Goal: Task Accomplishment & Management: Manage account settings

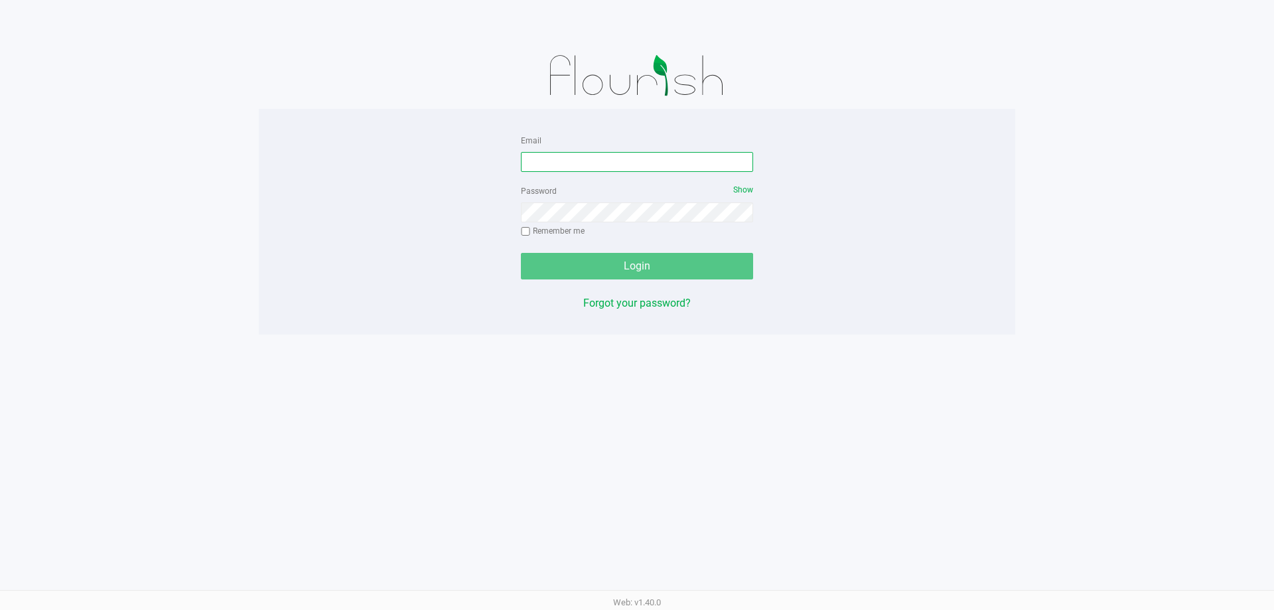
click at [678, 168] on input "Email" at bounding box center [637, 162] width 232 height 20
type input "[EMAIL_ADDRESS][DOMAIN_NAME]"
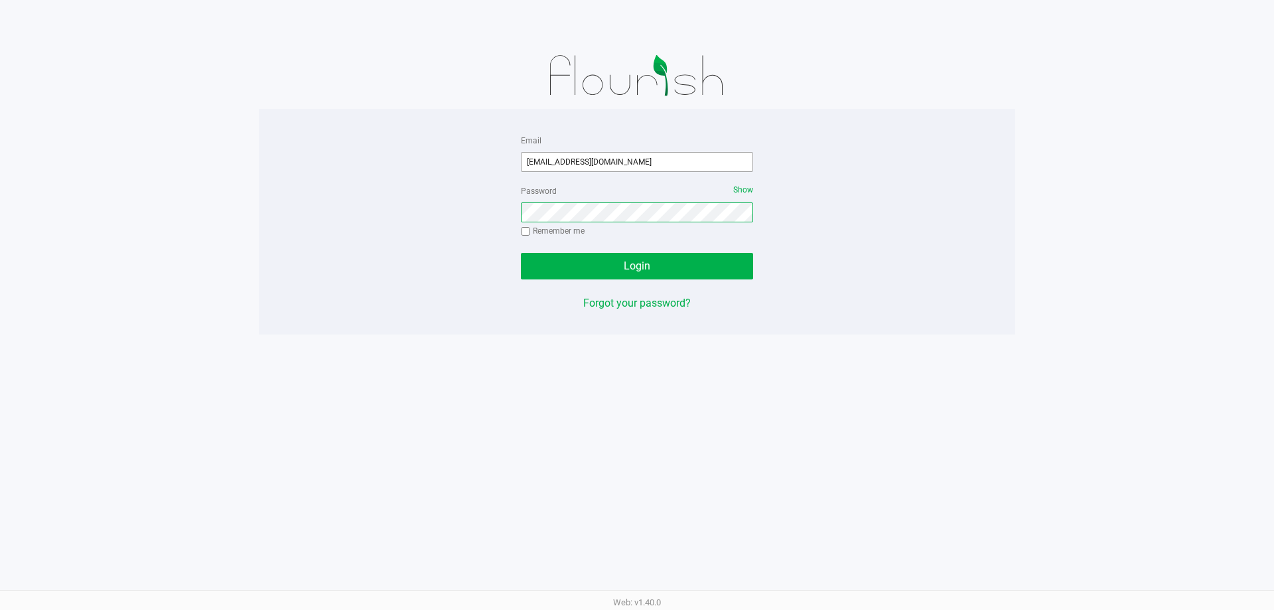
click at [521, 253] on button "Login" at bounding box center [637, 266] width 232 height 27
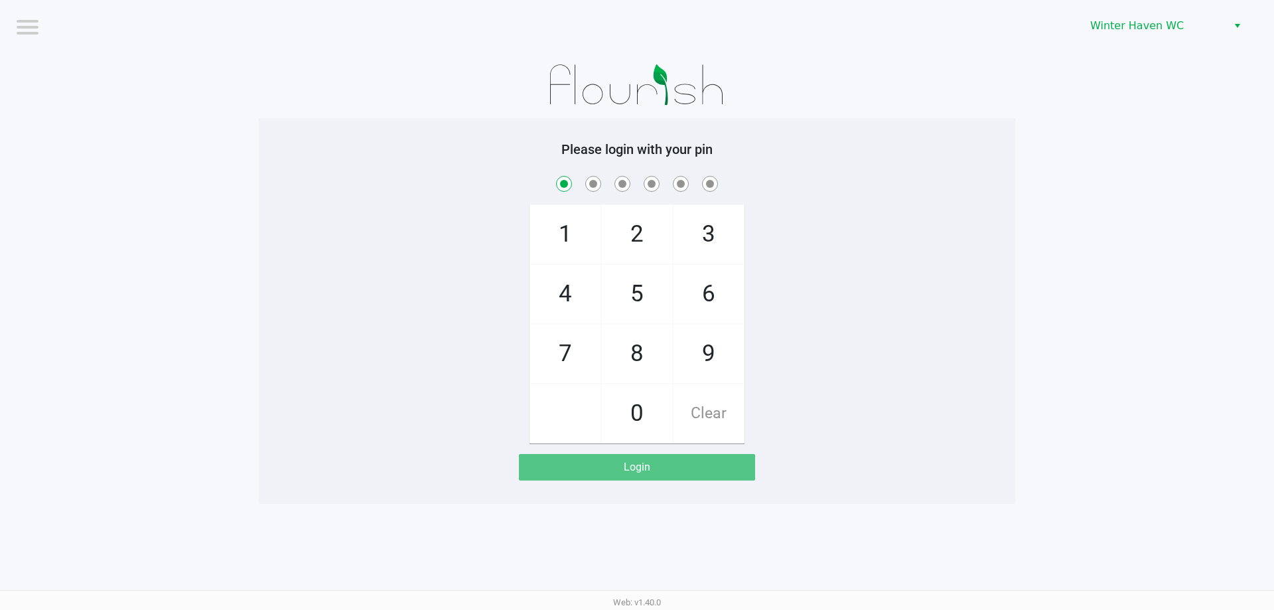
checkbox input "true"
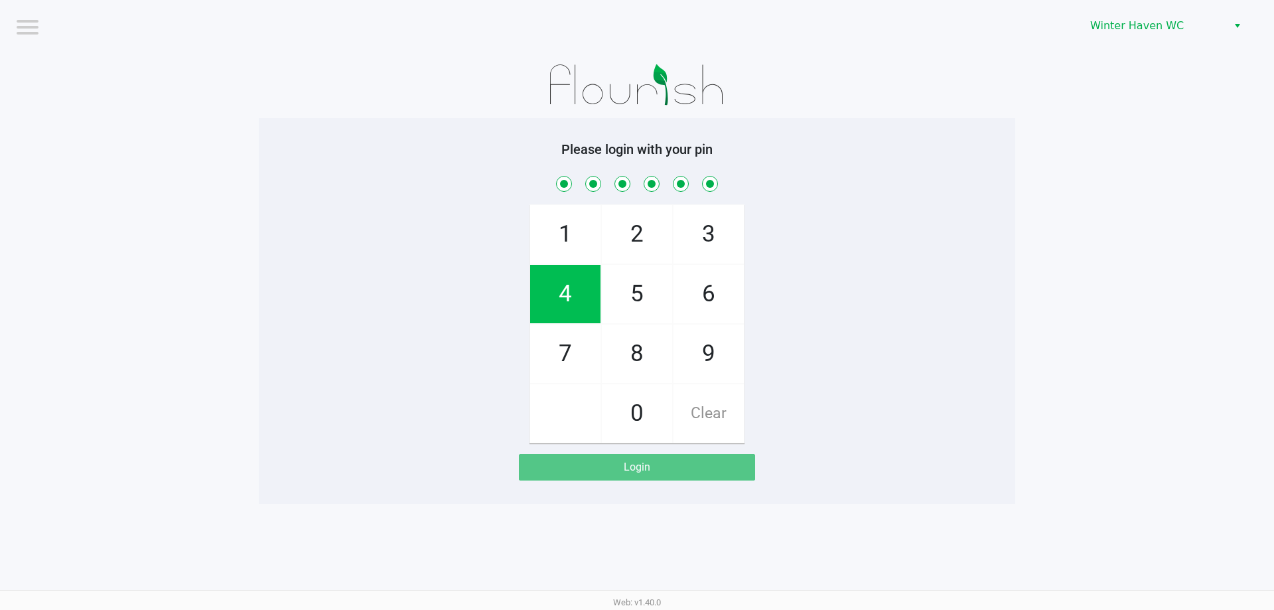
checkbox input "true"
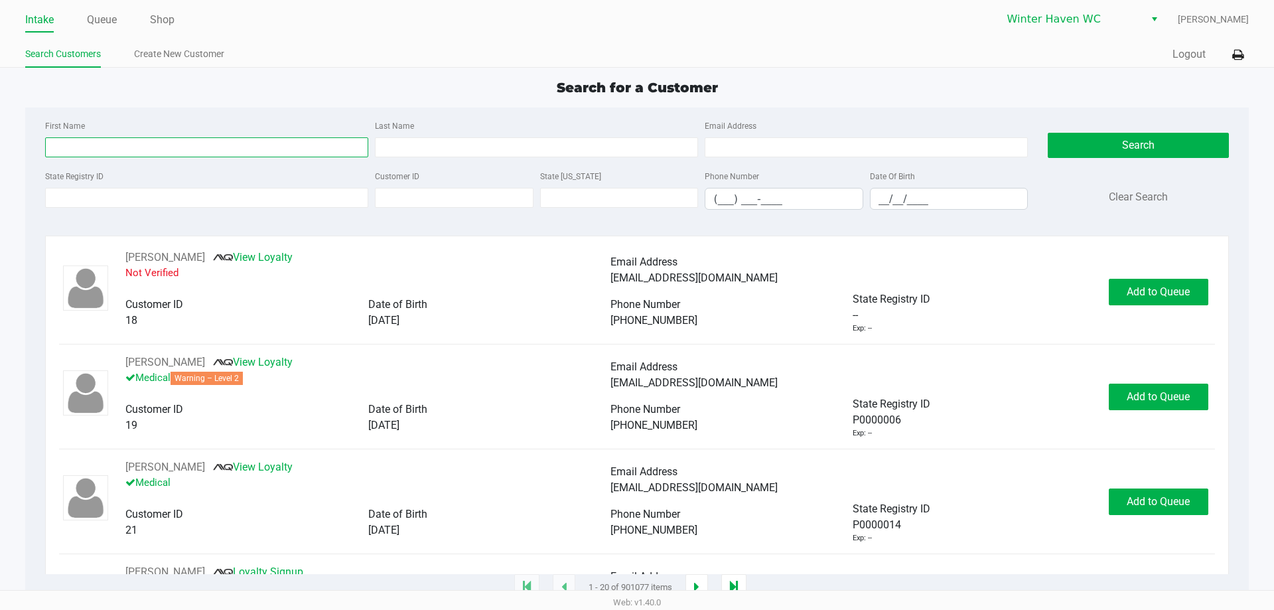
click at [202, 148] on input "First Name" at bounding box center [206, 147] width 323 height 20
type input "heather"
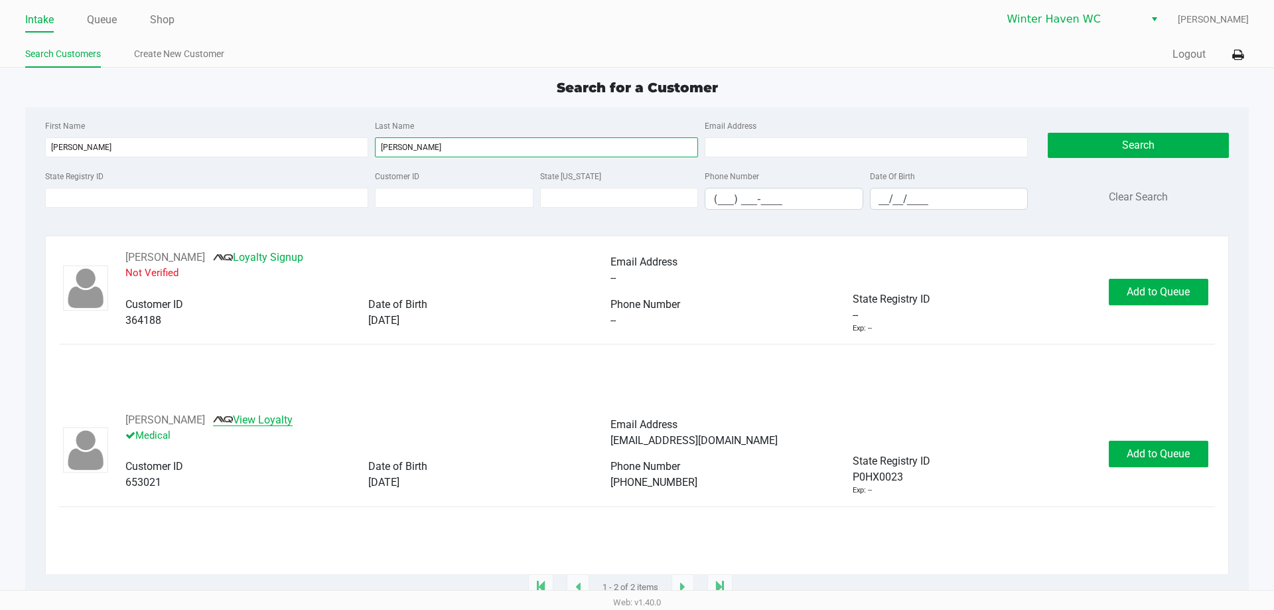
type input "connell"
click at [251, 422] on link "View Loyalty" at bounding box center [253, 419] width 80 height 13
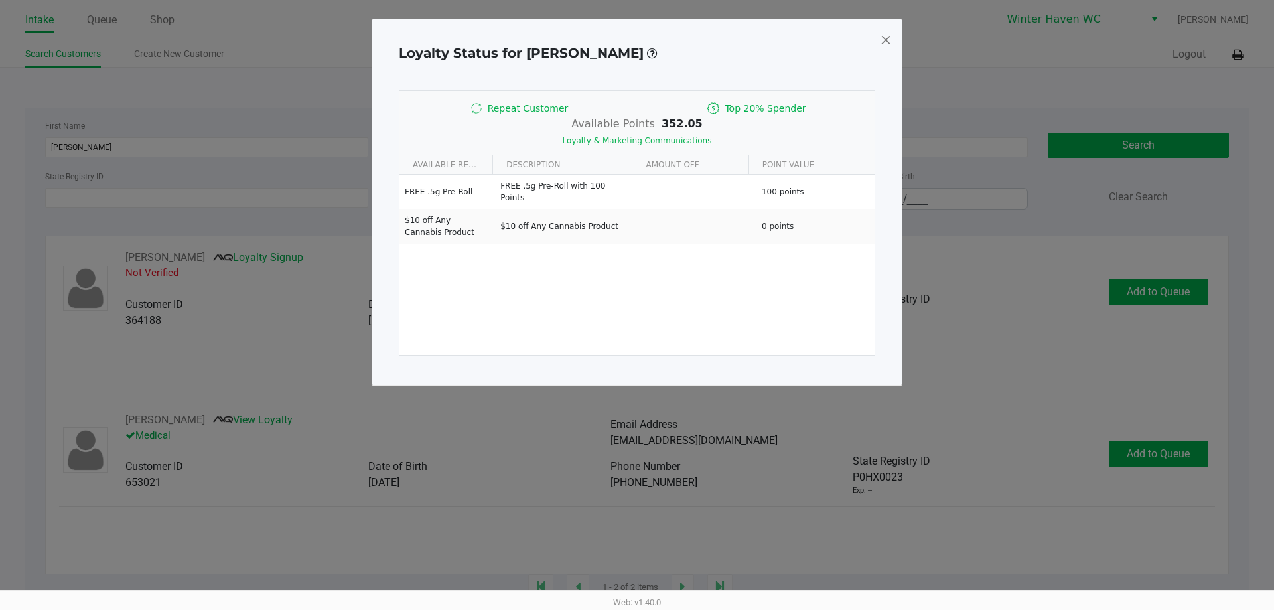
click at [892, 36] on div "Loyalty Status for Heather Connell Repeat Customer Top 20% Spender Available Po…" at bounding box center [637, 202] width 531 height 367
click at [888, 40] on span at bounding box center [886, 39] width 12 height 21
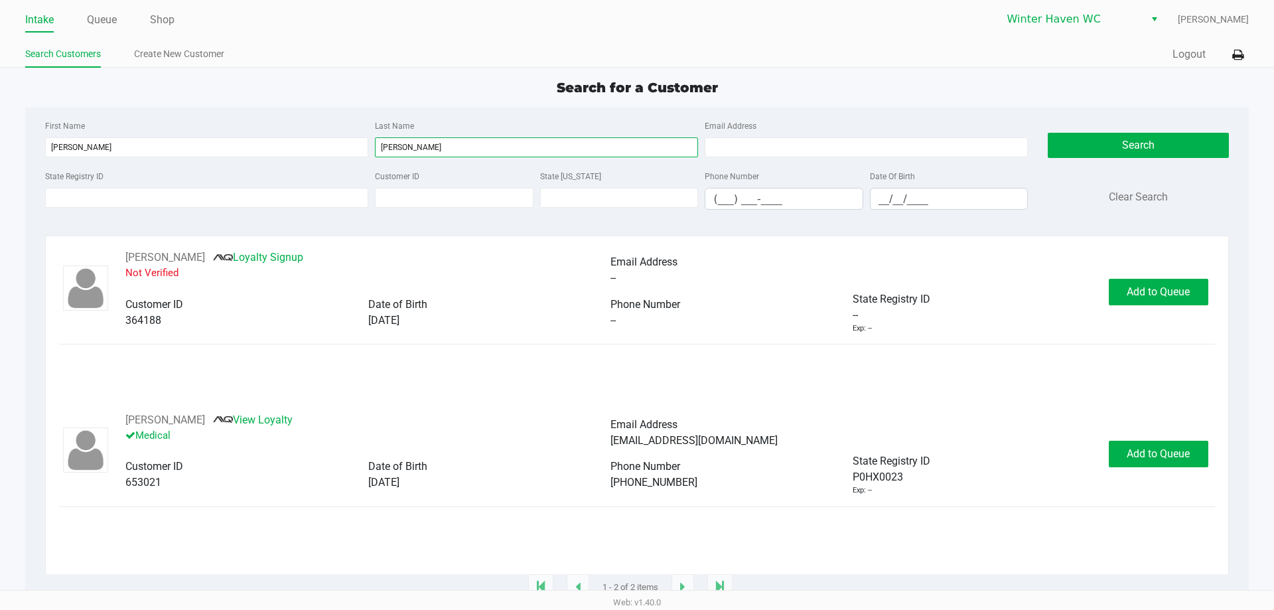
click at [520, 149] on input "connell" at bounding box center [536, 147] width 323 height 20
click at [239, 141] on input "heather" at bounding box center [206, 147] width 323 height 20
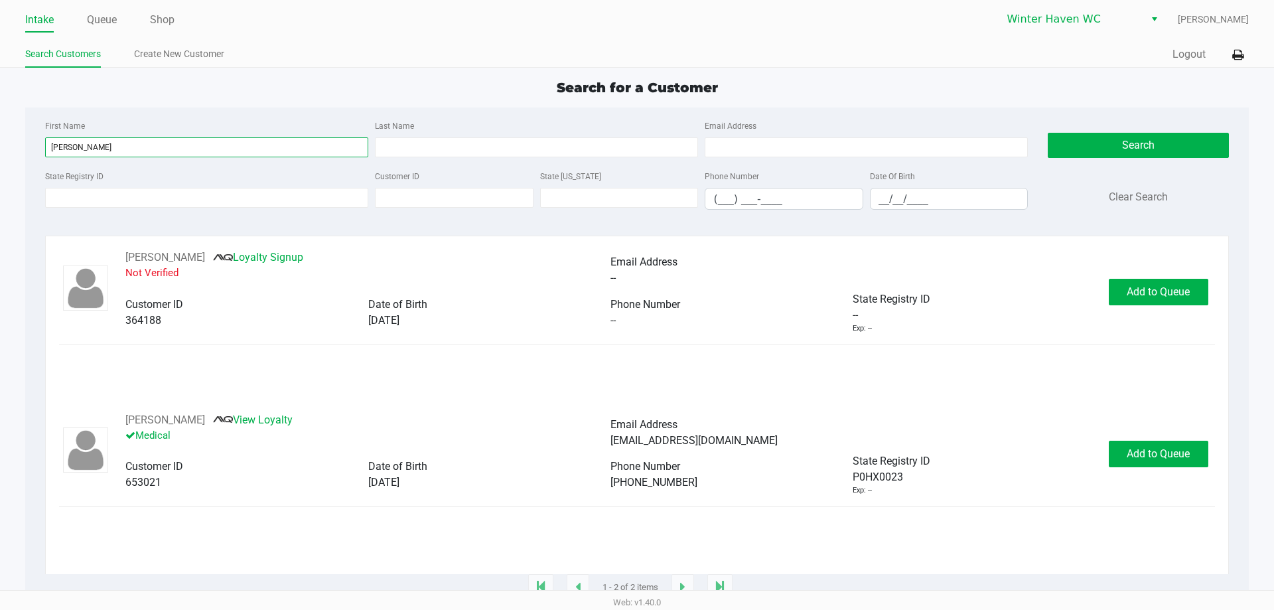
click at [239, 141] on input "heather" at bounding box center [206, 147] width 323 height 20
click at [275, 426] on link "View Loyalty" at bounding box center [253, 419] width 80 height 13
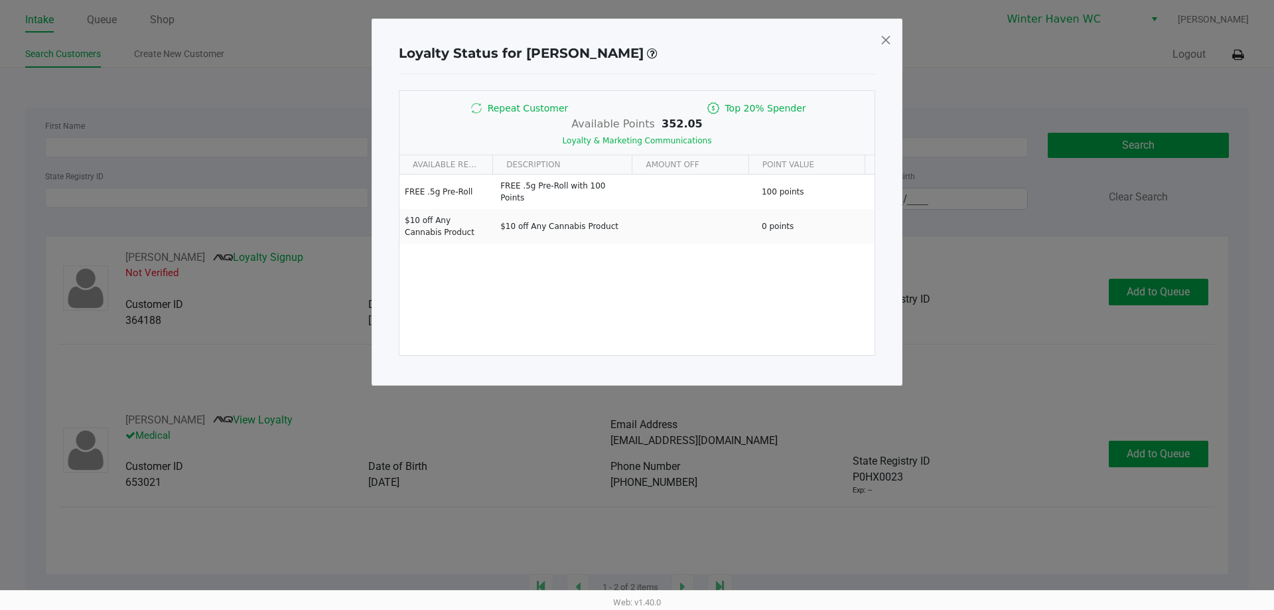
click at [885, 39] on span at bounding box center [886, 39] width 12 height 21
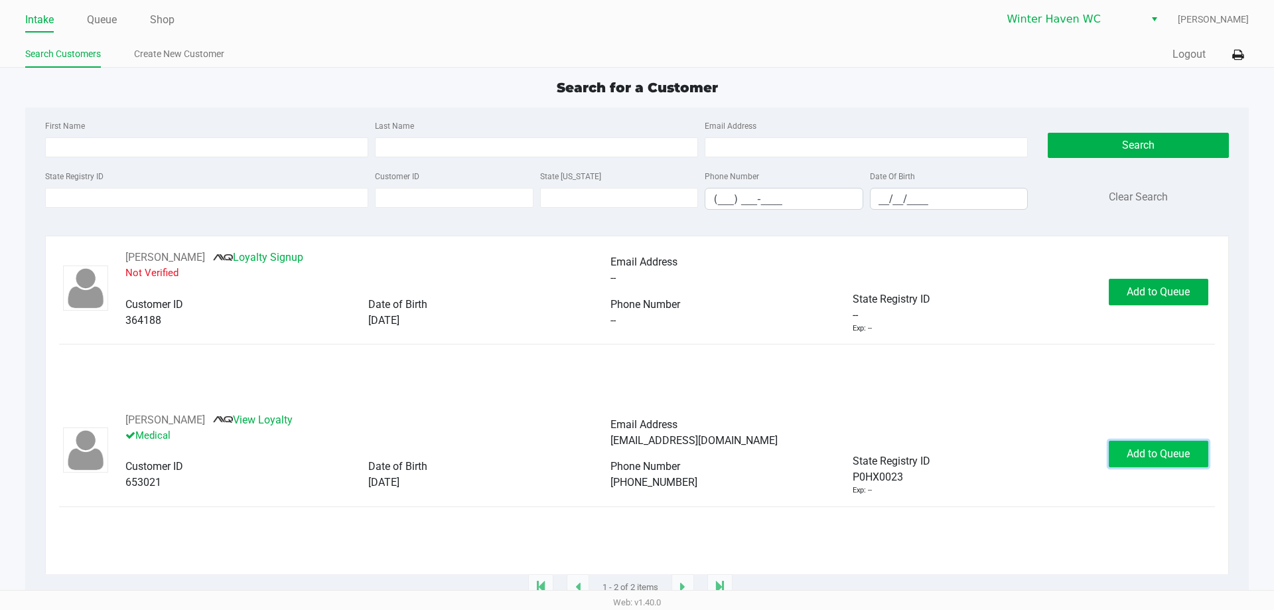
click at [1173, 460] on span "Add to Queue" at bounding box center [1158, 453] width 63 height 13
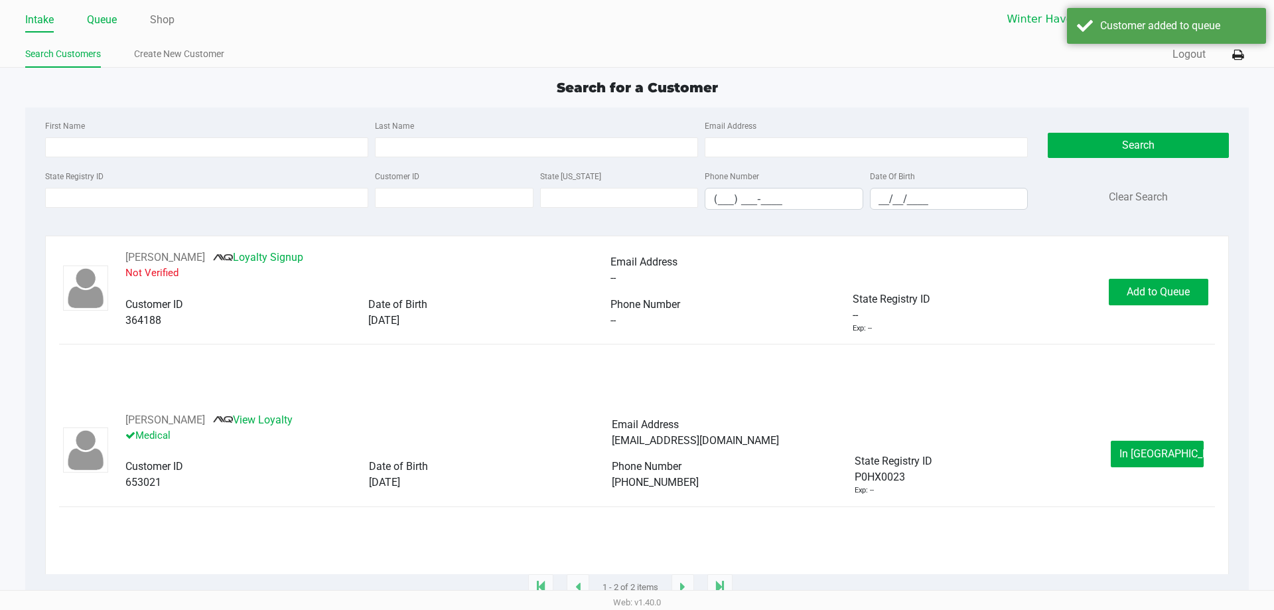
click at [102, 13] on link "Queue" at bounding box center [102, 20] width 30 height 19
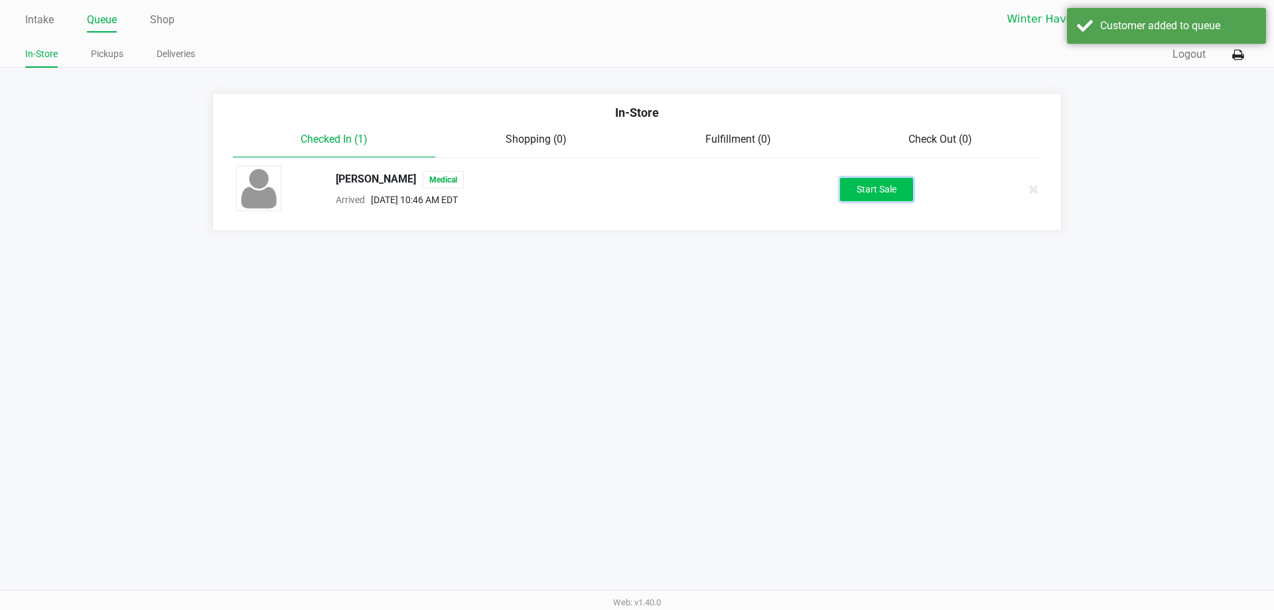
click at [879, 196] on button "Start Sale" at bounding box center [876, 189] width 73 height 23
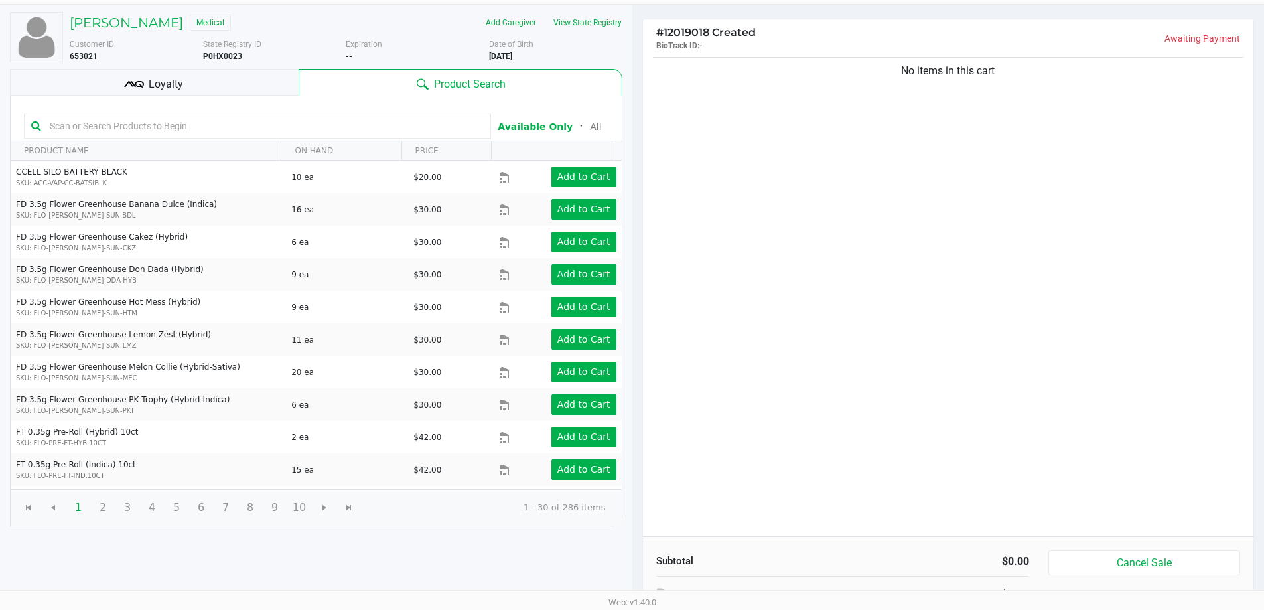
scroll to position [136, 0]
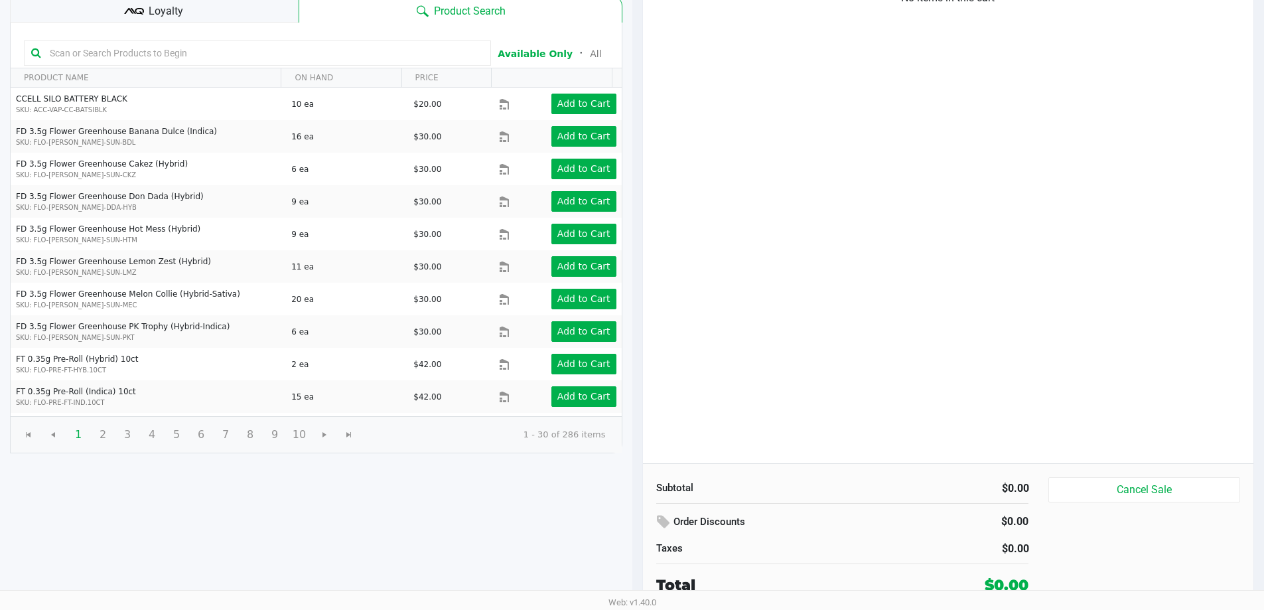
click at [1048, 316] on div "No items in this cart" at bounding box center [948, 222] width 611 height 482
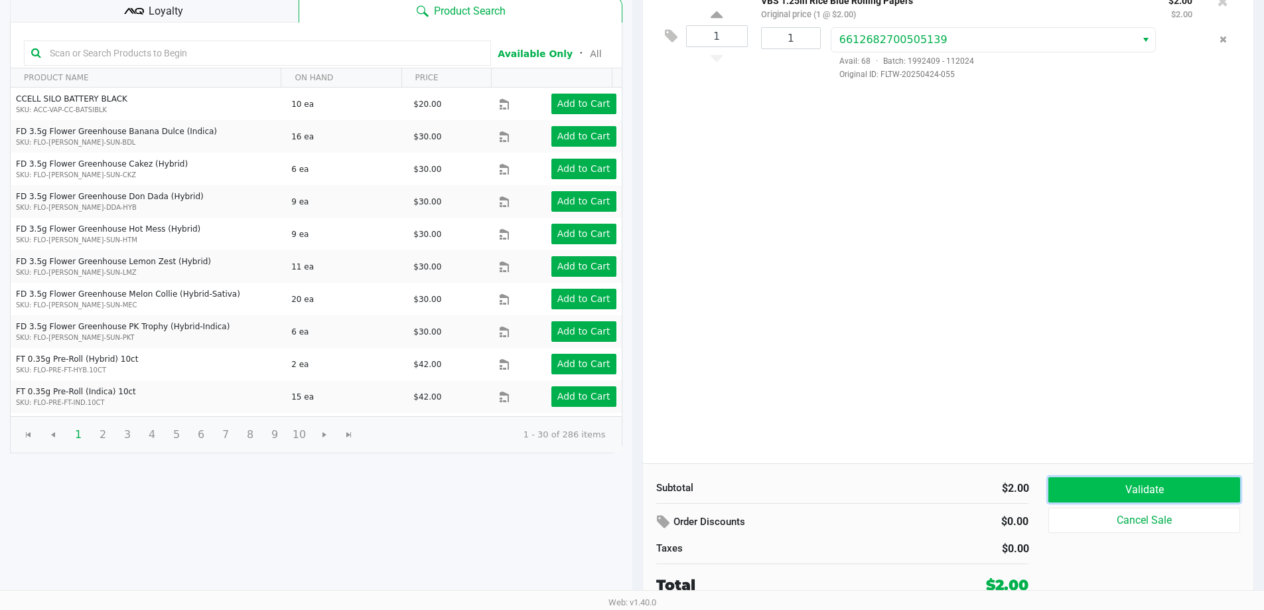
click at [1117, 495] on button "Validate" at bounding box center [1144, 489] width 191 height 25
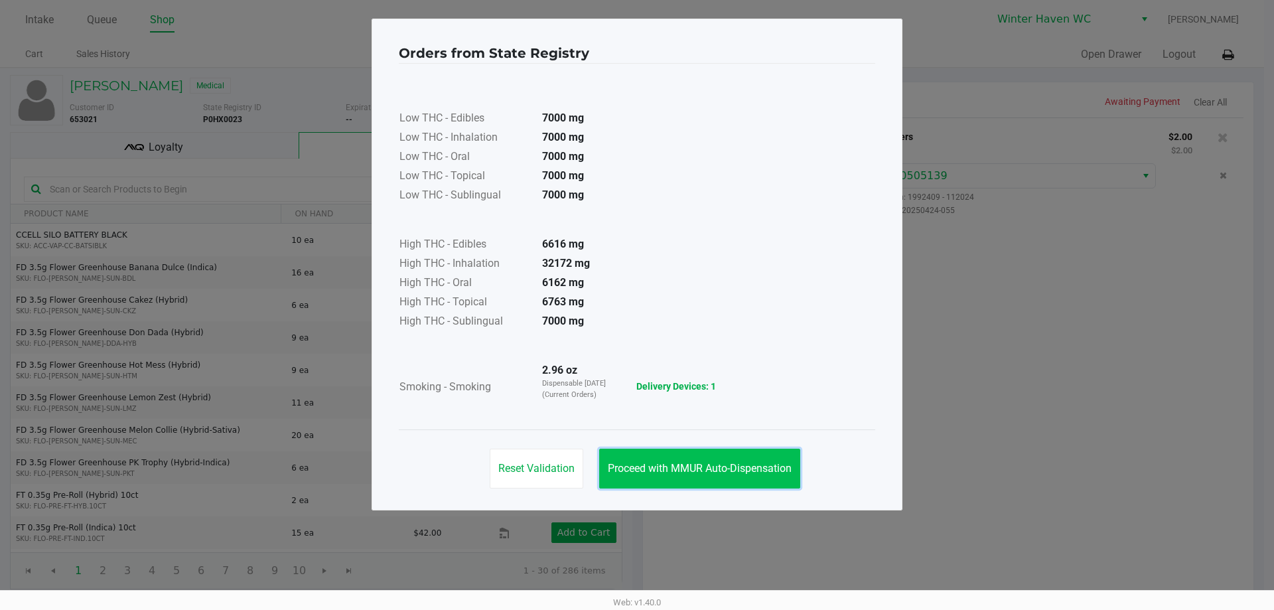
click at [720, 483] on button "Proceed with MMUR Auto-Dispensation" at bounding box center [699, 469] width 201 height 40
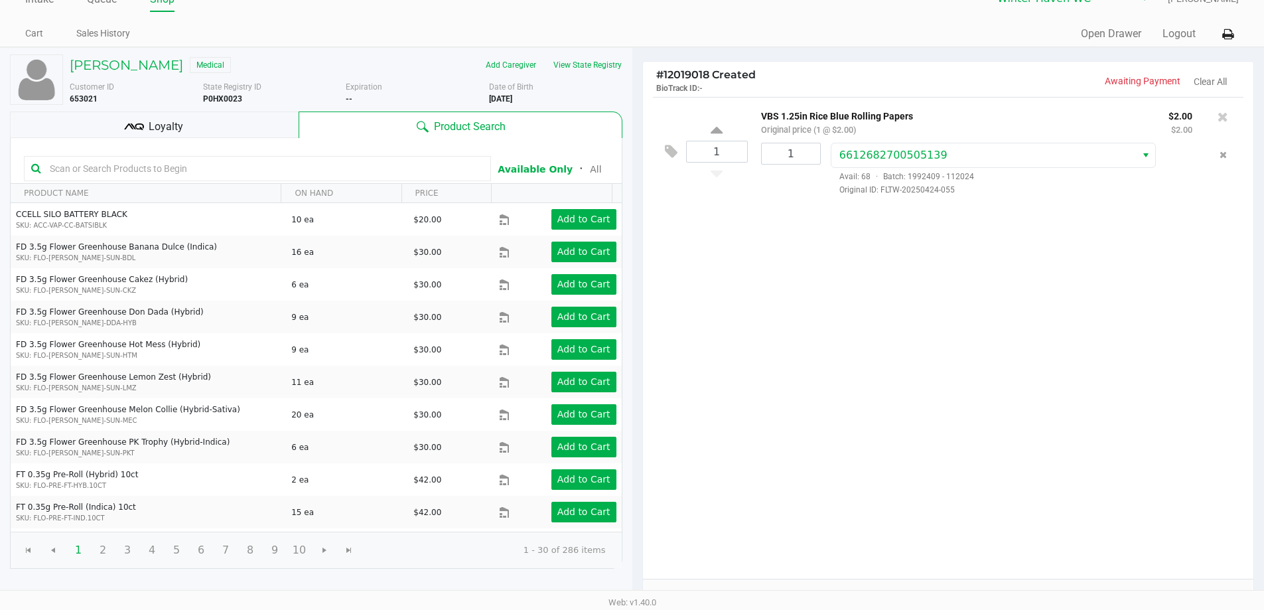
scroll to position [136, 0]
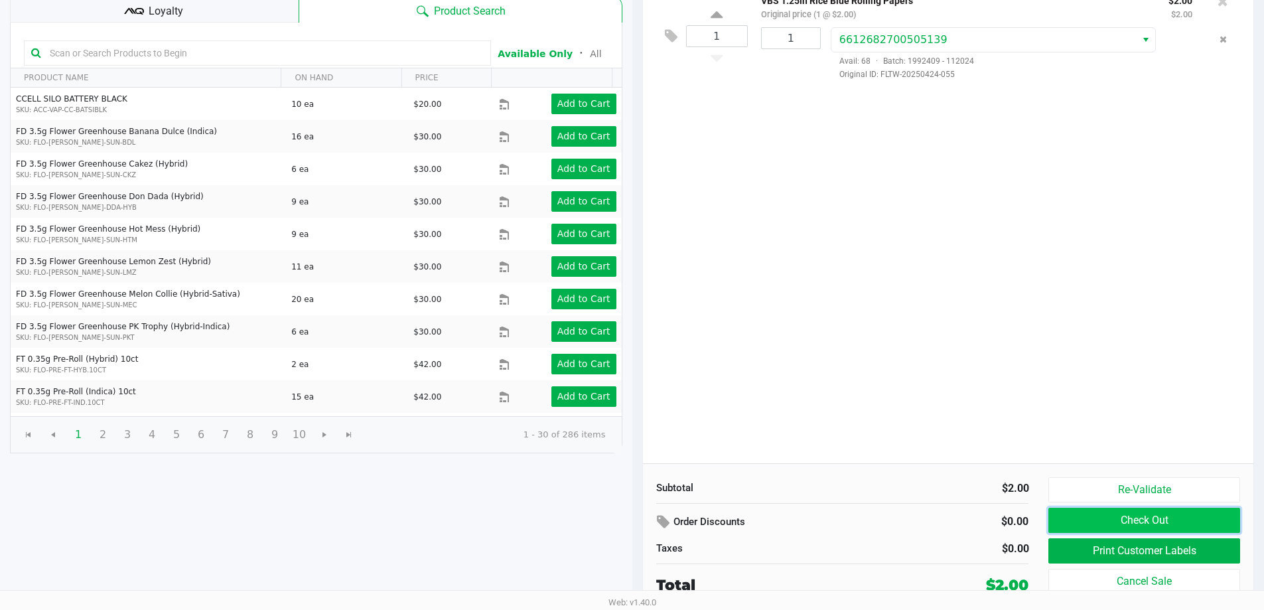
click at [1108, 518] on button "Check Out" at bounding box center [1144, 520] width 191 height 25
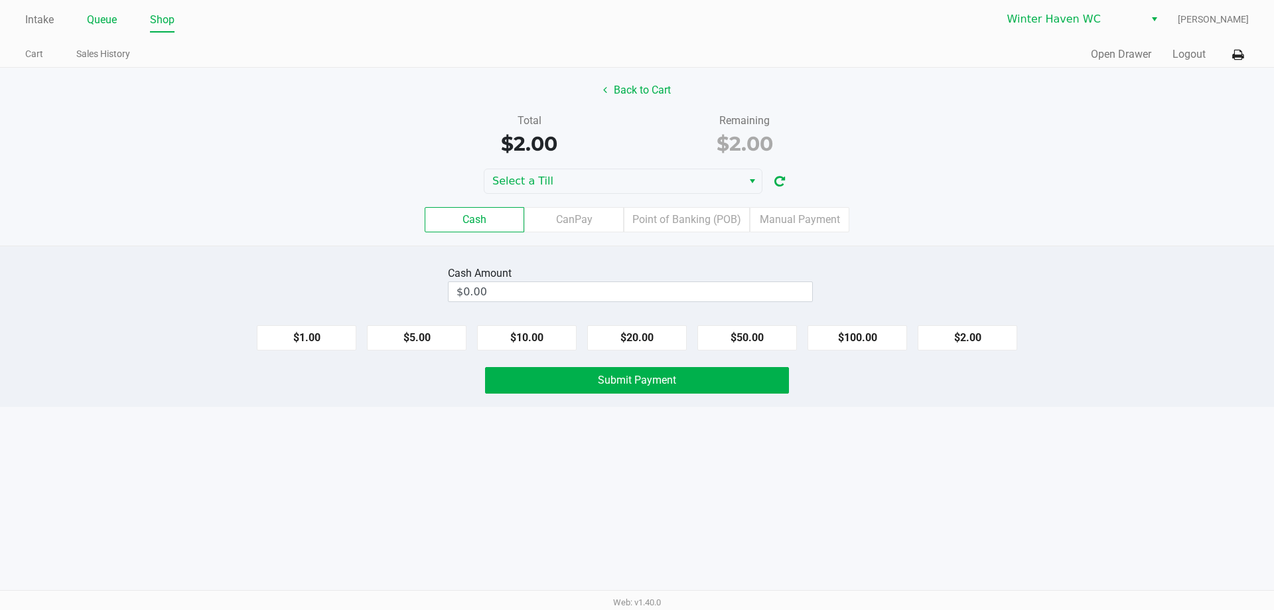
click at [99, 25] on link "Queue" at bounding box center [102, 20] width 30 height 19
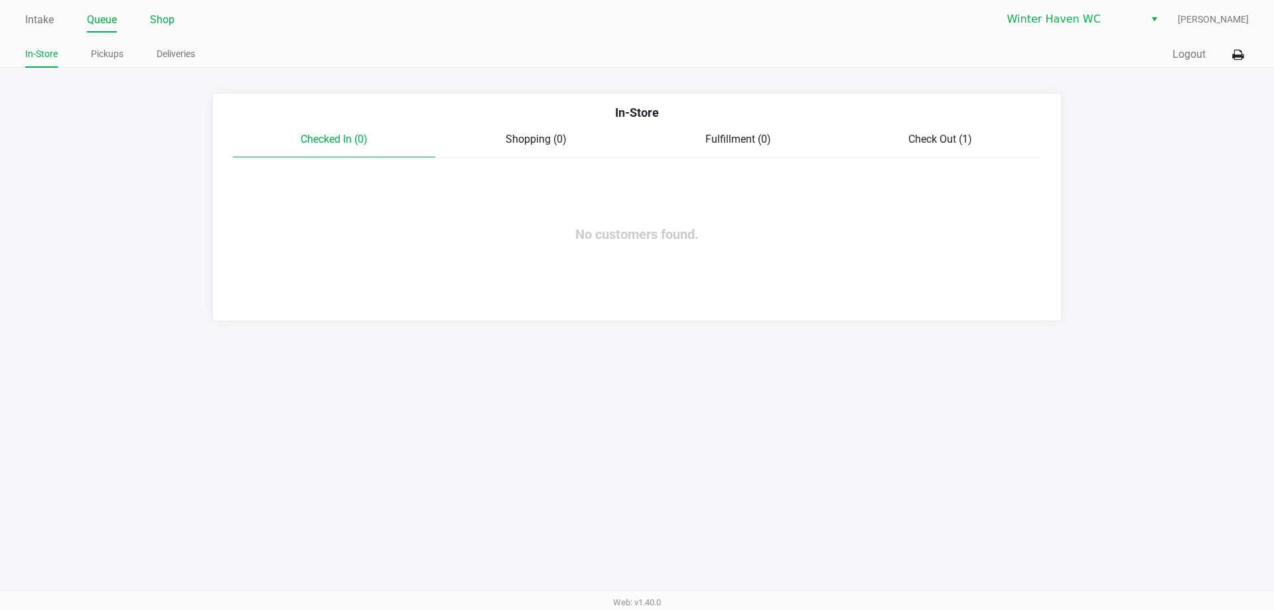
click at [167, 22] on link "Shop" at bounding box center [162, 20] width 25 height 19
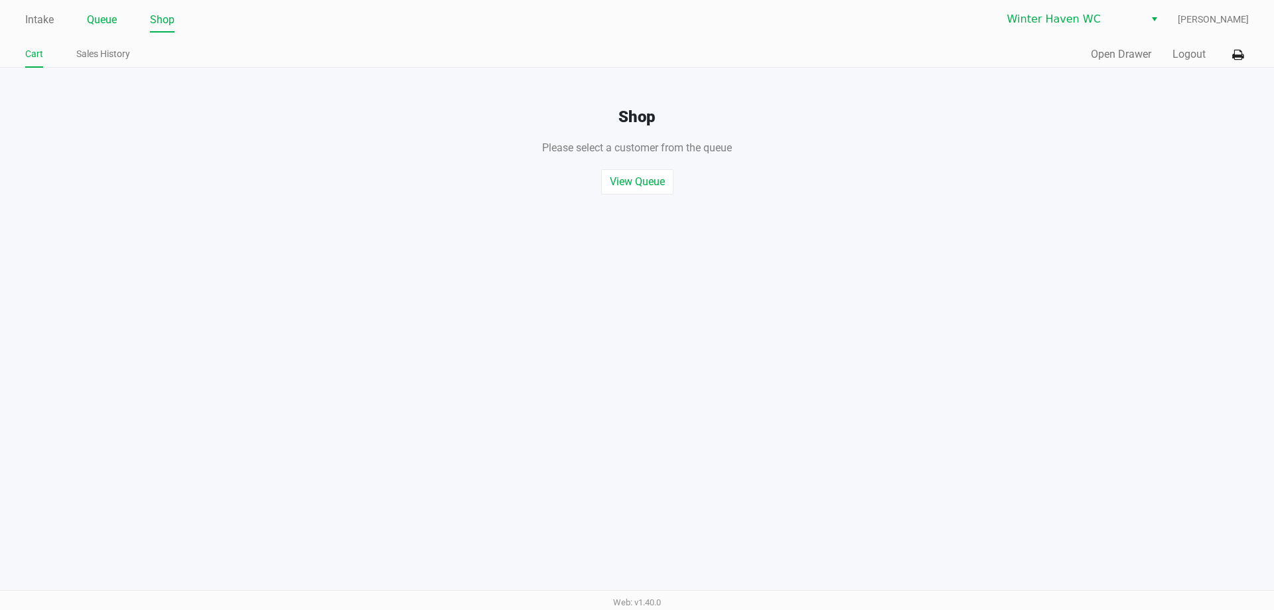
click at [117, 17] on link "Queue" at bounding box center [102, 20] width 30 height 19
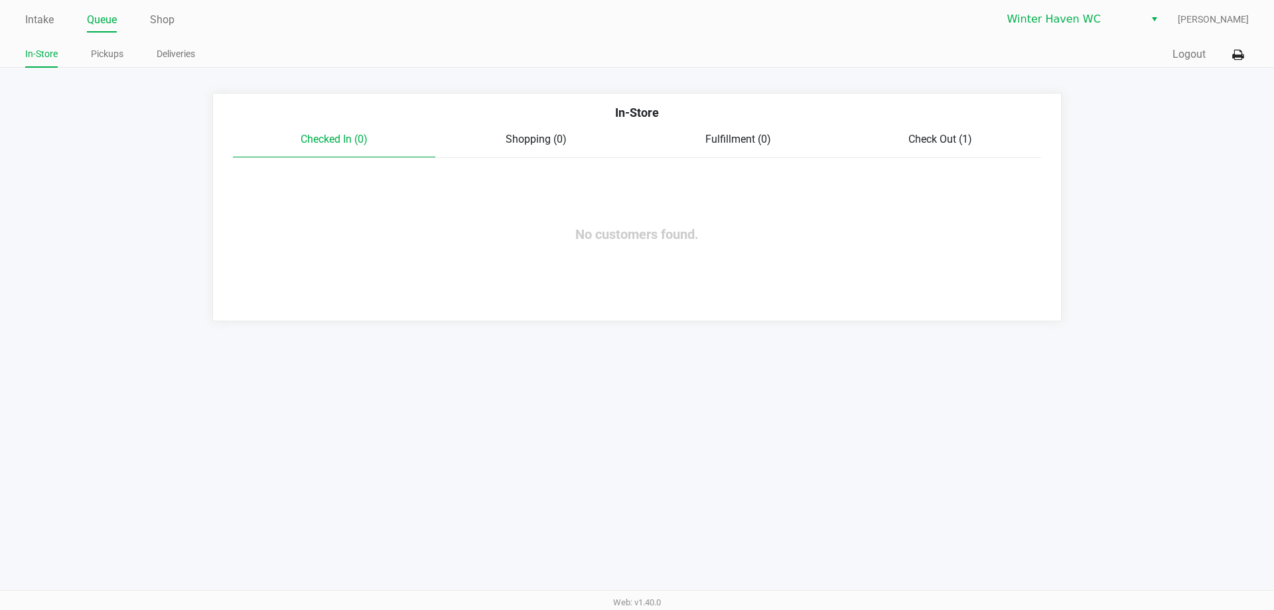
click at [917, 133] on span "Check Out (1)" at bounding box center [941, 139] width 64 height 13
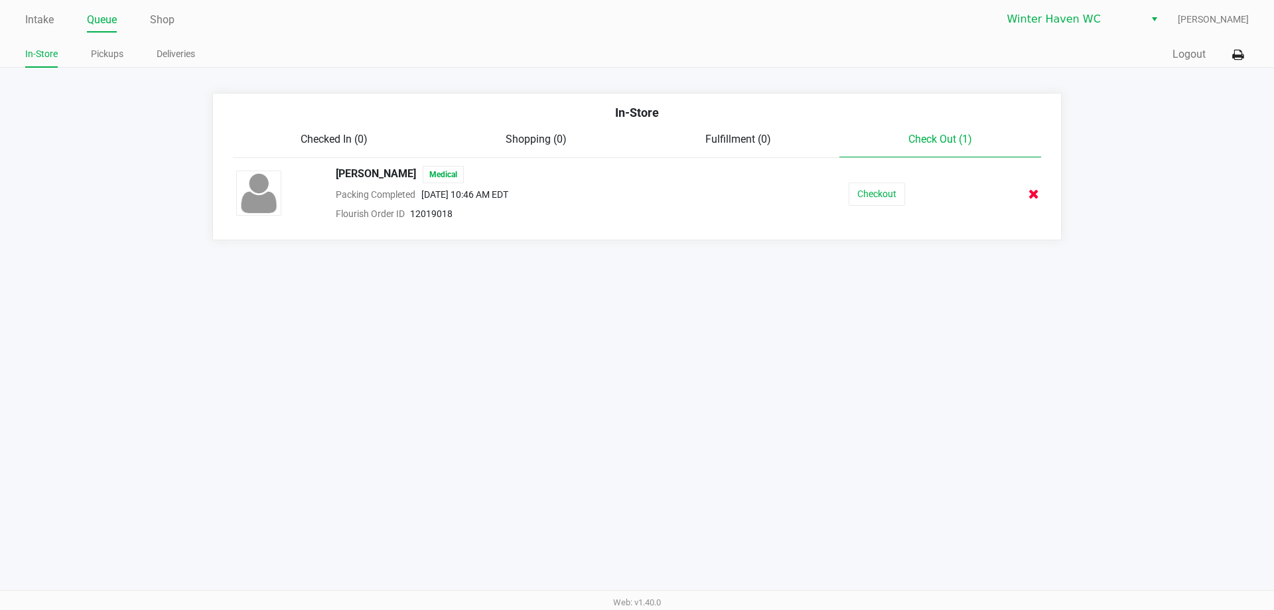
click at [1031, 194] on icon at bounding box center [1034, 194] width 11 height 10
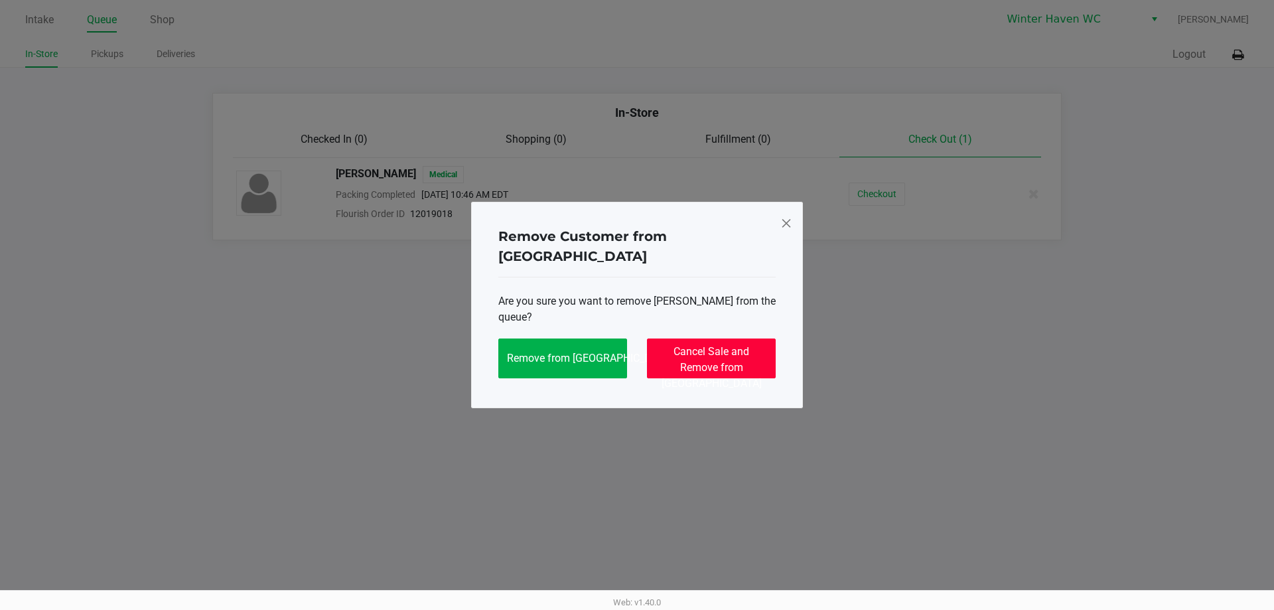
click at [772, 353] on button "Cancel Sale and Remove from Queue" at bounding box center [711, 358] width 129 height 40
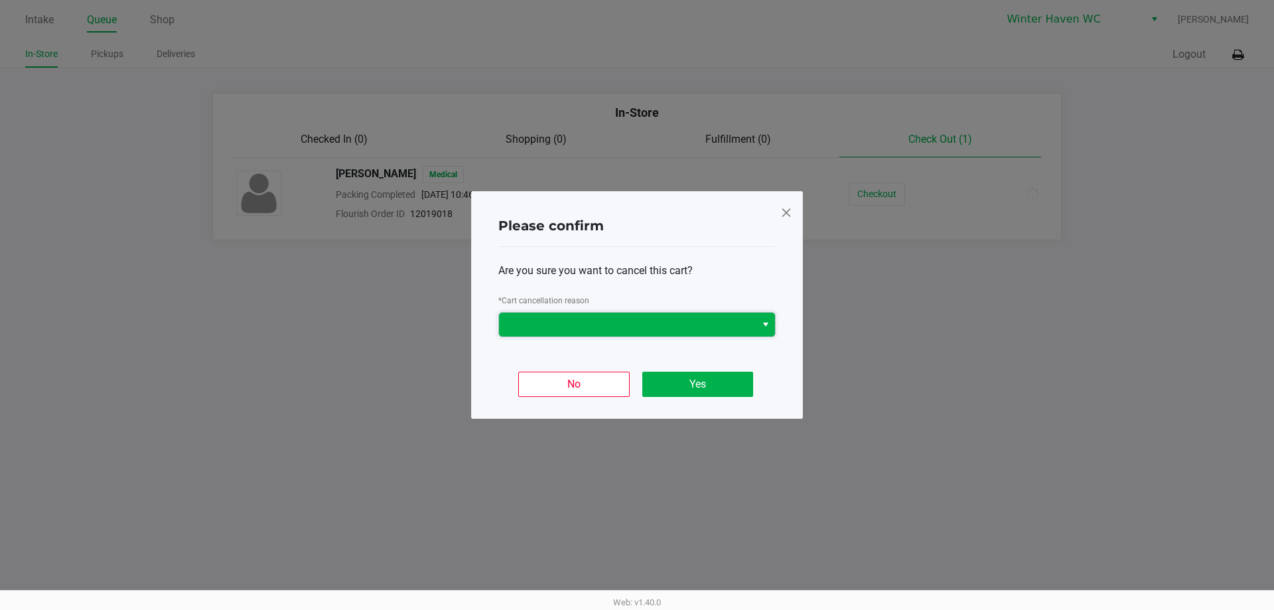
click at [674, 334] on span at bounding box center [627, 325] width 257 height 24
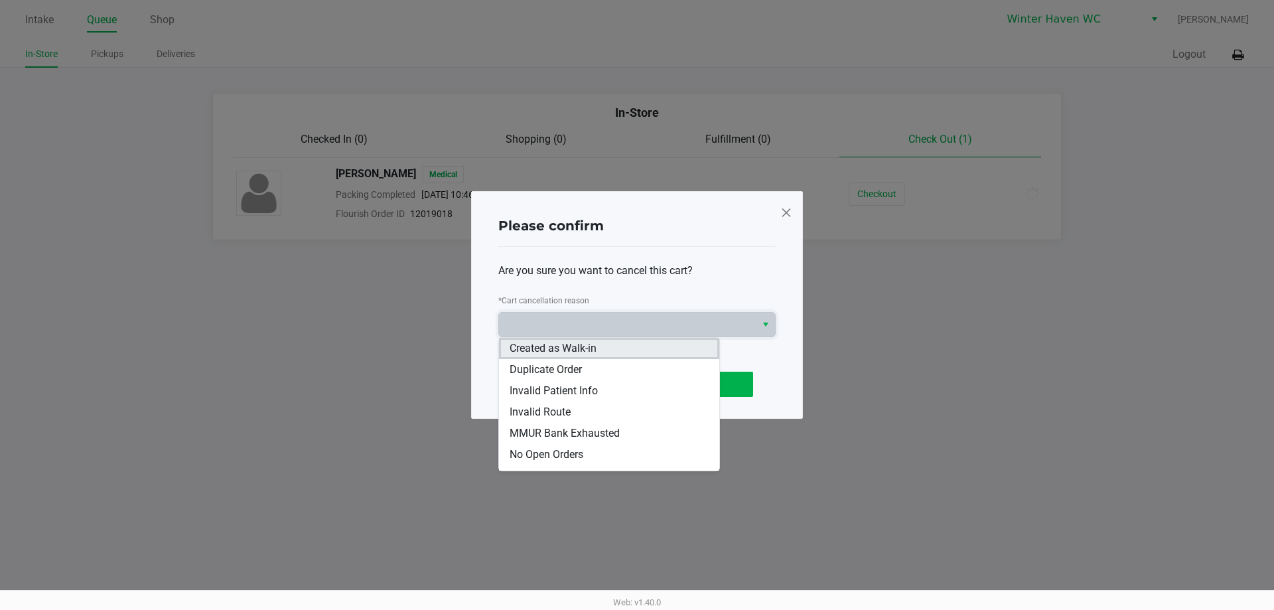
click at [593, 353] on span "Created as Walk-in" at bounding box center [553, 348] width 87 height 16
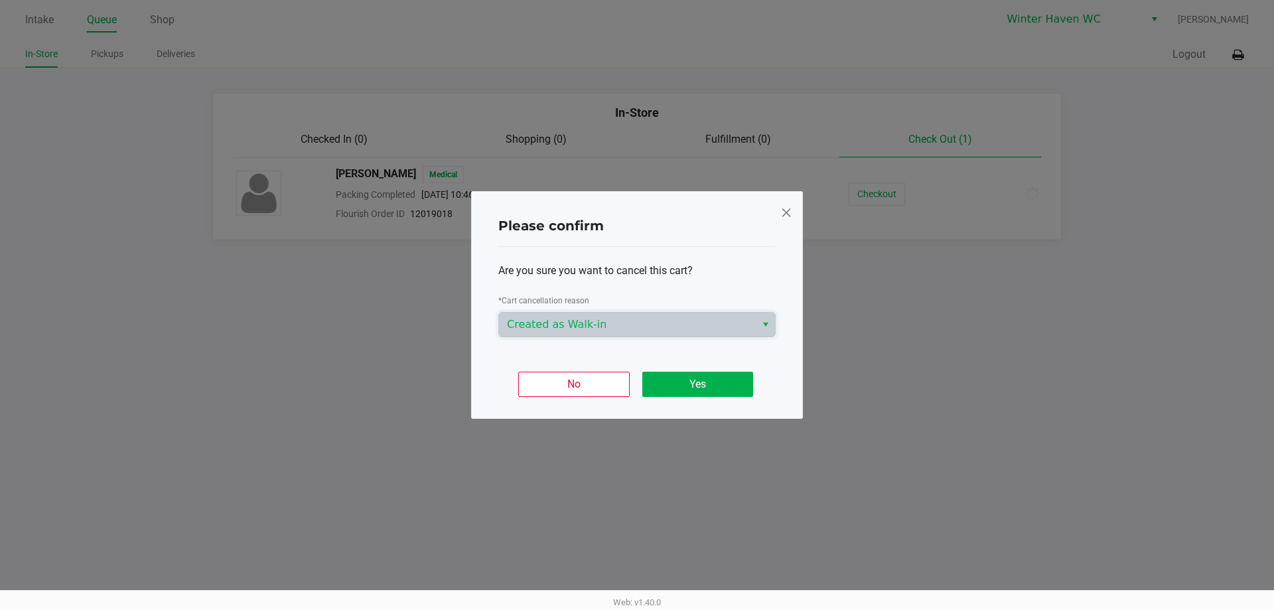
click at [715, 371] on div "No Yes" at bounding box center [636, 379] width 277 height 52
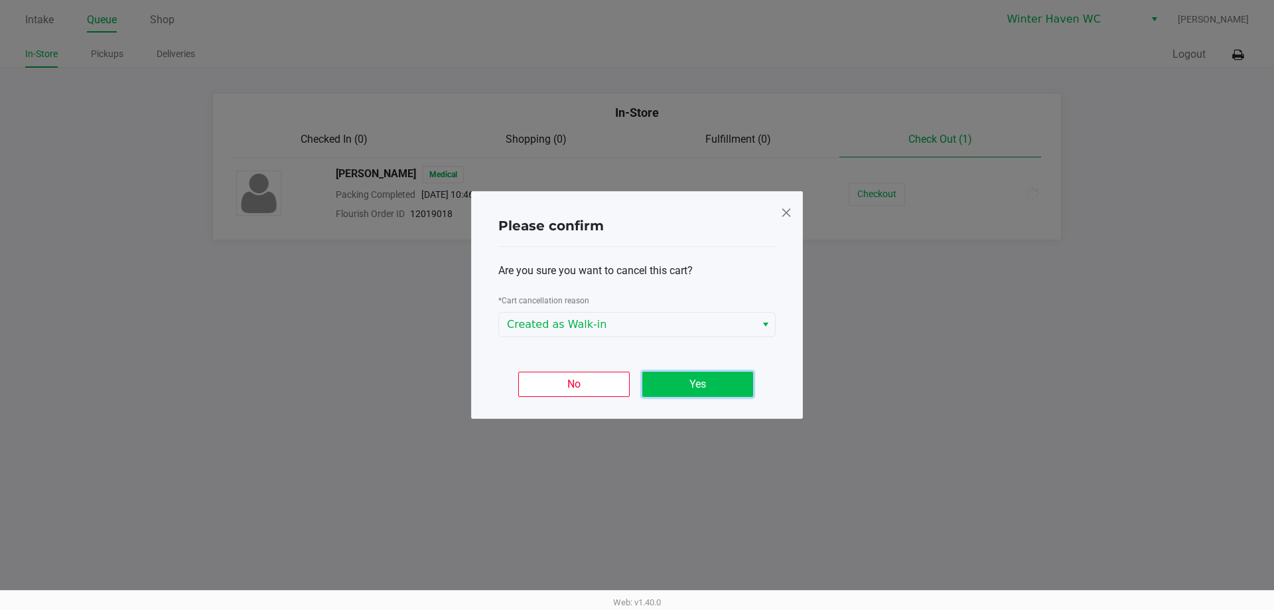
click at [715, 378] on button "Yes" at bounding box center [697, 384] width 111 height 25
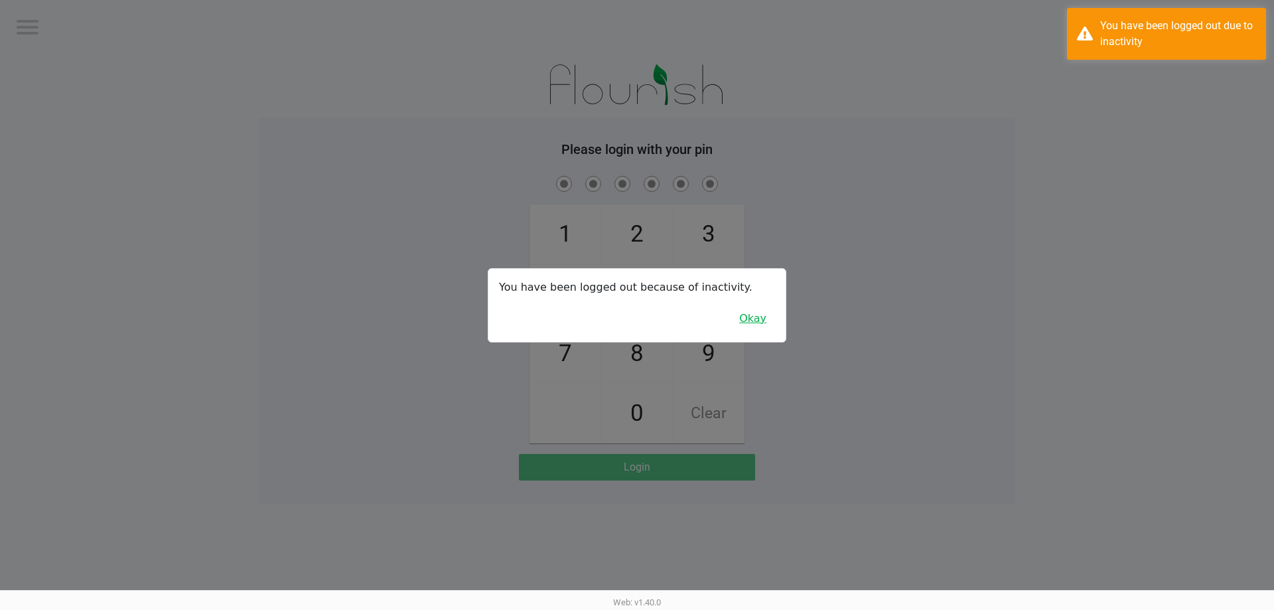
click at [754, 317] on button "Okay" at bounding box center [753, 318] width 44 height 25
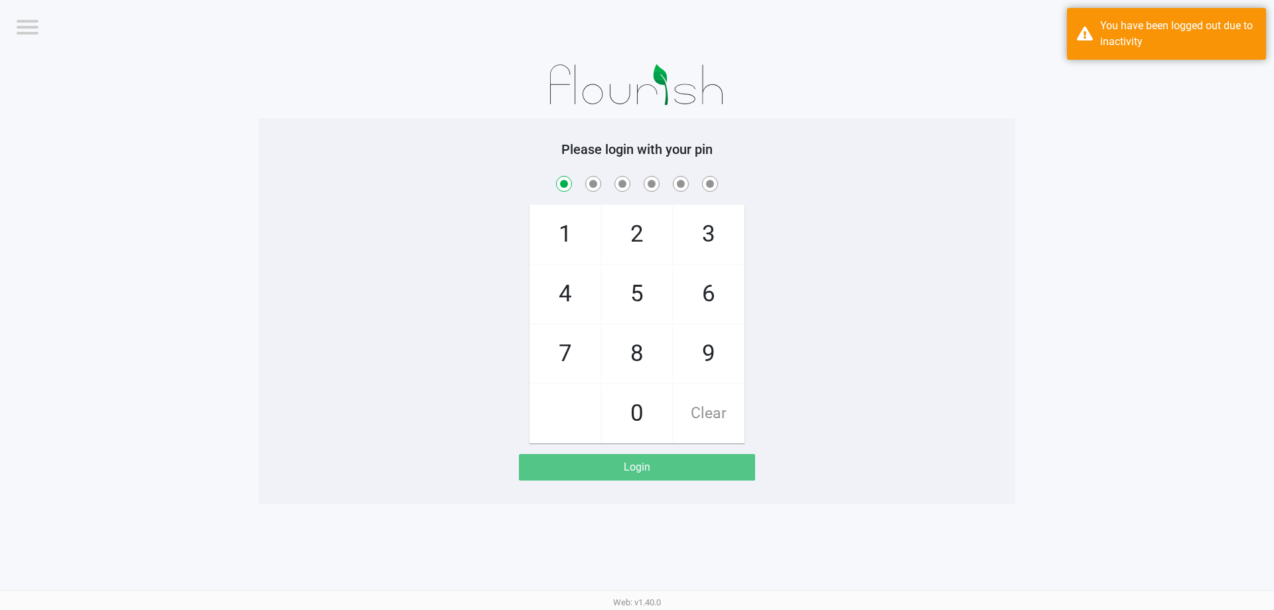
checkbox input "true"
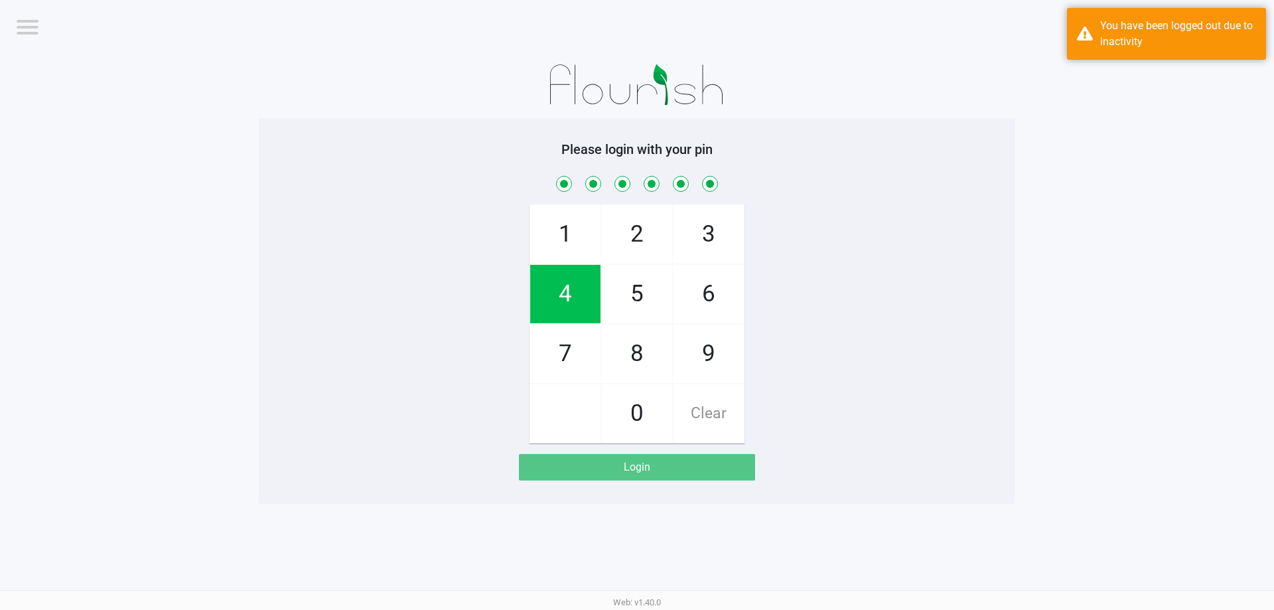
checkbox input "true"
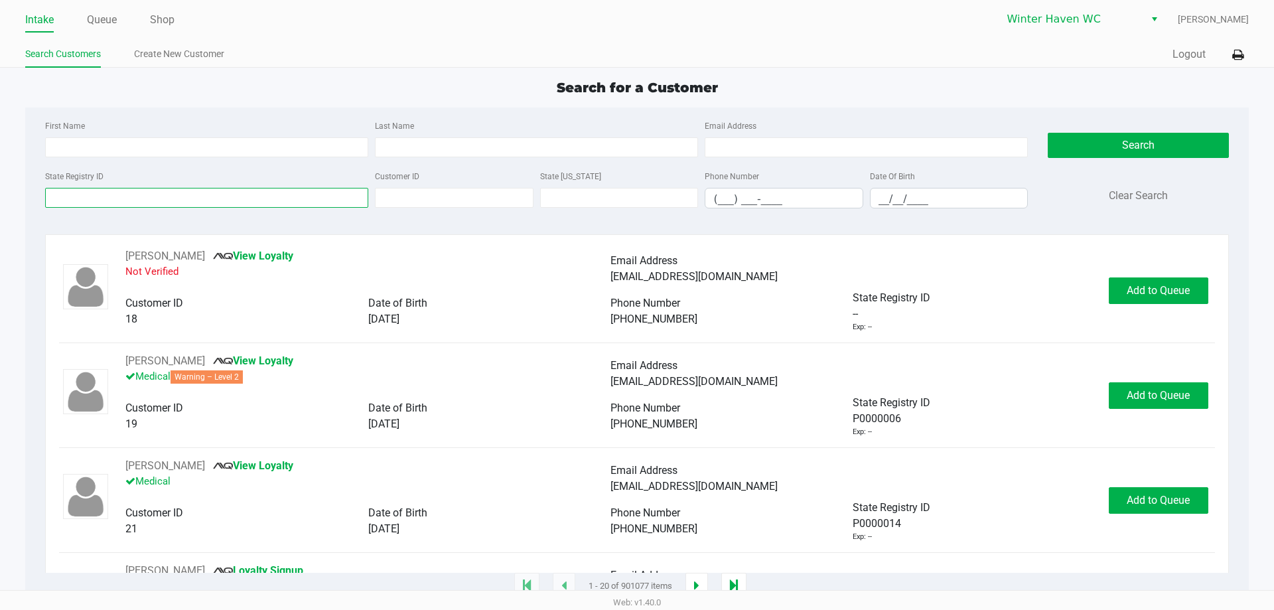
click at [179, 201] on input "State Registry ID" at bounding box center [206, 198] width 323 height 20
click at [216, 198] on input "State Registry ID" at bounding box center [206, 198] width 323 height 20
click at [199, 197] on input "State Registry ID" at bounding box center [206, 198] width 323 height 20
click at [216, 206] on input "State Registry ID" at bounding box center [206, 198] width 323 height 20
click at [224, 200] on input "State Registry ID" at bounding box center [206, 198] width 323 height 20
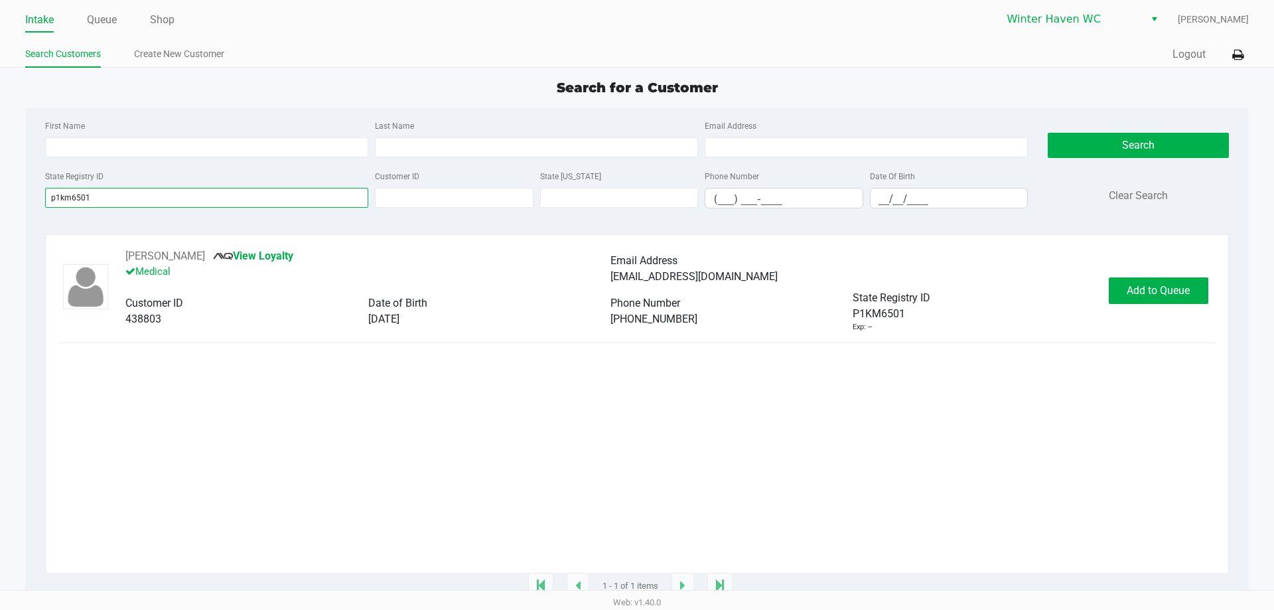
type input "p1km6501"
click at [1181, 275] on div "GARY FLUXGOLD View Loyalty Medical Email Address gfluxgold@gmail.com Customer I…" at bounding box center [637, 290] width 1156 height 84
click at [1183, 286] on span "Add to Queue" at bounding box center [1158, 290] width 63 height 13
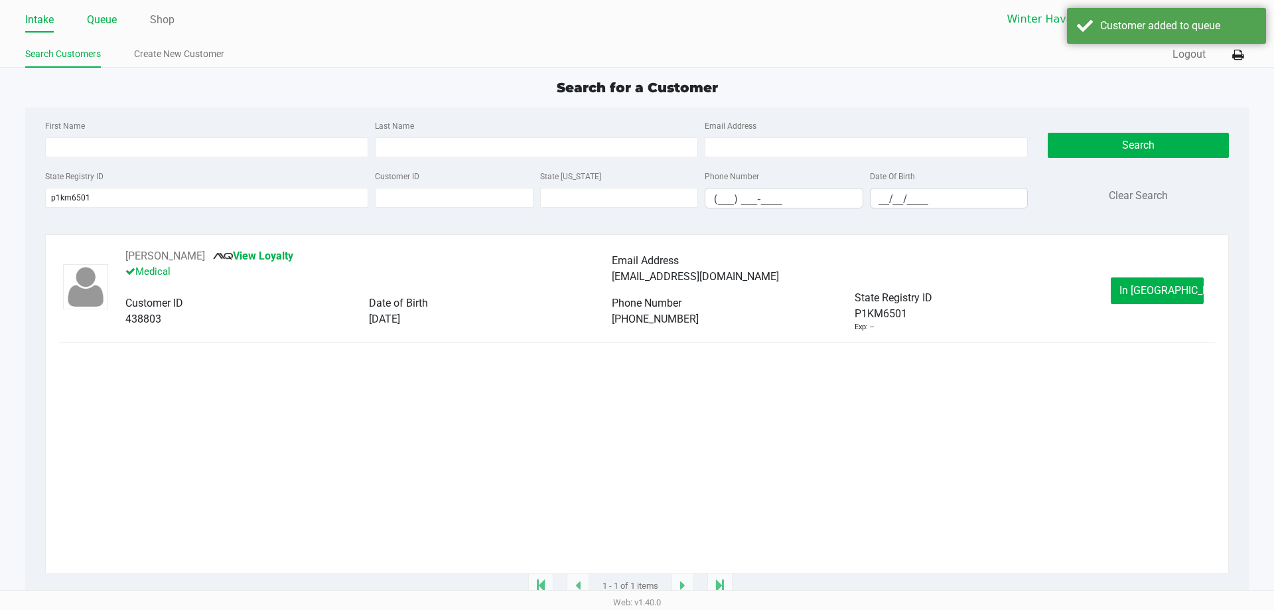
click at [100, 21] on link "Queue" at bounding box center [102, 20] width 30 height 19
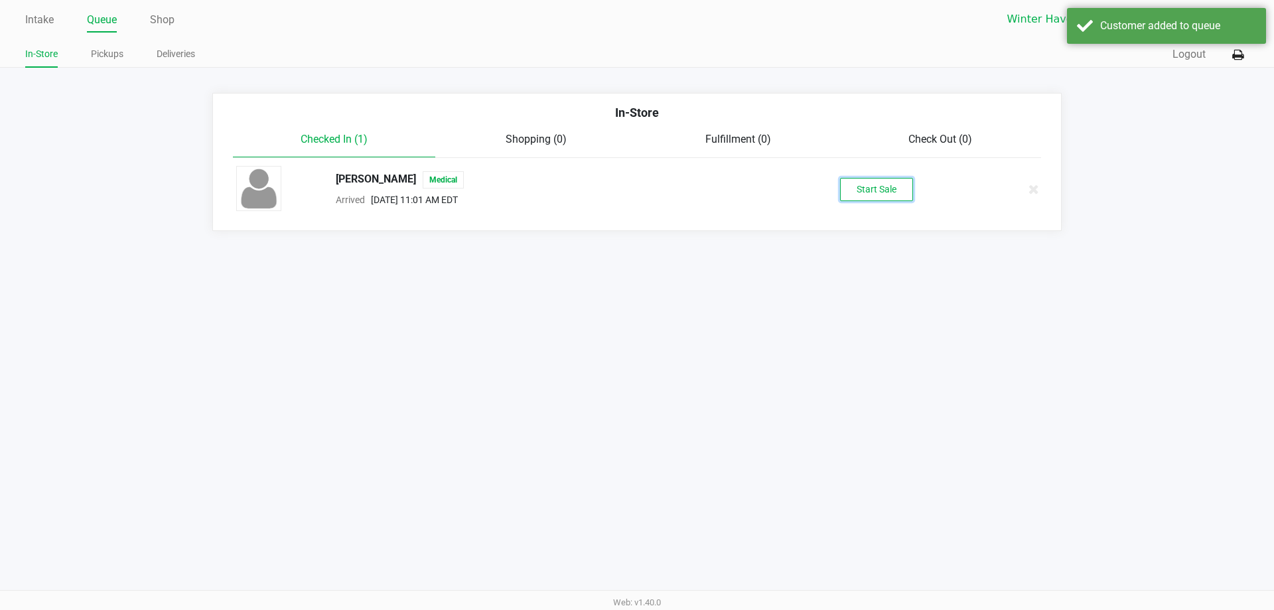
click at [855, 194] on button "Start Sale" at bounding box center [876, 189] width 73 height 23
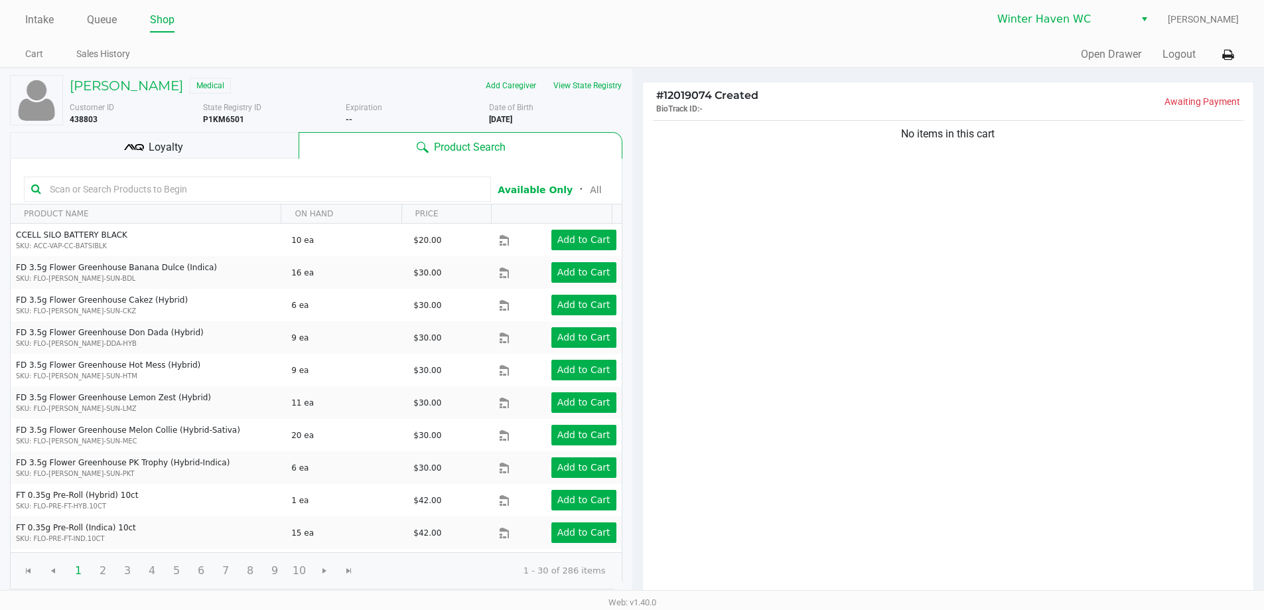
click at [242, 157] on div "Loyalty" at bounding box center [154, 145] width 289 height 27
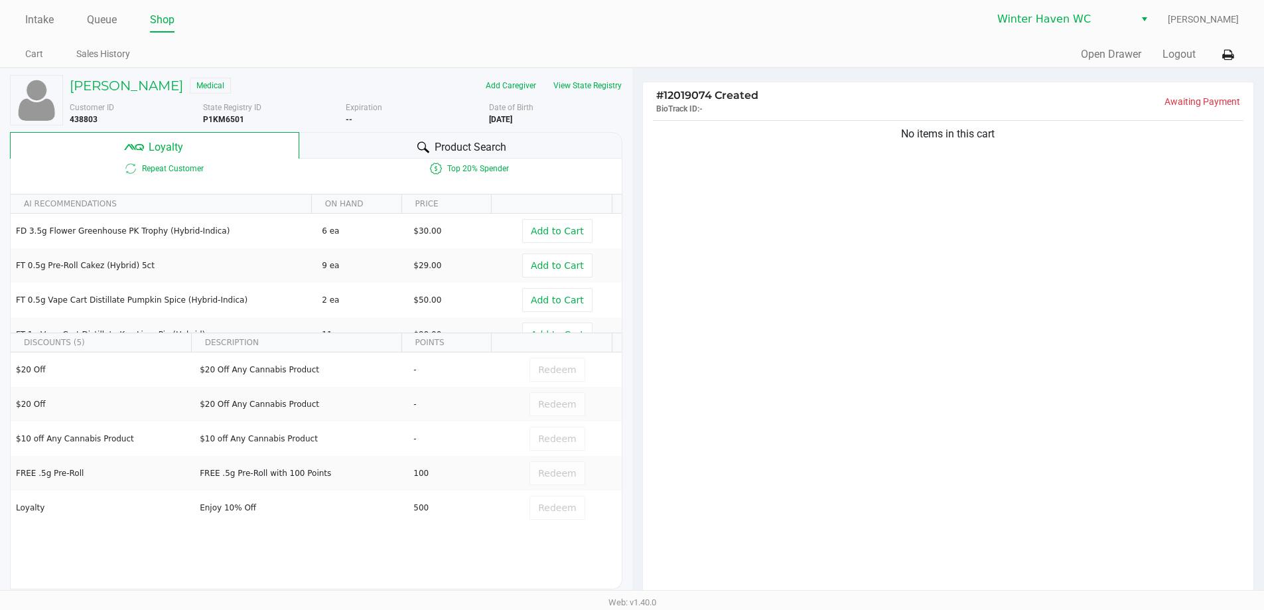
click at [431, 149] on div "Product Search" at bounding box center [460, 145] width 323 height 27
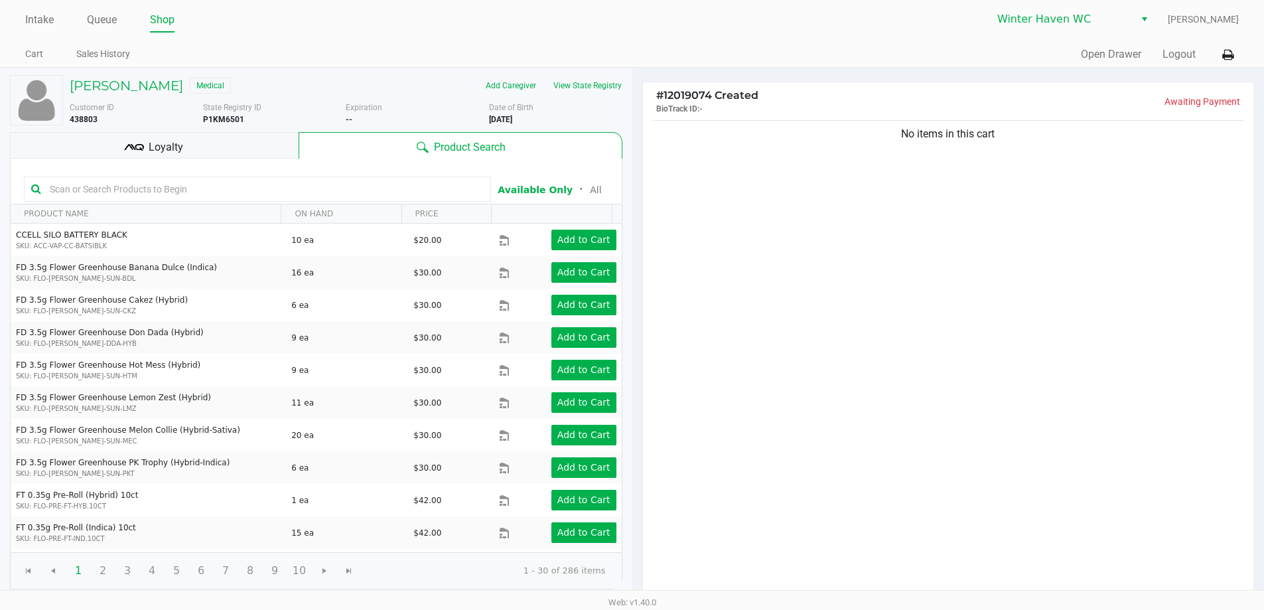
click at [235, 150] on div "Loyalty" at bounding box center [154, 145] width 289 height 27
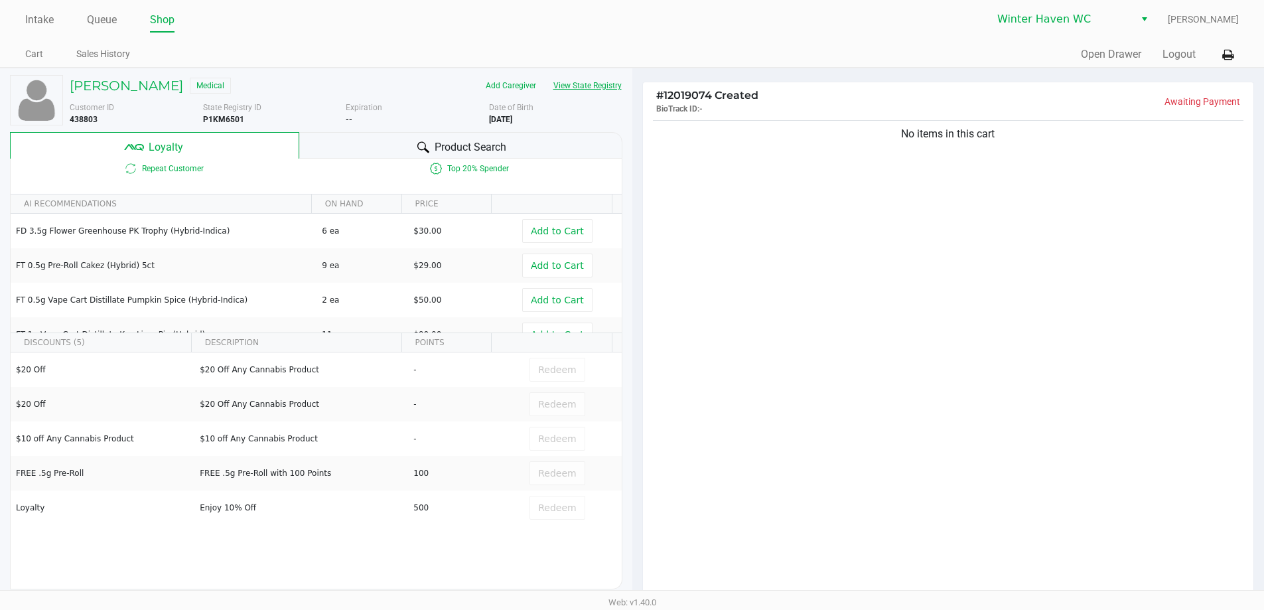
click at [590, 81] on button "View State Registry" at bounding box center [584, 85] width 78 height 21
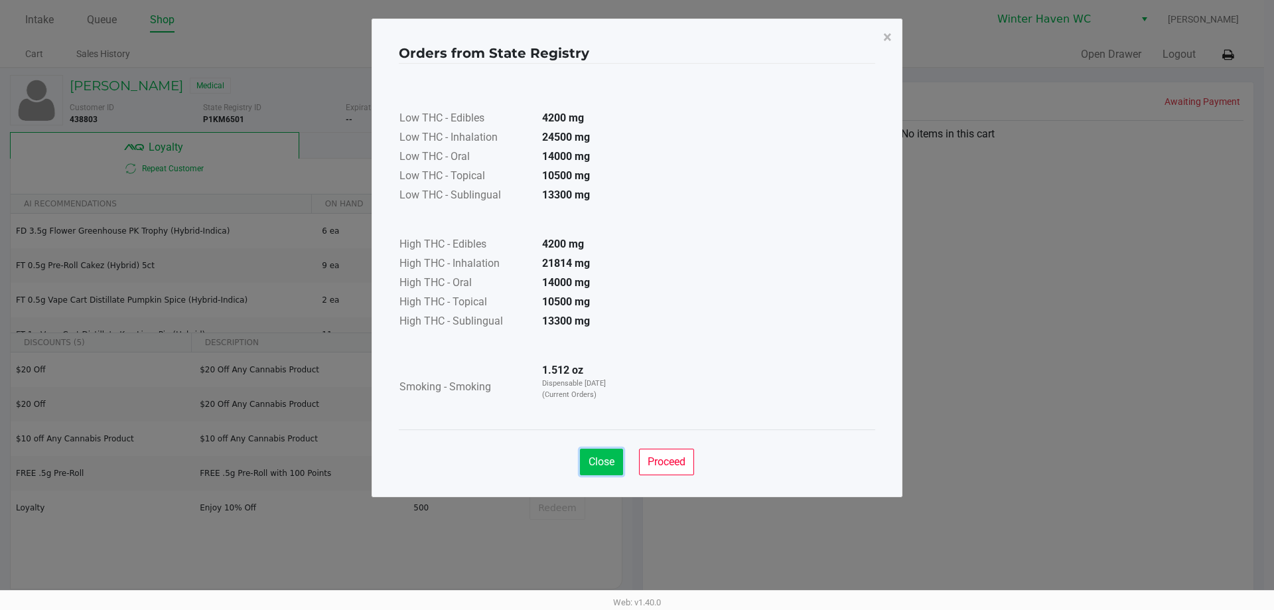
click at [583, 471] on button "Close" at bounding box center [601, 462] width 43 height 27
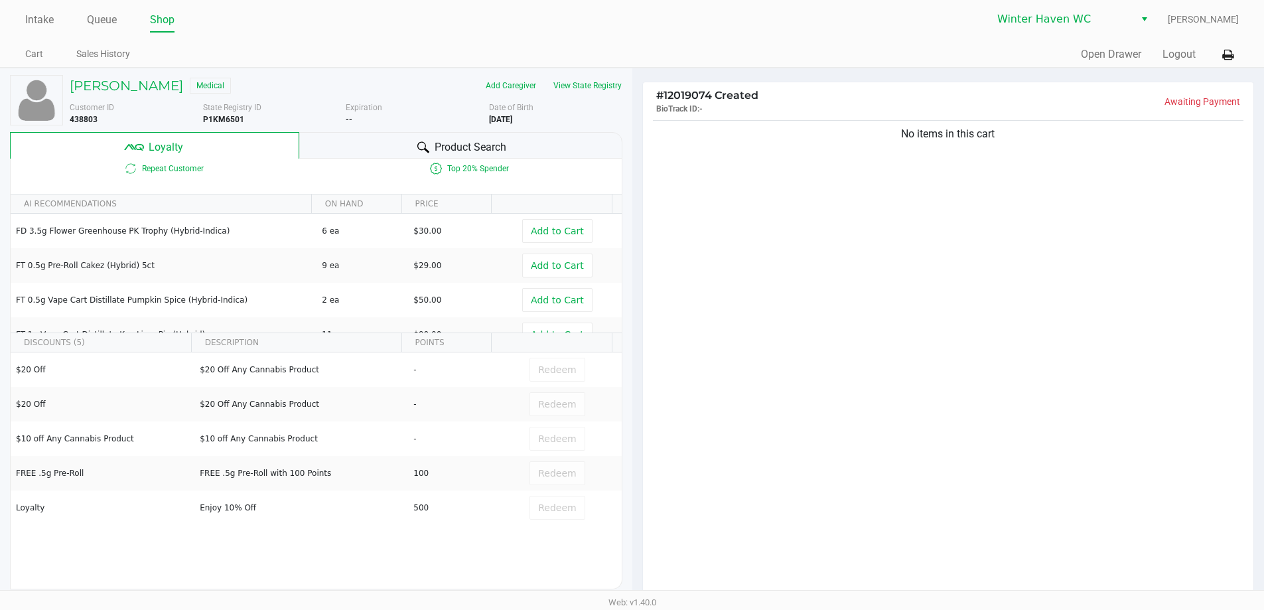
click at [492, 145] on span "Product Search" at bounding box center [471, 147] width 72 height 16
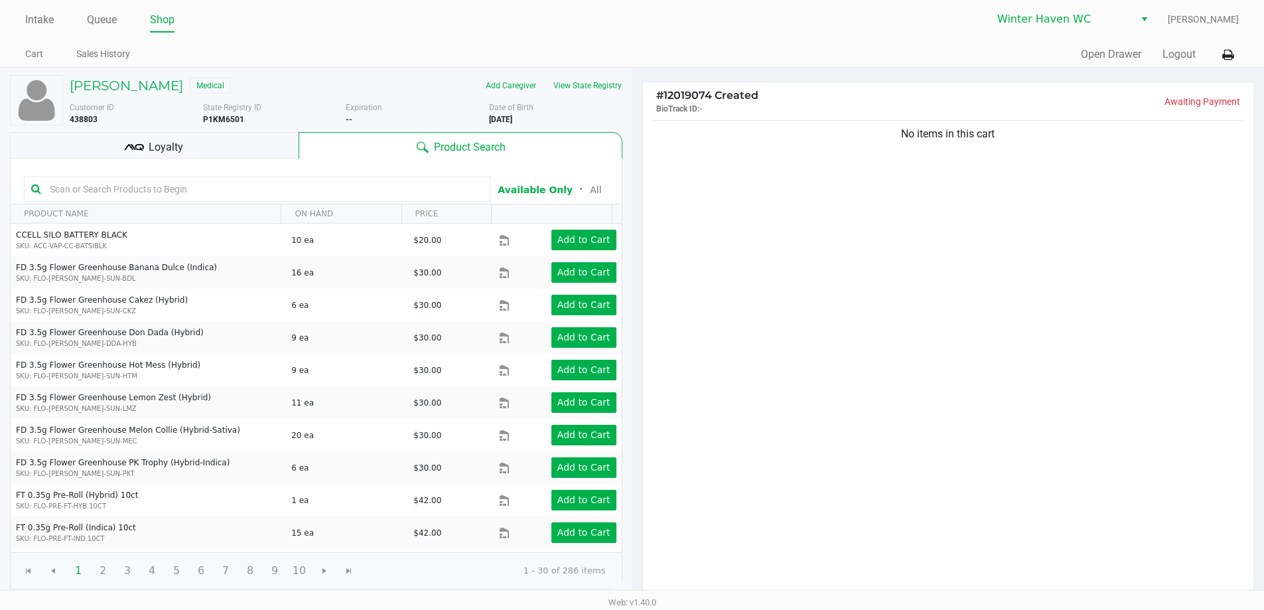
click at [419, 183] on input "text" at bounding box center [263, 189] width 439 height 20
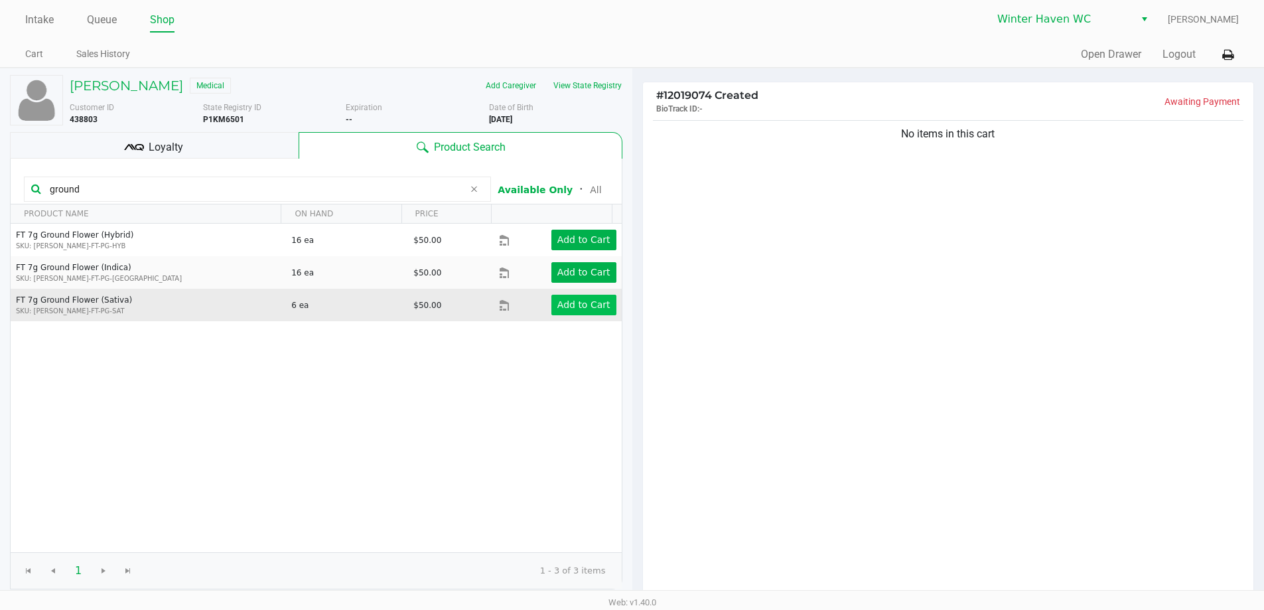
type input "ground"
click at [558, 300] on app-button-loader "Add to Cart" at bounding box center [584, 304] width 53 height 11
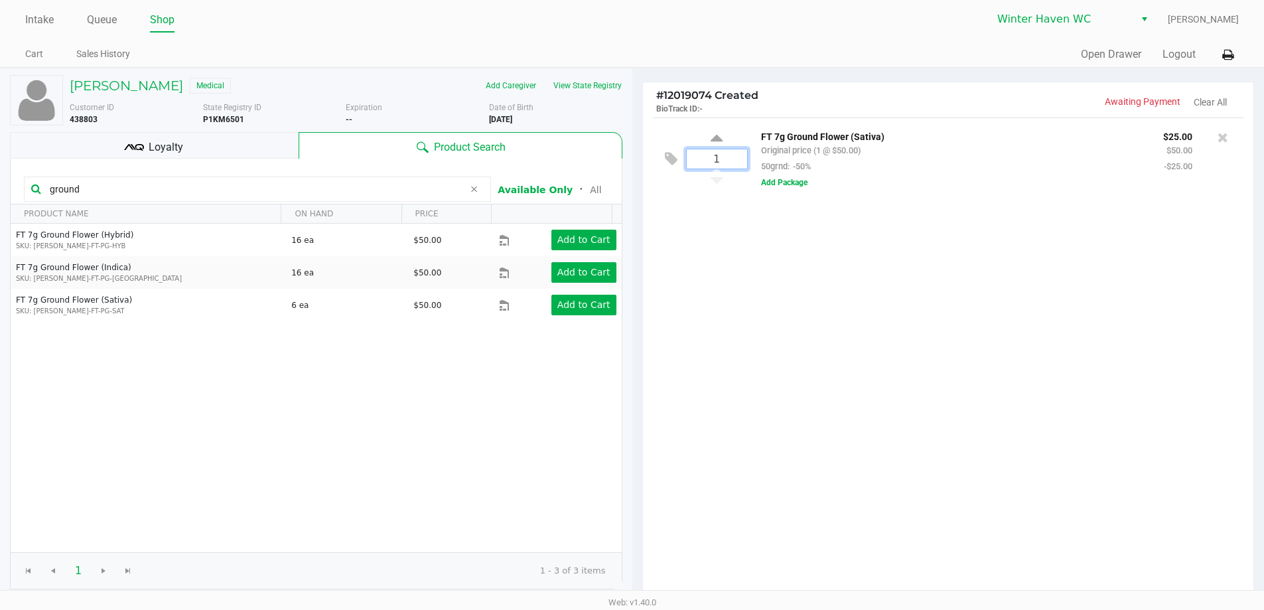
click at [715, 157] on input "1" at bounding box center [717, 158] width 60 height 19
type input "4"
click at [808, 252] on div "GARY FLUXGOLD Medical Add Caregiver View State Registry Customer ID 438803 Stat…" at bounding box center [632, 415] width 1264 height 694
click at [252, 140] on div "Loyalty" at bounding box center [154, 145] width 289 height 27
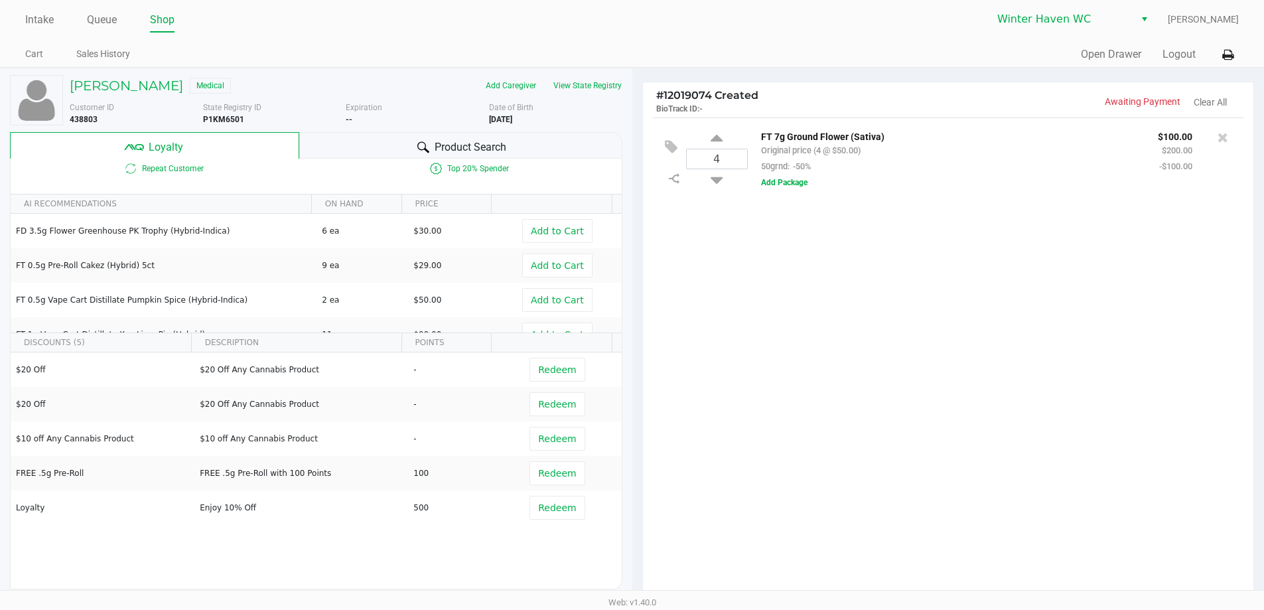
click at [401, 153] on div "Product Search" at bounding box center [460, 145] width 323 height 27
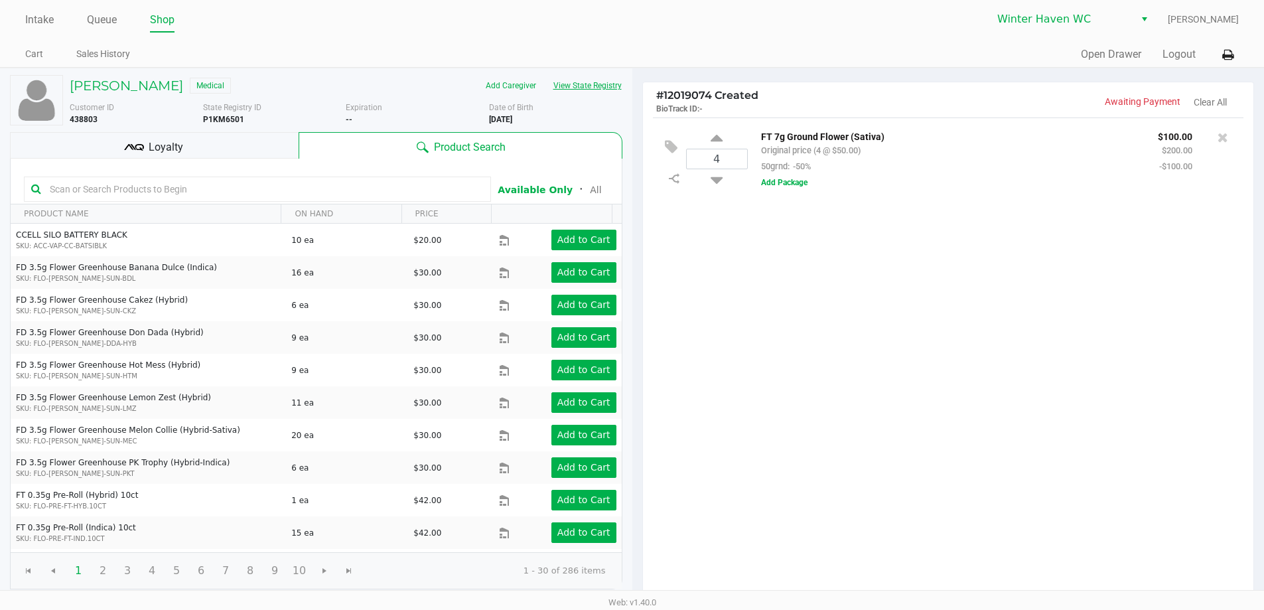
click at [607, 93] on button "View State Registry" at bounding box center [584, 85] width 78 height 21
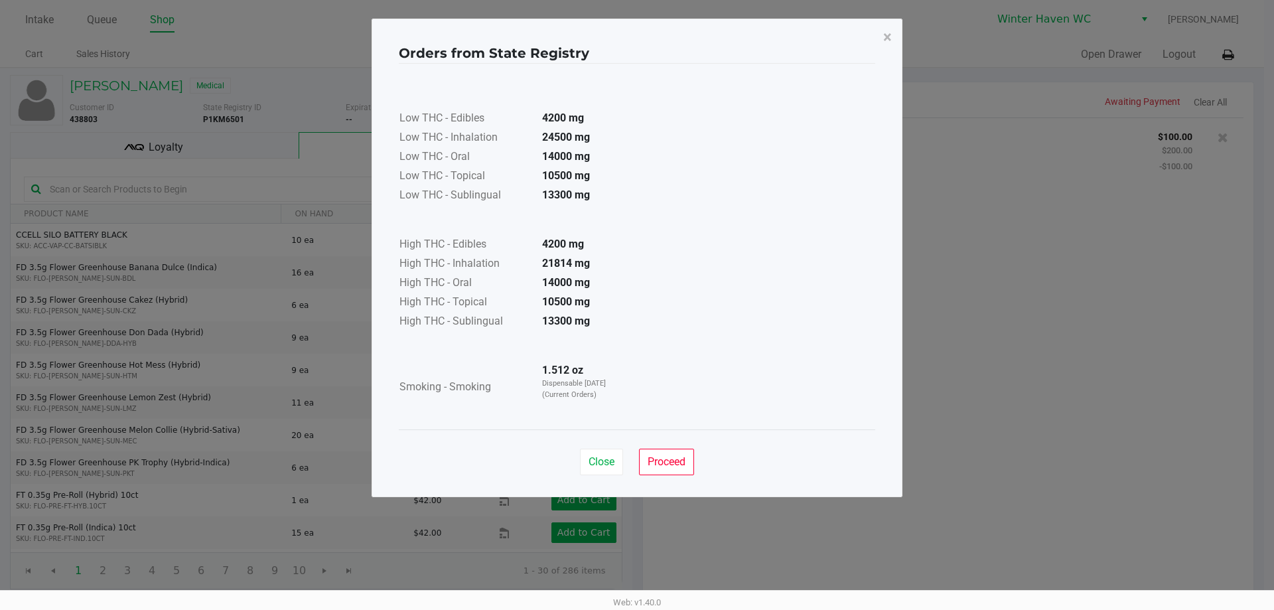
click at [601, 448] on div "Close Proceed" at bounding box center [637, 456] width 477 height 54
drag, startPoint x: 601, startPoint y: 448, endPoint x: 598, endPoint y: 462, distance: 14.3
click at [601, 449] on div "Close Proceed" at bounding box center [637, 456] width 477 height 54
click at [598, 462] on span "Close" at bounding box center [602, 461] width 26 height 13
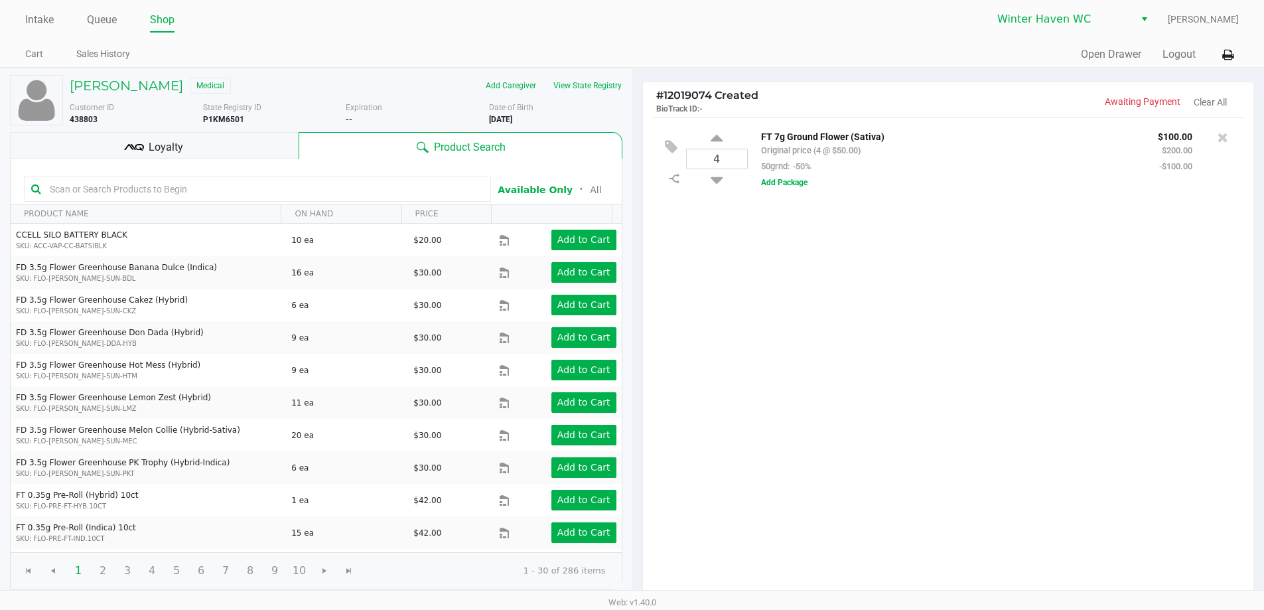
click at [269, 192] on input "text" at bounding box center [263, 189] width 439 height 20
click at [285, 192] on input "text" at bounding box center [263, 189] width 439 height 20
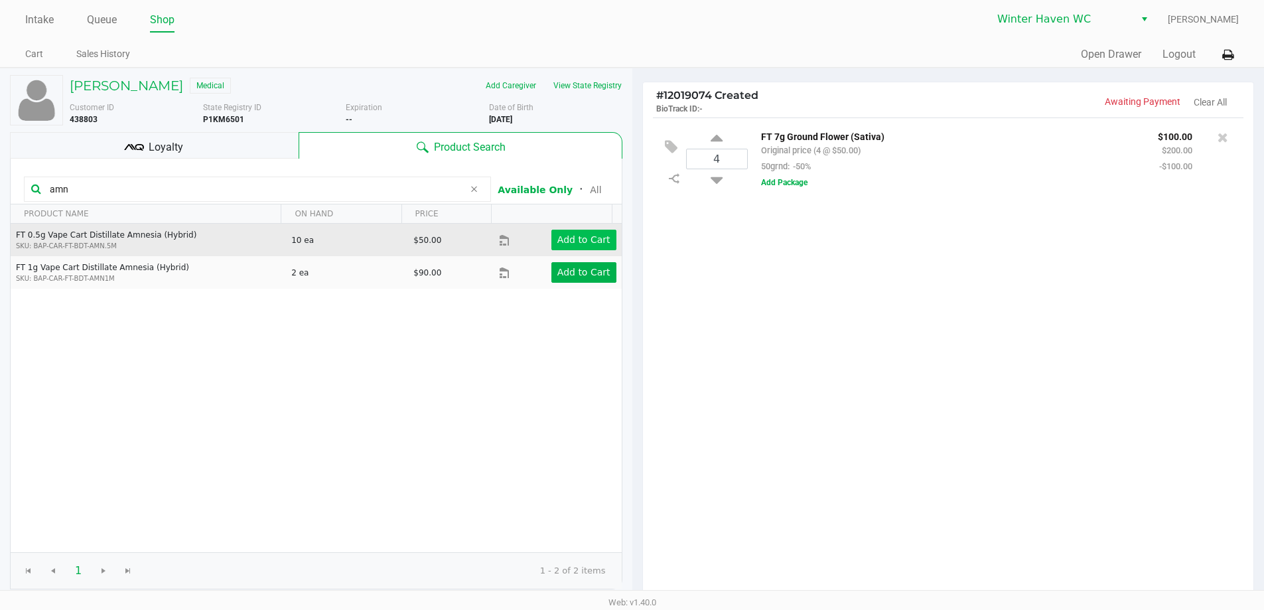
type input "amn"
click at [563, 238] on app-button-loader "Add to Cart" at bounding box center [584, 239] width 53 height 11
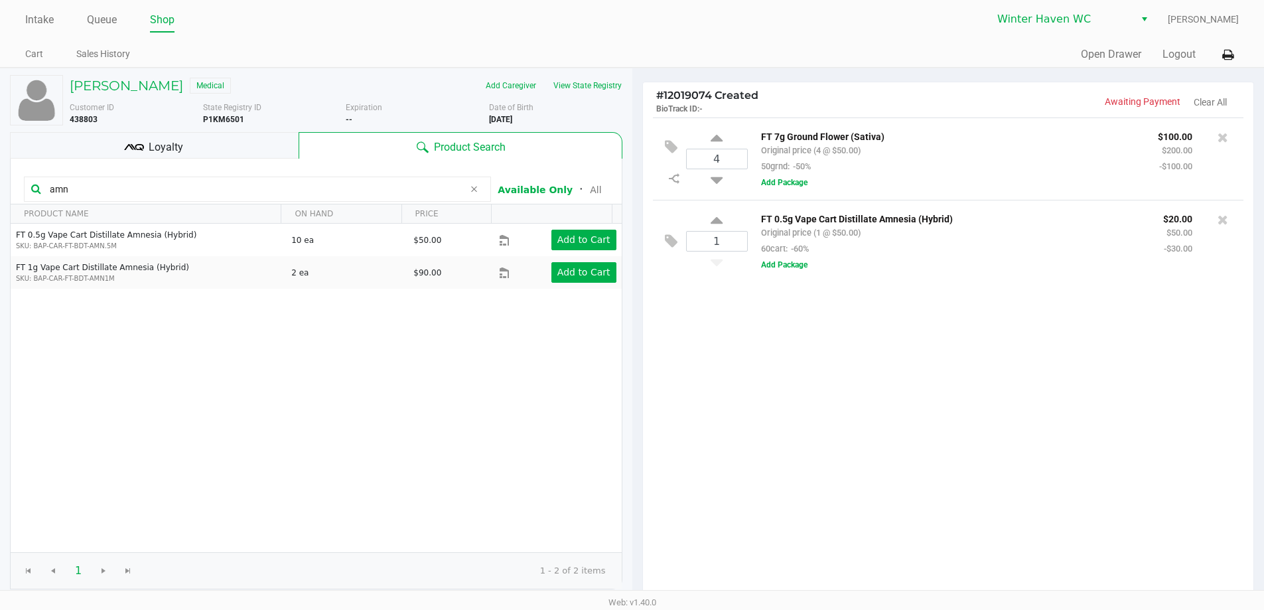
click at [297, 192] on input "amn" at bounding box center [253, 189] width 419 height 20
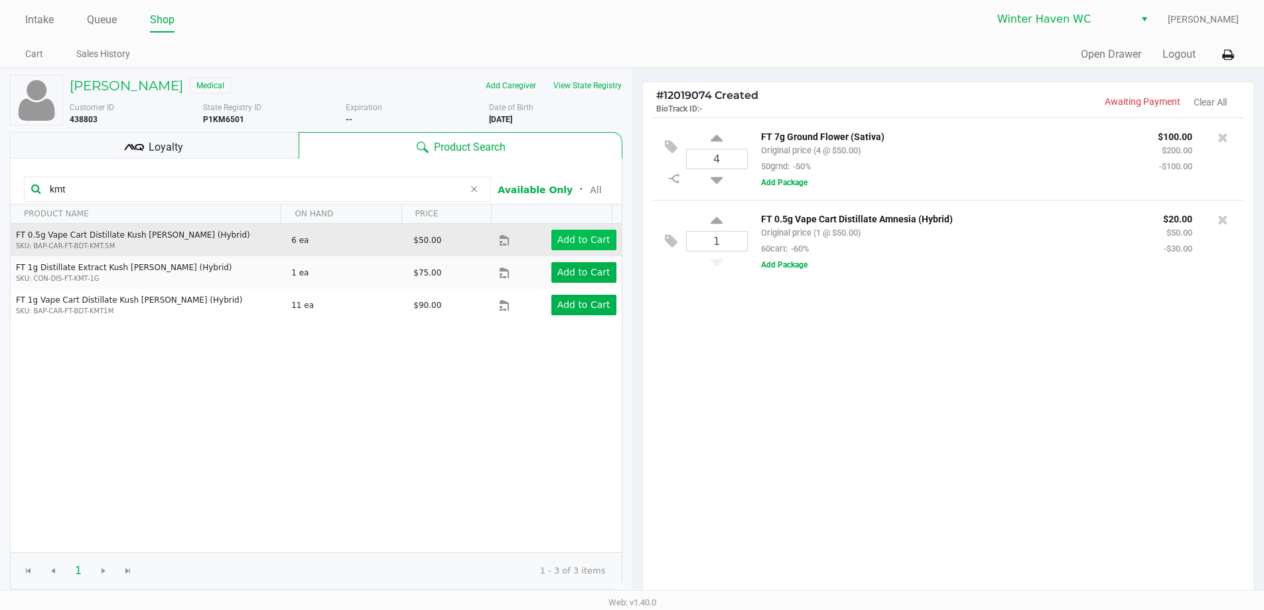
type input "kmt"
click at [552, 240] on button "Add to Cart" at bounding box center [584, 240] width 65 height 21
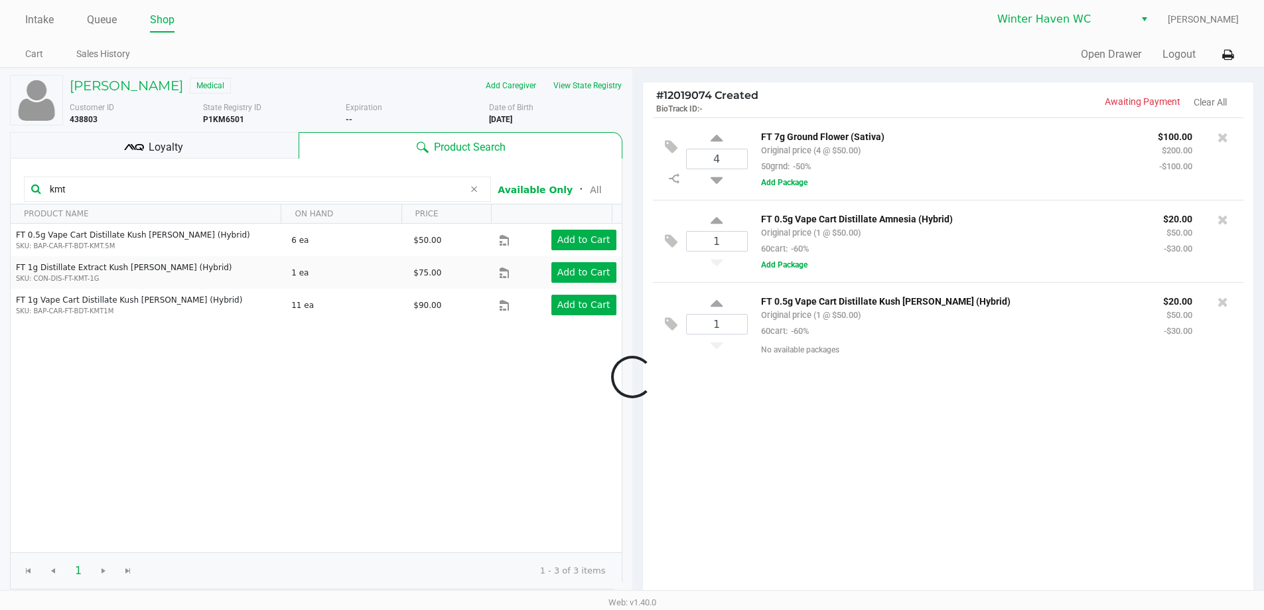
click at [181, 190] on input "kmt" at bounding box center [253, 189] width 419 height 20
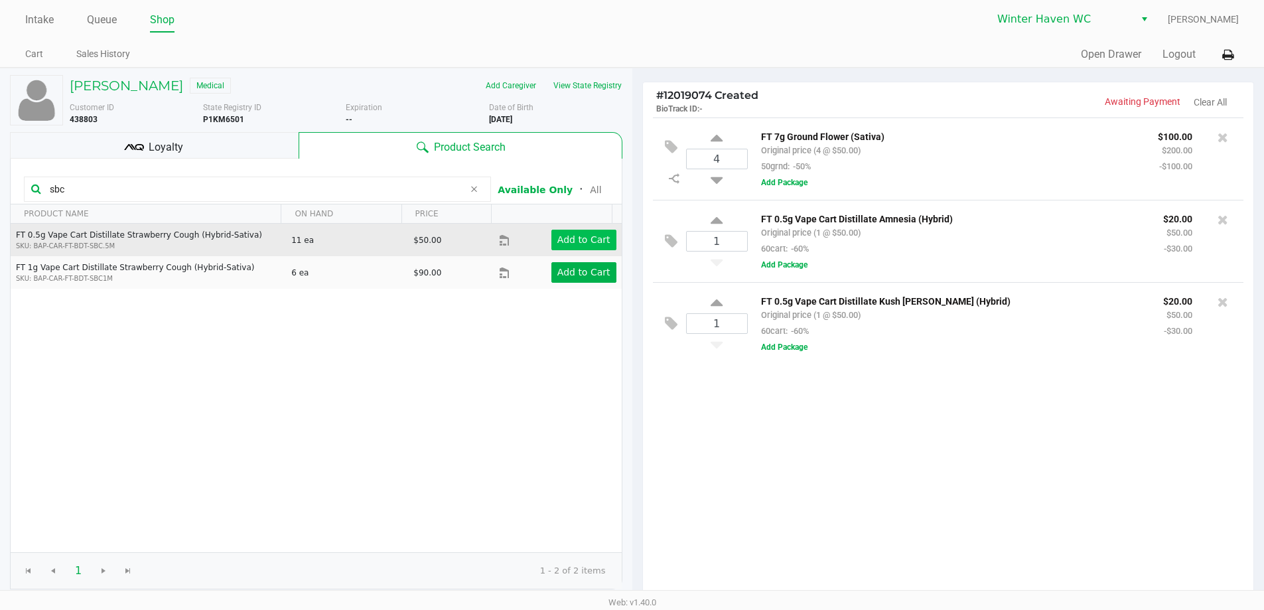
type input "sbc"
click at [583, 236] on app-button-loader "Add to Cart" at bounding box center [584, 239] width 53 height 11
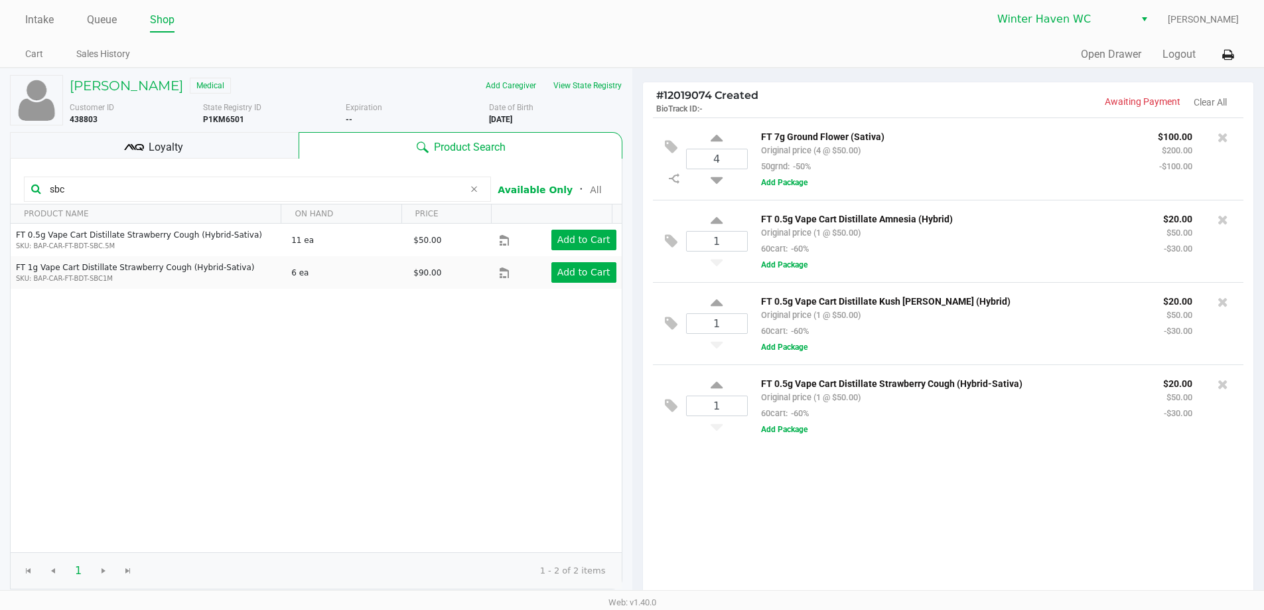
click at [262, 190] on input "sbc" at bounding box center [253, 189] width 419 height 20
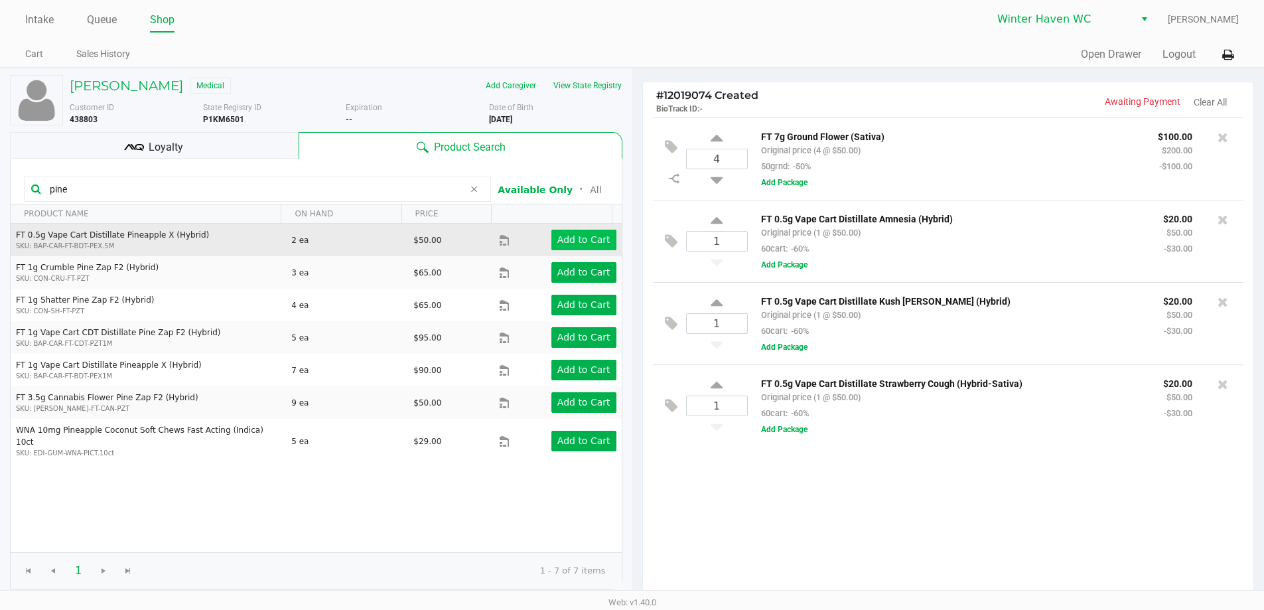
type input "pine"
click at [600, 233] on button "Add to Cart" at bounding box center [584, 240] width 65 height 21
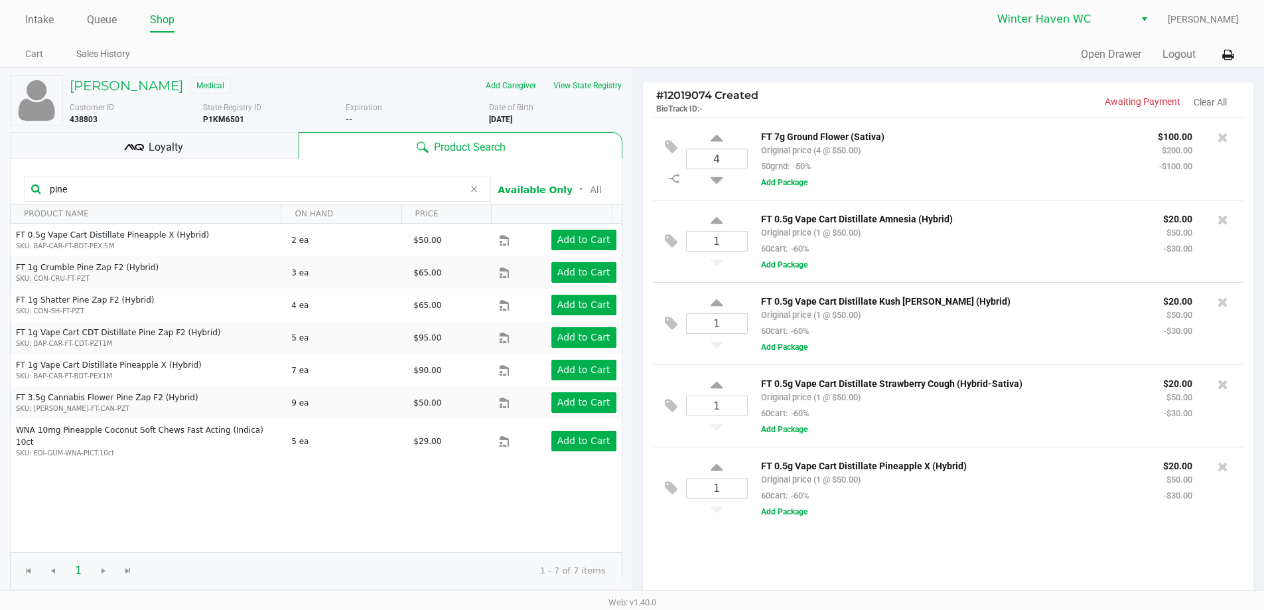
click at [169, 191] on input "pine" at bounding box center [253, 189] width 419 height 20
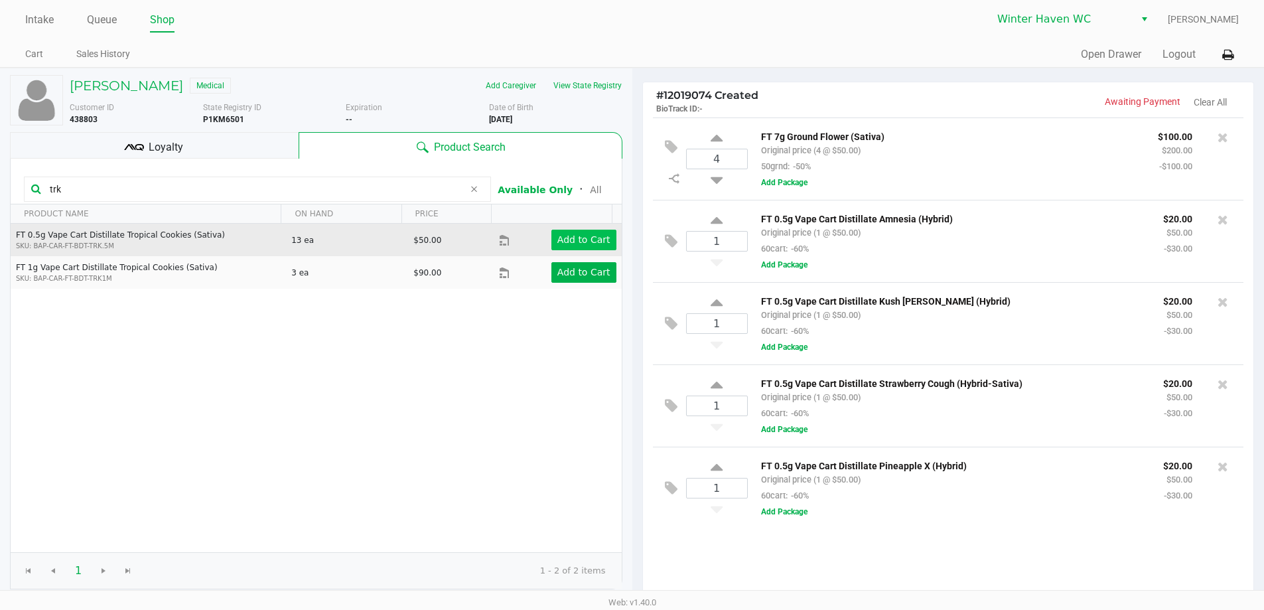
type input "trk"
click at [579, 242] on app-button-loader "Add to Cart" at bounding box center [584, 239] width 53 height 11
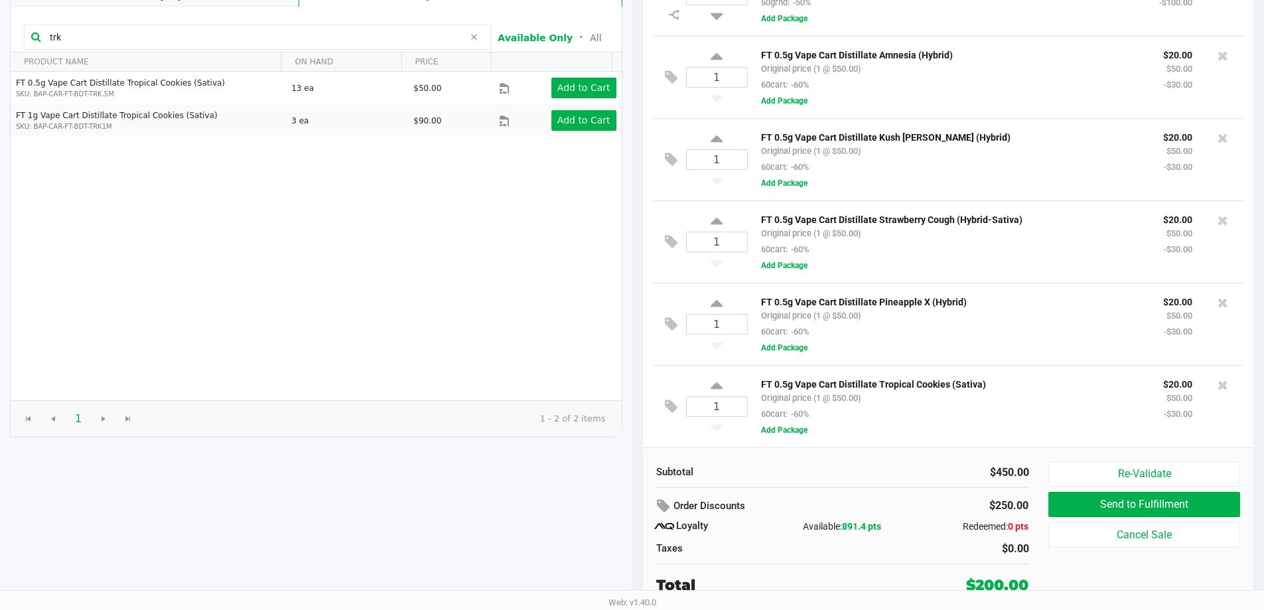
scroll to position [86, 0]
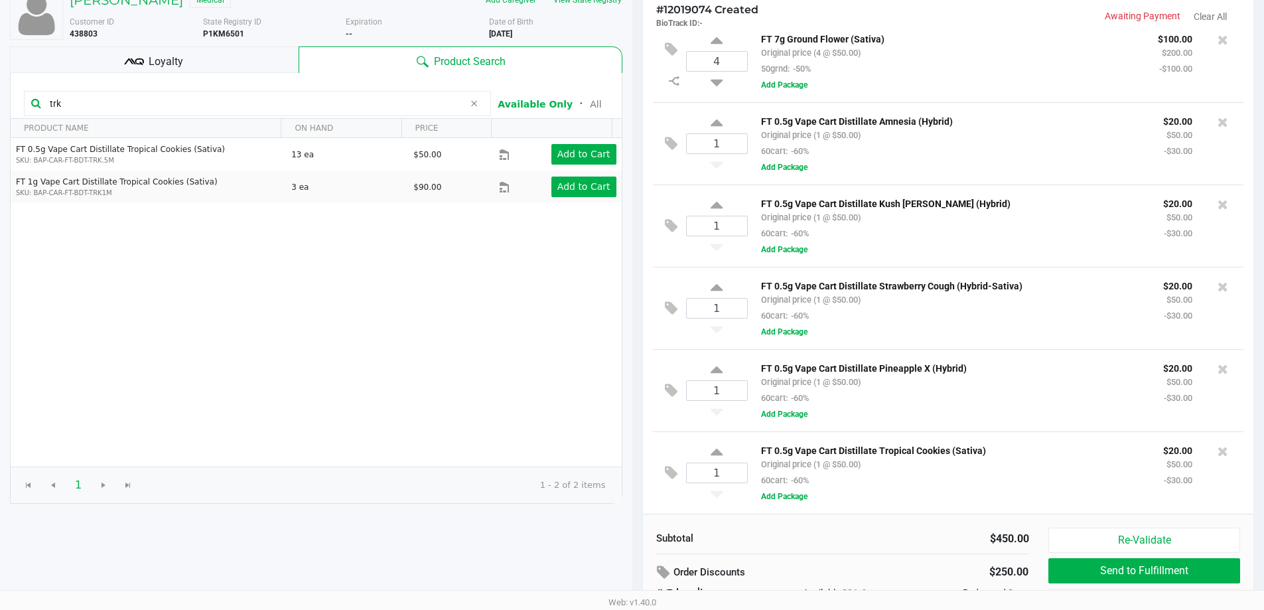
click at [236, 68] on div "Loyalty" at bounding box center [154, 59] width 289 height 27
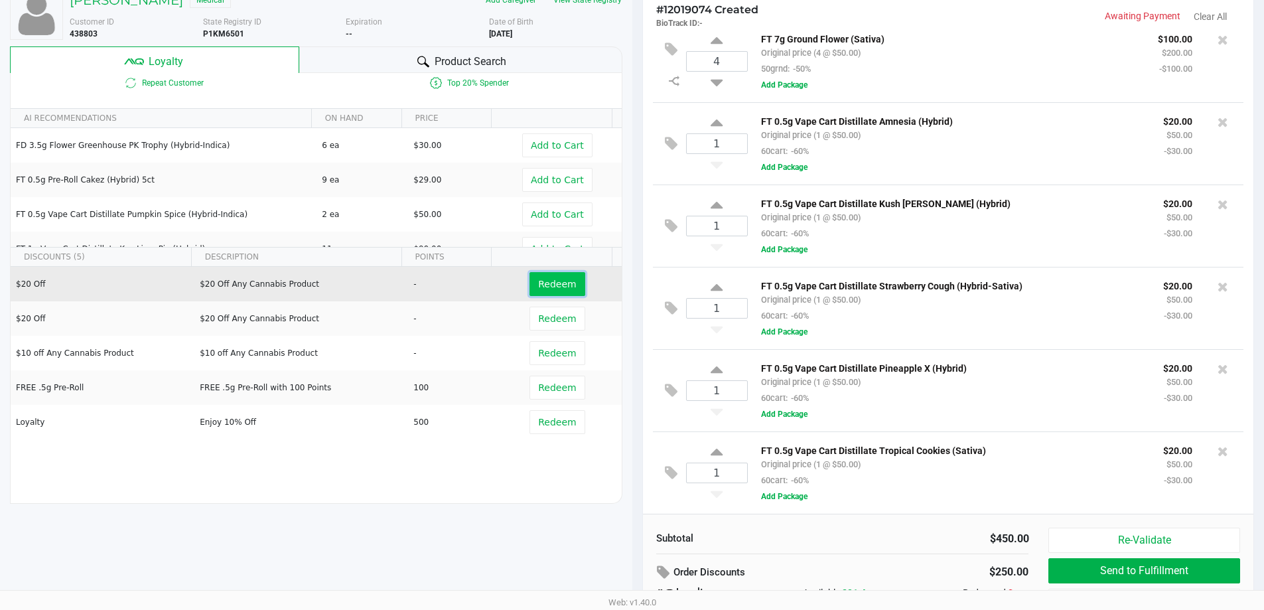
click at [538, 287] on span "Redeem" at bounding box center [557, 284] width 38 height 11
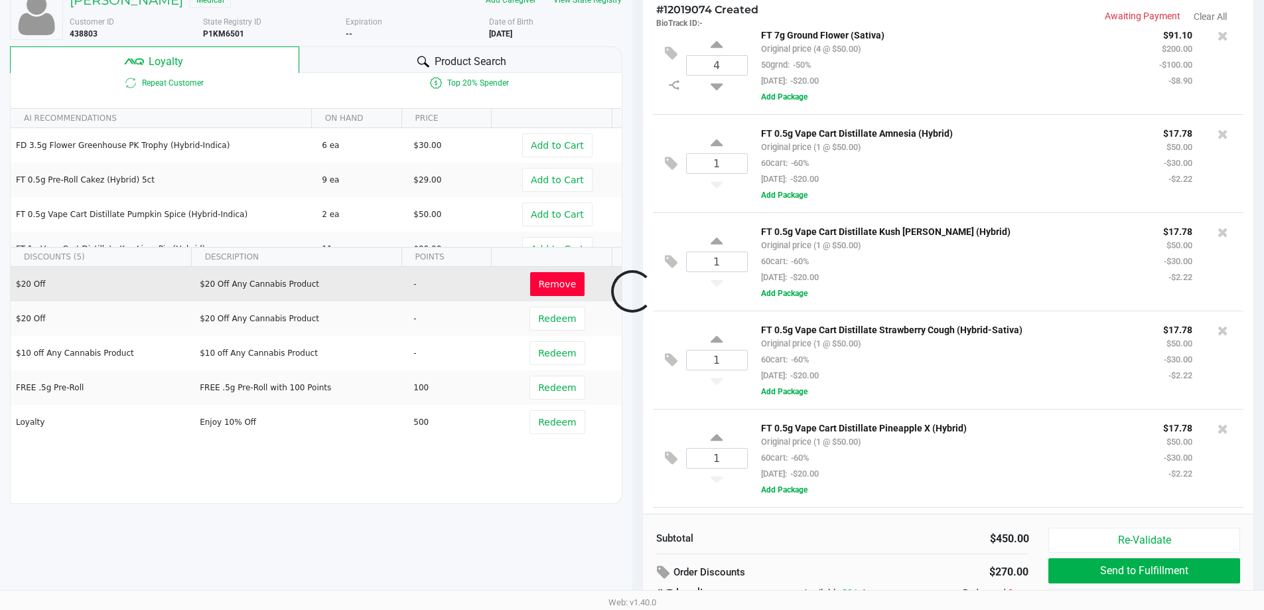
scroll to position [112, 0]
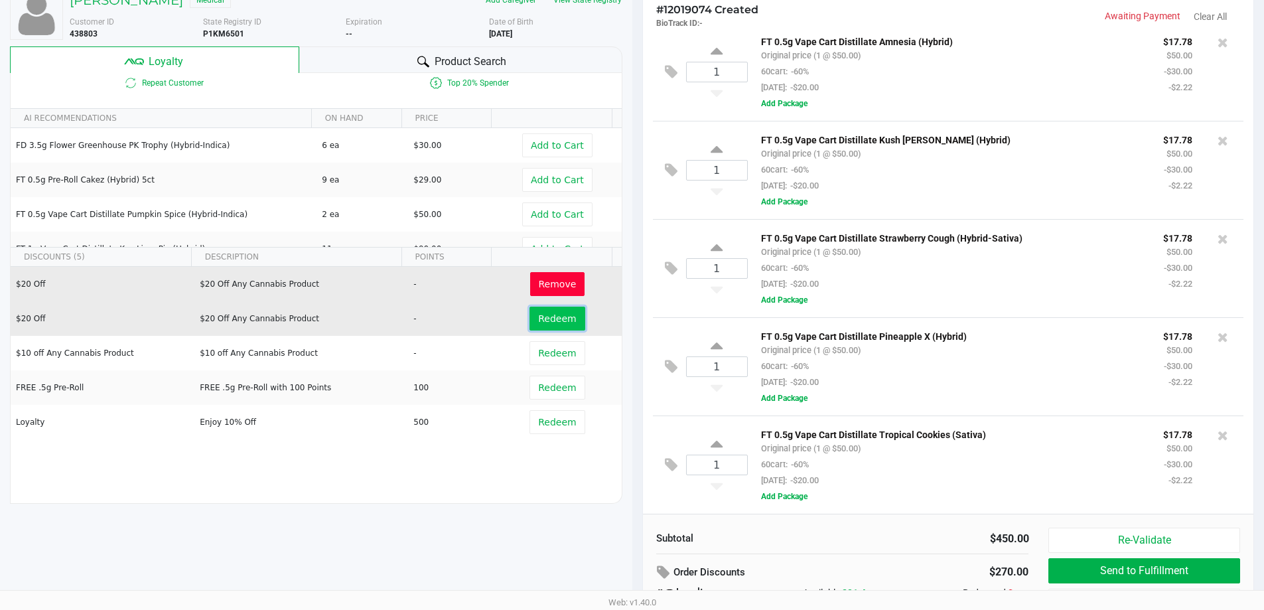
click at [548, 314] on span "Redeem" at bounding box center [557, 318] width 38 height 11
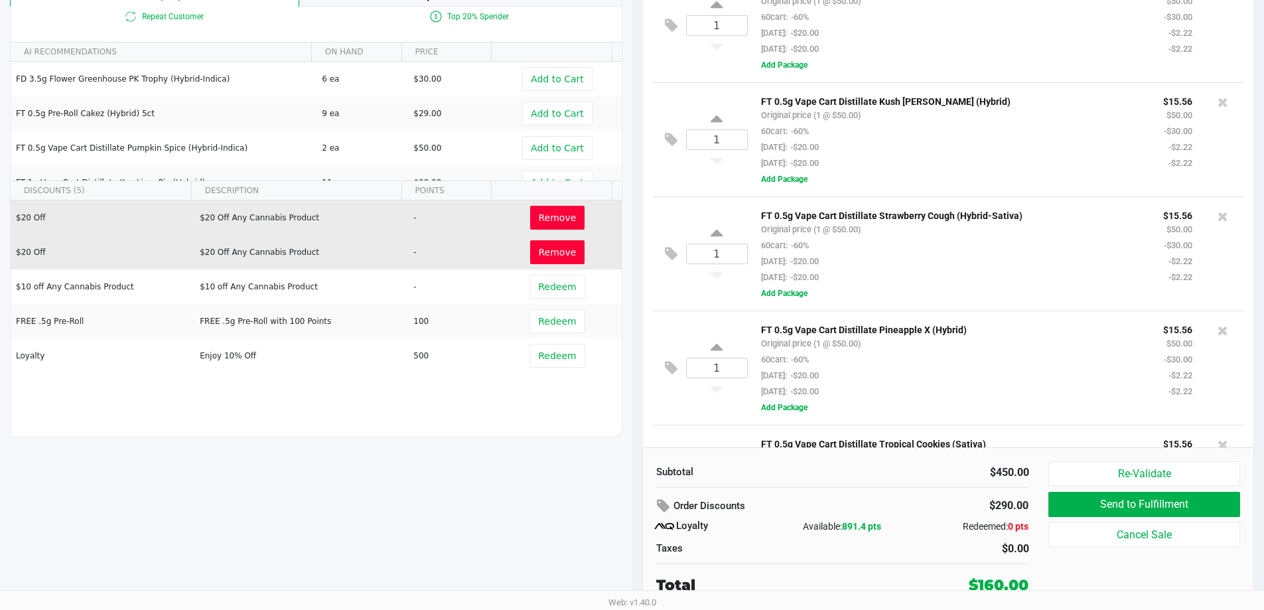
scroll to position [207, 0]
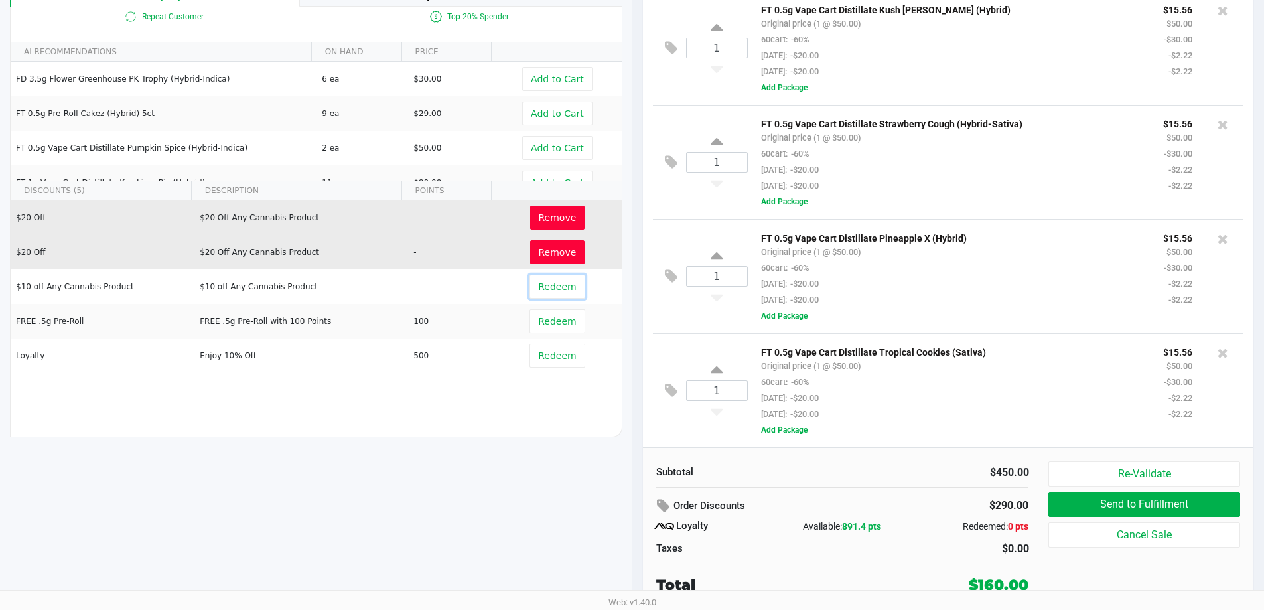
click at [554, 290] on span "Redeem" at bounding box center [557, 286] width 38 height 11
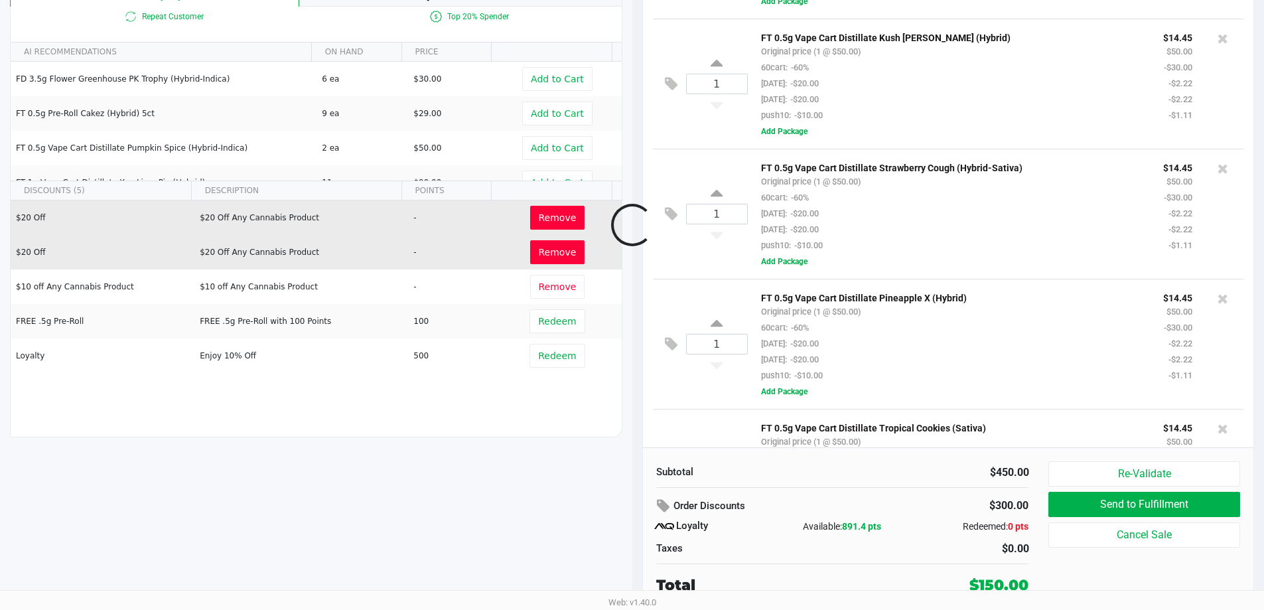
scroll to position [303, 0]
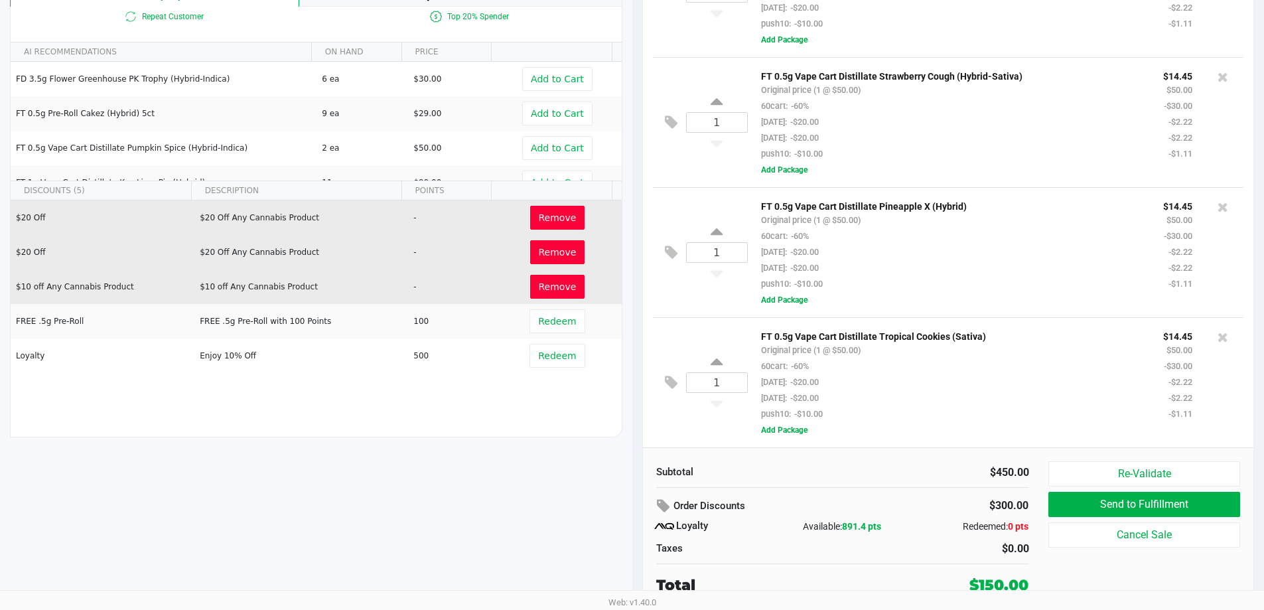
click at [550, 281] on span "Remove" at bounding box center [558, 286] width 38 height 11
click at [545, 260] on div at bounding box center [632, 225] width 1264 height 486
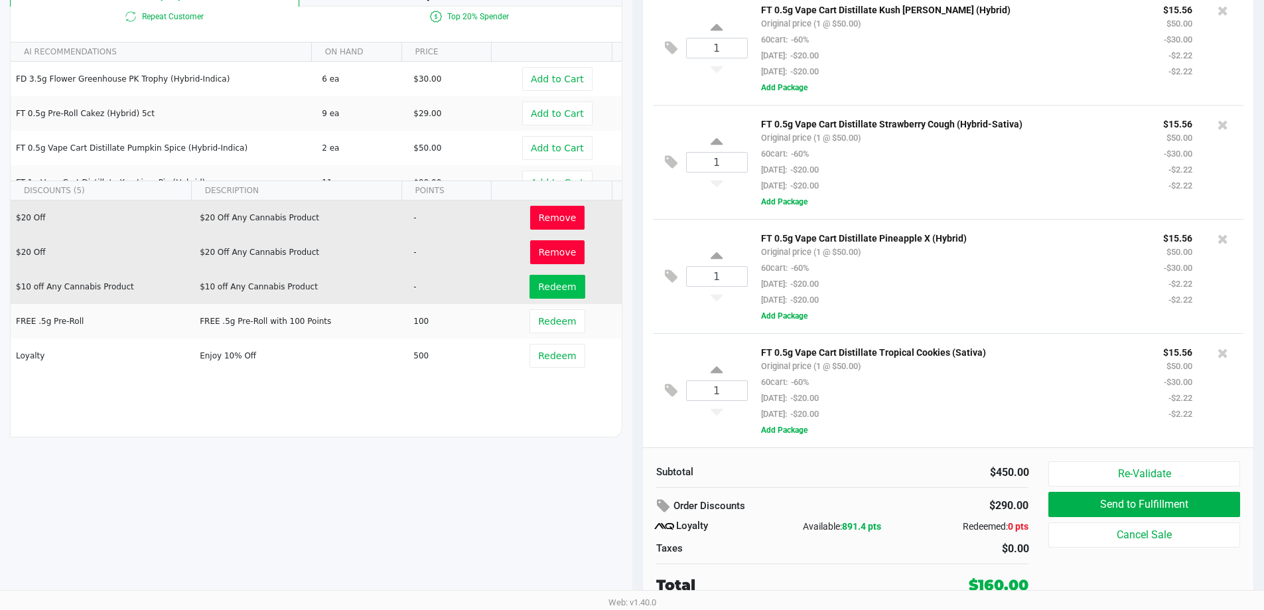
click at [550, 254] on span "Remove" at bounding box center [558, 252] width 38 height 11
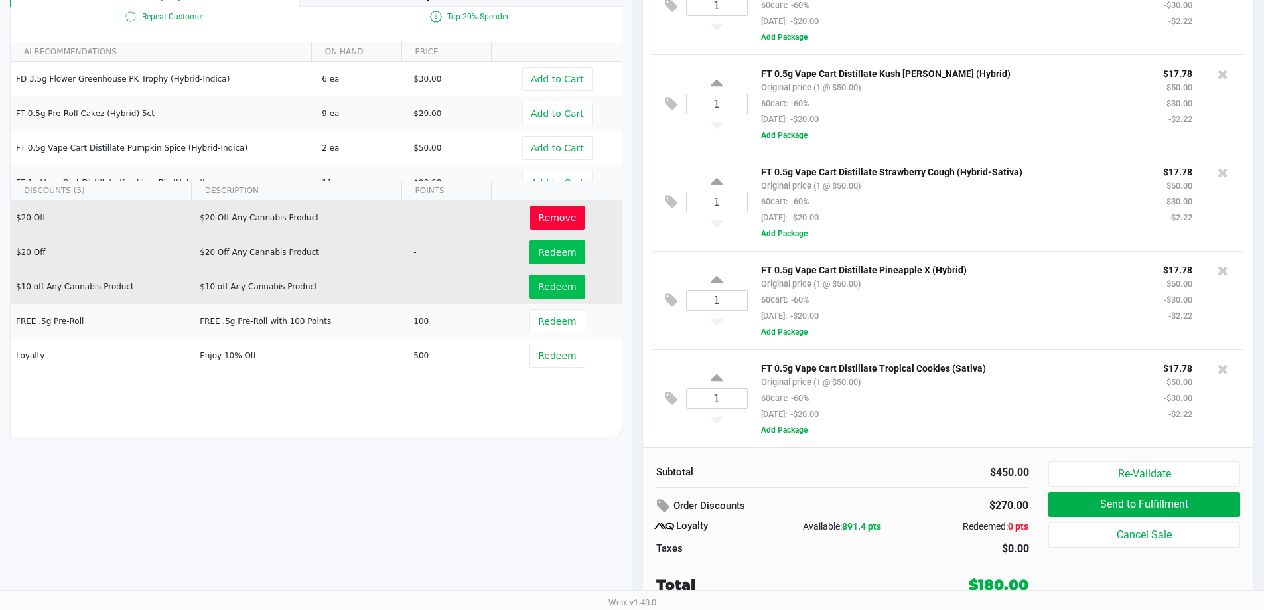
click at [542, 216] on span "Remove" at bounding box center [558, 217] width 38 height 11
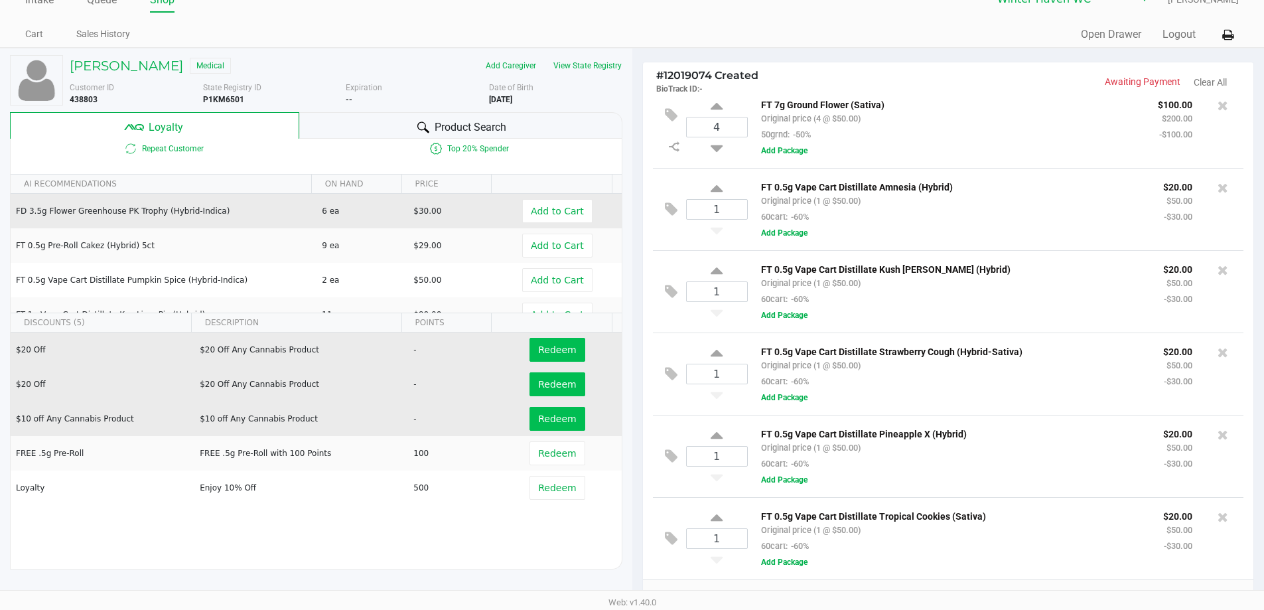
scroll to position [19, 0]
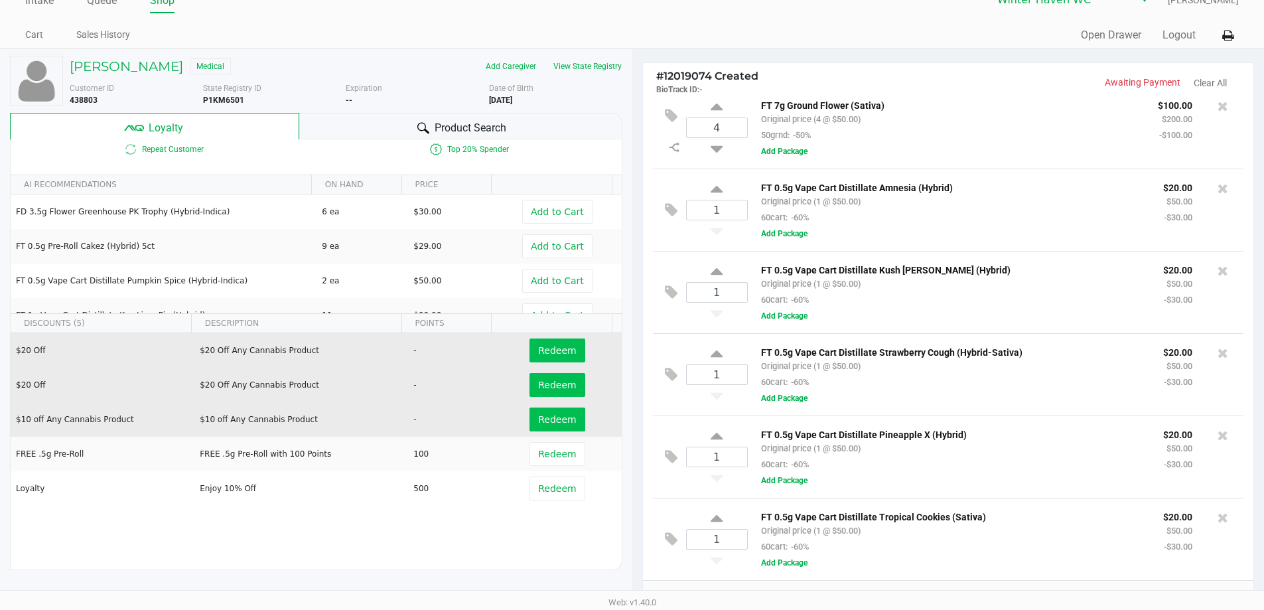
click at [381, 115] on div "Product Search" at bounding box center [460, 126] width 323 height 27
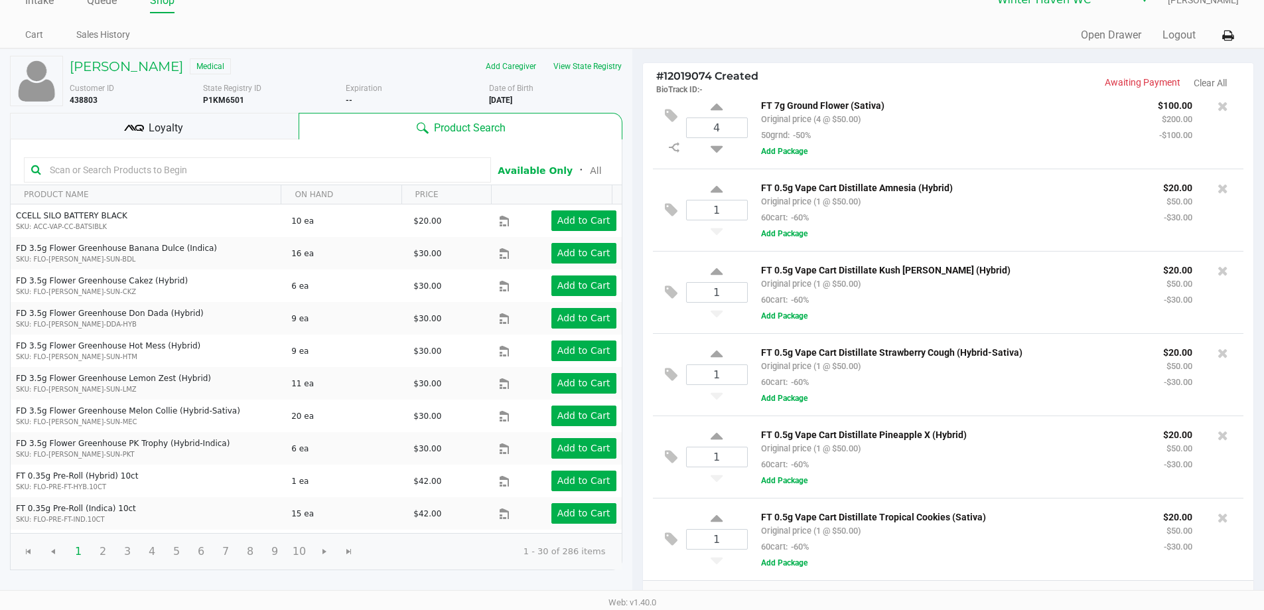
click at [347, 170] on input "text" at bounding box center [263, 170] width 439 height 20
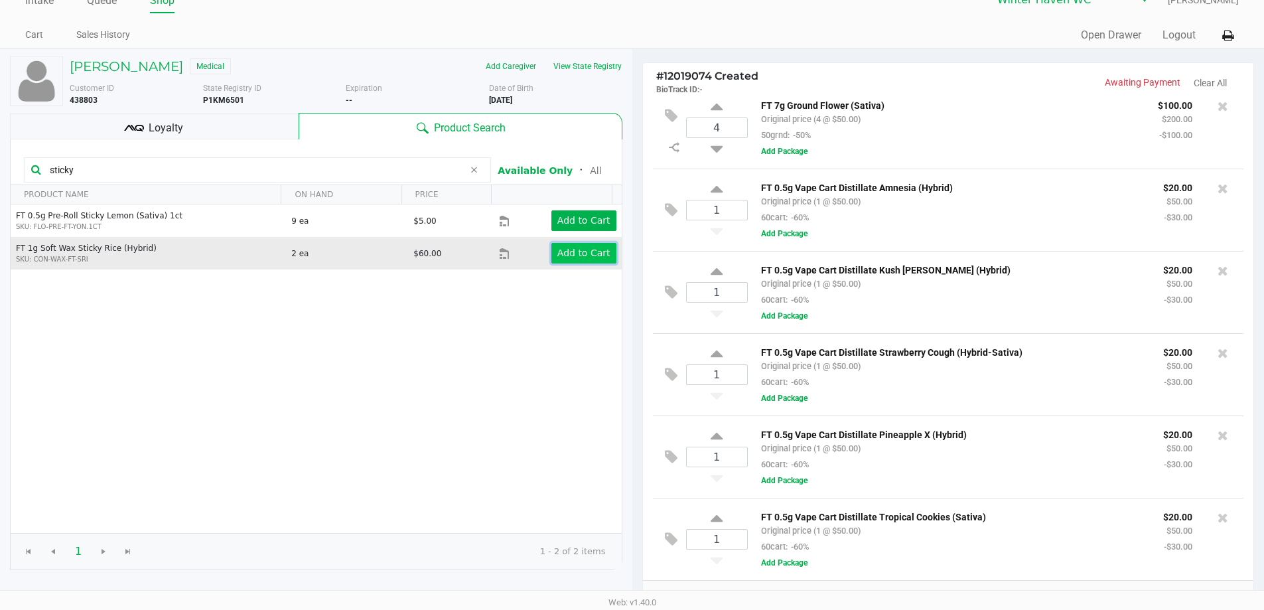
click at [569, 249] on app-button-loader "Add to Cart" at bounding box center [584, 253] width 53 height 11
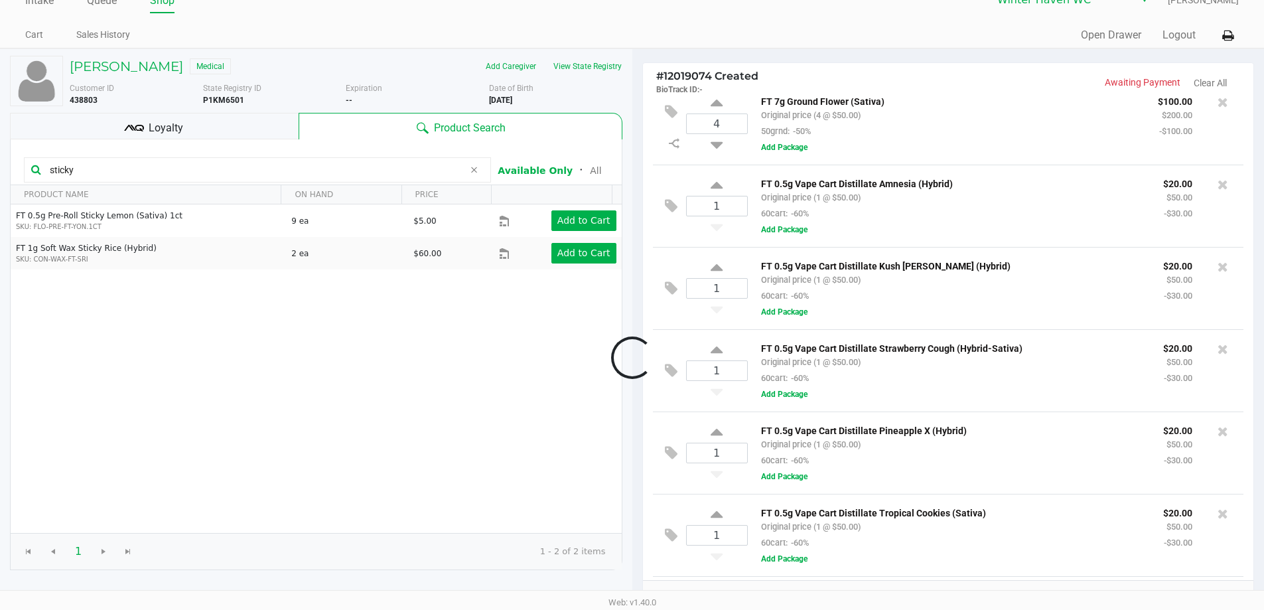
scroll to position [99, 0]
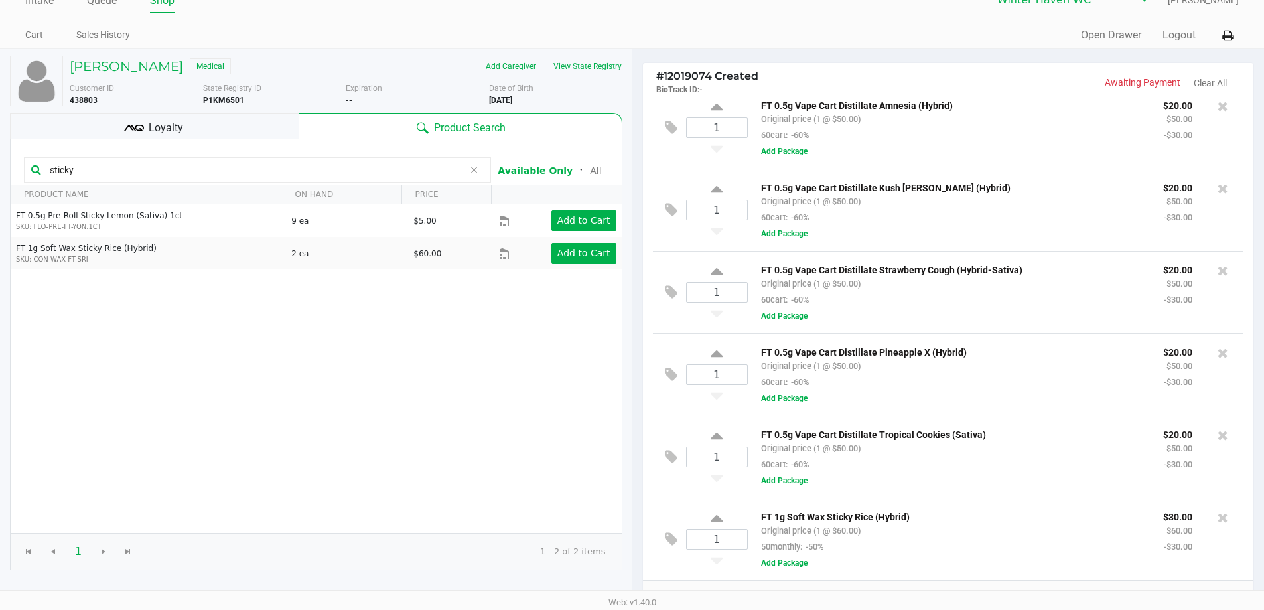
click at [260, 178] on input "sticky" at bounding box center [253, 170] width 419 height 20
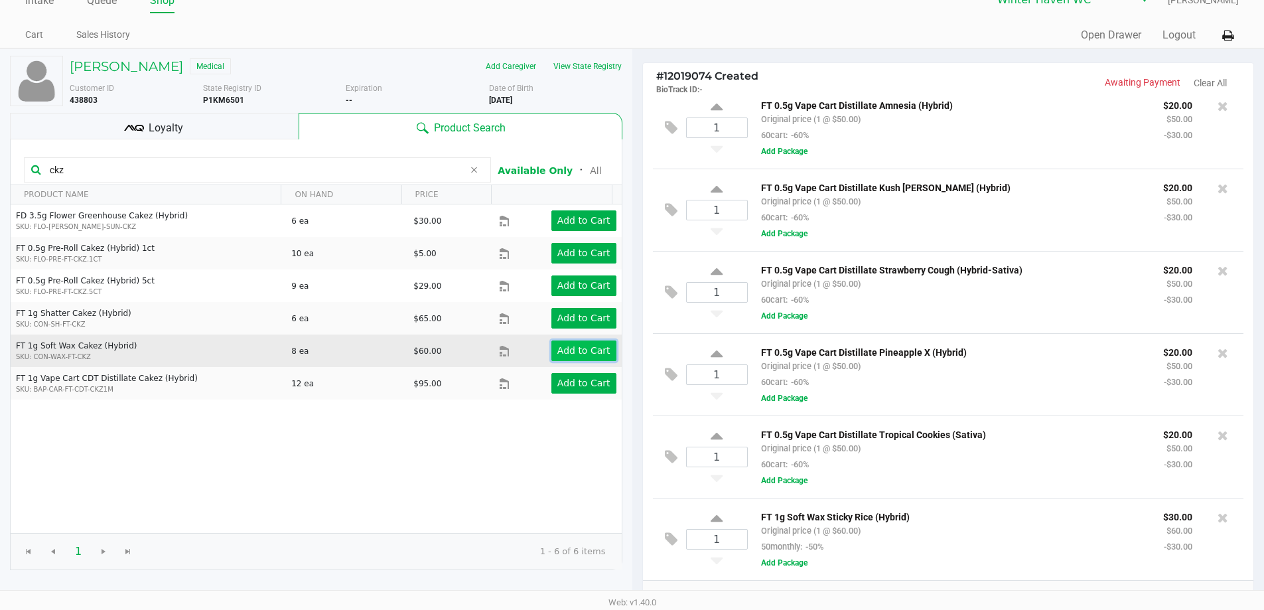
click at [581, 345] on app-button-loader "Add to Cart" at bounding box center [584, 350] width 53 height 11
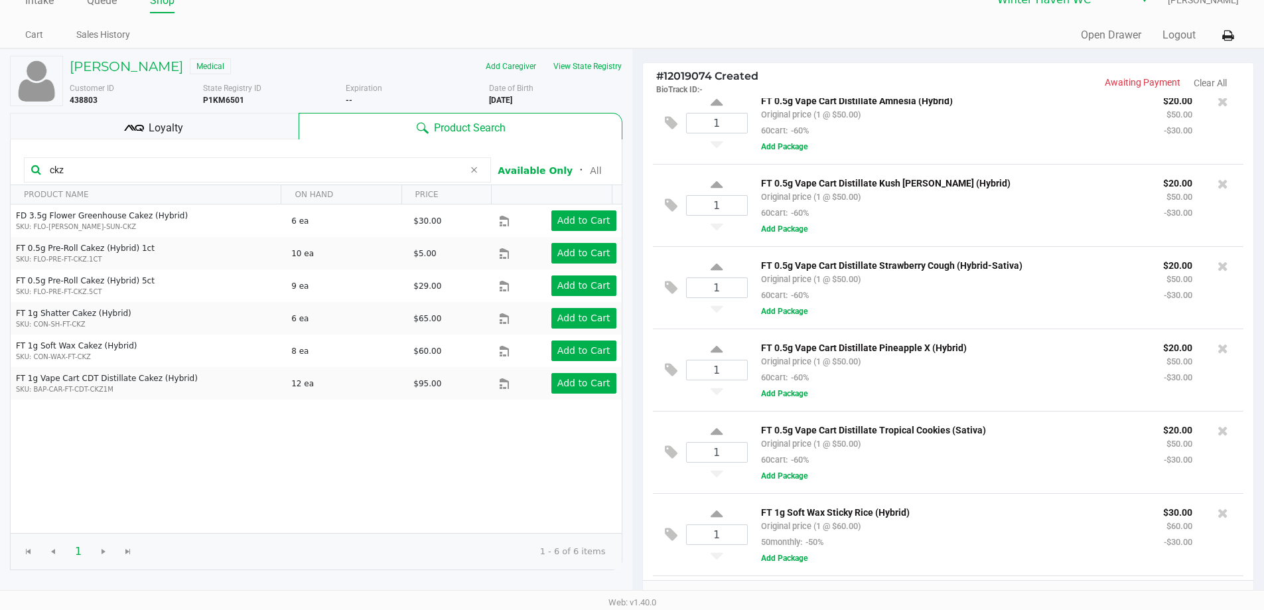
scroll to position [182, 0]
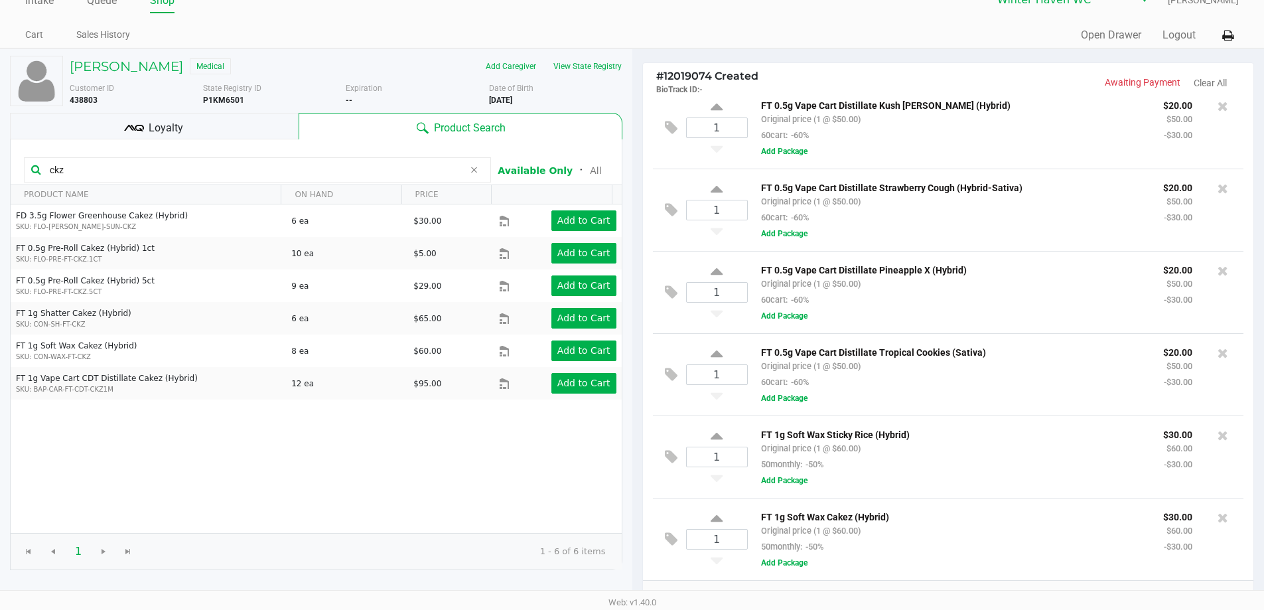
click at [204, 172] on input "ckz" at bounding box center [253, 170] width 419 height 20
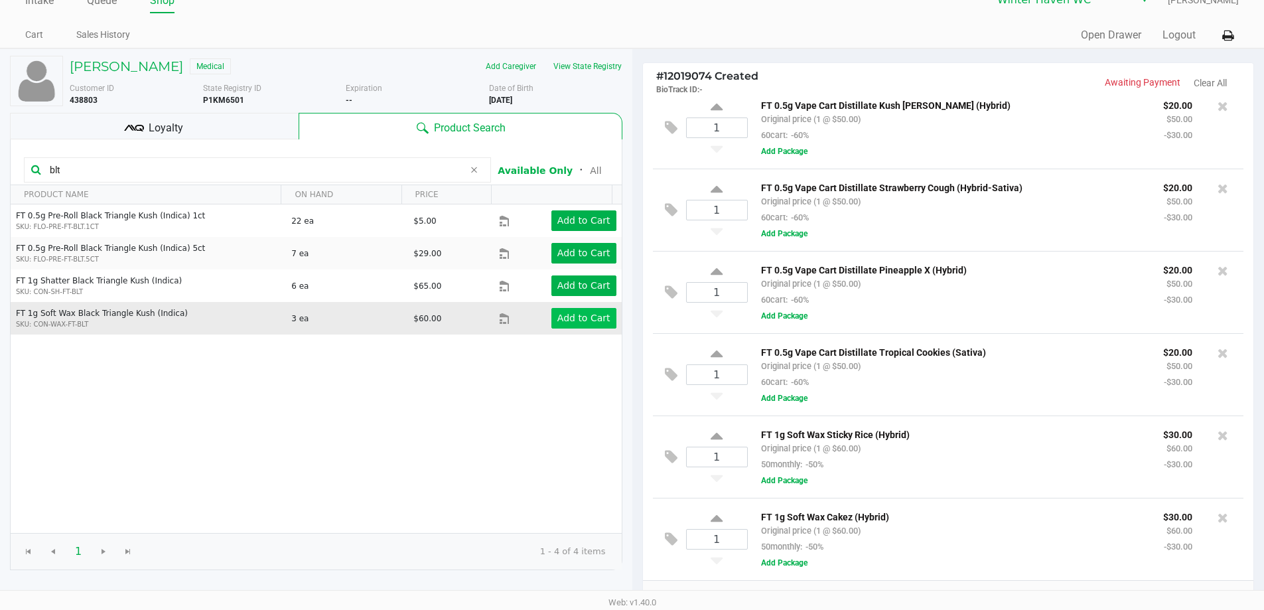
type input "blt"
click at [584, 321] on app-button-loader "Add to Cart" at bounding box center [584, 318] width 53 height 11
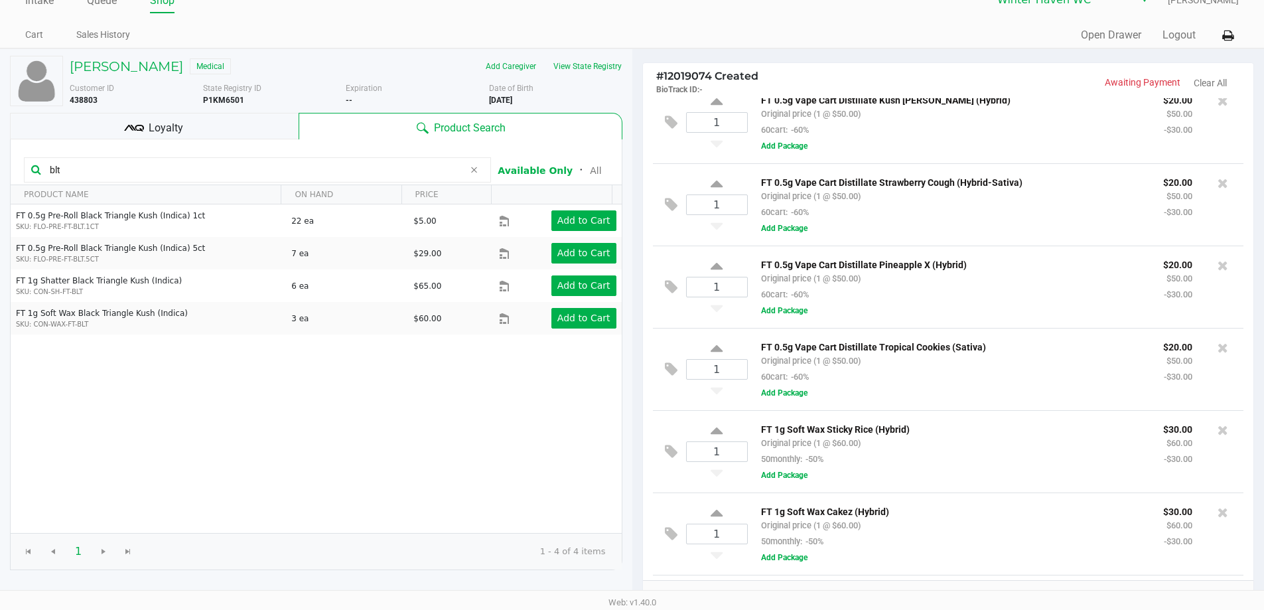
scroll to position [265, 0]
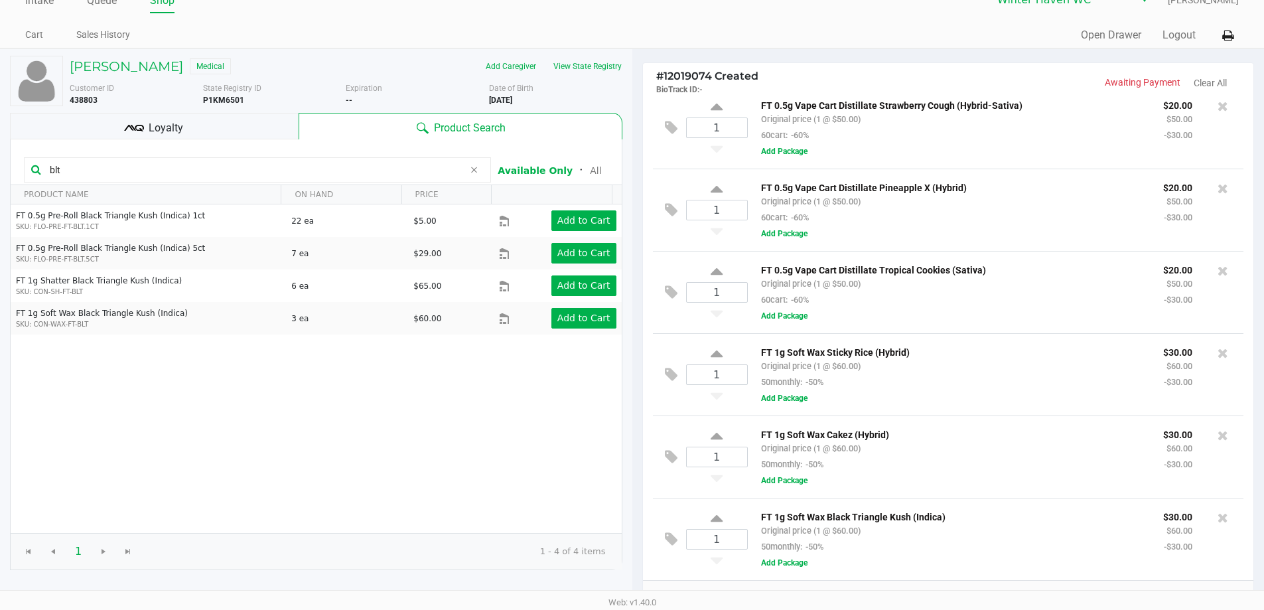
click at [261, 167] on input "blt" at bounding box center [253, 170] width 419 height 20
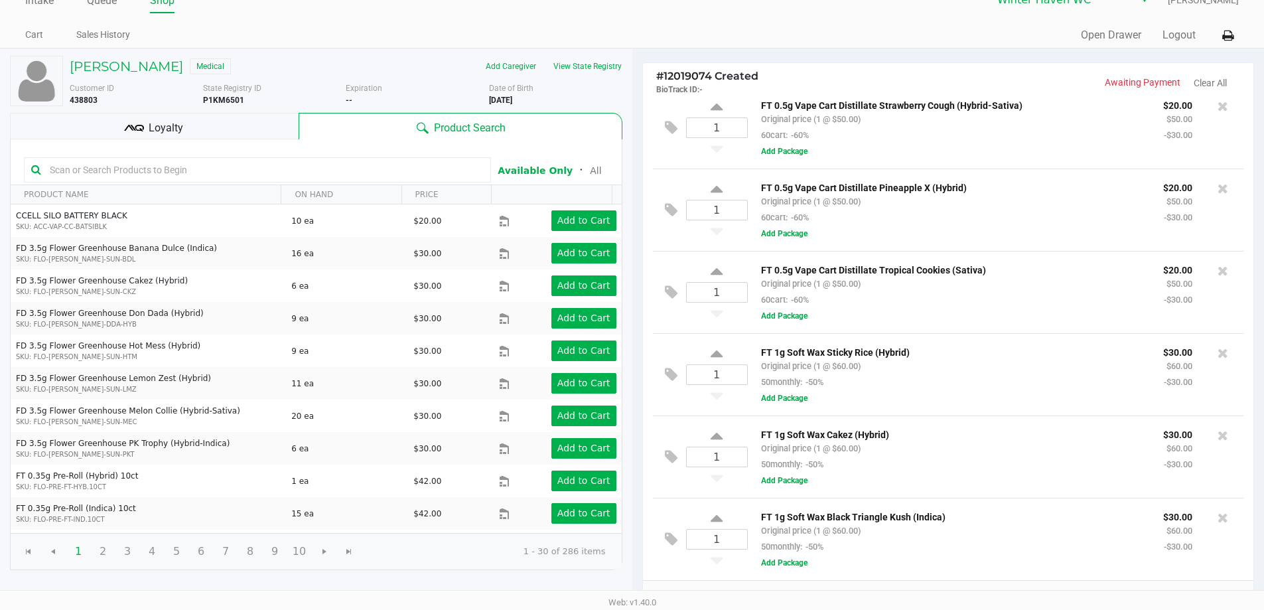
click at [287, 165] on input "text" at bounding box center [263, 170] width 439 height 20
click at [281, 169] on input "text" at bounding box center [263, 170] width 439 height 20
click at [285, 168] on input "text" at bounding box center [263, 170] width 439 height 20
click at [278, 170] on input "text" at bounding box center [263, 170] width 439 height 20
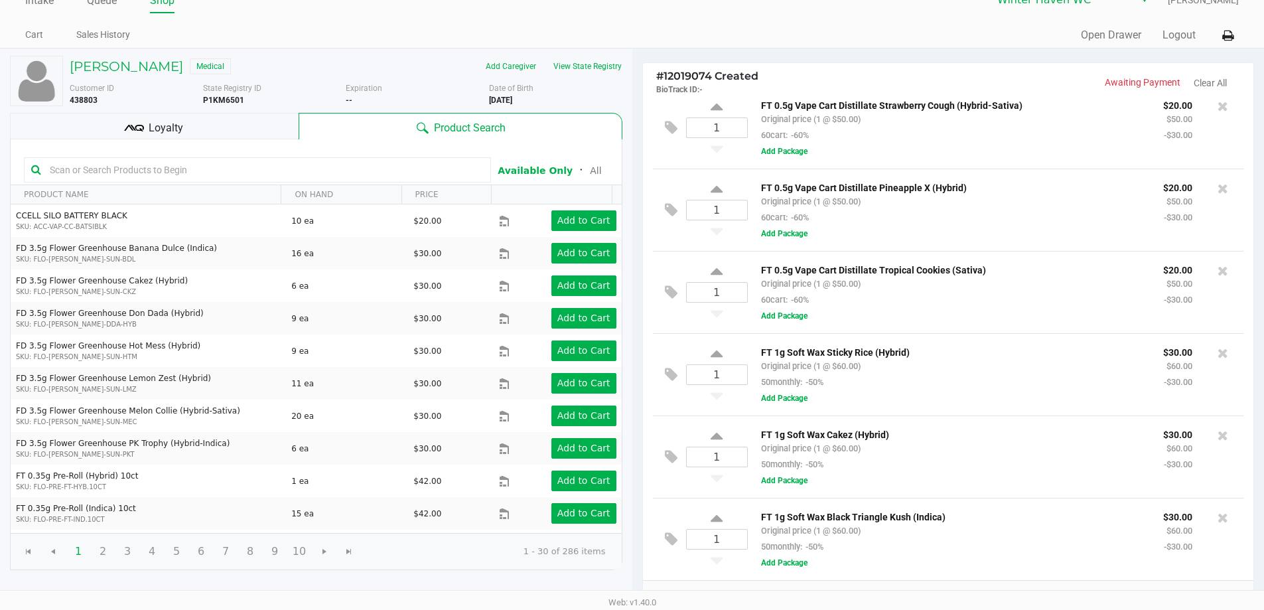
click at [278, 170] on input "text" at bounding box center [263, 170] width 439 height 20
click at [277, 169] on input "text" at bounding box center [263, 170] width 439 height 20
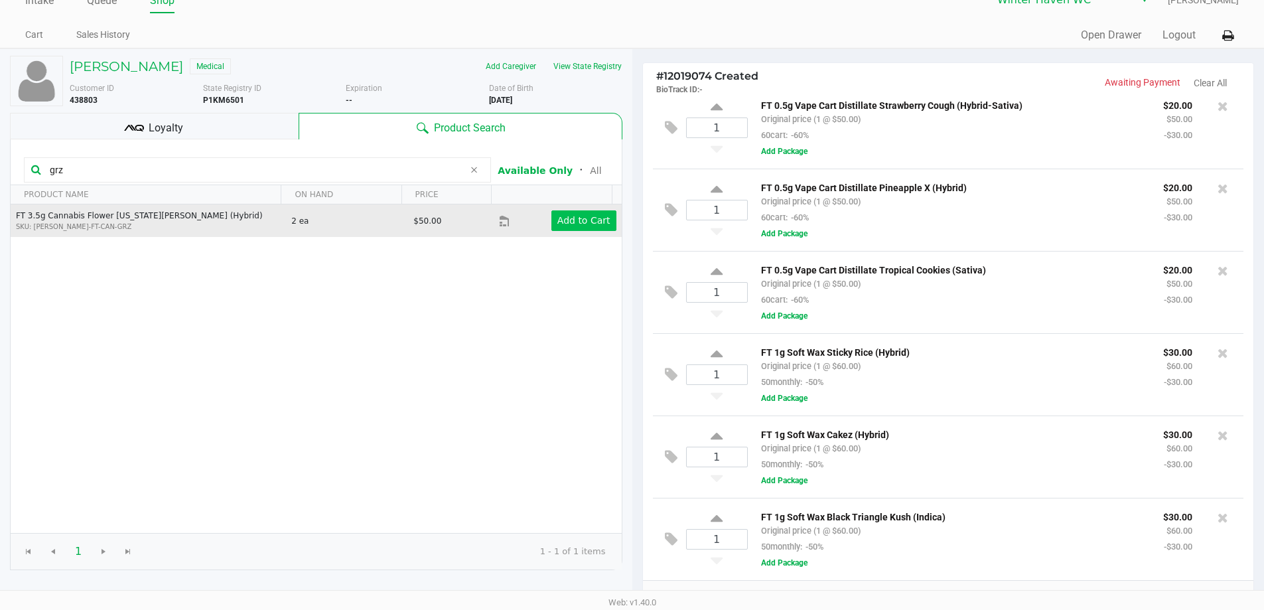
type input "grz"
click at [587, 225] on app-button-loader "Add to Cart" at bounding box center [584, 220] width 53 height 11
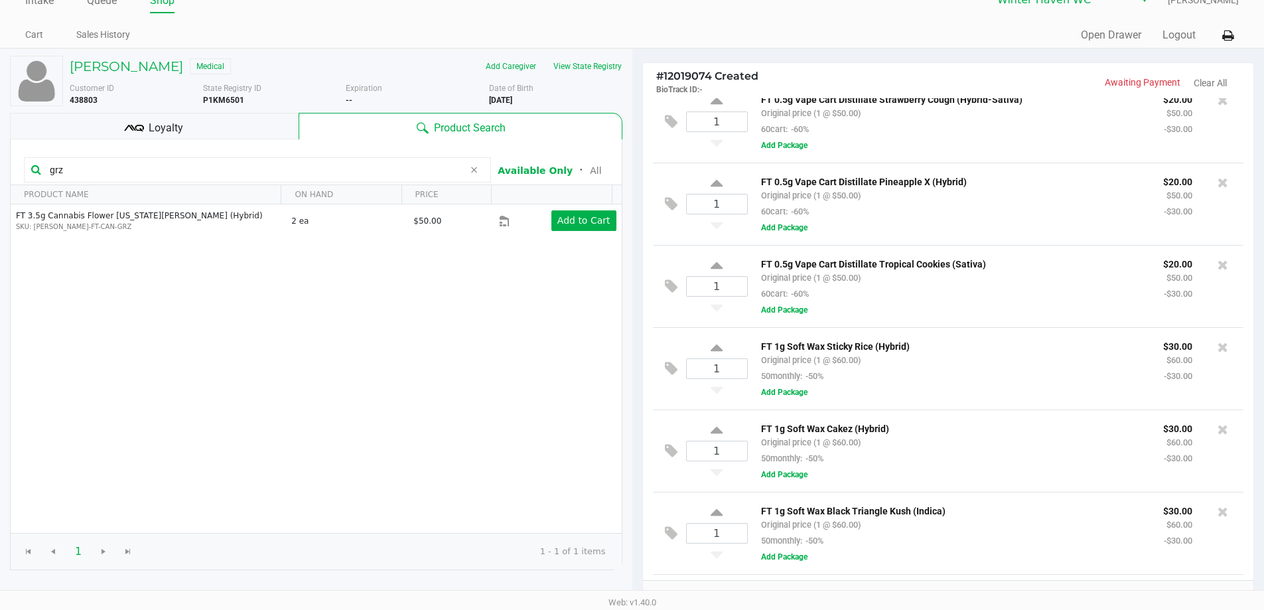
scroll to position [348, 0]
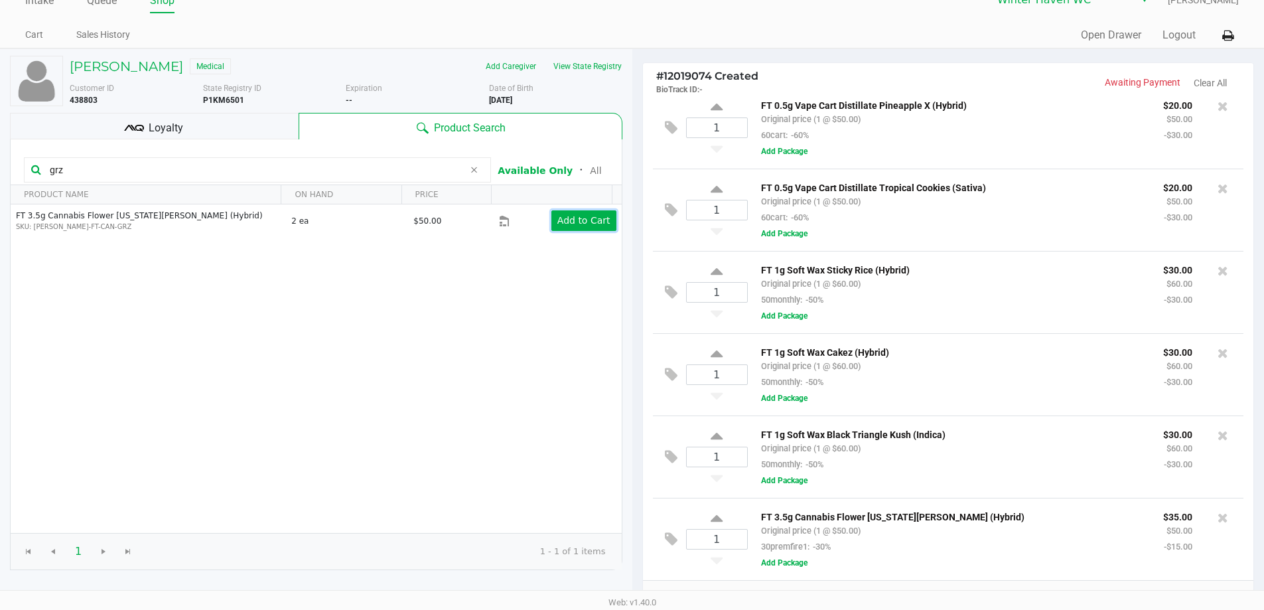
click at [579, 220] on app-button-loader "Add to Cart" at bounding box center [584, 220] width 53 height 11
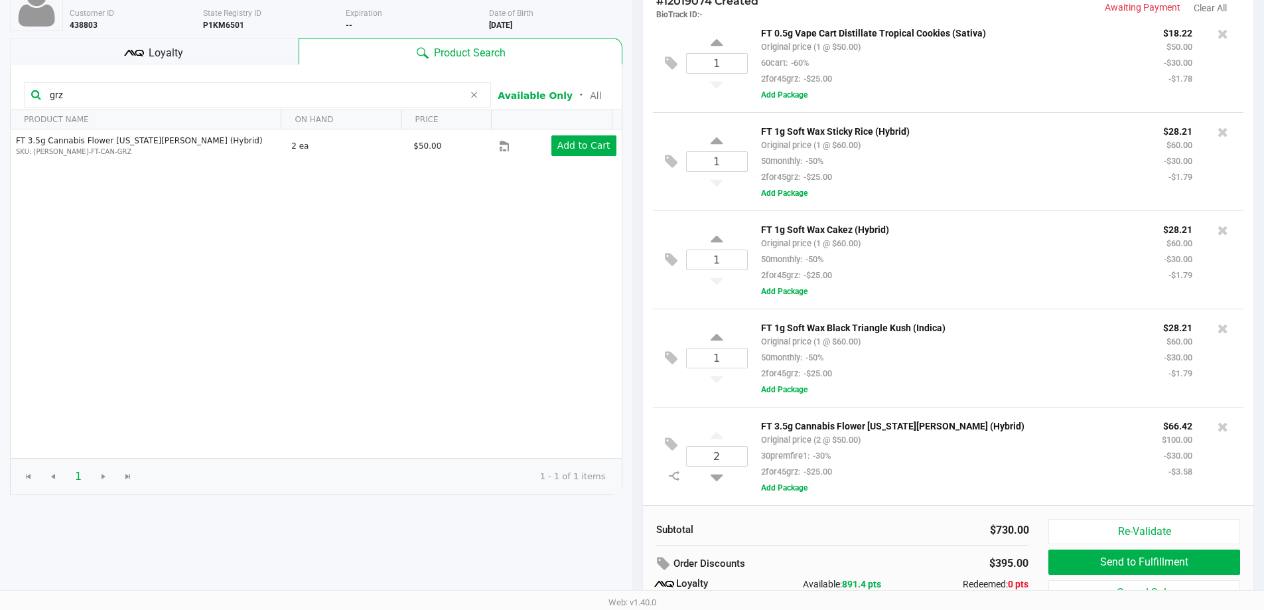
scroll to position [0, 0]
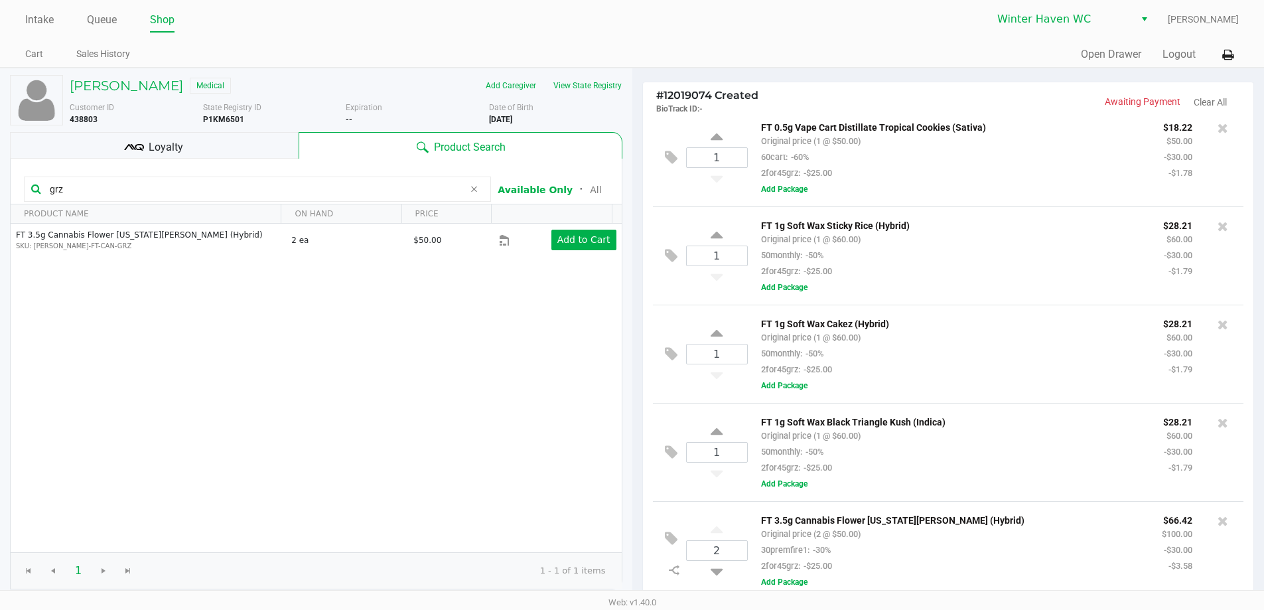
click at [153, 141] on span "Loyalty" at bounding box center [166, 147] width 35 height 16
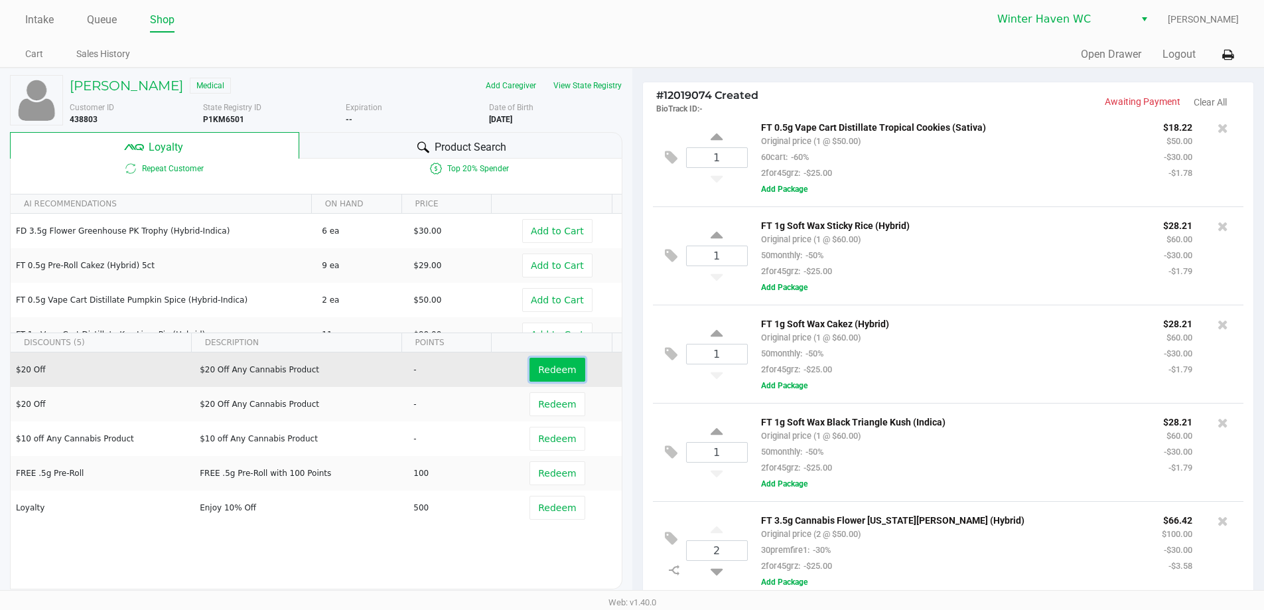
click at [565, 366] on span "Redeem" at bounding box center [557, 369] width 38 height 11
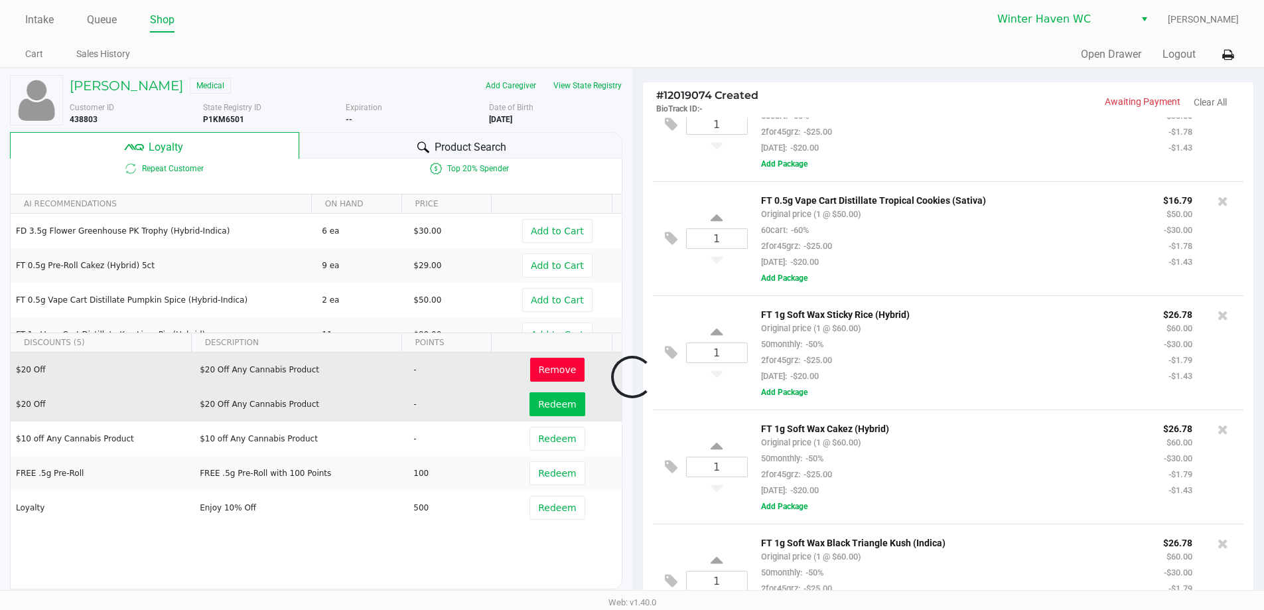
scroll to position [666, 0]
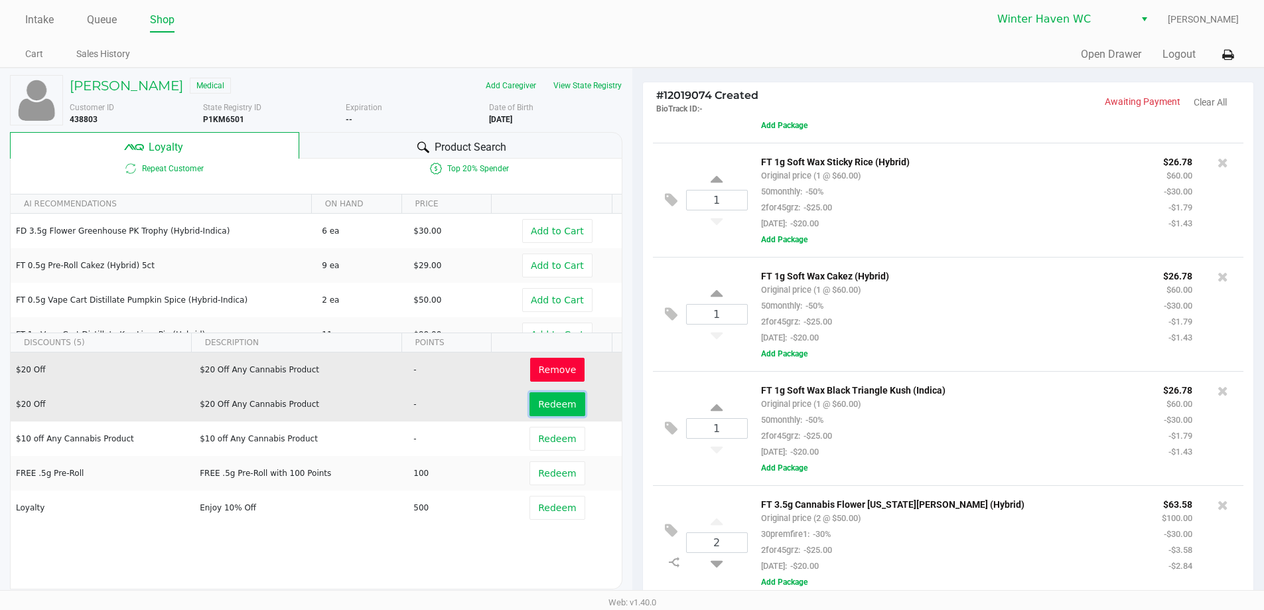
click at [555, 402] on span "Redeem" at bounding box center [557, 404] width 38 height 11
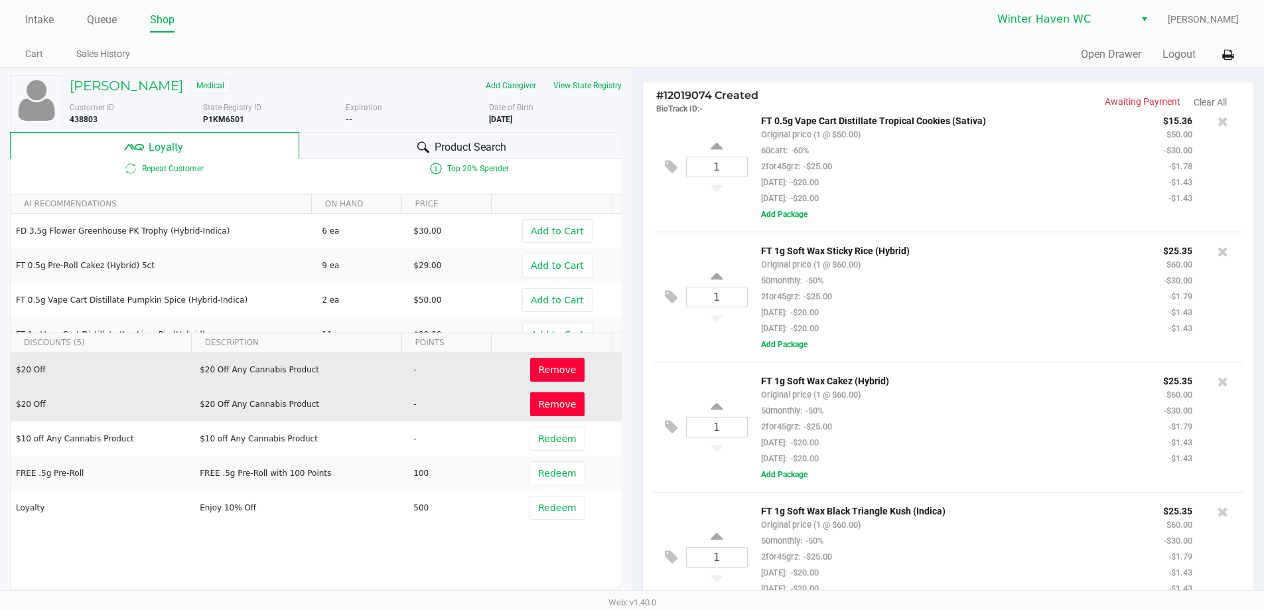
scroll to position [826, 0]
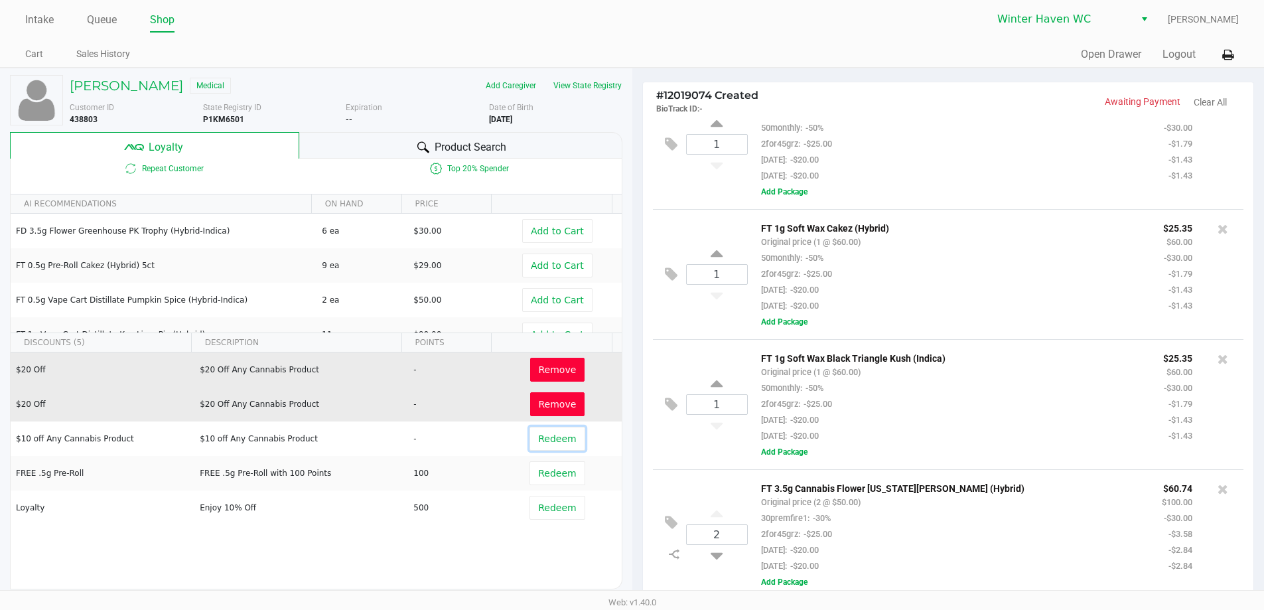
click at [552, 437] on span "Redeem" at bounding box center [557, 438] width 38 height 11
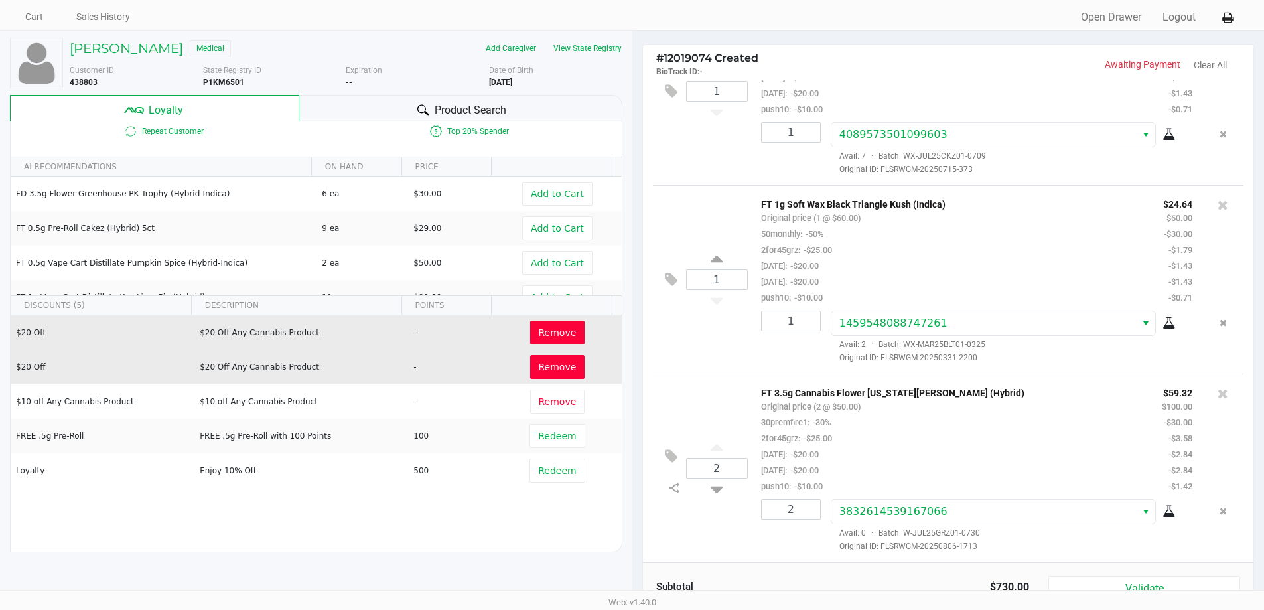
scroll to position [19, 0]
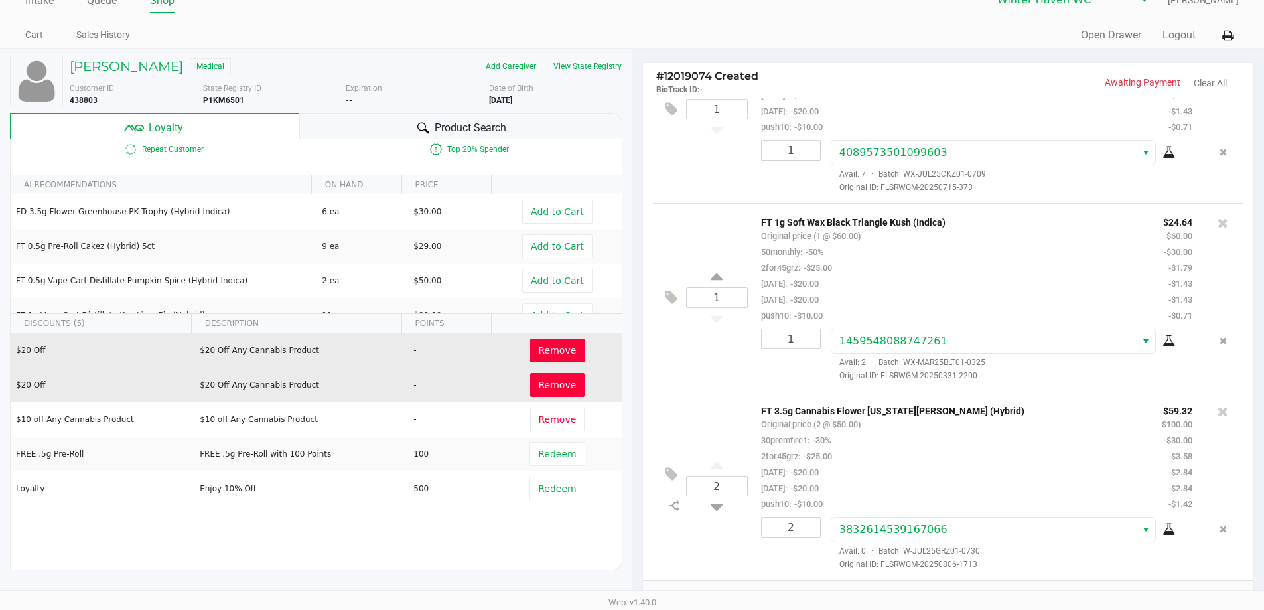
click at [419, 123] on icon at bounding box center [423, 127] width 12 height 11
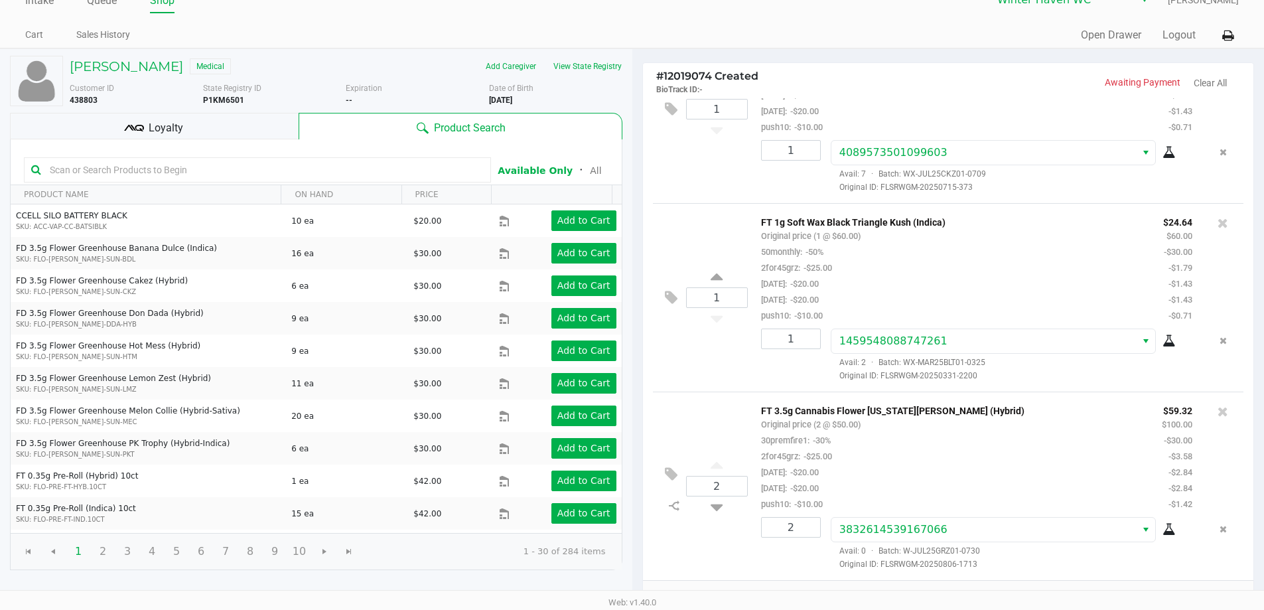
click at [303, 173] on input "text" at bounding box center [263, 170] width 439 height 20
type input "m"
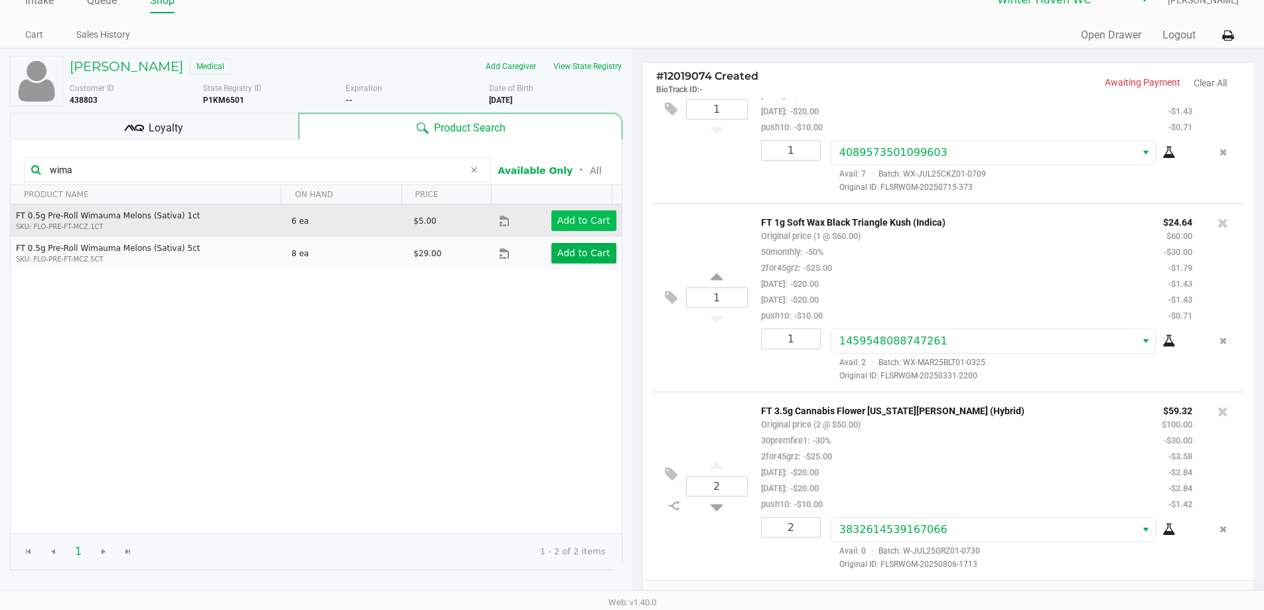
type input "wima"
click at [569, 226] on app-button-loader "Add to Cart" at bounding box center [584, 220] width 53 height 11
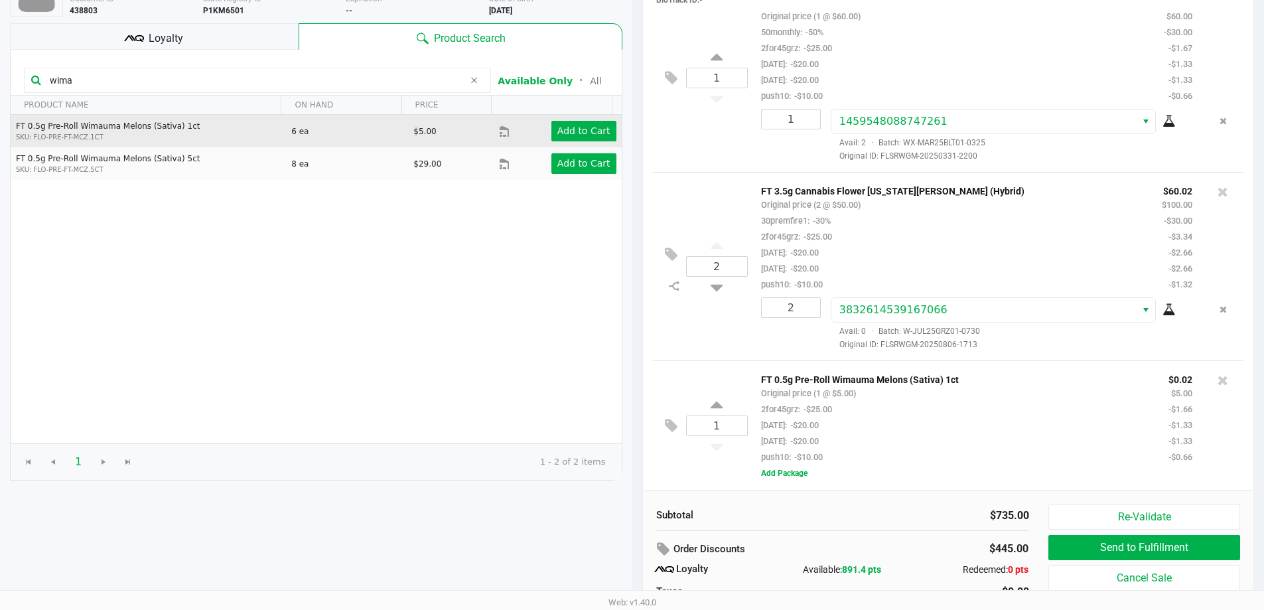
scroll to position [86, 0]
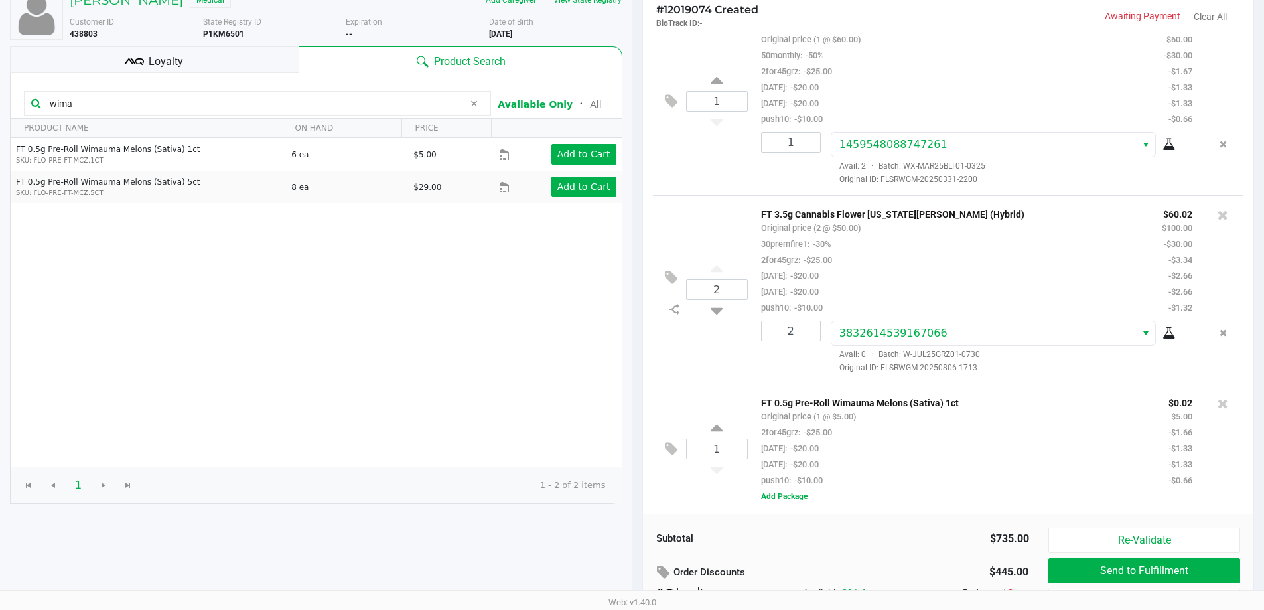
click at [246, 58] on div "Loyalty" at bounding box center [154, 59] width 289 height 27
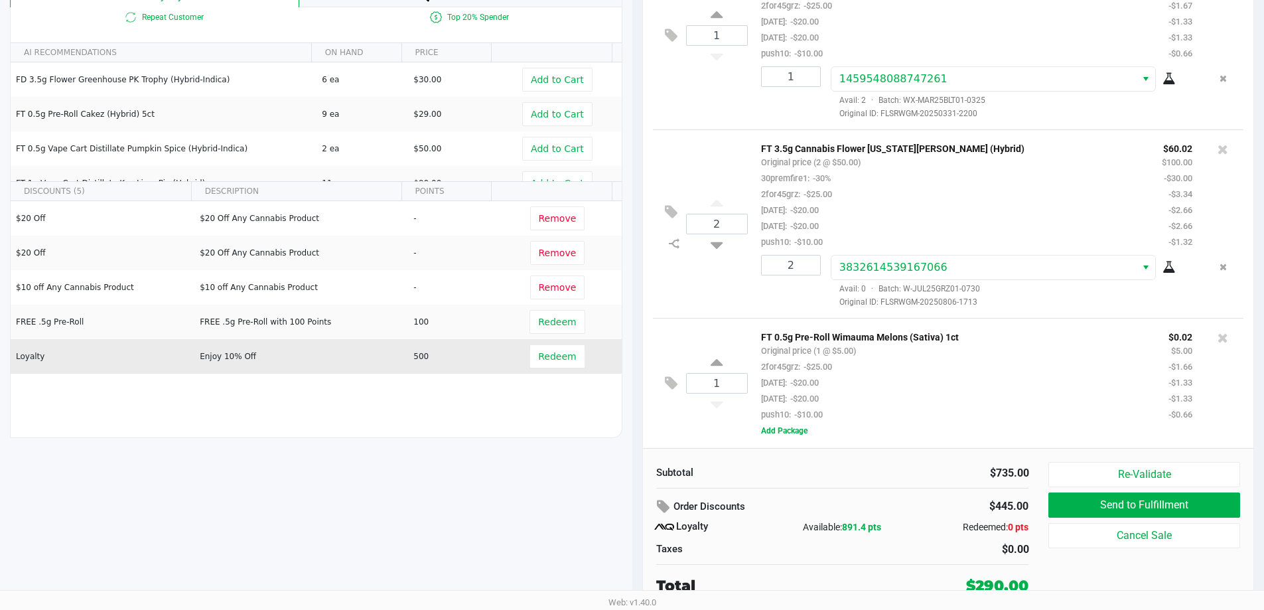
scroll to position [152, 0]
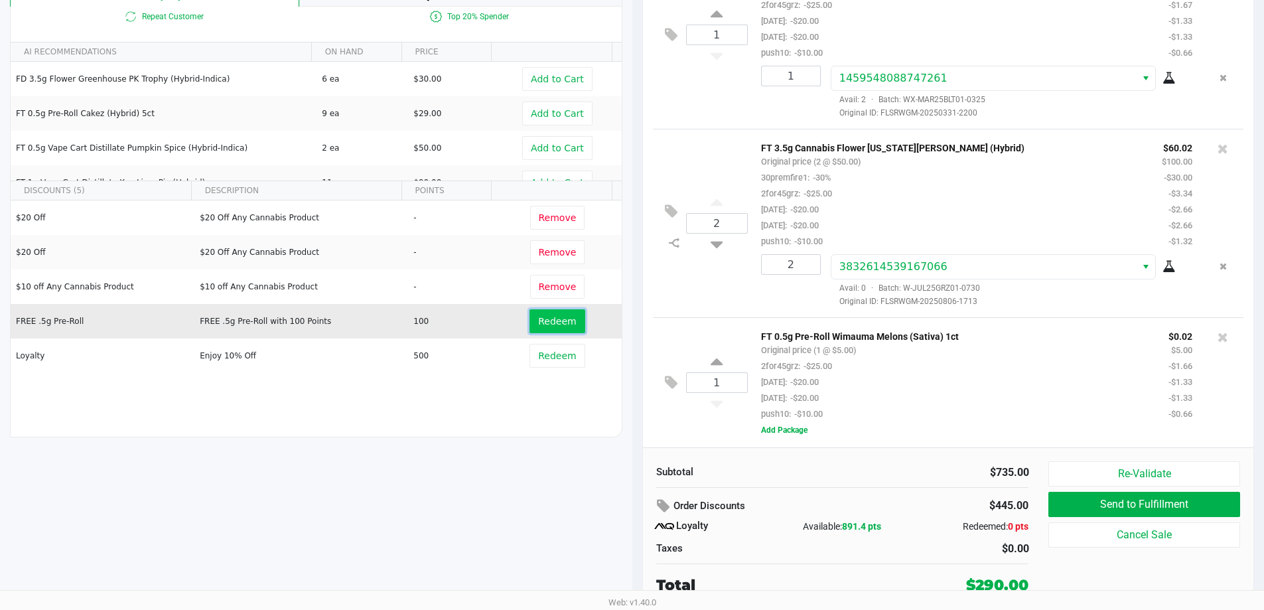
click at [563, 313] on button "Redeem" at bounding box center [557, 321] width 55 height 24
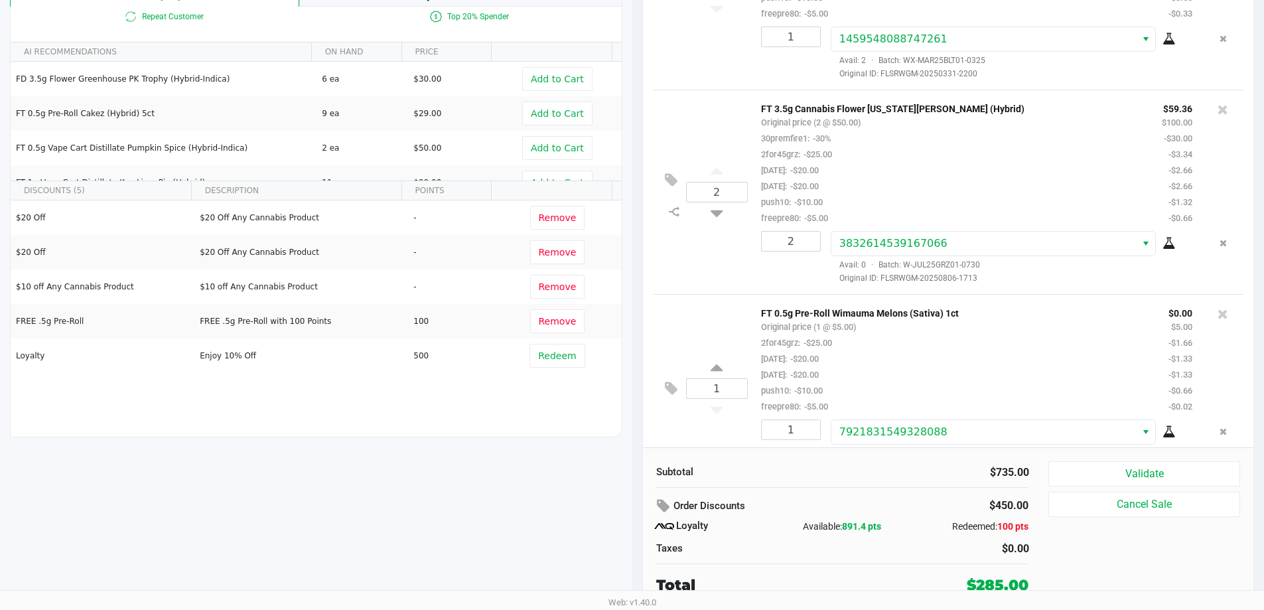
scroll to position [1758, 0]
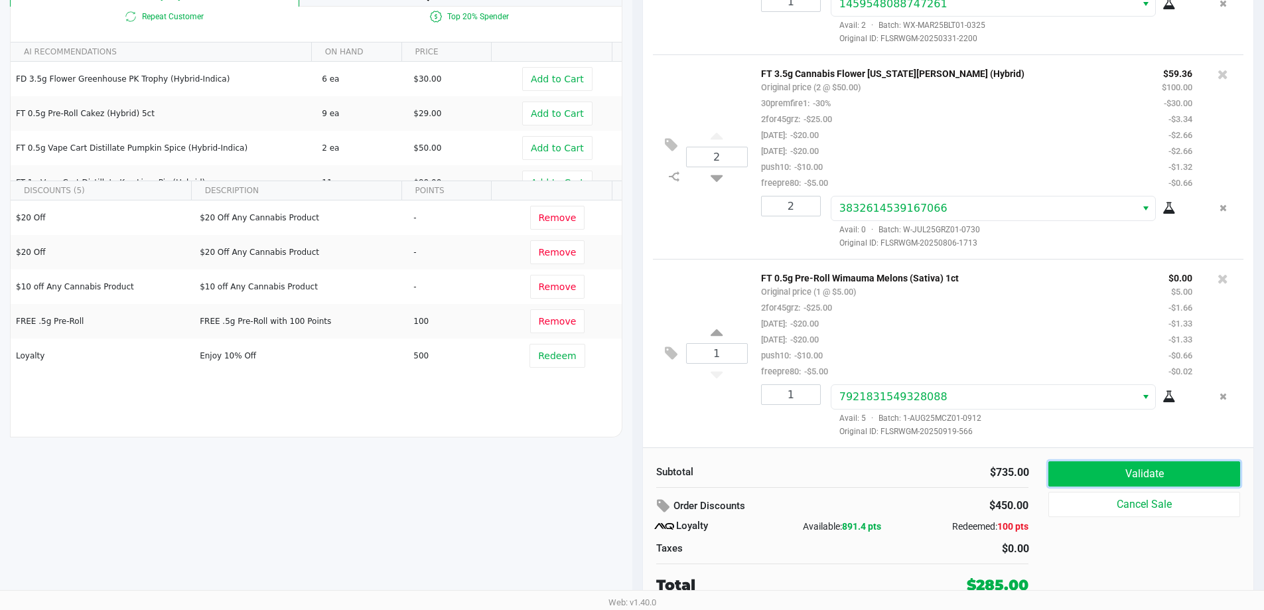
click at [1090, 482] on button "Validate" at bounding box center [1144, 473] width 191 height 25
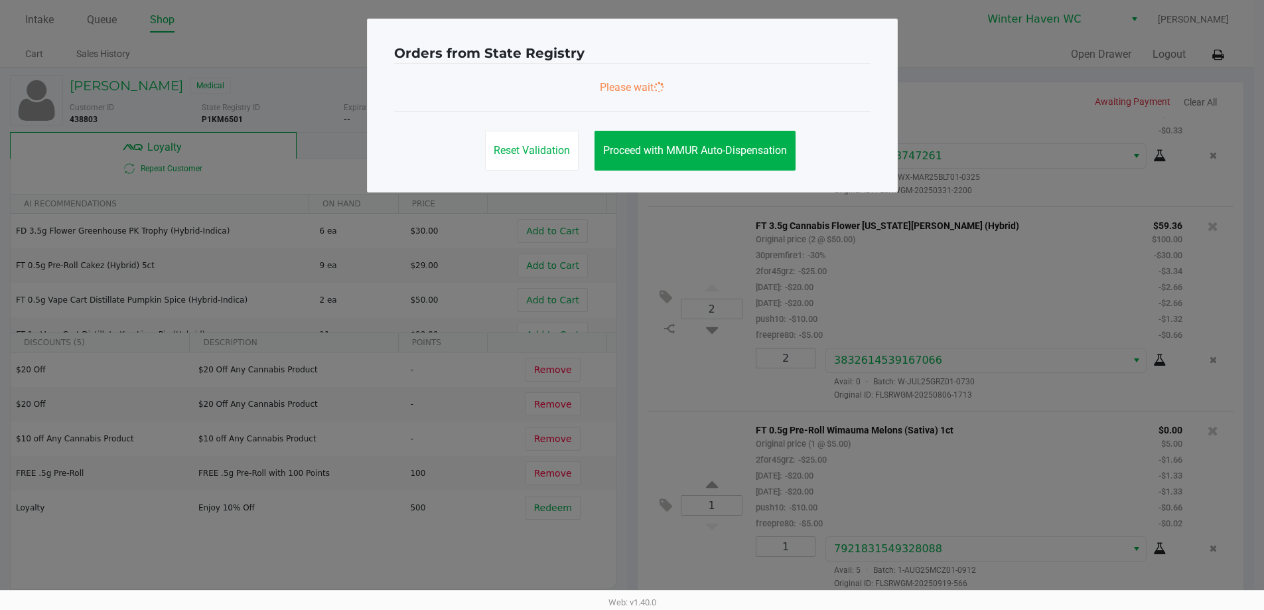
scroll to position [0, 0]
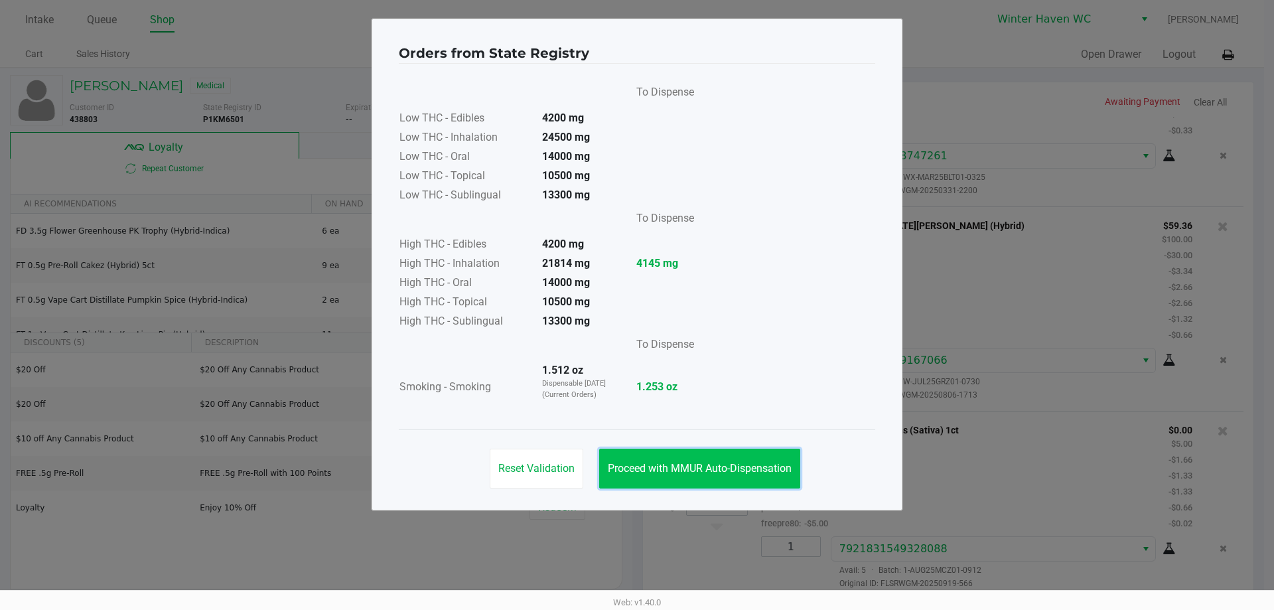
click at [719, 475] on button "Proceed with MMUR Auto-Dispensation" at bounding box center [699, 469] width 201 height 40
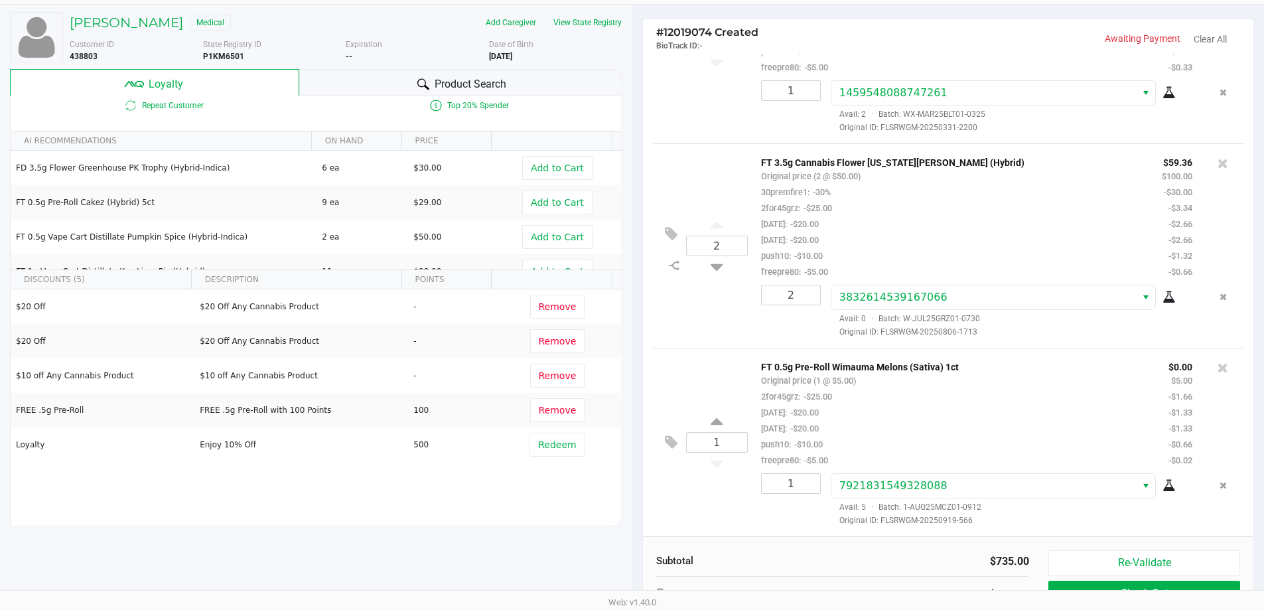
scroll to position [152, 0]
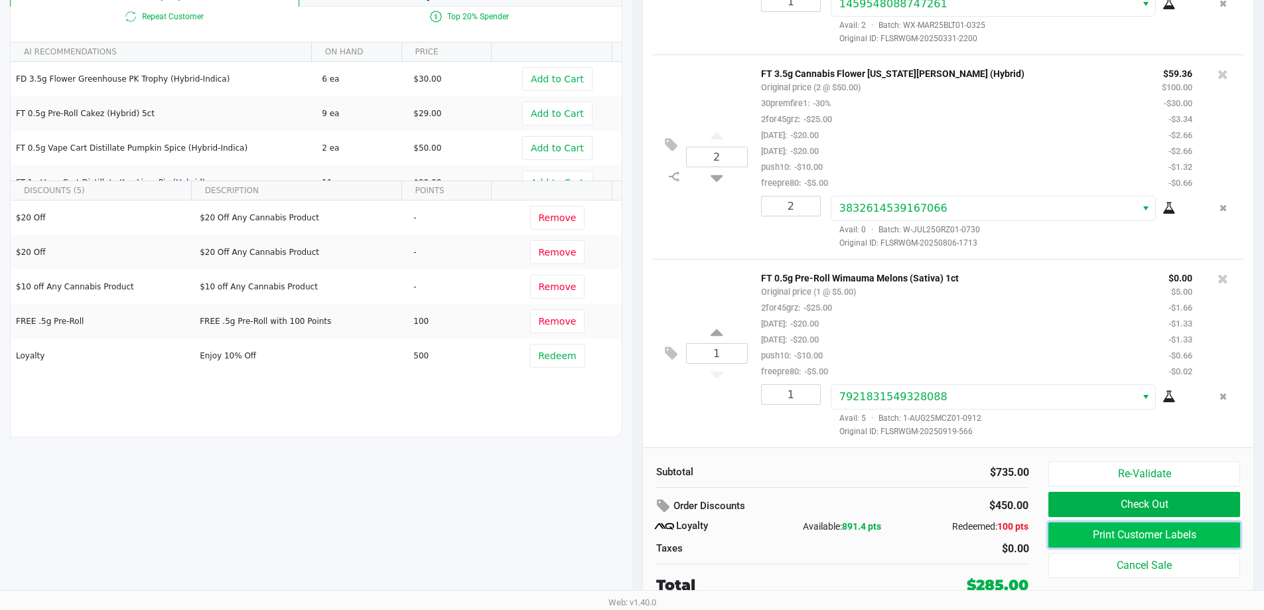
click at [1106, 529] on button "Print Customer Labels" at bounding box center [1144, 534] width 191 height 25
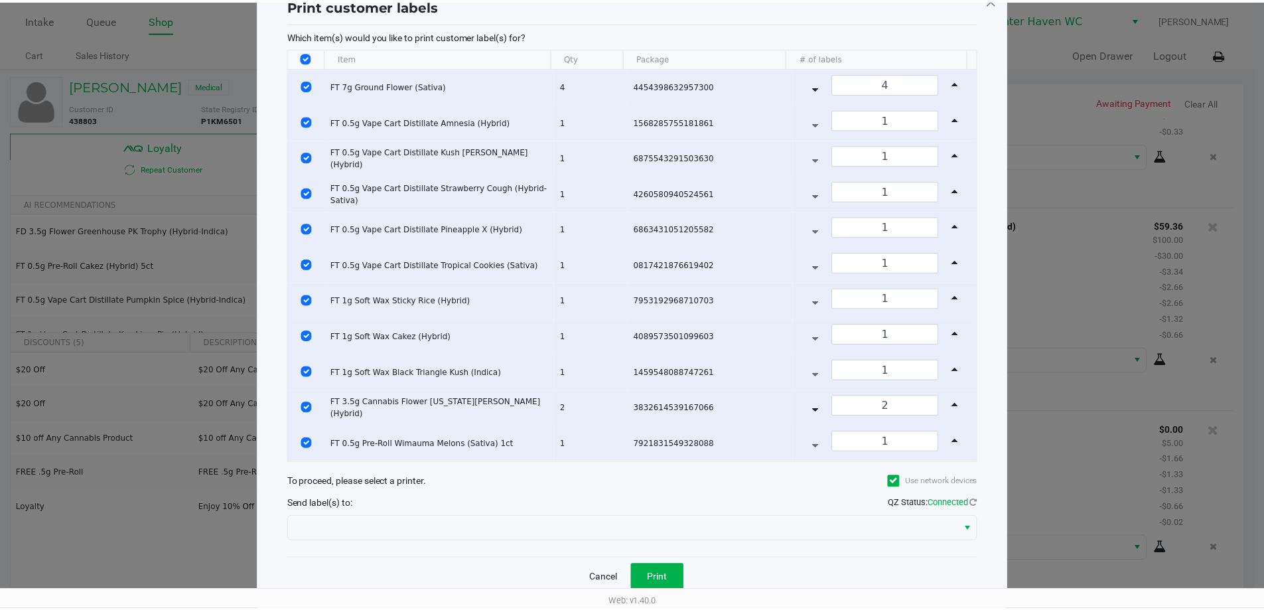
scroll to position [63, 0]
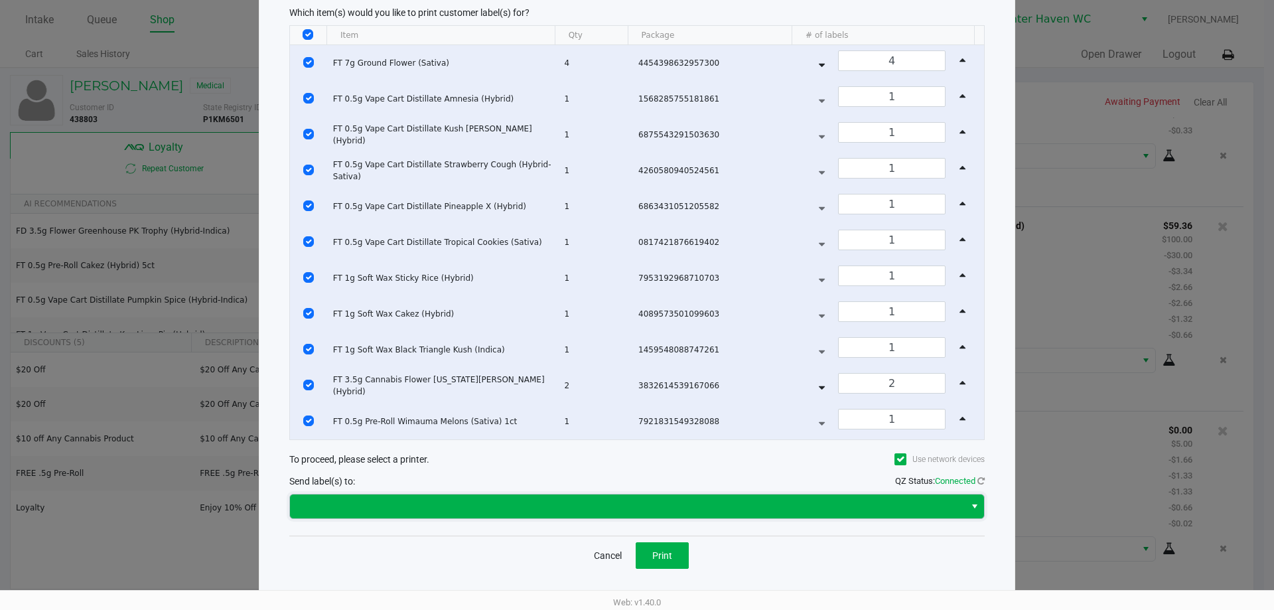
click at [796, 516] on span at bounding box center [627, 506] width 675 height 24
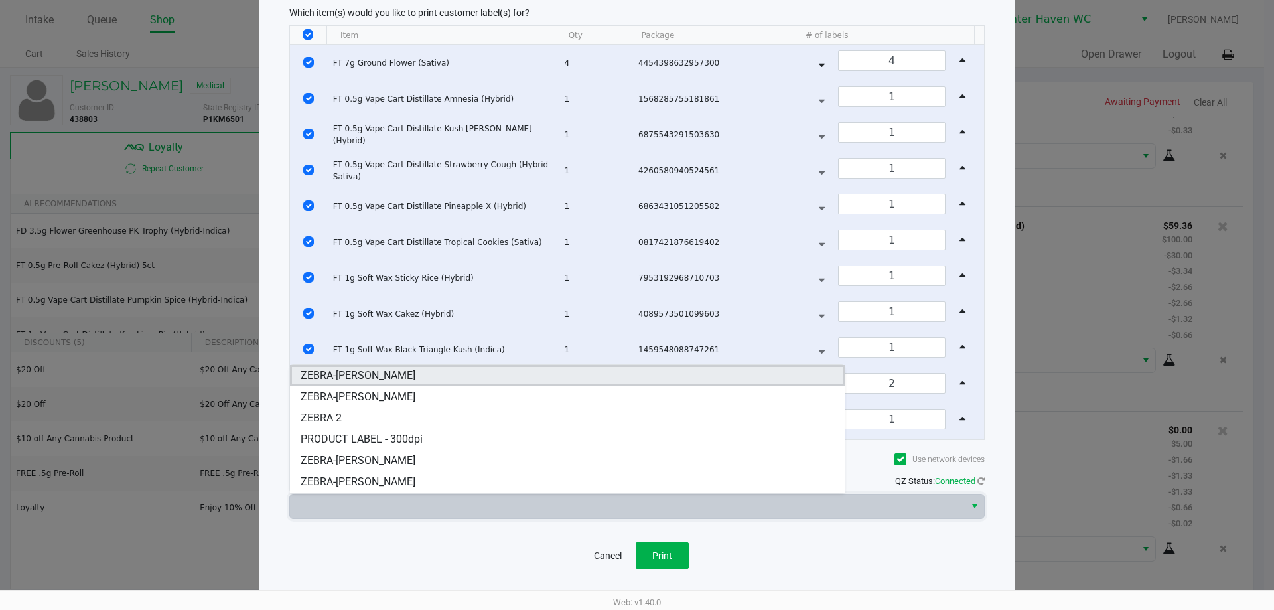
click at [383, 382] on span "ZEBRA-JAMES-OTTO" at bounding box center [358, 376] width 115 height 16
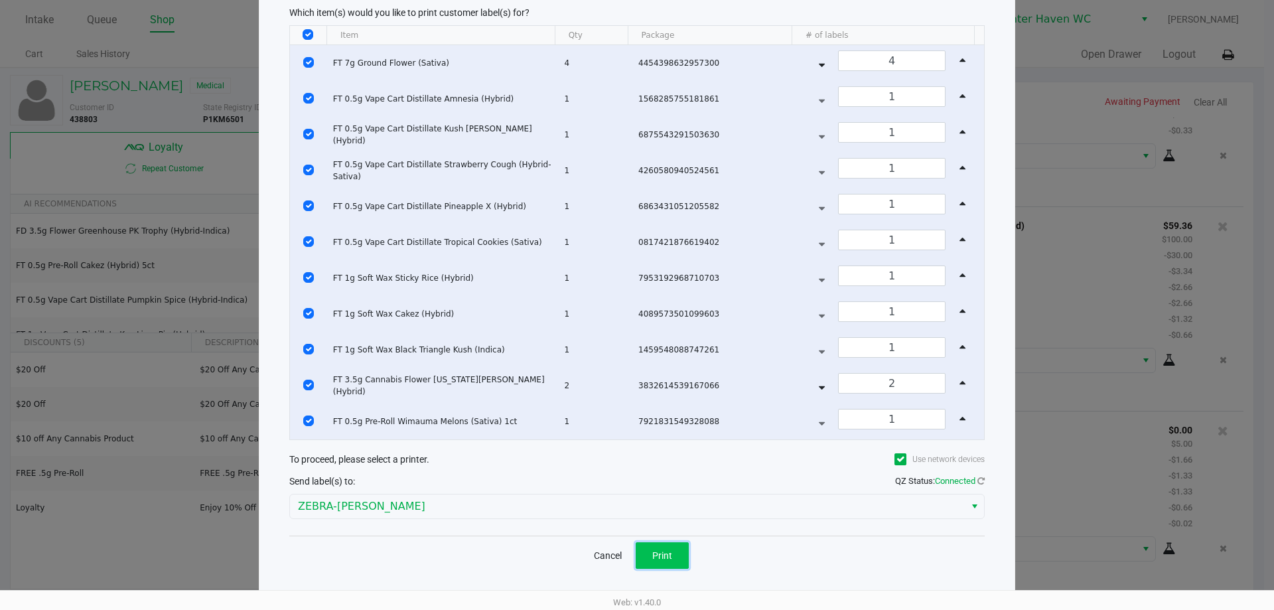
click at [666, 550] on span "Print" at bounding box center [662, 555] width 20 height 11
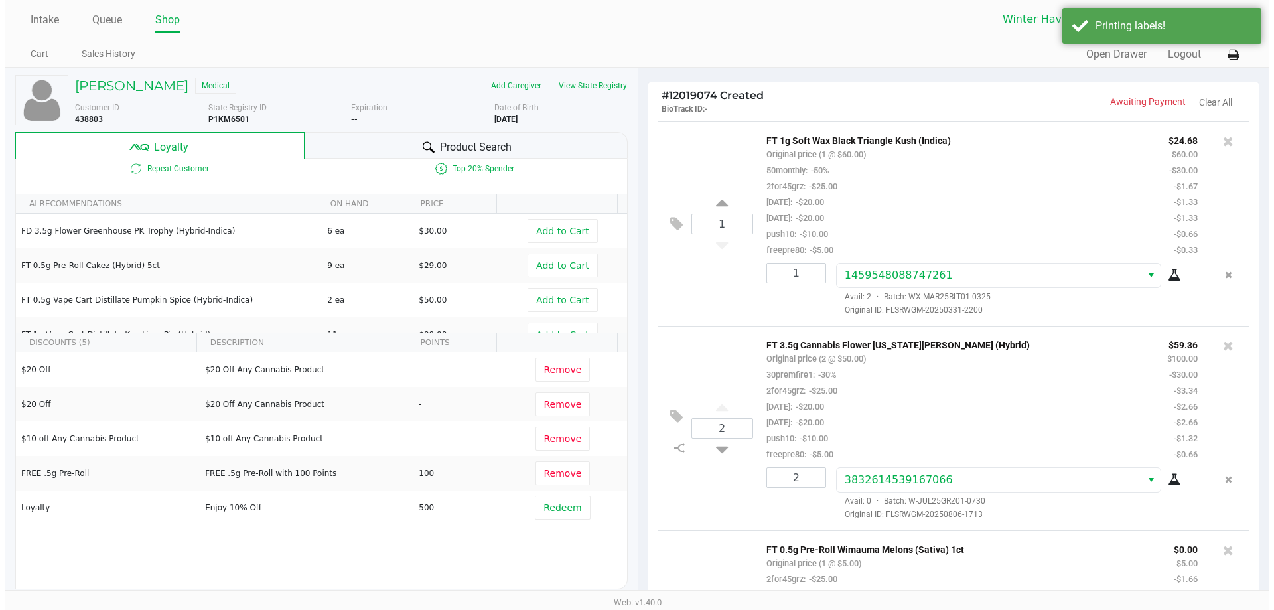
scroll to position [1559, 0]
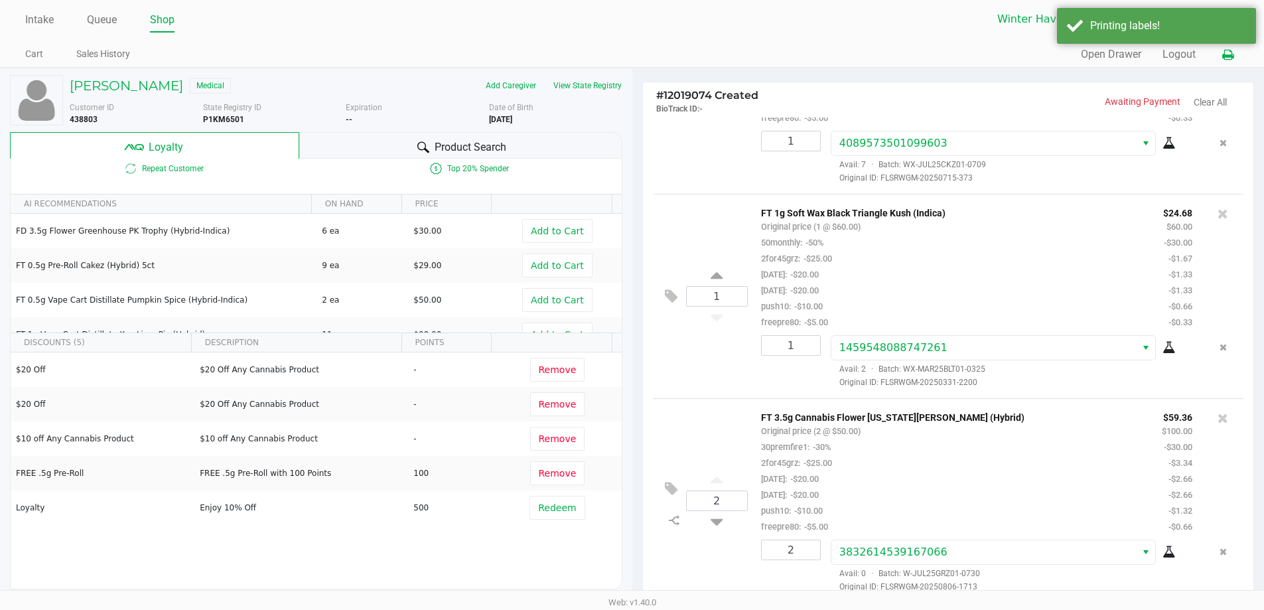
click at [1225, 52] on icon at bounding box center [1228, 54] width 11 height 9
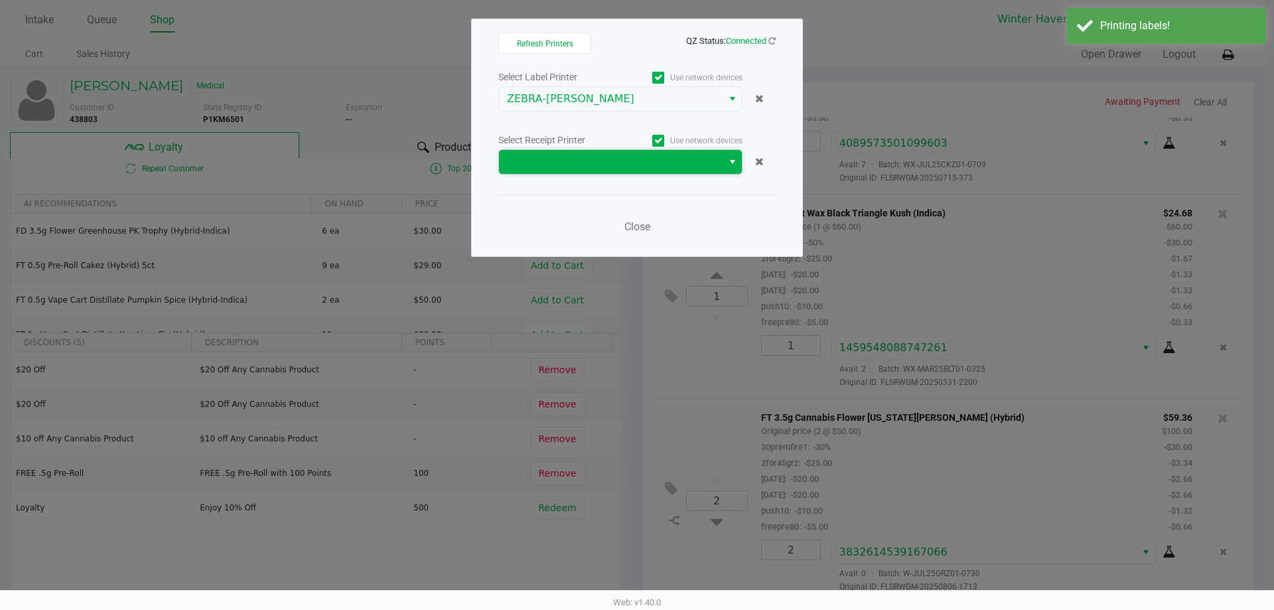
click at [641, 173] on span at bounding box center [611, 162] width 224 height 24
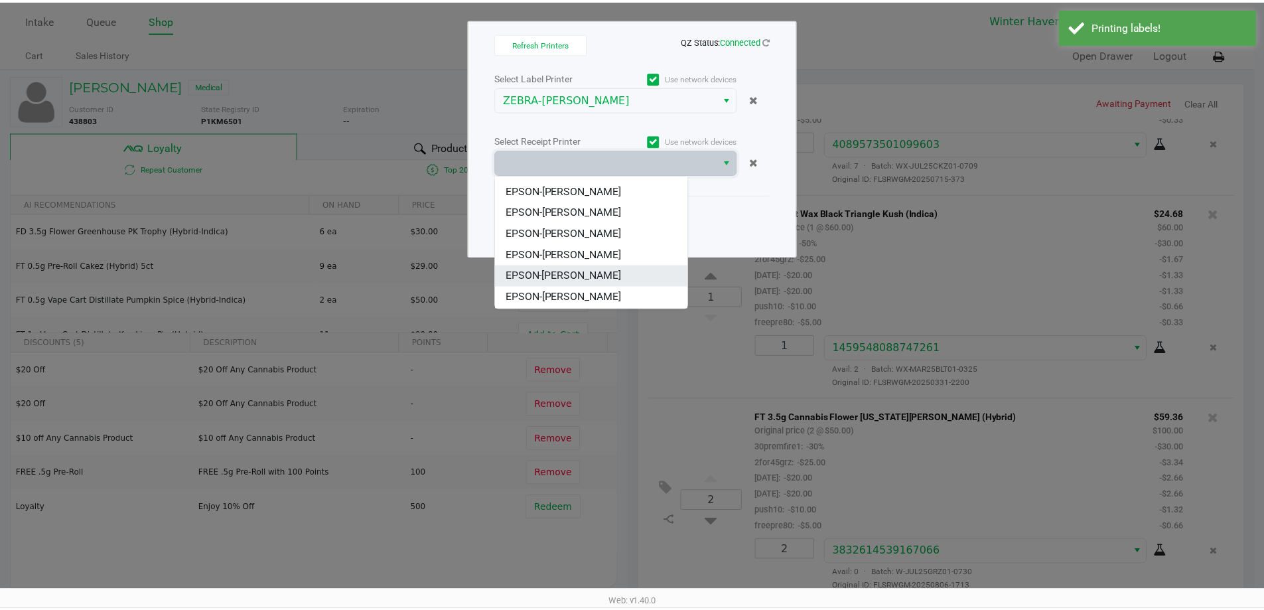
scroll to position [58, 0]
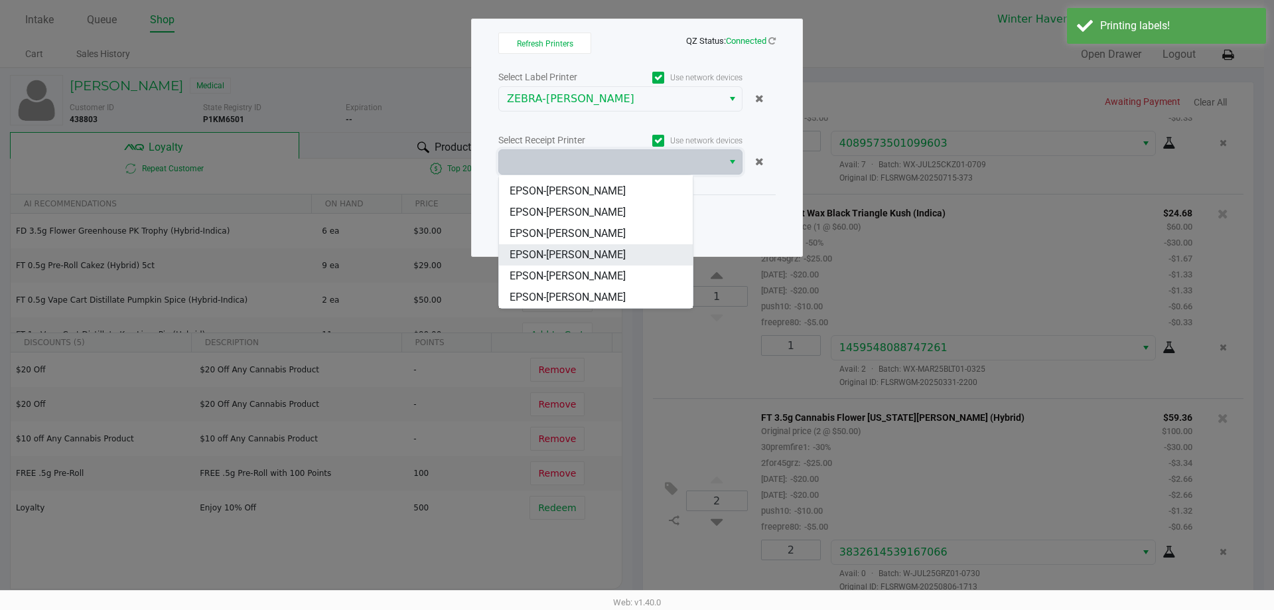
click at [627, 257] on li "EPSON-JAMES-OTTO" at bounding box center [596, 254] width 194 height 21
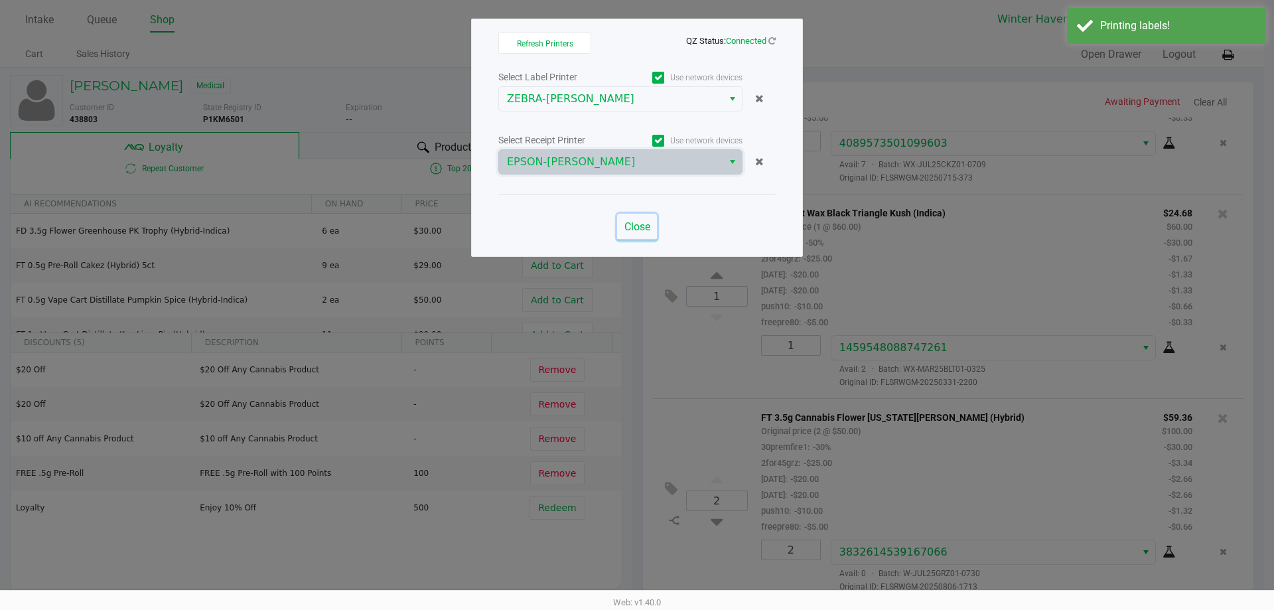
click at [641, 216] on button "Close" at bounding box center [637, 227] width 40 height 27
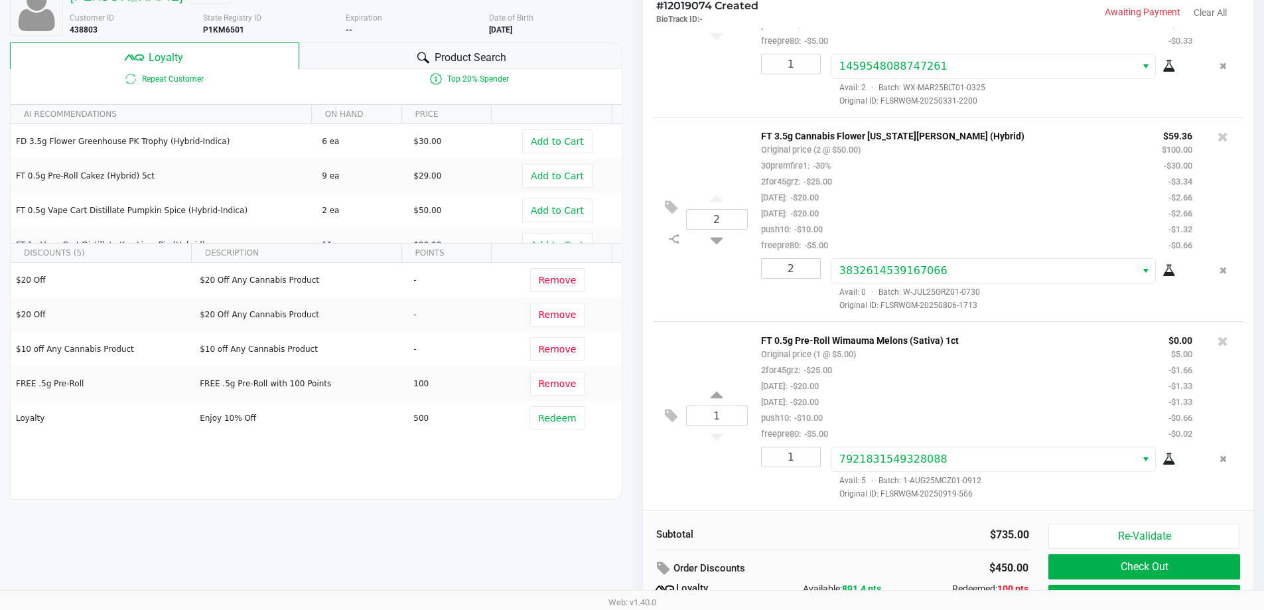
scroll to position [152, 0]
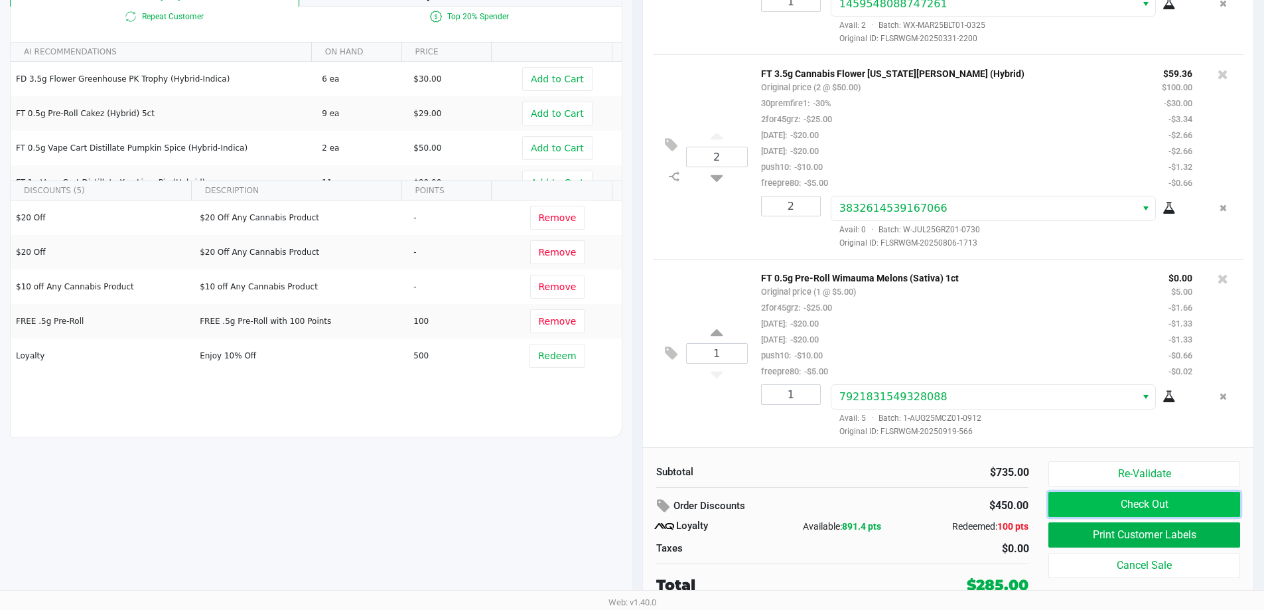
click at [1108, 500] on button "Check Out" at bounding box center [1144, 504] width 191 height 25
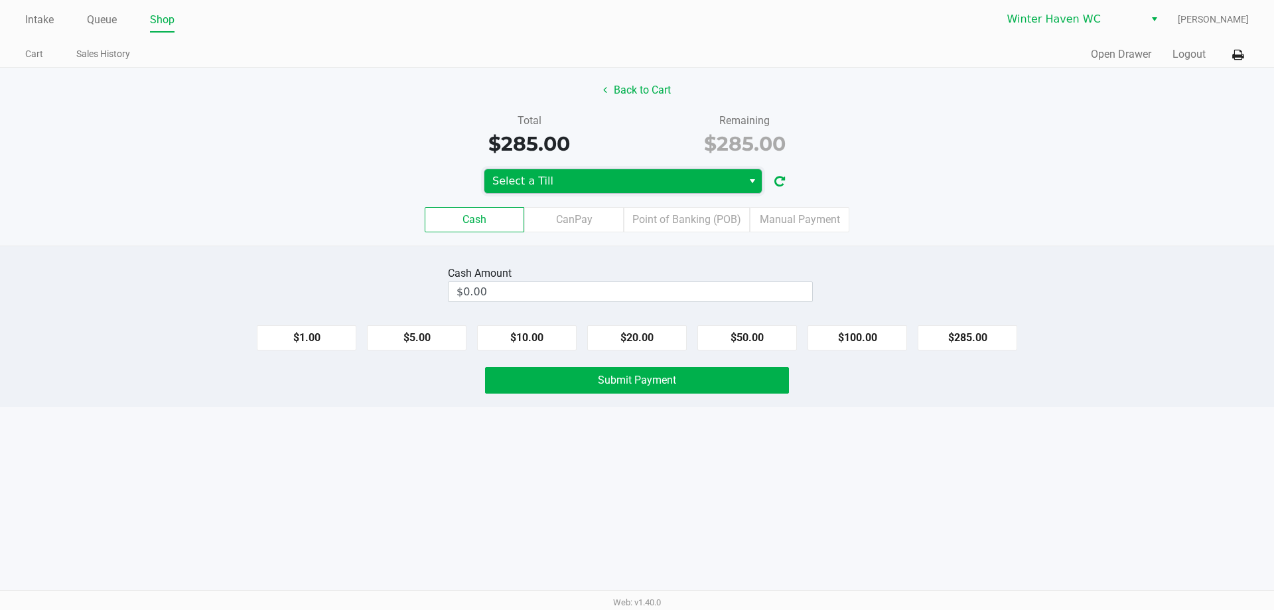
click at [694, 181] on span "Select a Till" at bounding box center [613, 181] width 242 height 16
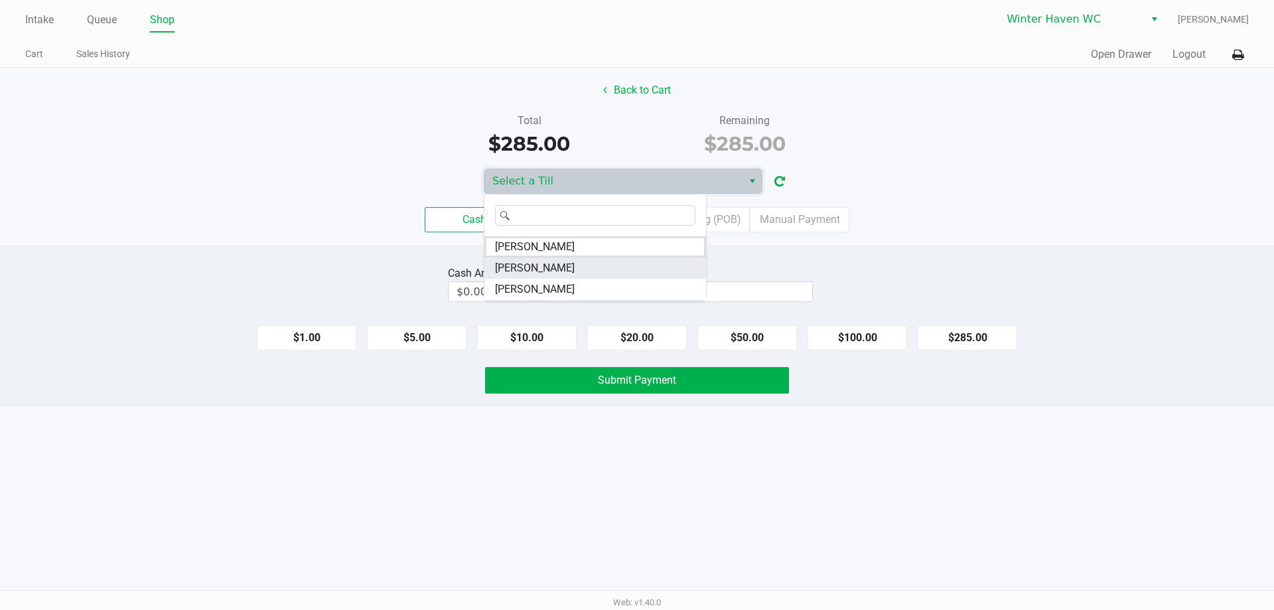
click at [607, 272] on li "JAMES-OTTO" at bounding box center [596, 268] width 222 height 21
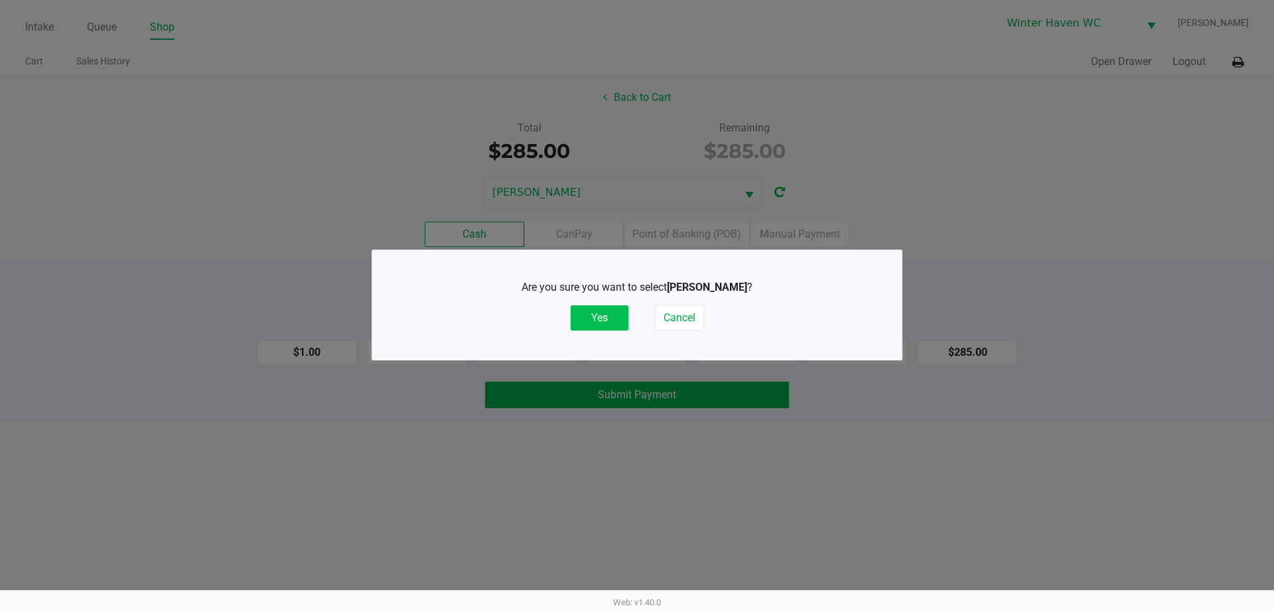
click at [611, 309] on button "Yes" at bounding box center [600, 317] width 58 height 25
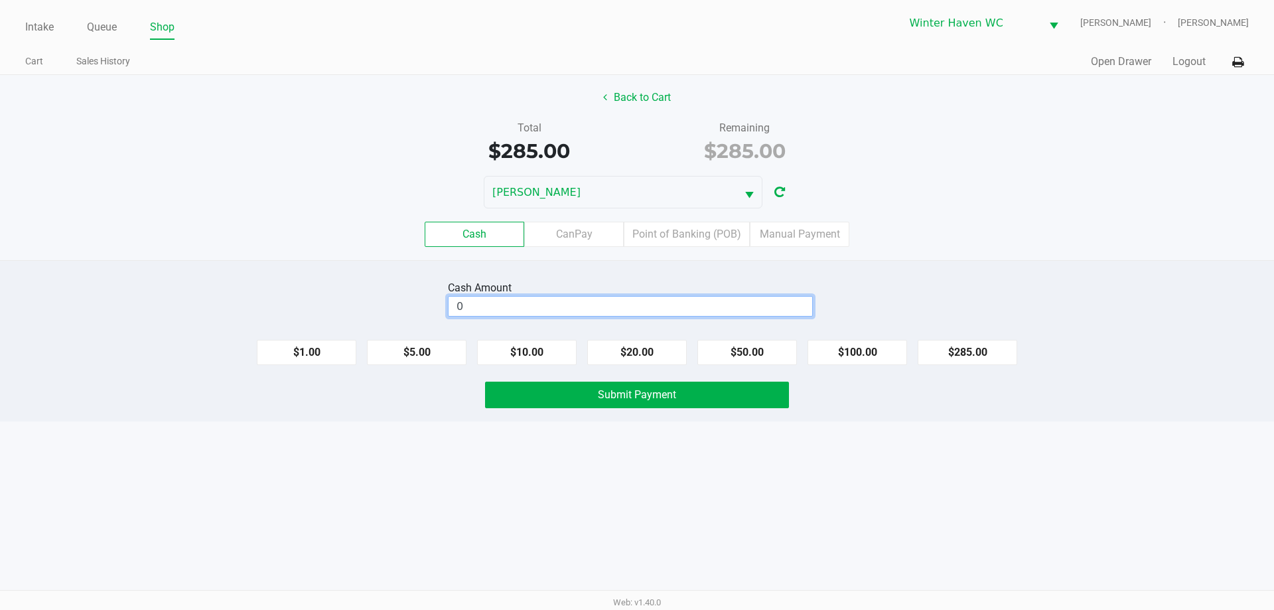
click at [542, 310] on input "0" at bounding box center [631, 306] width 364 height 19
type input "$300.00"
click at [610, 404] on button "Submit Payment" at bounding box center [637, 395] width 304 height 27
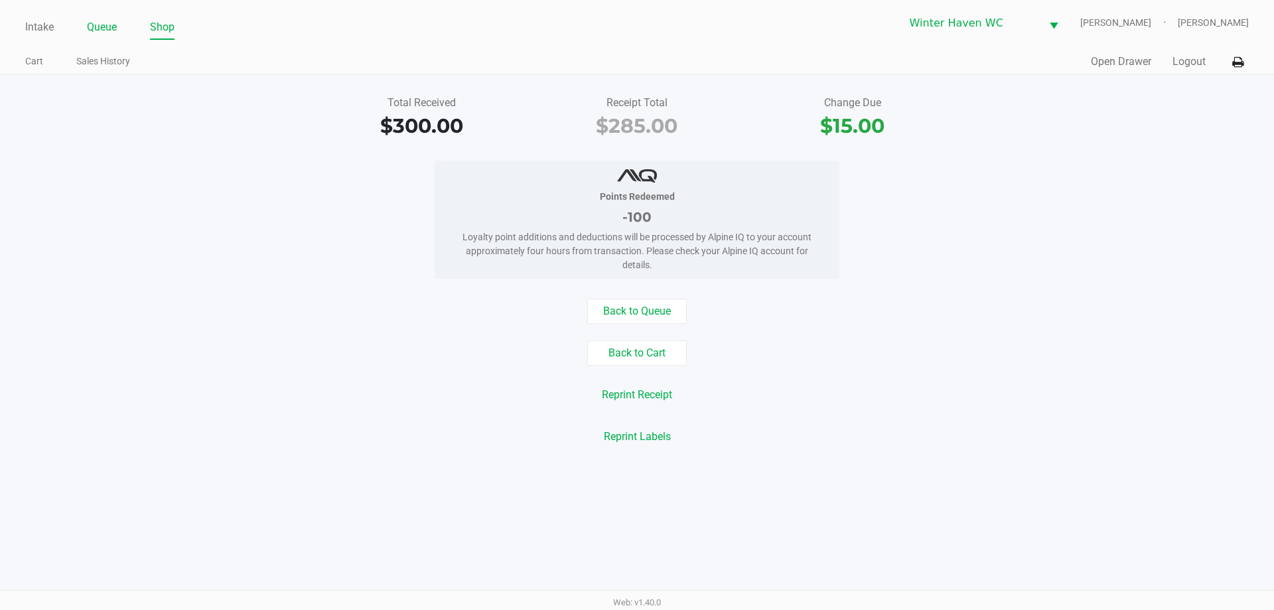
click at [94, 32] on link "Queue" at bounding box center [102, 27] width 30 height 19
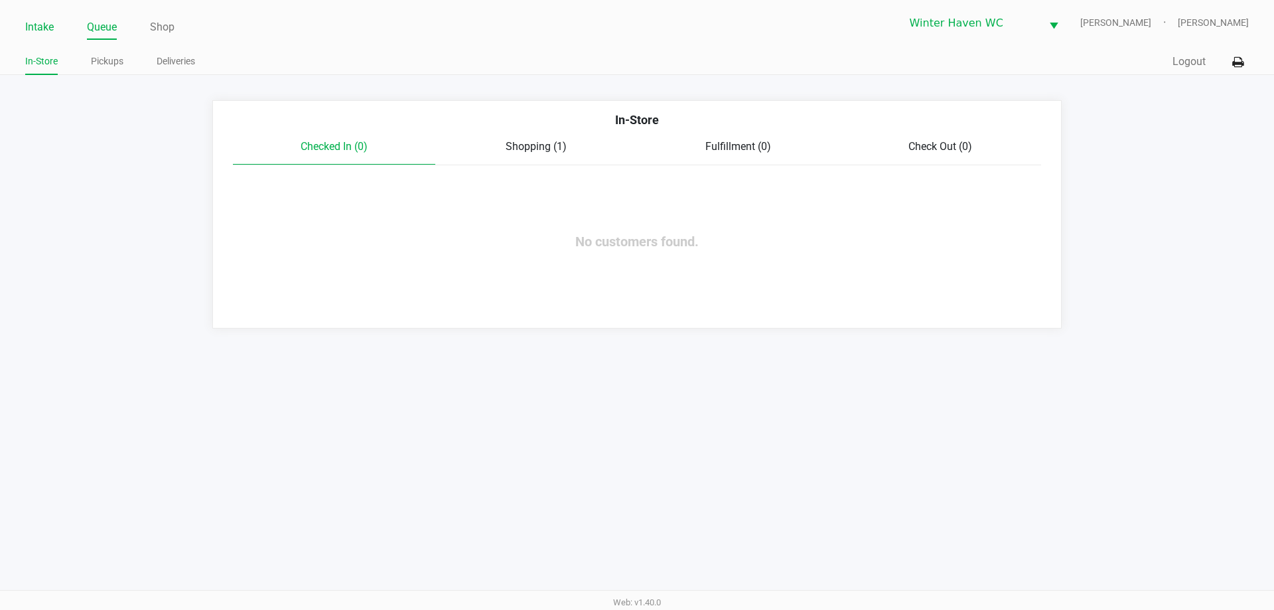
click at [51, 21] on link "Intake" at bounding box center [39, 27] width 29 height 19
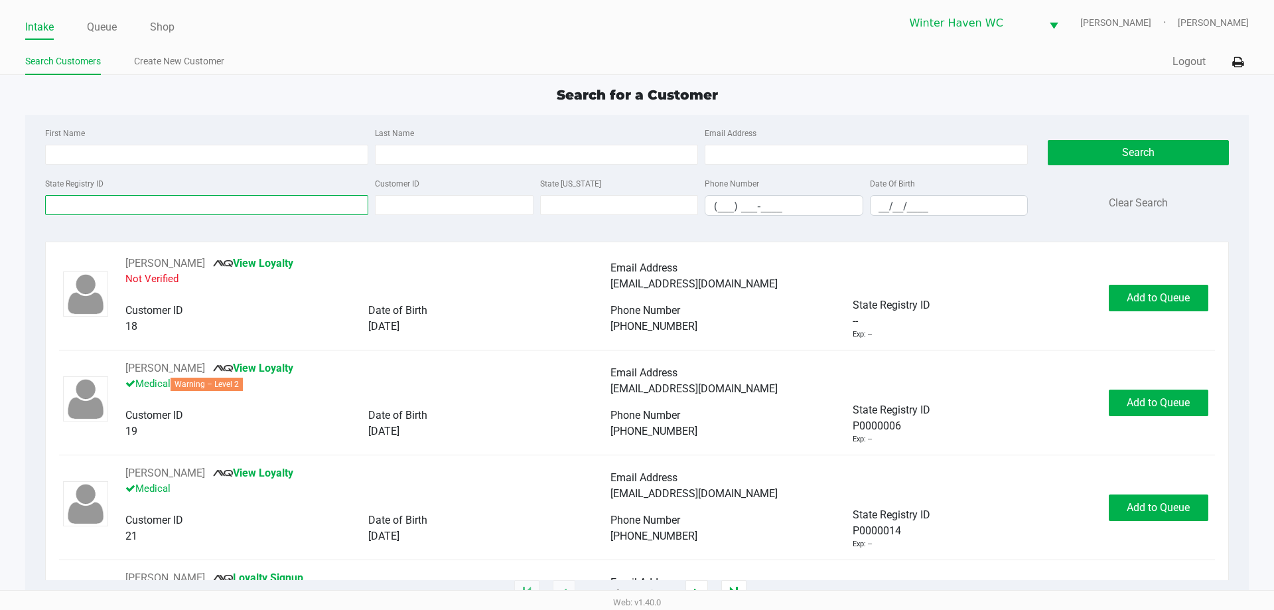
click at [193, 201] on input "State Registry ID" at bounding box center [206, 205] width 323 height 20
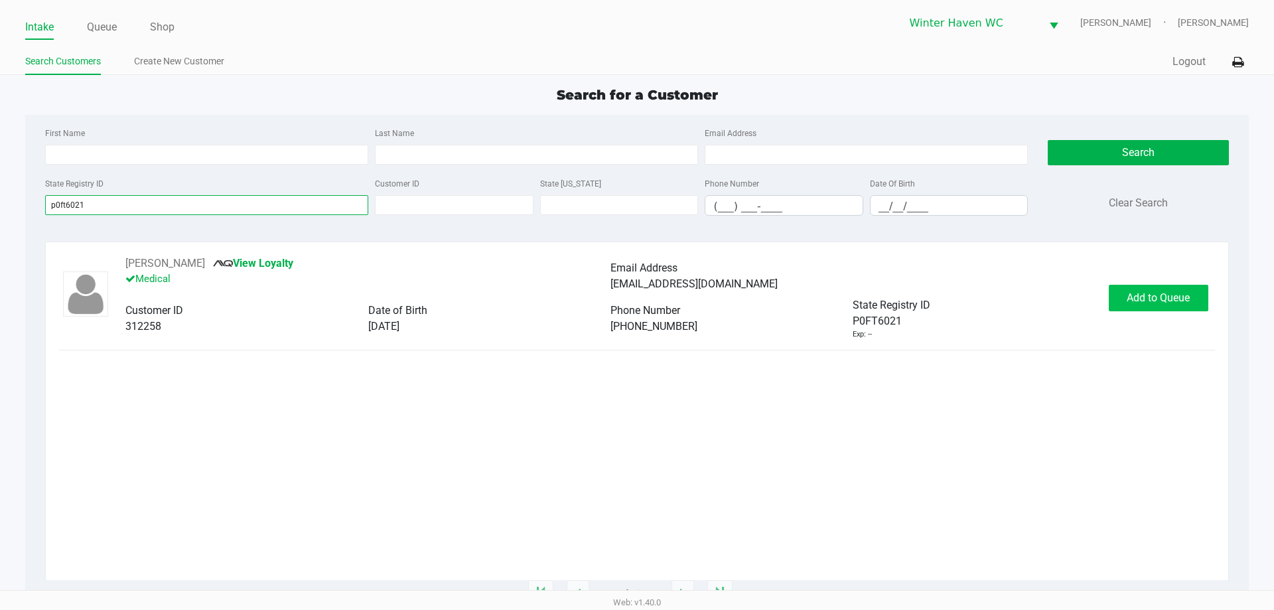
type input "p0ft6021"
click at [1163, 299] on span "Add to Queue" at bounding box center [1158, 297] width 63 height 13
click at [1150, 301] on span "In Queue" at bounding box center [1176, 297] width 112 height 13
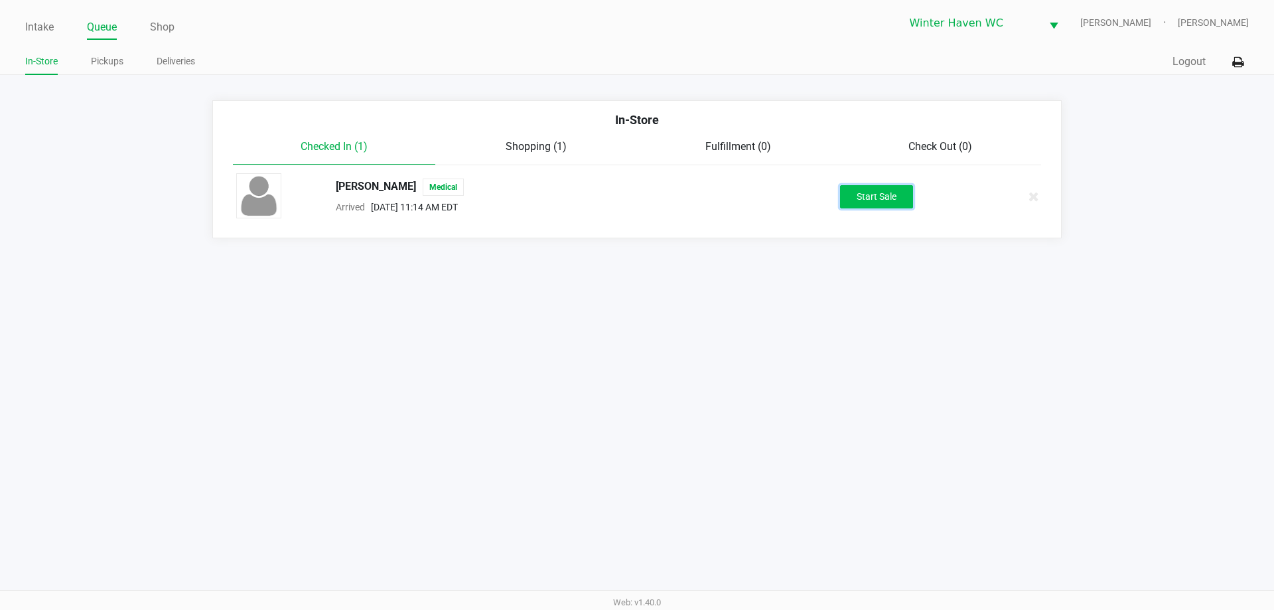
click at [881, 205] on button "Start Sale" at bounding box center [876, 196] width 73 height 23
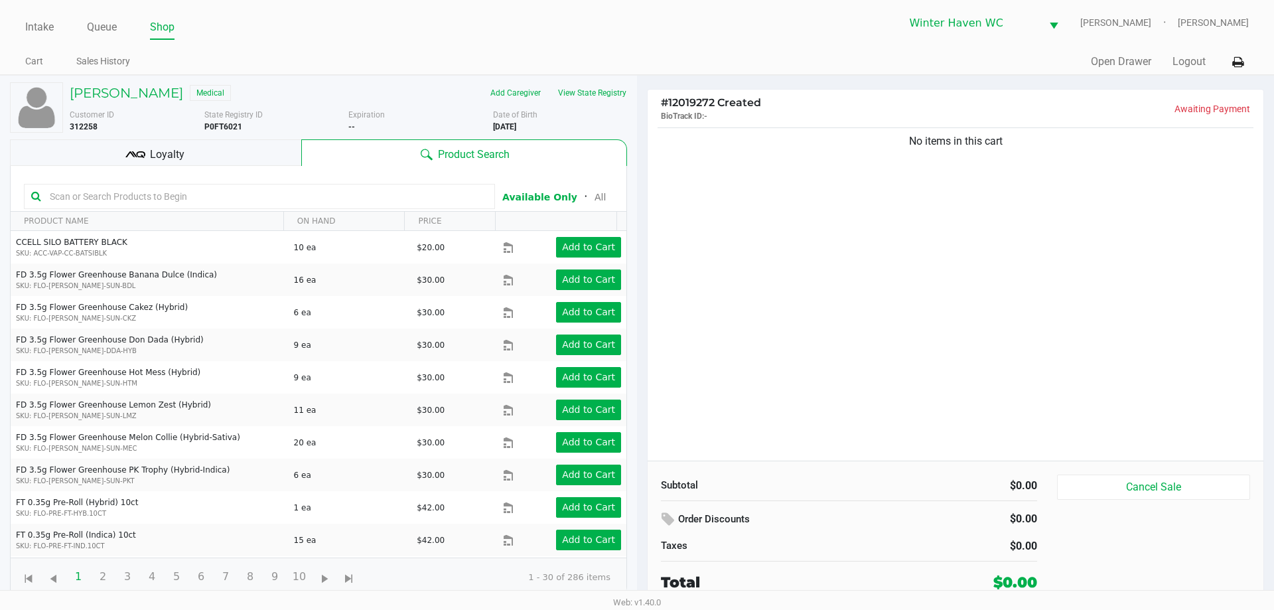
click at [398, 187] on input "text" at bounding box center [265, 196] width 443 height 20
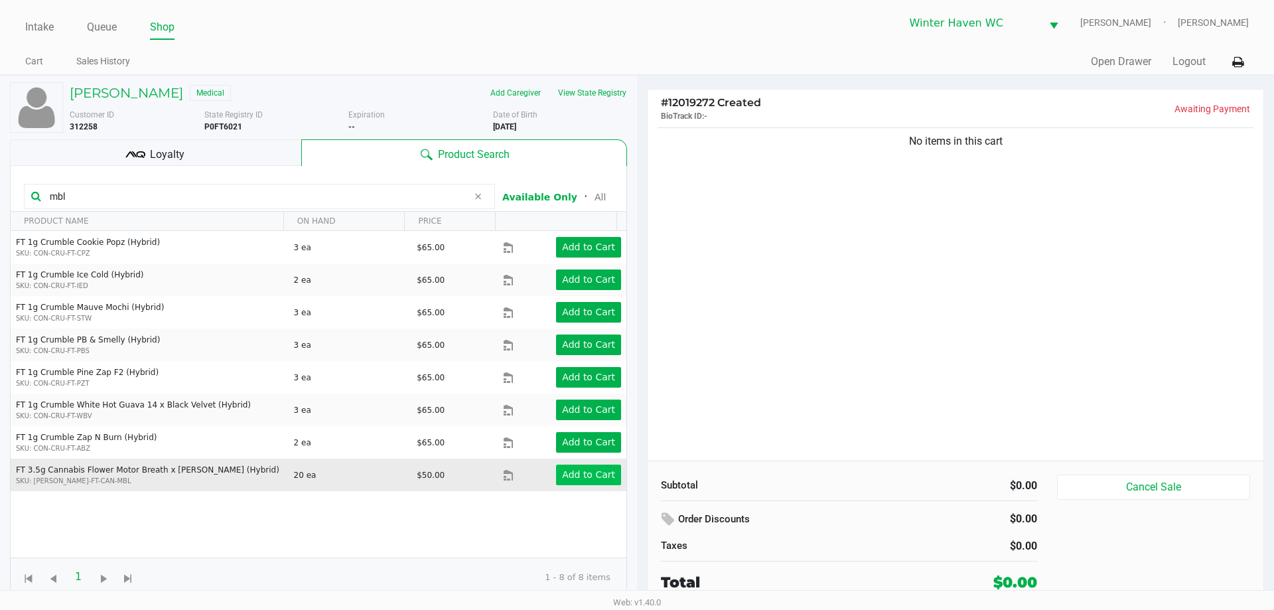
type input "mbl"
click at [586, 469] on app-button-loader "Add to Cart" at bounding box center [588, 474] width 53 height 11
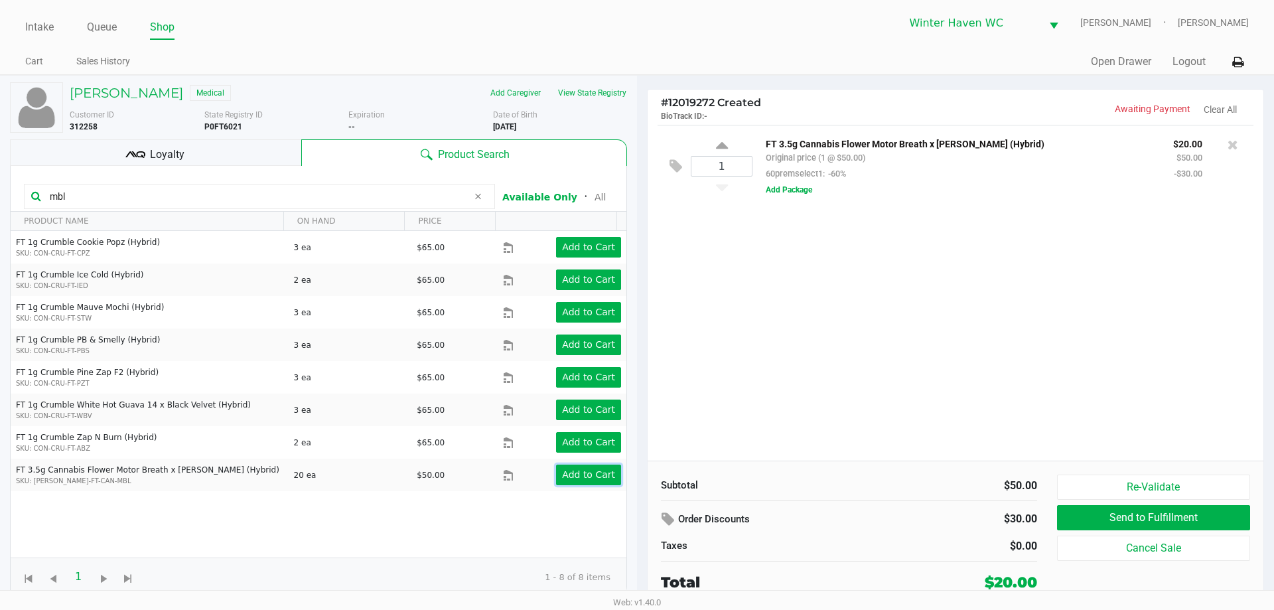
click at [589, 477] on app-button-loader "Add to Cart" at bounding box center [588, 474] width 53 height 11
click at [331, 202] on input "mbl" at bounding box center [255, 196] width 423 height 20
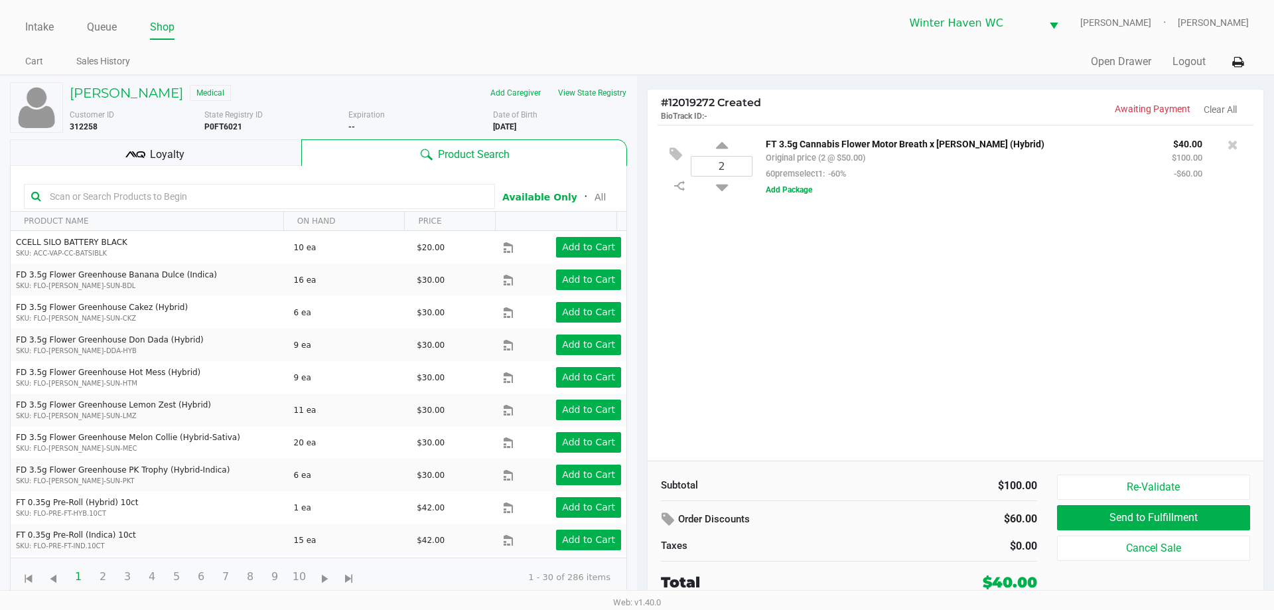
click at [725, 261] on div "2 FT 3.5g Cannabis Flower Motor Breath x Mike Larry (Hybrid) Original price (2 …" at bounding box center [956, 293] width 616 height 336
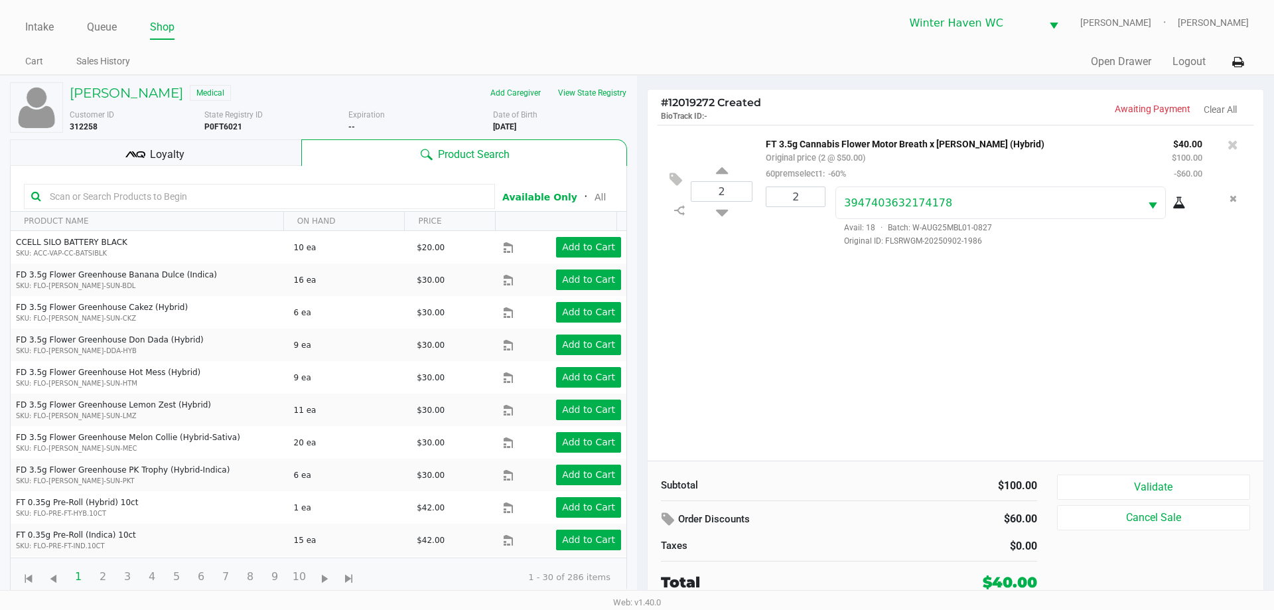
click at [153, 155] on span "Loyalty" at bounding box center [167, 155] width 35 height 16
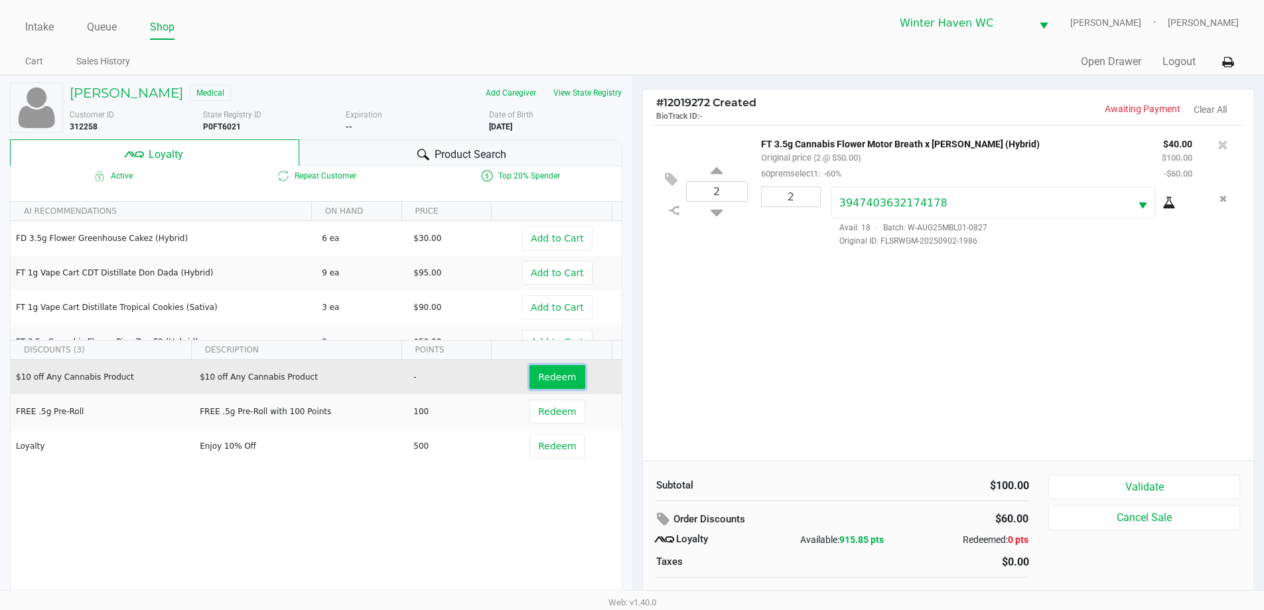
click at [530, 373] on button "Redeem" at bounding box center [557, 377] width 55 height 24
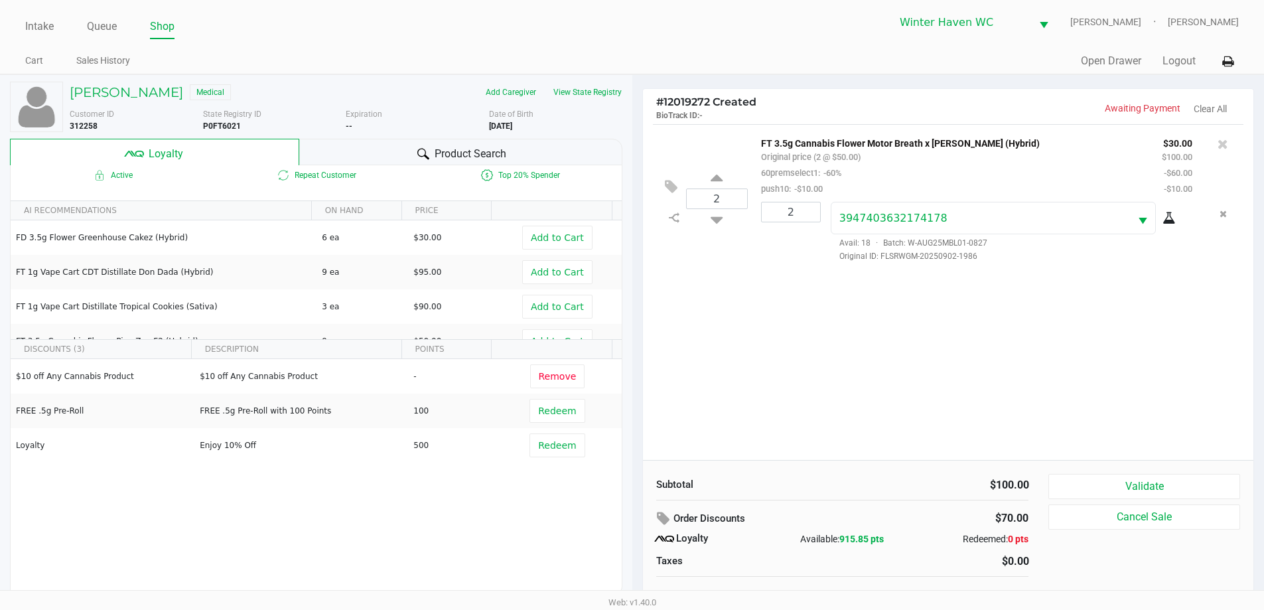
scroll to position [13, 0]
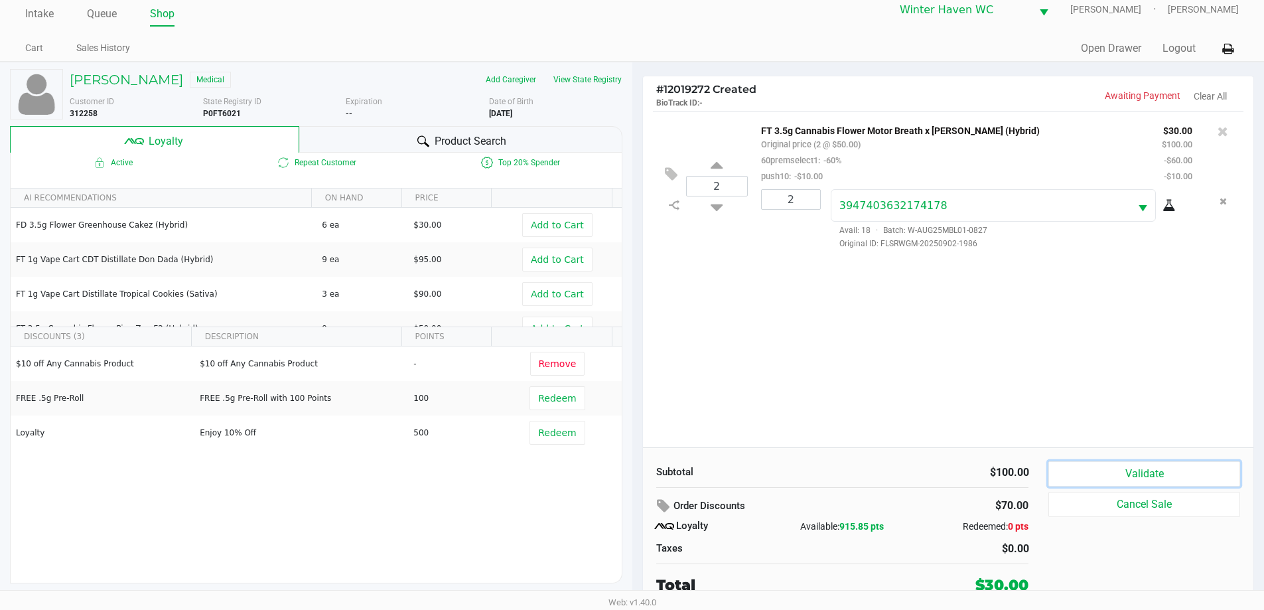
click at [1134, 470] on button "Validate" at bounding box center [1144, 473] width 191 height 25
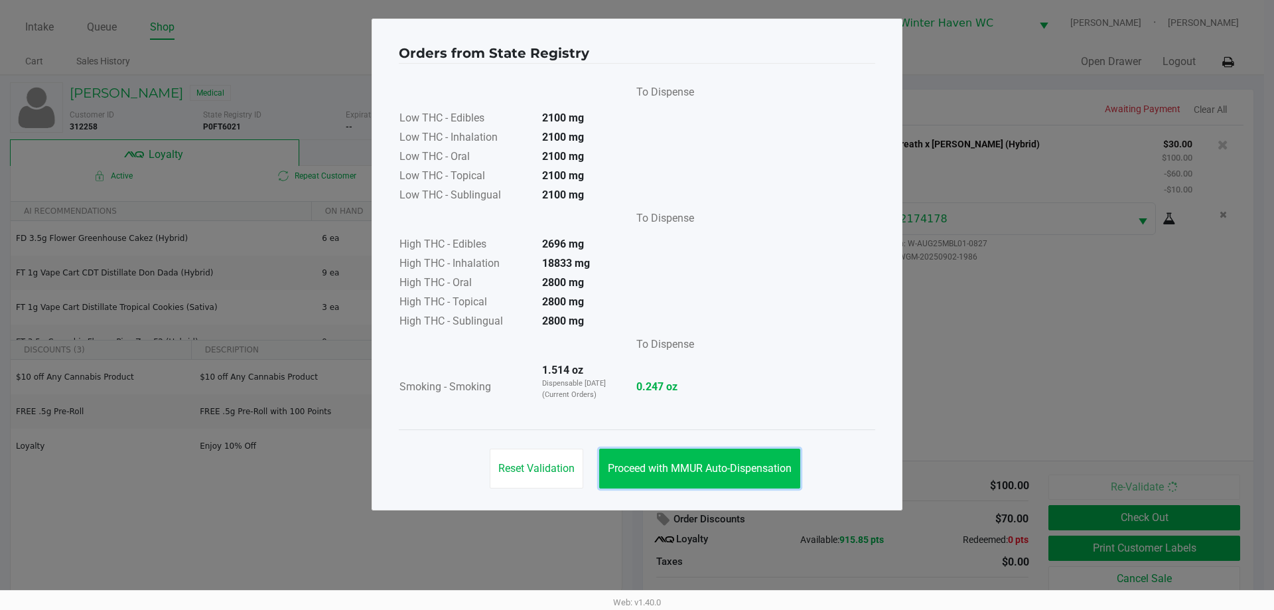
click at [752, 464] on span "Proceed with MMUR Auto-Dispensation" at bounding box center [700, 468] width 184 height 13
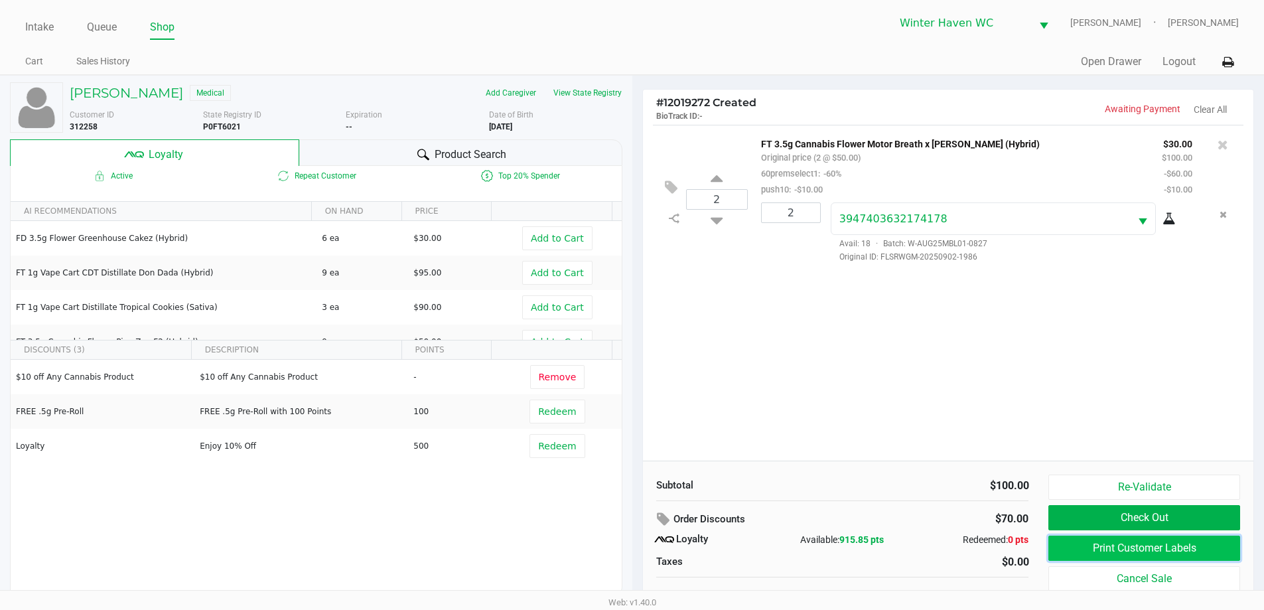
click at [1134, 540] on button "Print Customer Labels" at bounding box center [1144, 548] width 191 height 25
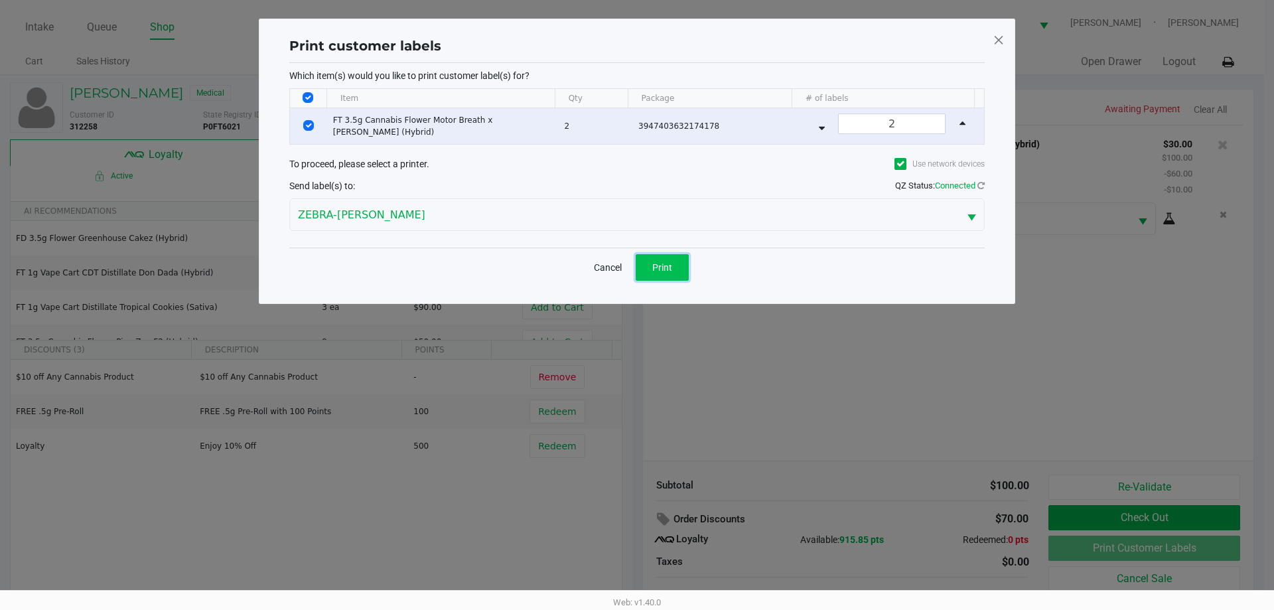
click at [670, 272] on span "Print" at bounding box center [662, 267] width 20 height 11
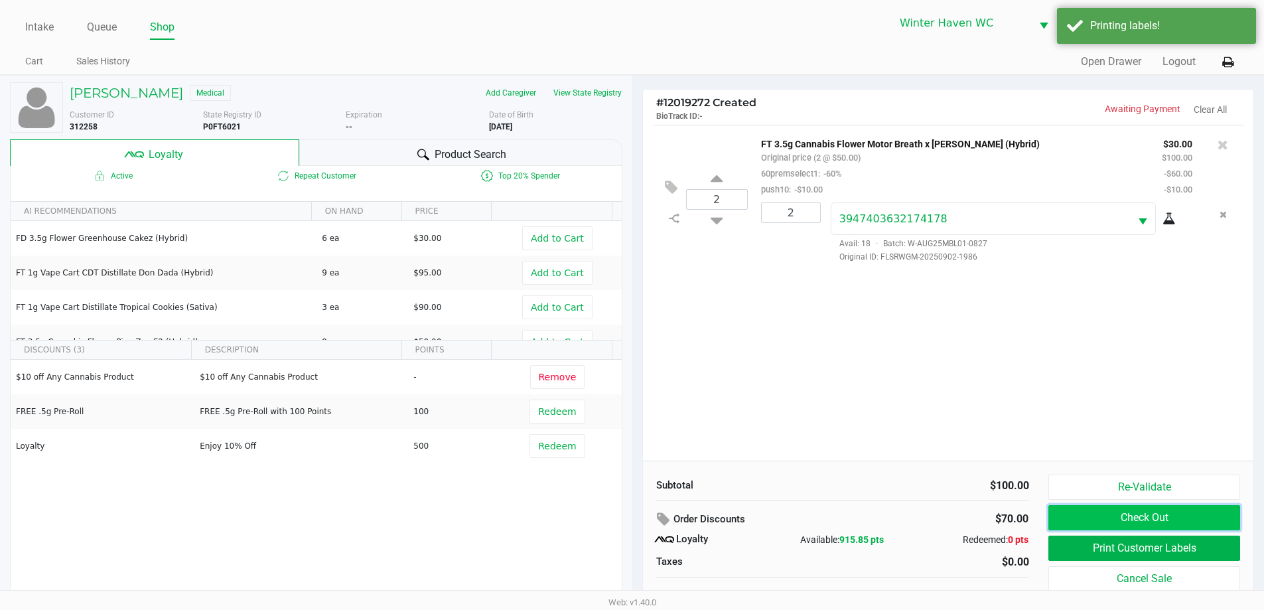
click at [1146, 525] on button "Check Out" at bounding box center [1144, 517] width 191 height 25
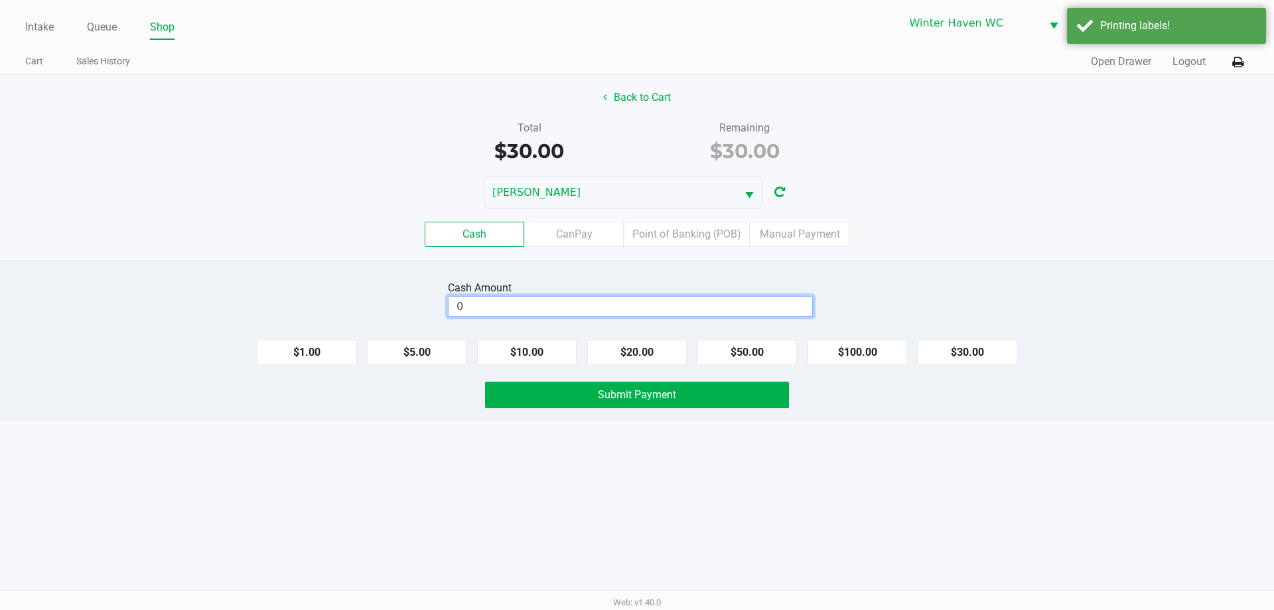
click at [660, 313] on input "0" at bounding box center [631, 306] width 364 height 19
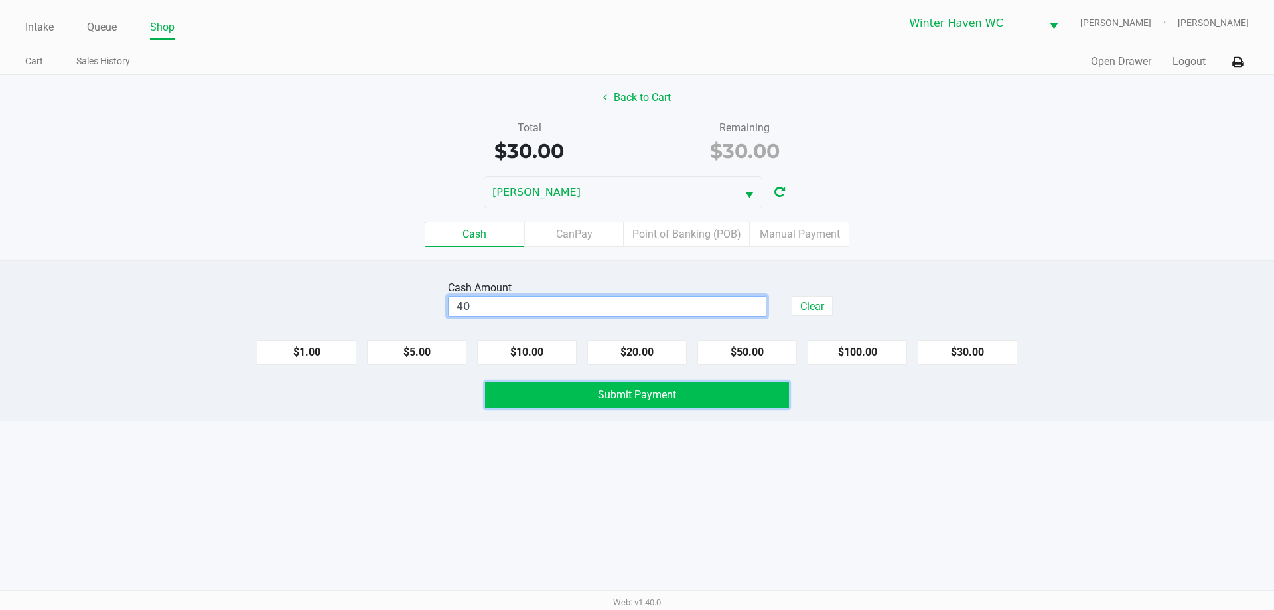
type input "$40.00"
click at [669, 384] on button "Submit Payment" at bounding box center [637, 395] width 304 height 27
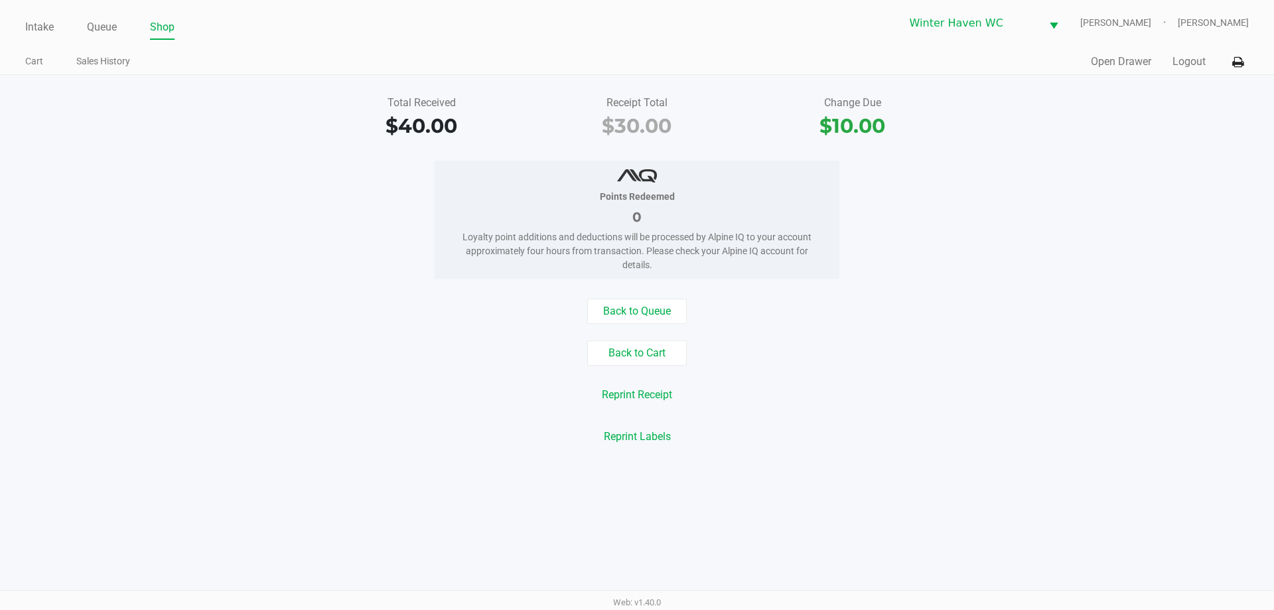
click at [86, 34] on ul "Intake Queue Shop" at bounding box center [331, 28] width 612 height 23
click at [98, 26] on link "Queue" at bounding box center [102, 27] width 30 height 19
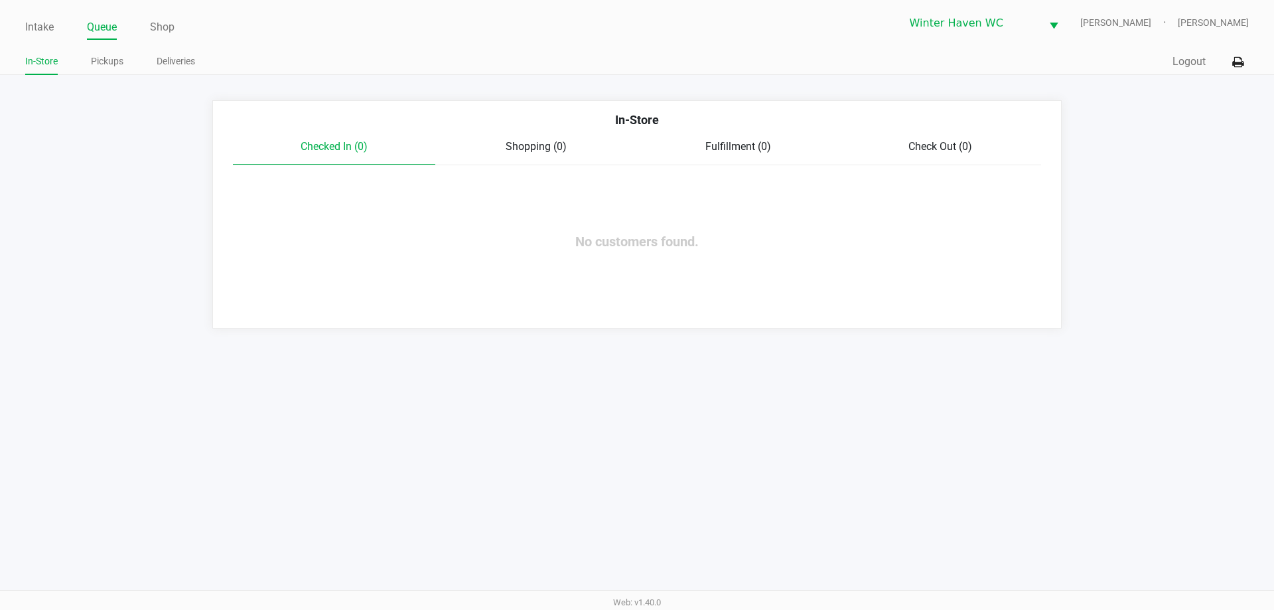
click at [21, 23] on div "Intake Queue Shop Winter Haven WC JAMES-OTTO Jordan Dodds In-Store Pickups Deli…" at bounding box center [637, 37] width 1274 height 75
click at [33, 31] on link "Intake" at bounding box center [39, 27] width 29 height 19
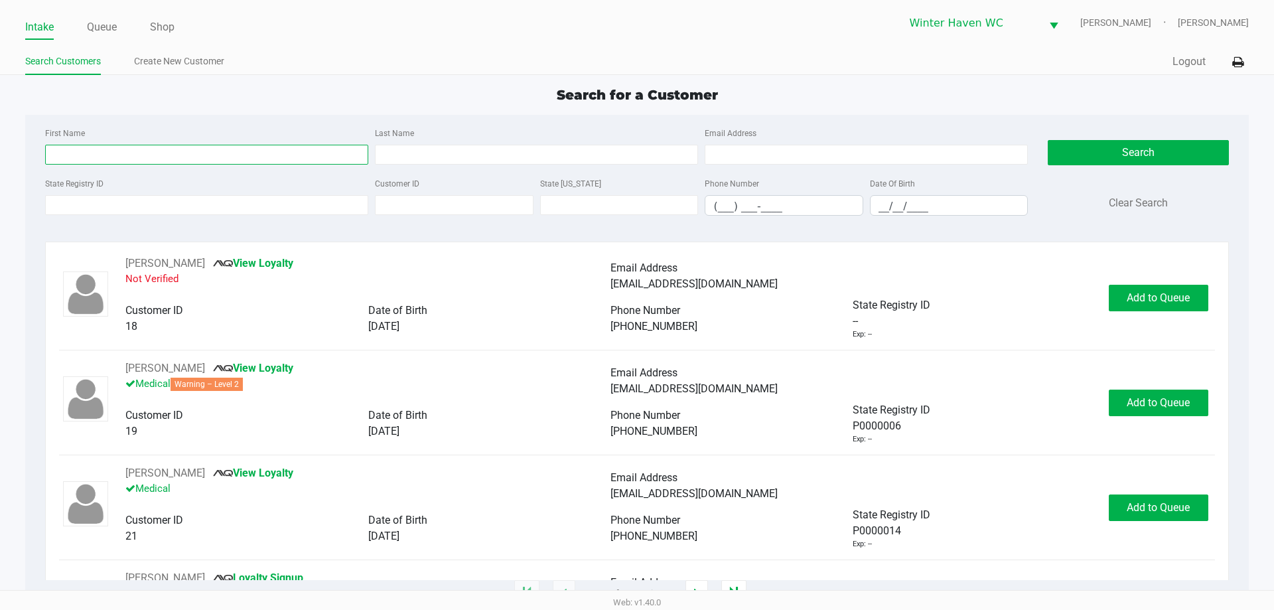
click at [170, 158] on input "First Name" at bounding box center [206, 155] width 323 height 20
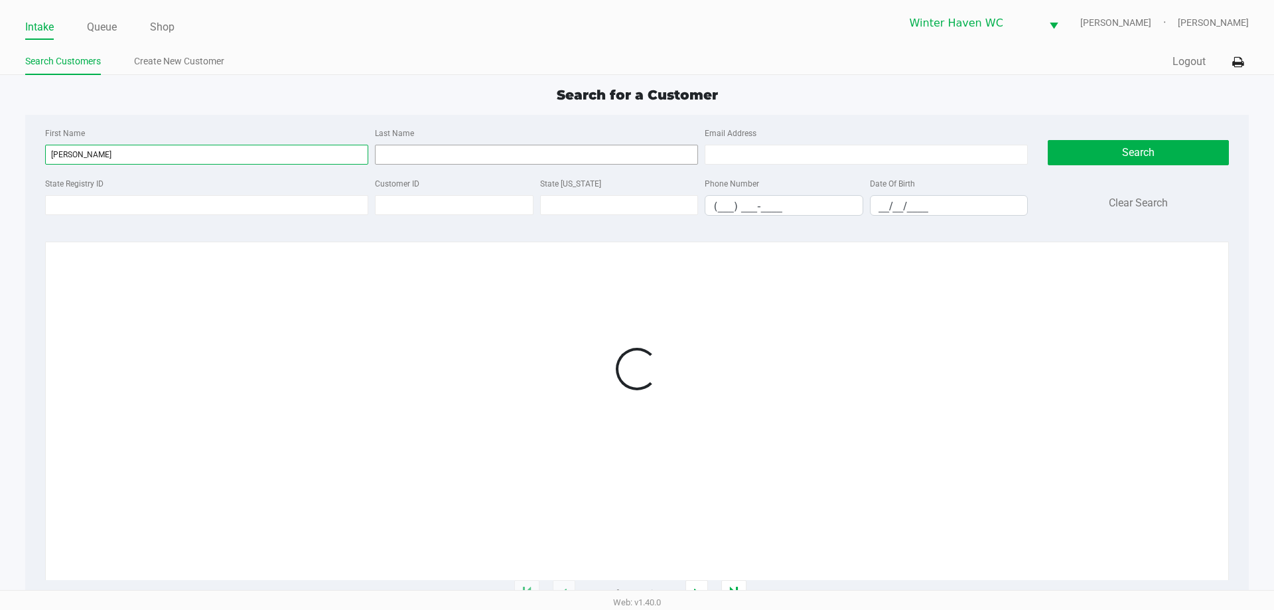
type input "jessica"
click at [453, 159] on input "Last Name" at bounding box center [536, 155] width 323 height 20
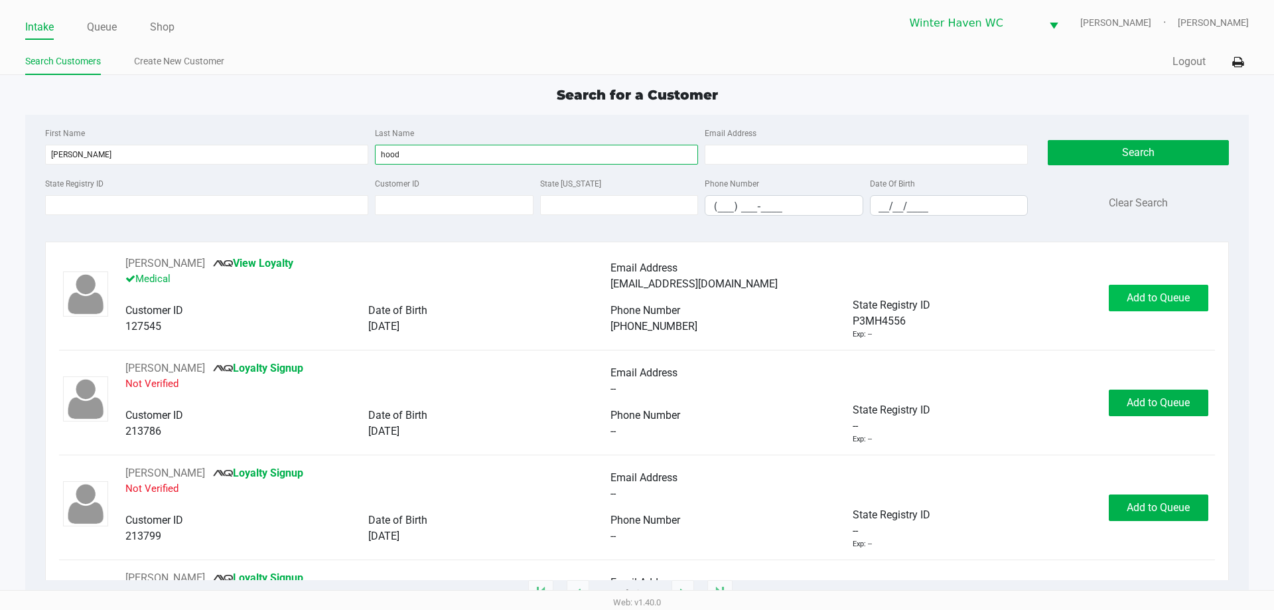
type input "hood"
click at [1139, 297] on span "Add to Queue" at bounding box center [1158, 297] width 63 height 13
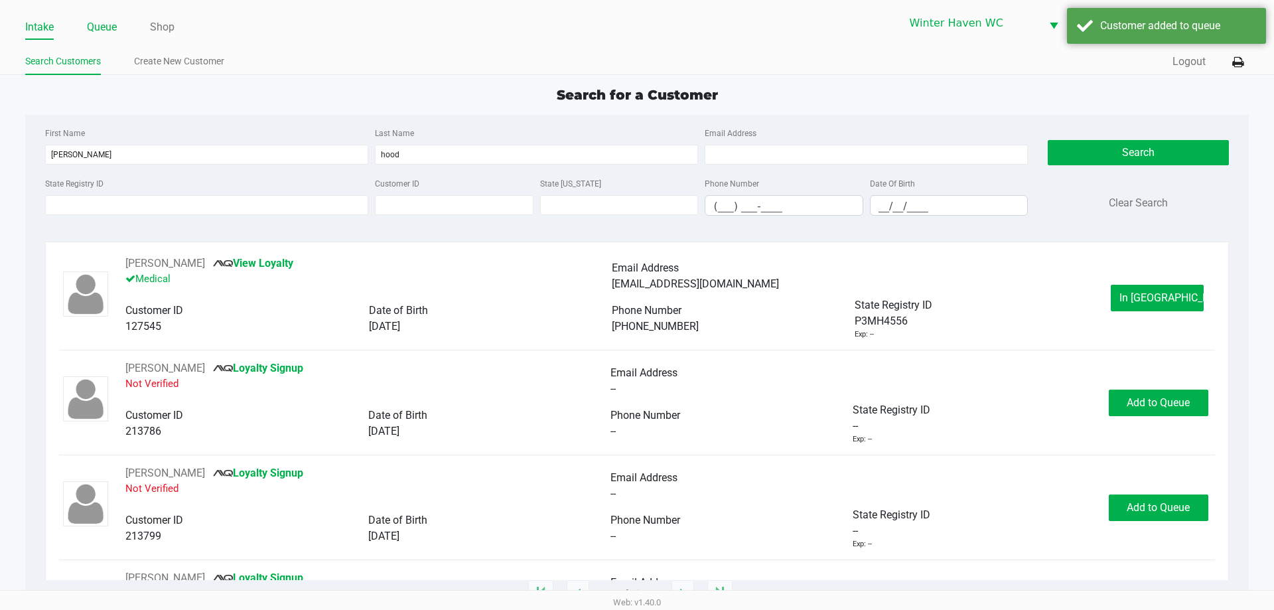
click at [108, 24] on link "Queue" at bounding box center [102, 27] width 30 height 19
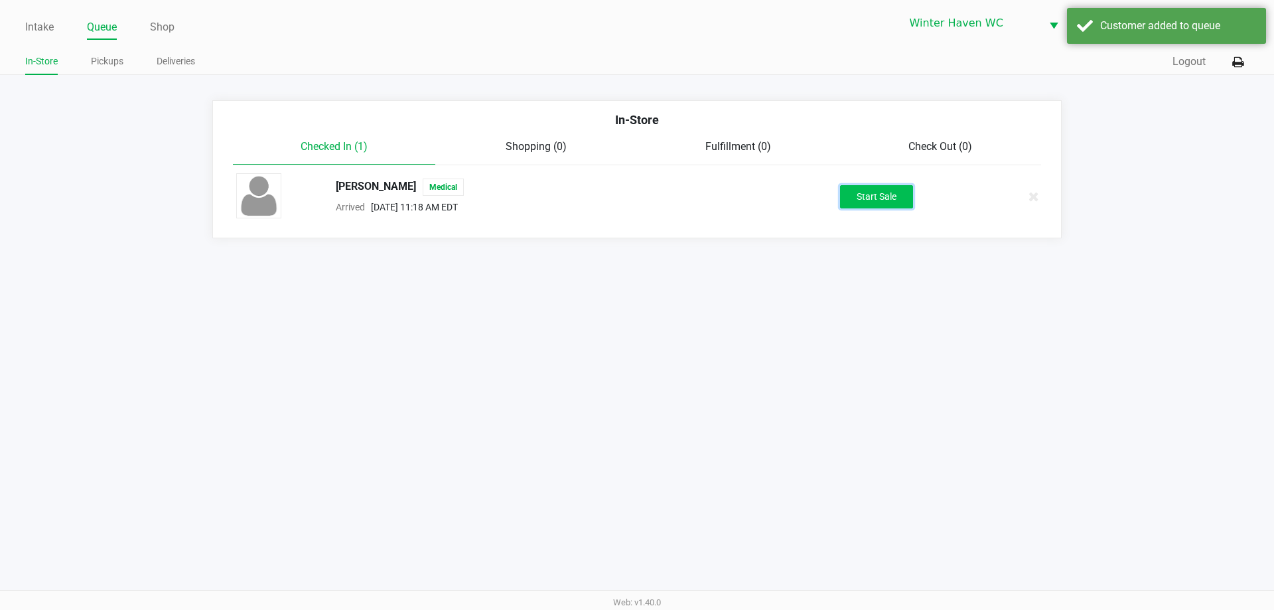
click at [869, 190] on button "Start Sale" at bounding box center [876, 196] width 73 height 23
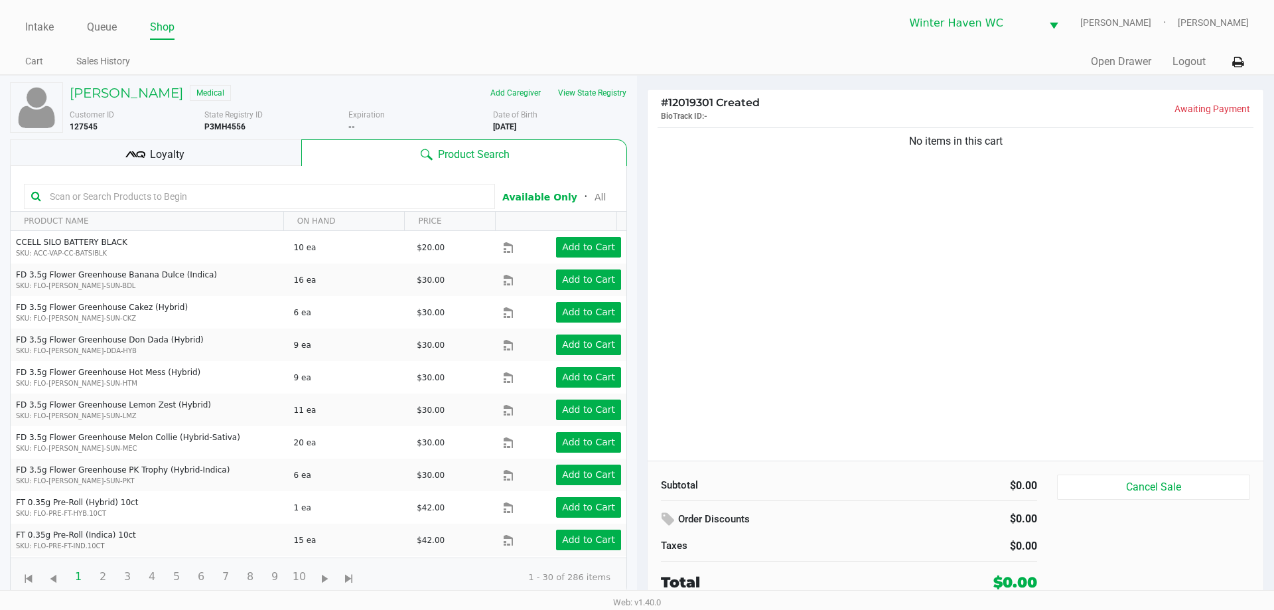
click at [166, 145] on div "Loyalty" at bounding box center [155, 152] width 291 height 27
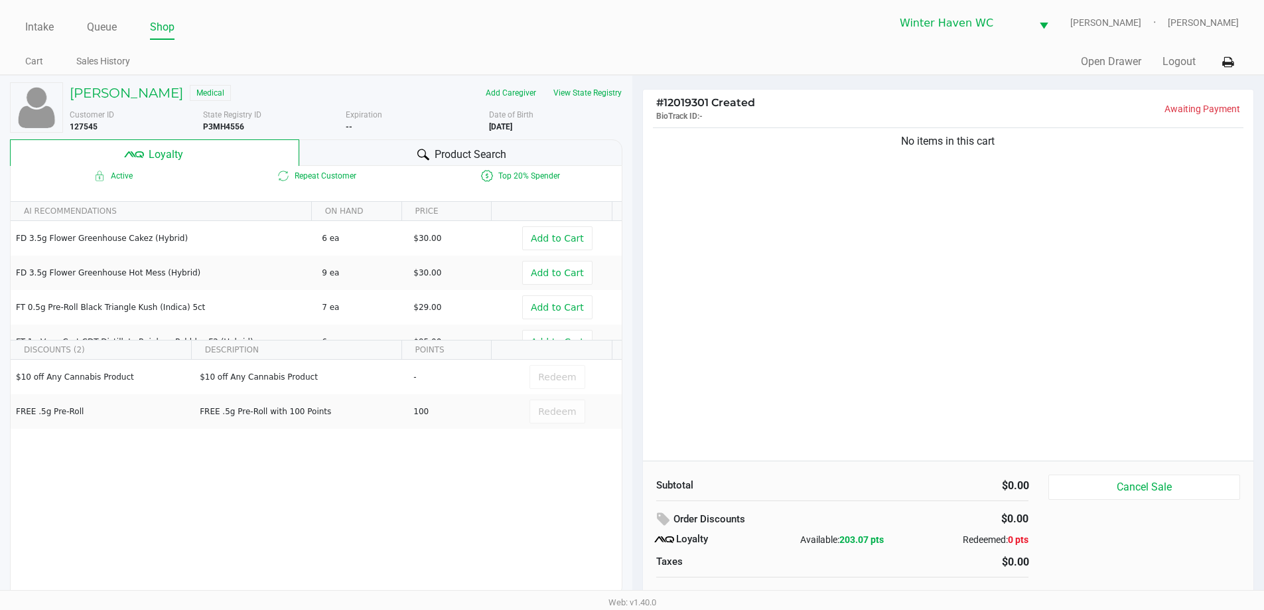
click at [426, 156] on icon at bounding box center [423, 155] width 12 height 12
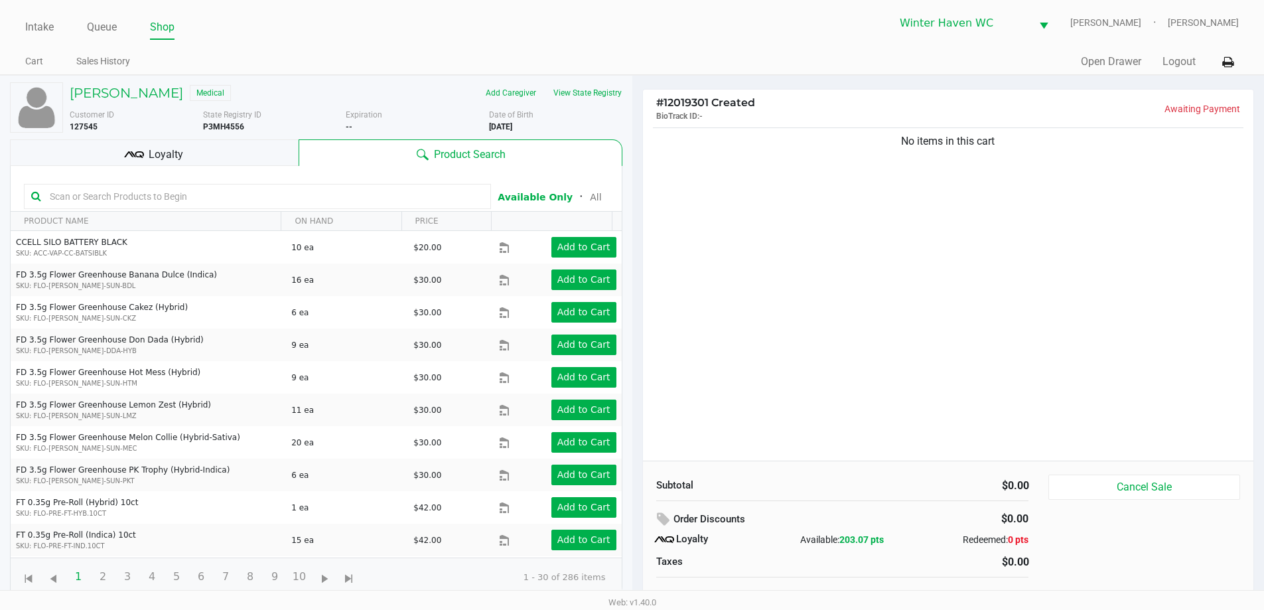
drag, startPoint x: 150, startPoint y: 155, endPoint x: 154, endPoint y: 165, distance: 10.7
click at [151, 156] on span "Loyalty" at bounding box center [166, 155] width 35 height 16
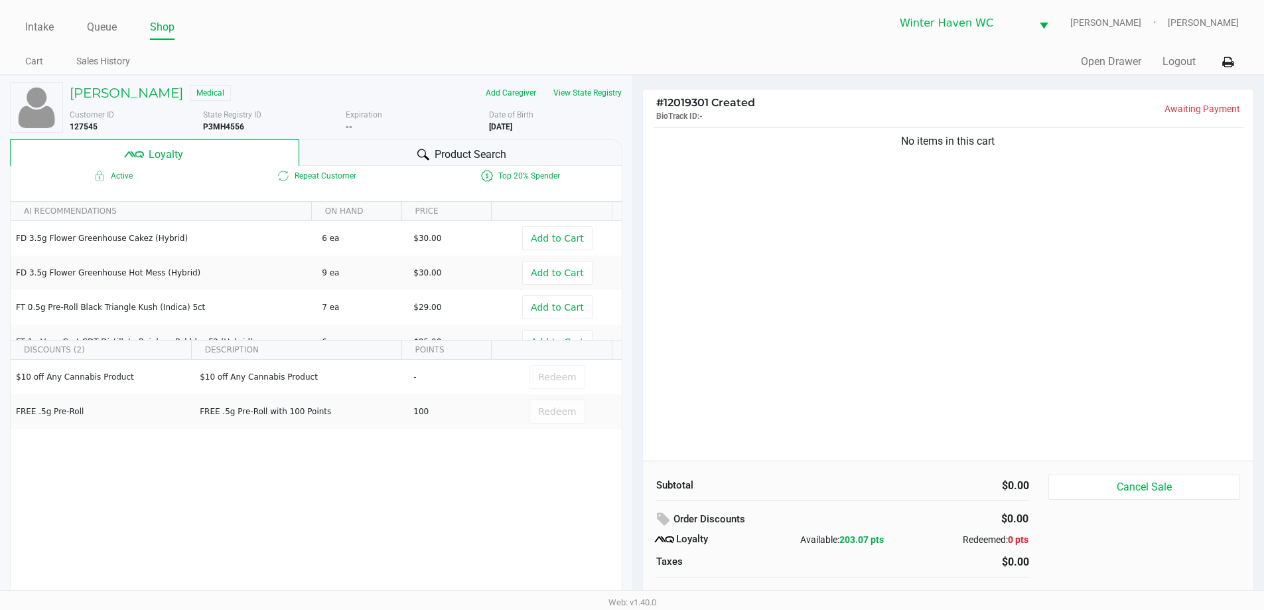
scroll to position [13, 0]
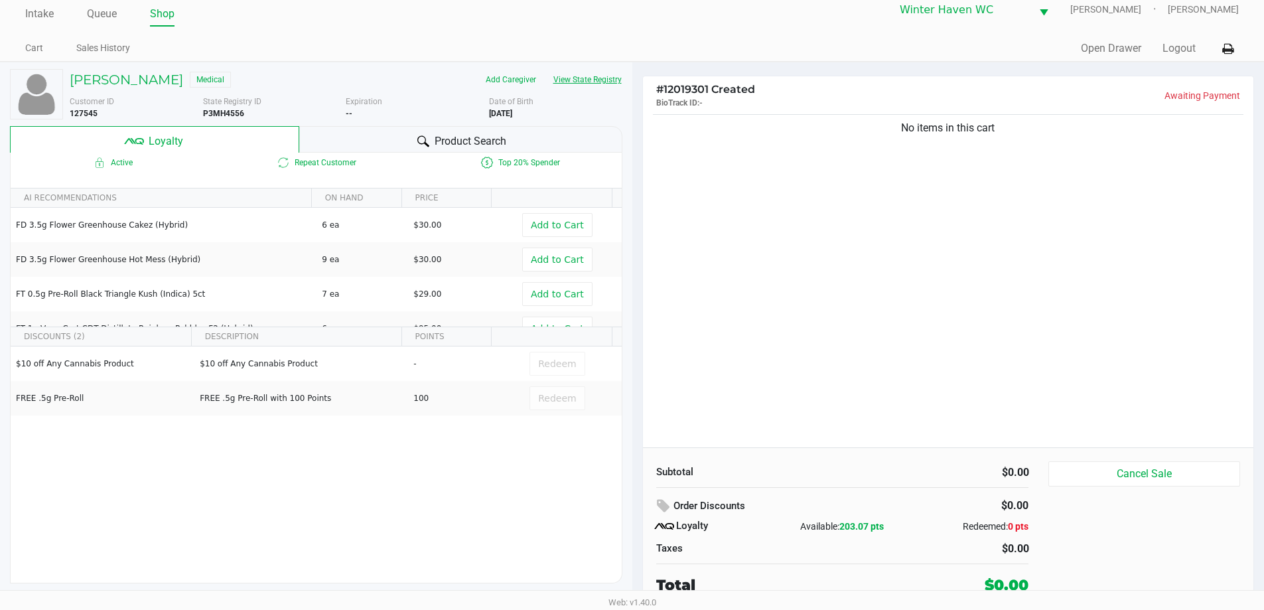
click at [595, 73] on button "View State Registry" at bounding box center [584, 79] width 78 height 21
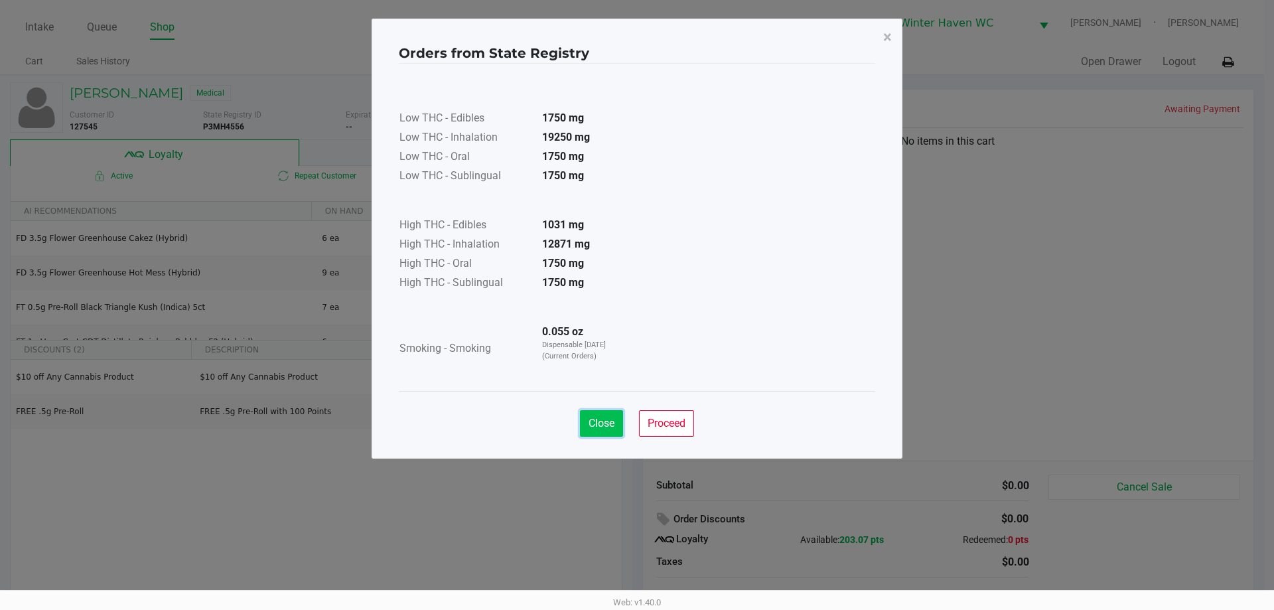
click at [613, 423] on span "Close" at bounding box center [602, 423] width 26 height 13
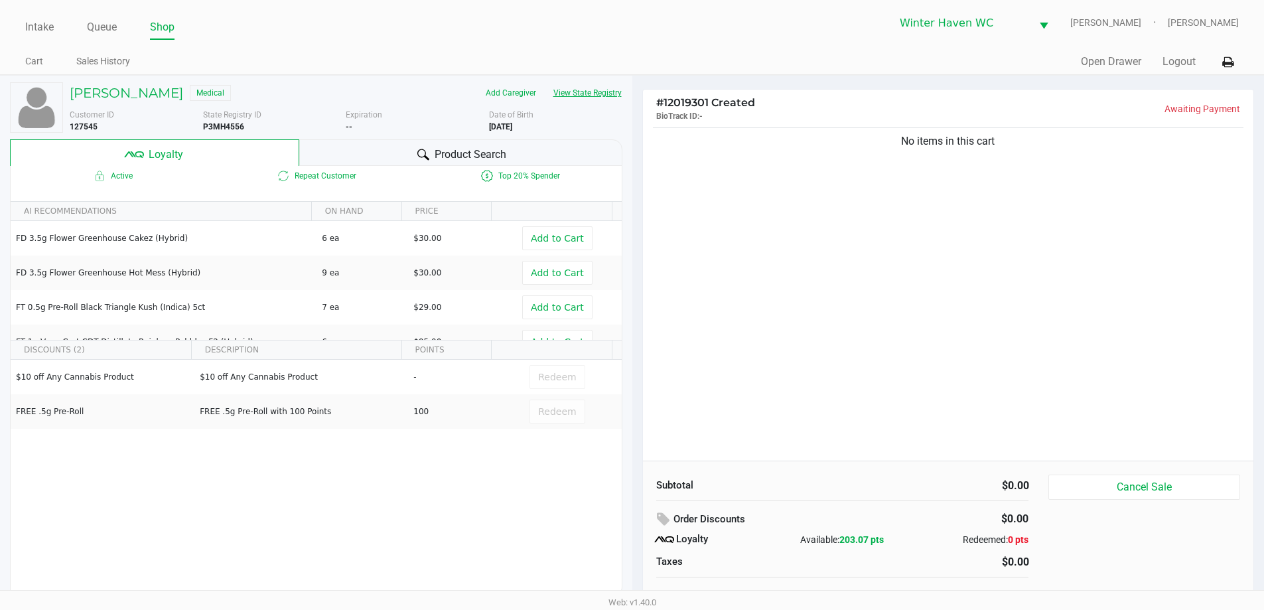
click at [614, 99] on button "View State Registry" at bounding box center [584, 92] width 78 height 21
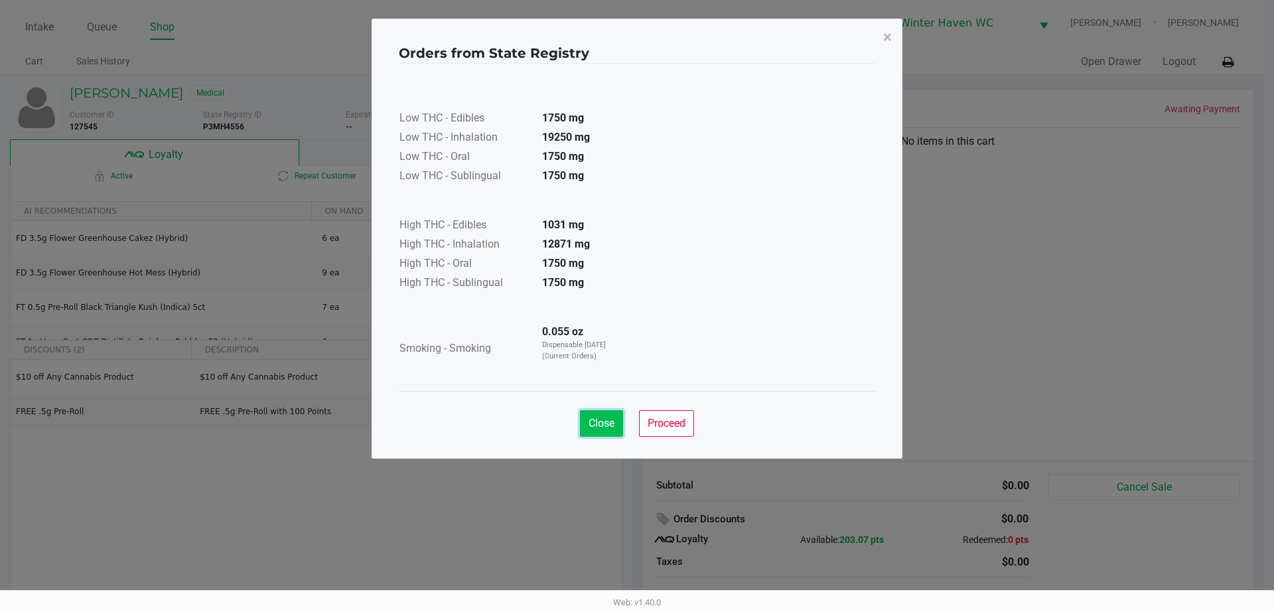
click at [617, 421] on button "Close" at bounding box center [601, 423] width 43 height 27
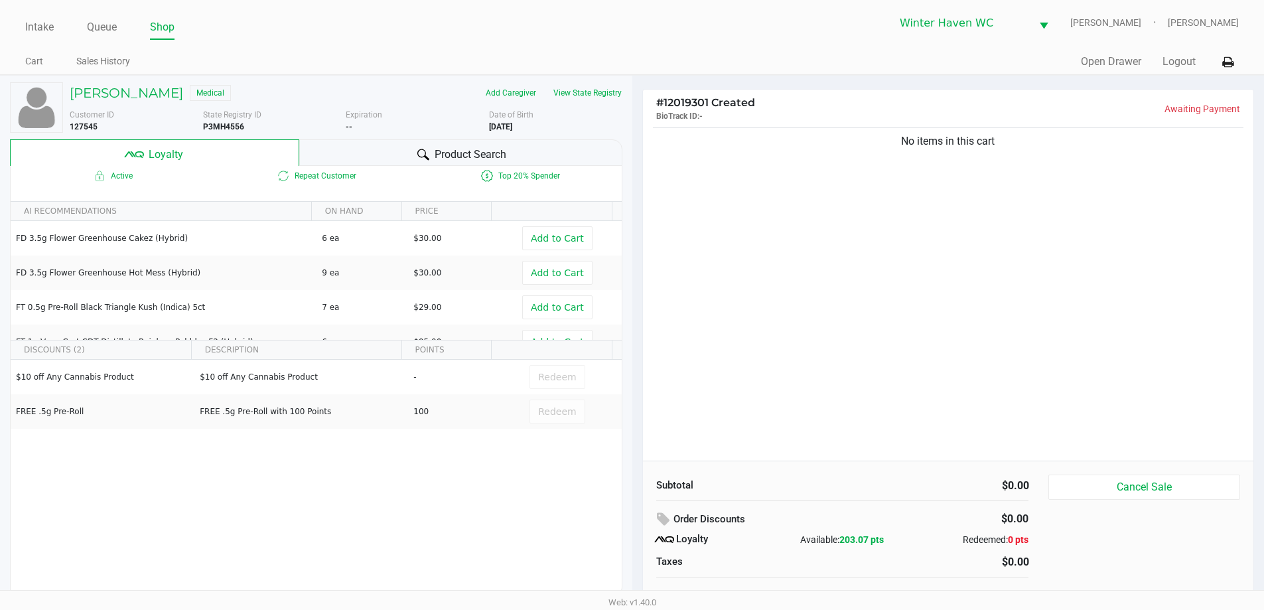
click at [485, 155] on span "Product Search" at bounding box center [471, 155] width 72 height 16
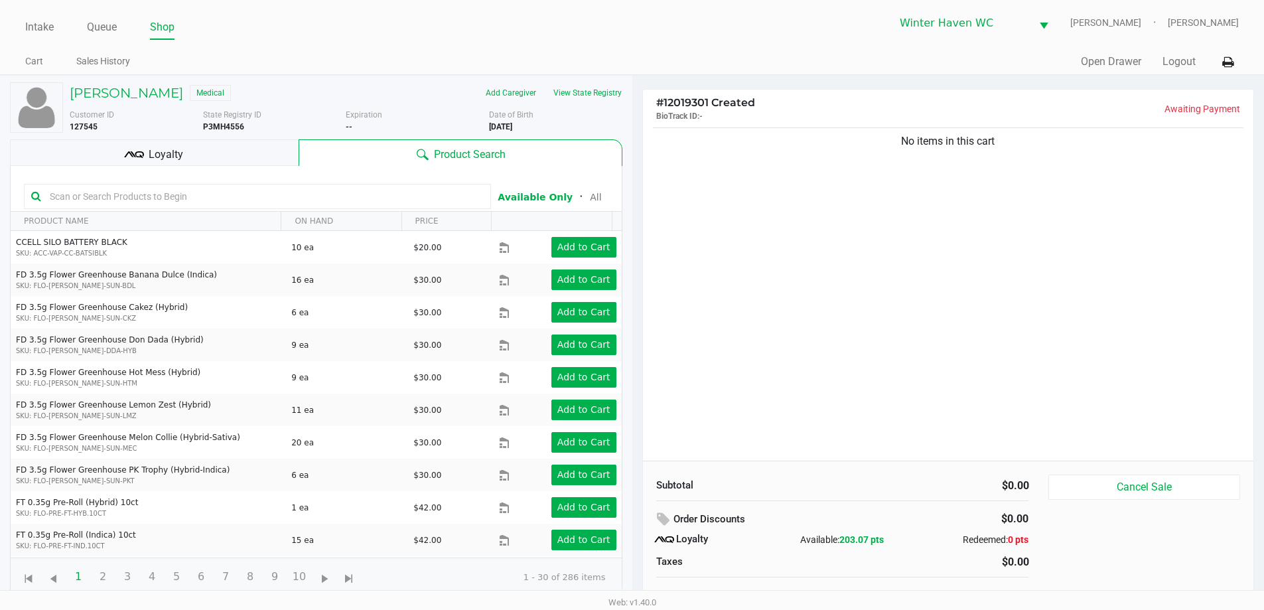
click at [342, 195] on input "text" at bounding box center [263, 196] width 439 height 20
click at [262, 198] on input "text" at bounding box center [263, 196] width 439 height 20
click at [264, 197] on input "text" at bounding box center [263, 196] width 439 height 20
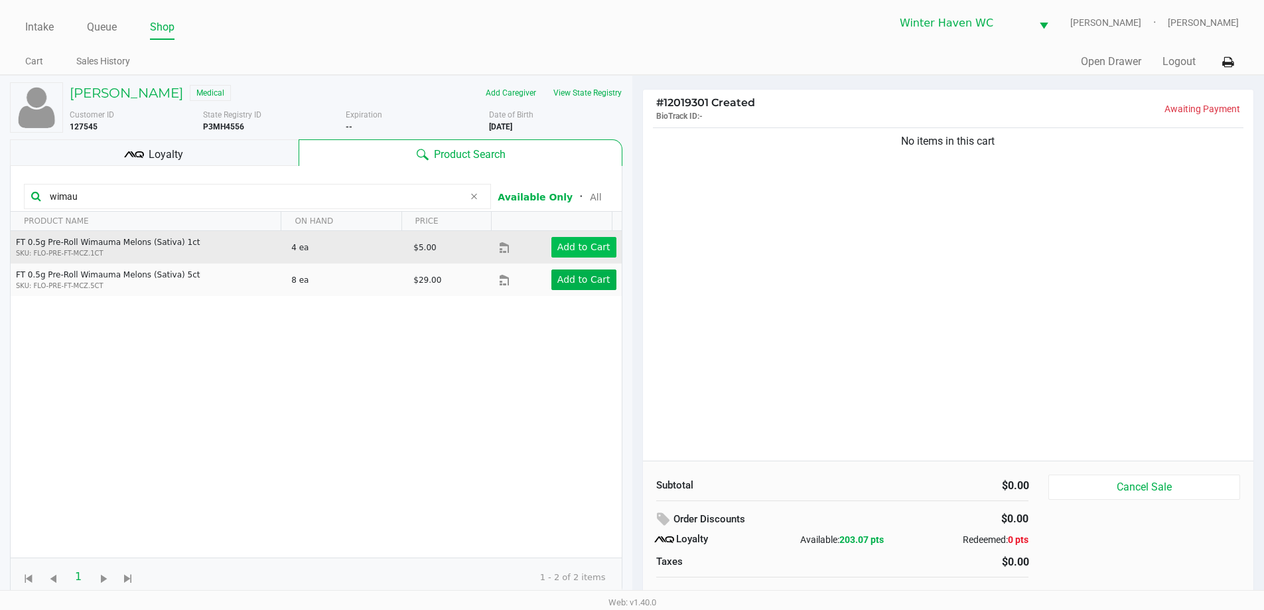
type input "wimau"
click at [590, 242] on app-button-loader "Add to Cart" at bounding box center [584, 247] width 53 height 11
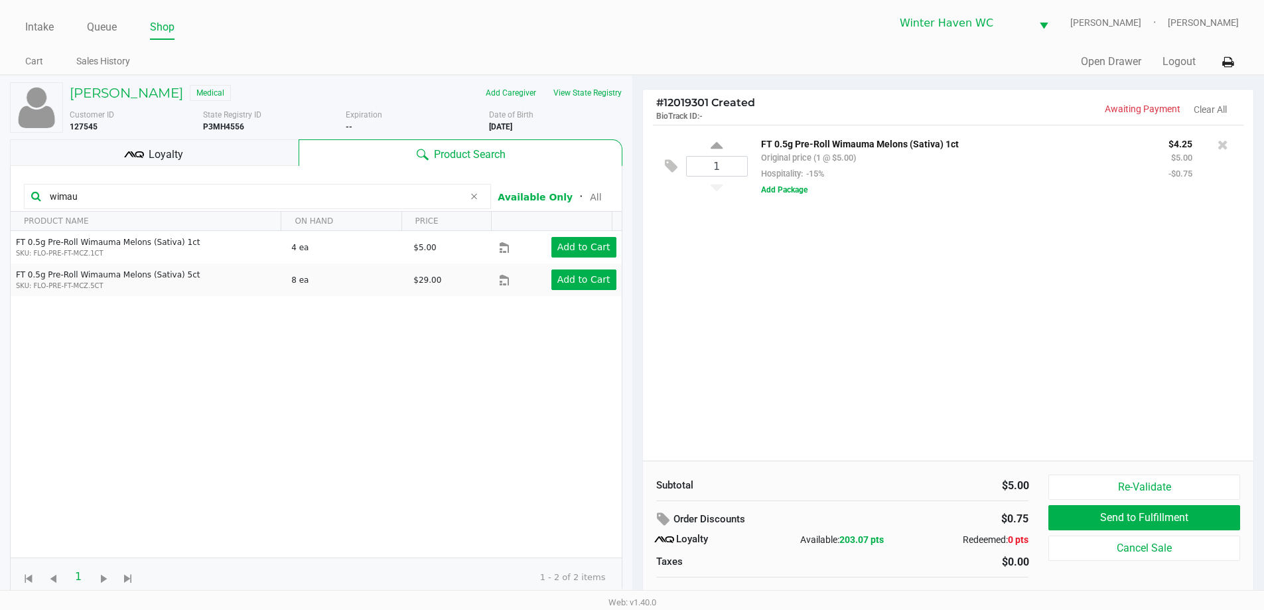
click at [305, 198] on input "wimau" at bounding box center [253, 196] width 419 height 20
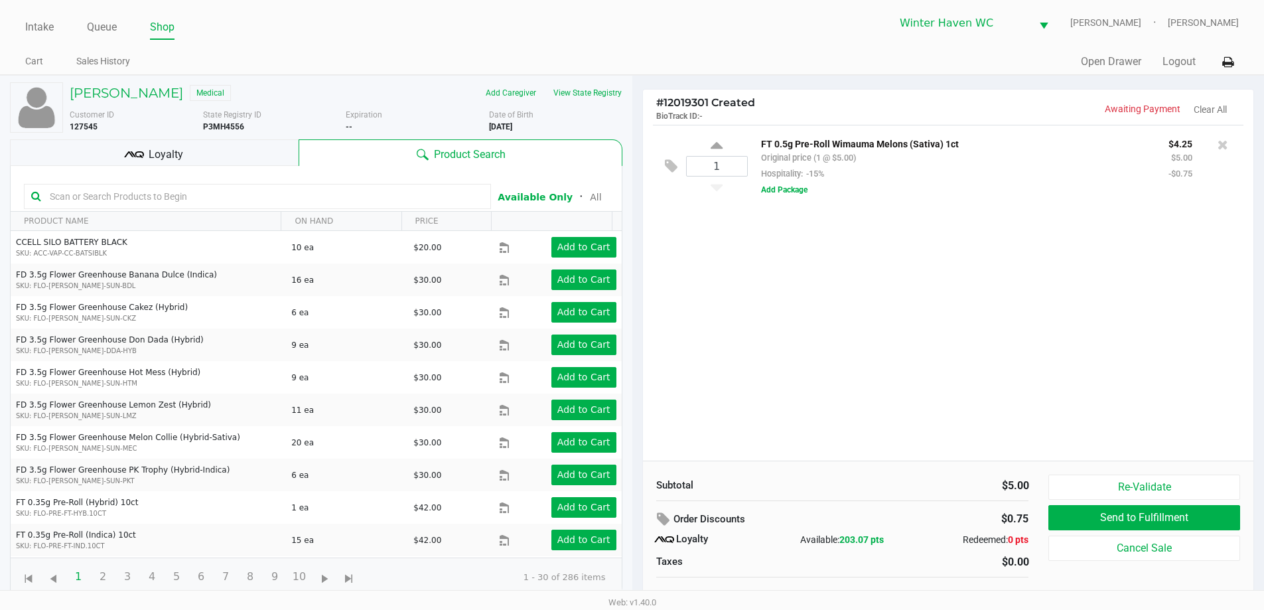
click at [336, 194] on input "text" at bounding box center [263, 196] width 439 height 20
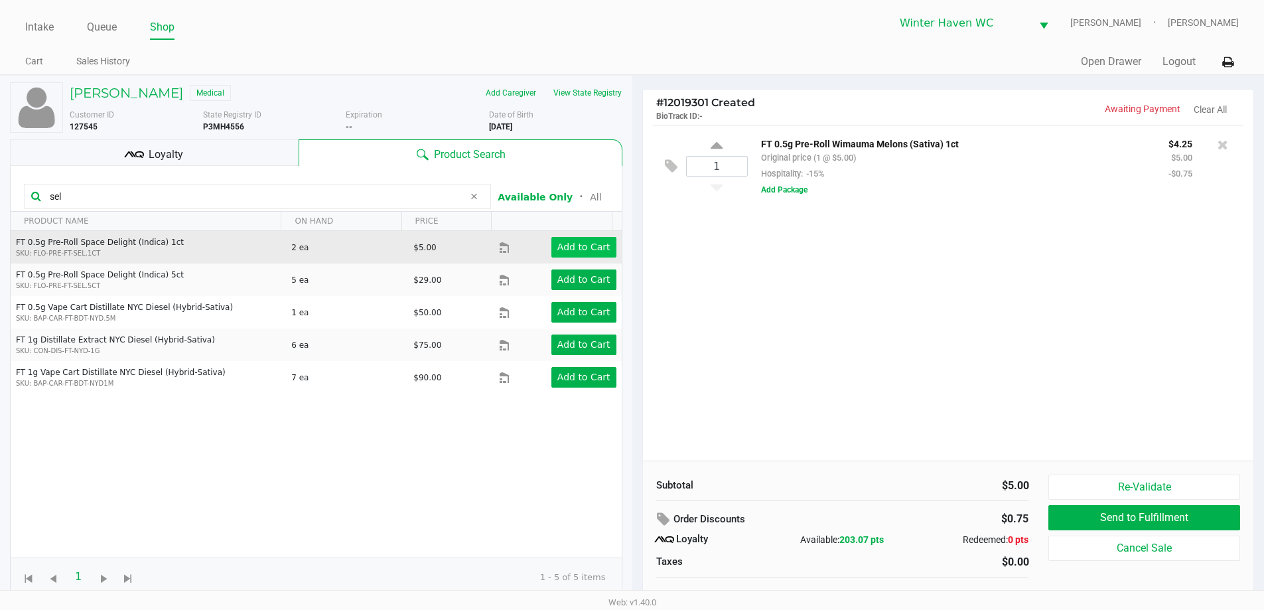
type input "sel"
click at [581, 252] on app-button-loader "Add to Cart" at bounding box center [584, 247] width 53 height 11
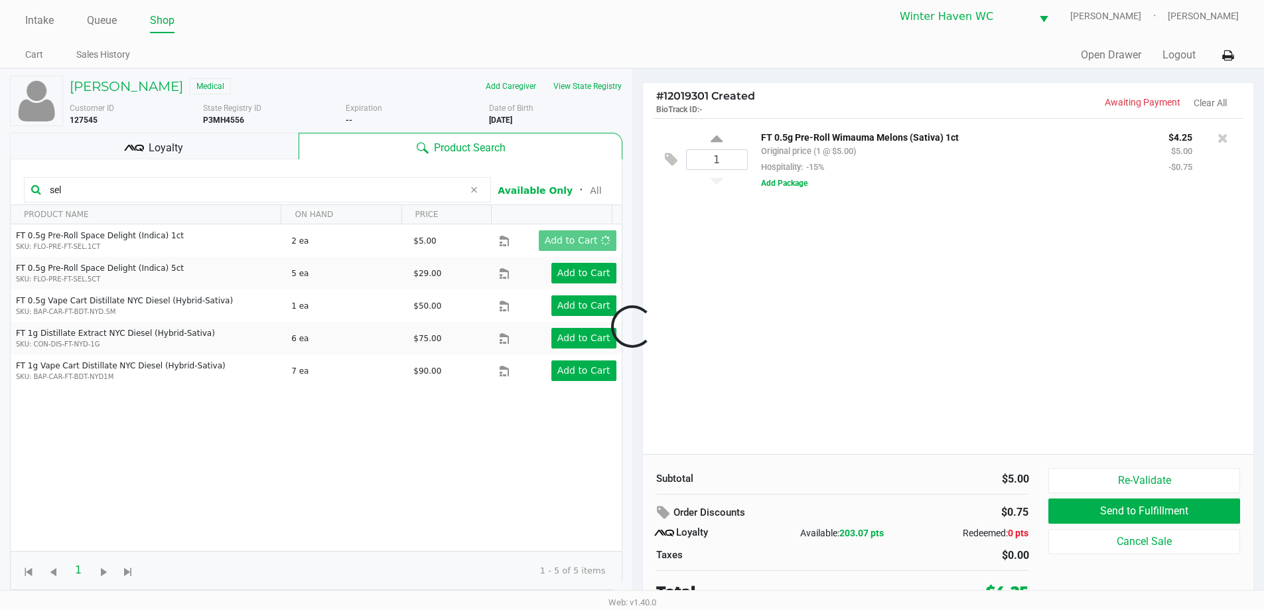
scroll to position [13, 0]
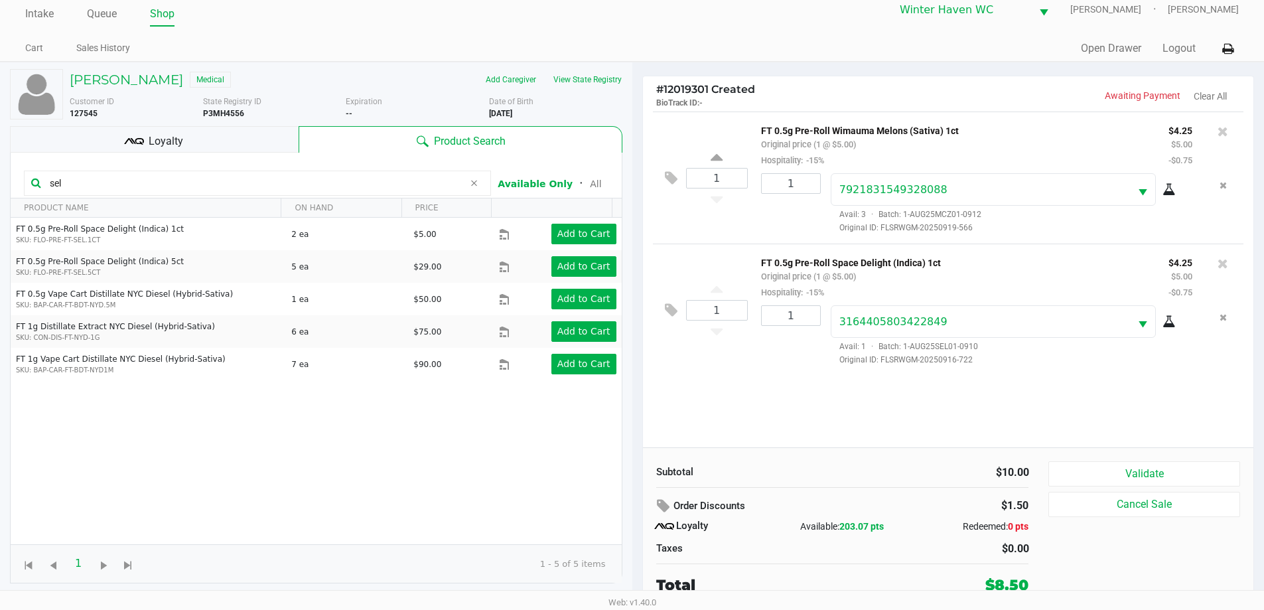
click at [985, 265] on p "FT 0.5g Pre-Roll Space Delight (Indica) 1ct" at bounding box center [955, 261] width 388 height 14
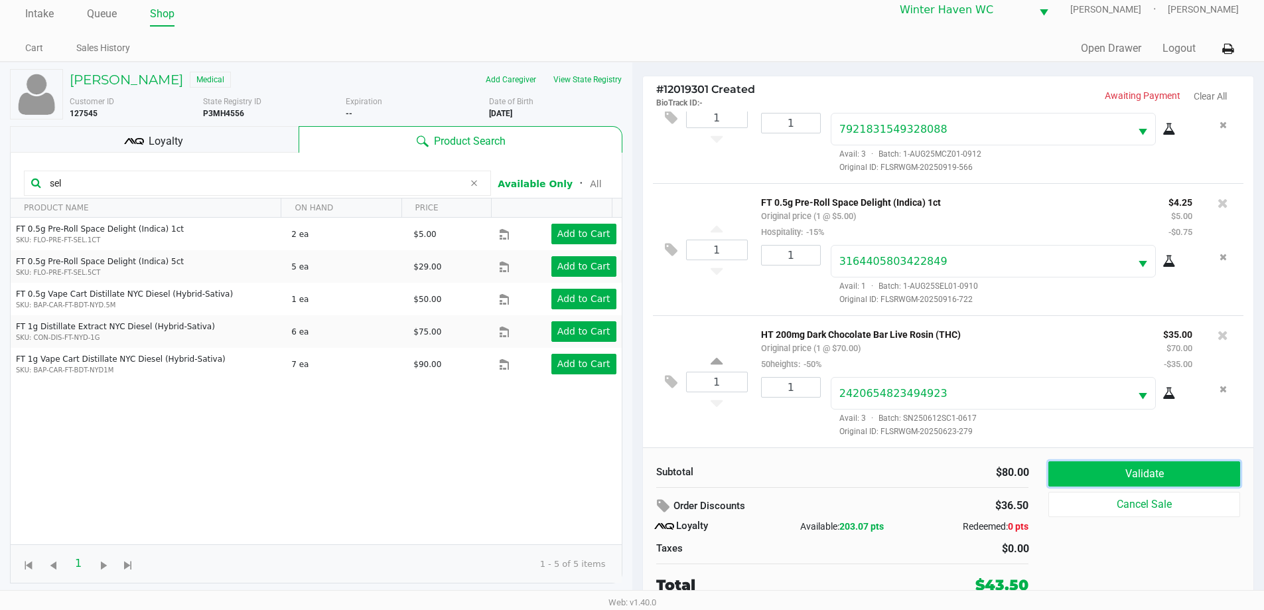
click at [1163, 464] on button "Validate" at bounding box center [1144, 473] width 191 height 25
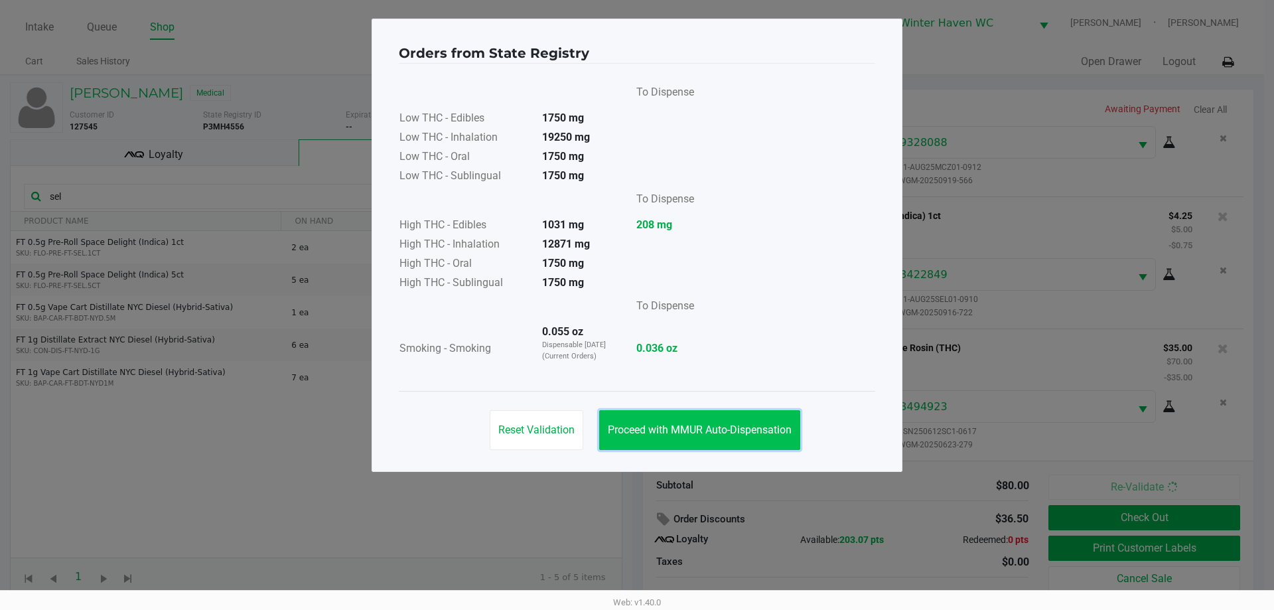
click at [682, 425] on span "Proceed with MMUR Auto-Dispensation" at bounding box center [700, 429] width 184 height 13
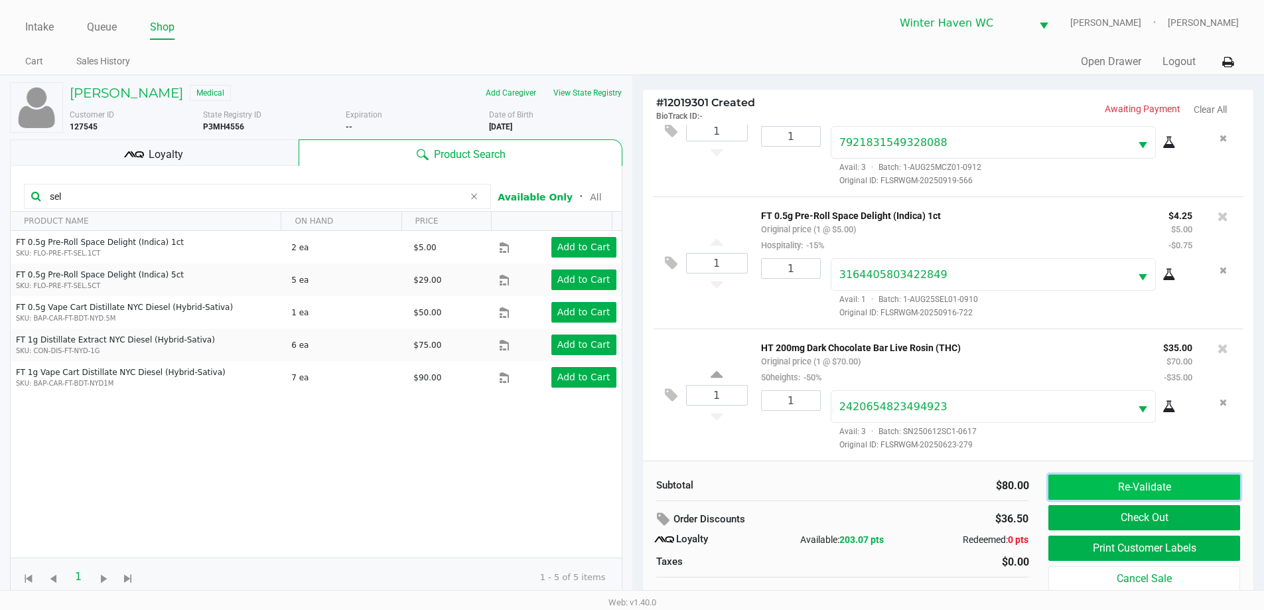
click at [1146, 478] on button "Re-Validate" at bounding box center [1144, 487] width 191 height 25
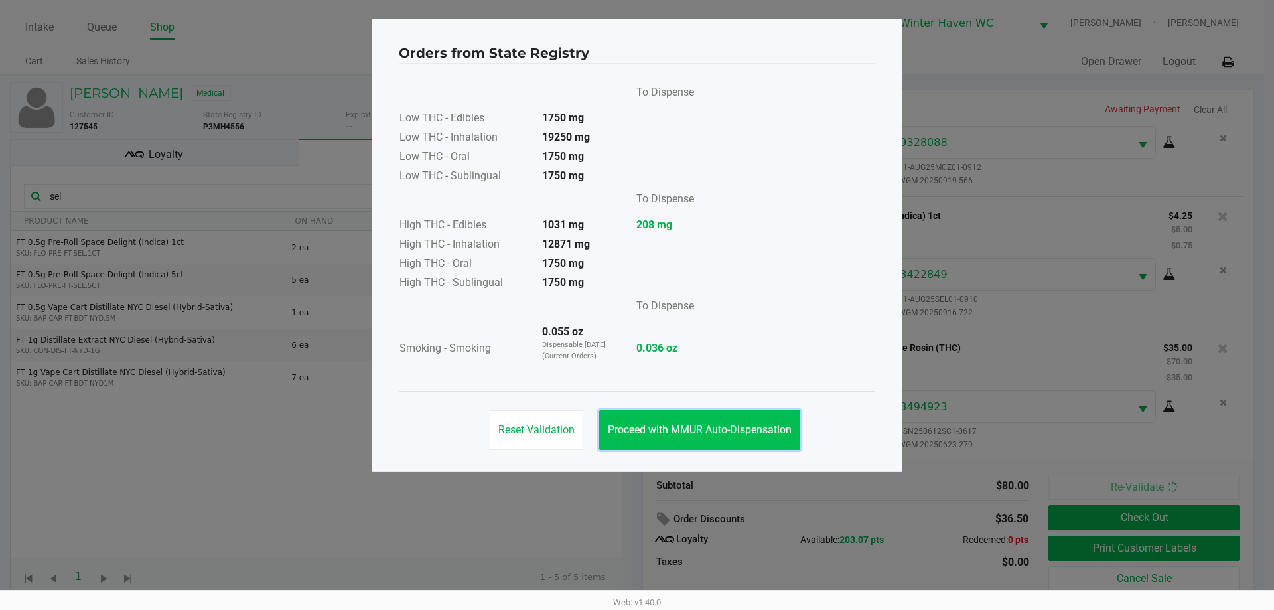
click at [646, 429] on span "Proceed with MMUR Auto-Dispensation" at bounding box center [700, 429] width 184 height 13
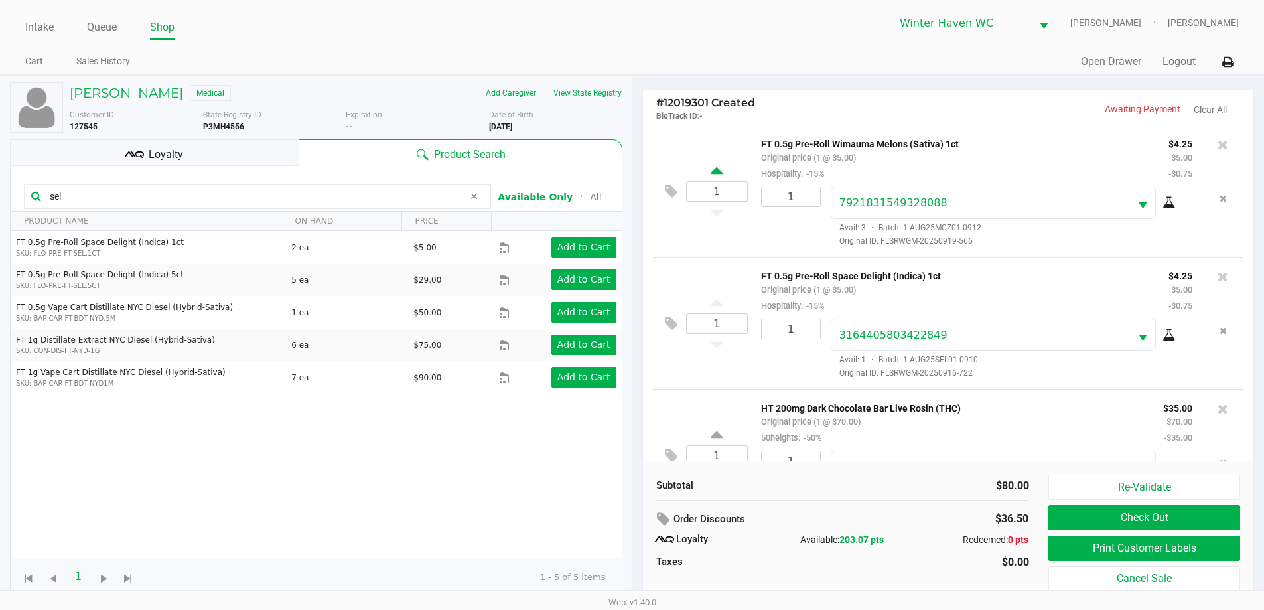
click at [719, 165] on icon at bounding box center [717, 173] width 12 height 17
type input "2"
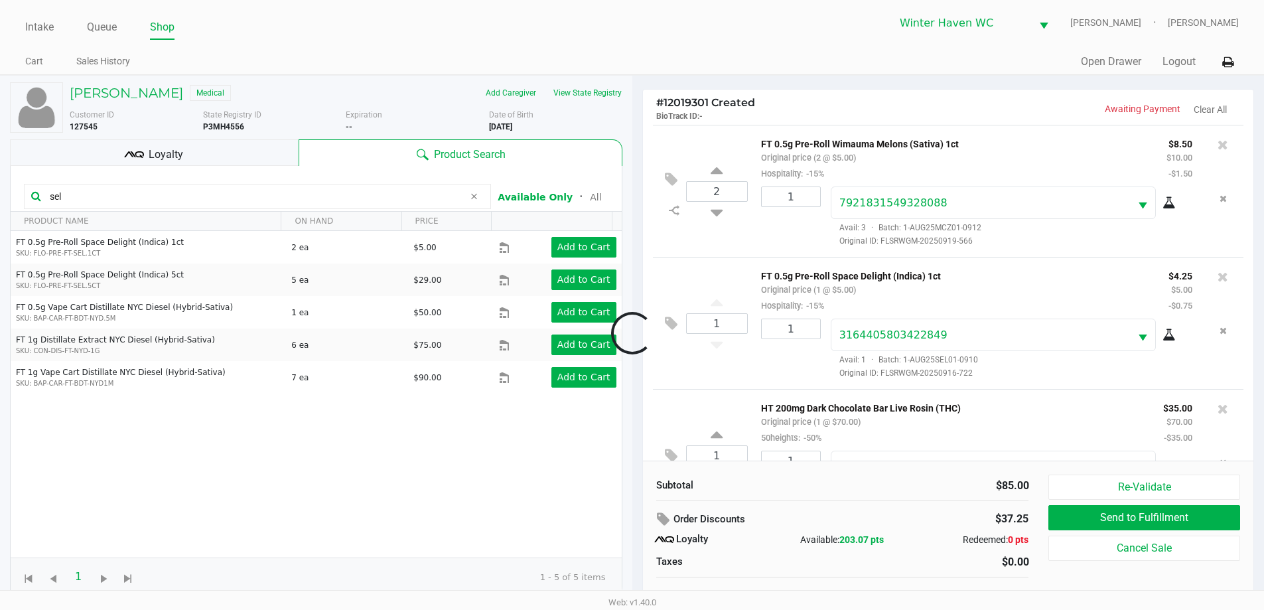
scroll to position [62, 0]
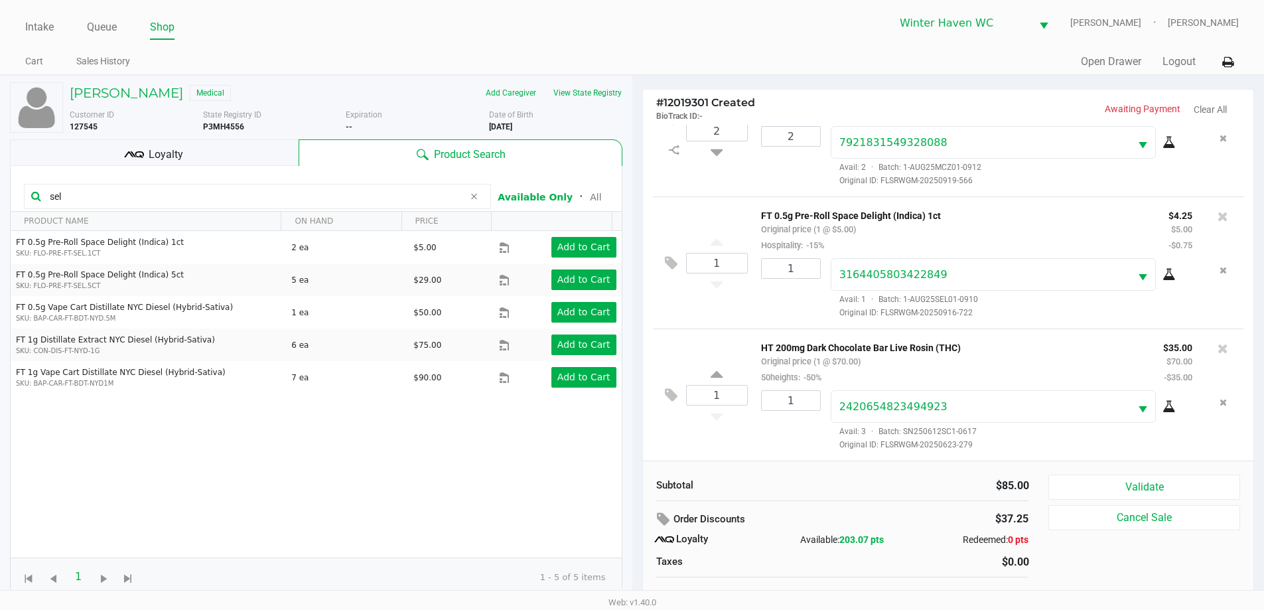
click at [285, 145] on div "Loyalty" at bounding box center [154, 152] width 289 height 27
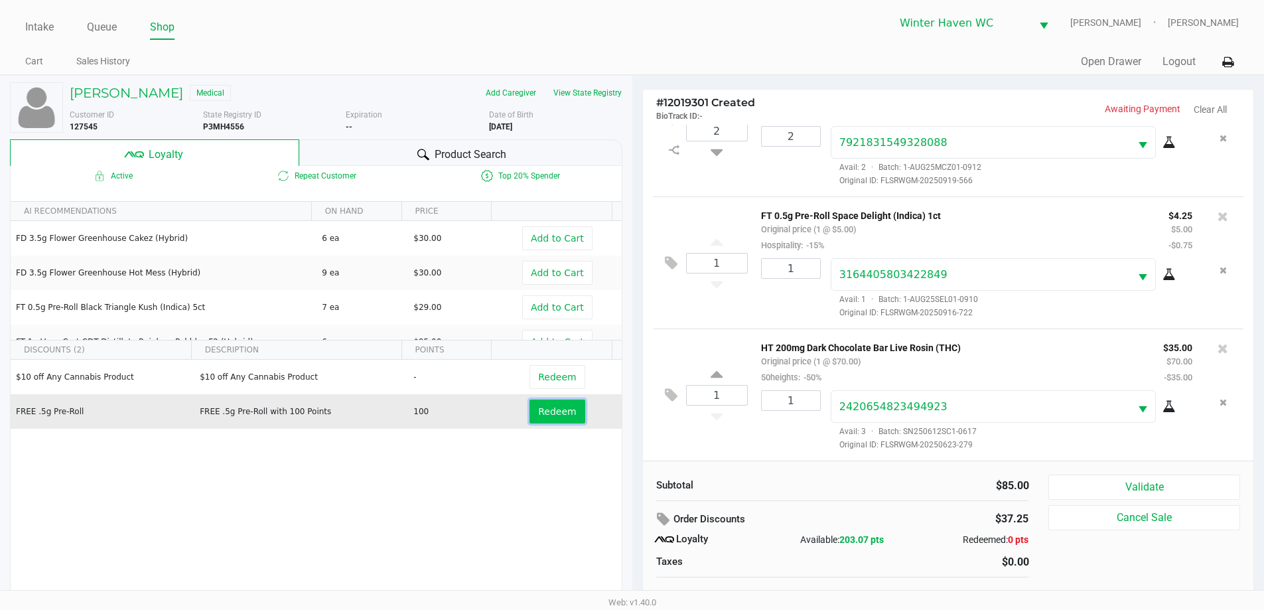
click at [550, 412] on span "Redeem" at bounding box center [557, 411] width 38 height 11
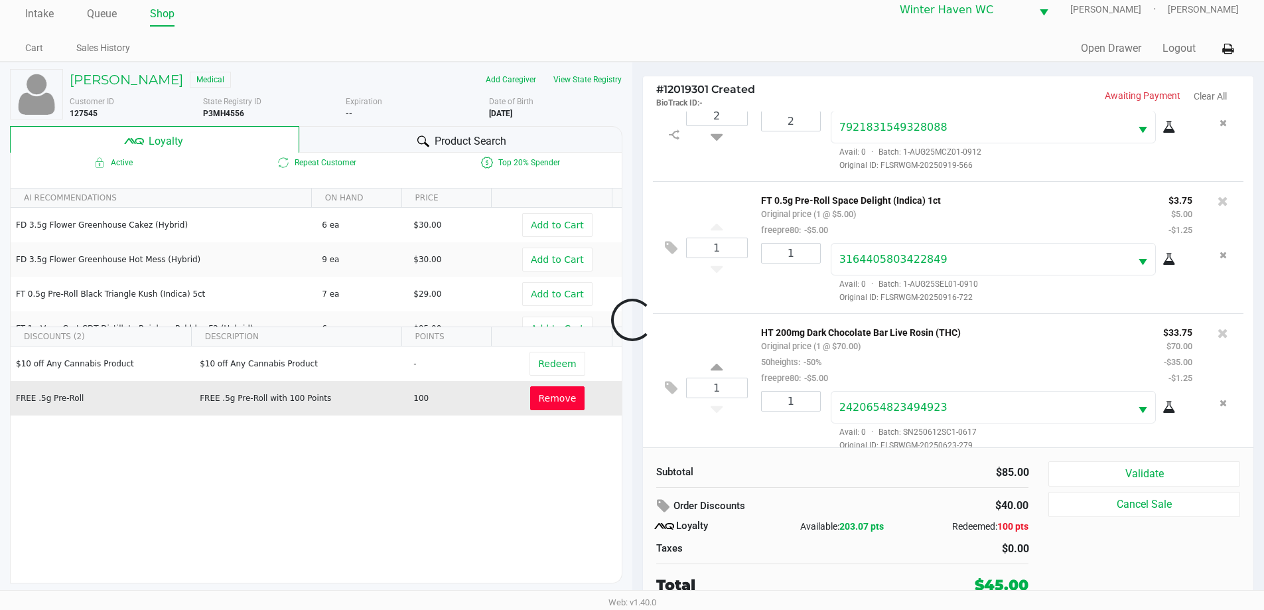
scroll to position [78, 0]
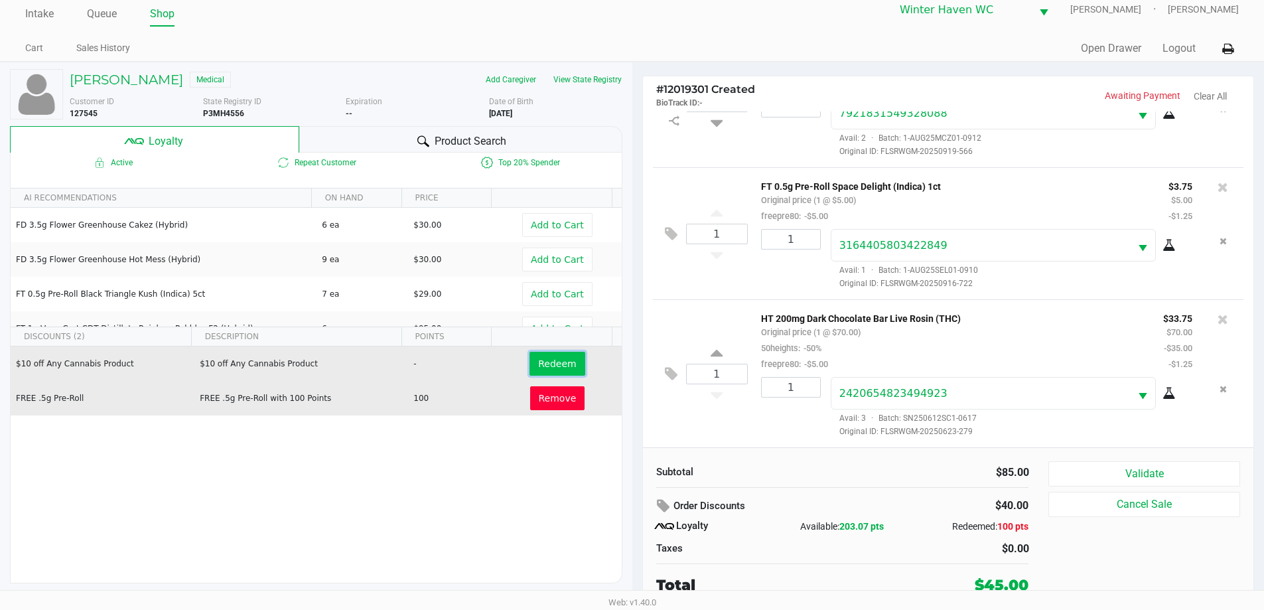
click at [553, 369] on span "Redeem" at bounding box center [557, 363] width 38 height 11
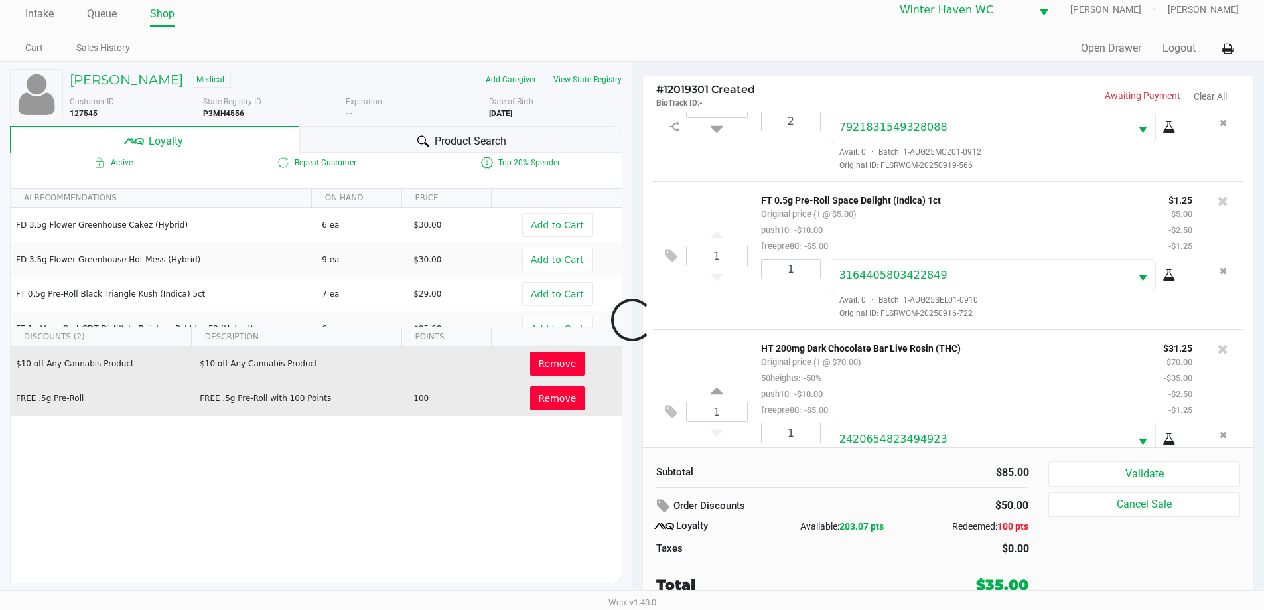
scroll to position [126, 0]
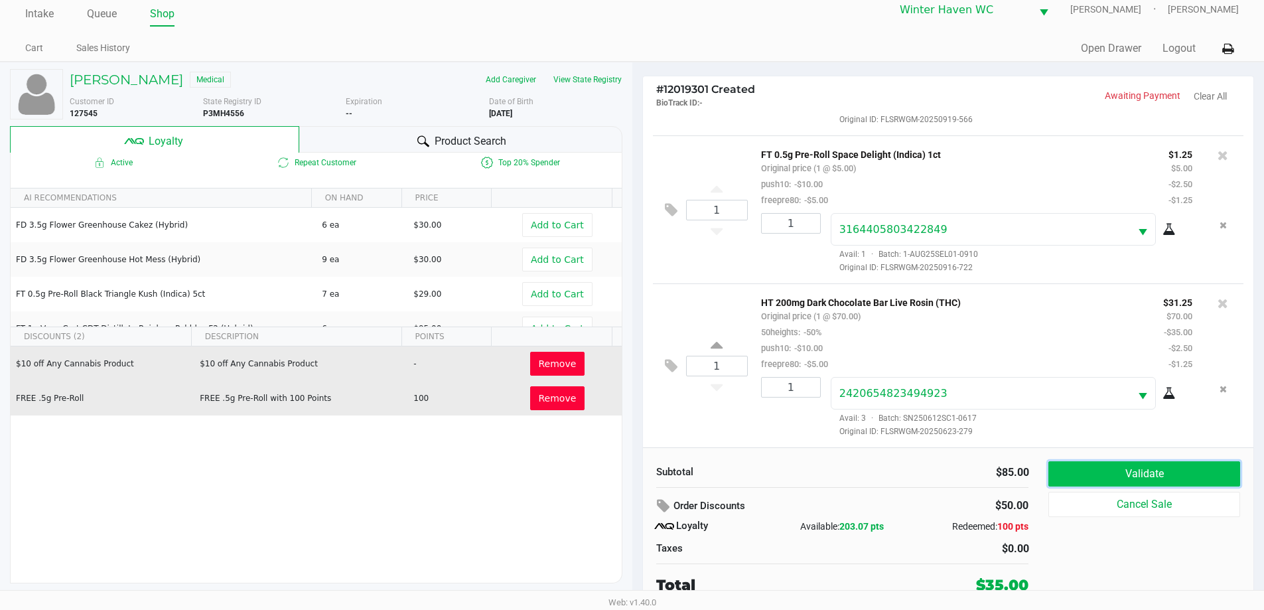
click at [1117, 478] on button "Validate" at bounding box center [1144, 473] width 191 height 25
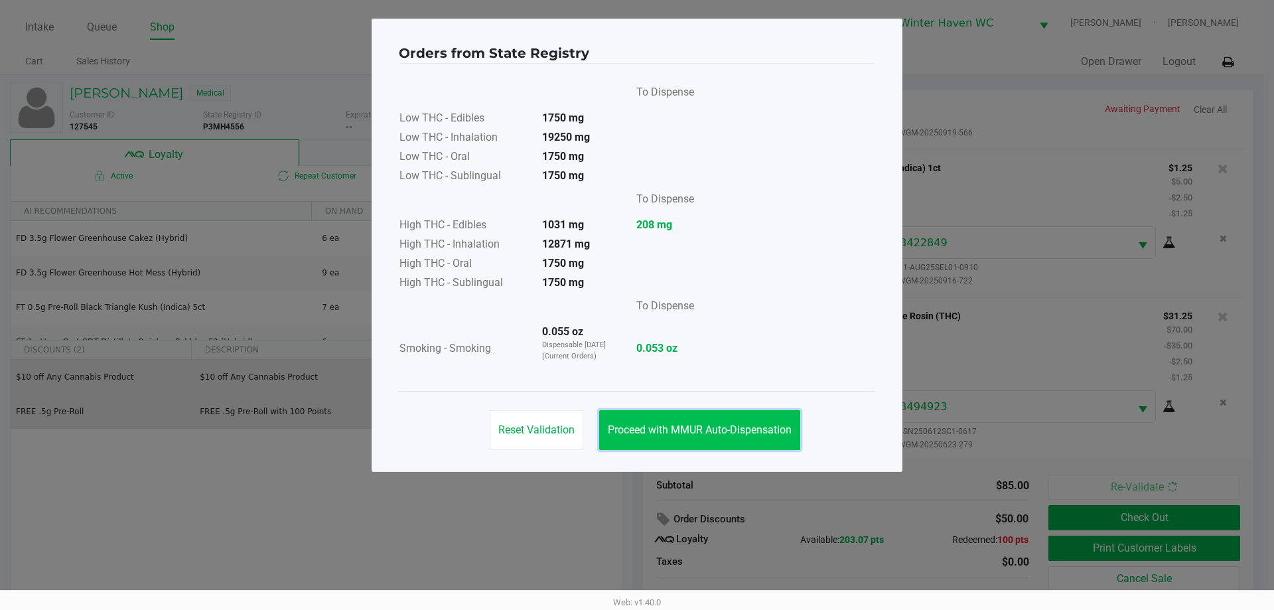
click at [761, 427] on span "Proceed with MMUR Auto-Dispensation" at bounding box center [700, 429] width 184 height 13
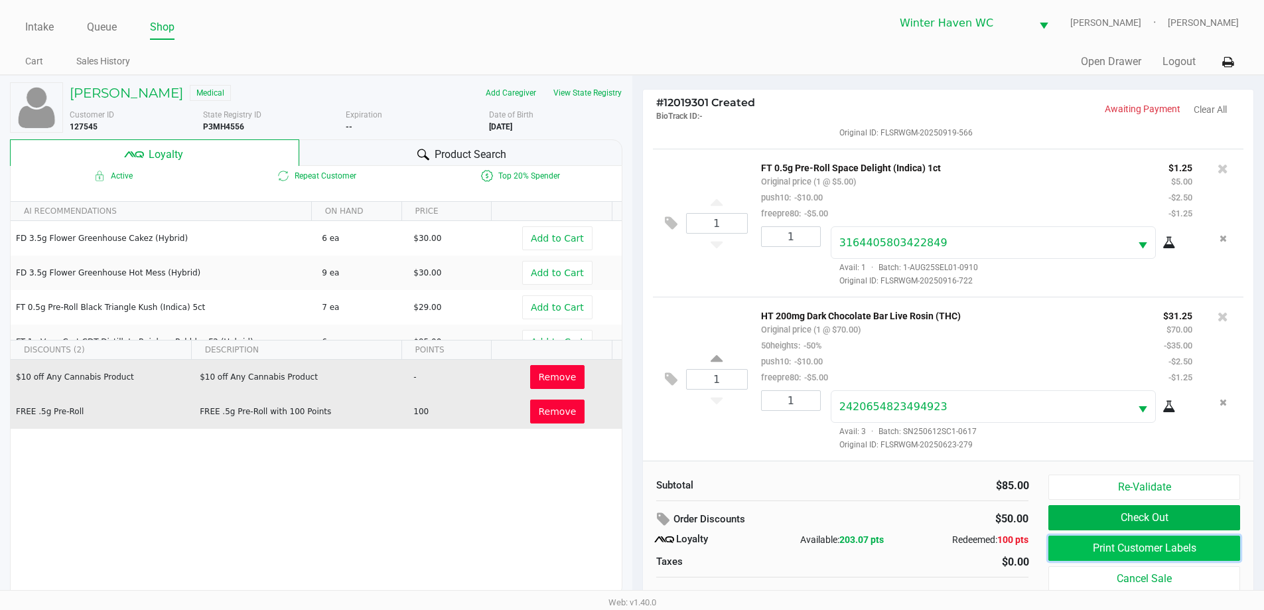
click at [1085, 545] on button "Print Customer Labels" at bounding box center [1144, 548] width 191 height 25
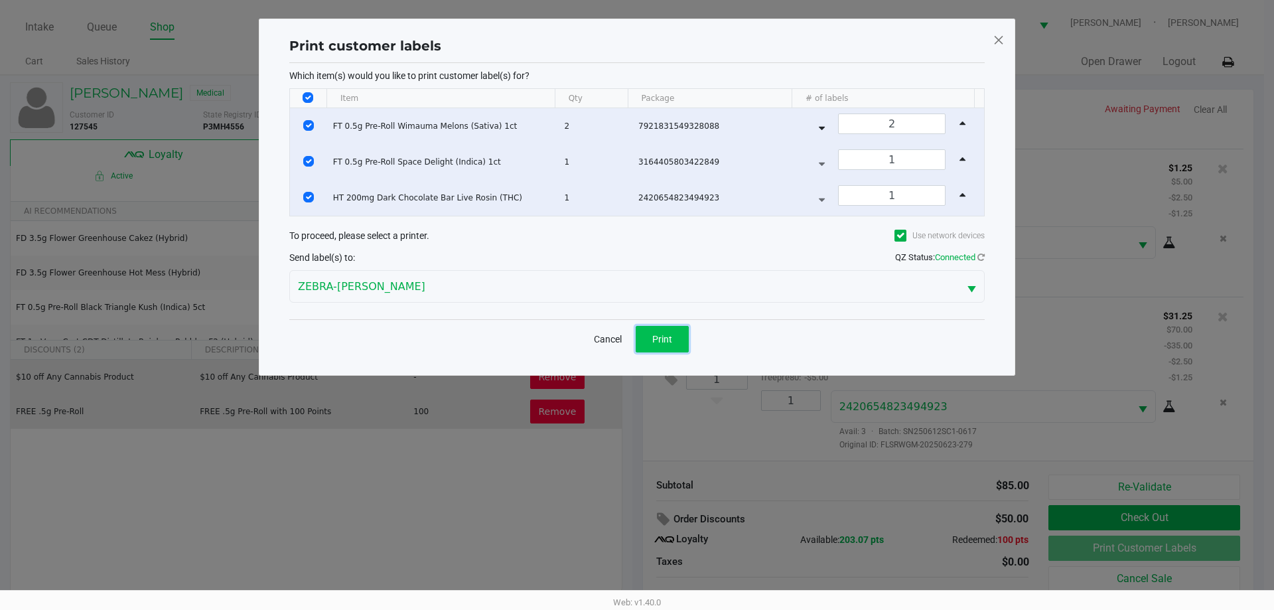
click at [674, 342] on button "Print" at bounding box center [662, 339] width 53 height 27
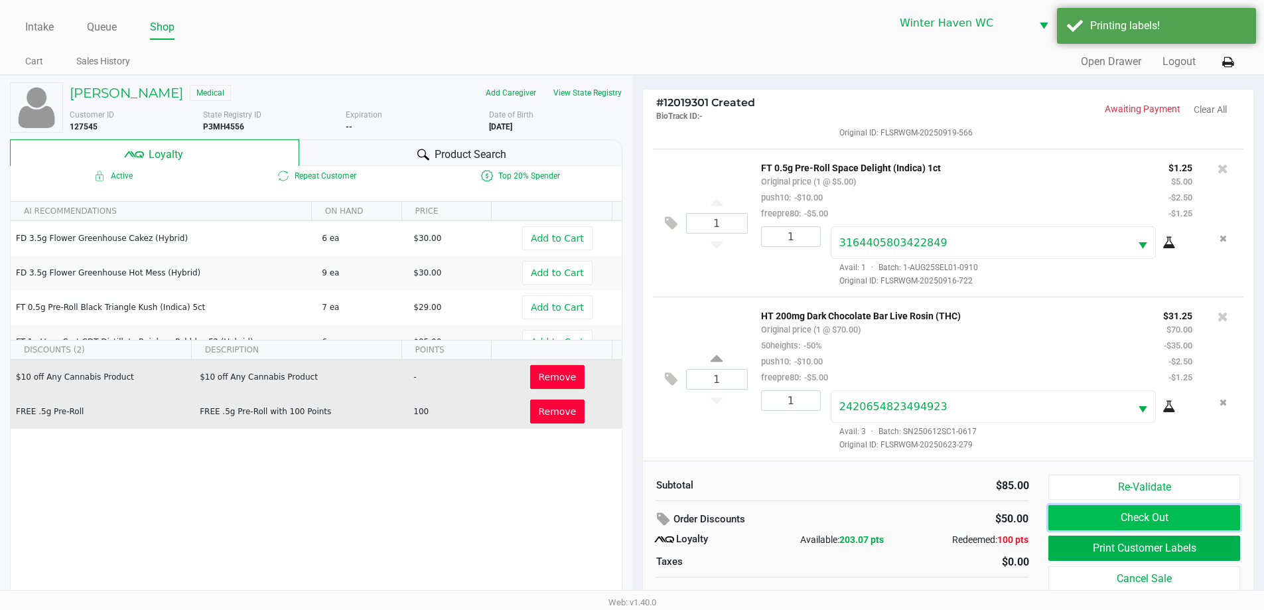
click at [1084, 506] on button "Check Out" at bounding box center [1144, 517] width 191 height 25
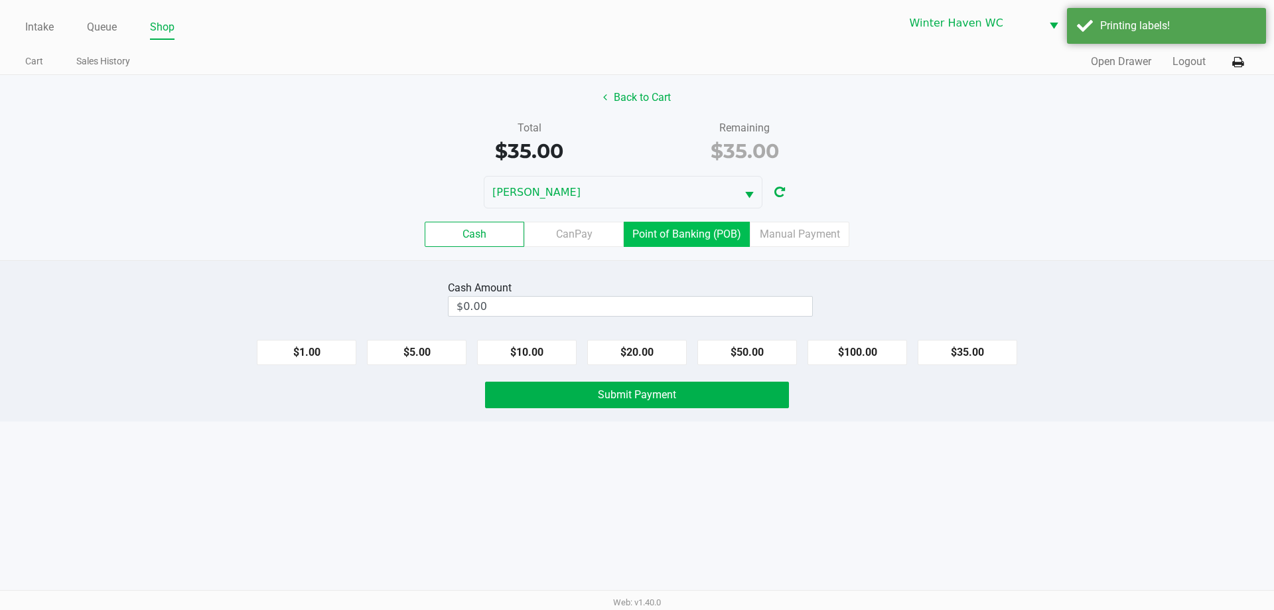
click at [679, 222] on label "Point of Banking (POB)" at bounding box center [687, 234] width 126 height 25
click at [0, 0] on 7 "Point of Banking (POB)" at bounding box center [0, 0] width 0 height 0
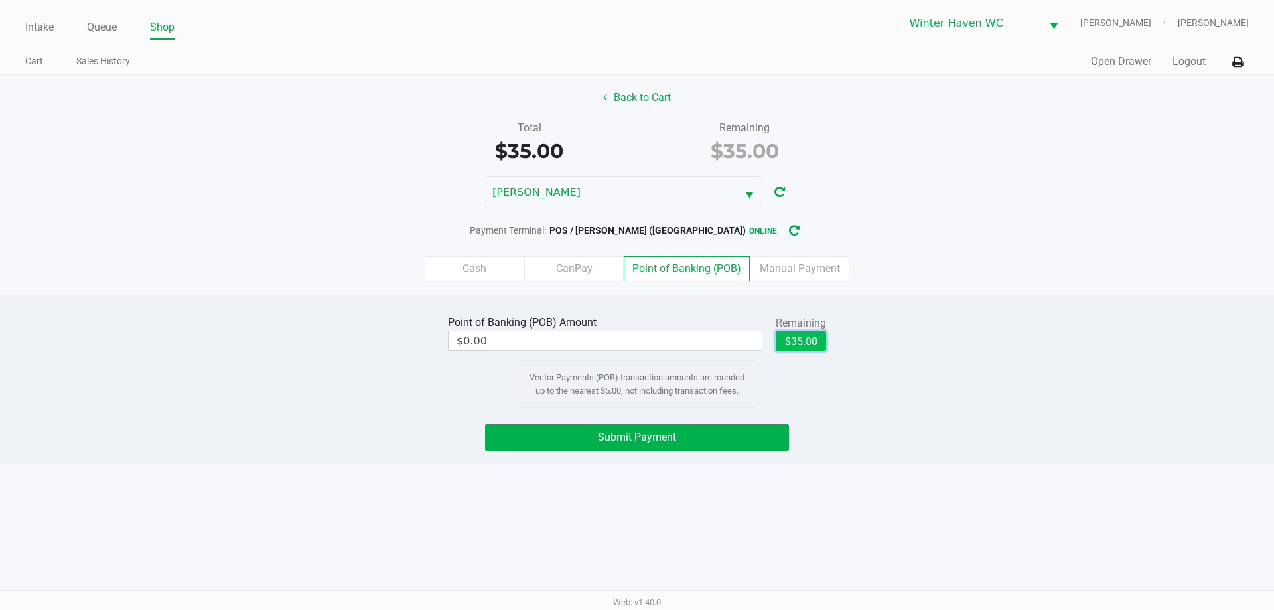
click at [818, 335] on button "$35.00" at bounding box center [801, 341] width 50 height 20
type input "$35.00"
click at [699, 430] on button "Submit Payment" at bounding box center [637, 437] width 304 height 27
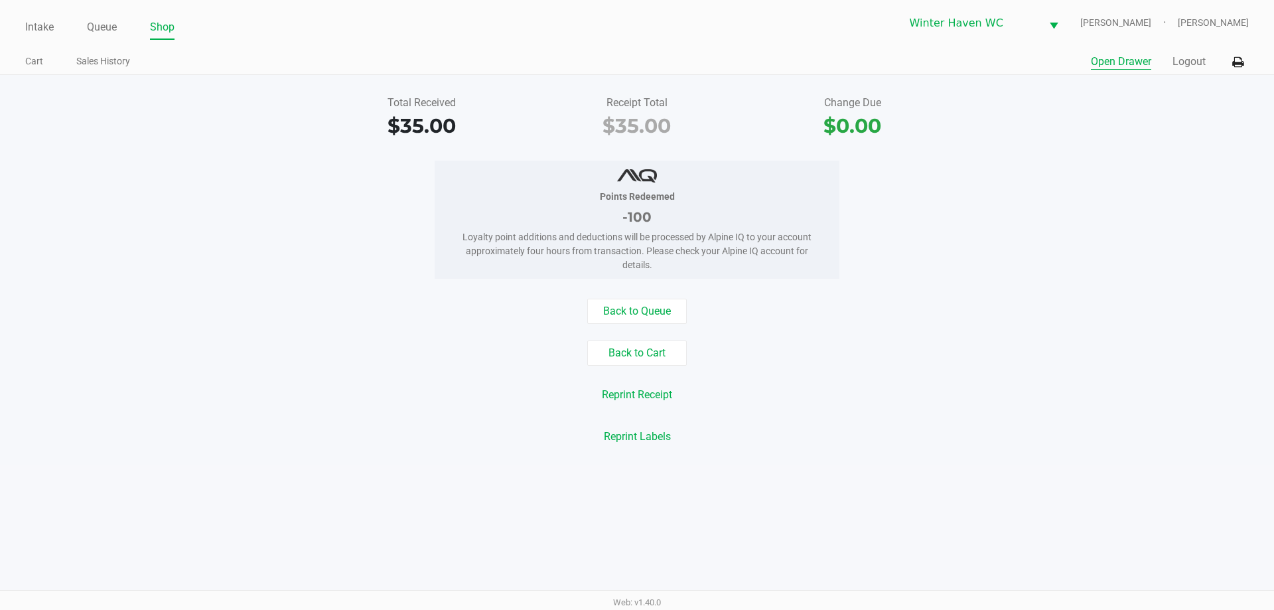
click at [1132, 58] on button "Open Drawer" at bounding box center [1121, 62] width 60 height 16
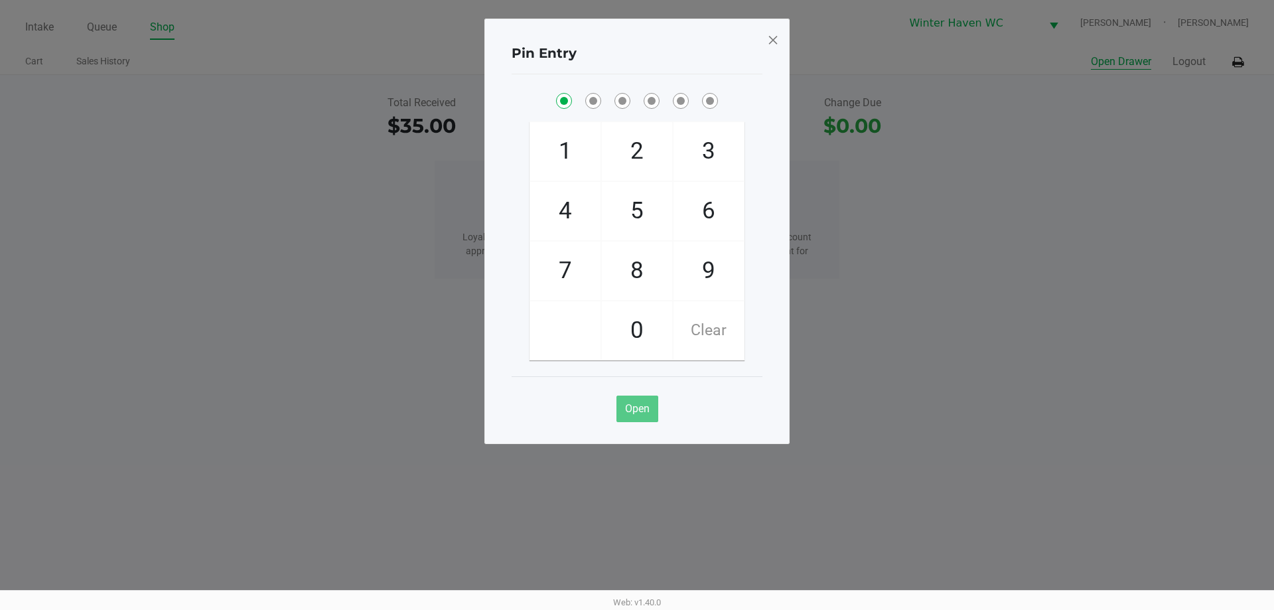
checkbox input "true"
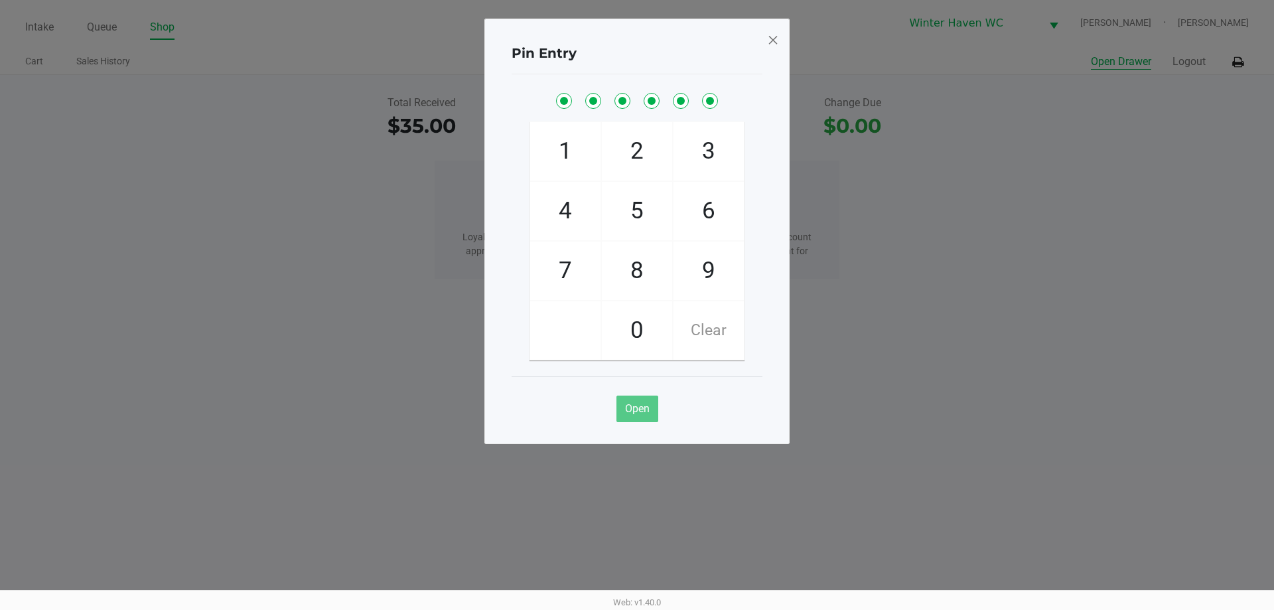
checkbox input "true"
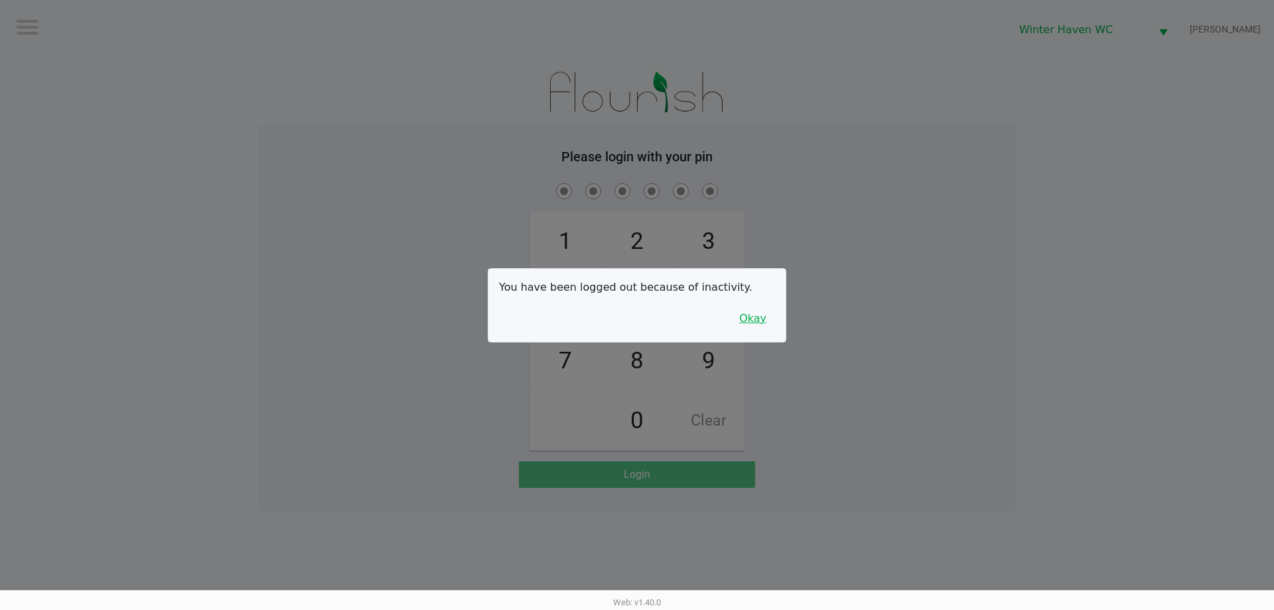
click at [750, 315] on button "Okay" at bounding box center [753, 318] width 44 height 25
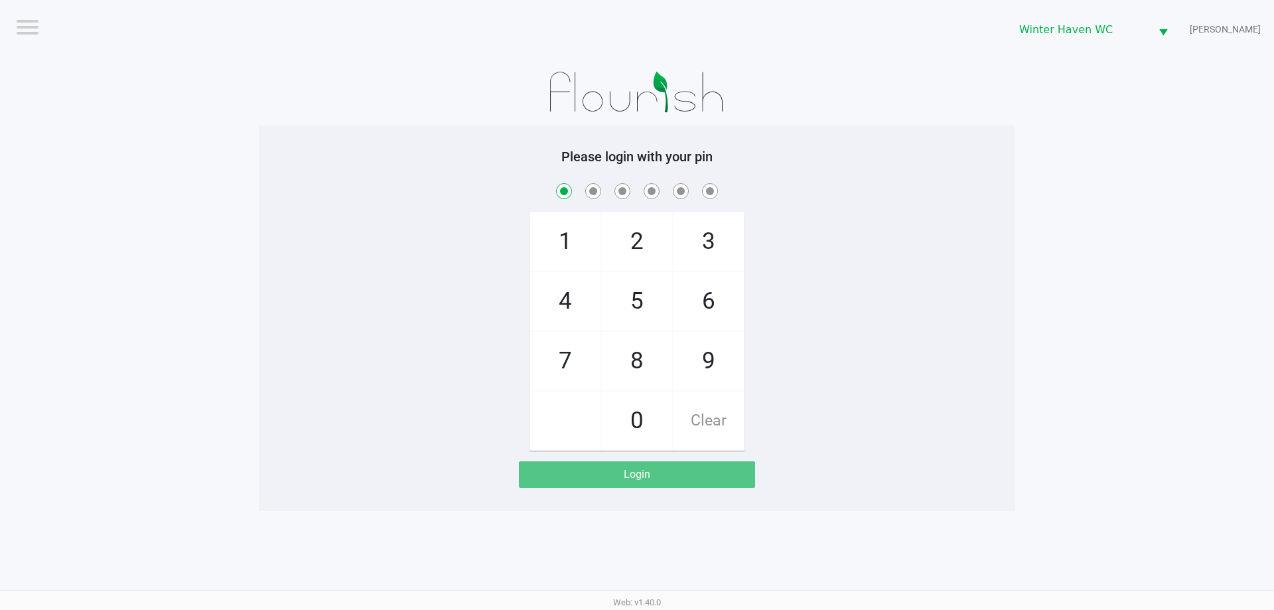
checkbox input "true"
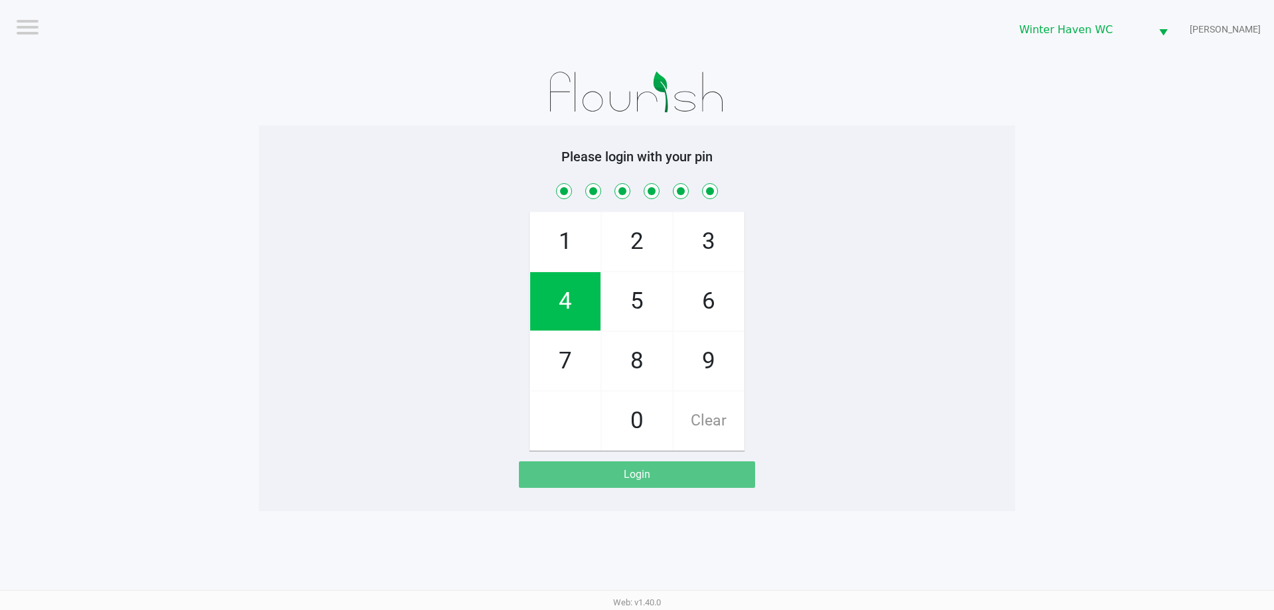
checkbox input "true"
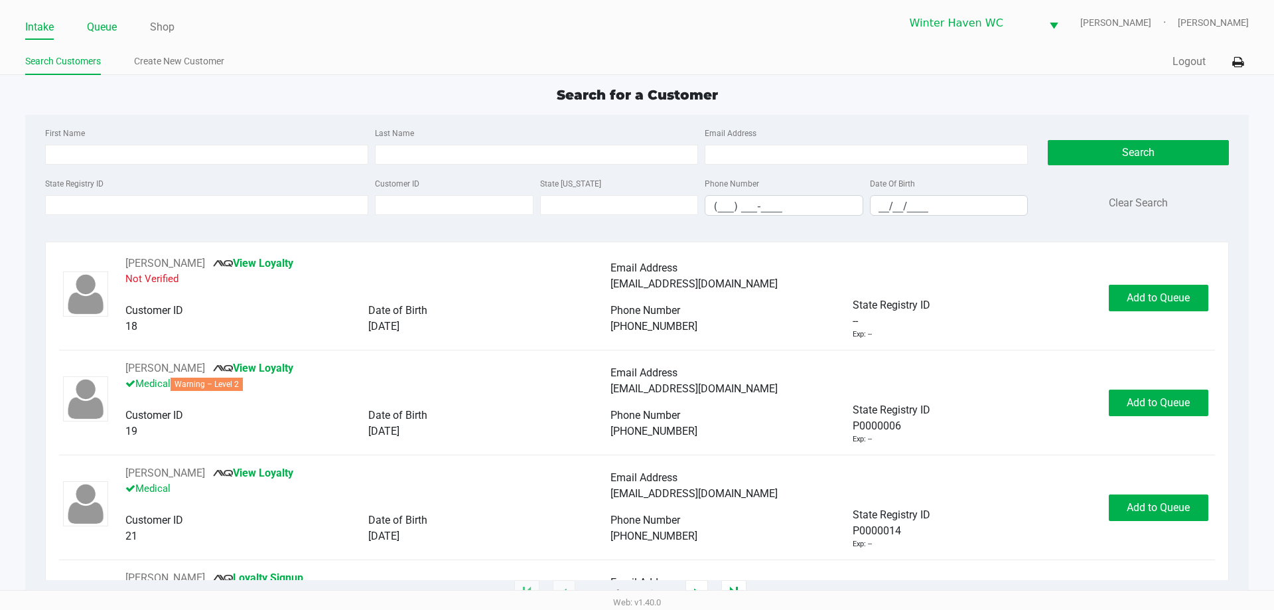
click at [115, 27] on link "Queue" at bounding box center [102, 27] width 30 height 19
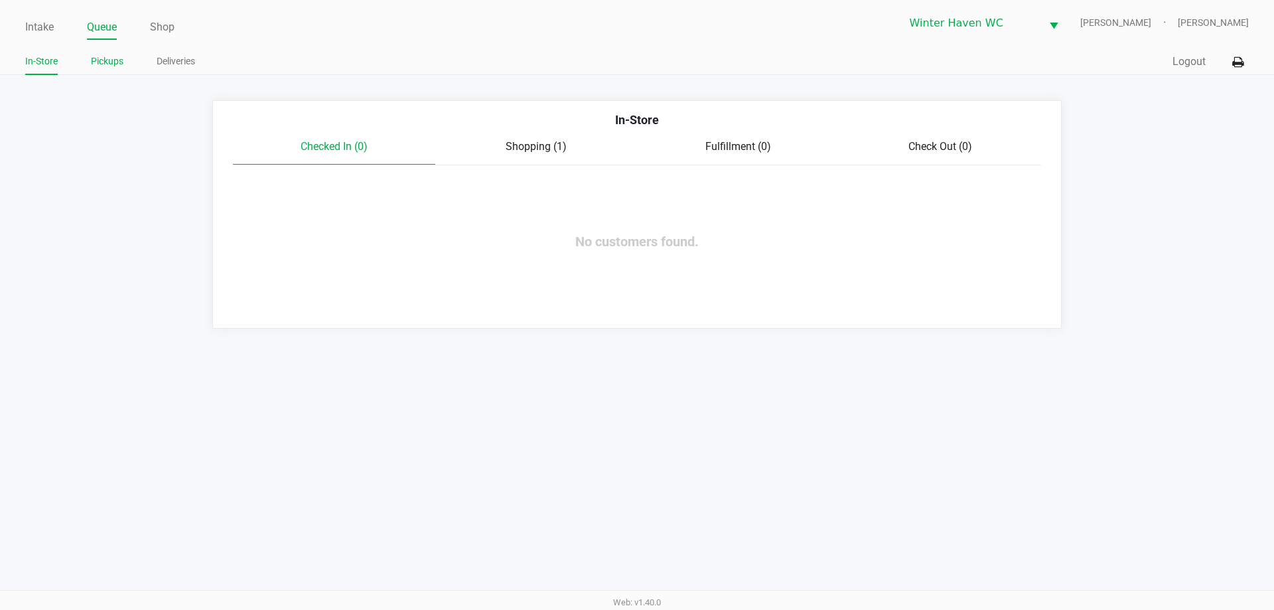
click at [117, 67] on link "Pickups" at bounding box center [107, 61] width 33 height 17
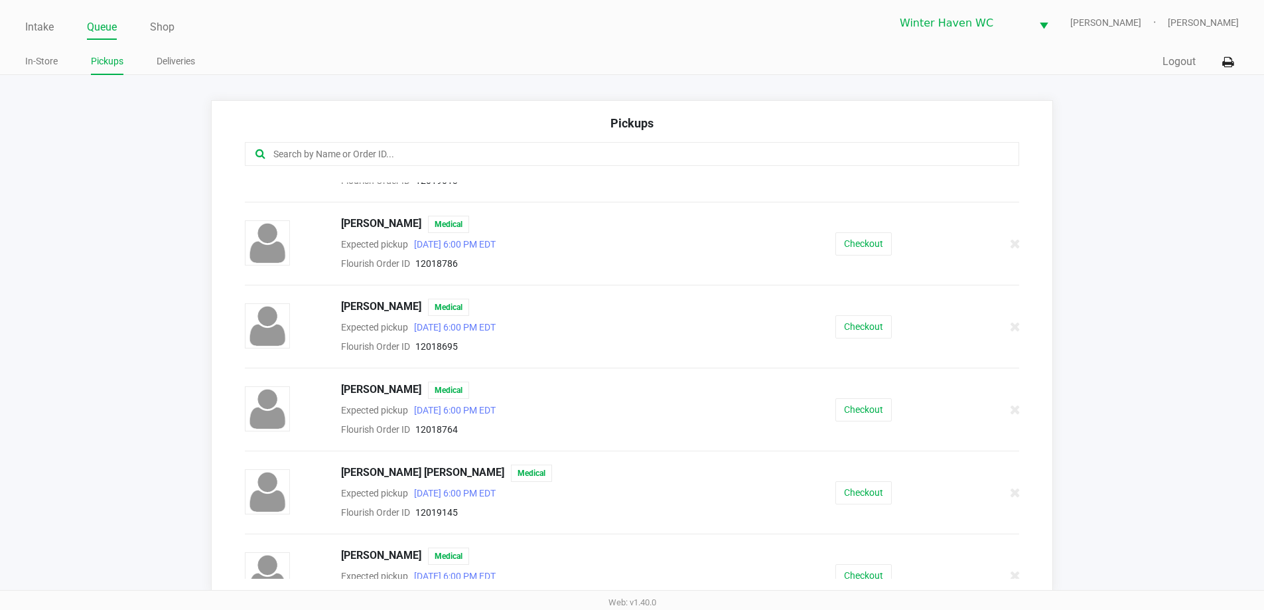
scroll to position [265, 0]
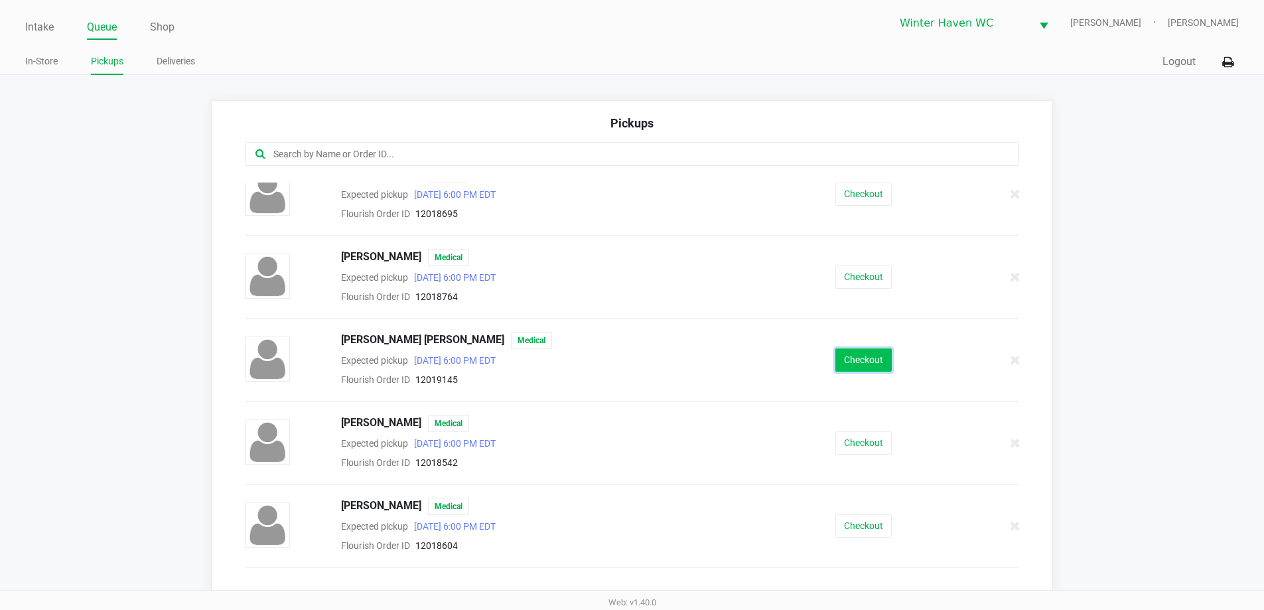
click at [869, 358] on button "Checkout" at bounding box center [864, 359] width 56 height 23
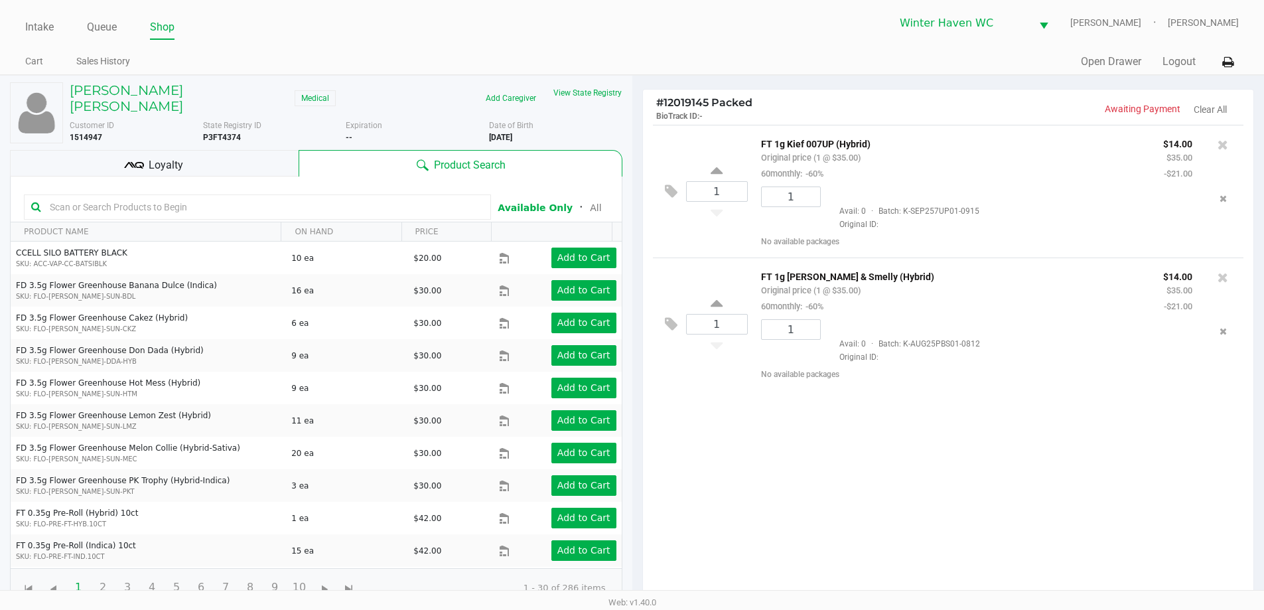
click at [220, 150] on div "Loyalty" at bounding box center [154, 163] width 289 height 27
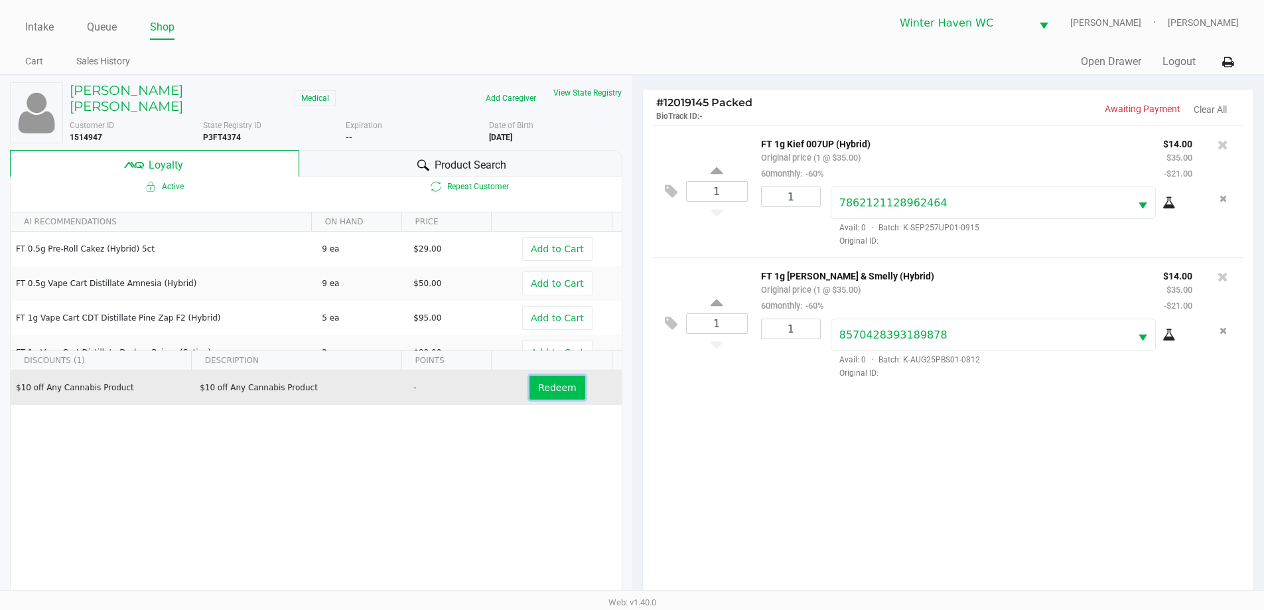
click at [558, 376] on button "Redeem" at bounding box center [557, 388] width 55 height 24
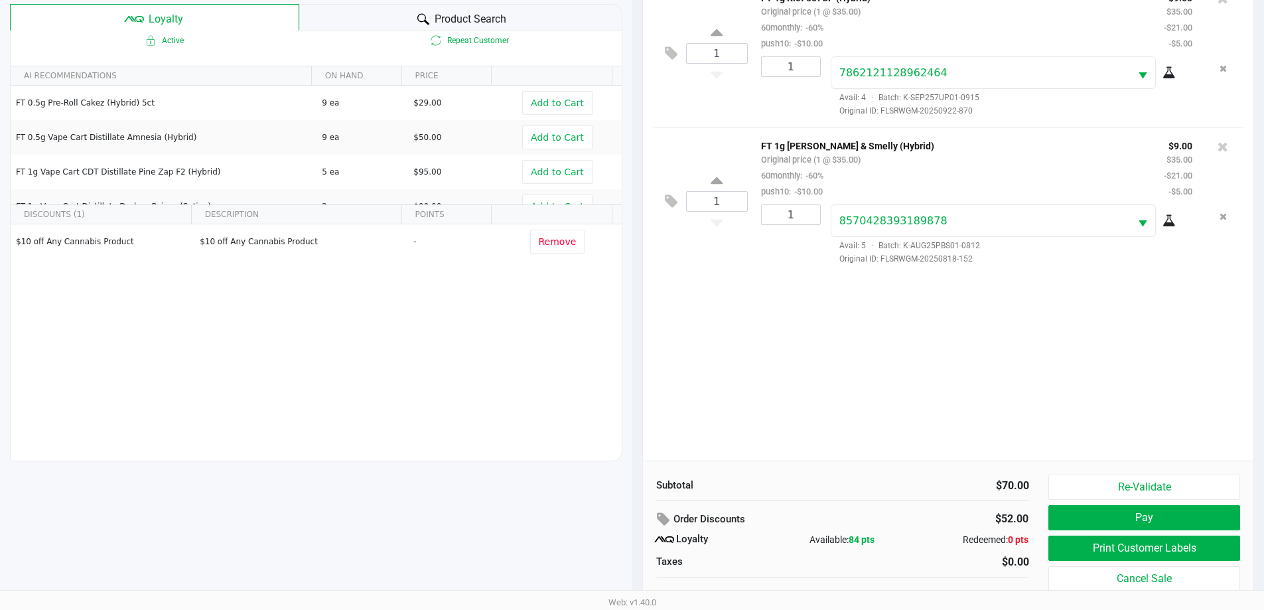
scroll to position [159, 0]
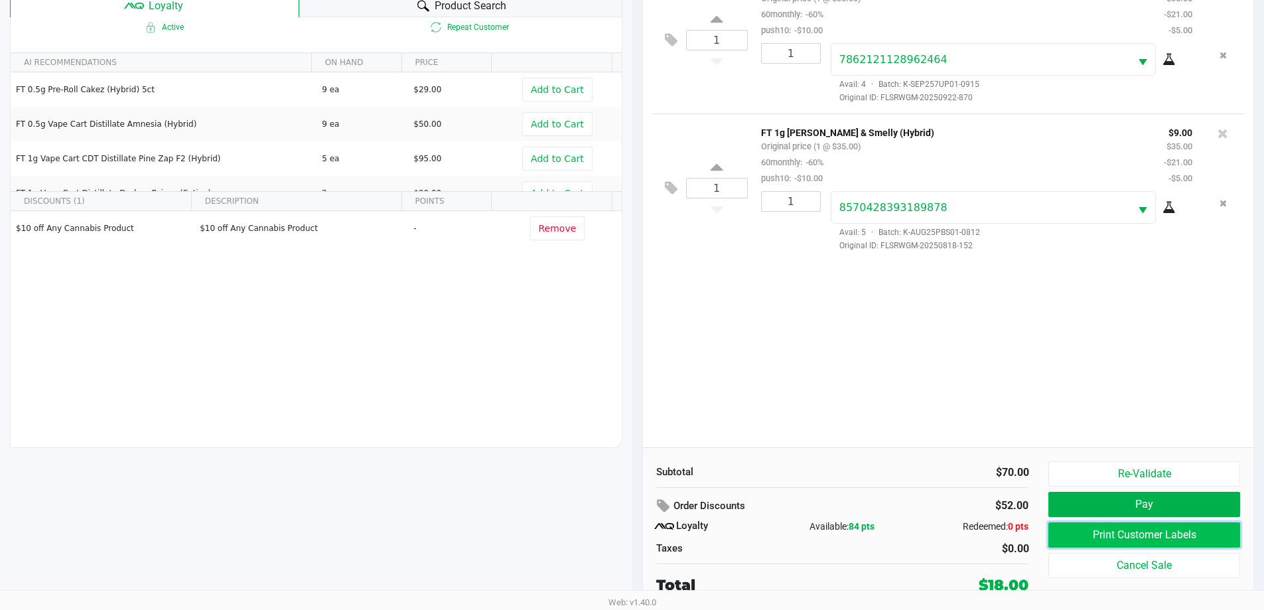
click at [1122, 532] on button "Print Customer Labels" at bounding box center [1144, 534] width 191 height 25
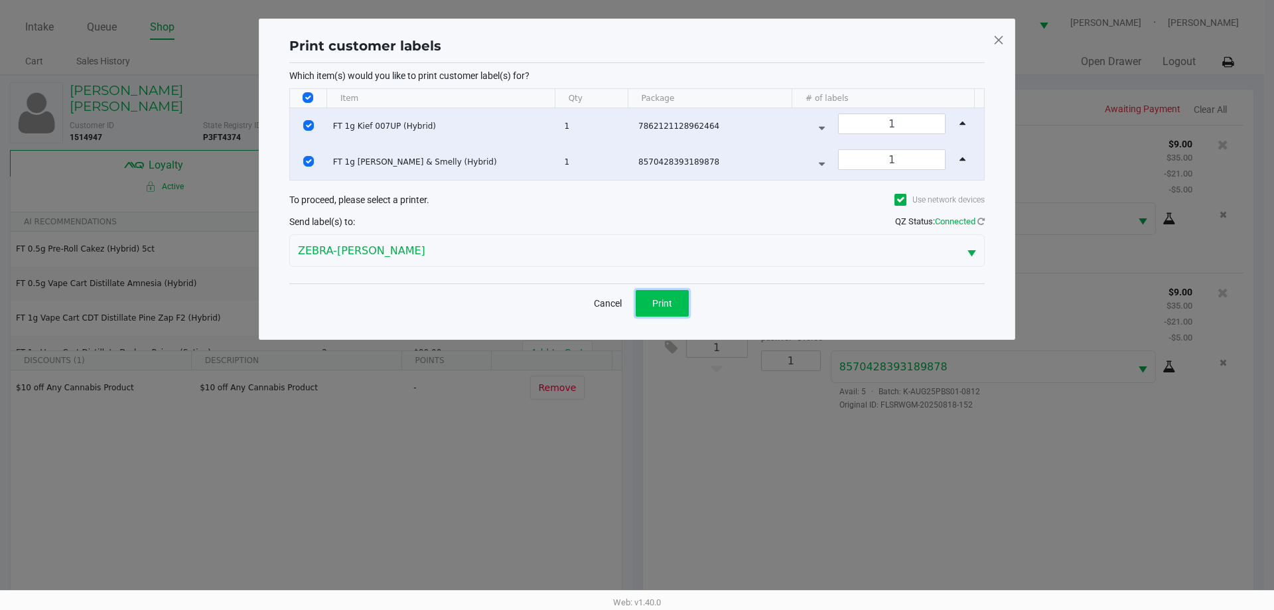
click at [662, 298] on span "Print" at bounding box center [662, 303] width 20 height 11
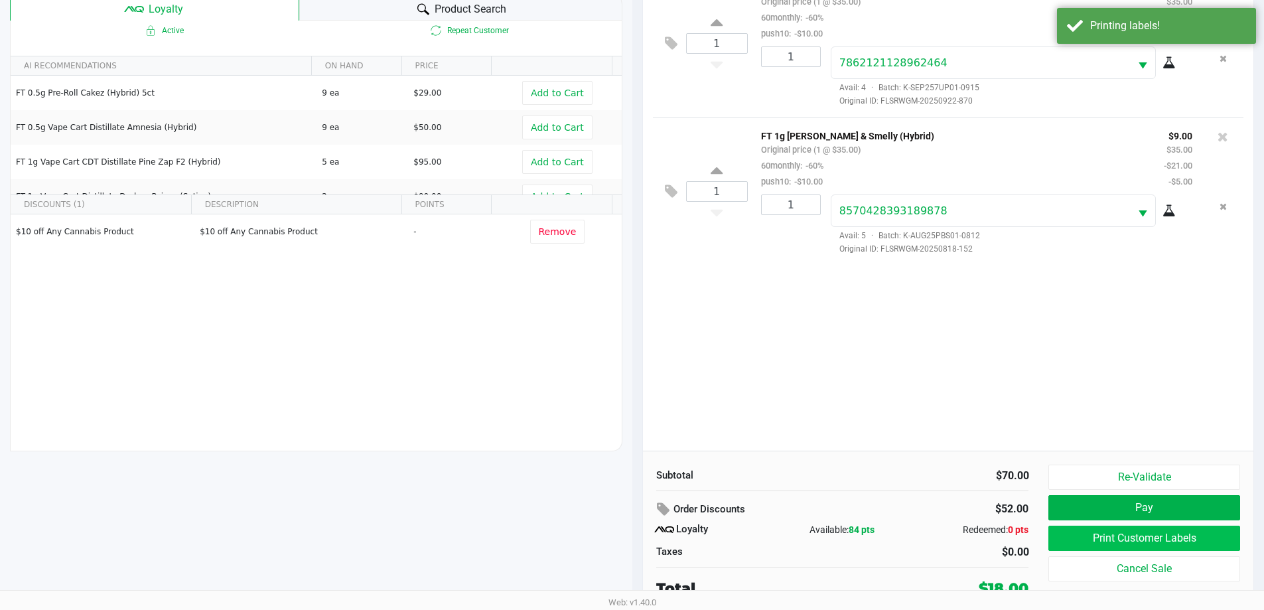
scroll to position [159, 0]
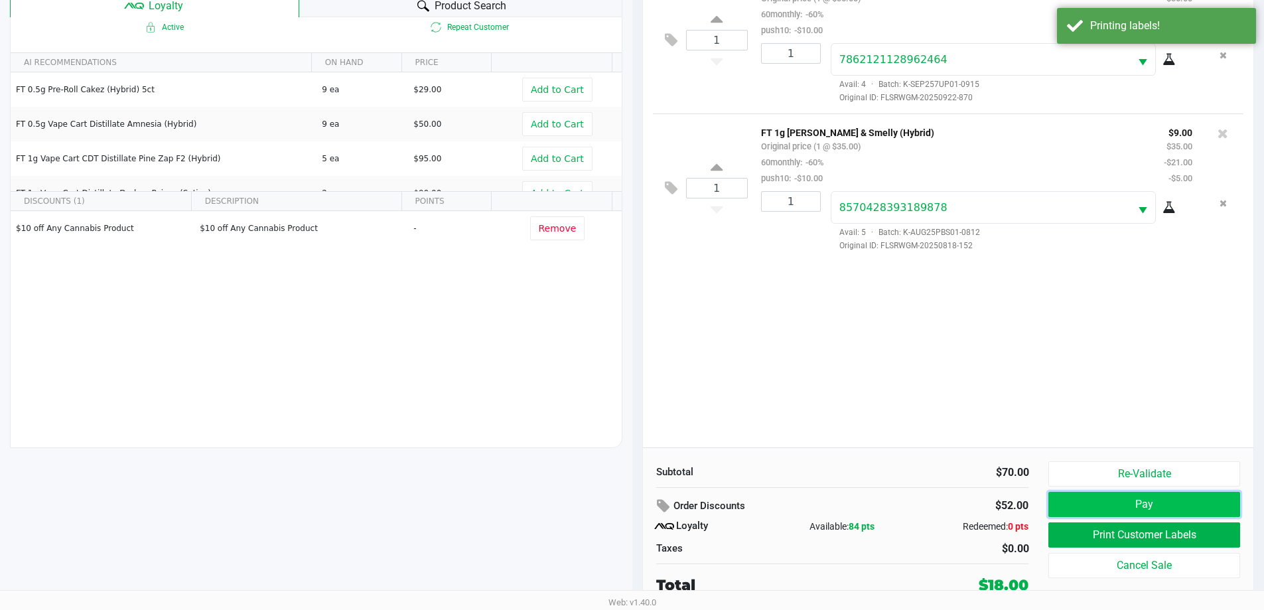
click at [1107, 499] on button "Pay" at bounding box center [1144, 504] width 191 height 25
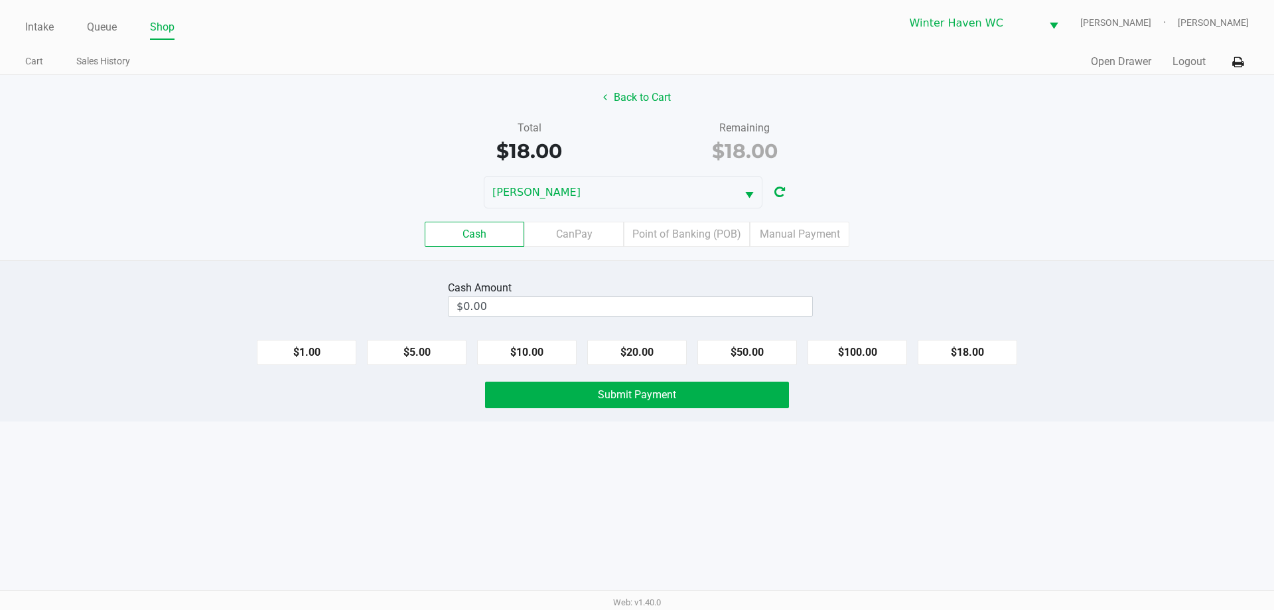
click at [684, 254] on div "Cash CanPay Point of Banking (POB) Manual Payment" at bounding box center [637, 234] width 1294 height 52
click at [621, 348] on button "$20.00" at bounding box center [637, 352] width 100 height 25
type input "$20.00"
click at [604, 394] on span "Submit Payment" at bounding box center [637, 394] width 78 height 13
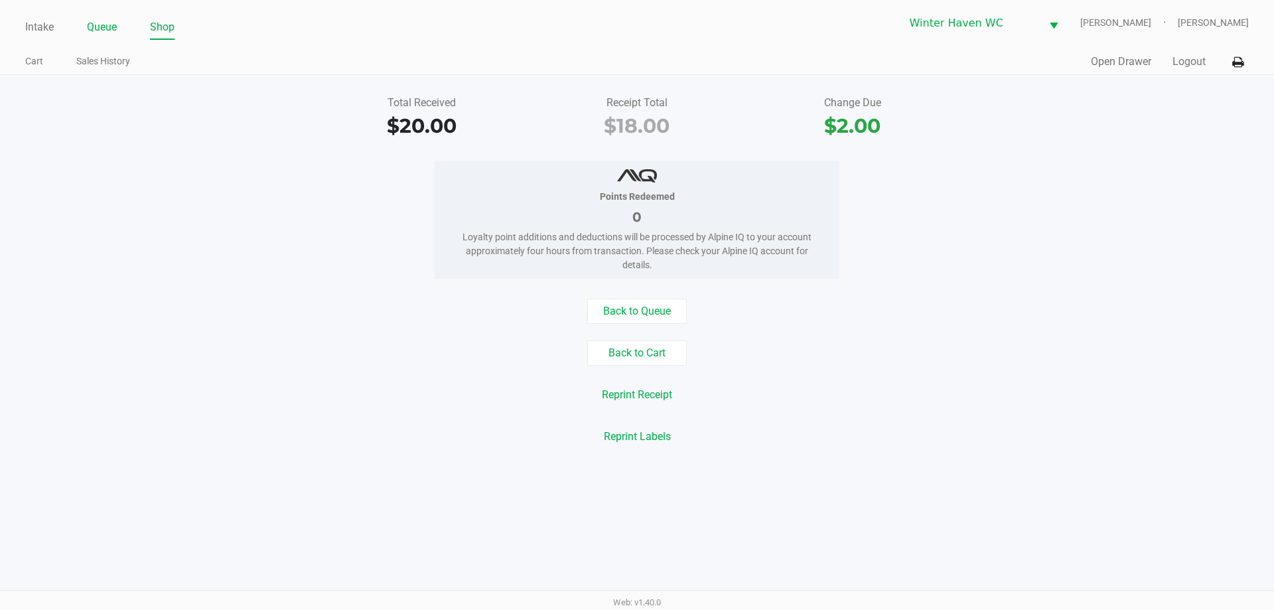
click at [103, 26] on link "Queue" at bounding box center [102, 27] width 30 height 19
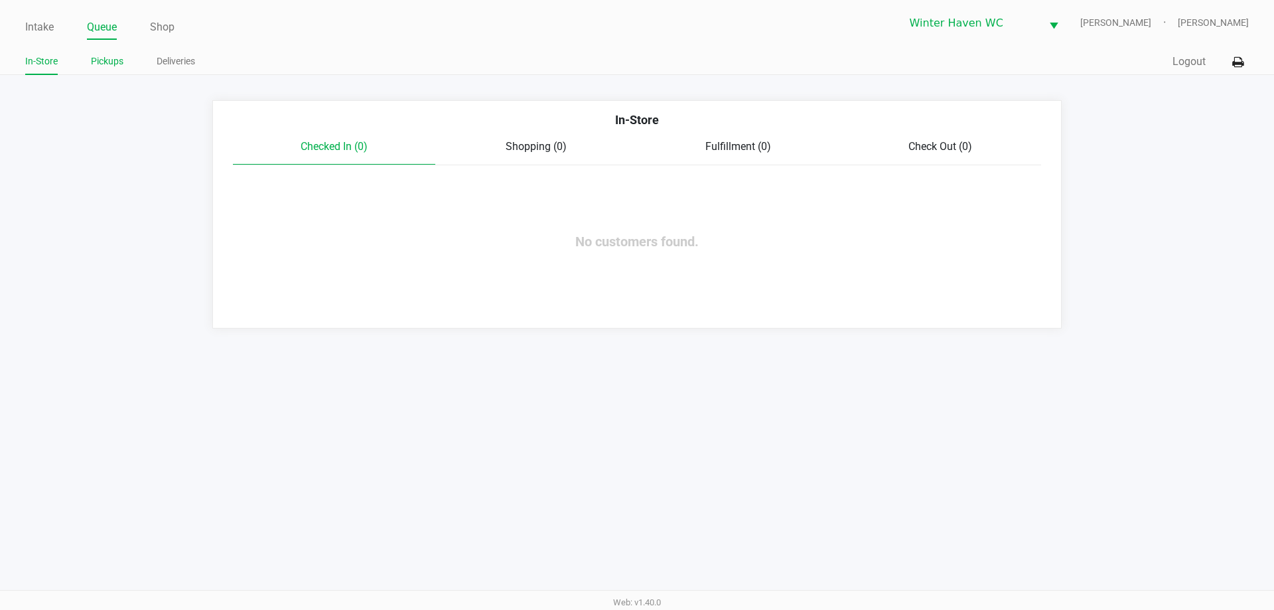
click at [104, 66] on link "Pickups" at bounding box center [107, 61] width 33 height 17
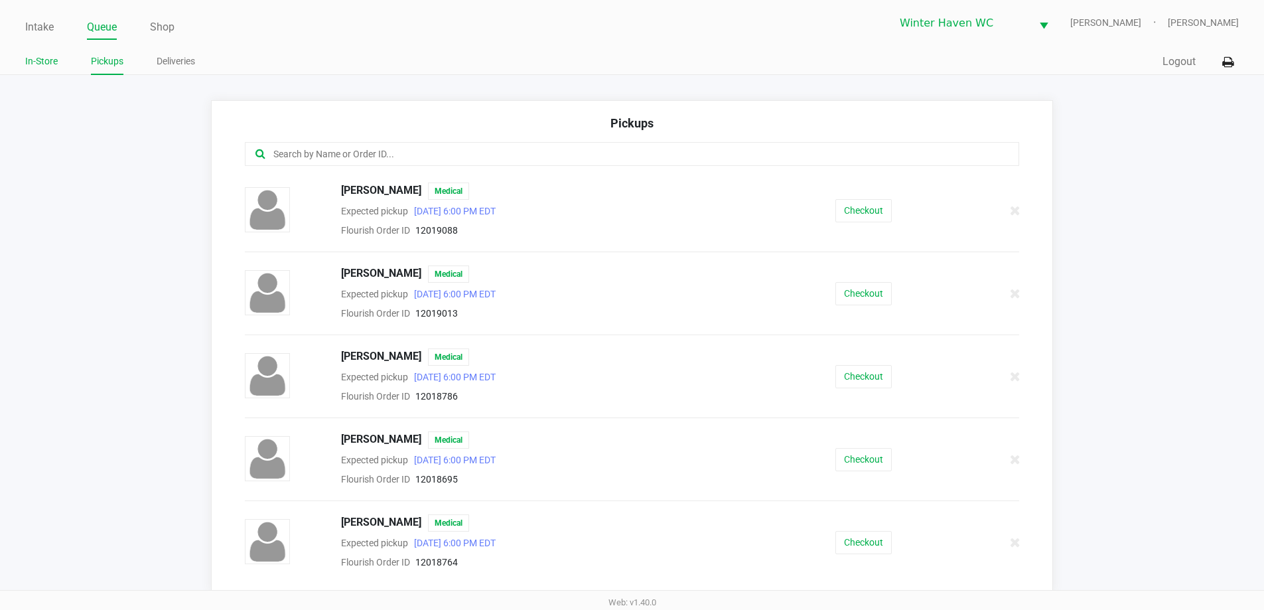
click at [39, 58] on link "In-Store" at bounding box center [41, 61] width 33 height 17
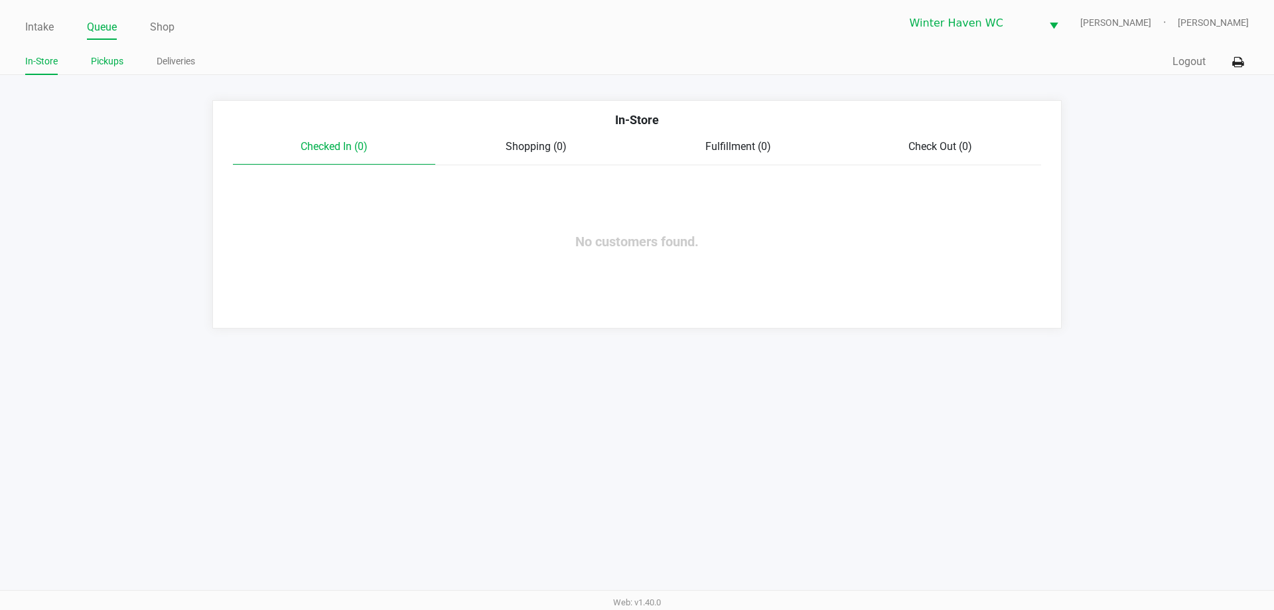
click at [112, 66] on link "Pickups" at bounding box center [107, 61] width 33 height 17
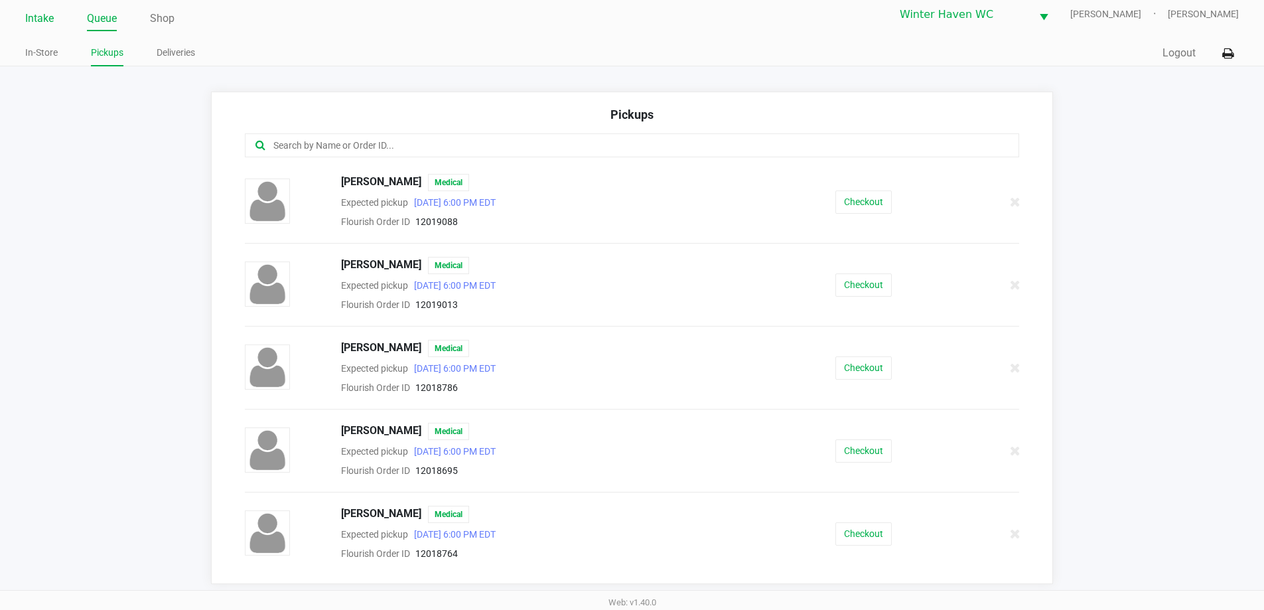
click at [48, 17] on link "Intake" at bounding box center [39, 18] width 29 height 19
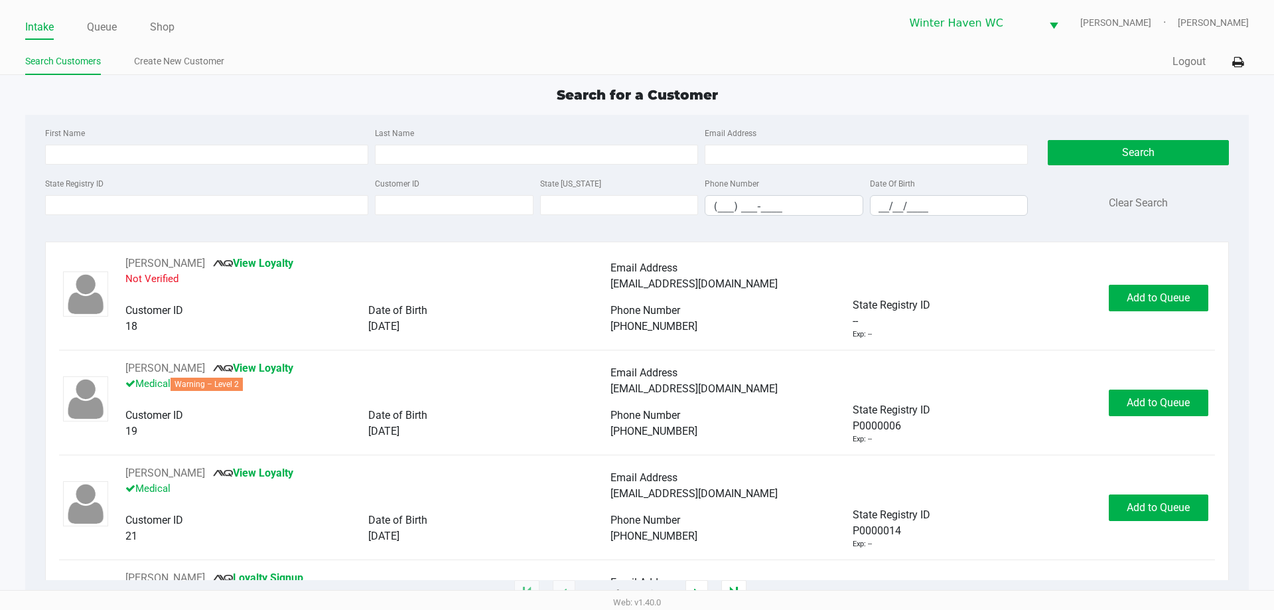
click at [119, 30] on ul "Intake Queue Shop" at bounding box center [331, 28] width 612 height 23
click at [105, 25] on link "Queue" at bounding box center [102, 27] width 30 height 19
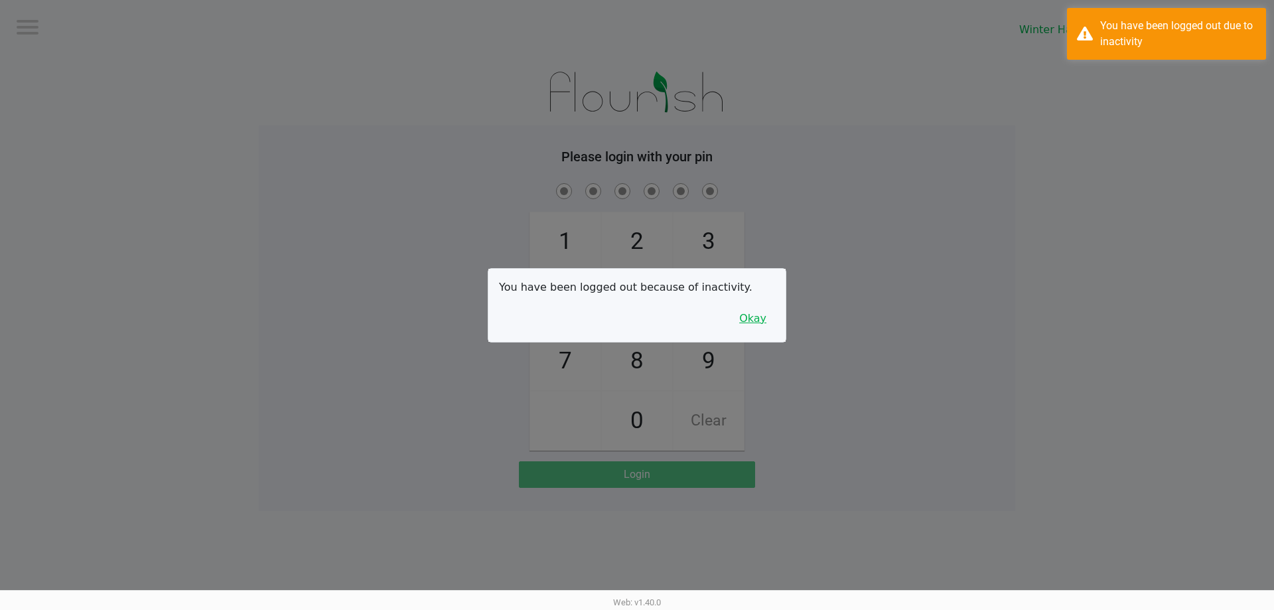
click at [765, 320] on button "Okay" at bounding box center [753, 318] width 44 height 25
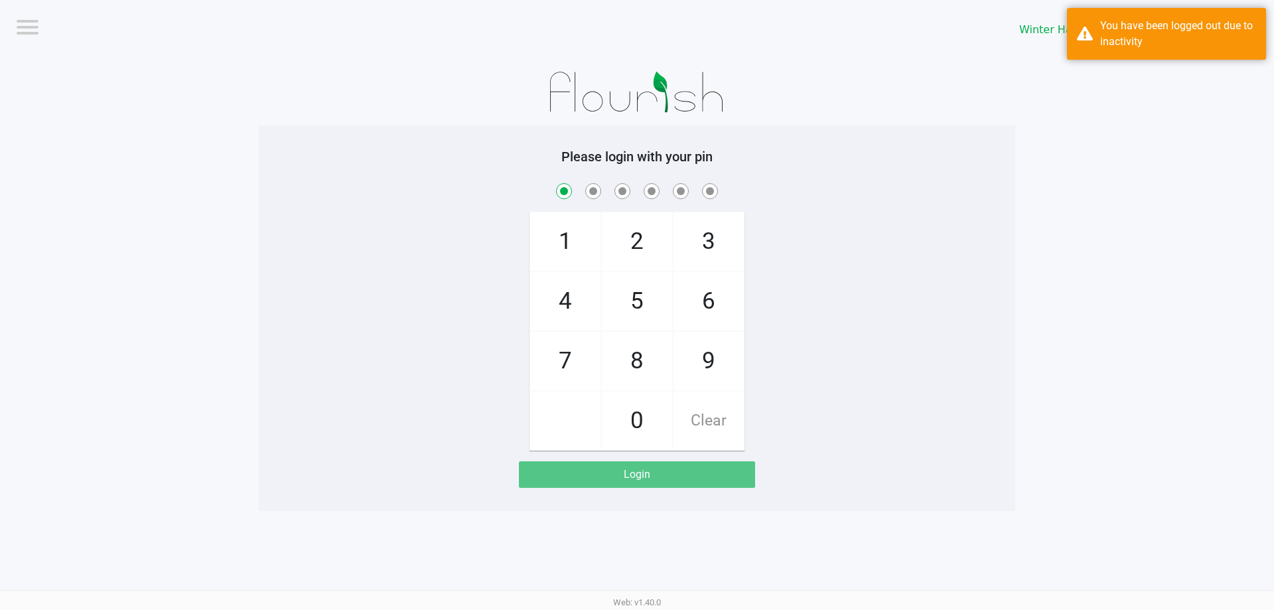
checkbox input "true"
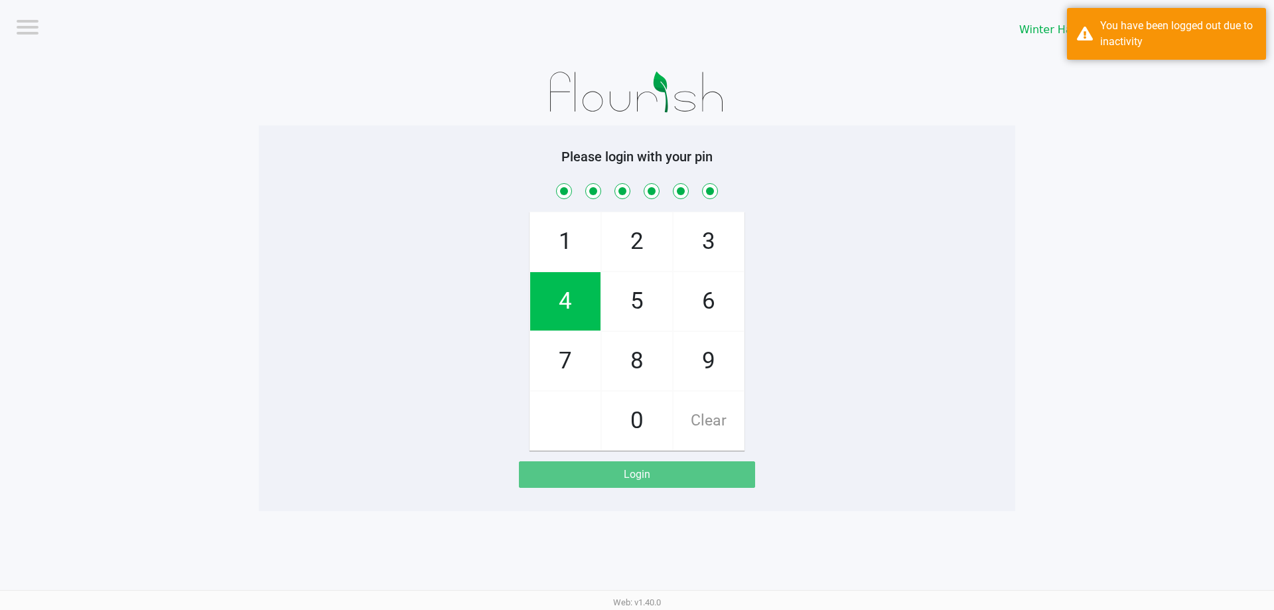
checkbox input "true"
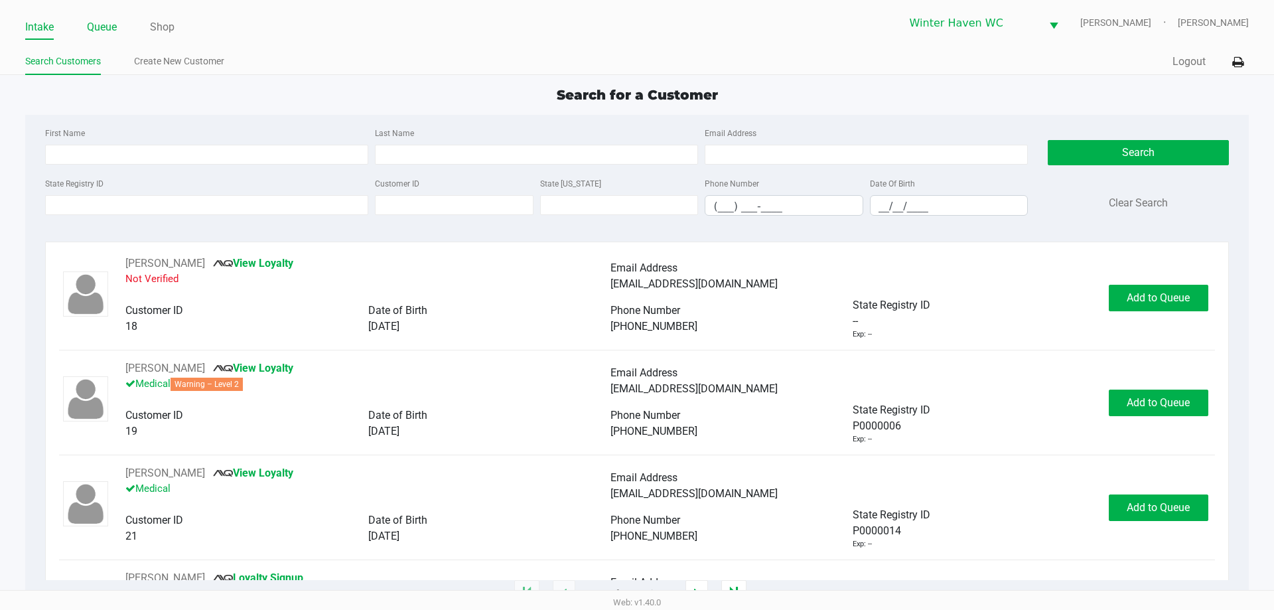
click at [112, 32] on link "Queue" at bounding box center [102, 27] width 30 height 19
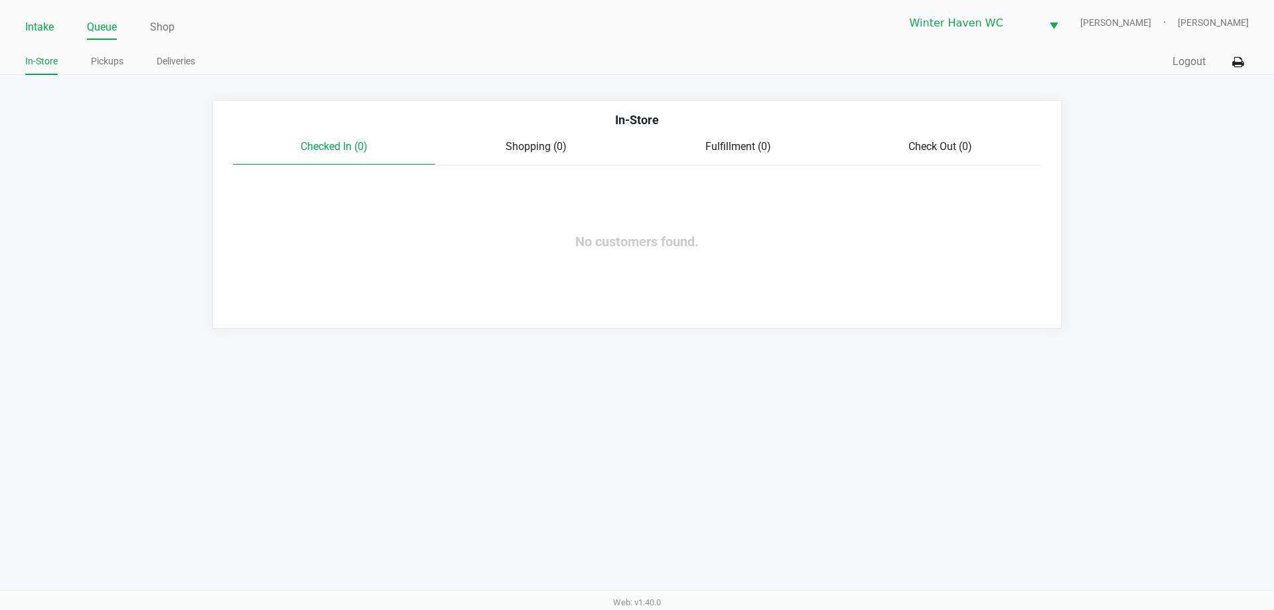
click at [40, 17] on li "Intake" at bounding box center [39, 28] width 29 height 23
click at [44, 23] on link "Intake" at bounding box center [39, 27] width 29 height 19
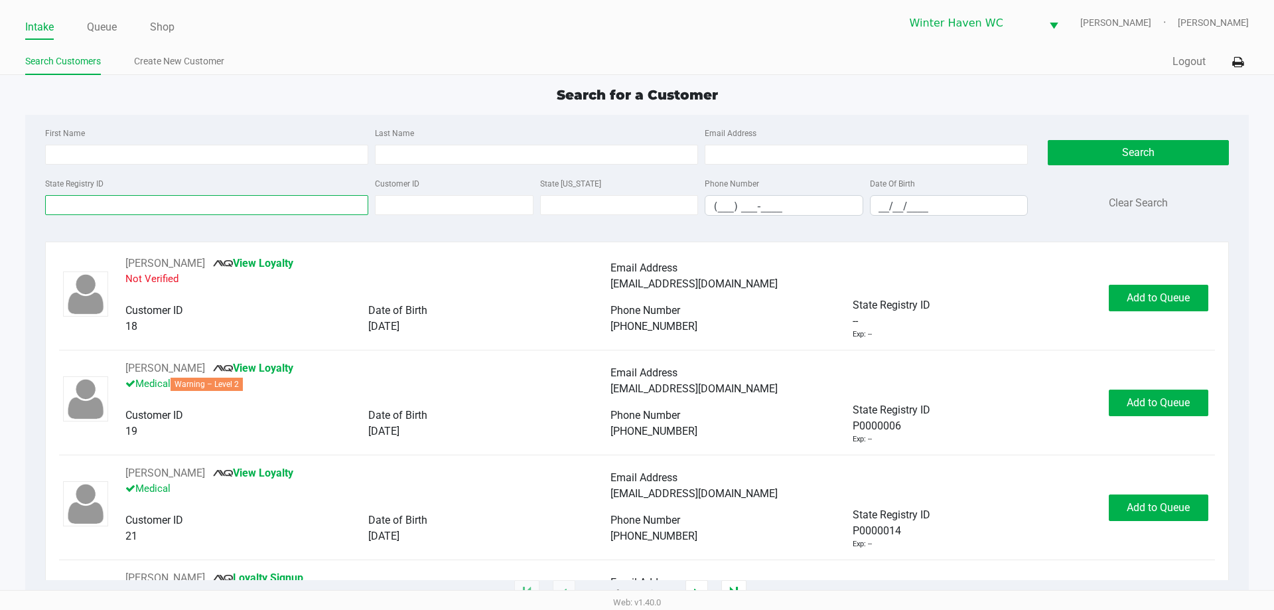
click at [198, 206] on input "State Registry ID" at bounding box center [206, 205] width 323 height 20
click at [225, 157] on input "First Name" at bounding box center [206, 155] width 323 height 20
type input "roxanne"
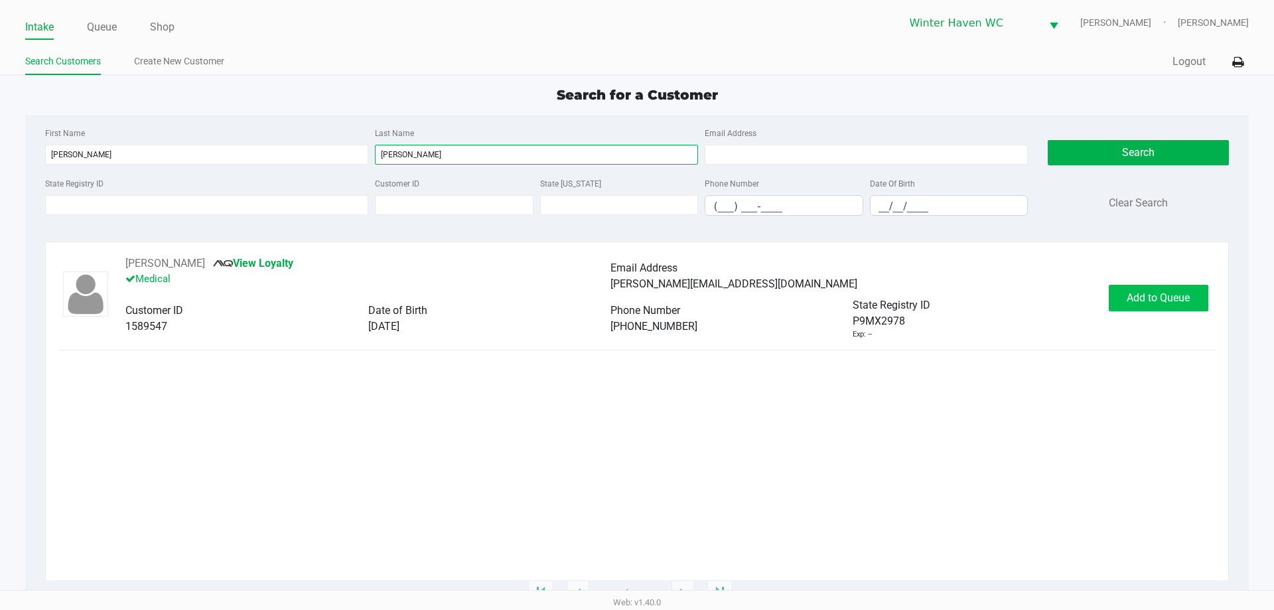
type input "bevins"
click at [1163, 296] on span "Add to Queue" at bounding box center [1158, 297] width 63 height 13
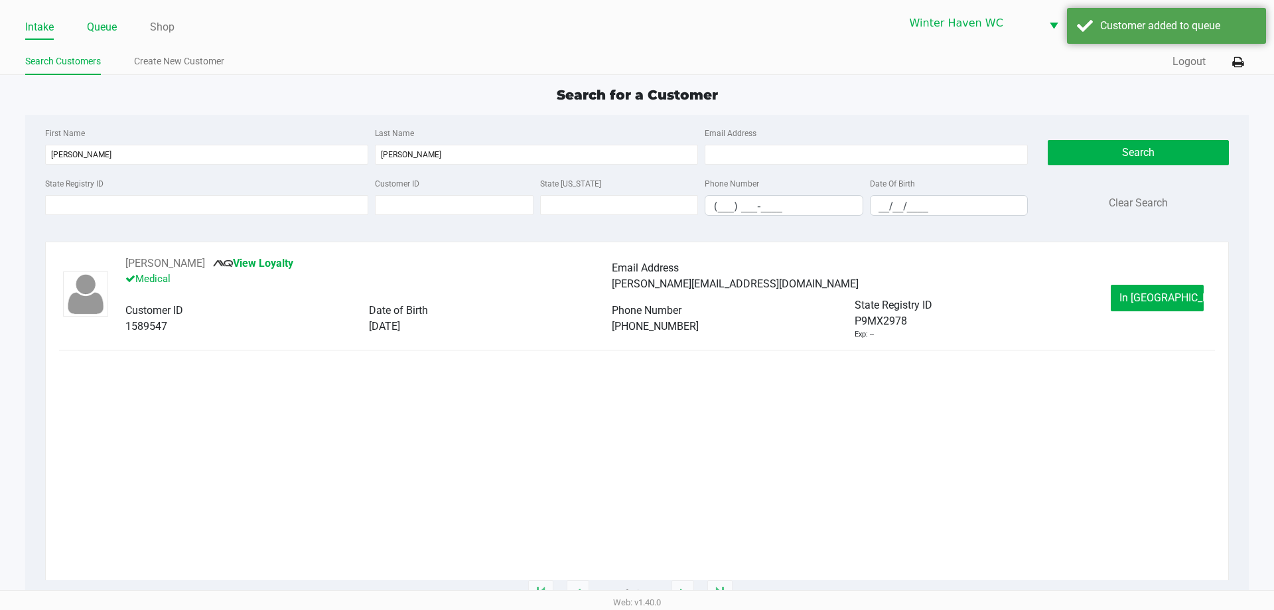
click at [106, 25] on link "Queue" at bounding box center [102, 27] width 30 height 19
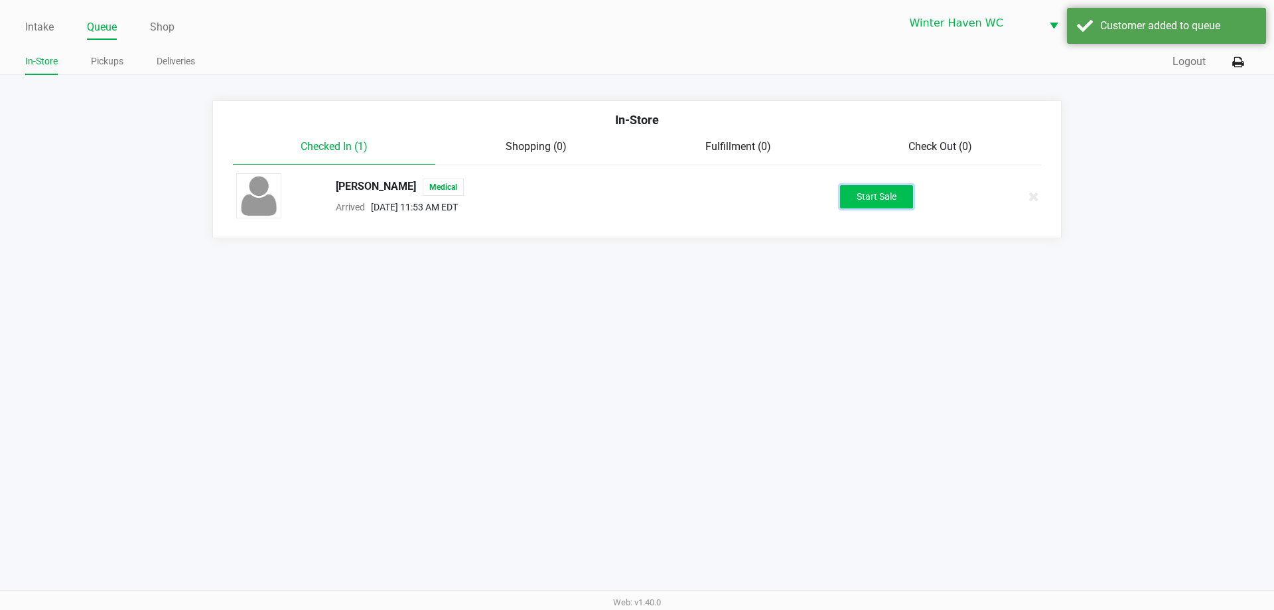
click at [877, 202] on button "Start Sale" at bounding box center [876, 196] width 73 height 23
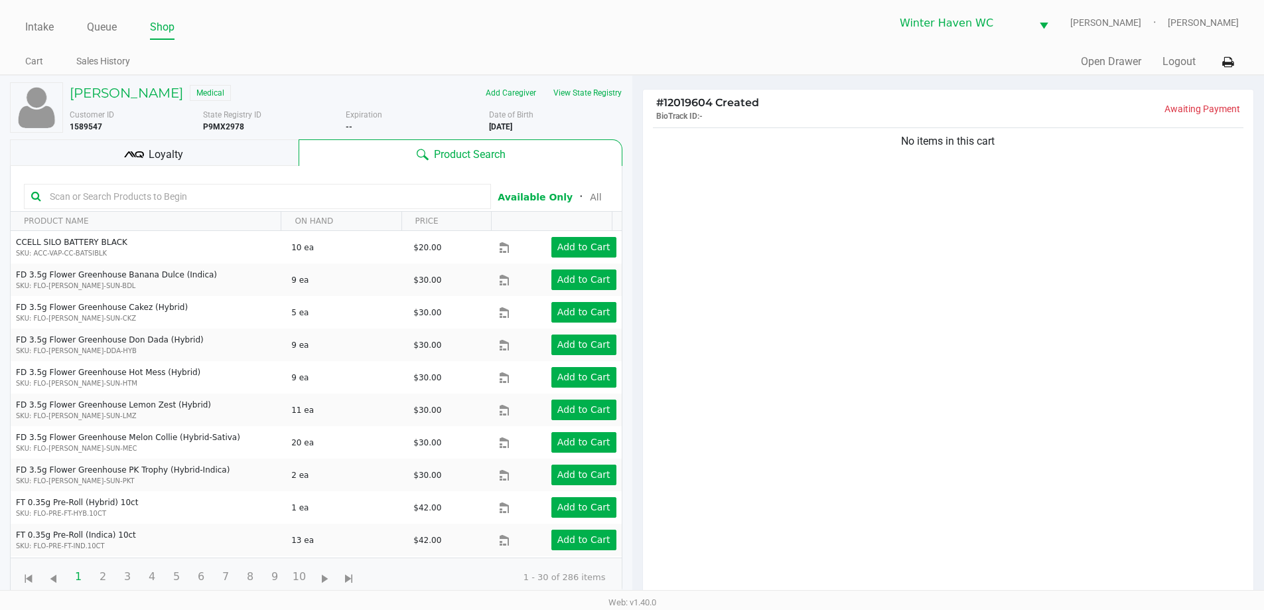
click at [206, 155] on div "Loyalty" at bounding box center [154, 152] width 289 height 27
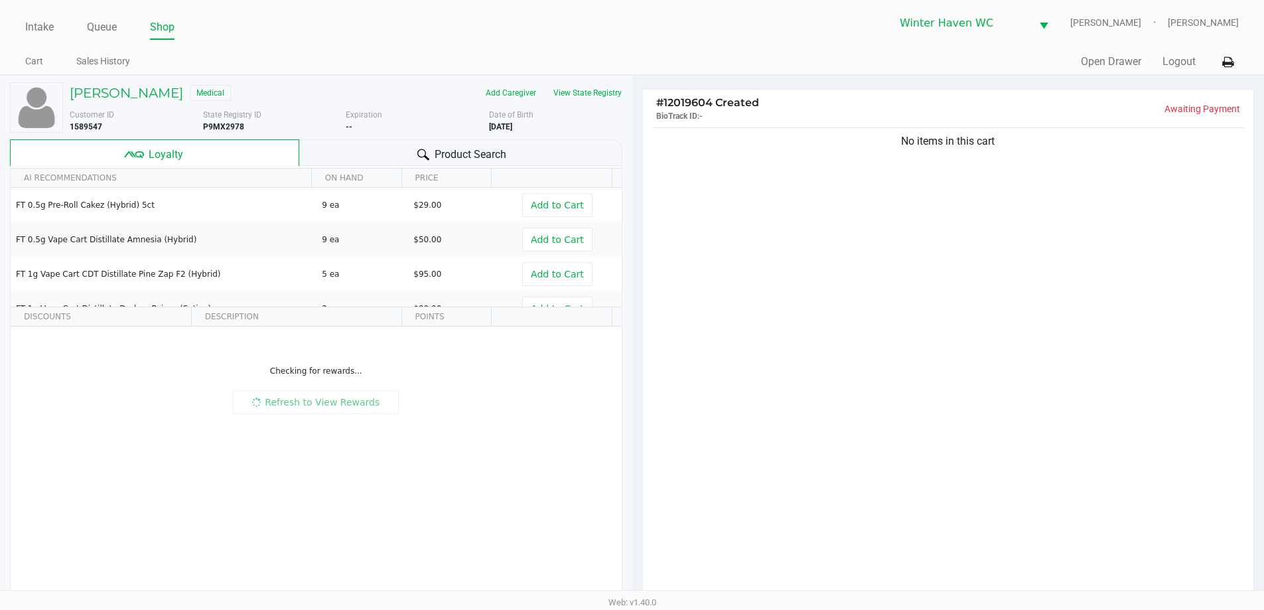
click at [415, 153] on div at bounding box center [423, 155] width 16 height 16
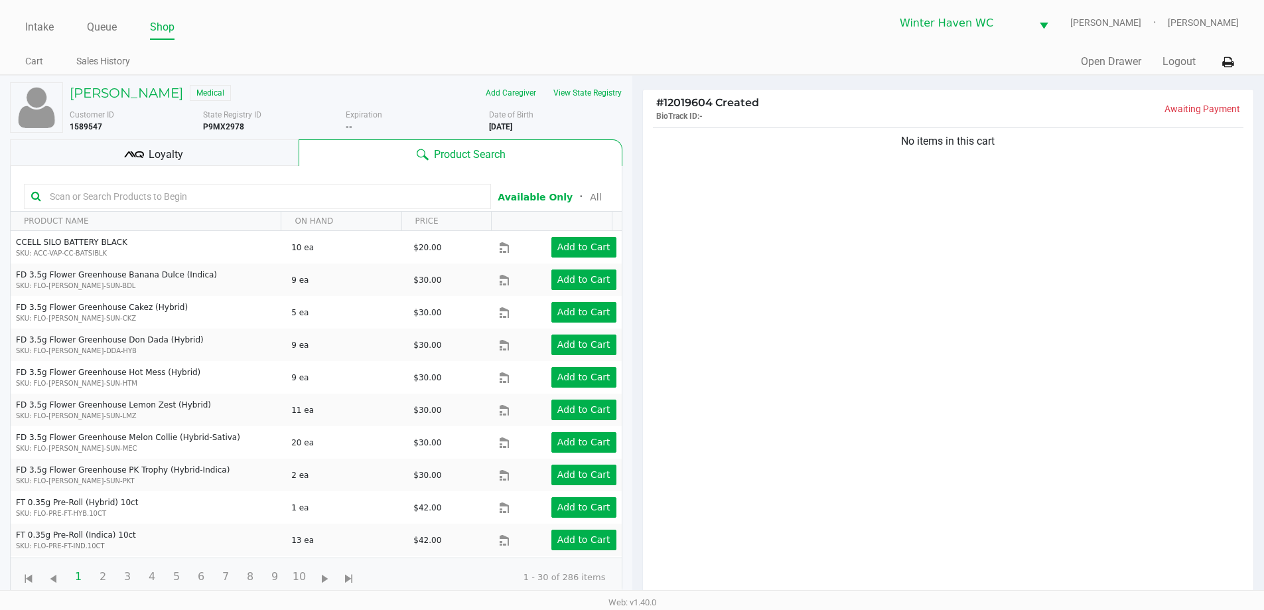
click at [205, 155] on div "Loyalty" at bounding box center [154, 152] width 289 height 27
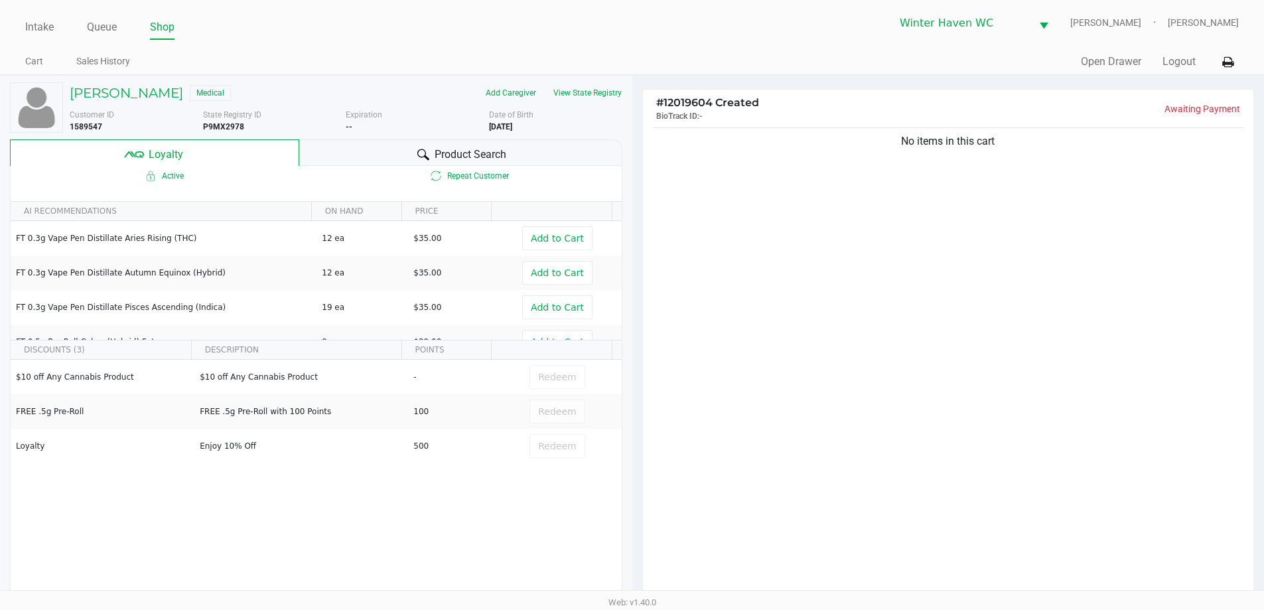
click at [451, 151] on span "Product Search" at bounding box center [471, 155] width 72 height 16
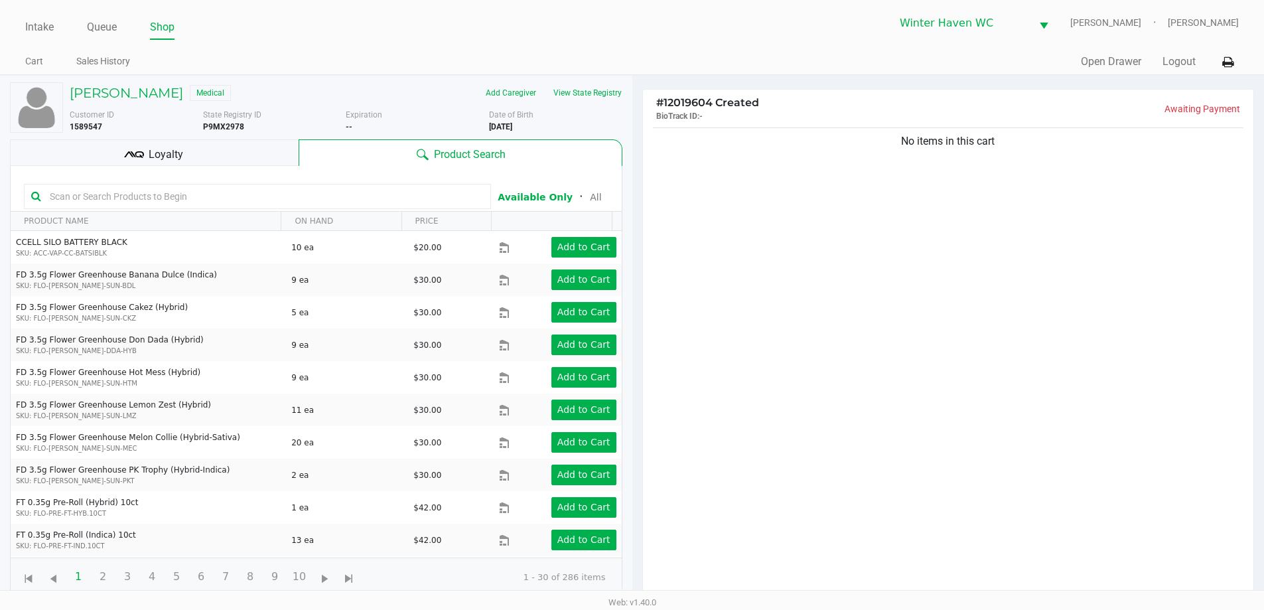
click at [258, 151] on div "Loyalty" at bounding box center [154, 152] width 289 height 27
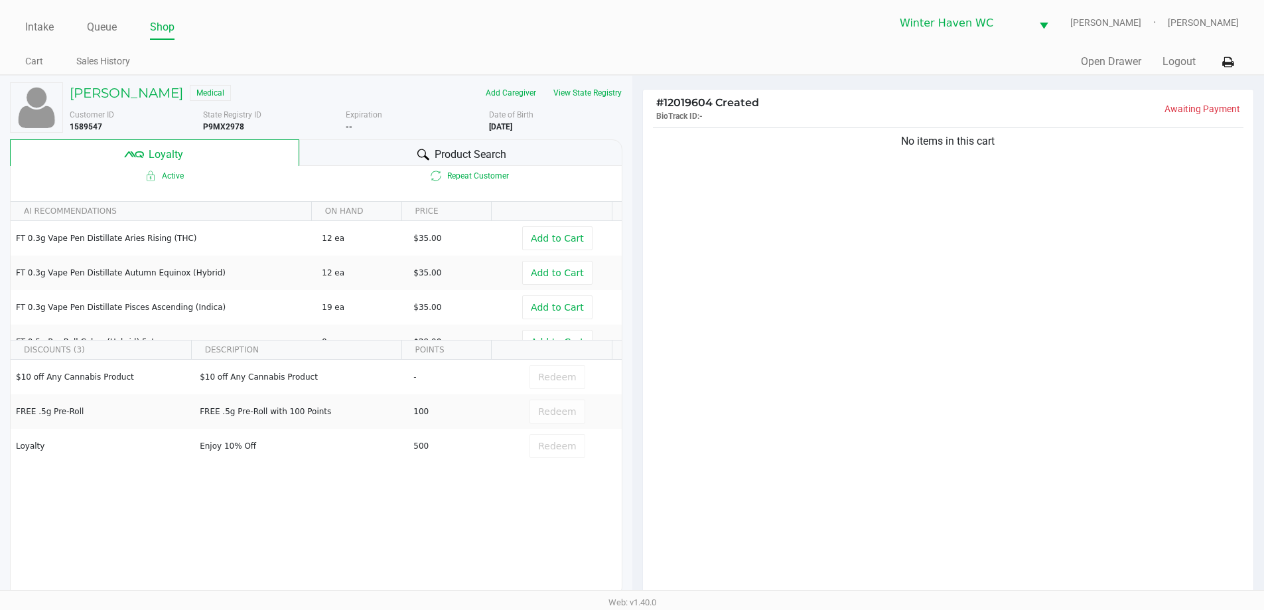
click at [398, 155] on div "Product Search" at bounding box center [460, 152] width 323 height 27
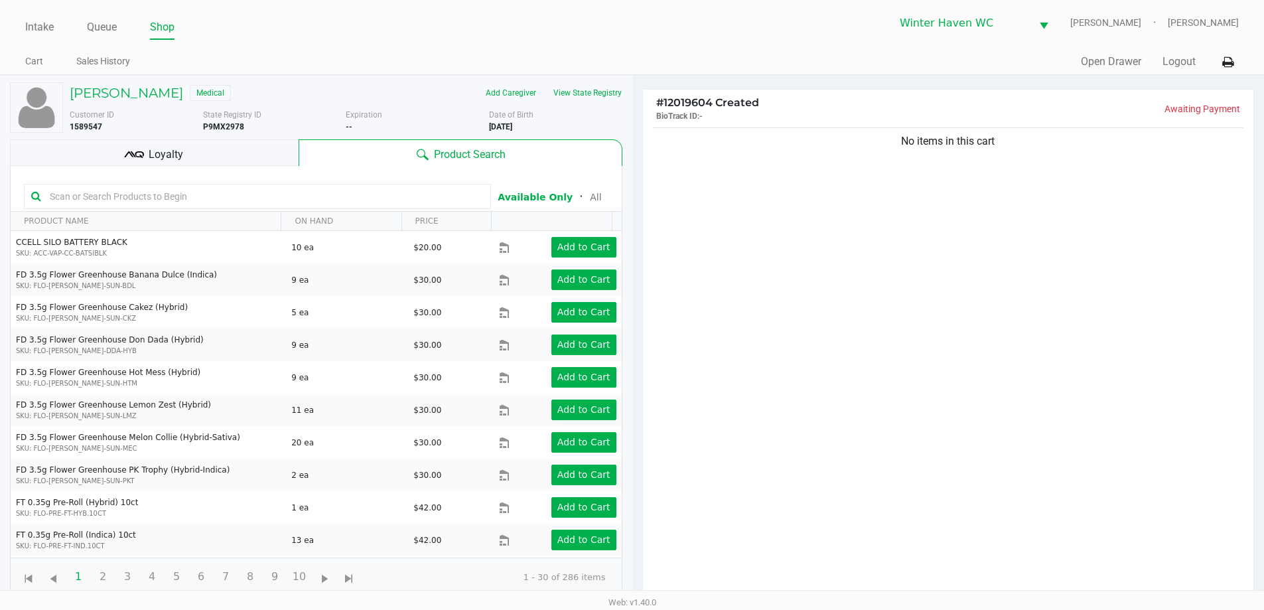
click at [252, 157] on div "Loyalty" at bounding box center [154, 152] width 289 height 27
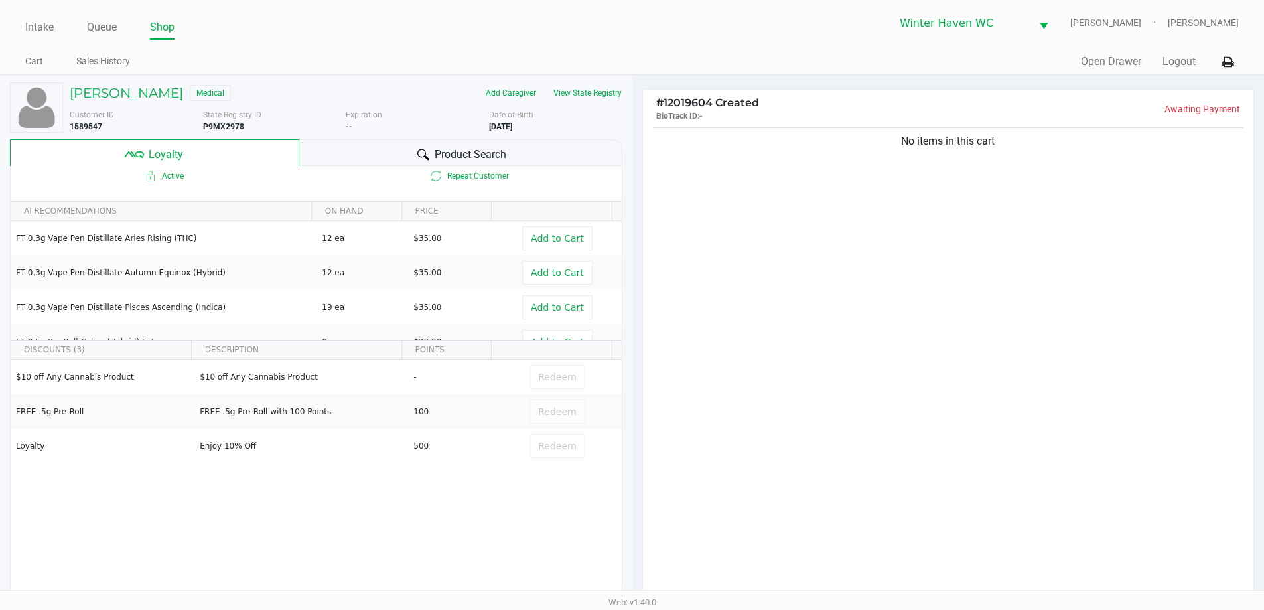
click at [331, 157] on div "Product Search" at bounding box center [460, 152] width 323 height 27
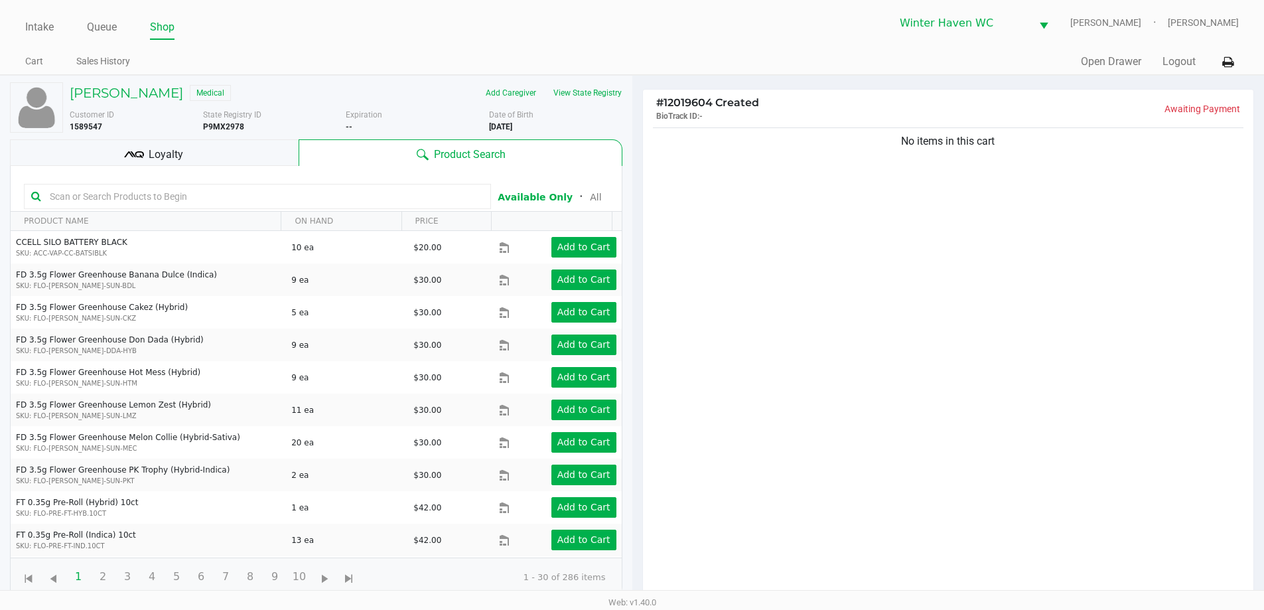
click at [263, 145] on div "Loyalty" at bounding box center [154, 152] width 289 height 27
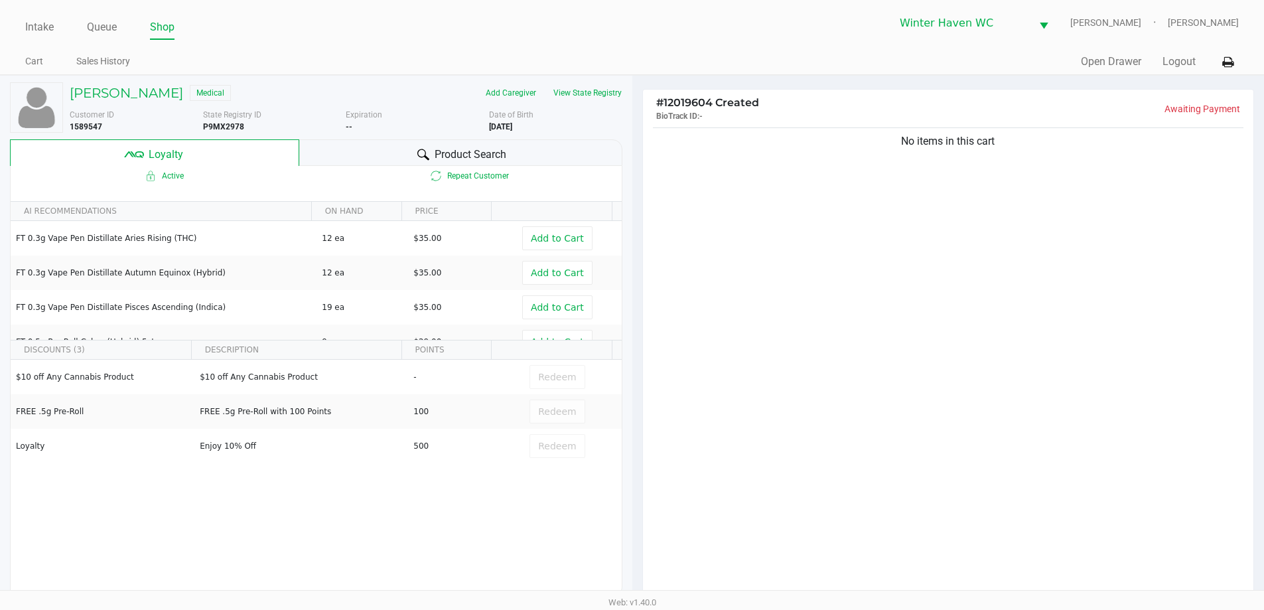
click at [353, 145] on div "Product Search" at bounding box center [460, 152] width 323 height 27
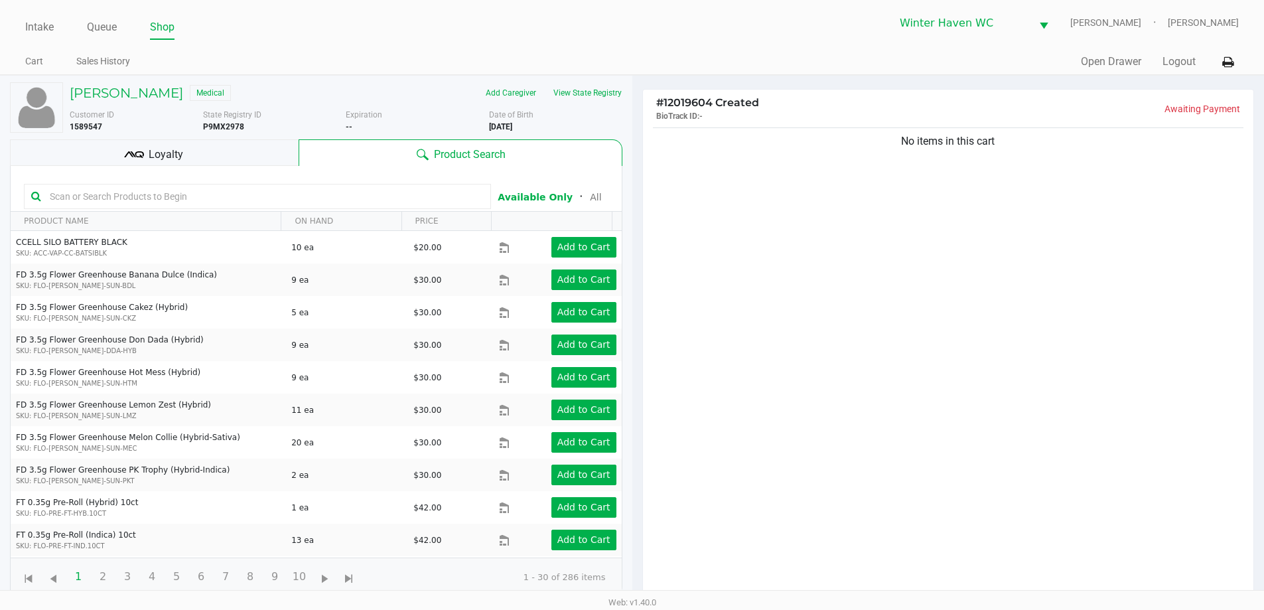
click at [301, 154] on div "Product Search" at bounding box center [460, 152] width 323 height 27
click at [290, 151] on div "Loyalty" at bounding box center [154, 152] width 289 height 27
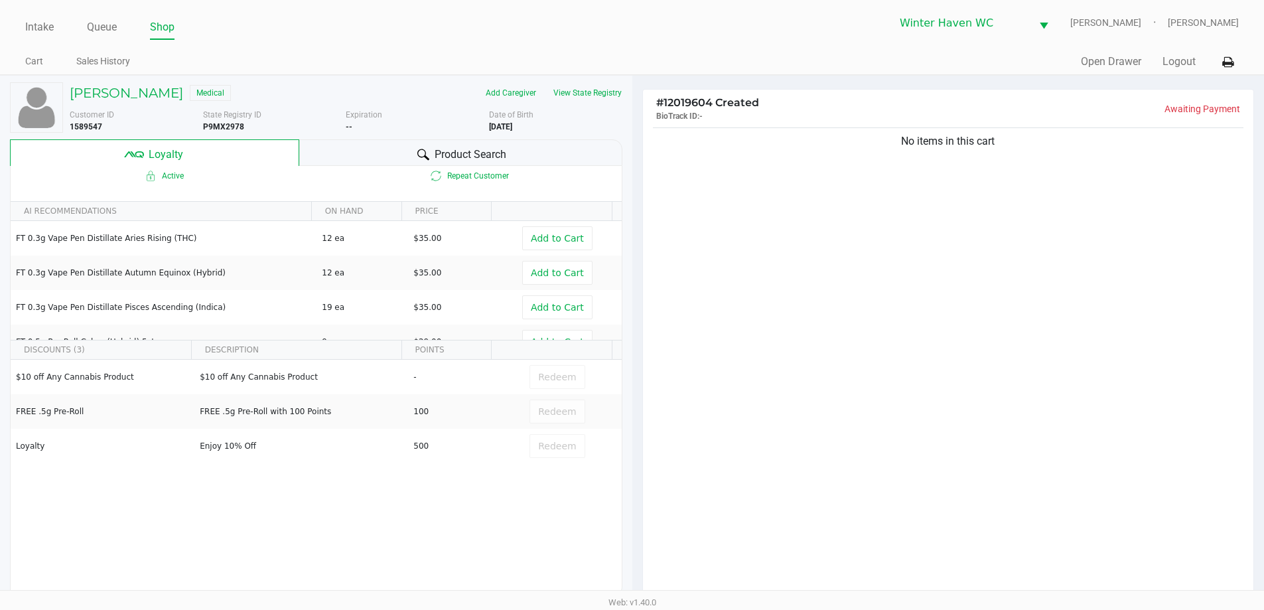
click at [376, 147] on div "Product Search" at bounding box center [460, 152] width 323 height 27
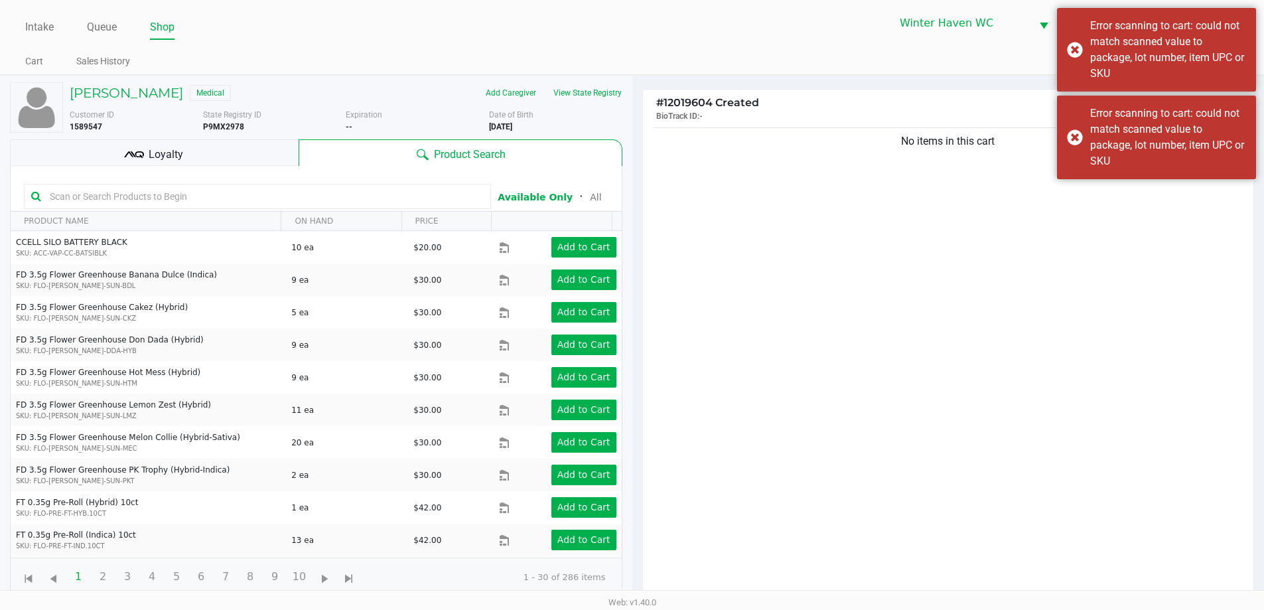
click at [380, 194] on input "text" at bounding box center [263, 196] width 439 height 20
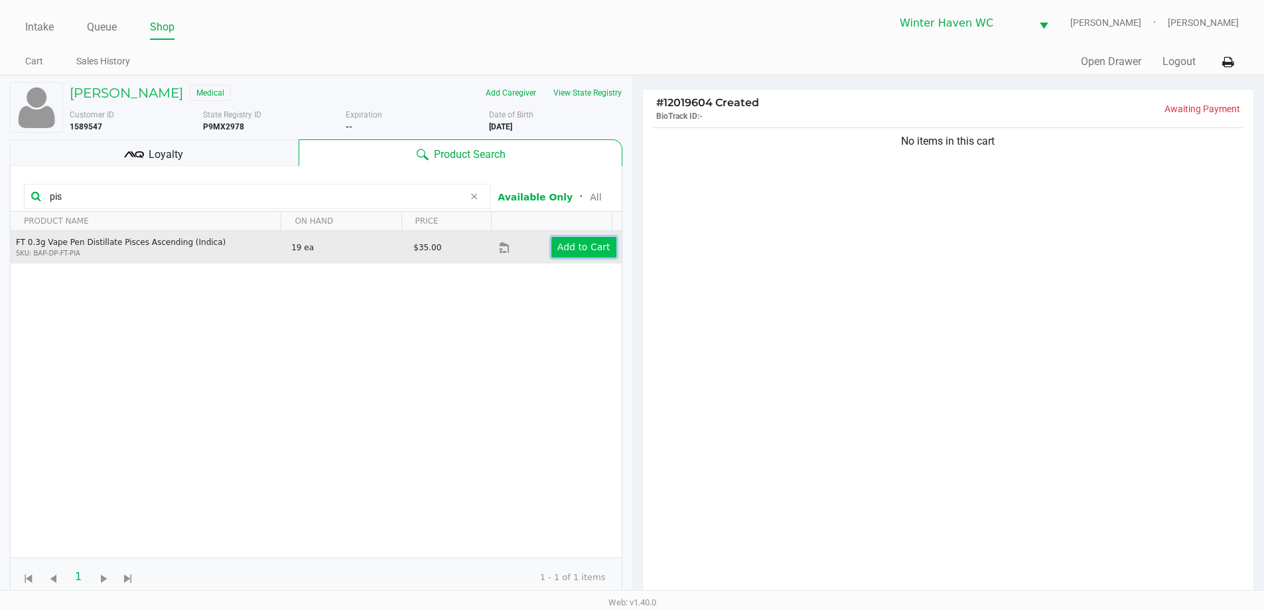
click at [581, 242] on app-button-loader "Add to Cart" at bounding box center [584, 247] width 53 height 11
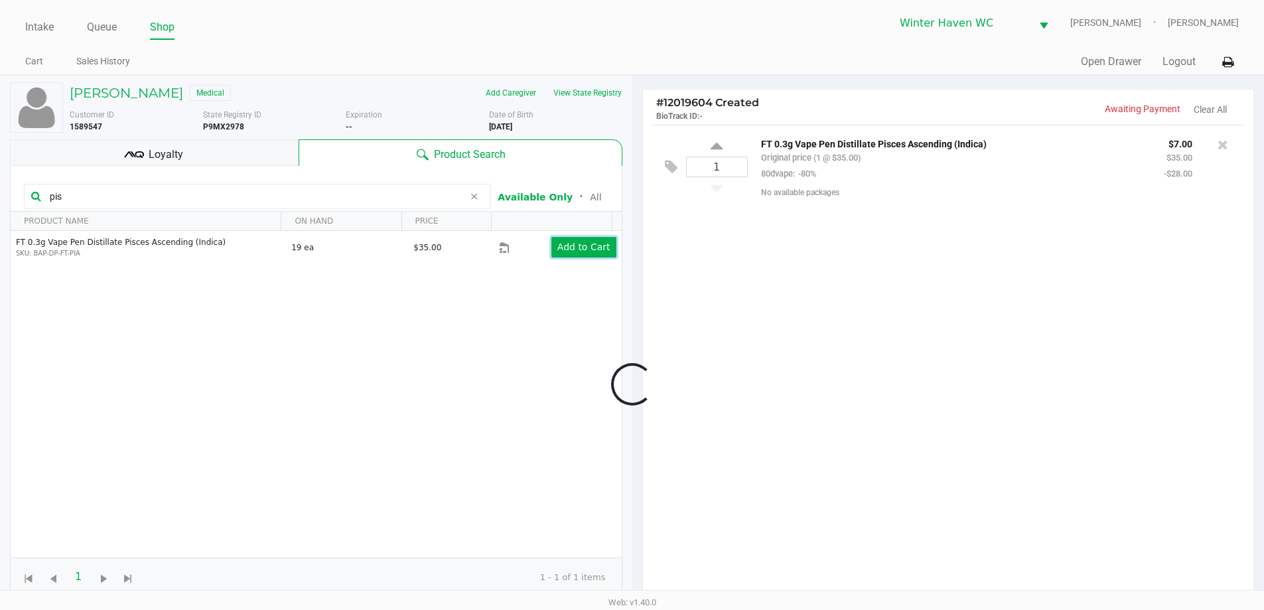
click at [574, 247] on app-button-loader "Add to Cart" at bounding box center [584, 247] width 53 height 11
click at [251, 194] on input "pis" at bounding box center [253, 196] width 419 height 20
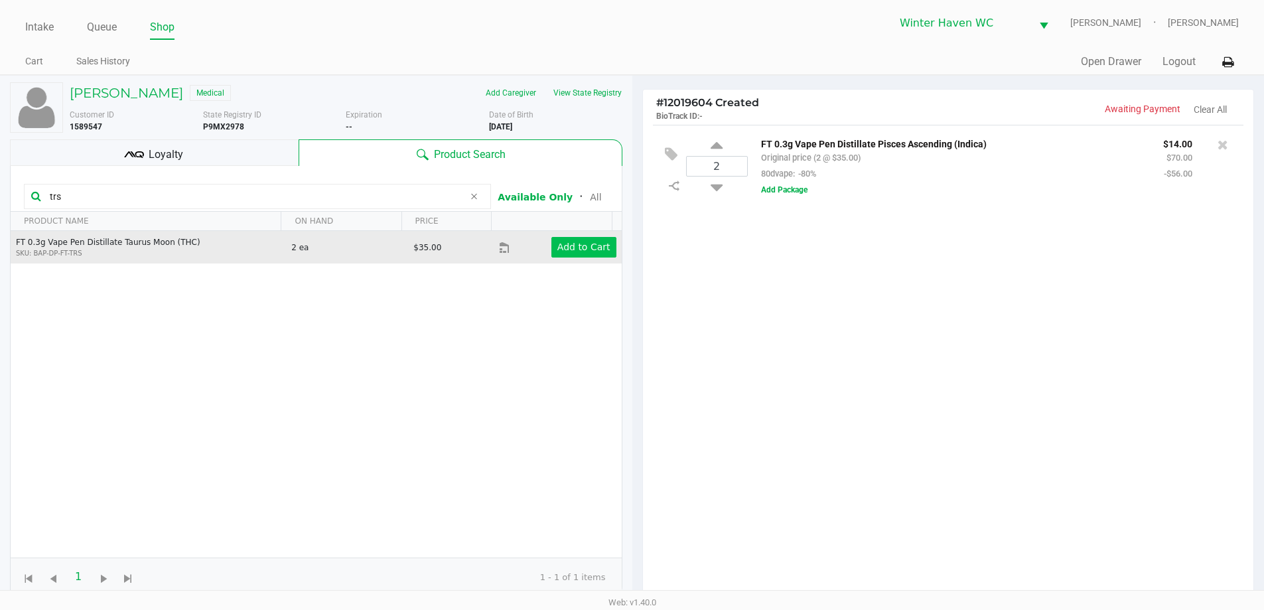
type input "trs"
click at [586, 242] on app-button-loader "Add to Cart" at bounding box center [584, 247] width 53 height 11
click at [582, 244] on app-button-loader "Add to Cart" at bounding box center [584, 247] width 53 height 11
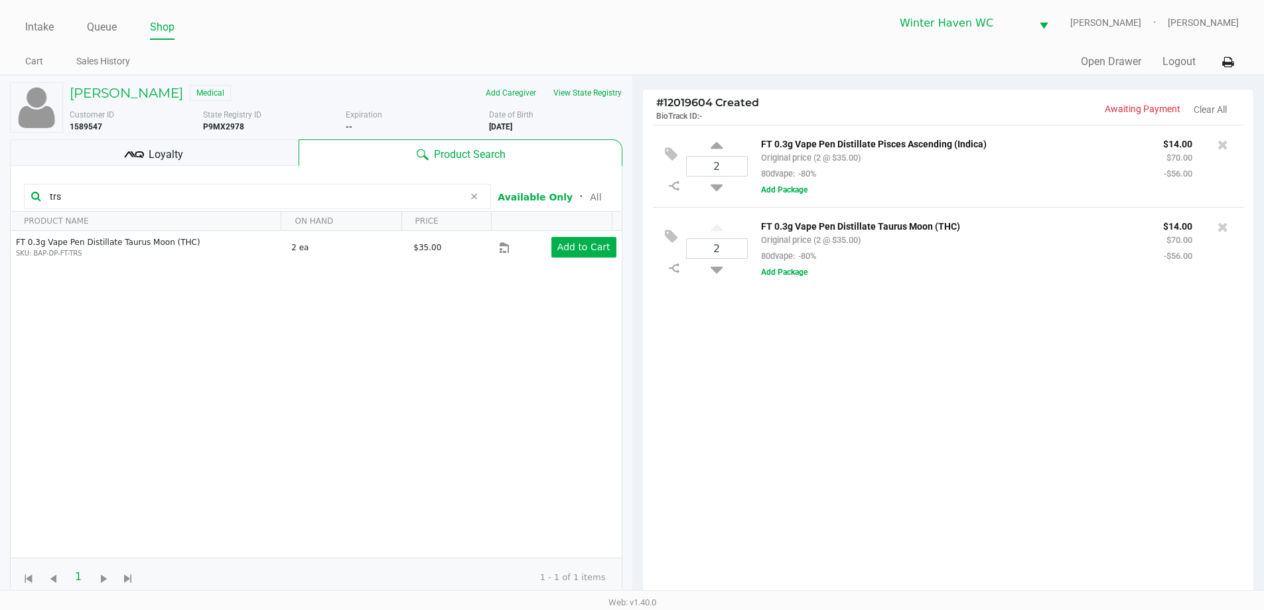
click at [289, 204] on input "trs" at bounding box center [253, 196] width 419 height 20
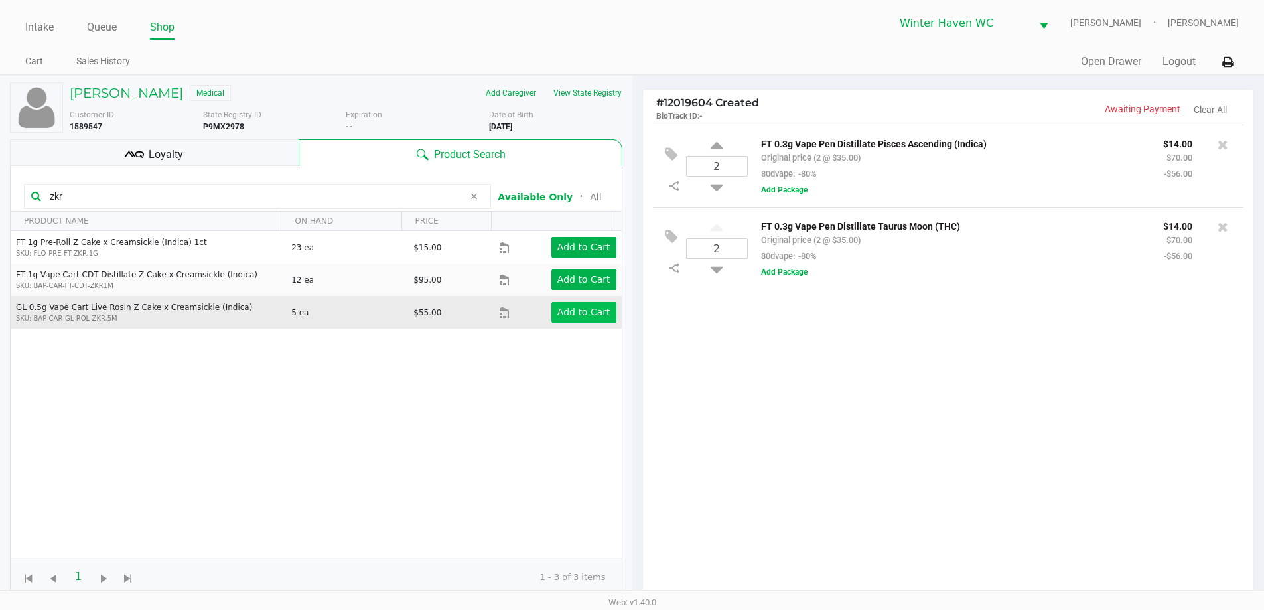
type input "zkr"
click at [568, 317] on app-button-loader "Add to Cart" at bounding box center [584, 312] width 53 height 11
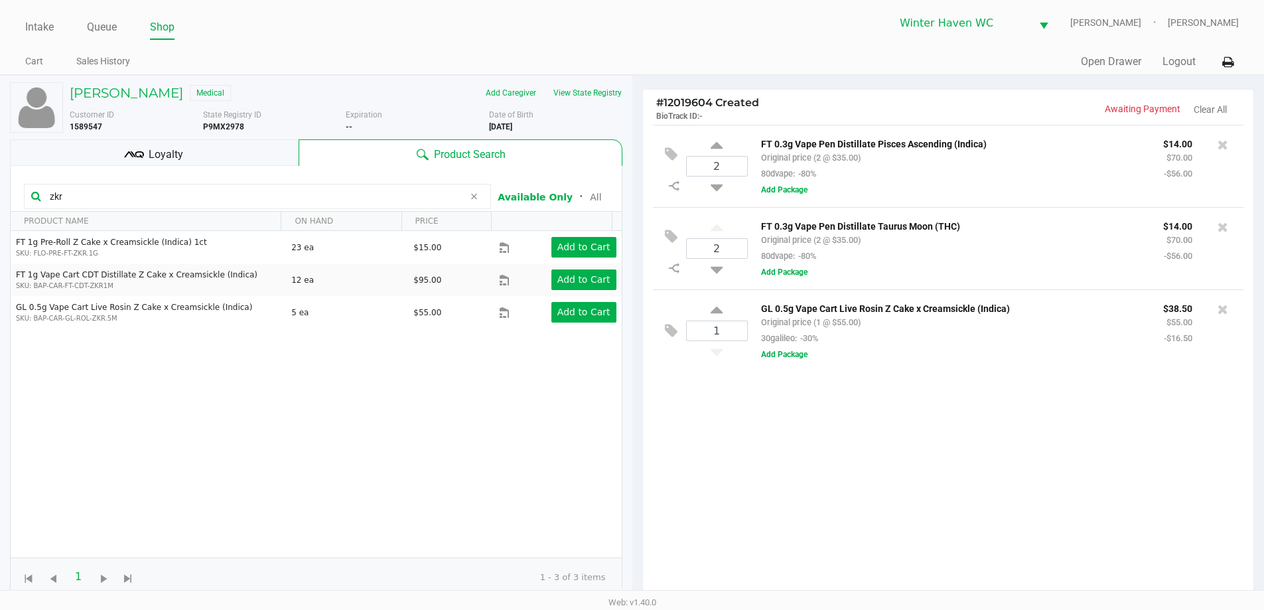
click at [217, 194] on input "zkr" at bounding box center [253, 196] width 419 height 20
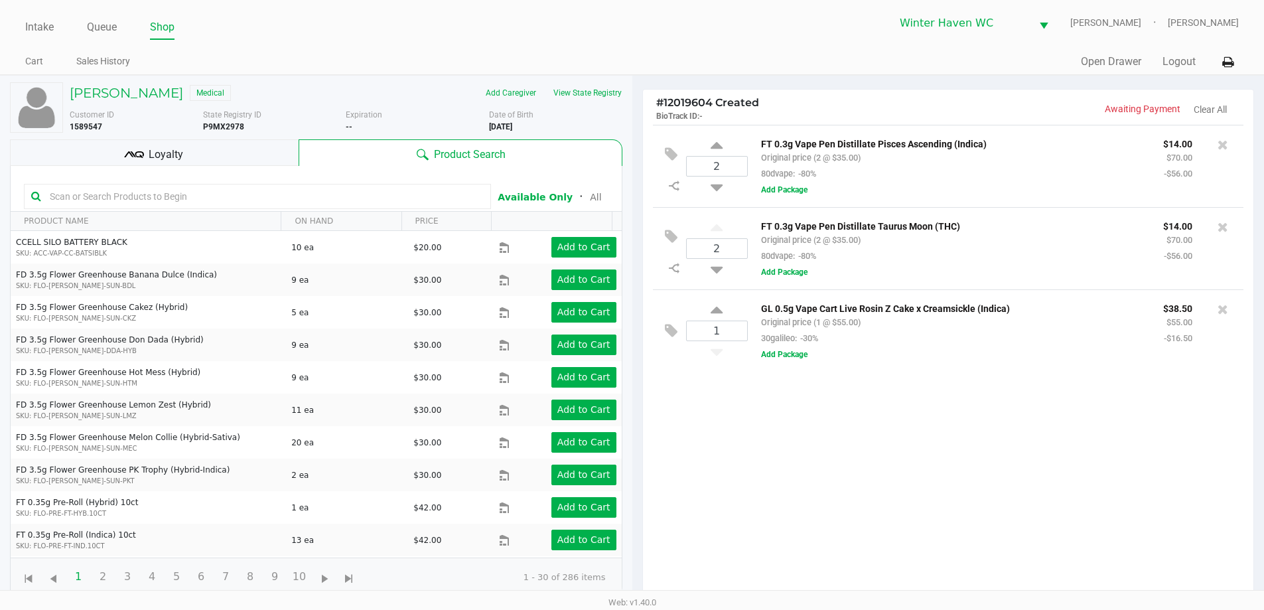
click at [248, 201] on input "text" at bounding box center [263, 196] width 439 height 20
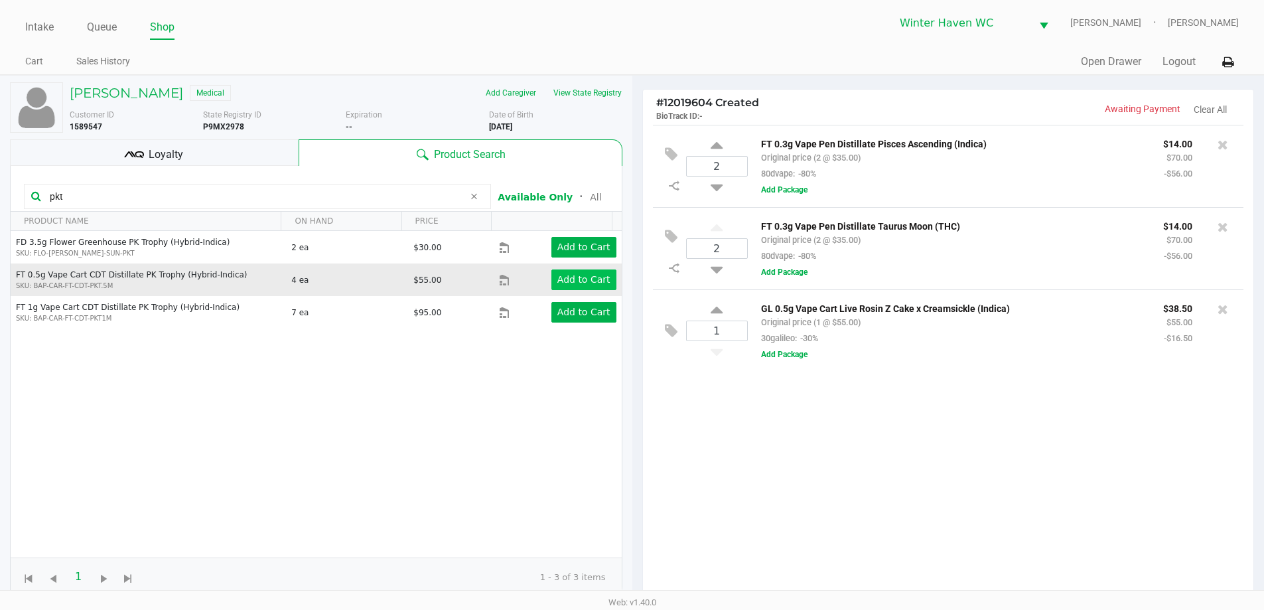
type input "pkt"
click at [560, 285] on app-button-loader "Add to Cart" at bounding box center [584, 279] width 53 height 11
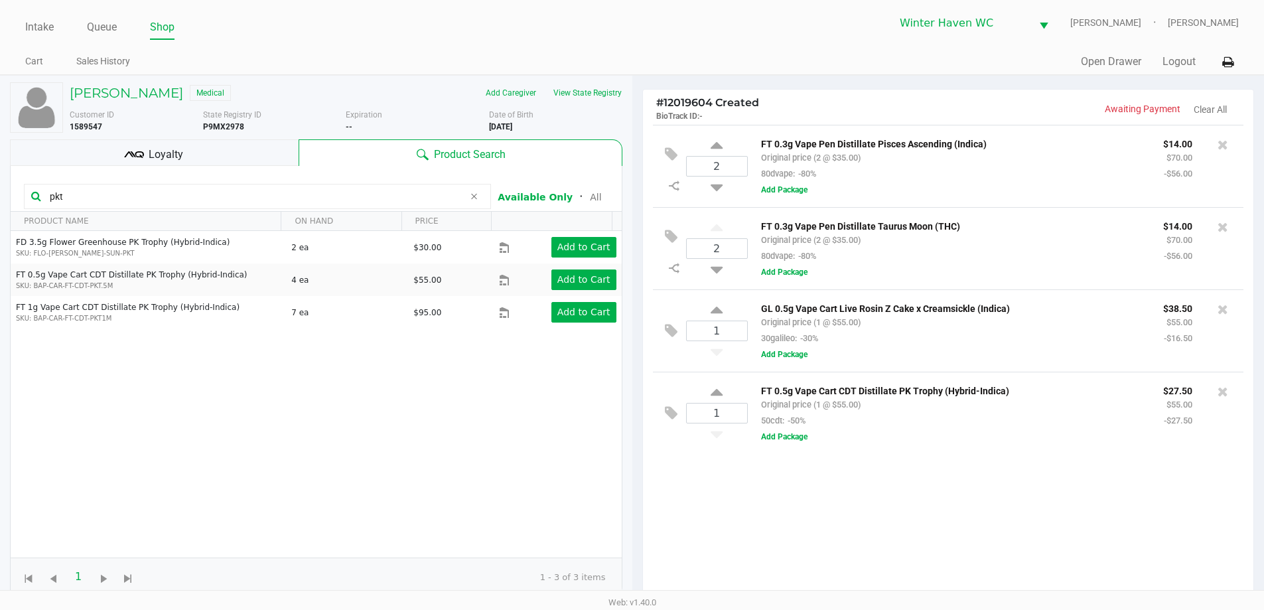
click at [372, 198] on input "pkt" at bounding box center [253, 196] width 419 height 20
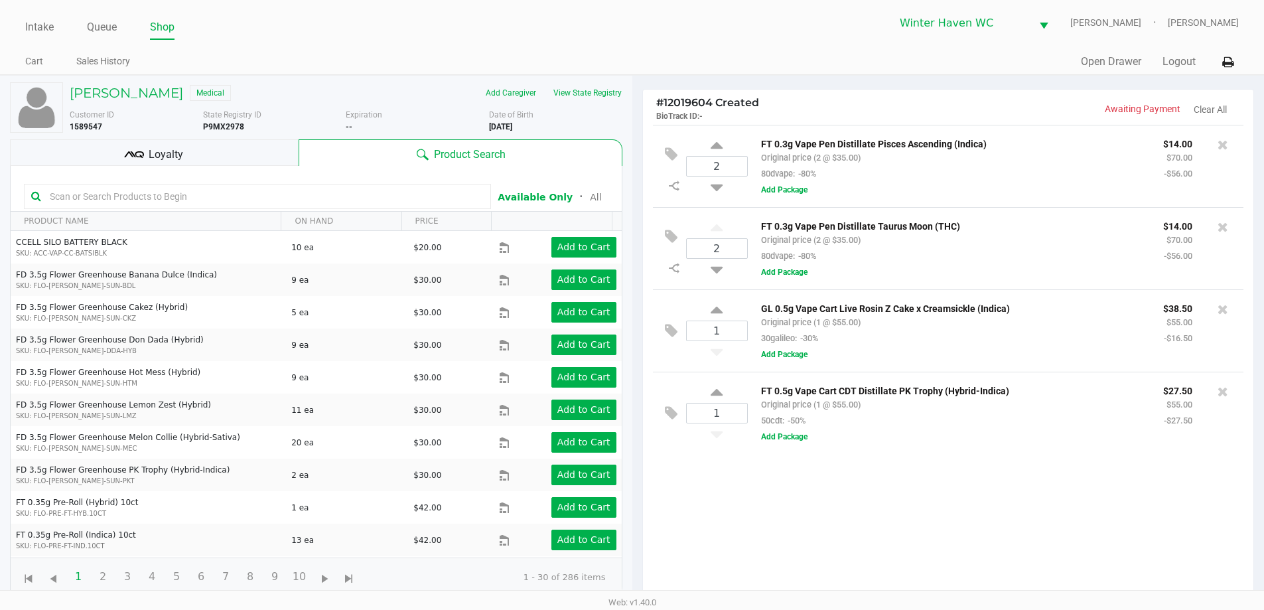
click at [285, 200] on input "text" at bounding box center [263, 196] width 439 height 20
click at [292, 194] on input "text" at bounding box center [263, 196] width 439 height 20
click at [238, 162] on div "Loyalty" at bounding box center [154, 152] width 289 height 27
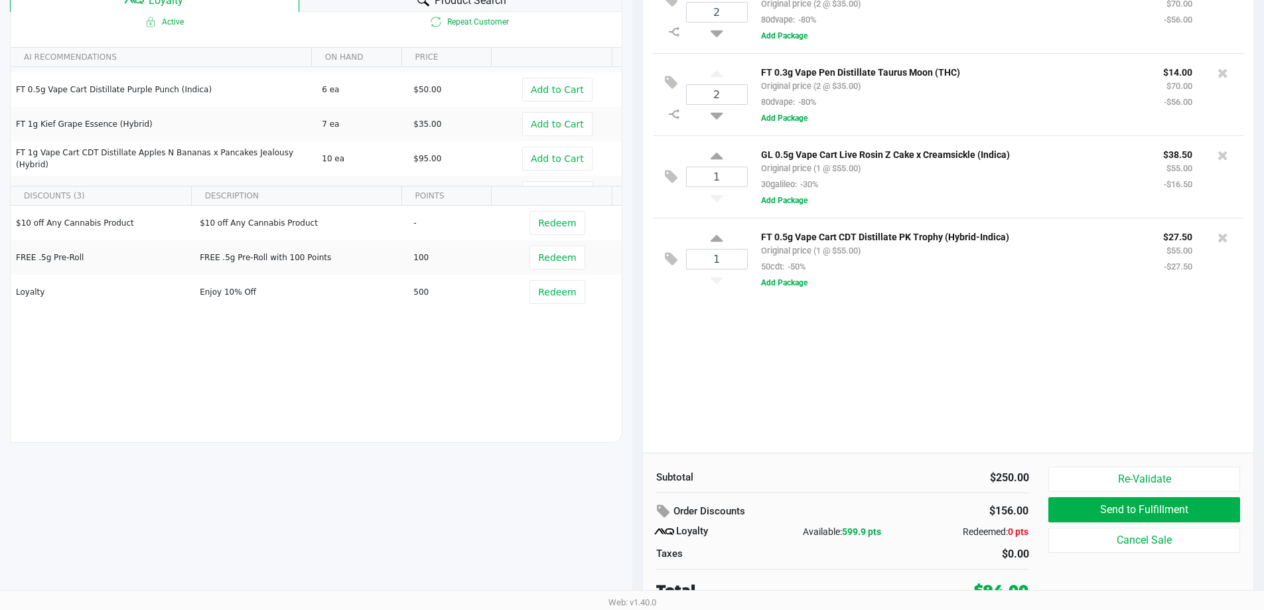
scroll to position [159, 0]
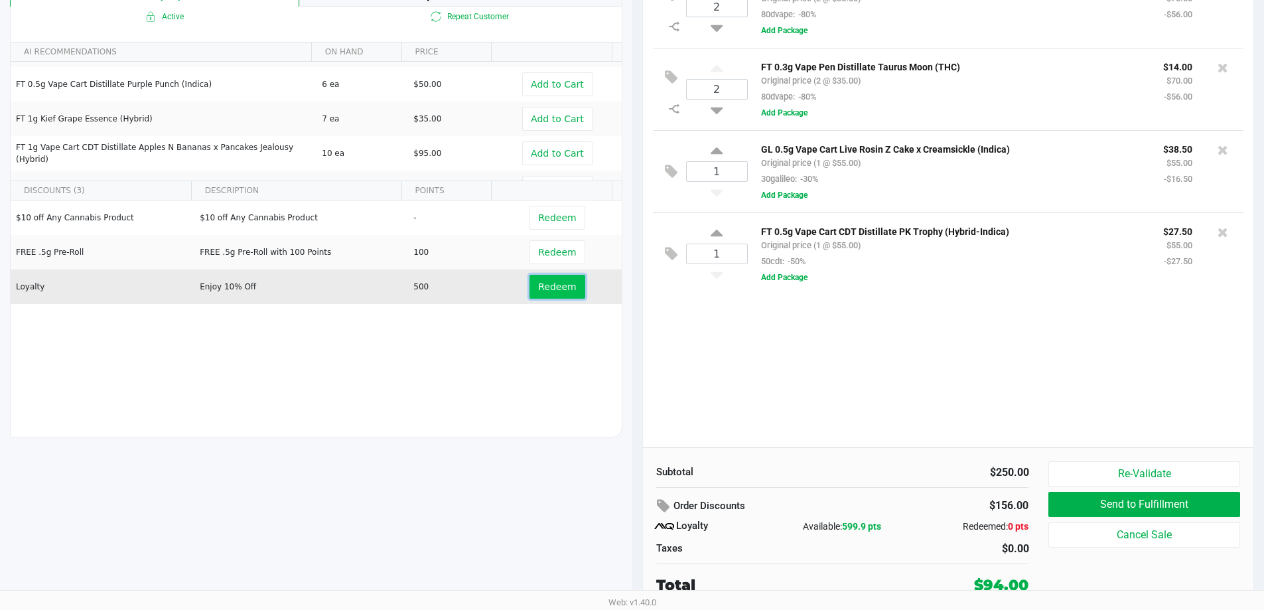
click at [540, 286] on span "Redeem" at bounding box center [557, 286] width 38 height 11
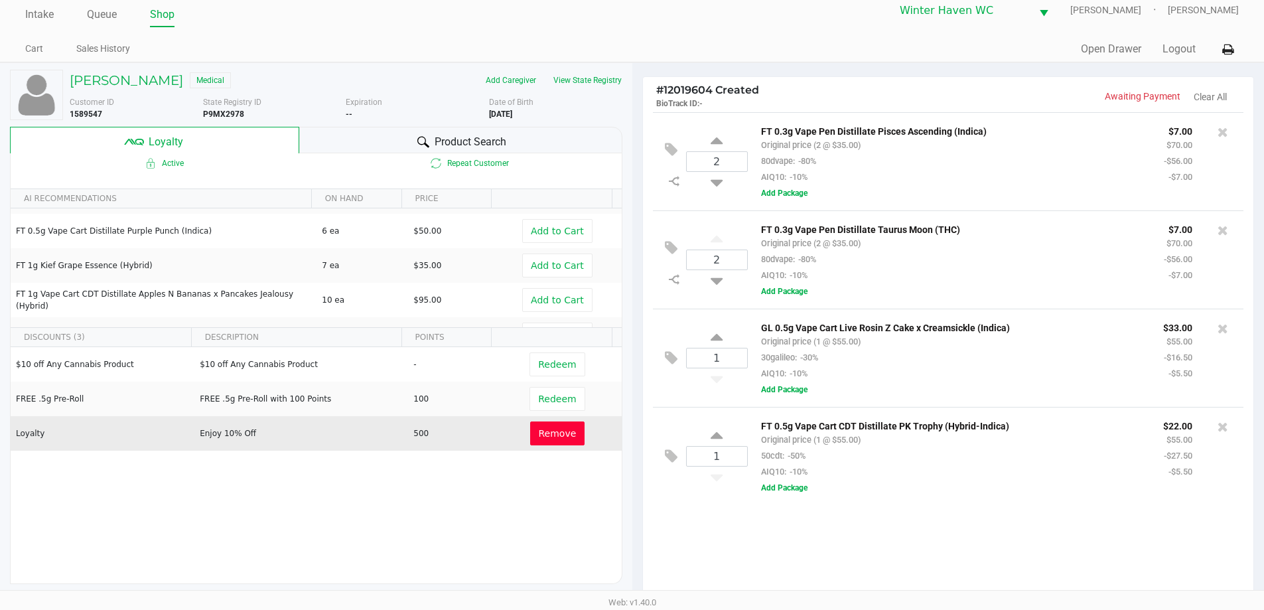
scroll to position [0, 0]
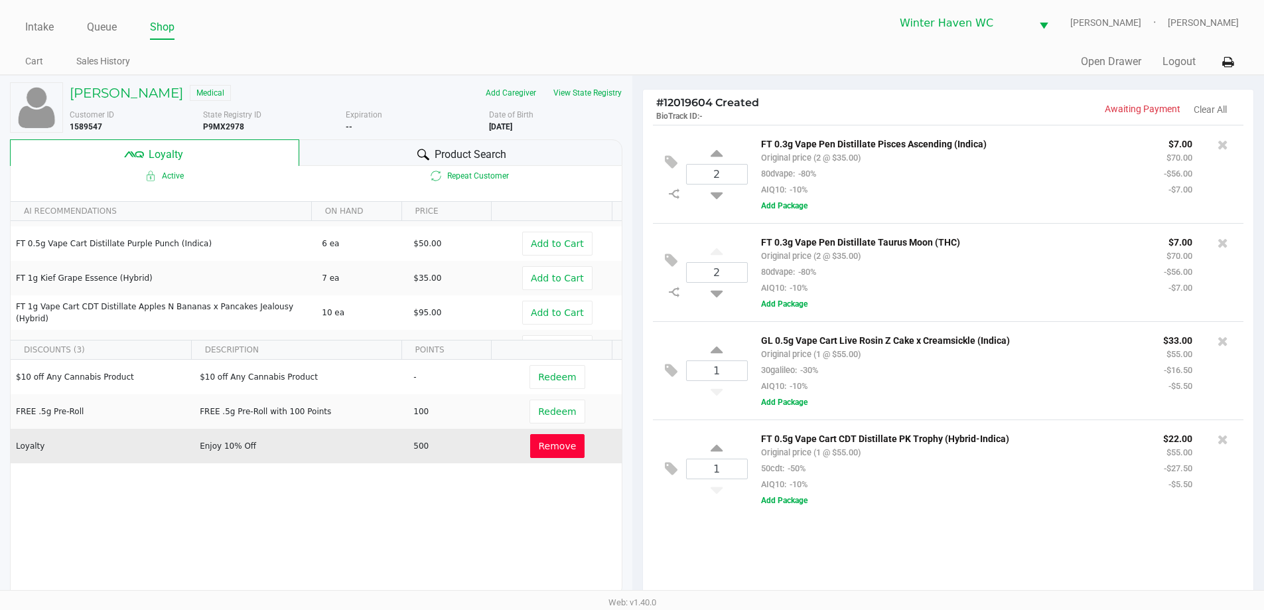
click at [948, 303] on div "FT 0.3g Vape Pen Distillate Taurus Moon (THC) Original price (2 @ $35.00) 80dva…" at bounding box center [991, 273] width 486 height 78
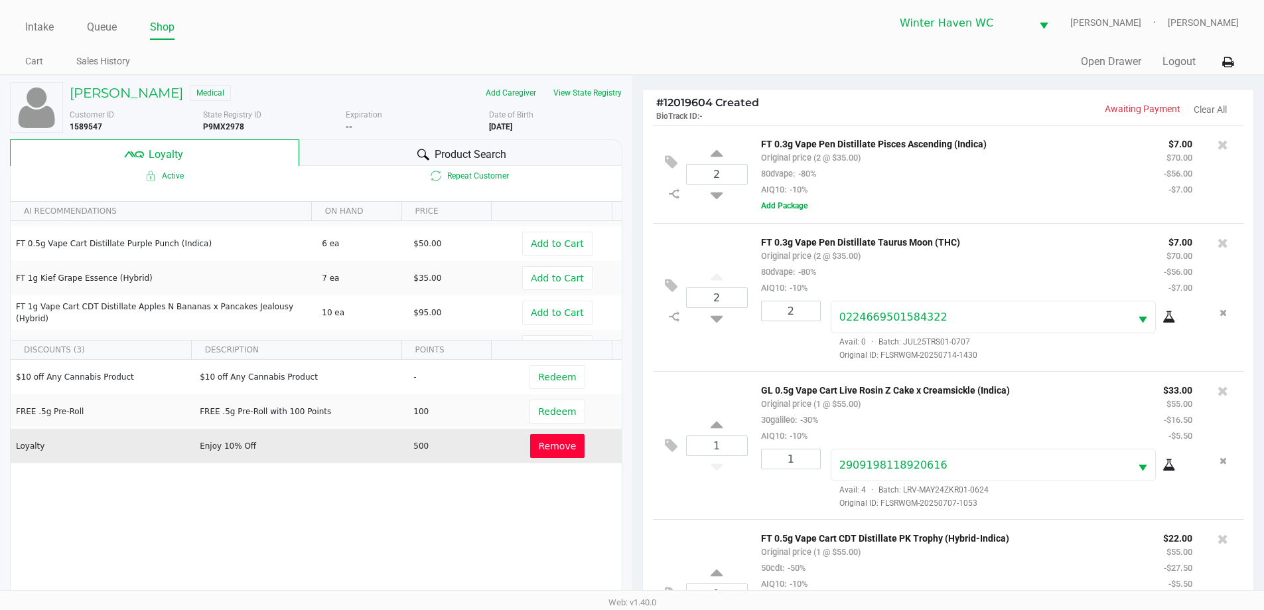
click at [870, 192] on div "FT 0.3g Vape Pen Distillate Pisces Ascending (Indica) Original price (2 @ $35.0…" at bounding box center [952, 166] width 403 height 62
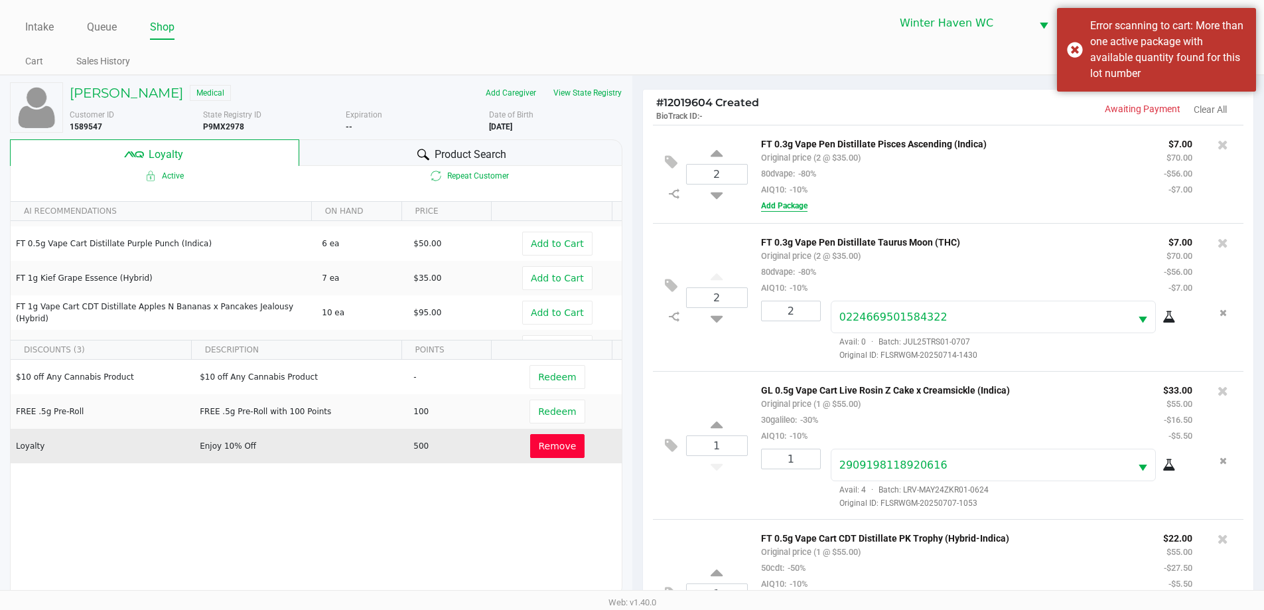
click at [781, 210] on button "Add Package" at bounding box center [784, 206] width 46 height 12
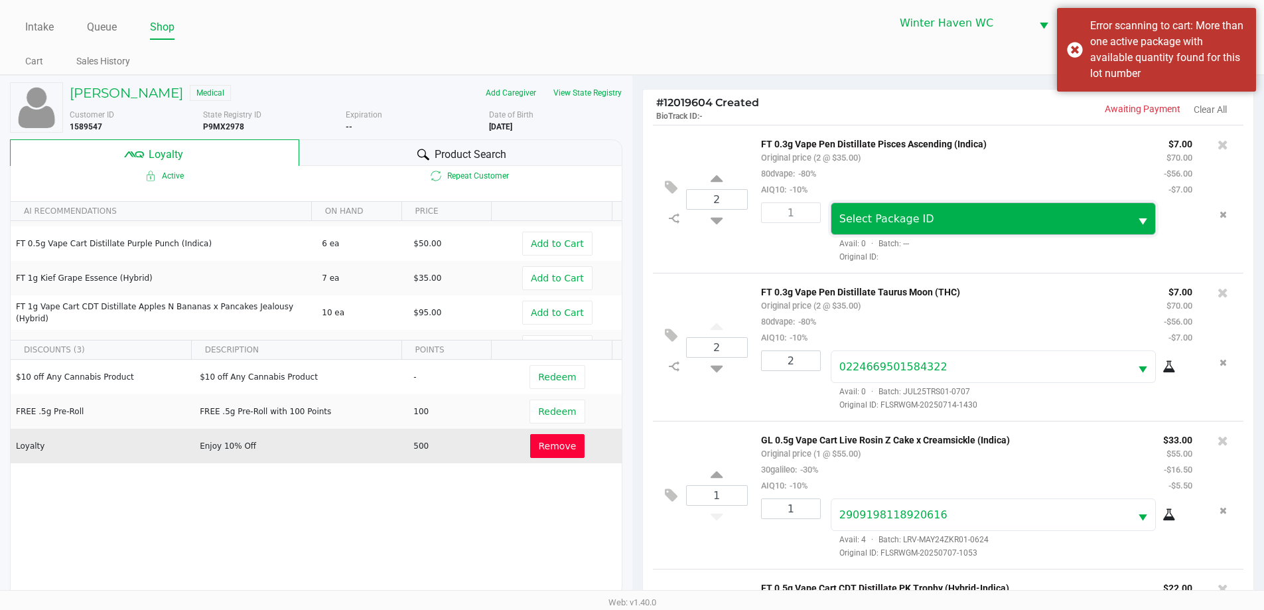
click at [898, 214] on span "Select Package ID" at bounding box center [887, 218] width 95 height 13
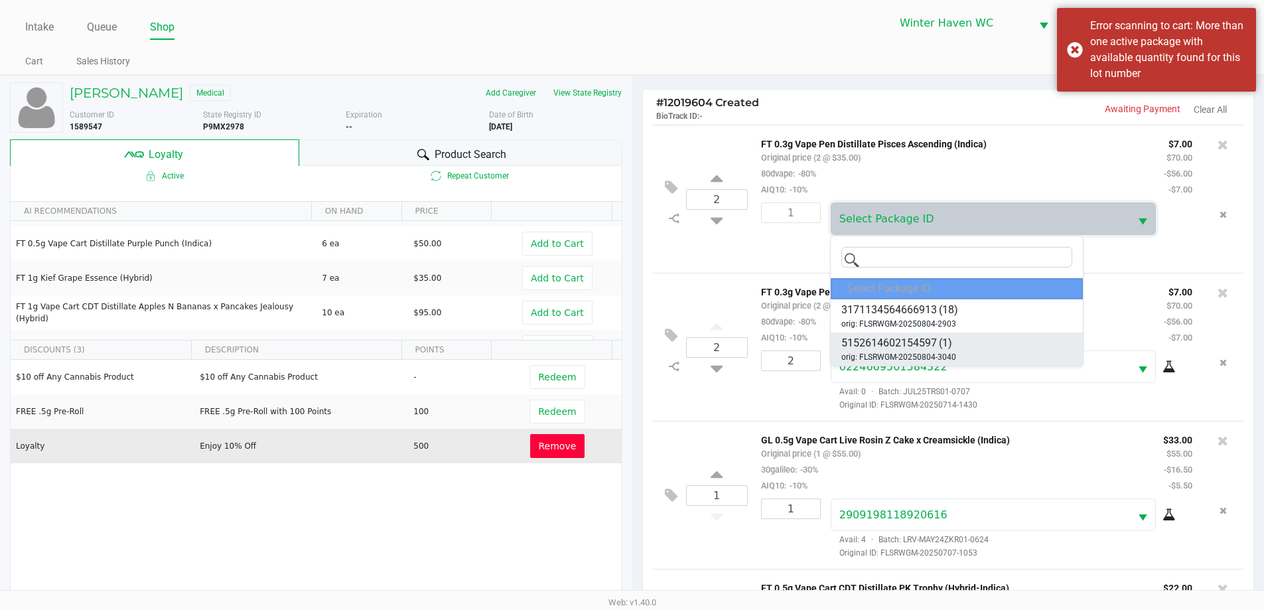
click at [942, 340] on span "(1)" at bounding box center [945, 343] width 13 height 16
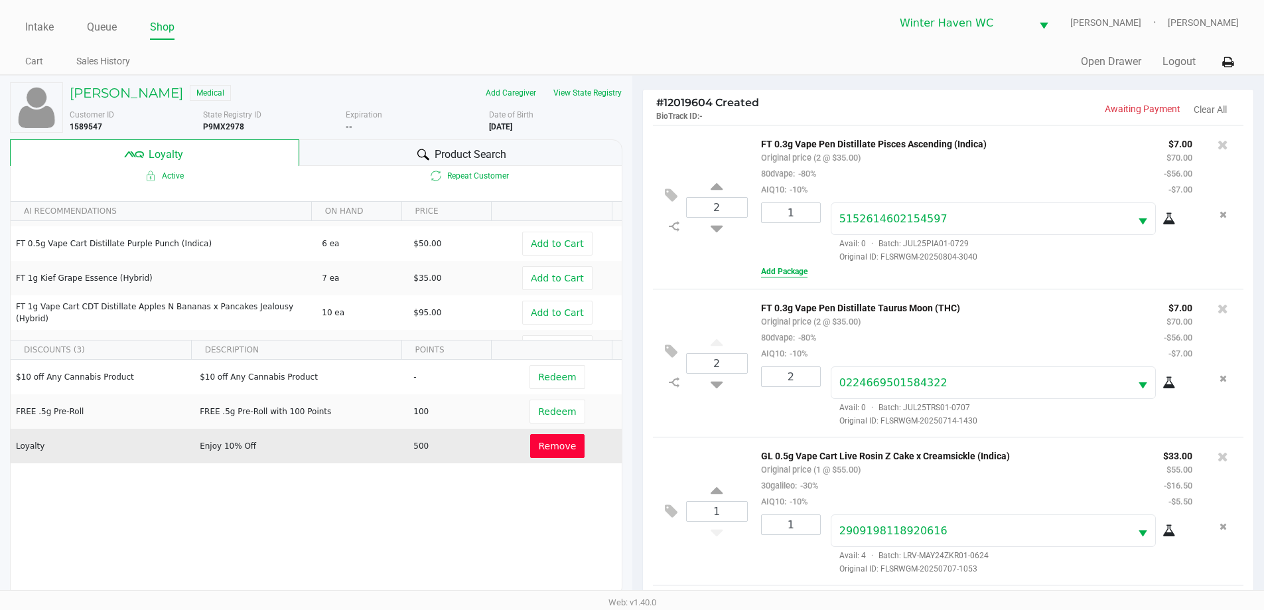
click at [796, 267] on button "Add Package" at bounding box center [784, 271] width 46 height 12
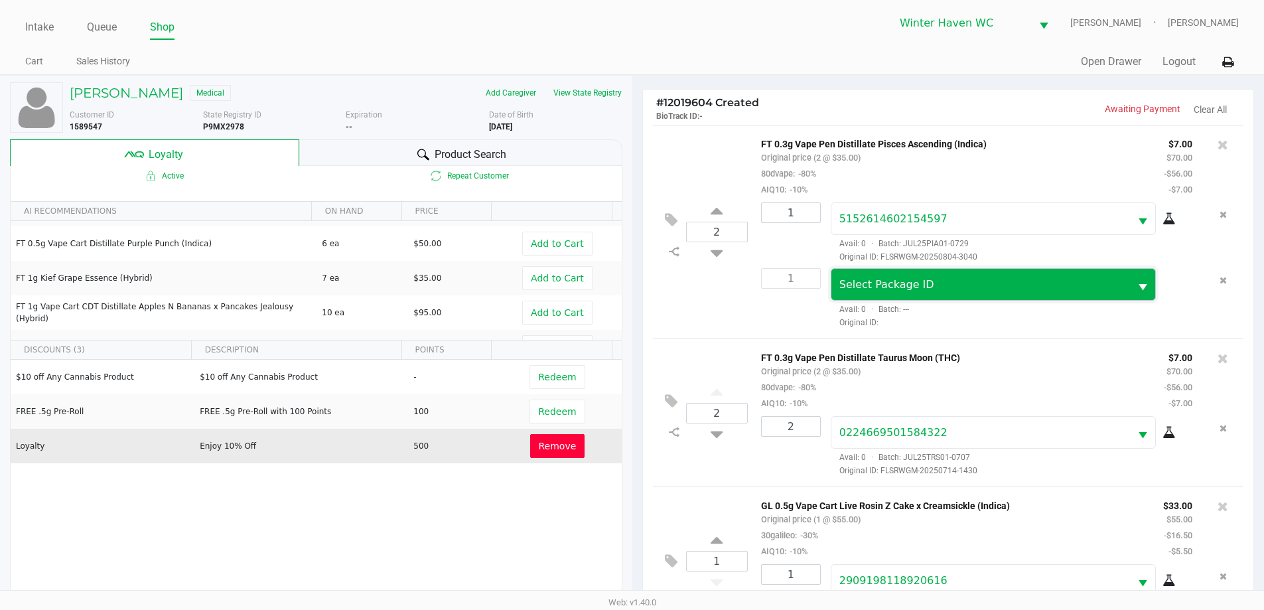
click at [889, 274] on span "Select Package ID" at bounding box center [981, 284] width 299 height 31
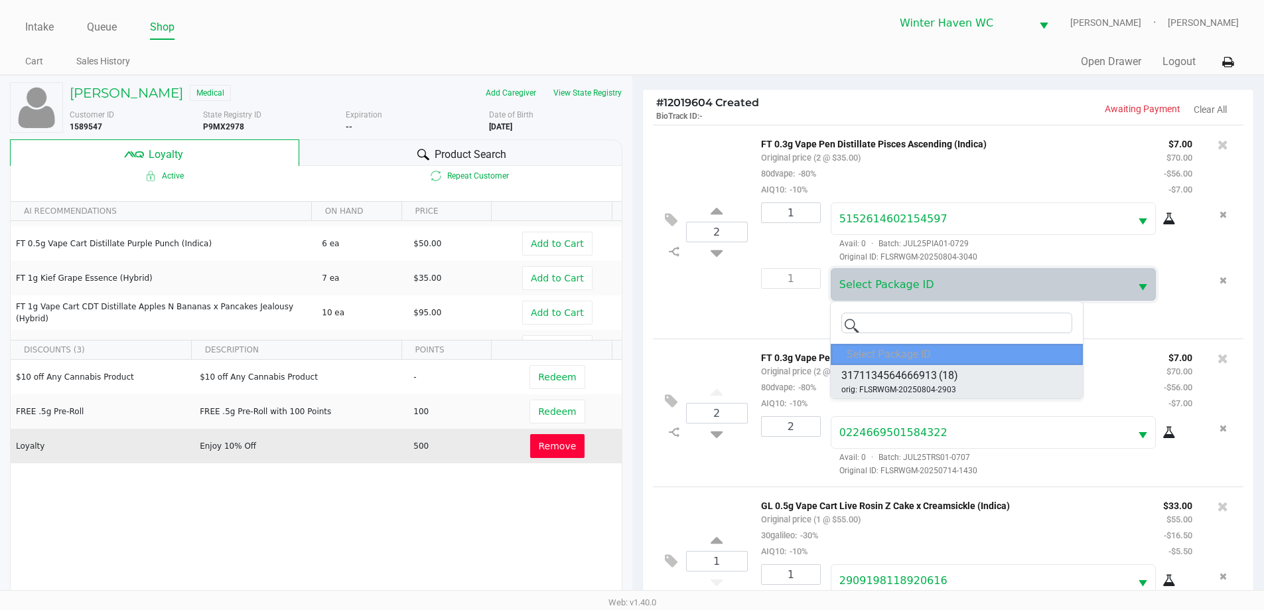
click at [925, 377] on span "3171134564666913" at bounding box center [890, 376] width 96 height 16
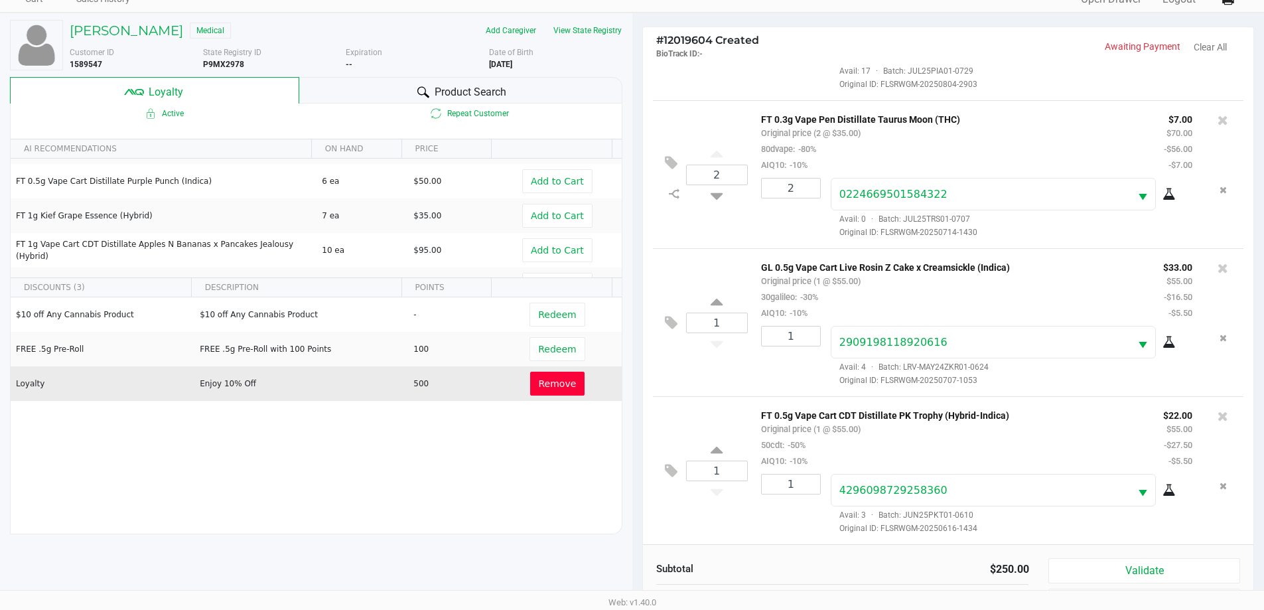
scroll to position [159, 0]
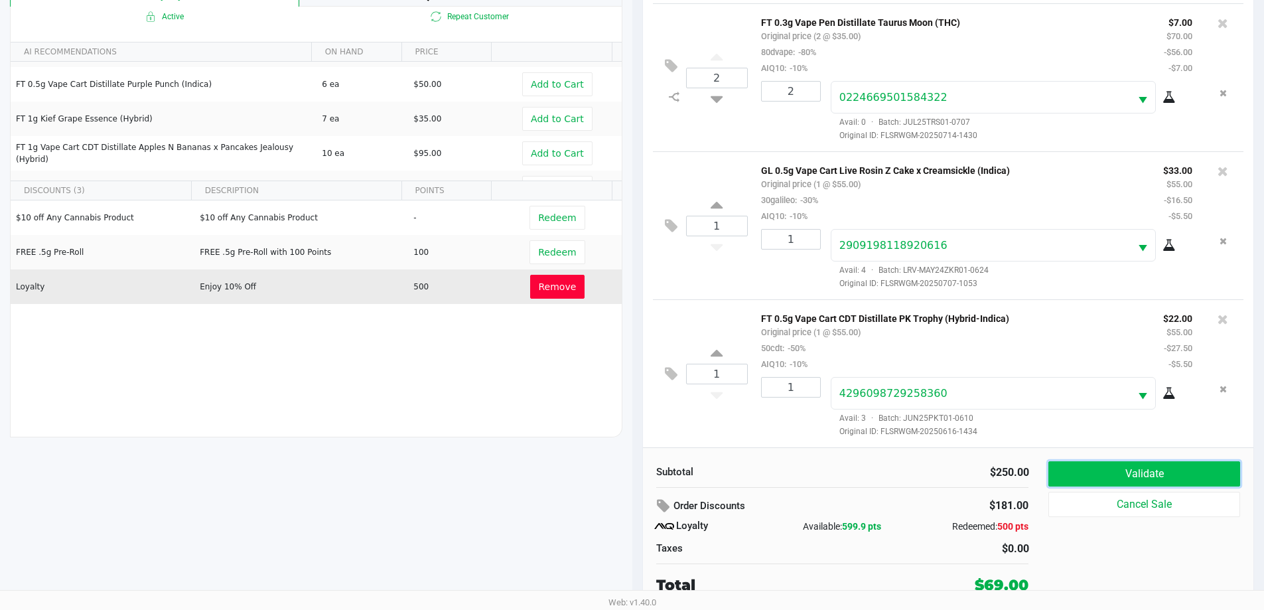
click at [1224, 485] on button "Validate" at bounding box center [1144, 473] width 191 height 25
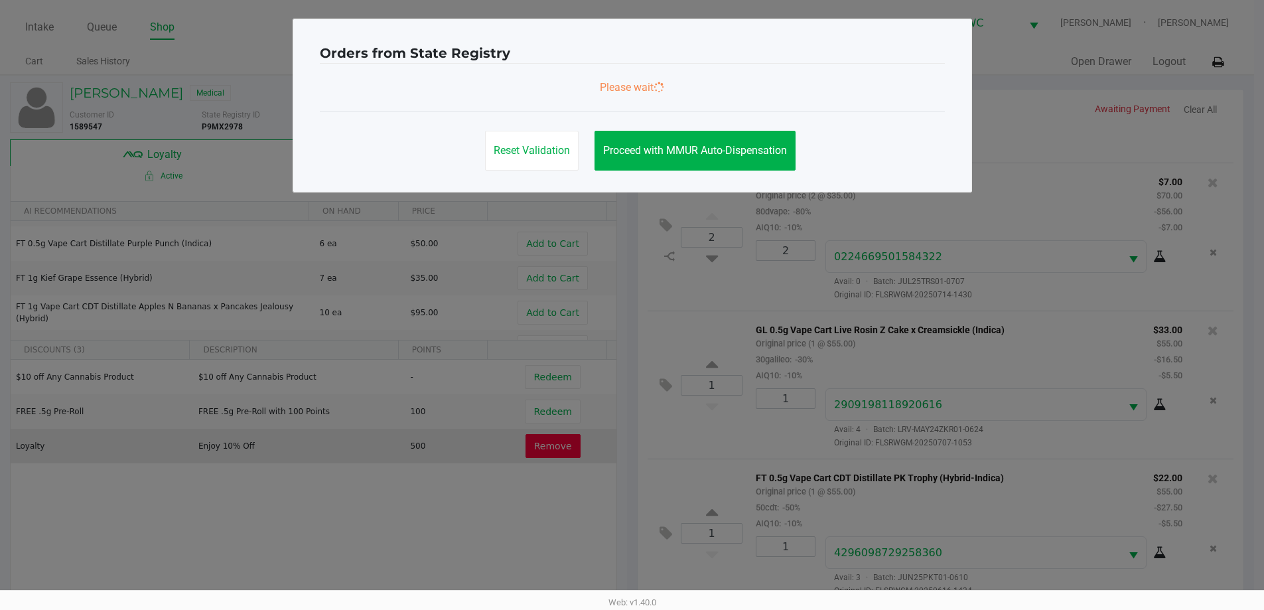
scroll to position [0, 0]
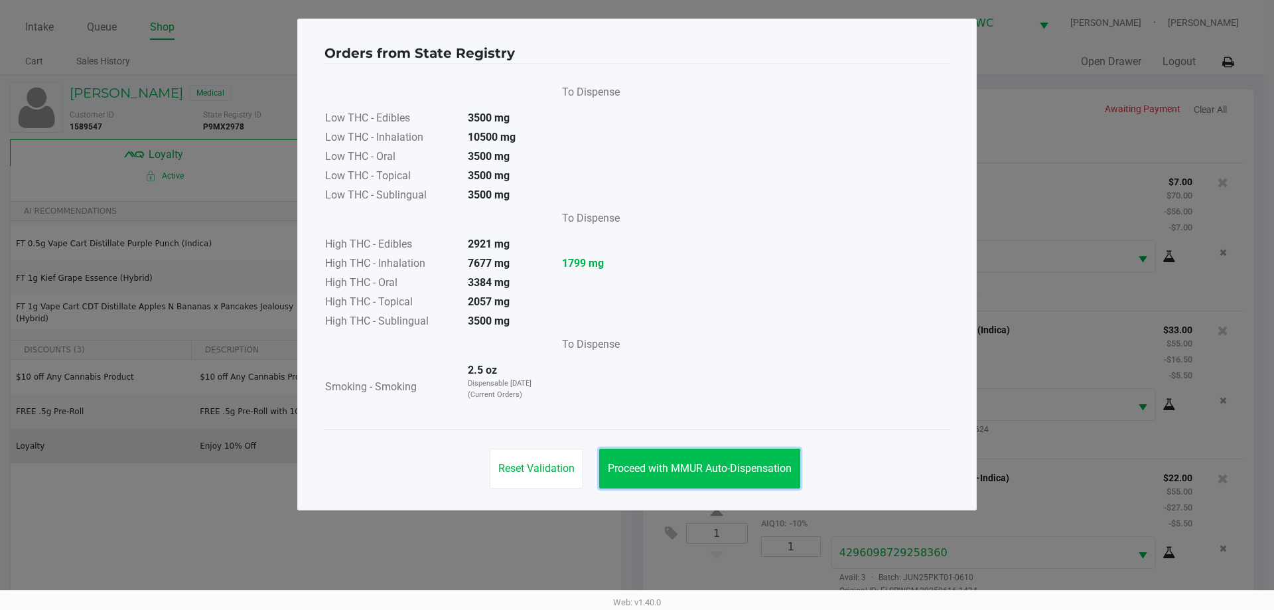
click at [728, 470] on span "Proceed with MMUR Auto-Dispensation" at bounding box center [700, 468] width 184 height 13
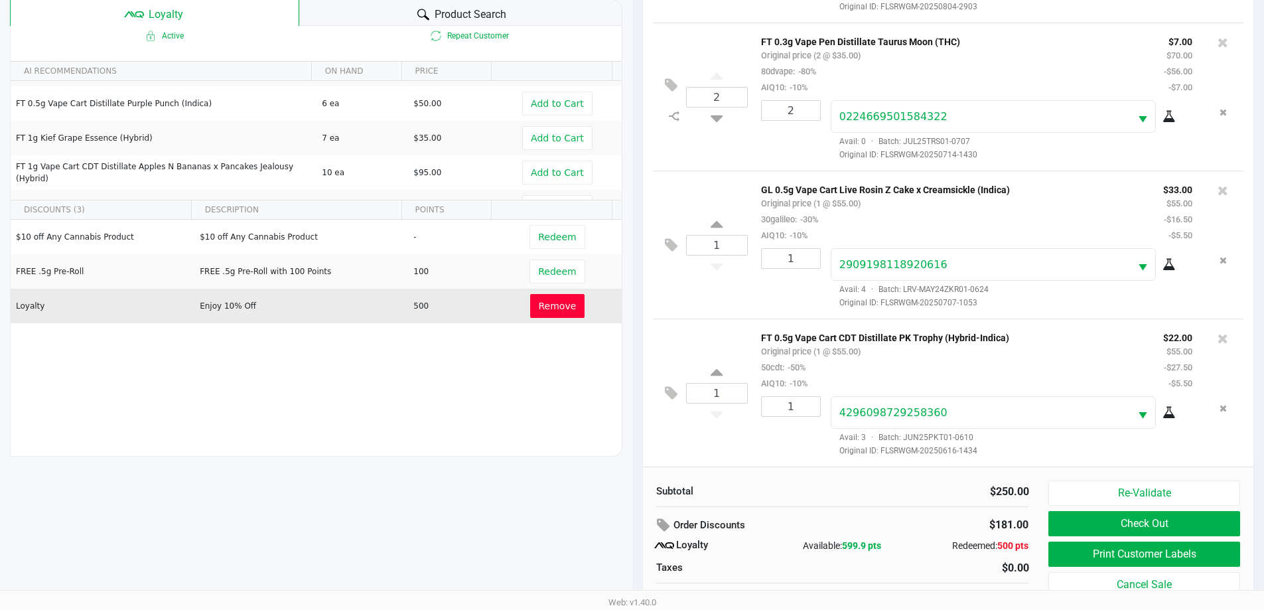
scroll to position [159, 0]
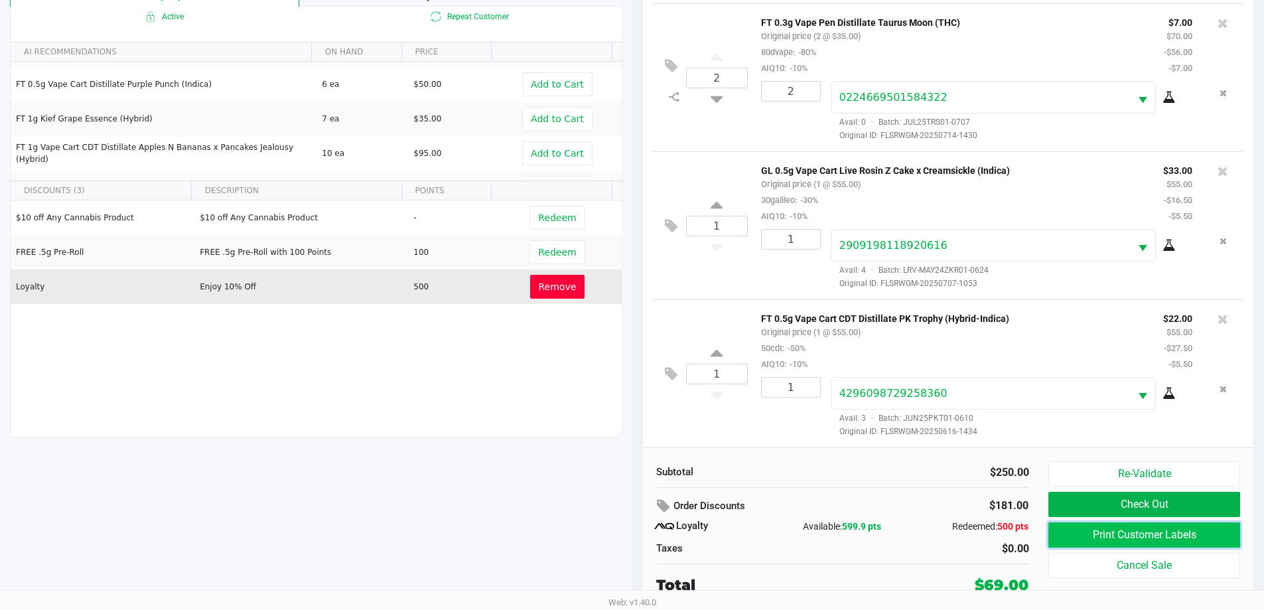
click at [1187, 532] on button "Print Customer Labels" at bounding box center [1144, 534] width 191 height 25
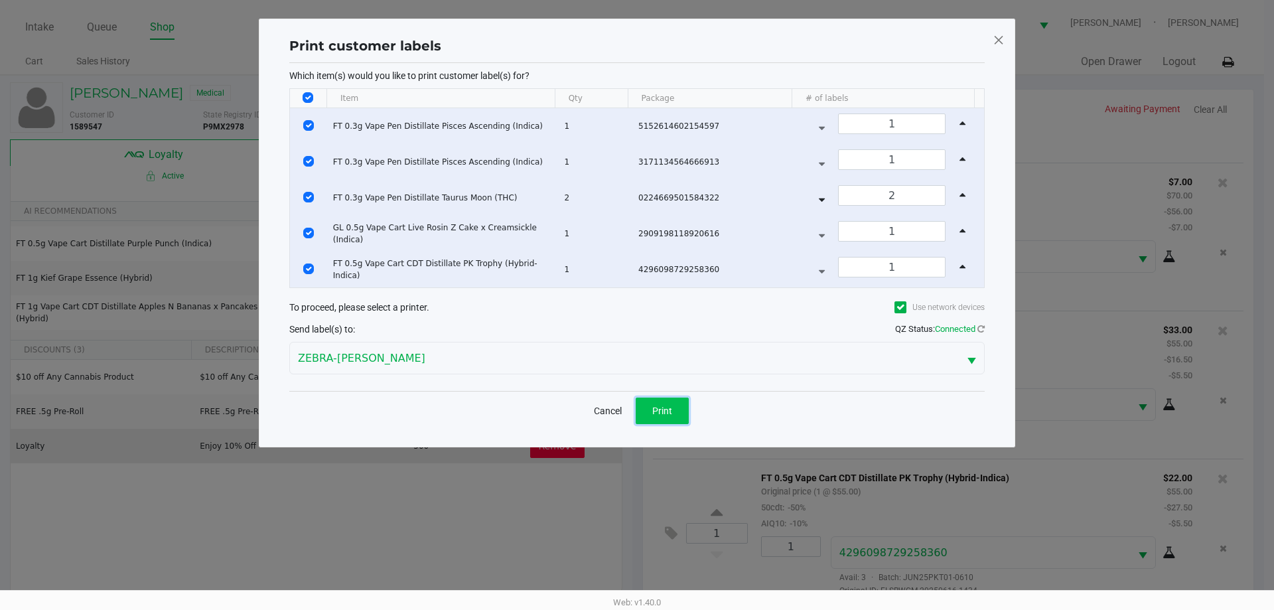
click at [661, 422] on button "Print" at bounding box center [662, 411] width 53 height 27
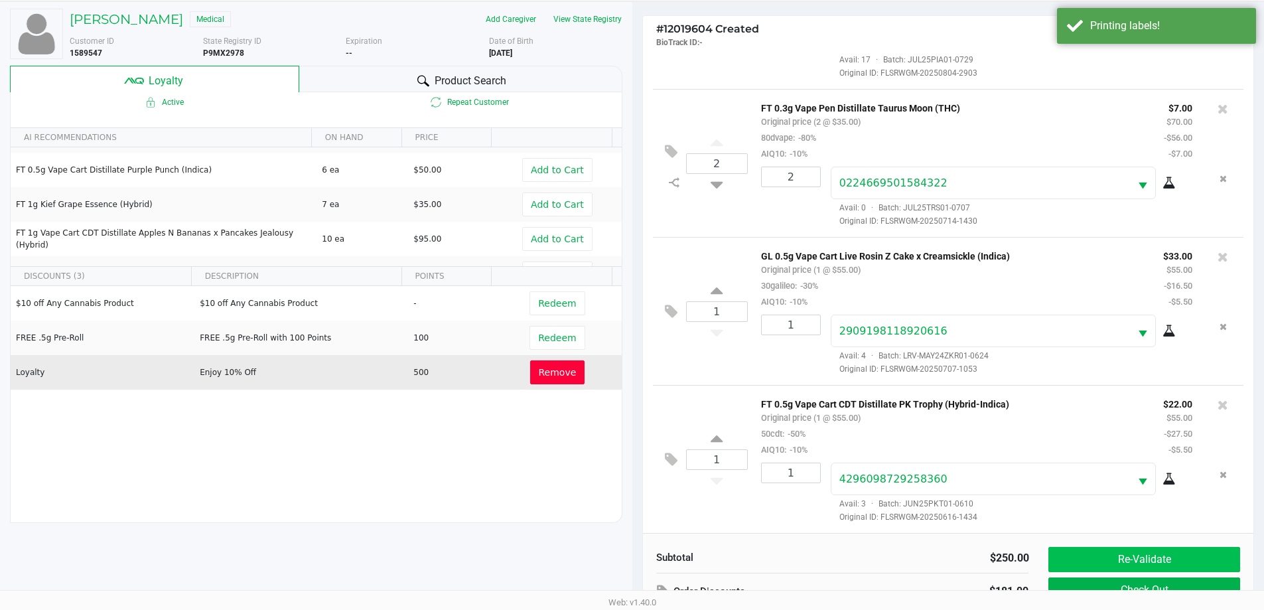
scroll to position [159, 0]
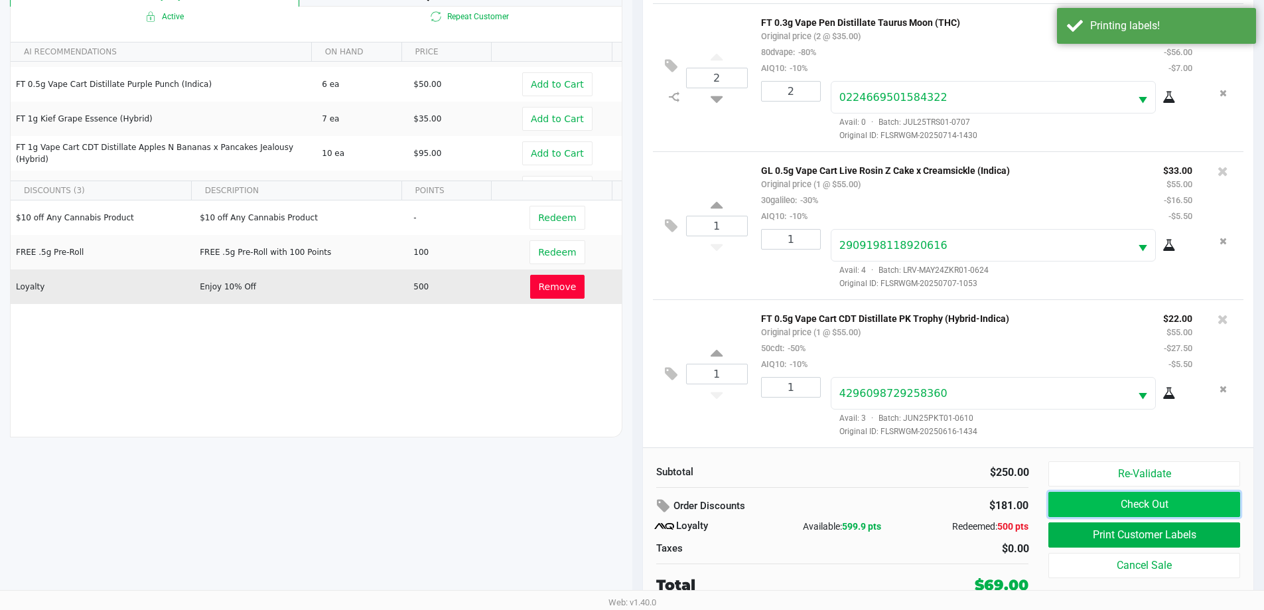
click at [1151, 513] on button "Check Out" at bounding box center [1144, 504] width 191 height 25
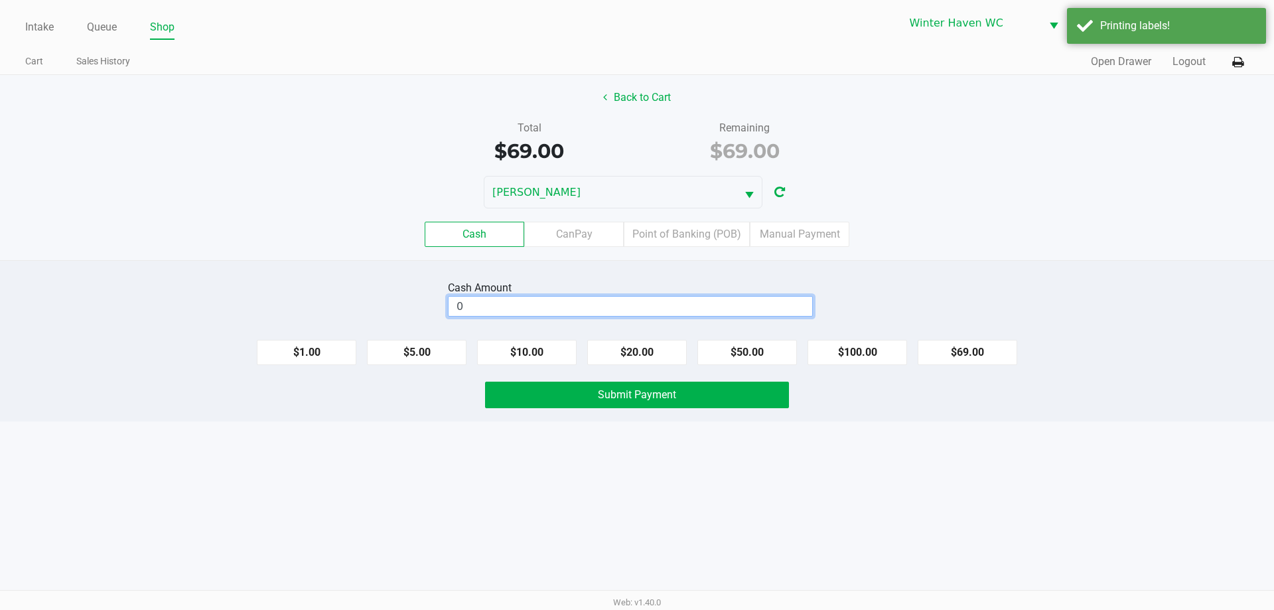
click at [647, 313] on input "0" at bounding box center [631, 306] width 364 height 19
type input "$70.00"
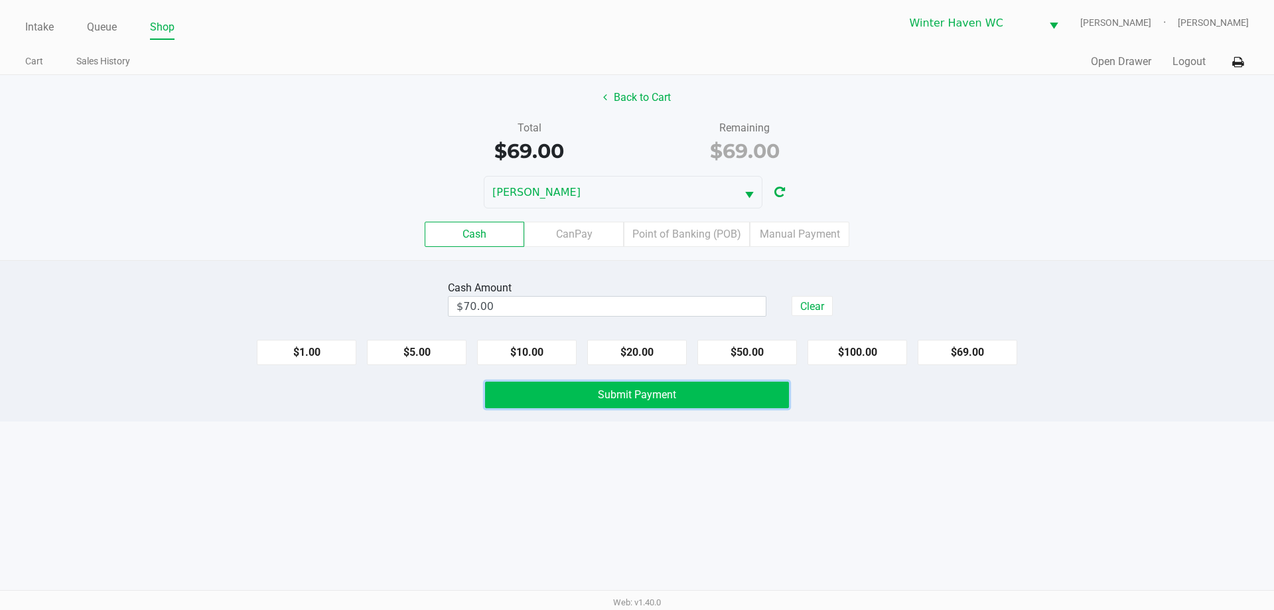
click at [652, 405] on button "Submit Payment" at bounding box center [637, 395] width 304 height 27
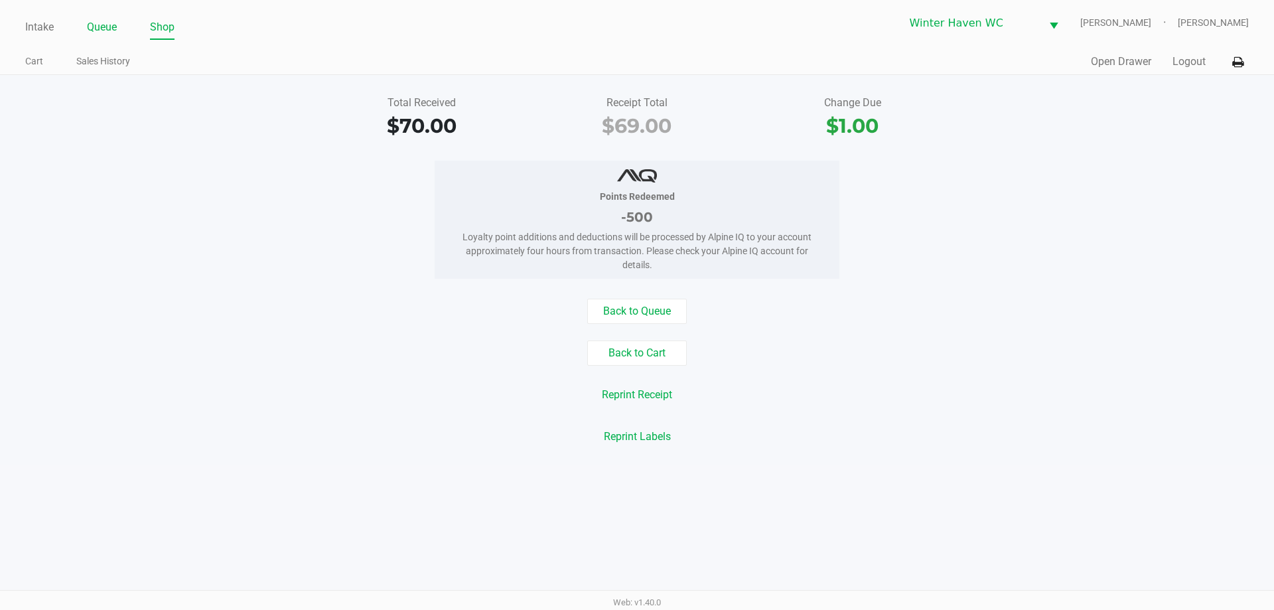
click at [99, 21] on link "Queue" at bounding box center [102, 27] width 30 height 19
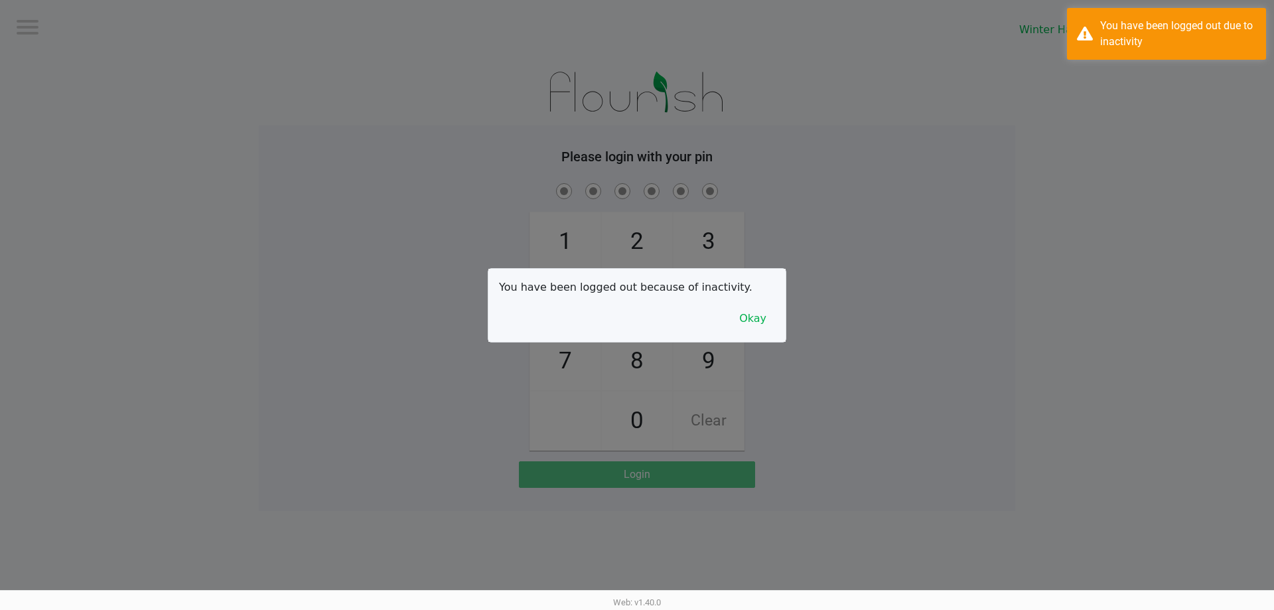
click at [39, 25] on div at bounding box center [637, 305] width 1274 height 610
click at [757, 314] on button "Okay" at bounding box center [753, 318] width 44 height 25
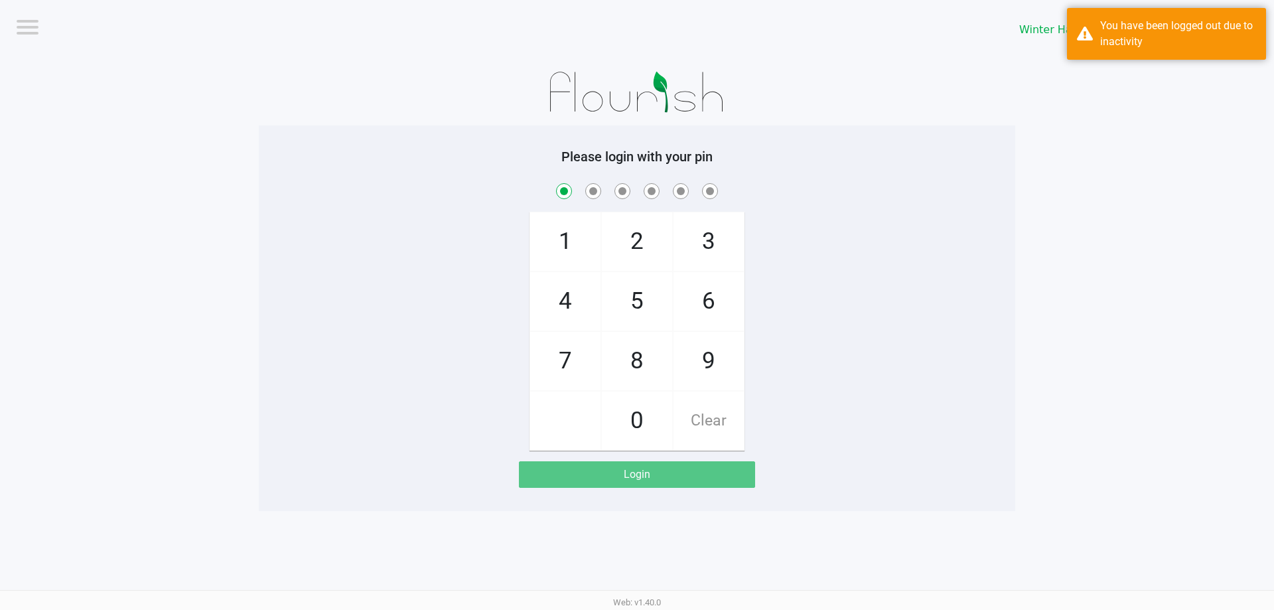
checkbox input "true"
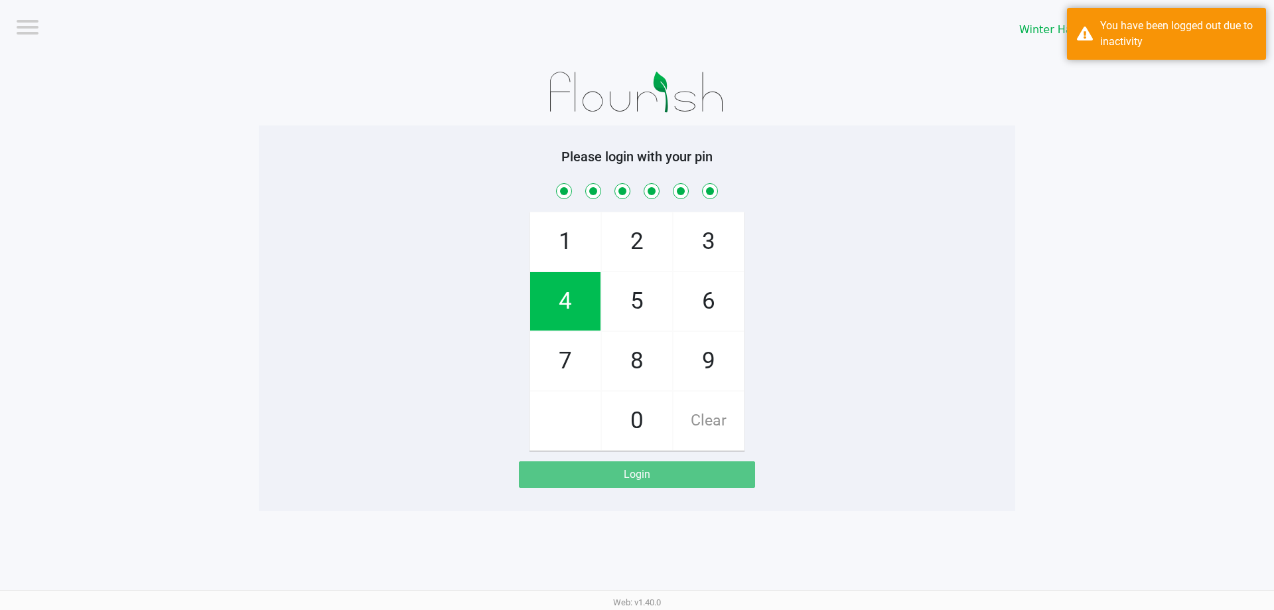
checkbox input "true"
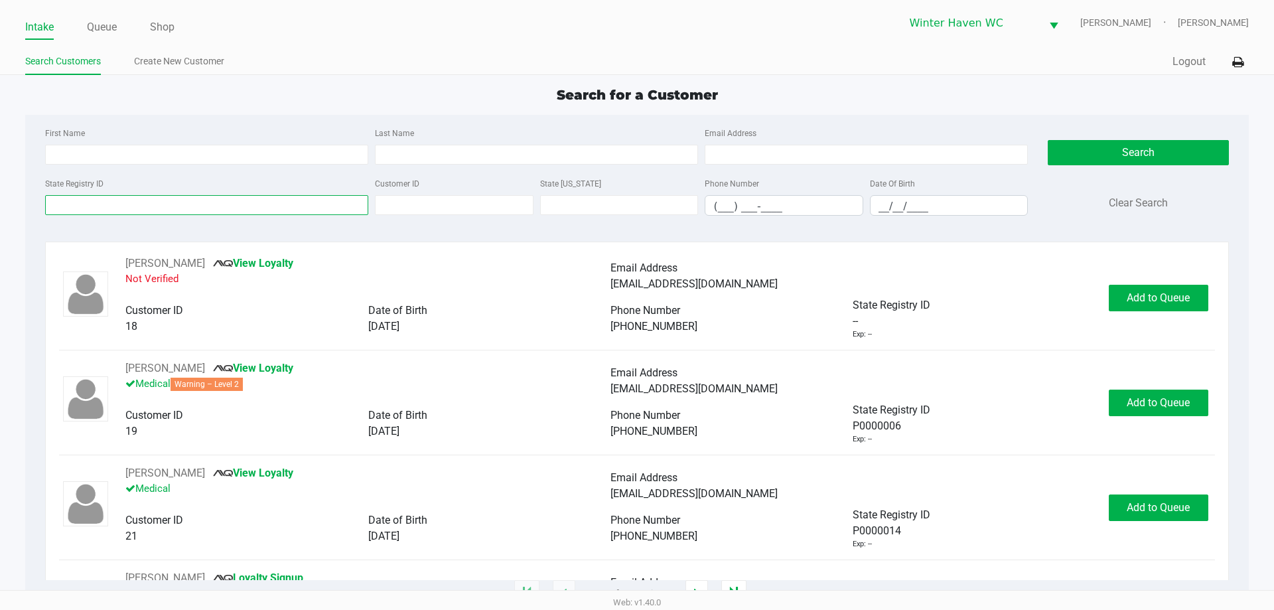
click at [184, 210] on input "State Registry ID" at bounding box center [206, 205] width 323 height 20
click at [188, 206] on input "State Registry ID" at bounding box center [206, 205] width 323 height 20
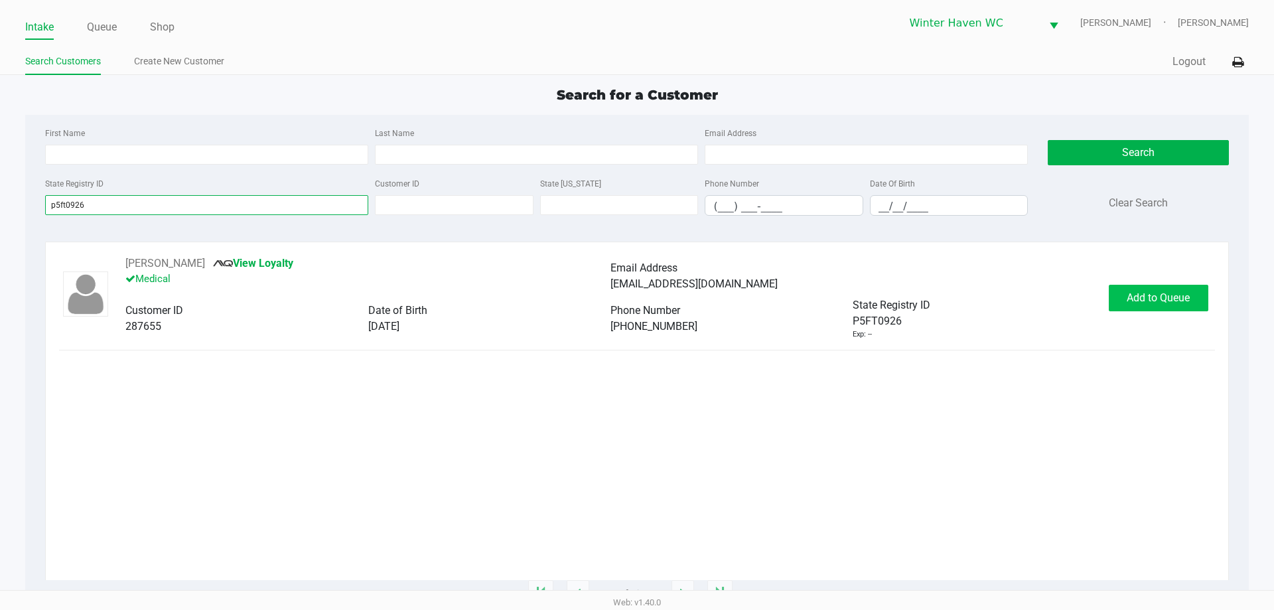
type input "p5ft0926"
click at [1196, 293] on button "Add to Queue" at bounding box center [1159, 298] width 100 height 27
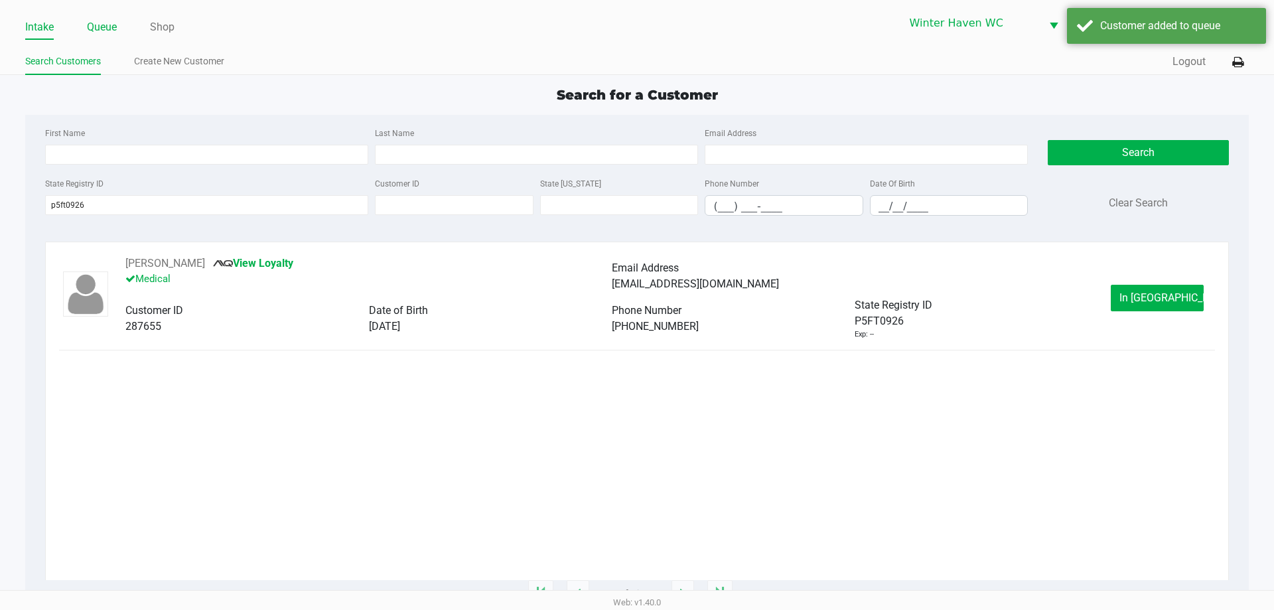
click at [111, 27] on link "Queue" at bounding box center [102, 27] width 30 height 19
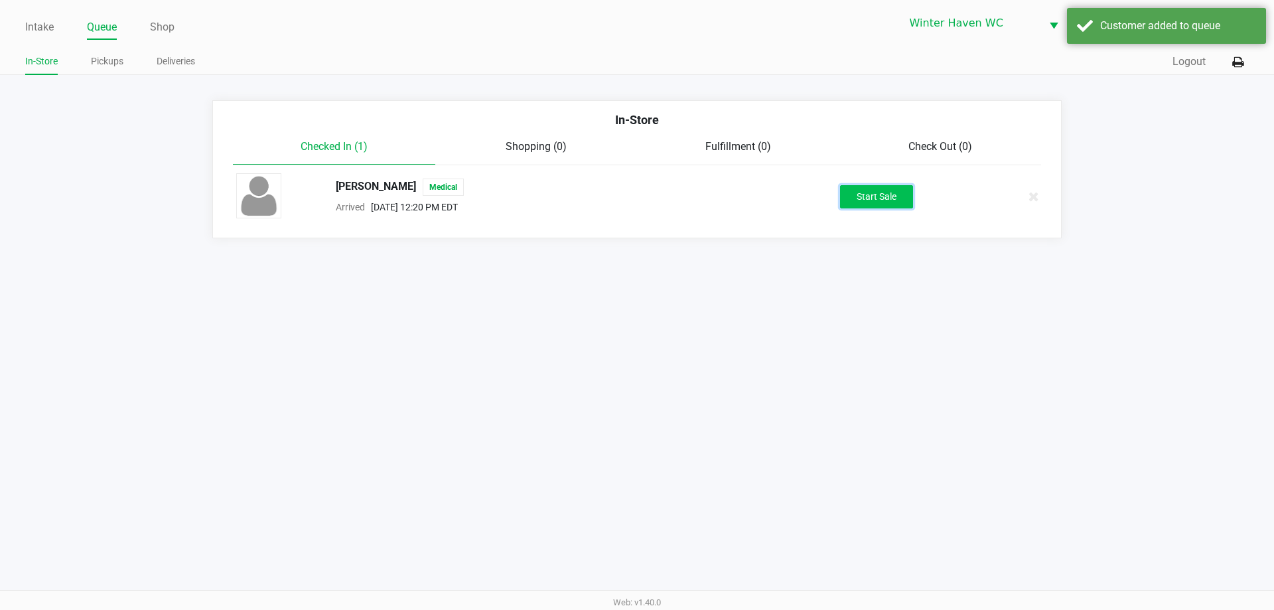
click at [889, 206] on button "Start Sale" at bounding box center [876, 196] width 73 height 23
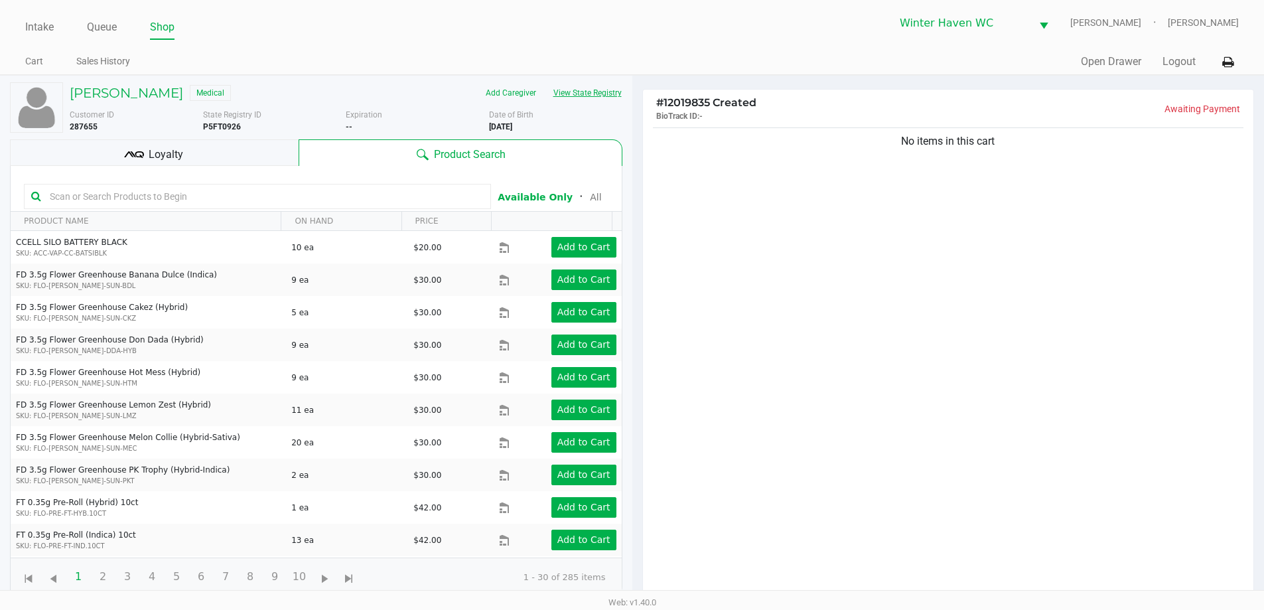
click at [607, 91] on button "View State Registry" at bounding box center [584, 92] width 78 height 21
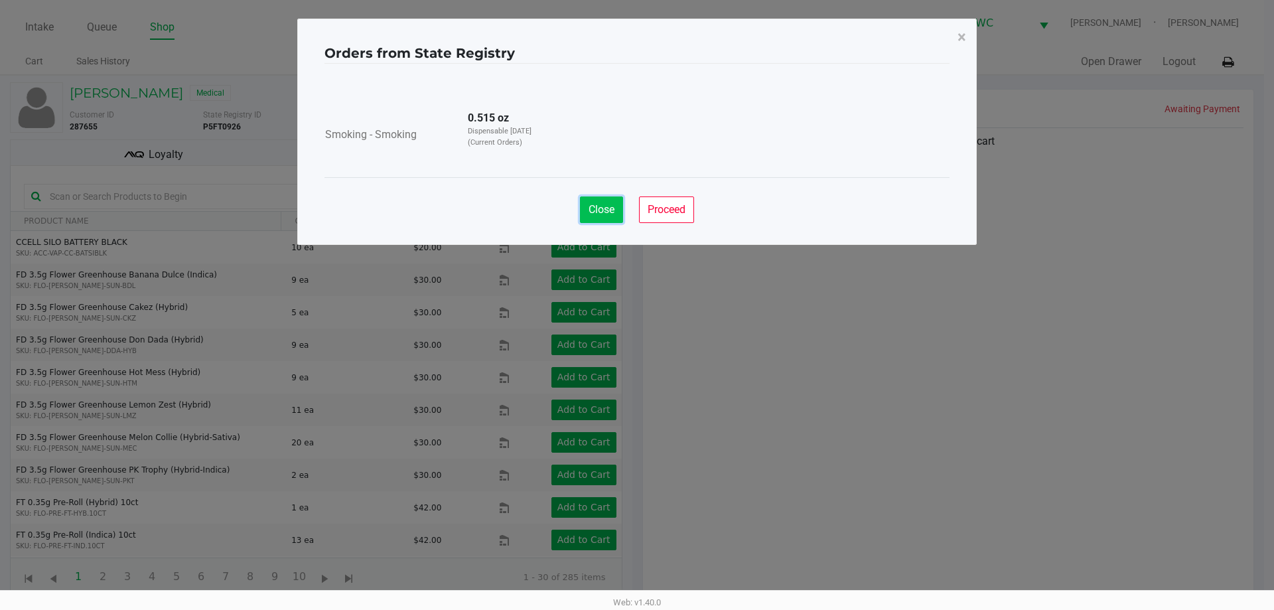
click at [594, 200] on button "Close" at bounding box center [601, 209] width 43 height 27
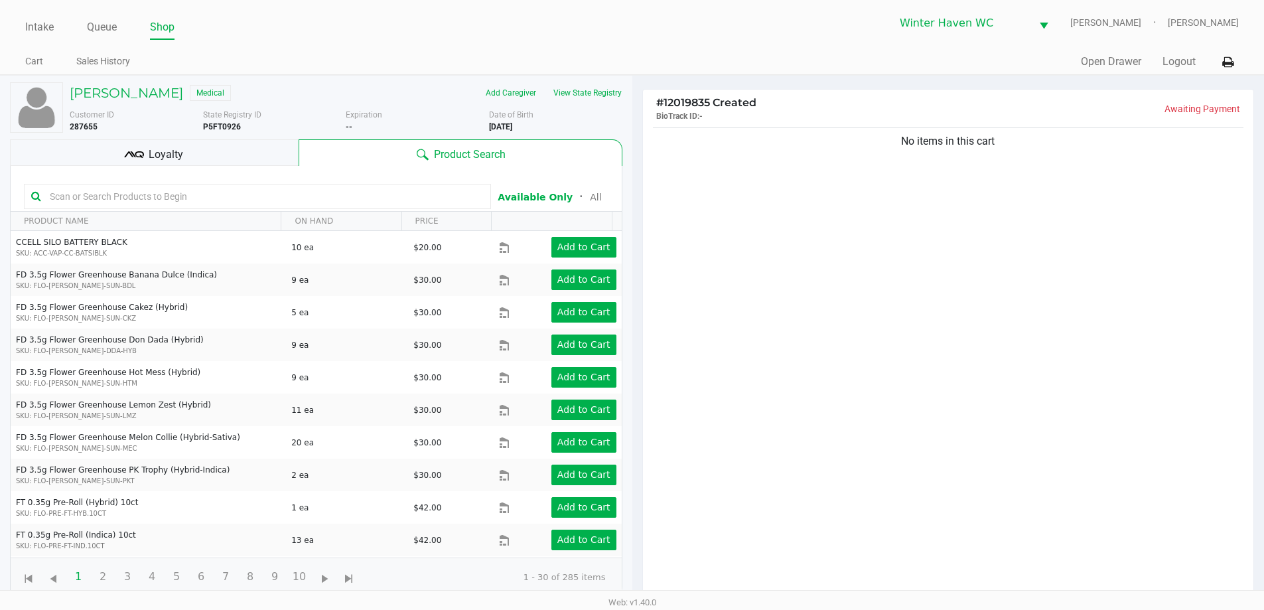
click at [171, 201] on input "text" at bounding box center [263, 196] width 439 height 20
click at [198, 197] on input "text" at bounding box center [263, 196] width 439 height 20
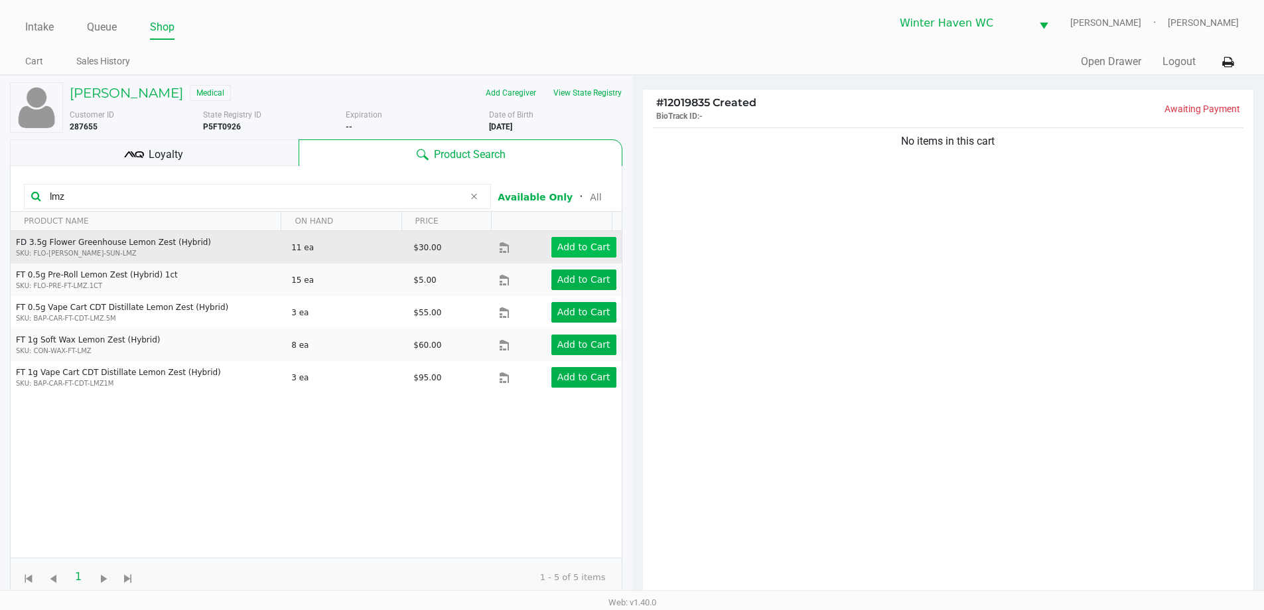
type input "lmz"
click at [584, 240] on button "Add to Cart" at bounding box center [584, 247] width 65 height 21
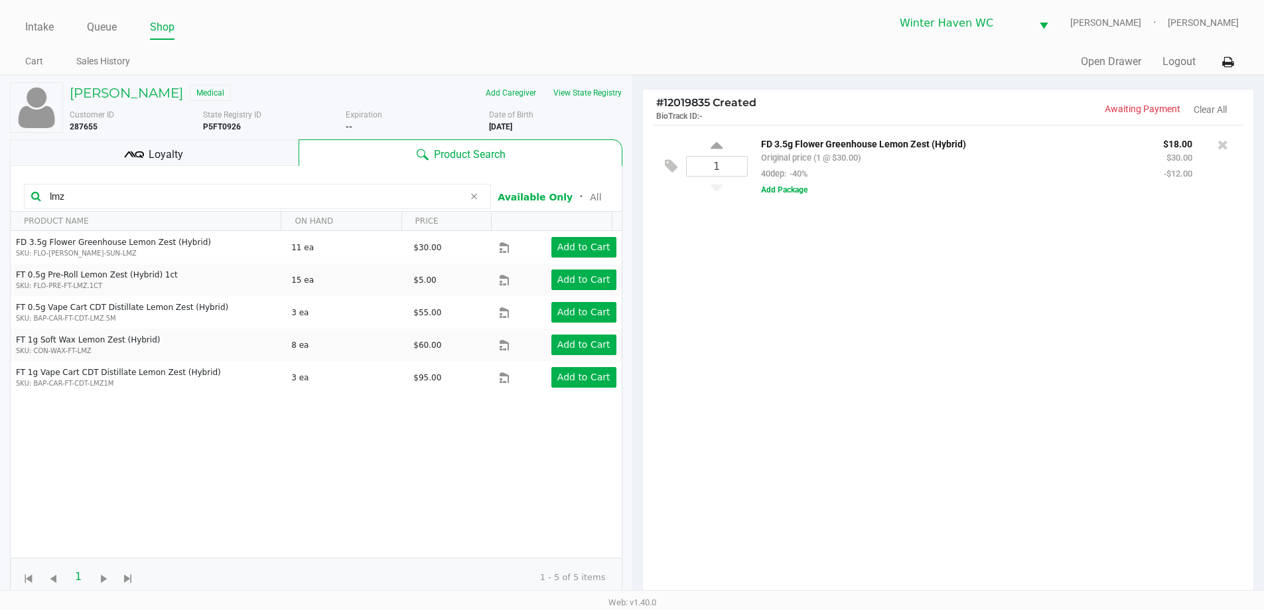
click at [183, 157] on div "Loyalty" at bounding box center [154, 152] width 289 height 27
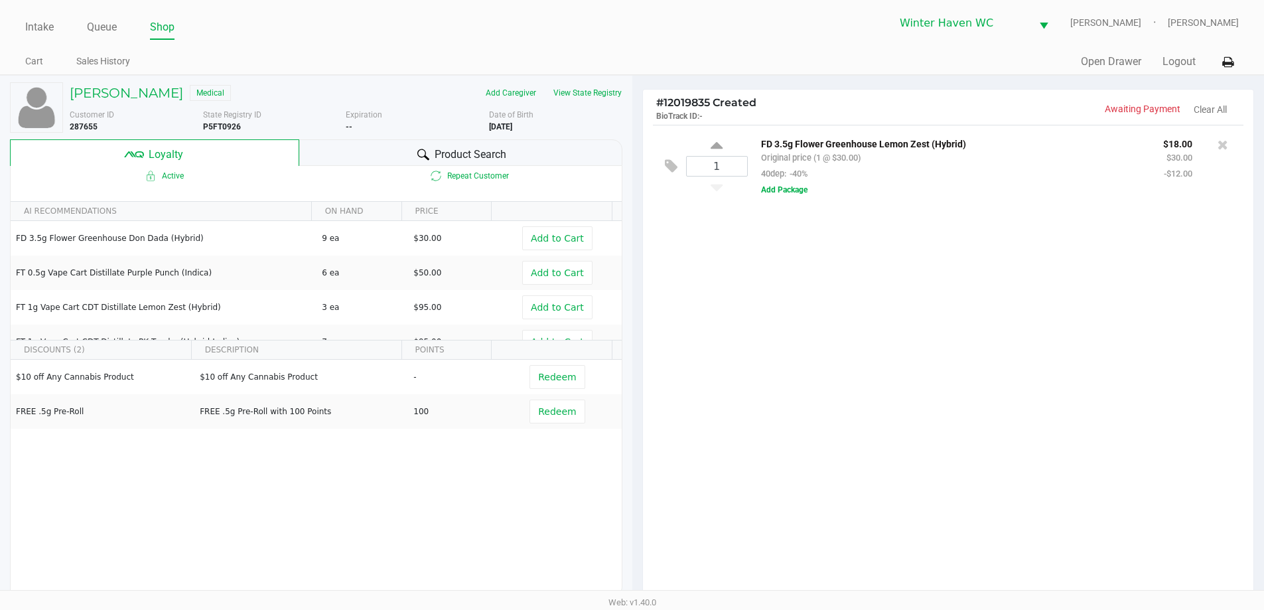
click at [449, 165] on div "Product Search" at bounding box center [460, 152] width 323 height 27
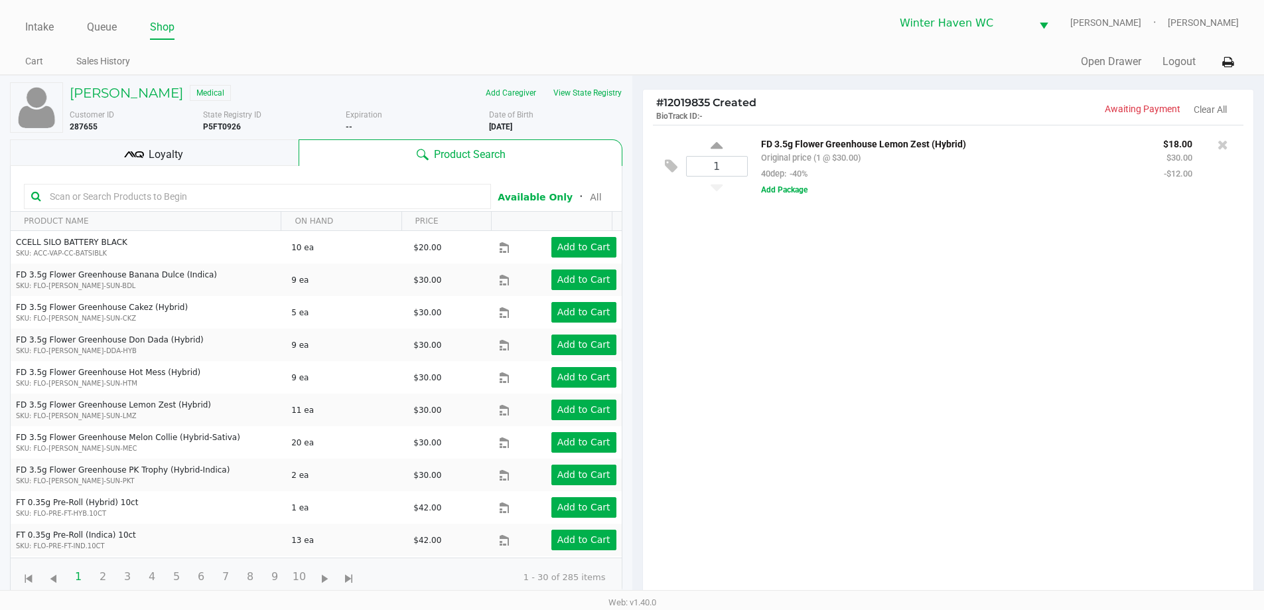
click at [325, 195] on input "text" at bounding box center [263, 196] width 439 height 20
click at [214, 197] on input "text" at bounding box center [263, 196] width 439 height 20
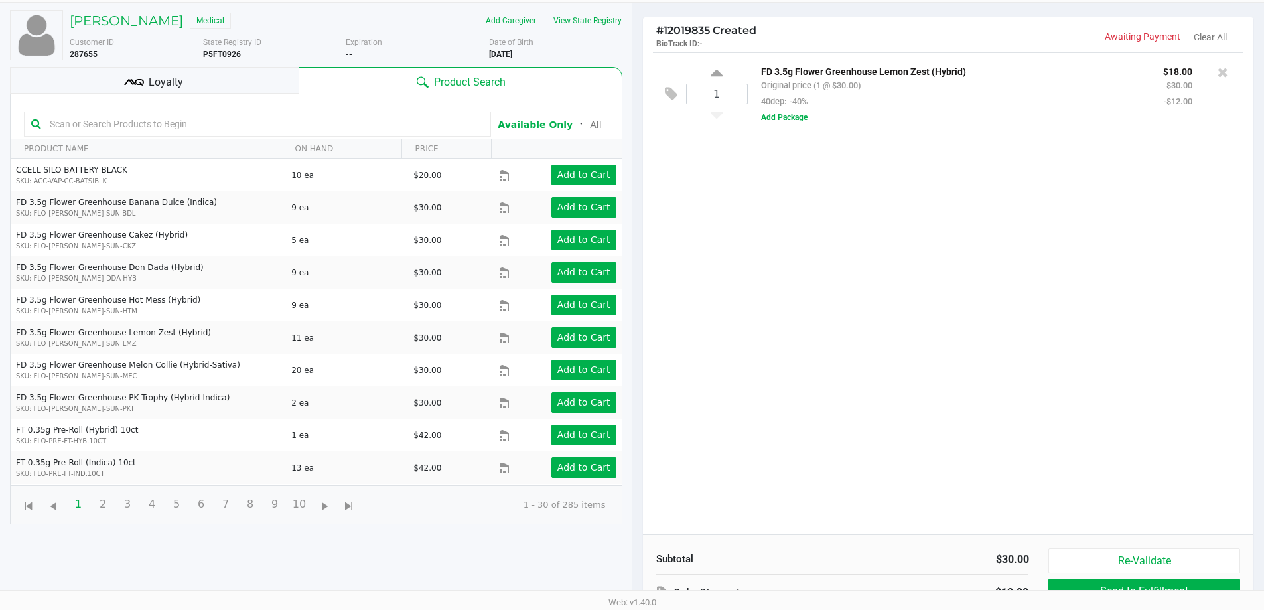
scroll to position [93, 0]
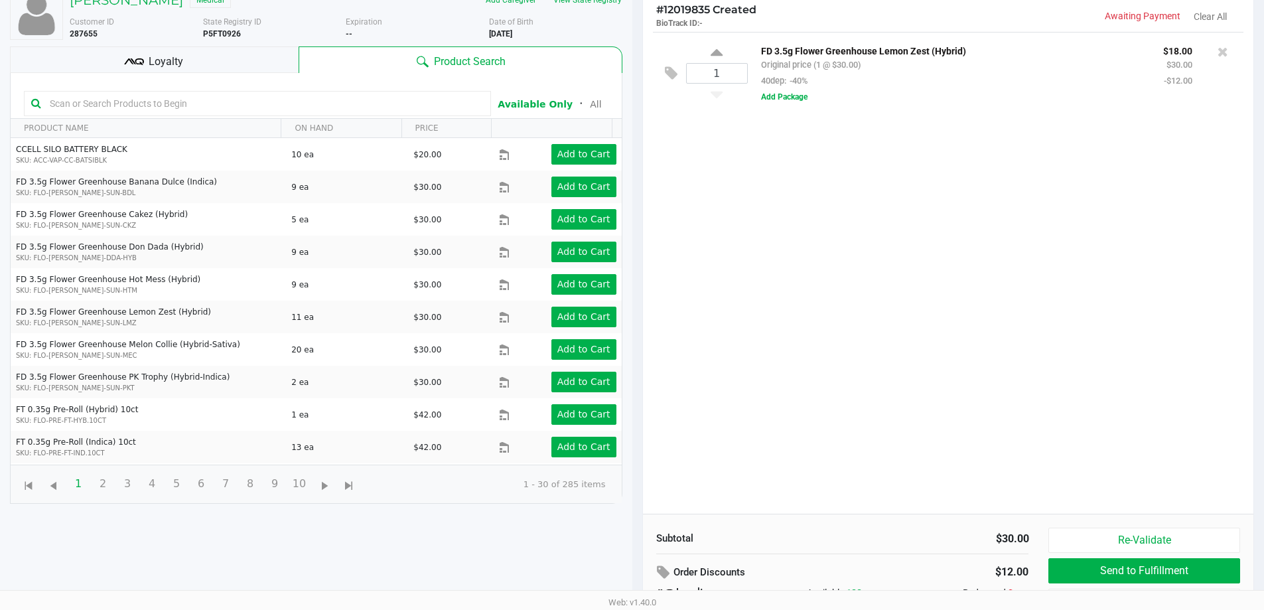
click at [762, 317] on div "1 FD 3.5g Flower Greenhouse Lemon Zest (Hybrid) Original price (1 @ $30.00) 40d…" at bounding box center [948, 273] width 611 height 482
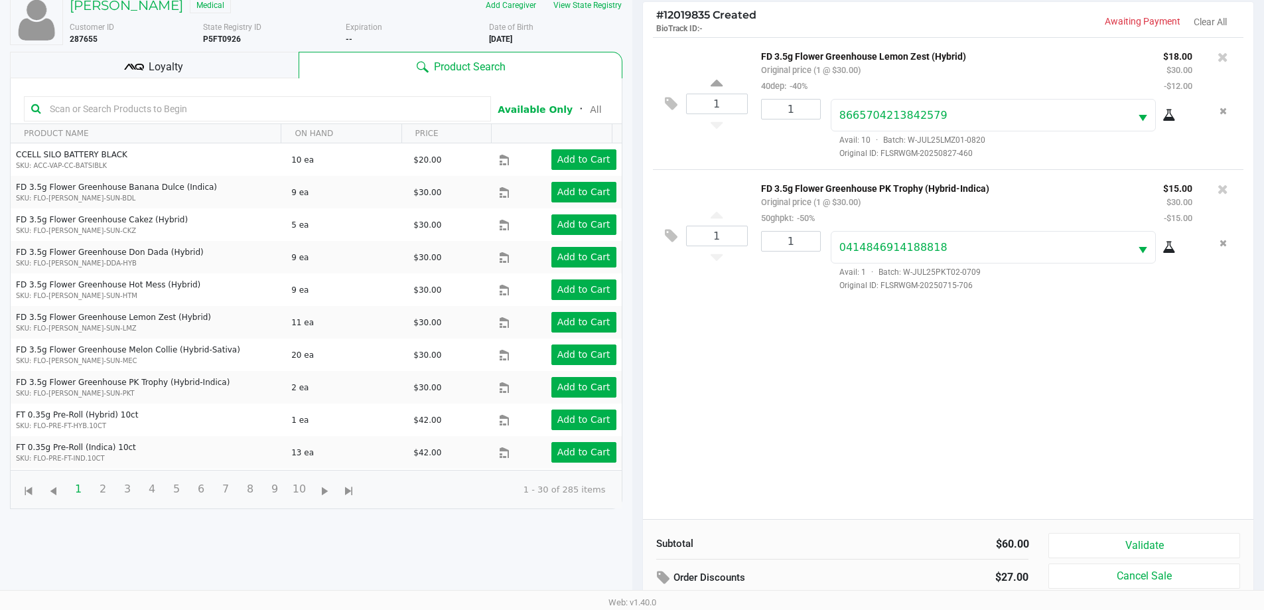
scroll to position [0, 0]
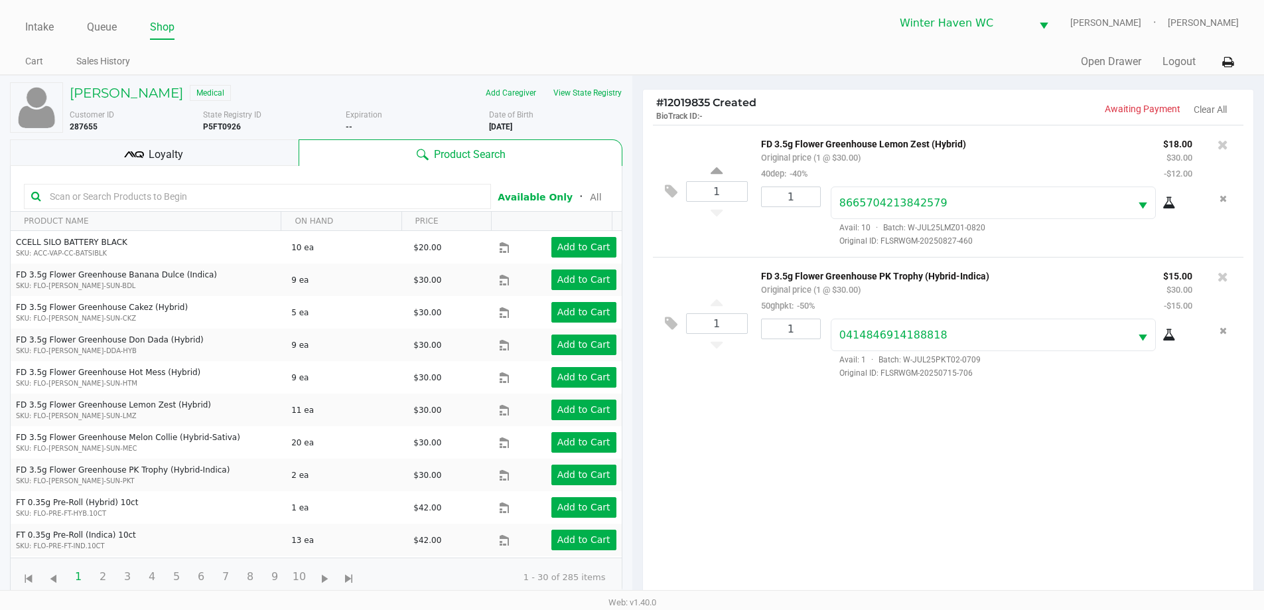
click at [200, 145] on div "Loyalty" at bounding box center [154, 152] width 289 height 27
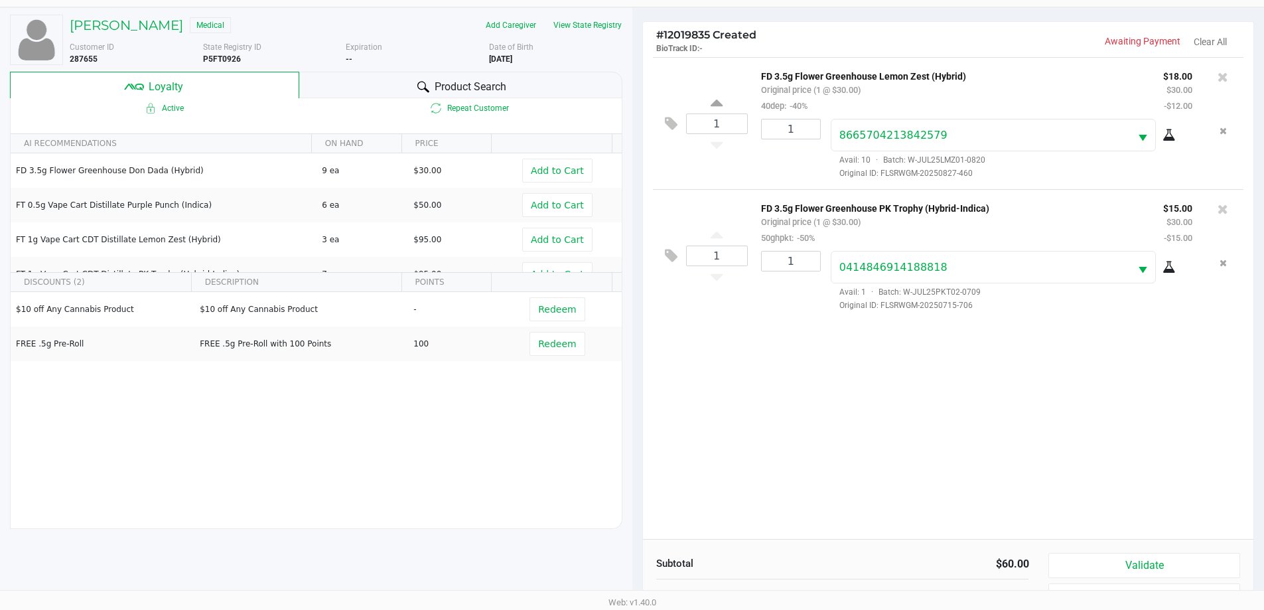
scroll to position [159, 0]
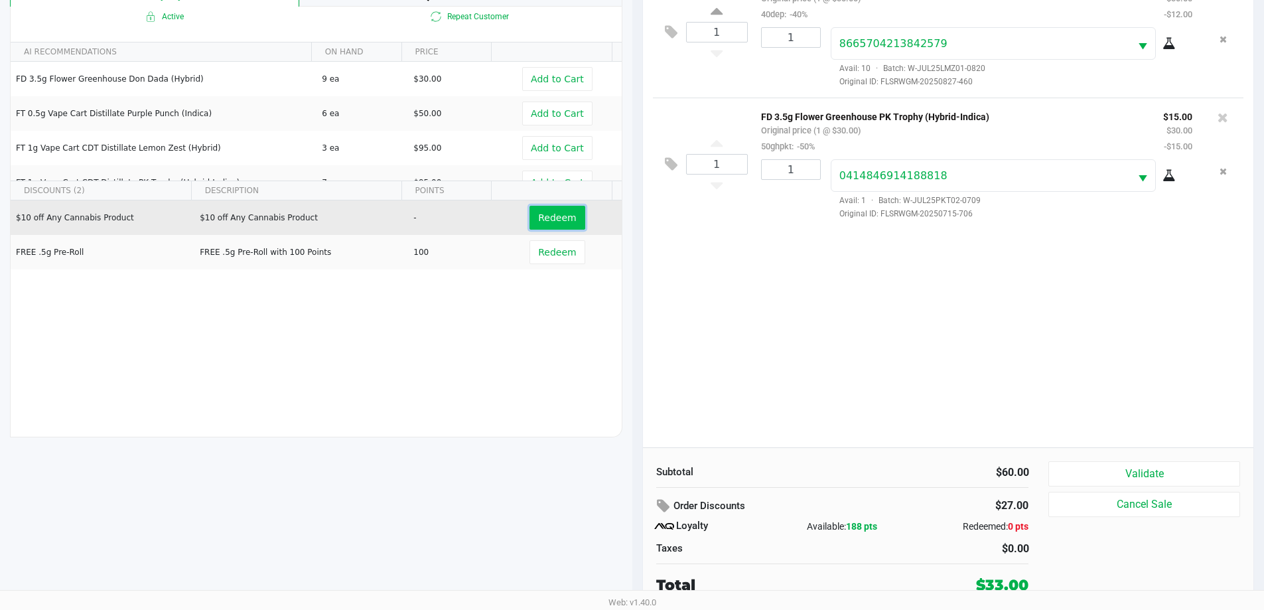
click at [540, 214] on span "Redeem" at bounding box center [557, 217] width 38 height 11
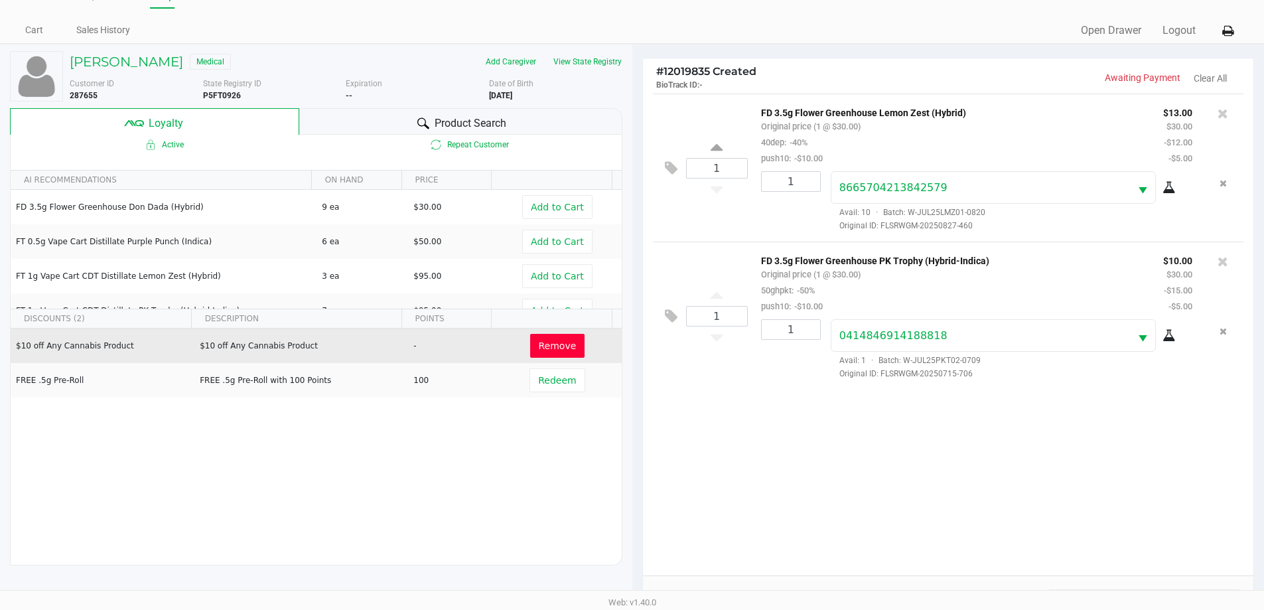
scroll to position [0, 0]
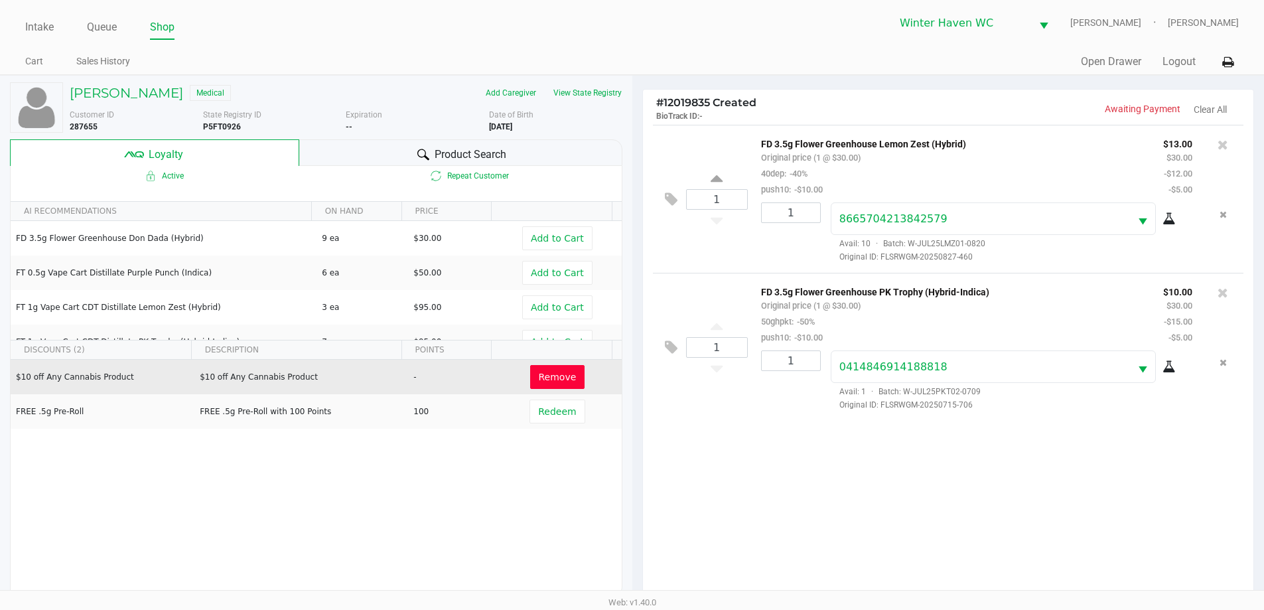
click at [466, 153] on span "Product Search" at bounding box center [471, 155] width 72 height 16
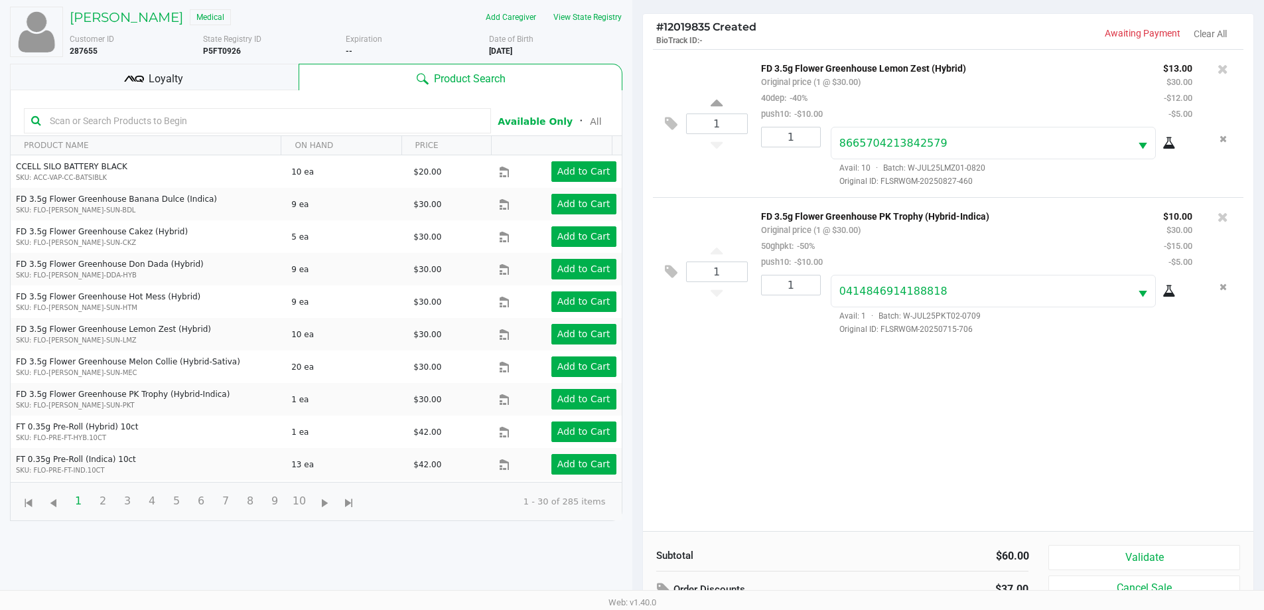
scroll to position [159, 0]
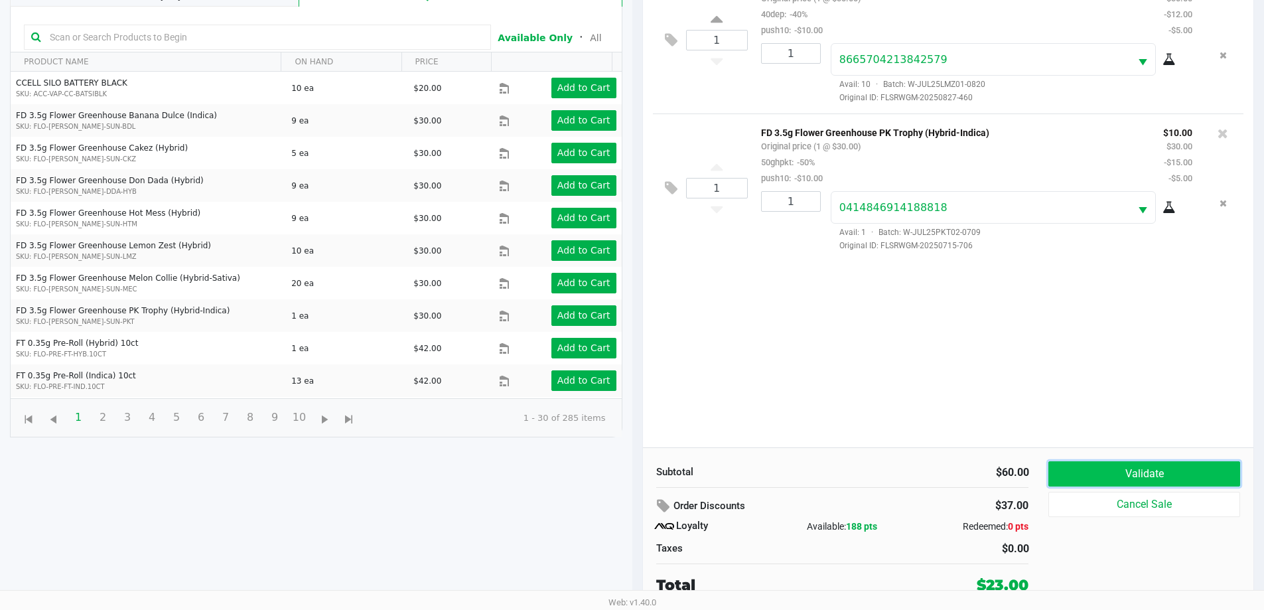
click at [1165, 480] on button "Validate" at bounding box center [1144, 473] width 191 height 25
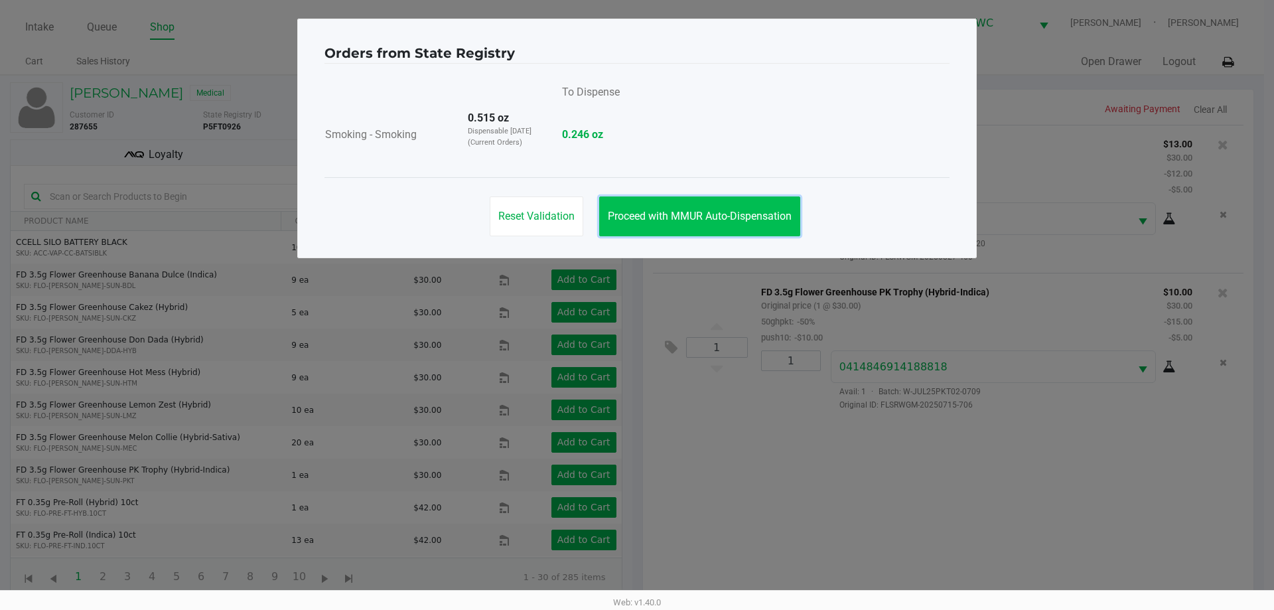
click at [749, 224] on button "Proceed with MMUR Auto-Dispensation" at bounding box center [699, 216] width 201 height 40
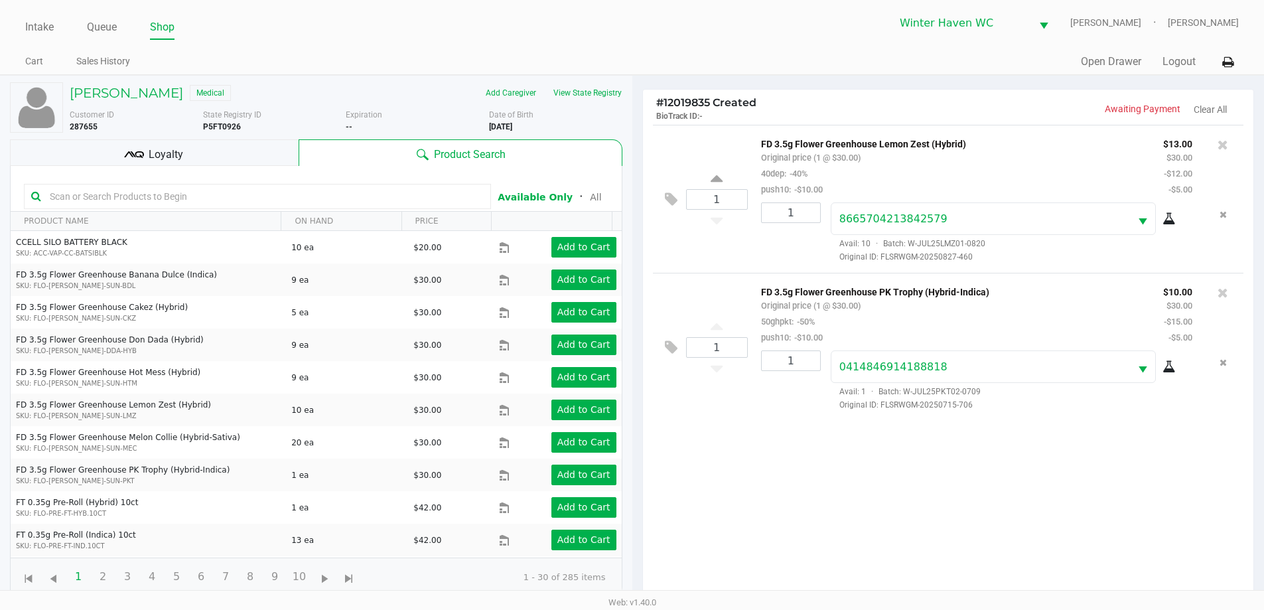
click at [266, 147] on div "Loyalty" at bounding box center [154, 152] width 289 height 27
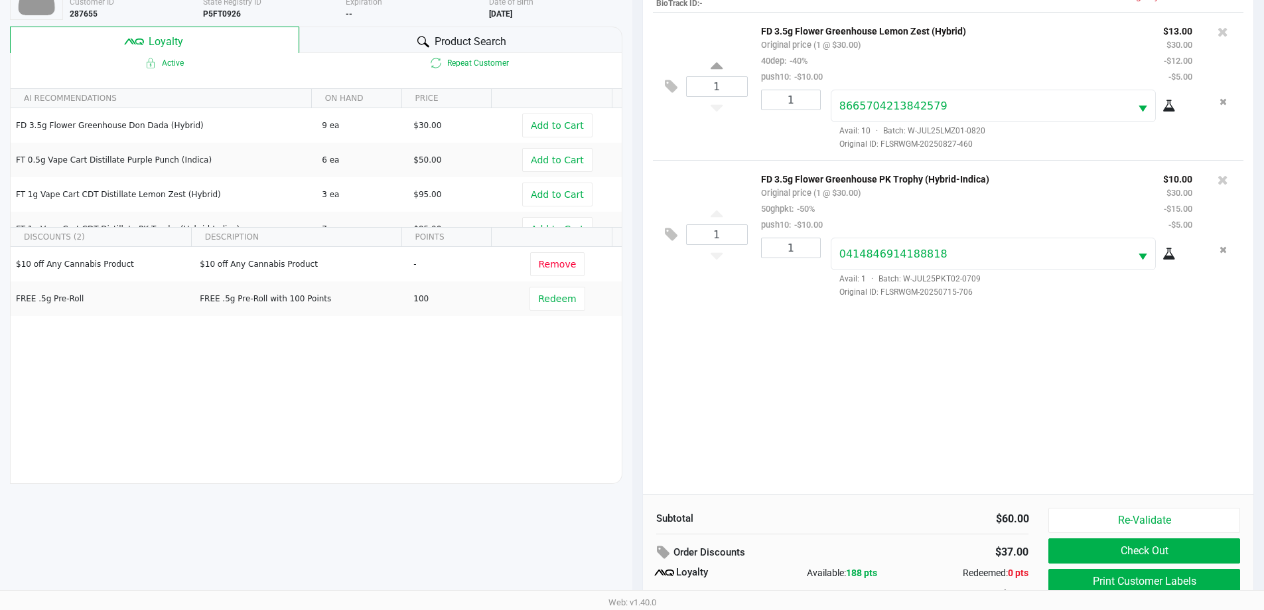
scroll to position [159, 0]
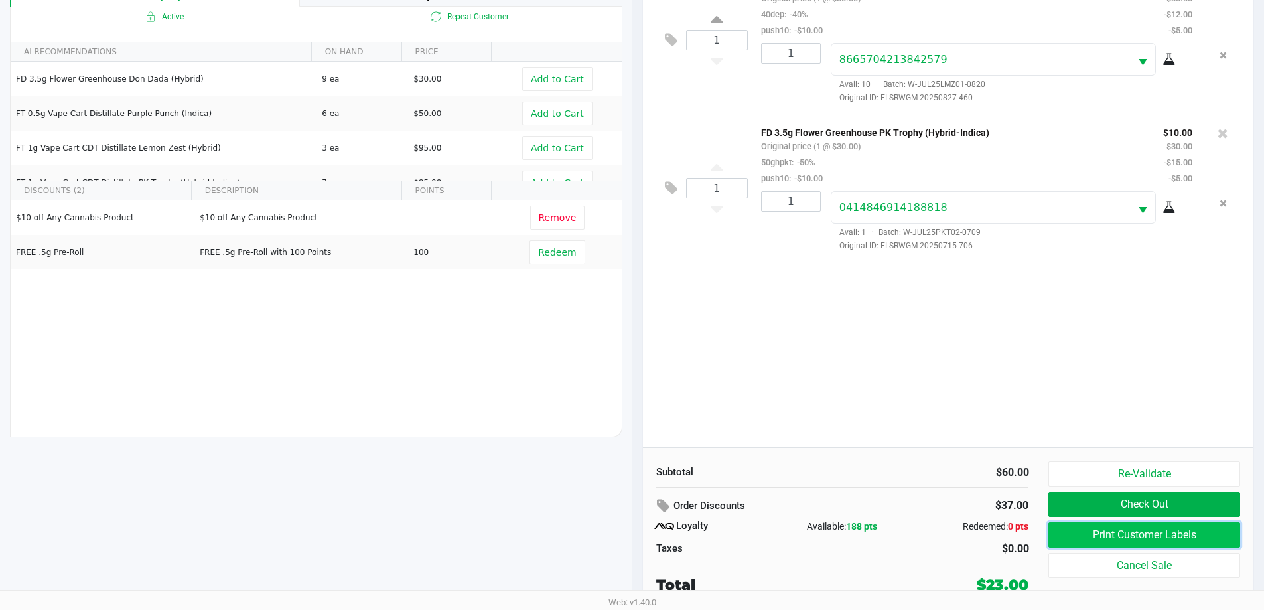
click at [1189, 540] on button "Print Customer Labels" at bounding box center [1144, 534] width 191 height 25
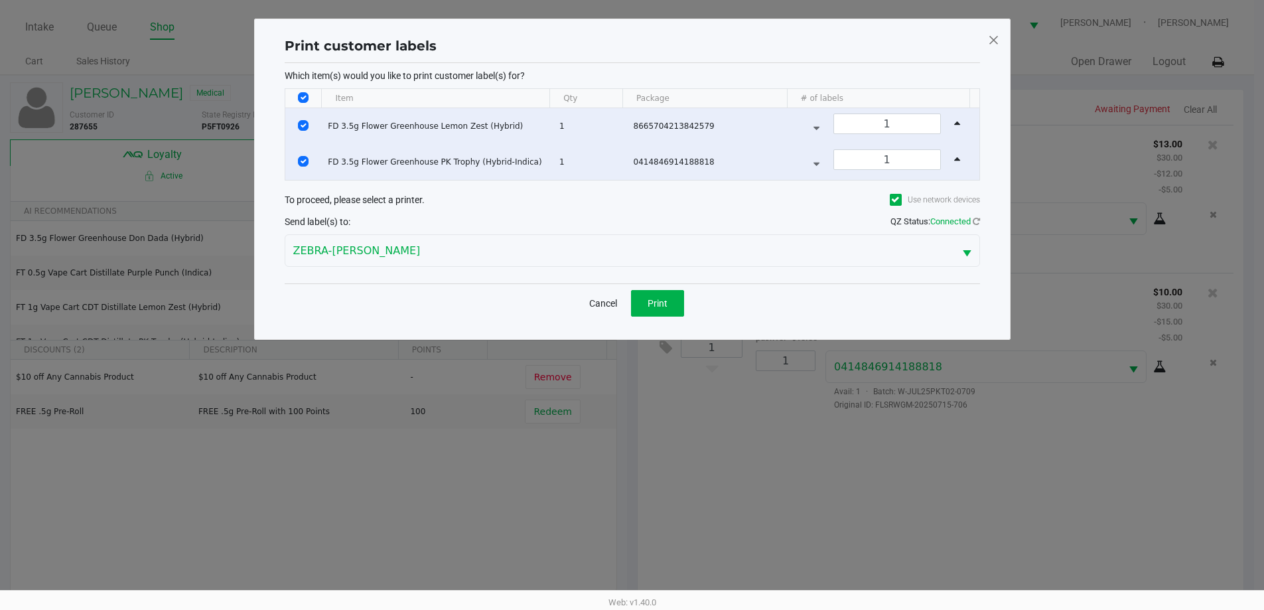
scroll to position [0, 0]
click at [656, 298] on span "Print" at bounding box center [662, 303] width 20 height 11
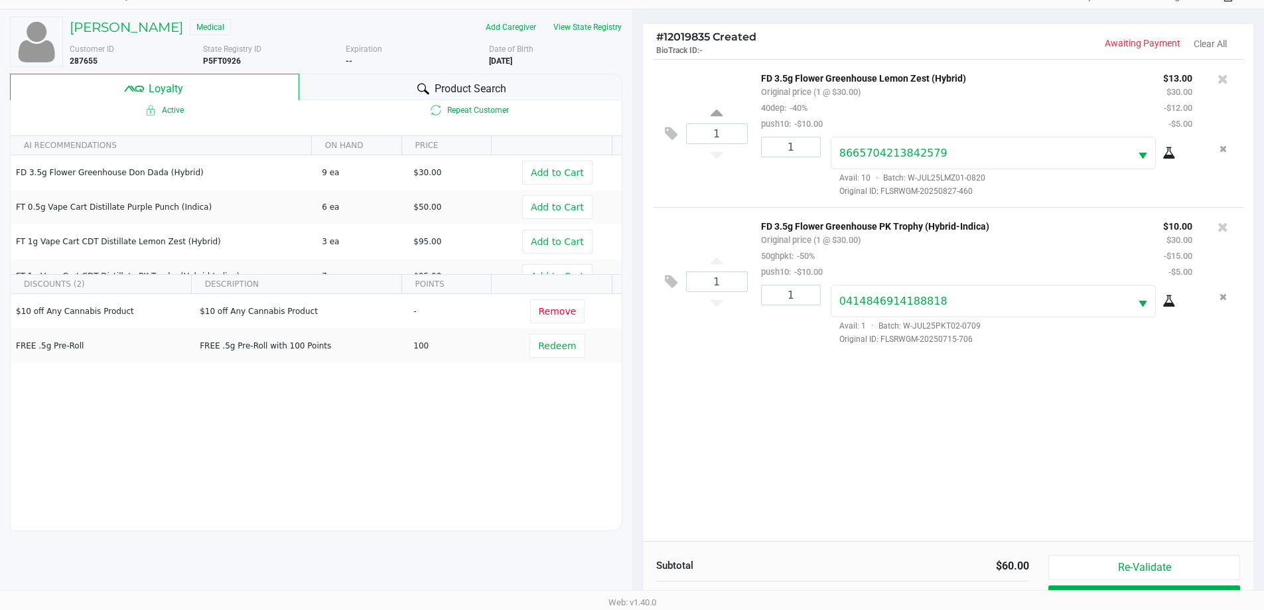
scroll to position [159, 0]
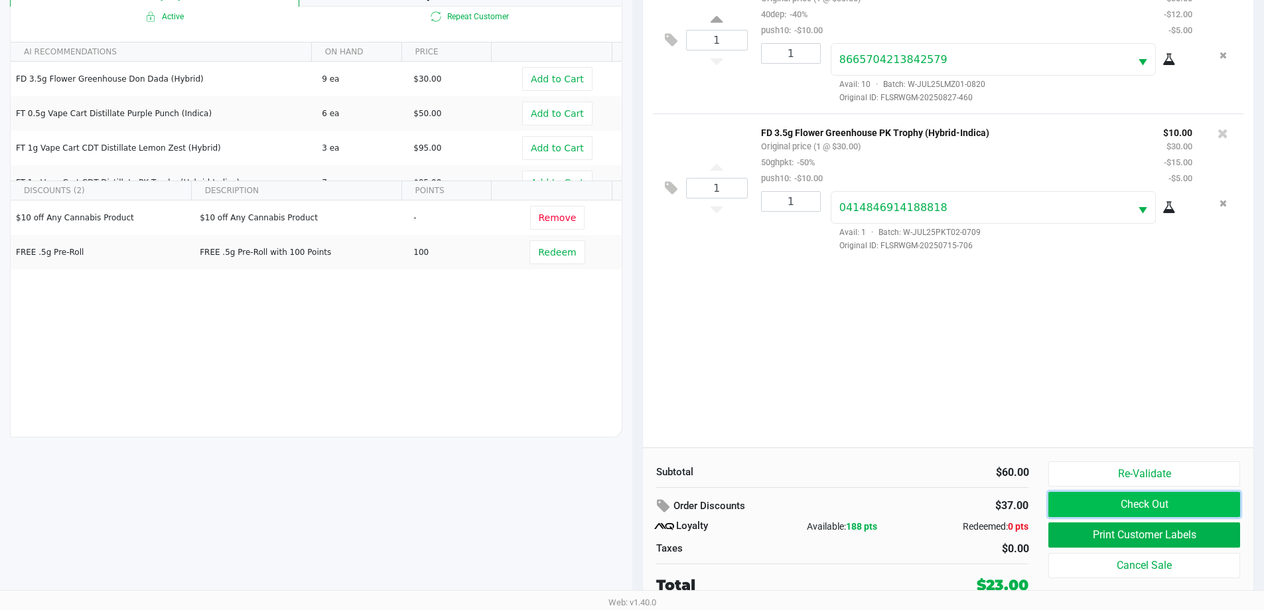
click at [1121, 500] on button "Check Out" at bounding box center [1144, 504] width 191 height 25
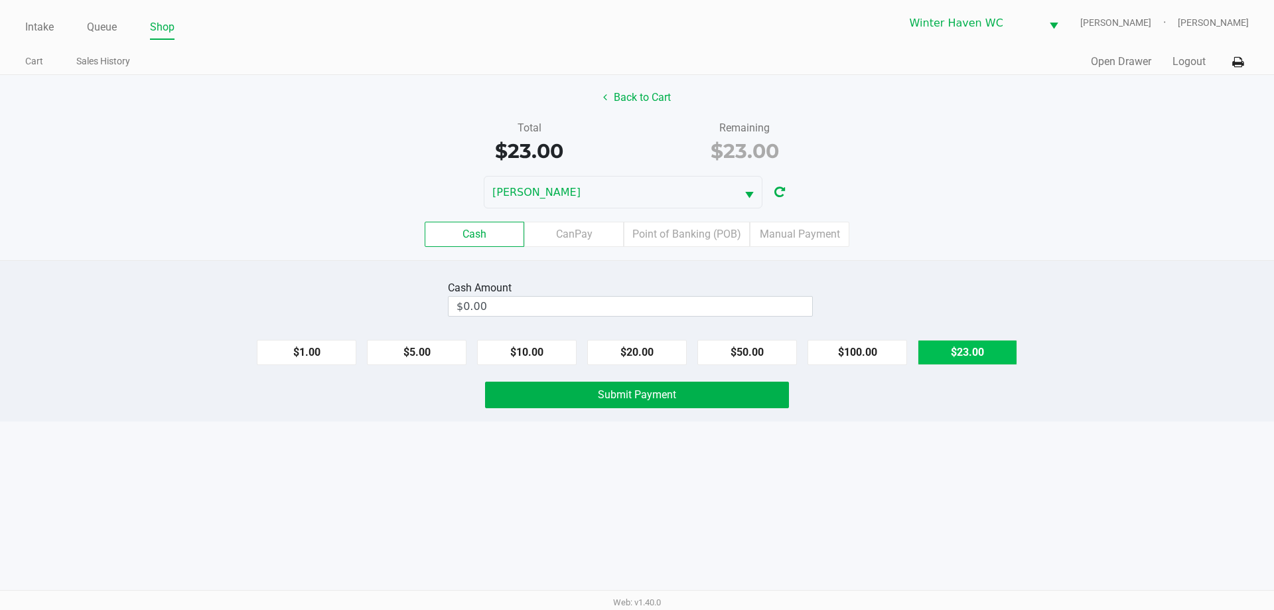
click at [966, 354] on button "$23.00" at bounding box center [968, 352] width 100 height 25
type input "$23.00"
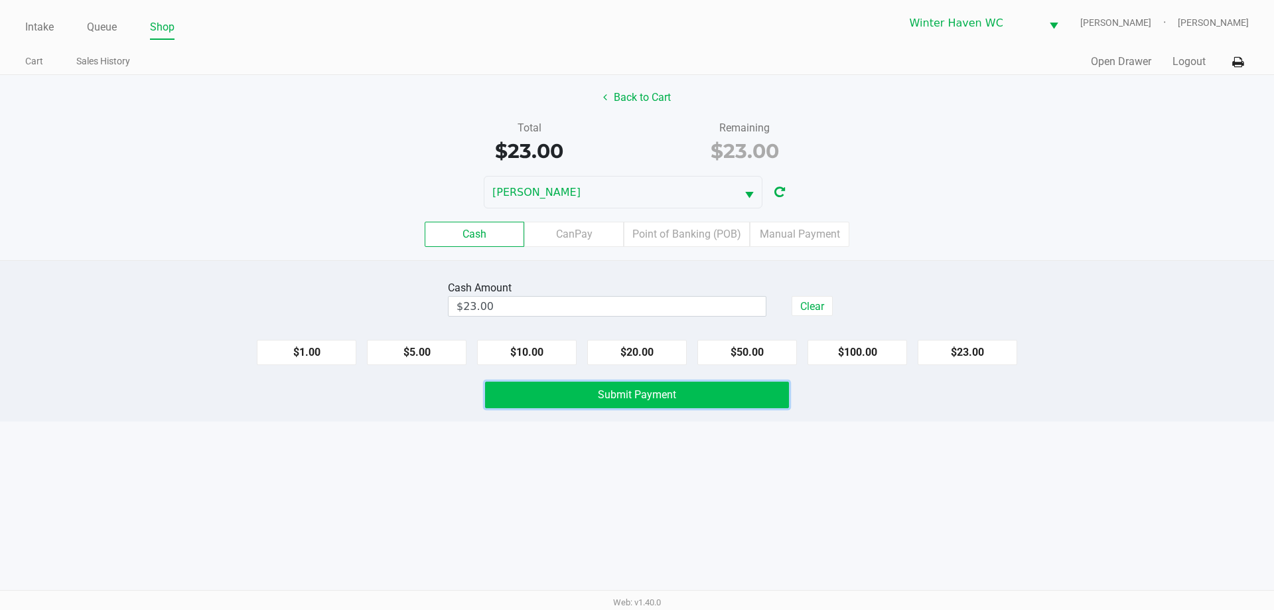
click at [678, 402] on button "Submit Payment" at bounding box center [637, 395] width 304 height 27
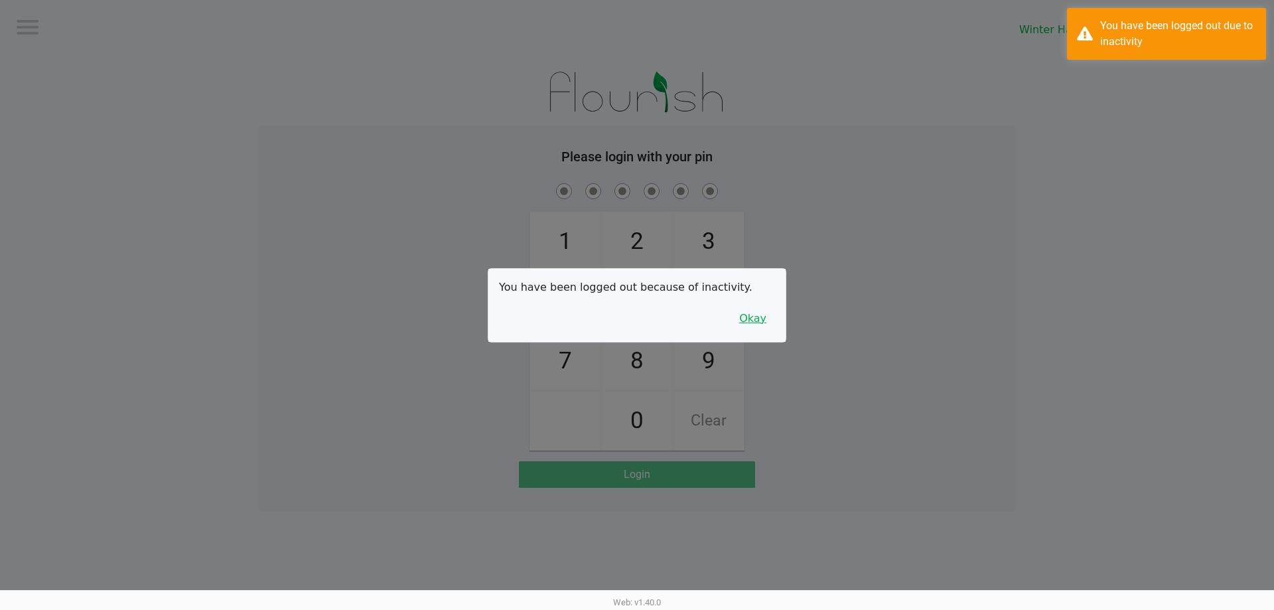
click at [753, 315] on button "Okay" at bounding box center [753, 318] width 44 height 25
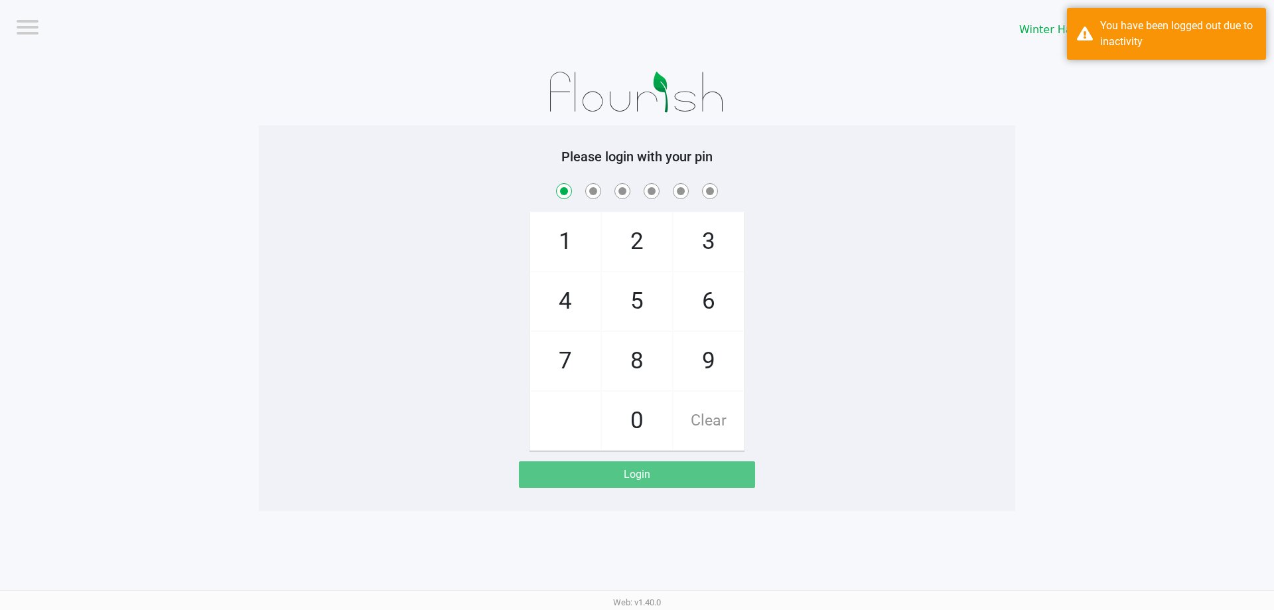
checkbox input "true"
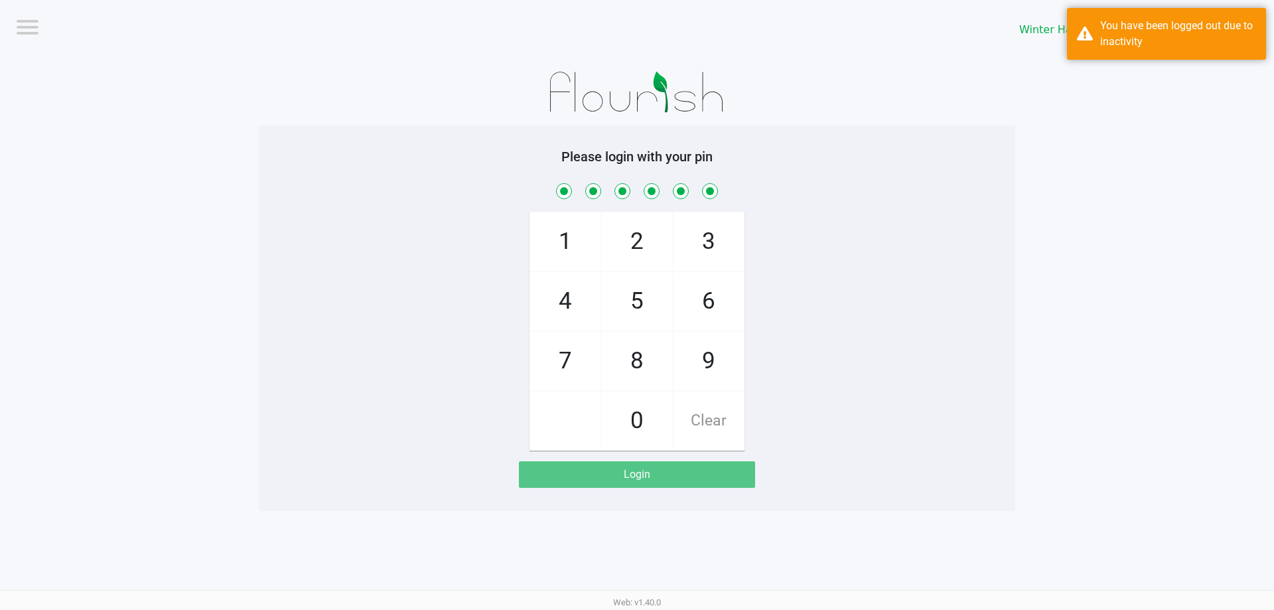
checkbox input "true"
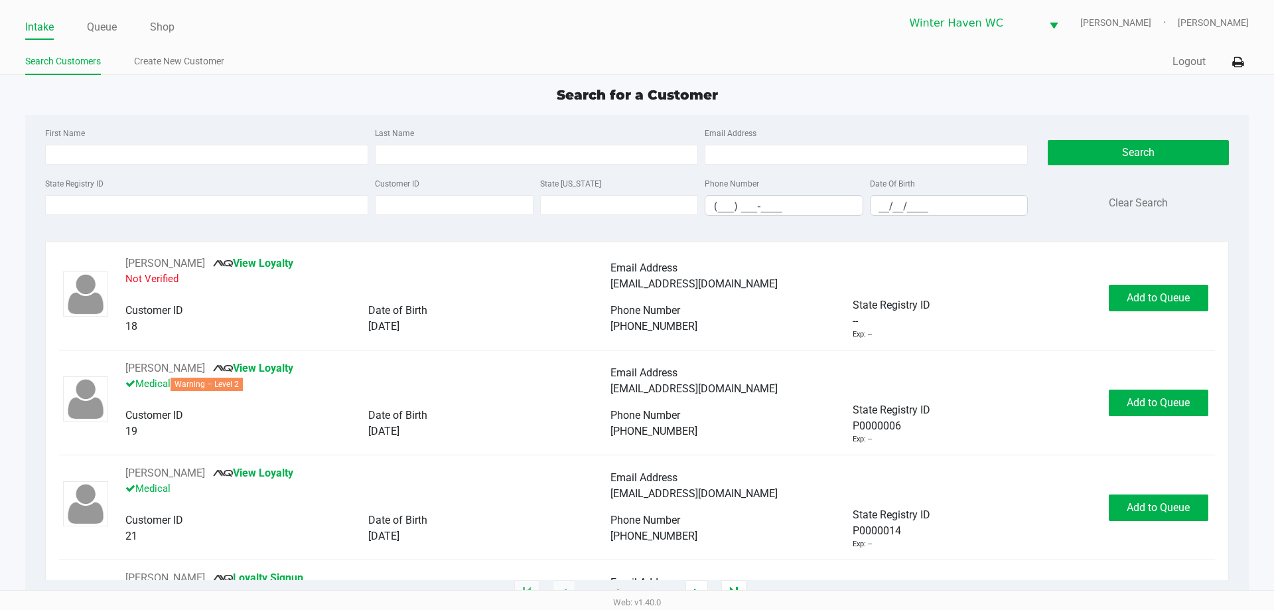
click at [121, 25] on ul "Intake Queue Shop" at bounding box center [331, 28] width 612 height 23
click at [101, 25] on link "Queue" at bounding box center [102, 27] width 30 height 19
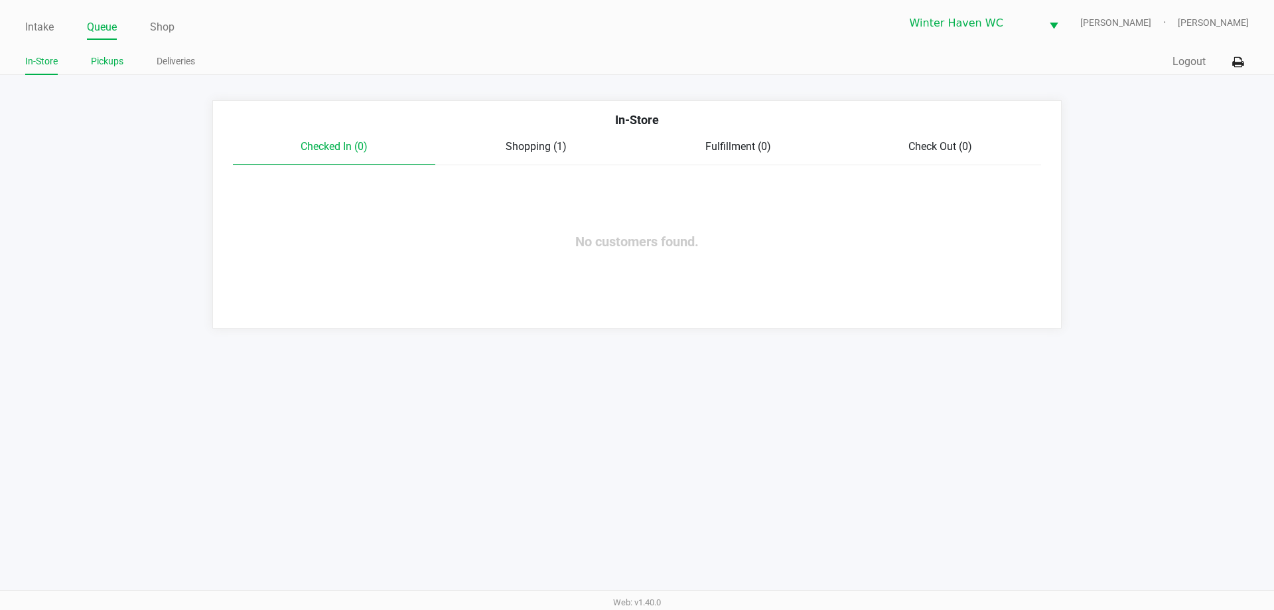
click at [112, 66] on link "Pickups" at bounding box center [107, 61] width 33 height 17
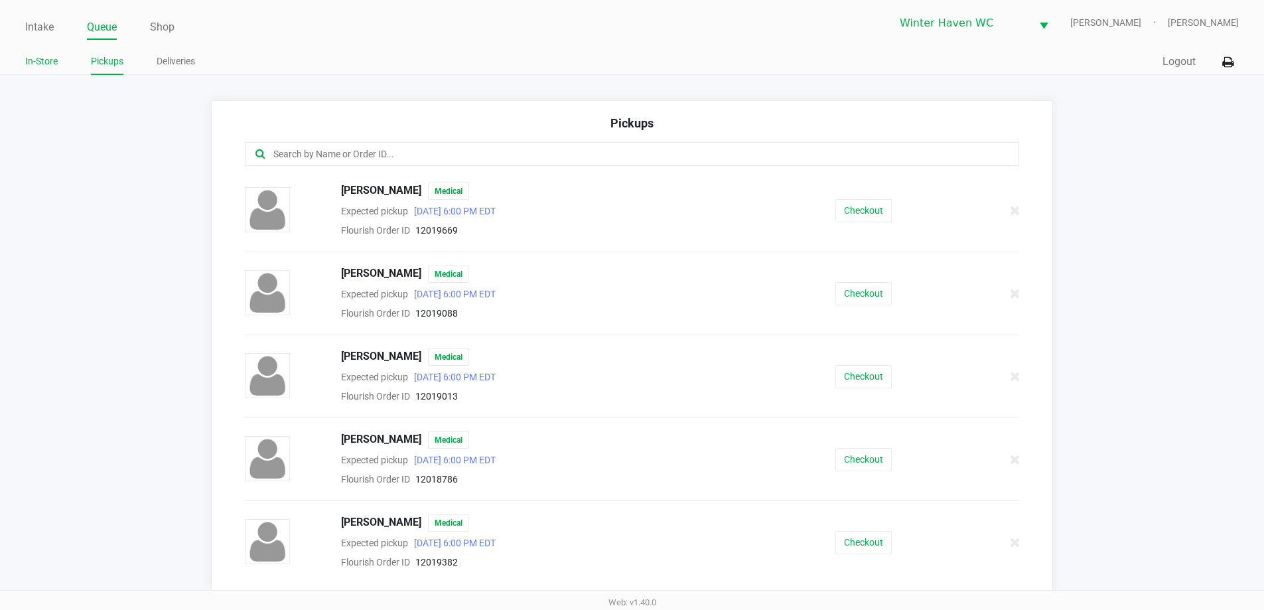
click at [52, 68] on link "In-Store" at bounding box center [41, 61] width 33 height 17
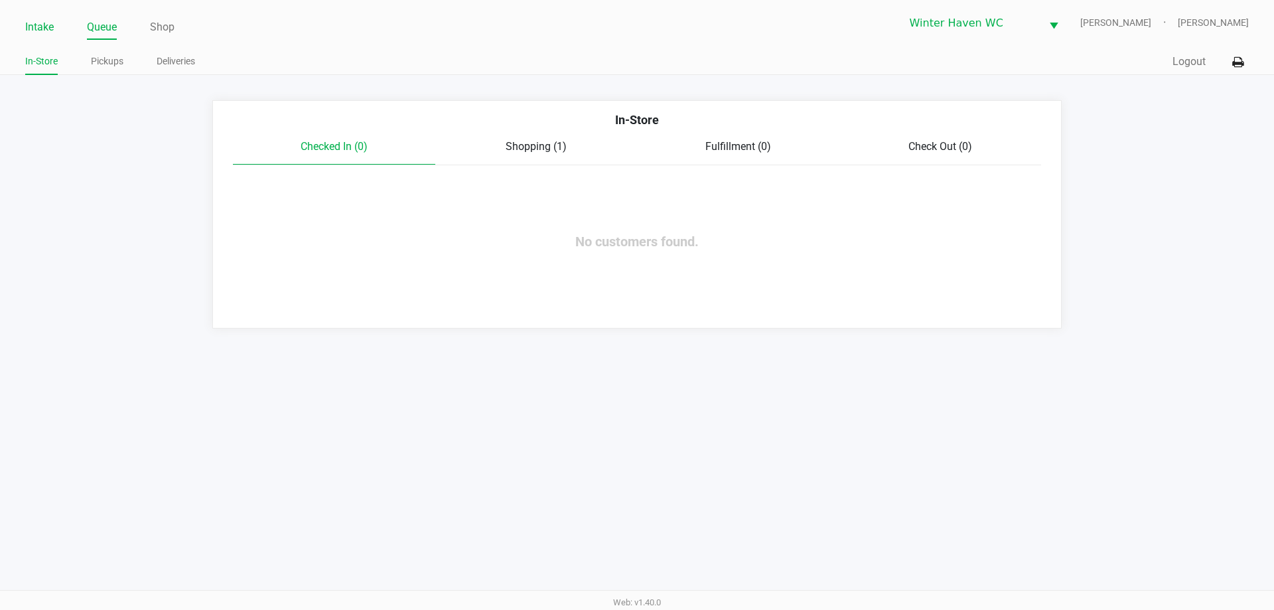
click at [40, 17] on li "Intake" at bounding box center [39, 28] width 29 height 23
click at [33, 27] on link "Intake" at bounding box center [39, 27] width 29 height 19
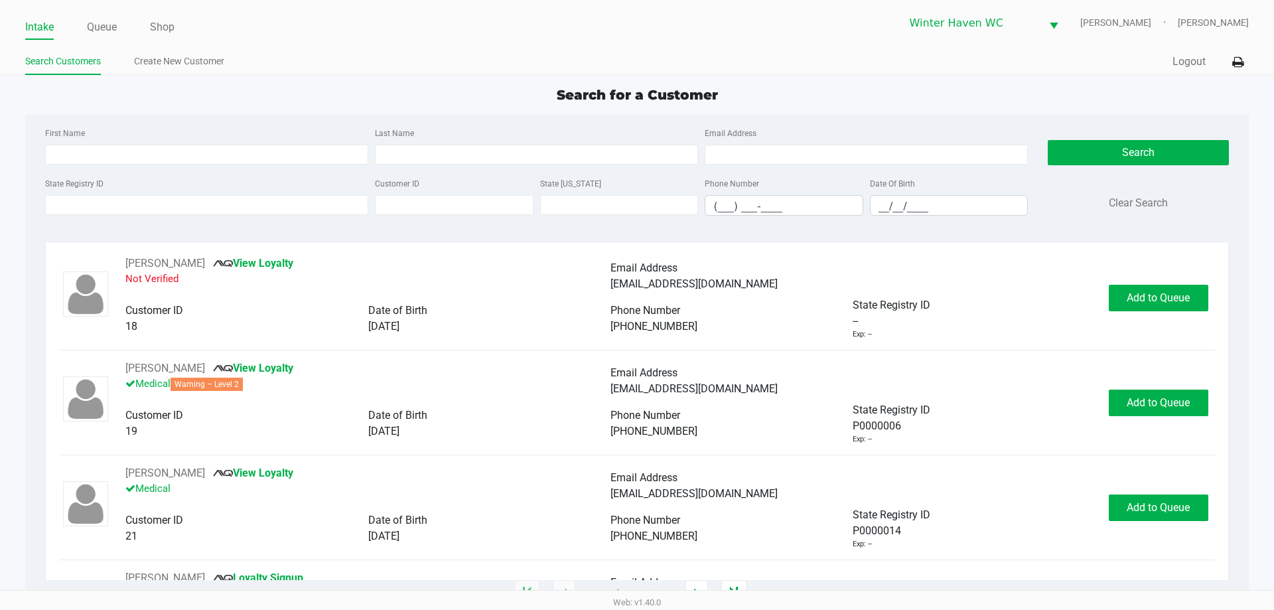
click at [378, 117] on div "First Name Last Name Email Address State Registry ID Customer ID State ID Phone…" at bounding box center [636, 175] width 1203 height 121
click at [115, 30] on link "Queue" at bounding box center [102, 27] width 30 height 19
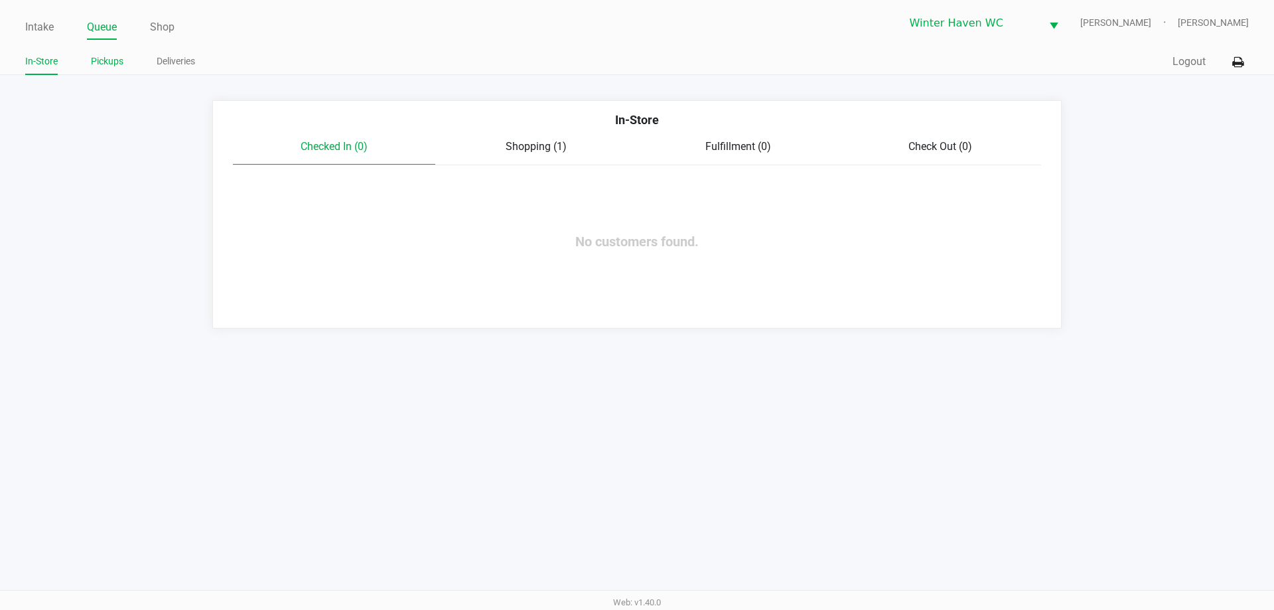
click at [106, 64] on link "Pickups" at bounding box center [107, 61] width 33 height 17
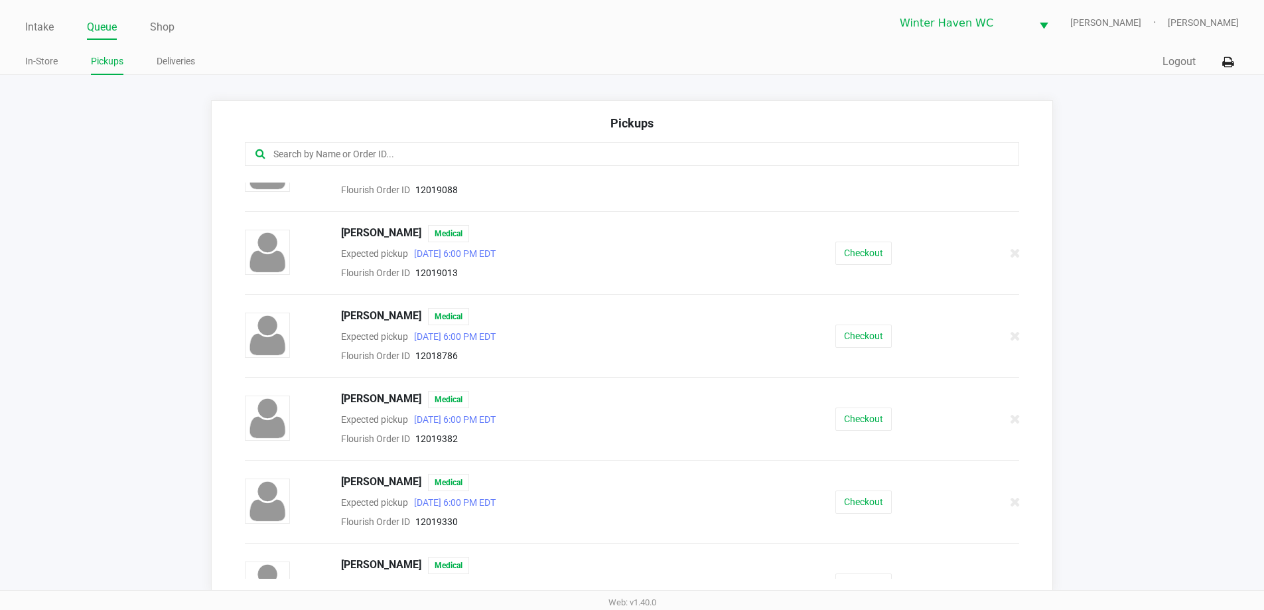
scroll to position [133, 0]
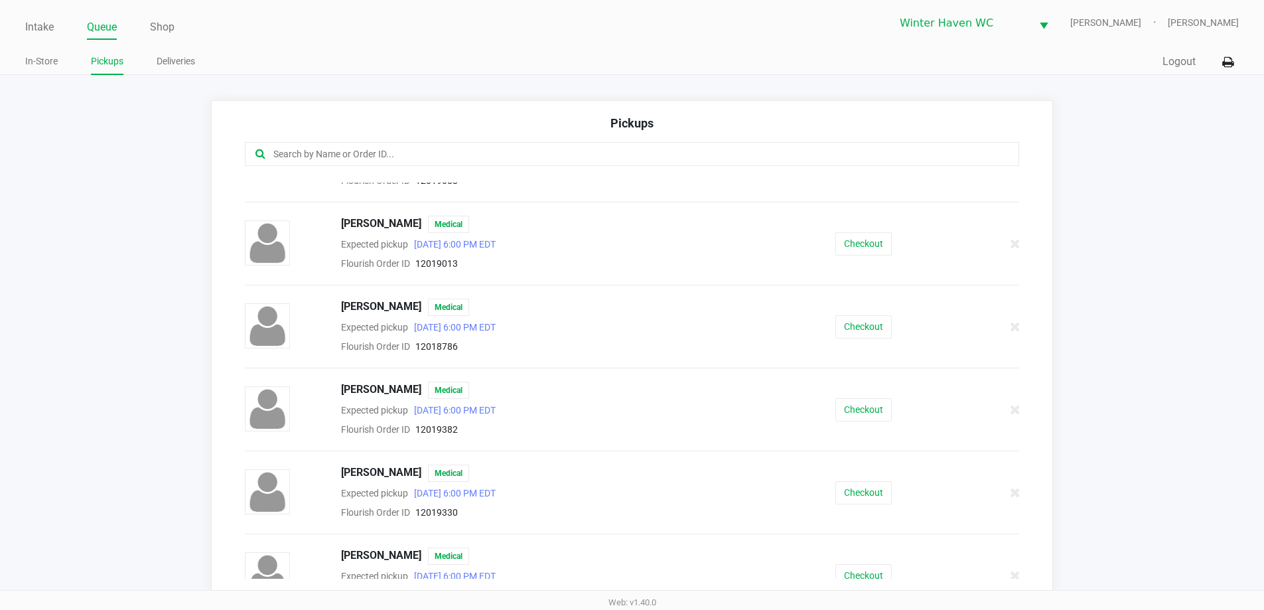
click at [861, 510] on div "Danielle Smrecek Medical Expected pickup Sep 28, 2025 6:00 PM EDT Flourish Orde…" at bounding box center [632, 493] width 795 height 56
click at [863, 489] on button "Checkout" at bounding box center [864, 492] width 56 height 23
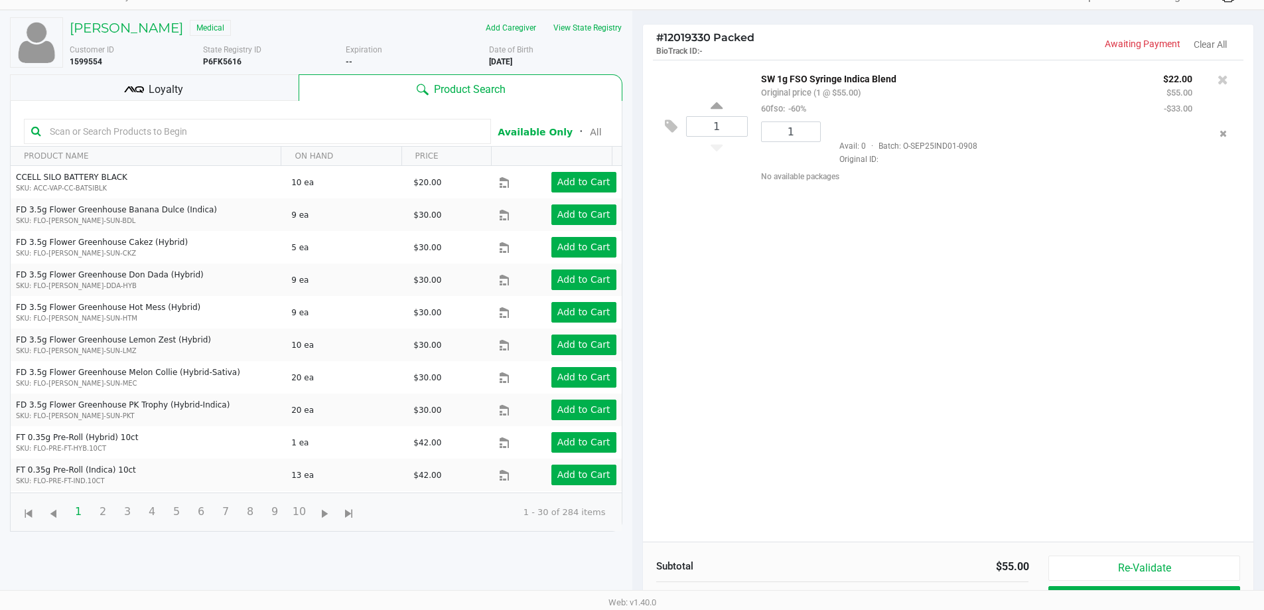
scroll to position [143, 0]
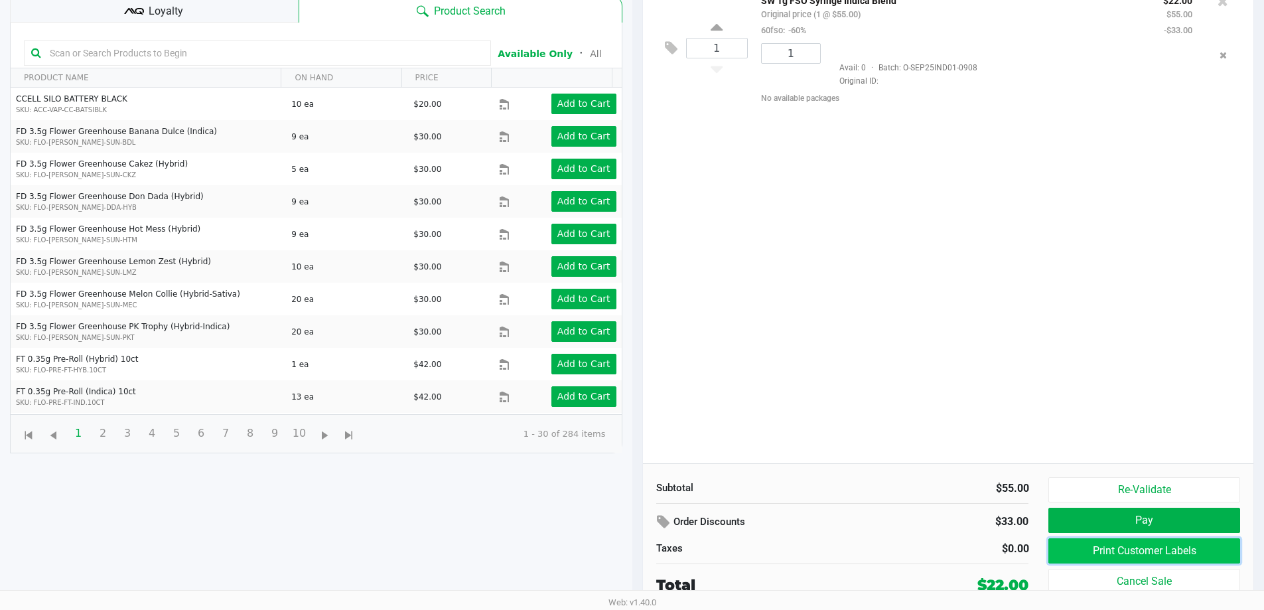
click at [1154, 551] on button "Print Customer Labels" at bounding box center [1144, 550] width 191 height 25
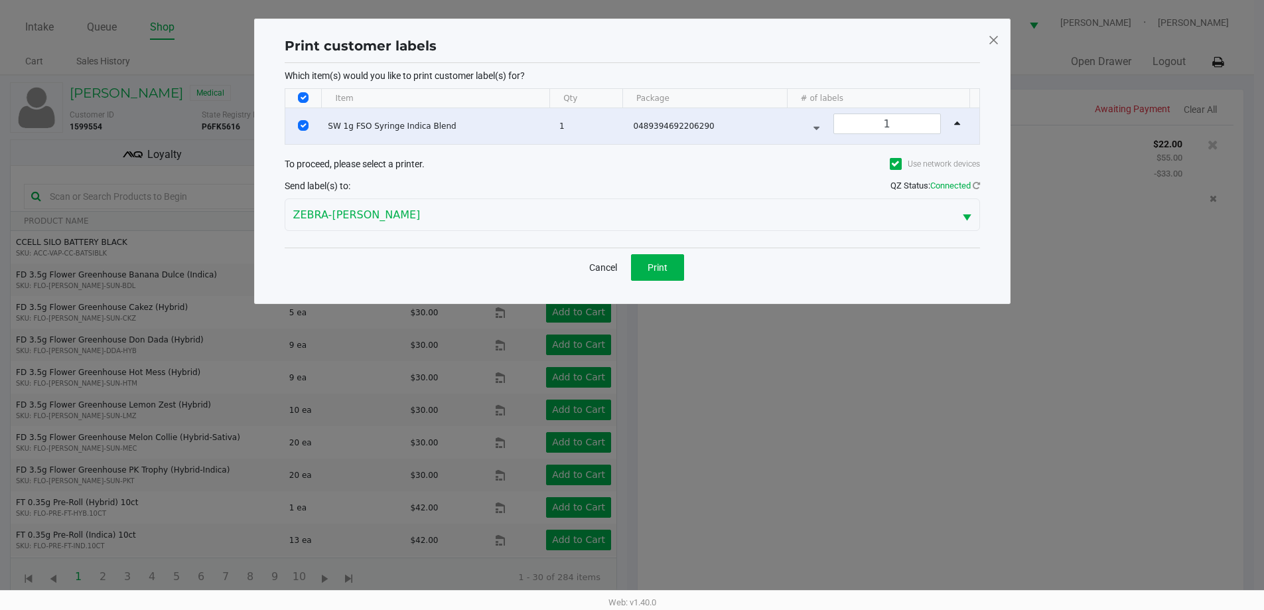
scroll to position [0, 0]
click at [662, 275] on button "Print" at bounding box center [662, 267] width 53 height 27
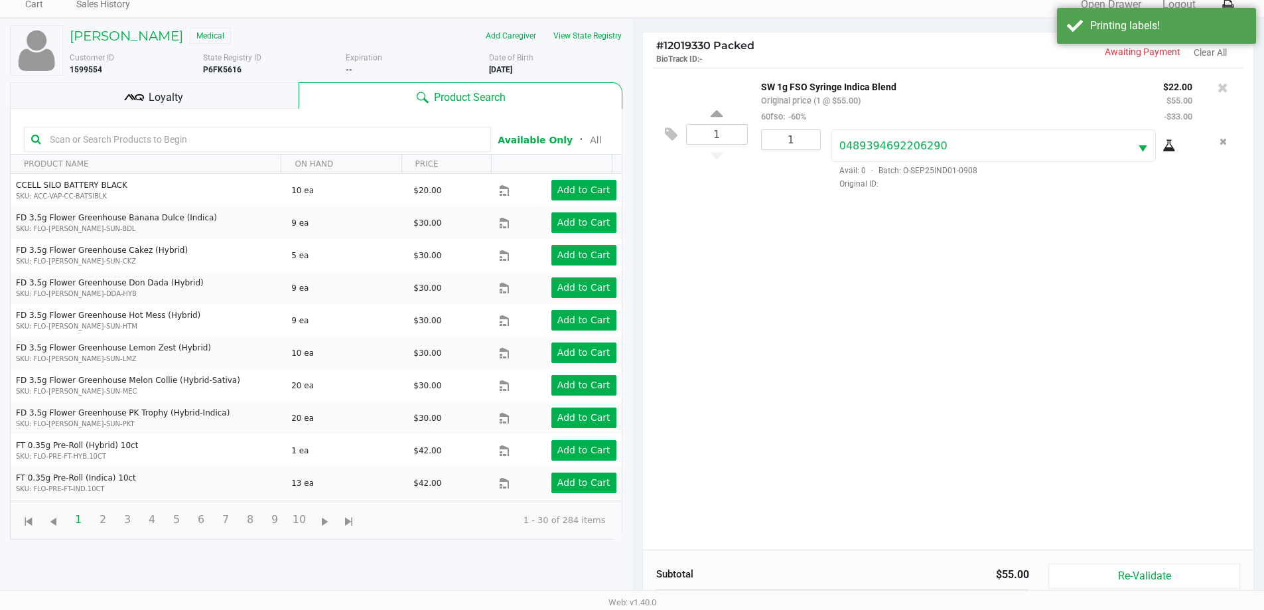
scroll to position [143, 0]
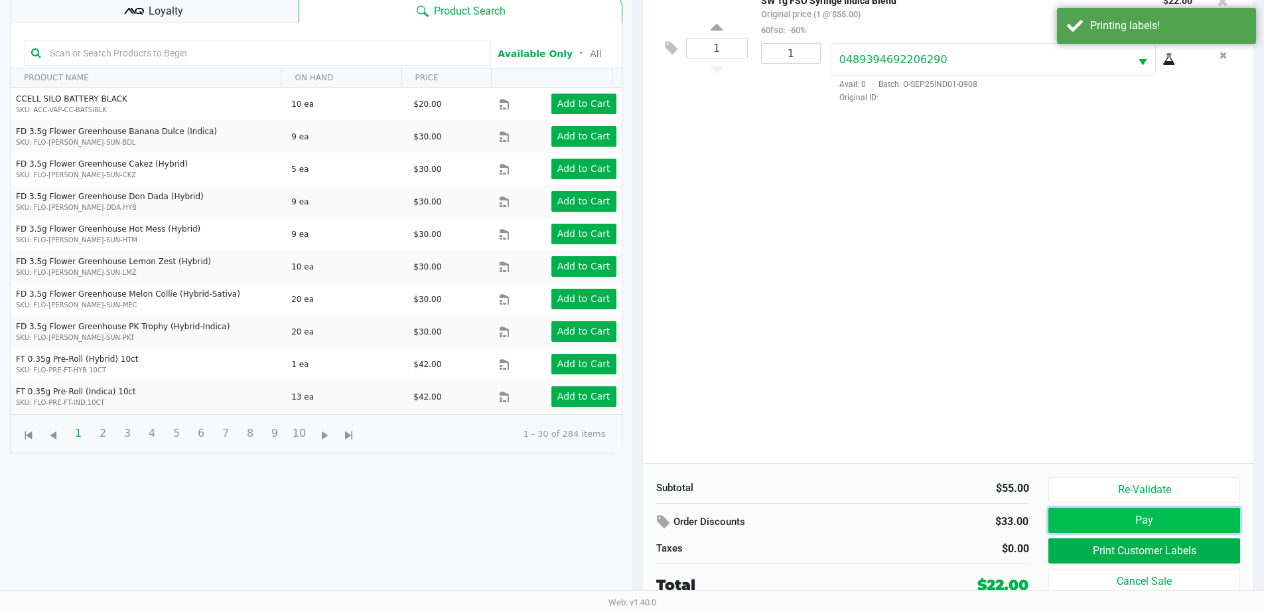
click at [1117, 526] on button "Pay" at bounding box center [1144, 520] width 191 height 25
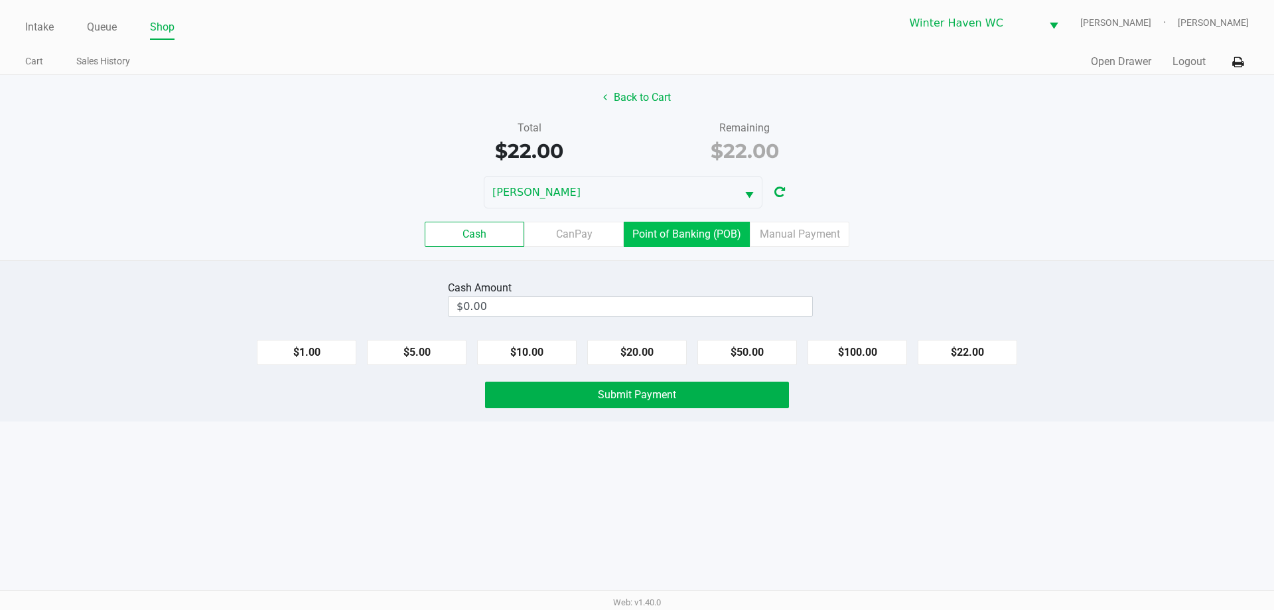
click at [645, 229] on label "Point of Banking (POB)" at bounding box center [687, 234] width 126 height 25
click at [0, 0] on 7 "Point of Banking (POB)" at bounding box center [0, 0] width 0 height 0
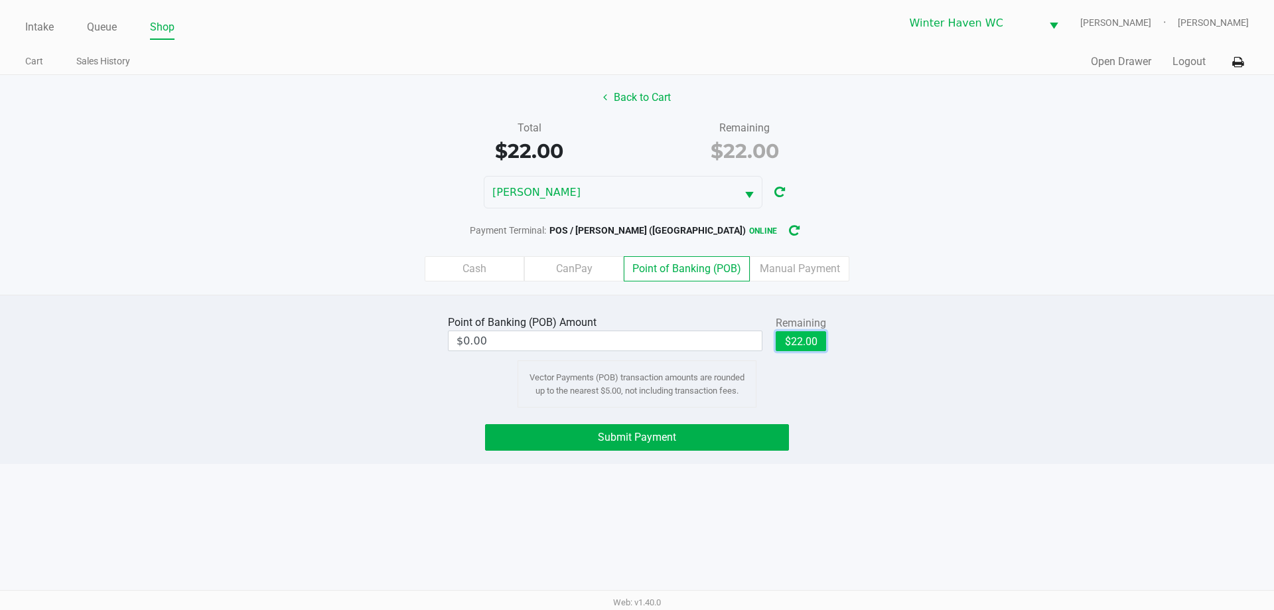
click at [817, 338] on button "$22.00" at bounding box center [801, 341] width 50 height 20
type input "$22.00"
click at [721, 433] on button "Submit Payment" at bounding box center [637, 437] width 304 height 27
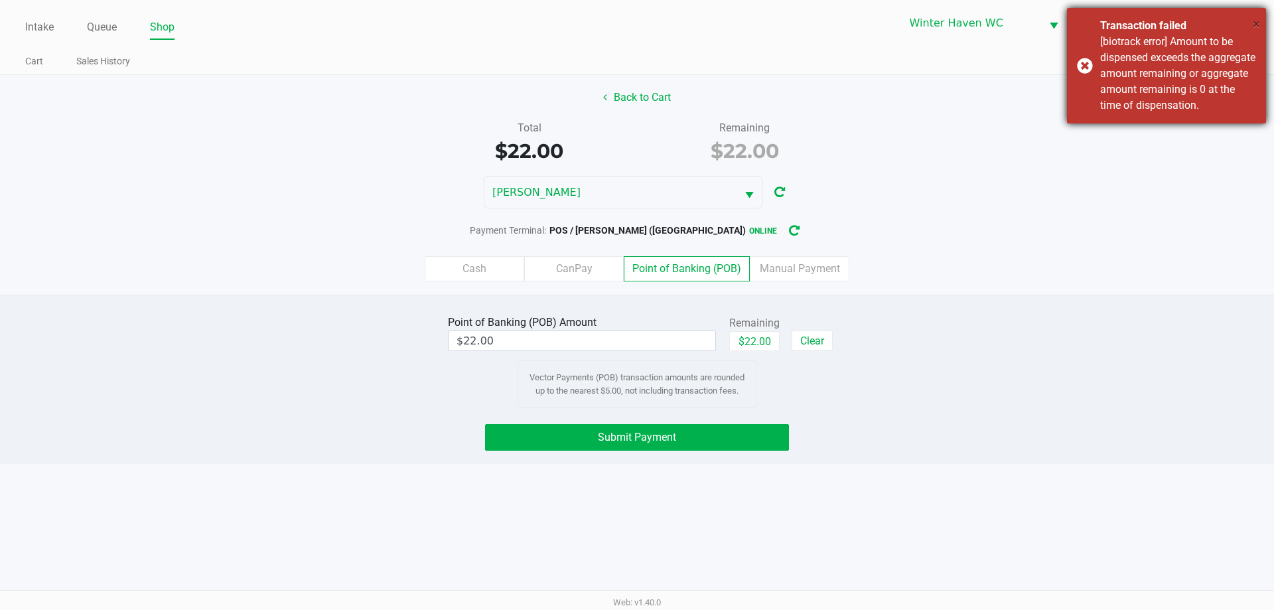
click at [1253, 22] on span "×" at bounding box center [1256, 24] width 7 height 16
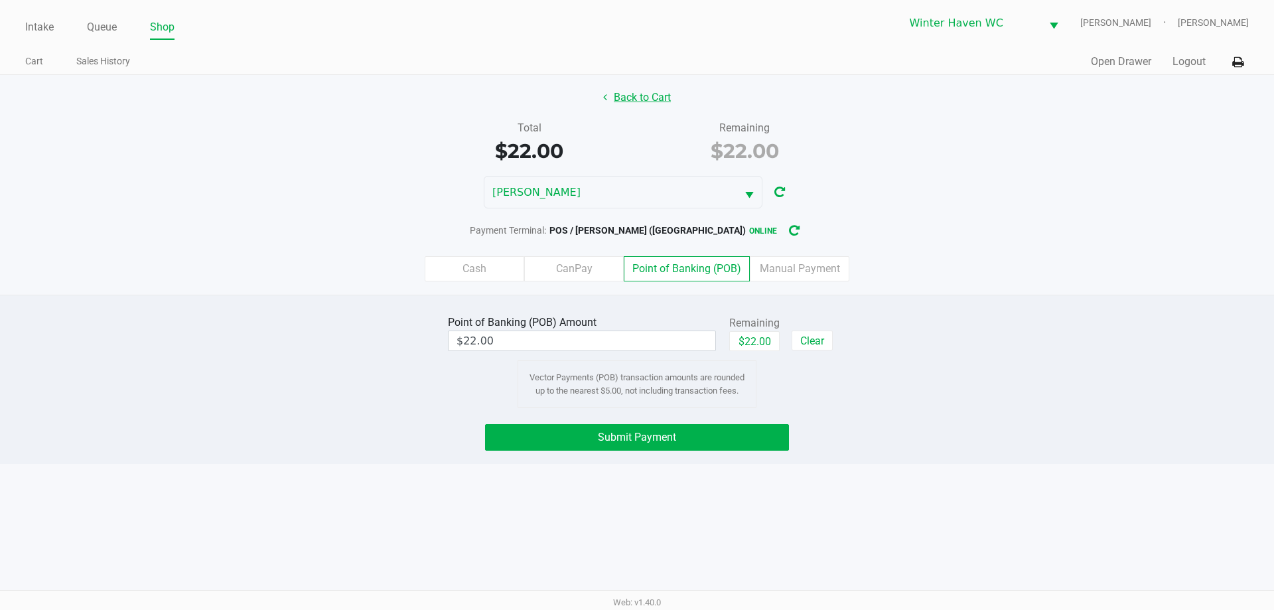
click at [645, 105] on button "Back to Cart" at bounding box center [637, 97] width 85 height 25
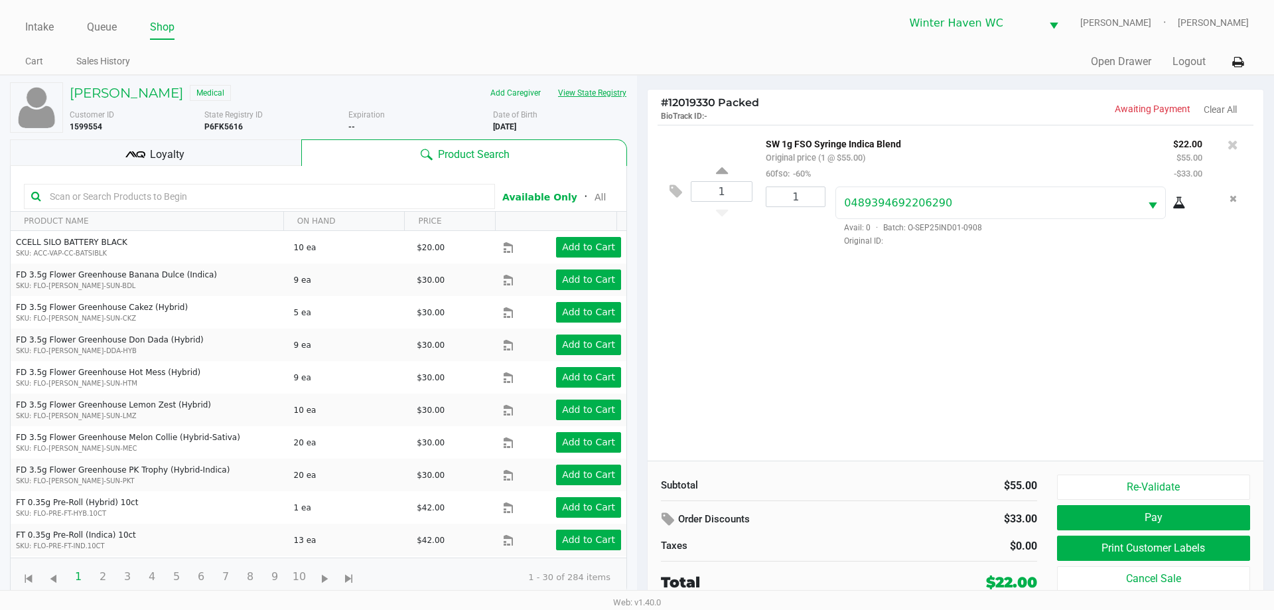
click at [611, 96] on button "View State Registry" at bounding box center [589, 92] width 78 height 21
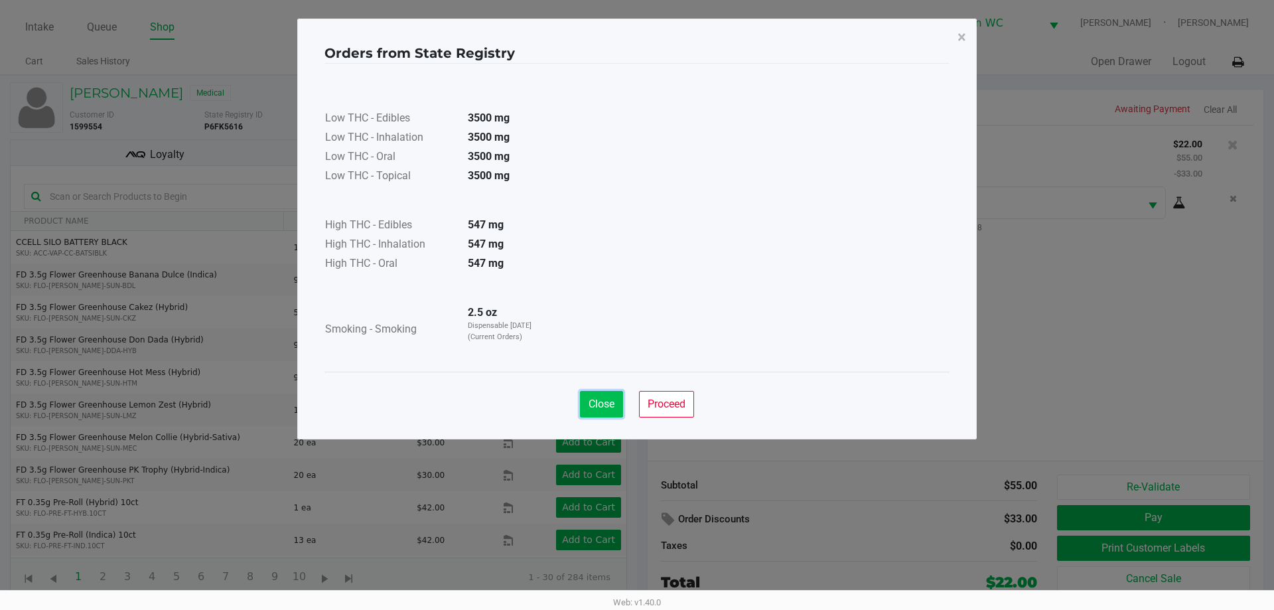
click at [597, 409] on span "Close" at bounding box center [602, 404] width 26 height 13
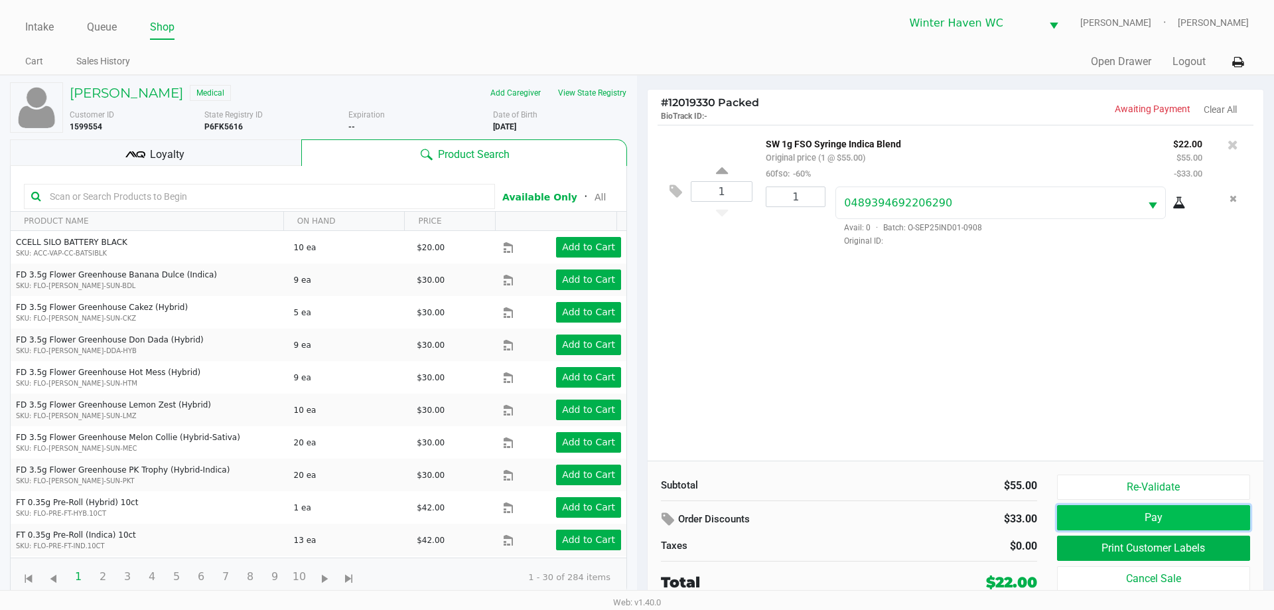
click at [1128, 512] on button "Pay" at bounding box center [1153, 517] width 193 height 25
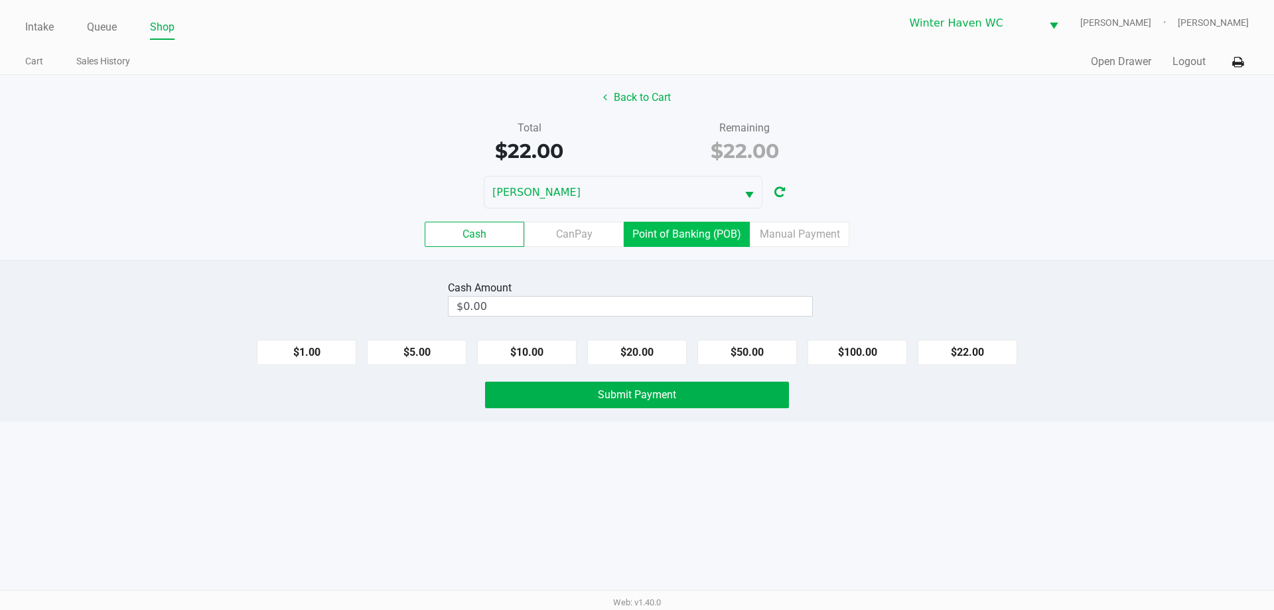
click at [704, 240] on label "Point of Banking (POB)" at bounding box center [687, 234] width 126 height 25
click at [0, 0] on 7 "Point of Banking (POB)" at bounding box center [0, 0] width 0 height 0
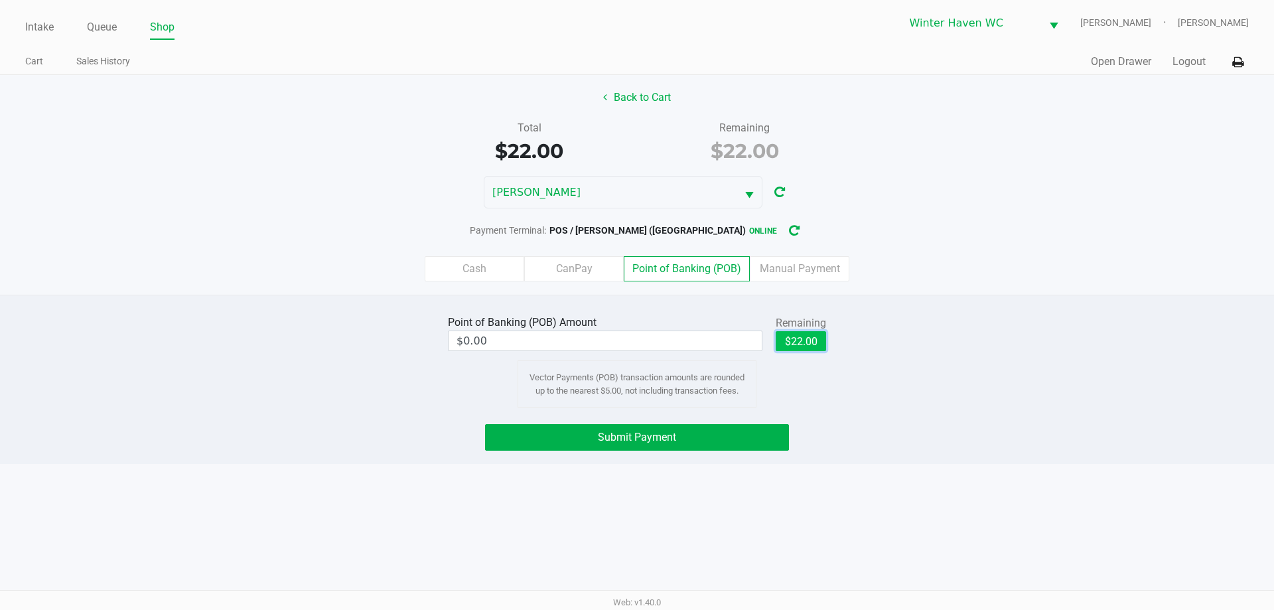
click at [788, 350] on button "$22.00" at bounding box center [801, 341] width 50 height 20
type input "$22.00"
click at [697, 437] on button "Submit Payment" at bounding box center [637, 437] width 304 height 27
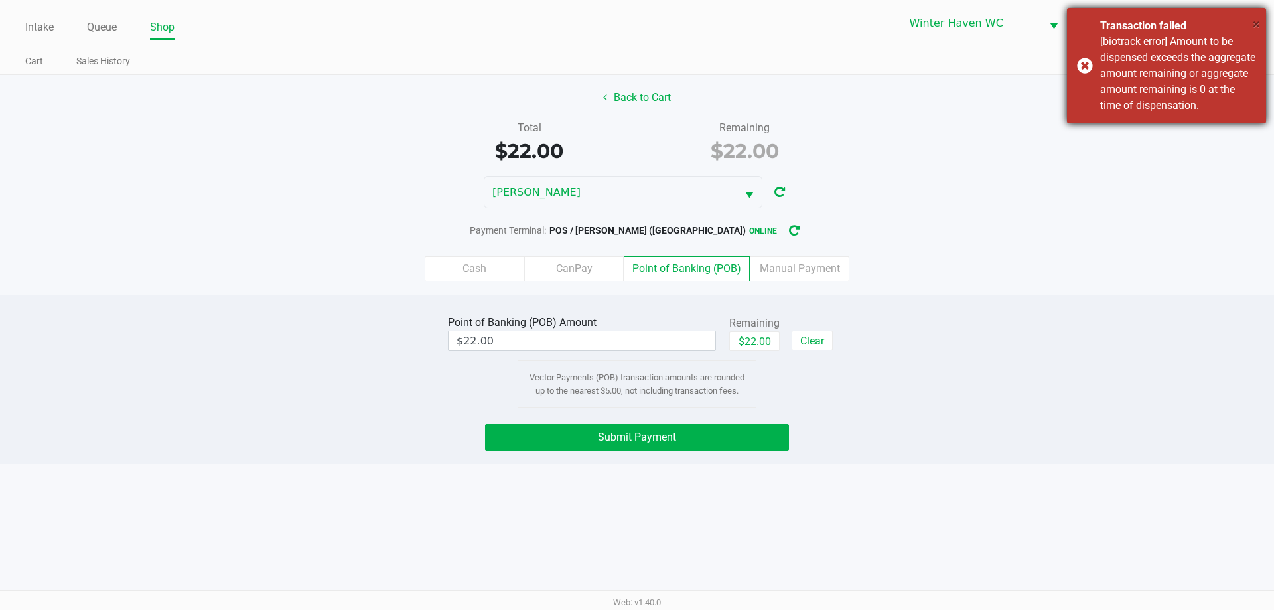
click at [1258, 22] on span "×" at bounding box center [1256, 24] width 7 height 16
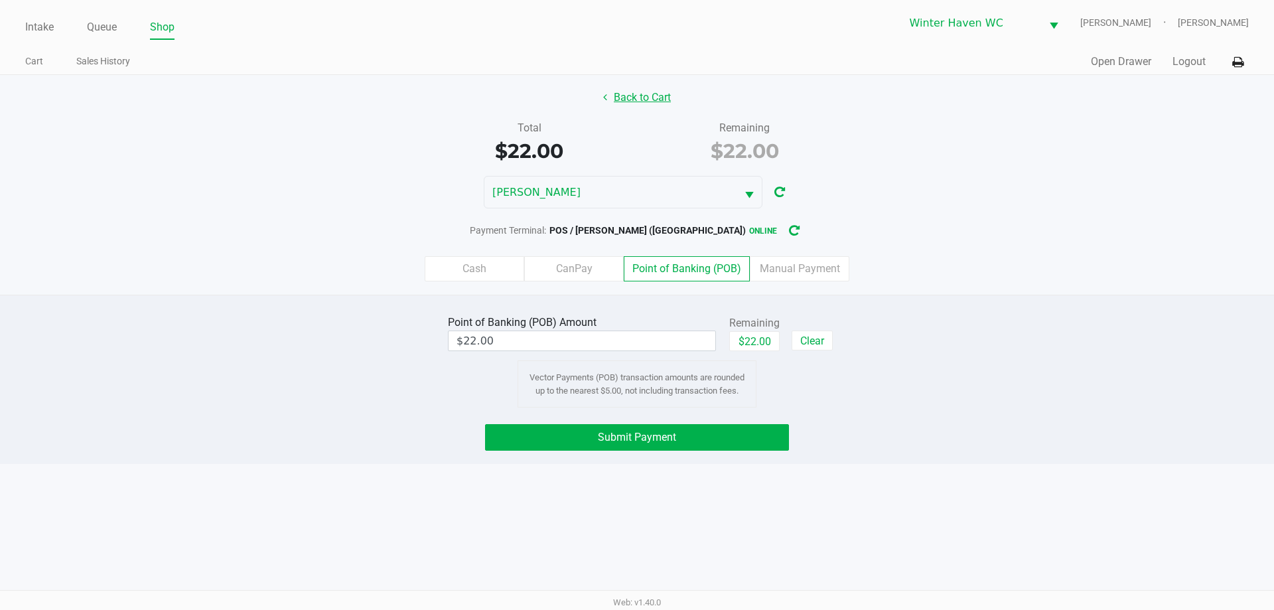
click at [634, 90] on button "Back to Cart" at bounding box center [637, 97] width 85 height 25
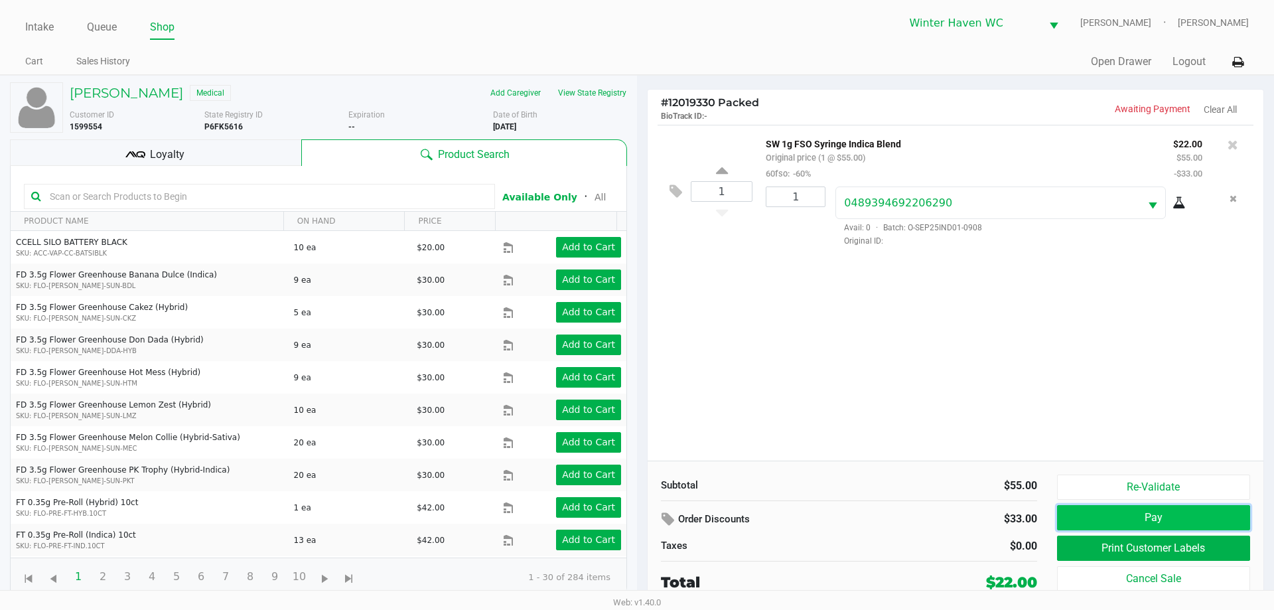
click at [1193, 516] on button "Pay" at bounding box center [1153, 517] width 193 height 25
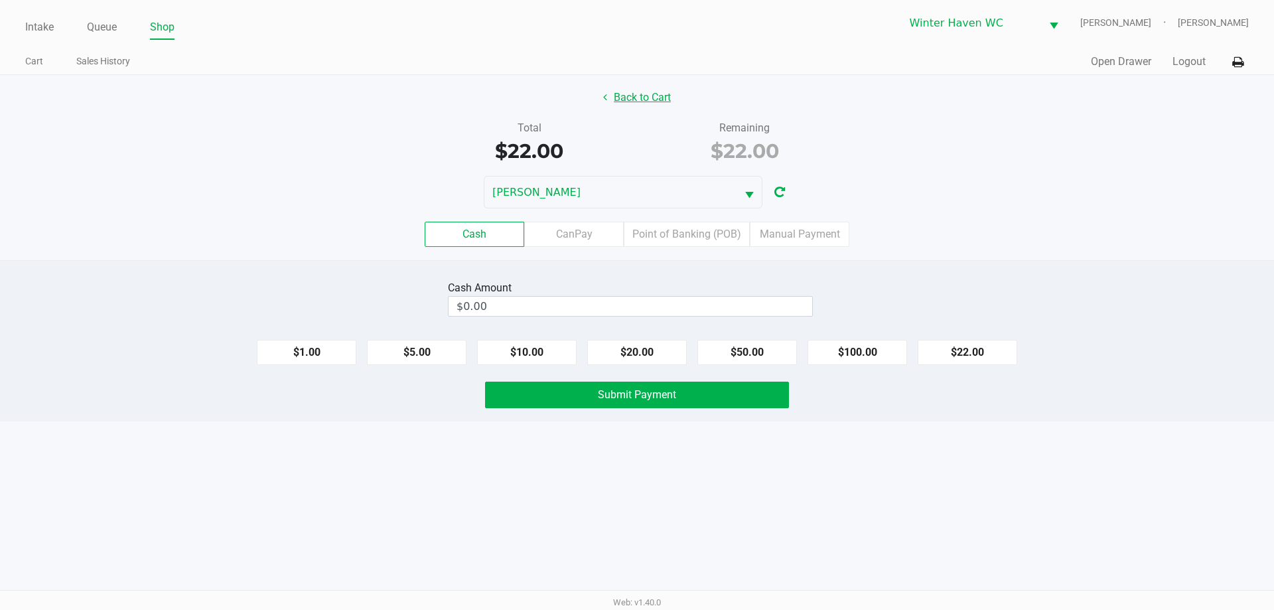
click at [644, 98] on button "Back to Cart" at bounding box center [637, 97] width 85 height 25
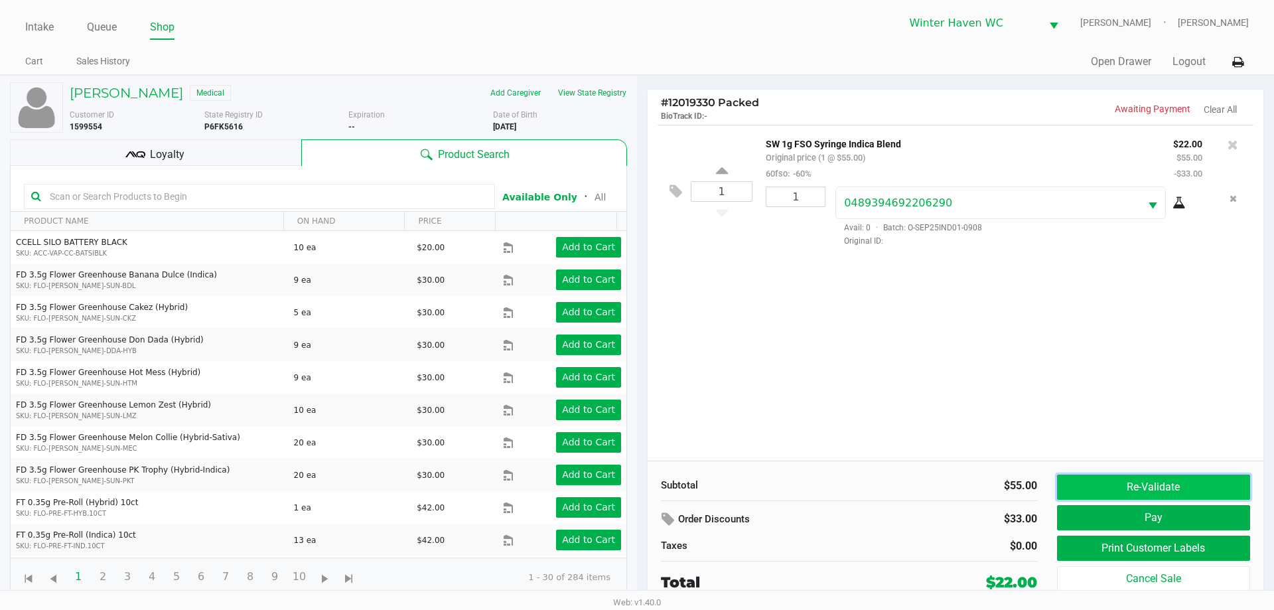
click at [1114, 486] on button "Re-Validate" at bounding box center [1153, 487] width 193 height 25
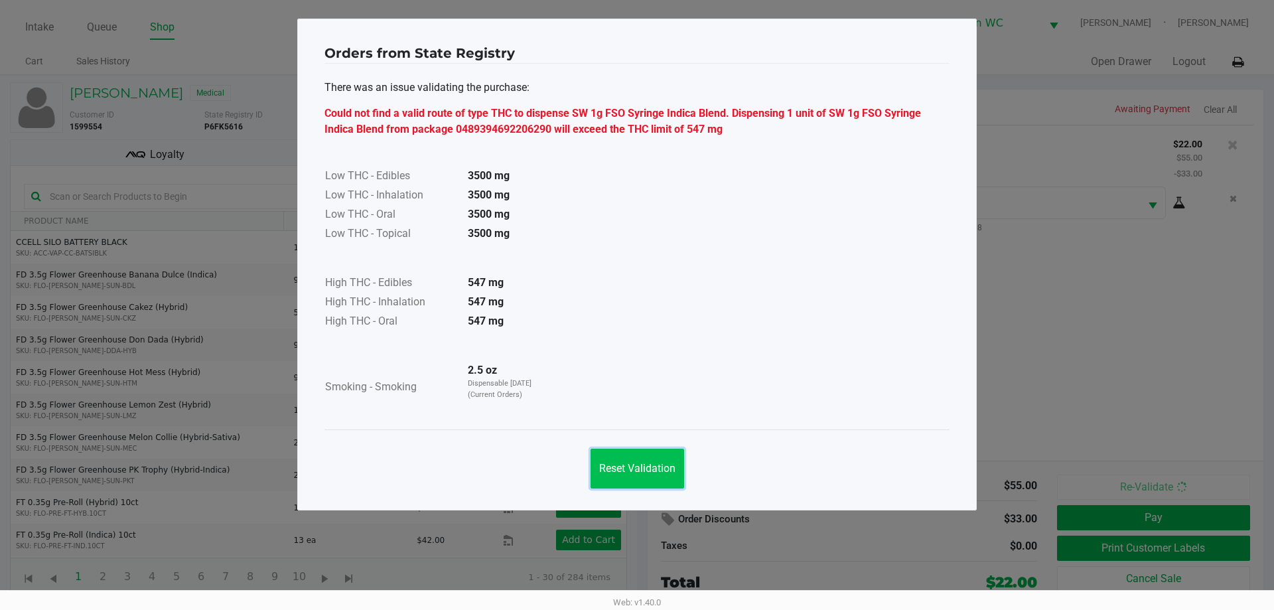
click at [661, 478] on button "Reset Validation" at bounding box center [638, 469] width 94 height 40
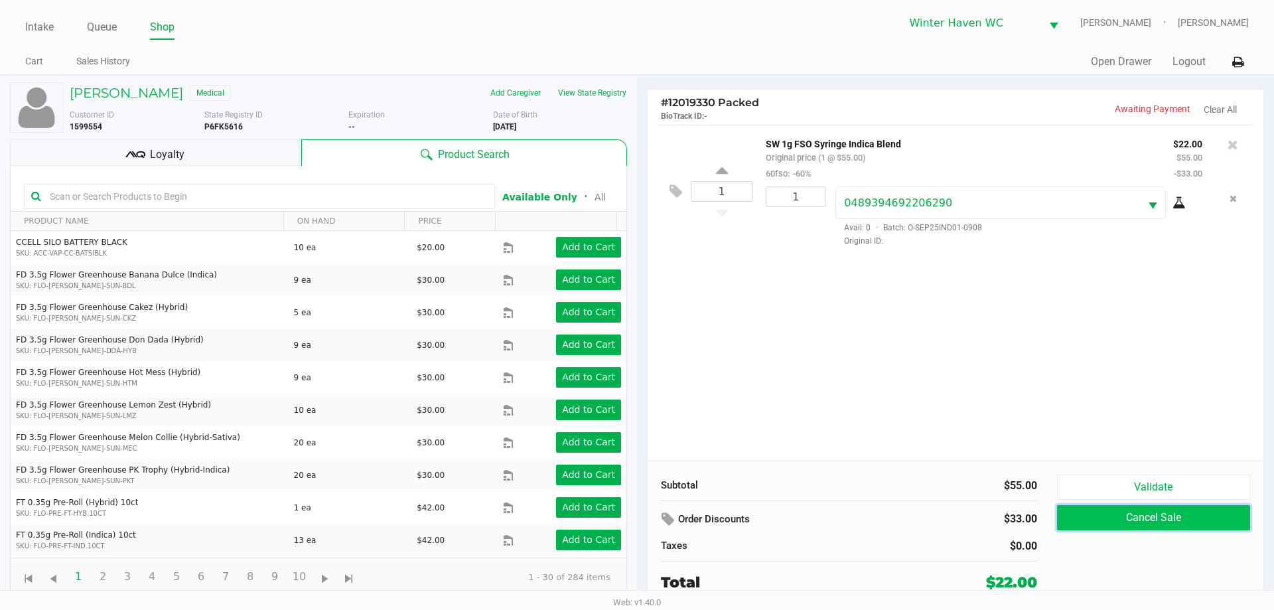
click at [1183, 520] on button "Cancel Sale" at bounding box center [1153, 517] width 193 height 25
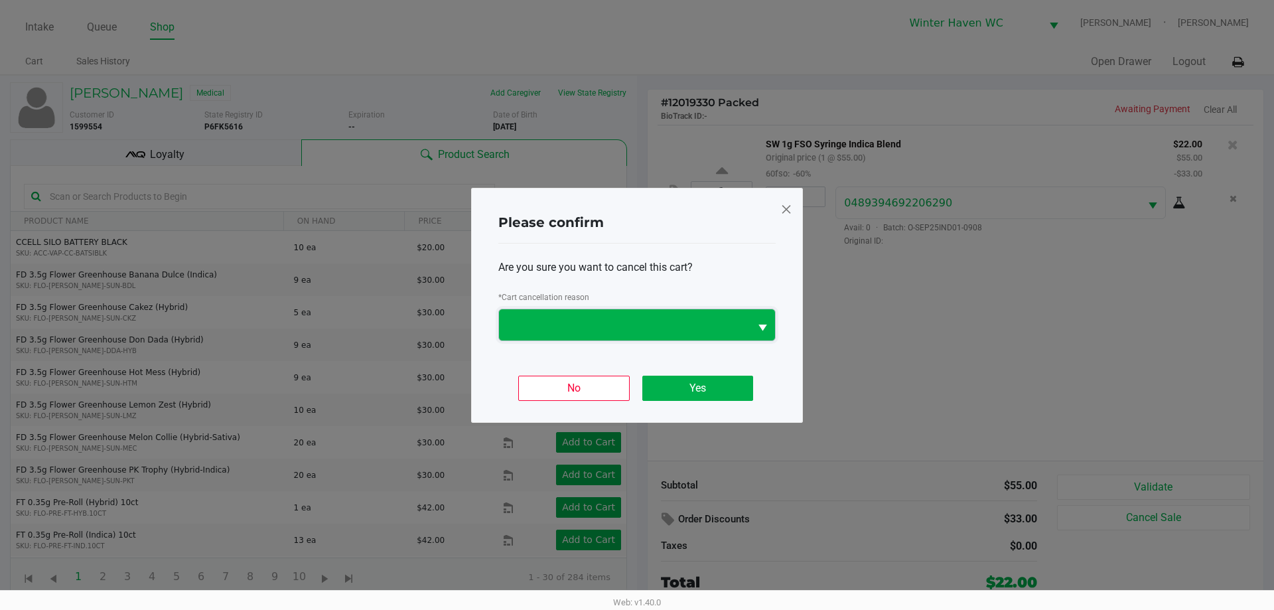
click at [679, 314] on span at bounding box center [624, 324] width 251 height 31
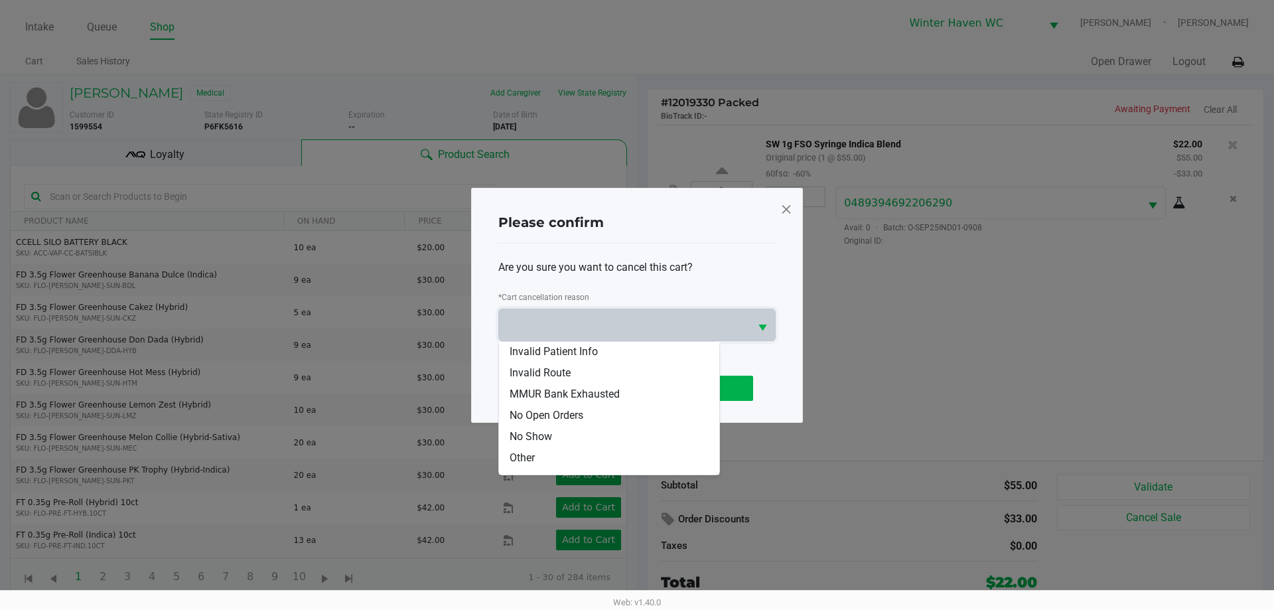
scroll to position [66, 0]
click at [584, 362] on li "MMUR Bank Exhausted" at bounding box center [609, 370] width 220 height 21
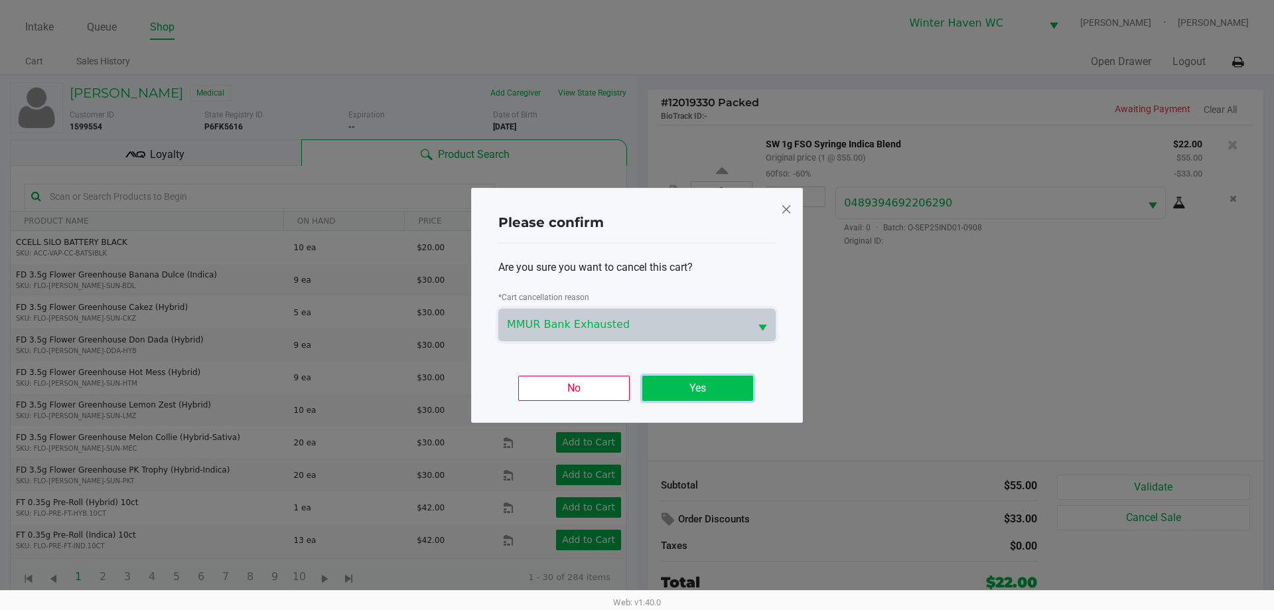
click at [731, 389] on button "Yes" at bounding box center [697, 388] width 111 height 25
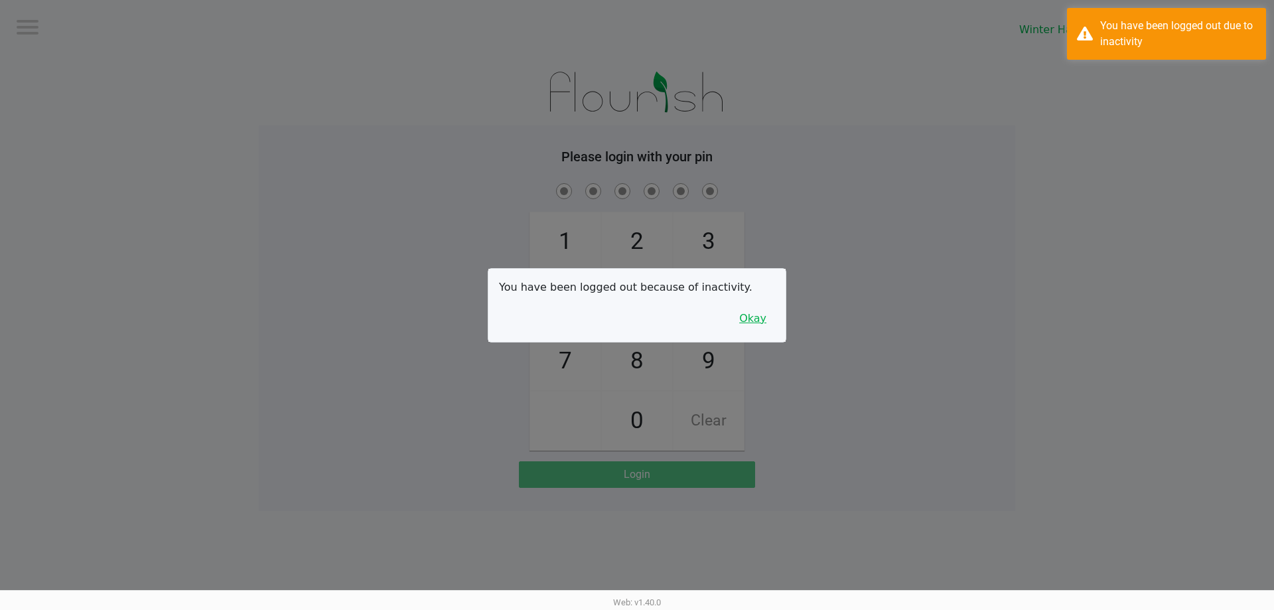
click at [747, 315] on button "Okay" at bounding box center [753, 318] width 44 height 25
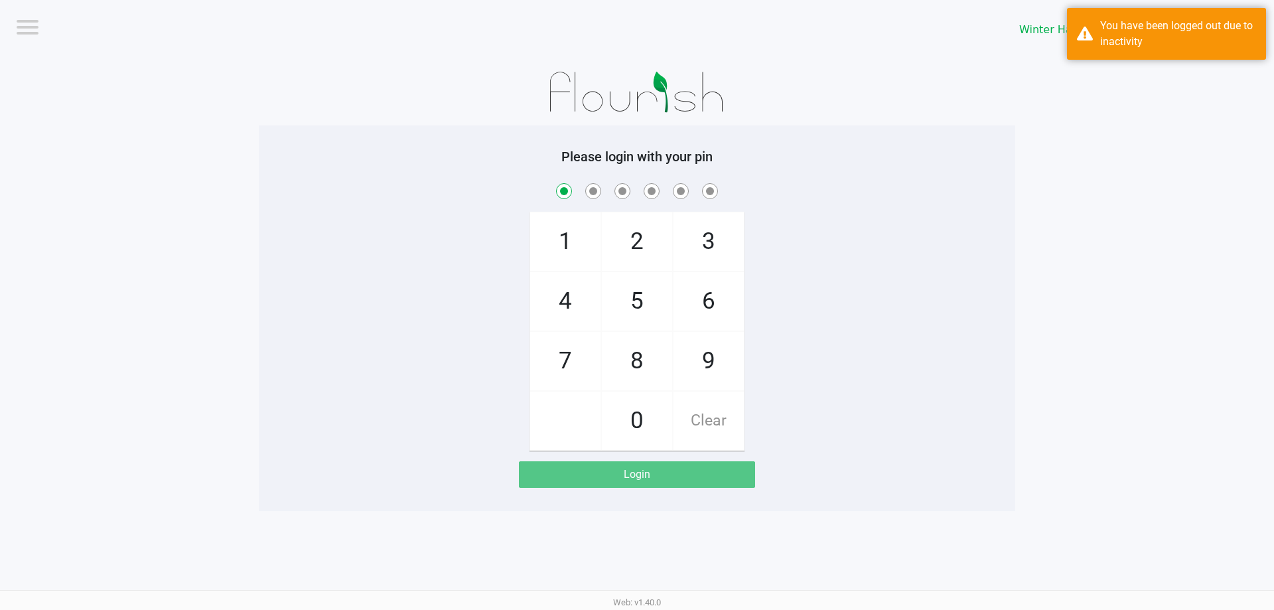
checkbox input "true"
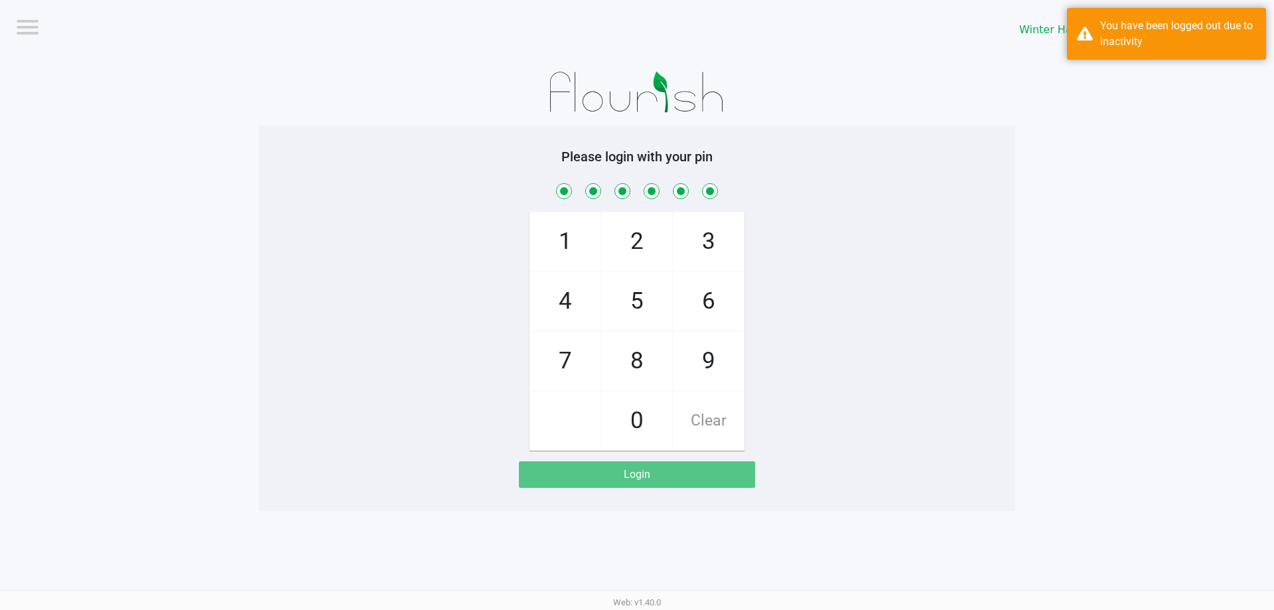
checkbox input "true"
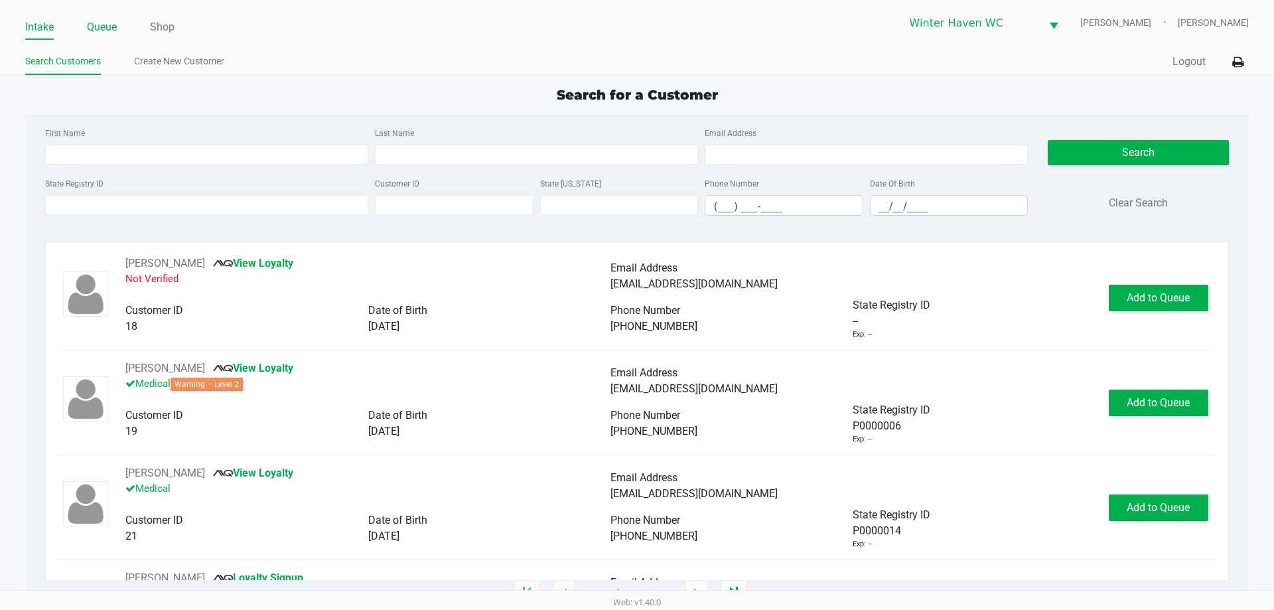
click at [112, 35] on link "Queue" at bounding box center [102, 27] width 30 height 19
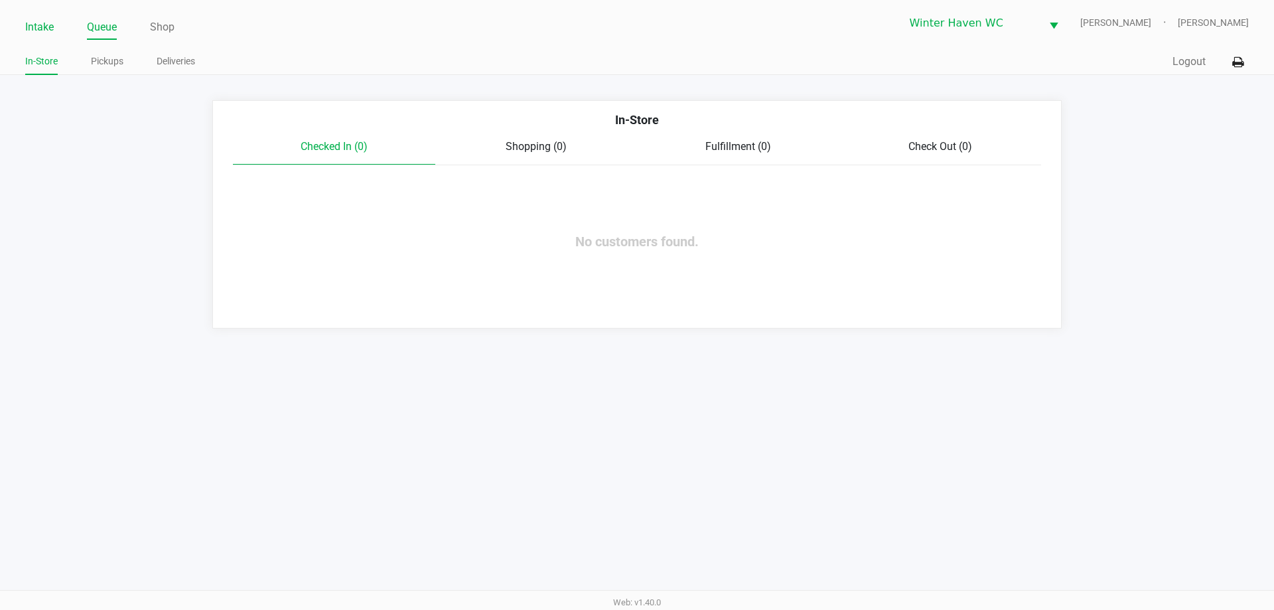
click at [33, 23] on link "Intake" at bounding box center [39, 27] width 29 height 19
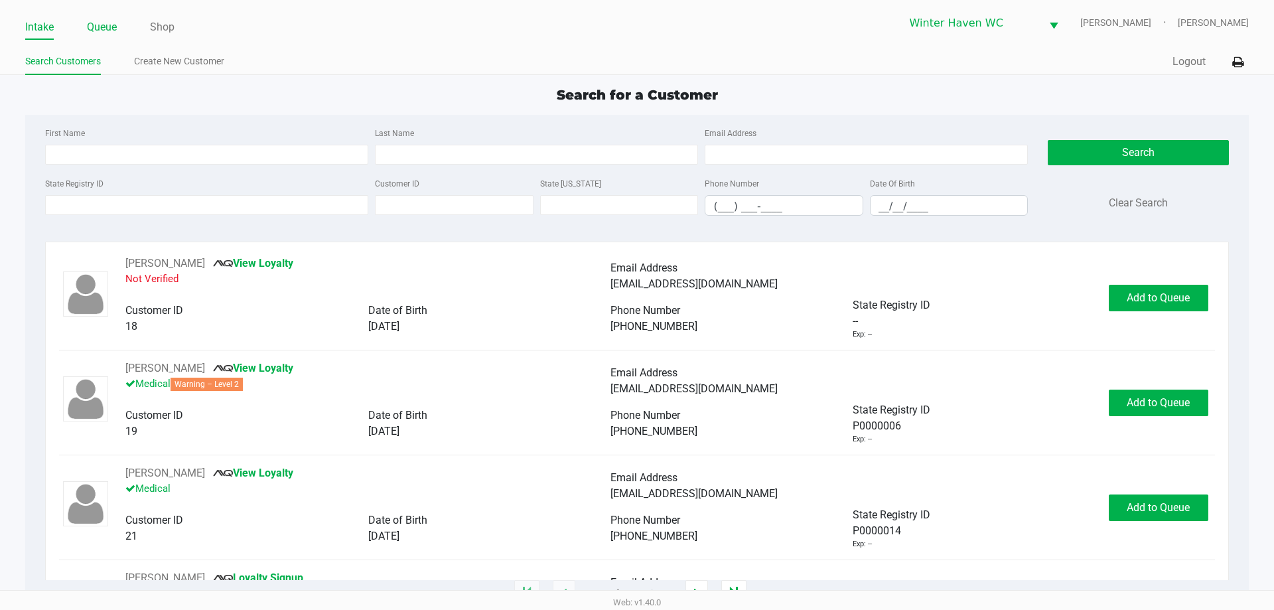
click at [110, 25] on link "Queue" at bounding box center [102, 27] width 30 height 19
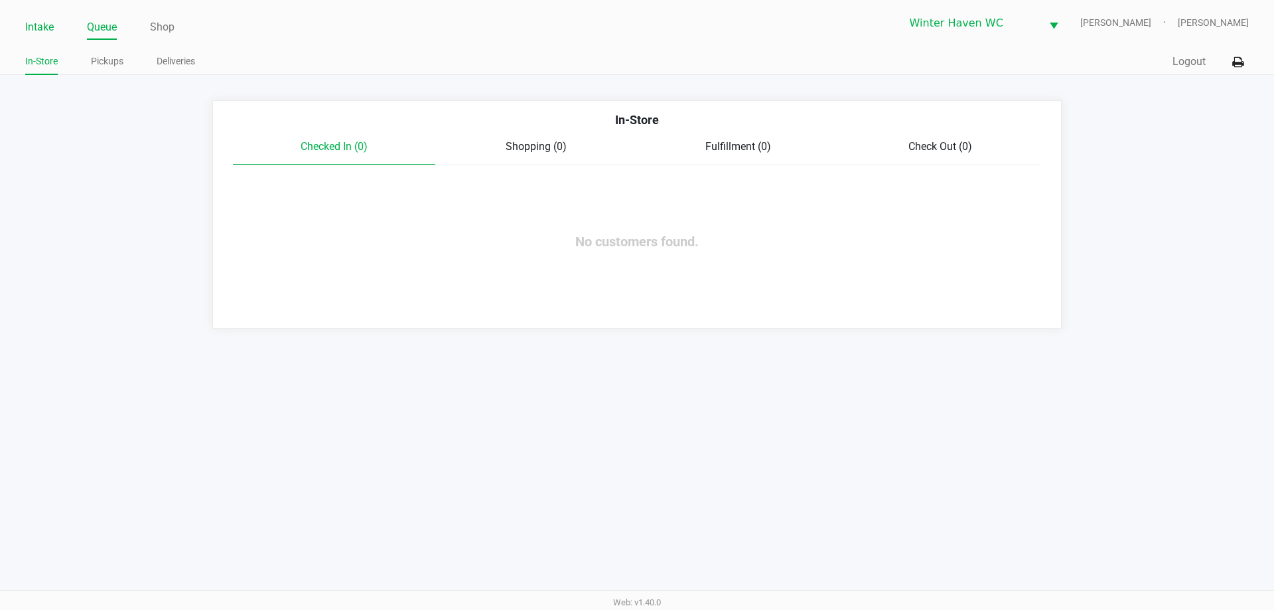
click at [42, 22] on link "Intake" at bounding box center [39, 27] width 29 height 19
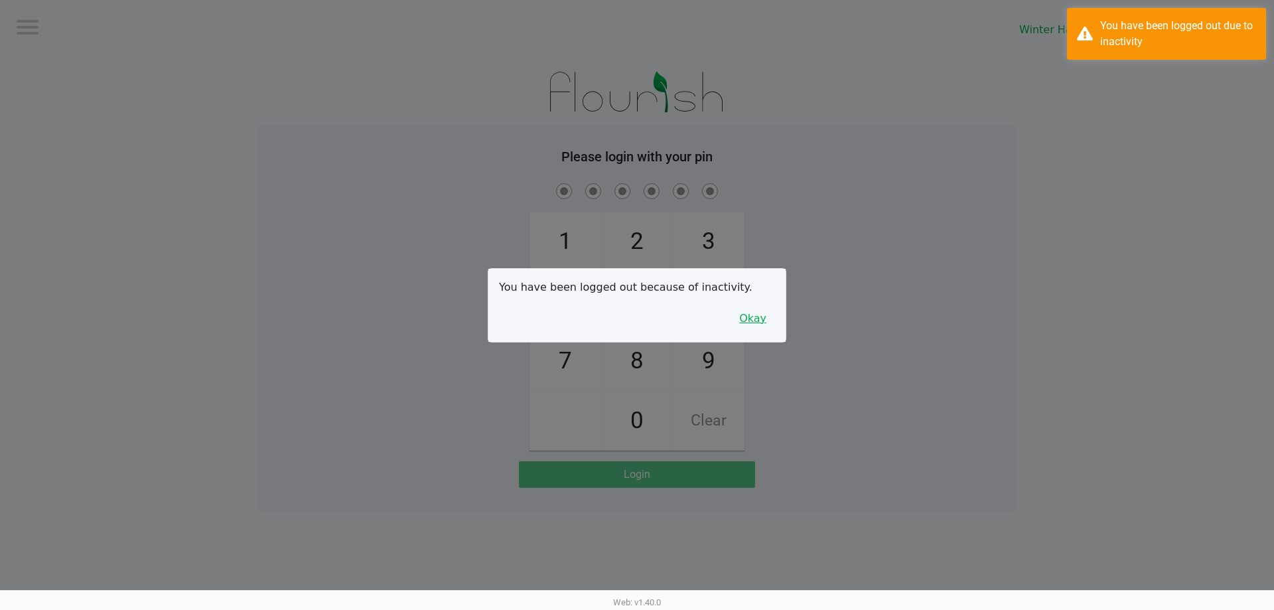
click at [756, 315] on button "Okay" at bounding box center [753, 318] width 44 height 25
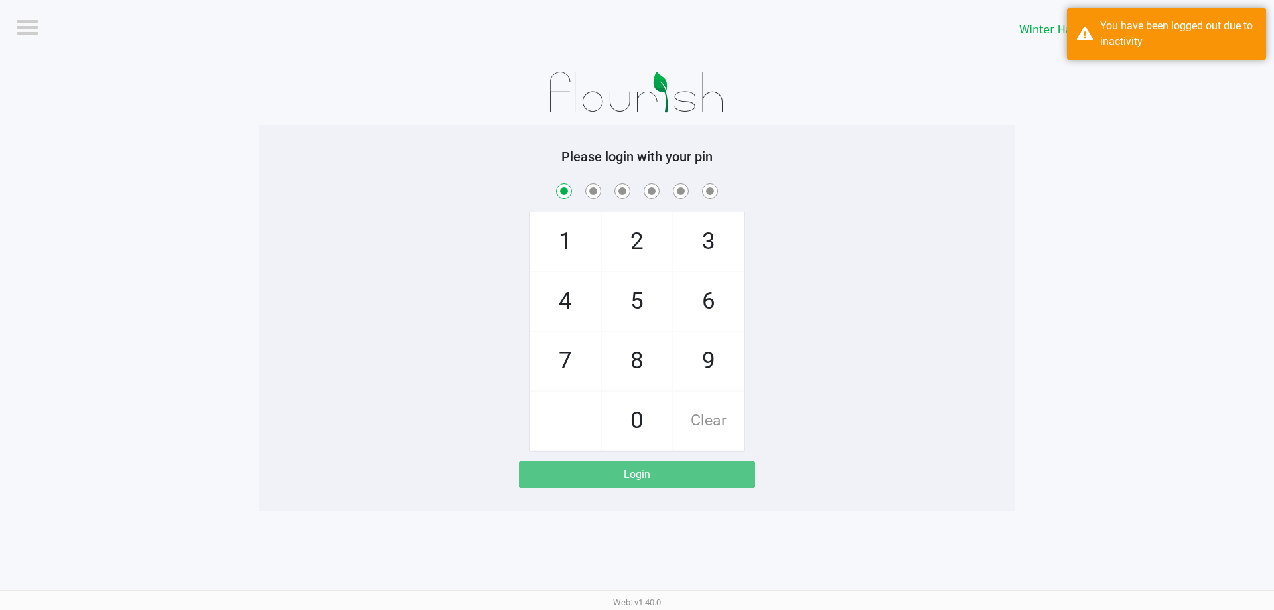
checkbox input "true"
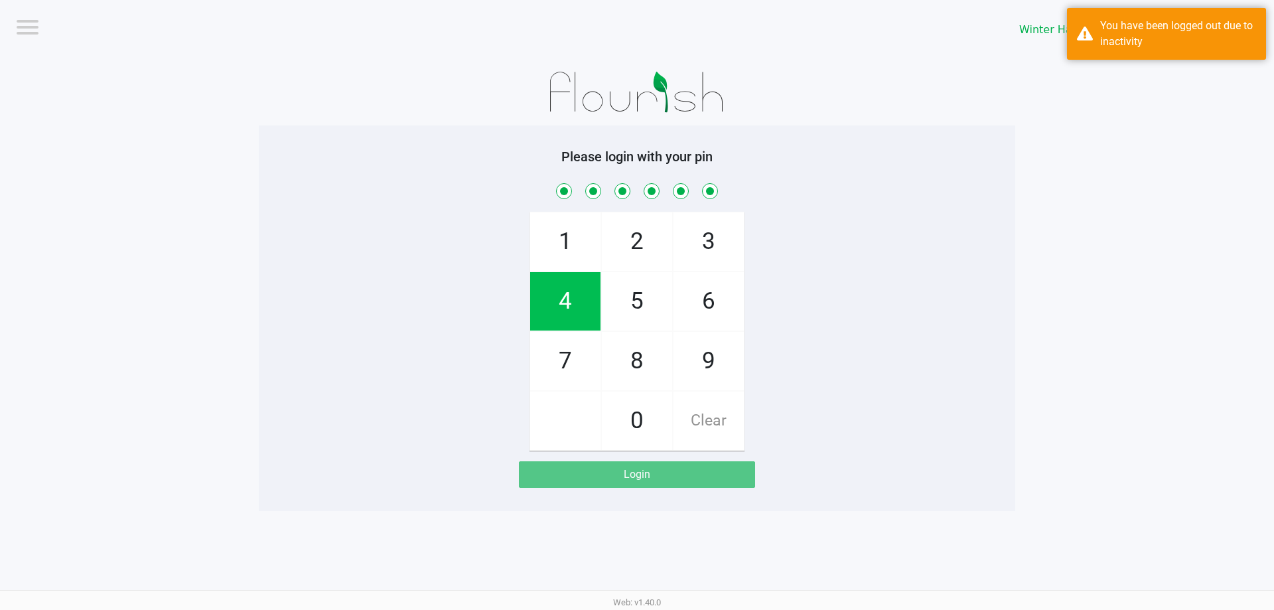
checkbox input "true"
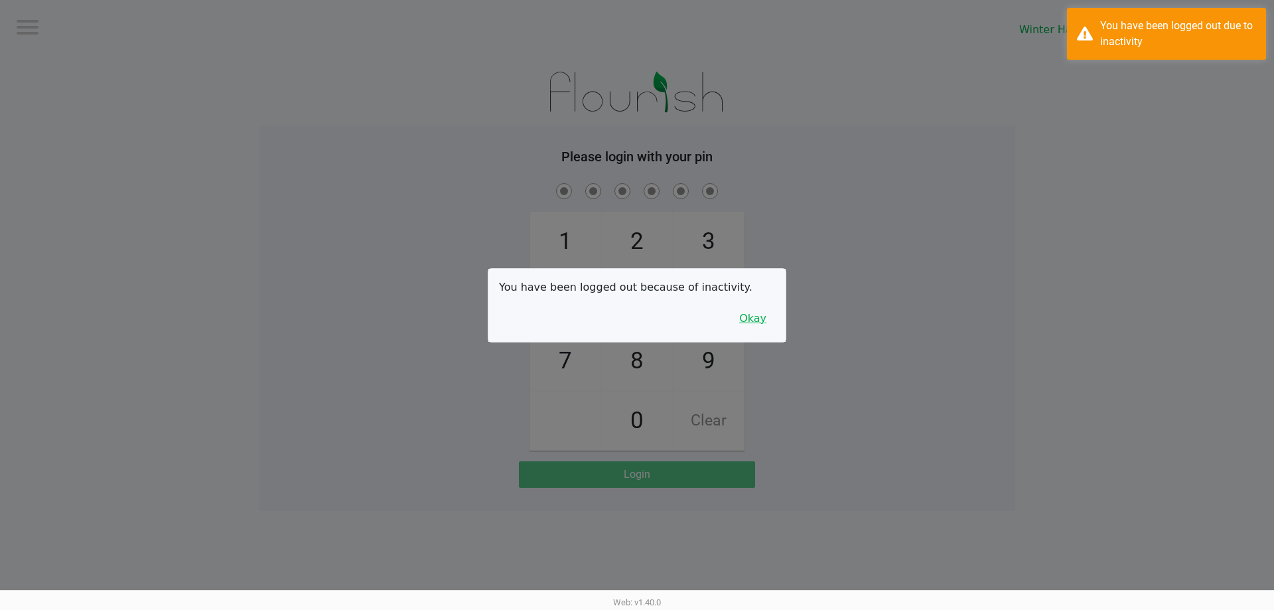
drag, startPoint x: 699, startPoint y: 320, endPoint x: 735, endPoint y: 324, distance: 36.7
click at [725, 325] on div "You have been logged out because of inactivity. Okay" at bounding box center [636, 305] width 297 height 73
click at [747, 323] on button "Okay" at bounding box center [753, 318] width 44 height 25
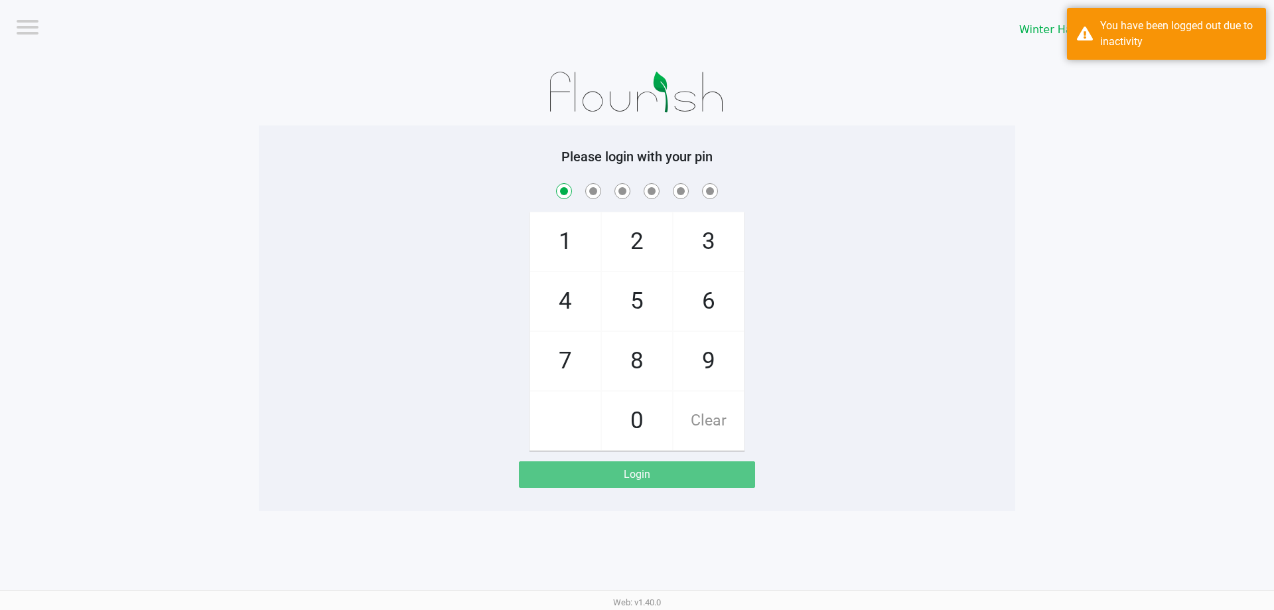
checkbox input "true"
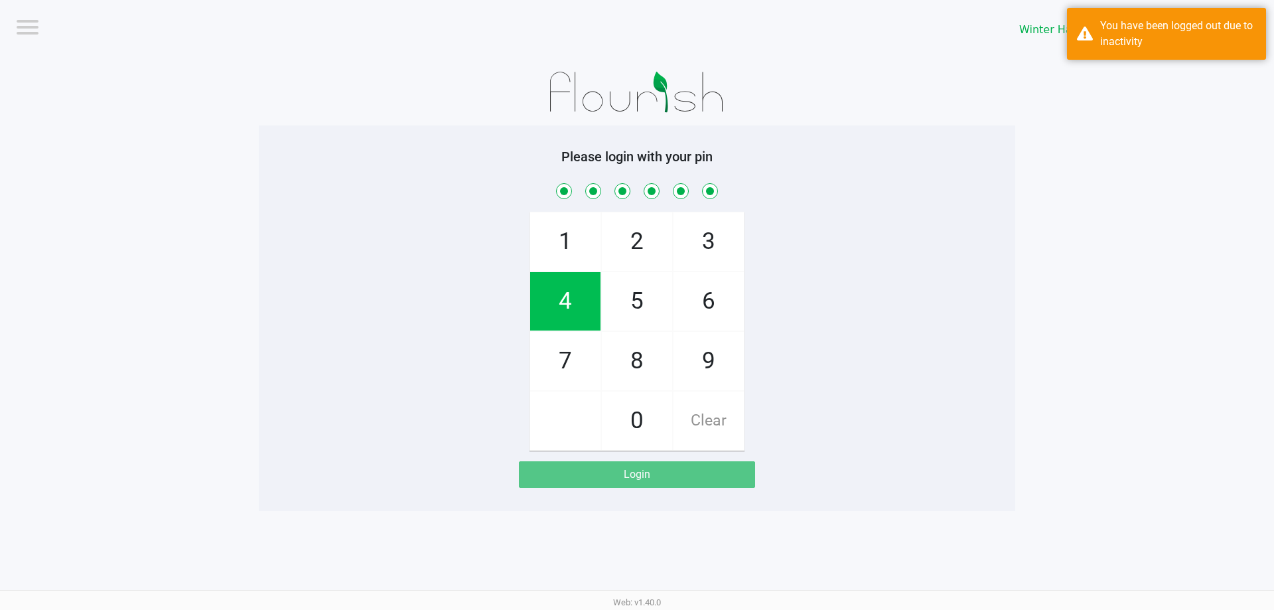
checkbox input "true"
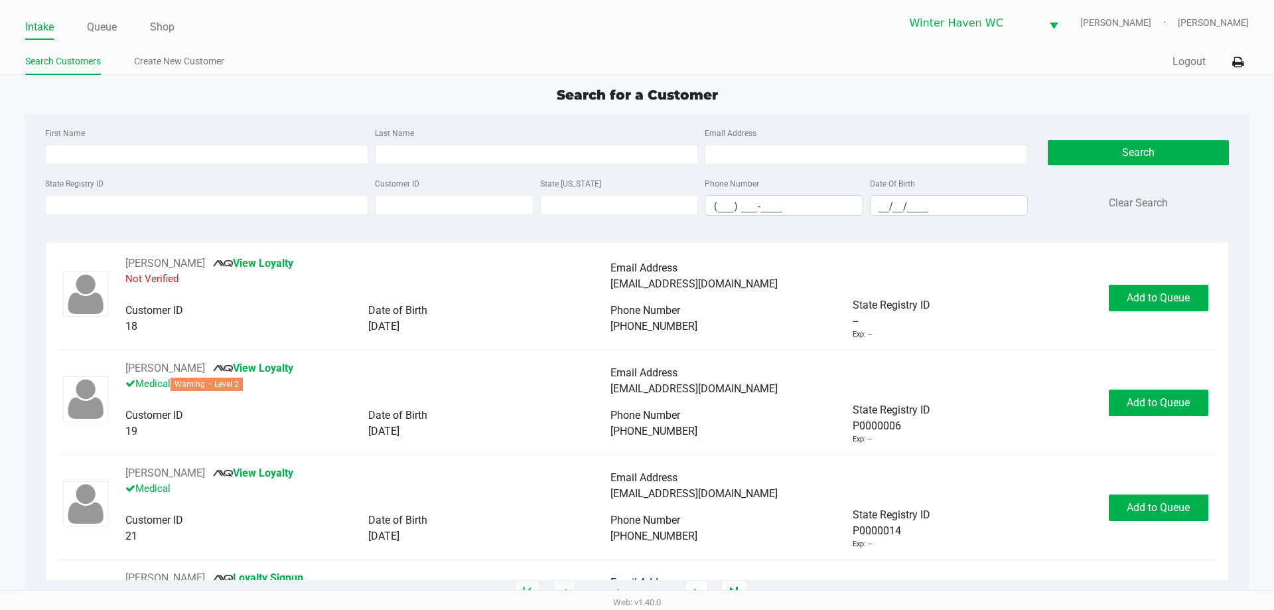
click at [547, 343] on div "RICHARD MURPHY View Loyalty Not Verified Email Address ms1111111111@hotmail.com…" at bounding box center [637, 308] width 1156 height 105
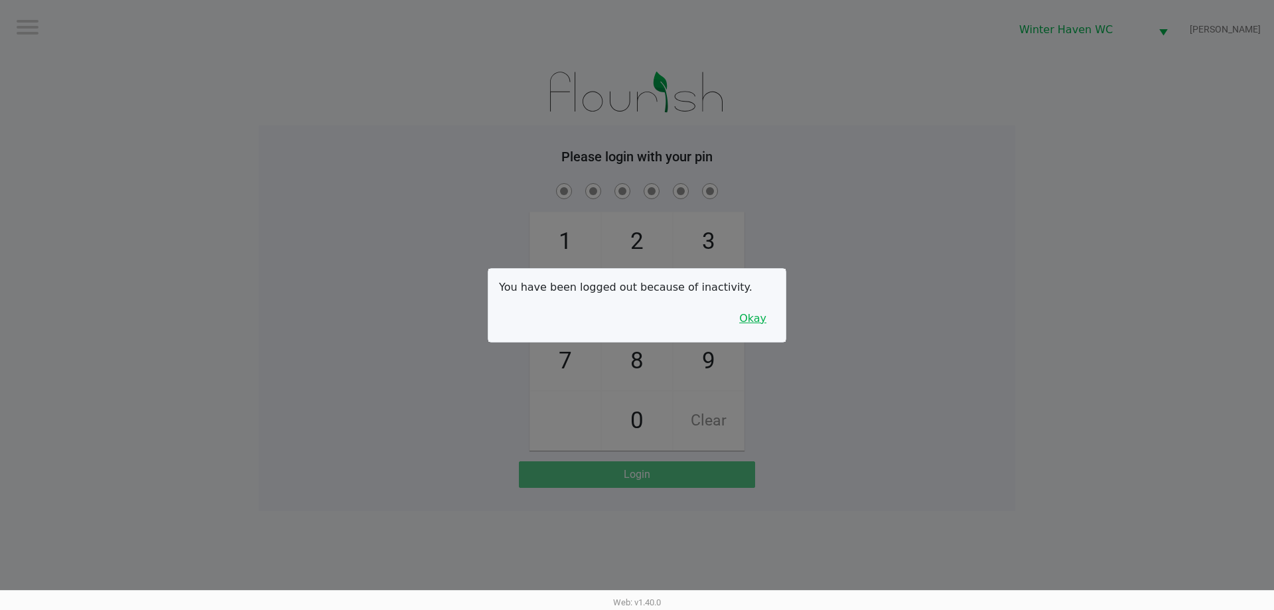
click at [731, 314] on div "You have been logged out because of inactivity. Okay" at bounding box center [636, 305] width 297 height 73
click at [758, 315] on button "Okay" at bounding box center [753, 318] width 44 height 25
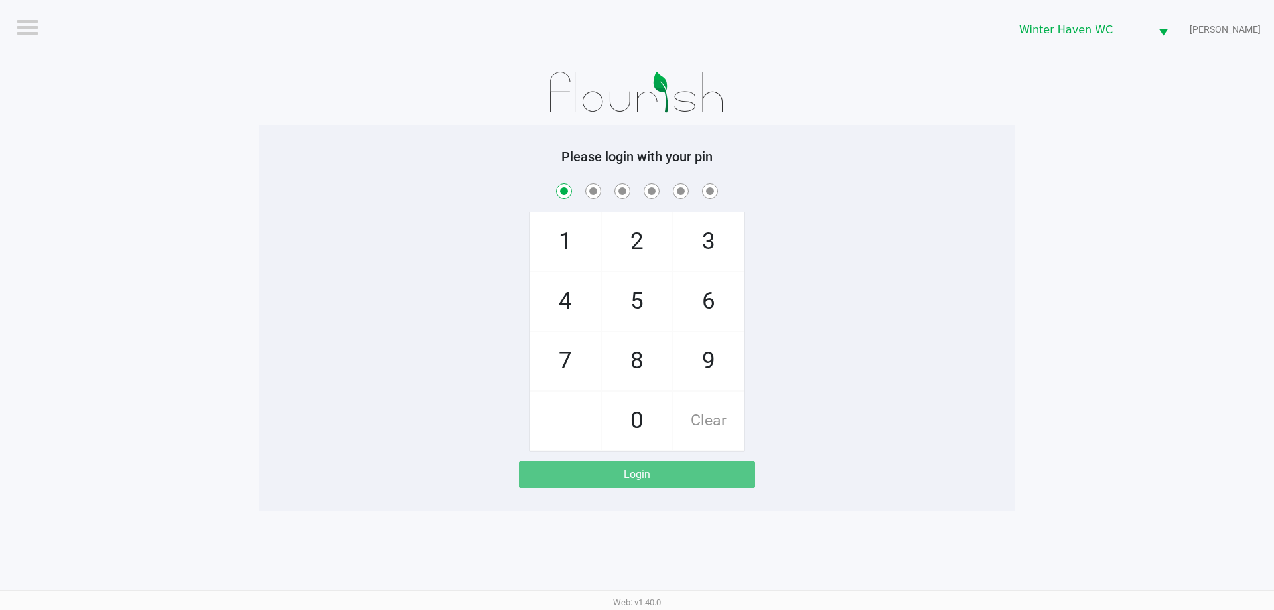
checkbox input "true"
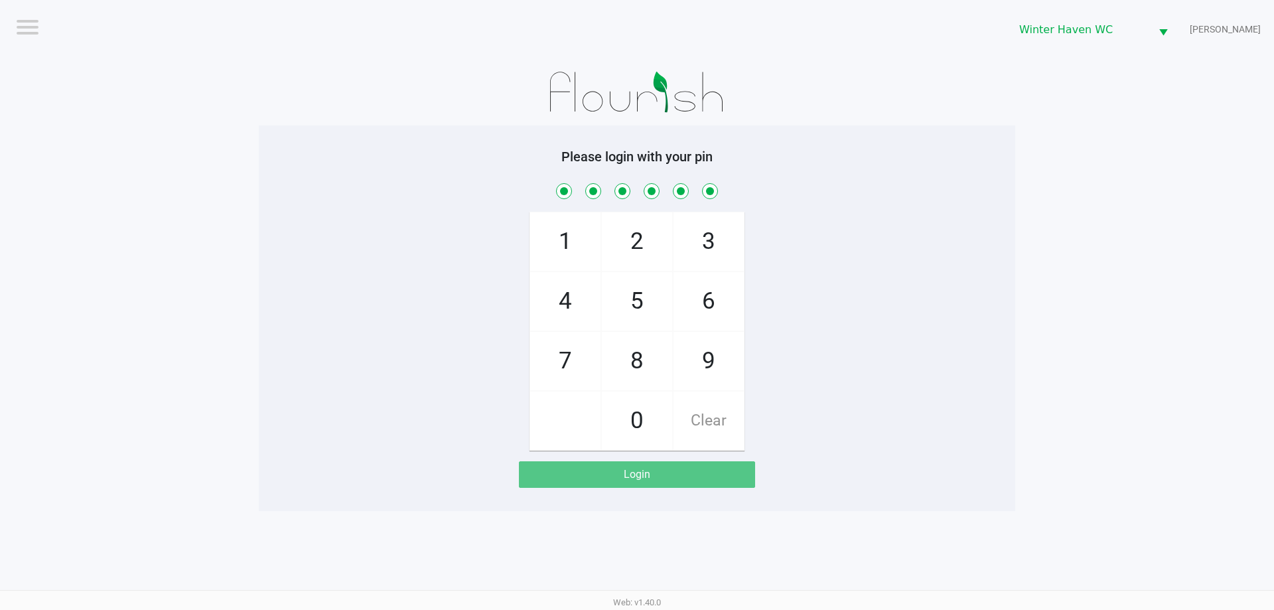
checkbox input "true"
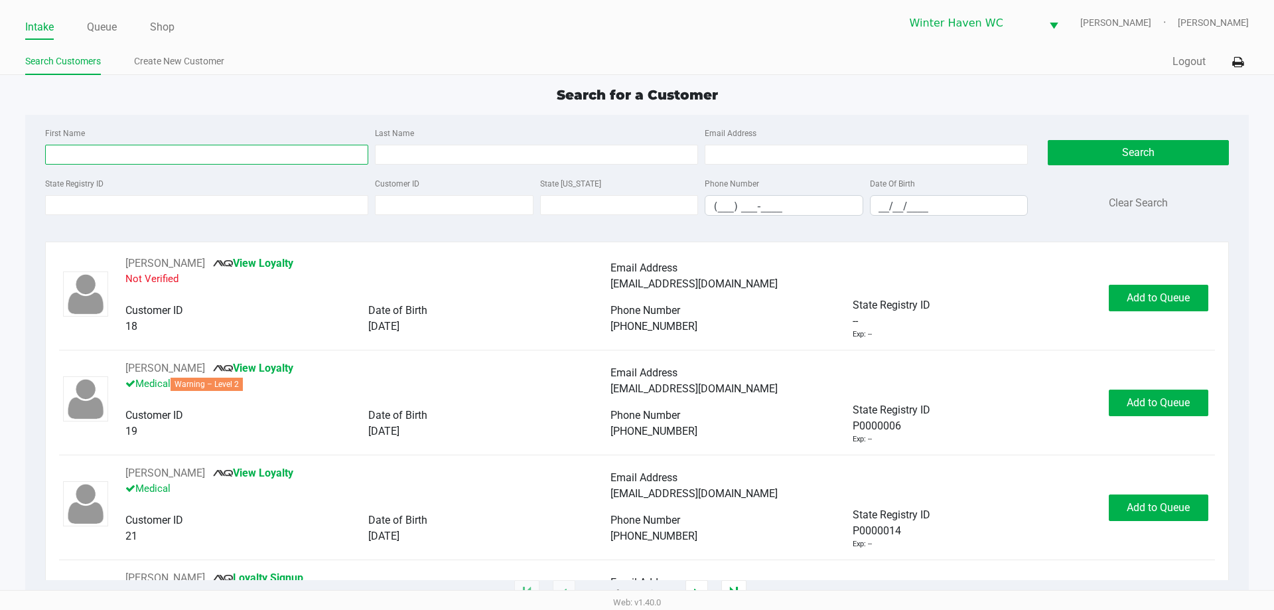
click at [188, 145] on input "First Name" at bounding box center [206, 155] width 323 height 20
type input "rojelio"
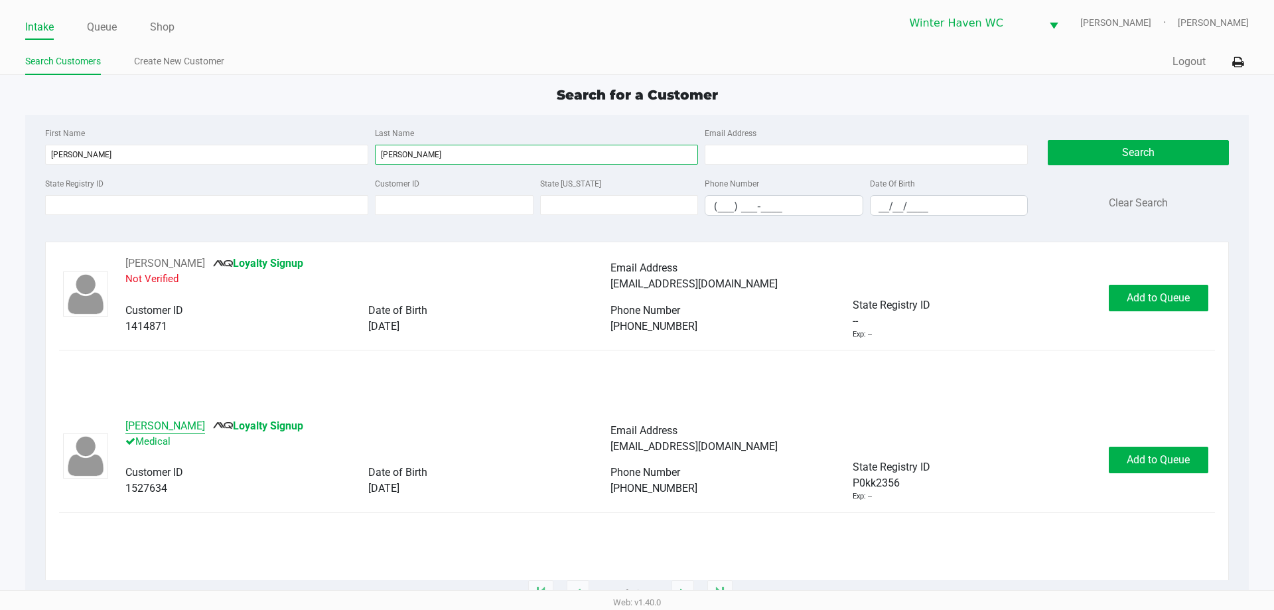
type input "torres"
click at [147, 422] on button "Rojelio Torres" at bounding box center [165, 426] width 80 height 16
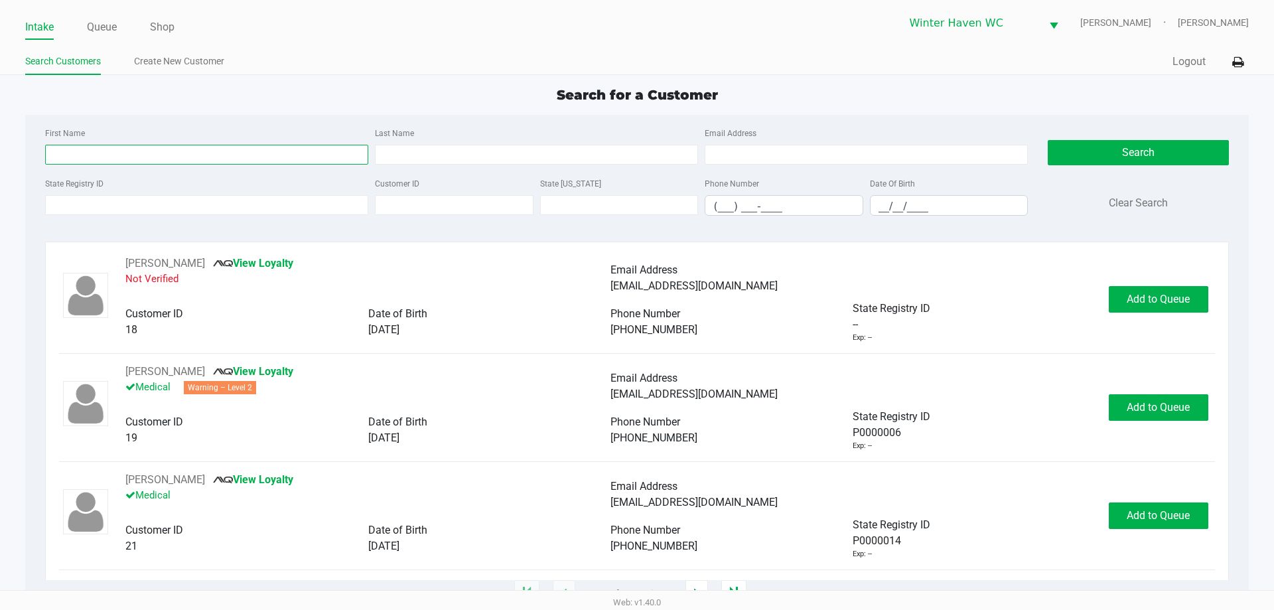
click at [284, 157] on input "First Name" at bounding box center [206, 155] width 323 height 20
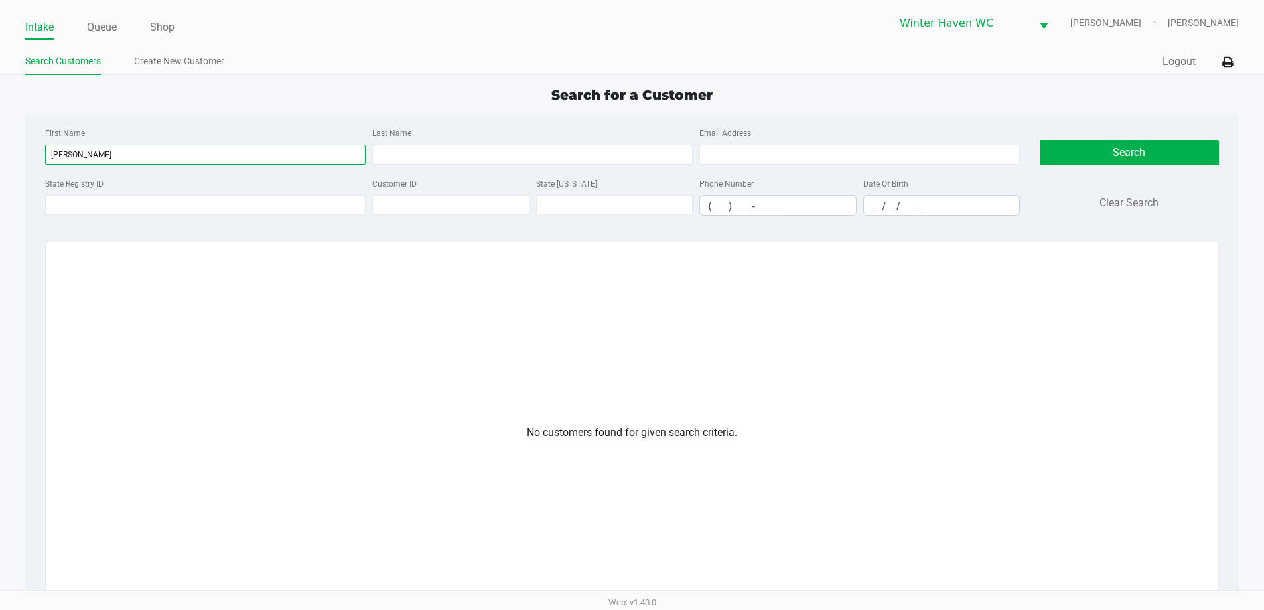
type input "rojelio"
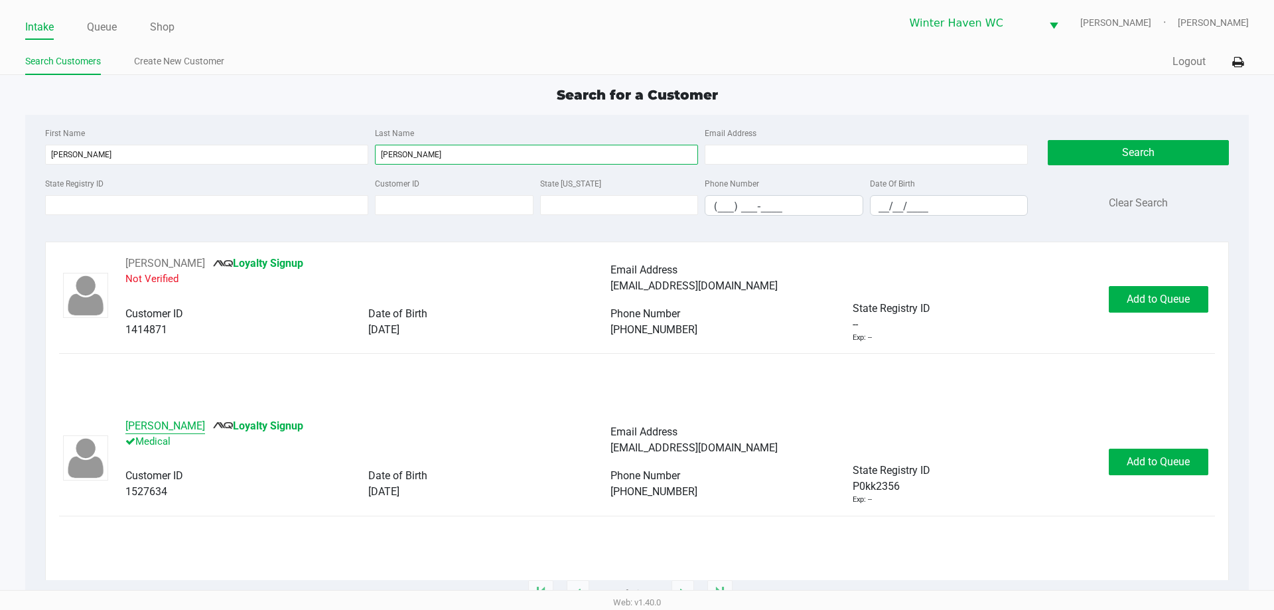
type input "torres"
click at [154, 431] on button "Rojelio Torres" at bounding box center [165, 426] width 80 height 16
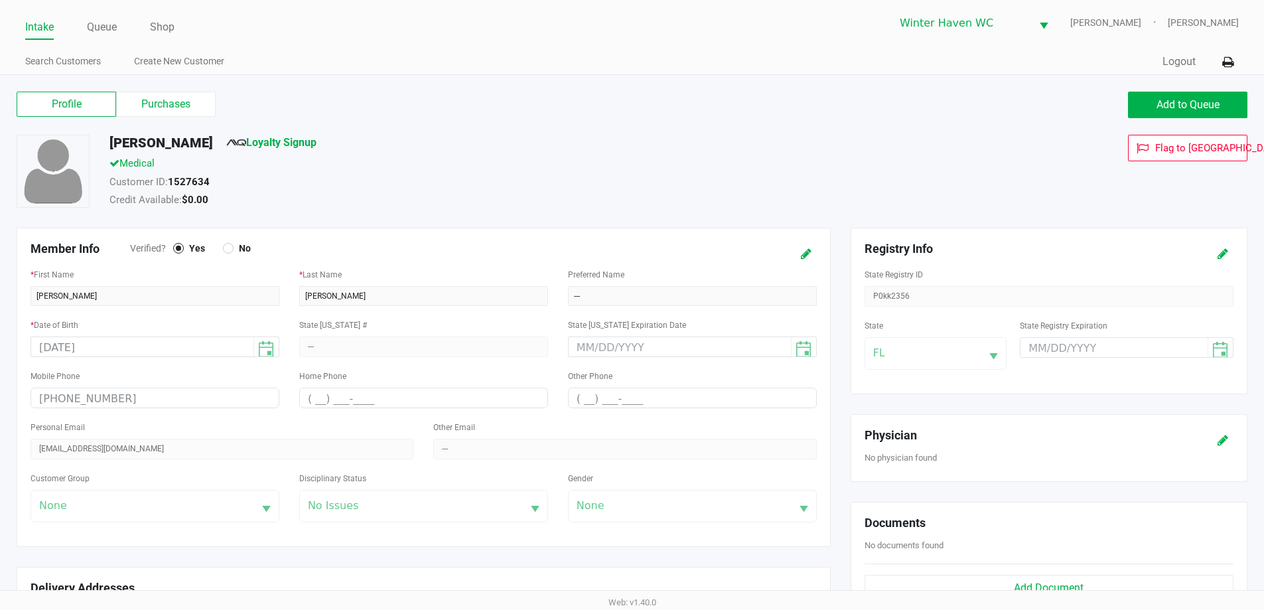
click at [164, 141] on h5 "Rojelio Torres" at bounding box center [162, 143] width 104 height 16
click at [171, 139] on h5 "Rojelio Torres" at bounding box center [162, 143] width 104 height 16
click at [139, 138] on h5 "Rojelio Torres" at bounding box center [162, 143] width 104 height 16
click at [1222, 256] on icon at bounding box center [1223, 254] width 11 height 9
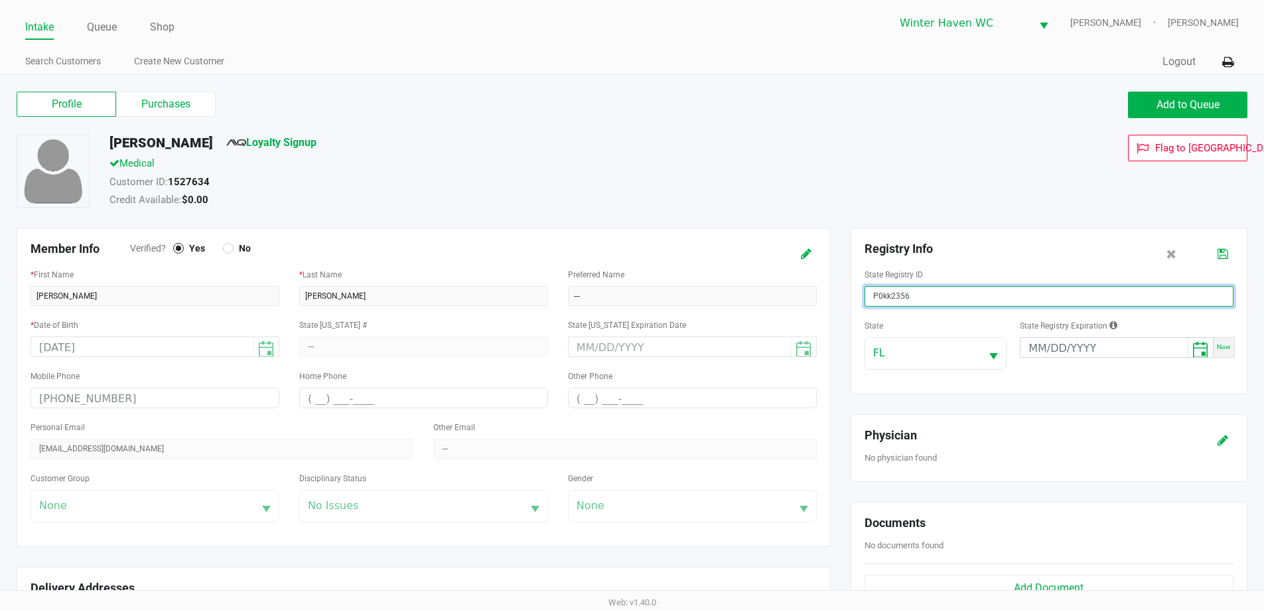
click at [933, 297] on input "P0kk2356" at bounding box center [1049, 296] width 369 height 21
type input "P0kk2346"
click at [956, 267] on div "State Registry ID P0kk2346" at bounding box center [1049, 286] width 369 height 40
click at [1220, 254] on icon at bounding box center [1223, 254] width 11 height 9
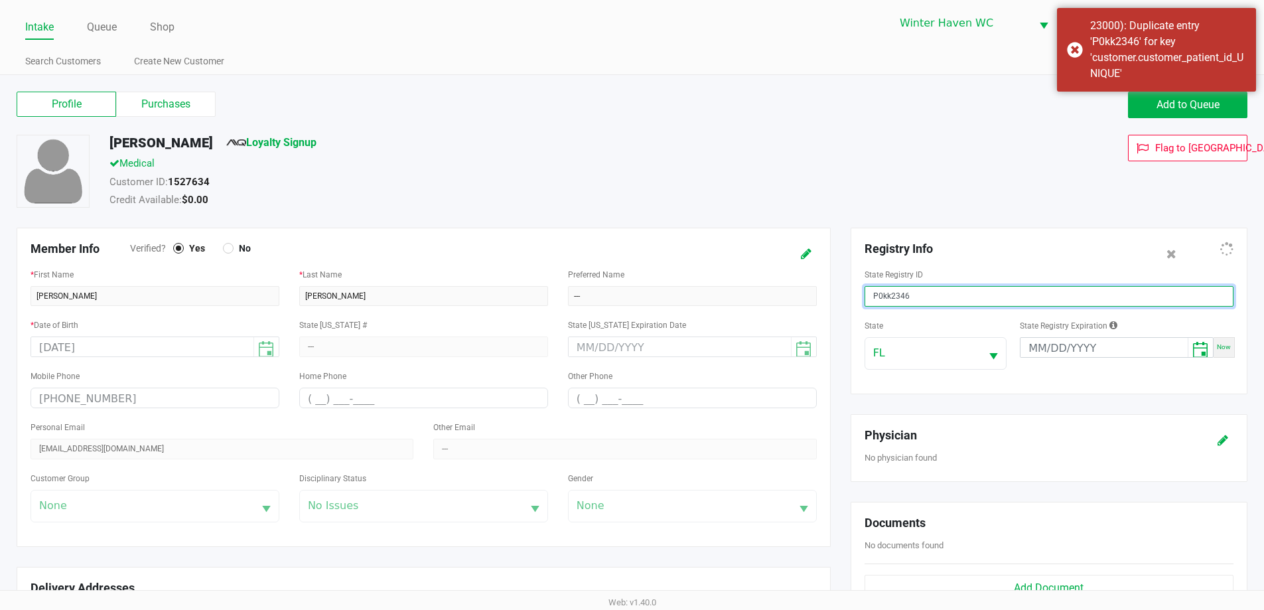
click at [890, 297] on input "P0kk2346" at bounding box center [1049, 296] width 369 height 21
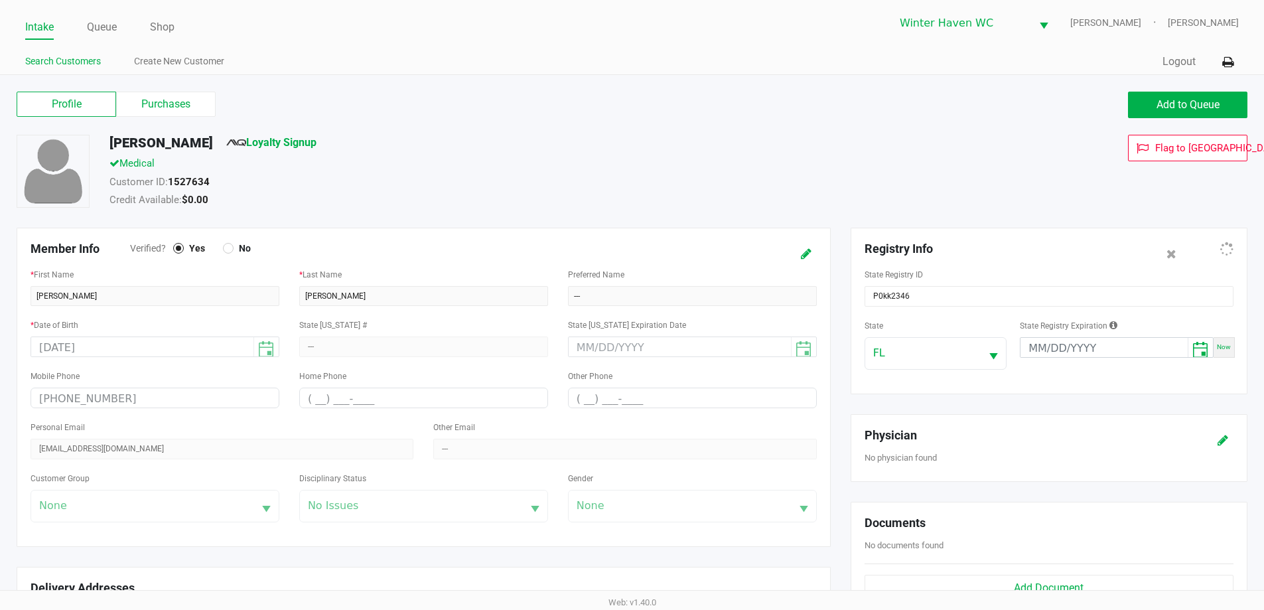
click at [60, 52] on li "Search Customers" at bounding box center [63, 63] width 76 height 23
click at [60, 60] on link "Search Customers" at bounding box center [63, 61] width 76 height 17
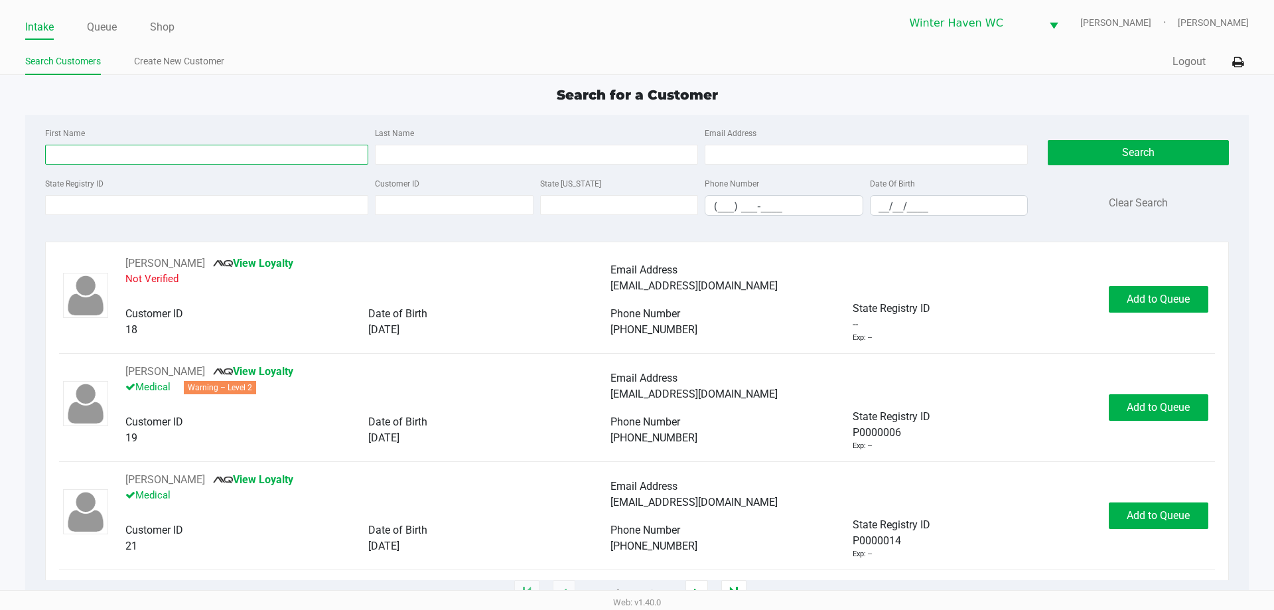
click at [238, 158] on input "First Name" at bounding box center [206, 155] width 323 height 20
type input "rojelio"
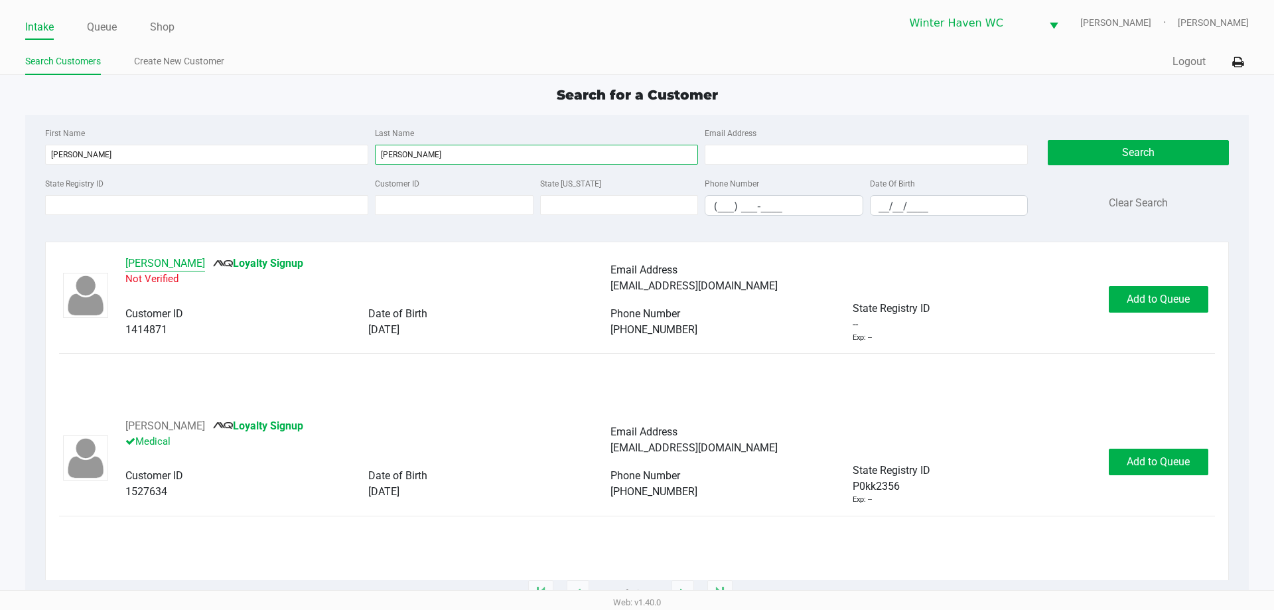
type input "torres"
click at [148, 261] on button "Rojelio Torres" at bounding box center [165, 264] width 80 height 16
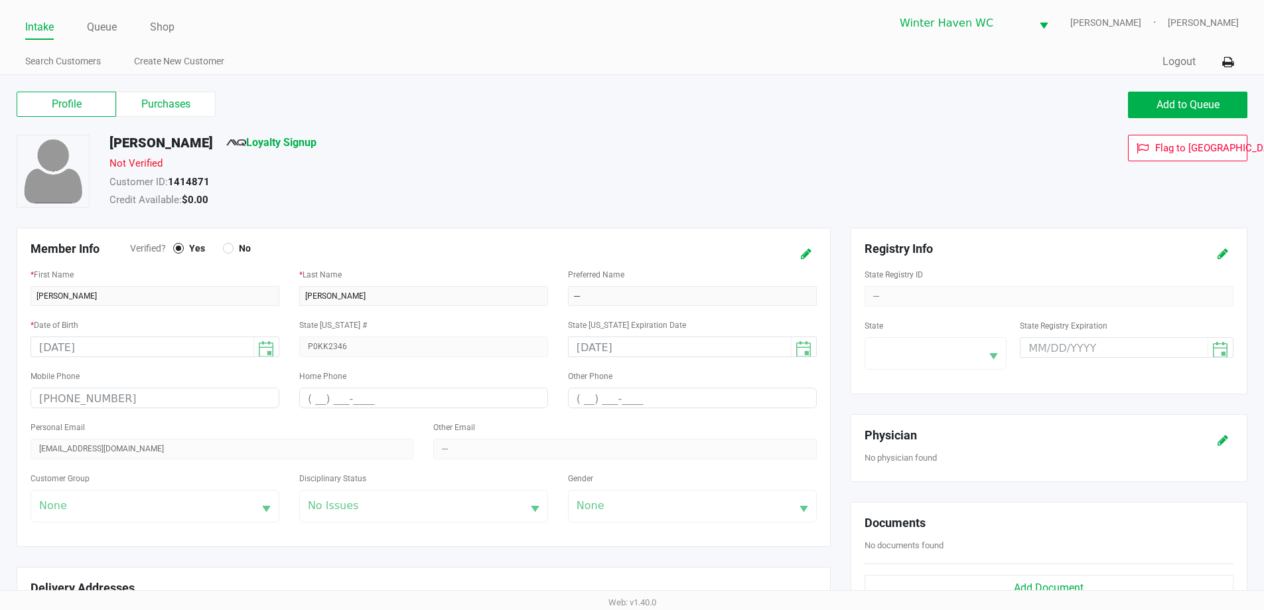
click at [167, 146] on h5 "Rojelio Torres" at bounding box center [162, 143] width 104 height 16
click at [156, 141] on h5 "Rojelio Torres" at bounding box center [162, 143] width 104 height 16
click at [159, 139] on h5 "Rojelio Torres" at bounding box center [162, 143] width 104 height 16
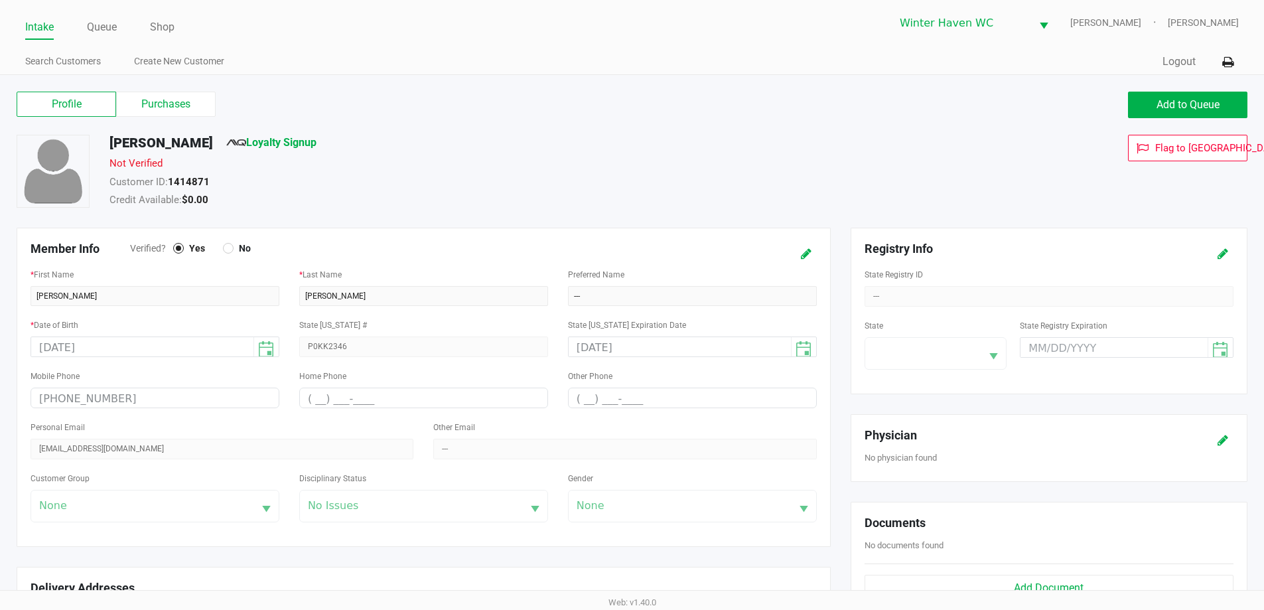
click at [585, 164] on div "Not Verified" at bounding box center [486, 165] width 772 height 19
click at [803, 252] on icon at bounding box center [806, 254] width 11 height 9
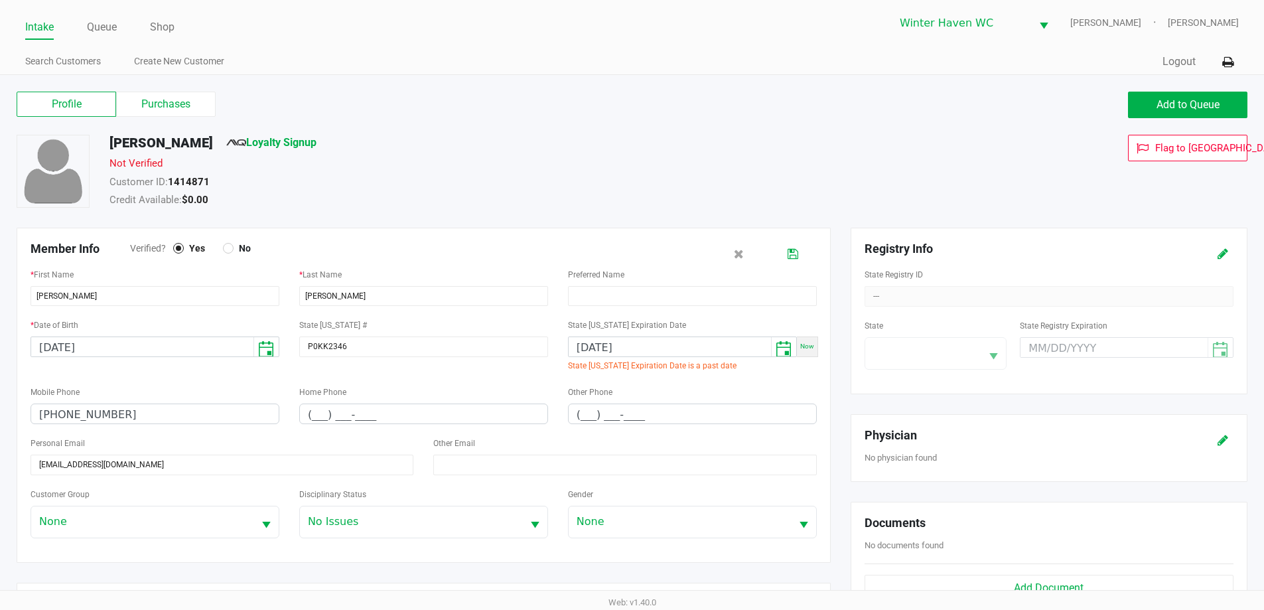
click at [40, 34] on link "Intake" at bounding box center [39, 27] width 29 height 19
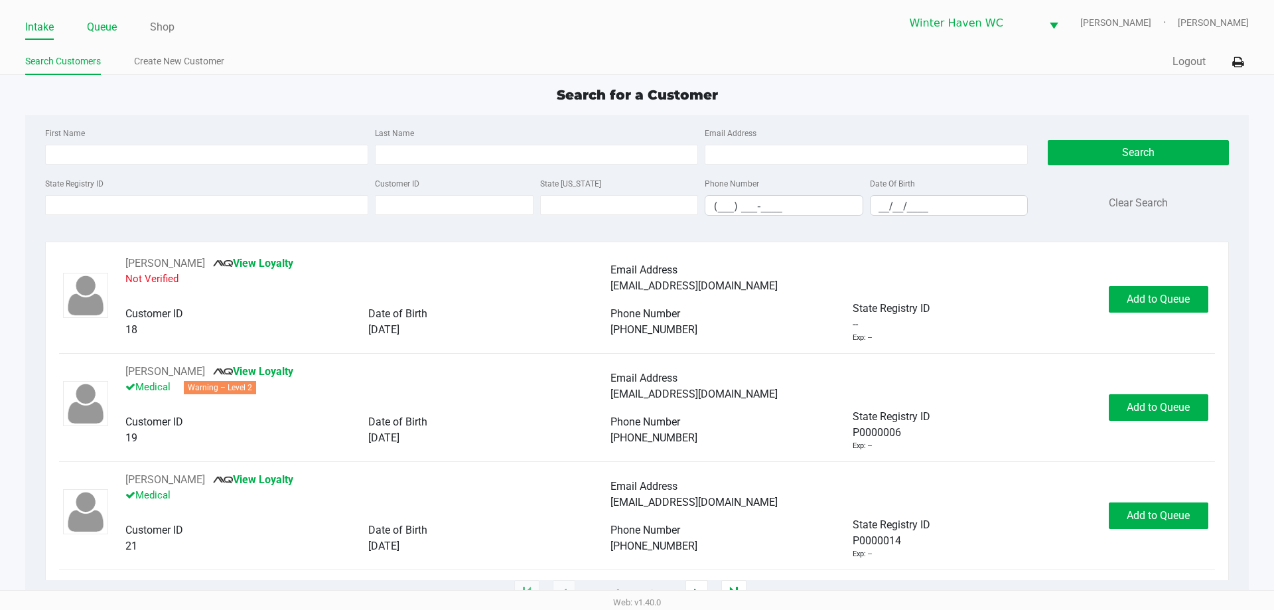
click at [108, 24] on link "Queue" at bounding box center [102, 27] width 30 height 19
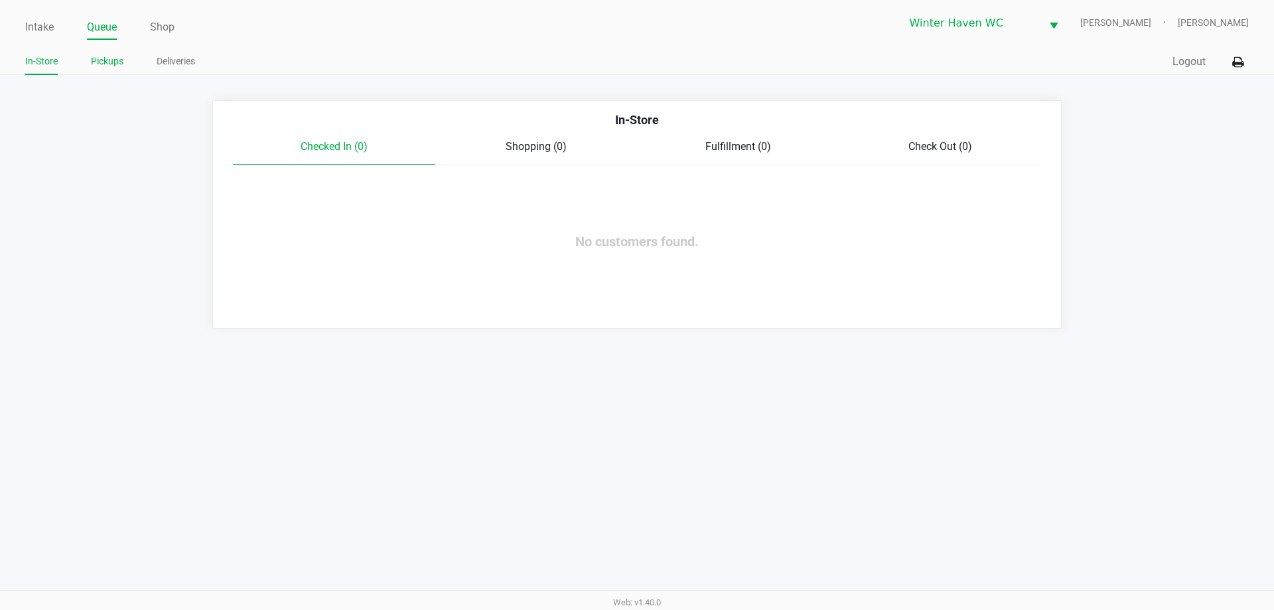
click at [106, 61] on link "Pickups" at bounding box center [107, 61] width 33 height 17
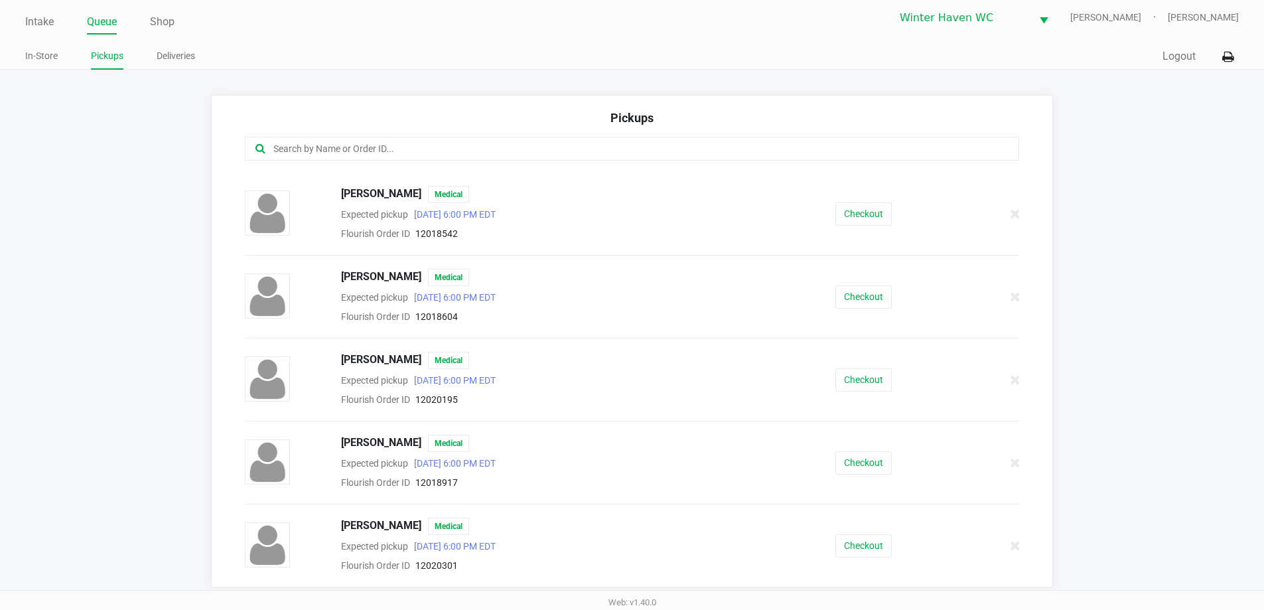
scroll to position [9, 0]
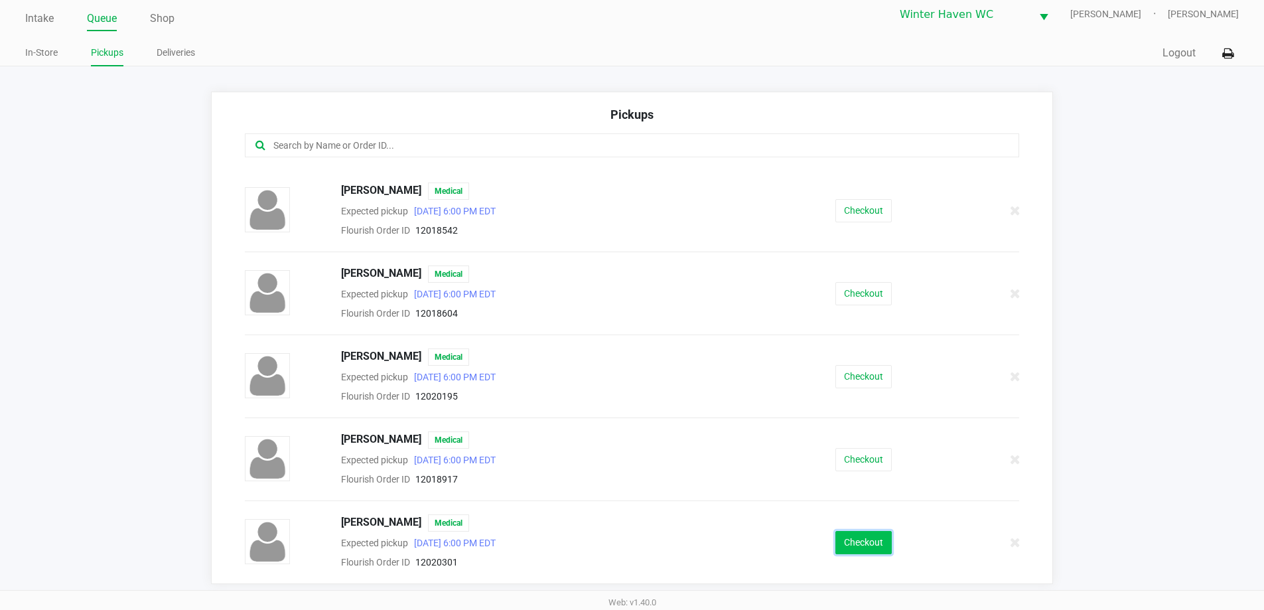
click at [852, 543] on button "Checkout" at bounding box center [864, 542] width 56 height 23
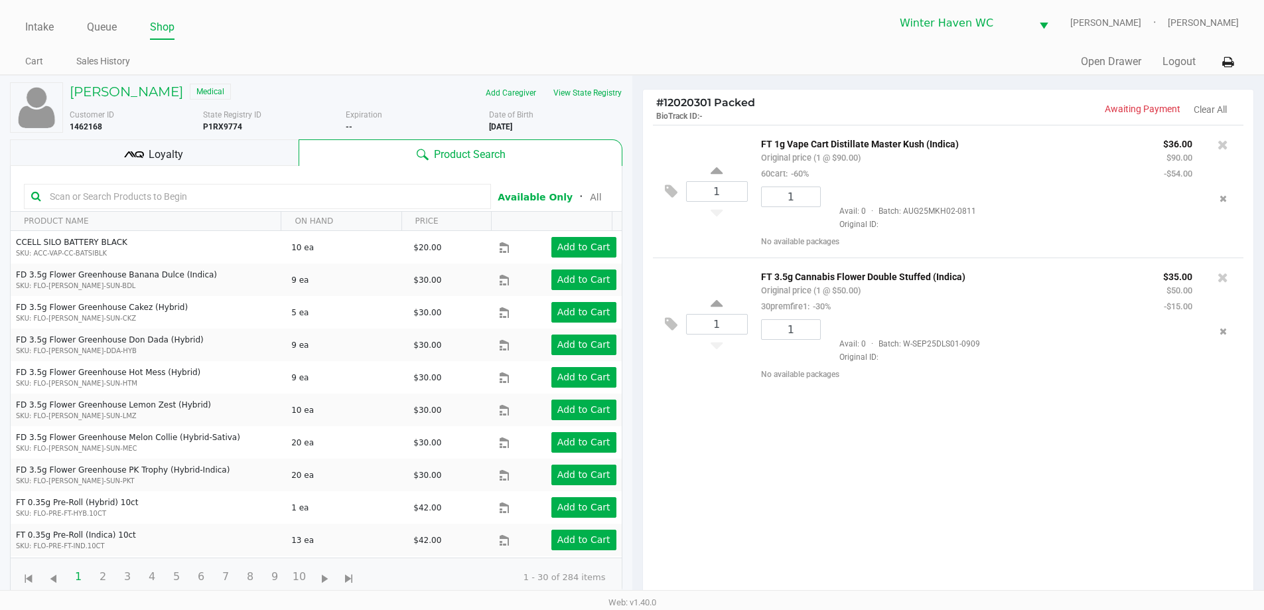
click at [228, 157] on div "Loyalty" at bounding box center [154, 152] width 289 height 27
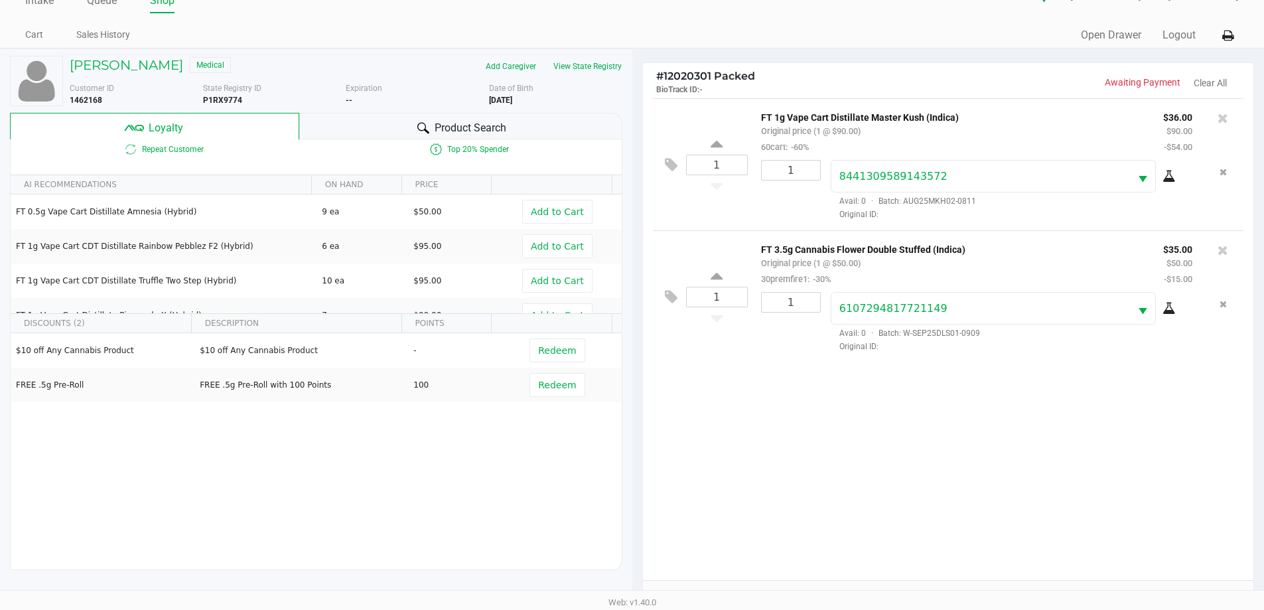
scroll to position [159, 0]
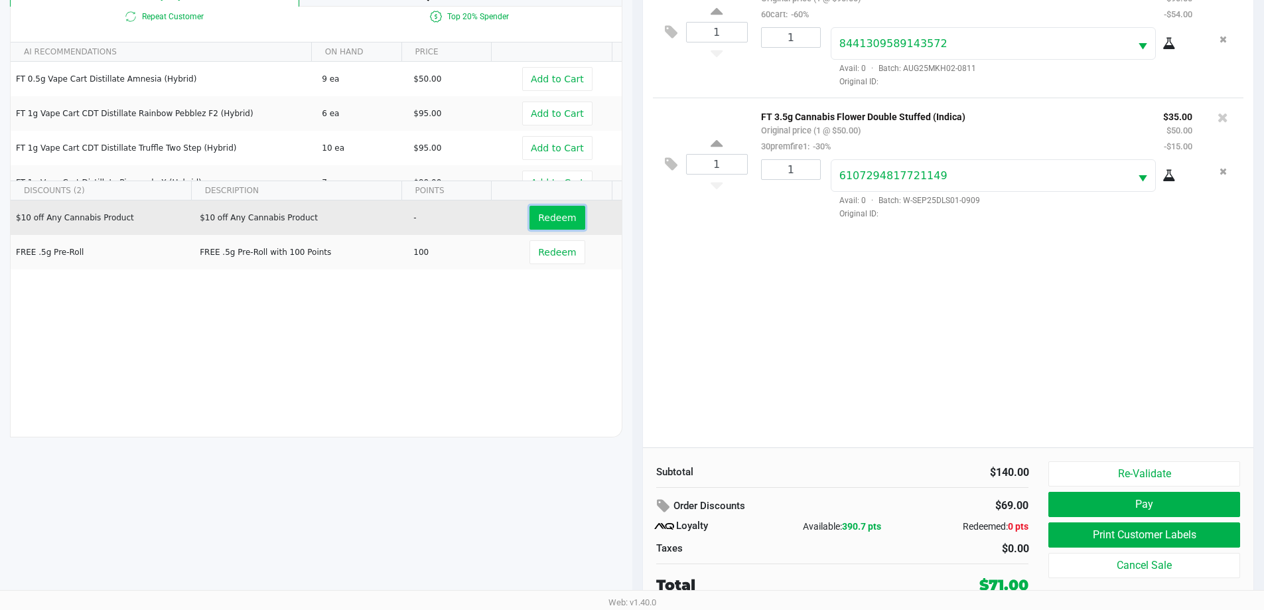
click at [558, 206] on button "Redeem" at bounding box center [557, 218] width 55 height 24
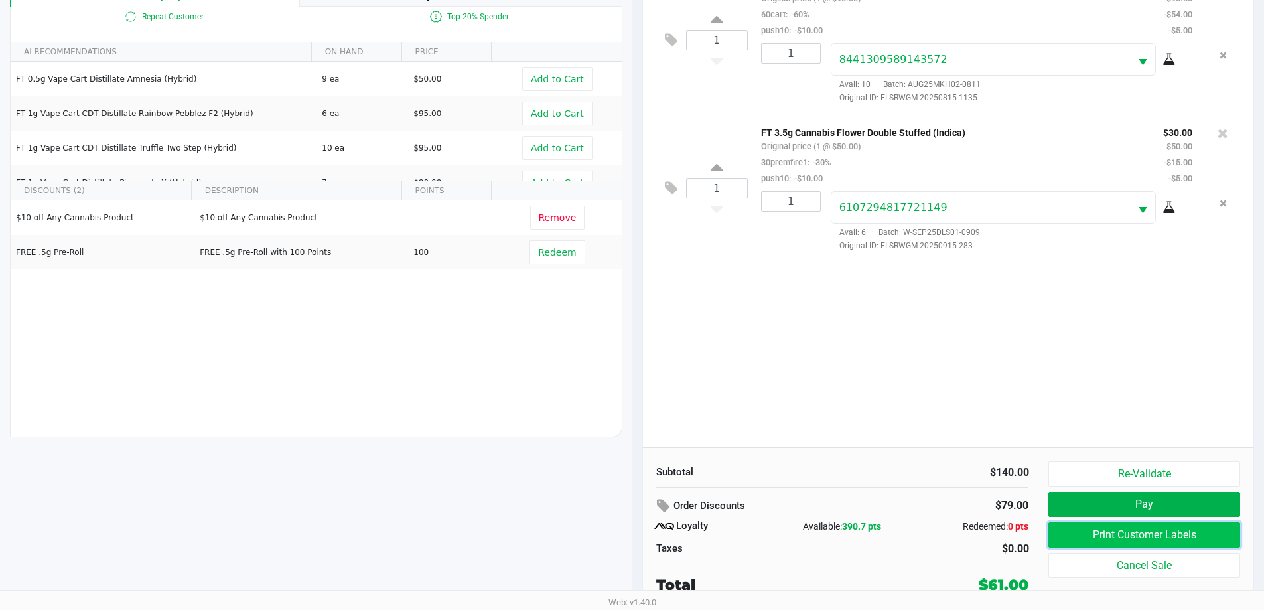
click at [1122, 529] on button "Print Customer Labels" at bounding box center [1144, 534] width 191 height 25
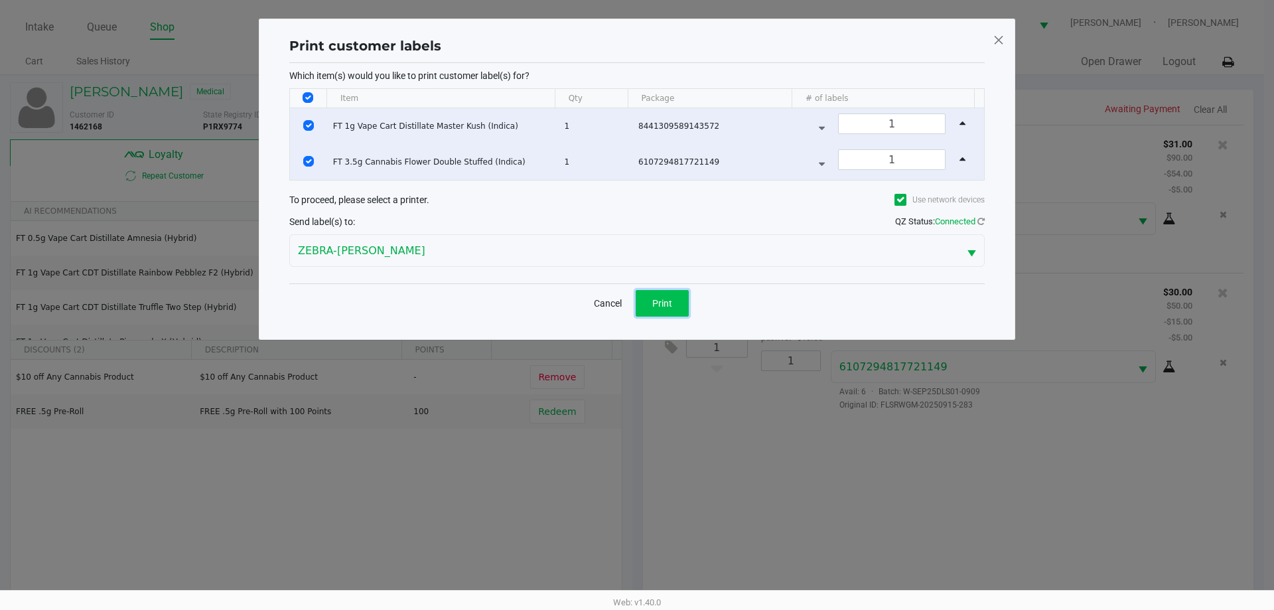
click at [656, 307] on span "Print" at bounding box center [662, 303] width 20 height 11
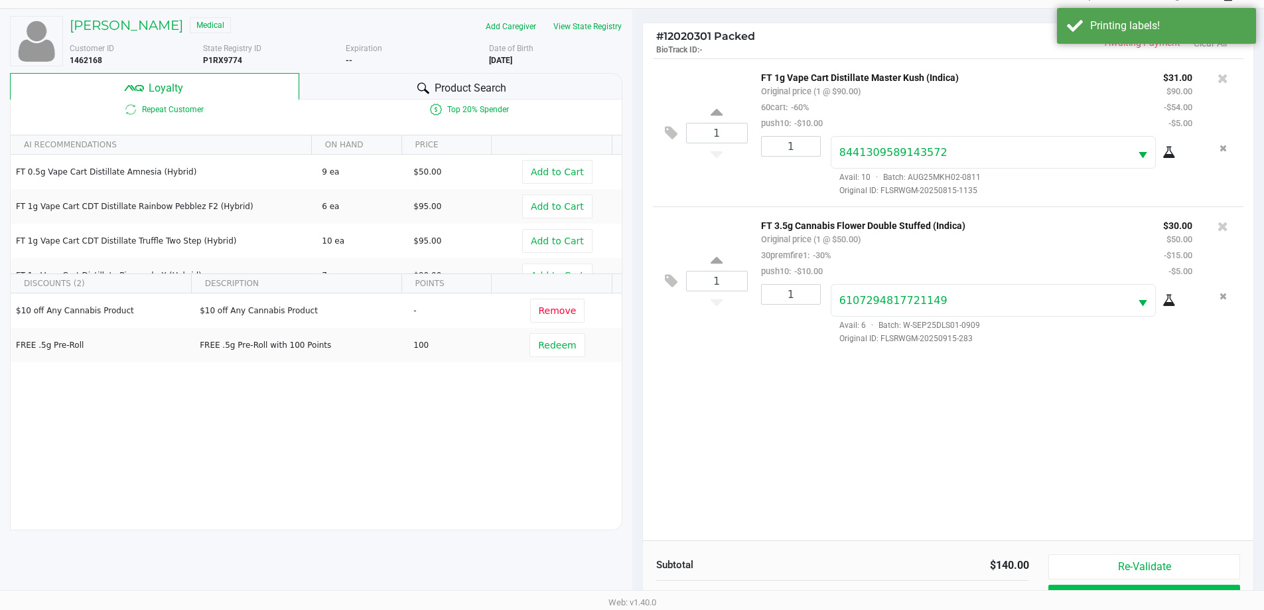
scroll to position [159, 0]
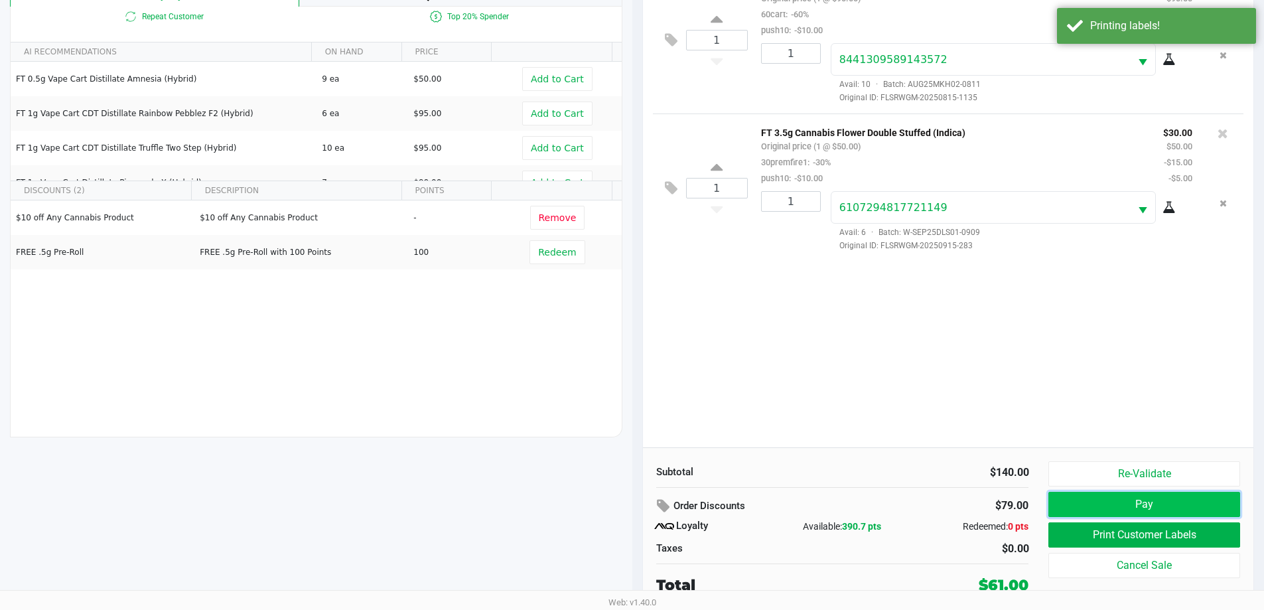
click at [1080, 498] on button "Pay" at bounding box center [1144, 504] width 191 height 25
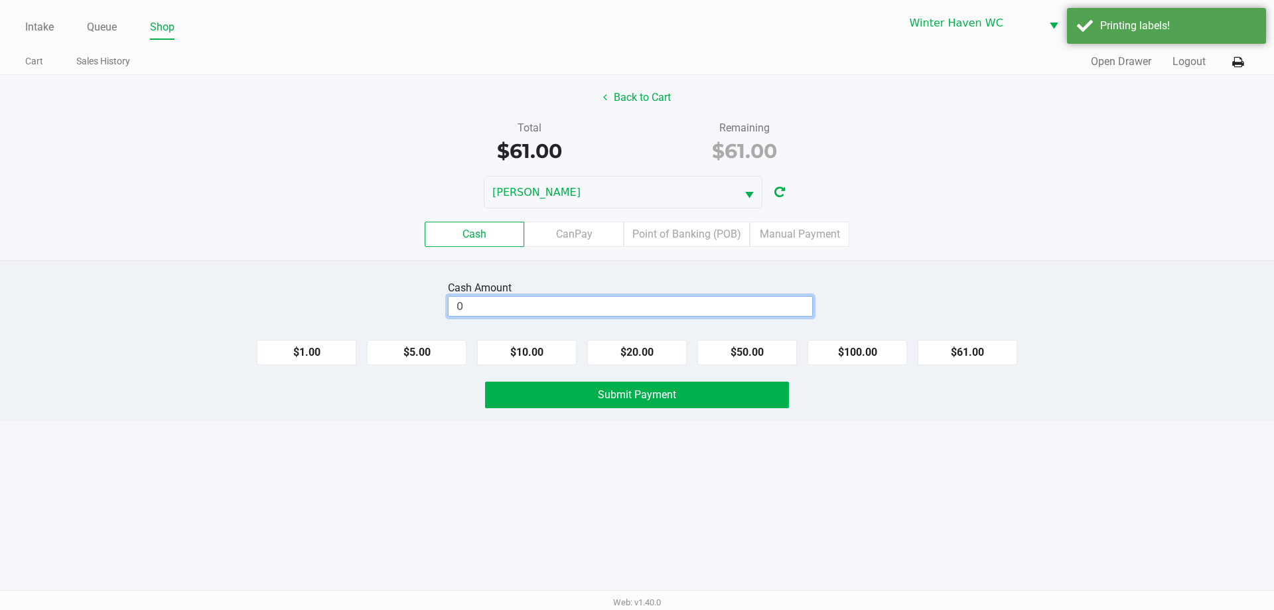
click at [662, 307] on input "0" at bounding box center [631, 306] width 364 height 19
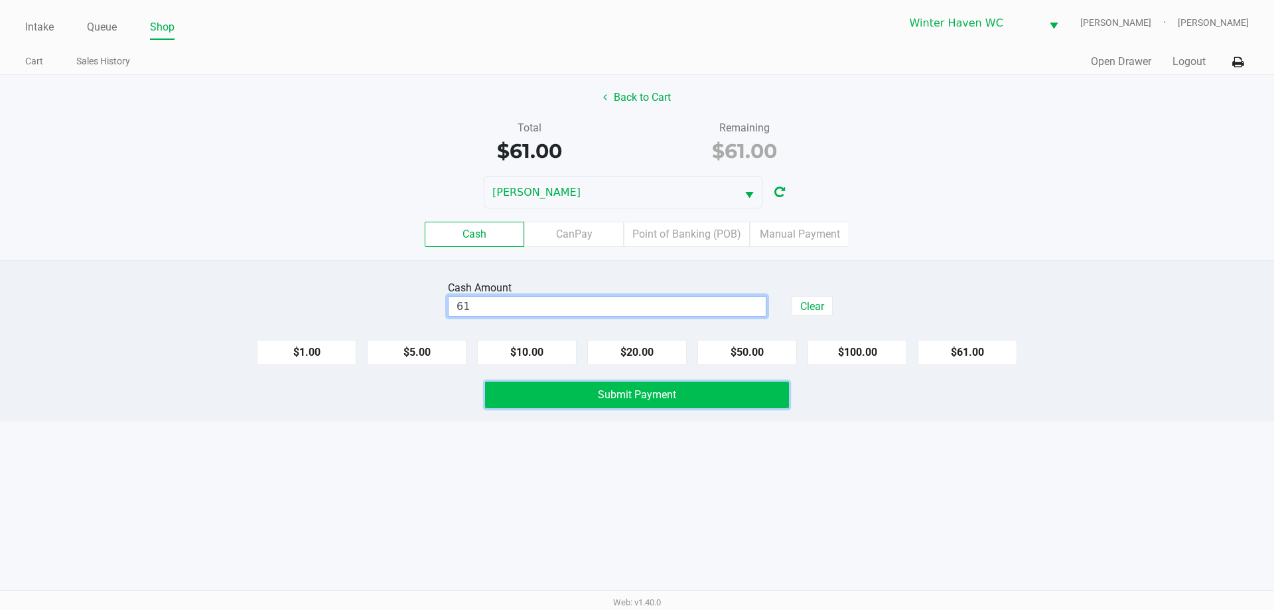
type input "$61.00"
click at [704, 404] on button "Submit Payment" at bounding box center [637, 395] width 304 height 27
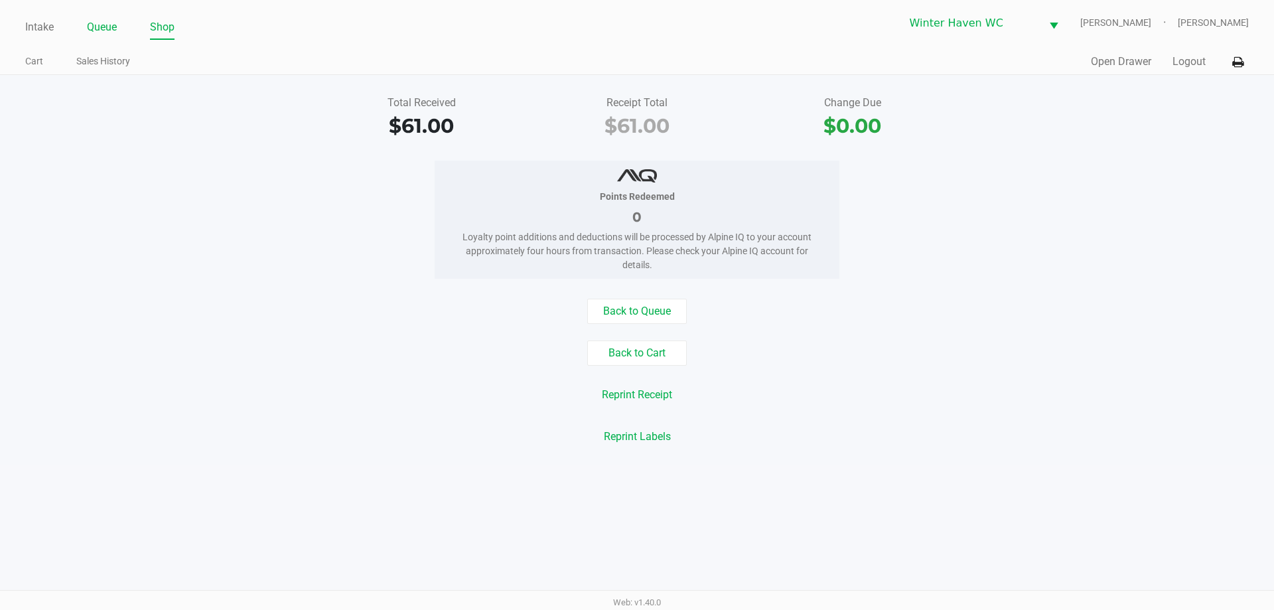
click at [113, 25] on link "Queue" at bounding box center [102, 27] width 30 height 19
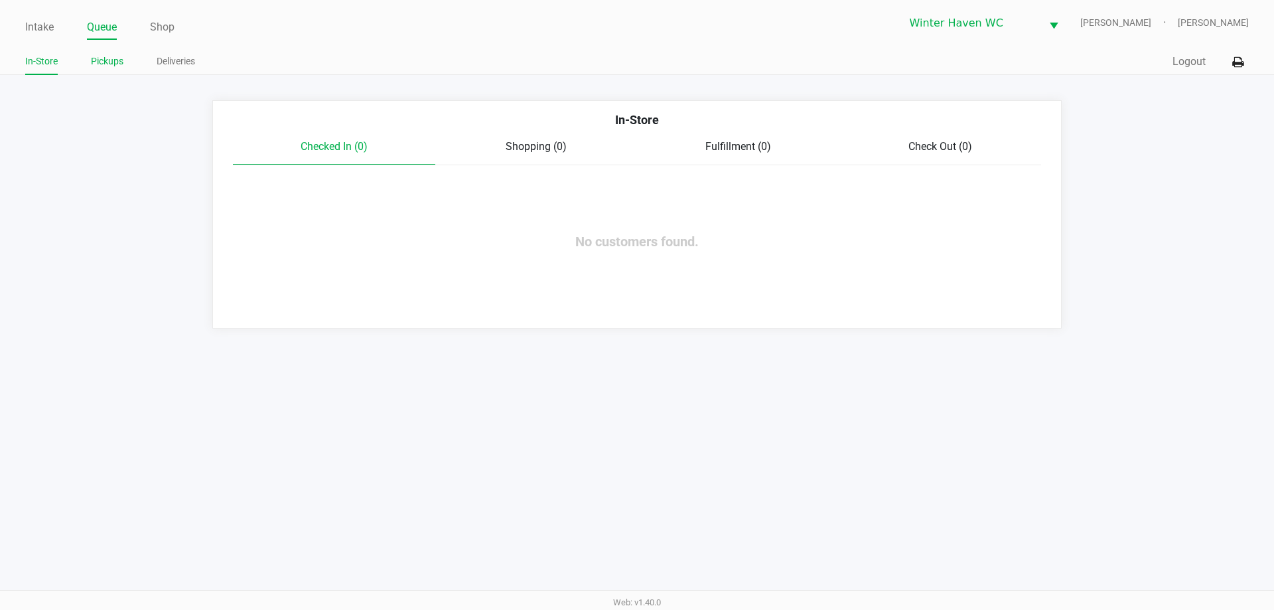
click at [113, 69] on link "Pickups" at bounding box center [107, 61] width 33 height 17
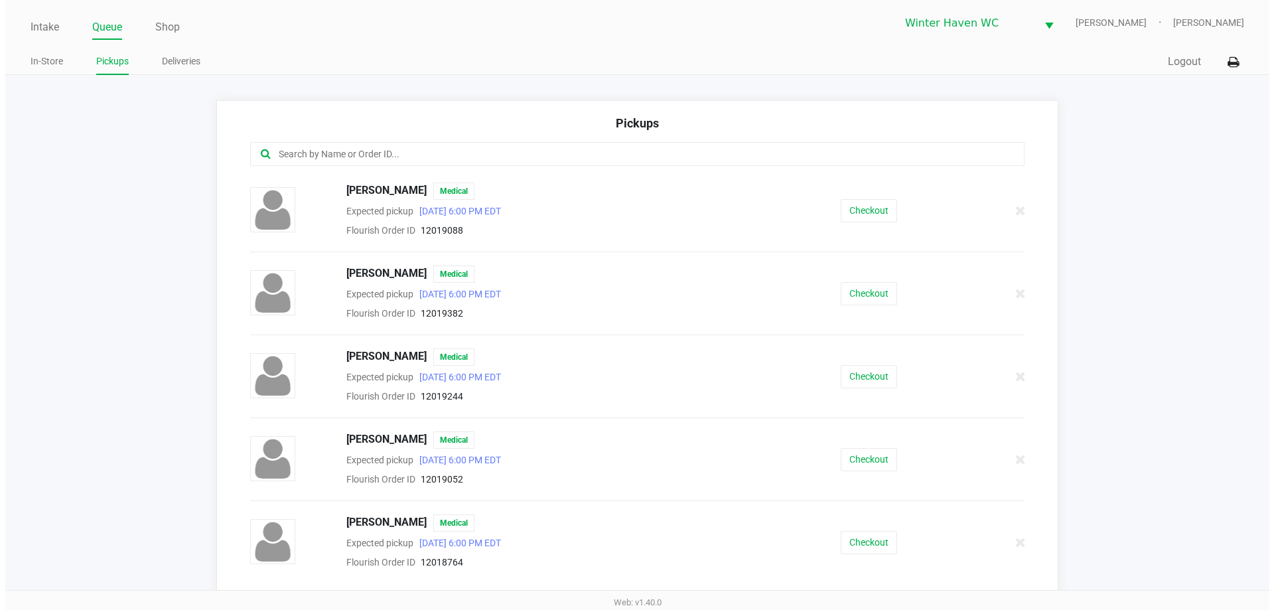
scroll to position [323, 0]
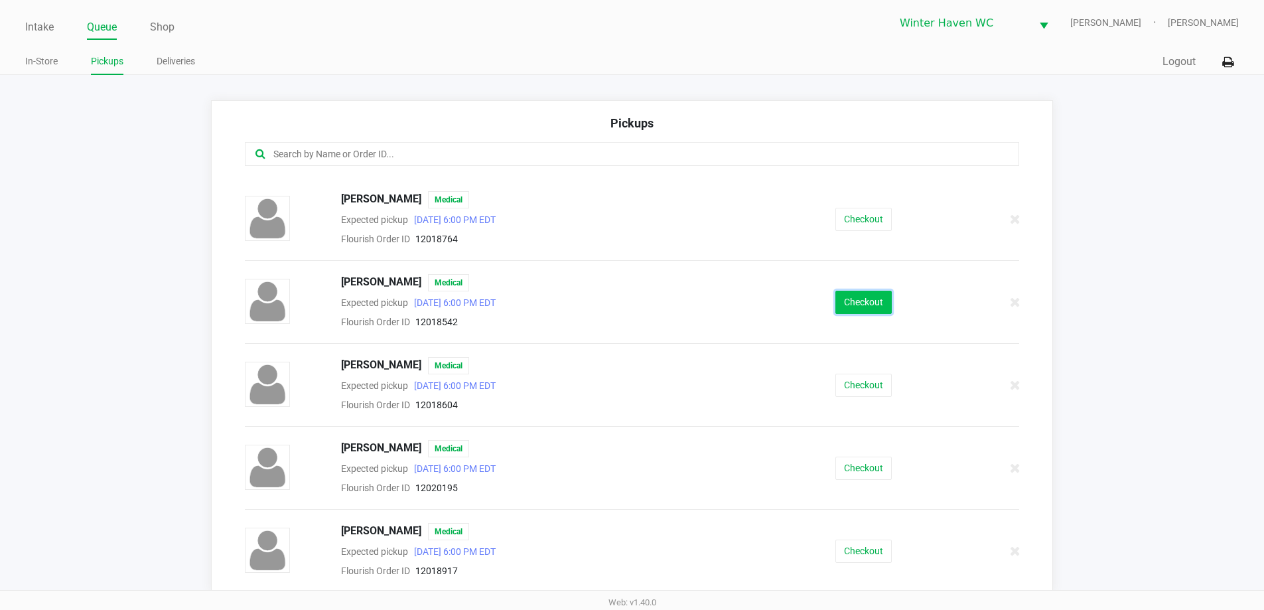
click at [850, 301] on button "Checkout" at bounding box center [864, 302] width 56 height 23
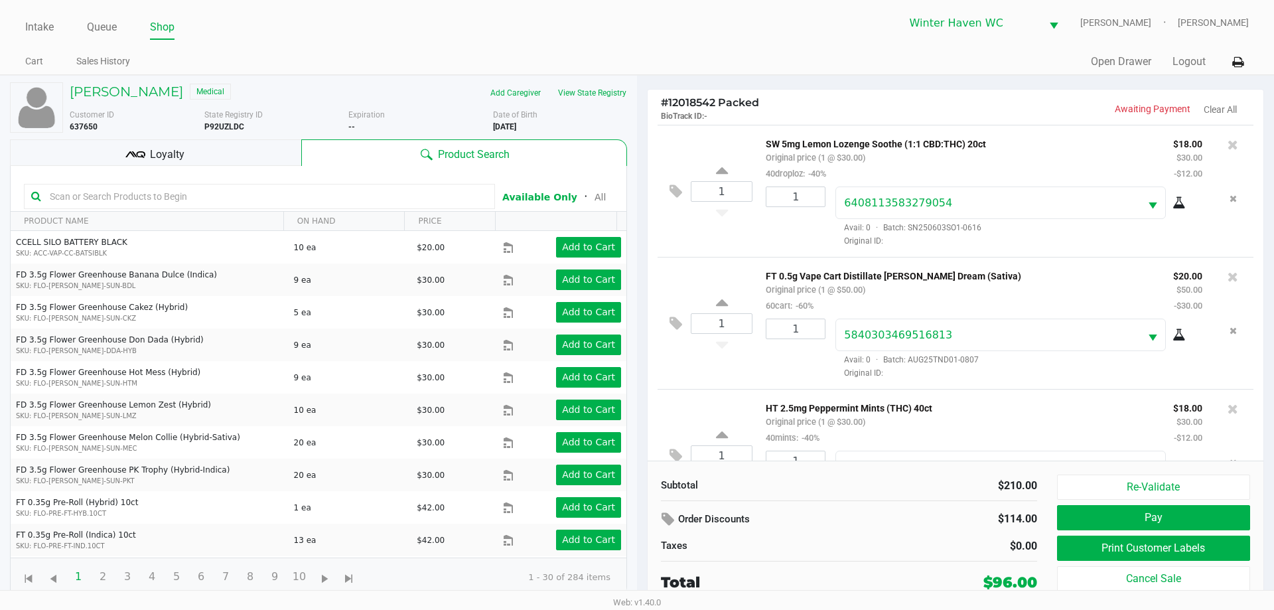
click at [169, 158] on span "Loyalty" at bounding box center [167, 155] width 35 height 16
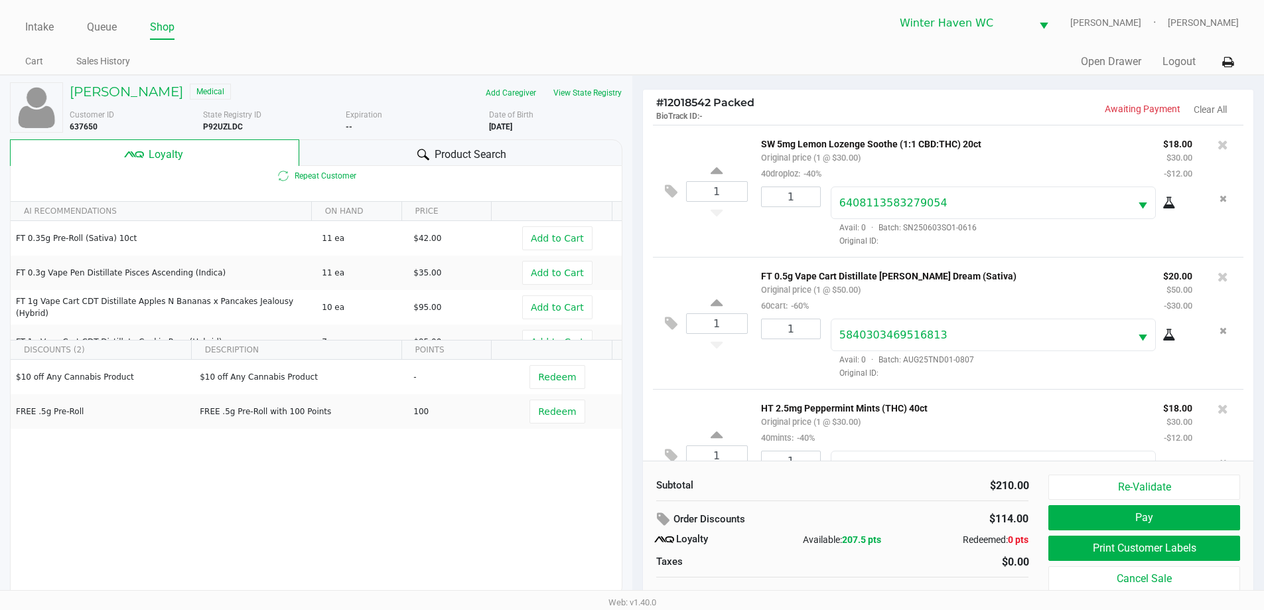
click at [408, 149] on div "Product Search" at bounding box center [460, 152] width 323 height 27
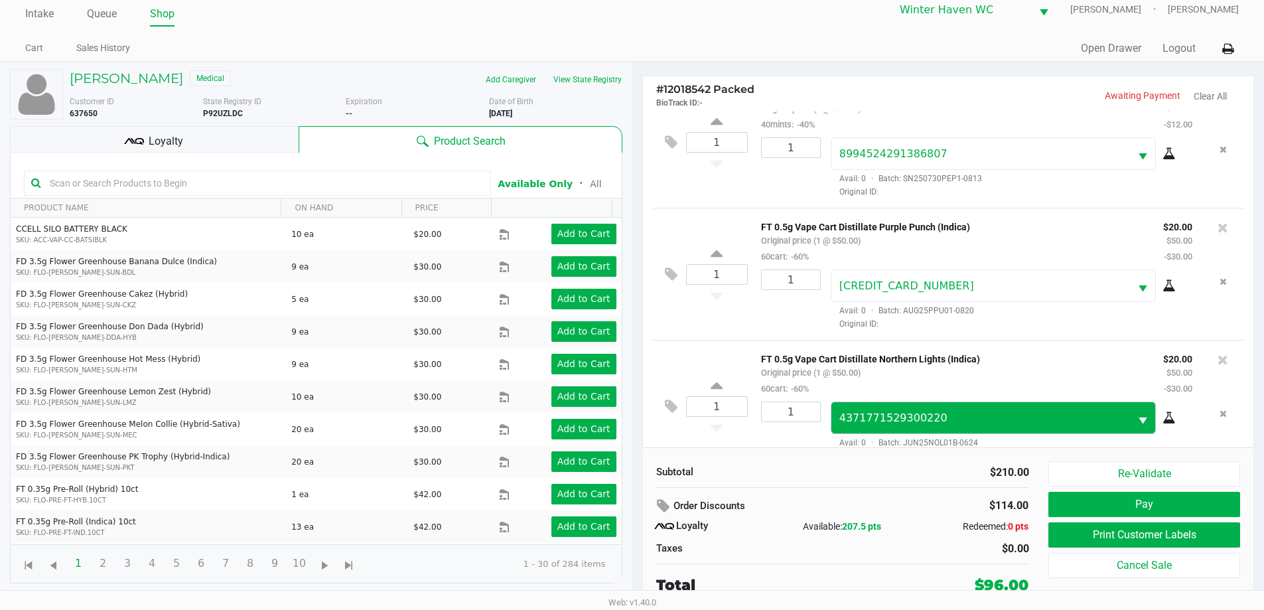
scroll to position [328, 0]
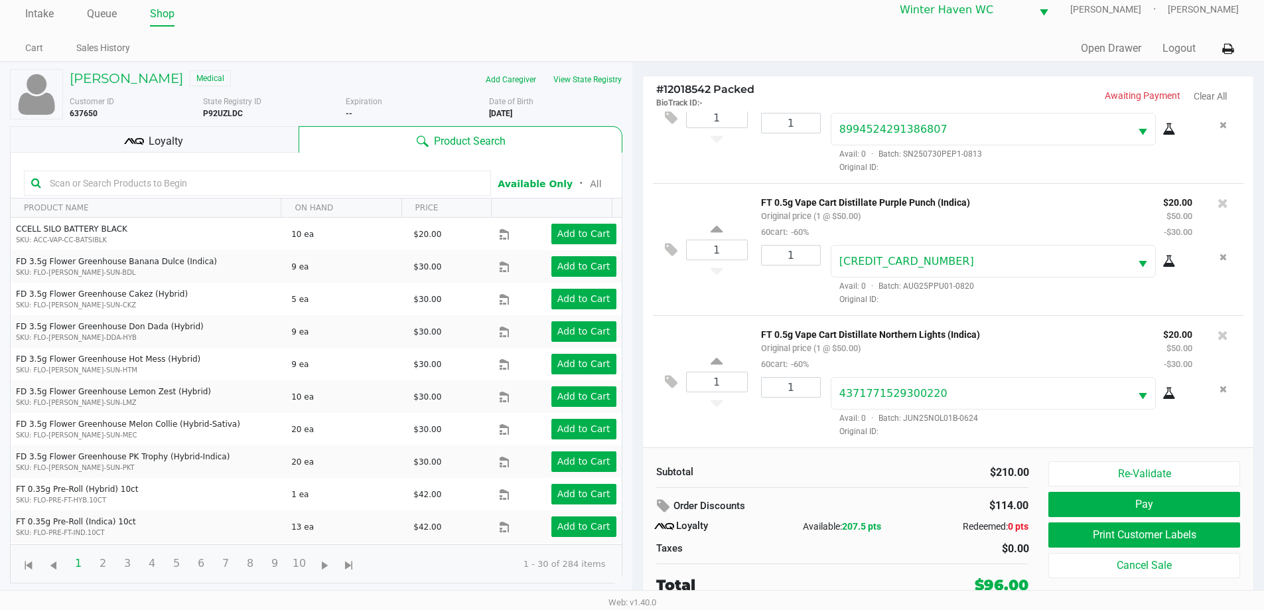
click at [281, 141] on div "Loyalty" at bounding box center [154, 139] width 289 height 27
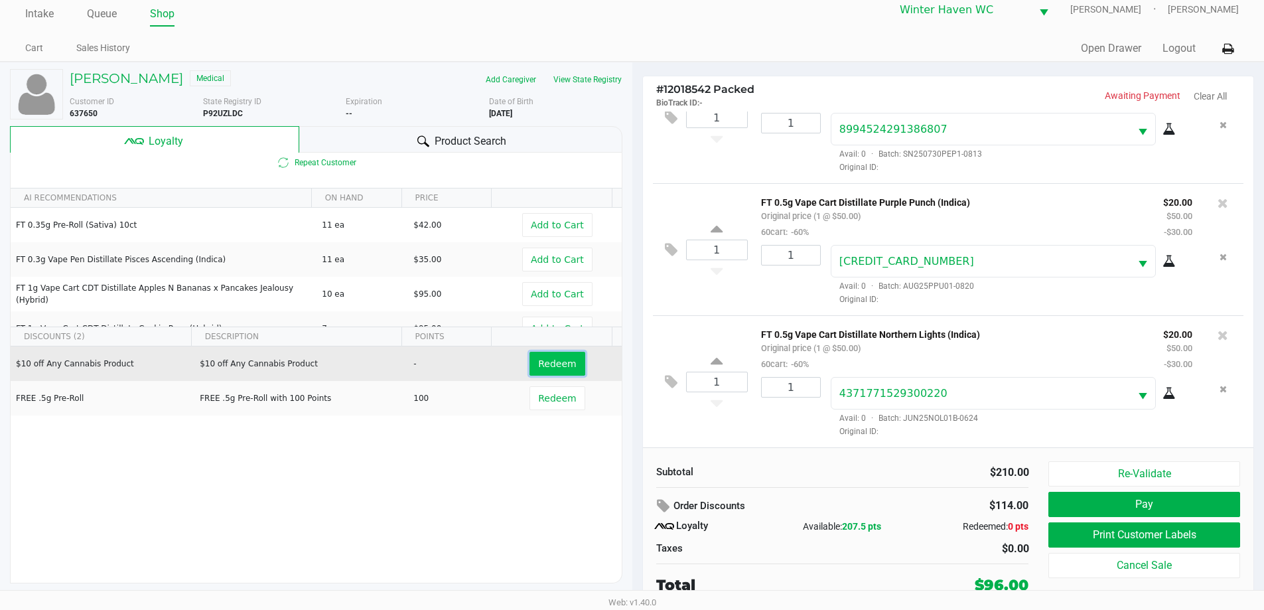
click at [557, 366] on span "Redeem" at bounding box center [557, 363] width 38 height 11
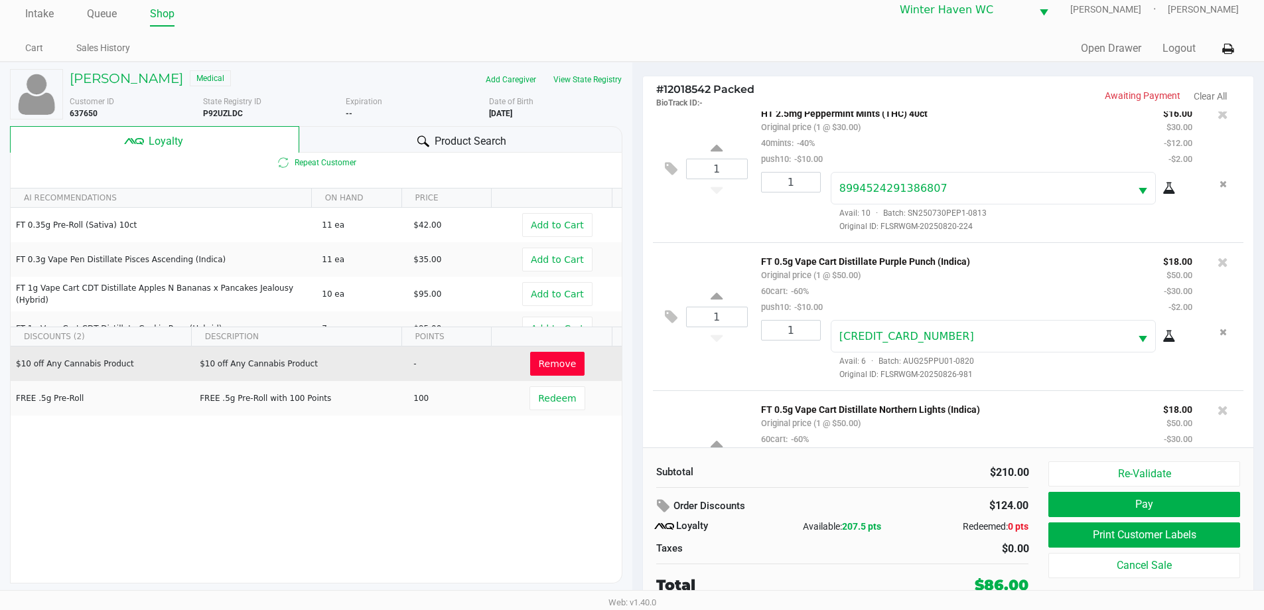
scroll to position [408, 0]
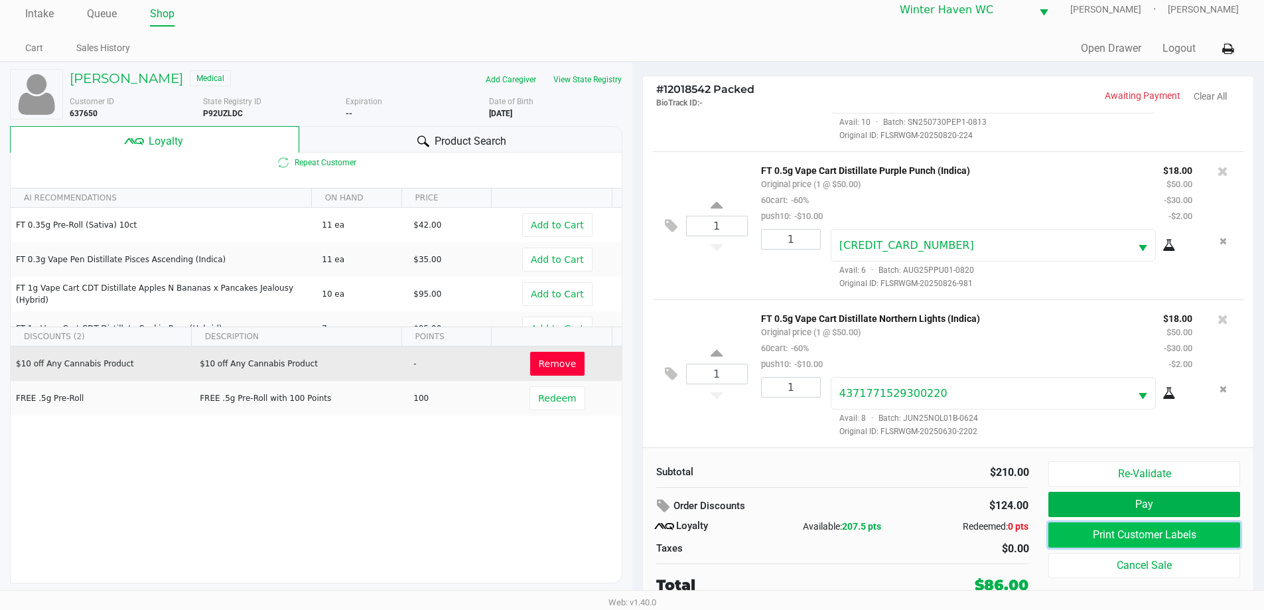
click at [1127, 524] on button "Print Customer Labels" at bounding box center [1144, 534] width 191 height 25
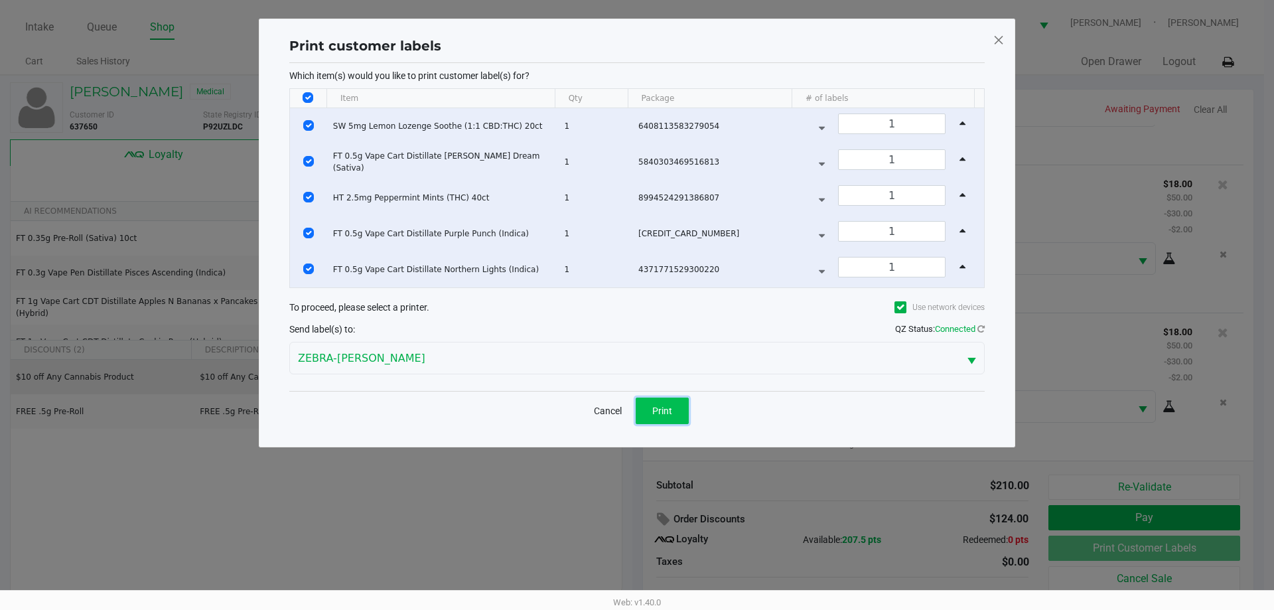
click at [674, 408] on button "Print" at bounding box center [662, 411] width 53 height 27
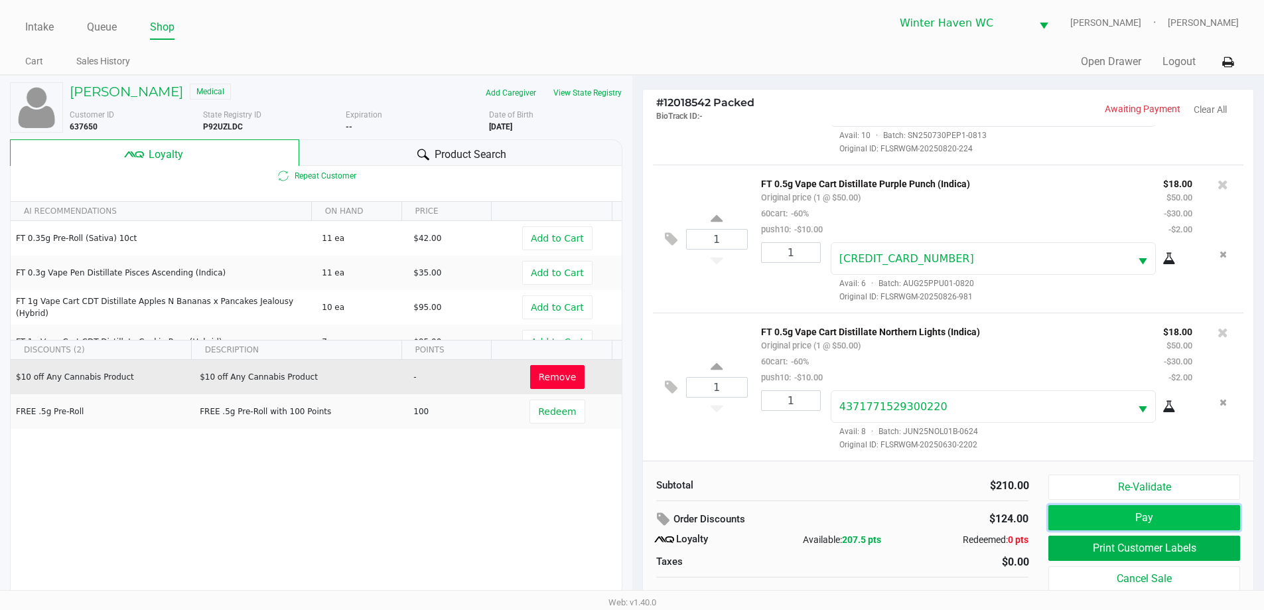
click at [1118, 519] on button "Pay" at bounding box center [1144, 517] width 191 height 25
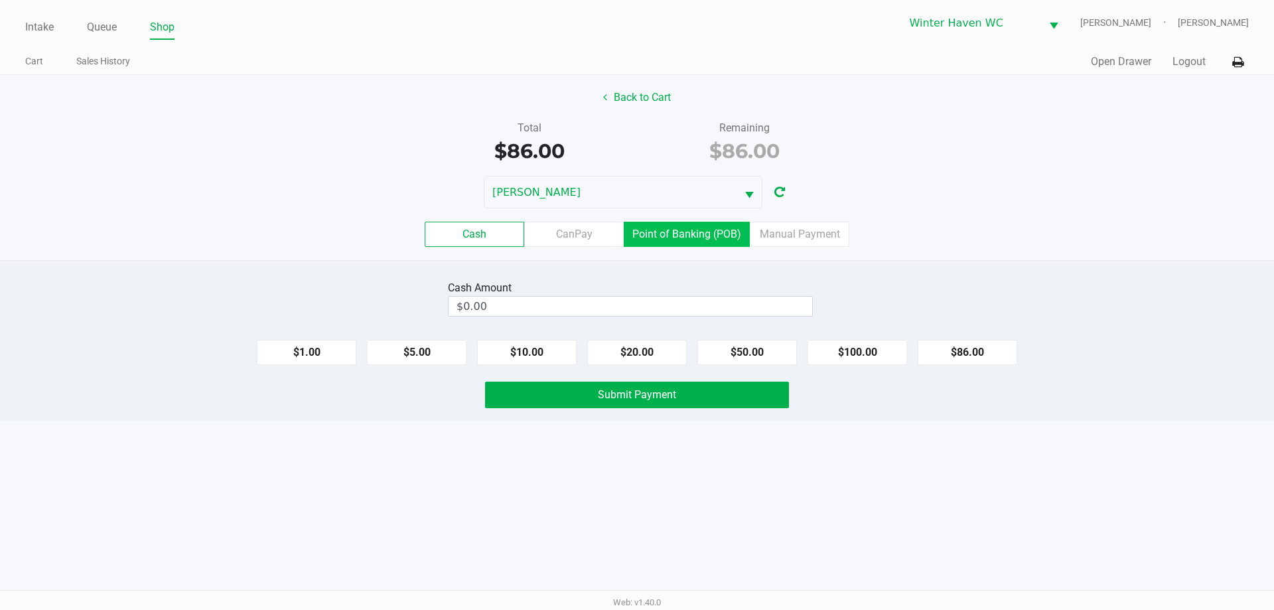
click at [708, 233] on label "Point of Banking (POB)" at bounding box center [687, 234] width 126 height 25
click at [0, 0] on 7 "Point of Banking (POB)" at bounding box center [0, 0] width 0 height 0
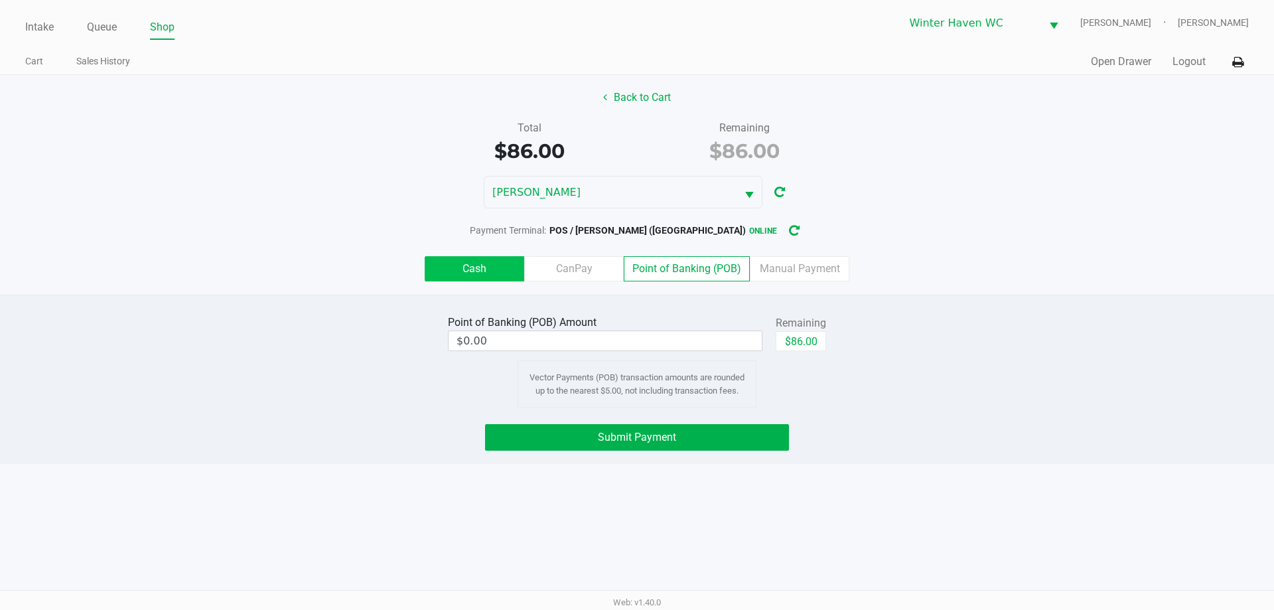
click at [486, 275] on label "Cash" at bounding box center [475, 268] width 100 height 25
click at [0, 0] on 0 "Cash" at bounding box center [0, 0] width 0 height 0
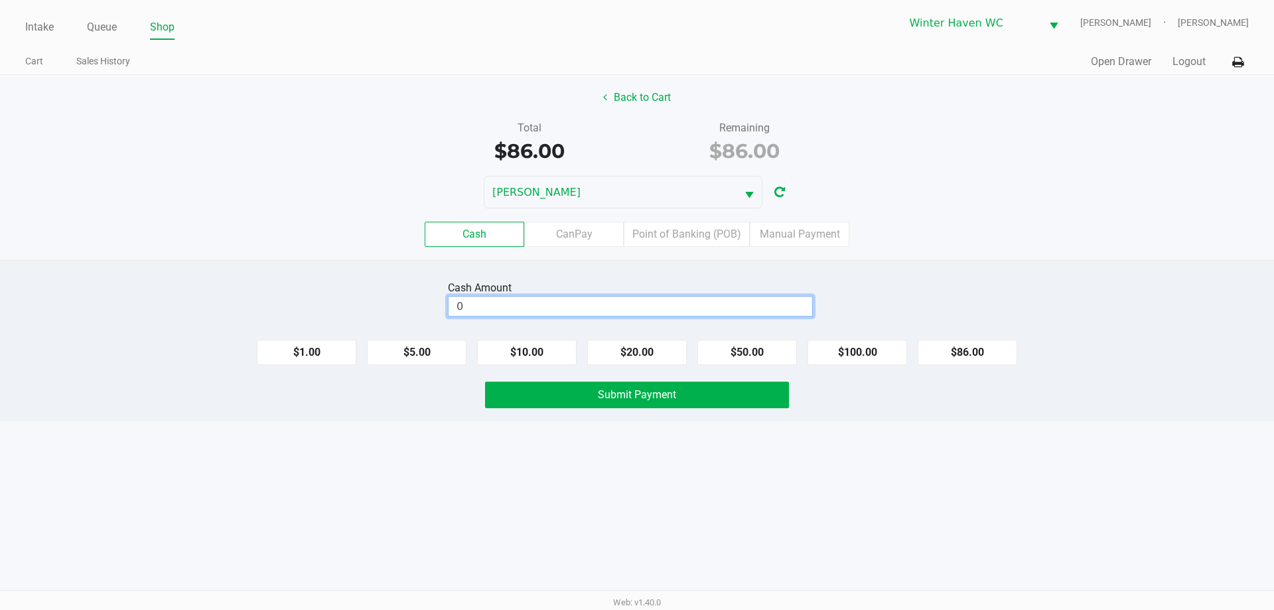
click at [759, 305] on input "0" at bounding box center [631, 306] width 364 height 19
click at [869, 348] on button "$100.00" at bounding box center [858, 352] width 100 height 25
type input "$100.00"
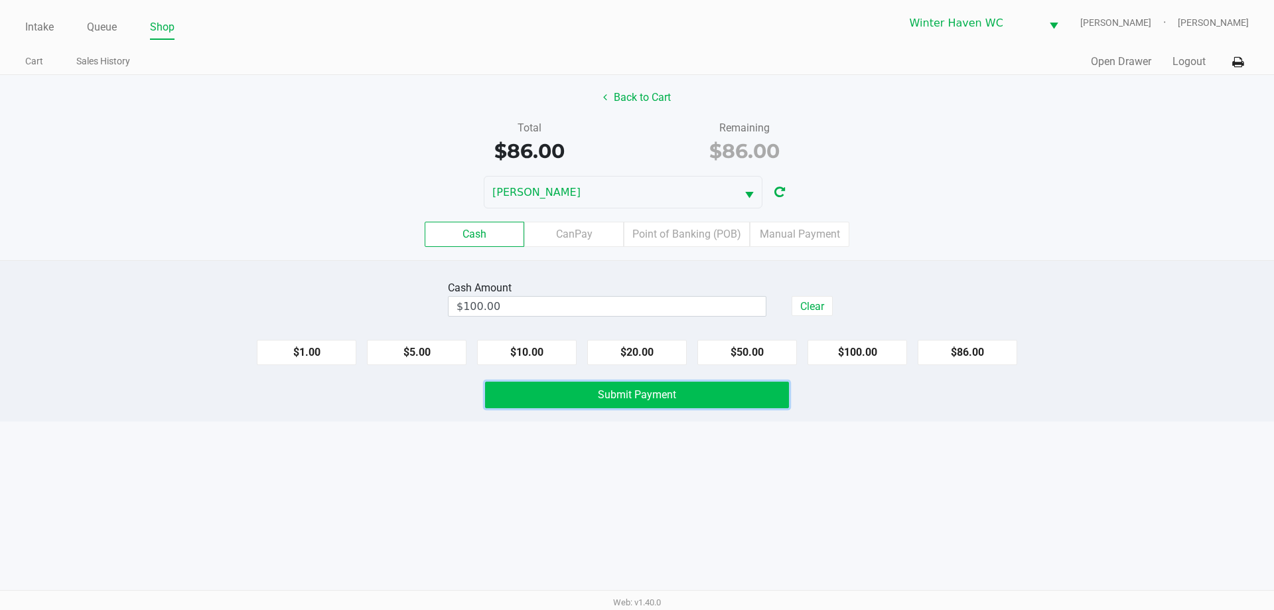
click at [656, 394] on span "Submit Payment" at bounding box center [637, 394] width 78 height 13
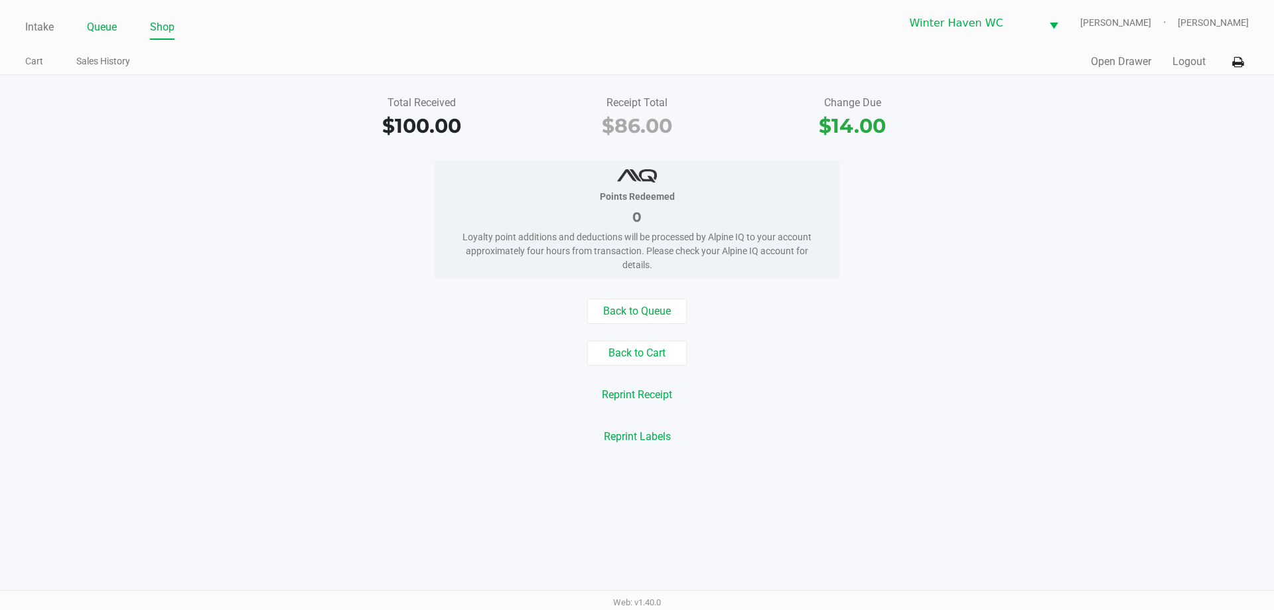
click at [96, 21] on link "Queue" at bounding box center [102, 27] width 30 height 19
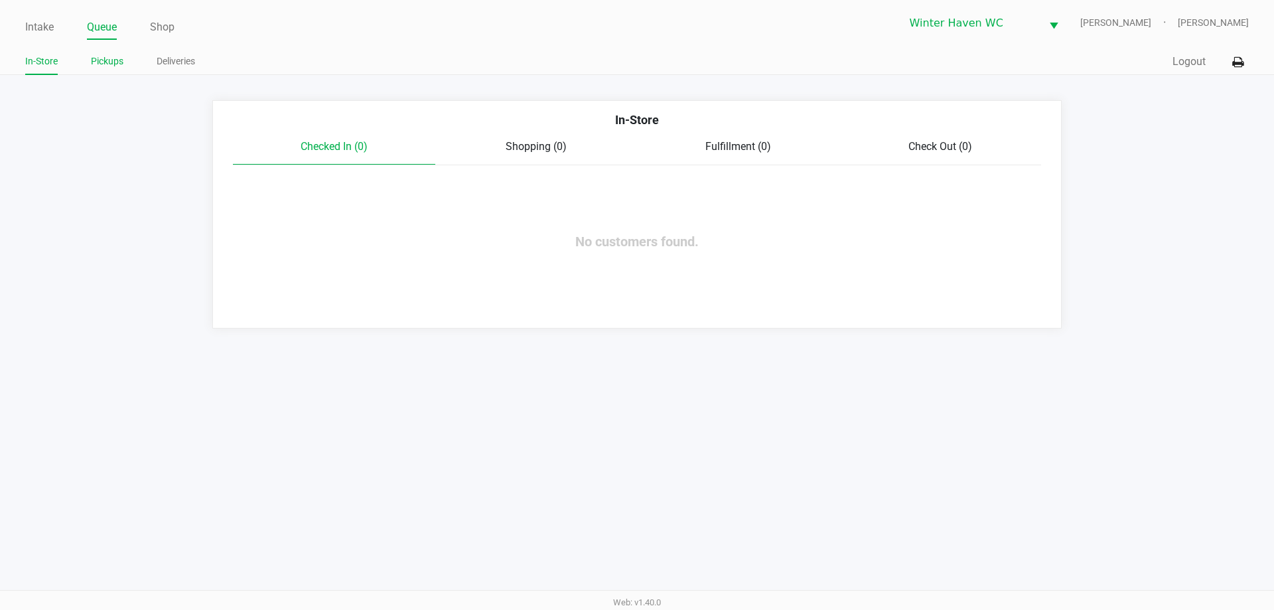
click at [93, 66] on link "Pickups" at bounding box center [107, 61] width 33 height 17
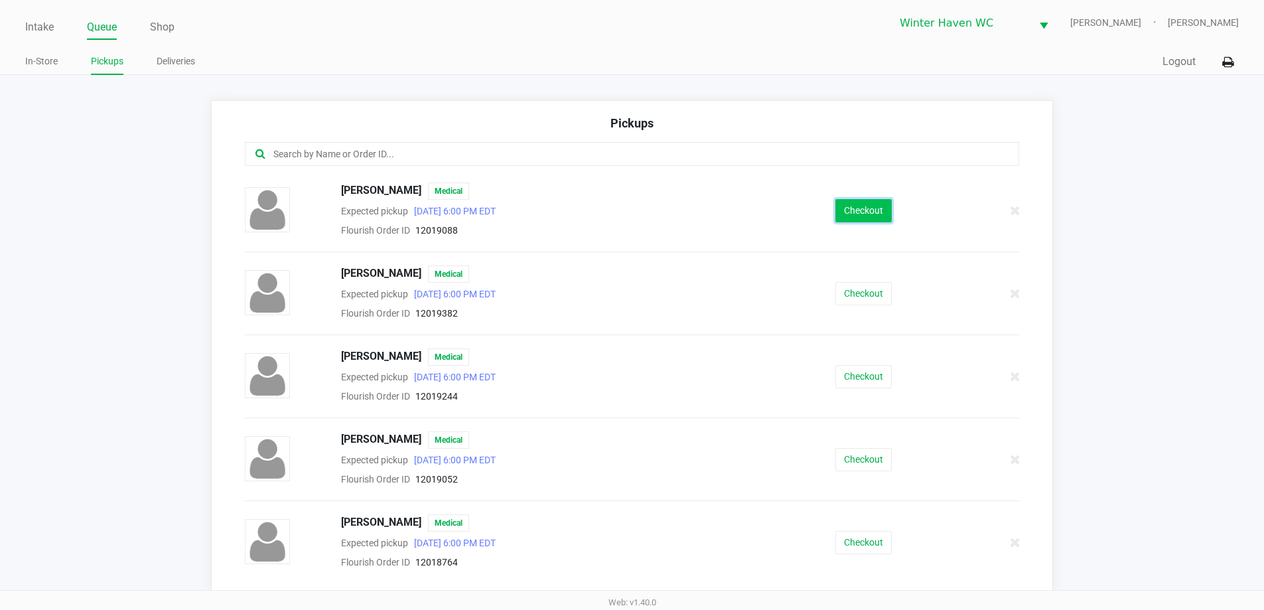
click at [854, 214] on button "Checkout" at bounding box center [864, 210] width 56 height 23
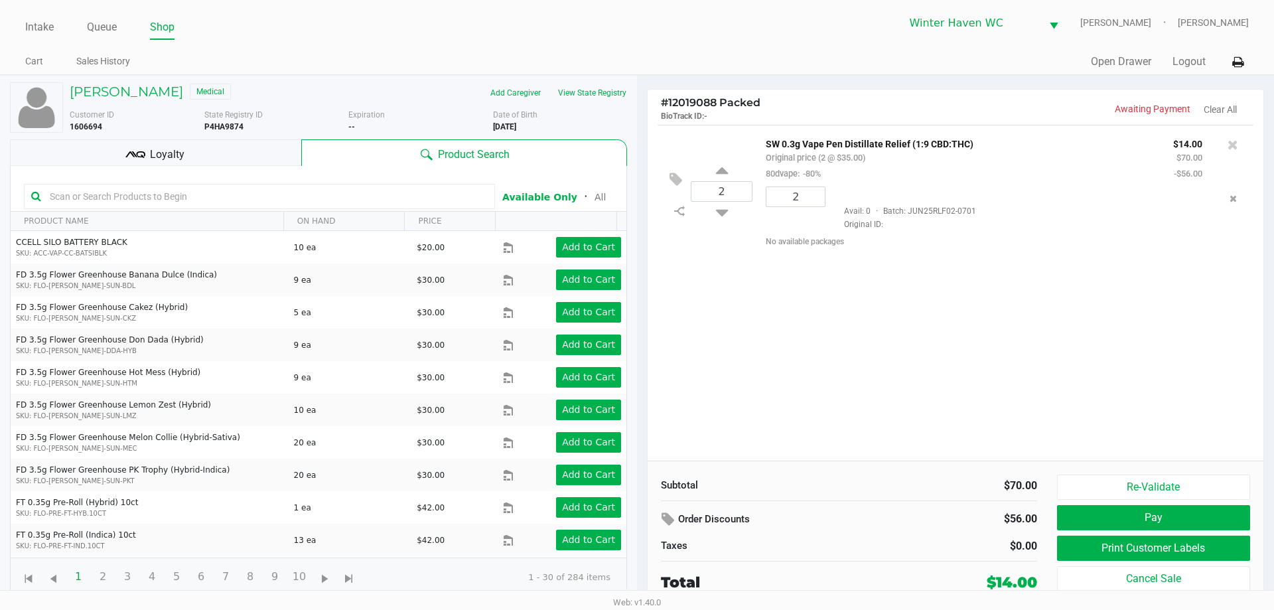
click at [148, 162] on div "Loyalty" at bounding box center [155, 152] width 291 height 27
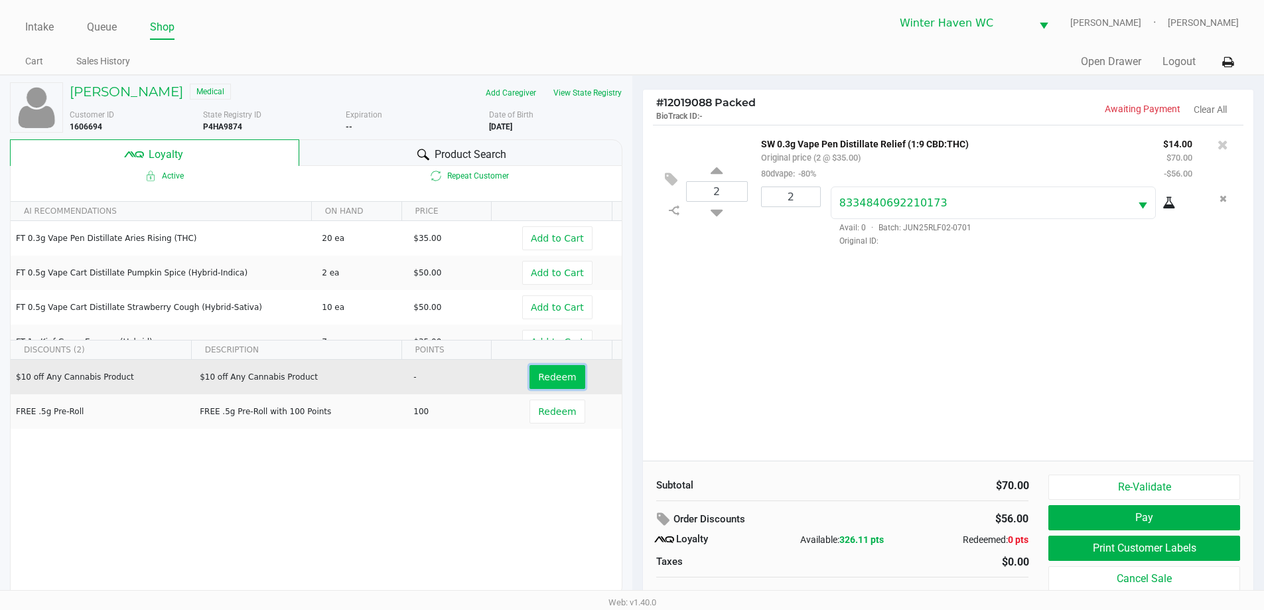
click at [549, 375] on span "Redeem" at bounding box center [557, 377] width 38 height 11
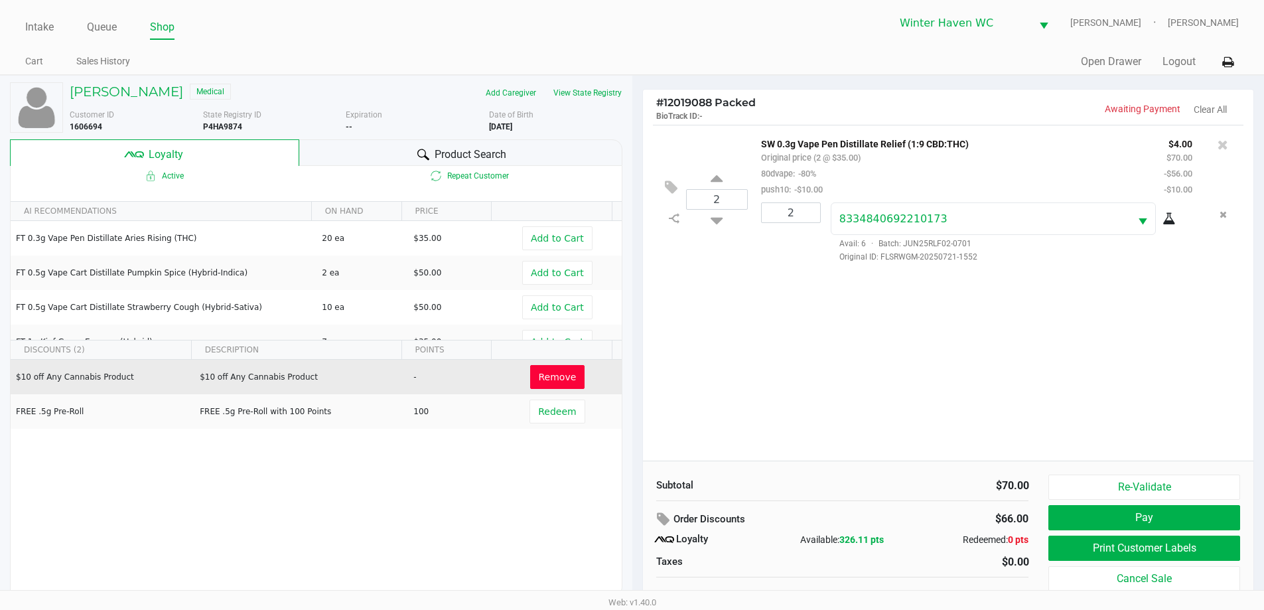
click at [975, 392] on div "2 SW 0.3g Vape Pen Distillate Relief (1:9 CBD:THC) Original price (2 @ $35.00) …" at bounding box center [948, 293] width 611 height 336
click at [949, 387] on div "2 SW 0.3g Vape Pen Distillate Relief (1:9 CBD:THC) Original price (2 @ $35.00) …" at bounding box center [948, 293] width 611 height 336
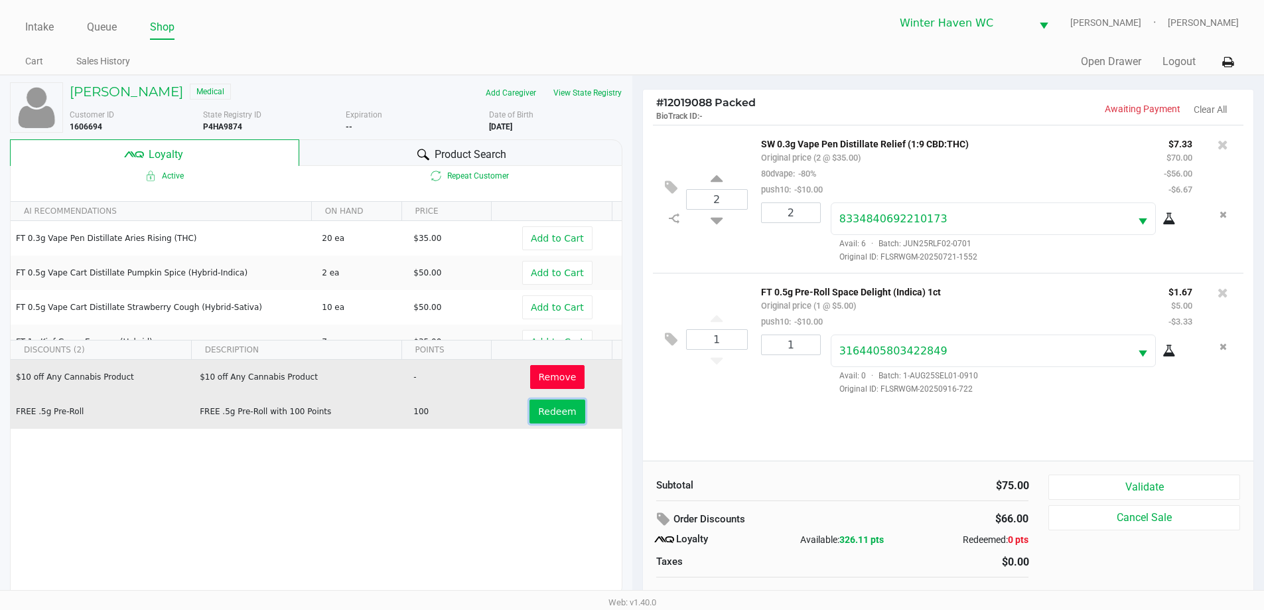
click at [559, 404] on button "Redeem" at bounding box center [557, 412] width 55 height 24
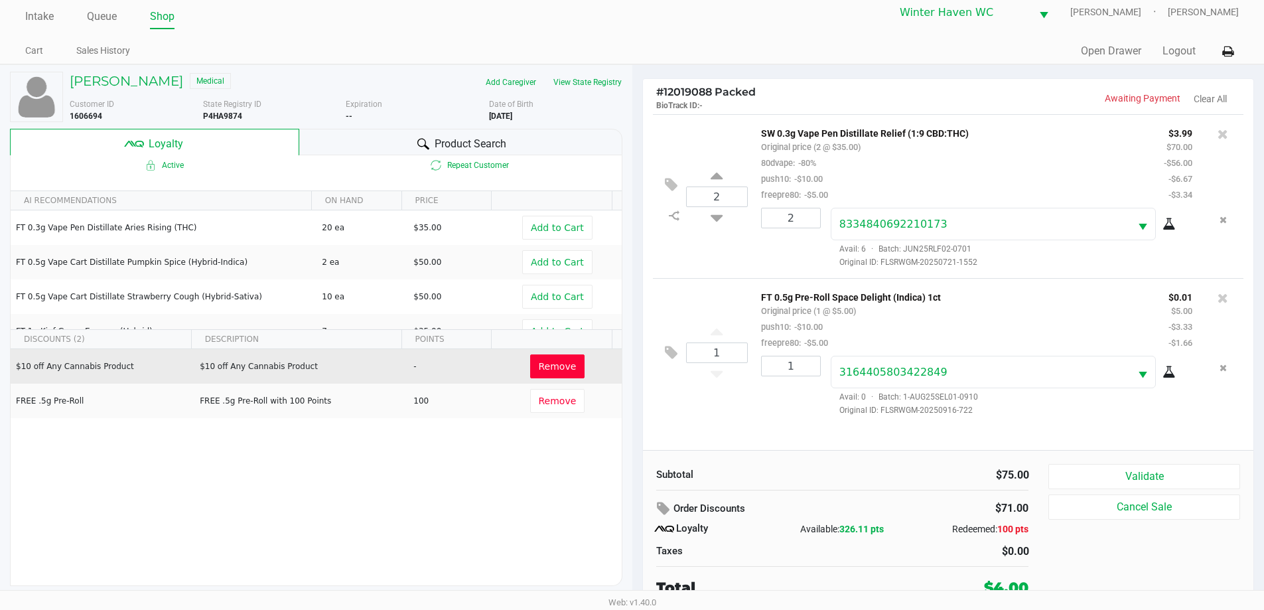
scroll to position [13, 0]
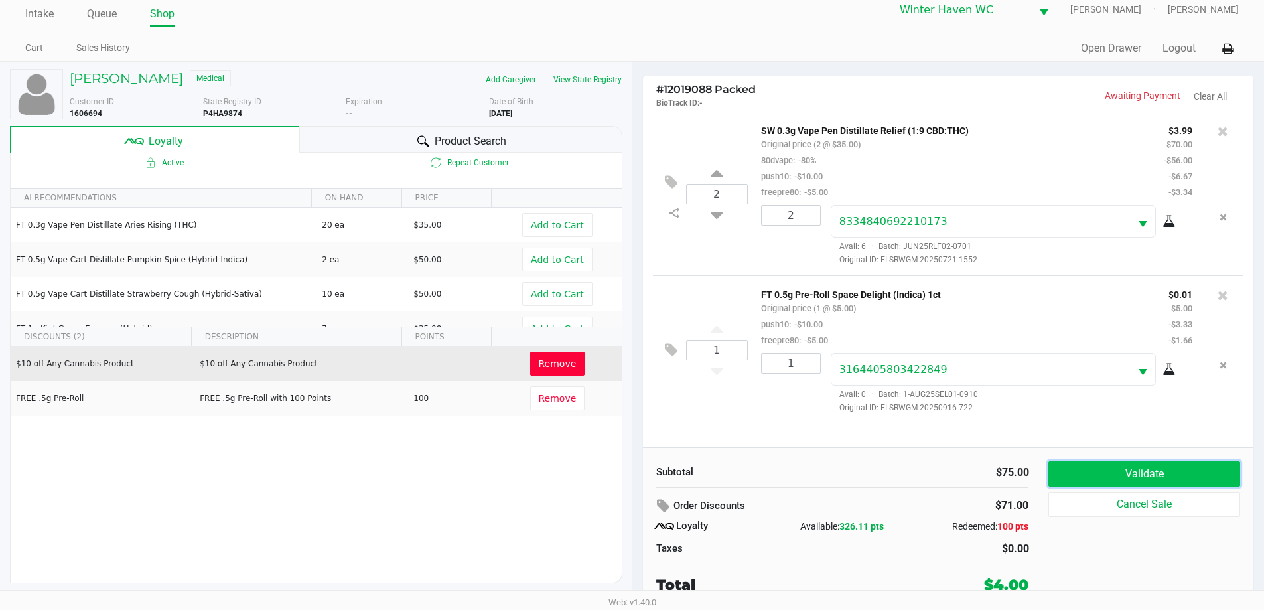
click at [1149, 481] on button "Validate" at bounding box center [1144, 473] width 191 height 25
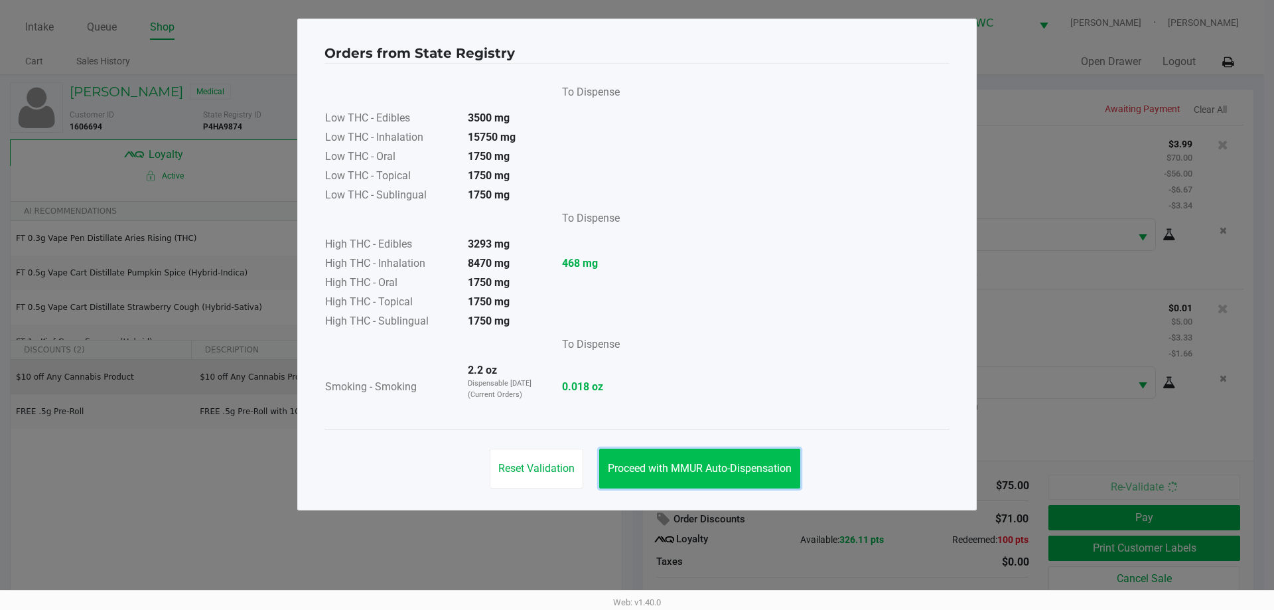
click at [746, 469] on span "Proceed with MMUR Auto-Dispensation" at bounding box center [700, 468] width 184 height 13
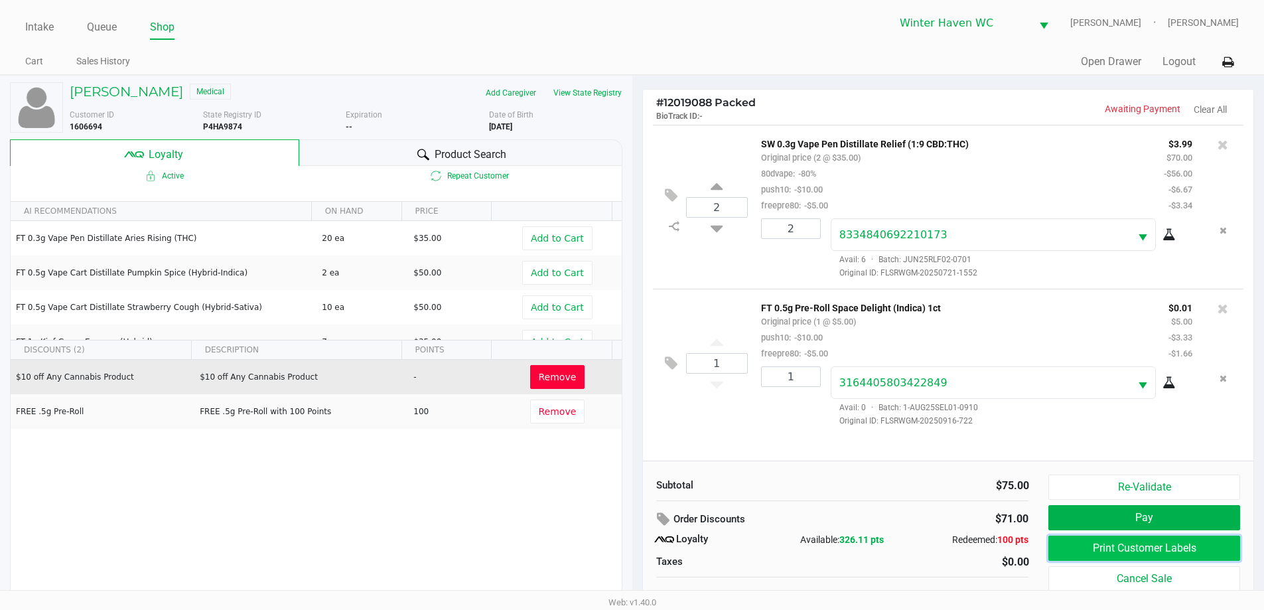
click at [1211, 548] on button "Print Customer Labels" at bounding box center [1144, 548] width 191 height 25
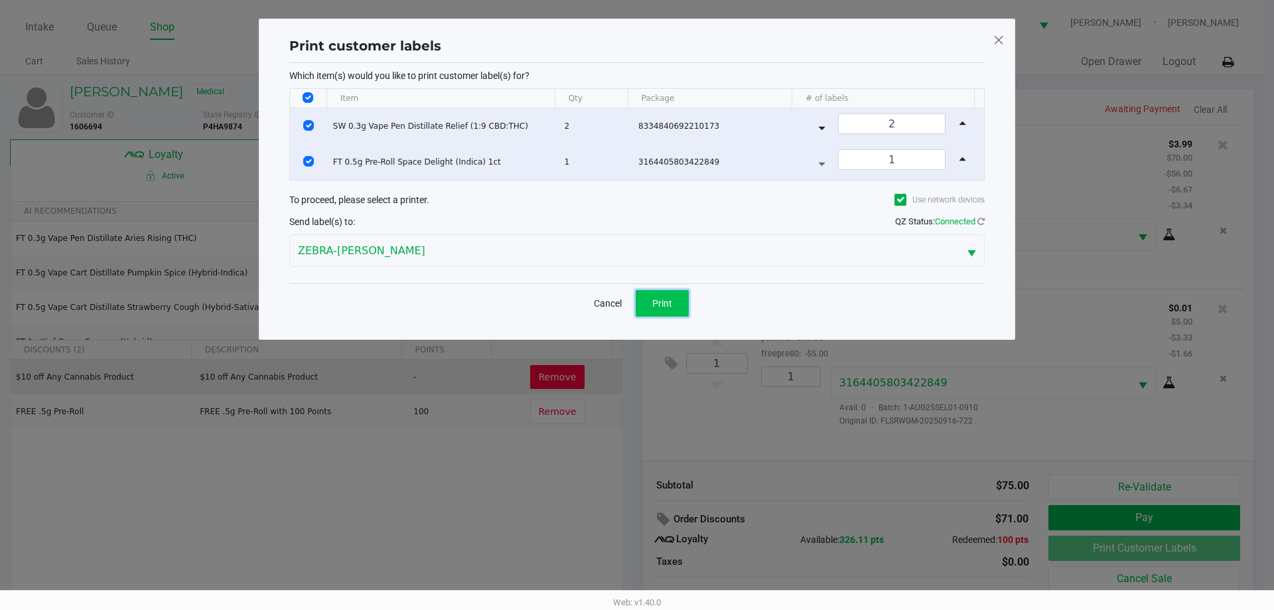
click at [688, 297] on button "Print" at bounding box center [662, 303] width 53 height 27
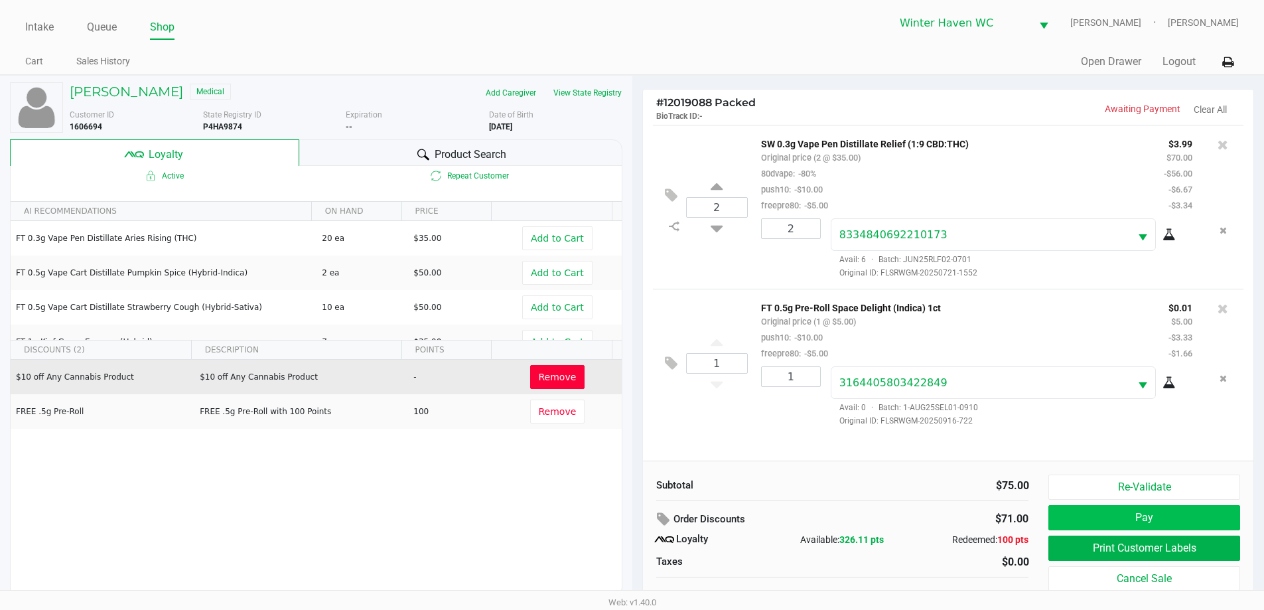
scroll to position [13, 0]
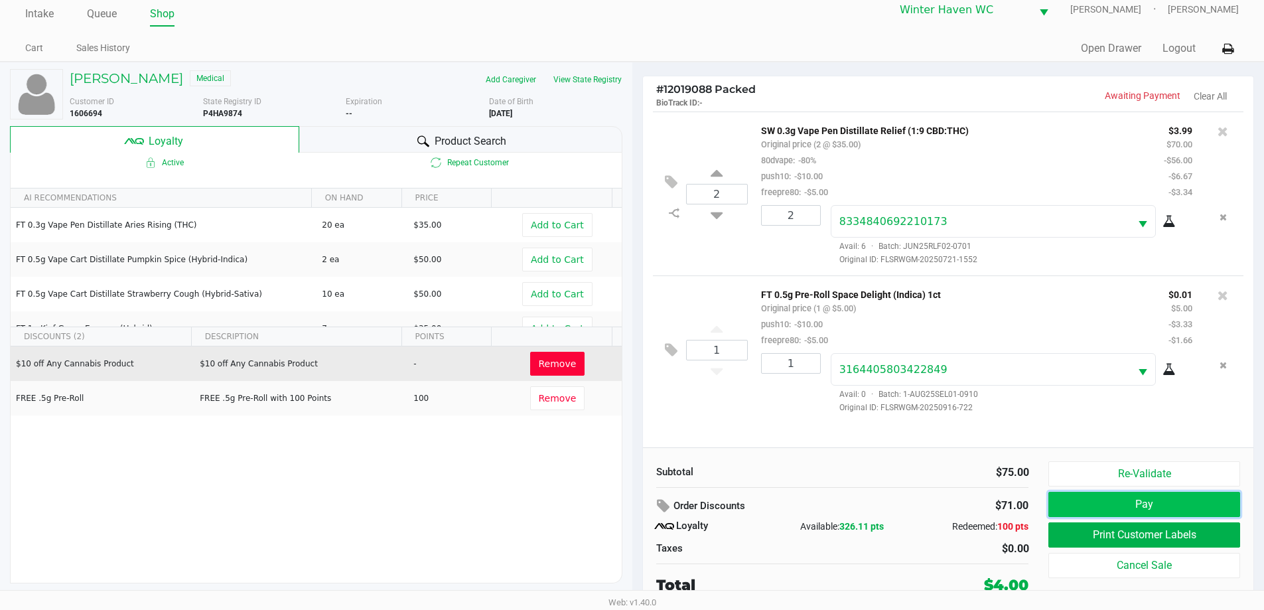
click at [1118, 509] on button "Pay" at bounding box center [1144, 504] width 191 height 25
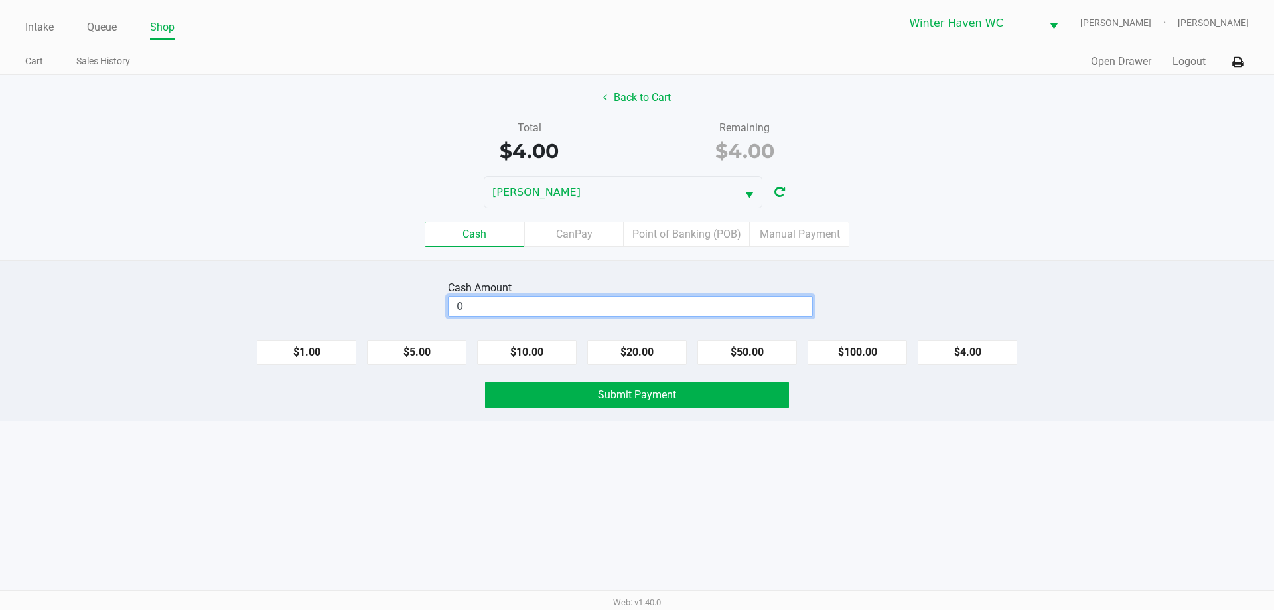
click at [545, 299] on input "0" at bounding box center [631, 306] width 364 height 19
type input "$4.00"
click at [929, 349] on button "$4.00" at bounding box center [968, 352] width 100 height 25
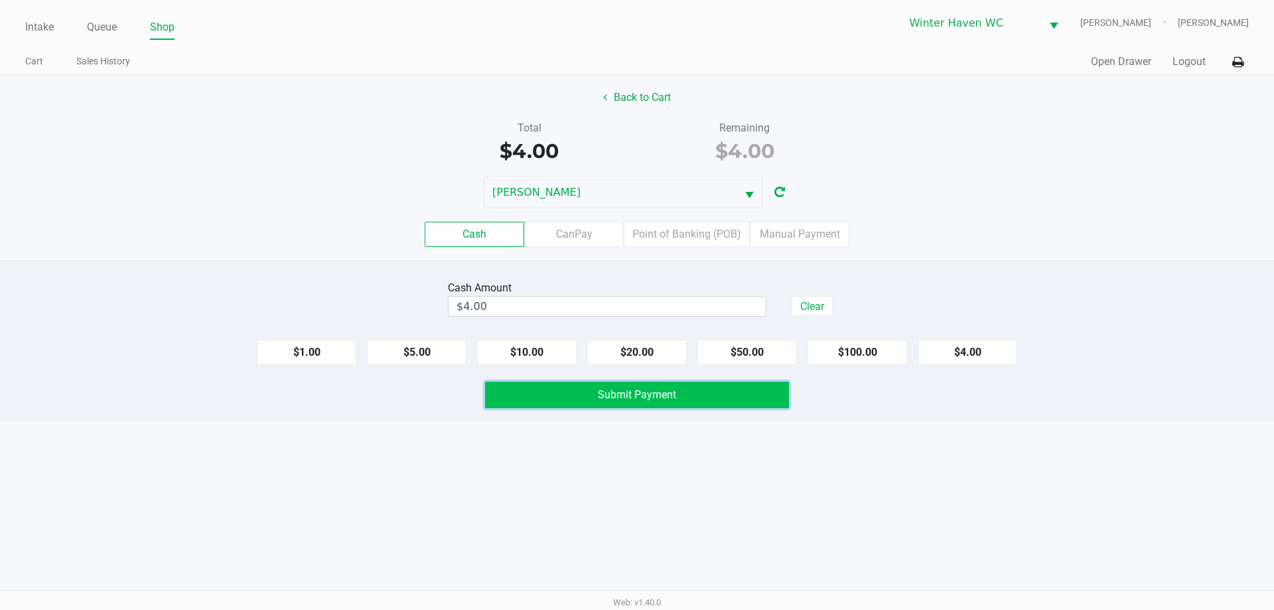
click at [707, 393] on button "Submit Payment" at bounding box center [637, 395] width 304 height 27
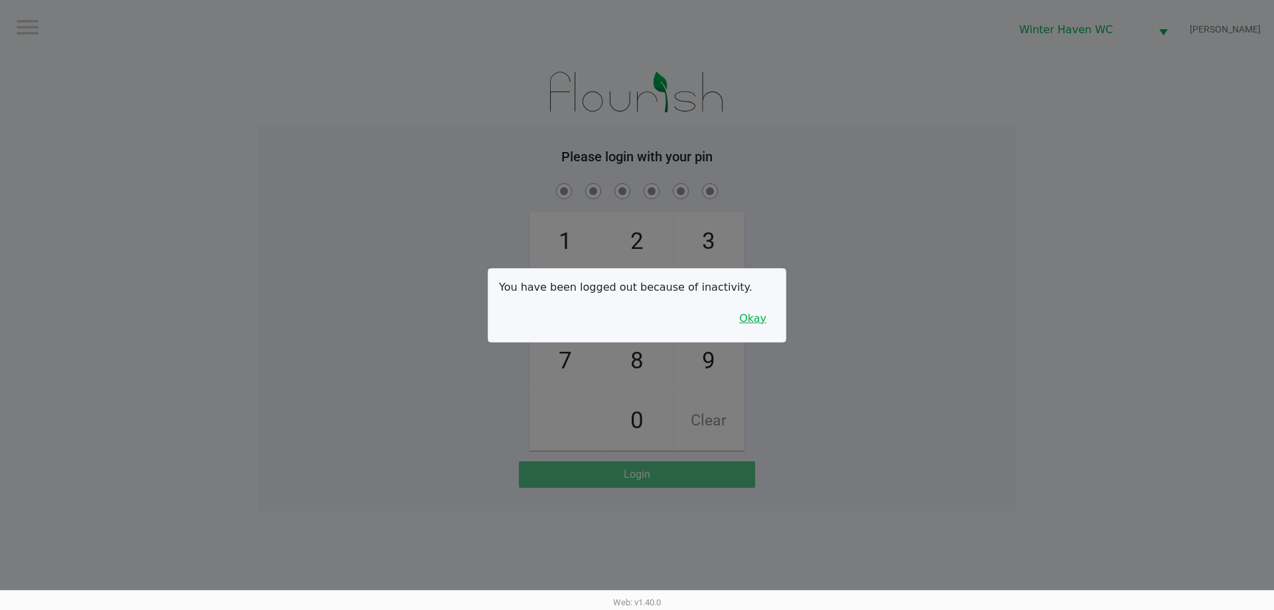
click at [763, 331] on button "Okay" at bounding box center [753, 318] width 44 height 25
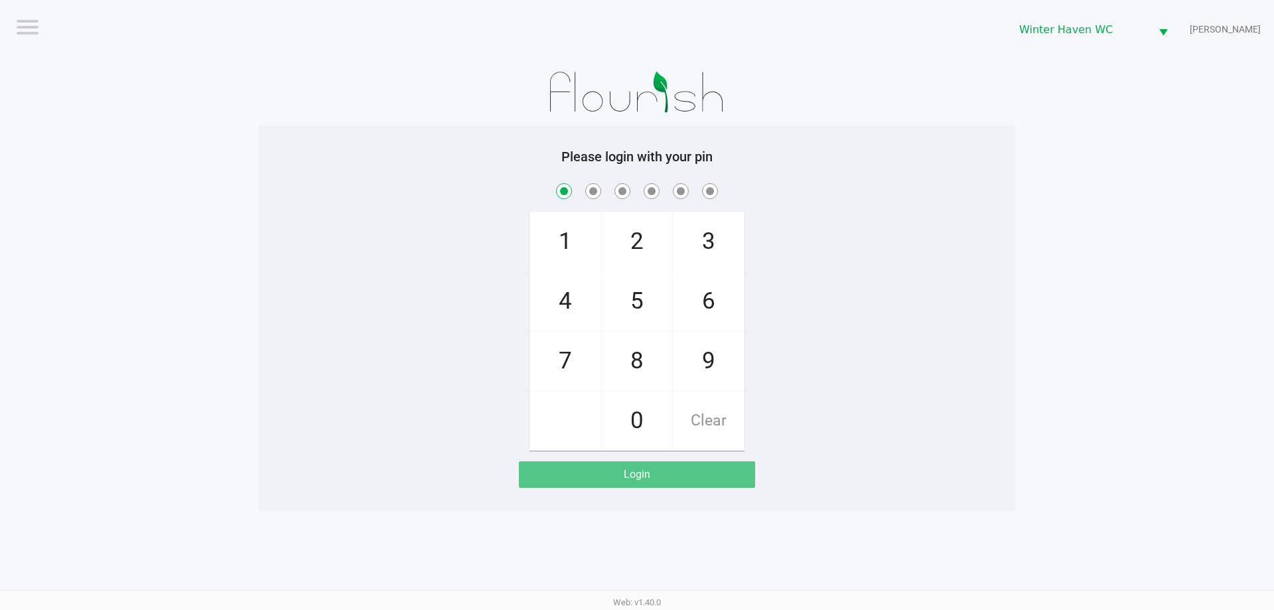
checkbox input "true"
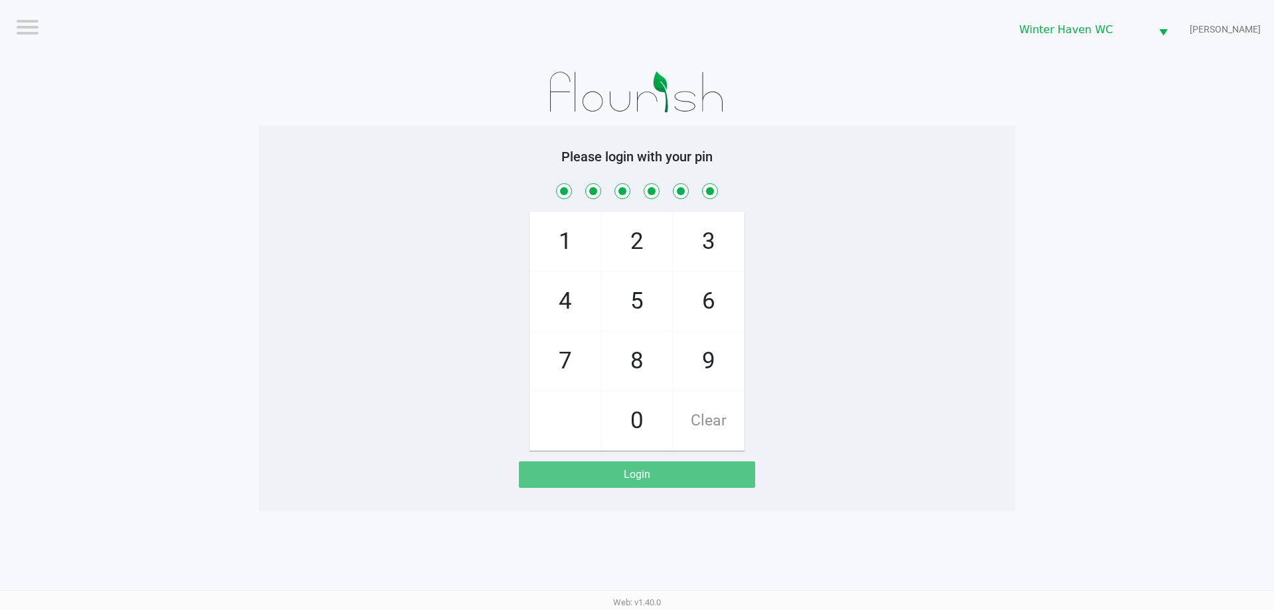
checkbox input "true"
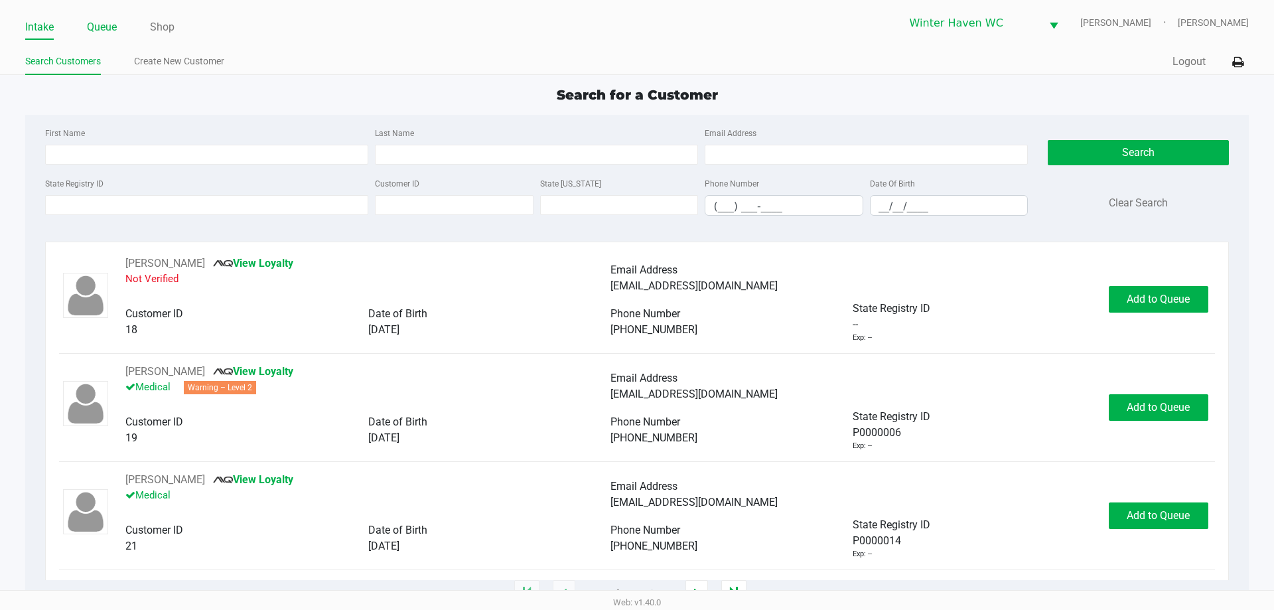
drag, startPoint x: 100, startPoint y: 14, endPoint x: 101, endPoint y: 23, distance: 8.7
click at [101, 18] on div "Intake Queue Shop Winter Haven WC JAMES-OTTO Jordan Dodds" at bounding box center [636, 23] width 1223 height 33
click at [101, 23] on link "Queue" at bounding box center [102, 27] width 30 height 19
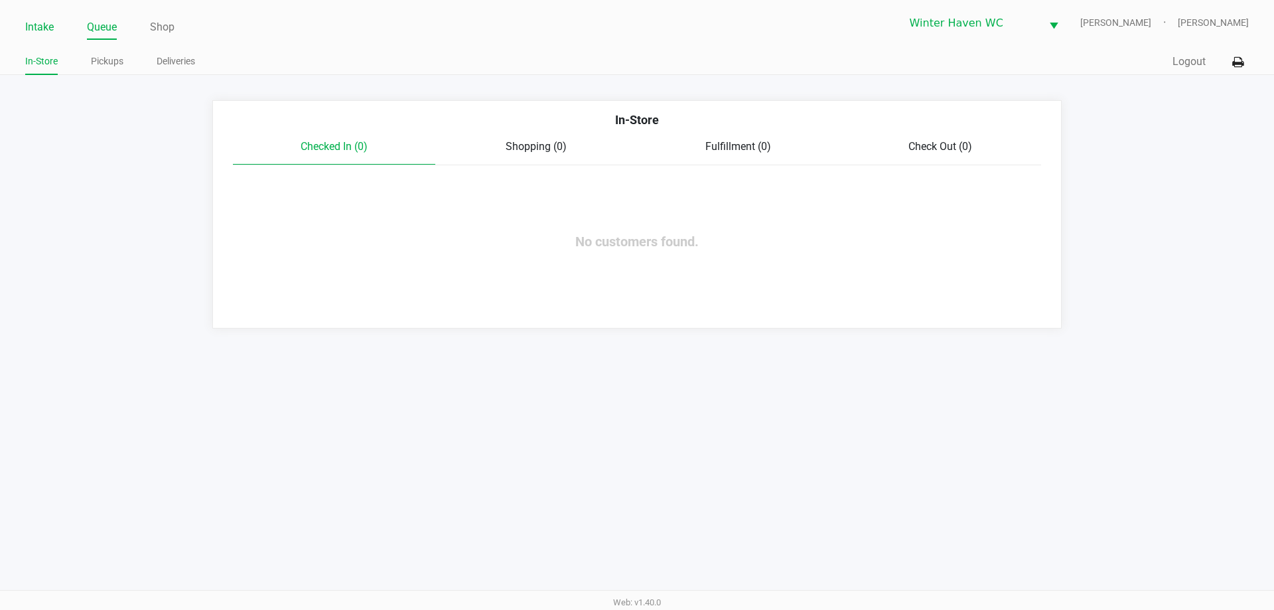
click at [40, 28] on link "Intake" at bounding box center [39, 27] width 29 height 19
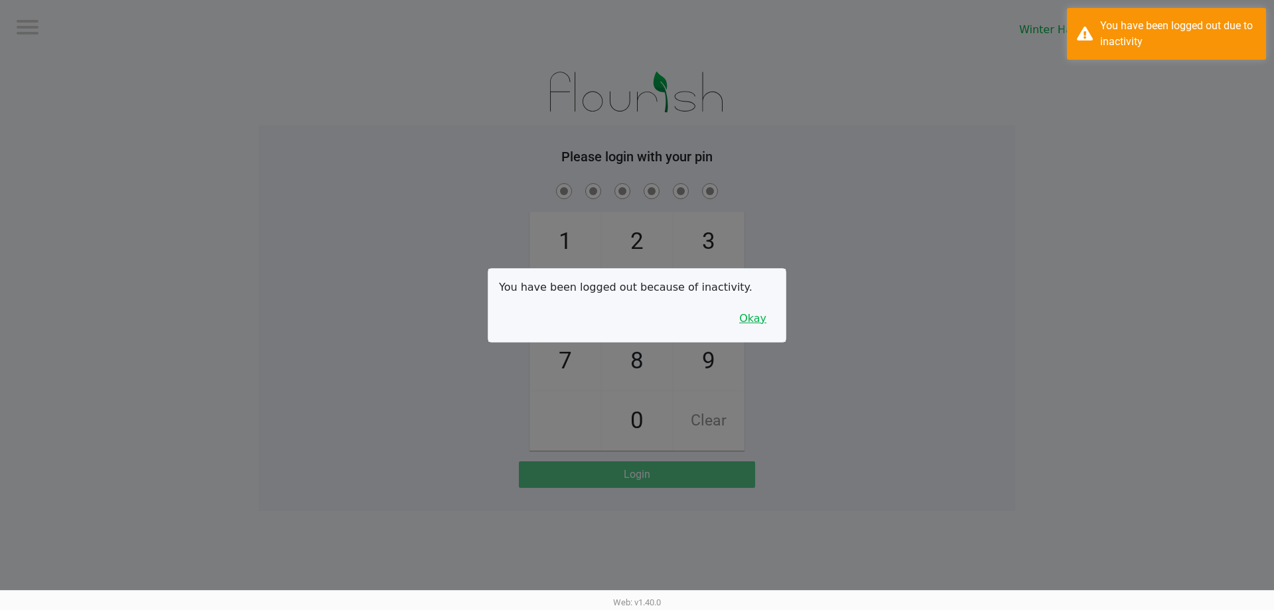
click at [745, 318] on button "Okay" at bounding box center [753, 318] width 44 height 25
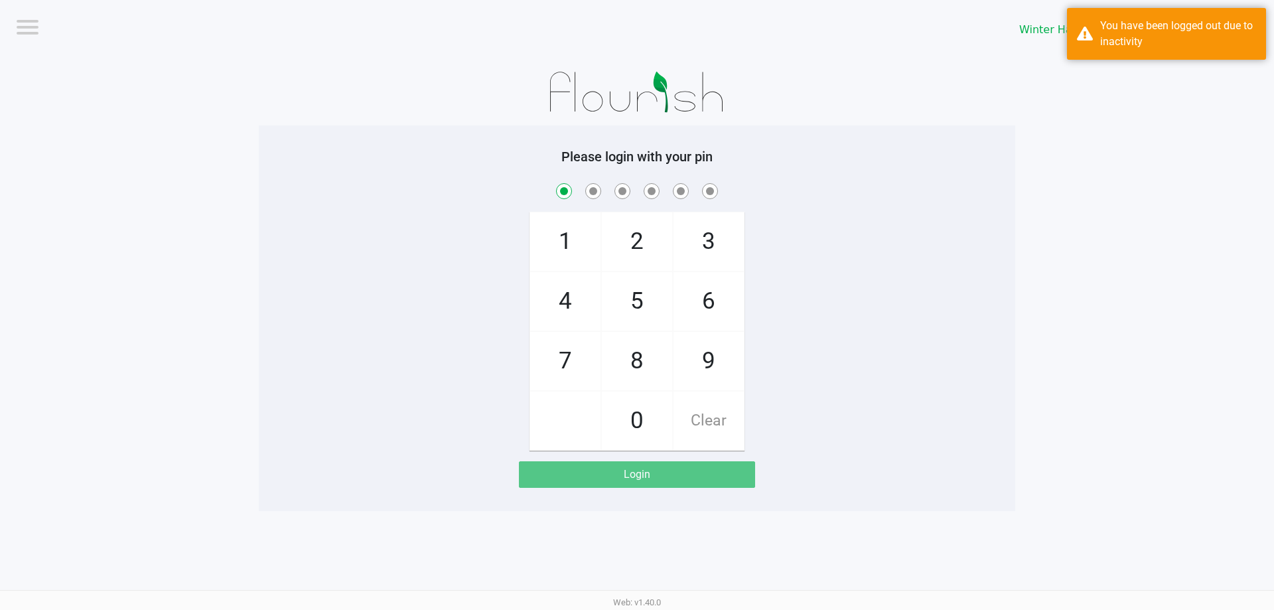
checkbox input "true"
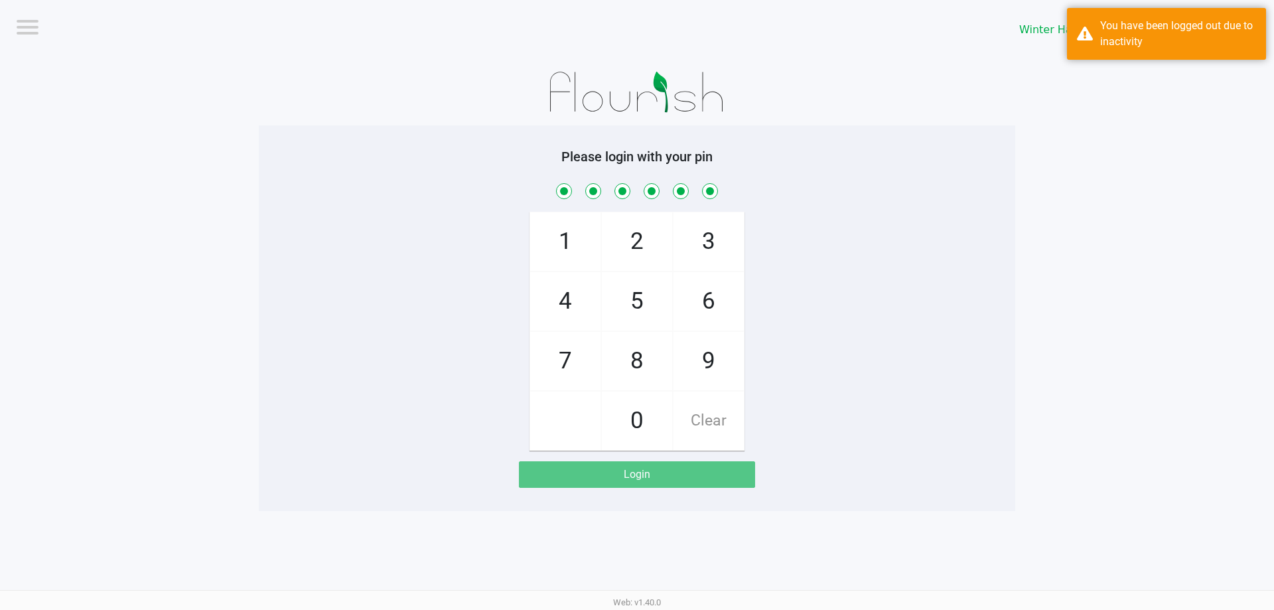
checkbox input "true"
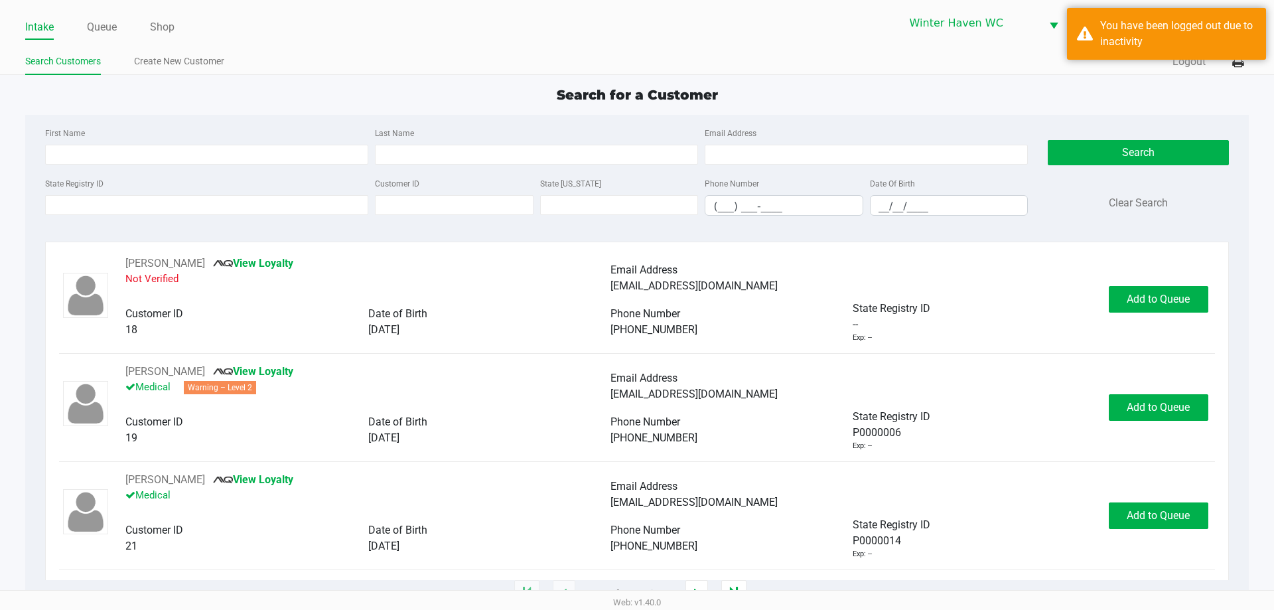
click at [83, 29] on ul "Intake Queue Shop" at bounding box center [331, 28] width 612 height 23
click at [105, 27] on link "Queue" at bounding box center [102, 27] width 30 height 19
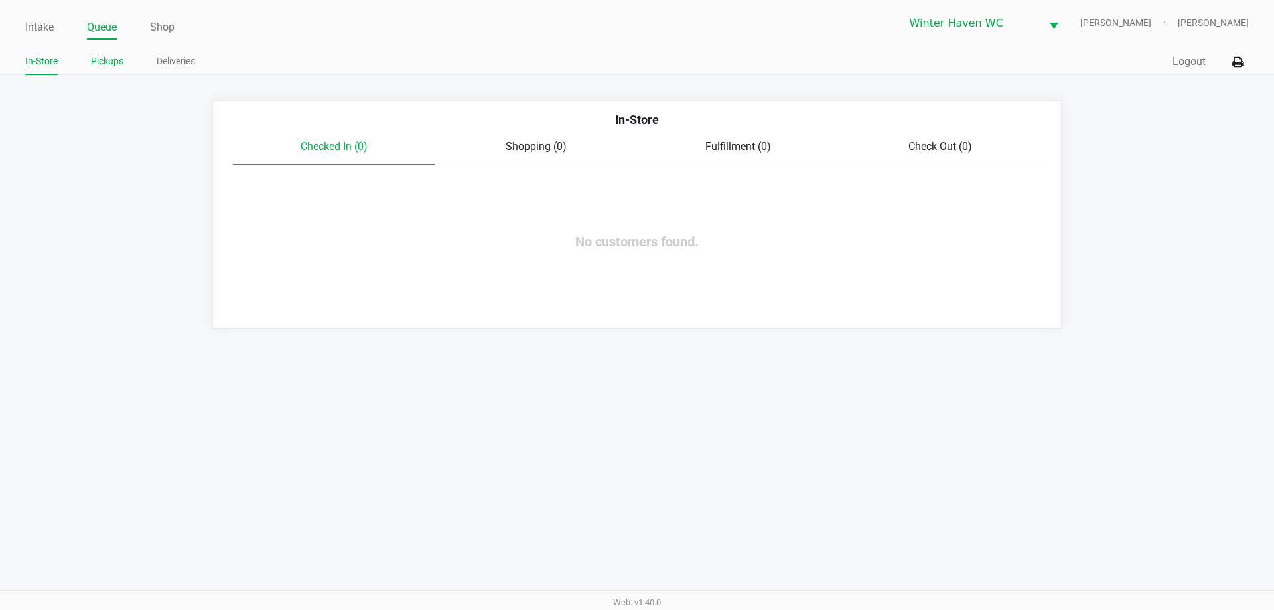
click at [122, 63] on link "Pickups" at bounding box center [107, 61] width 33 height 17
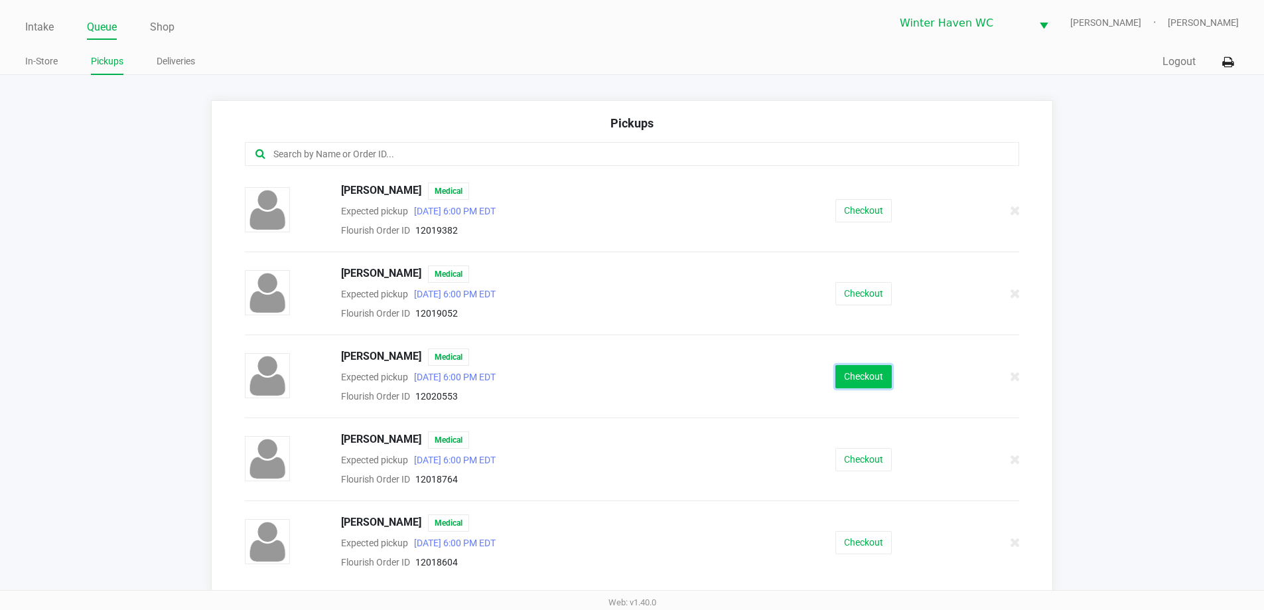
click at [877, 366] on button "Checkout" at bounding box center [864, 376] width 56 height 23
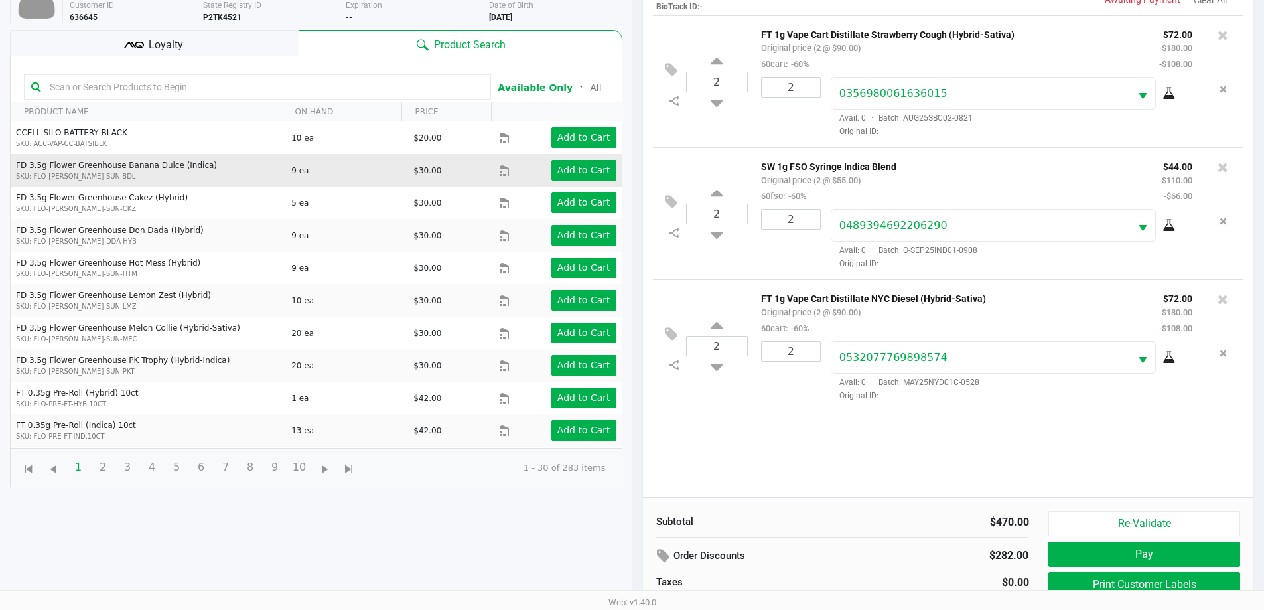
scroll to position [77, 0]
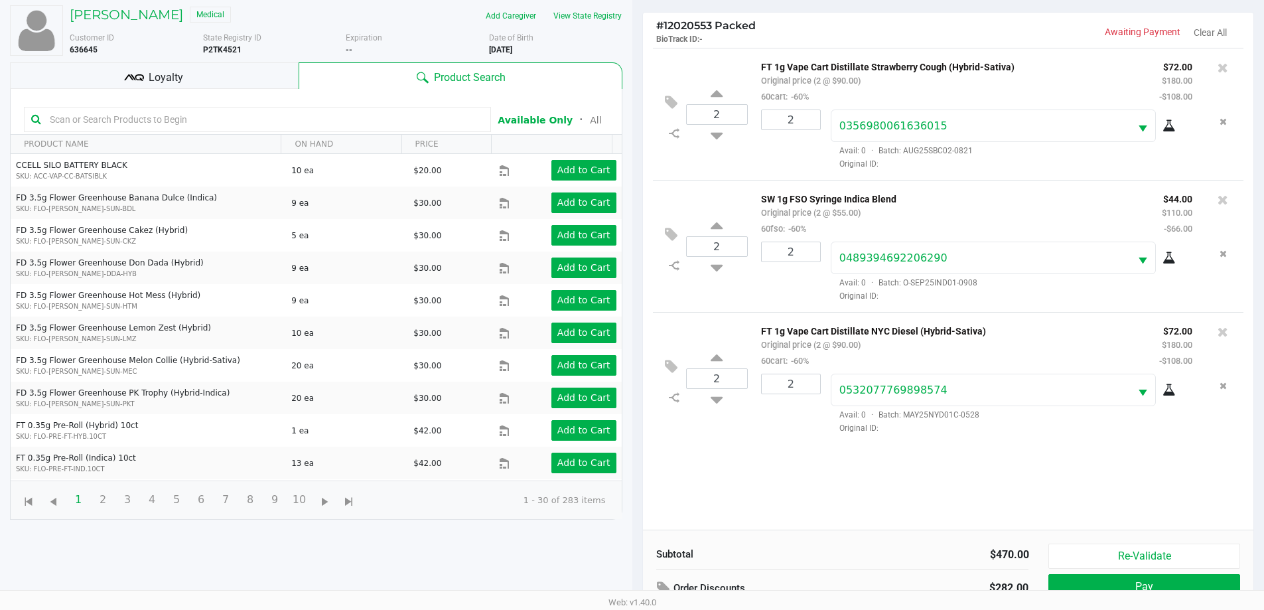
click at [149, 71] on span "Loyalty" at bounding box center [166, 78] width 35 height 16
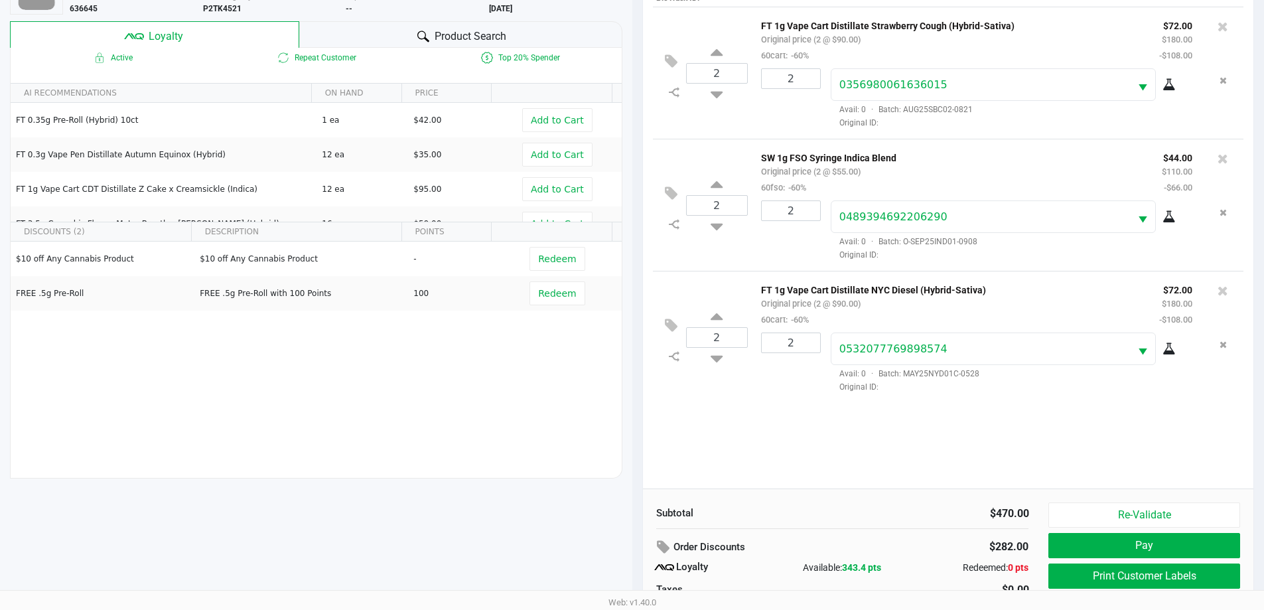
scroll to position [159, 0]
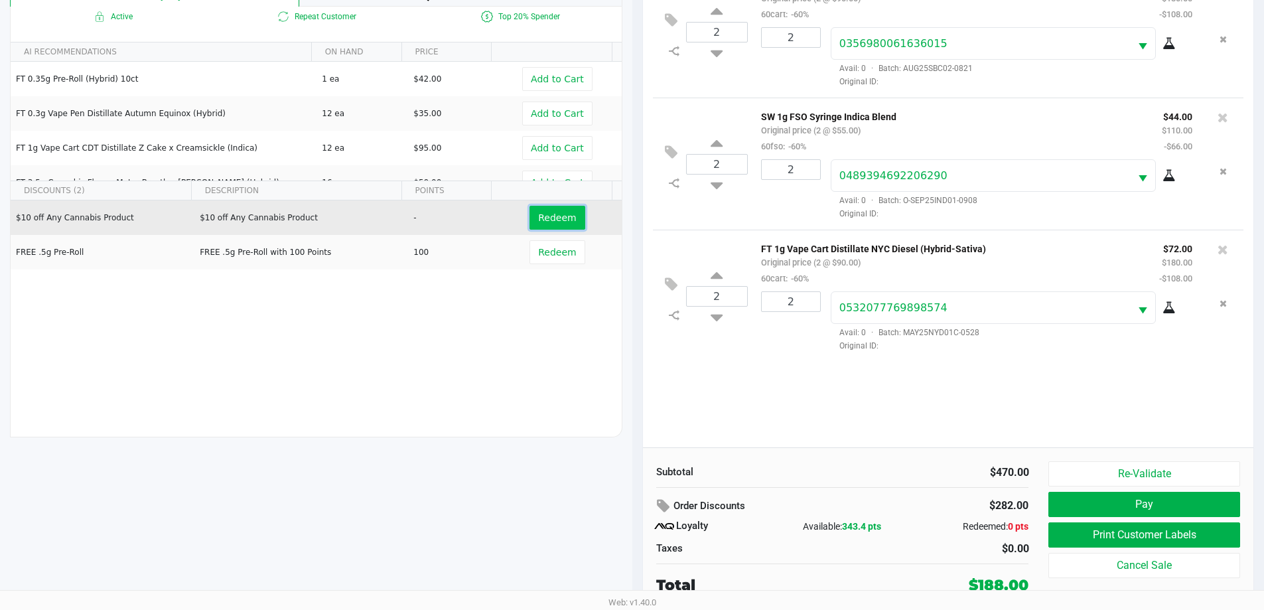
click at [567, 219] on button "Redeem" at bounding box center [557, 218] width 55 height 24
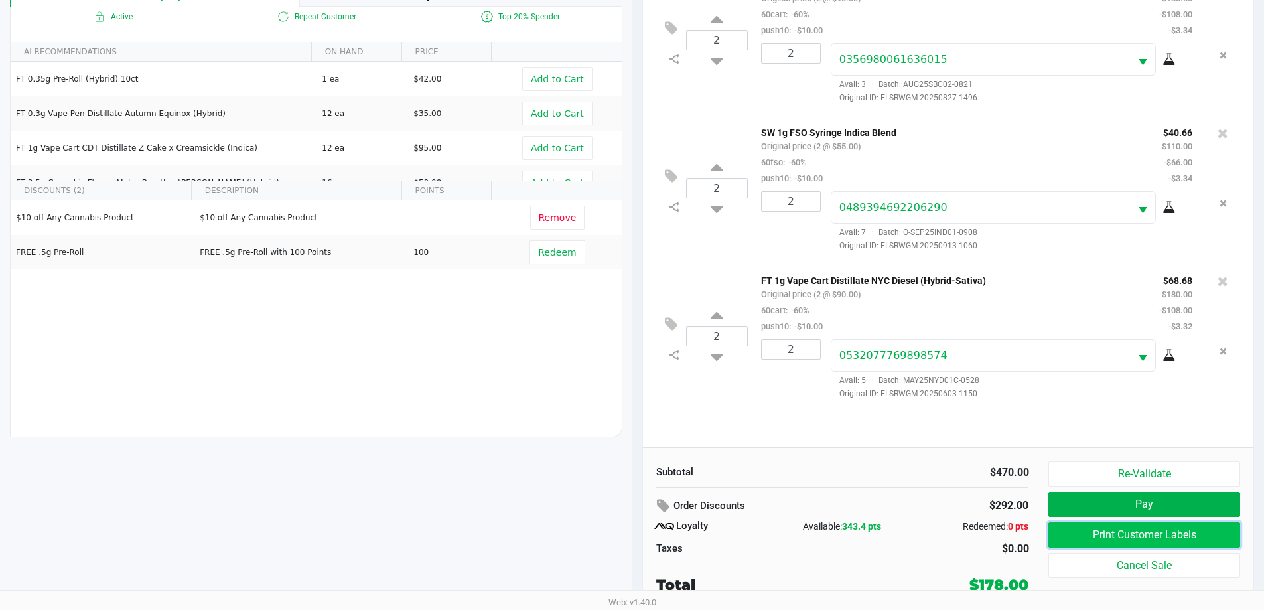
click at [1094, 542] on button "Print Customer Labels" at bounding box center [1144, 534] width 191 height 25
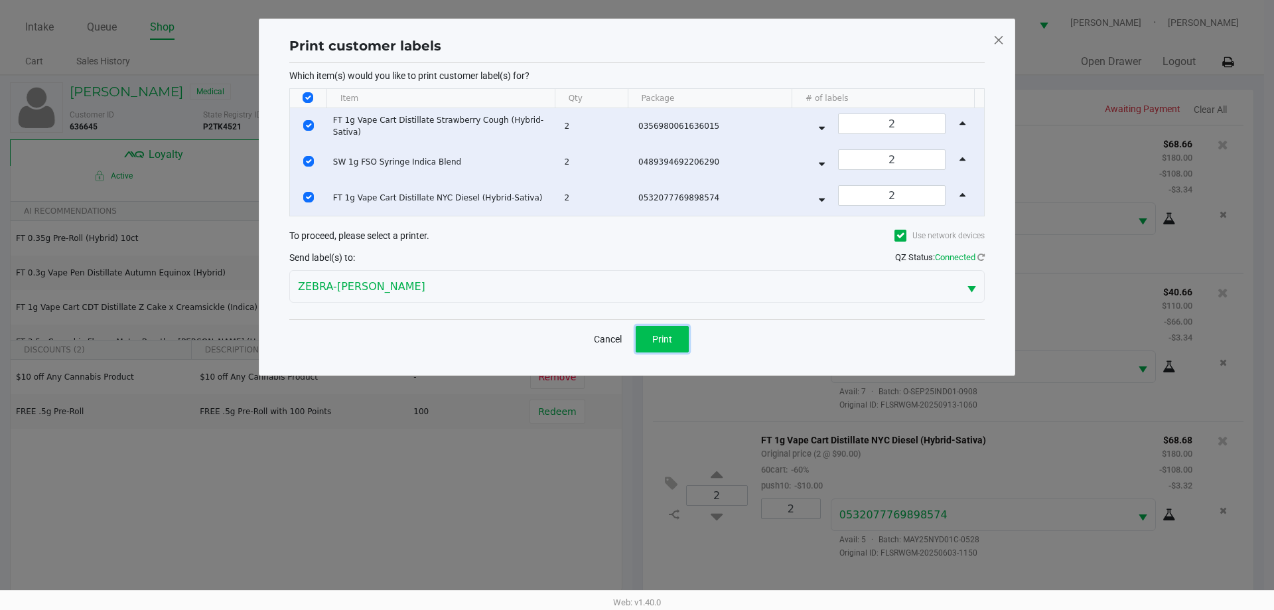
click at [654, 346] on button "Print" at bounding box center [662, 339] width 53 height 27
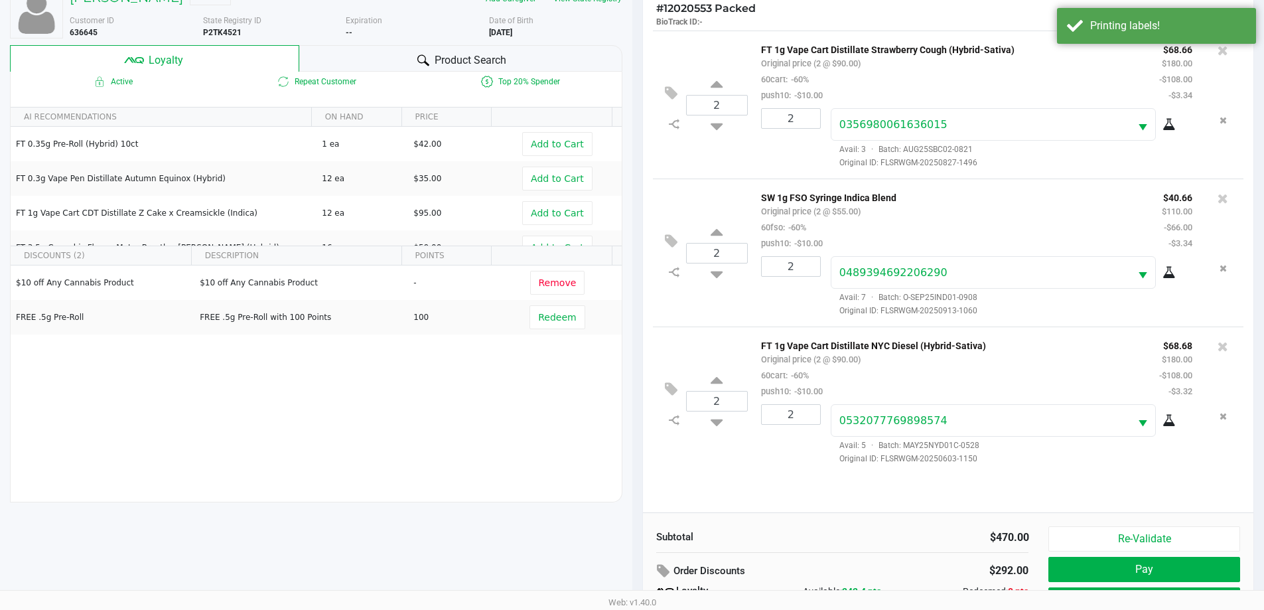
scroll to position [159, 0]
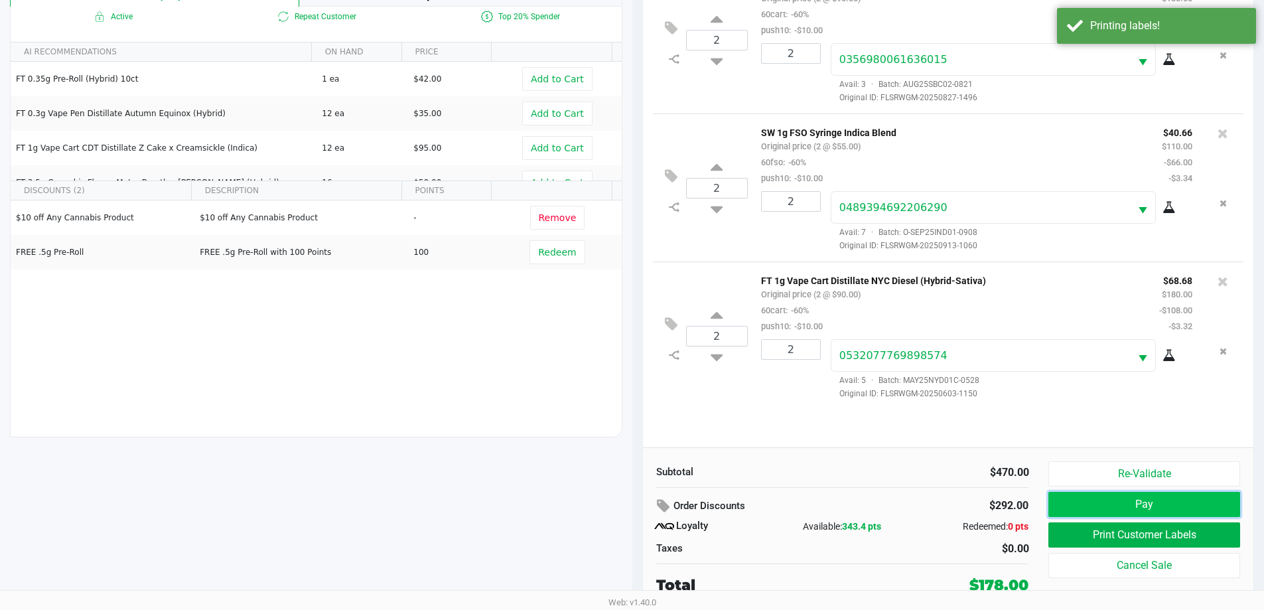
click at [1145, 512] on button "Pay" at bounding box center [1144, 504] width 191 height 25
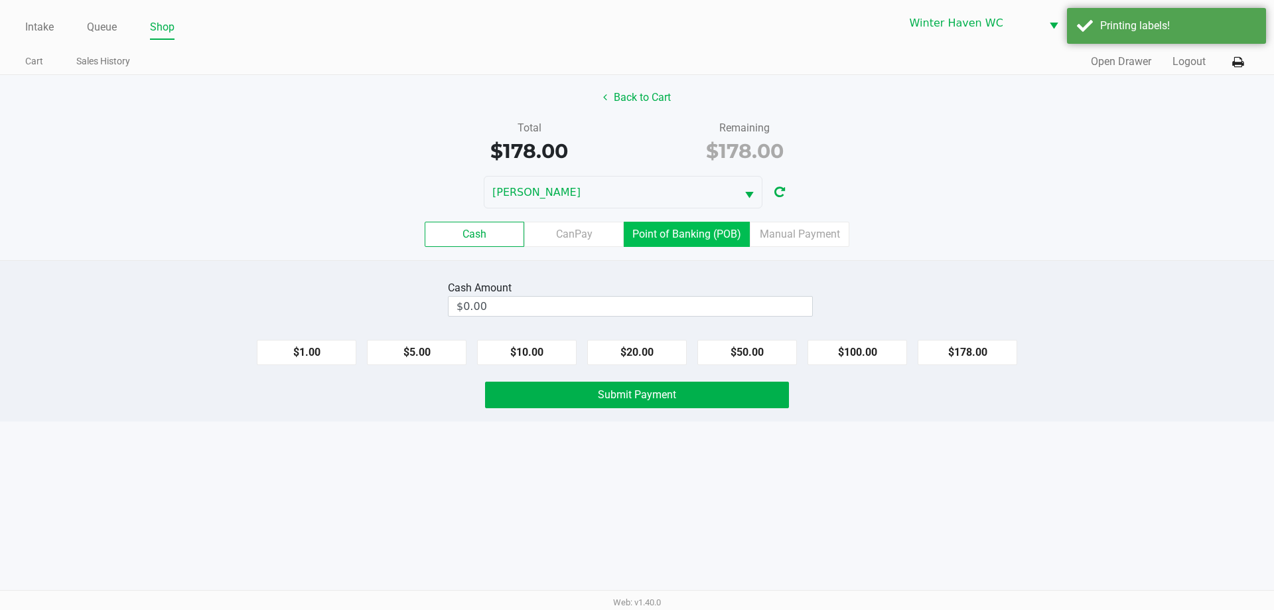
click at [654, 229] on label "Point of Banking (POB)" at bounding box center [687, 234] width 126 height 25
click at [0, 0] on 7 "Point of Banking (POB)" at bounding box center [0, 0] width 0 height 0
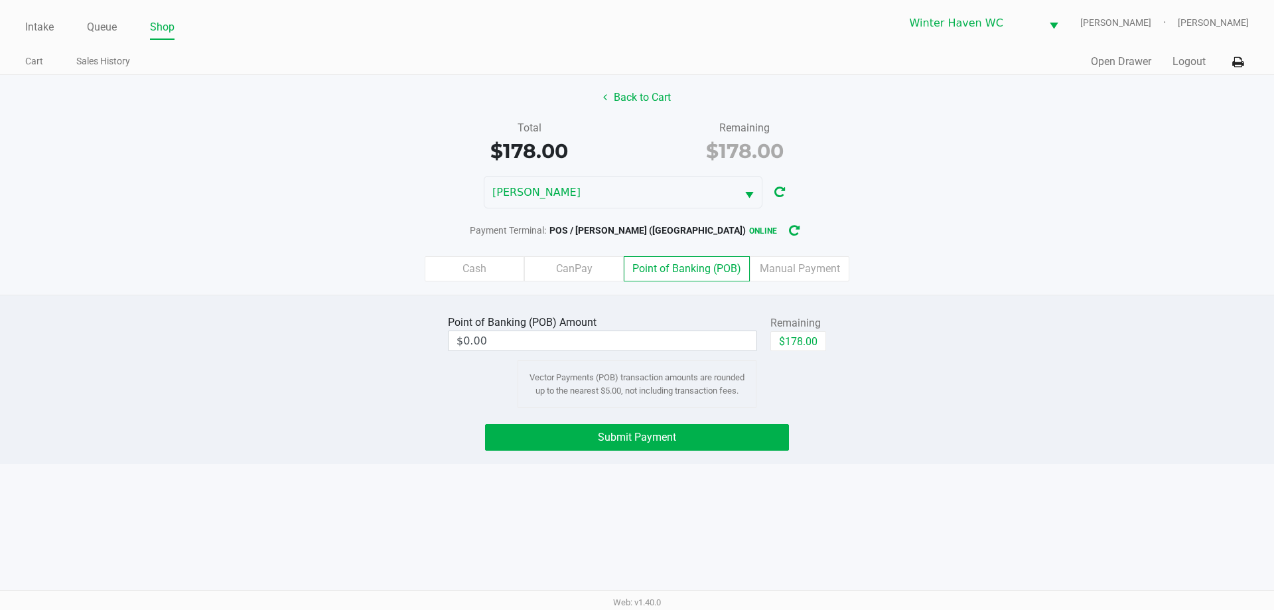
click at [670, 263] on label "Point of Banking (POB)" at bounding box center [687, 268] width 126 height 25
click at [0, 0] on 7 "Point of Banking (POB)" at bounding box center [0, 0] width 0 height 0
click at [796, 343] on button "$178.00" at bounding box center [799, 341] width 56 height 20
type input "$178.00"
click at [697, 431] on button "Submit Payment" at bounding box center [637, 437] width 304 height 27
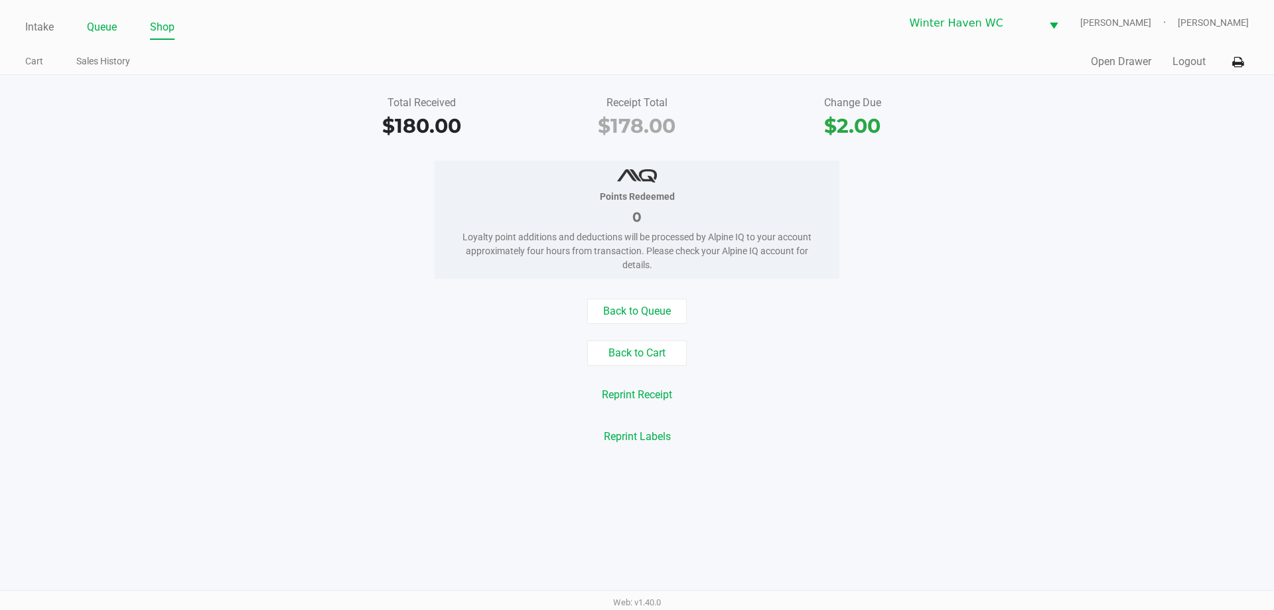
click at [95, 32] on link "Queue" at bounding box center [102, 27] width 30 height 19
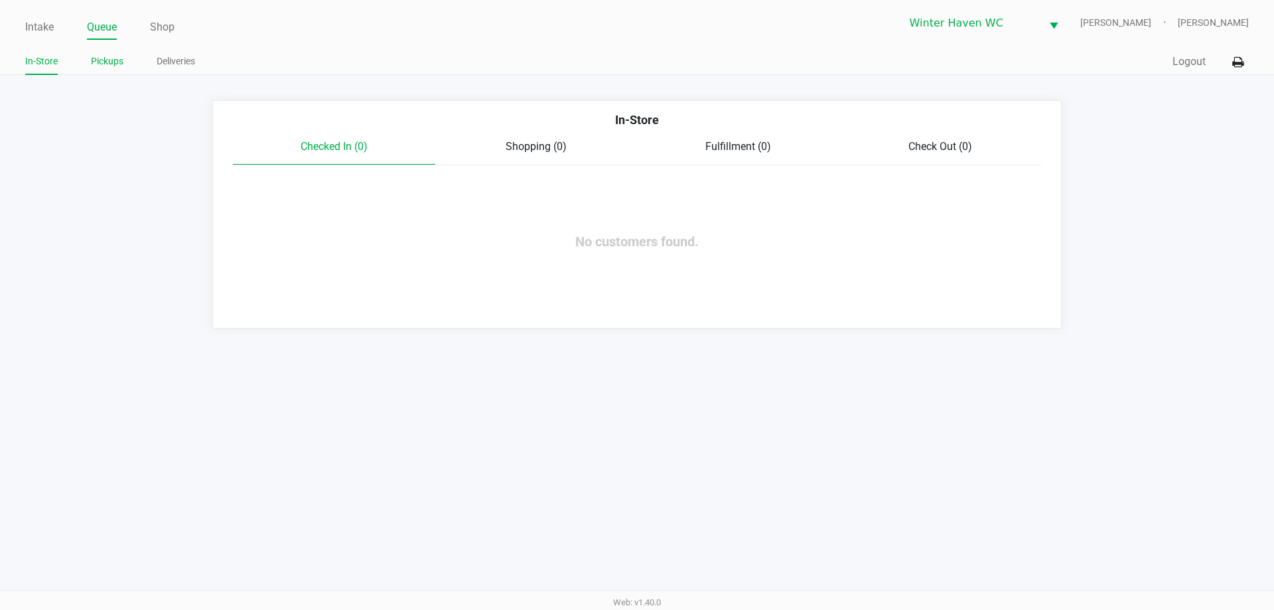
click at [112, 64] on link "Pickups" at bounding box center [107, 61] width 33 height 17
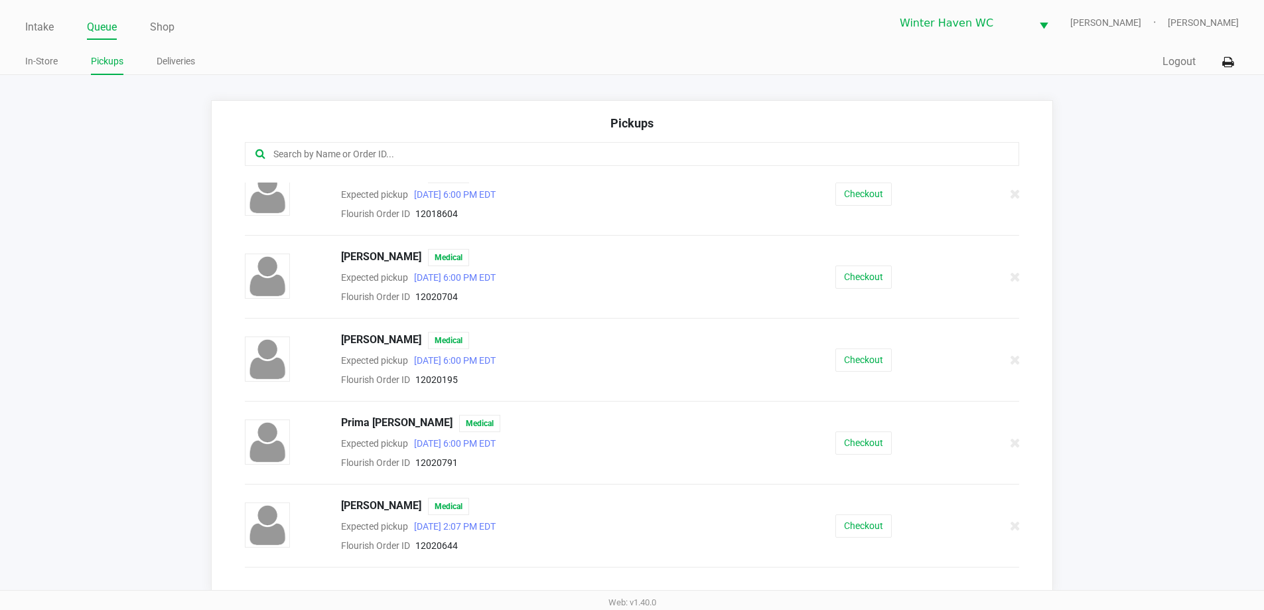
scroll to position [323, 0]
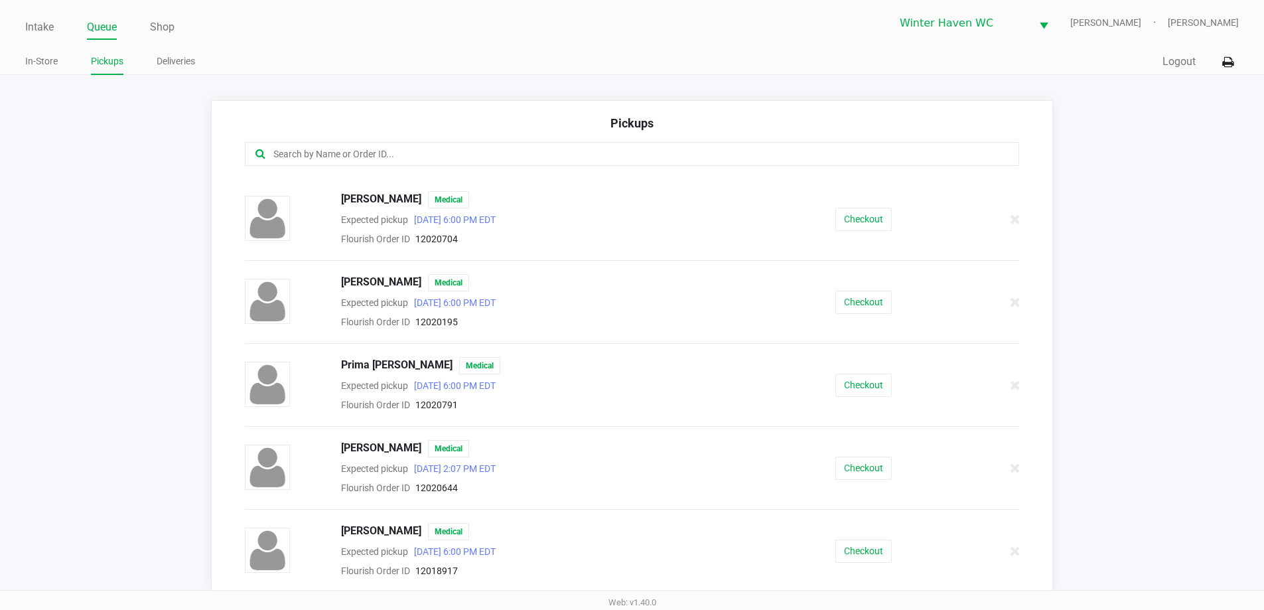
click at [887, 212] on div "Checkout" at bounding box center [864, 219] width 198 height 23
click at [849, 222] on button "Checkout" at bounding box center [864, 219] width 56 height 23
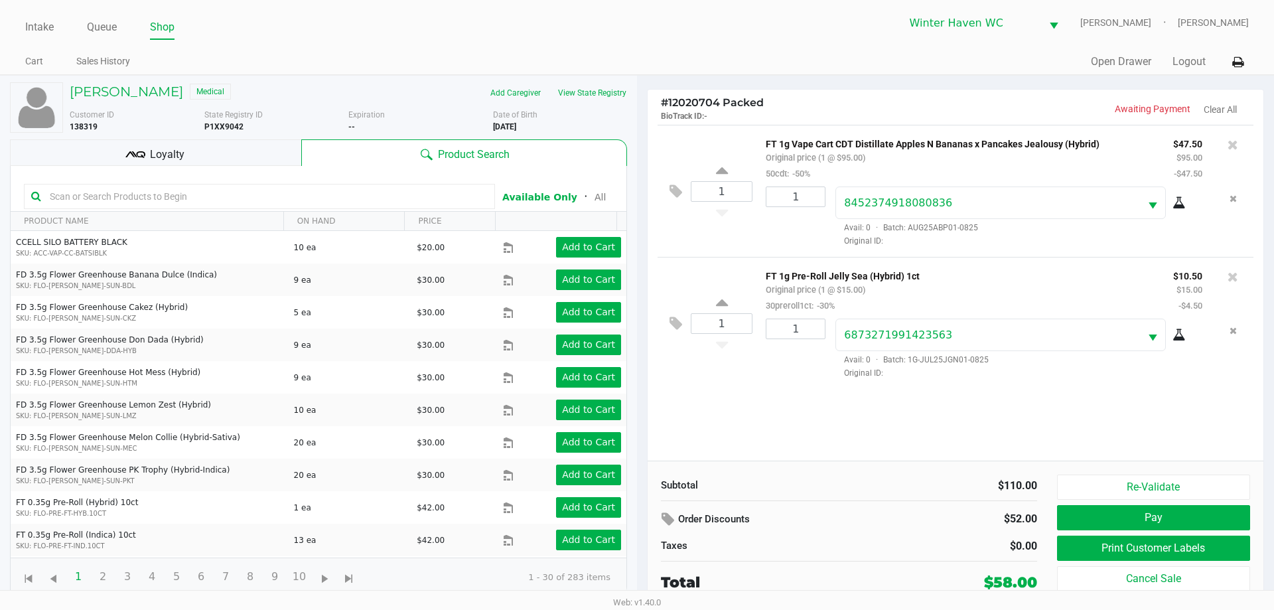
click at [210, 150] on div "Loyalty" at bounding box center [155, 152] width 291 height 27
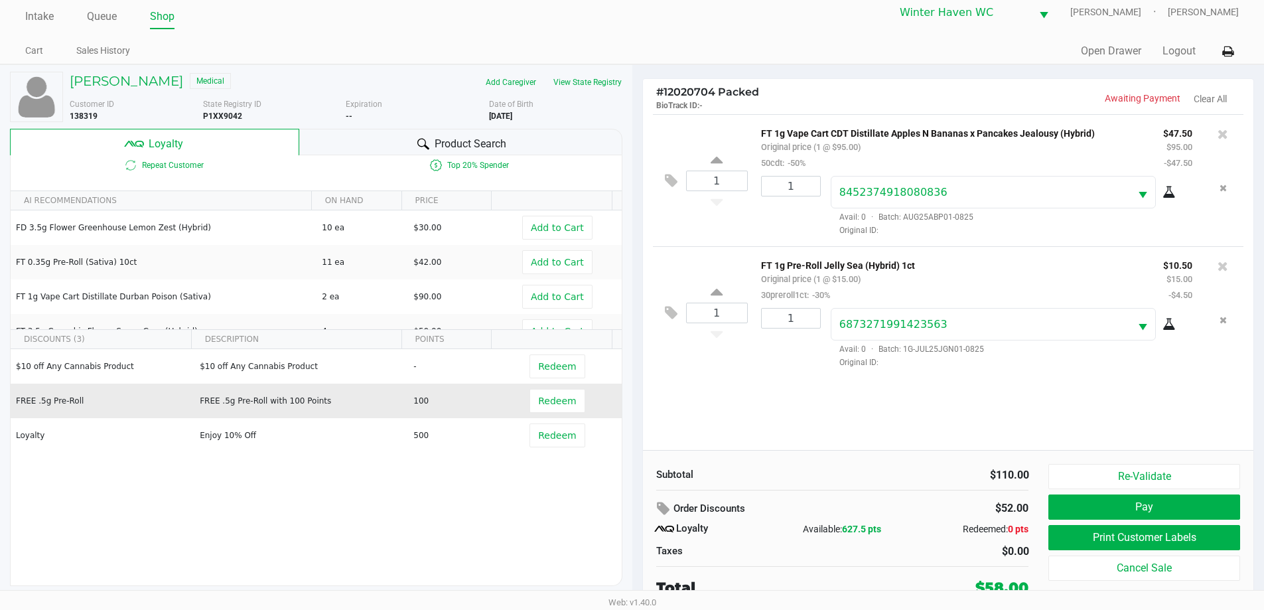
scroll to position [13, 0]
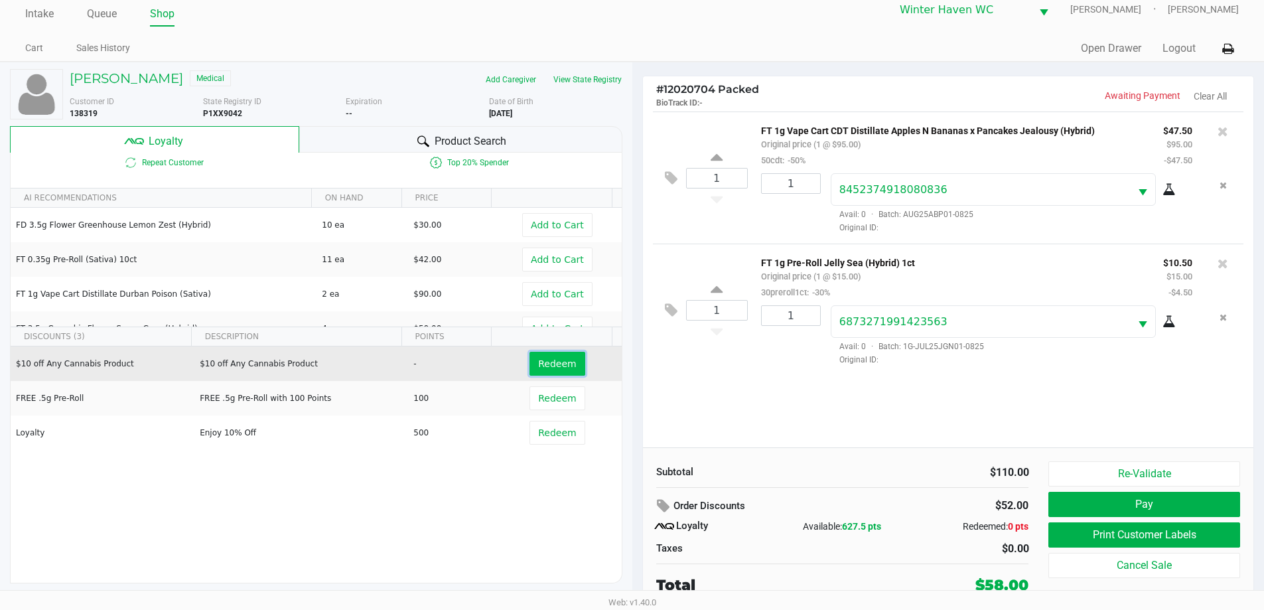
click at [556, 362] on span "Redeem" at bounding box center [557, 363] width 38 height 11
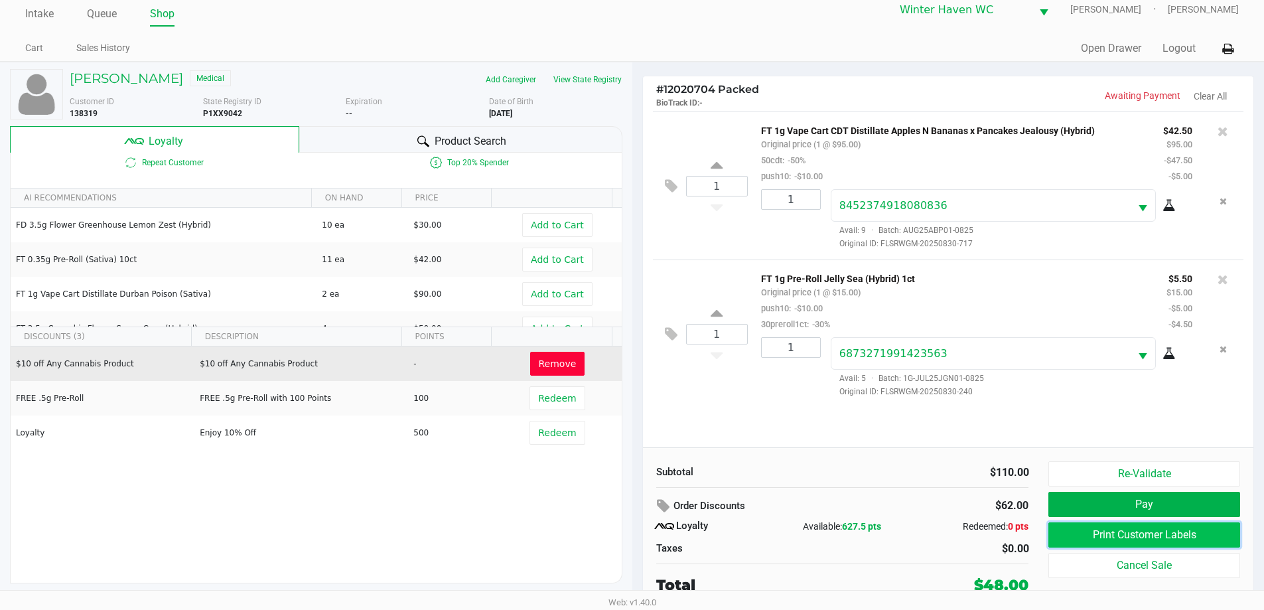
click at [1188, 532] on button "Print Customer Labels" at bounding box center [1144, 534] width 191 height 25
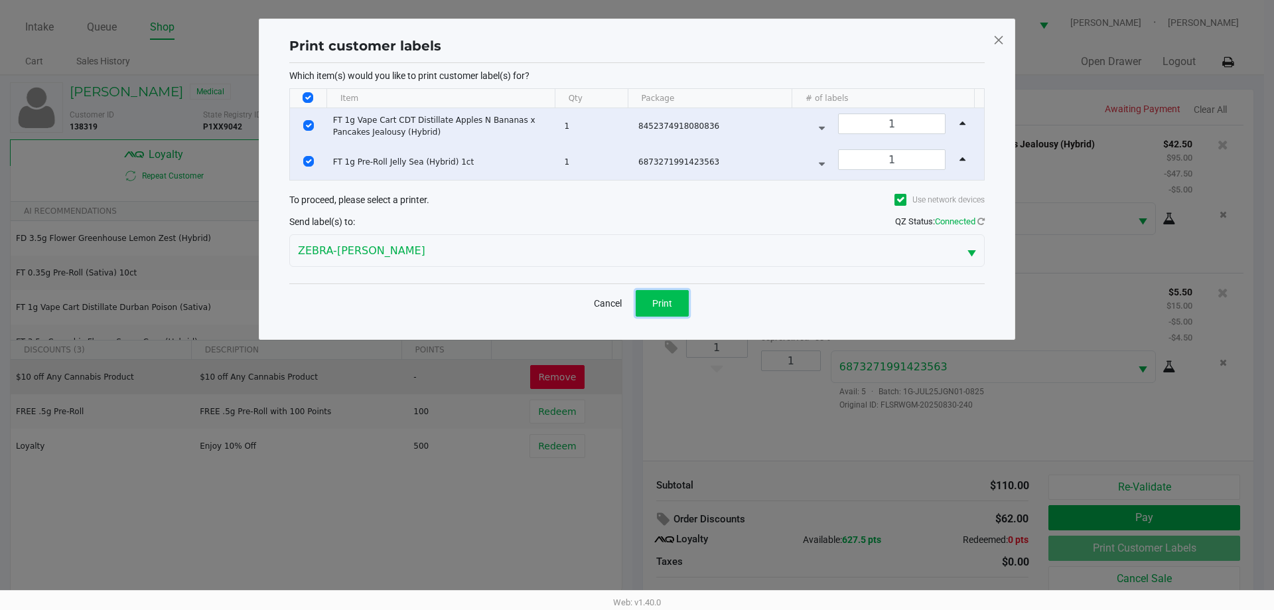
click at [660, 308] on span "Print" at bounding box center [662, 303] width 20 height 11
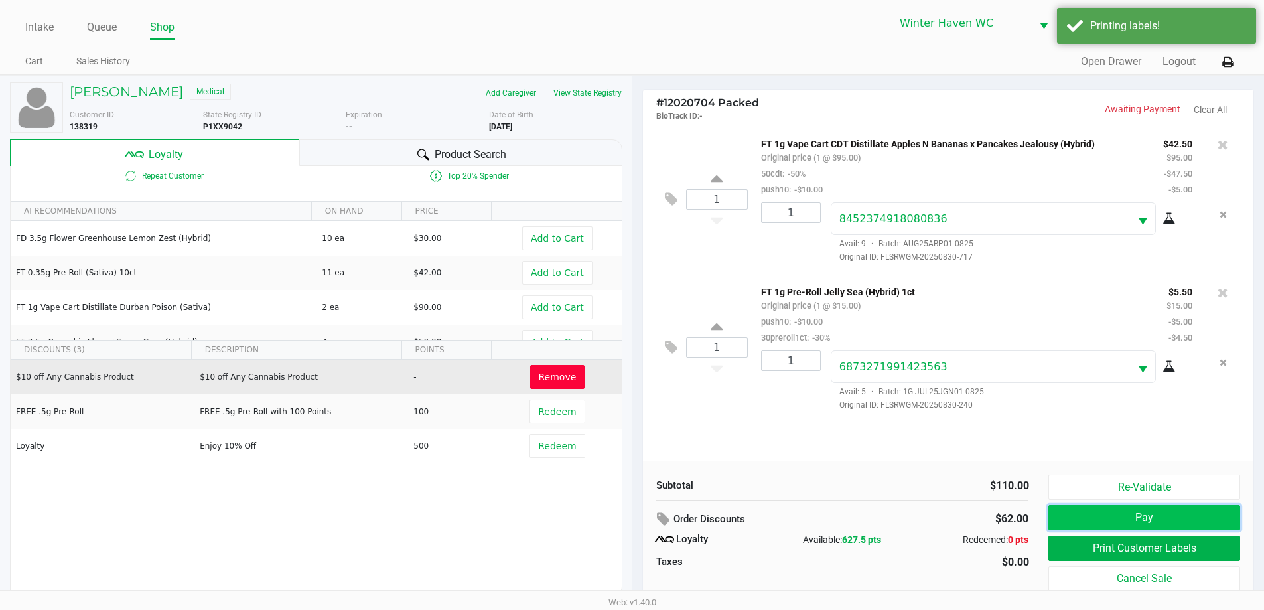
click at [1092, 530] on button "Pay" at bounding box center [1144, 517] width 191 height 25
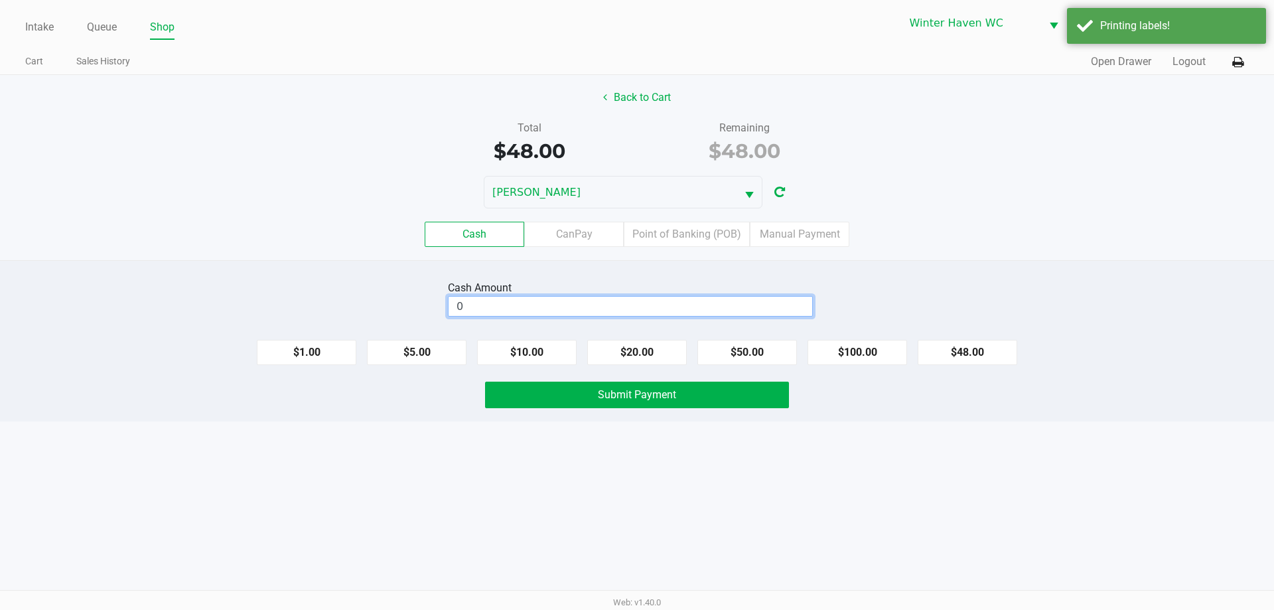
click at [773, 305] on input "0" at bounding box center [631, 306] width 364 height 19
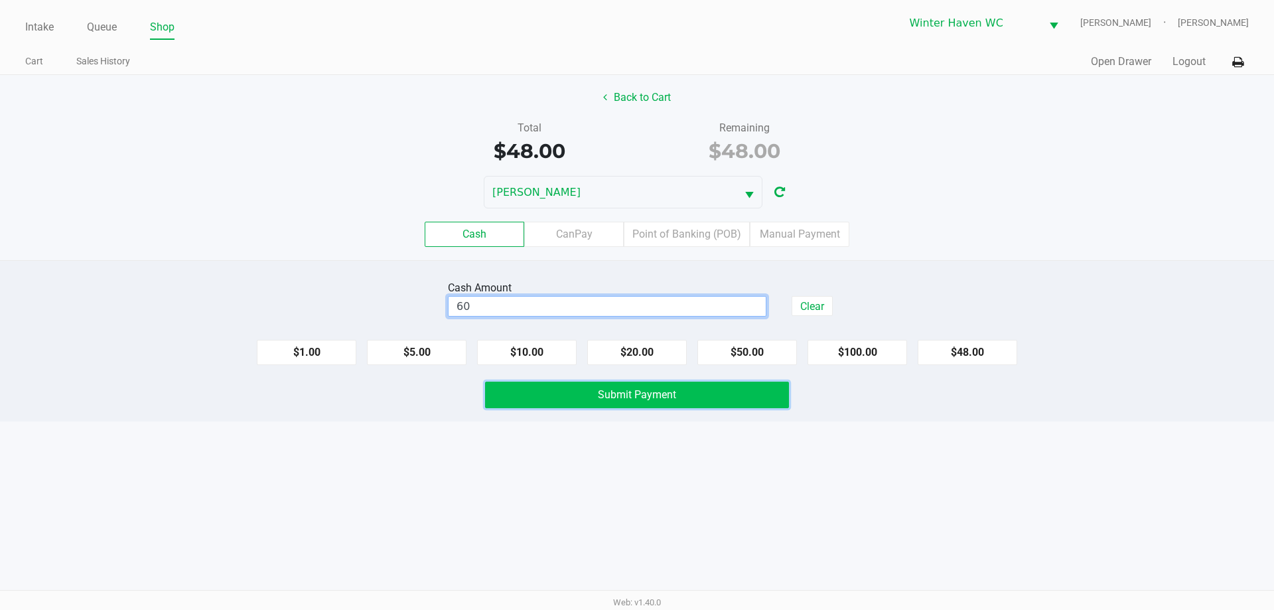
type input "$60.00"
click at [671, 394] on span "Submit Payment" at bounding box center [637, 394] width 78 height 13
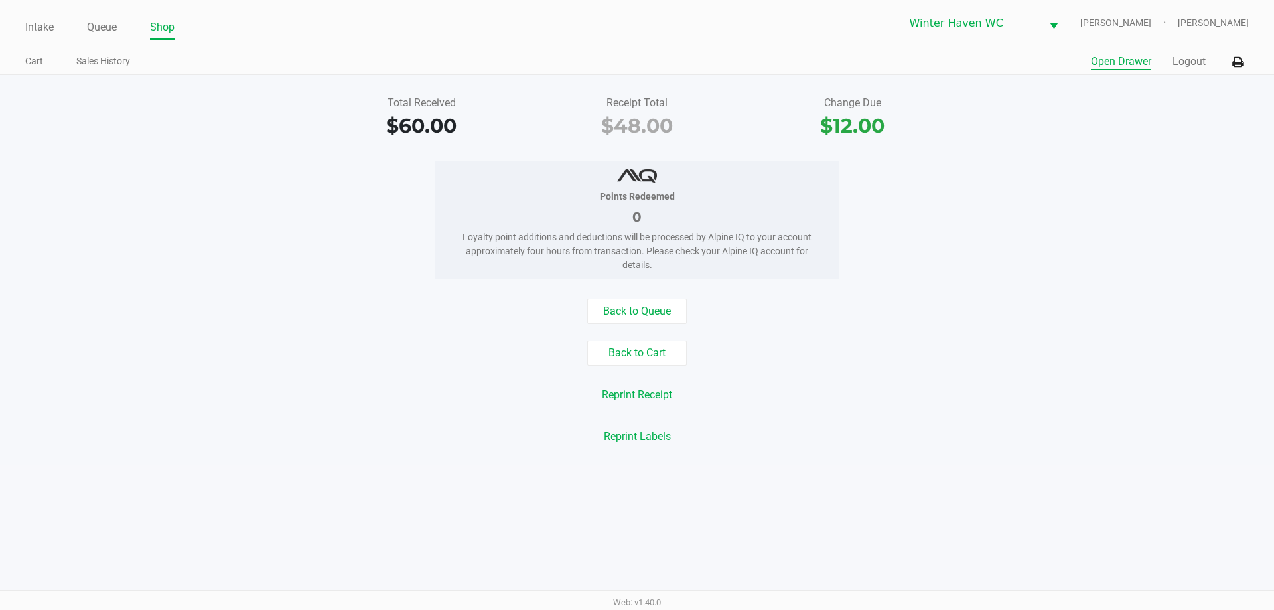
click at [1099, 56] on button "Open Drawer" at bounding box center [1121, 62] width 60 height 16
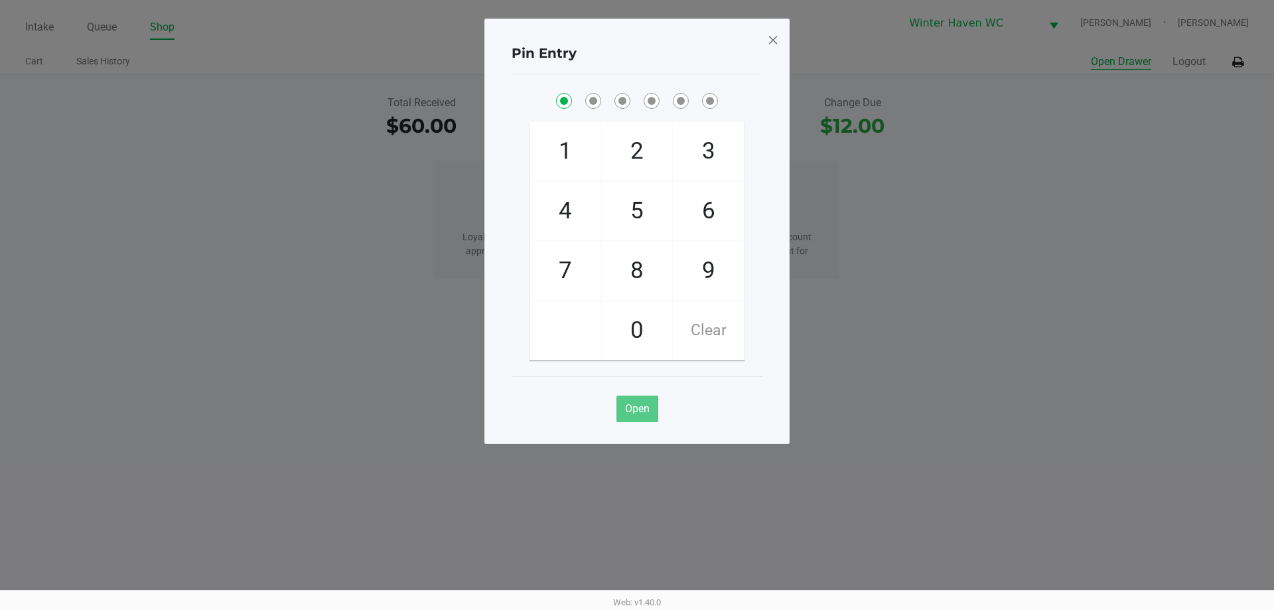
checkbox input "true"
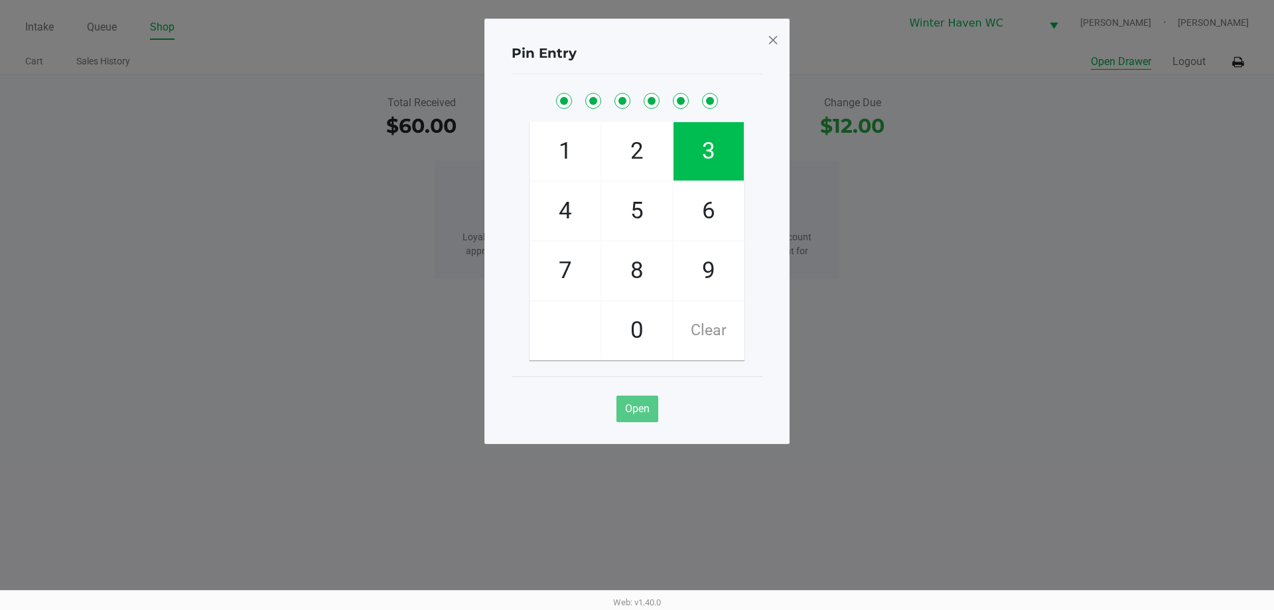
checkbox input "true"
click at [771, 35] on span at bounding box center [773, 39] width 12 height 21
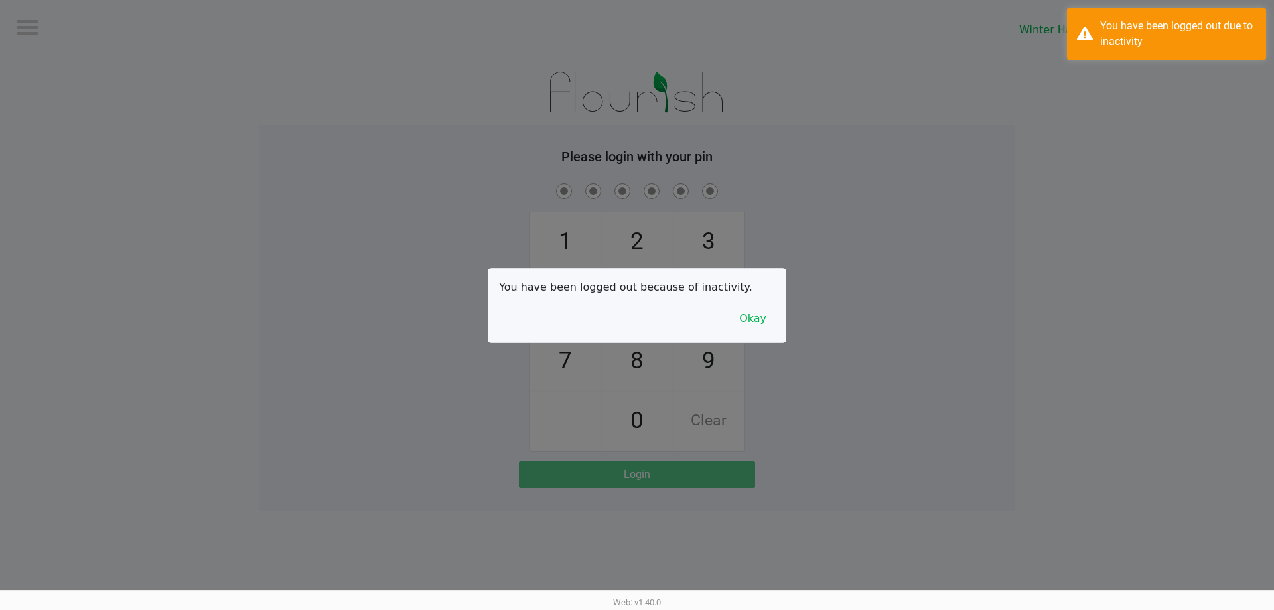
click at [755, 333] on div "You have been logged out because of inactivity. Okay" at bounding box center [636, 305] width 297 height 73
click at [762, 322] on button "Okay" at bounding box center [753, 318] width 44 height 25
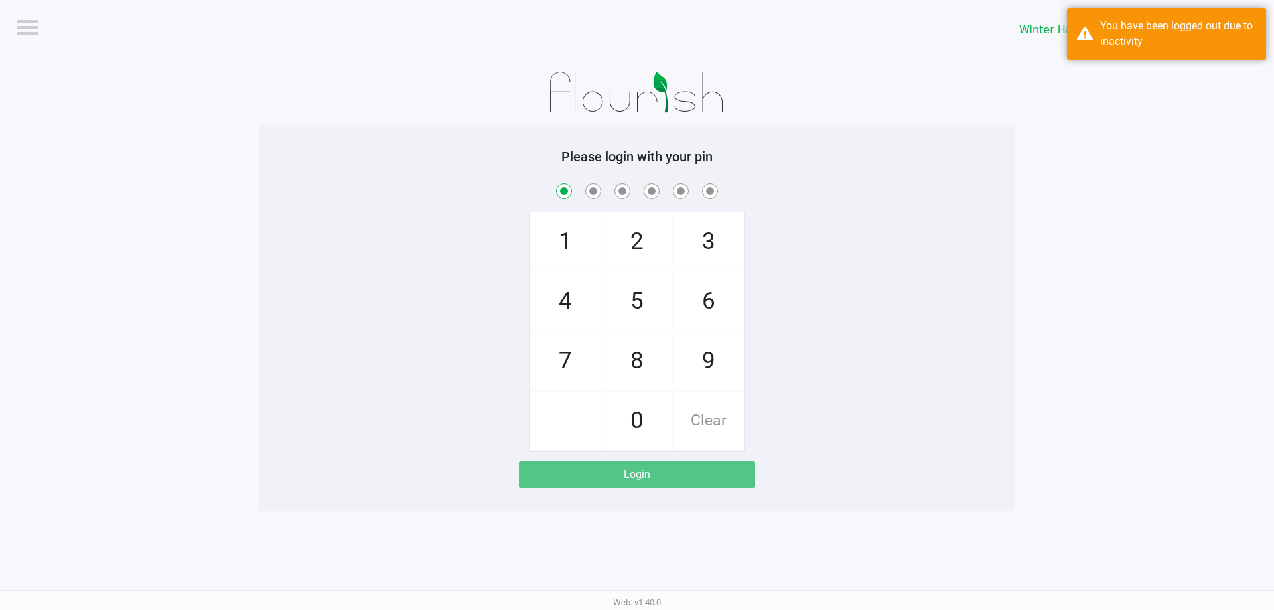
checkbox input "true"
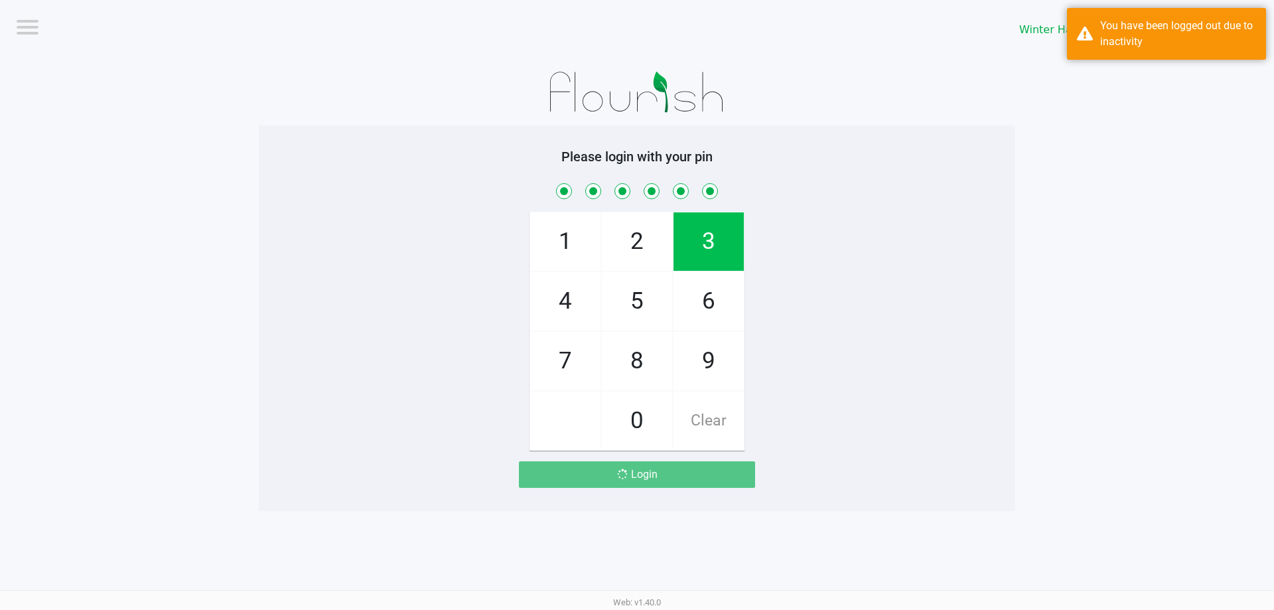
checkbox input "true"
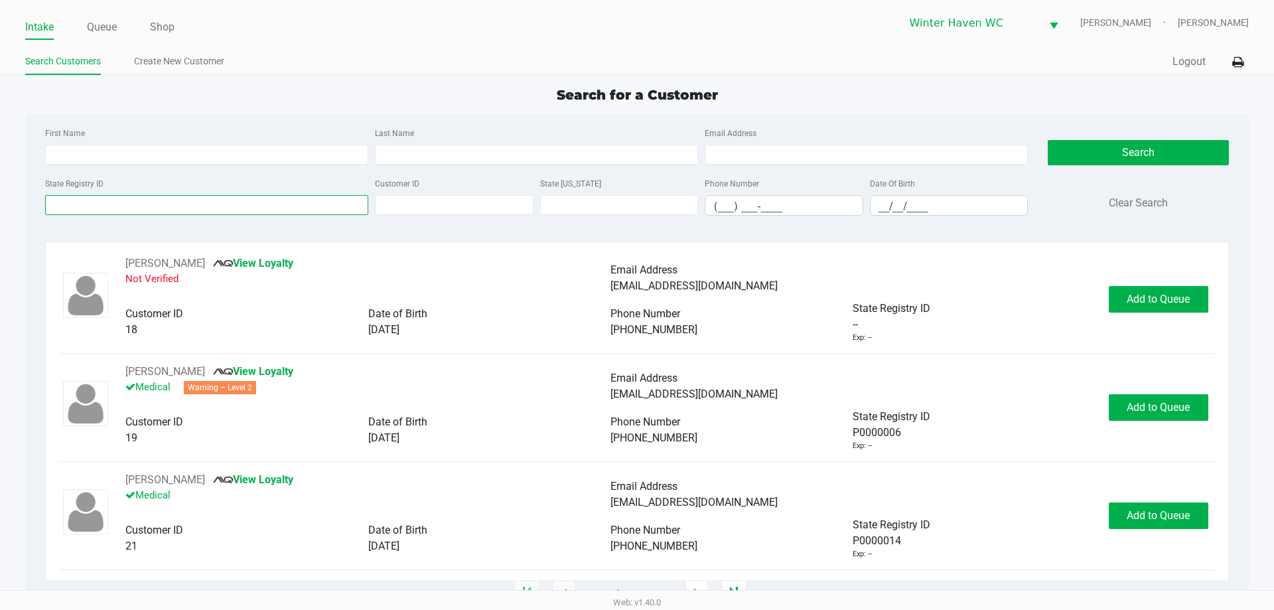
click at [141, 207] on input "State Registry ID" at bounding box center [206, 205] width 323 height 20
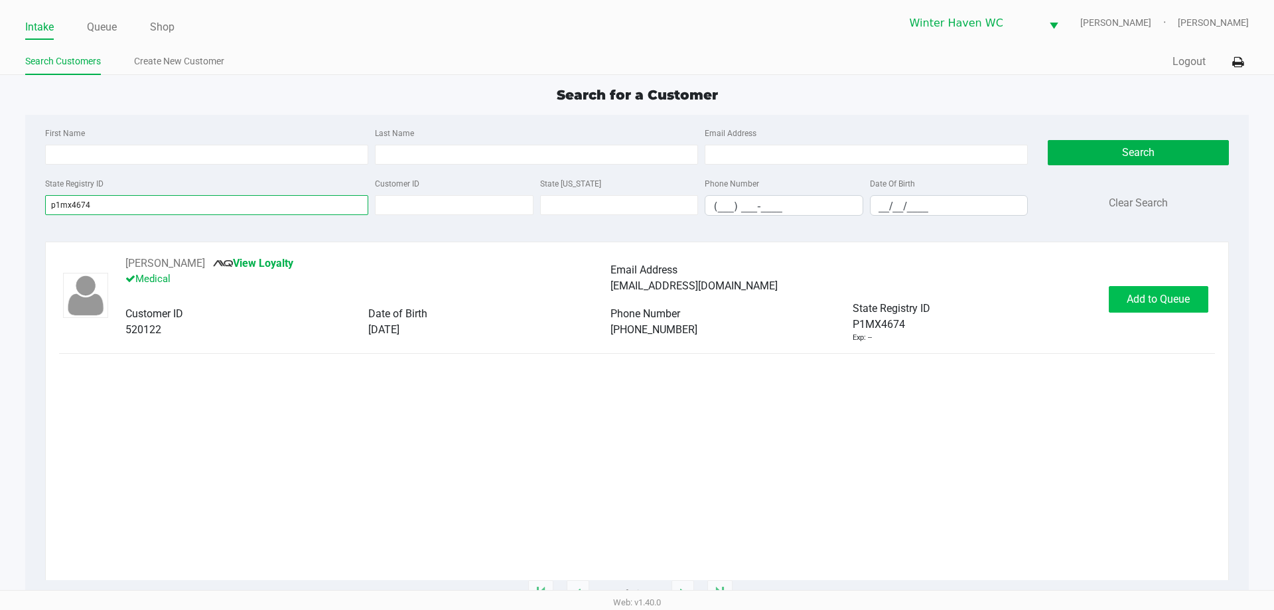
type input "p1mx4674"
click at [1157, 295] on span "Add to Queue" at bounding box center [1158, 299] width 63 height 13
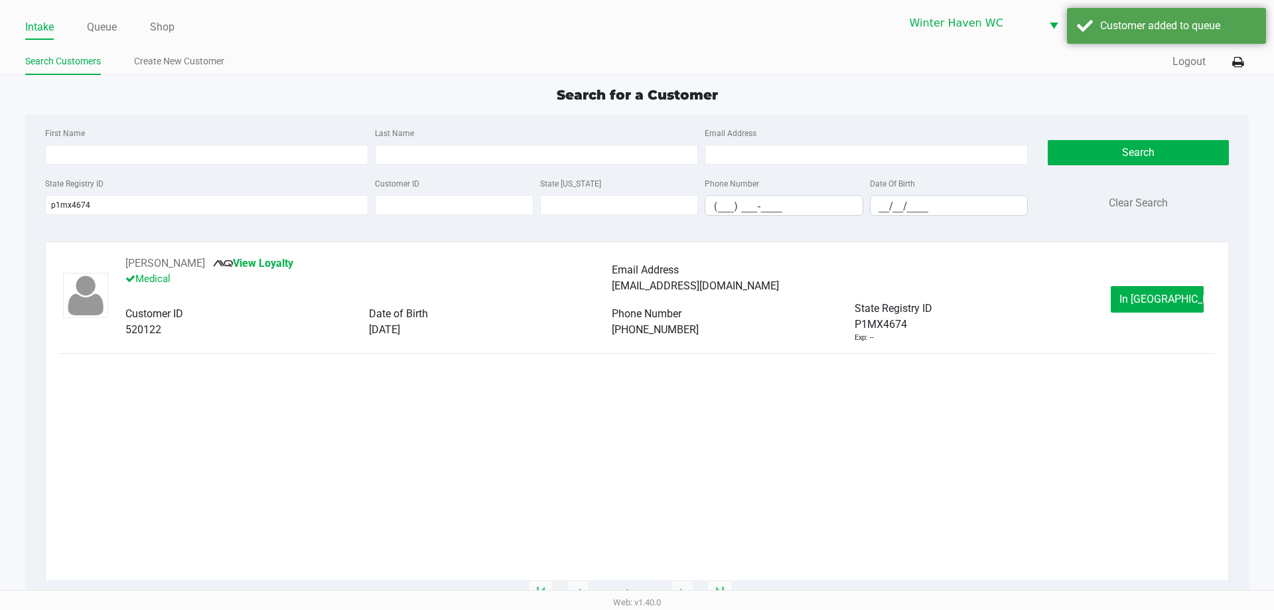
click at [110, 8] on div "Intake Queue Shop Winter Haven WC JAMES-OTTO Jordan Dodds" at bounding box center [636, 23] width 1223 height 33
click at [107, 21] on div "Intake Queue Shop" at bounding box center [331, 27] width 612 height 25
click at [106, 23] on link "Queue" at bounding box center [102, 27] width 30 height 19
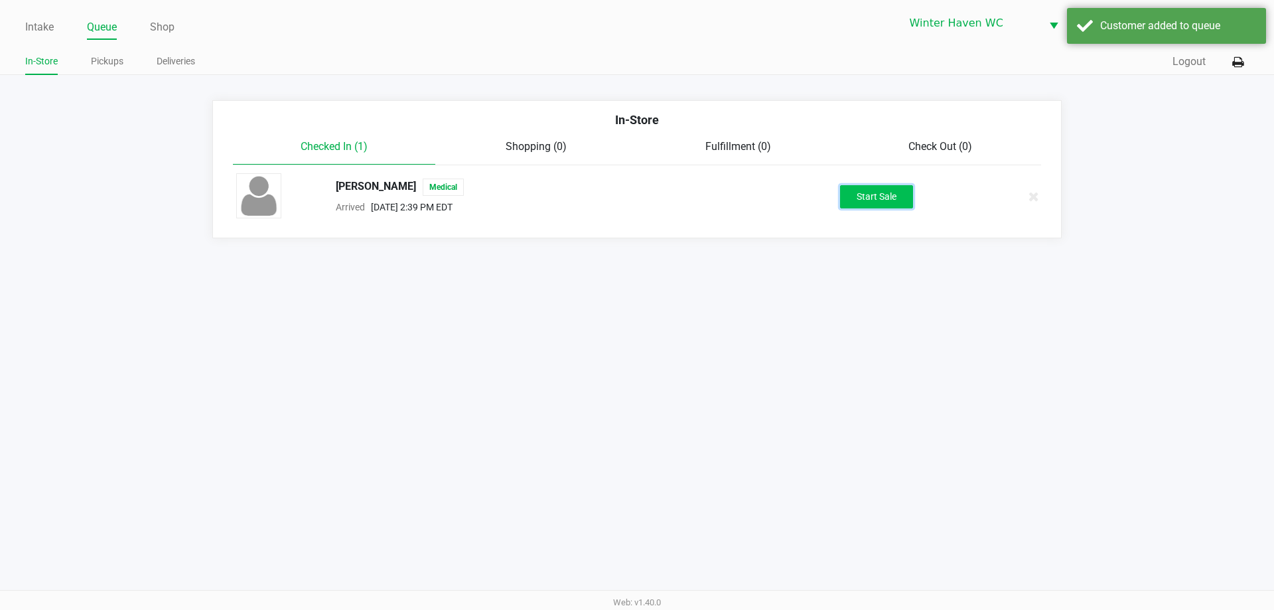
click at [893, 199] on button "Start Sale" at bounding box center [876, 196] width 73 height 23
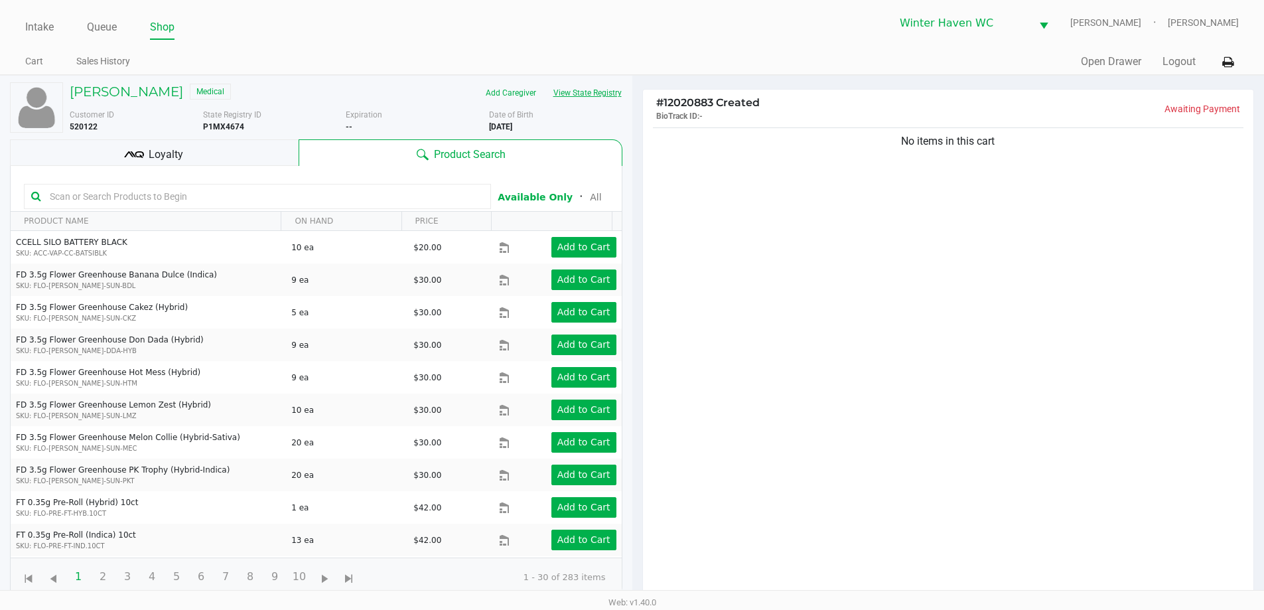
click at [591, 90] on button "View State Registry" at bounding box center [584, 92] width 78 height 21
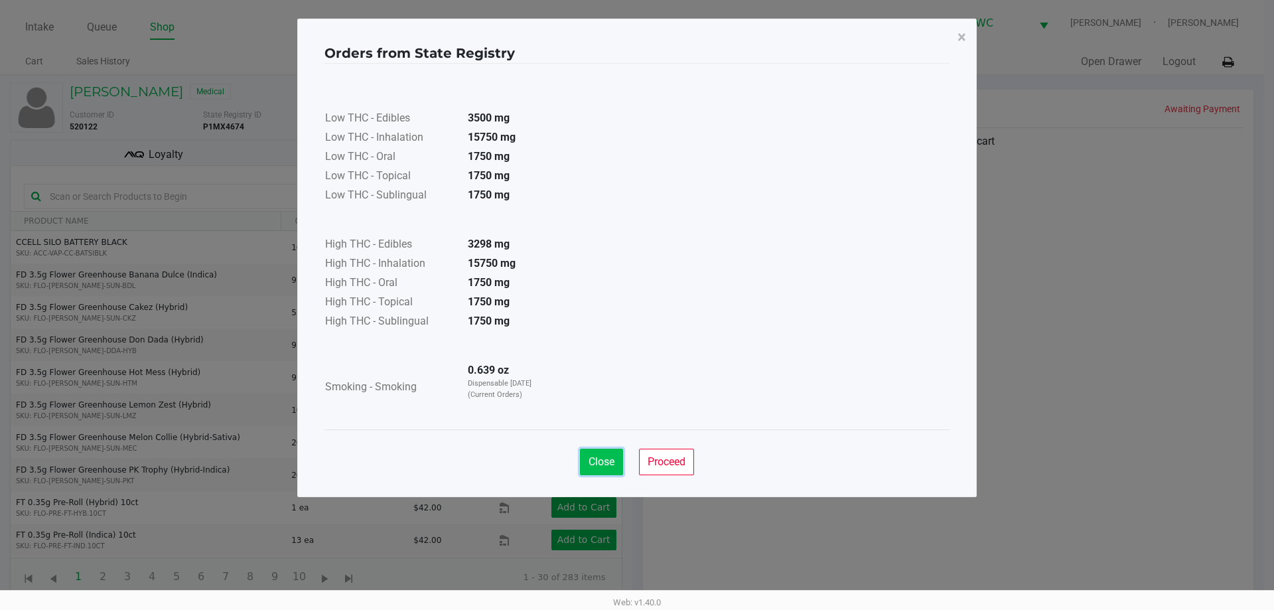
click at [603, 468] on button "Close" at bounding box center [601, 462] width 43 height 27
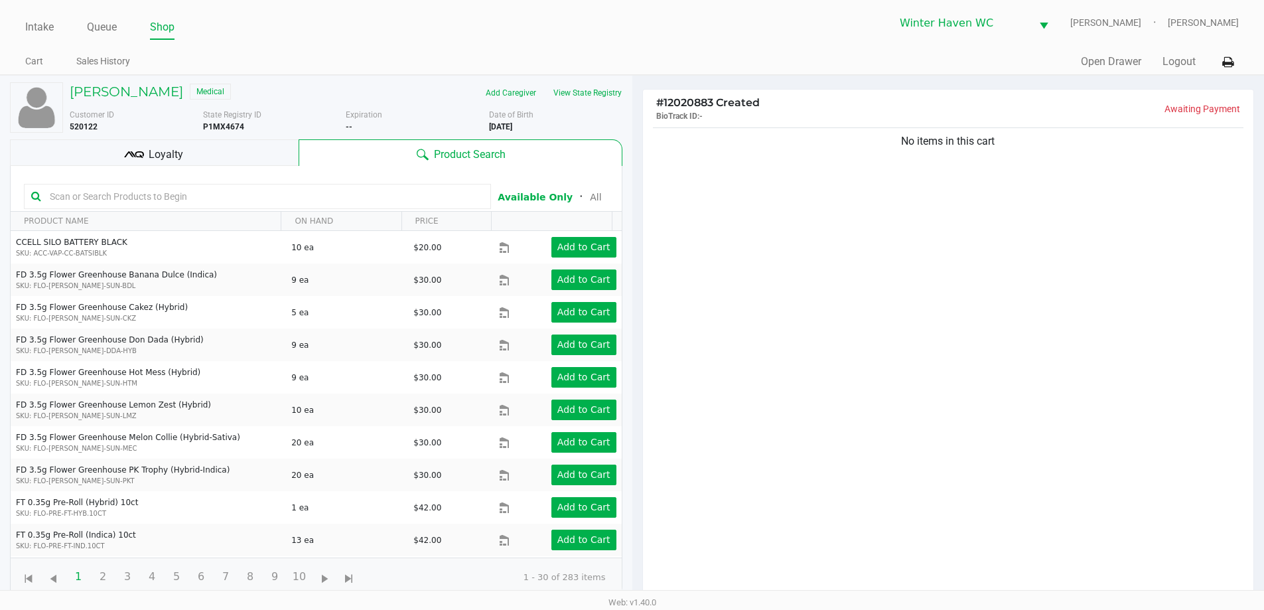
click at [171, 147] on span "Loyalty" at bounding box center [166, 155] width 35 height 16
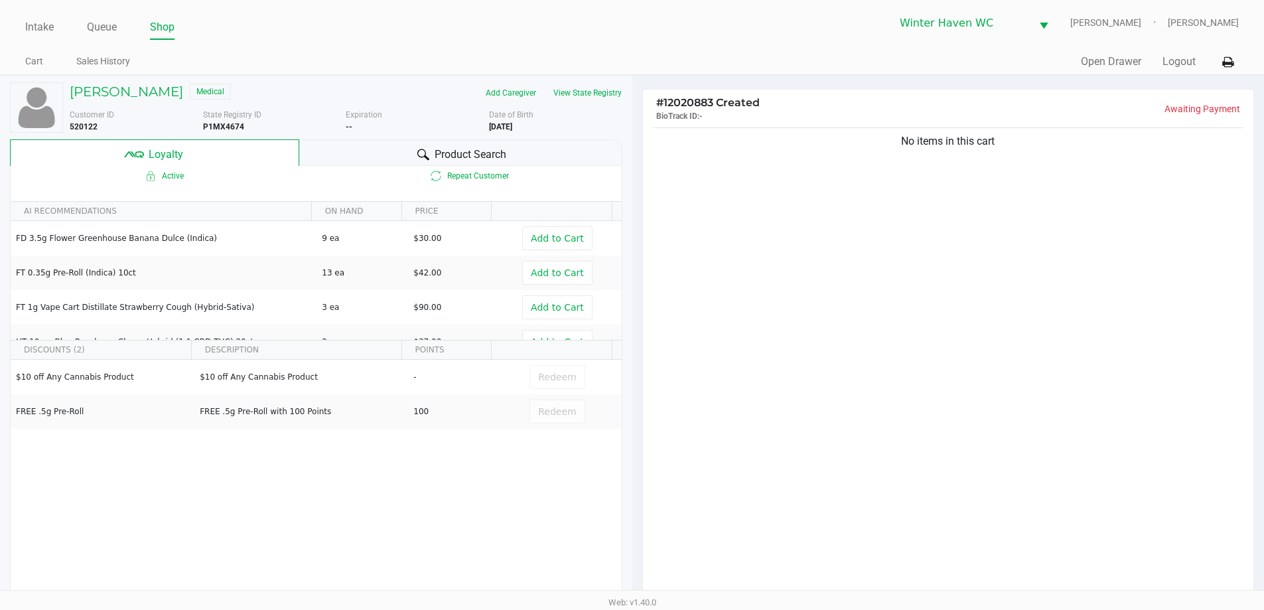
click at [407, 143] on div "Product Search" at bounding box center [460, 152] width 323 height 27
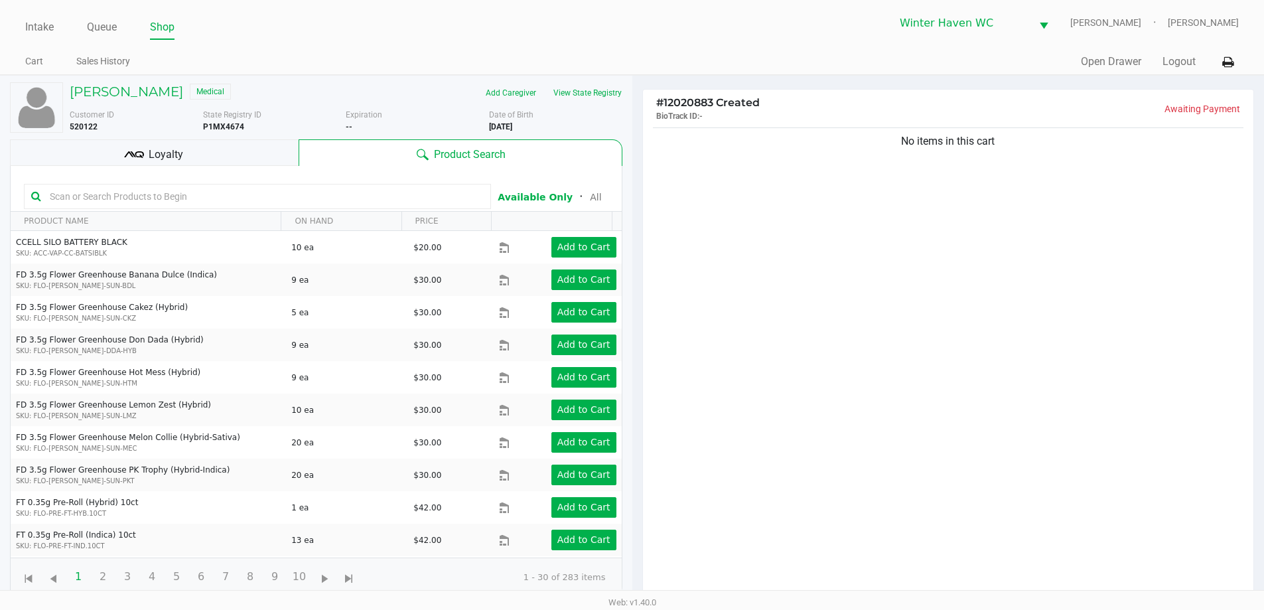
click at [200, 150] on div "Loyalty" at bounding box center [154, 152] width 289 height 27
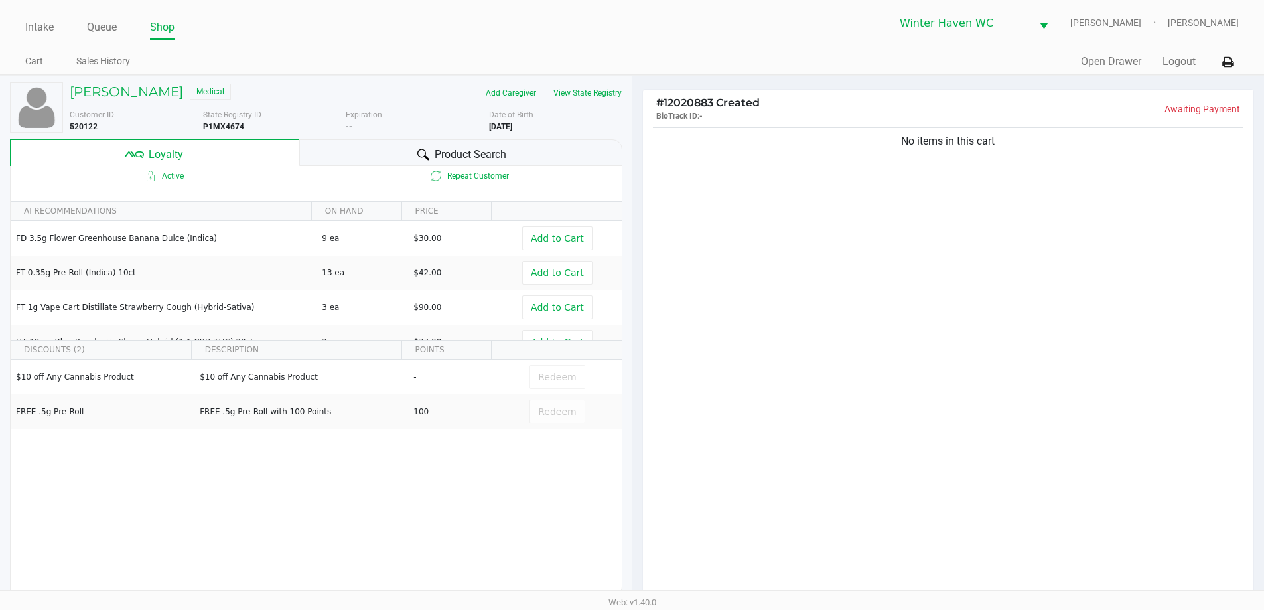
click at [403, 144] on div "Product Search" at bounding box center [460, 152] width 323 height 27
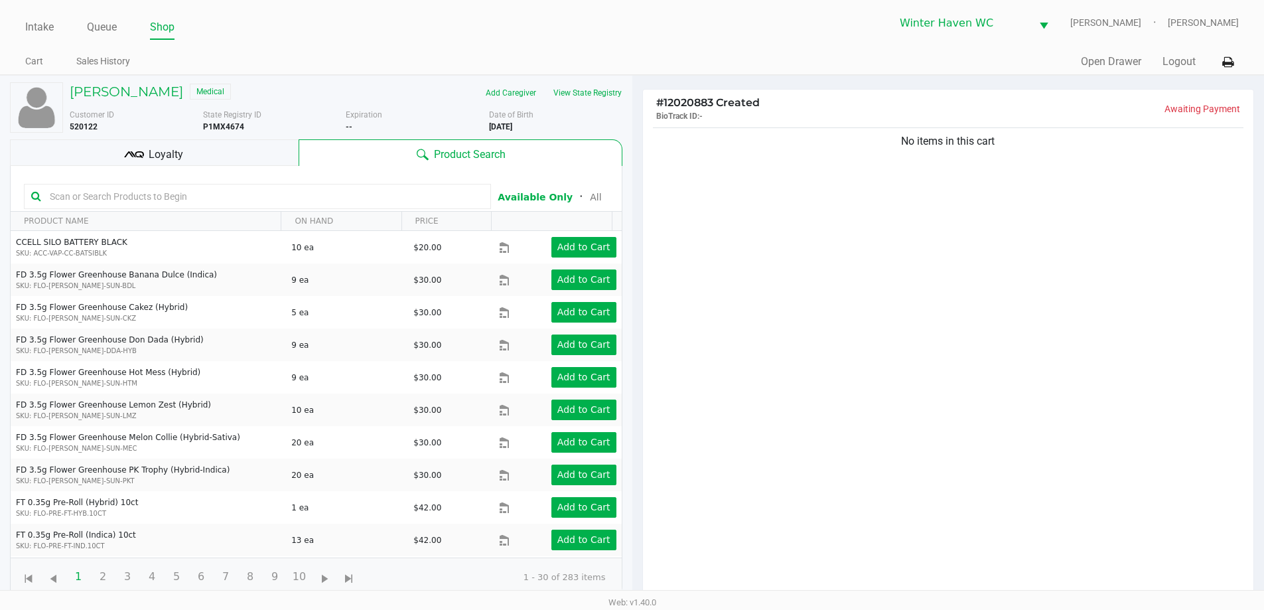
click at [191, 159] on div "Loyalty" at bounding box center [154, 152] width 289 height 27
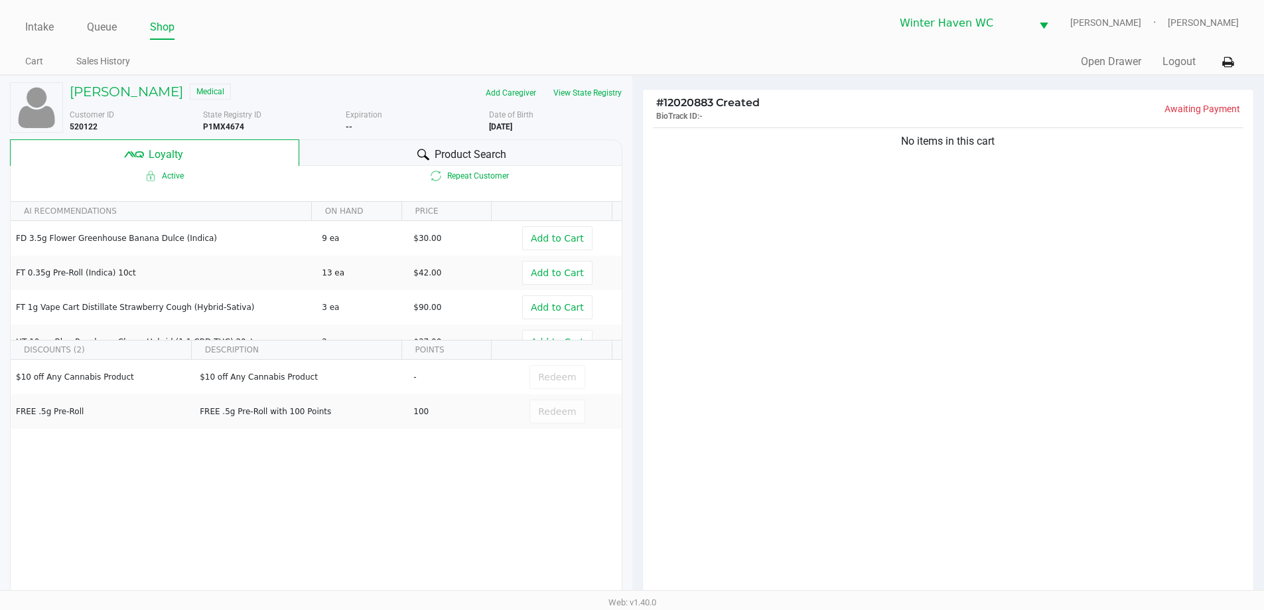
click at [550, 150] on div "Product Search" at bounding box center [460, 152] width 323 height 27
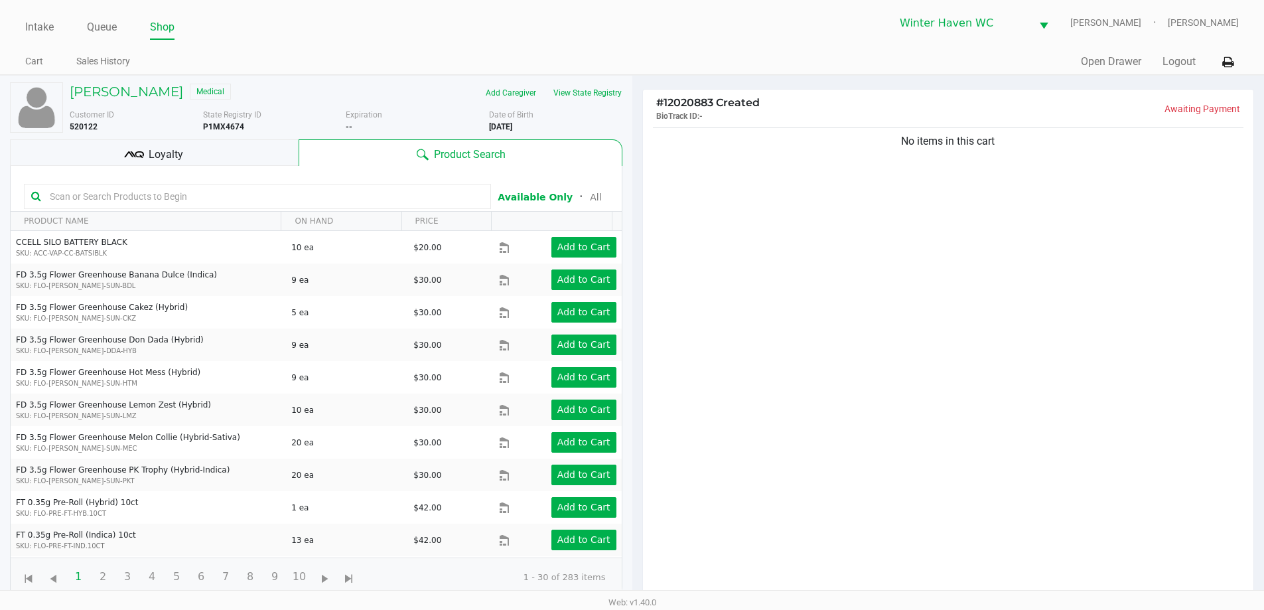
click at [278, 193] on input "text" at bounding box center [263, 196] width 439 height 20
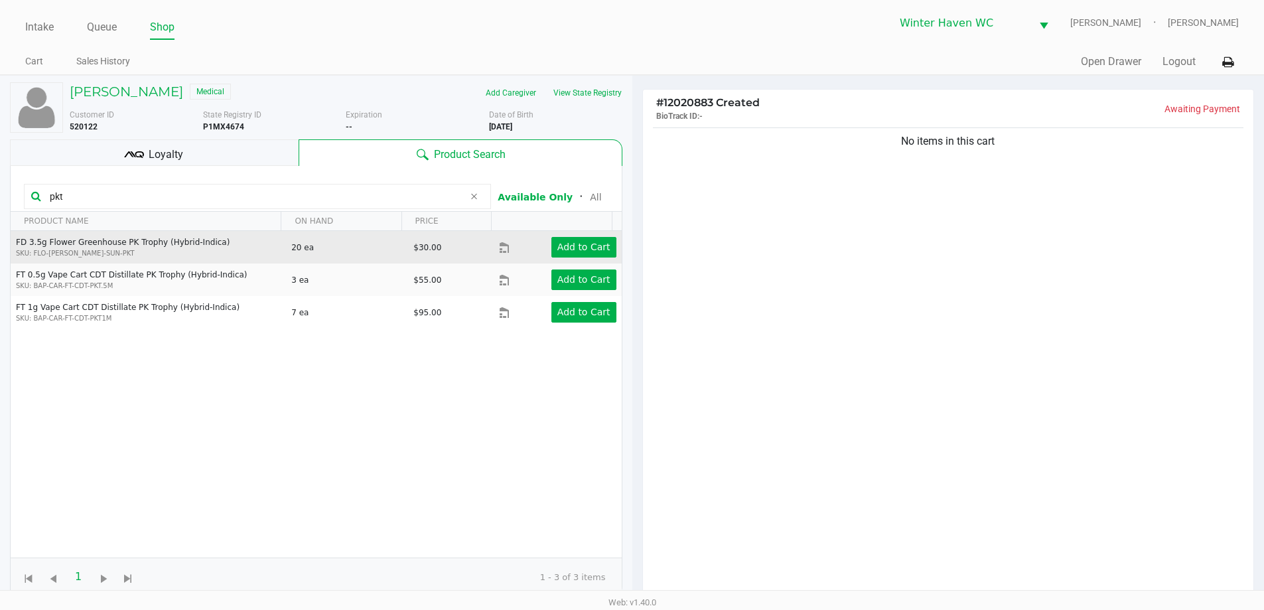
type input "pkt"
click at [555, 261] on td "Add to Cart" at bounding box center [560, 247] width 122 height 33
click at [568, 248] on app-button-loader "Add to Cart" at bounding box center [584, 247] width 53 height 11
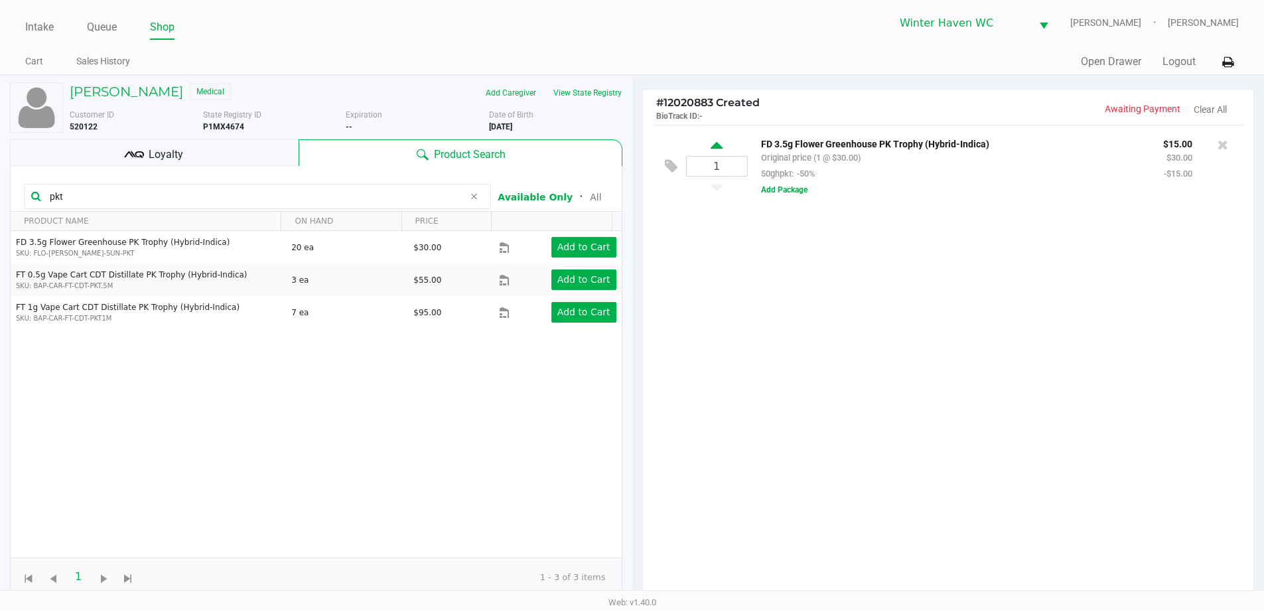
click at [717, 148] on icon at bounding box center [717, 147] width 12 height 17
type input "2"
click at [717, 148] on icon at bounding box center [717, 147] width 12 height 17
type input "3"
click at [203, 157] on div "Loyalty" at bounding box center [154, 152] width 289 height 27
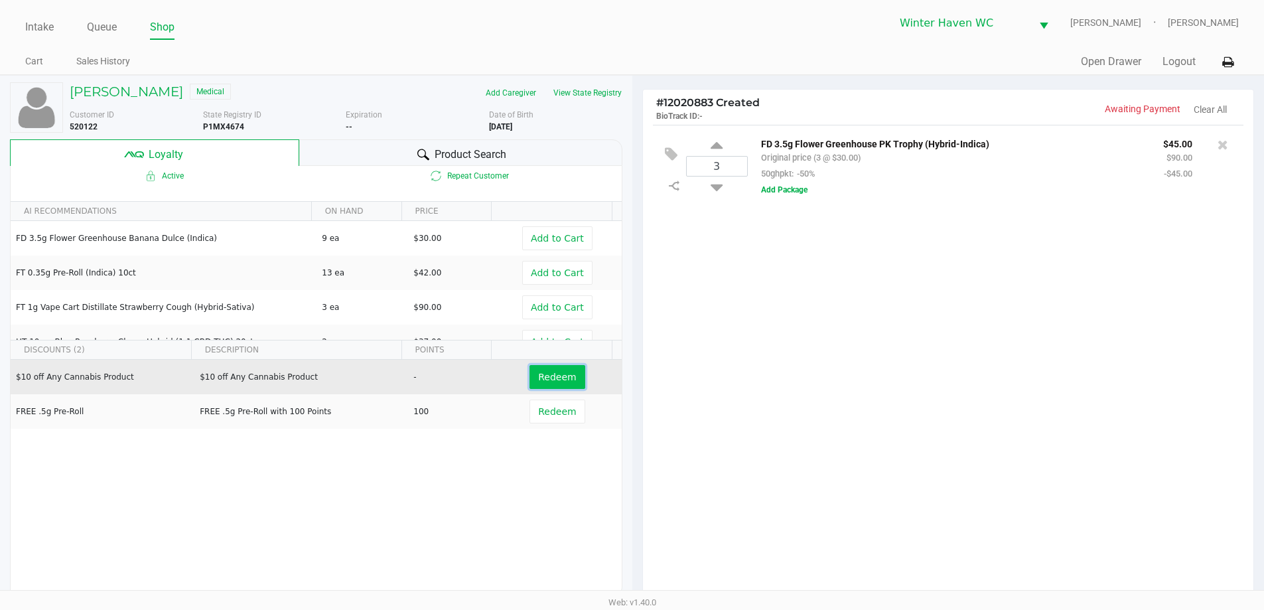
click at [559, 378] on span "Redeem" at bounding box center [557, 377] width 38 height 11
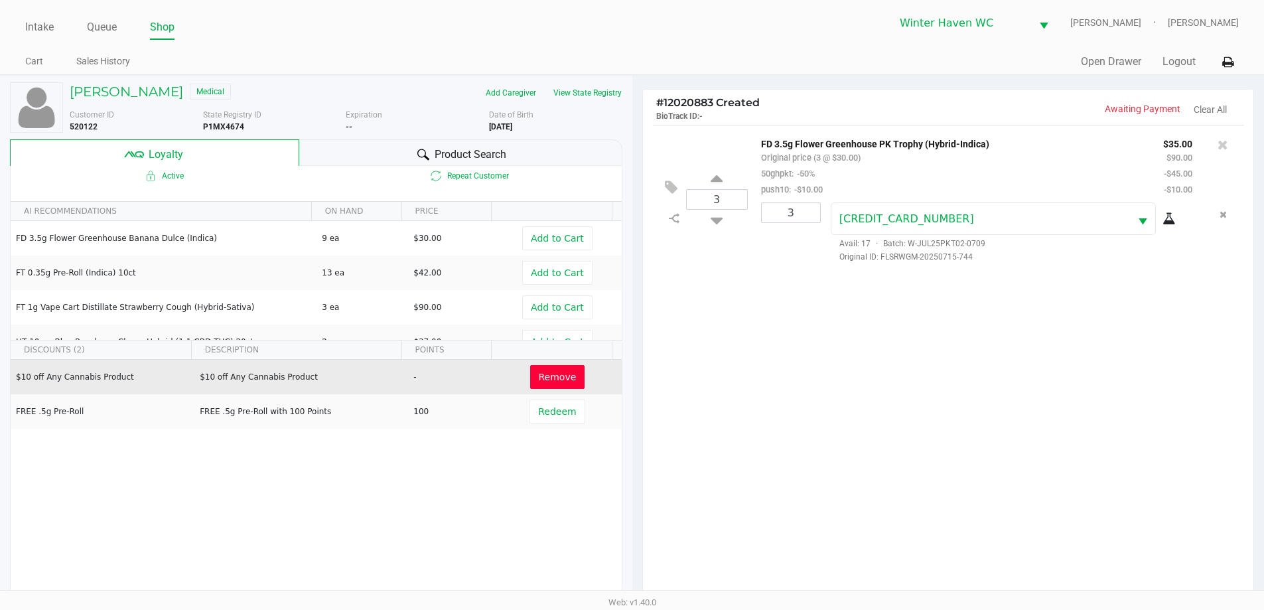
click at [444, 151] on span "Product Search" at bounding box center [471, 155] width 72 height 16
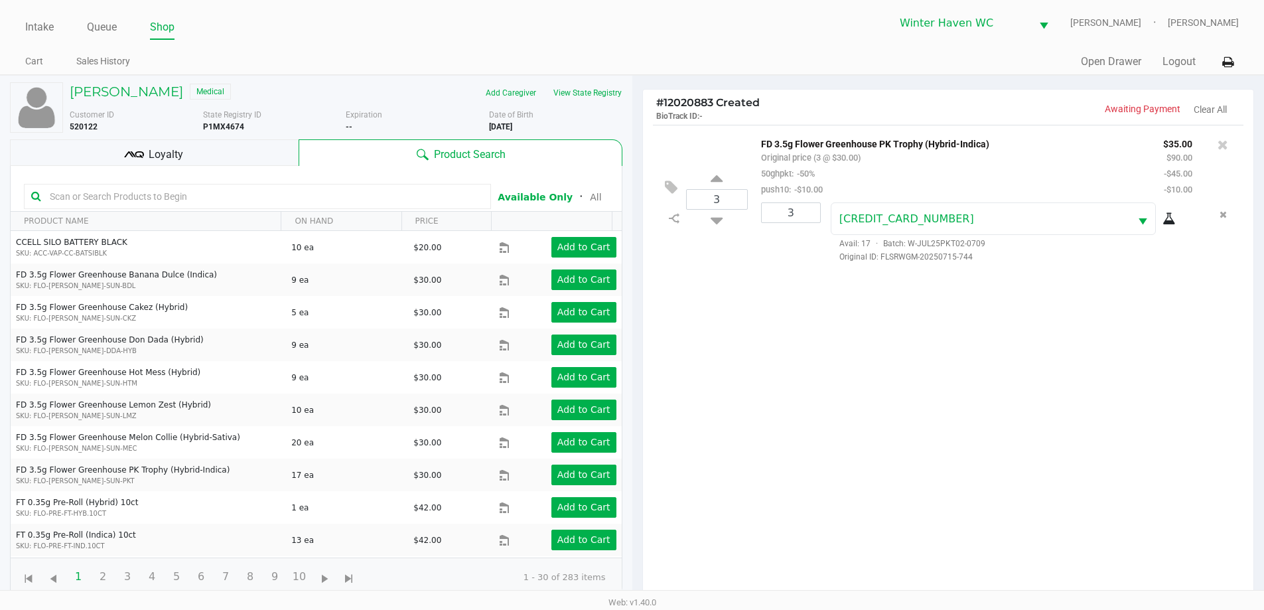
drag, startPoint x: 194, startPoint y: 157, endPoint x: 250, endPoint y: 165, distance: 56.2
click at [199, 155] on div "Loyalty" at bounding box center [154, 152] width 289 height 27
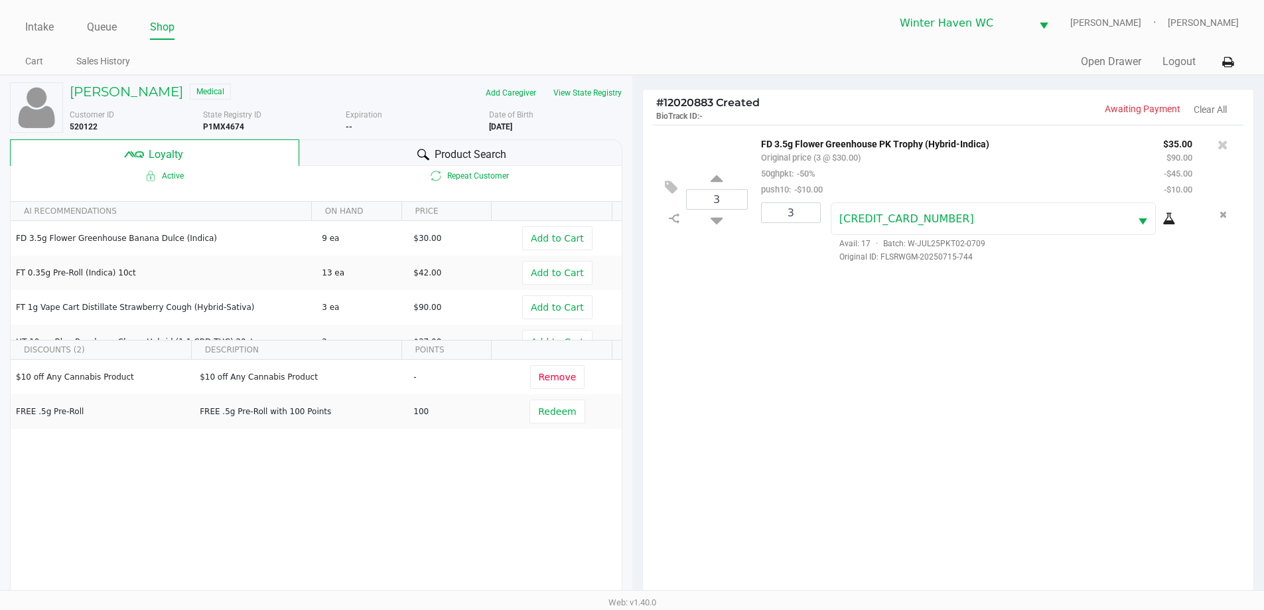
click at [341, 148] on div "Product Search" at bounding box center [460, 152] width 323 height 27
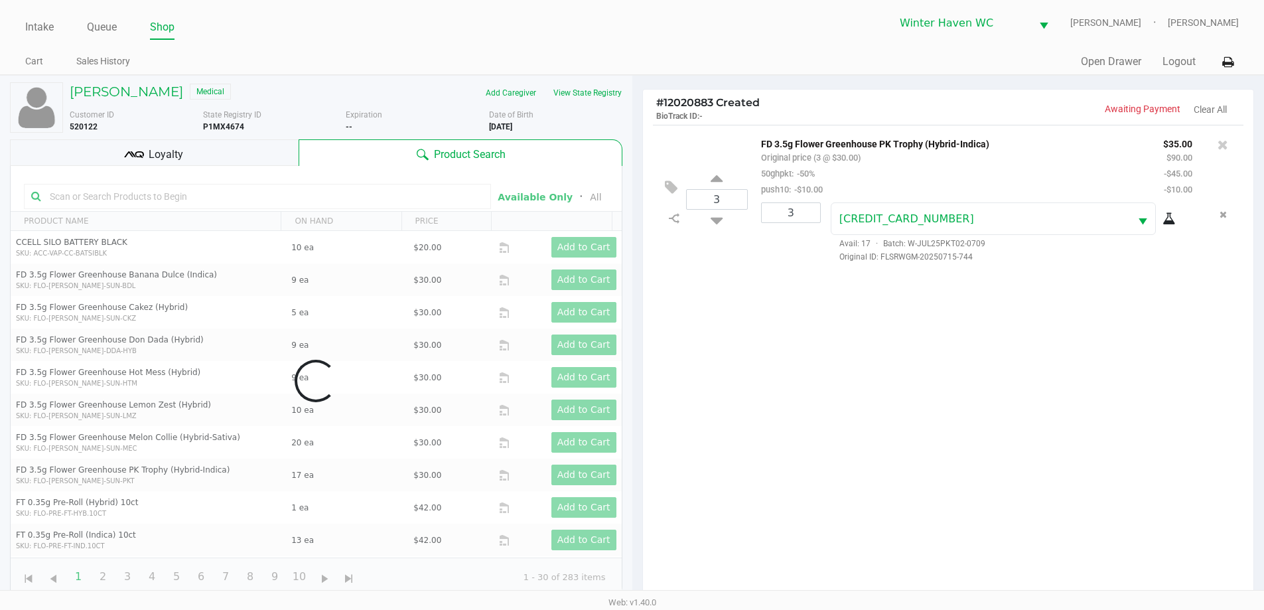
click at [224, 143] on div "Loyalty" at bounding box center [154, 152] width 289 height 27
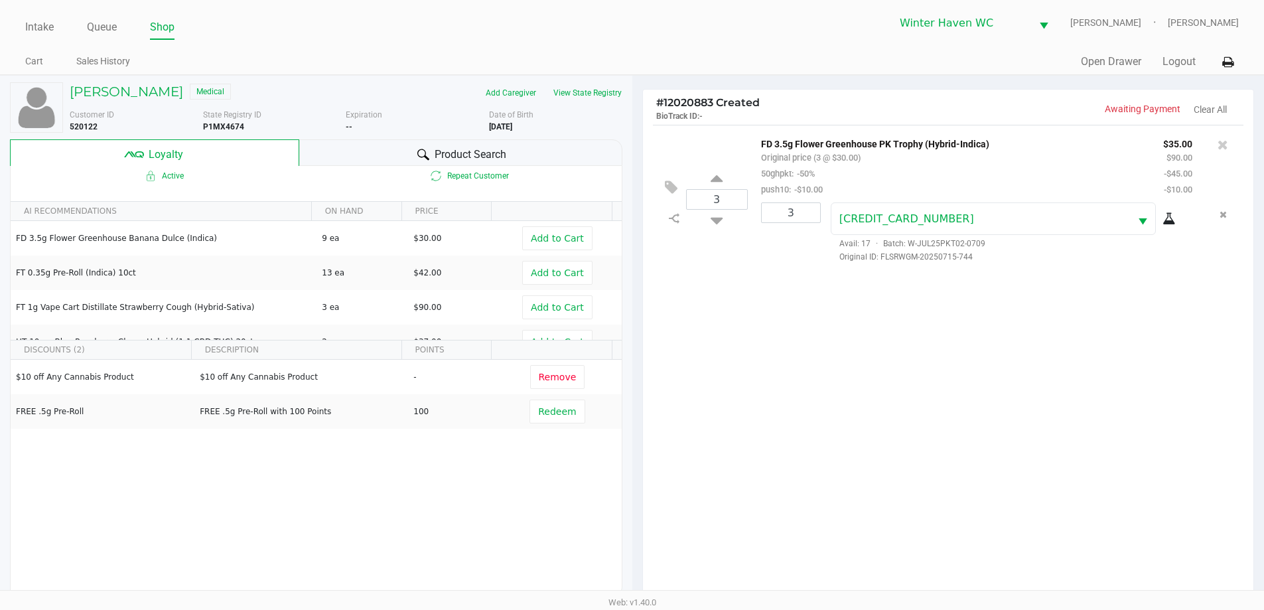
click at [497, 161] on span "Product Search" at bounding box center [471, 155] width 72 height 16
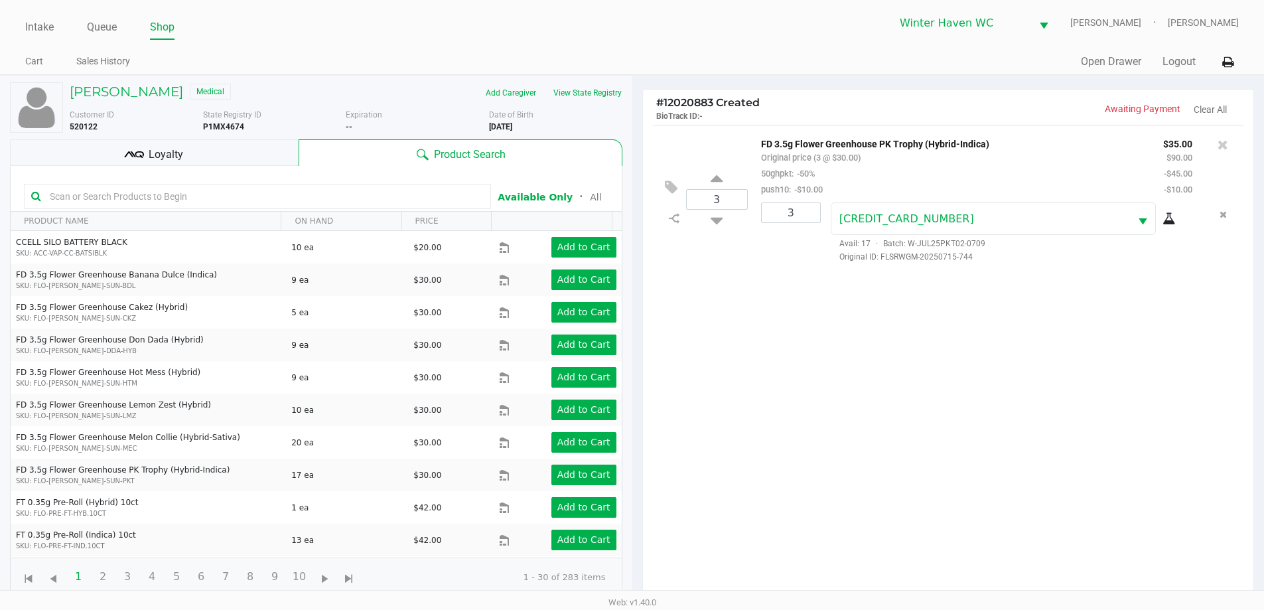
click at [270, 144] on div "Loyalty" at bounding box center [154, 152] width 289 height 27
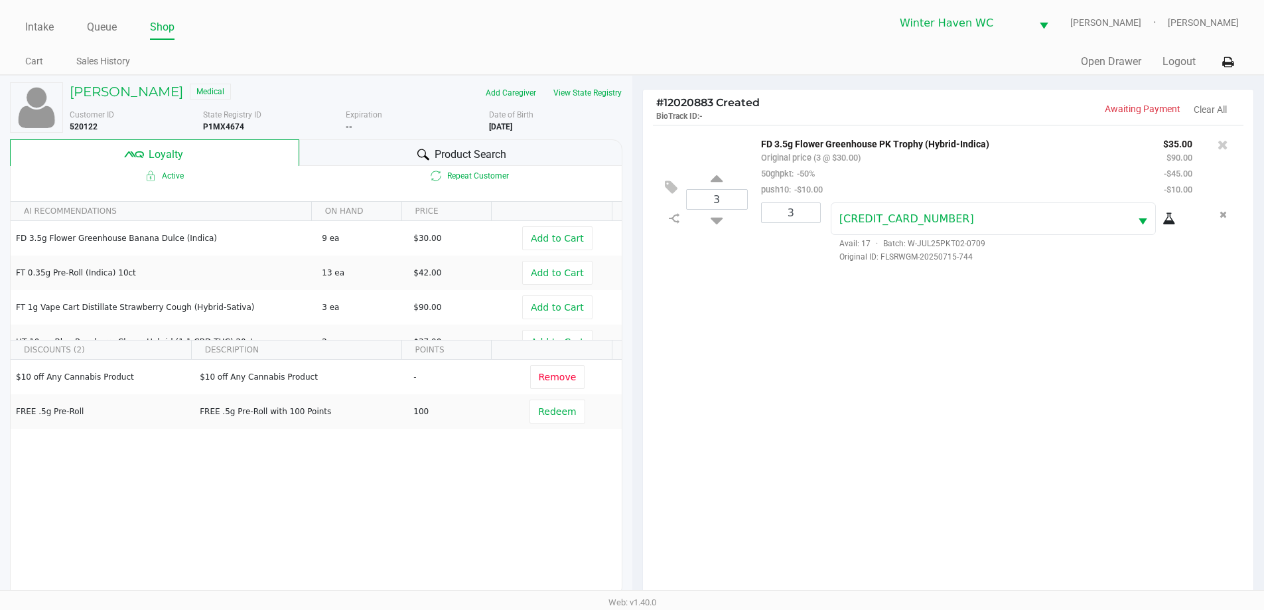
click at [345, 154] on div "Product Search" at bounding box center [460, 152] width 323 height 27
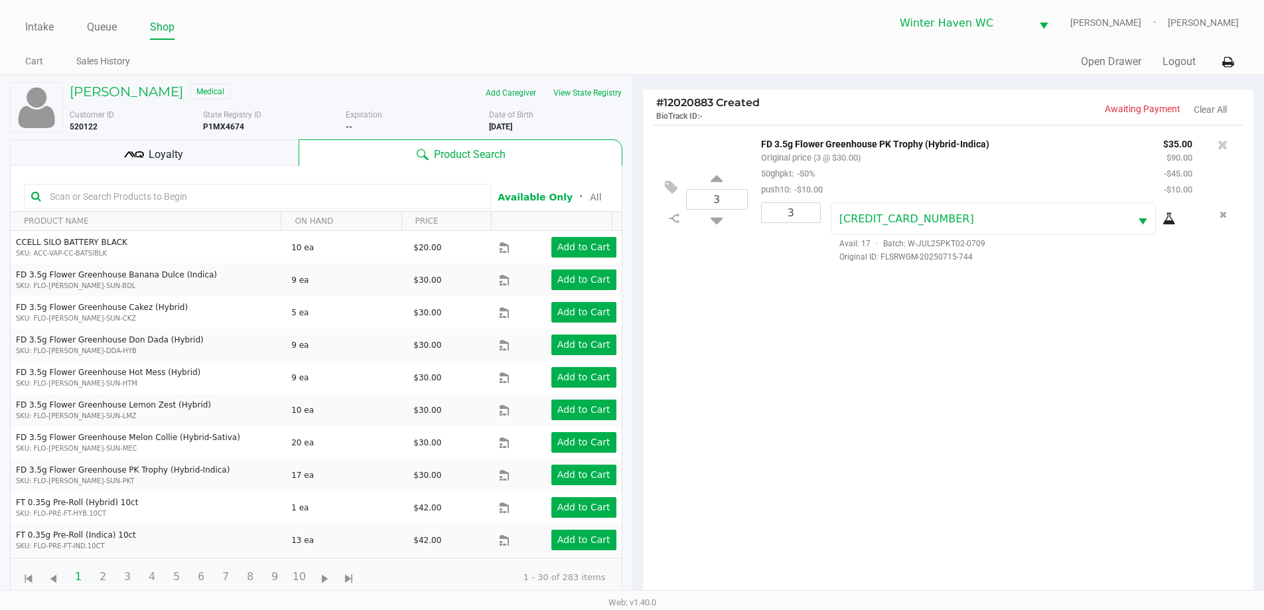
click at [261, 145] on div "Loyalty" at bounding box center [154, 152] width 289 height 27
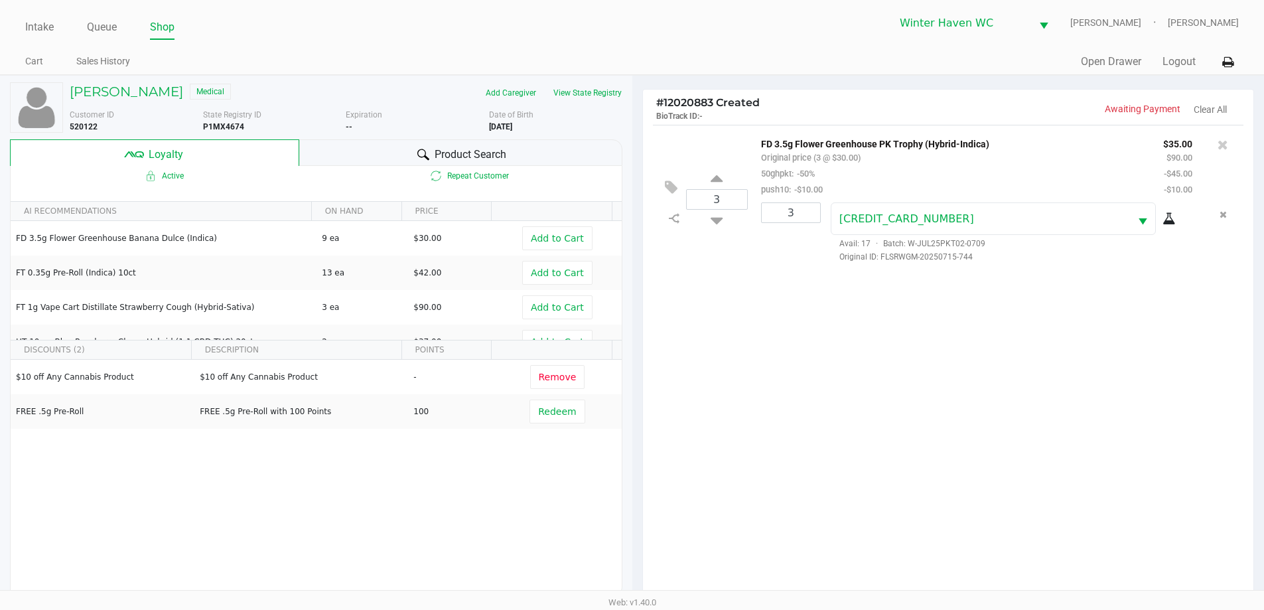
click at [337, 151] on div "Product Search" at bounding box center [460, 152] width 323 height 27
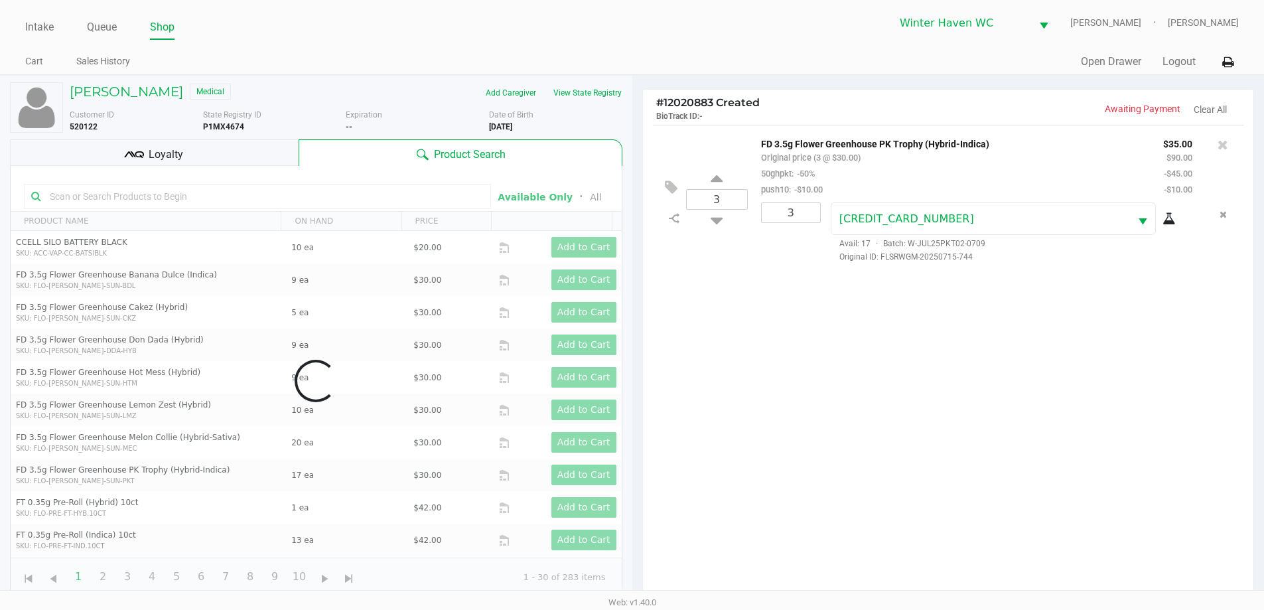
click at [244, 151] on div "Loyalty" at bounding box center [154, 152] width 289 height 27
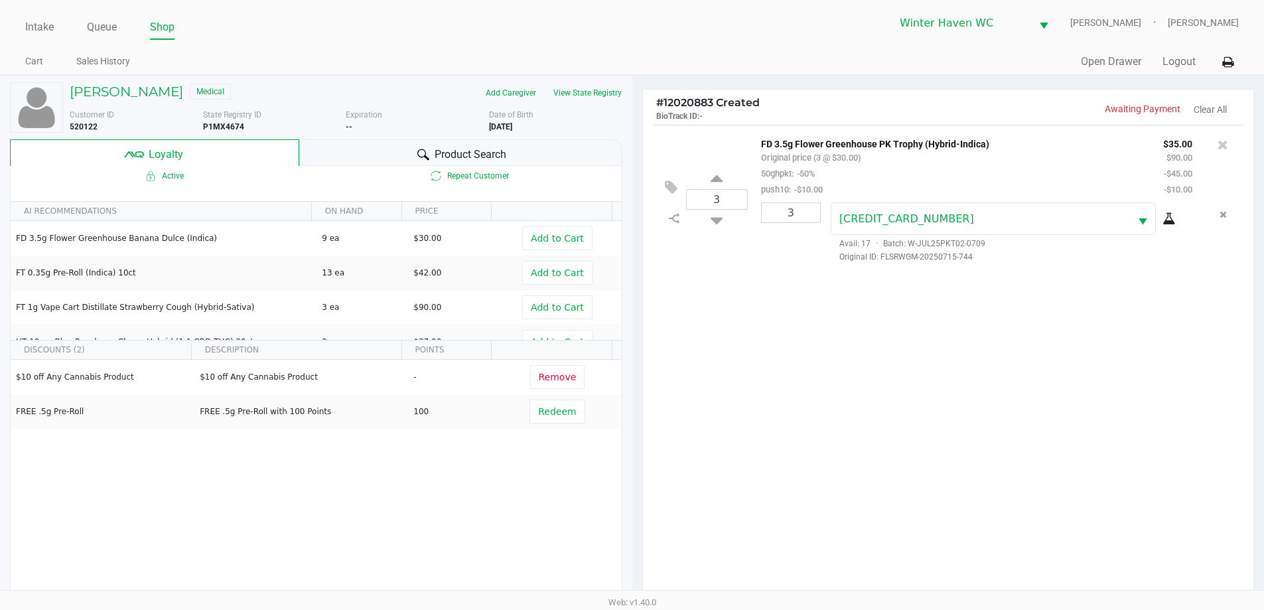
click at [356, 148] on div "Product Search" at bounding box center [460, 152] width 323 height 27
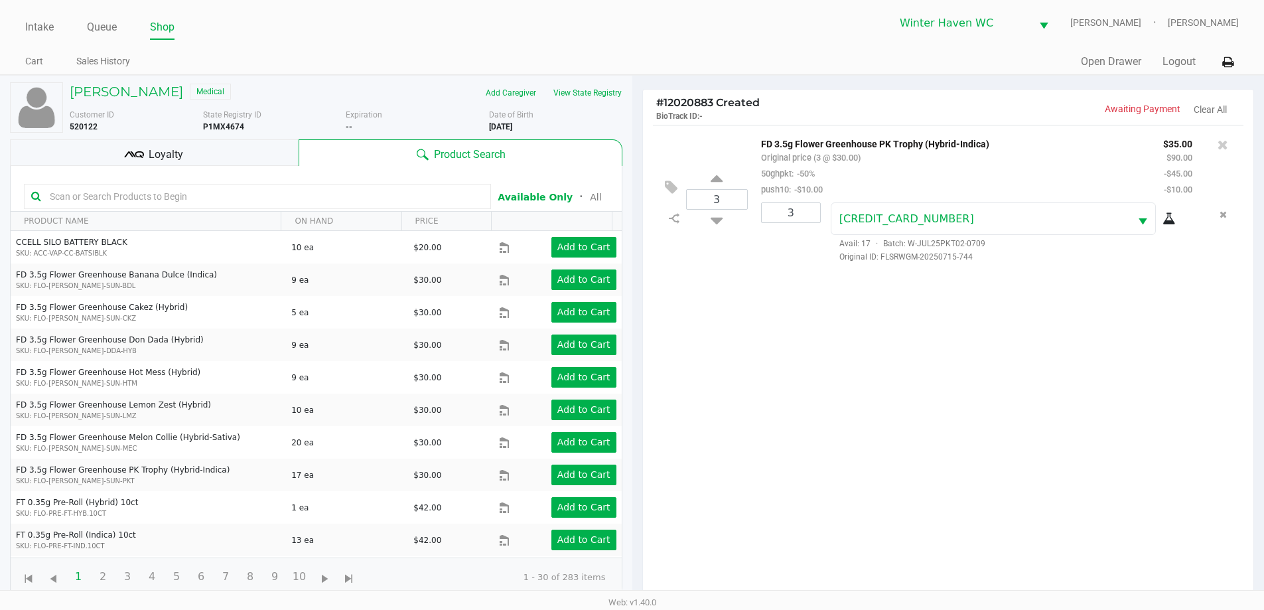
click at [202, 152] on div "Loyalty" at bounding box center [154, 152] width 289 height 27
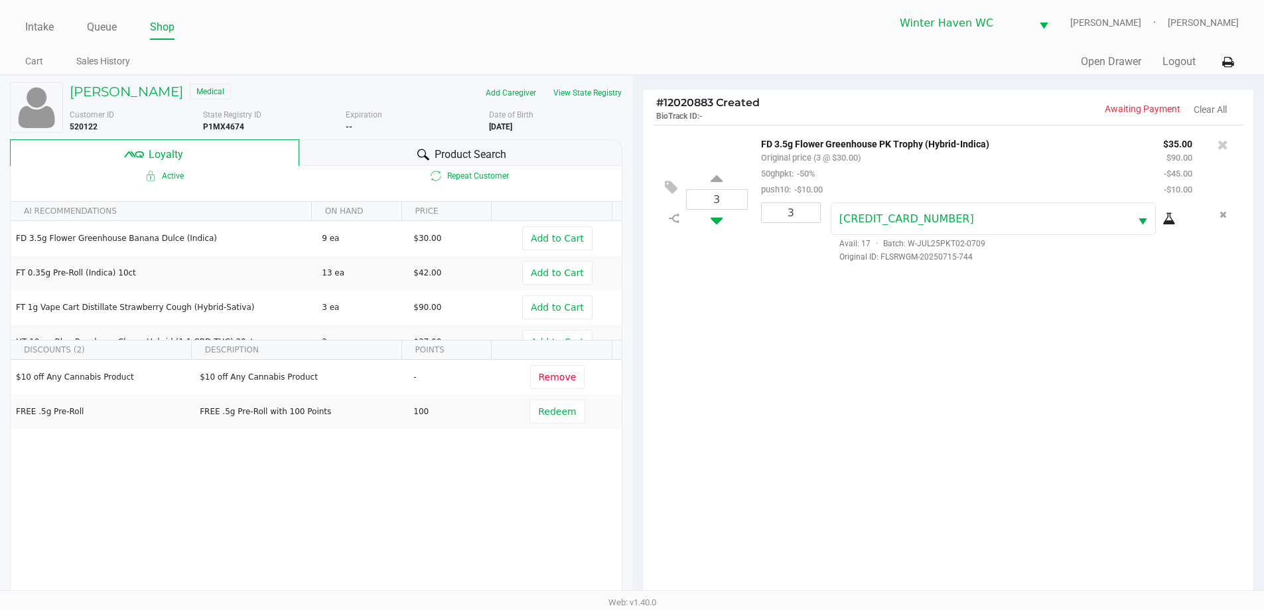
click at [717, 214] on icon at bounding box center [717, 218] width 12 height 17
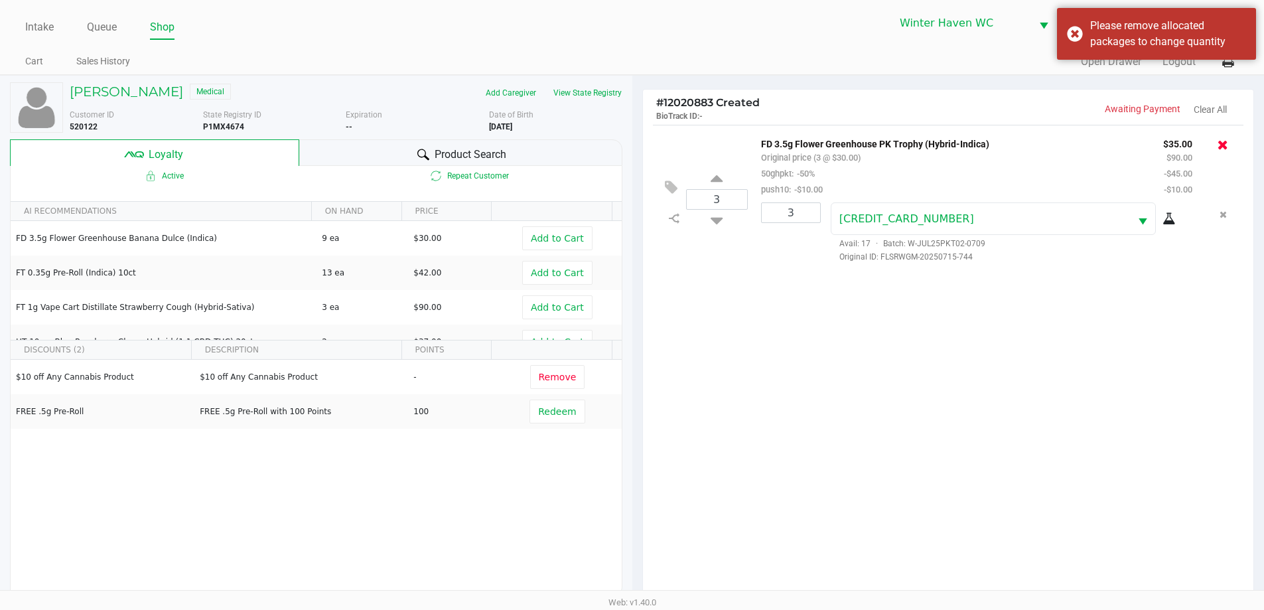
click at [1225, 151] on icon at bounding box center [1223, 144] width 11 height 13
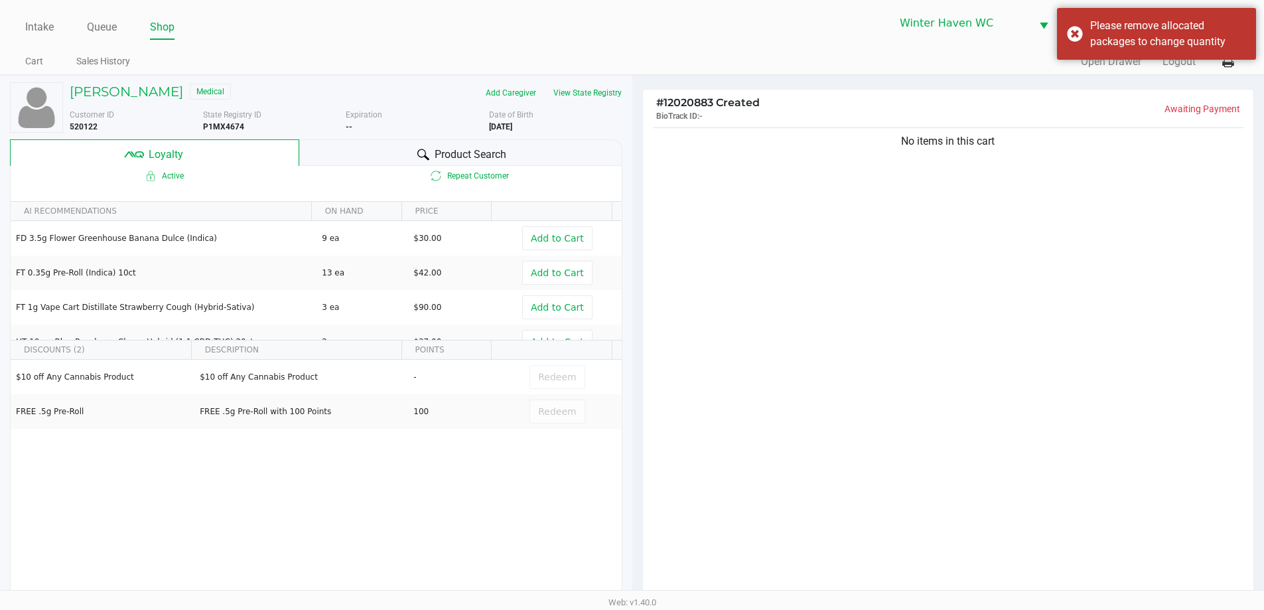
click at [757, 367] on div "No items in this cart" at bounding box center [948, 366] width 611 height 482
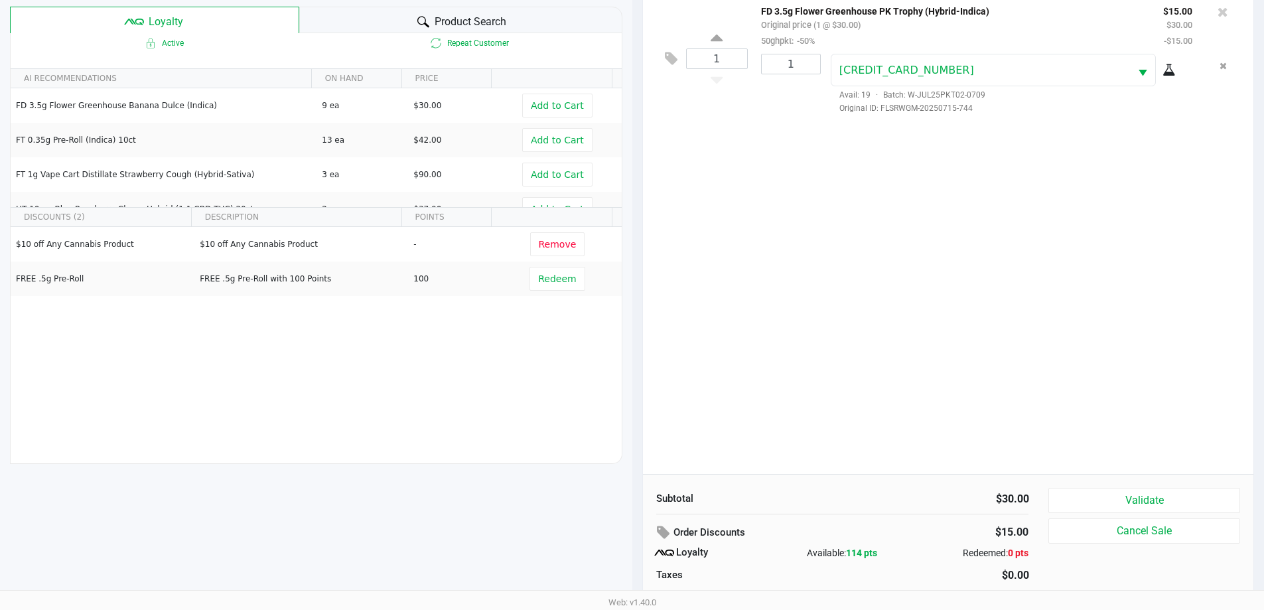
scroll to position [159, 0]
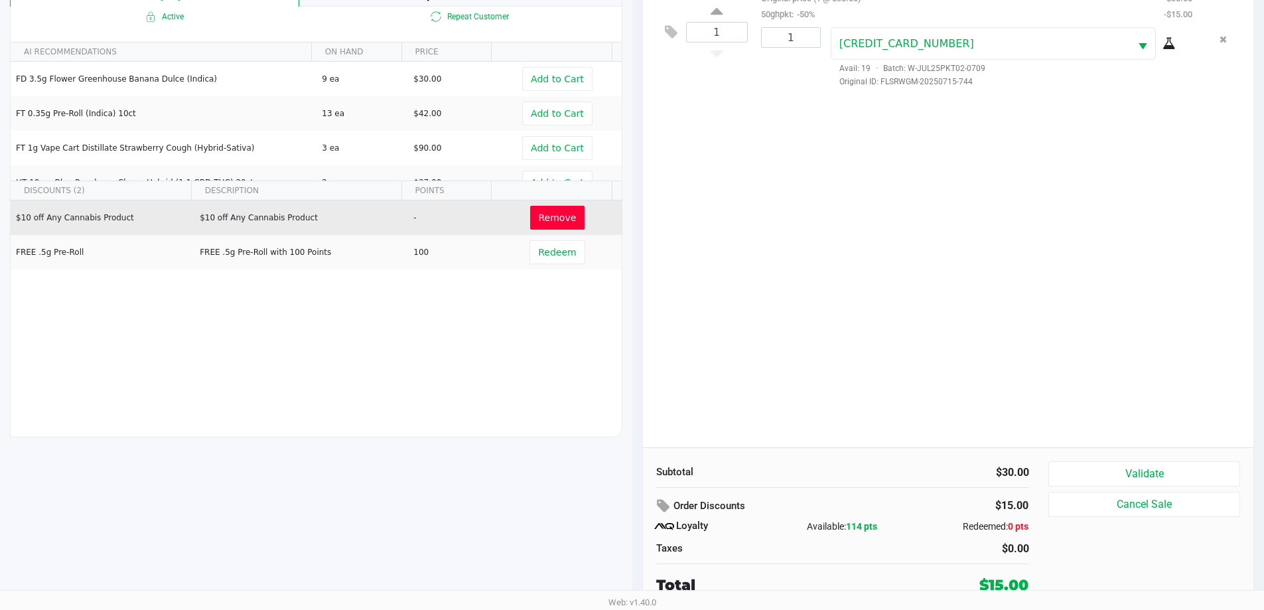
click at [556, 210] on button "Remove" at bounding box center [557, 218] width 55 height 24
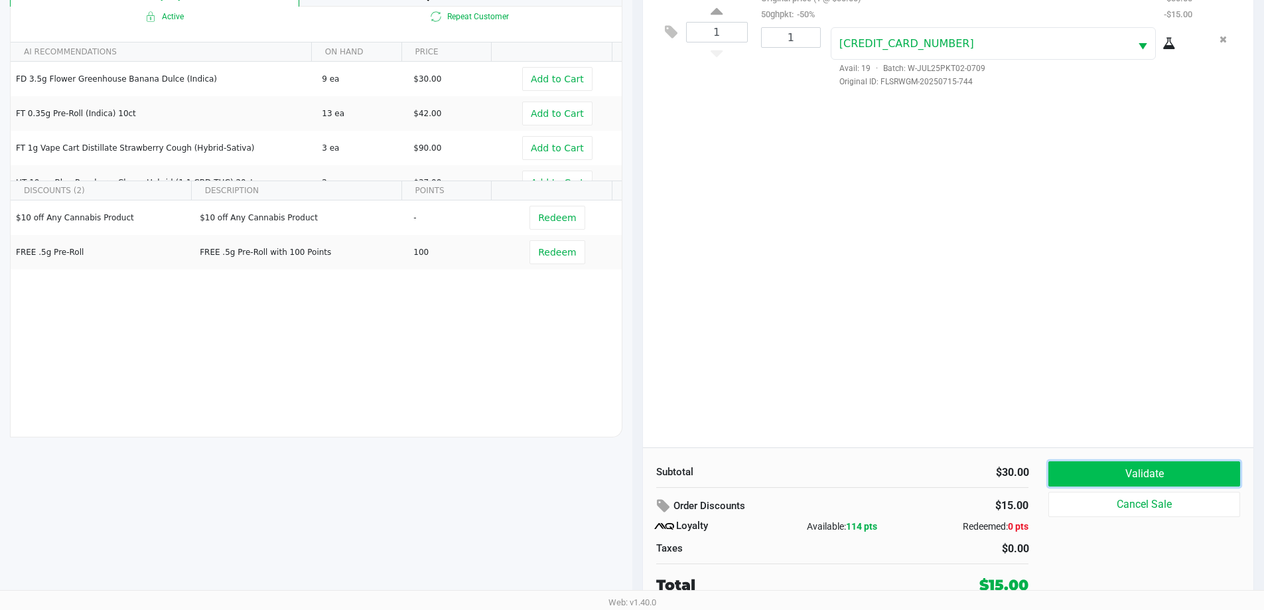
click at [1220, 472] on button "Validate" at bounding box center [1144, 473] width 191 height 25
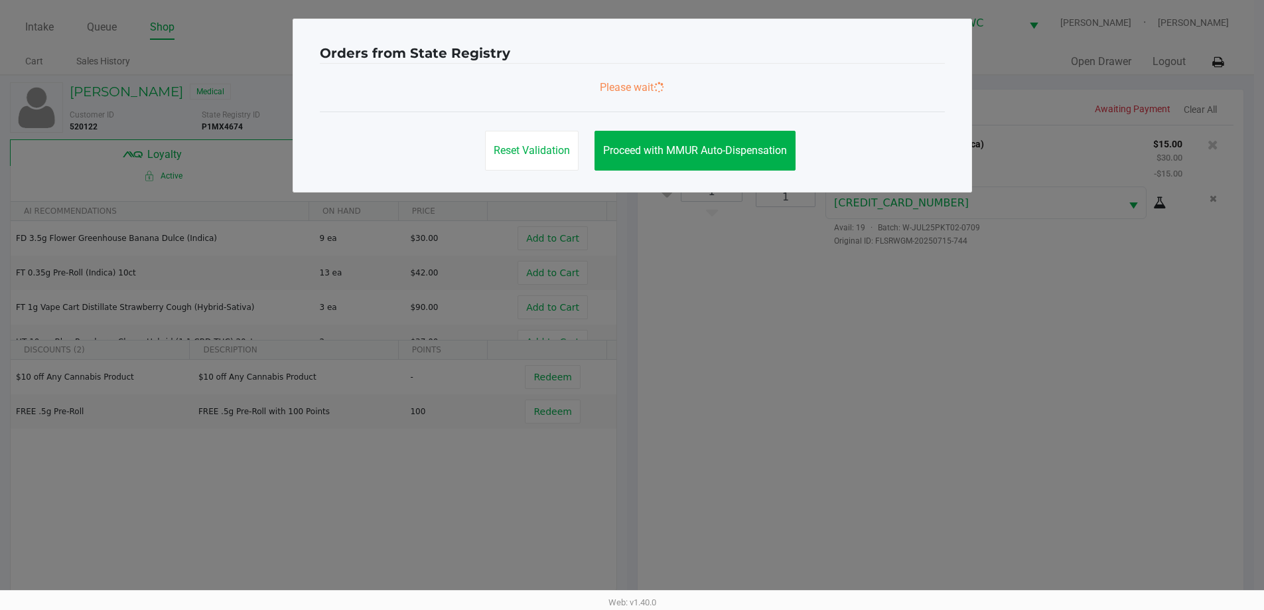
scroll to position [0, 0]
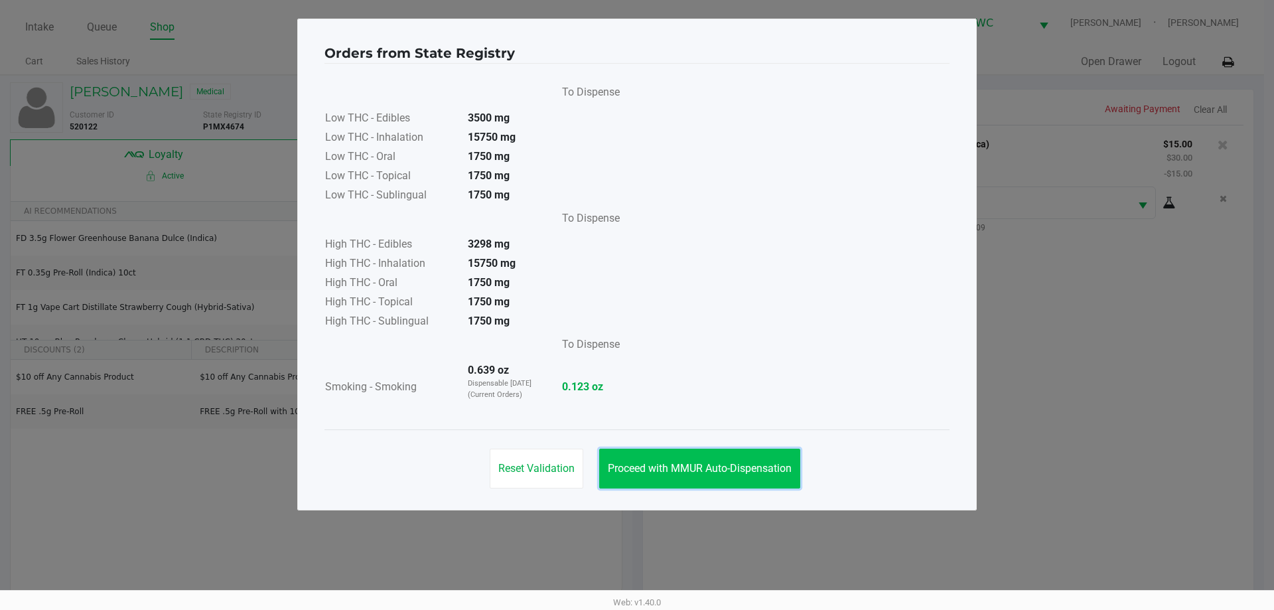
click at [709, 480] on button "Proceed with MMUR Auto-Dispensation" at bounding box center [699, 469] width 201 height 40
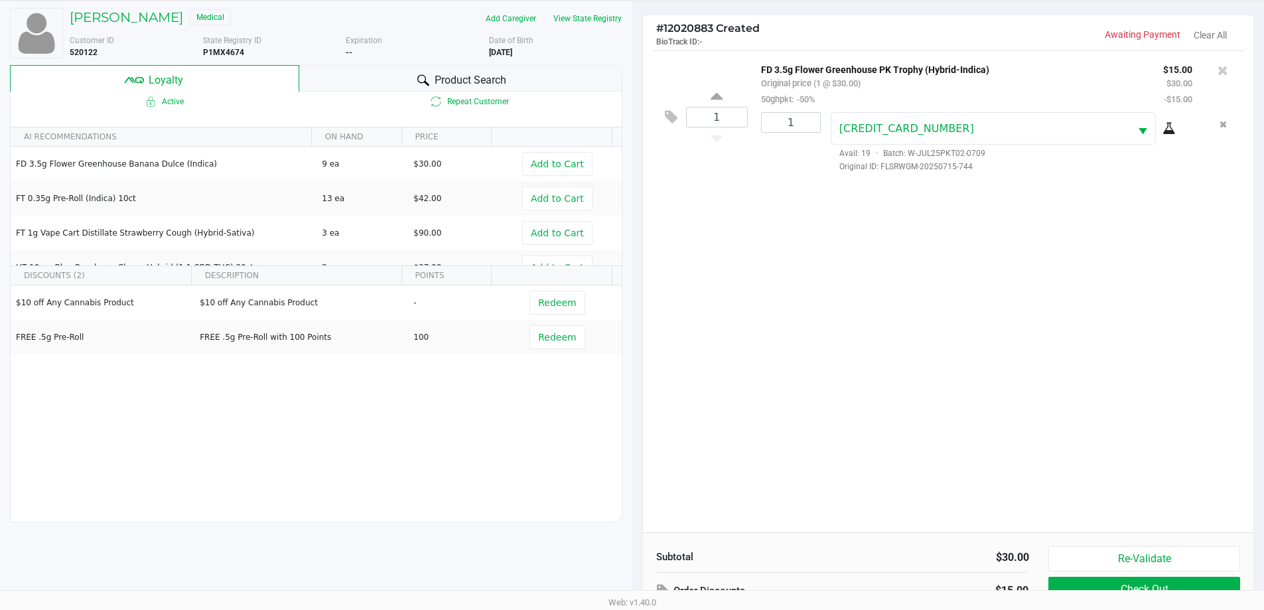
scroll to position [159, 0]
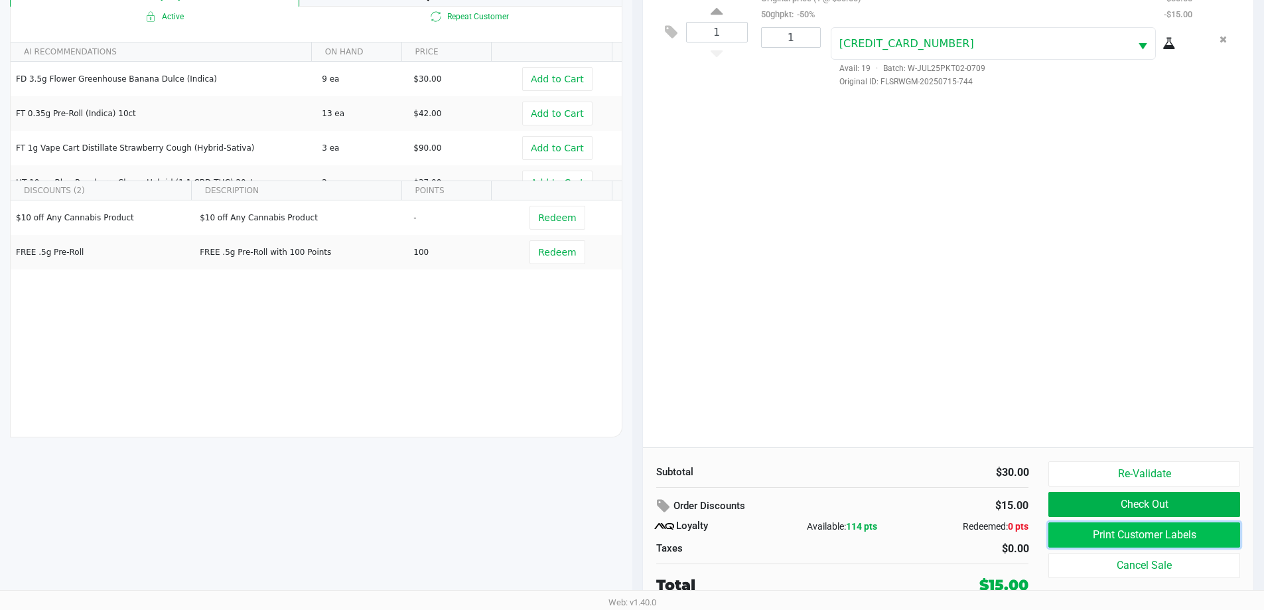
click at [1099, 542] on button "Print Customer Labels" at bounding box center [1144, 534] width 191 height 25
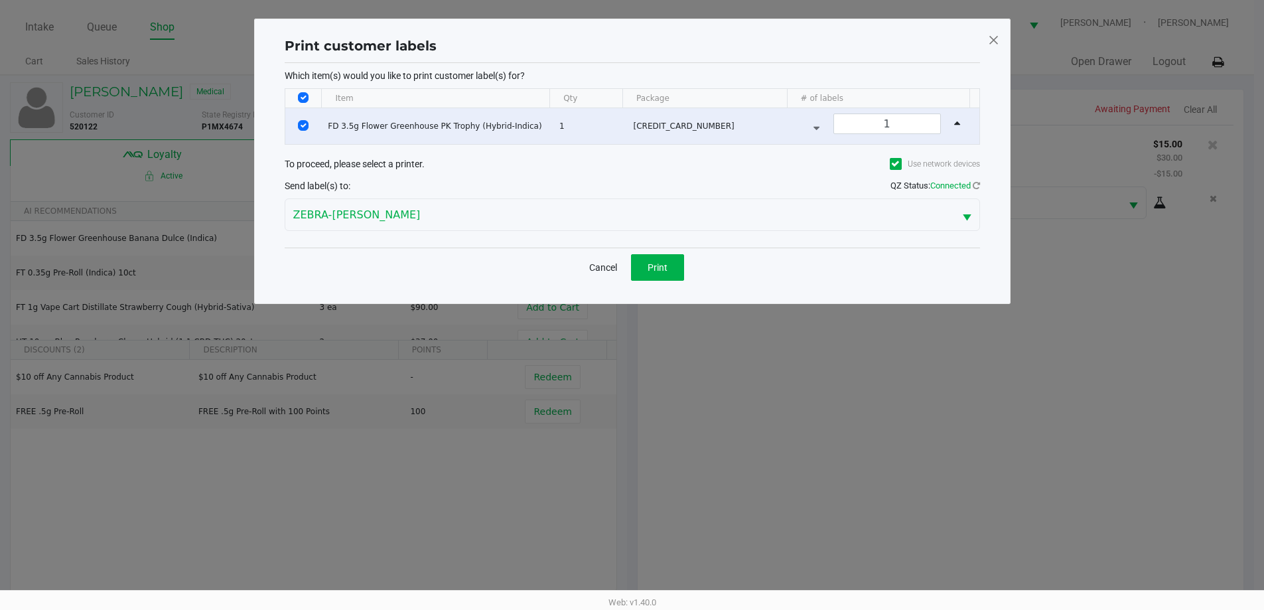
scroll to position [0, 0]
click at [673, 272] on button "Print" at bounding box center [662, 267] width 53 height 27
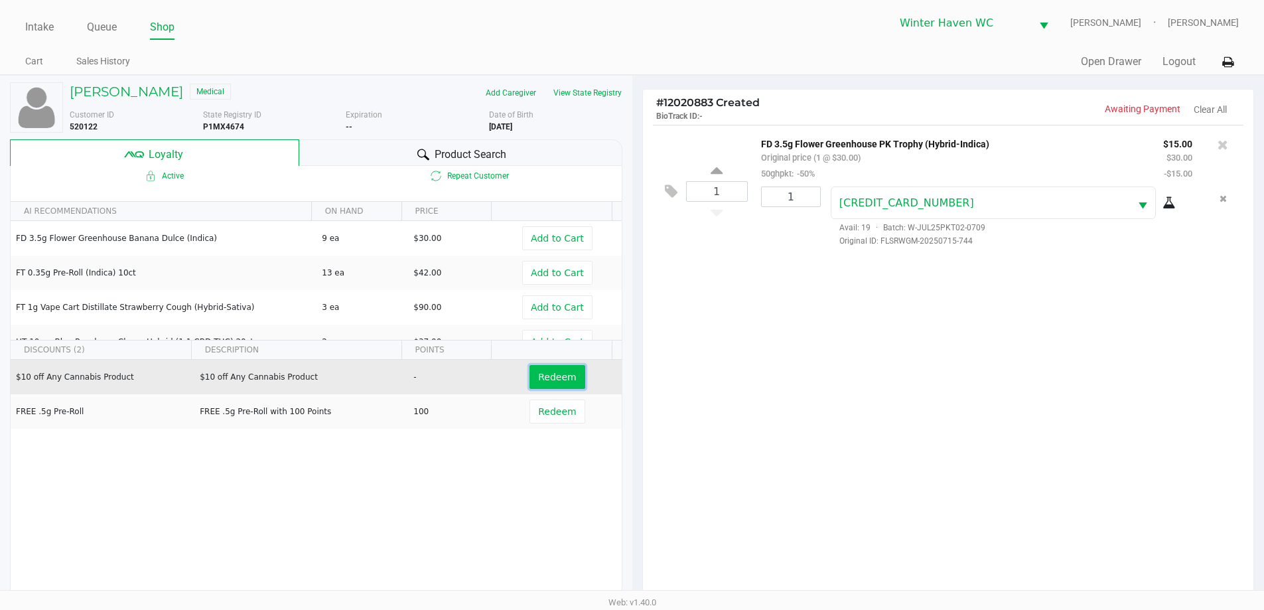
click at [544, 377] on span "Redeem" at bounding box center [557, 377] width 38 height 11
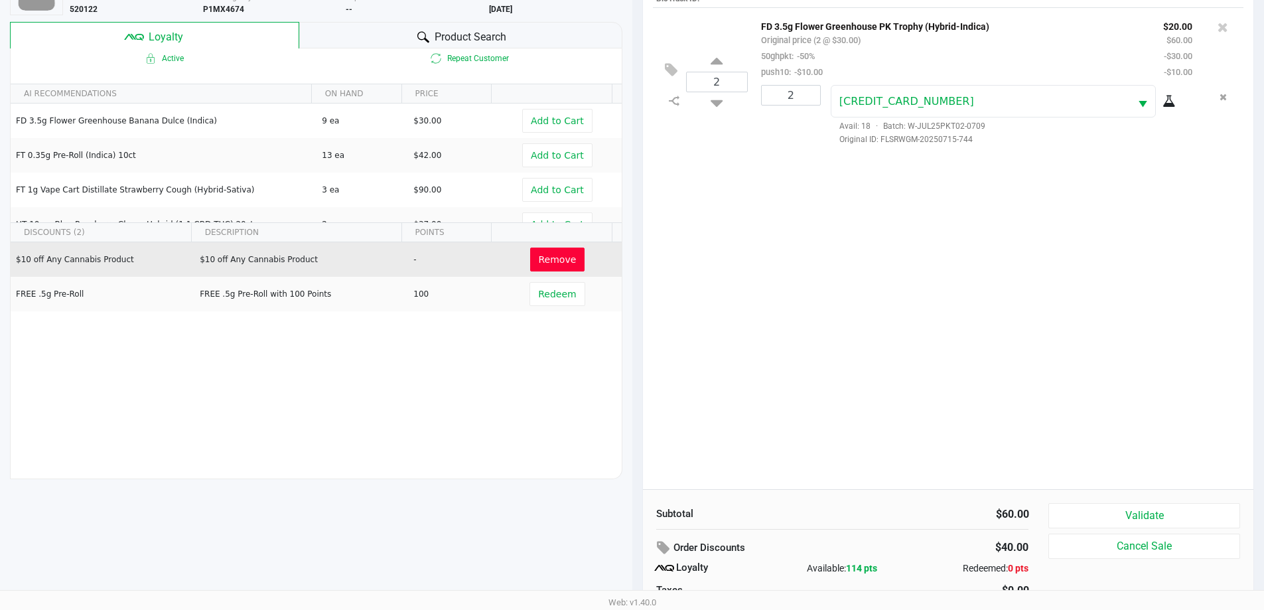
scroll to position [27, 0]
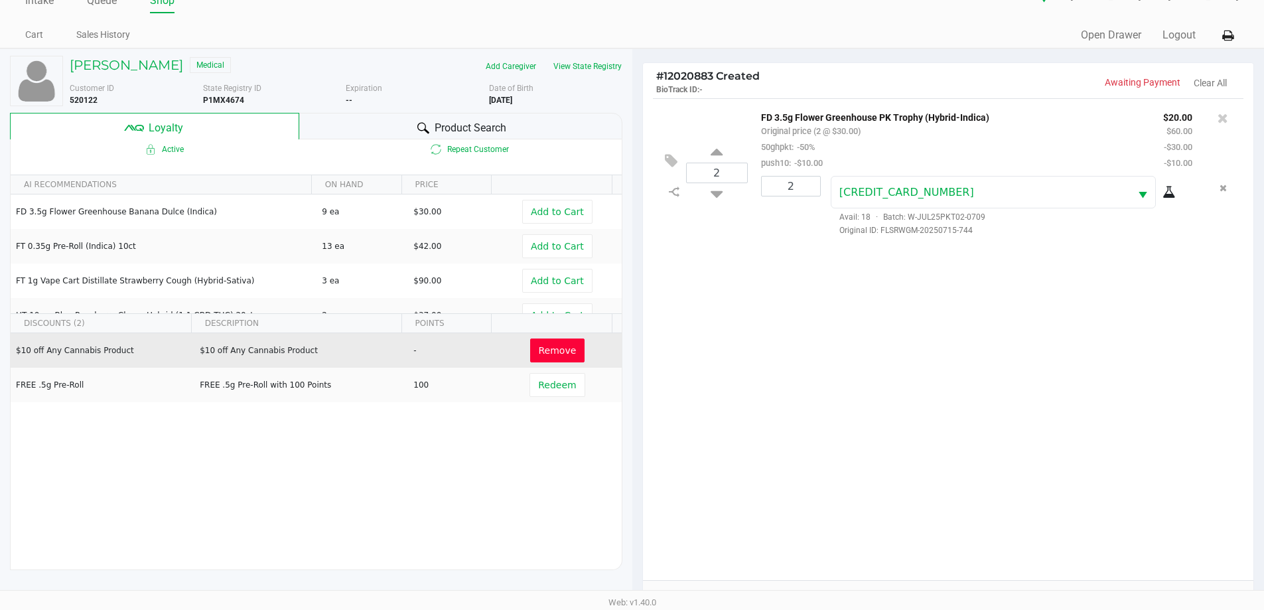
click at [530, 342] on button "Remove" at bounding box center [557, 350] width 55 height 24
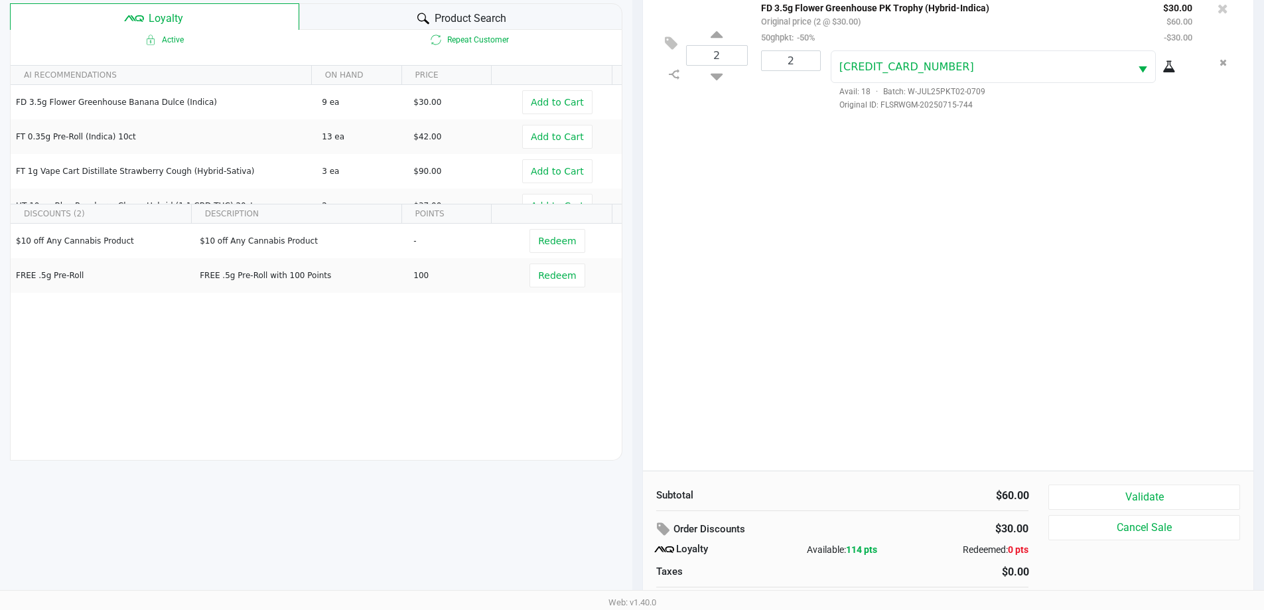
scroll to position [159, 0]
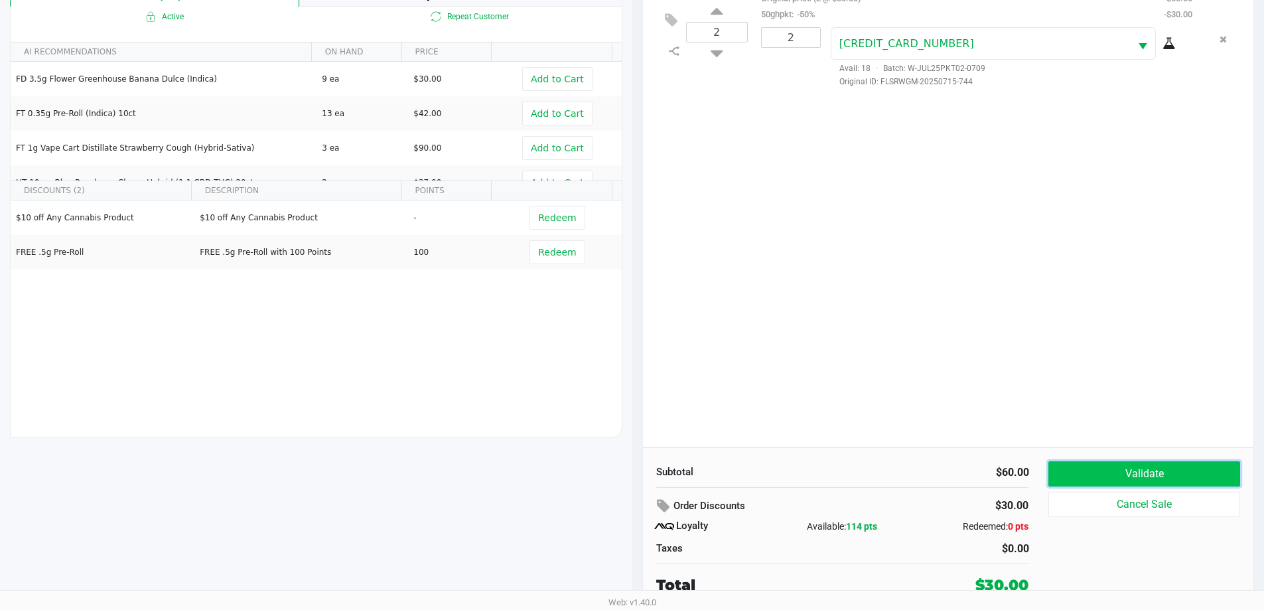
click at [1184, 473] on button "Validate" at bounding box center [1144, 473] width 191 height 25
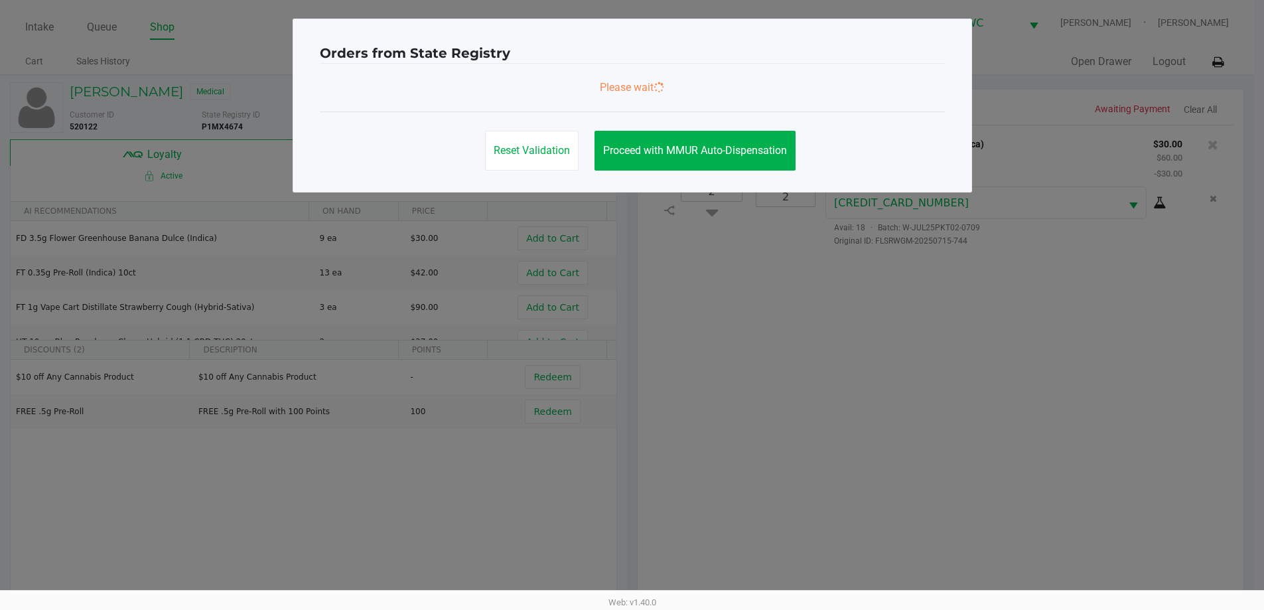
scroll to position [0, 0]
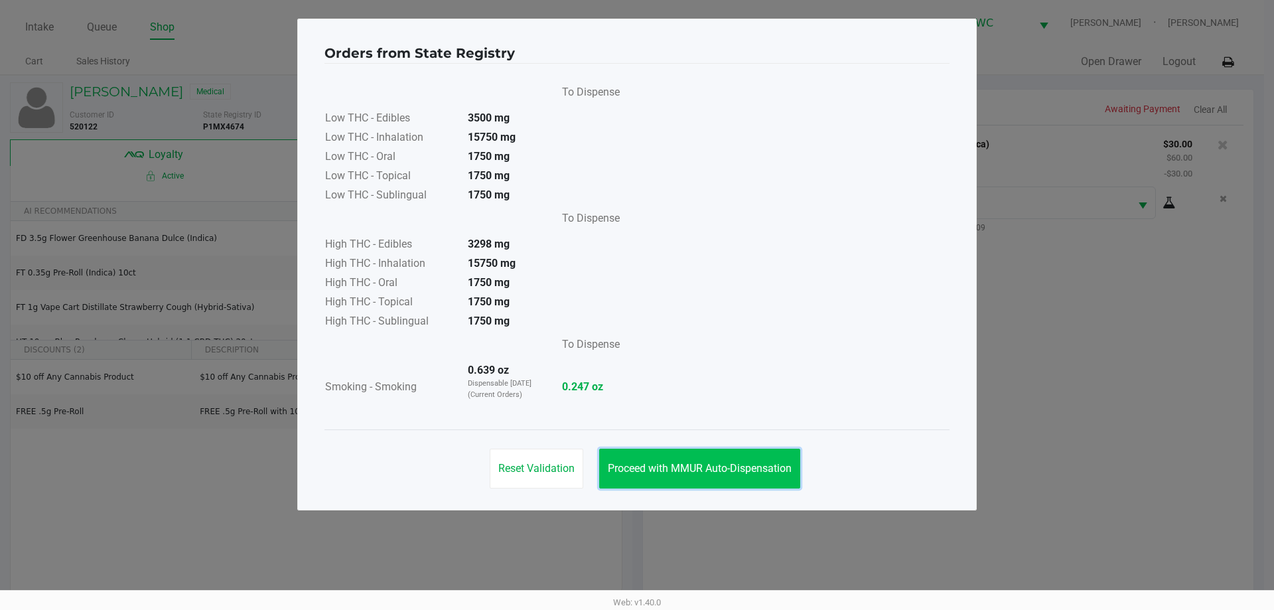
click at [700, 463] on span "Proceed with MMUR Auto-Dispensation" at bounding box center [700, 468] width 184 height 13
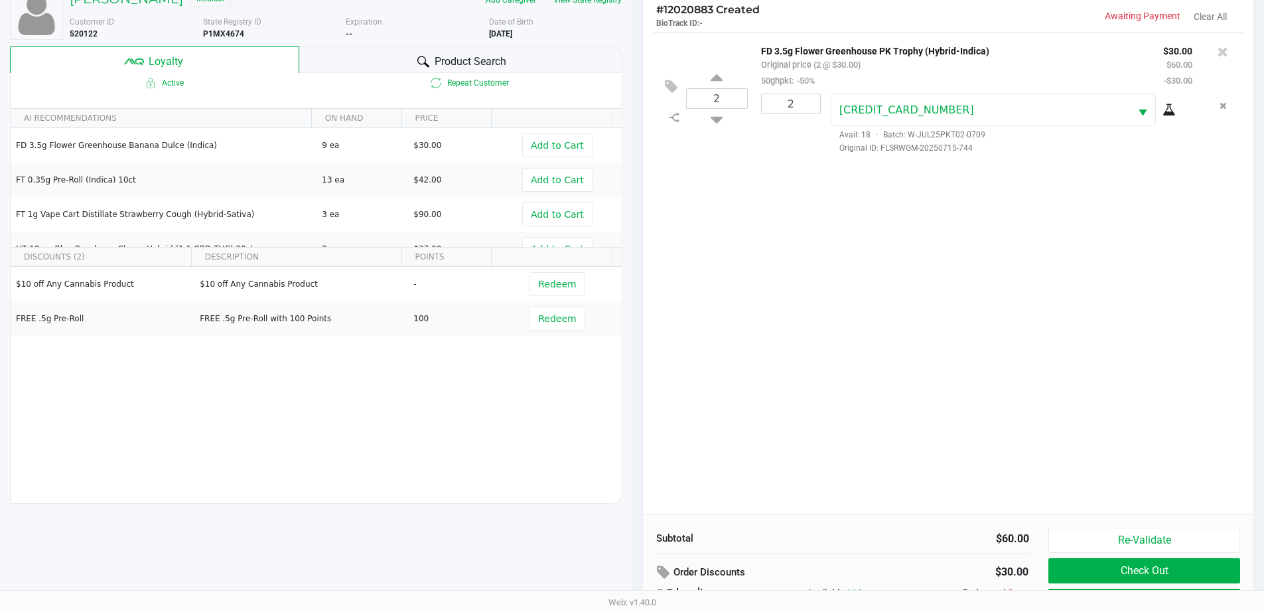
scroll to position [159, 0]
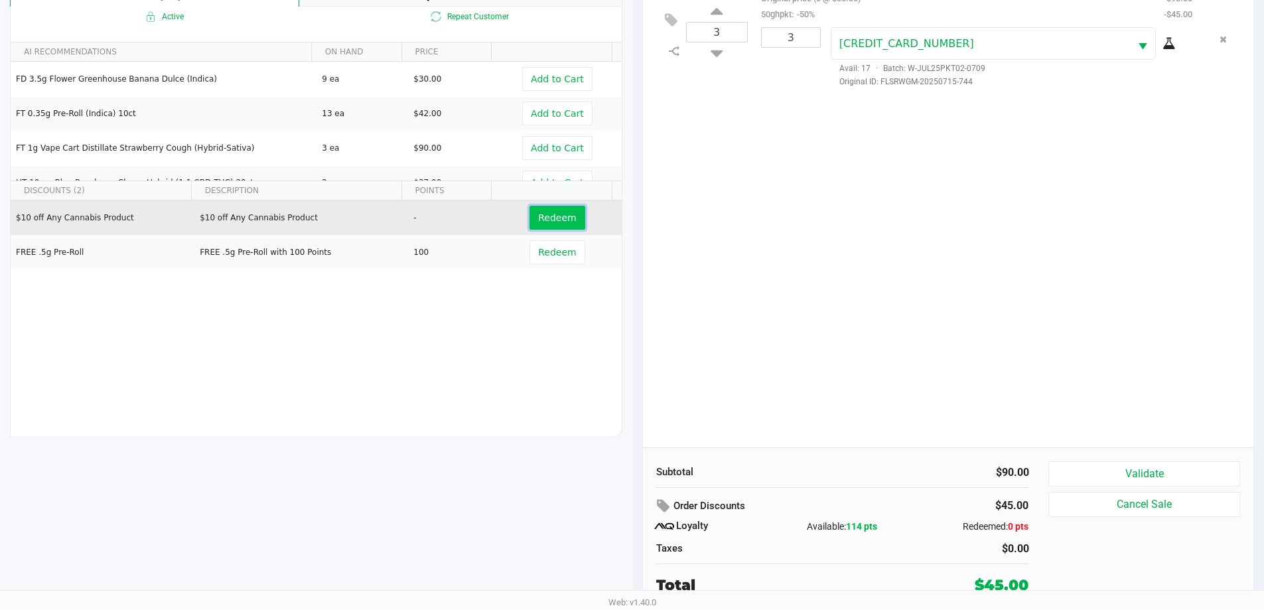
click at [548, 211] on button "Redeem" at bounding box center [557, 218] width 55 height 24
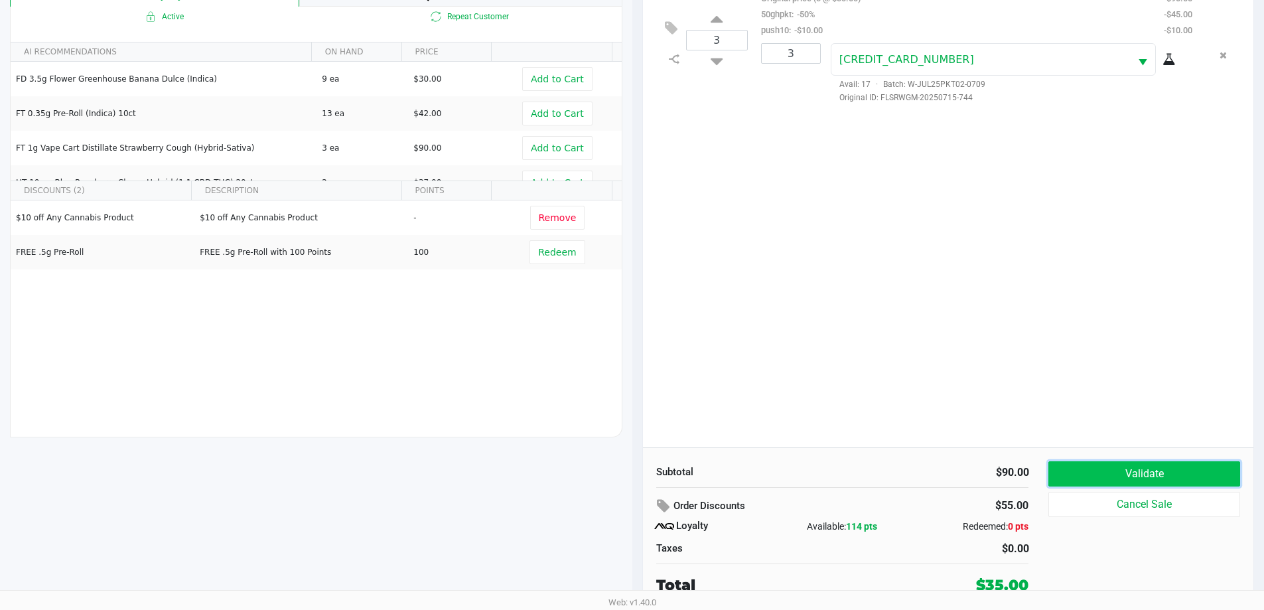
click at [1120, 464] on button "Validate" at bounding box center [1144, 473] width 191 height 25
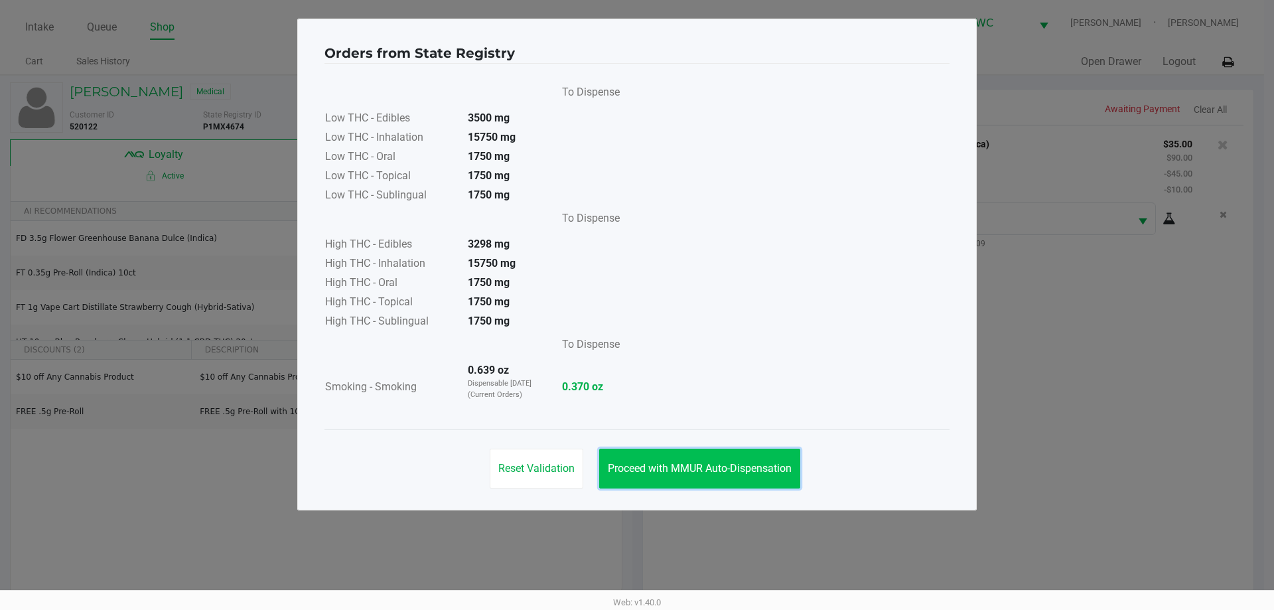
click at [763, 481] on button "Proceed with MMUR Auto-Dispensation" at bounding box center [699, 469] width 201 height 40
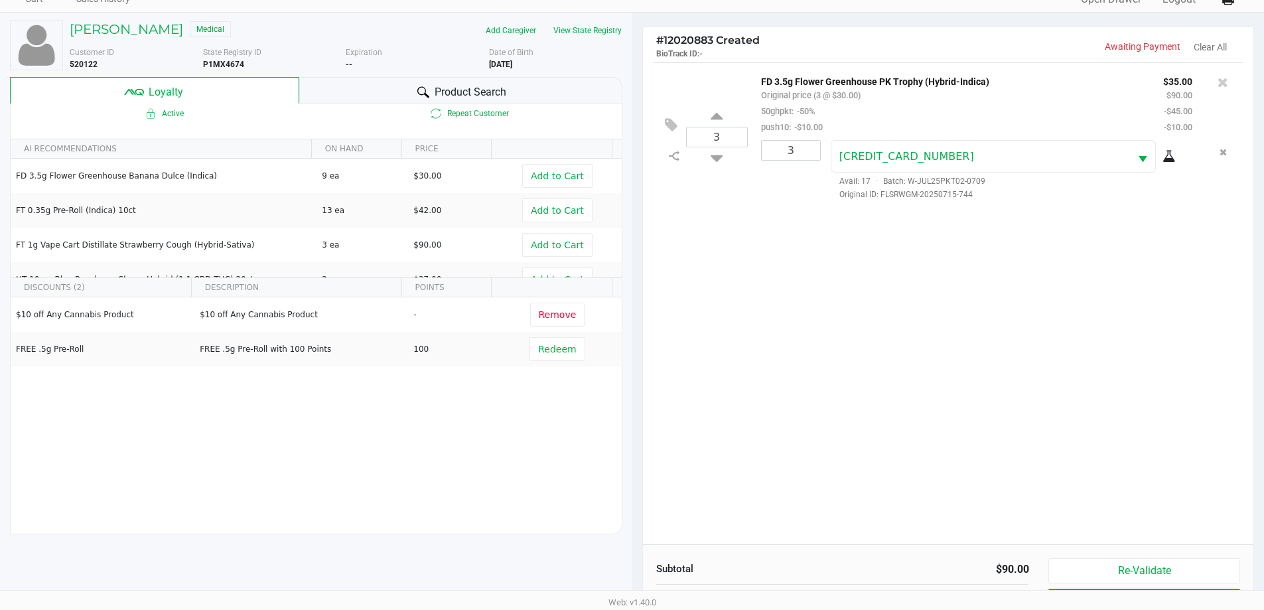
scroll to position [159, 0]
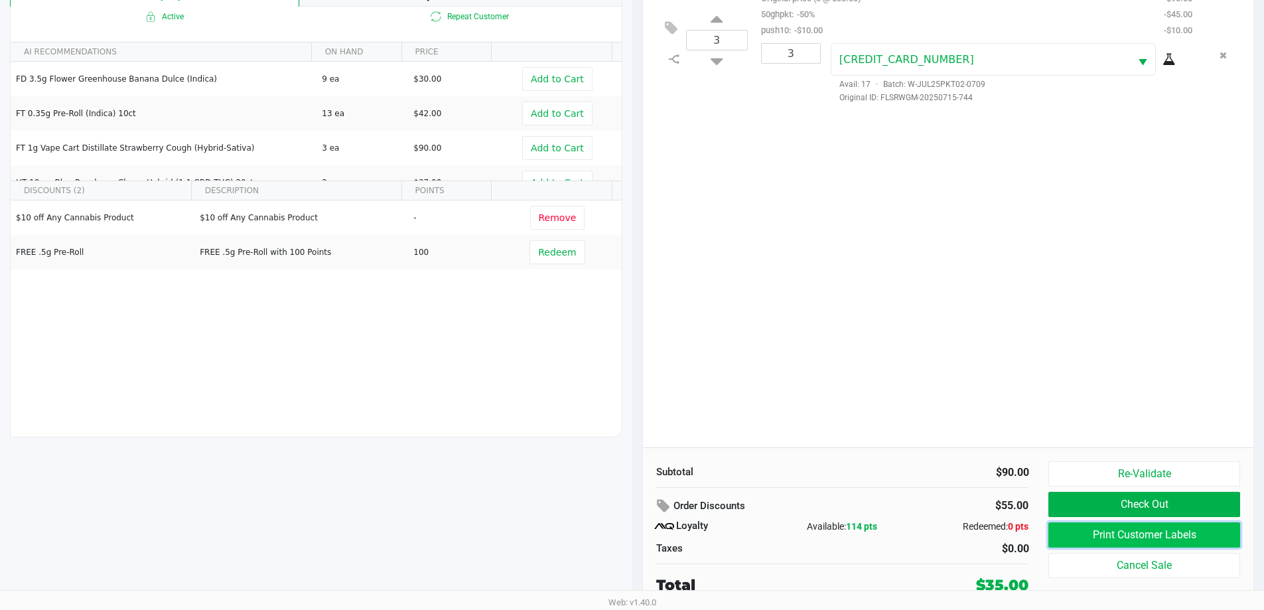
click at [1207, 538] on button "Print Customer Labels" at bounding box center [1144, 534] width 191 height 25
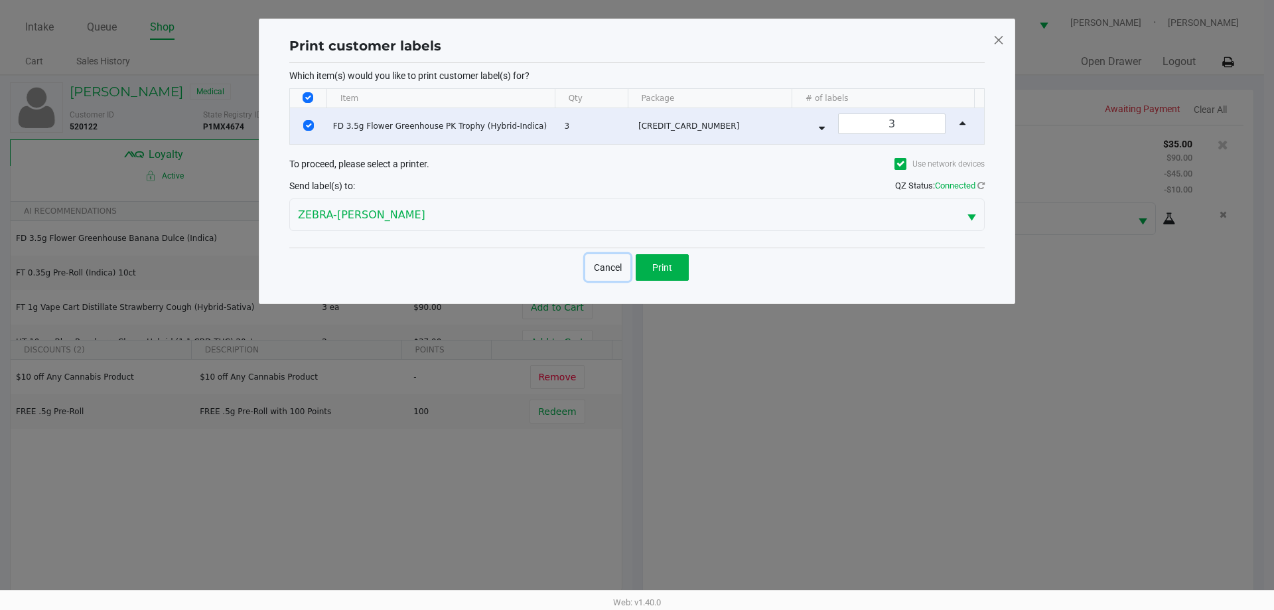
click at [620, 265] on button "Cancel" at bounding box center [607, 267] width 45 height 27
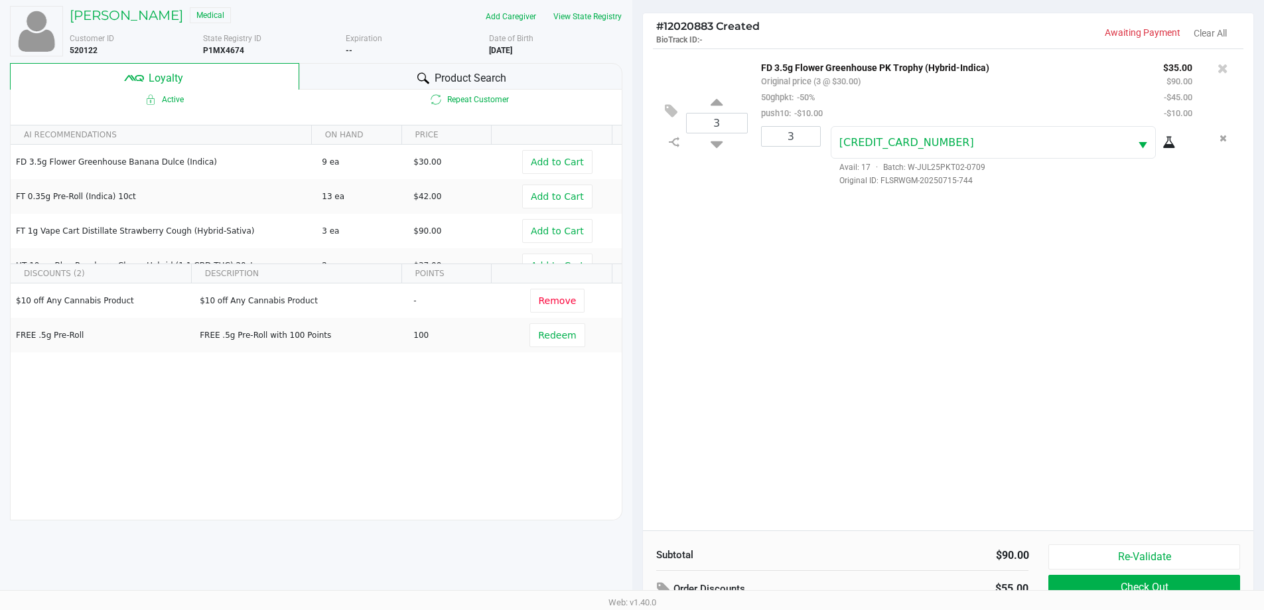
scroll to position [159, 0]
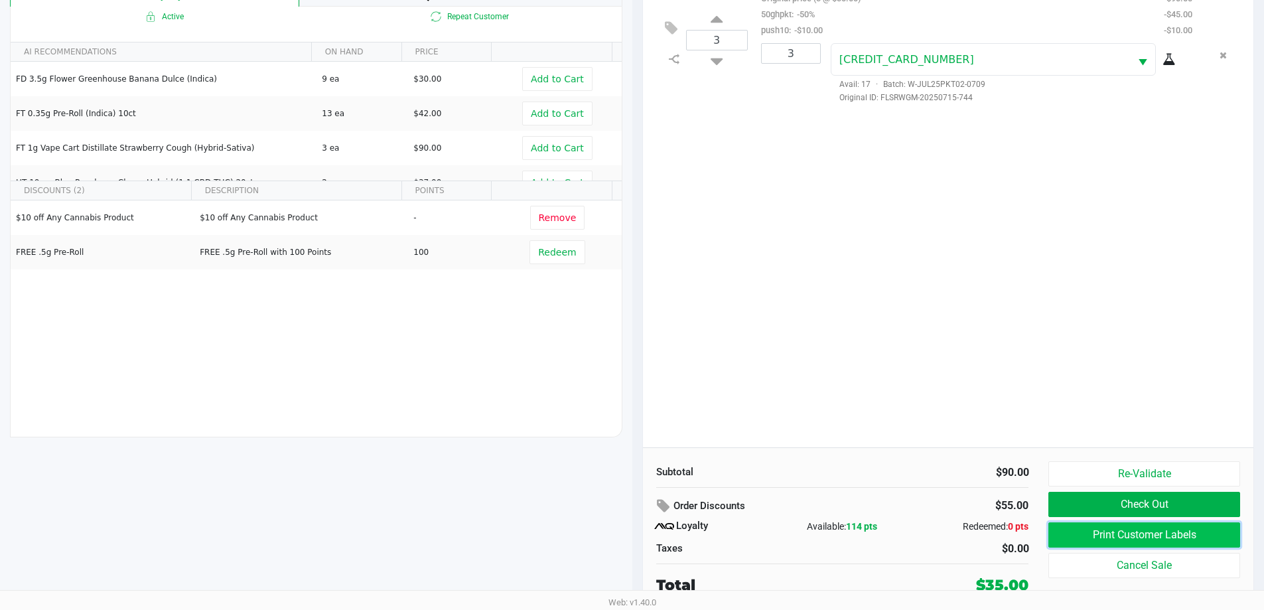
click at [1185, 530] on button "Print Customer Labels" at bounding box center [1144, 534] width 191 height 25
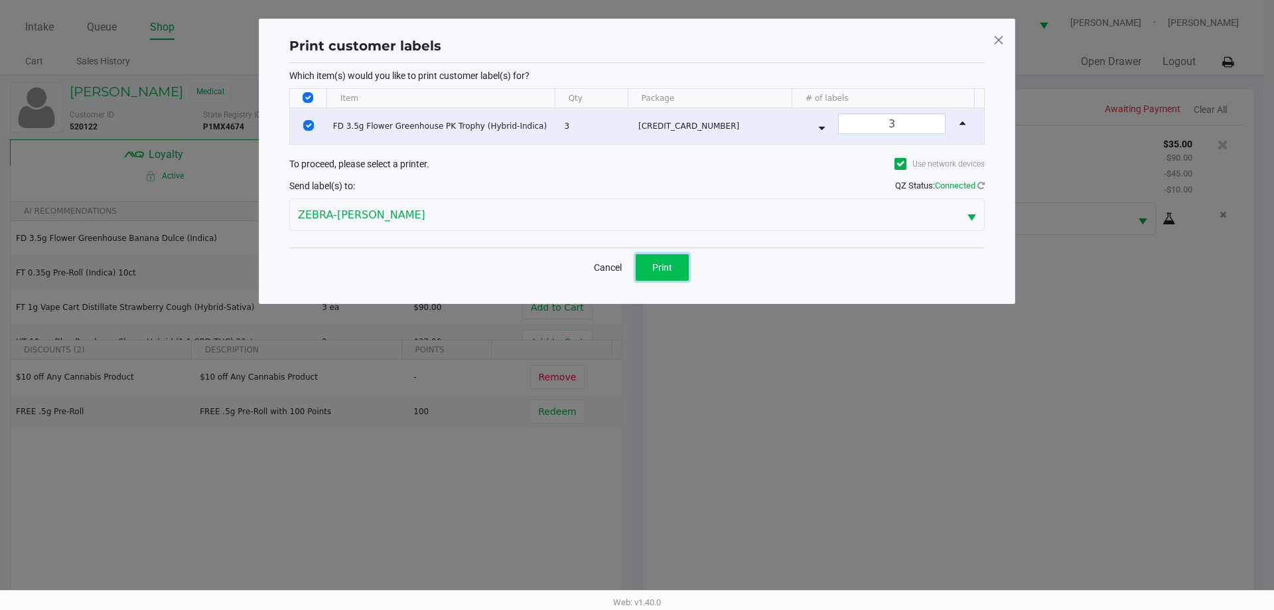
click at [659, 268] on span "Print" at bounding box center [662, 267] width 20 height 11
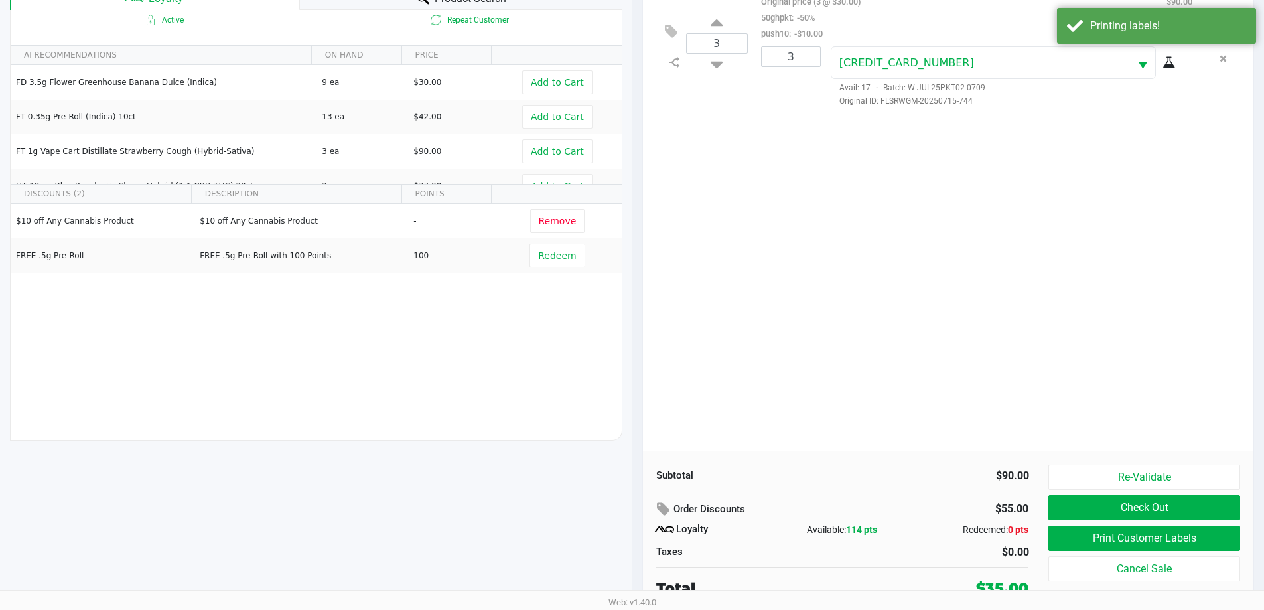
scroll to position [159, 0]
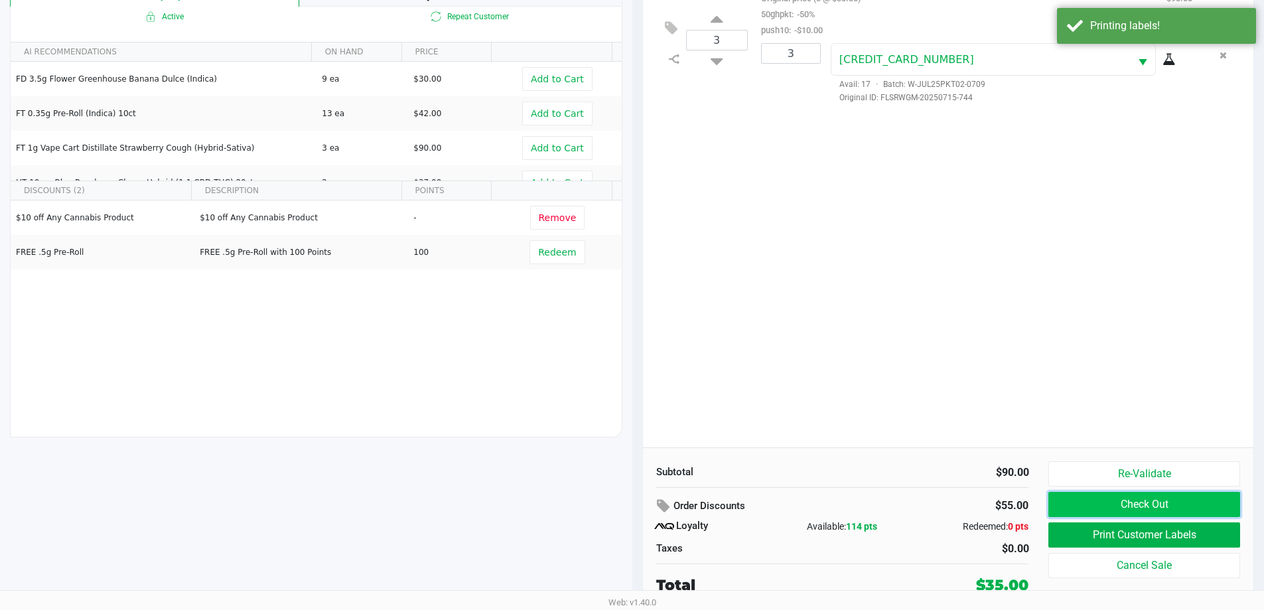
click at [1152, 508] on button "Check Out" at bounding box center [1144, 504] width 191 height 25
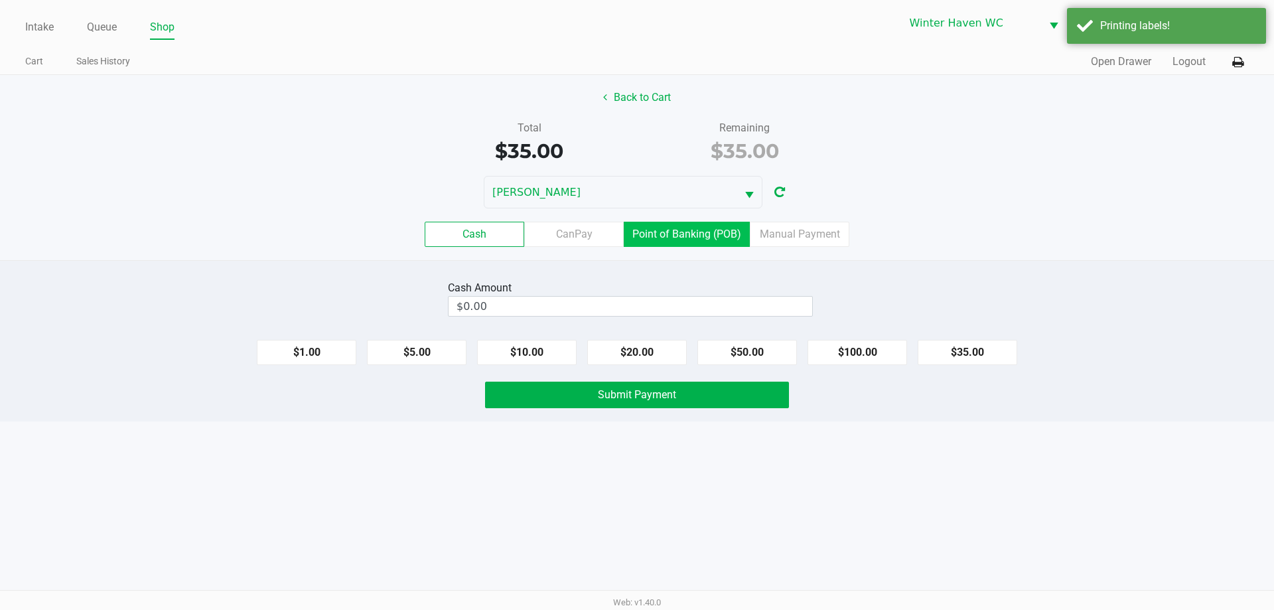
click at [696, 233] on label "Point of Banking (POB)" at bounding box center [687, 234] width 126 height 25
click at [0, 0] on 7 "Point of Banking (POB)" at bounding box center [0, 0] width 0 height 0
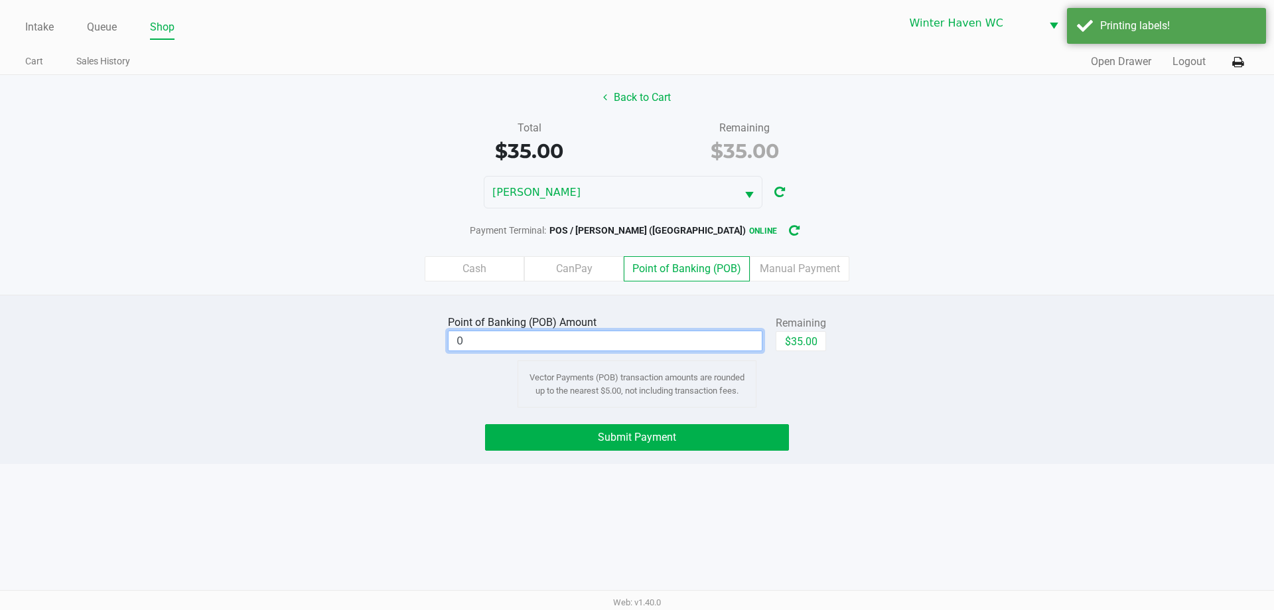
click at [721, 347] on input "0" at bounding box center [605, 340] width 313 height 19
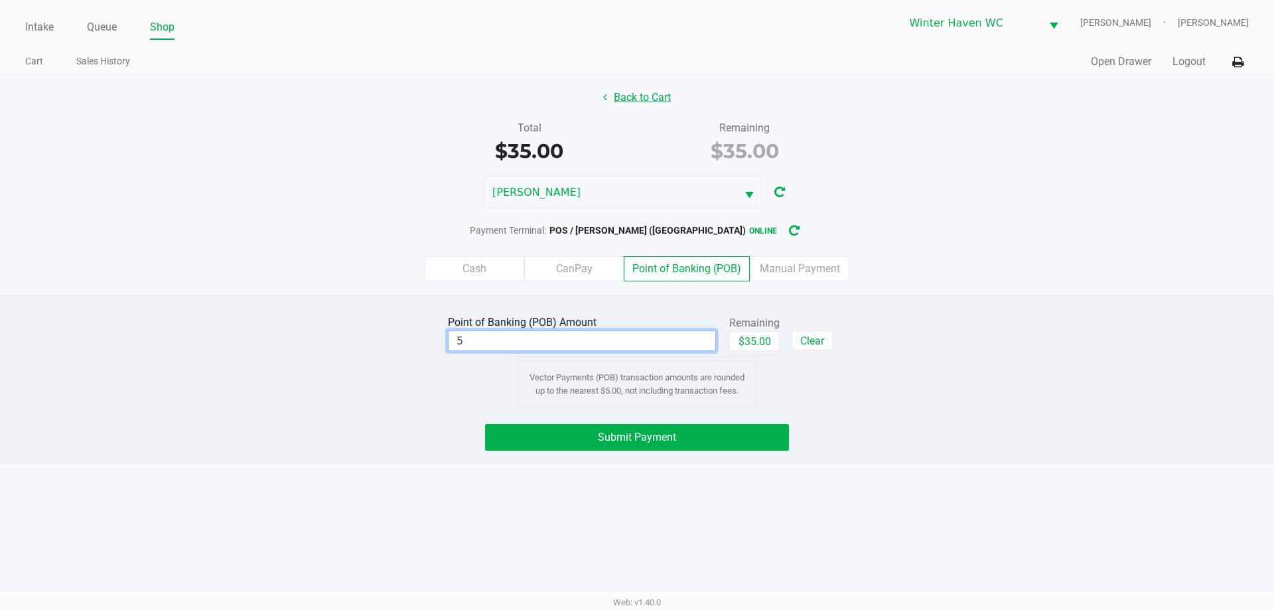
type input "$5.00"
click at [628, 91] on button "Back to Cart" at bounding box center [637, 97] width 85 height 25
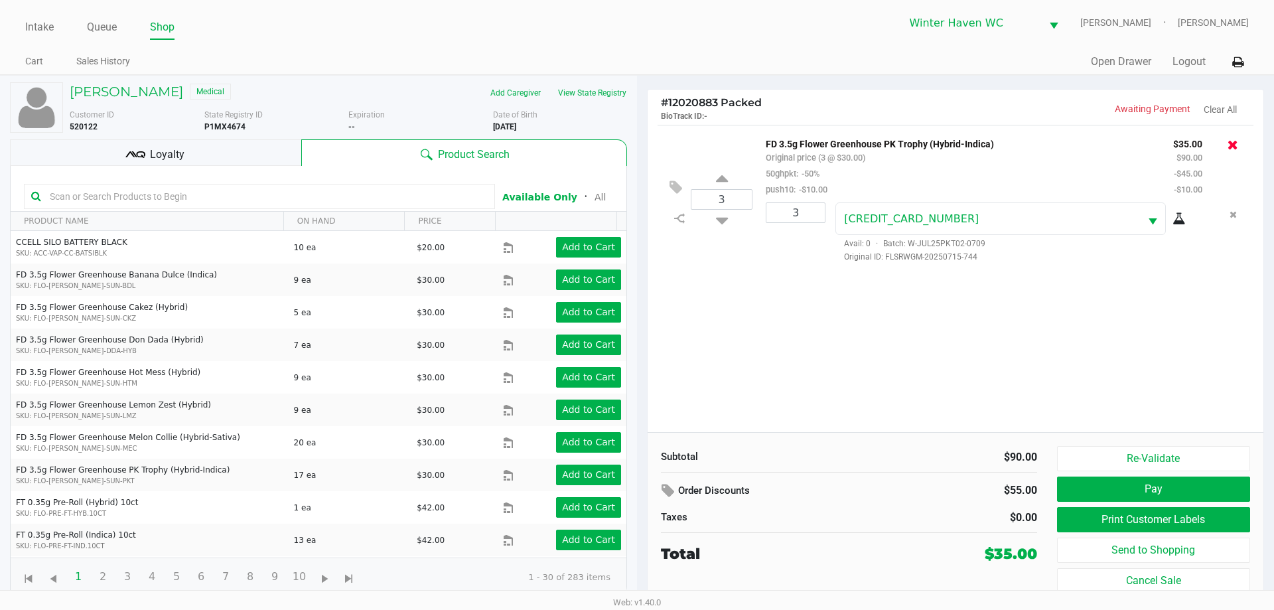
click at [1232, 149] on icon at bounding box center [1233, 144] width 11 height 13
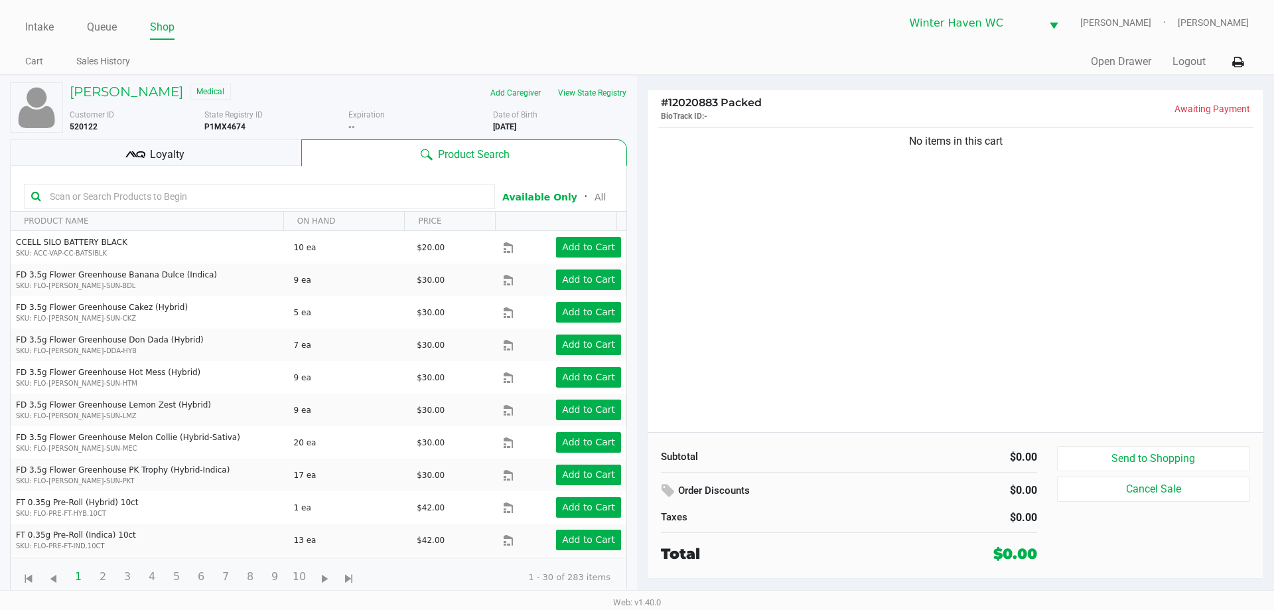
click at [1045, 303] on div "No items in this cart" at bounding box center [956, 278] width 616 height 307
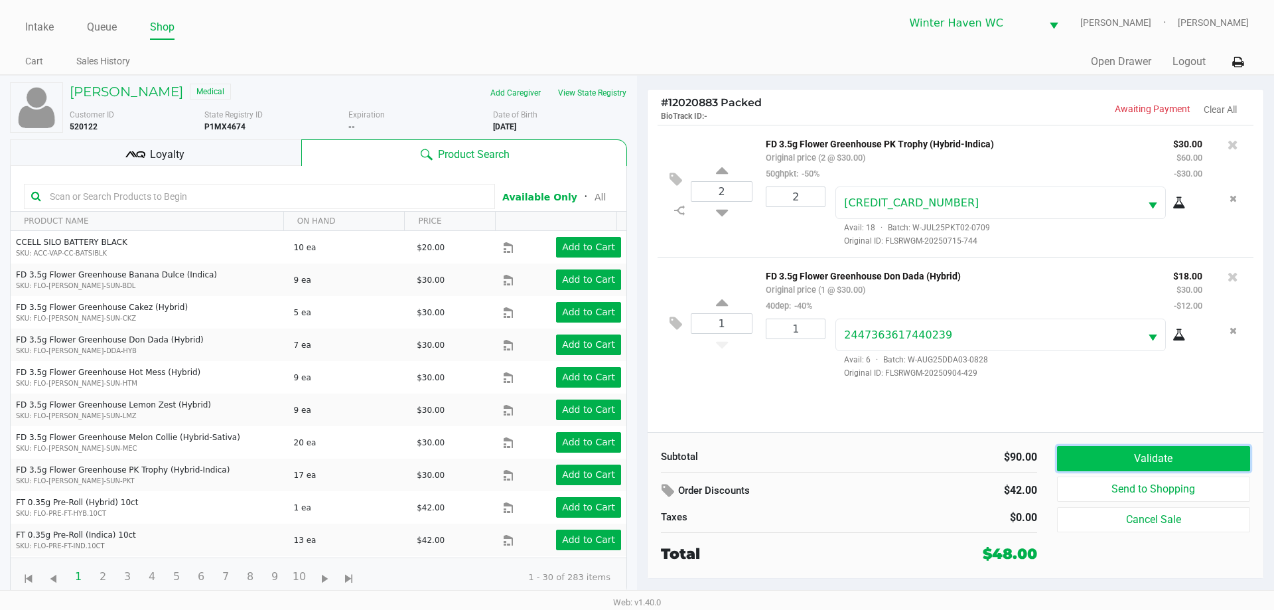
click at [1096, 463] on button "Validate" at bounding box center [1153, 458] width 193 height 25
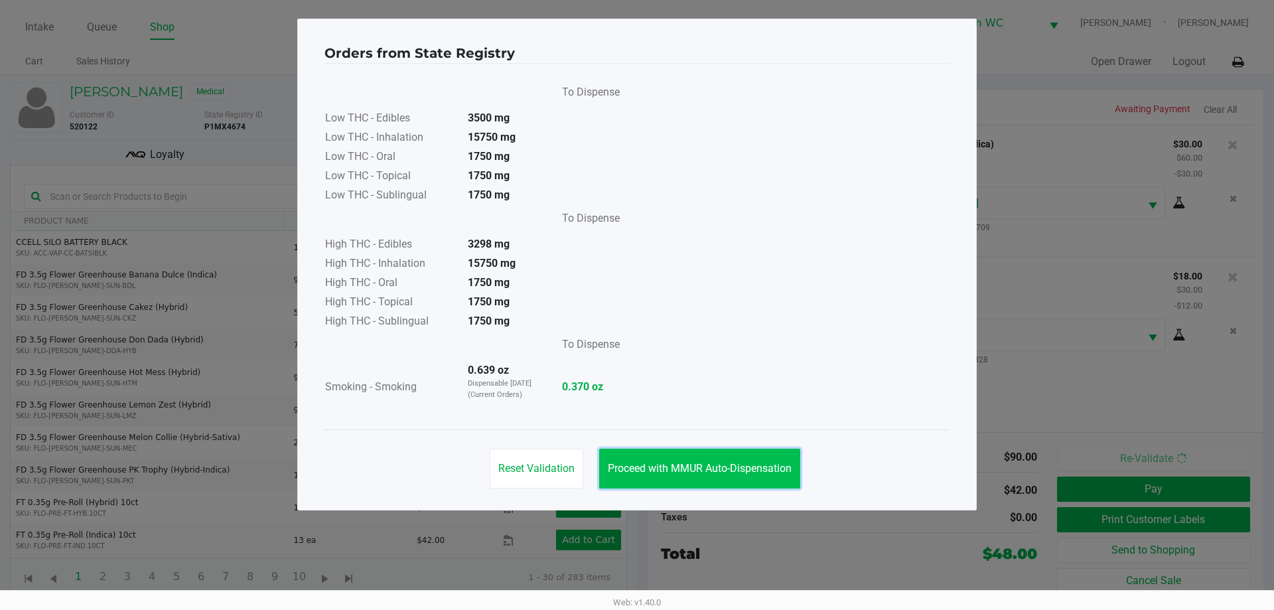
click at [724, 479] on button "Proceed with MMUR Auto-Dispensation" at bounding box center [699, 469] width 201 height 40
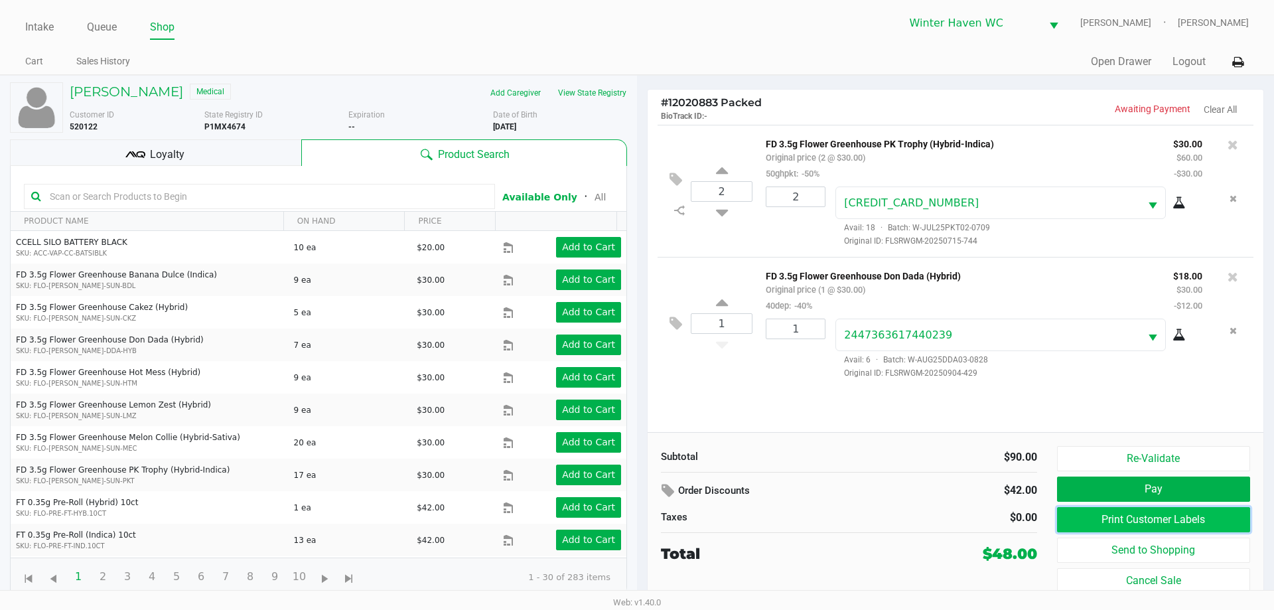
click at [1147, 520] on button "Print Customer Labels" at bounding box center [1153, 519] width 193 height 25
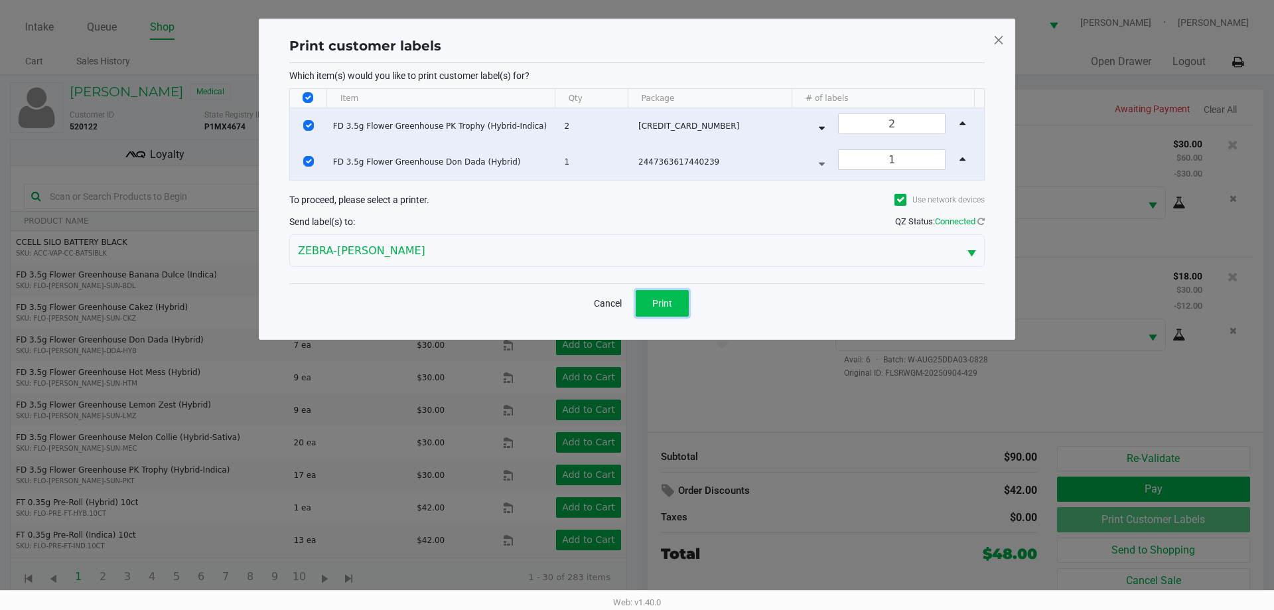
click at [679, 307] on button "Print" at bounding box center [662, 303] width 53 height 27
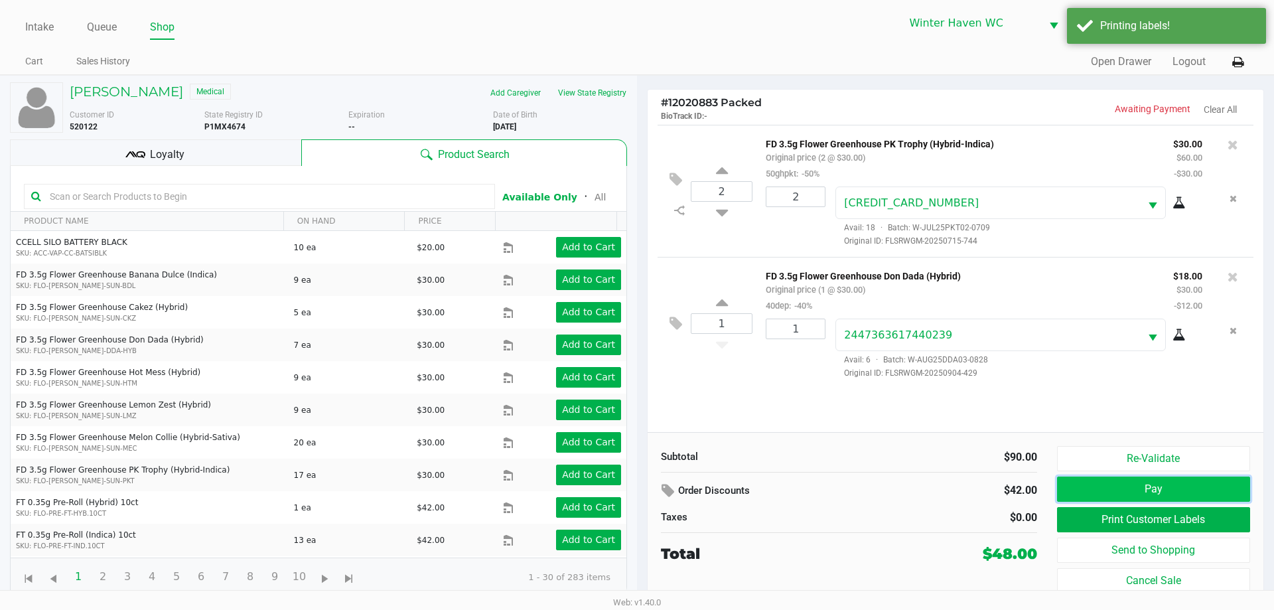
click at [1111, 489] on button "Pay" at bounding box center [1153, 489] width 193 height 25
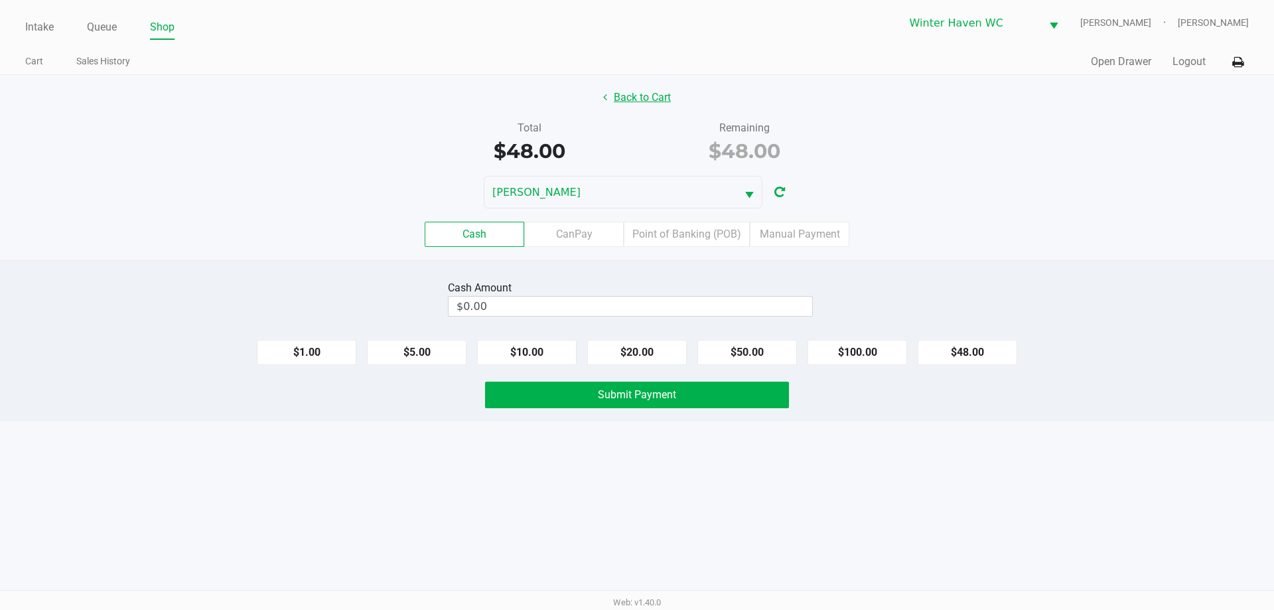
click at [627, 90] on button "Back to Cart" at bounding box center [637, 97] width 85 height 25
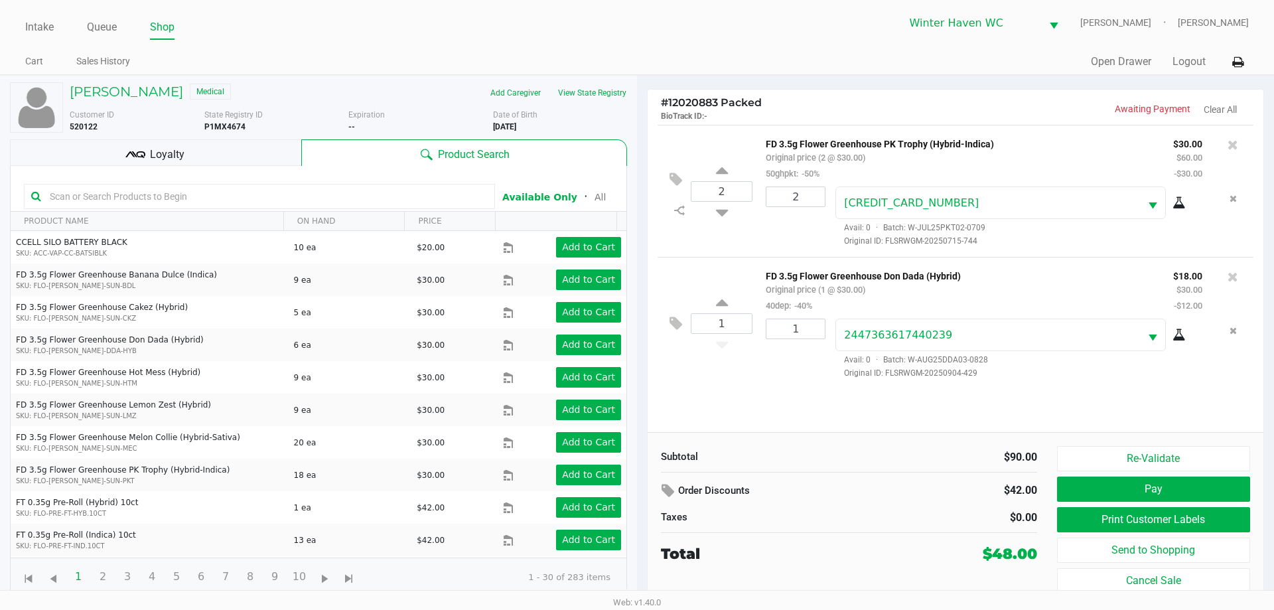
click at [265, 165] on div "Loyalty" at bounding box center [155, 152] width 291 height 27
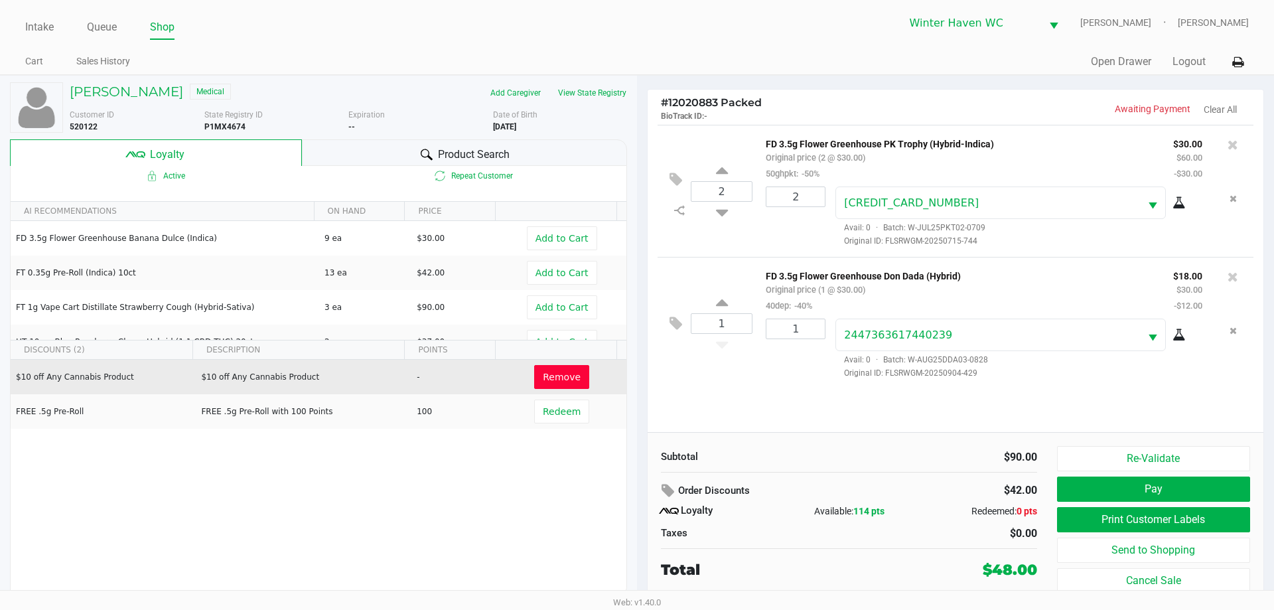
click at [544, 386] on button "Remove" at bounding box center [561, 377] width 55 height 24
click at [583, 370] on span "Redeem" at bounding box center [565, 377] width 62 height 24
click at [570, 375] on button "Redeem" at bounding box center [561, 377] width 55 height 24
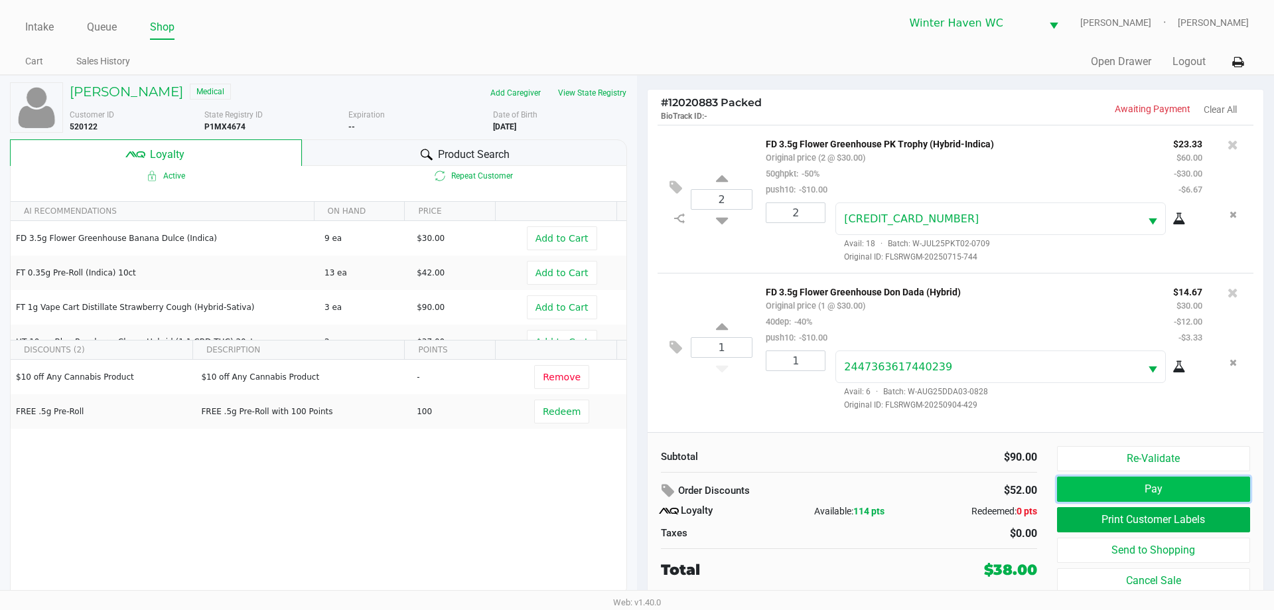
click at [1116, 489] on button "Pay" at bounding box center [1153, 489] width 193 height 25
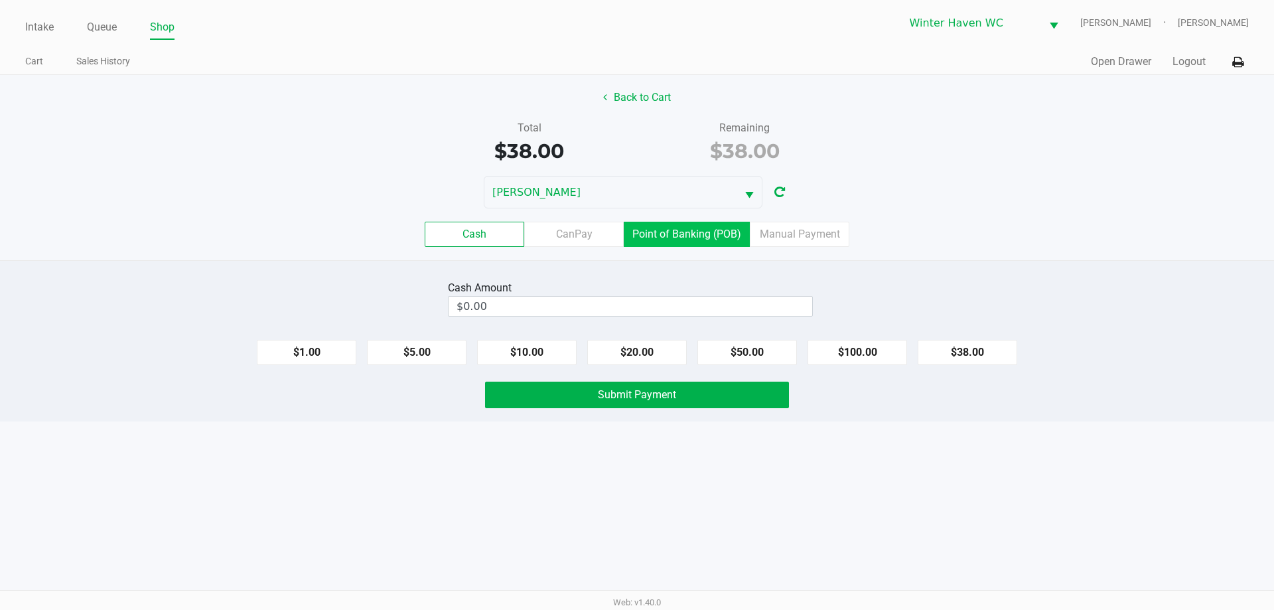
click at [682, 238] on label "Point of Banking (POB)" at bounding box center [687, 234] width 126 height 25
click at [0, 0] on 7 "Point of Banking (POB)" at bounding box center [0, 0] width 0 height 0
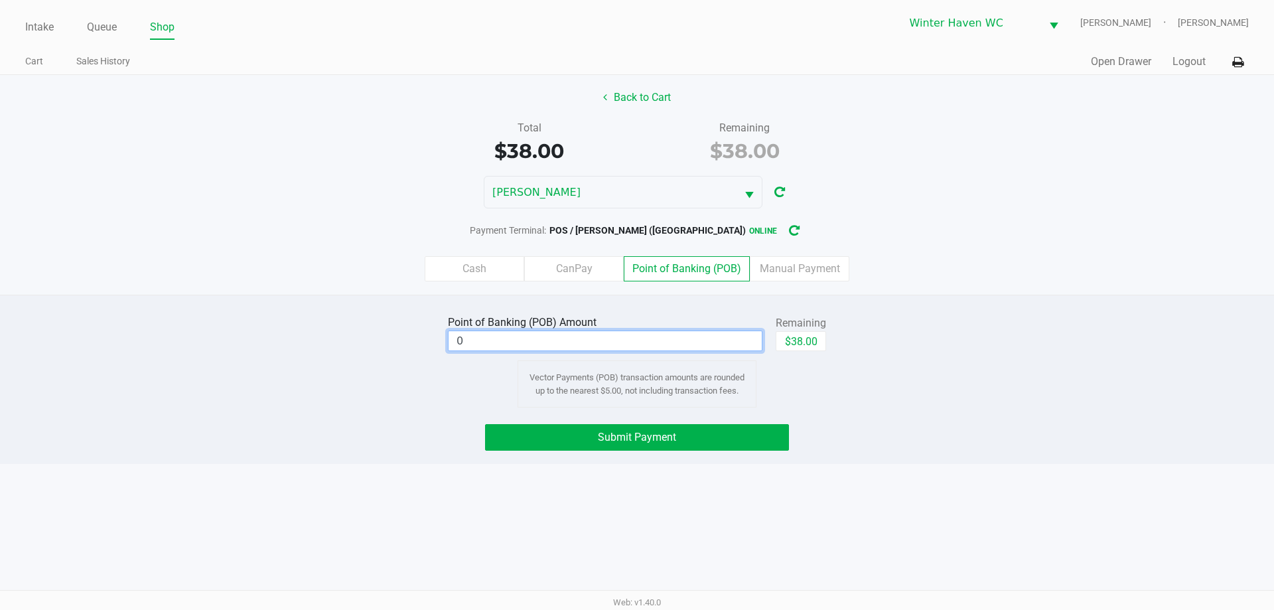
click at [708, 348] on input "0" at bounding box center [605, 340] width 313 height 19
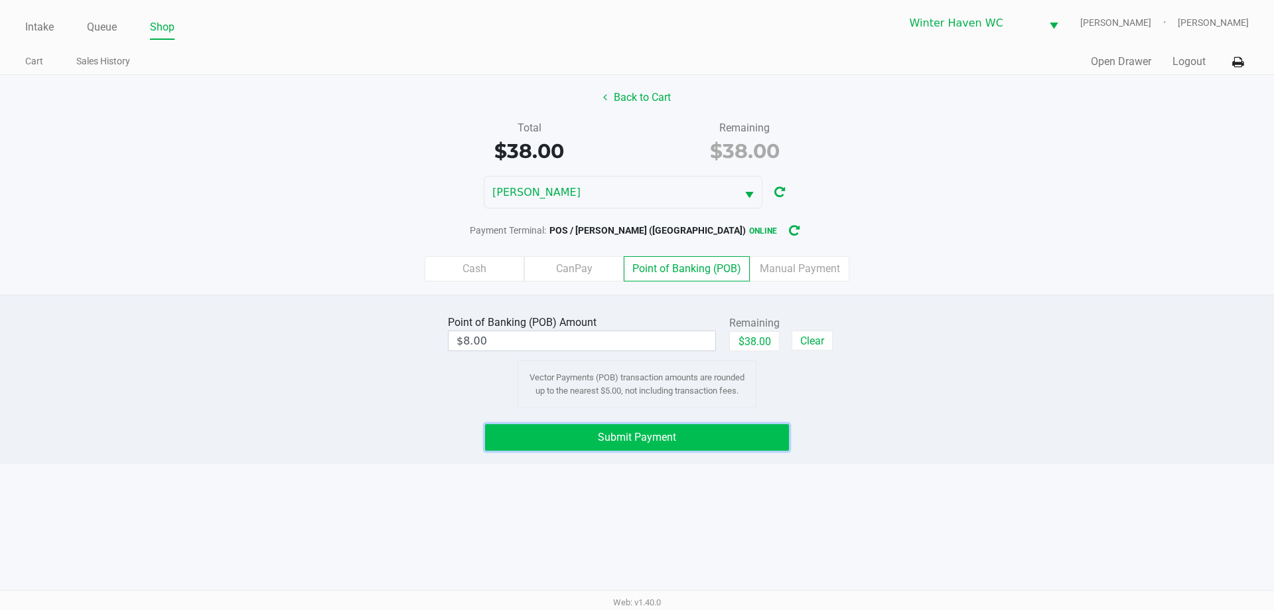
click at [694, 438] on button "Submit Payment" at bounding box center [637, 437] width 304 height 27
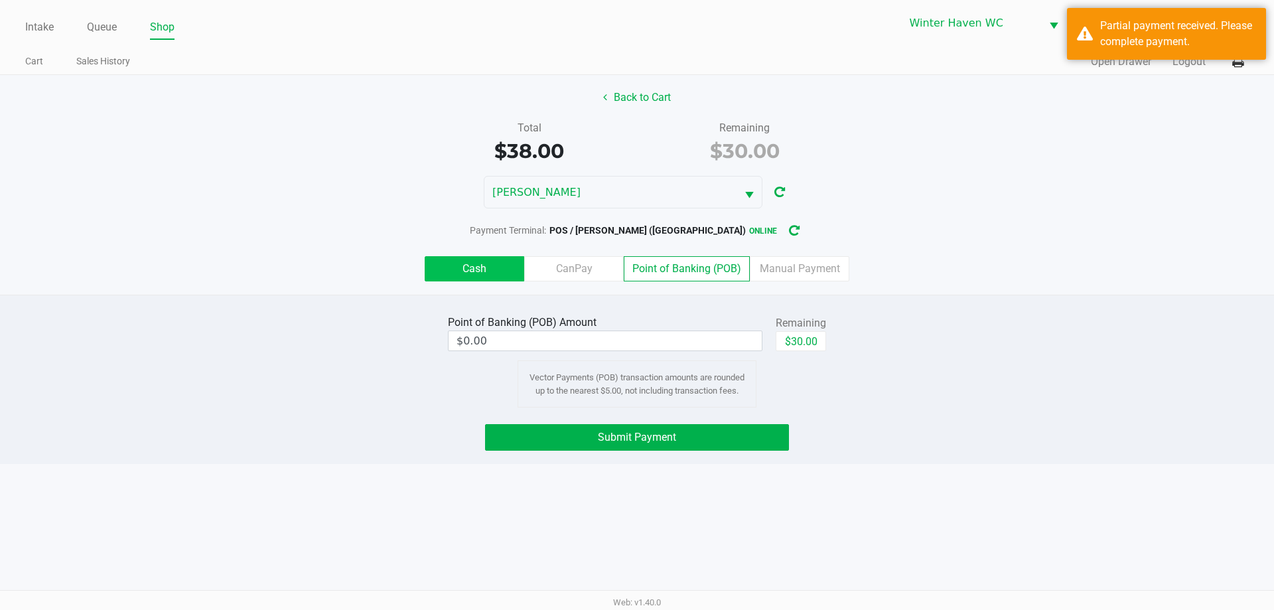
click at [486, 265] on label "Cash" at bounding box center [475, 268] width 100 height 25
click at [0, 0] on 0 "Cash" at bounding box center [0, 0] width 0 height 0
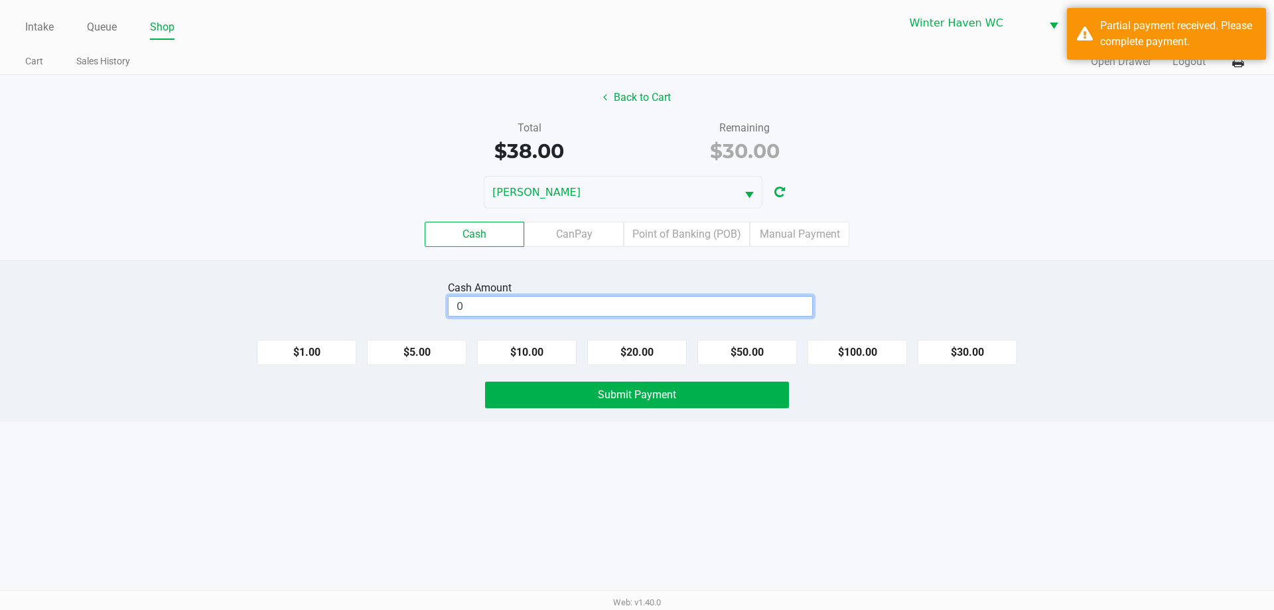
click at [777, 307] on input "0" at bounding box center [631, 306] width 364 height 19
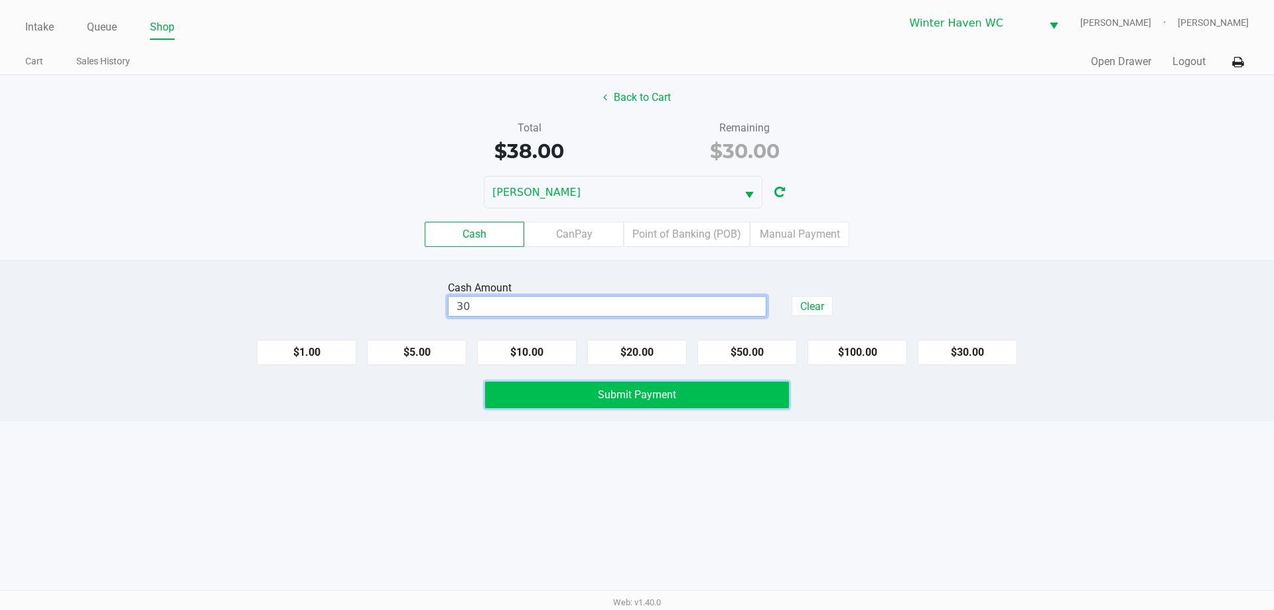
type input "$30.00"
click at [733, 394] on button "Submit Payment" at bounding box center [637, 395] width 304 height 27
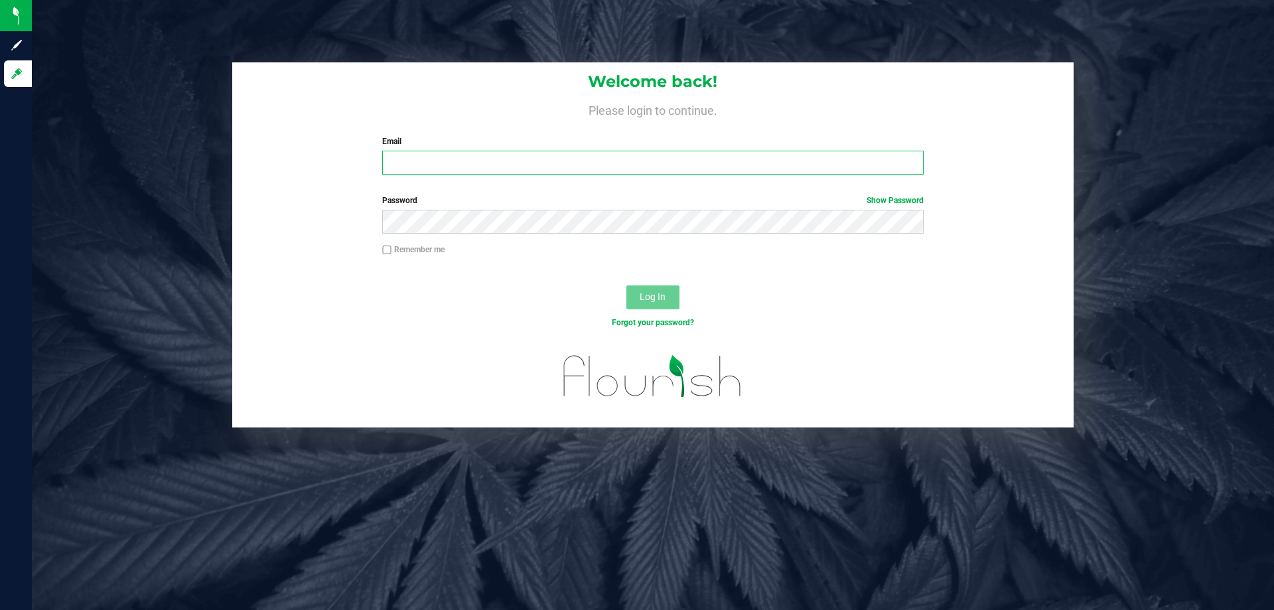
click at [504, 171] on input "Email" at bounding box center [652, 163] width 541 height 24
type input "[EMAIL_ADDRESS][DOMAIN_NAME]"
click at [627, 285] on button "Log In" at bounding box center [653, 297] width 53 height 24
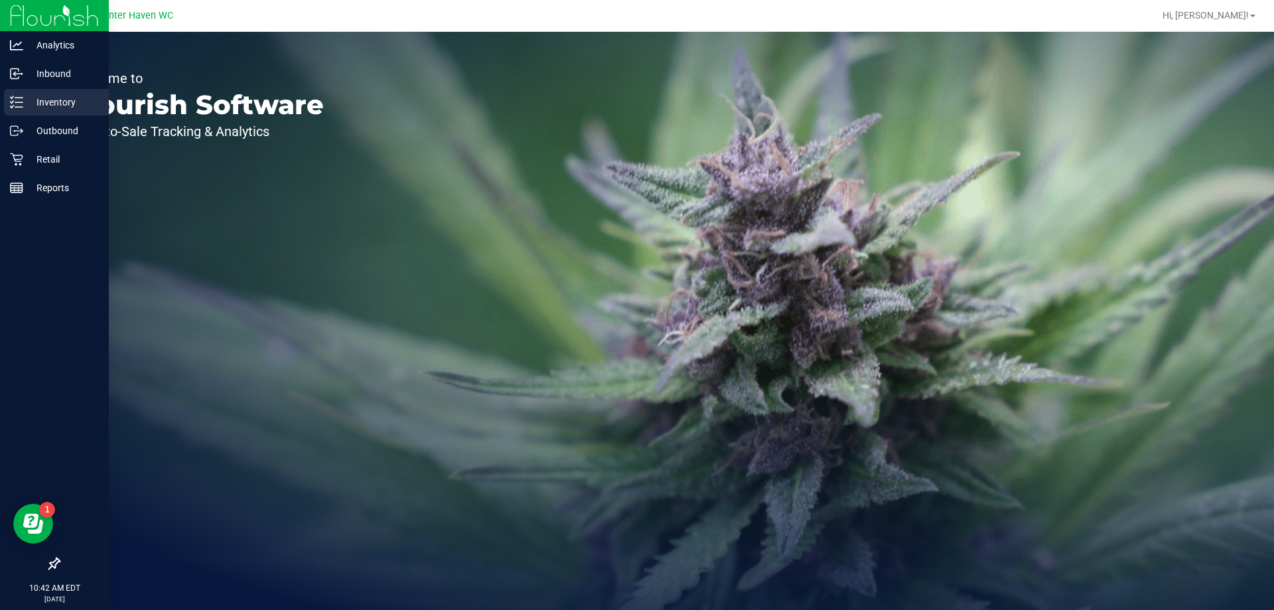
click at [61, 102] on p "Inventory" at bounding box center [63, 102] width 80 height 16
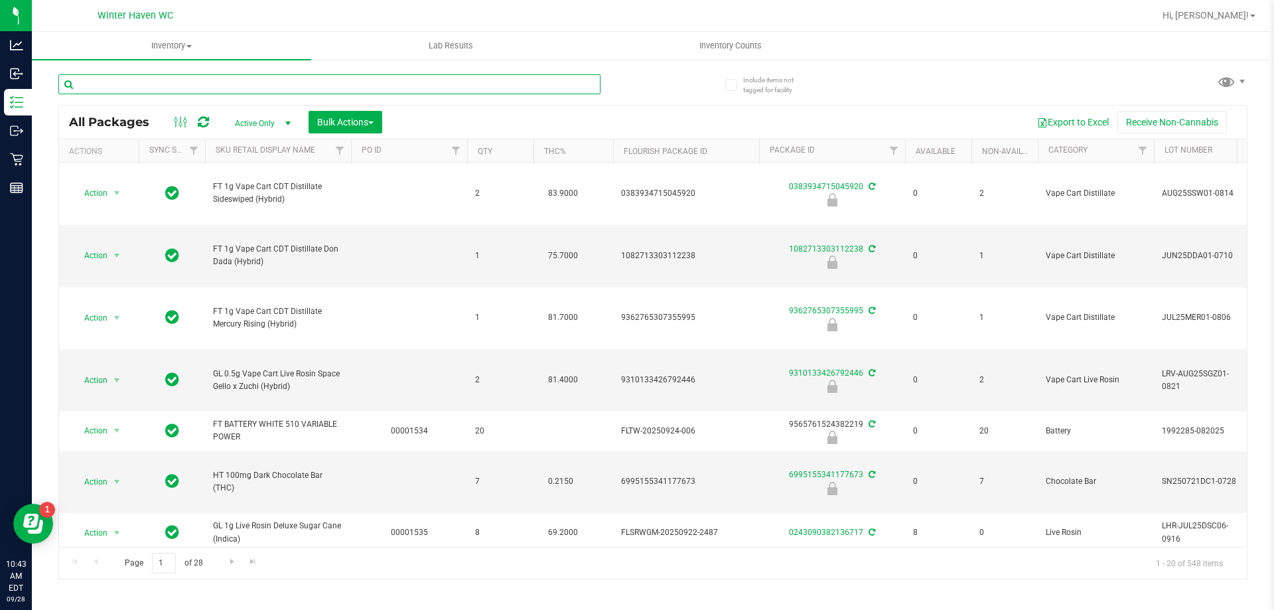
click at [249, 86] on input "text" at bounding box center [329, 84] width 542 height 20
click at [252, 84] on input "text" at bounding box center [329, 84] width 542 height 20
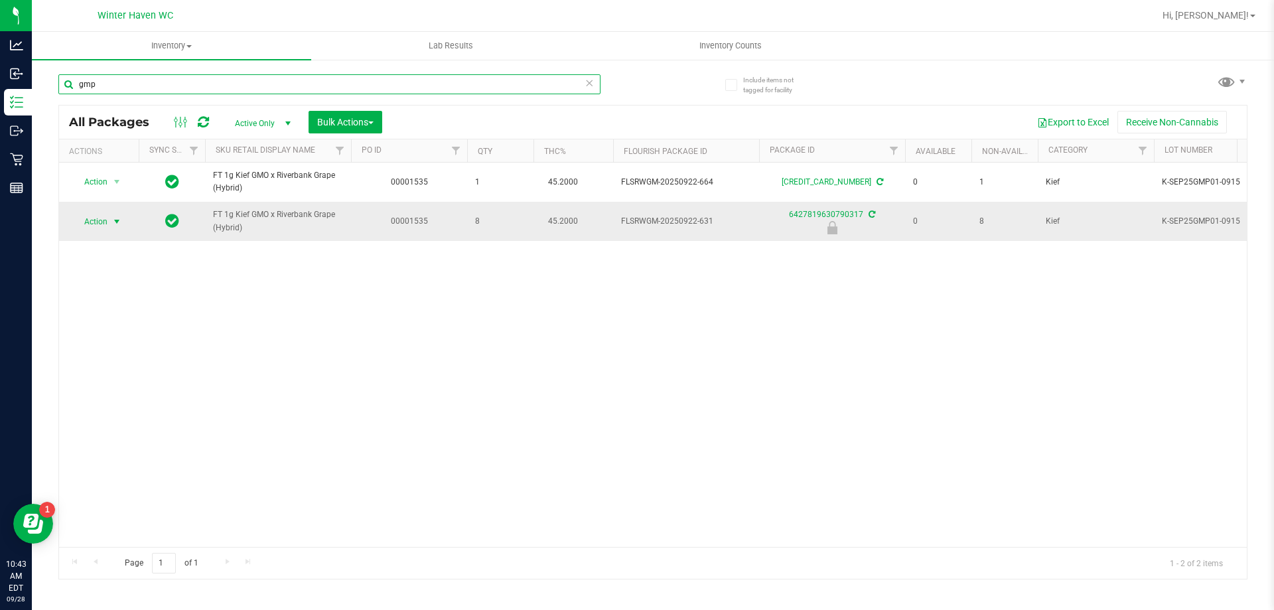
type input "gmp"
click at [96, 224] on span "Action" at bounding box center [90, 221] width 36 height 19
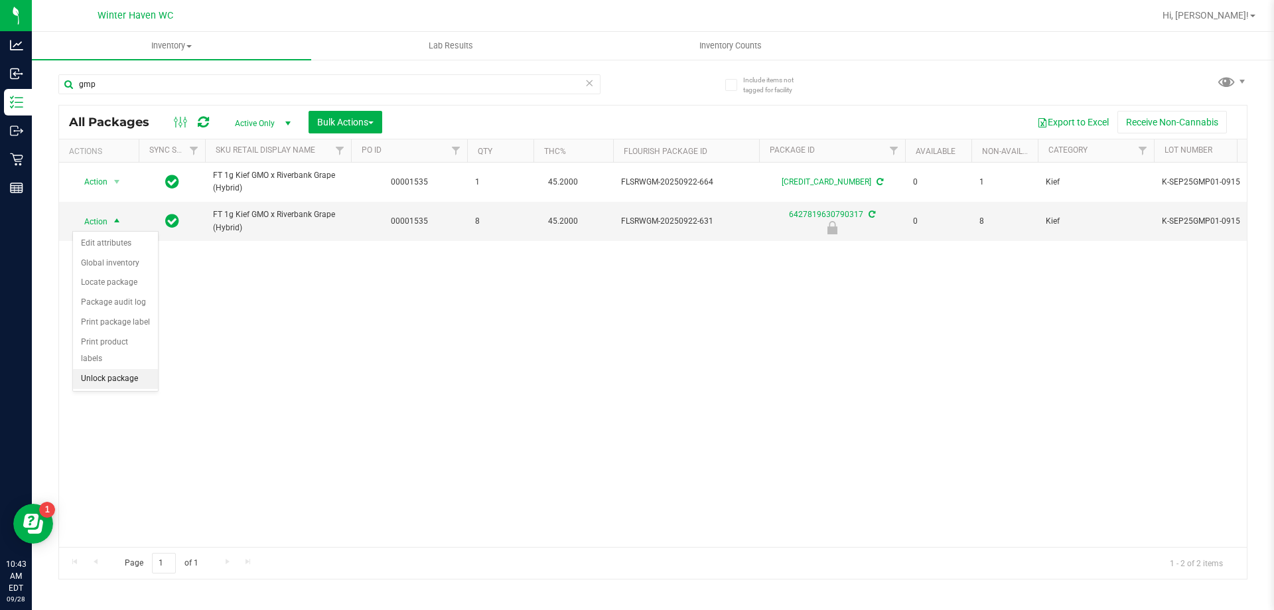
click at [113, 369] on li "Unlock package" at bounding box center [115, 379] width 85 height 20
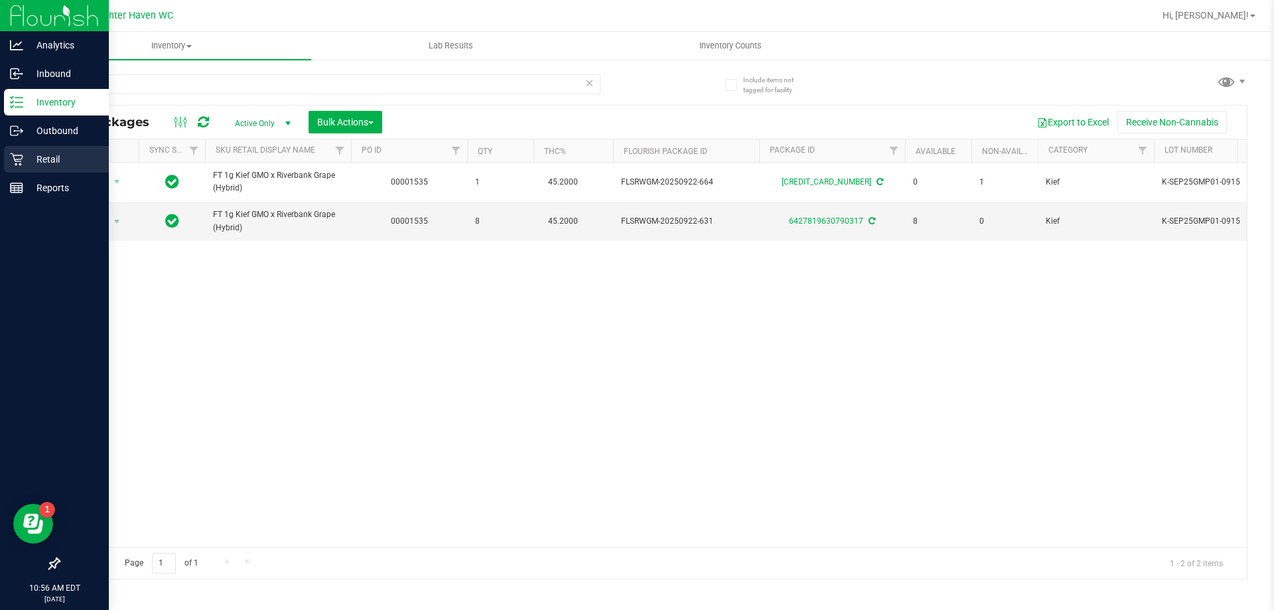
click at [31, 160] on p "Retail" at bounding box center [63, 159] width 80 height 16
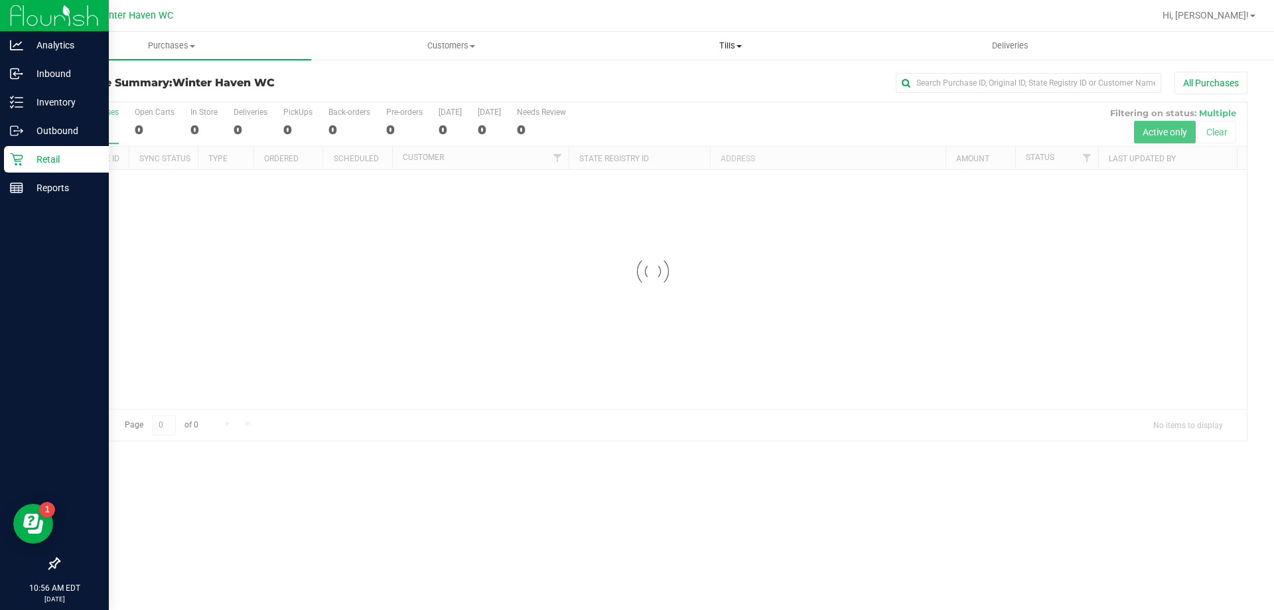
click at [726, 49] on span "Tills" at bounding box center [730, 46] width 278 height 12
click at [678, 78] on span "Manage tills" at bounding box center [636, 79] width 90 height 11
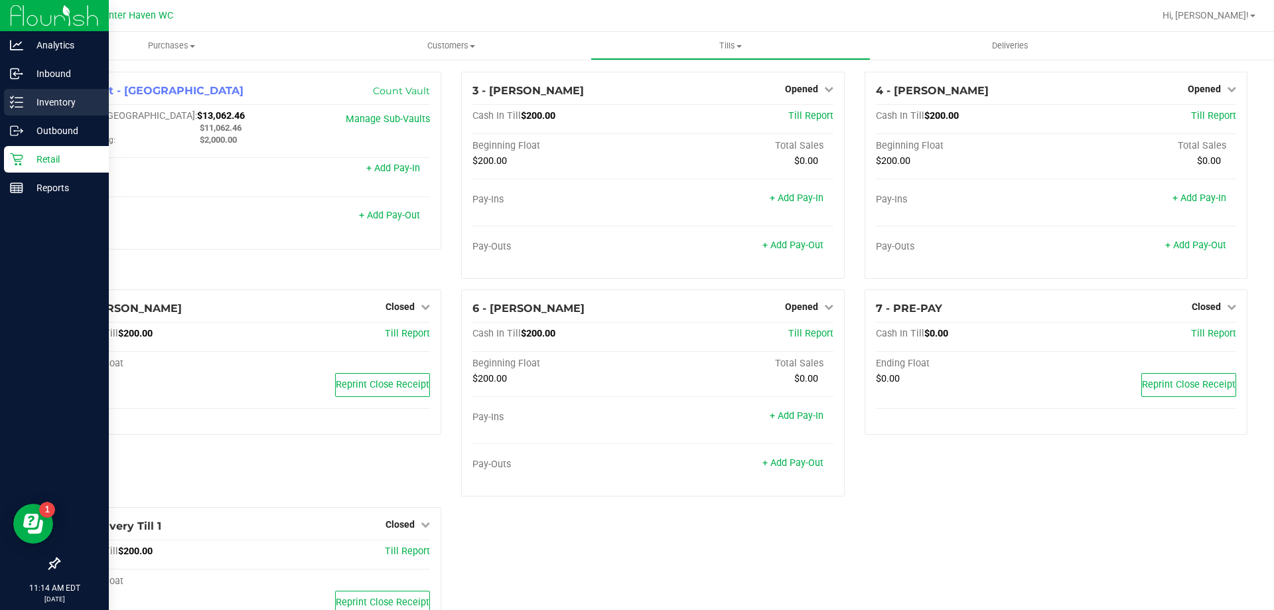
click at [64, 106] on p "Inventory" at bounding box center [63, 102] width 80 height 16
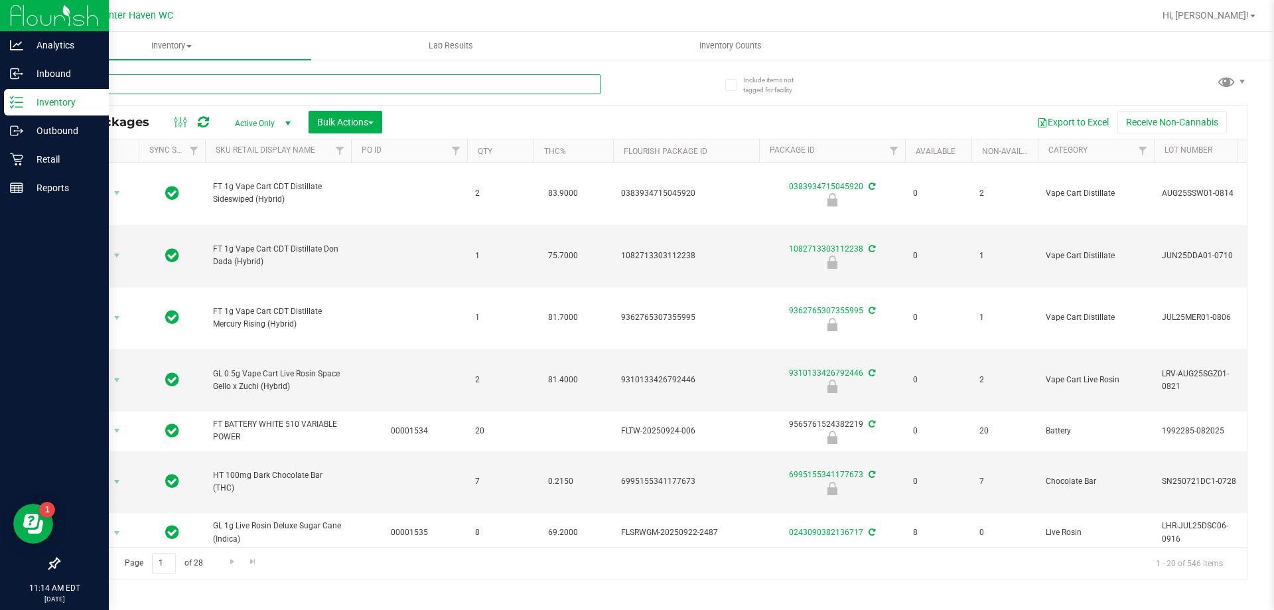
click at [220, 85] on input "text" at bounding box center [329, 84] width 542 height 20
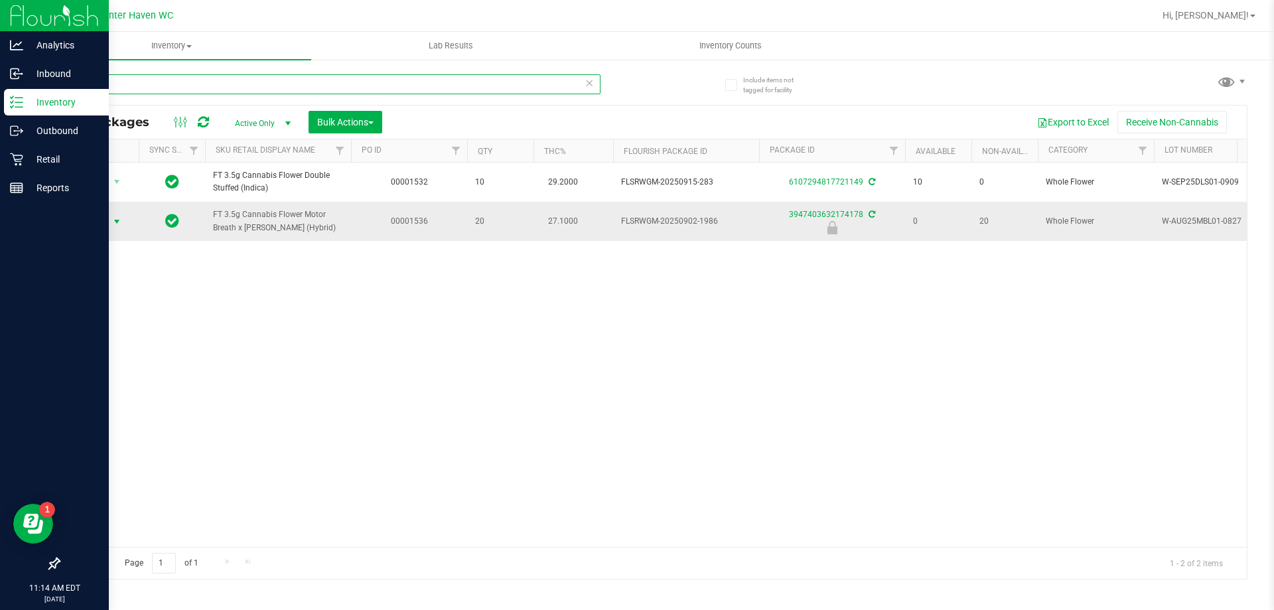
type input "1986"
click at [98, 228] on span "Action" at bounding box center [90, 221] width 36 height 19
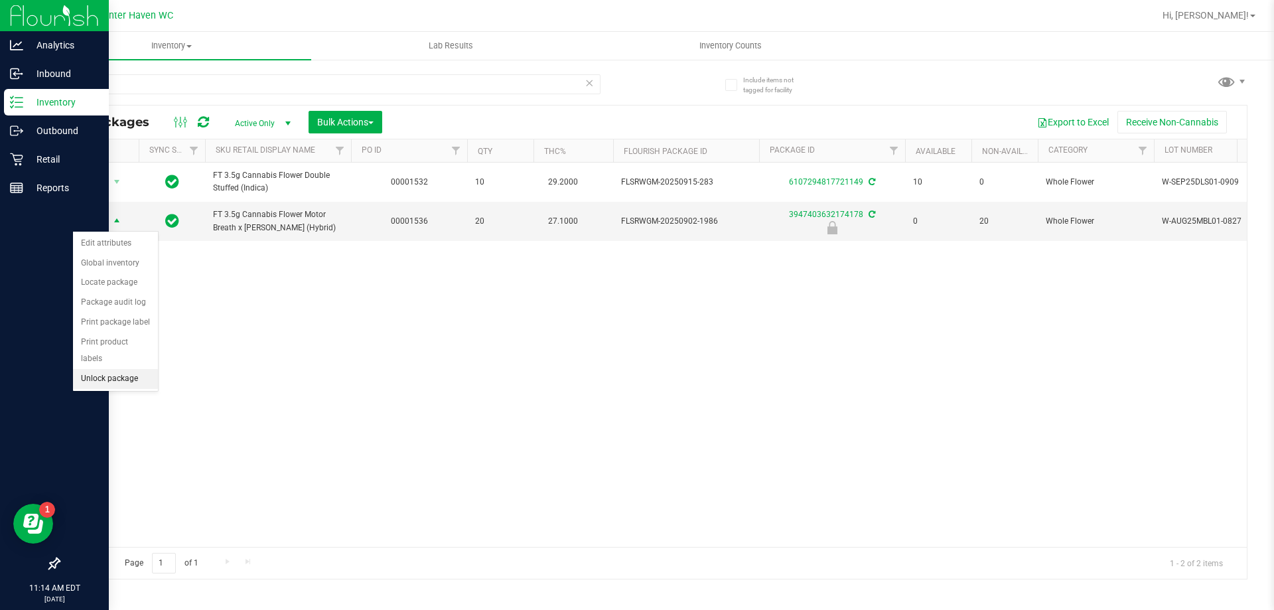
click at [139, 369] on li "Unlock package" at bounding box center [115, 379] width 85 height 20
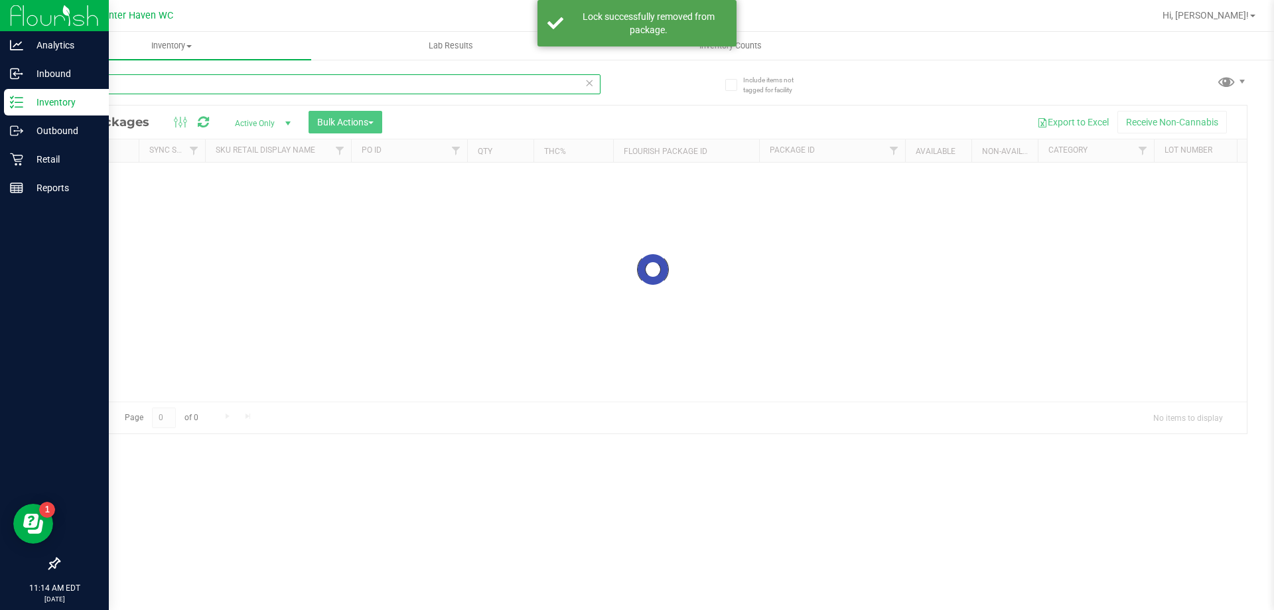
click at [217, 86] on input "1986" at bounding box center [329, 84] width 542 height 20
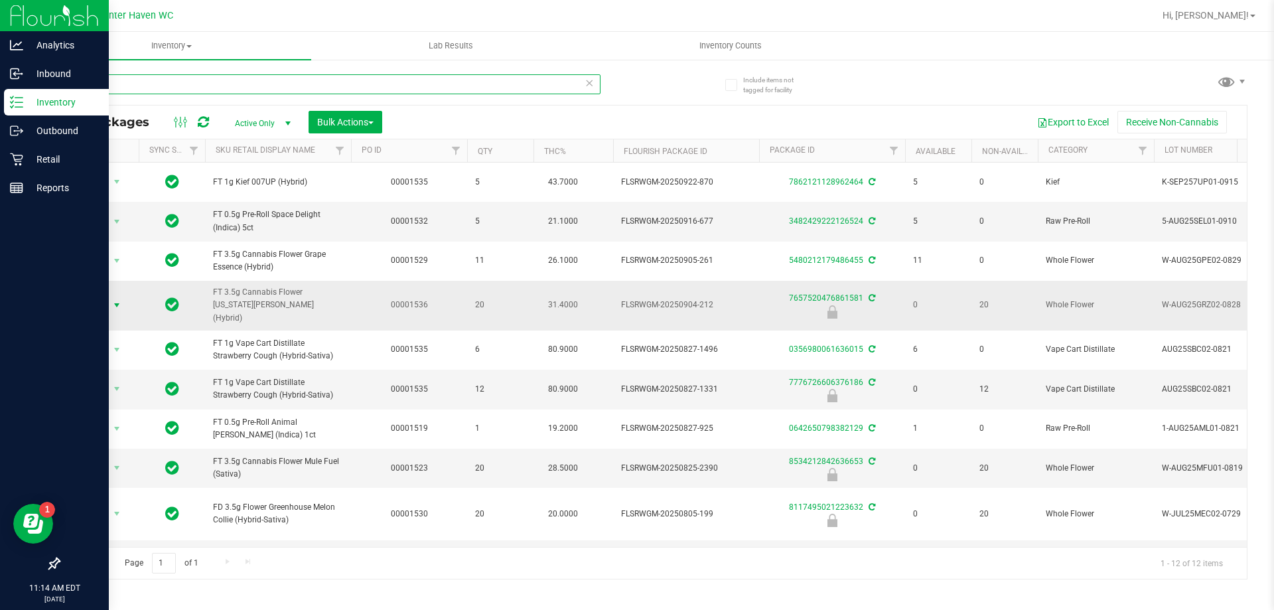
type input "212"
click at [94, 301] on span "Action" at bounding box center [90, 305] width 36 height 19
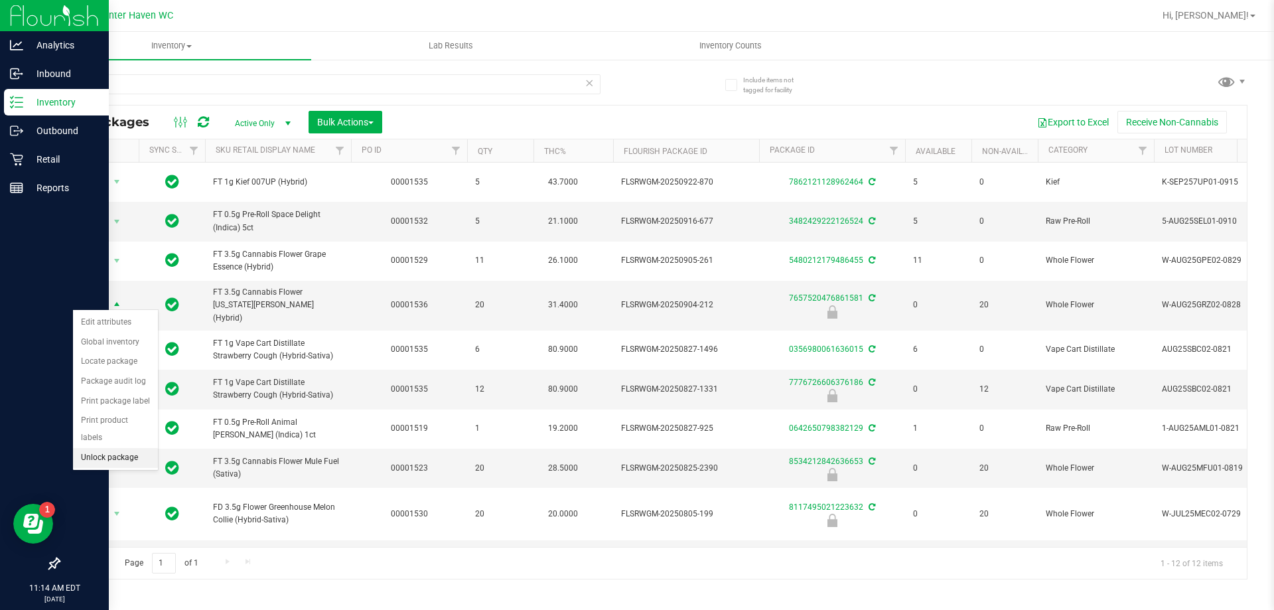
click at [103, 448] on li "Unlock package" at bounding box center [115, 458] width 85 height 20
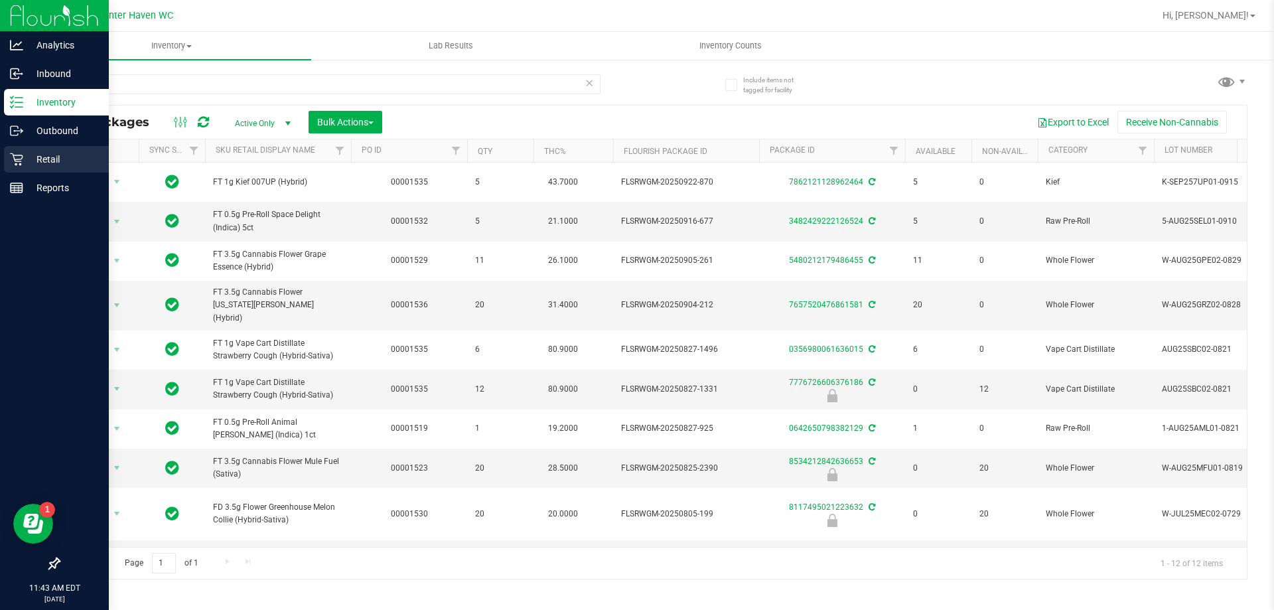
click at [42, 164] on p "Retail" at bounding box center [63, 159] width 80 height 16
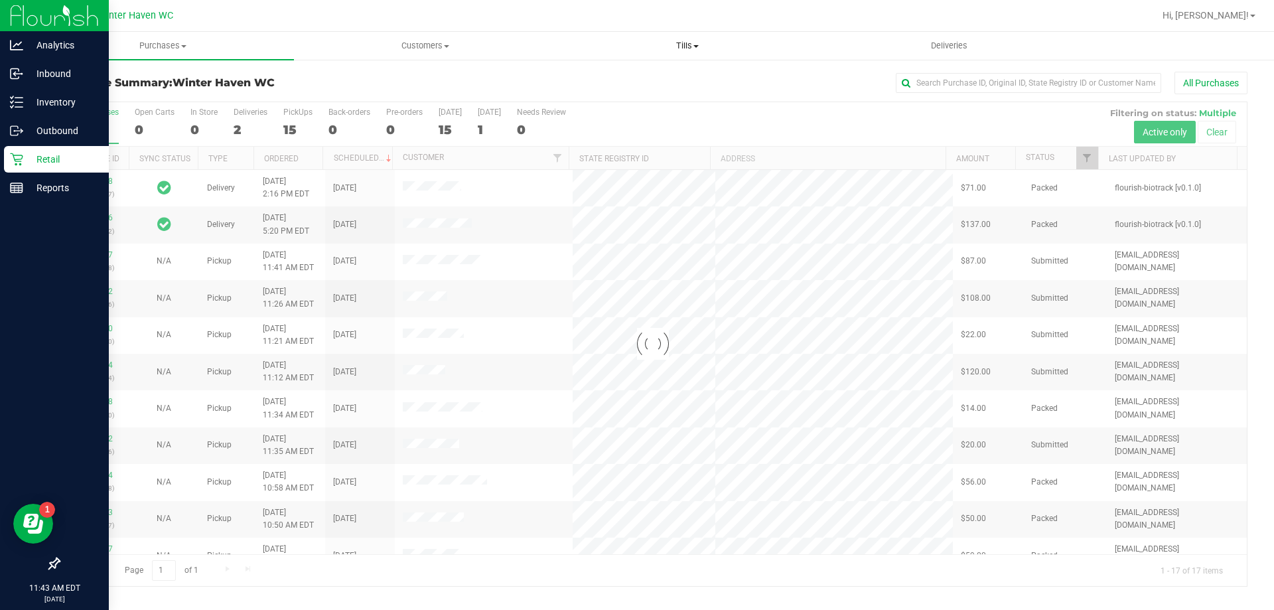
click at [668, 45] on span "Tills" at bounding box center [687, 46] width 261 height 12
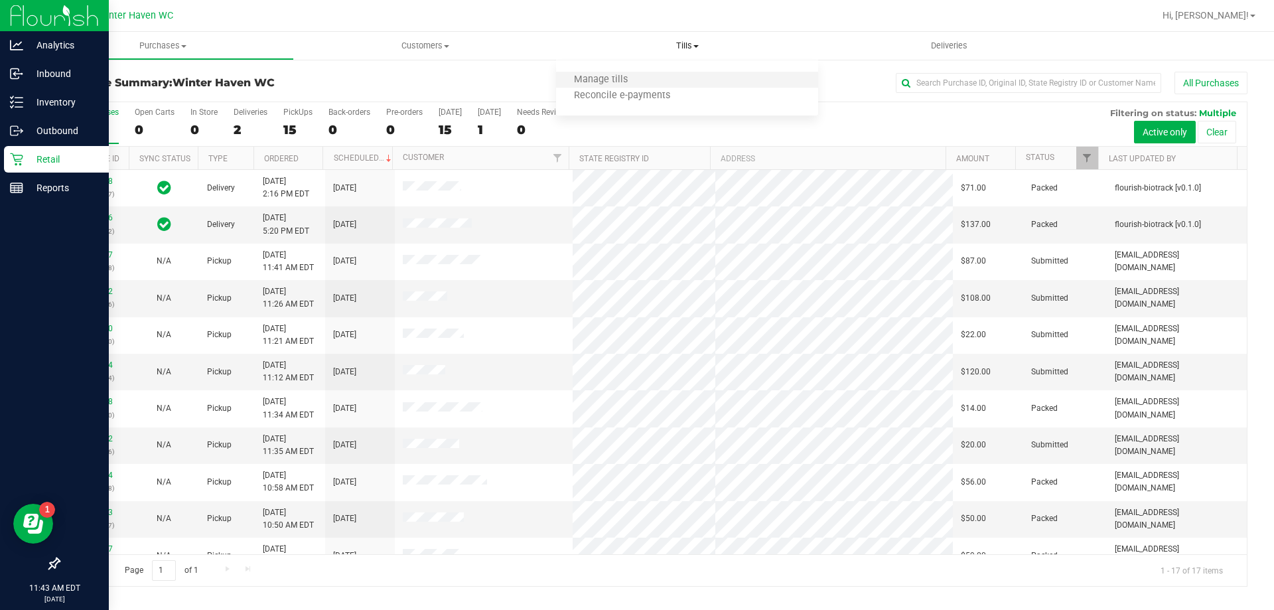
click at [658, 76] on li "Manage tills" at bounding box center [687, 80] width 262 height 16
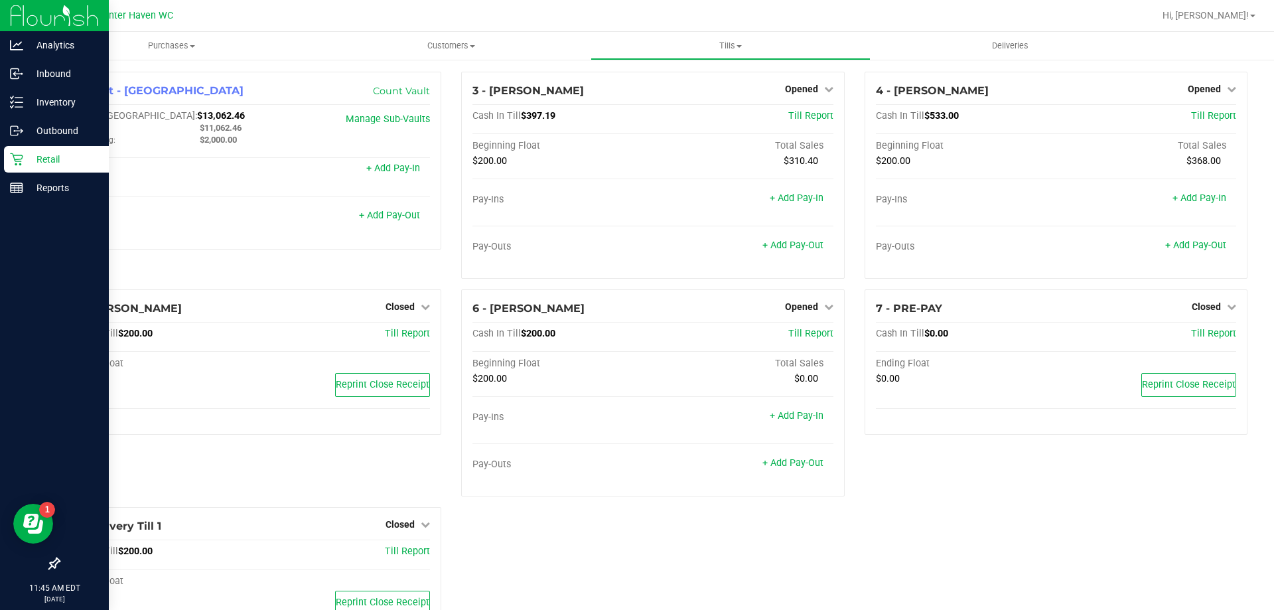
click at [17, 156] on icon at bounding box center [16, 159] width 13 height 13
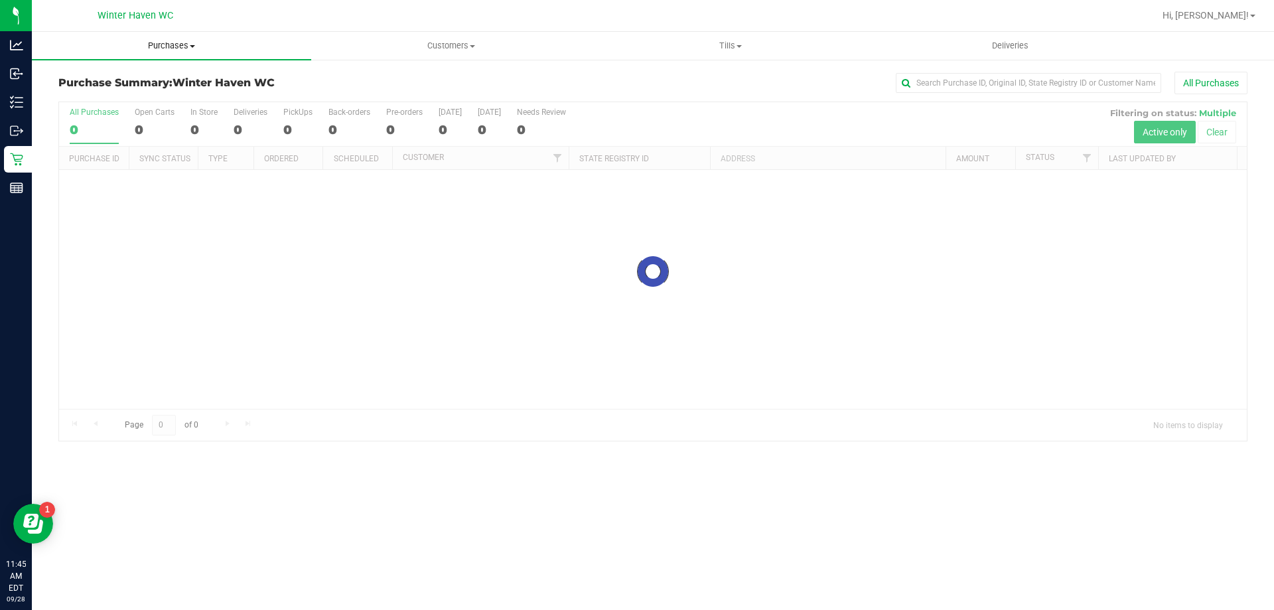
click at [169, 41] on span "Purchases" at bounding box center [171, 46] width 279 height 12
click at [122, 95] on li "Fulfillment" at bounding box center [171, 96] width 279 height 16
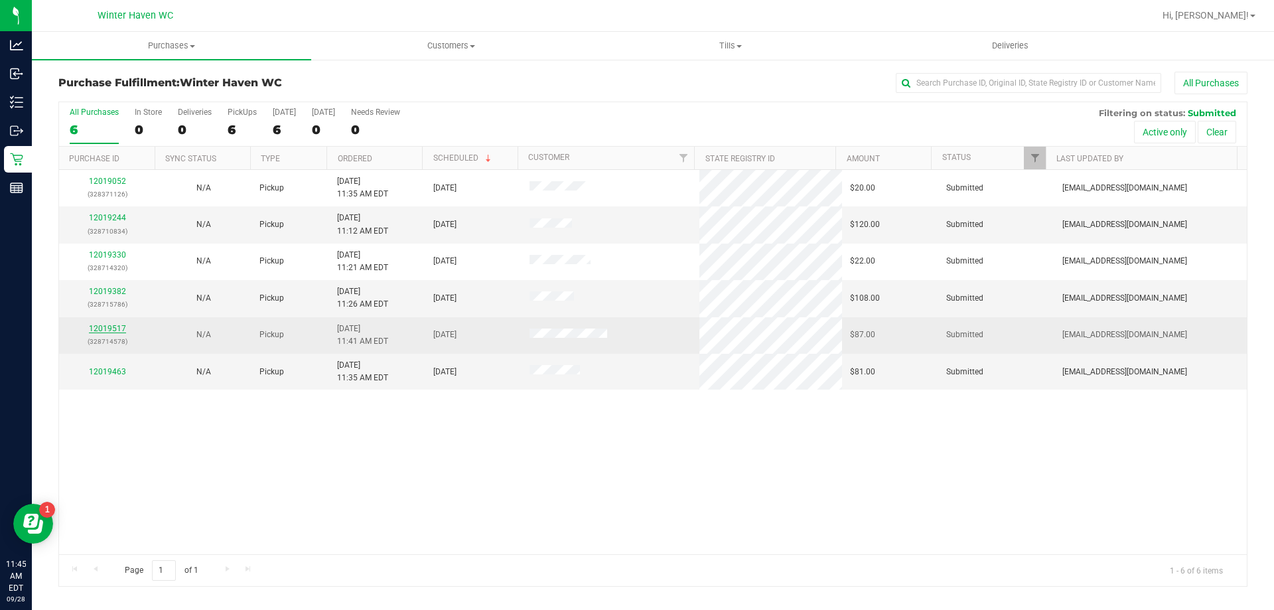
click at [119, 328] on link "12019517" at bounding box center [107, 328] width 37 height 9
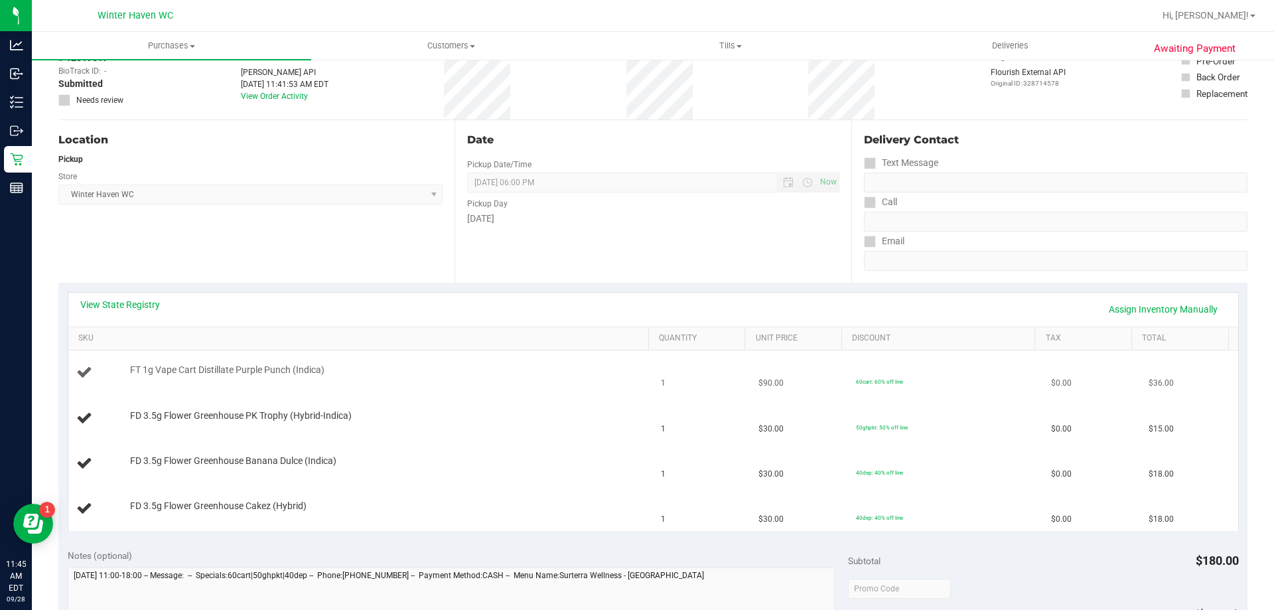
scroll to position [133, 0]
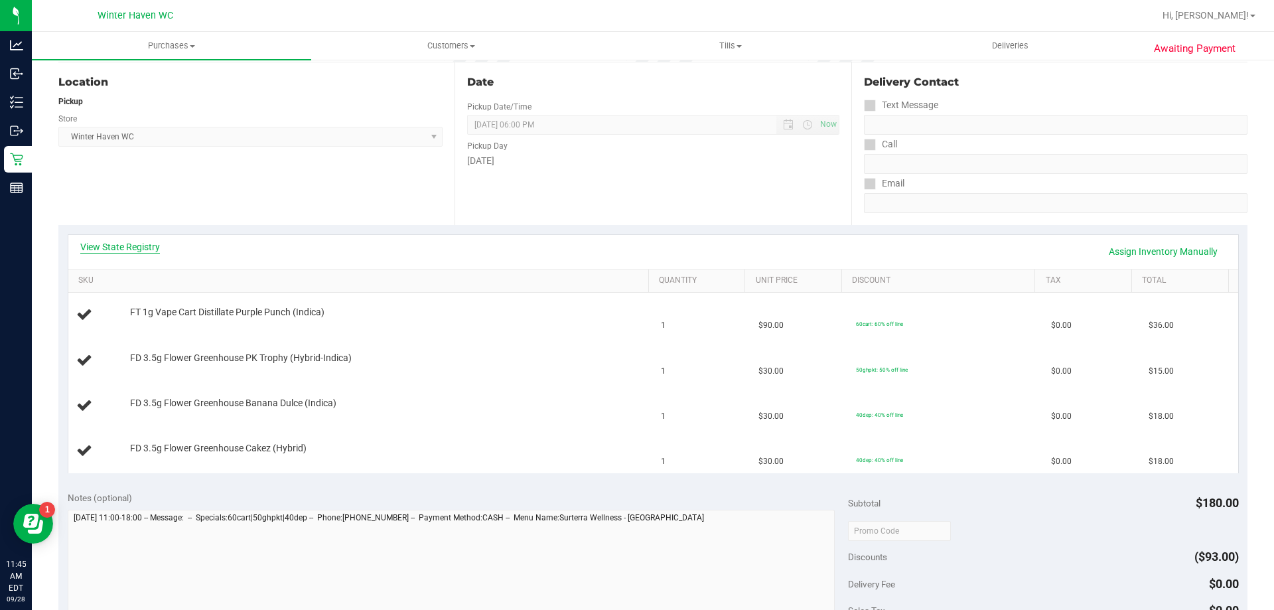
click at [152, 248] on link "View State Registry" at bounding box center [120, 246] width 80 height 13
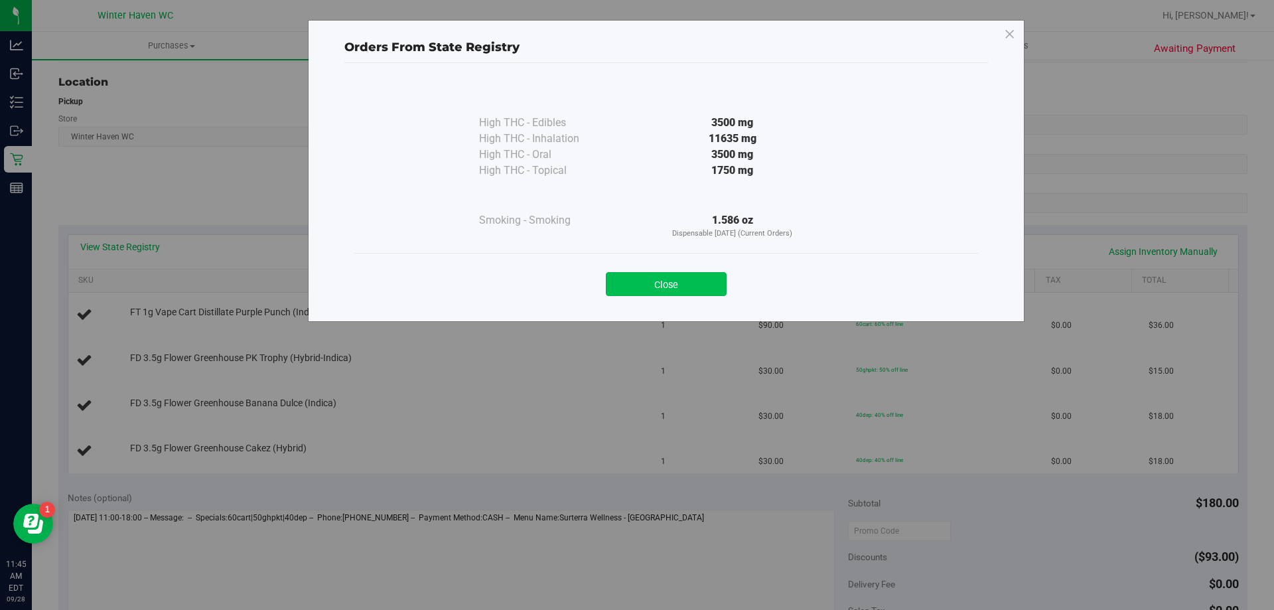
click at [719, 281] on button "Close" at bounding box center [666, 284] width 121 height 24
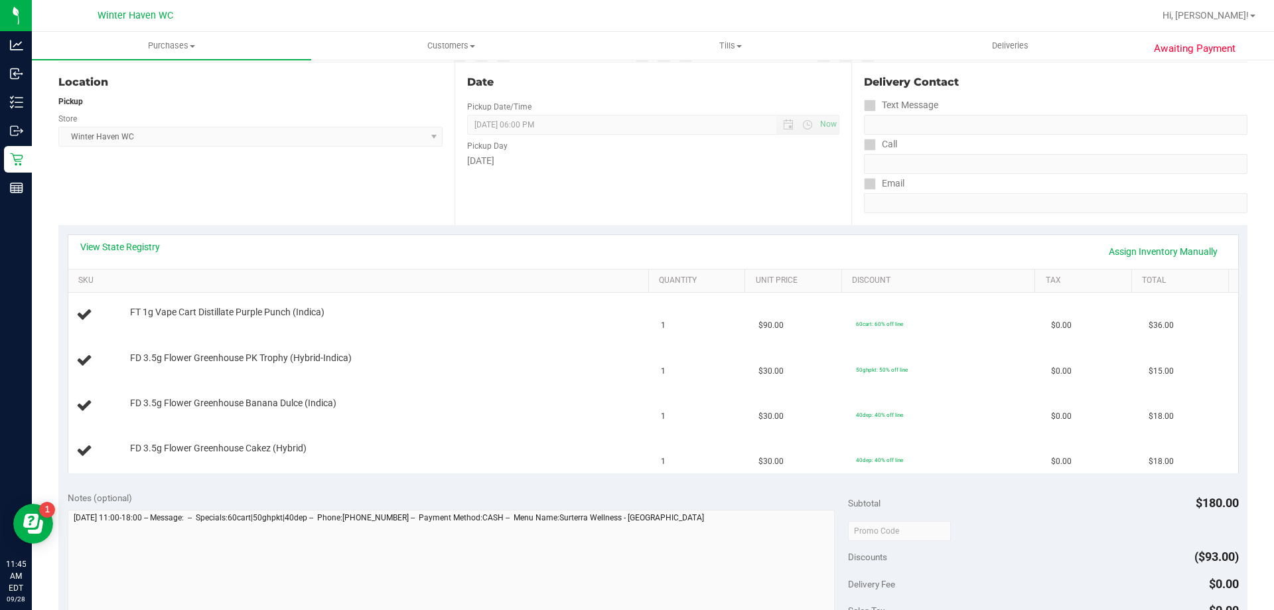
click at [116, 238] on div "View State Registry Assign Inventory Manually" at bounding box center [653, 252] width 1170 height 34
click at [116, 240] on link "View State Registry" at bounding box center [120, 246] width 80 height 13
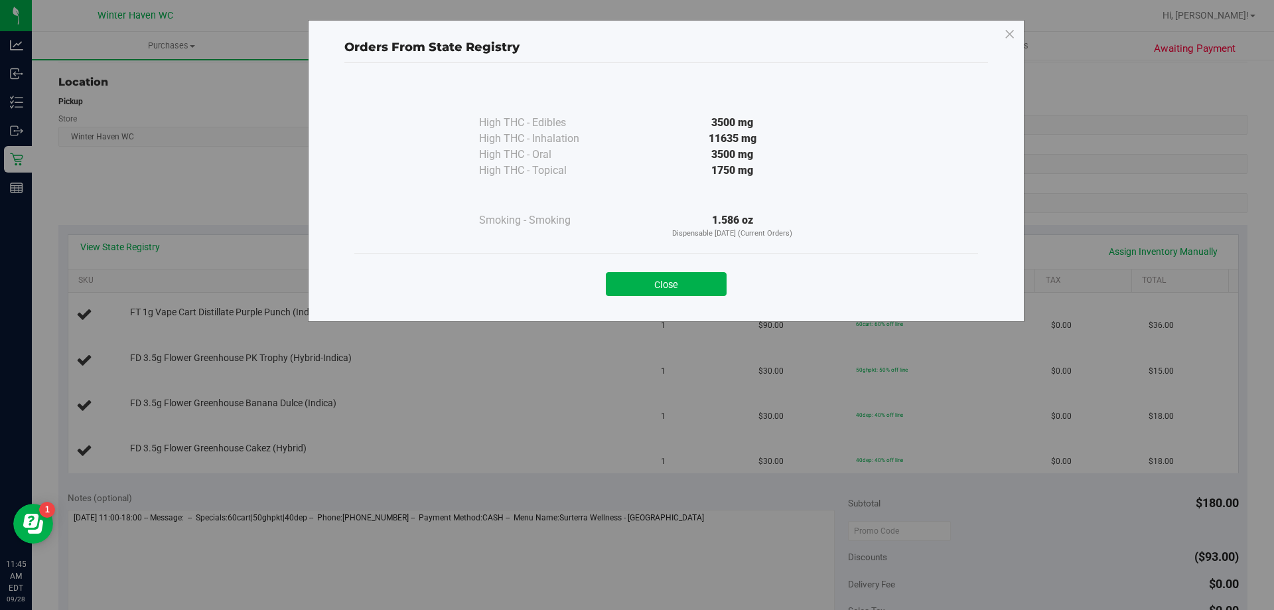
click at [723, 271] on div "Close" at bounding box center [666, 279] width 604 height 33
click at [698, 274] on button "Close" at bounding box center [666, 284] width 121 height 24
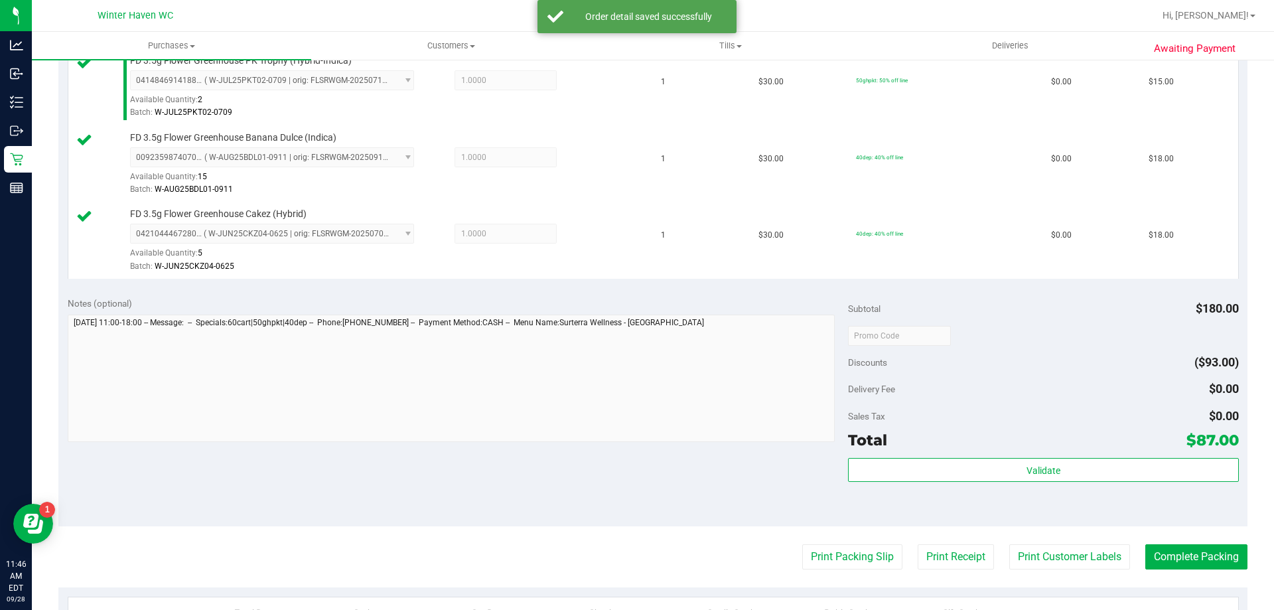
scroll to position [465, 0]
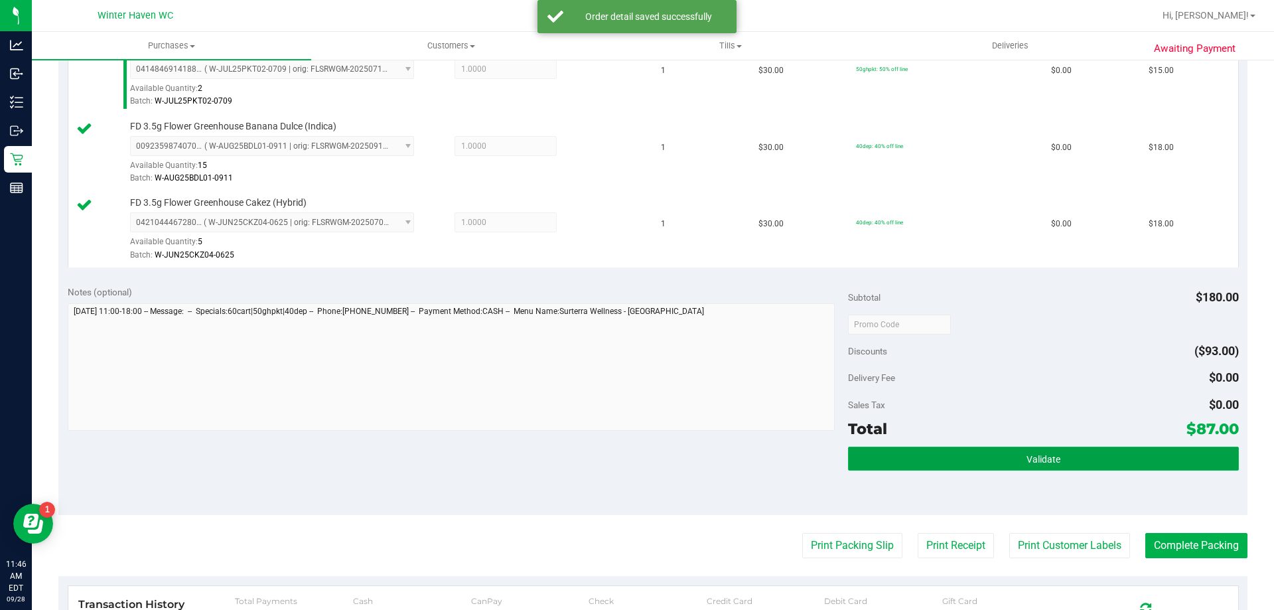
click at [1032, 465] on button "Validate" at bounding box center [1043, 459] width 390 height 24
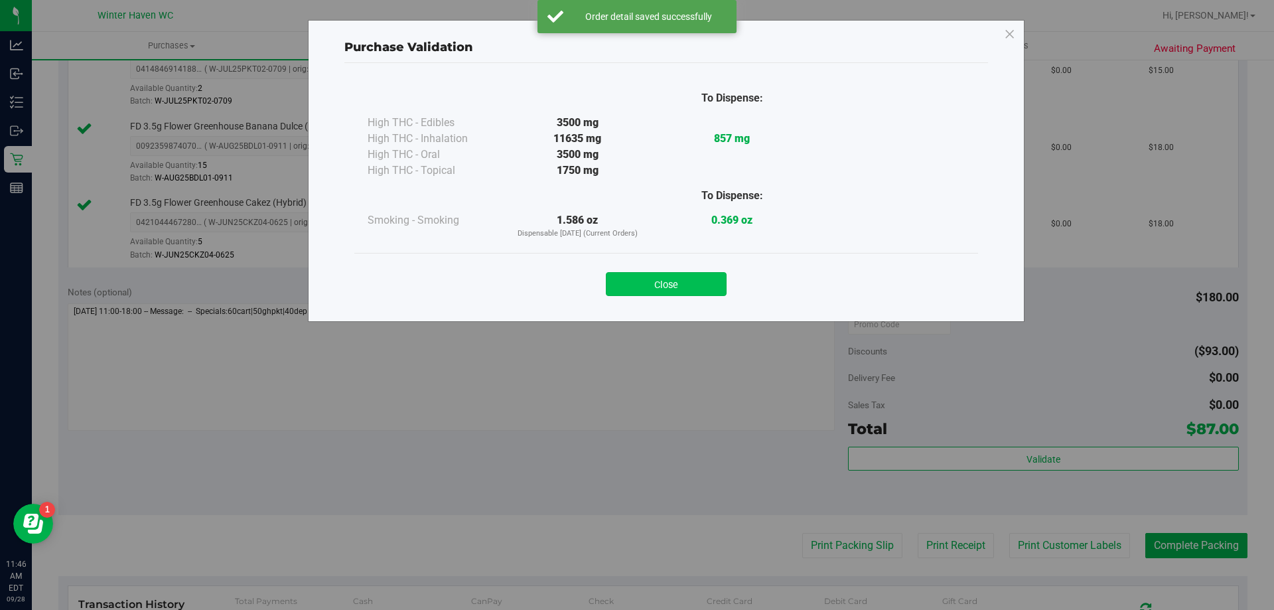
click at [662, 275] on button "Close" at bounding box center [666, 284] width 121 height 24
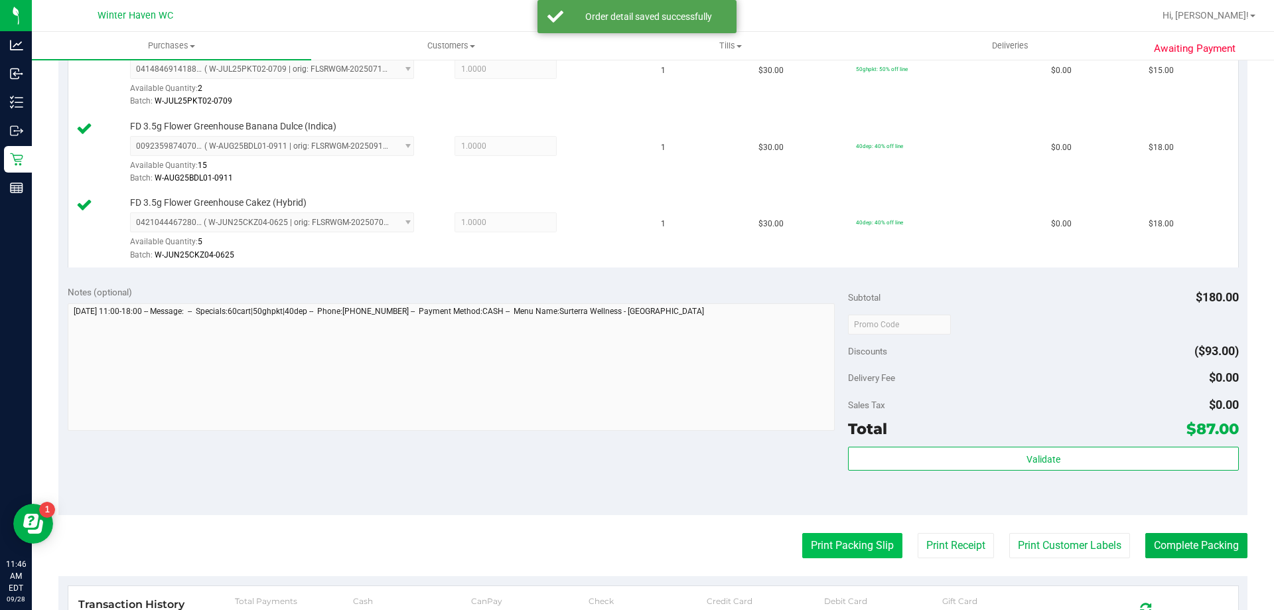
click at [832, 544] on button "Print Packing Slip" at bounding box center [852, 545] width 100 height 25
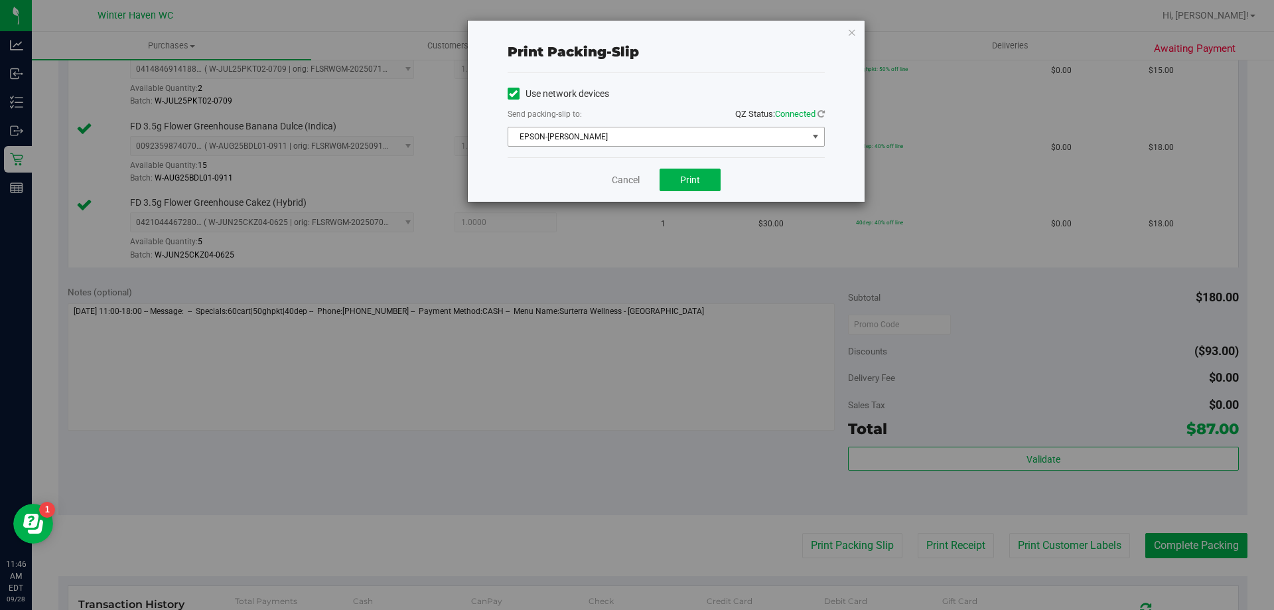
click at [682, 135] on span "EPSON-JAMES BUCHANAN" at bounding box center [657, 136] width 299 height 19
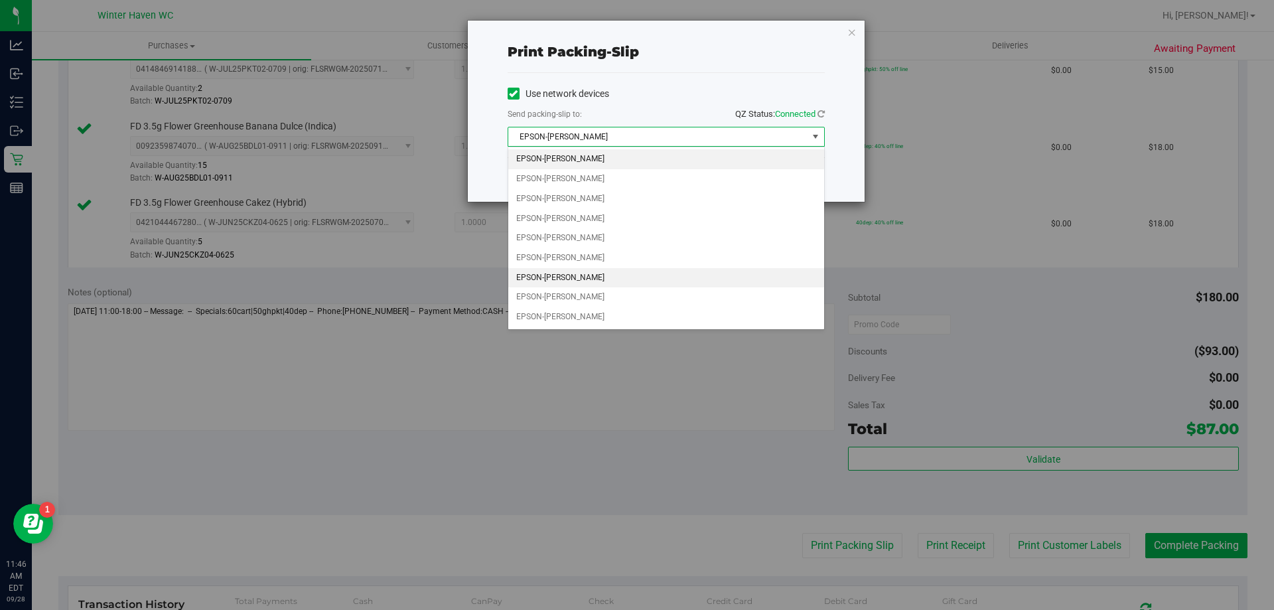
click at [591, 278] on li "EPSON-JAMES-OTTO" at bounding box center [666, 278] width 316 height 20
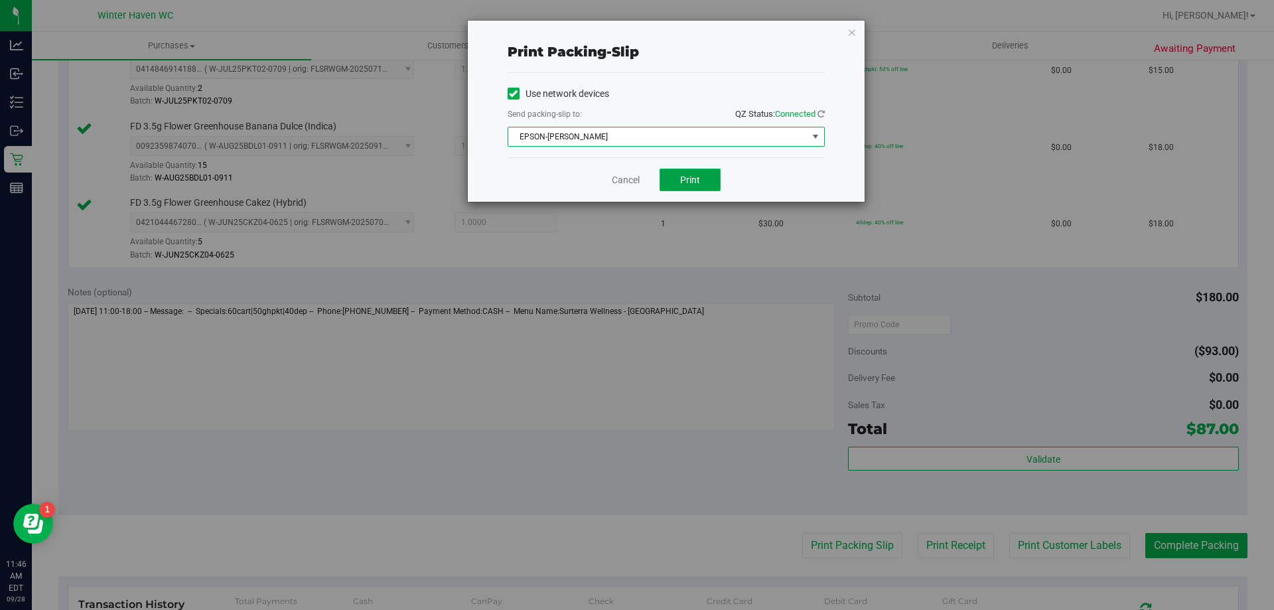
click at [696, 172] on button "Print" at bounding box center [690, 180] width 61 height 23
click at [850, 37] on icon "button" at bounding box center [852, 32] width 9 height 16
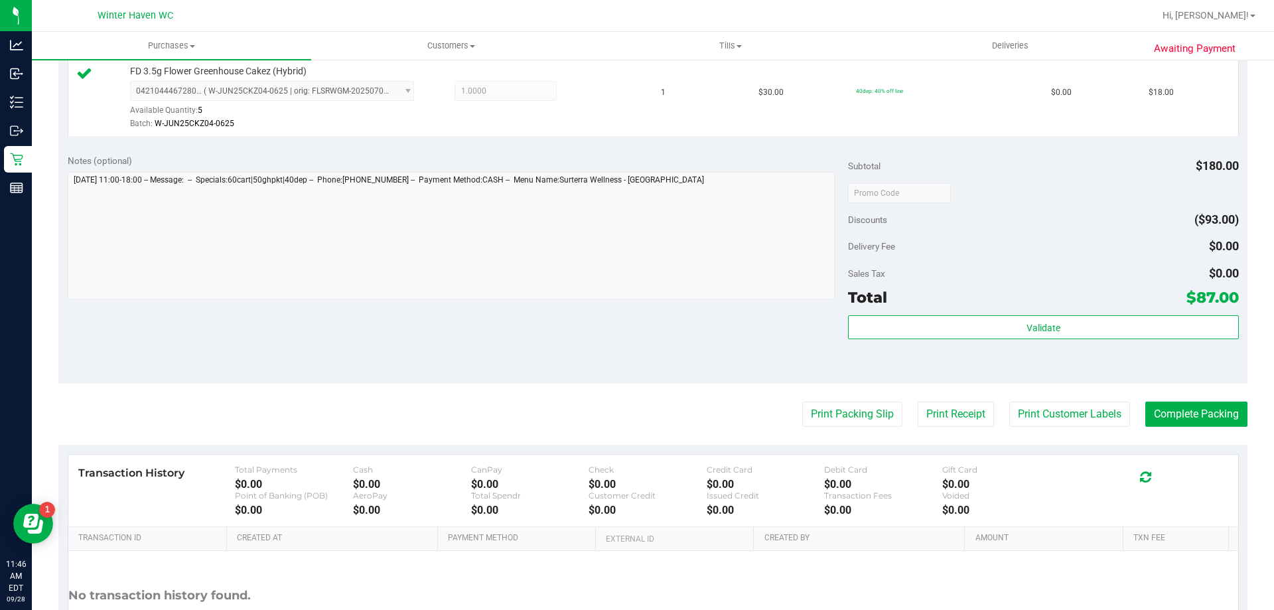
scroll to position [597, 0]
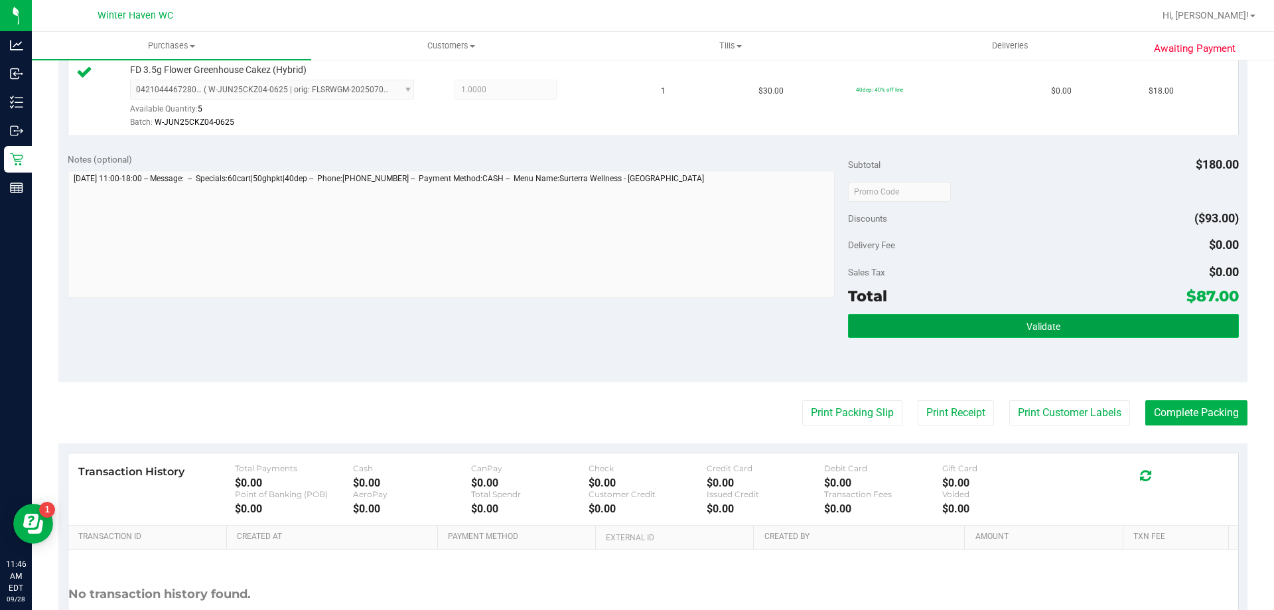
click at [888, 337] on button "Validate" at bounding box center [1043, 326] width 390 height 24
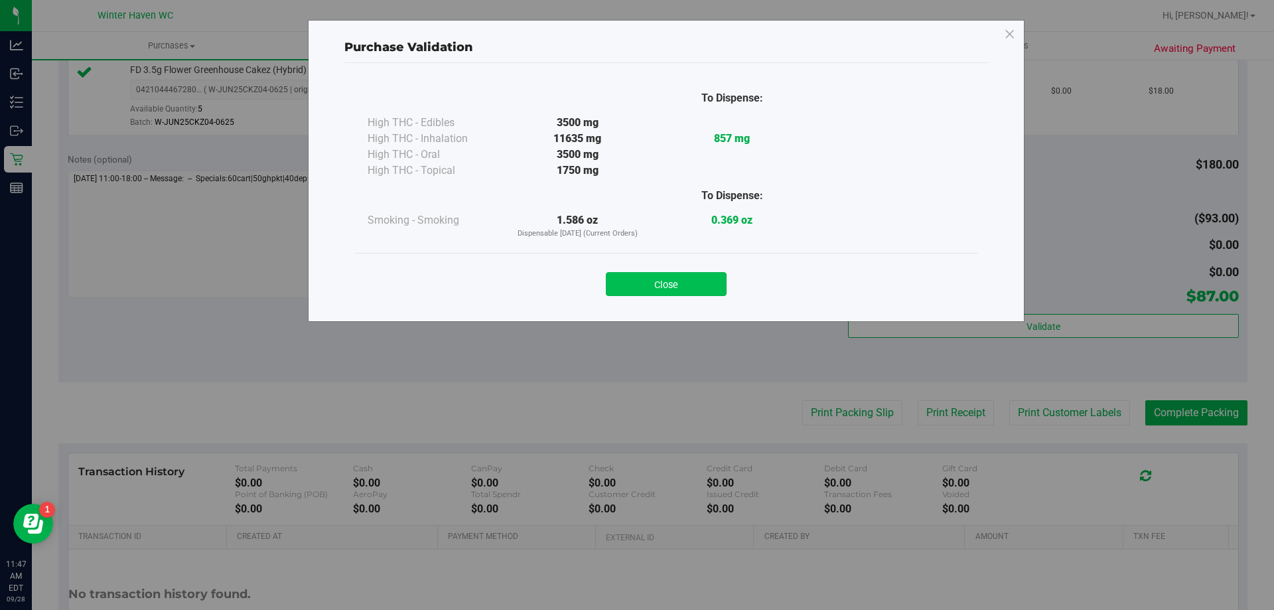
click at [694, 283] on button "Close" at bounding box center [666, 284] width 121 height 24
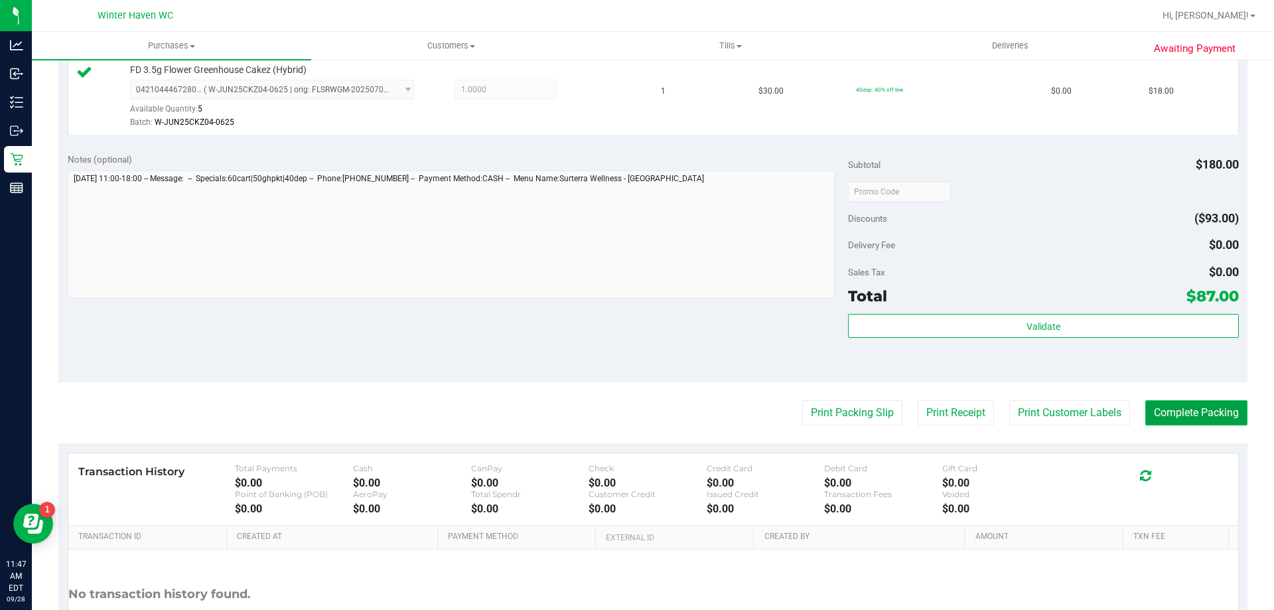
click at [1156, 421] on button "Complete Packing" at bounding box center [1197, 412] width 102 height 25
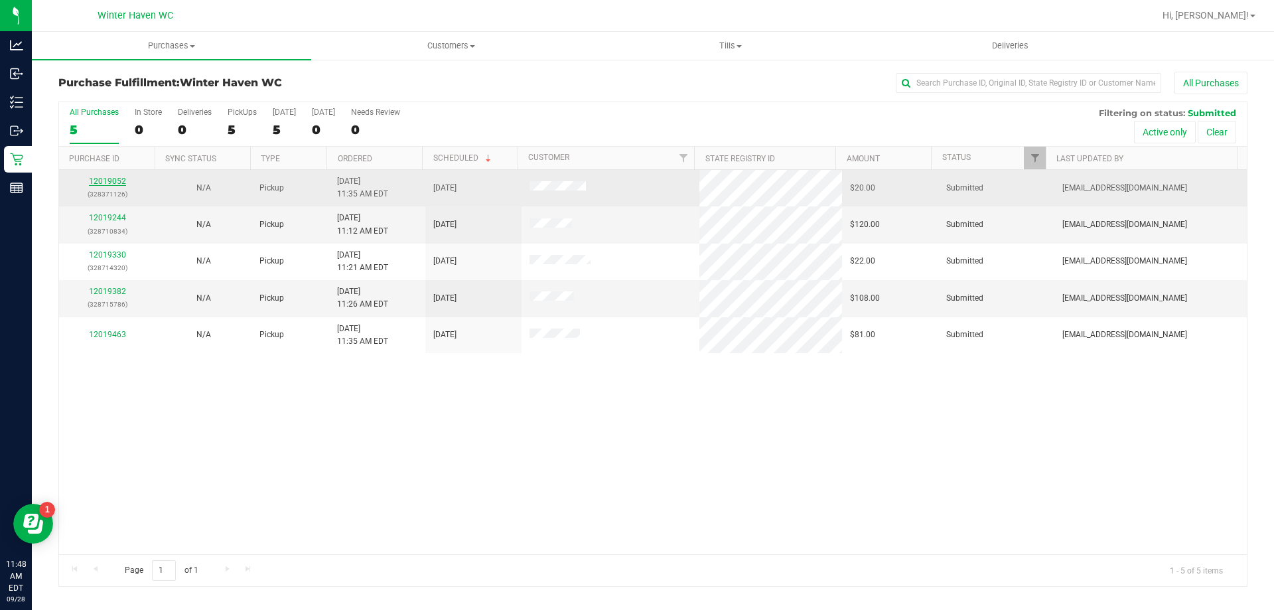
click at [113, 179] on link "12019052" at bounding box center [107, 181] width 37 height 9
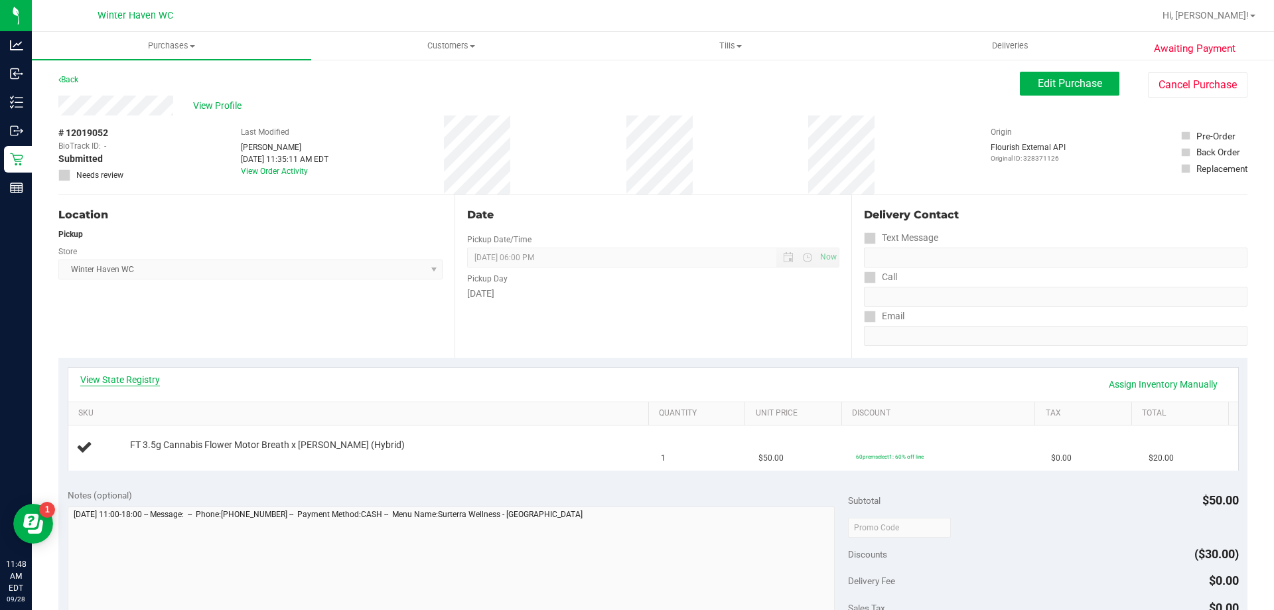
click at [151, 377] on link "View State Registry" at bounding box center [120, 379] width 80 height 13
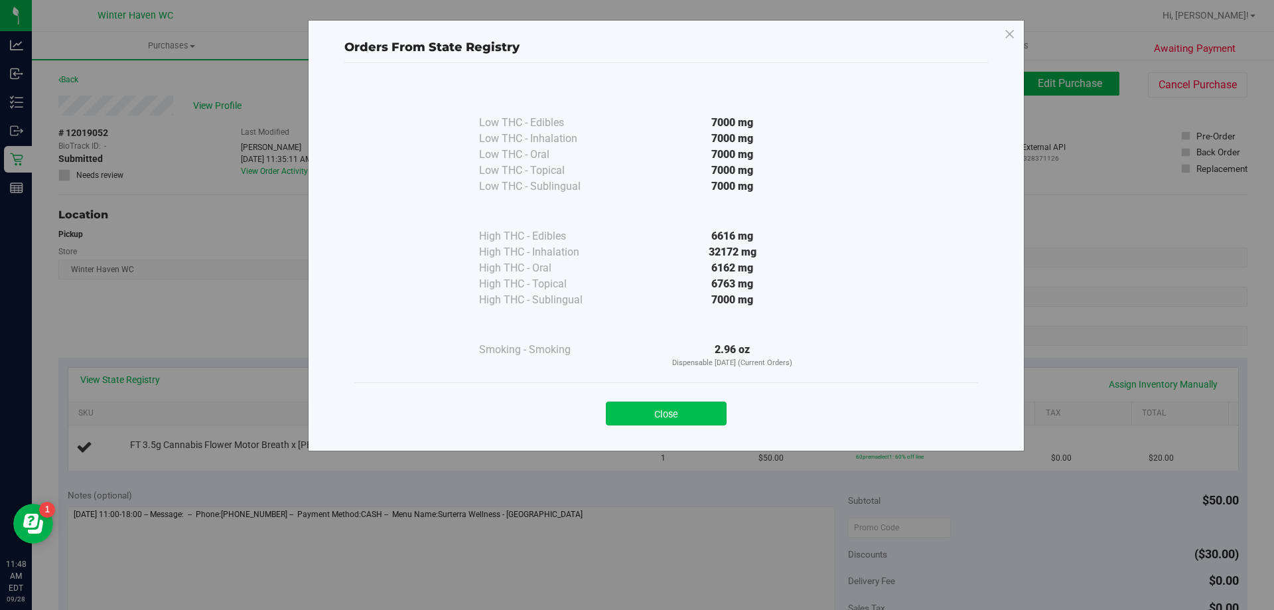
click at [674, 421] on button "Close" at bounding box center [666, 414] width 121 height 24
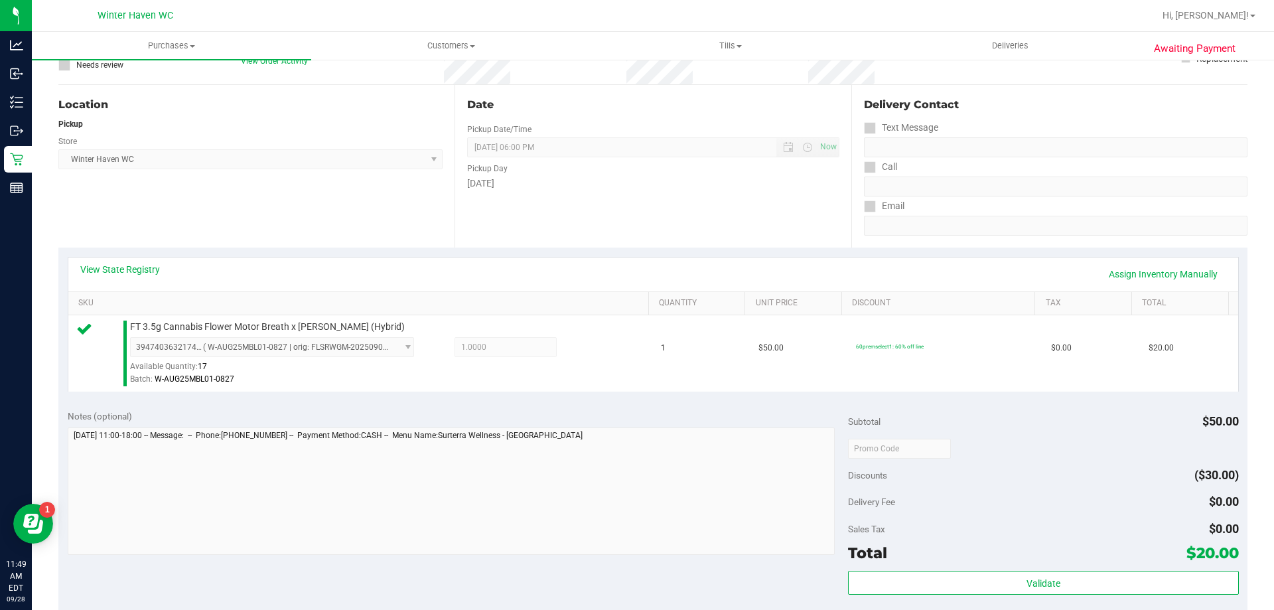
scroll to position [265, 0]
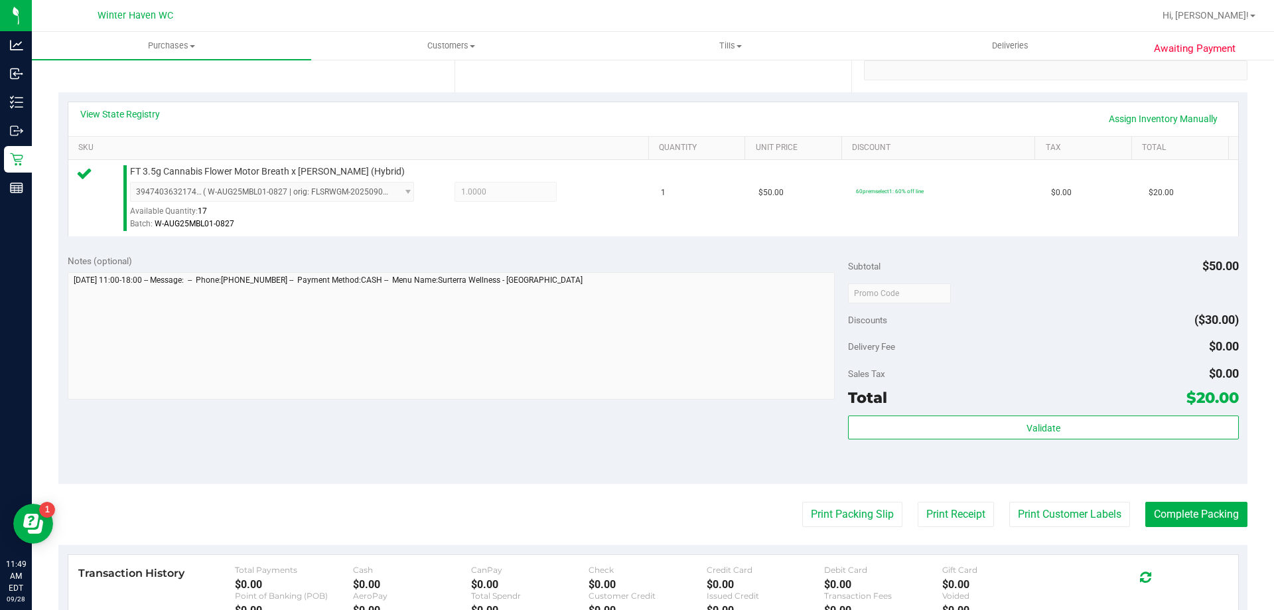
click at [958, 441] on div "Validate" at bounding box center [1043, 445] width 390 height 60
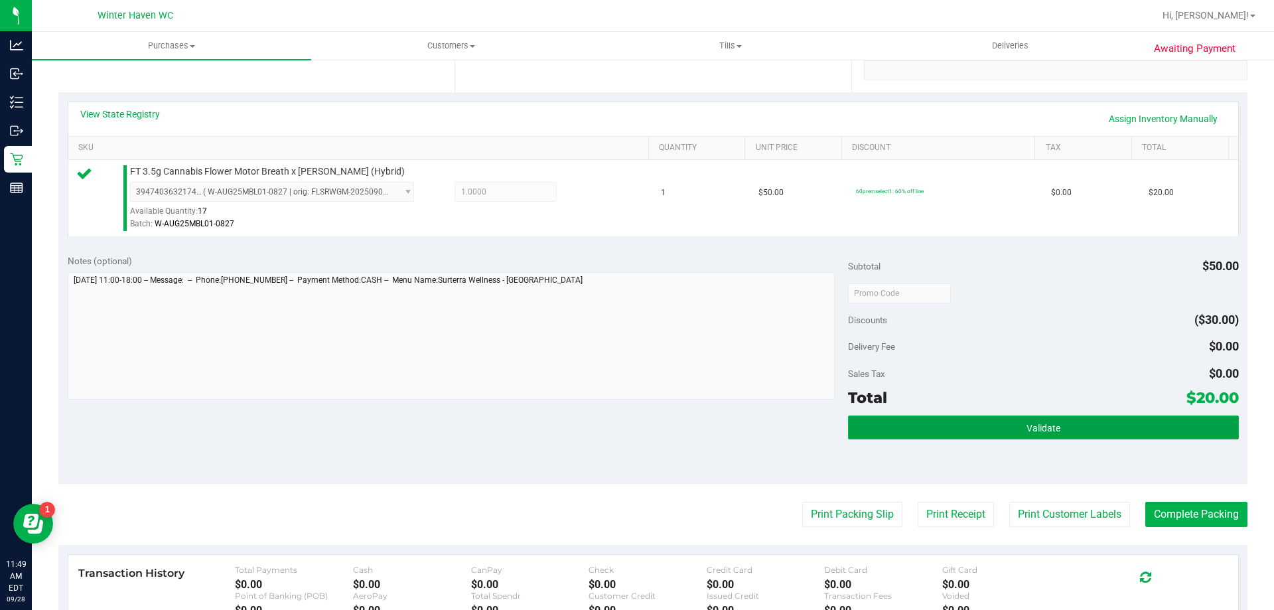
click at [966, 432] on button "Validate" at bounding box center [1043, 427] width 390 height 24
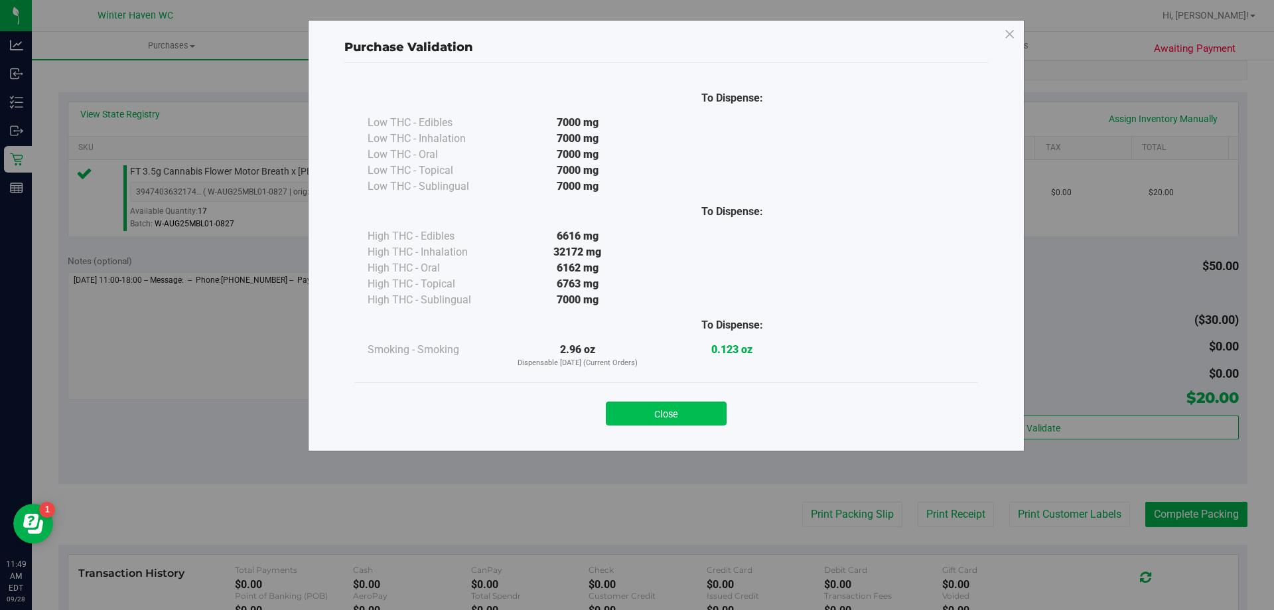
click at [687, 406] on button "Close" at bounding box center [666, 414] width 121 height 24
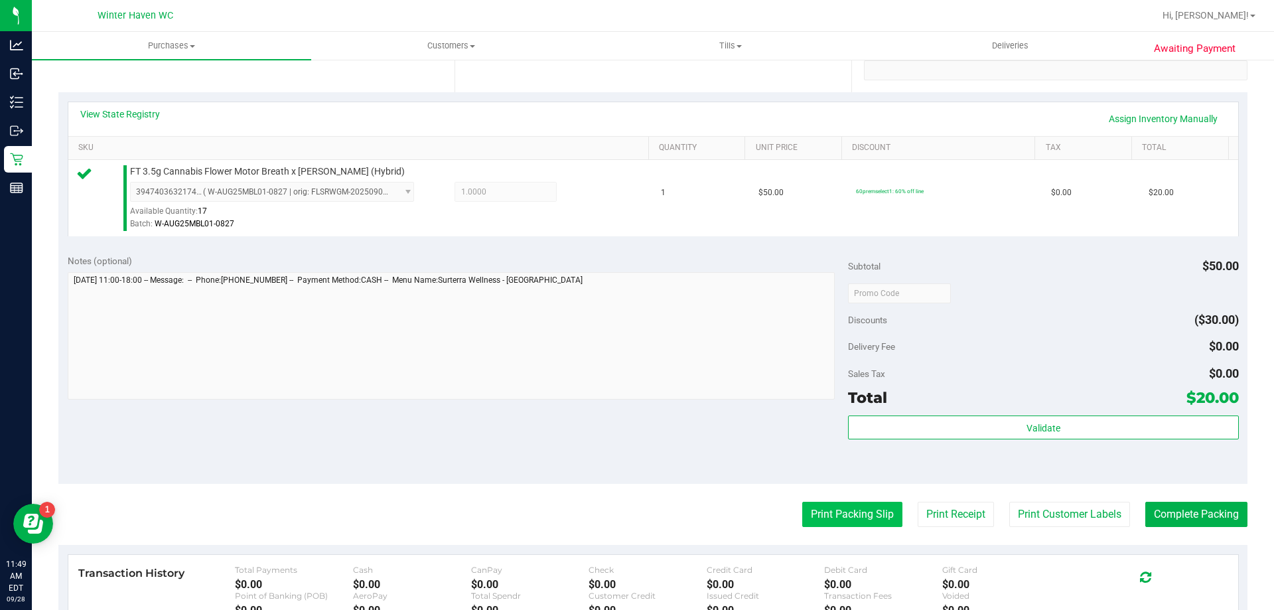
click at [850, 519] on button "Print Packing Slip" at bounding box center [852, 514] width 100 height 25
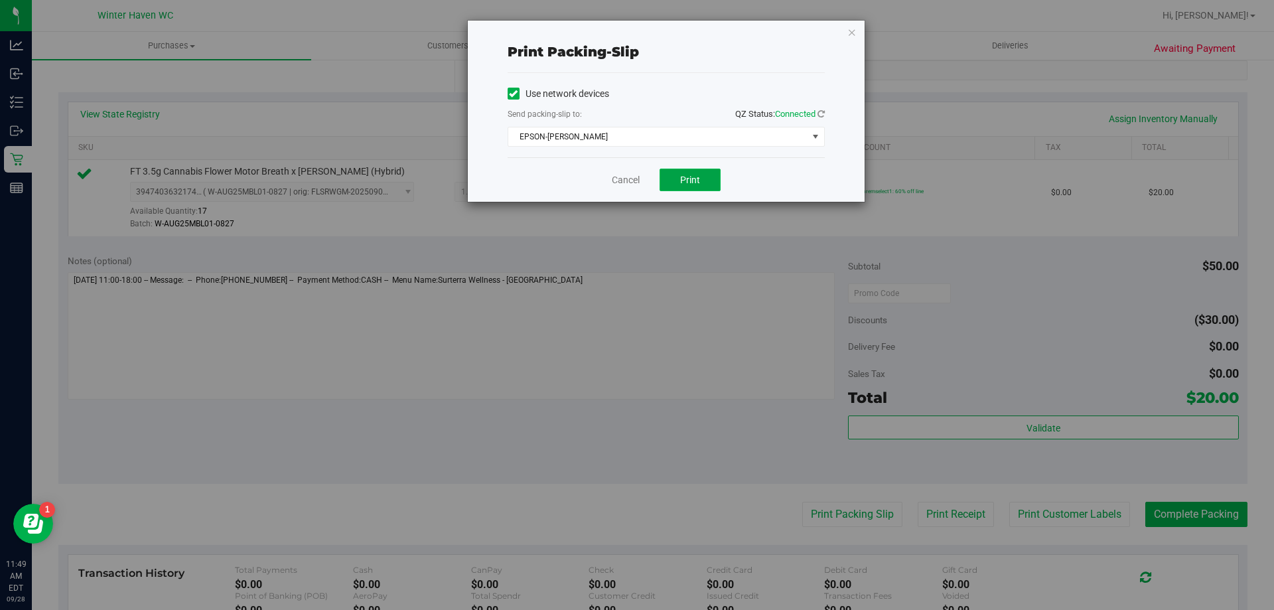
click at [701, 173] on button "Print" at bounding box center [690, 180] width 61 height 23
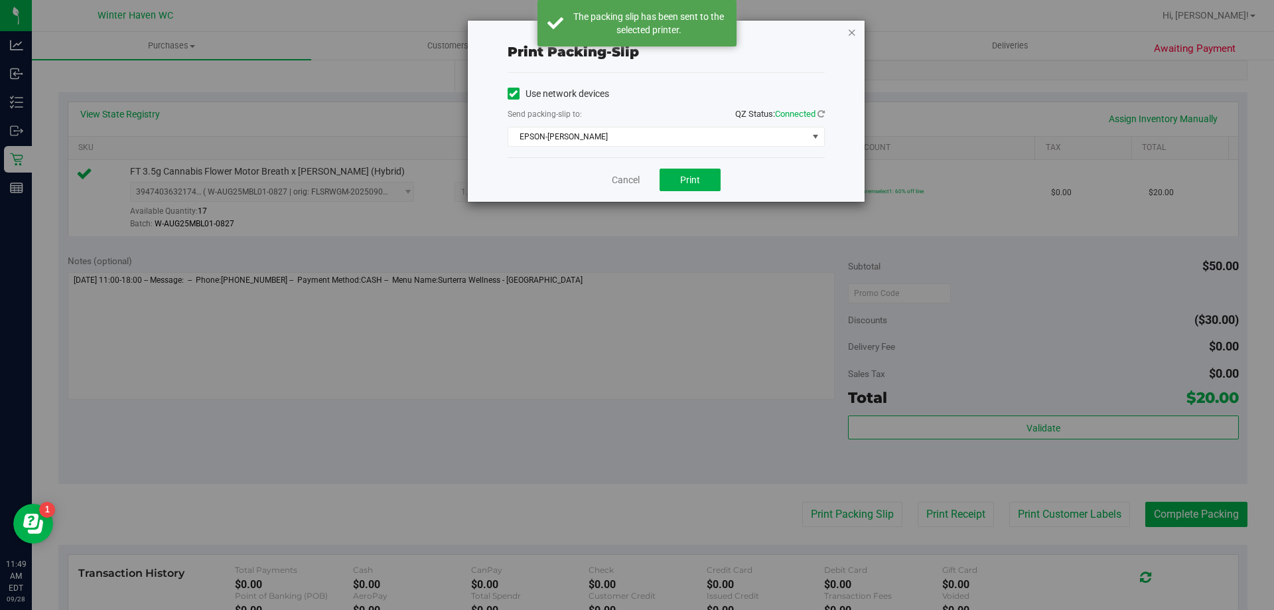
click at [854, 31] on icon "button" at bounding box center [852, 32] width 9 height 16
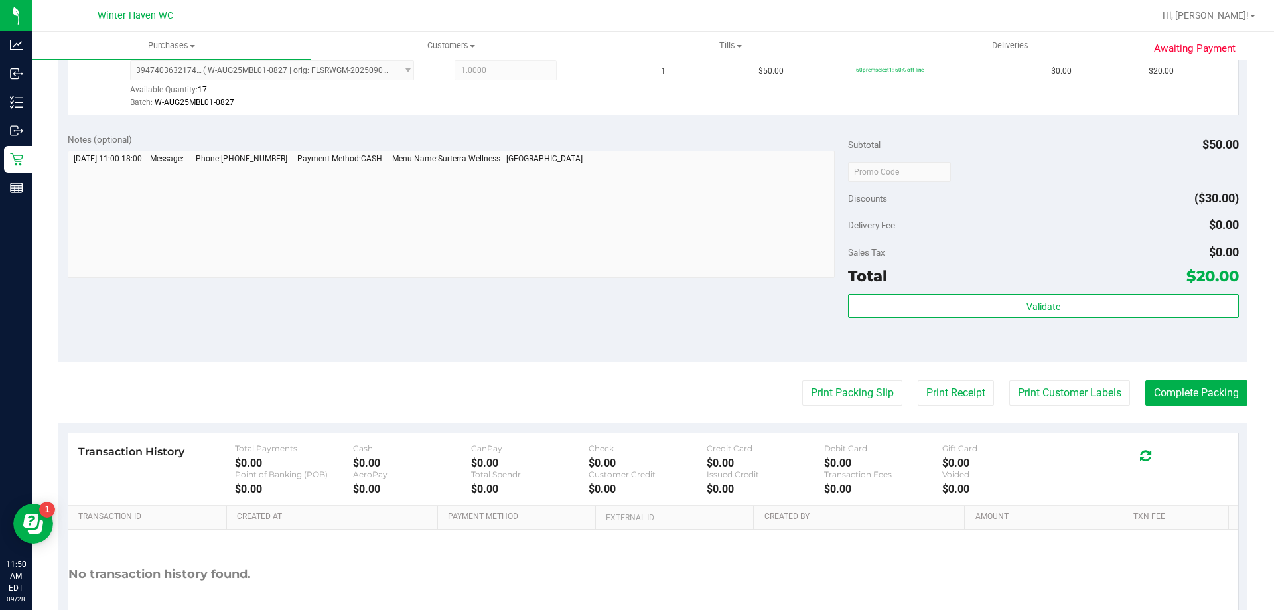
scroll to position [398, 0]
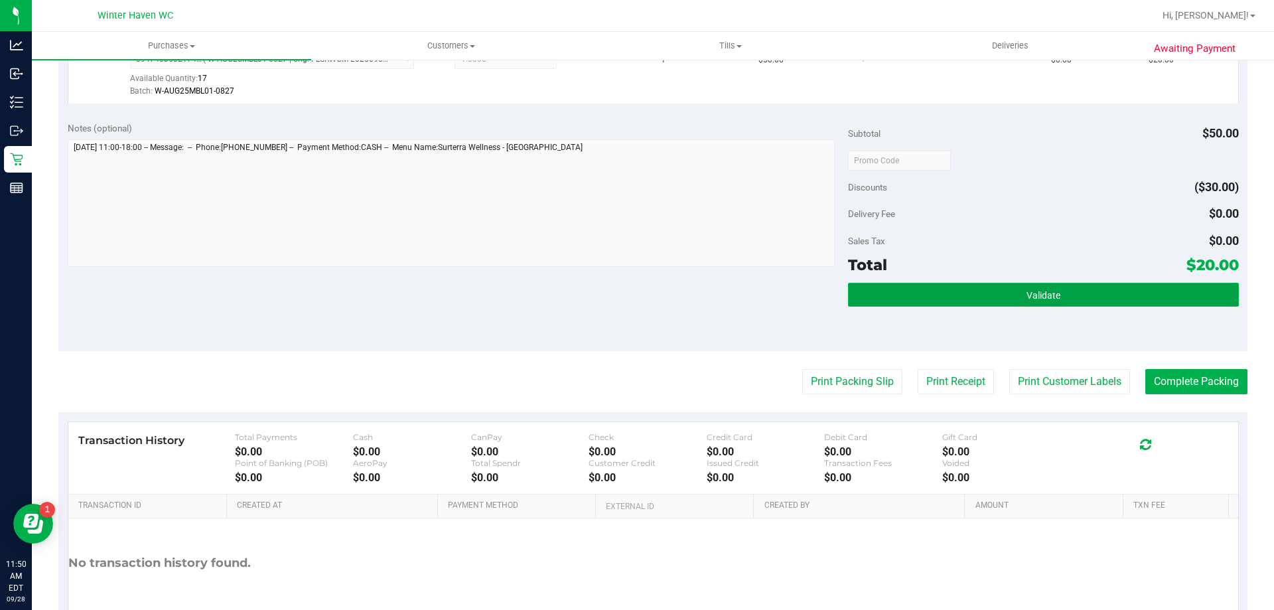
click at [984, 290] on button "Validate" at bounding box center [1043, 295] width 390 height 24
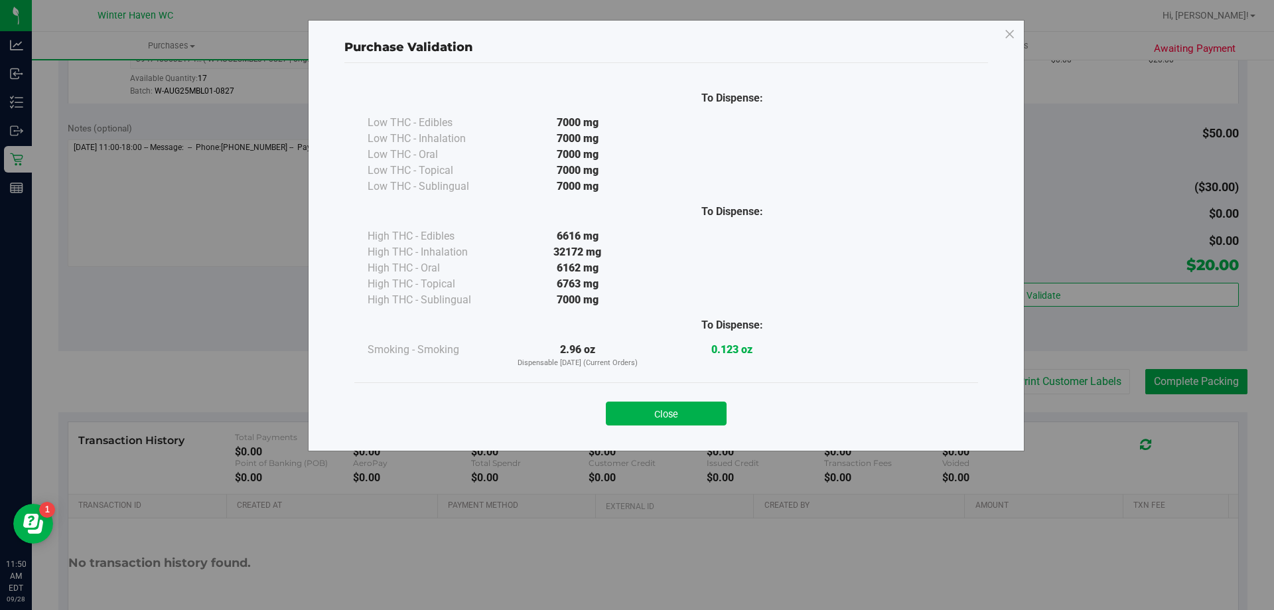
click at [643, 425] on div "Close" at bounding box center [666, 409] width 624 height 54
click at [678, 423] on button "Close" at bounding box center [666, 414] width 121 height 24
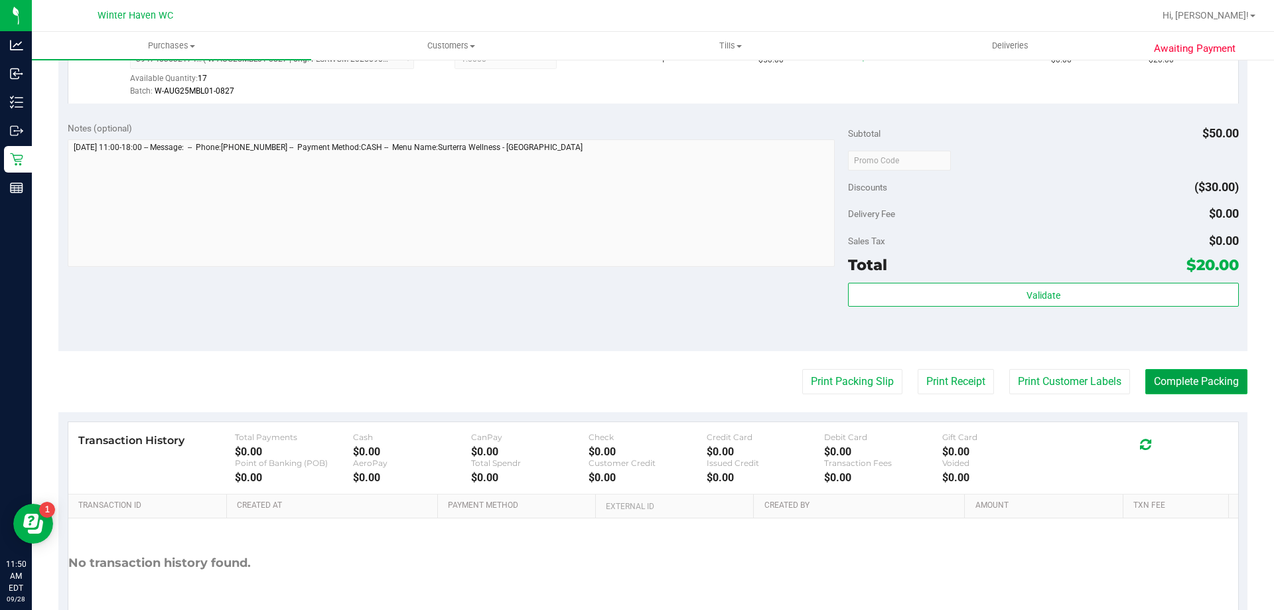
click at [1203, 379] on button "Complete Packing" at bounding box center [1197, 381] width 102 height 25
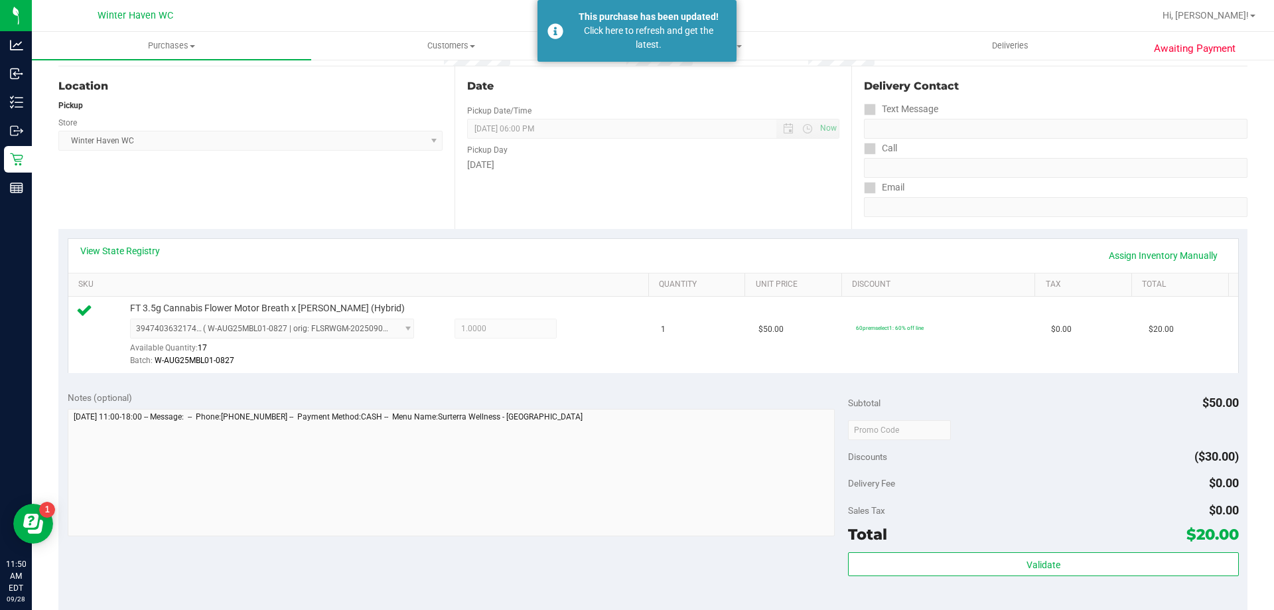
scroll to position [0, 0]
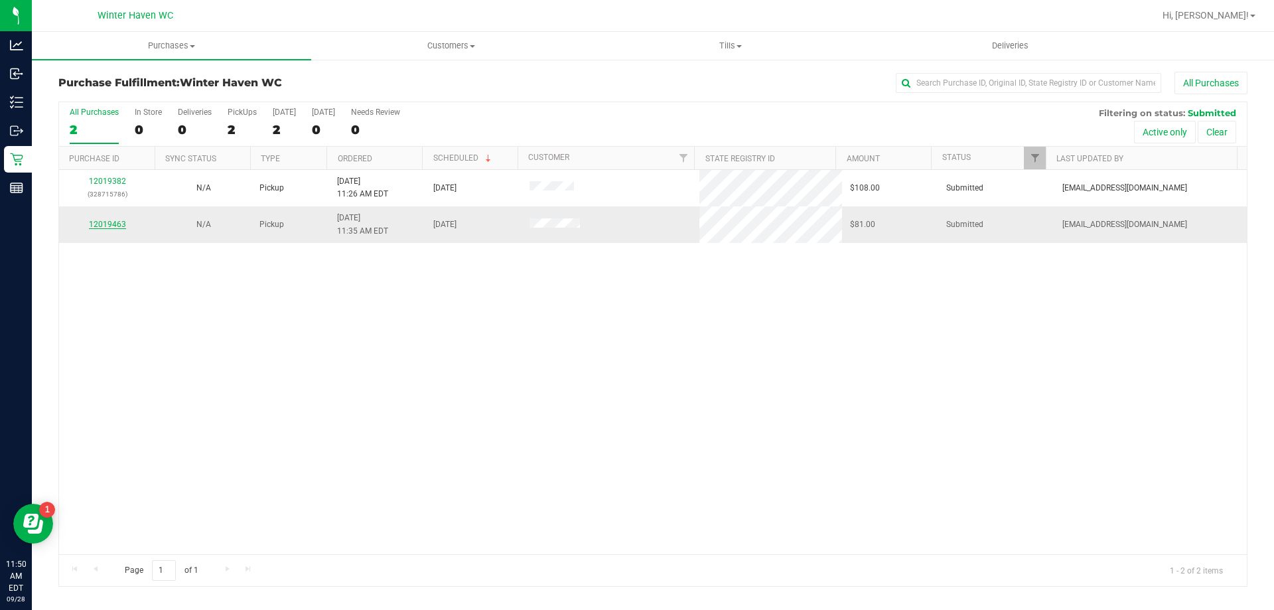
click at [112, 229] on link "12019463" at bounding box center [107, 224] width 37 height 9
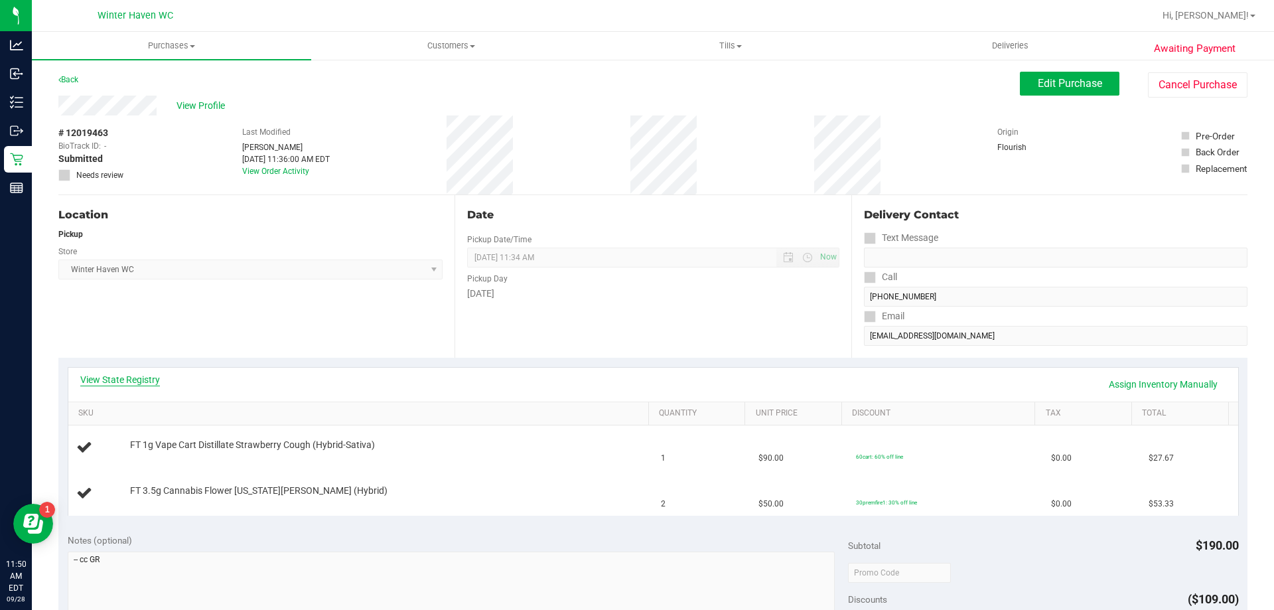
click at [145, 380] on link "View State Registry" at bounding box center [120, 379] width 80 height 13
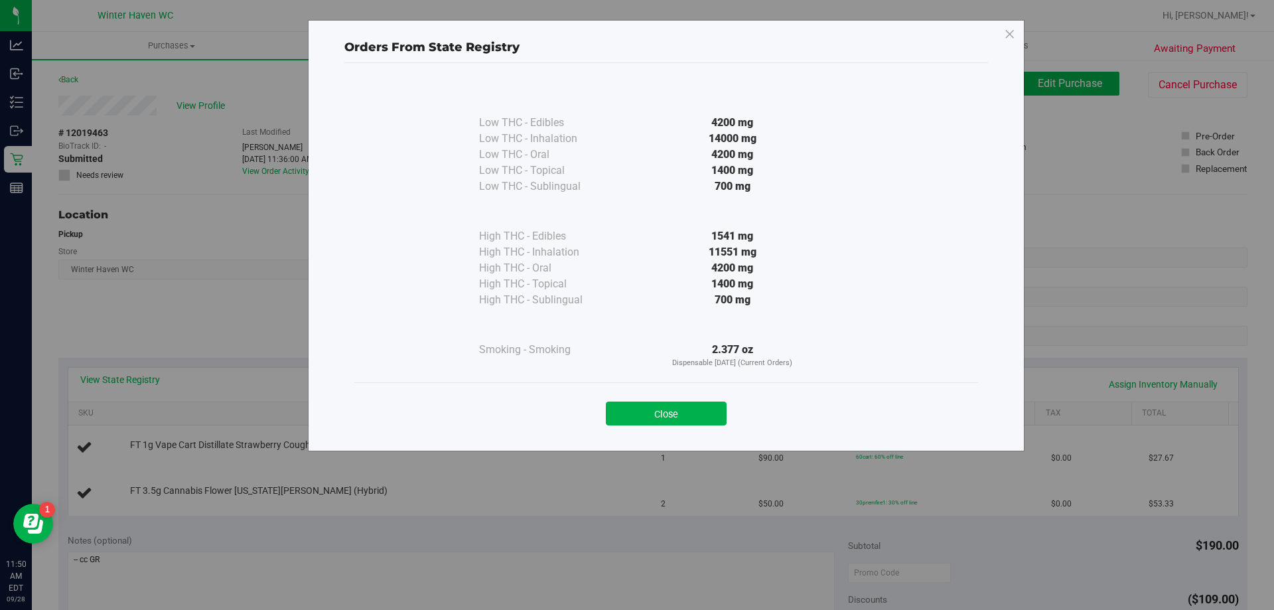
click at [685, 429] on div "Close" at bounding box center [666, 409] width 624 height 54
click at [685, 413] on button "Close" at bounding box center [666, 414] width 121 height 24
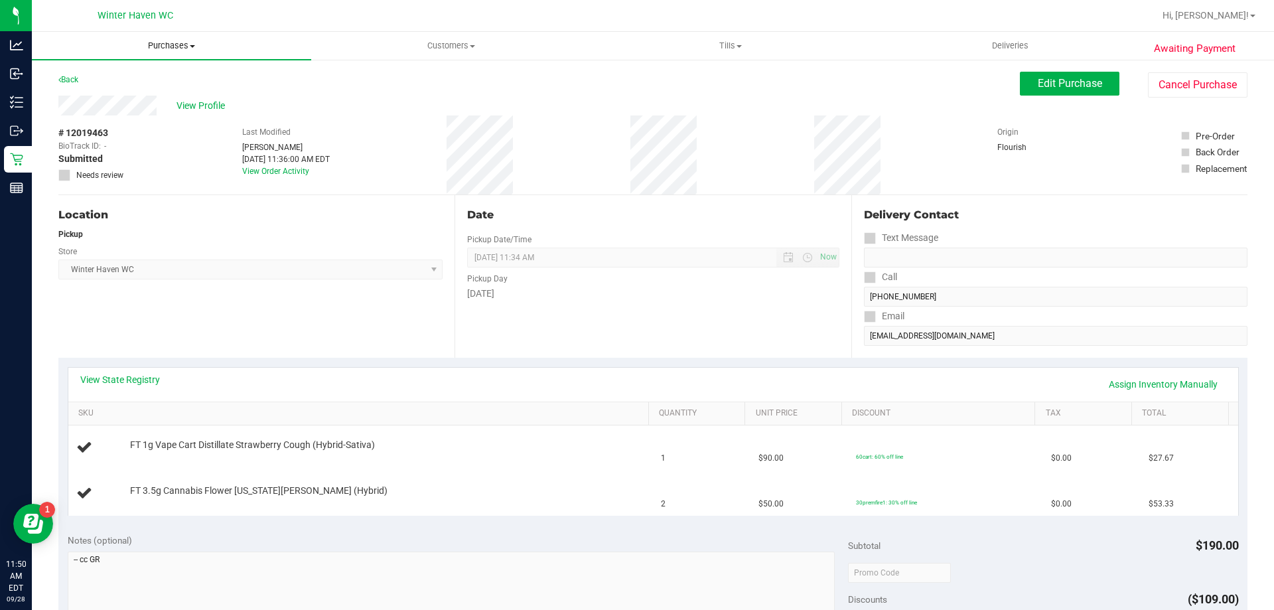
click at [182, 50] on span "Purchases" at bounding box center [171, 46] width 279 height 12
click at [119, 96] on li "Fulfillment" at bounding box center [171, 96] width 279 height 16
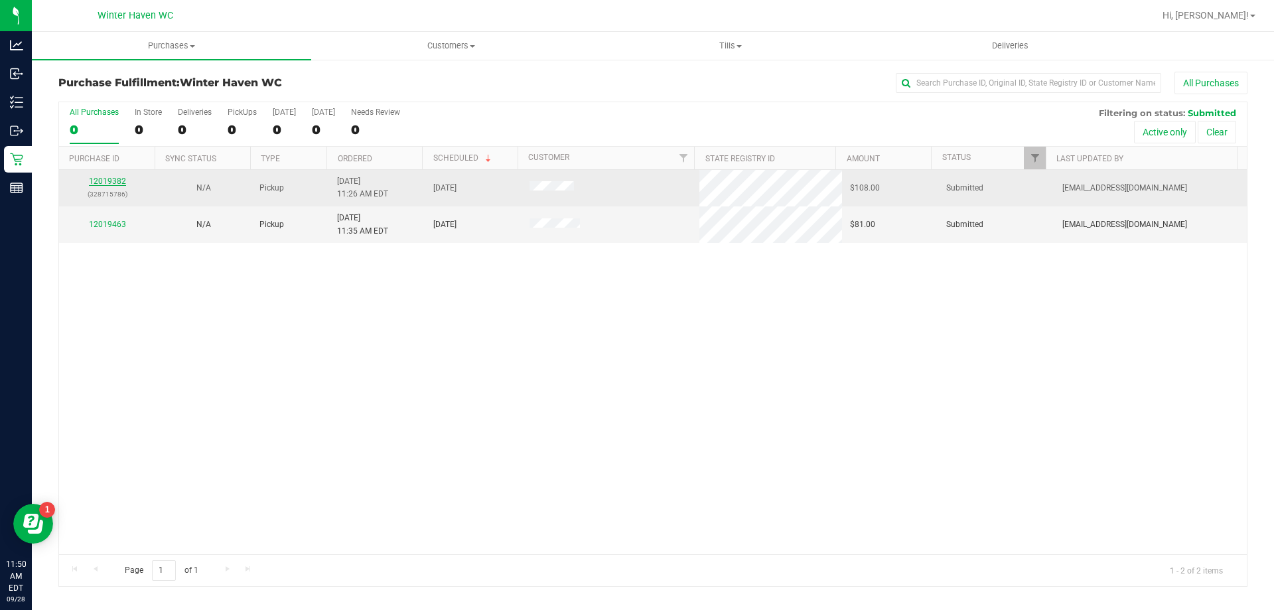
click at [117, 179] on link "12019382" at bounding box center [107, 181] width 37 height 9
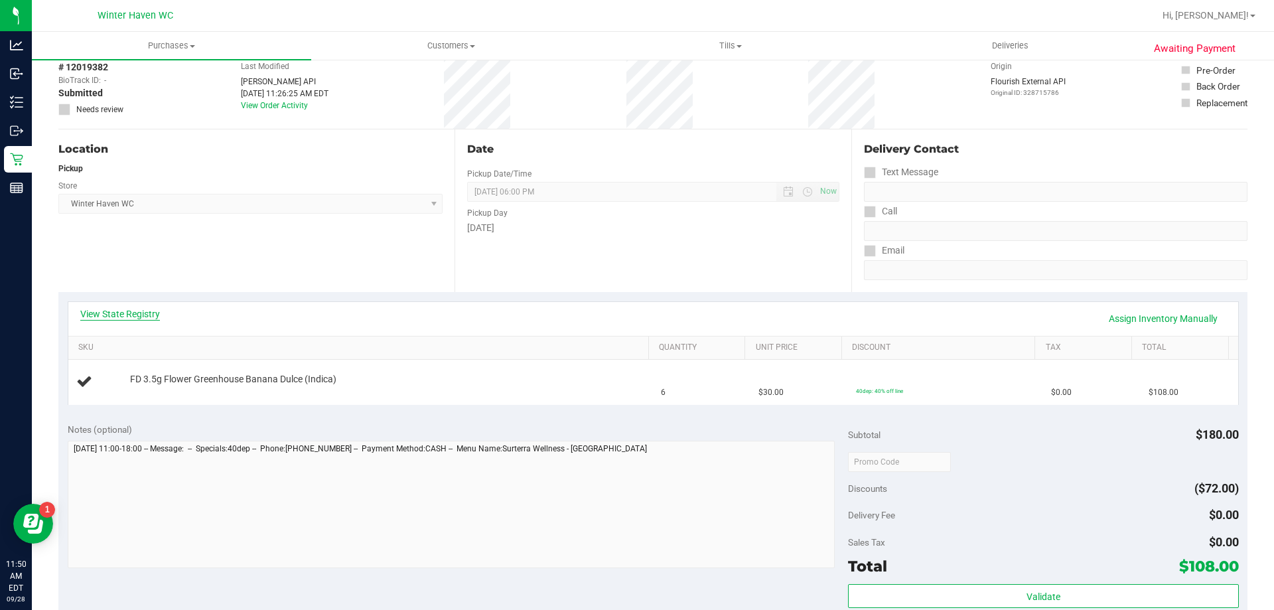
scroll to position [66, 0]
click at [121, 309] on link "View State Registry" at bounding box center [120, 313] width 80 height 13
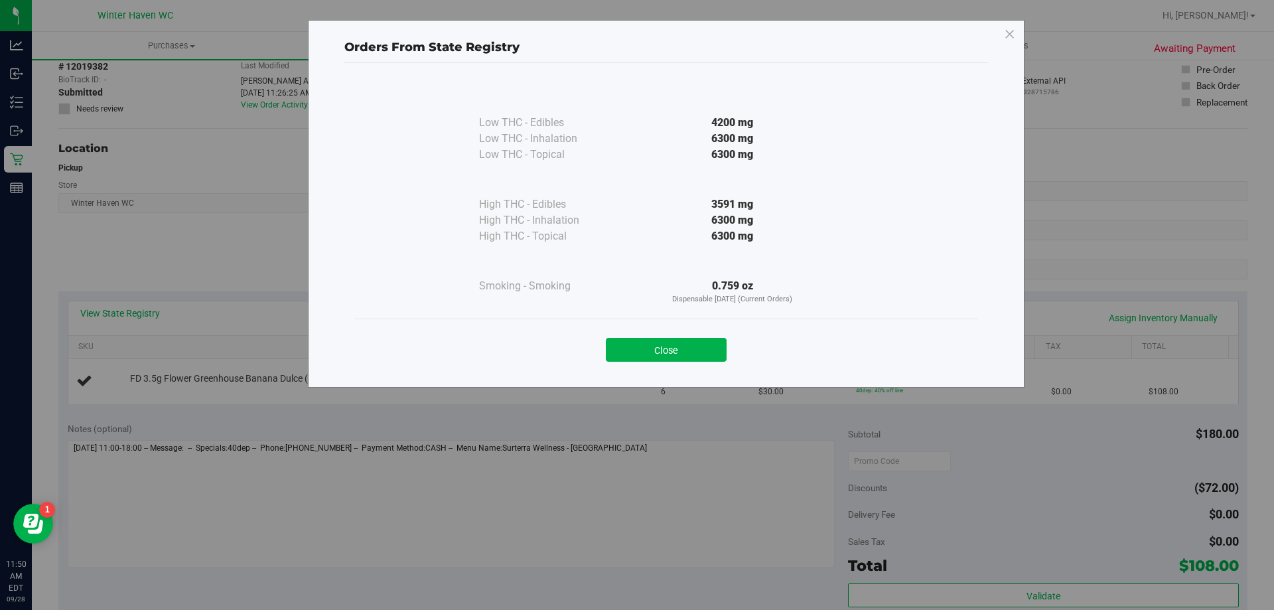
click at [650, 337] on div "Close" at bounding box center [666, 345] width 604 height 33
click at [652, 340] on button "Close" at bounding box center [666, 350] width 121 height 24
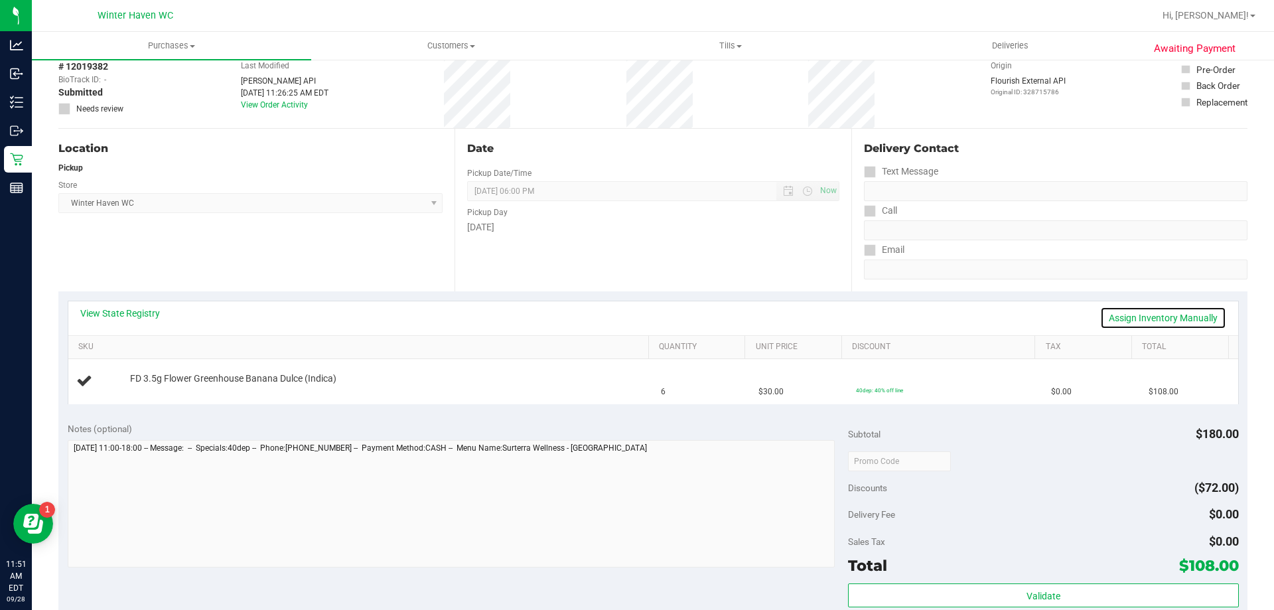
click at [1174, 317] on link "Assign Inventory Manually" at bounding box center [1163, 318] width 126 height 23
click at [171, 389] on link "Add Package" at bounding box center [154, 387] width 48 height 9
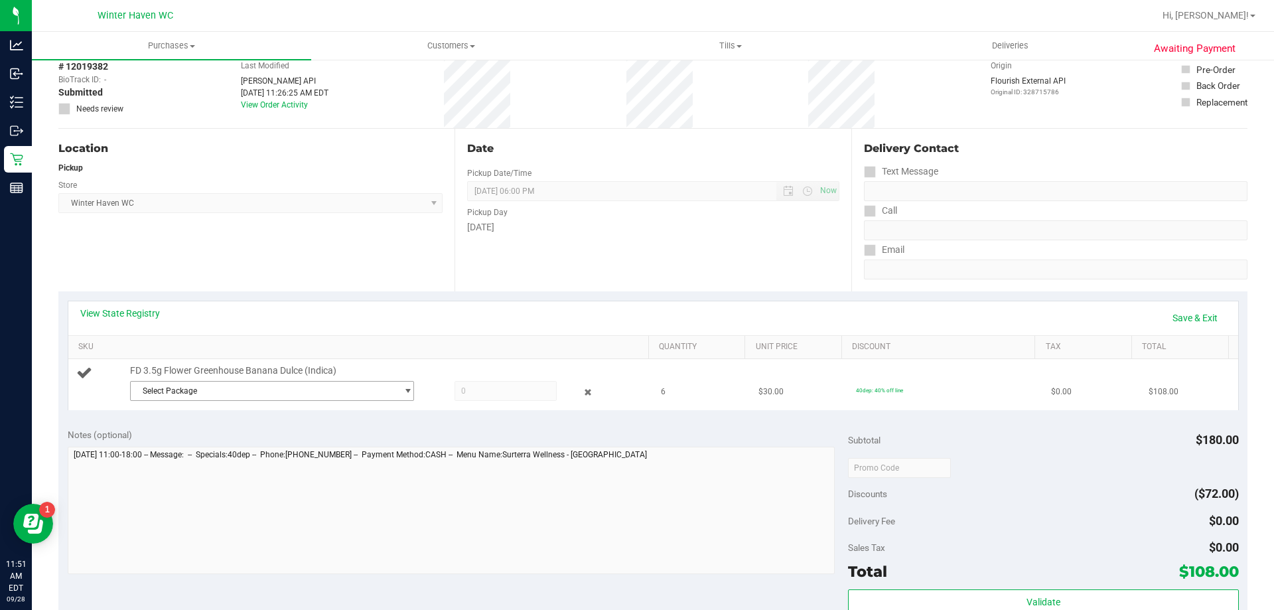
click at [221, 399] on span "Select Package" at bounding box center [264, 391] width 266 height 19
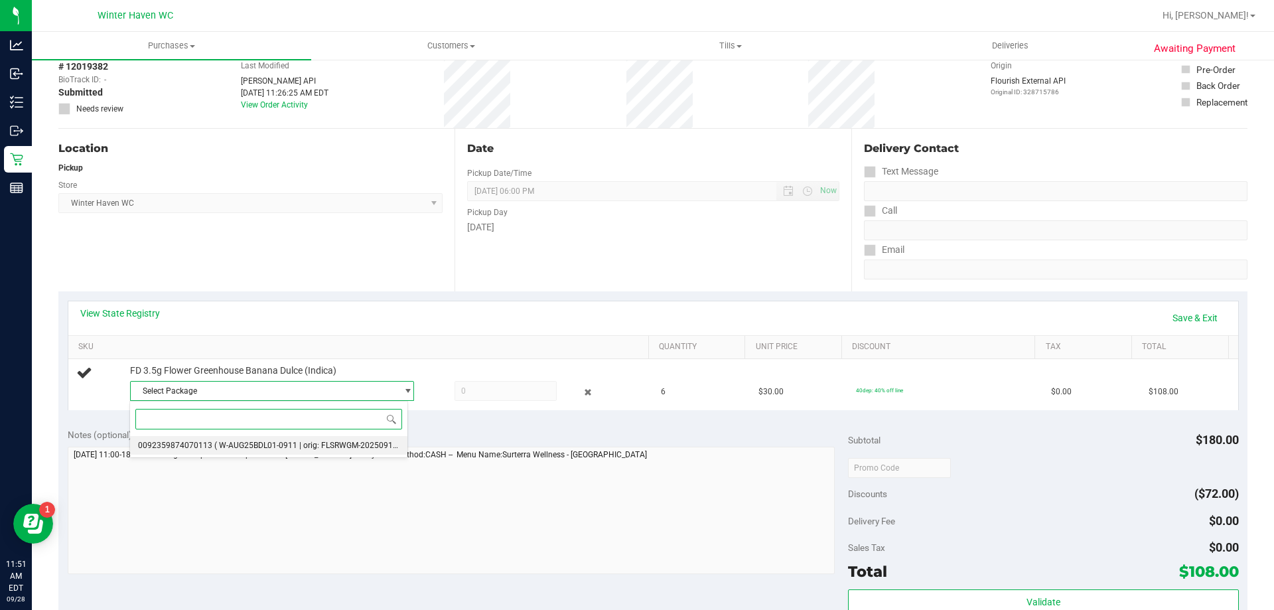
click at [247, 444] on span "( W-AUG25BDL01-0911 | orig: FLSRWGM-20250917-344 )" at bounding box center [316, 445] width 204 height 9
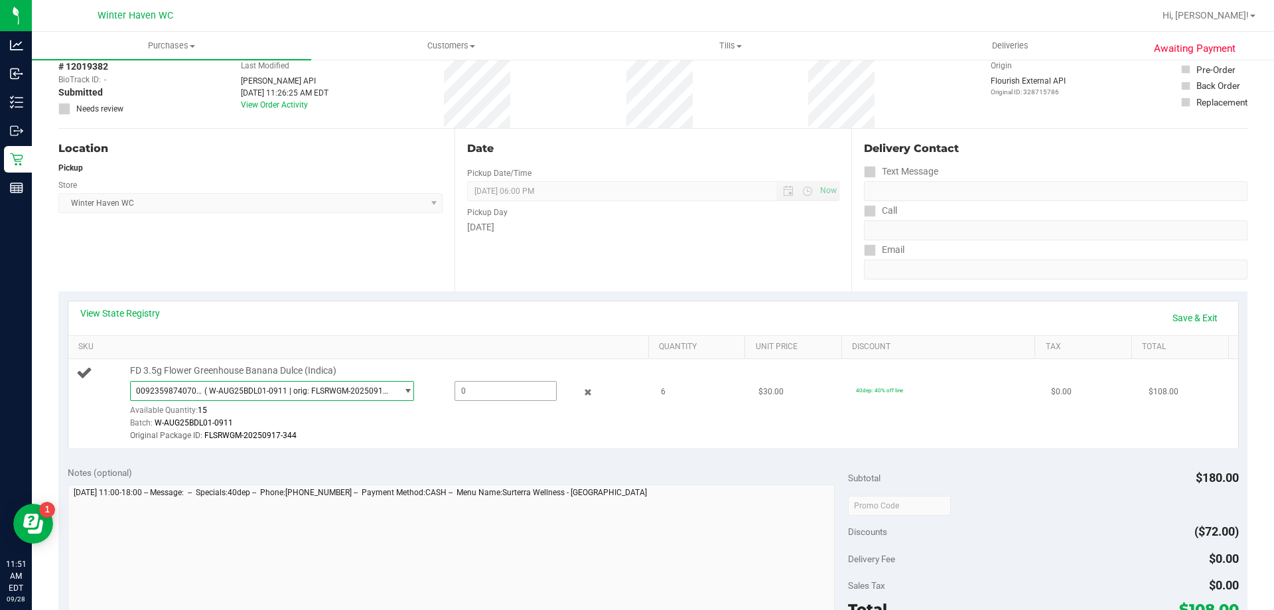
click at [468, 393] on span at bounding box center [506, 391] width 102 height 20
type input "6"
type input "6.0000"
click at [473, 437] on div "Original Package ID: FLSRWGM-20250917-344" at bounding box center [386, 435] width 512 height 13
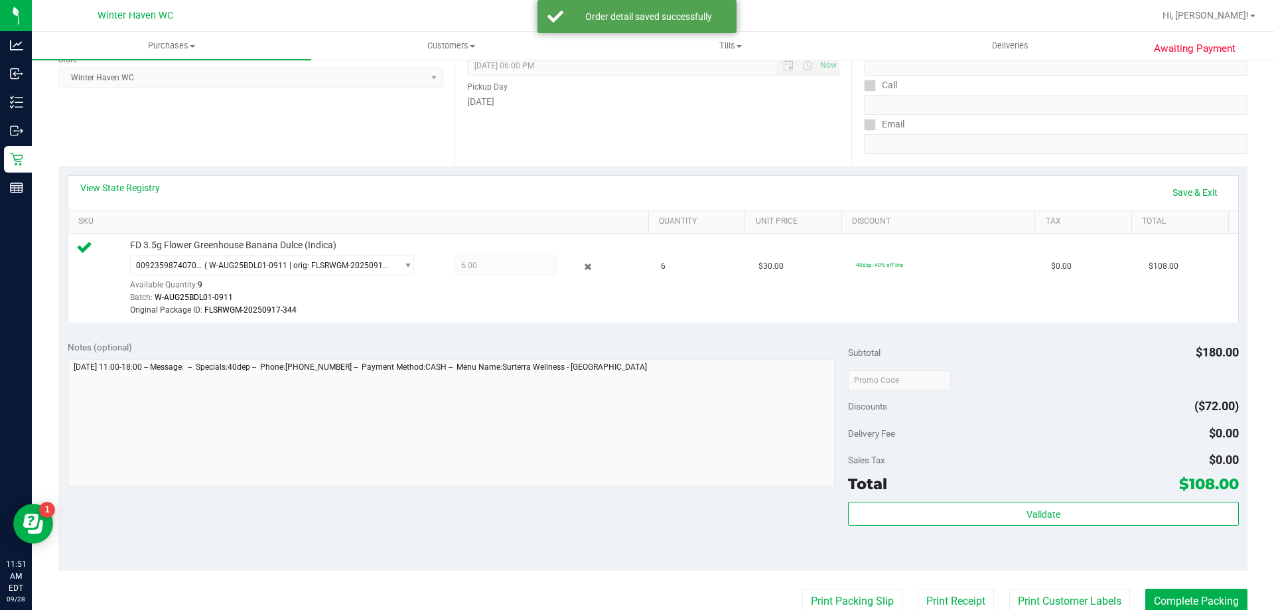
scroll to position [265, 0]
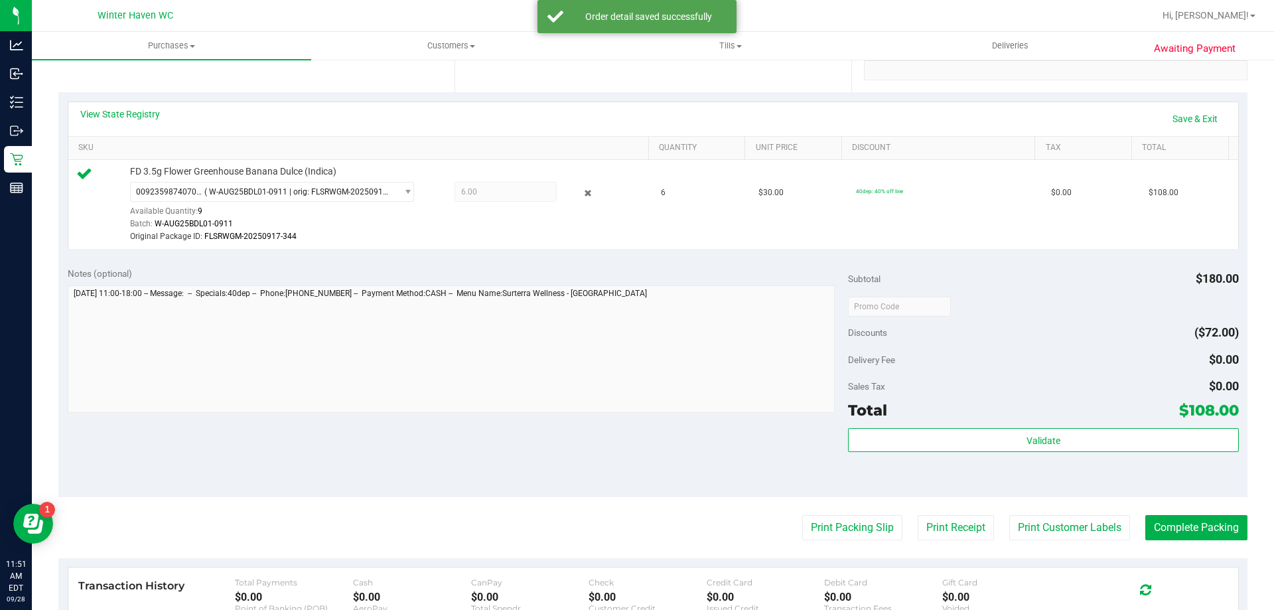
click at [996, 421] on div "Total $108.00" at bounding box center [1043, 410] width 390 height 24
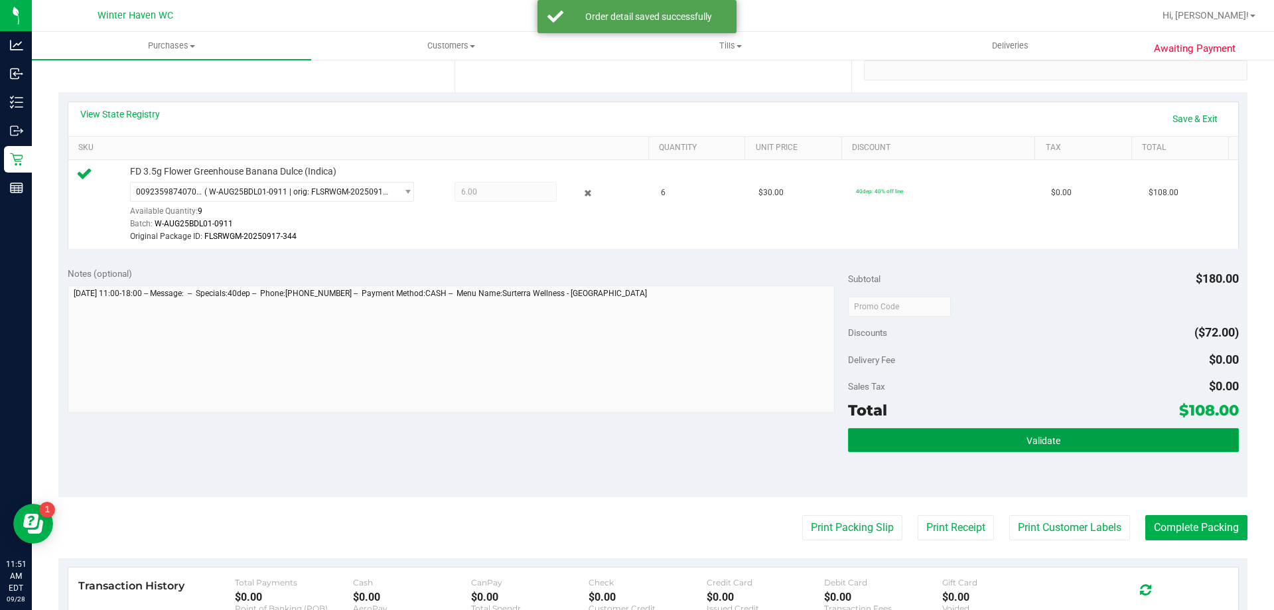
click at [999, 444] on button "Validate" at bounding box center [1043, 440] width 390 height 24
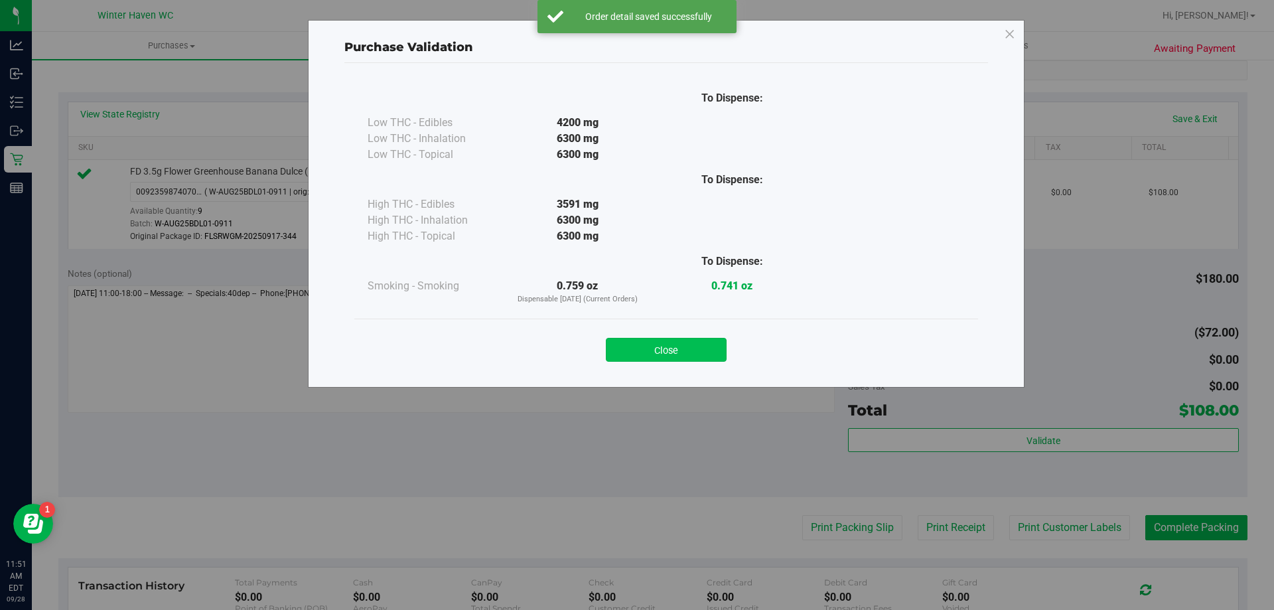
click at [690, 351] on button "Close" at bounding box center [666, 350] width 121 height 24
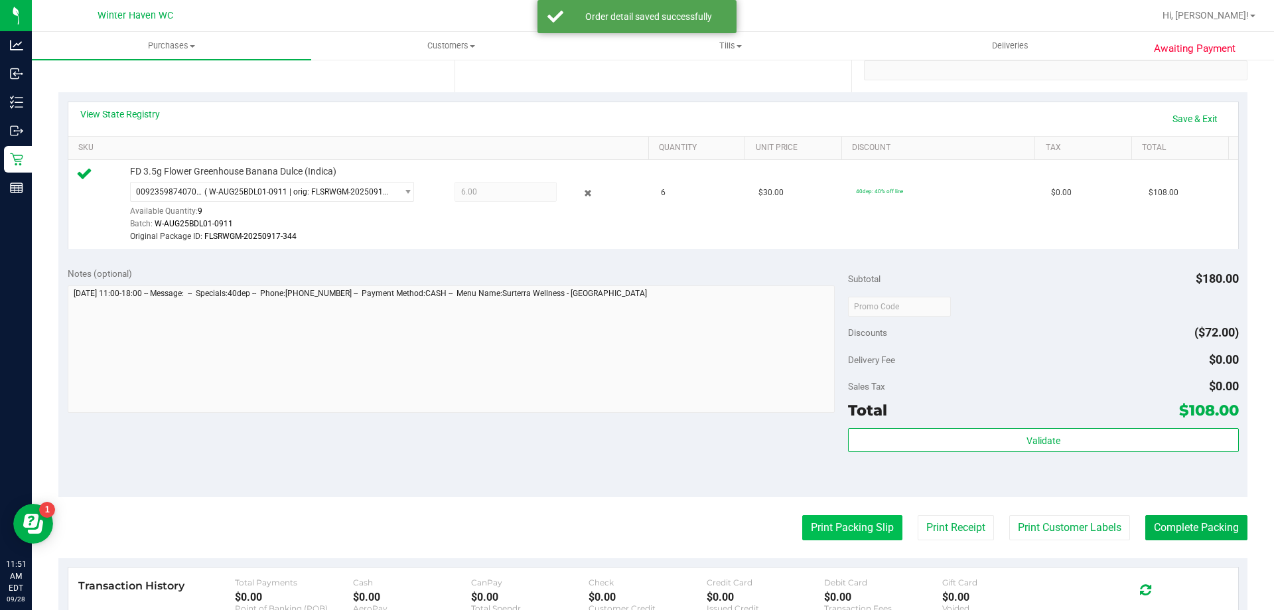
click at [840, 534] on button "Print Packing Slip" at bounding box center [852, 527] width 100 height 25
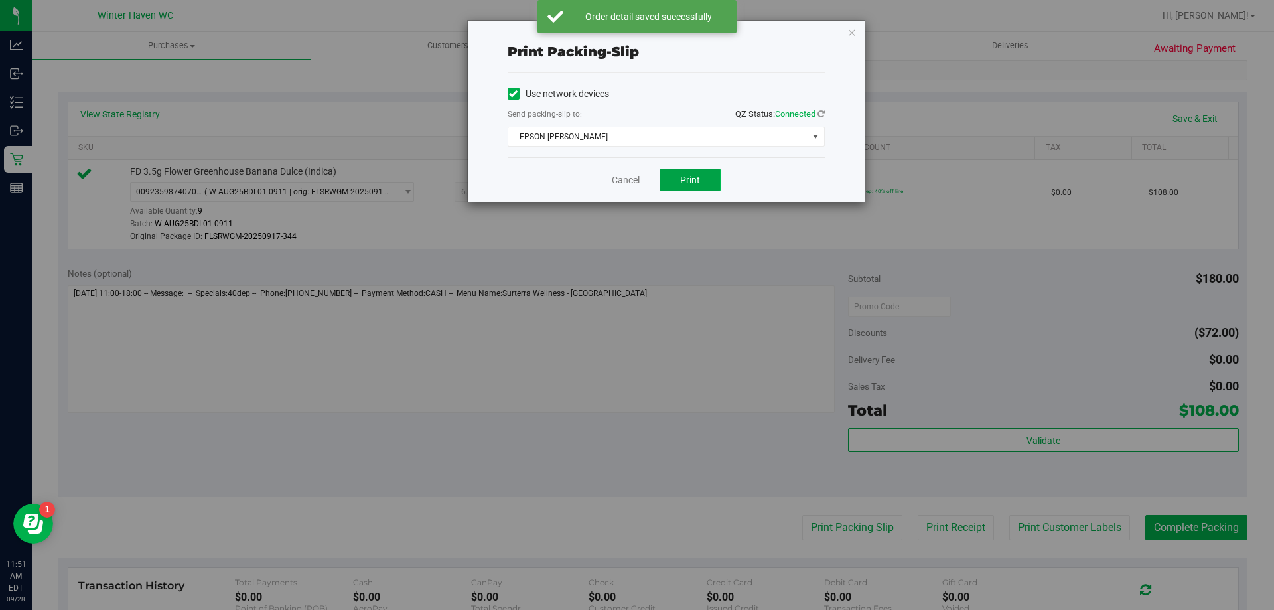
click at [680, 177] on span "Print" at bounding box center [690, 180] width 20 height 11
click at [851, 35] on icon "button" at bounding box center [852, 32] width 9 height 16
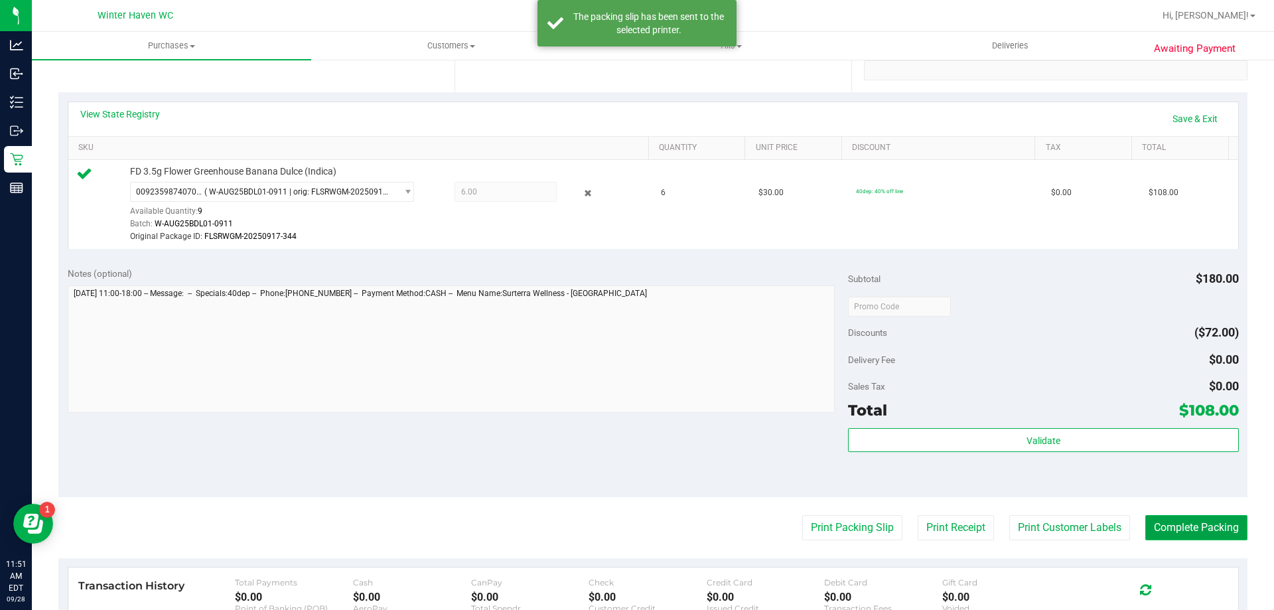
click at [1183, 516] on button "Complete Packing" at bounding box center [1197, 527] width 102 height 25
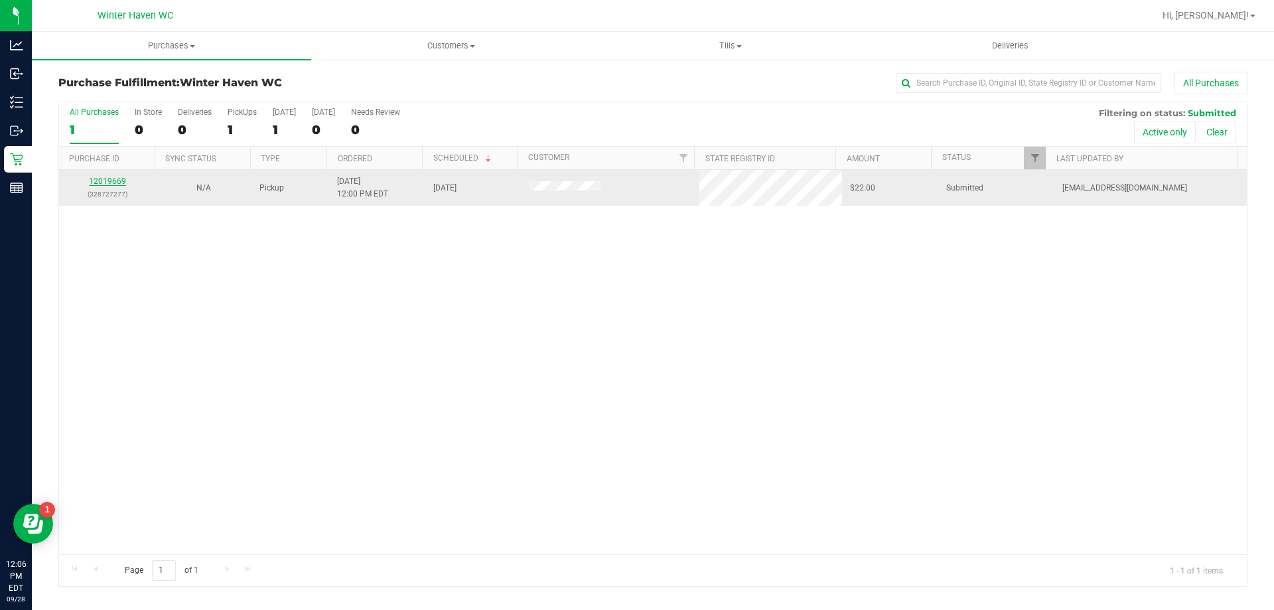
click at [106, 177] on link "12019669" at bounding box center [107, 181] width 37 height 9
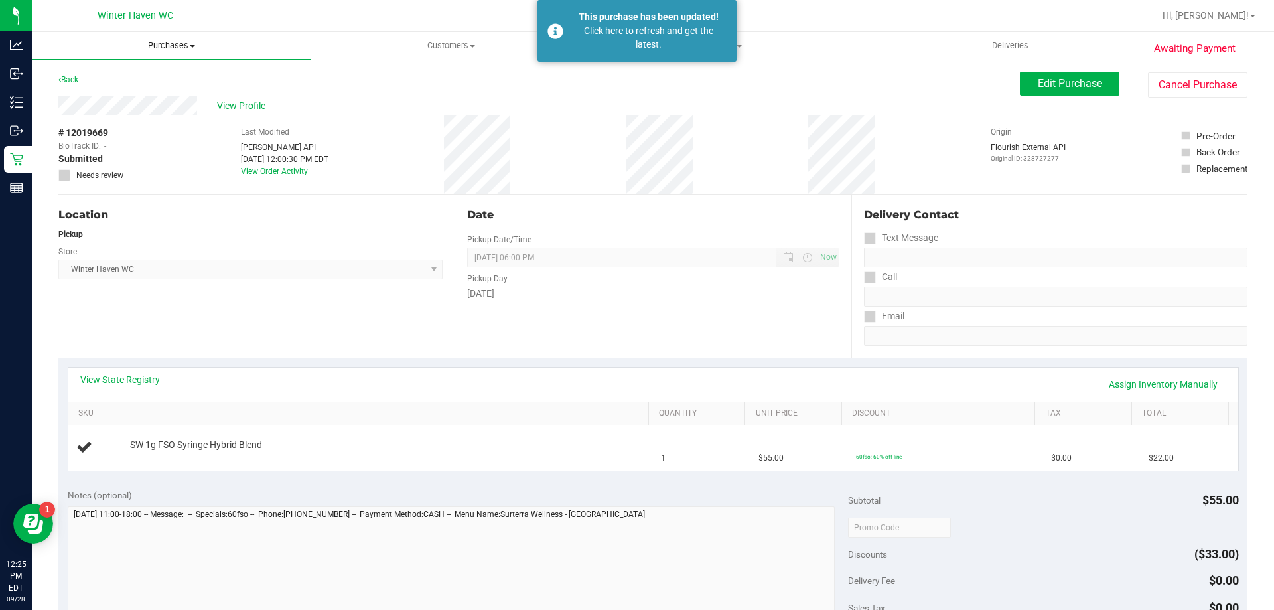
click at [181, 40] on uib-tab-heading "Purchases Summary of purchases Fulfillment All purchases" at bounding box center [171, 46] width 279 height 28
click at [144, 85] on span "Summary of purchases" at bounding box center [100, 79] width 136 height 11
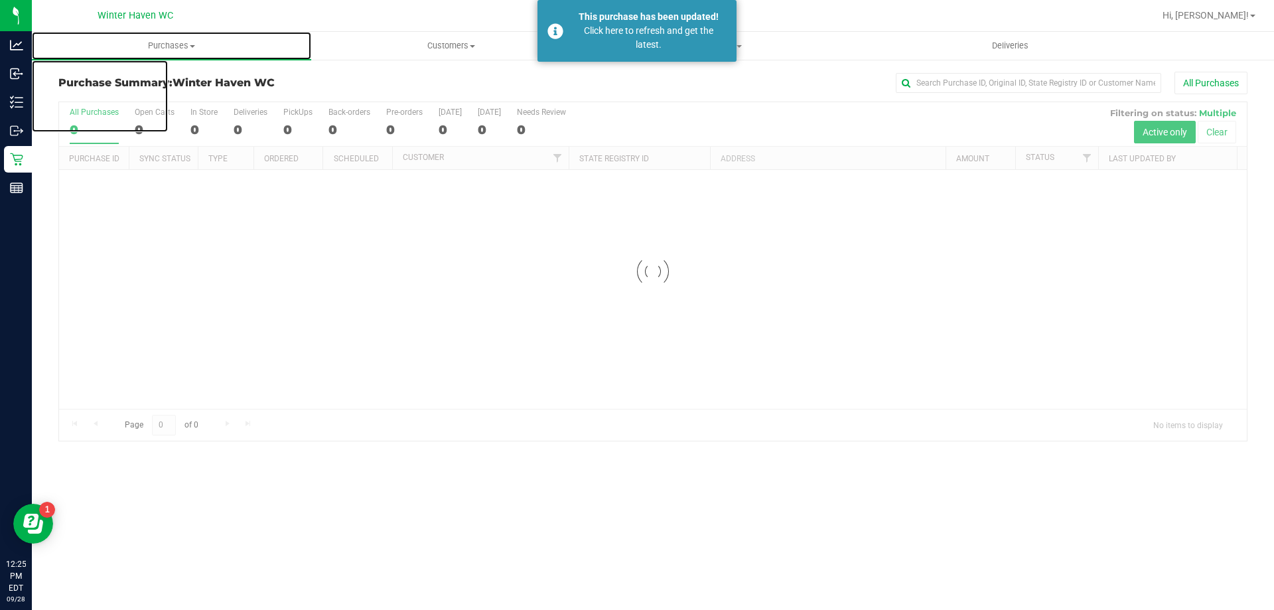
click at [161, 46] on span "Purchases" at bounding box center [171, 46] width 279 height 12
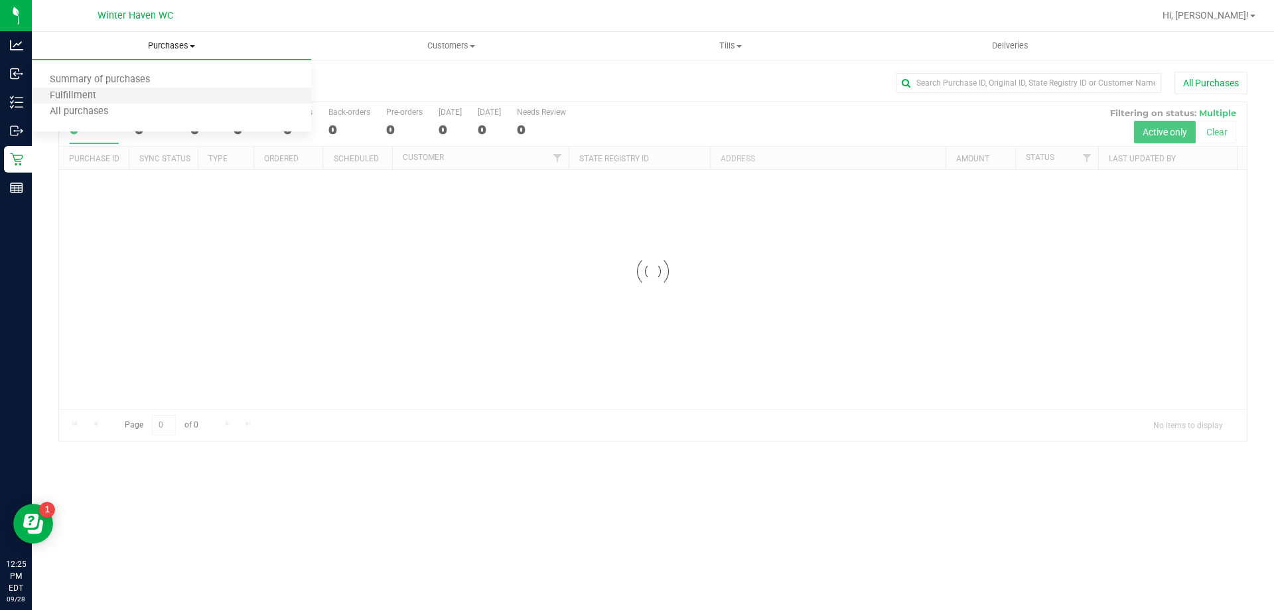
click at [124, 94] on li "Fulfillment" at bounding box center [171, 96] width 279 height 16
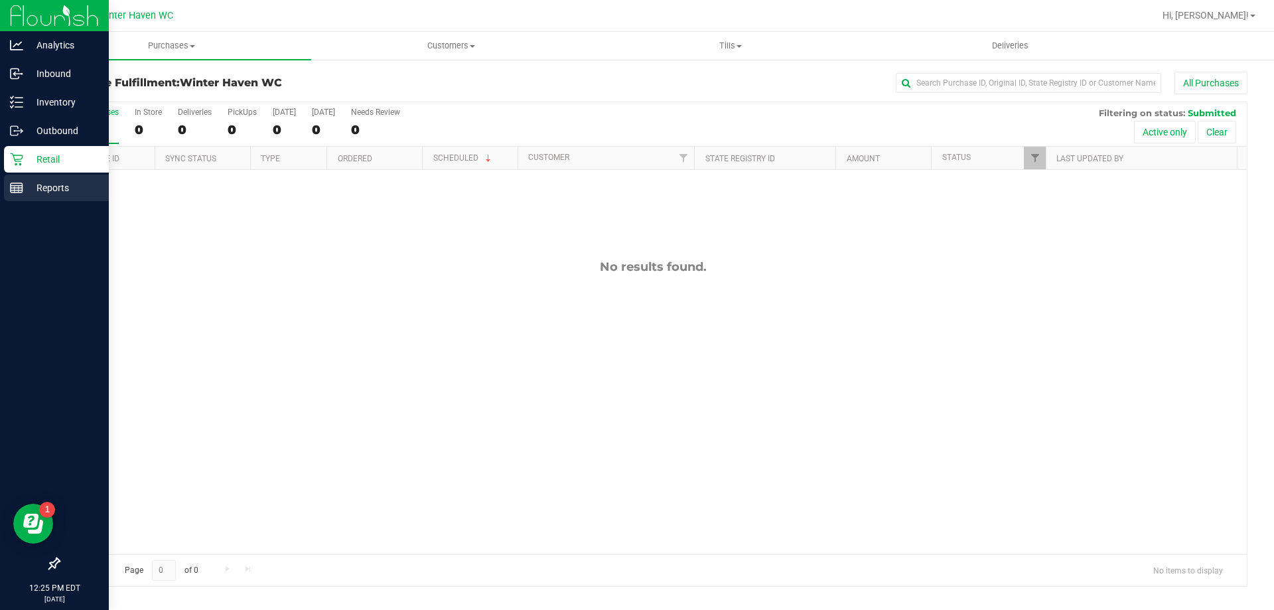
click at [10, 176] on div "Reports" at bounding box center [56, 188] width 105 height 27
click at [14, 193] on icon at bounding box center [16, 187] width 13 height 13
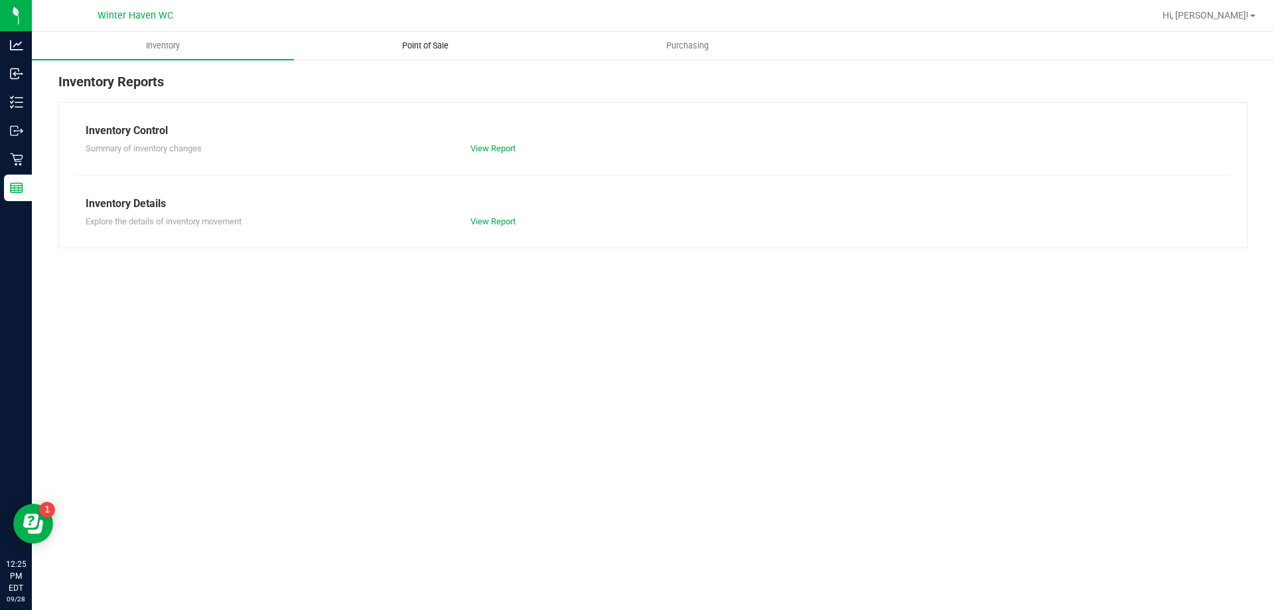
click at [432, 42] on span "Point of Sale" at bounding box center [425, 46] width 82 height 12
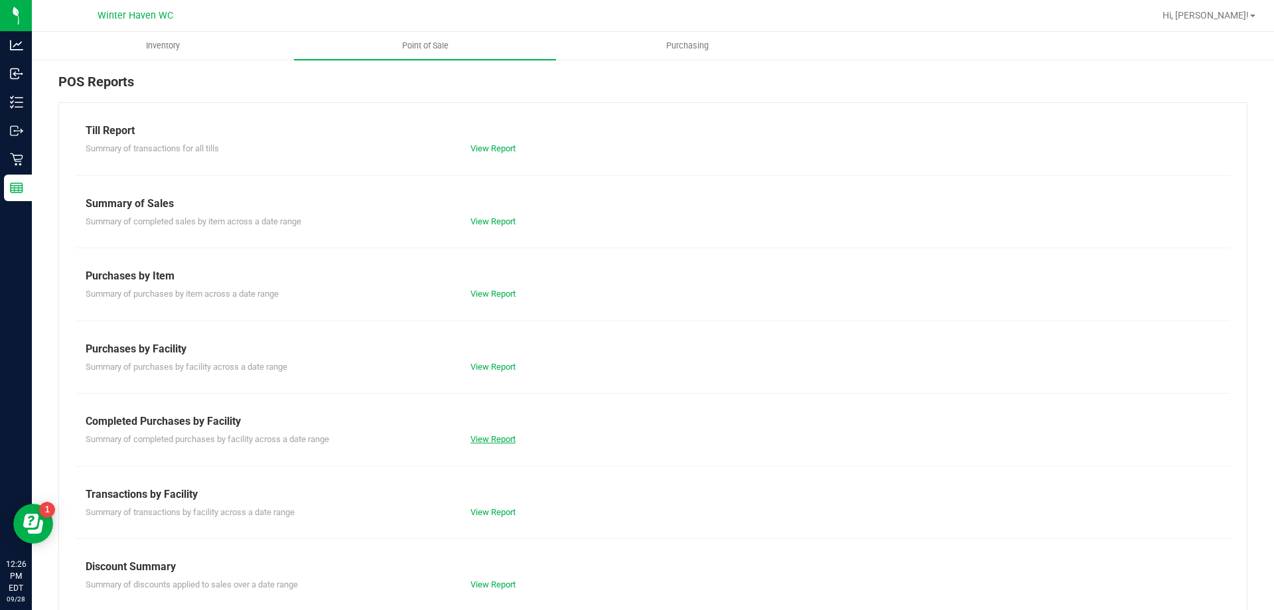
click at [487, 434] on link "View Report" at bounding box center [493, 439] width 45 height 10
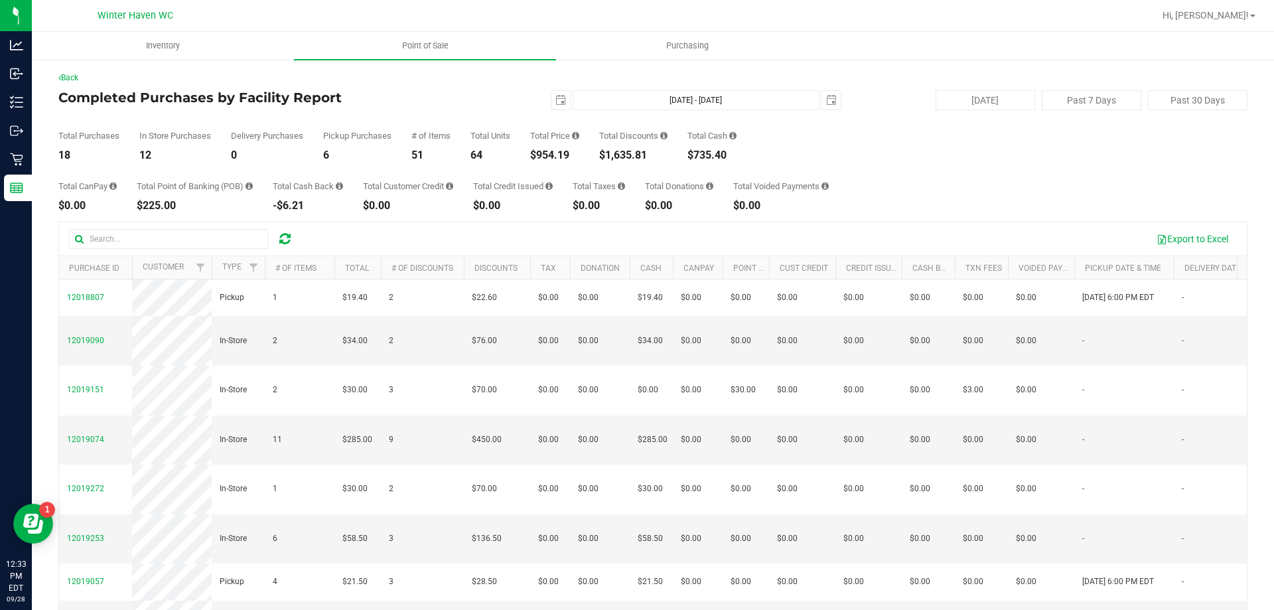
click at [230, 151] on div "Total Purchases 18 In Store Purchases 12 Delivery Purchases 0 Pickup Purchases …" at bounding box center [652, 135] width 1189 height 50
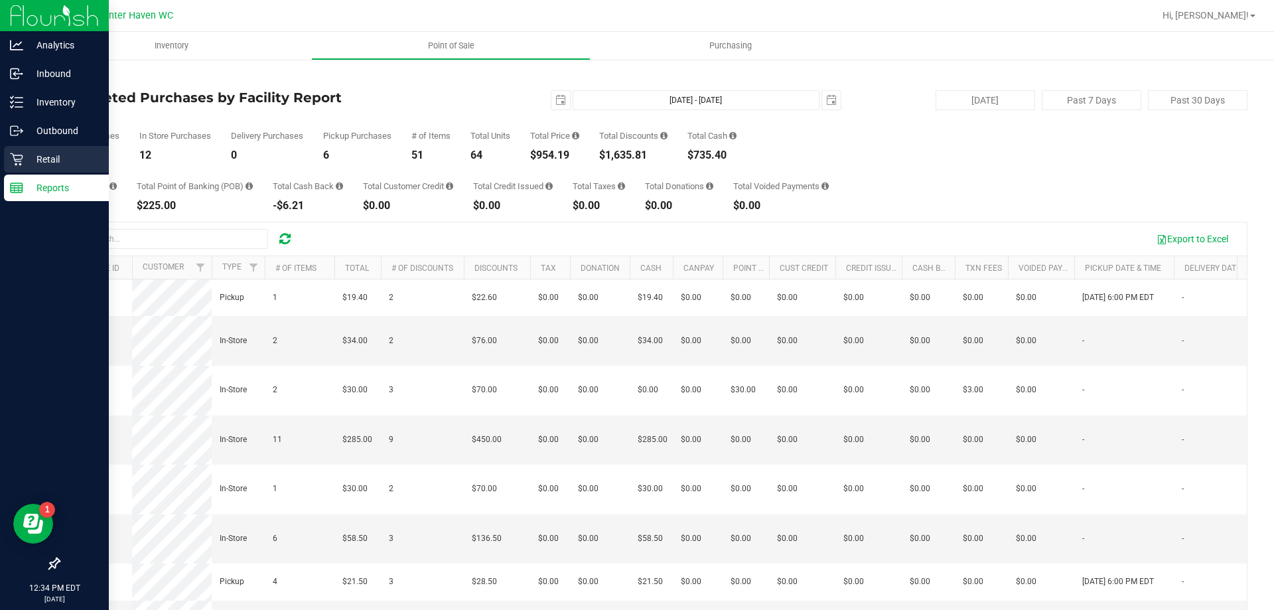
click at [33, 154] on p "Retail" at bounding box center [63, 159] width 80 height 16
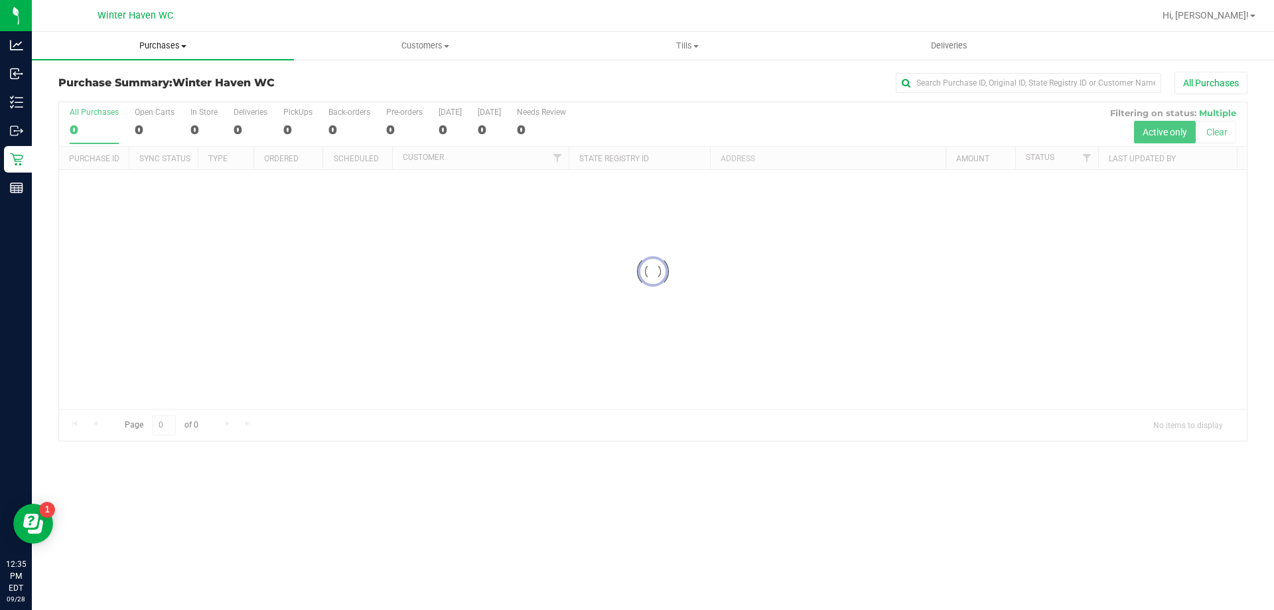
click at [161, 37] on uib-tab-heading "Purchases Summary of purchases Fulfillment All purchases" at bounding box center [163, 46] width 262 height 28
click at [67, 88] on li "Fulfillment" at bounding box center [163, 96] width 262 height 16
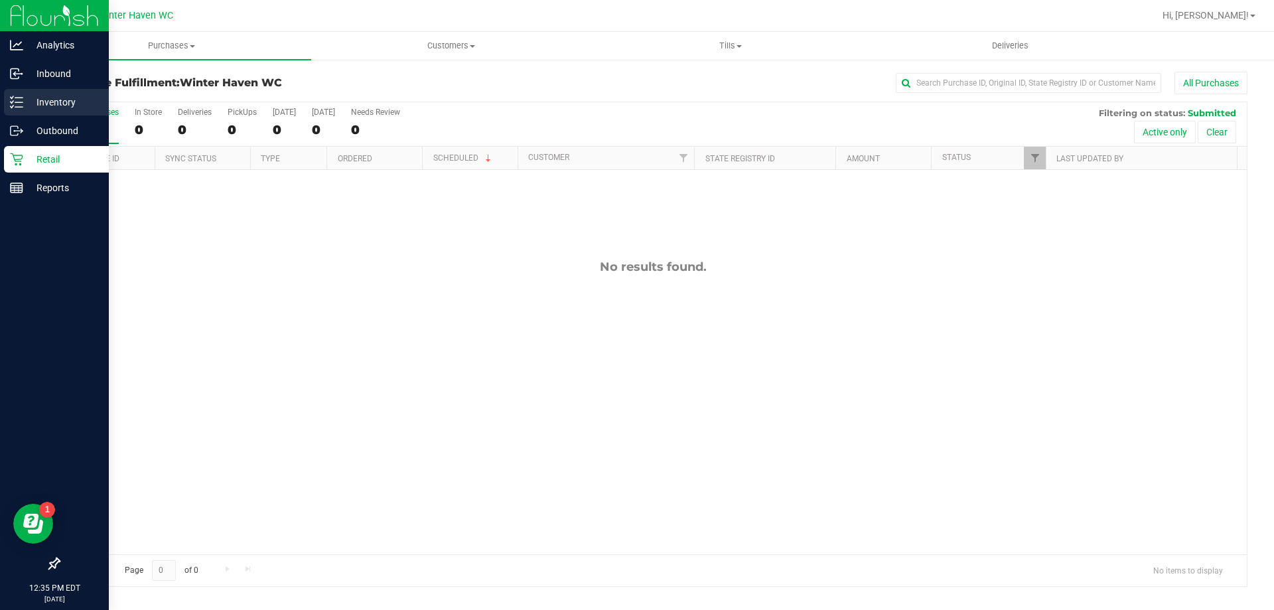
click at [42, 104] on p "Inventory" at bounding box center [63, 102] width 80 height 16
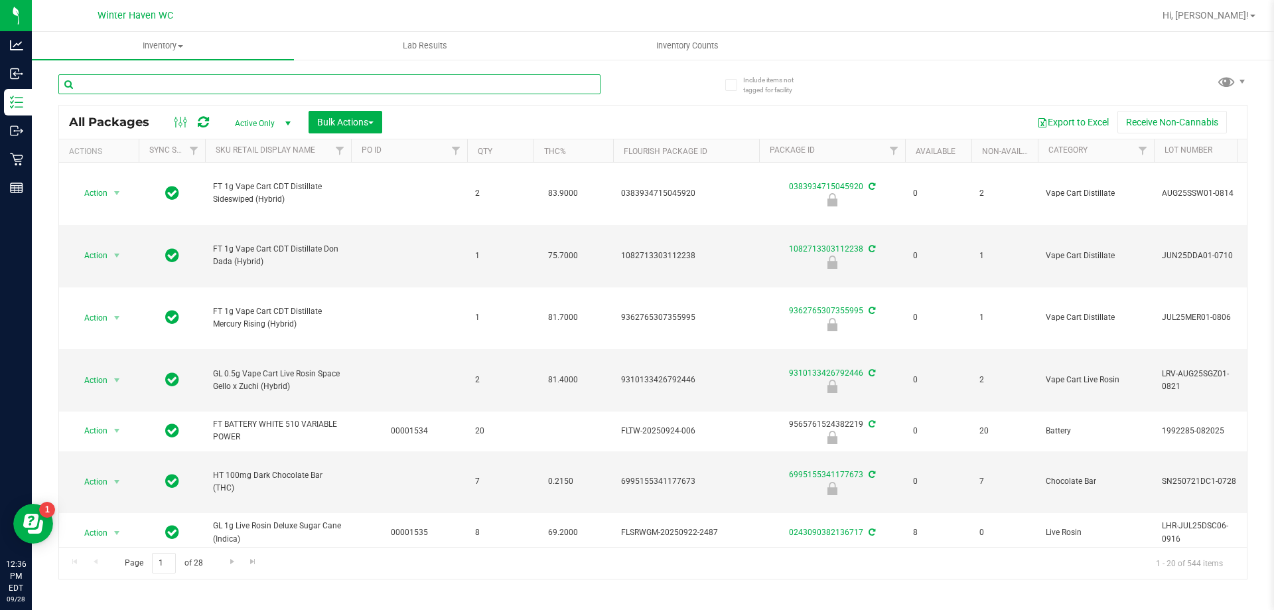
click at [285, 75] on input "text" at bounding box center [329, 84] width 542 height 20
type input "744"
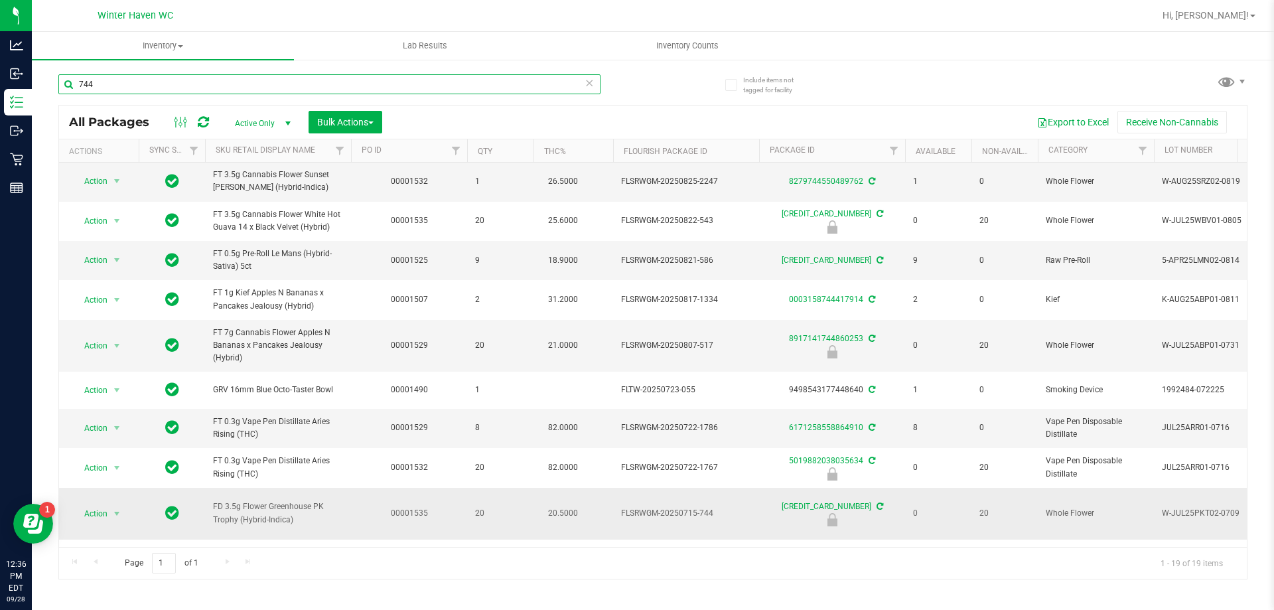
scroll to position [199, 0]
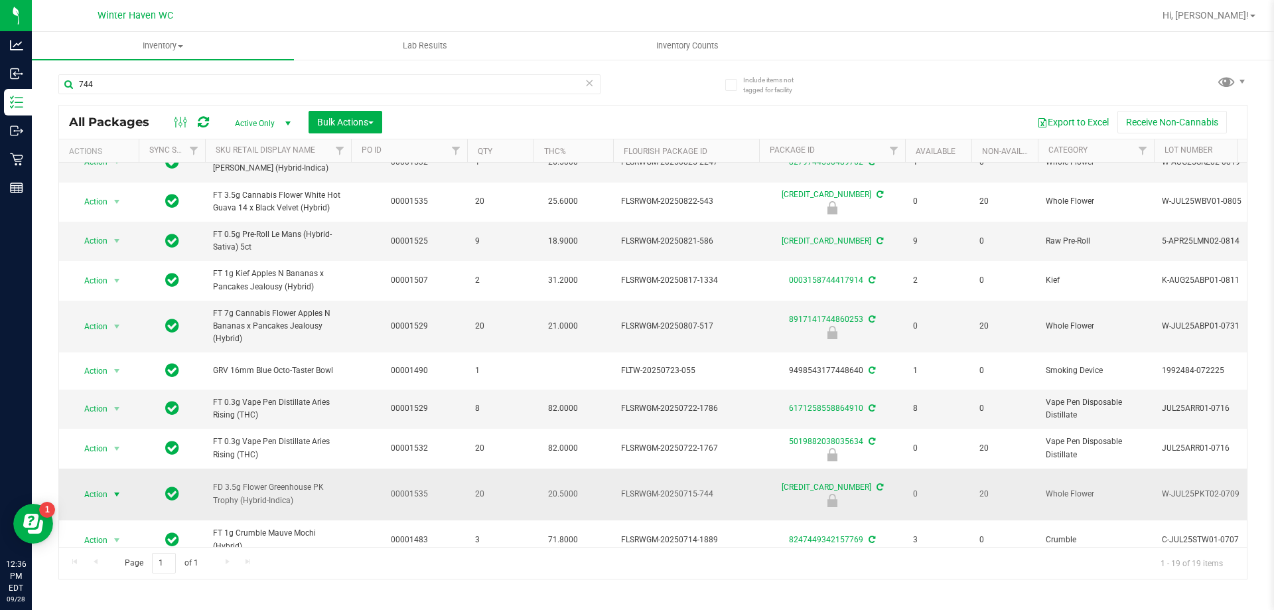
click at [115, 489] on span "select" at bounding box center [117, 494] width 11 height 11
click at [125, 457] on li "Unlock package" at bounding box center [115, 467] width 85 height 20
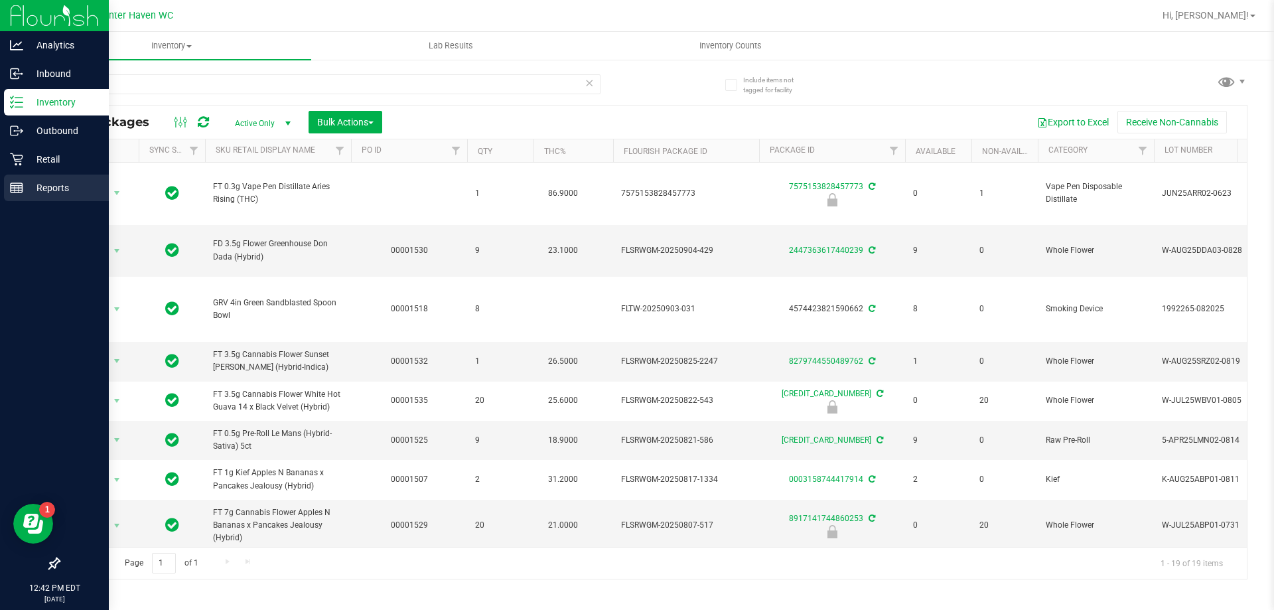
click at [31, 188] on p "Reports" at bounding box center [63, 188] width 80 height 16
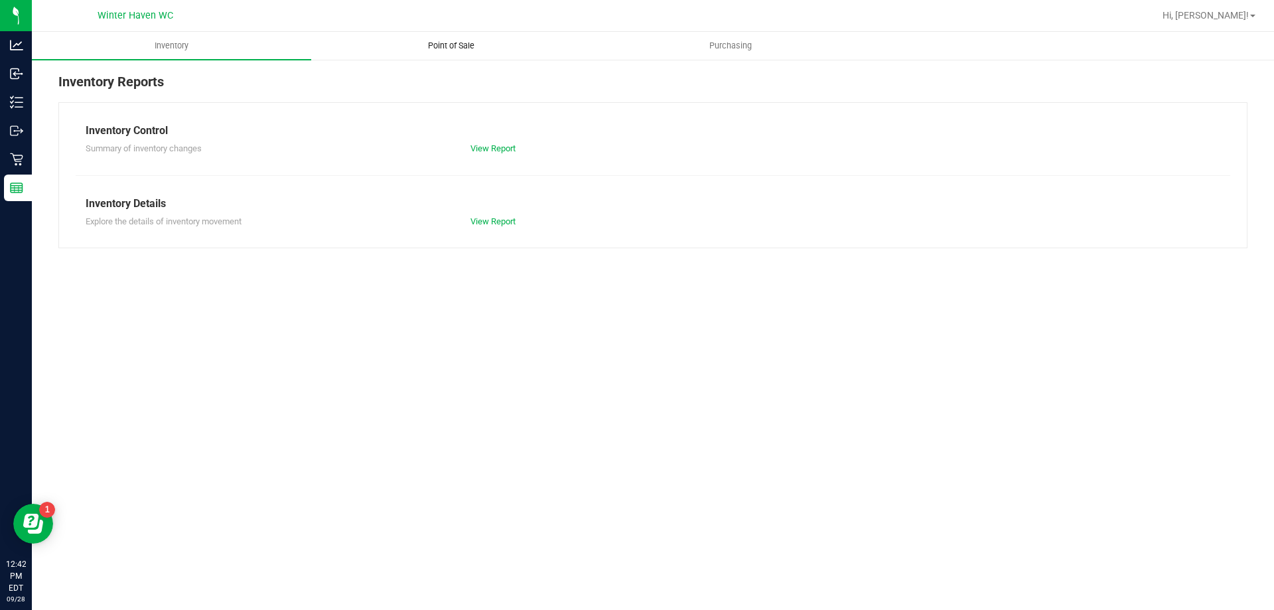
click at [450, 47] on span "Point of Sale" at bounding box center [451, 46] width 82 height 12
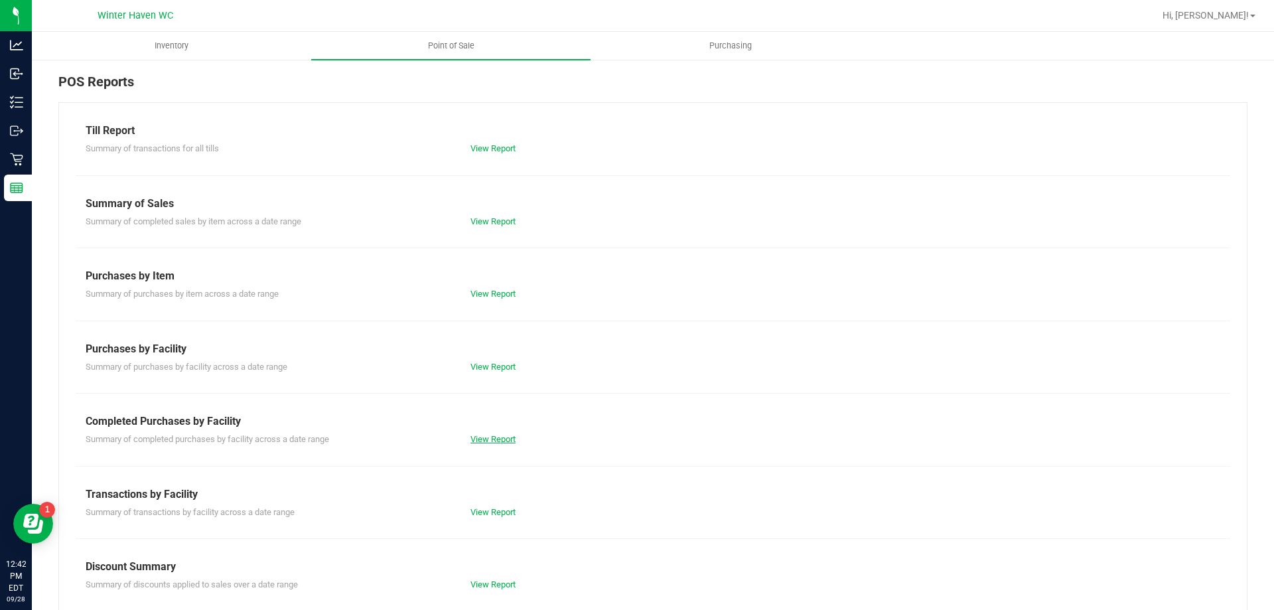
click at [491, 438] on link "View Report" at bounding box center [493, 439] width 45 height 10
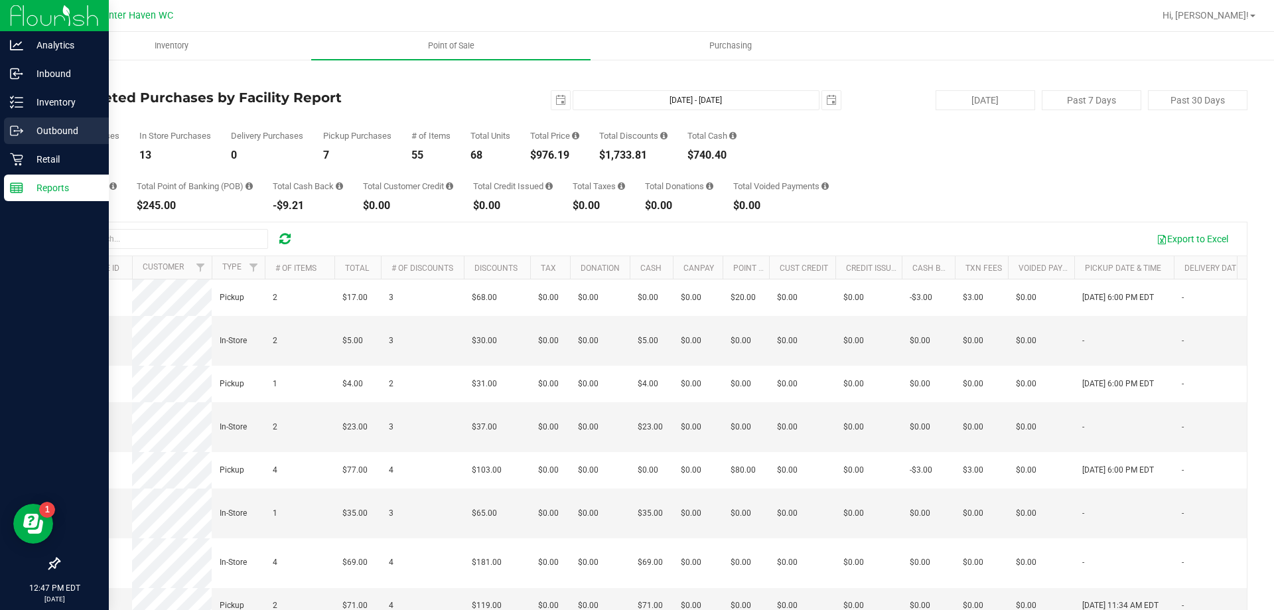
click at [50, 139] on div "Outbound" at bounding box center [56, 130] width 105 height 27
click at [50, 167] on div "Retail" at bounding box center [56, 159] width 105 height 27
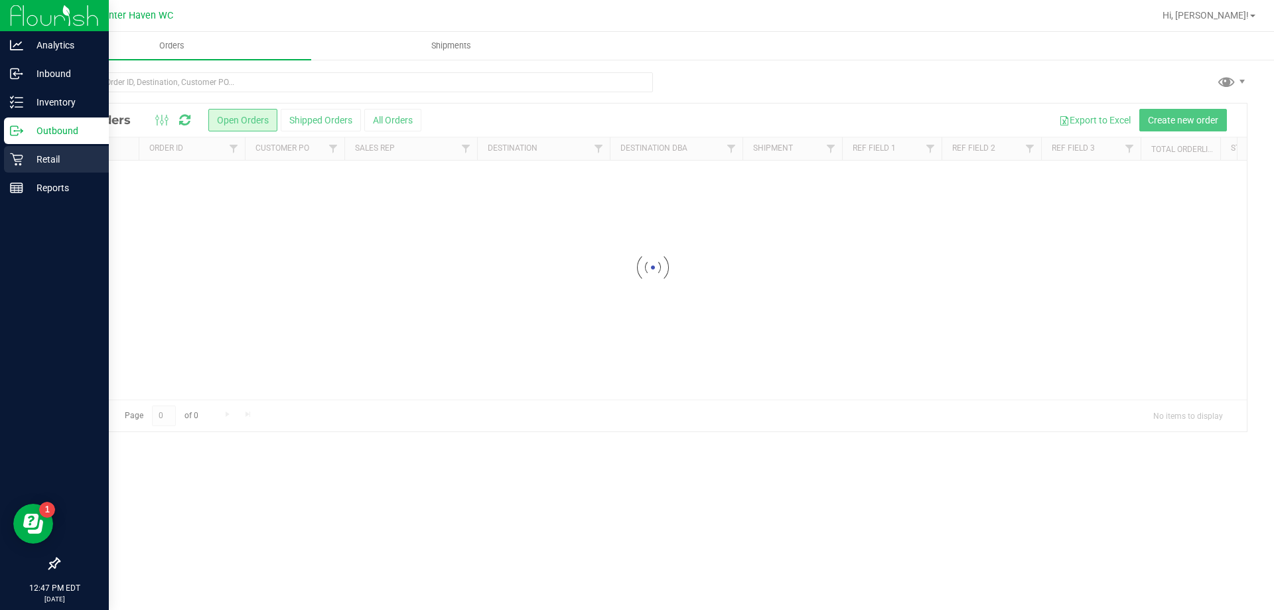
click at [23, 156] on icon at bounding box center [16, 159] width 13 height 13
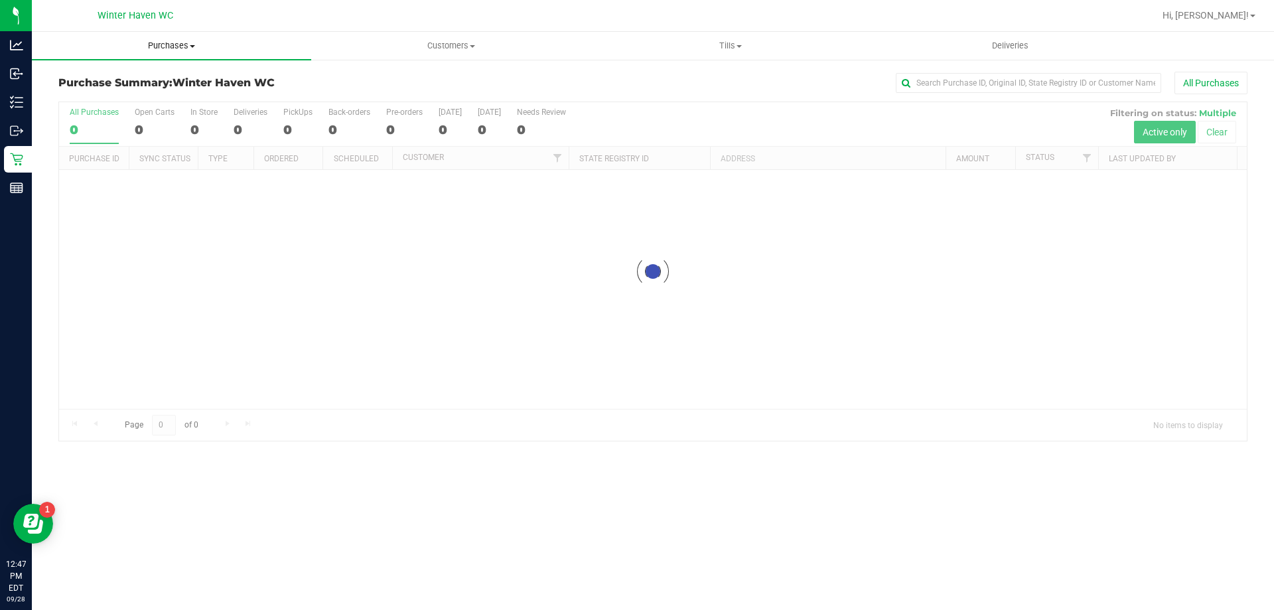
click at [153, 50] on span "Purchases" at bounding box center [171, 46] width 279 height 12
click at [78, 96] on span "Fulfillment" at bounding box center [73, 95] width 82 height 11
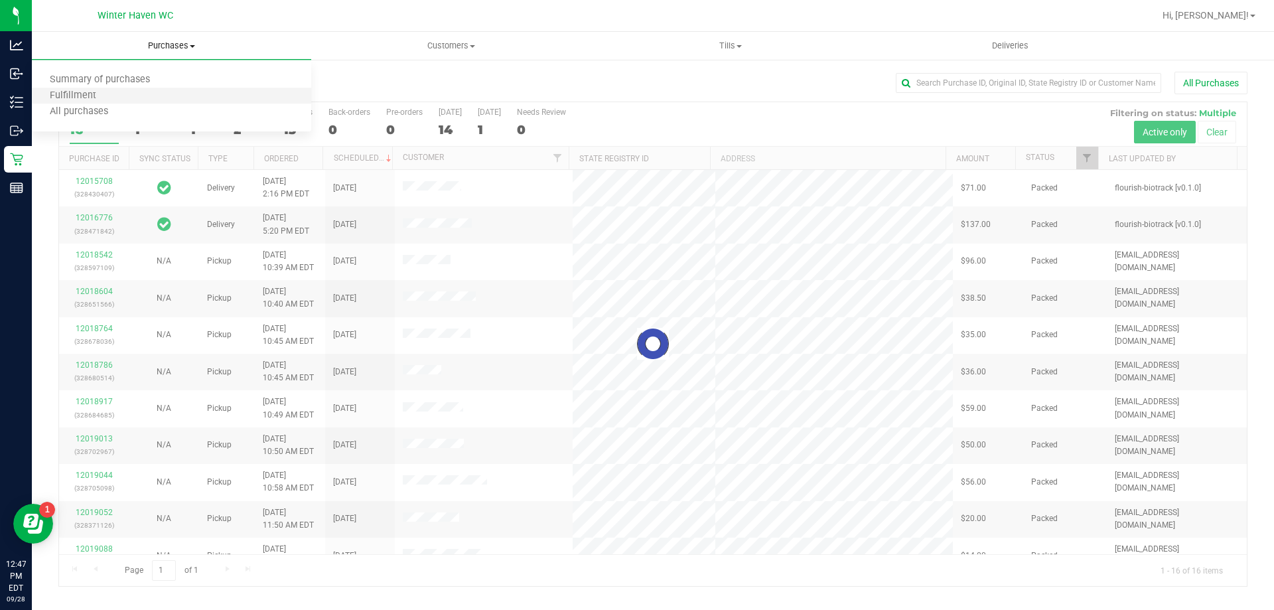
click at [131, 92] on li "Fulfillment" at bounding box center [171, 96] width 279 height 16
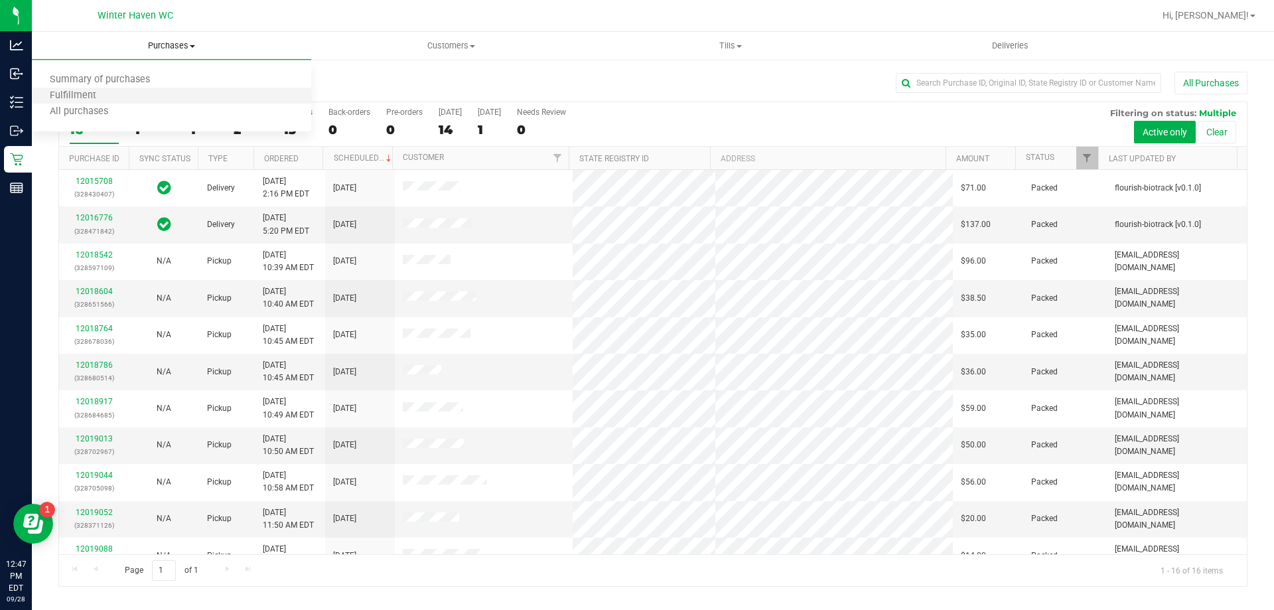
click at [86, 88] on li "Fulfillment" at bounding box center [171, 96] width 279 height 16
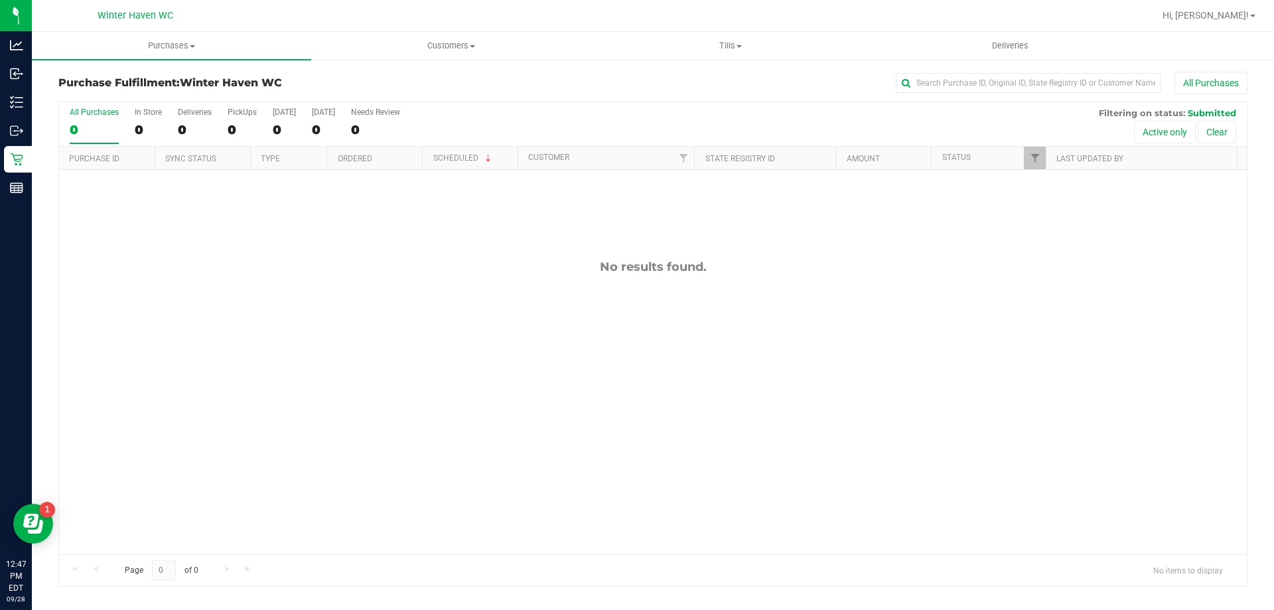
click at [334, 345] on div "No results found." at bounding box center [653, 407] width 1188 height 474
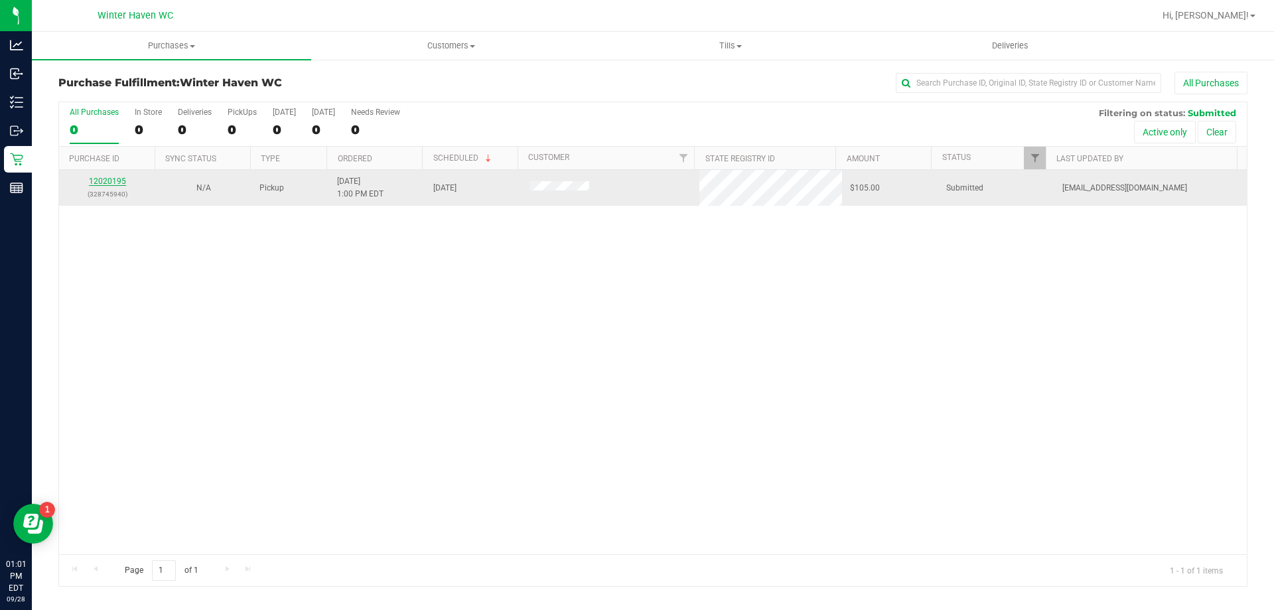
click at [117, 180] on link "12020195" at bounding box center [107, 181] width 37 height 9
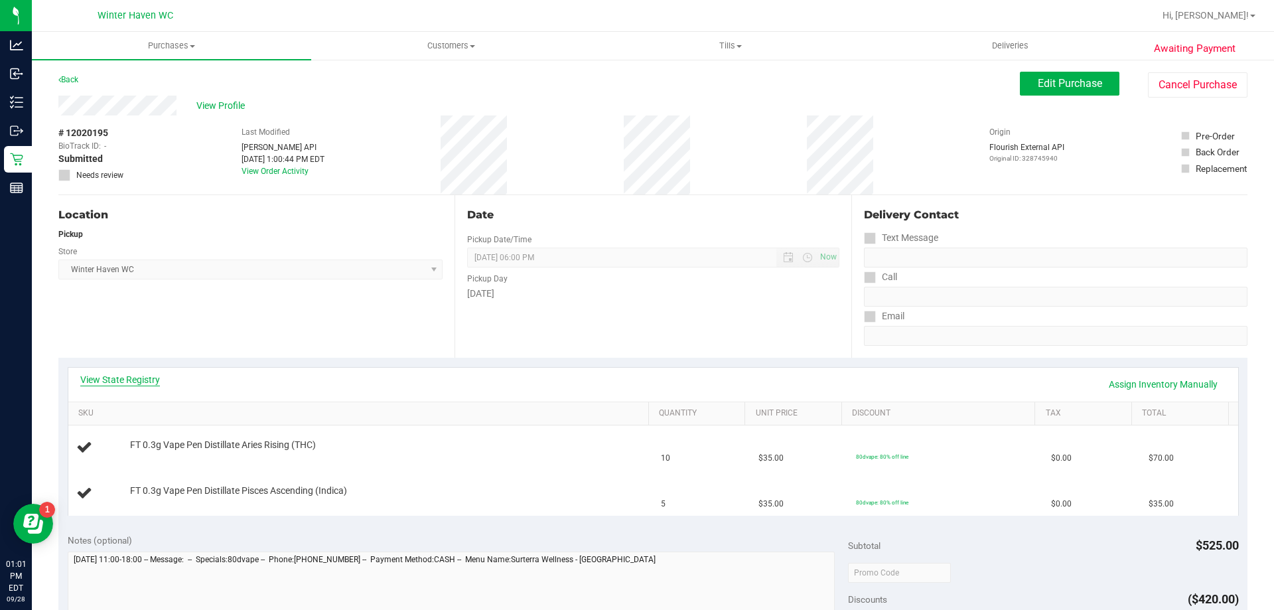
click at [121, 384] on link "View State Registry" at bounding box center [120, 379] width 80 height 13
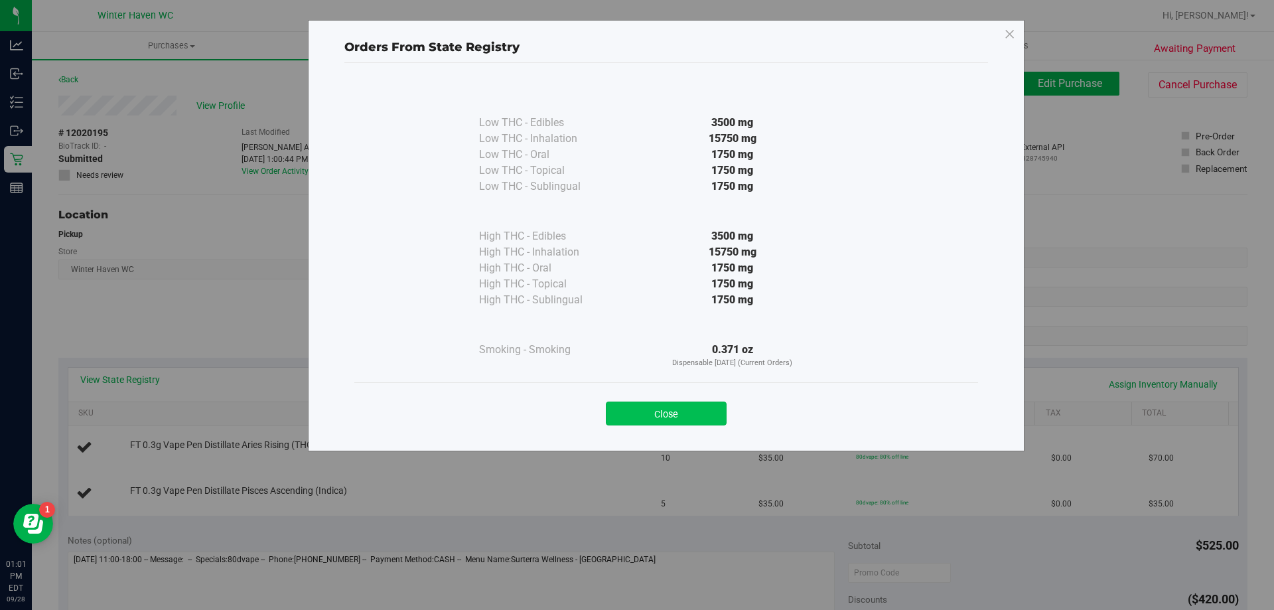
click at [714, 413] on button "Close" at bounding box center [666, 414] width 121 height 24
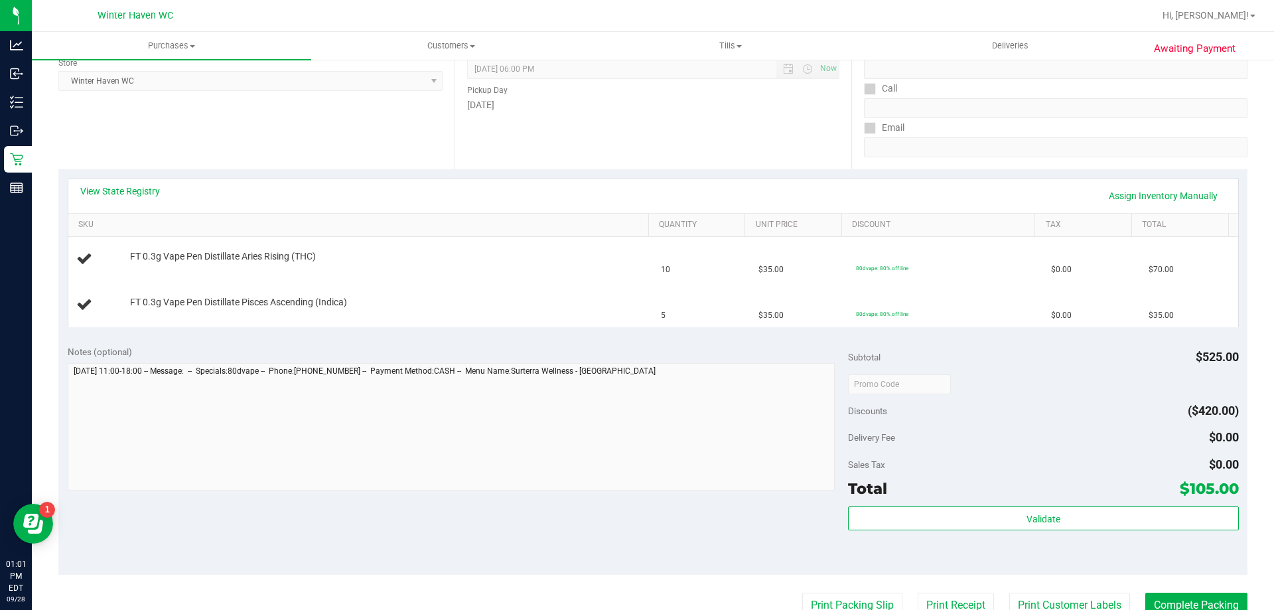
scroll to position [133, 0]
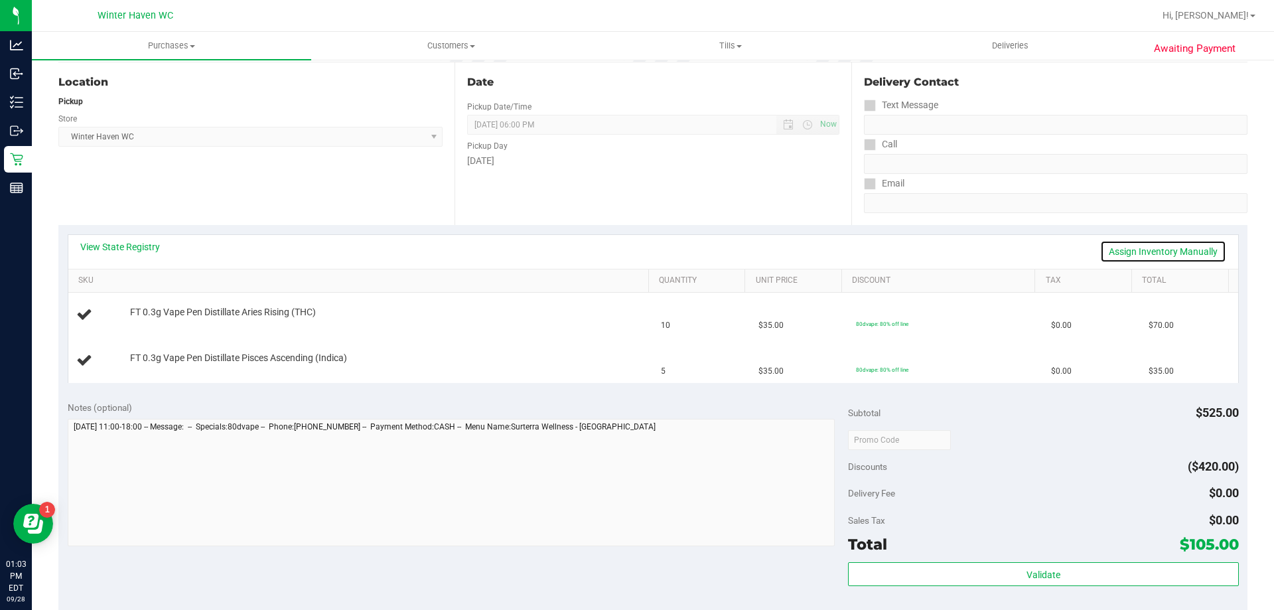
click at [1175, 252] on link "Assign Inventory Manually" at bounding box center [1163, 251] width 126 height 23
click at [163, 313] on span "FT 0.3g Vape Pen Distillate Aries Rising (THC)" at bounding box center [223, 309] width 186 height 13
click at [164, 327] on div "Add Package" at bounding box center [386, 321] width 512 height 13
click at [166, 325] on div "Add Package" at bounding box center [386, 321] width 512 height 13
click at [167, 324] on link "Add Package" at bounding box center [154, 321] width 48 height 9
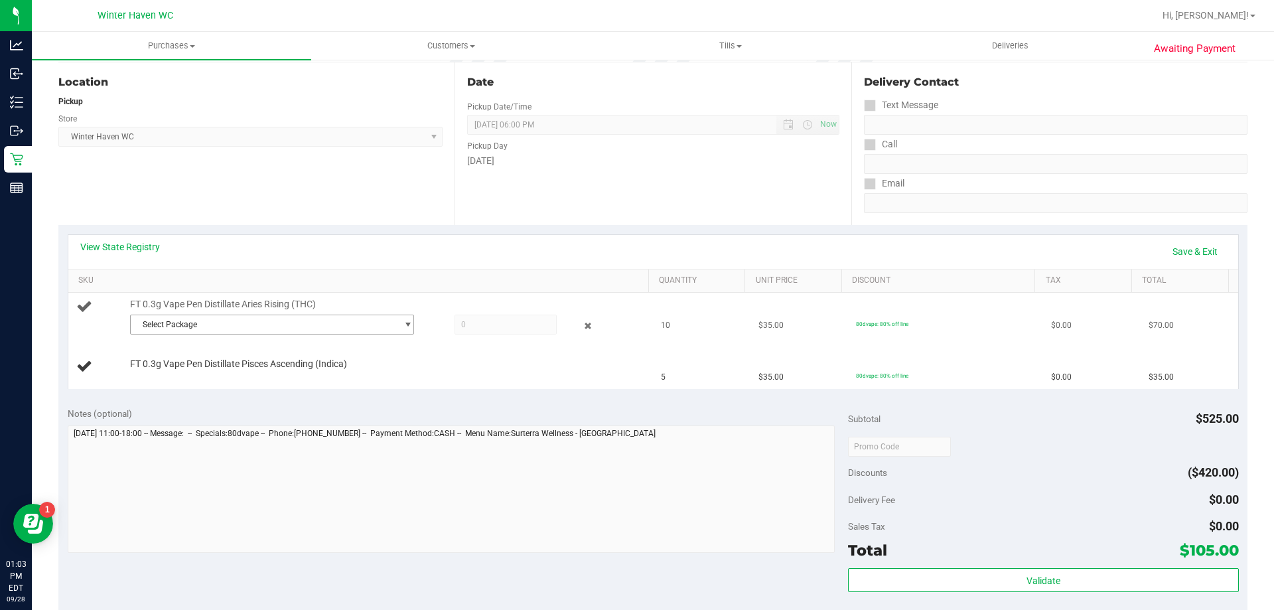
click at [369, 323] on span "Select Package" at bounding box center [264, 324] width 266 height 19
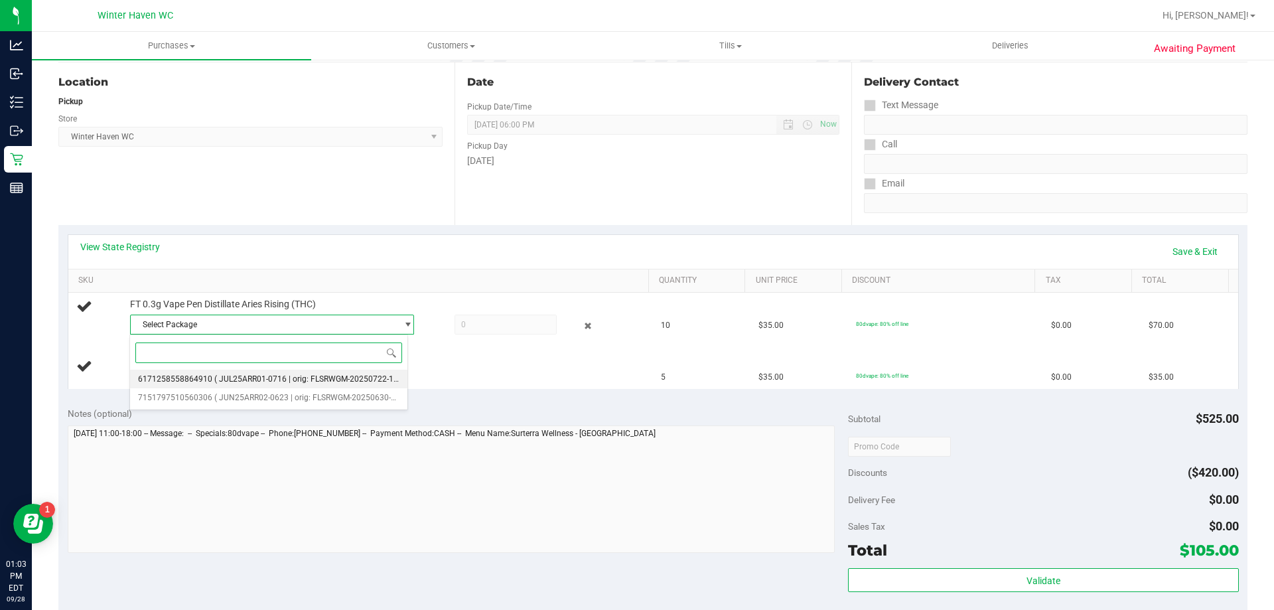
click at [333, 378] on span "( JUL25ARR01-0716 | orig: FLSRWGM-20250722-1786 )" at bounding box center [313, 378] width 198 height 9
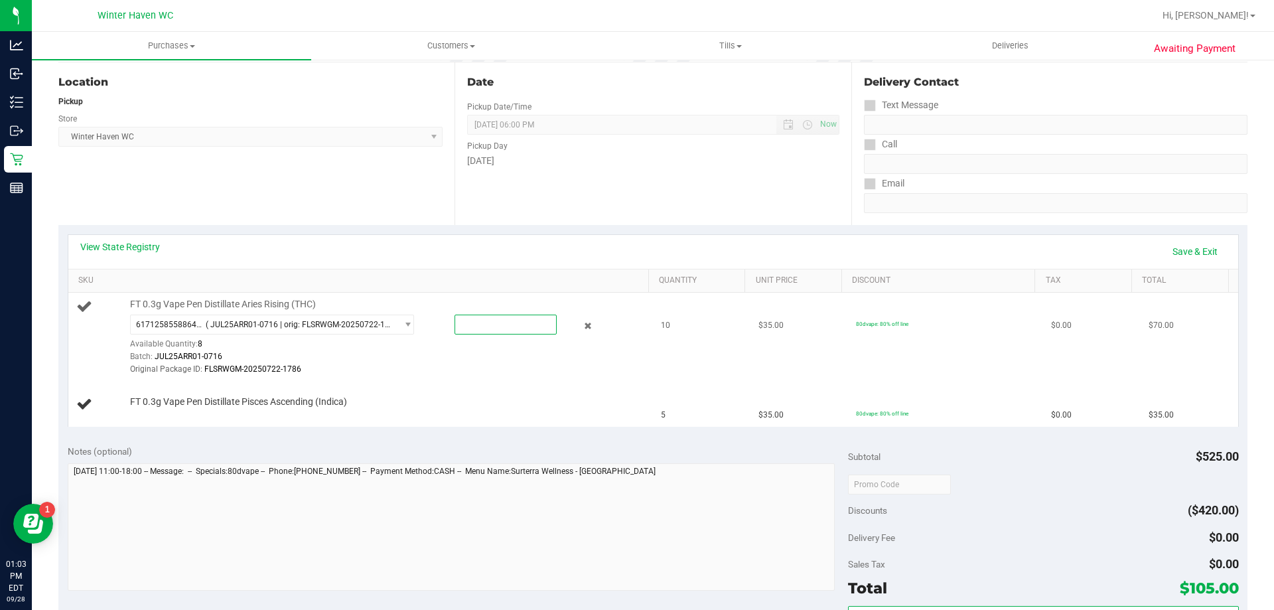
click at [488, 323] on span at bounding box center [506, 325] width 102 height 20
type input "1"
type input "8"
type input "8.0000"
click at [534, 371] on div "Original Package ID: FLSRWGM-20250722-1786" at bounding box center [386, 369] width 512 height 13
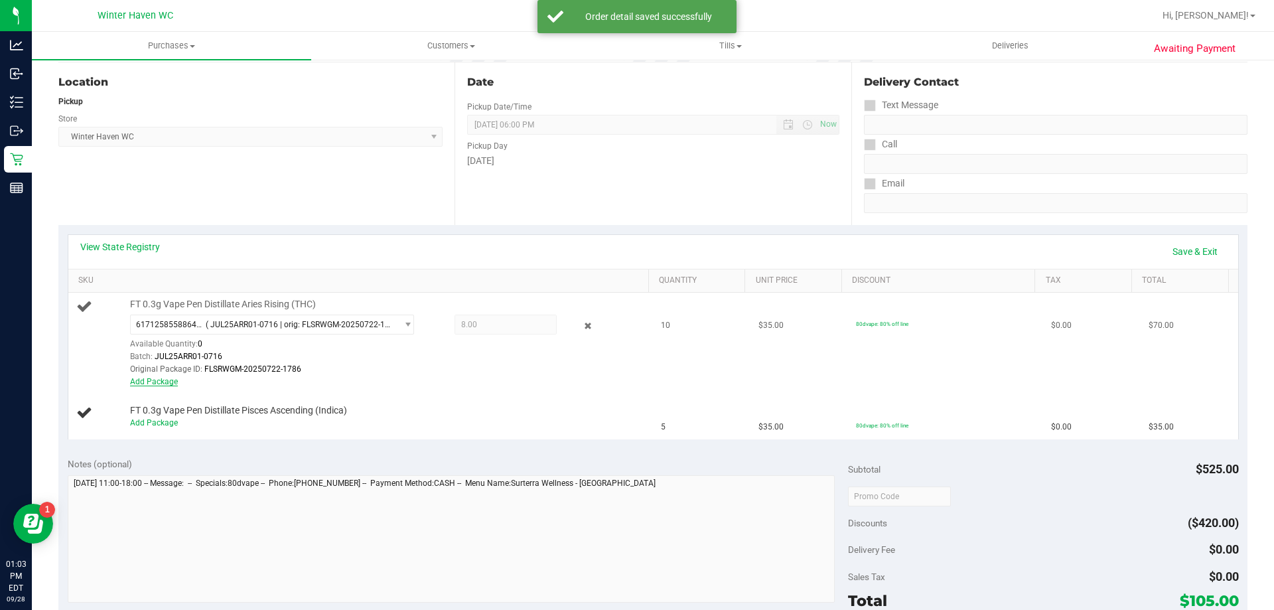
click at [158, 381] on link "Add Package" at bounding box center [154, 381] width 48 height 9
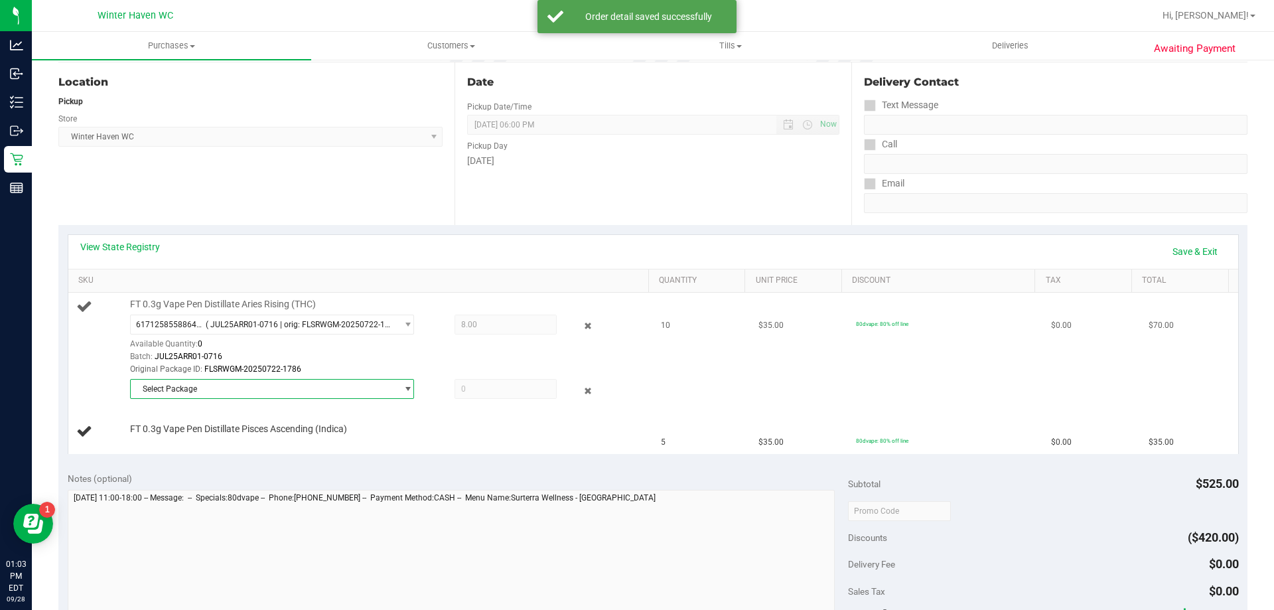
click at [209, 391] on span "Select Package" at bounding box center [264, 389] width 266 height 19
click at [249, 443] on span "( JUN25ARR02-0623 | orig: FLSRWGM-20250630-1139 )" at bounding box center [314, 443] width 200 height 9
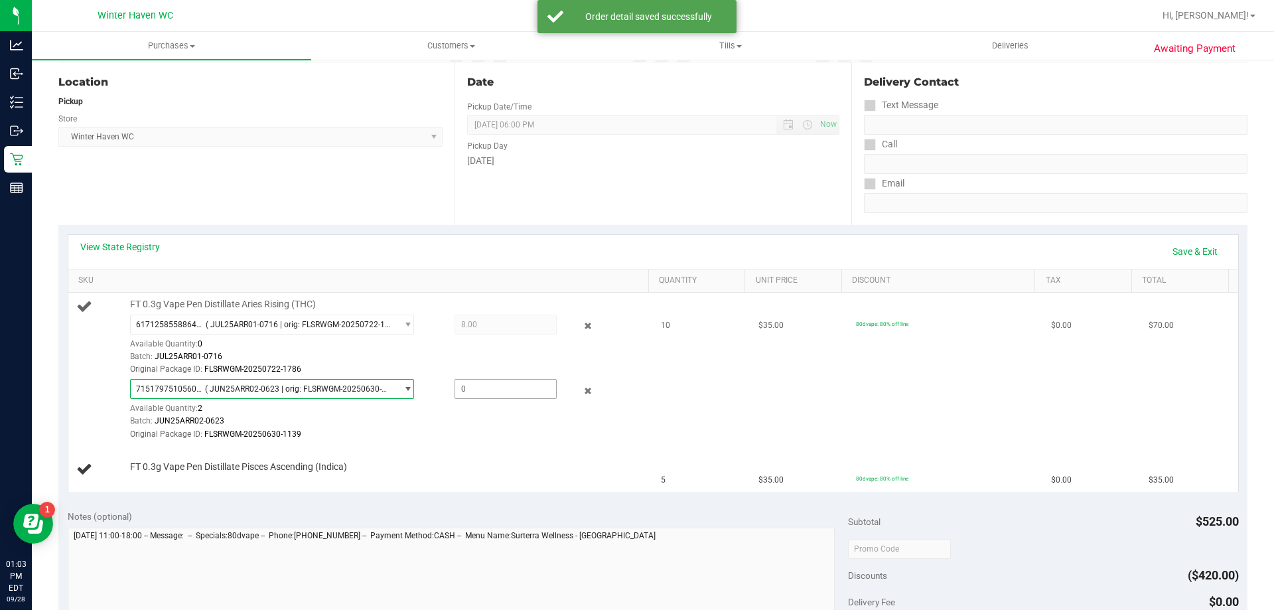
click at [498, 398] on span at bounding box center [506, 389] width 102 height 20
type input "2"
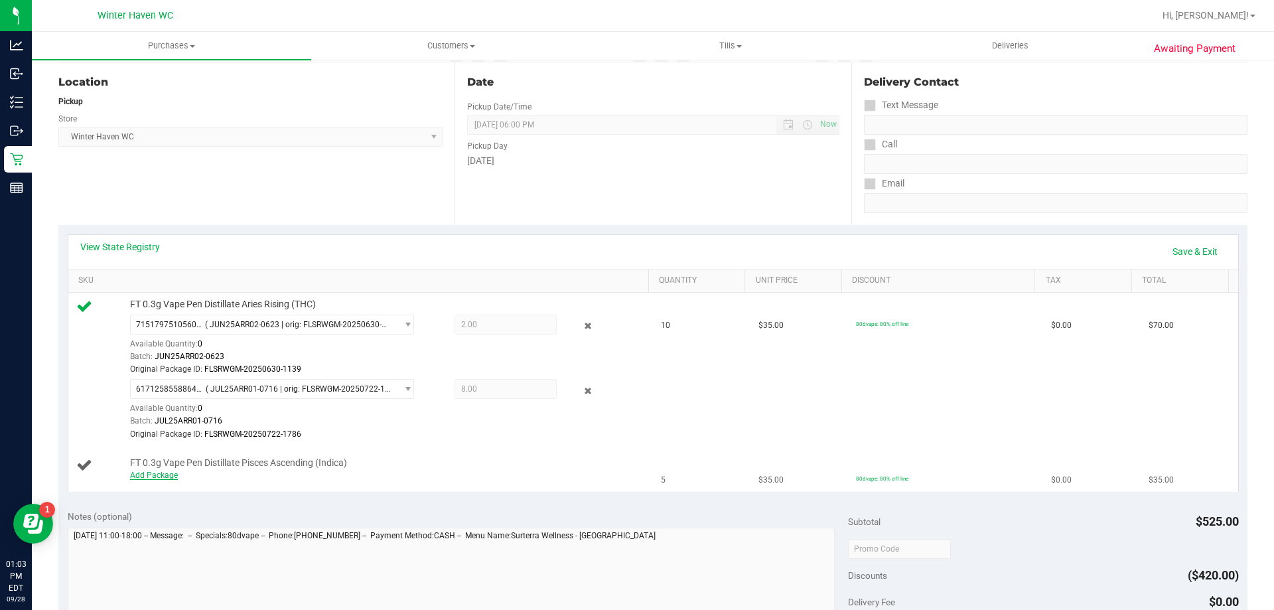
click at [171, 477] on link "Add Package" at bounding box center [154, 475] width 48 height 9
click at [209, 483] on span "Select Package" at bounding box center [264, 478] width 266 height 19
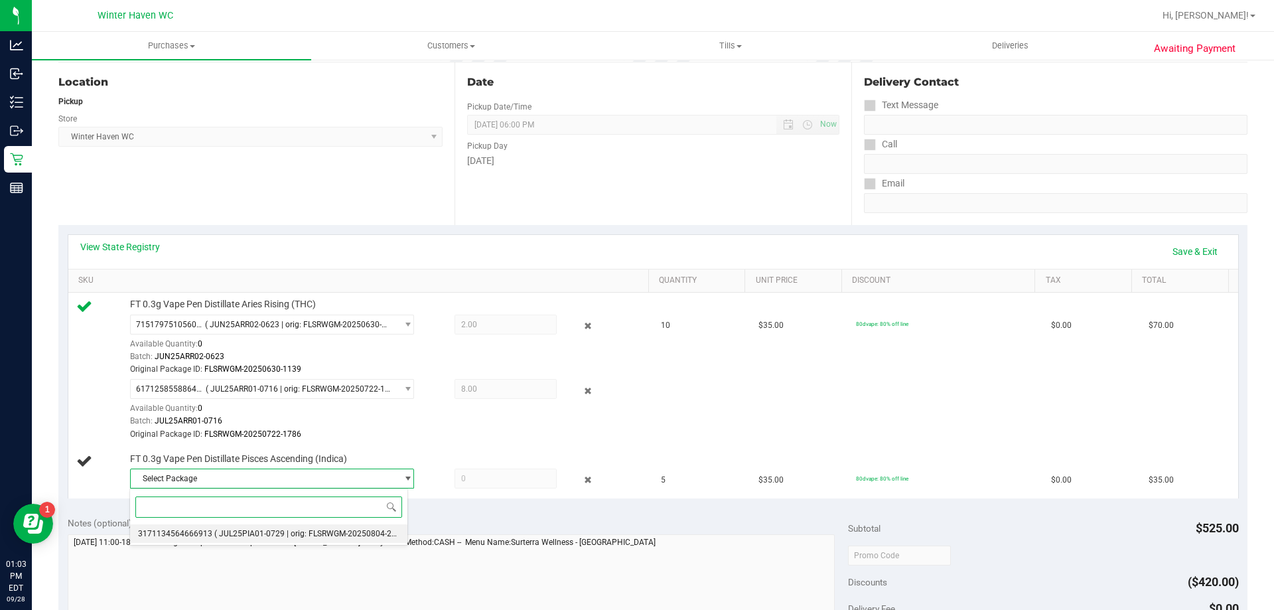
click at [222, 530] on span "( JUL25PIA01-0729 | orig: FLSRWGM-20250804-2903 )" at bounding box center [312, 533] width 196 height 9
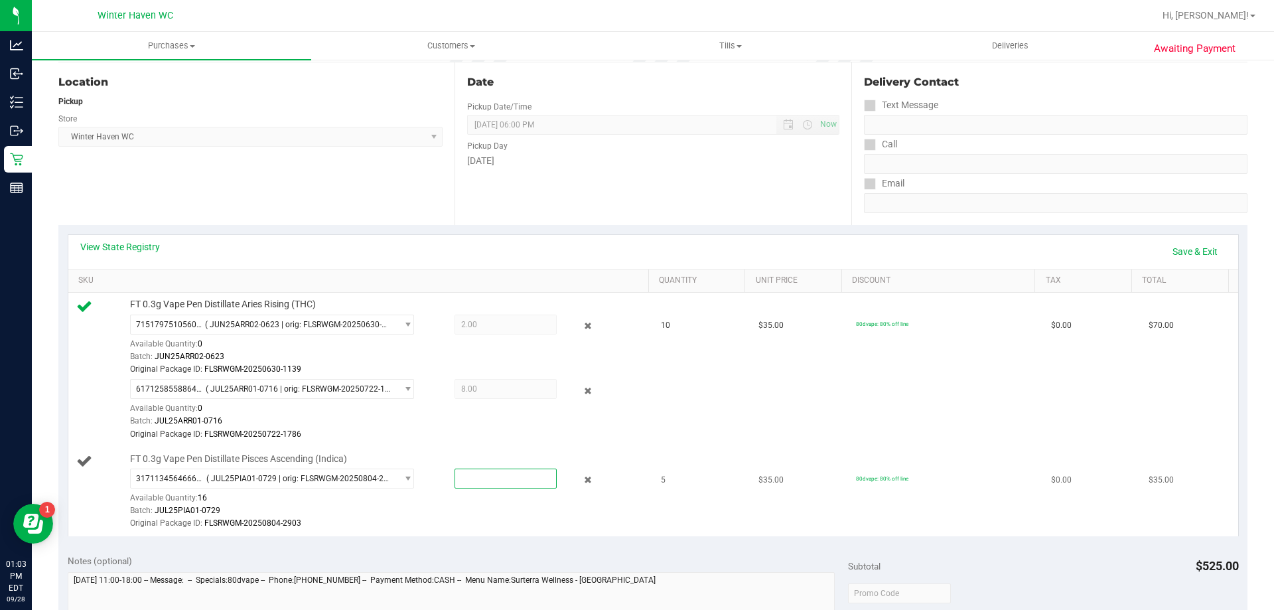
click at [494, 476] on span at bounding box center [506, 479] width 102 height 20
type input "5"
click at [602, 435] on div "Original Package ID: FLSRWGM-20250722-1786" at bounding box center [386, 434] width 512 height 13
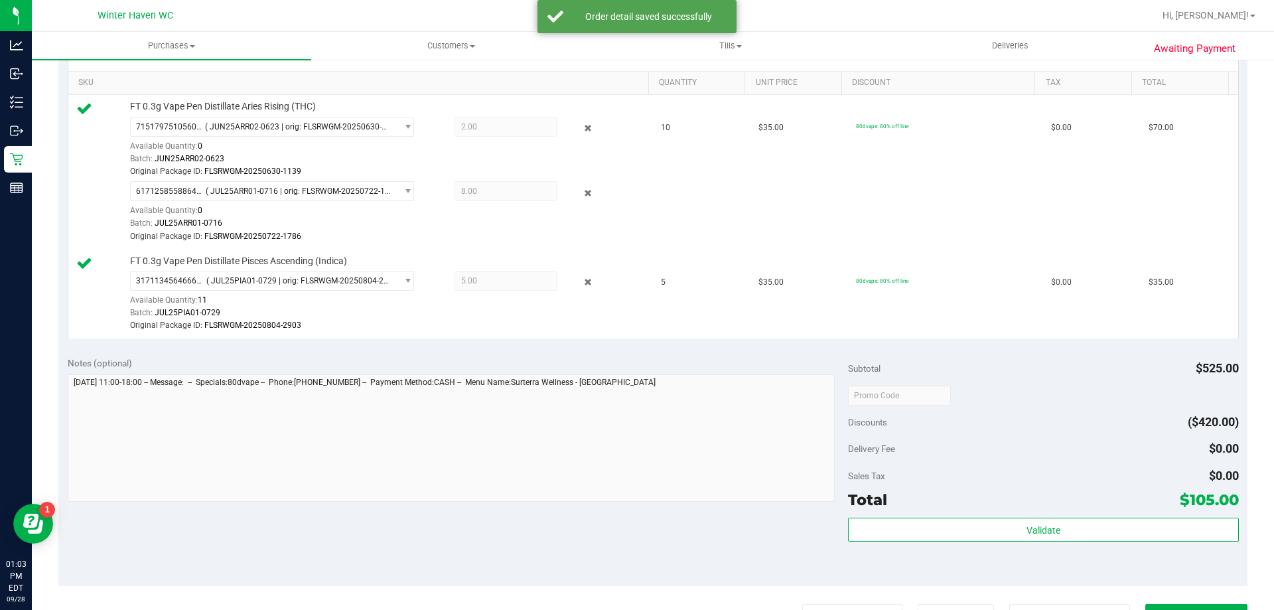
scroll to position [332, 0]
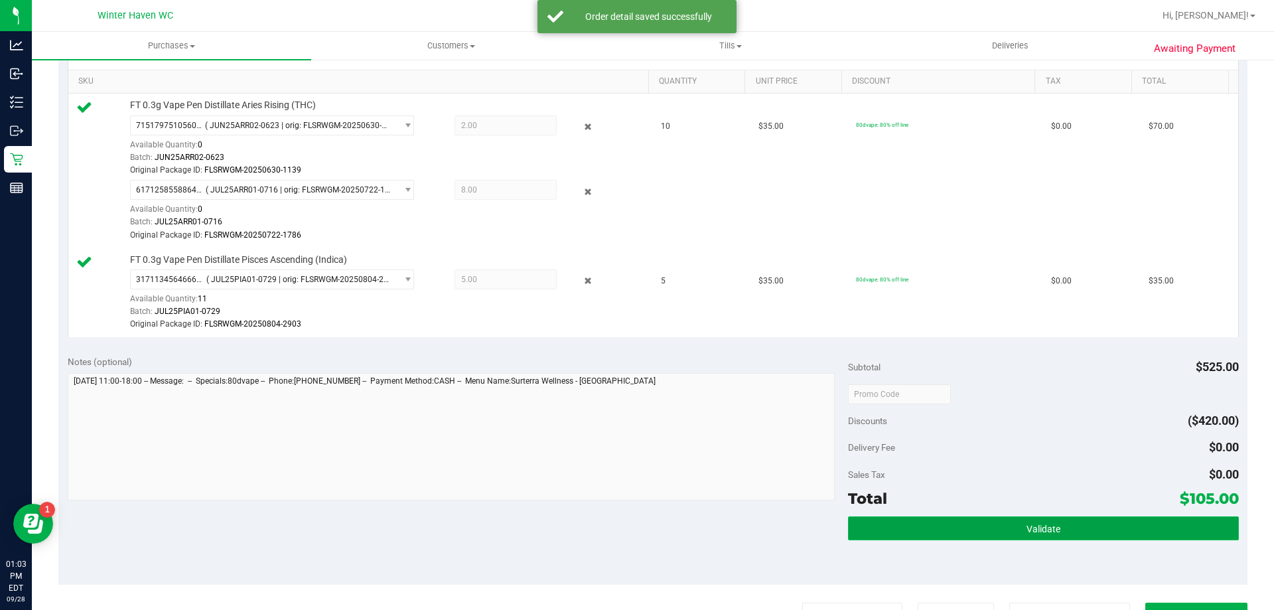
click at [1118, 529] on button "Validate" at bounding box center [1043, 528] width 390 height 24
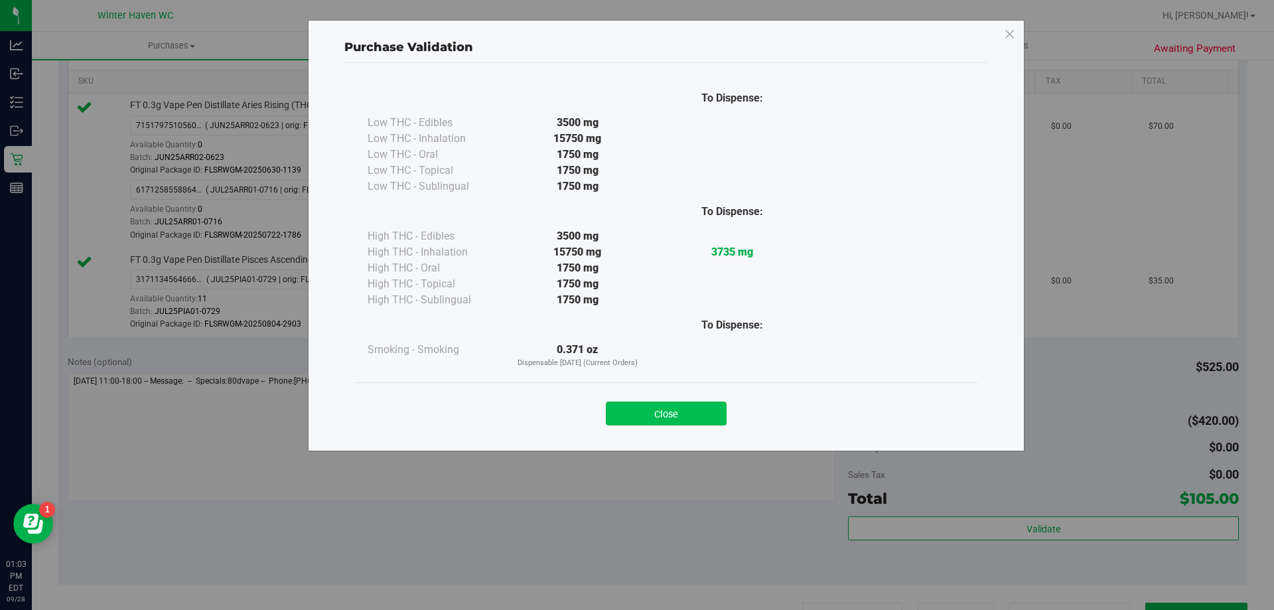
click at [659, 411] on button "Close" at bounding box center [666, 414] width 121 height 24
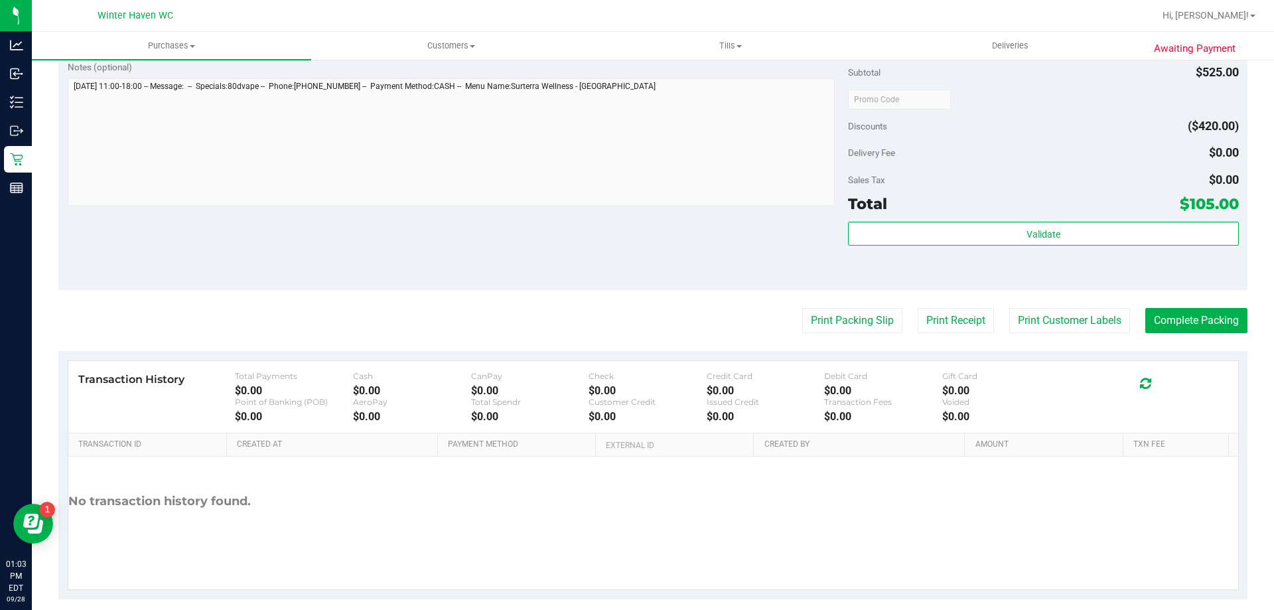
scroll to position [642, 0]
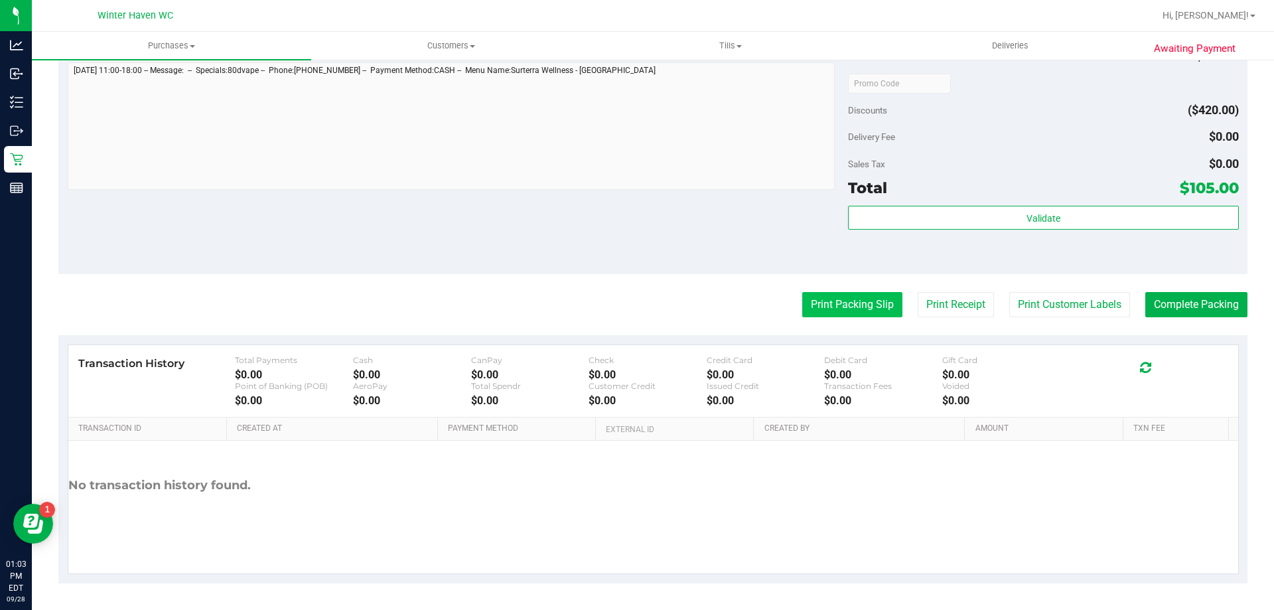
click at [820, 299] on button "Print Packing Slip" at bounding box center [852, 304] width 100 height 25
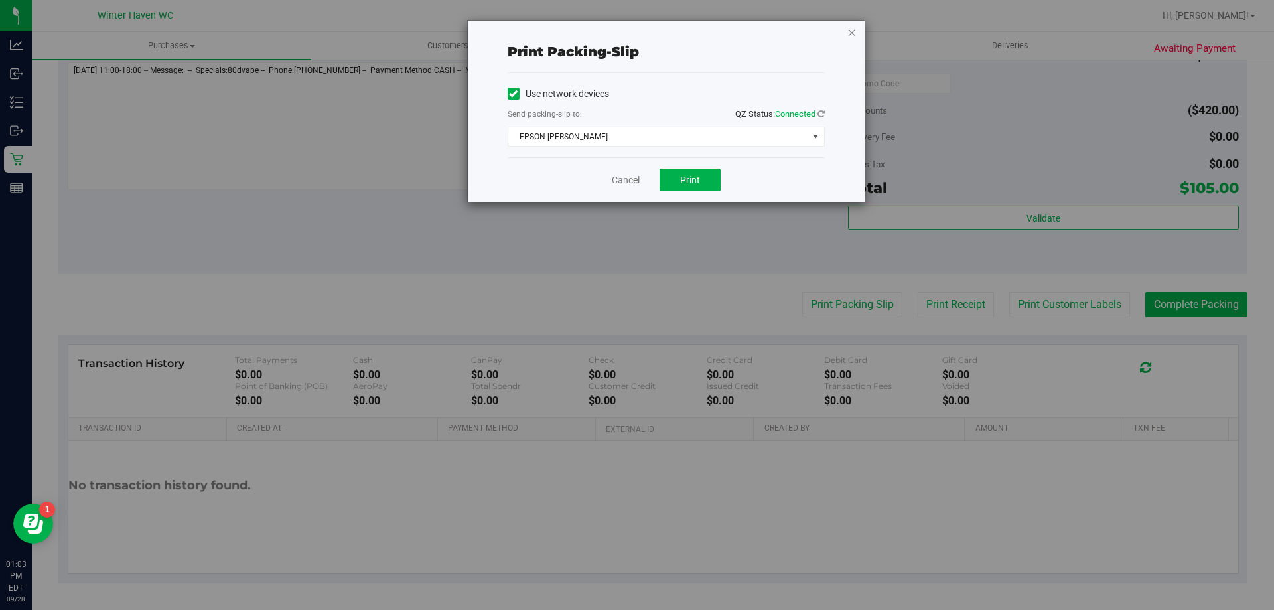
click at [856, 28] on icon "button" at bounding box center [852, 32] width 9 height 16
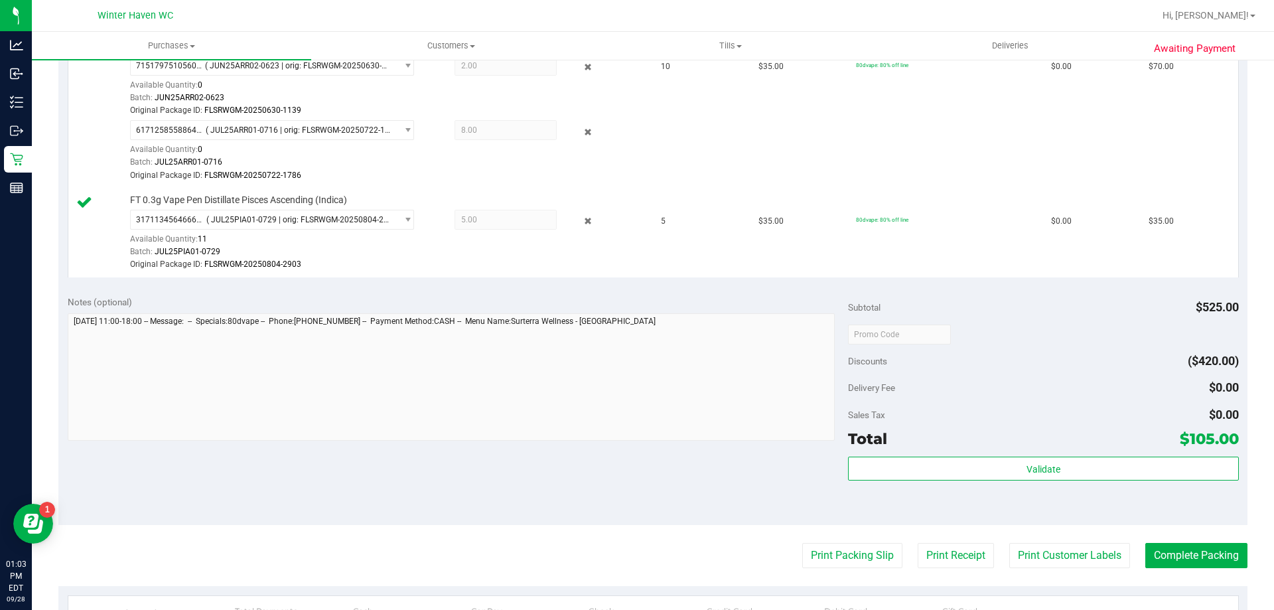
scroll to position [510, 0]
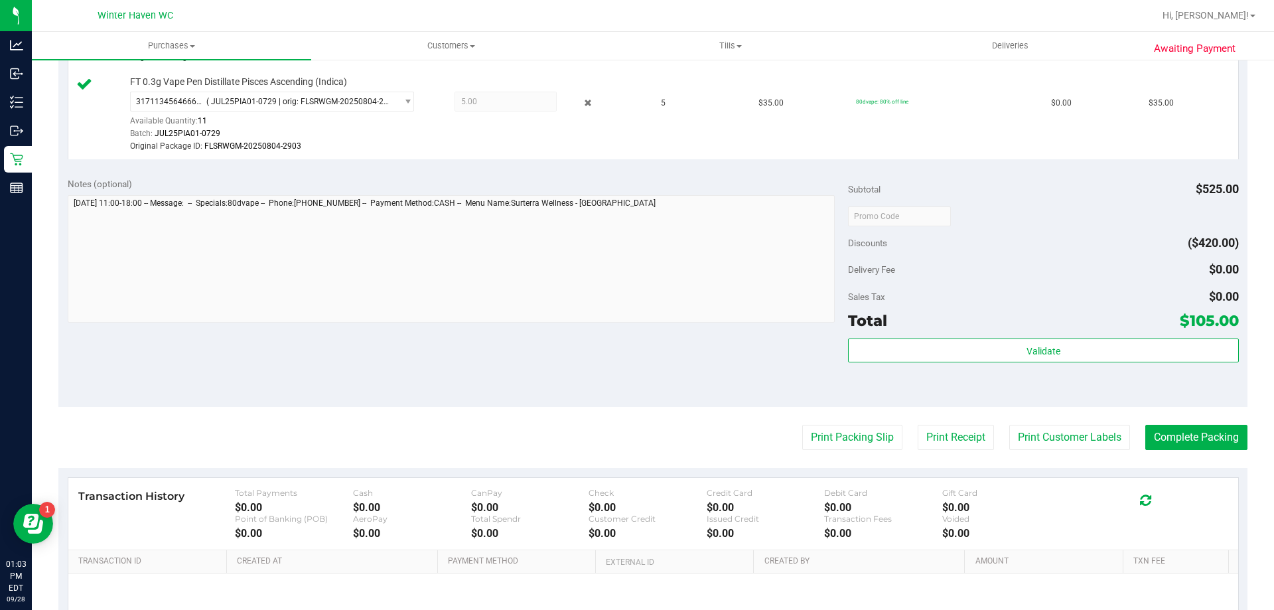
click at [842, 452] on purchase-details "Back Edit Purchase Cancel Purchase View Profile # 12020195 BioTrack ID: - Submi…" at bounding box center [652, 139] width 1189 height 1154
click at [844, 443] on button "Print Packing Slip" at bounding box center [852, 437] width 100 height 25
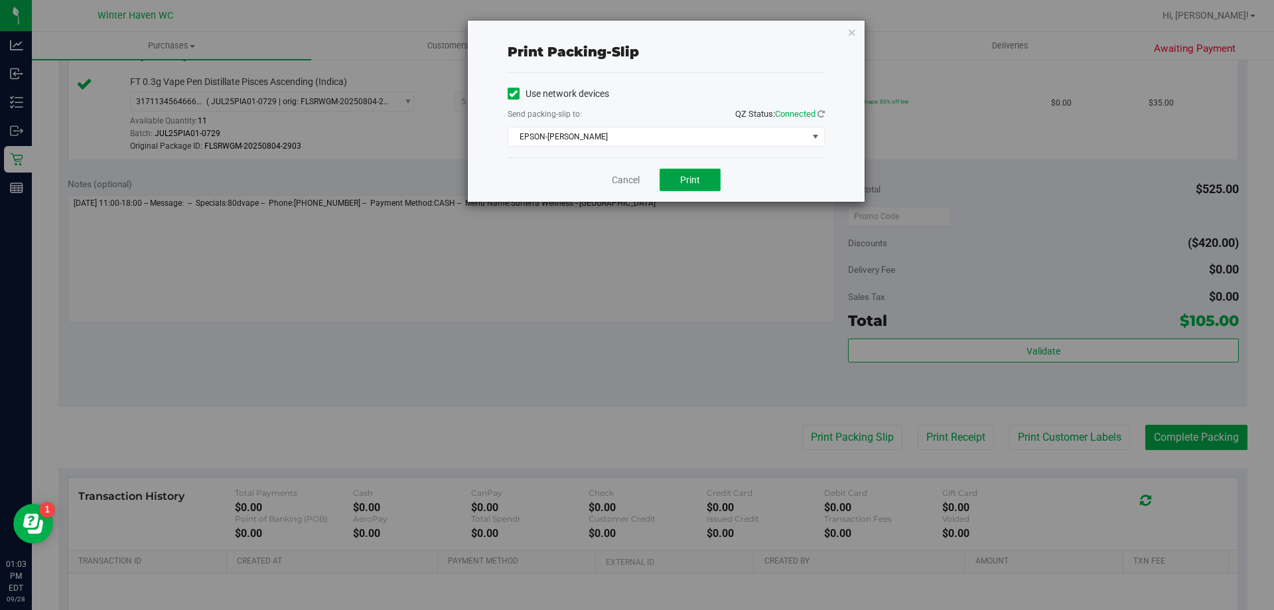
click at [700, 188] on button "Print" at bounding box center [690, 180] width 61 height 23
click at [633, 186] on link "Cancel" at bounding box center [626, 180] width 28 height 14
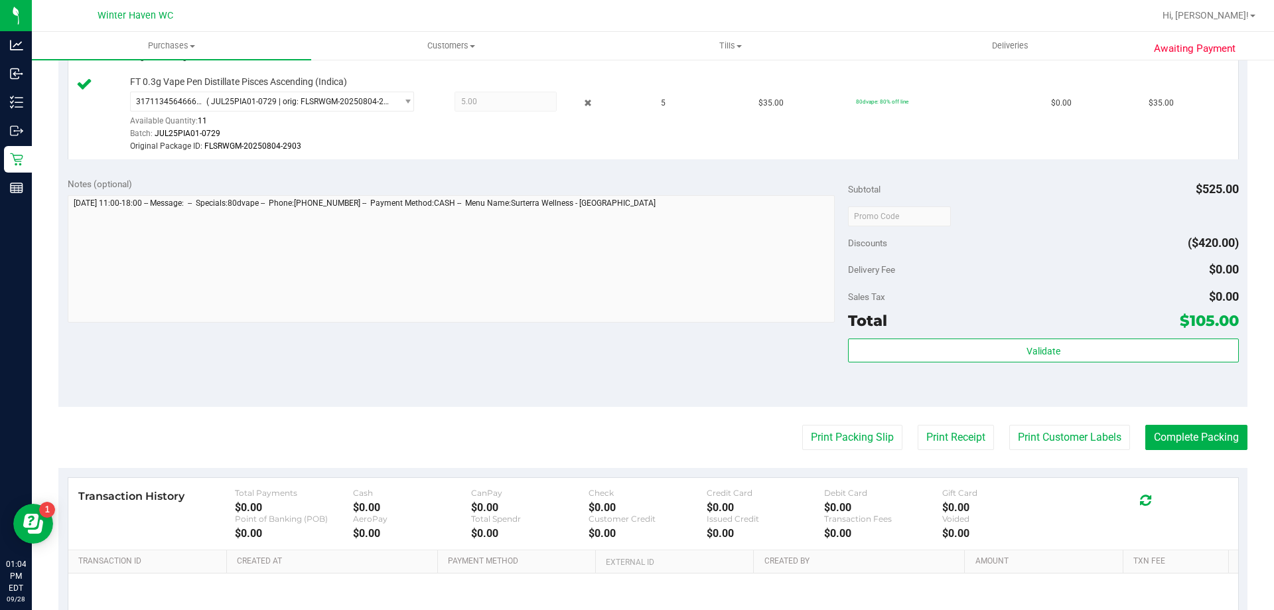
click at [1192, 453] on purchase-details "Back Edit Purchase Cancel Purchase View Profile # 12020195 BioTrack ID: - Submi…" at bounding box center [652, 139] width 1189 height 1154
click at [1199, 437] on button "Complete Packing" at bounding box center [1197, 437] width 102 height 25
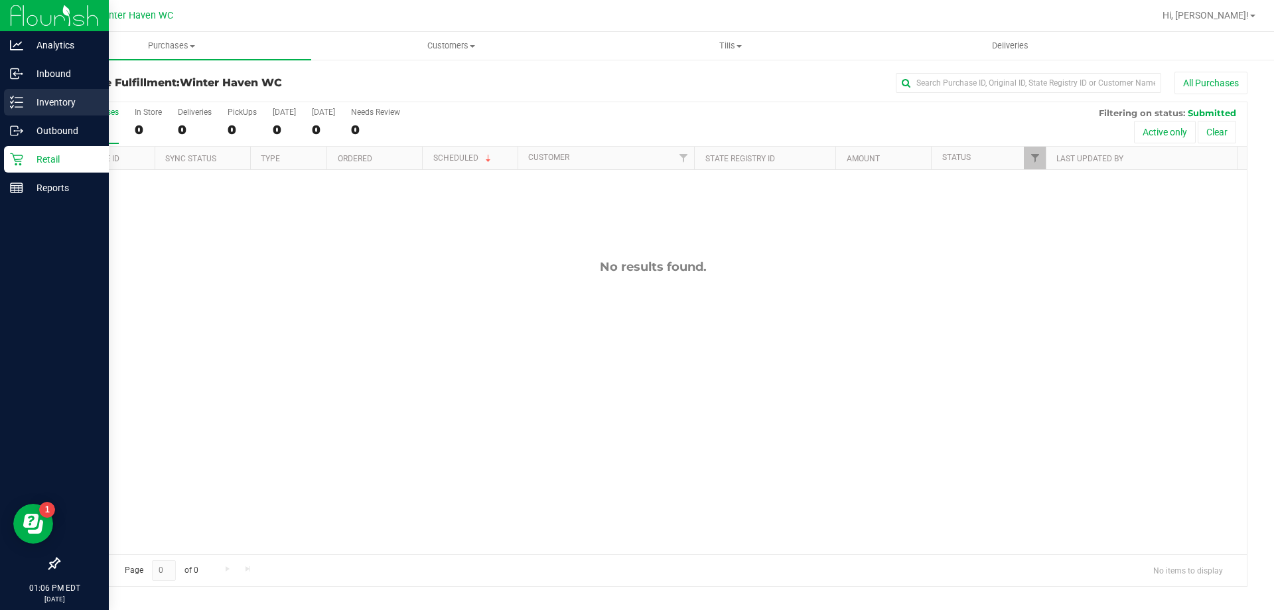
click at [42, 103] on p "Inventory" at bounding box center [63, 102] width 80 height 16
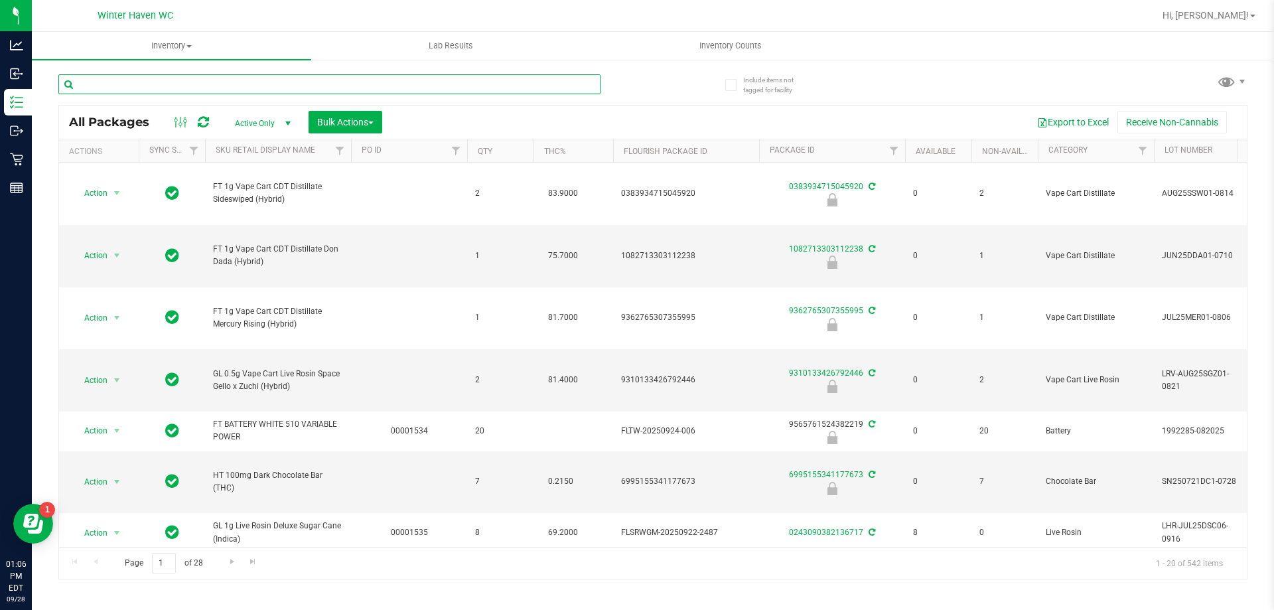
click at [317, 82] on input "text" at bounding box center [329, 84] width 542 height 20
type input "1767"
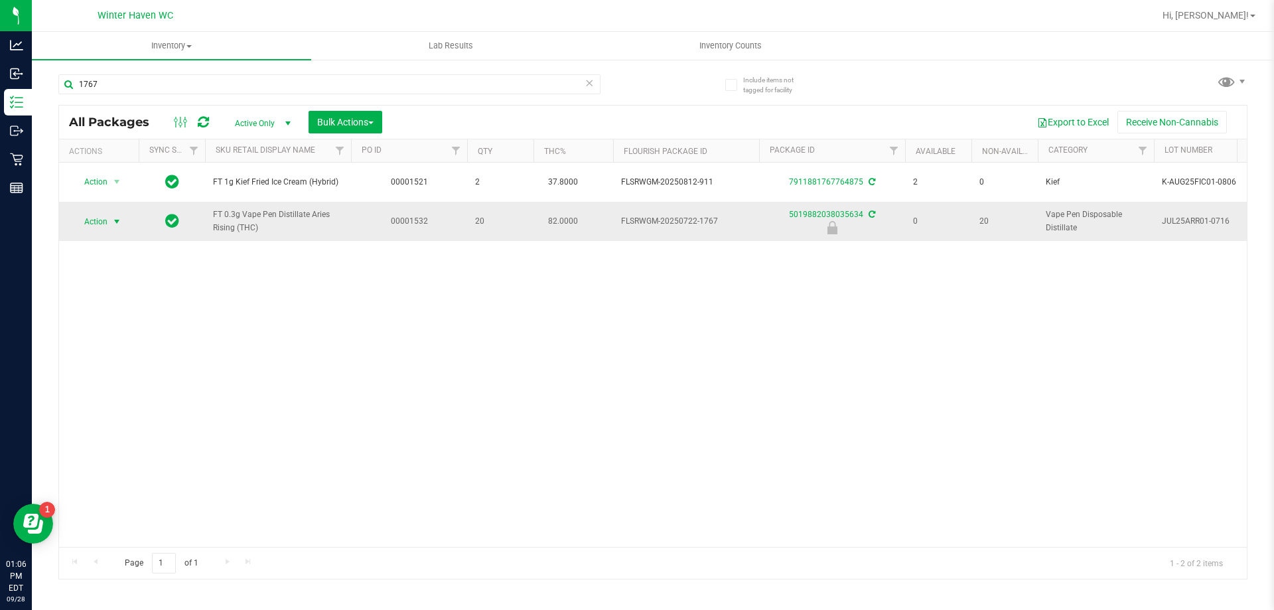
click at [109, 220] on span "select" at bounding box center [117, 221] width 17 height 19
click at [133, 369] on li "Unlock package" at bounding box center [115, 379] width 85 height 20
click at [117, 224] on span "select" at bounding box center [117, 221] width 11 height 11
click at [143, 37] on uib-tab-heading "Inventory All packages All inventory Waste log Create inventory" at bounding box center [171, 46] width 279 height 28
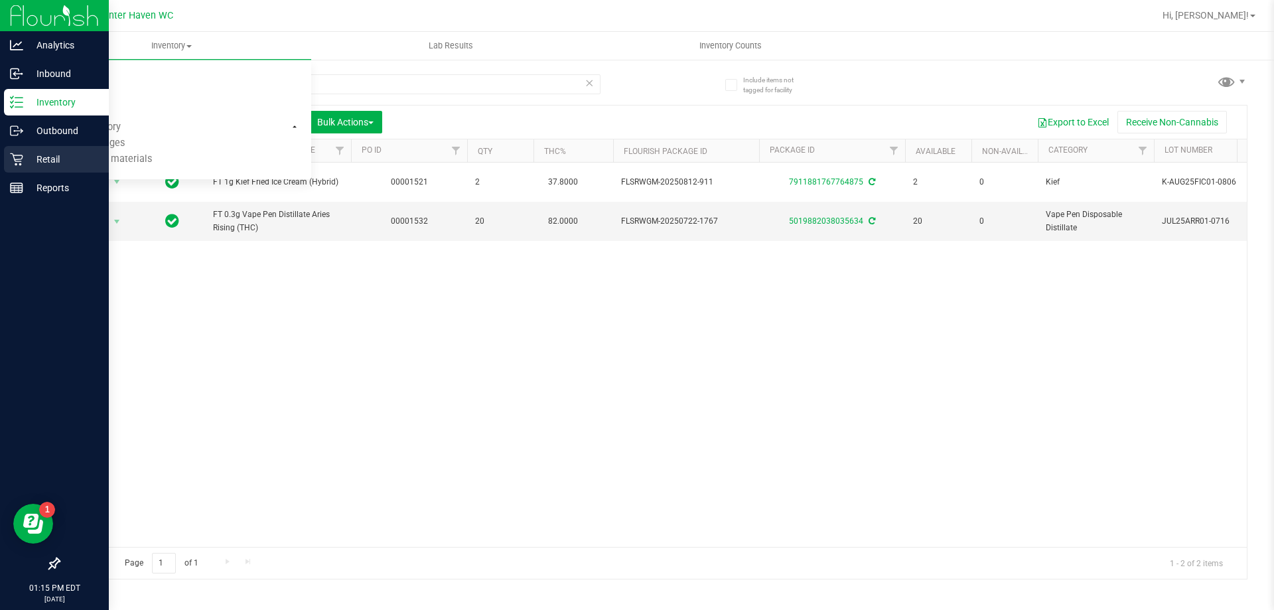
click at [25, 164] on p "Retail" at bounding box center [63, 159] width 80 height 16
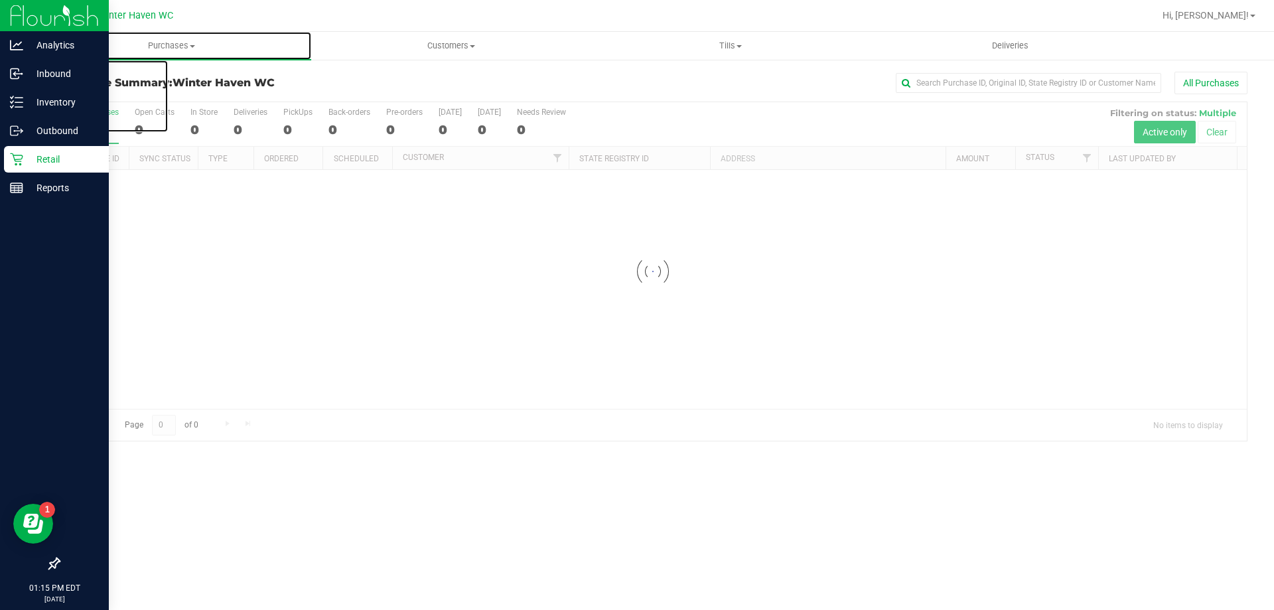
click at [165, 57] on uib-tab-heading "Purchases Summary of purchases Fulfillment All purchases" at bounding box center [171, 46] width 279 height 28
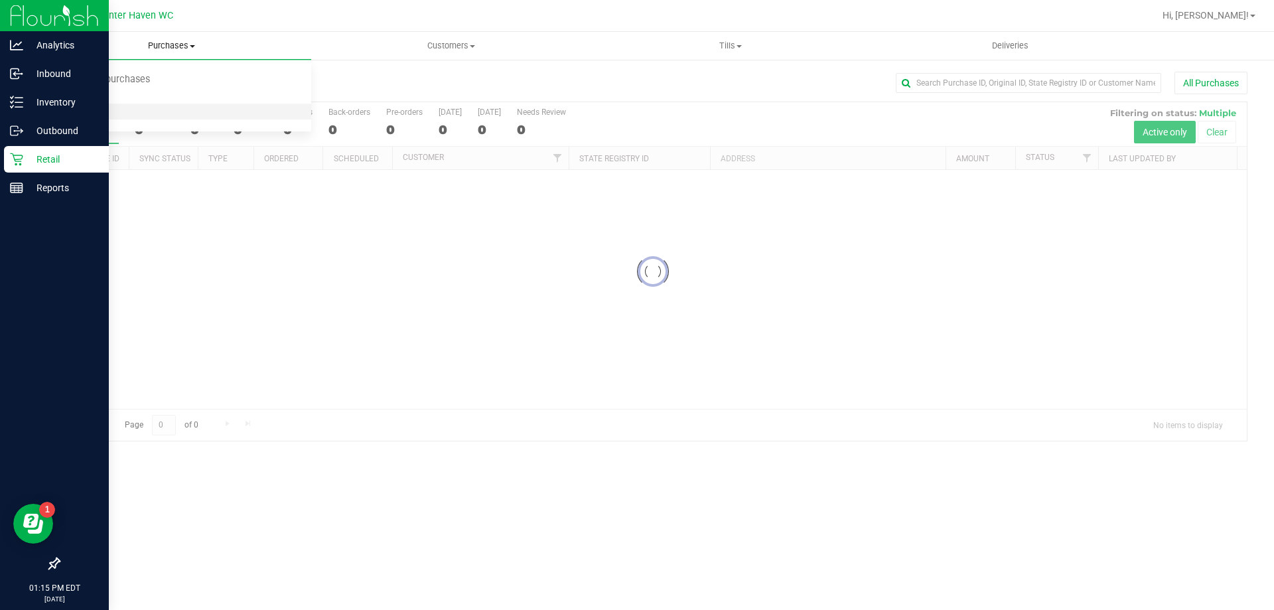
click at [80, 104] on li "All purchases" at bounding box center [171, 112] width 279 height 16
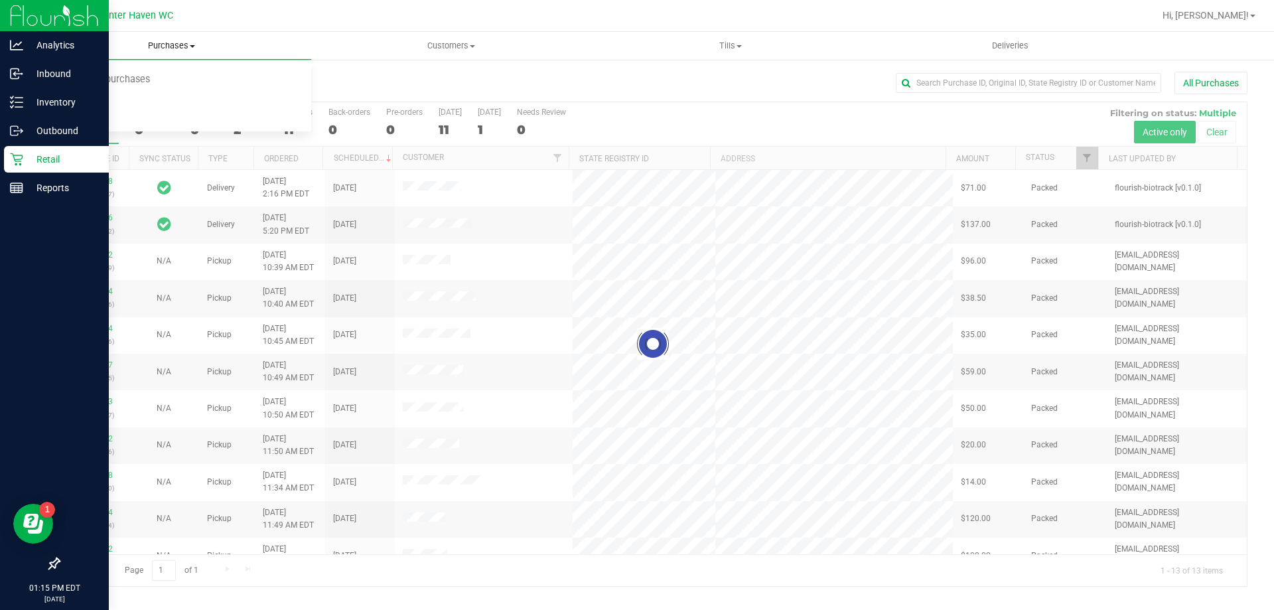
click at [168, 44] on span "Purchases" at bounding box center [171, 46] width 279 height 12
click at [166, 42] on span "Purchases" at bounding box center [171, 46] width 279 height 12
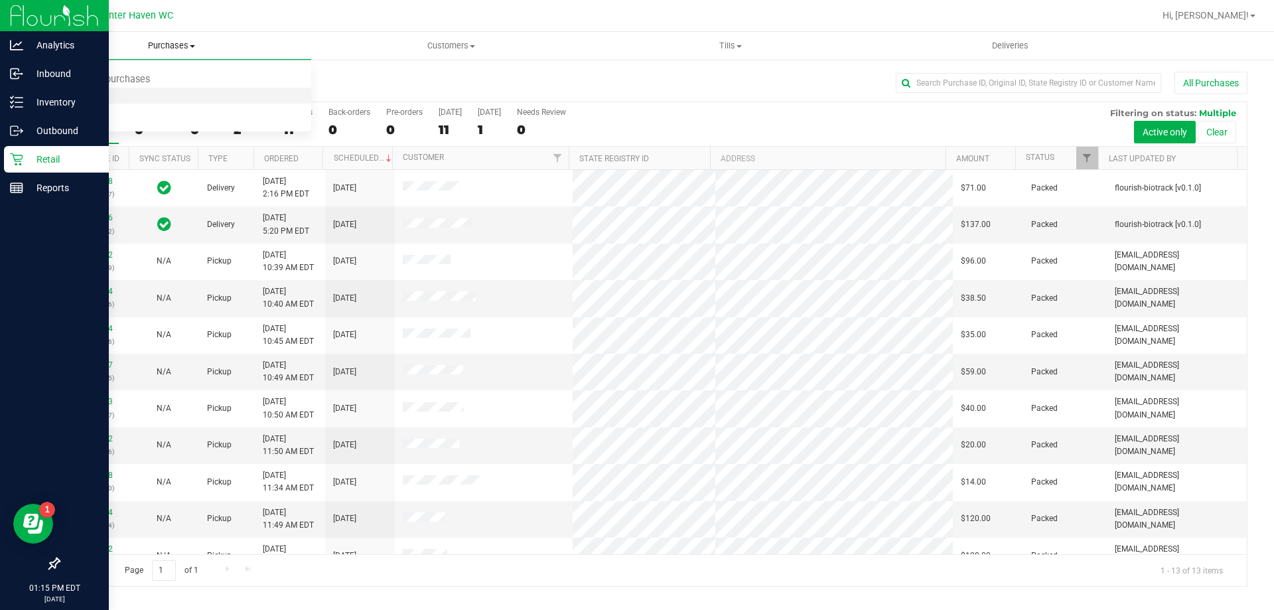
click at [88, 96] on span "Fulfillment" at bounding box center [73, 95] width 82 height 11
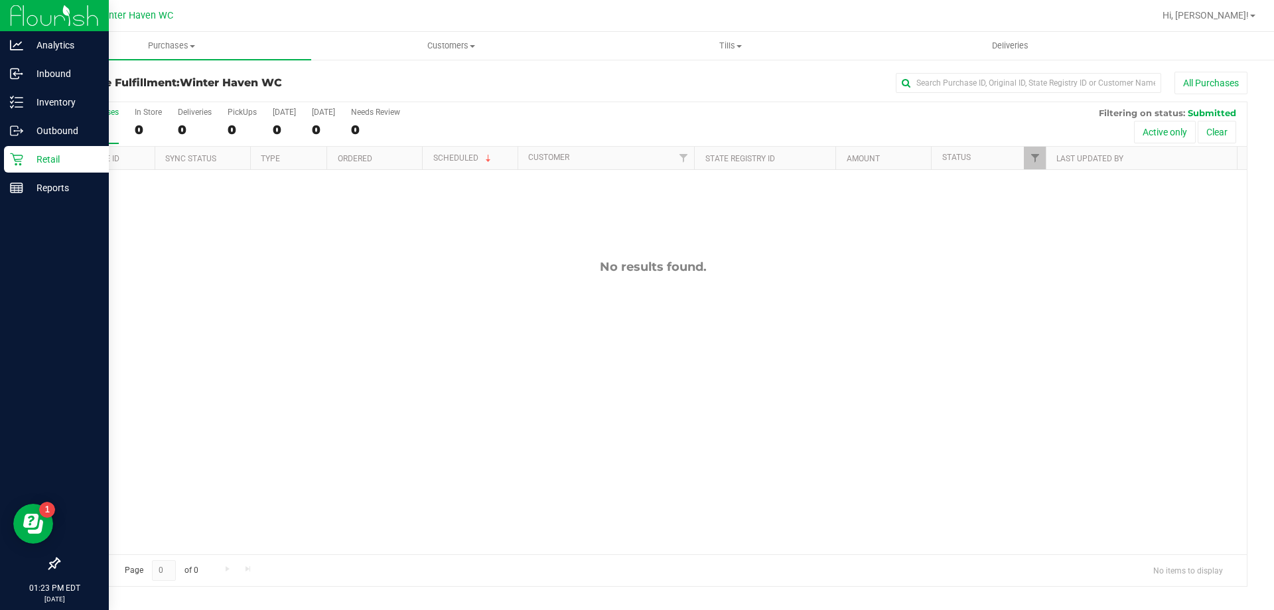
click at [289, 261] on div "No results found." at bounding box center [653, 267] width 1188 height 15
click at [29, 190] on p "Reports" at bounding box center [63, 188] width 80 height 16
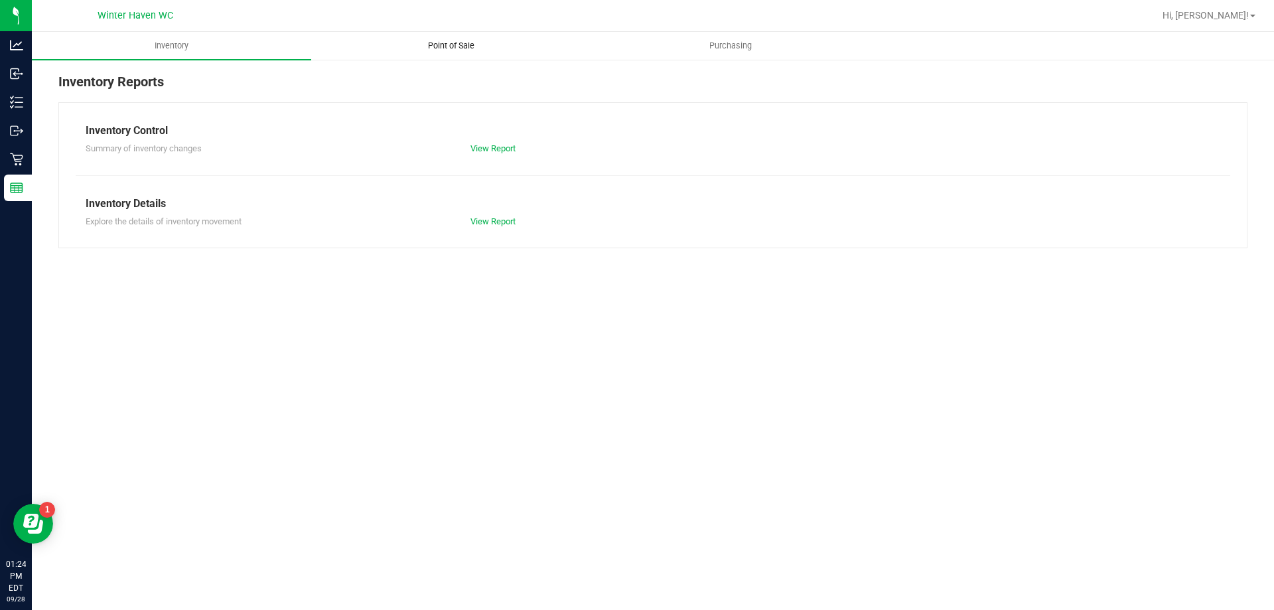
click at [453, 51] on span "Point of Sale" at bounding box center [451, 46] width 82 height 12
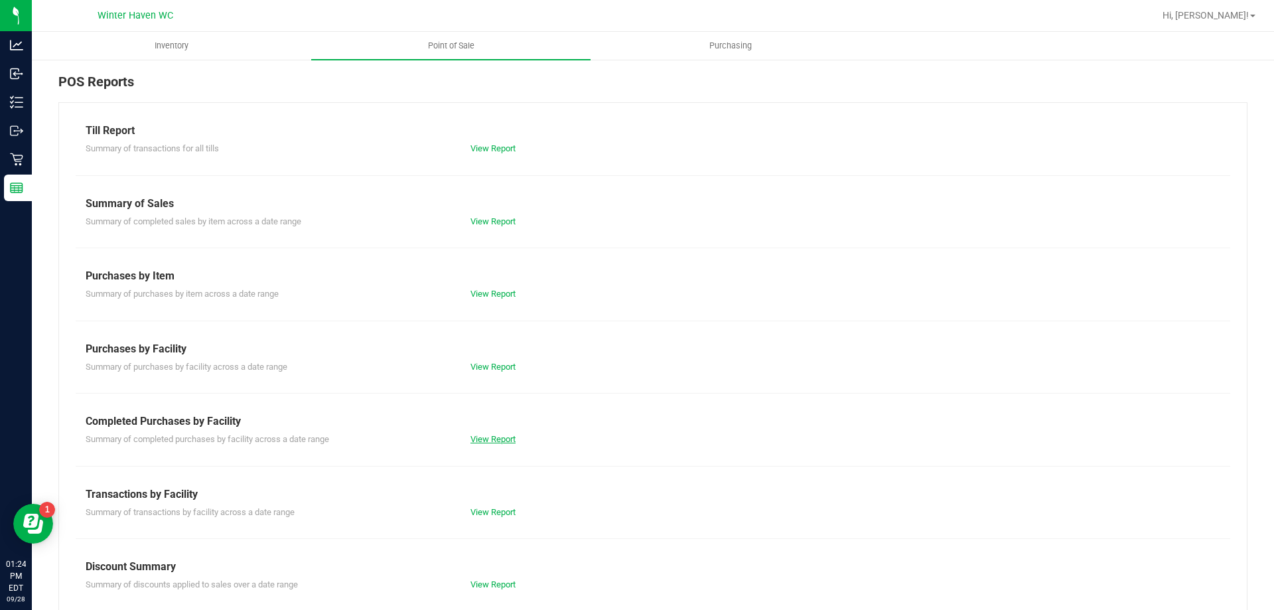
click at [510, 440] on link "View Report" at bounding box center [493, 439] width 45 height 10
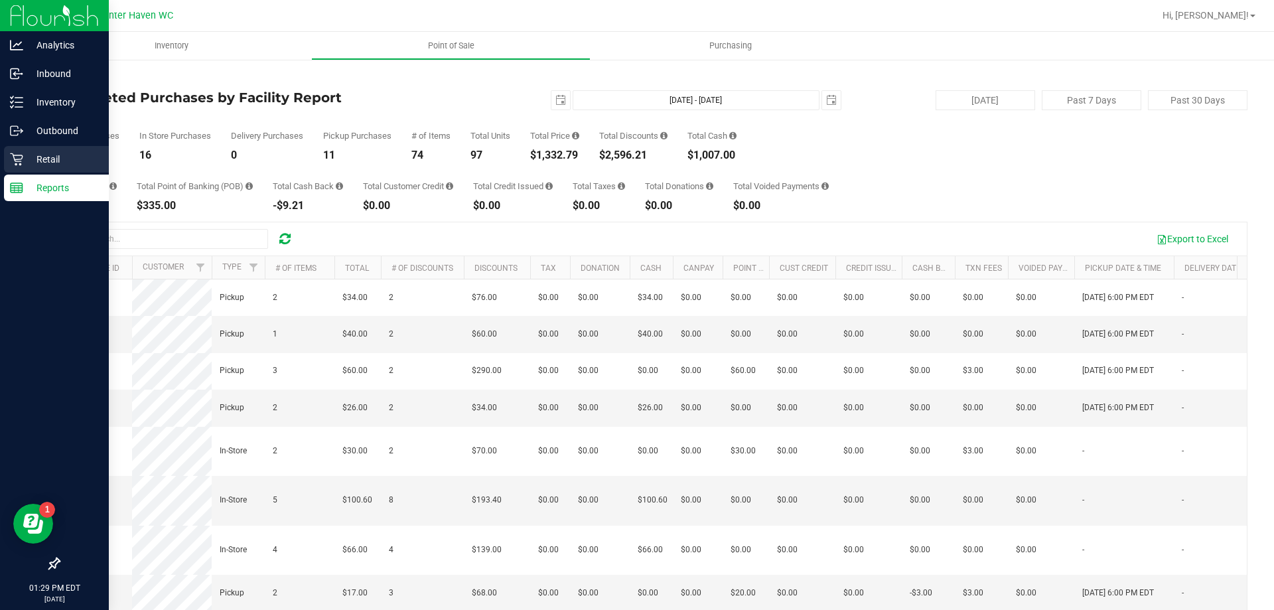
click at [29, 160] on p "Retail" at bounding box center [63, 159] width 80 height 16
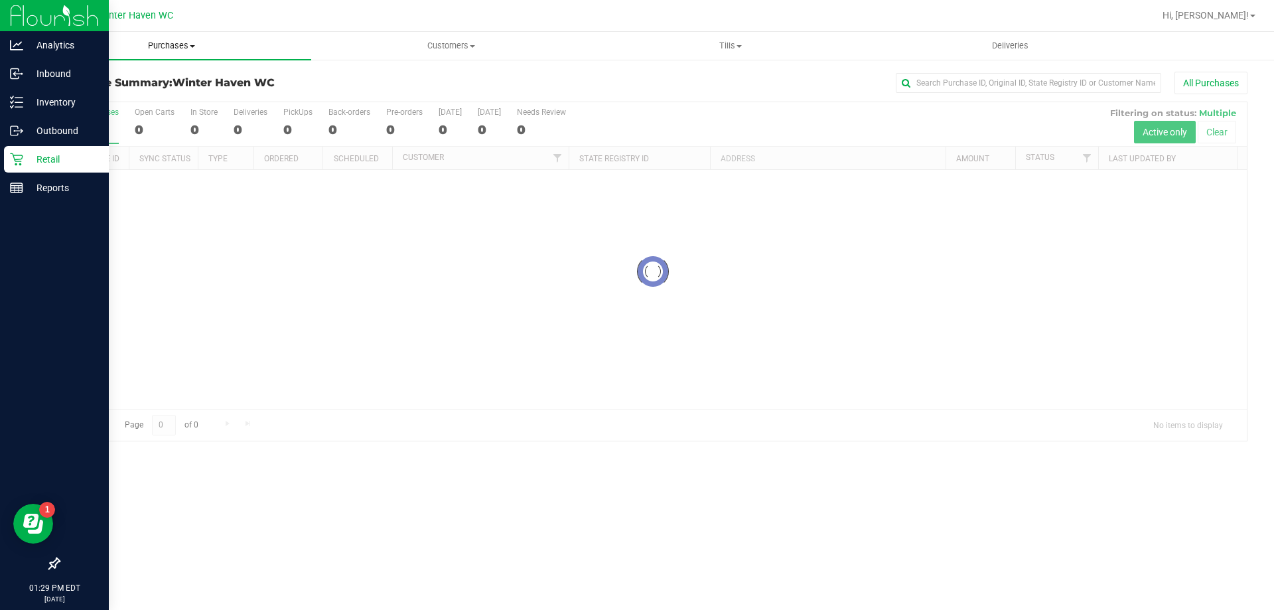
click at [179, 48] on span "Purchases" at bounding box center [171, 46] width 279 height 12
click at [139, 100] on li "Fulfillment" at bounding box center [171, 96] width 279 height 16
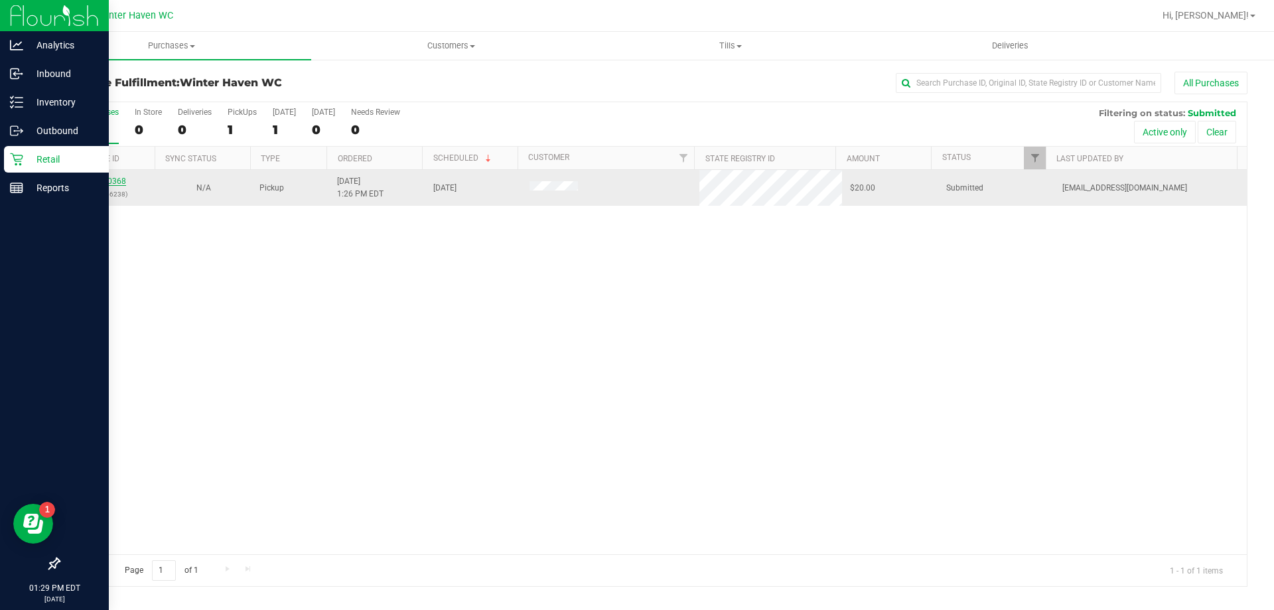
click at [108, 178] on link "12020368" at bounding box center [107, 181] width 37 height 9
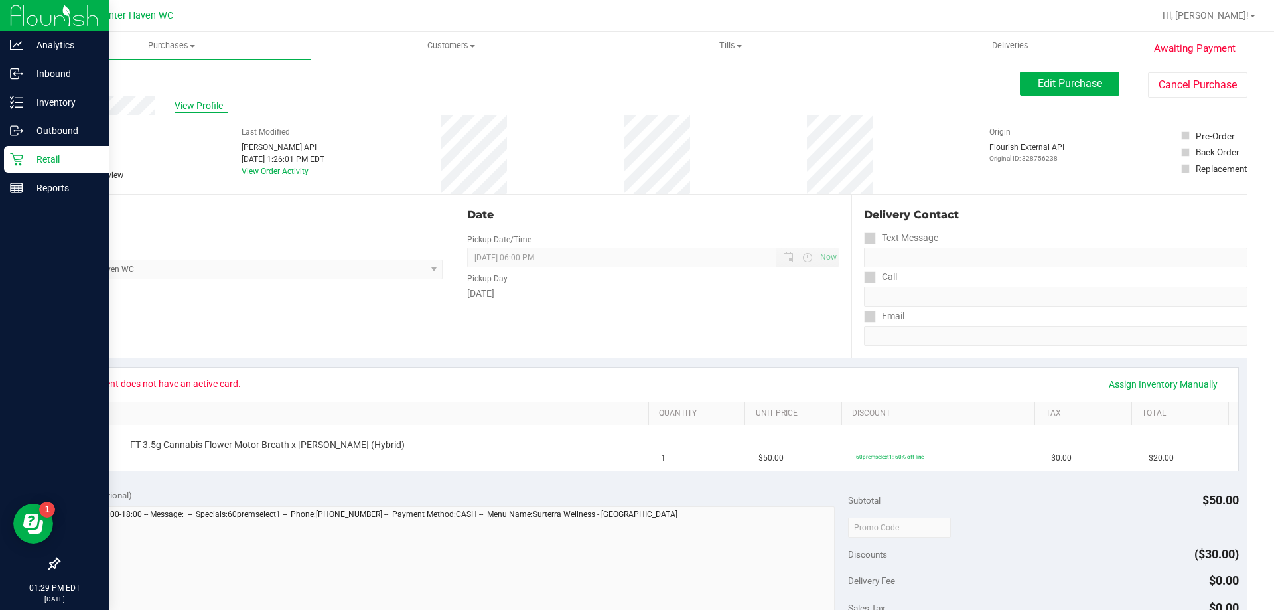
click at [185, 99] on span "View Profile" at bounding box center [201, 106] width 53 height 14
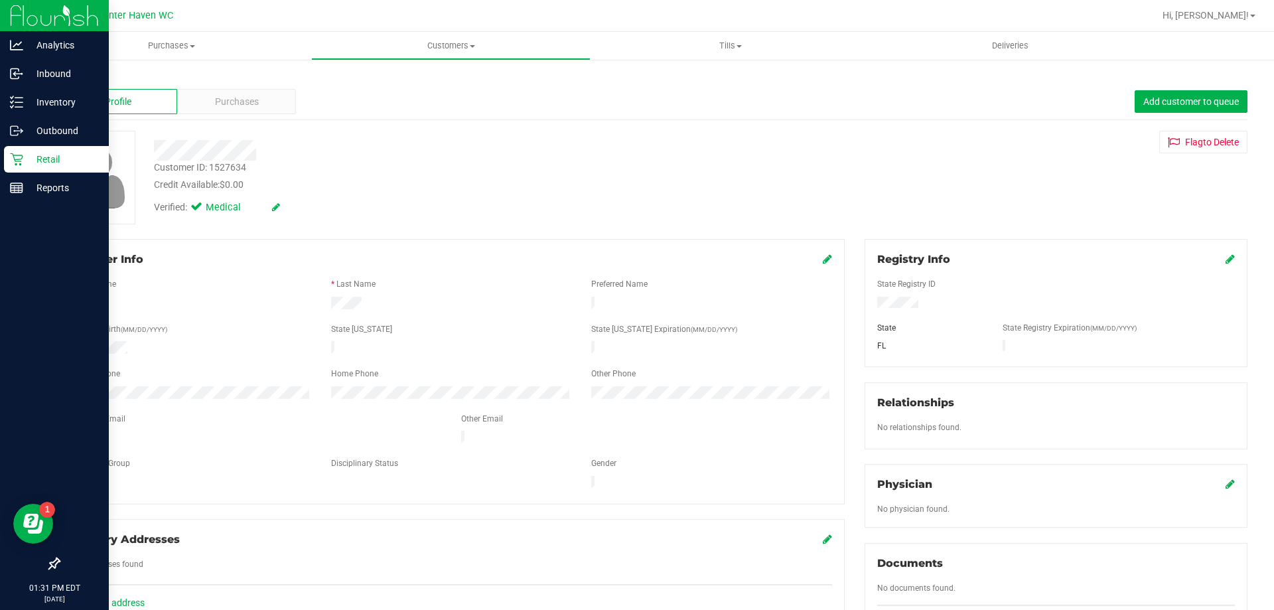
click at [869, 304] on div at bounding box center [1056, 304] width 378 height 15
click at [62, 152] on p "Retail" at bounding box center [63, 159] width 80 height 16
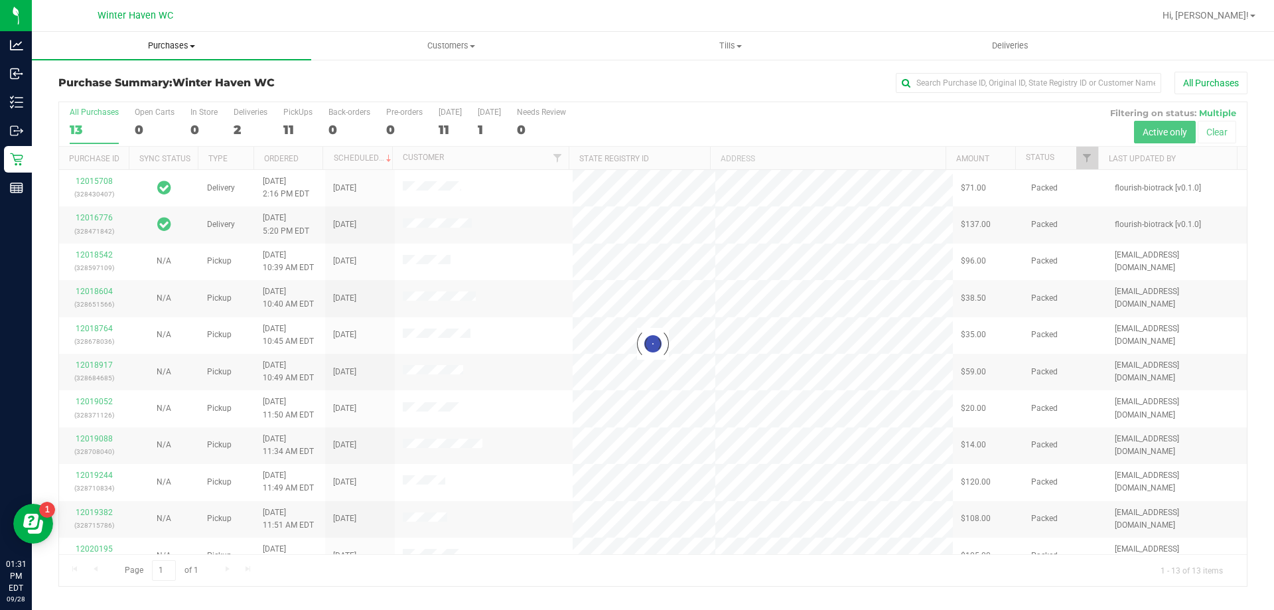
click at [197, 44] on span "Purchases" at bounding box center [171, 46] width 279 height 12
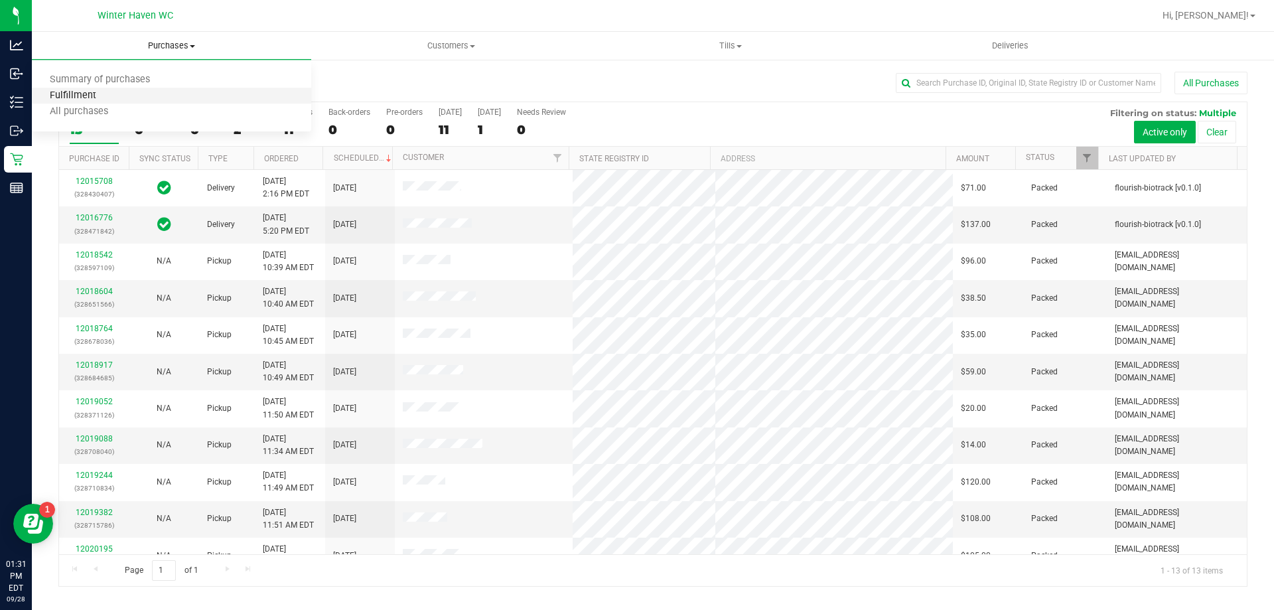
click at [80, 96] on span "Fulfillment" at bounding box center [73, 95] width 82 height 11
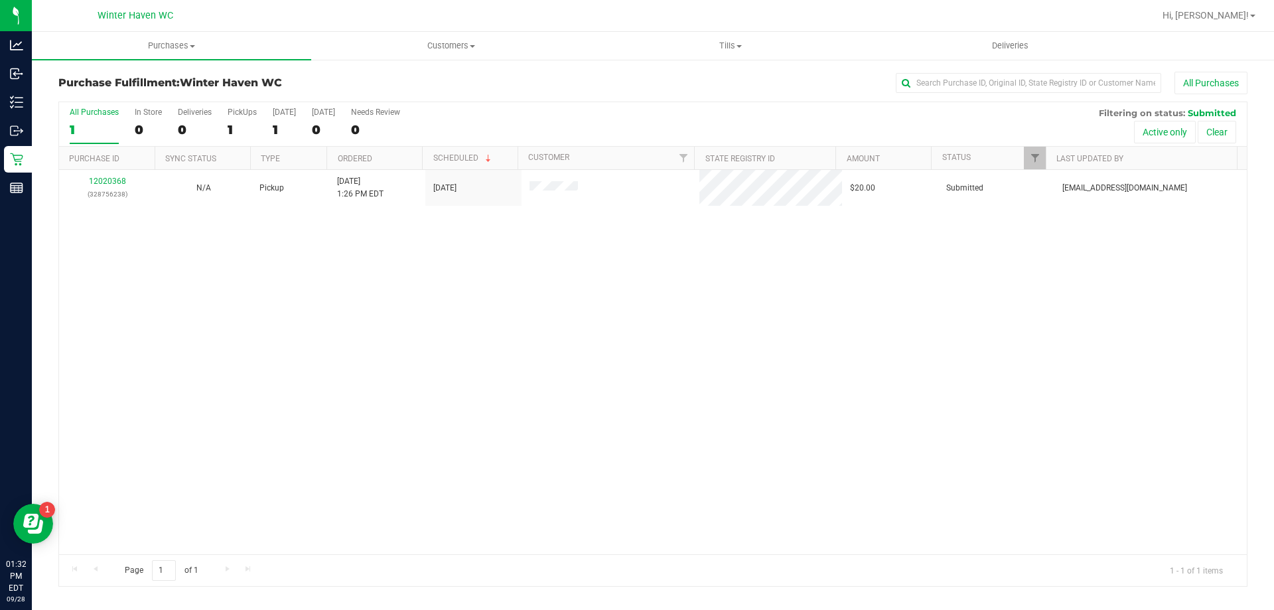
click at [394, 372] on div "12020368 (328756238) N/A Pickup [DATE] 1:26 PM EDT 9/28/2025 $20.00 Submitted […" at bounding box center [653, 362] width 1188 height 384
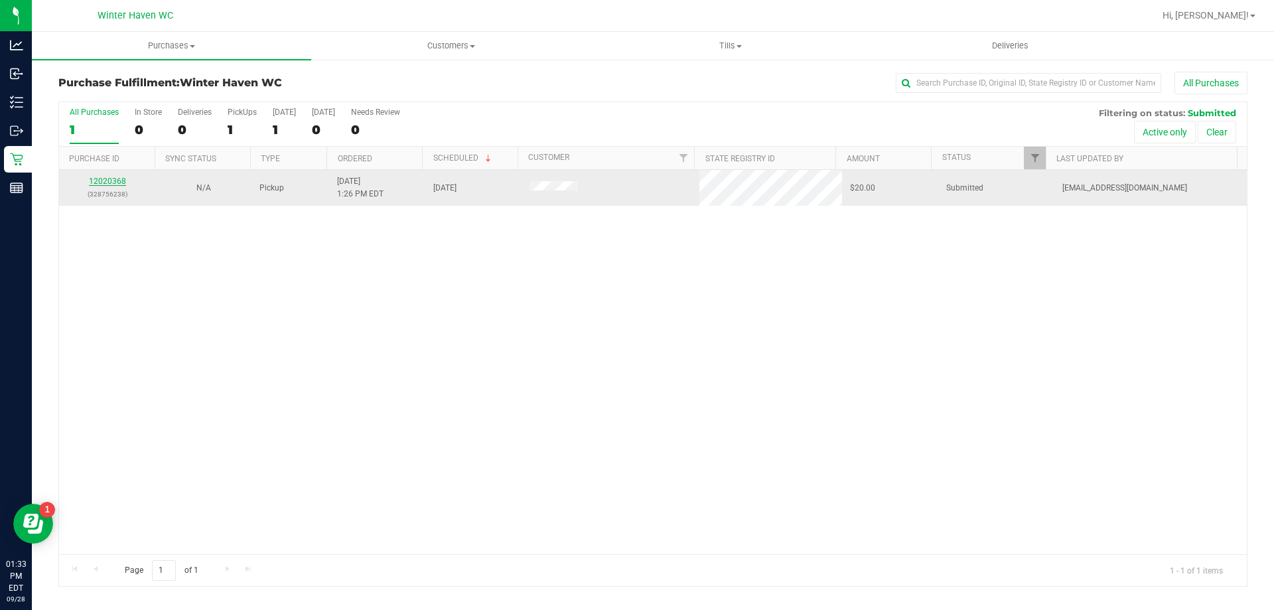
click at [113, 178] on link "12020368" at bounding box center [107, 181] width 37 height 9
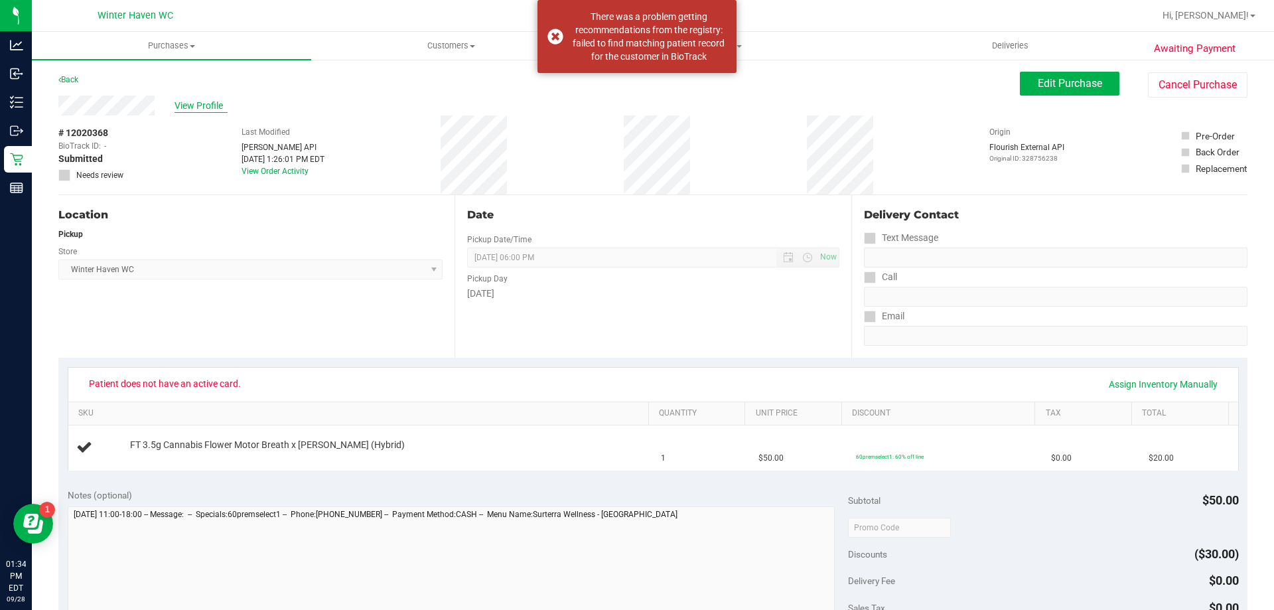
click at [202, 108] on span "View Profile" at bounding box center [201, 106] width 53 height 14
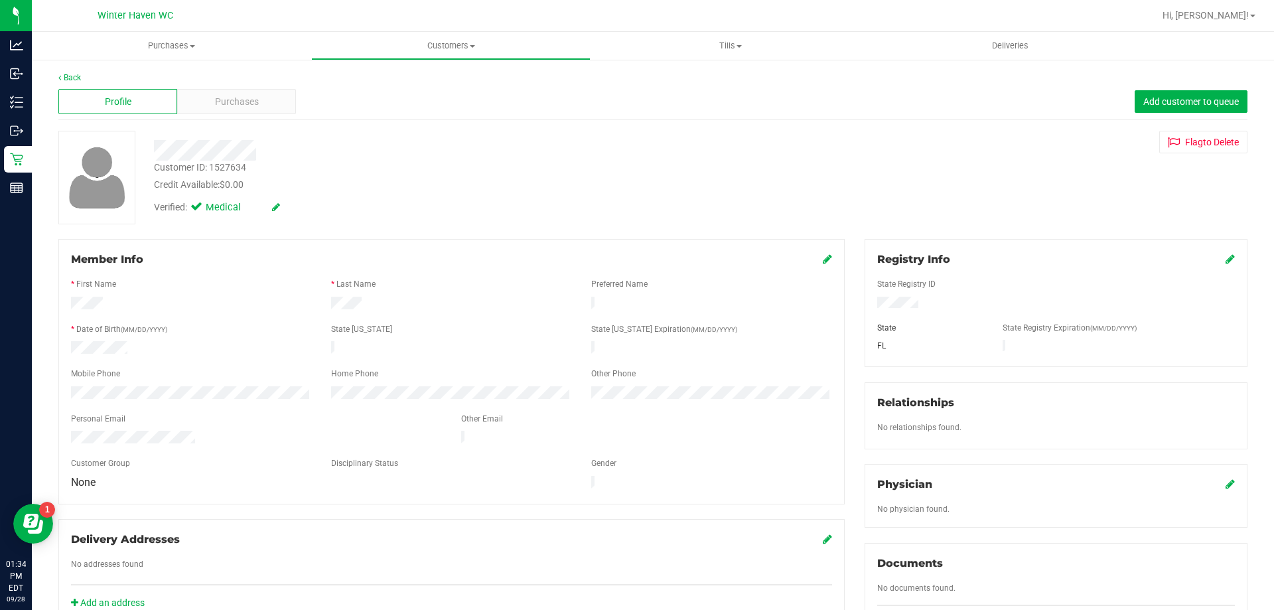
click at [1226, 260] on icon at bounding box center [1230, 259] width 9 height 11
click at [1022, 325] on label "State Registry Expiration (MM/DD/YYYY)" at bounding box center [1070, 330] width 134 height 12
click at [999, 271] on div at bounding box center [1056, 272] width 358 height 11
click at [1224, 258] on icon at bounding box center [1229, 260] width 12 height 11
click at [273, 211] on icon at bounding box center [276, 206] width 8 height 9
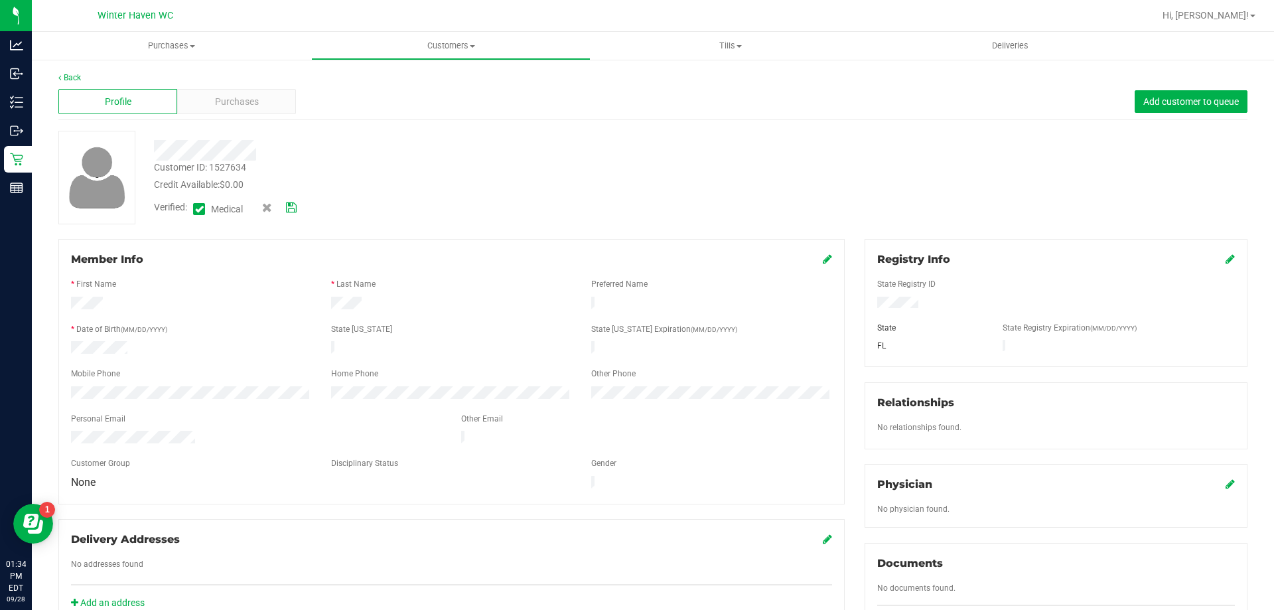
click at [292, 210] on icon at bounding box center [291, 207] width 11 height 9
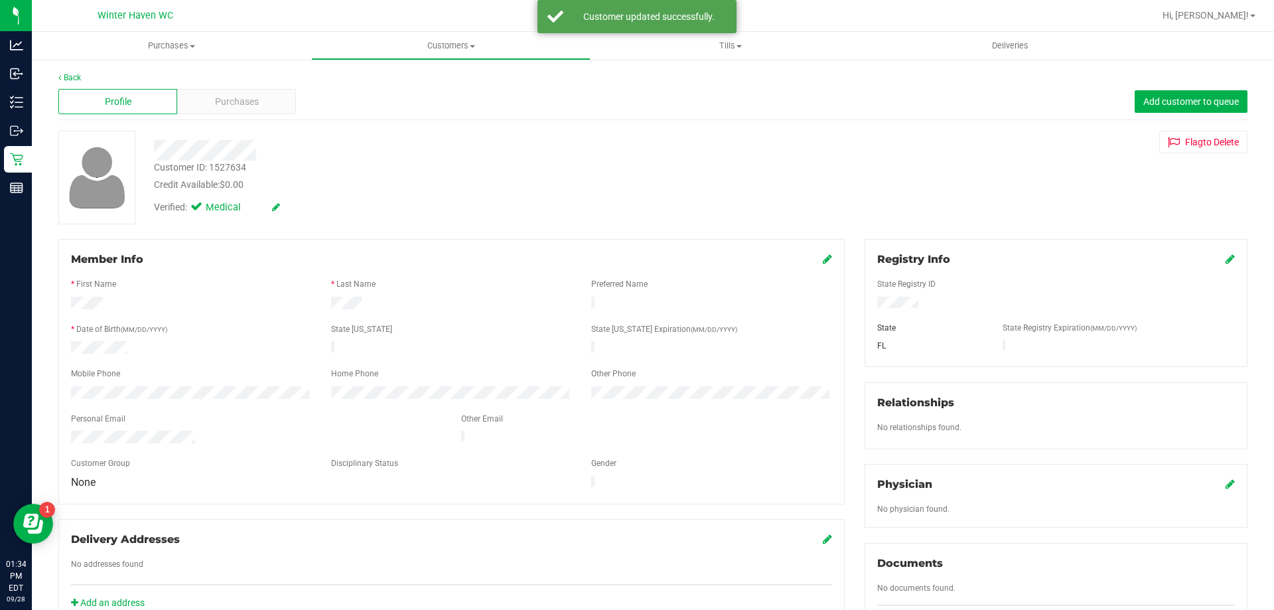
click at [1213, 258] on div "Registry Info" at bounding box center [1056, 260] width 358 height 16
click at [1226, 257] on icon at bounding box center [1230, 259] width 9 height 11
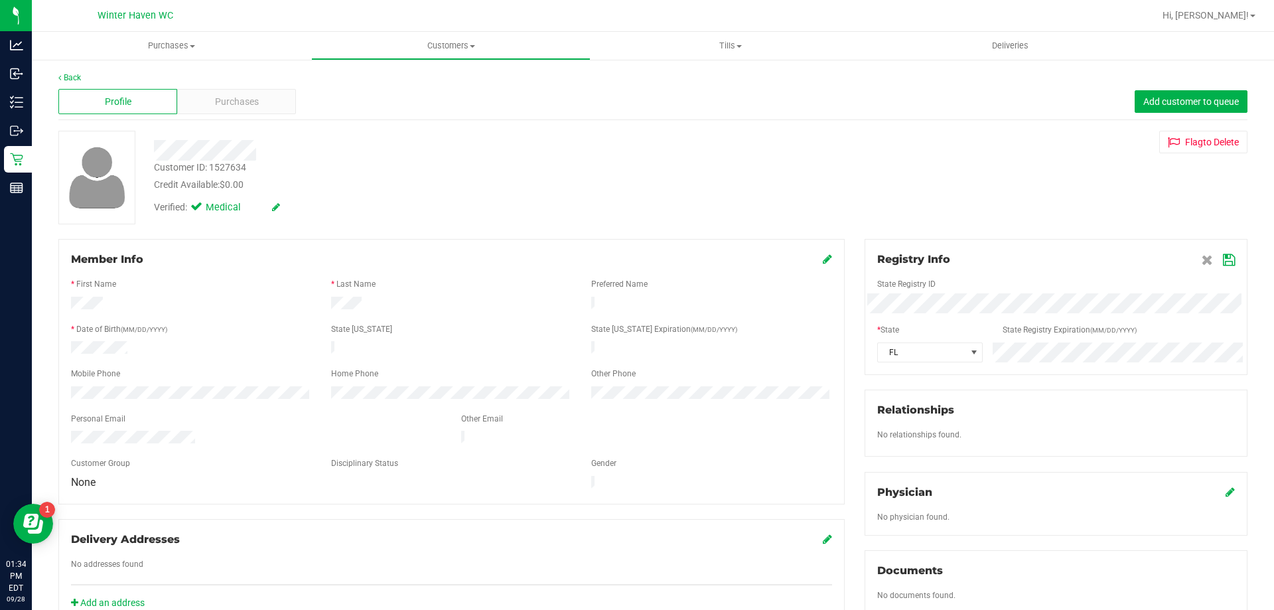
click at [1065, 262] on div "Registry Info" at bounding box center [1056, 260] width 358 height 16
click at [1223, 256] on icon at bounding box center [1229, 260] width 12 height 11
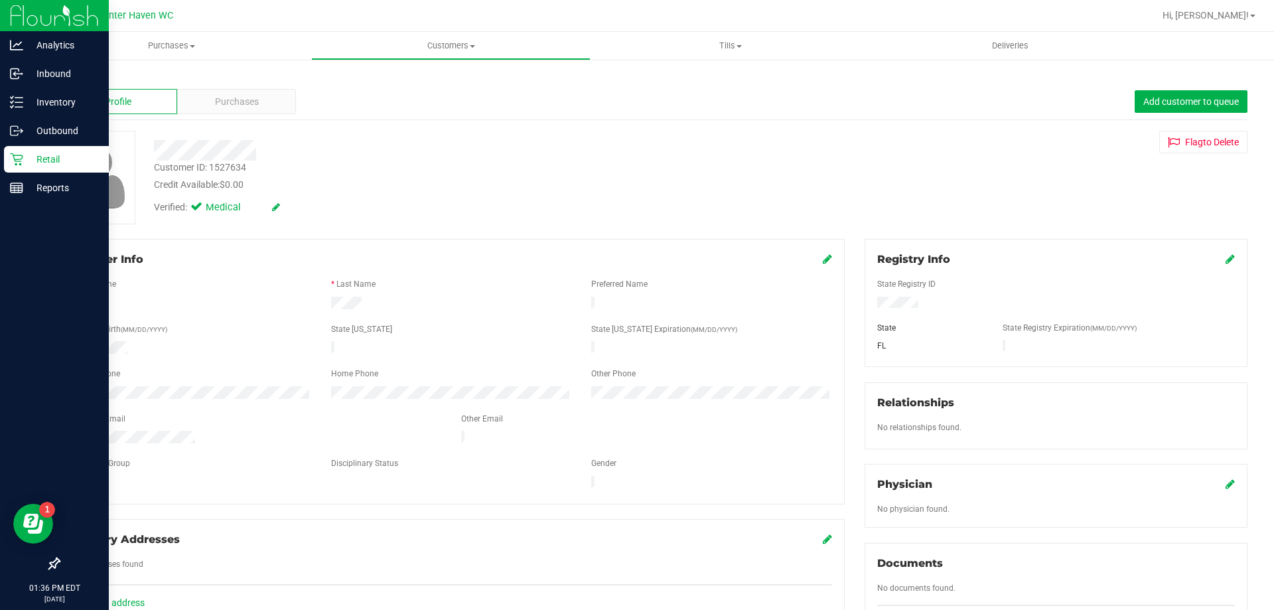
click at [40, 157] on p "Retail" at bounding box center [63, 159] width 80 height 16
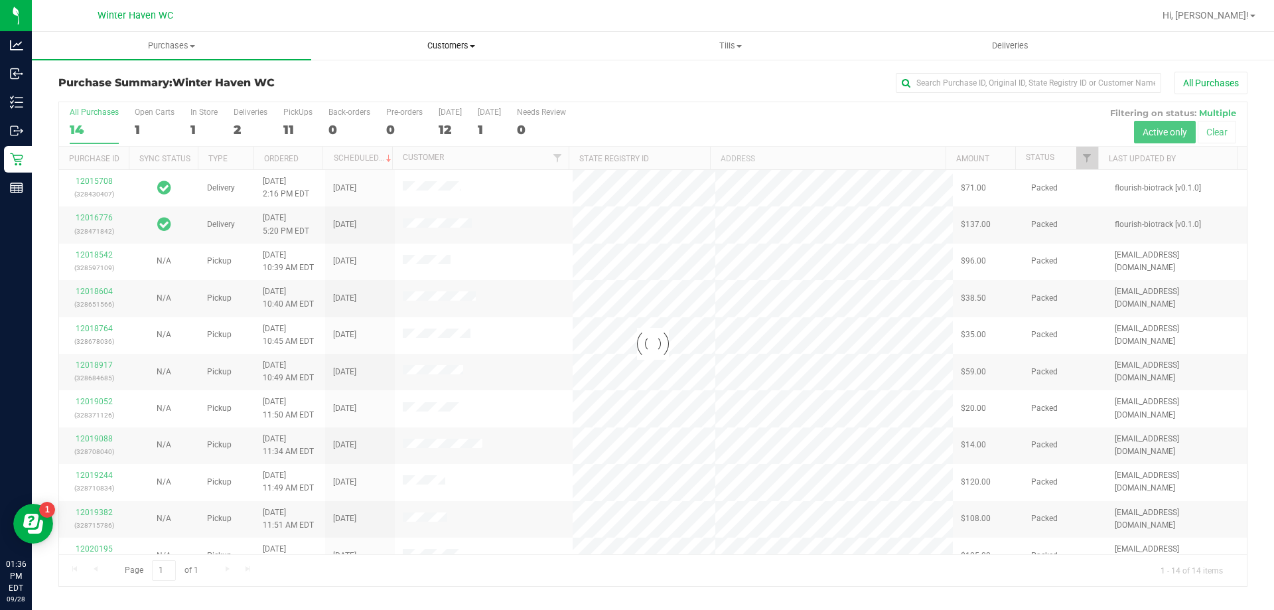
click at [410, 41] on span "Customers" at bounding box center [451, 46] width 278 height 12
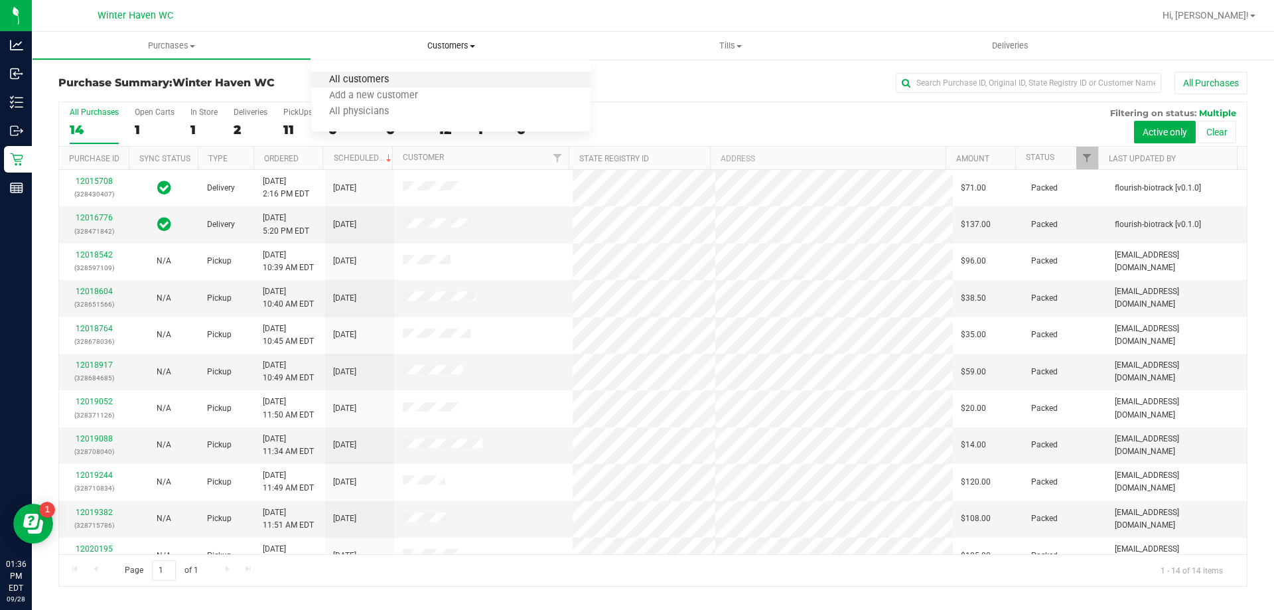
click at [392, 77] on span "All customers" at bounding box center [359, 79] width 96 height 11
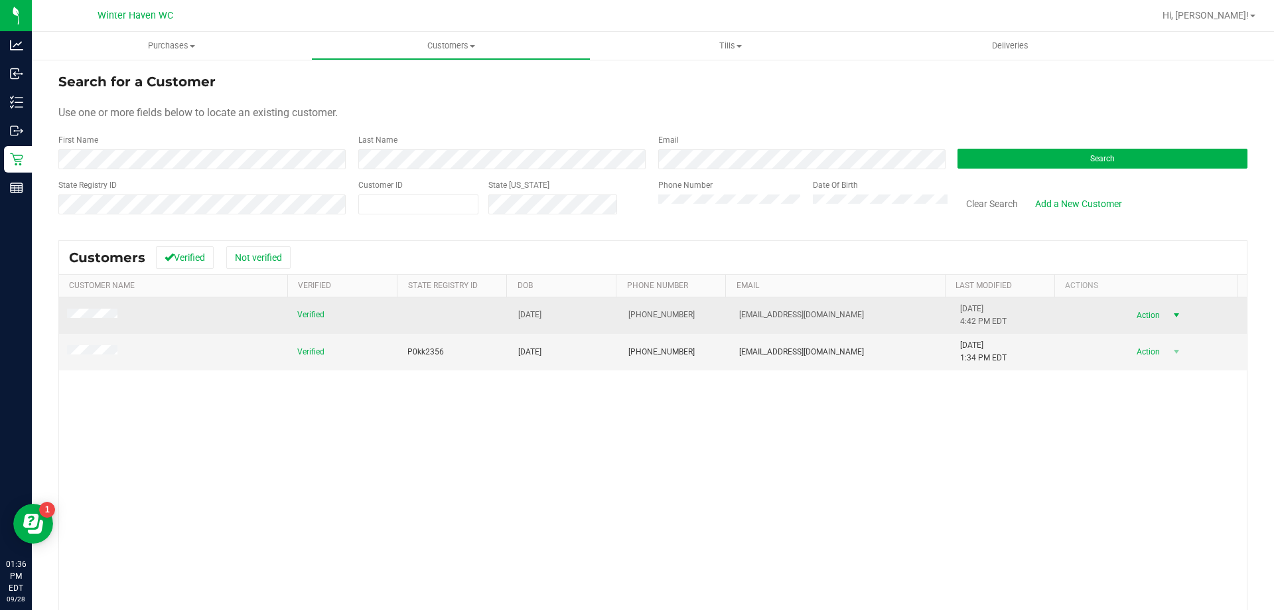
click at [1168, 313] on span "select" at bounding box center [1176, 315] width 17 height 19
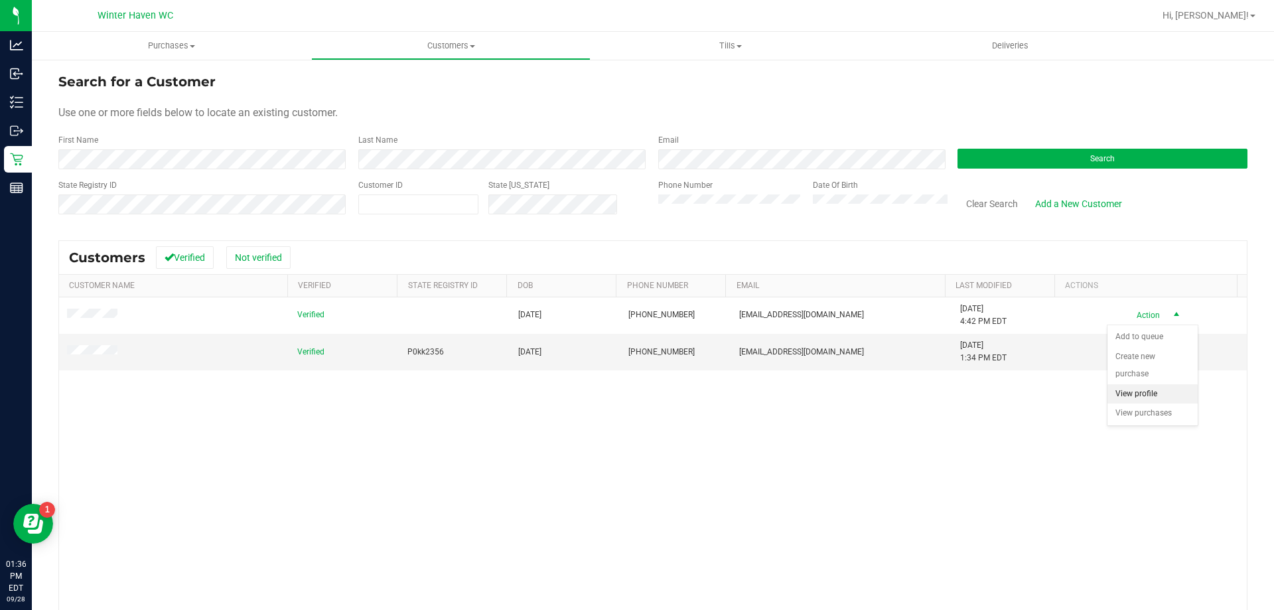
click at [1147, 399] on li "View profile" at bounding box center [1153, 394] width 90 height 20
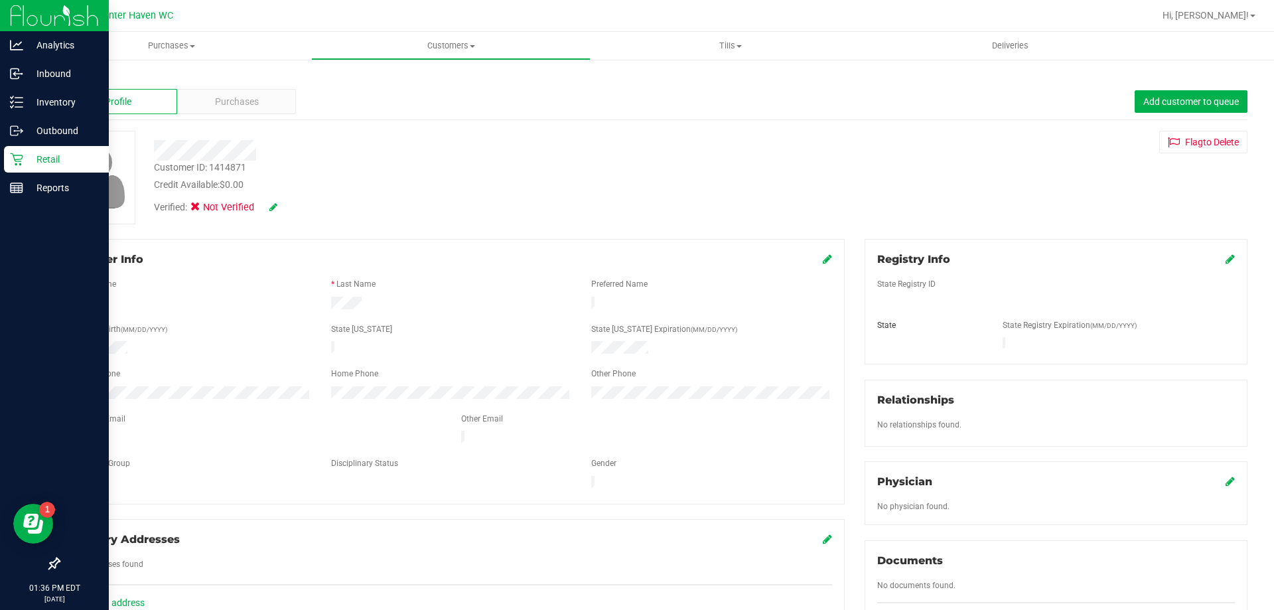
click at [38, 157] on p "Retail" at bounding box center [63, 159] width 80 height 16
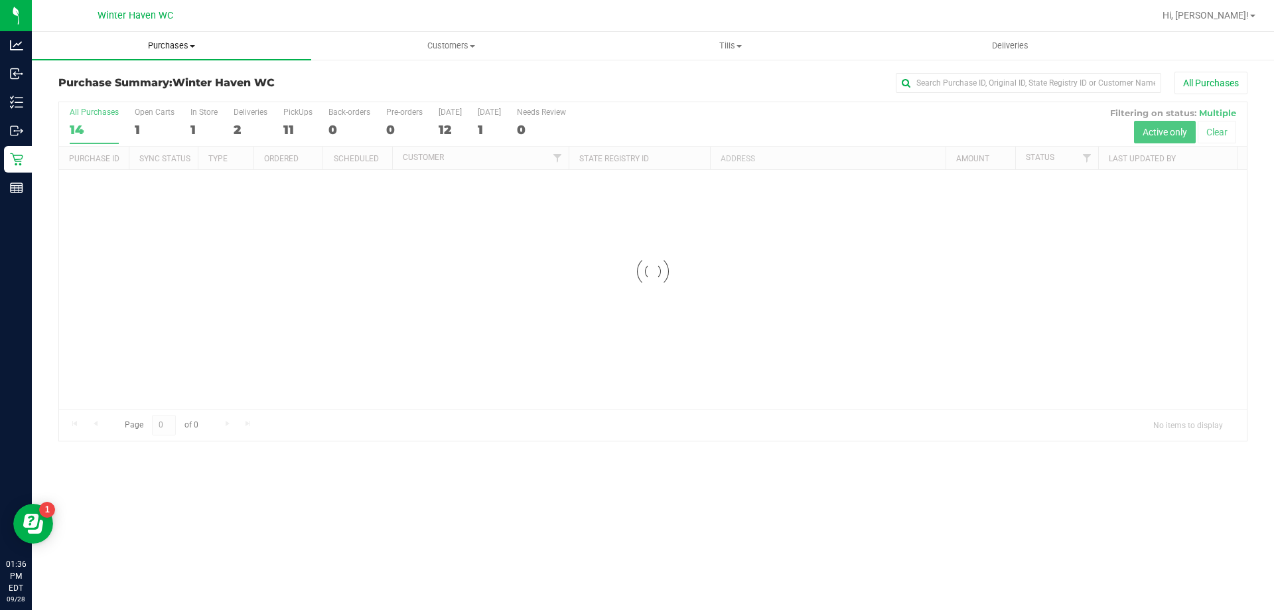
drag, startPoint x: 164, startPoint y: 40, endPoint x: 145, endPoint y: 56, distance: 24.0
click at [165, 40] on span "Purchases" at bounding box center [171, 46] width 279 height 12
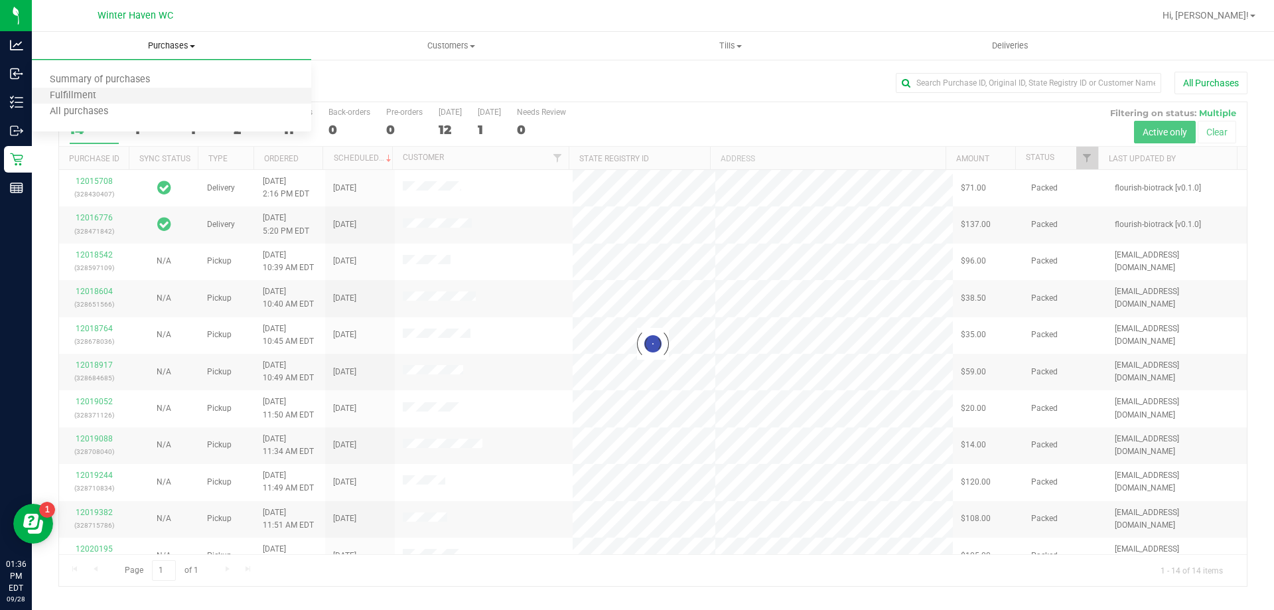
click at [68, 88] on li "Fulfillment" at bounding box center [171, 96] width 279 height 16
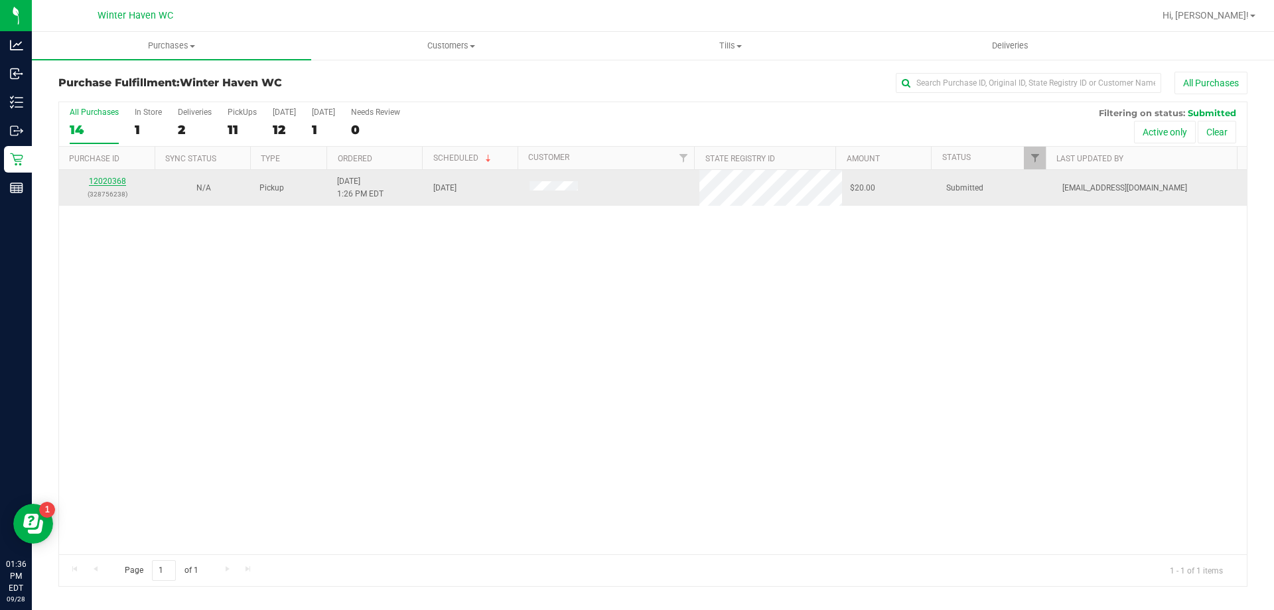
click at [106, 179] on link "12020368" at bounding box center [107, 181] width 37 height 9
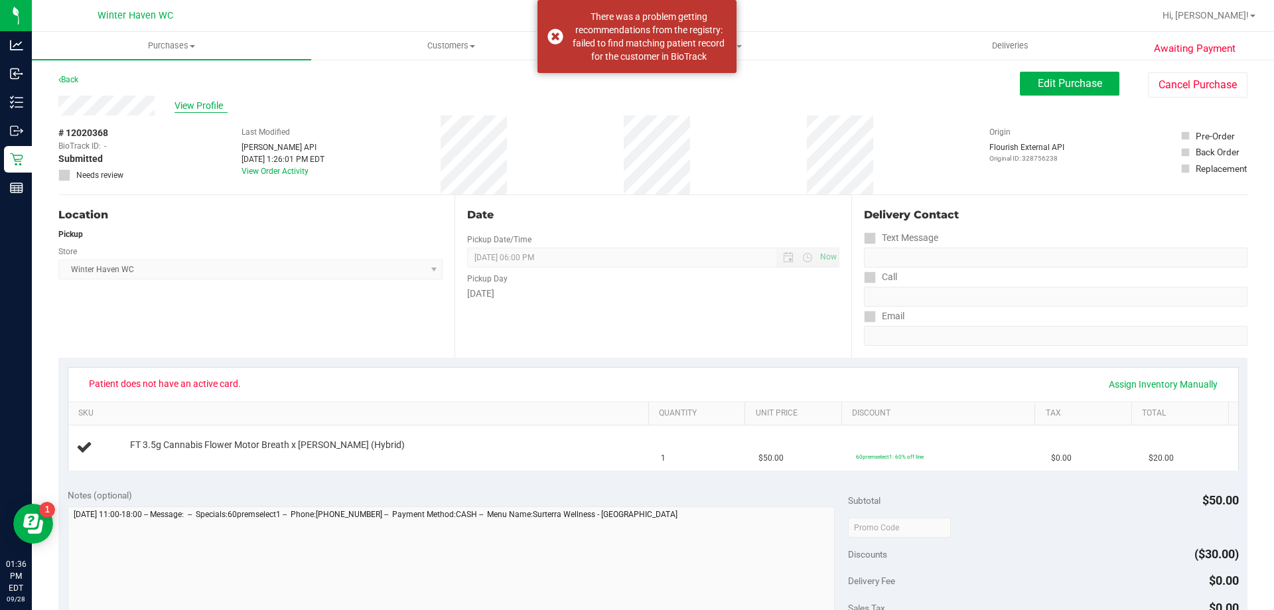
click at [202, 106] on span "View Profile" at bounding box center [201, 106] width 53 height 14
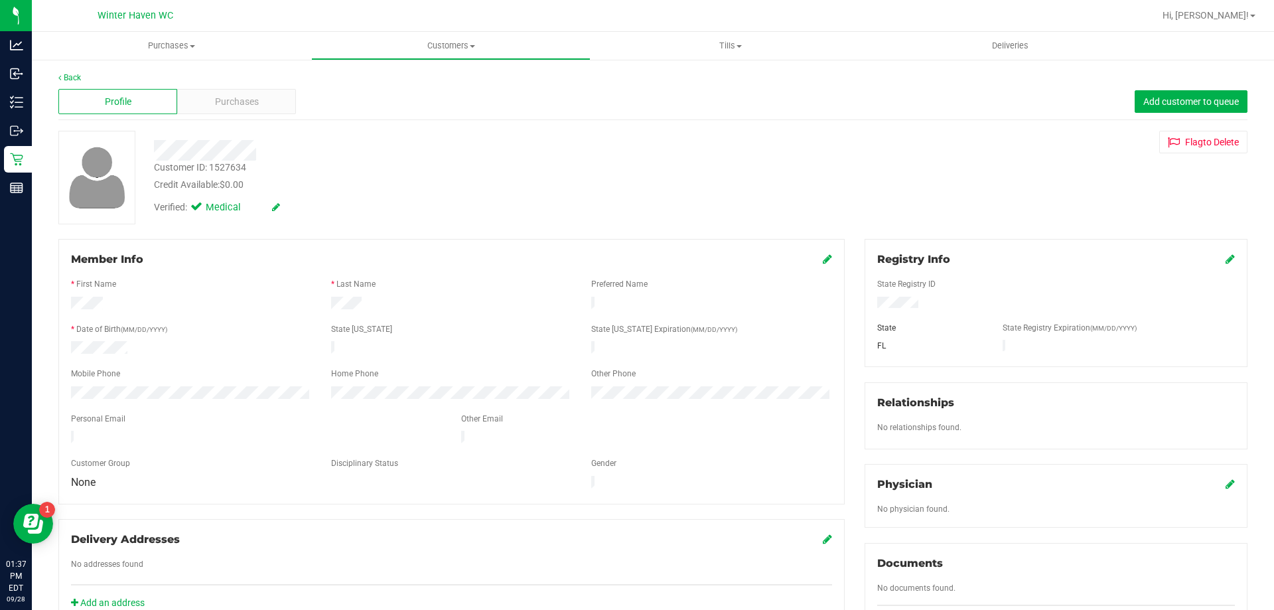
click at [235, 133] on div at bounding box center [446, 146] width 605 height 30
click at [234, 88] on div "Profile Purchases Add customer to queue" at bounding box center [652, 102] width 1189 height 37
click at [238, 100] on span "Purchases" at bounding box center [237, 102] width 44 height 14
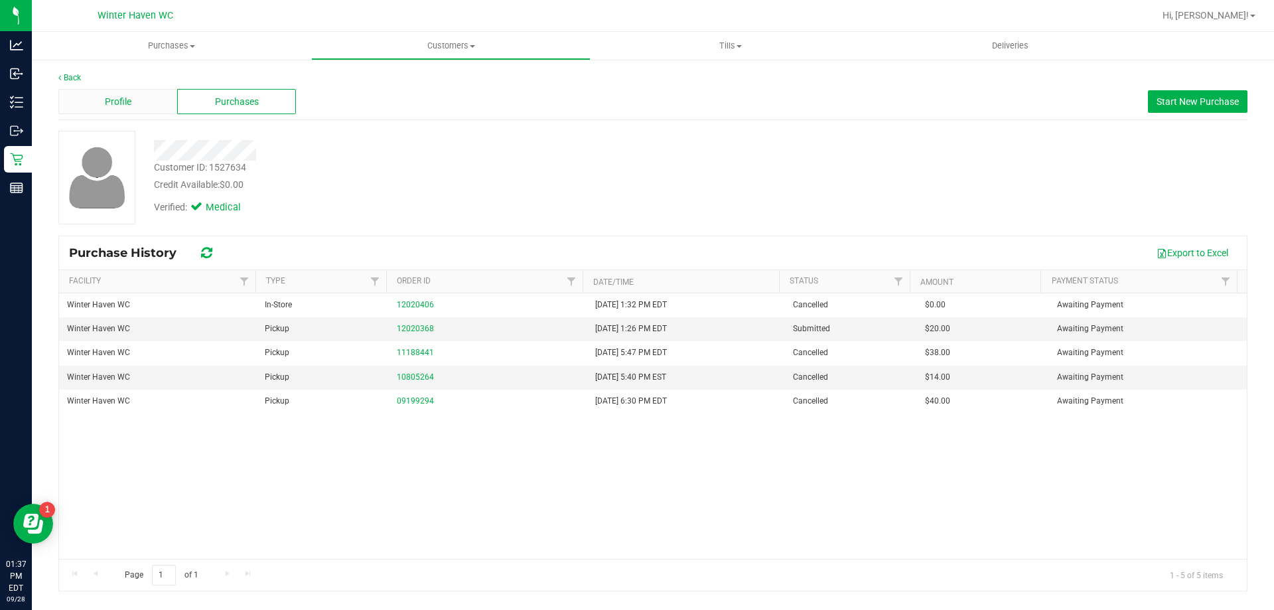
click at [114, 98] on span "Profile" at bounding box center [118, 102] width 27 height 14
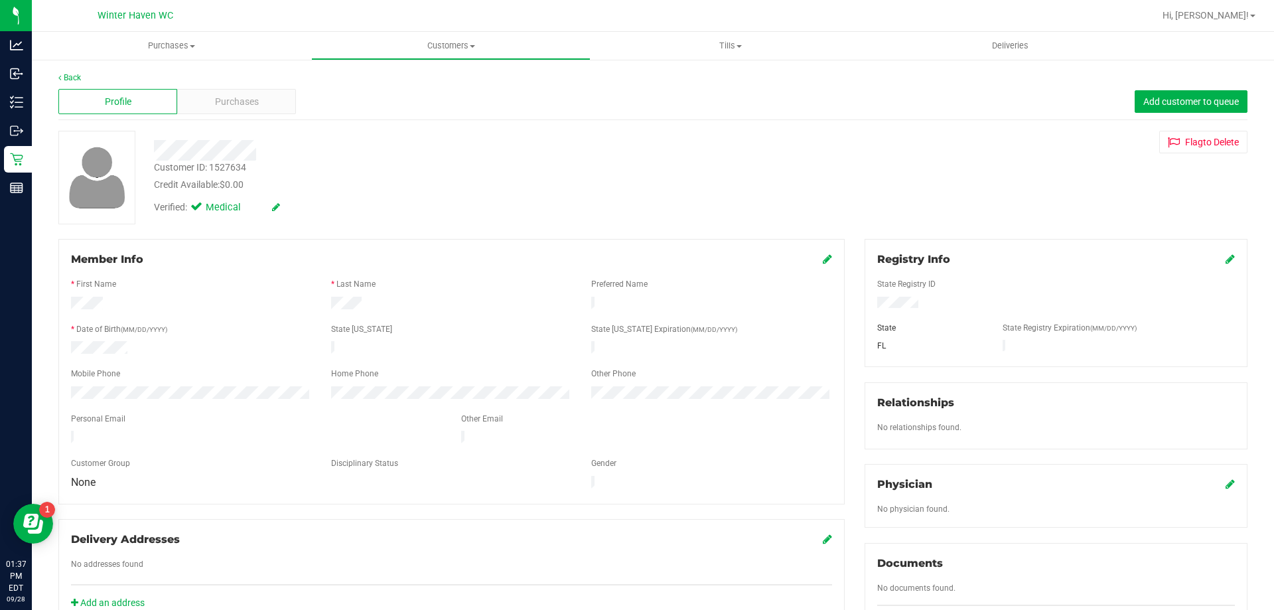
click at [1226, 260] on icon at bounding box center [1230, 259] width 9 height 11
click at [960, 277] on div at bounding box center [1056, 272] width 358 height 11
click at [1223, 261] on icon at bounding box center [1229, 260] width 12 height 11
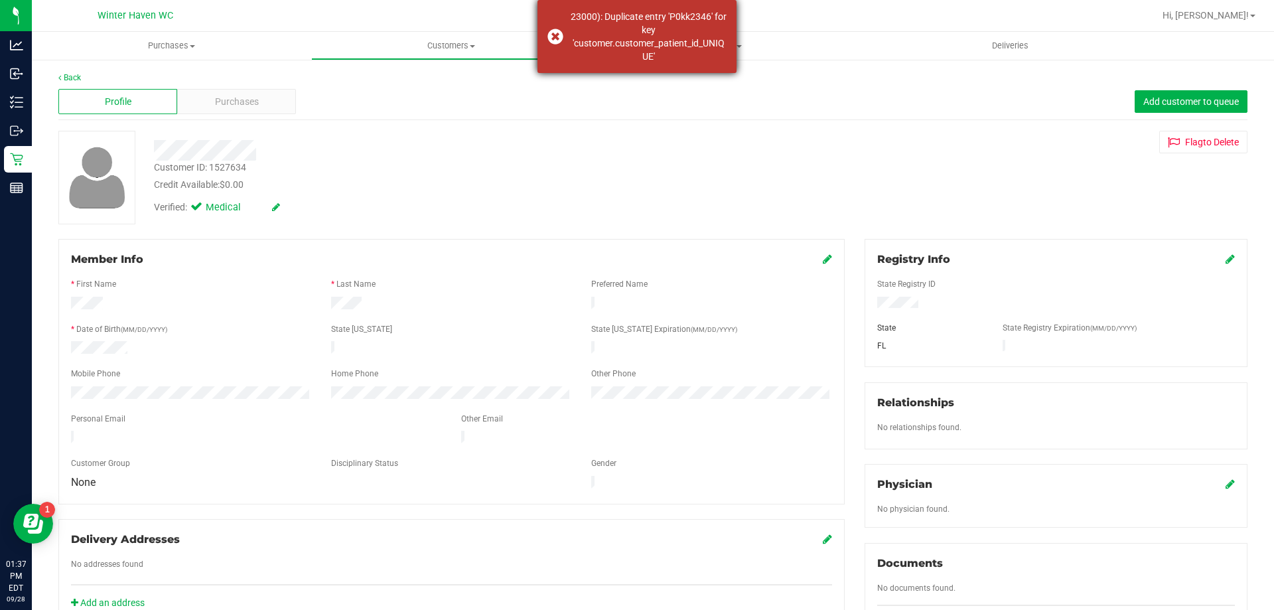
click at [627, 47] on div "23000): Duplicate entry 'P0kk2346' for key 'customer.customer_patient_id_UNIQUE'" at bounding box center [649, 36] width 156 height 53
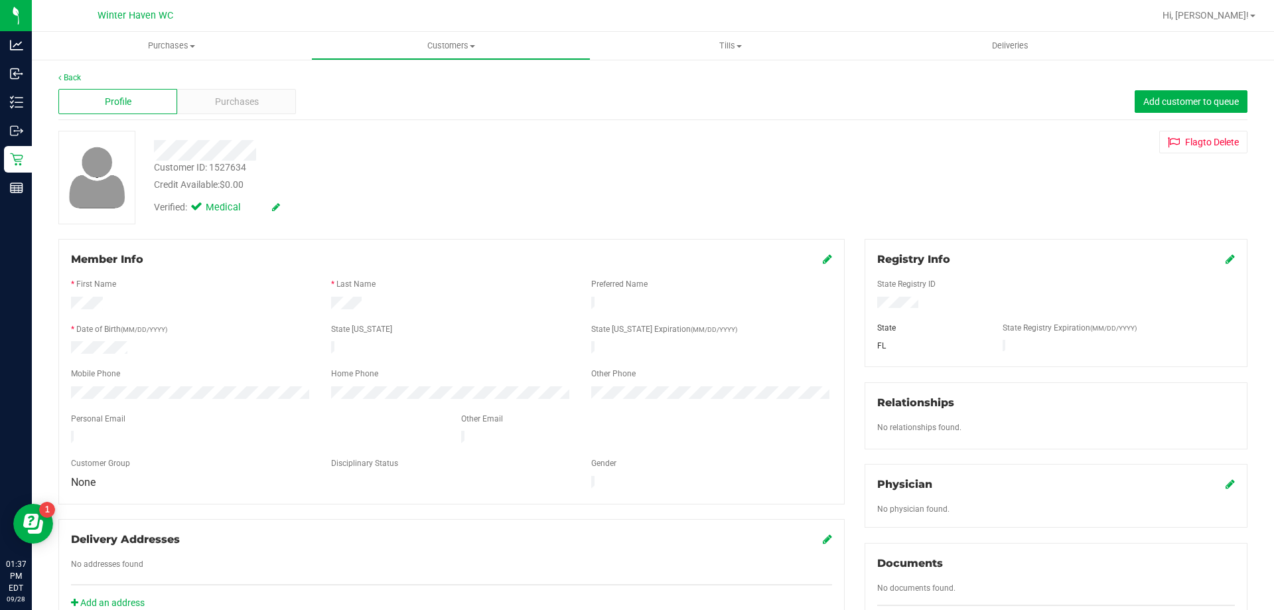
click at [1226, 258] on icon at bounding box center [1230, 259] width 9 height 11
click at [1015, 269] on div at bounding box center [1056, 272] width 358 height 11
click at [1223, 260] on icon at bounding box center [1229, 260] width 12 height 11
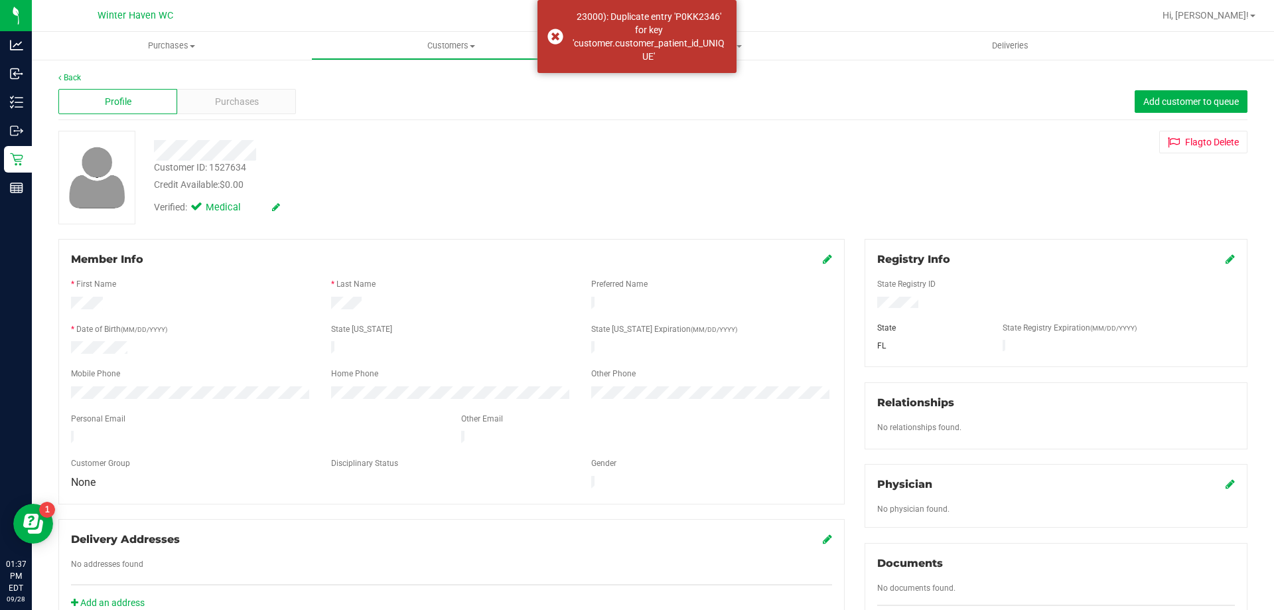
click at [71, 71] on div "Back Profile Purchases Add customer to queue Customer ID: 1527634 Credit Availa…" at bounding box center [653, 508] width 1242 height 901
click at [70, 77] on link "Back" at bounding box center [69, 77] width 23 height 9
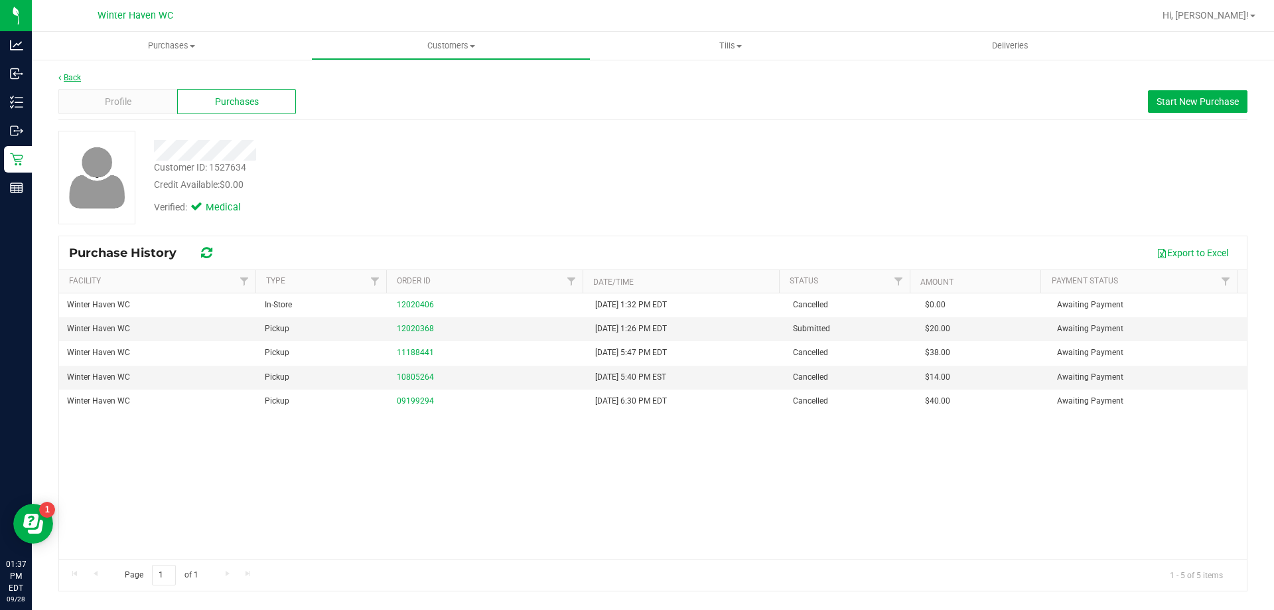
click at [72, 77] on link "Back" at bounding box center [69, 77] width 23 height 9
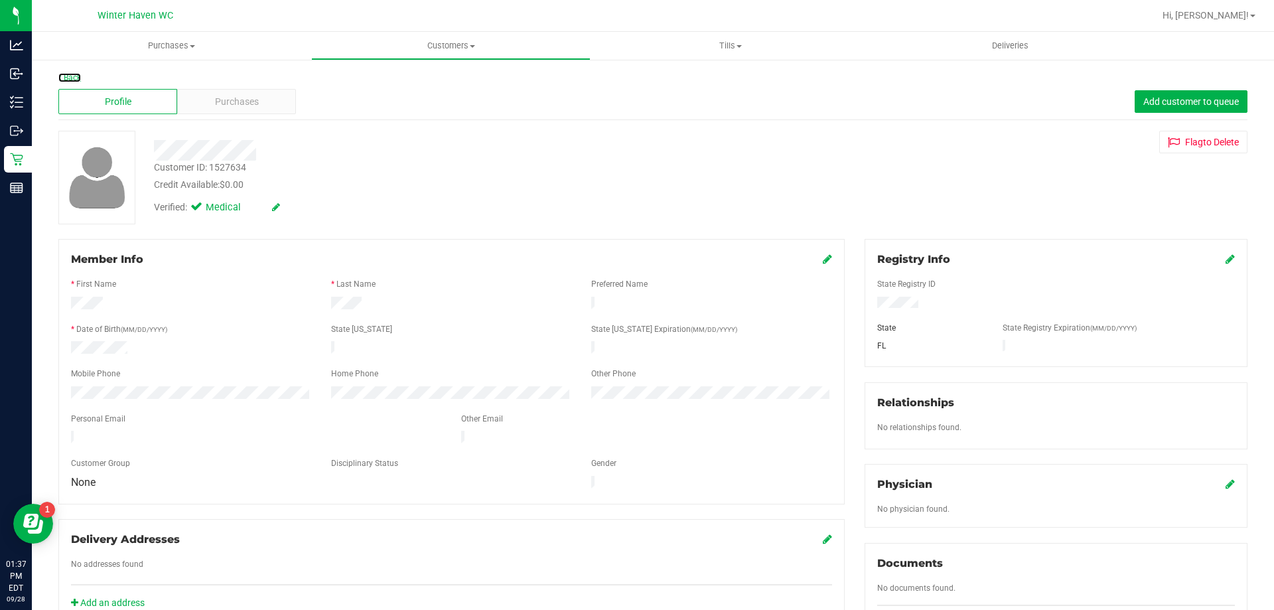
click at [72, 77] on link "Back" at bounding box center [69, 77] width 23 height 9
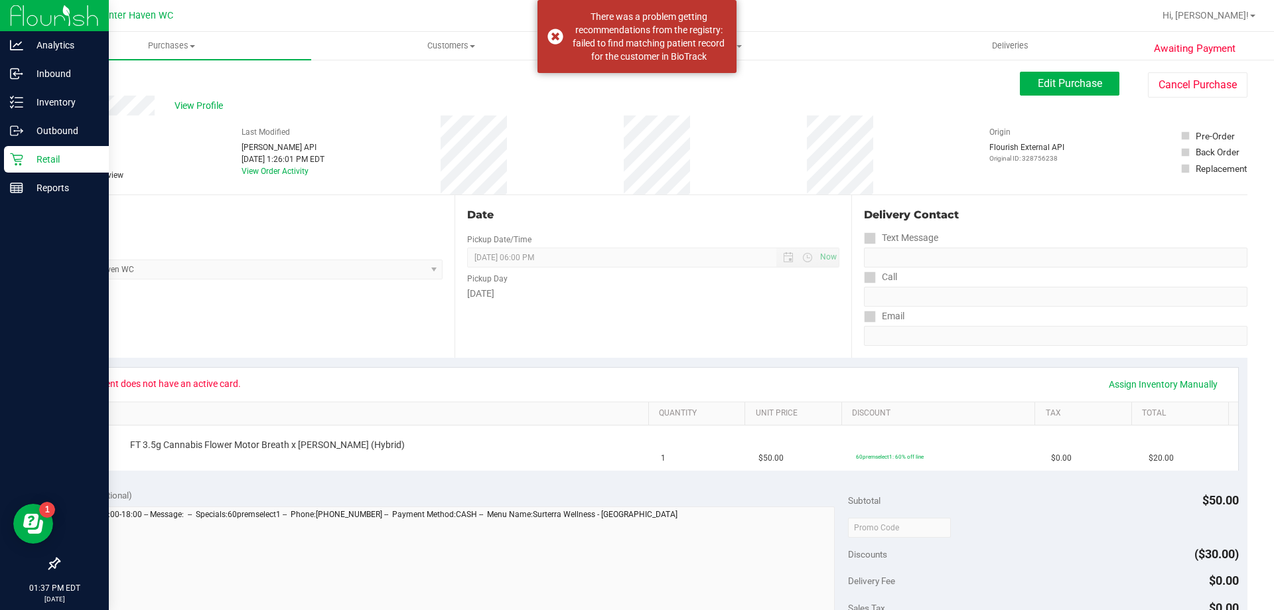
click at [25, 165] on p "Retail" at bounding box center [63, 159] width 80 height 16
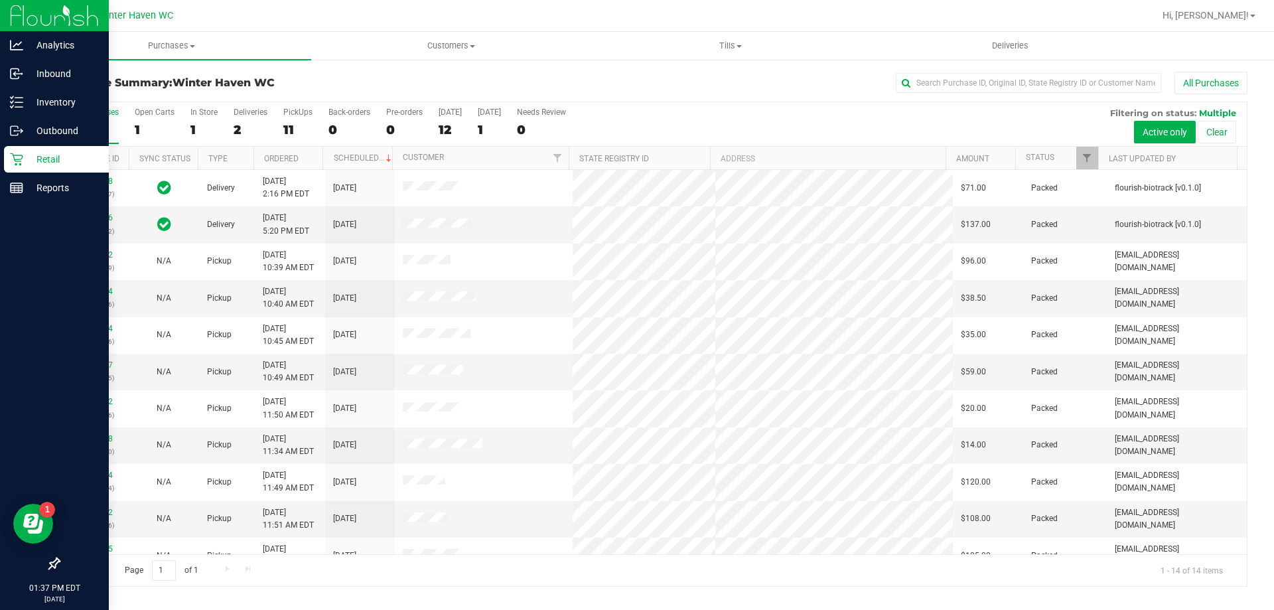
click at [12, 167] on div "Retail" at bounding box center [56, 159] width 105 height 27
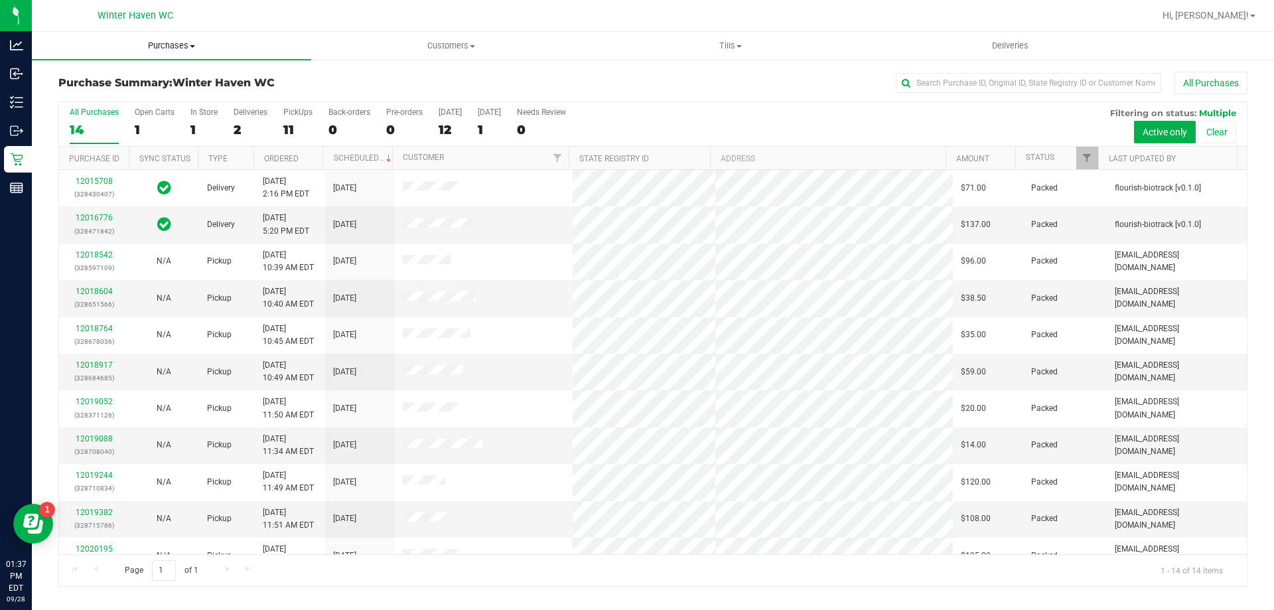
click at [150, 50] on span "Purchases" at bounding box center [171, 46] width 279 height 12
click at [106, 91] on span "Fulfillment" at bounding box center [73, 95] width 82 height 11
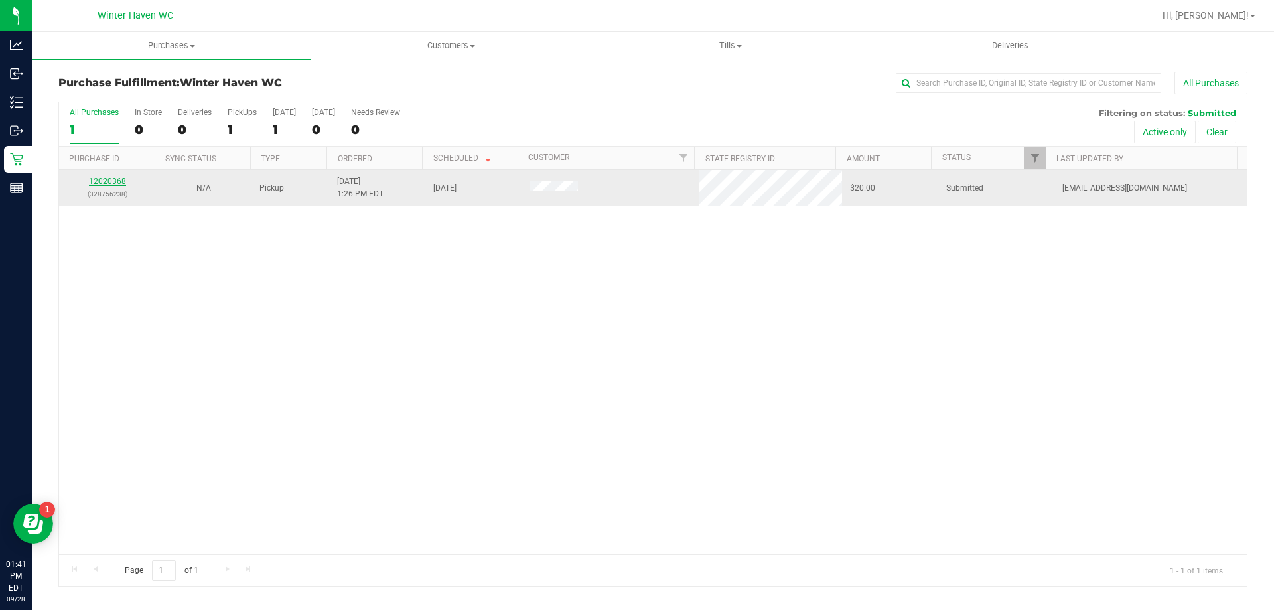
click at [118, 181] on link "12020368" at bounding box center [107, 181] width 37 height 9
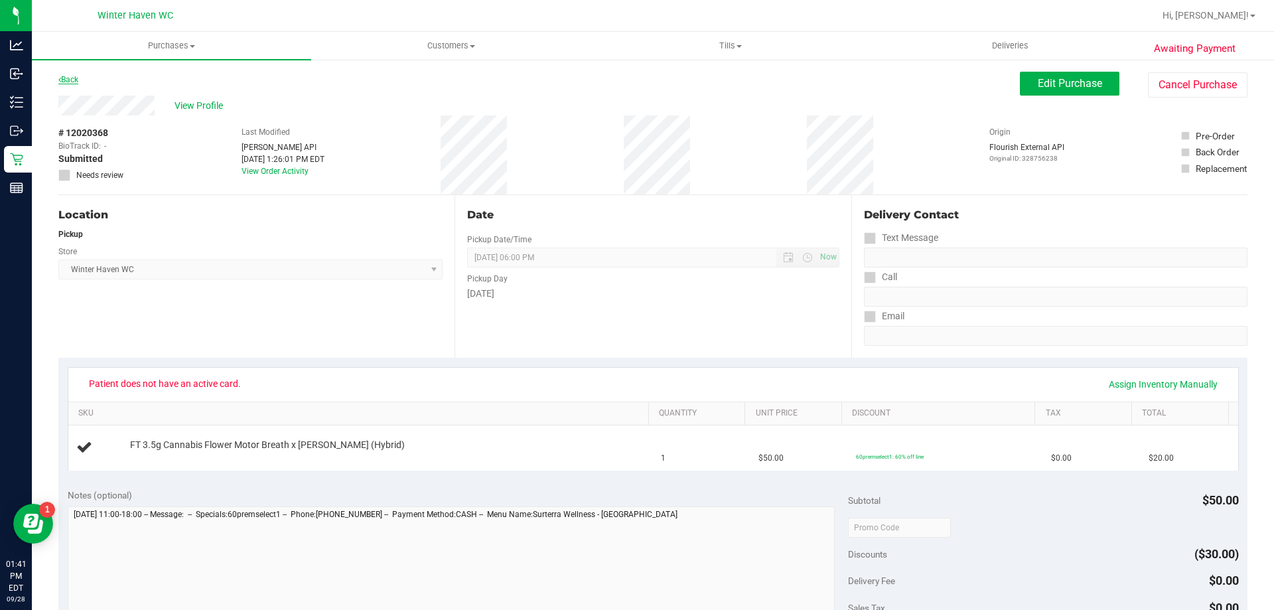
click at [78, 78] on link "Back" at bounding box center [68, 79] width 20 height 9
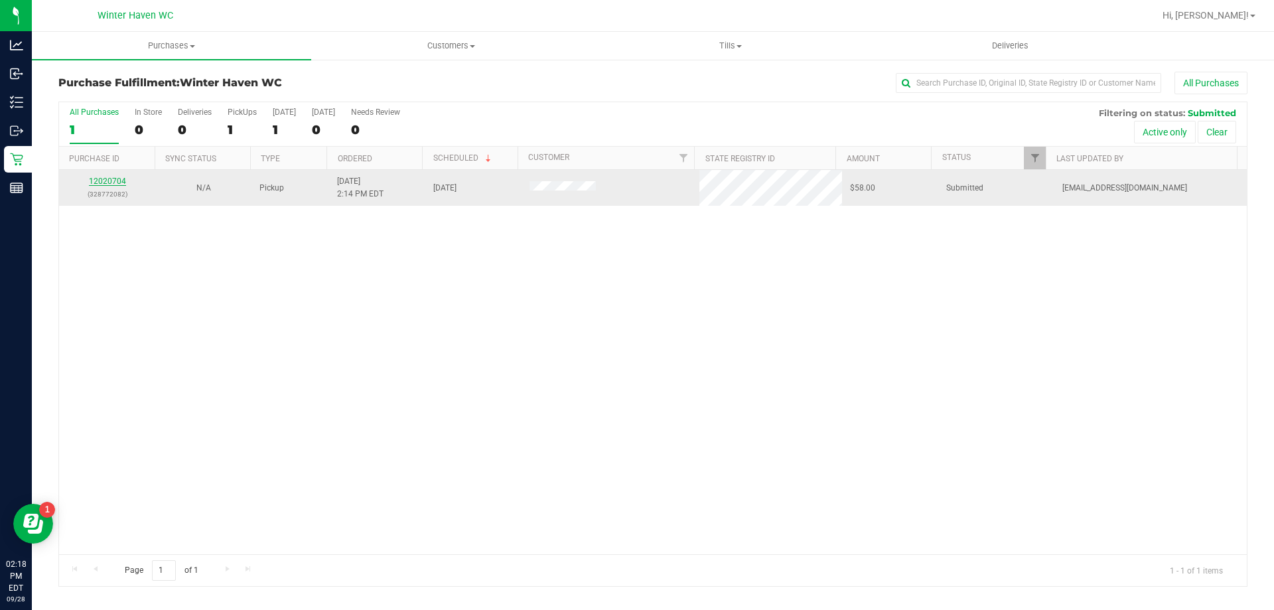
click at [104, 181] on link "12020704" at bounding box center [107, 181] width 37 height 9
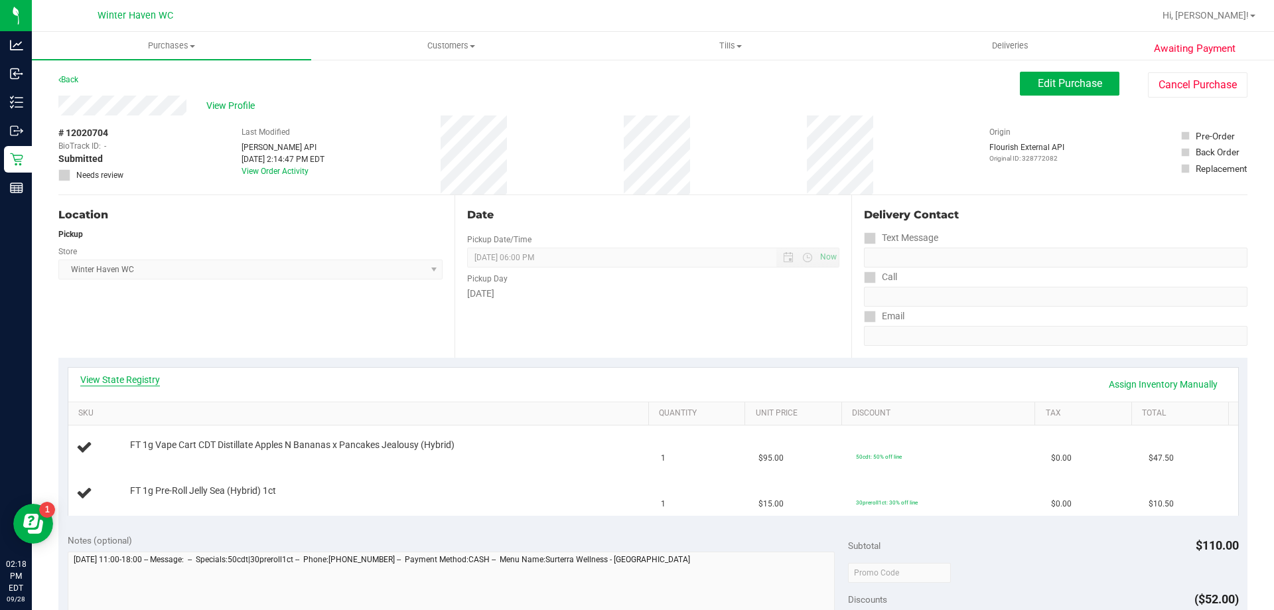
click at [118, 384] on link "View State Registry" at bounding box center [120, 379] width 80 height 13
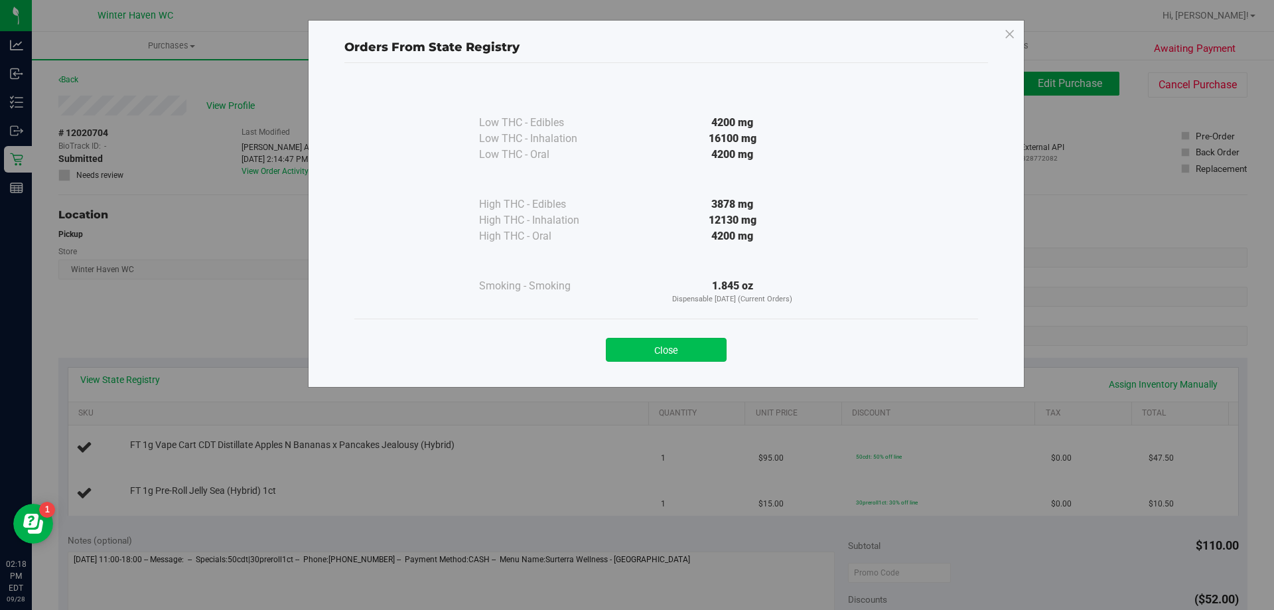
click at [723, 340] on button "Close" at bounding box center [666, 350] width 121 height 24
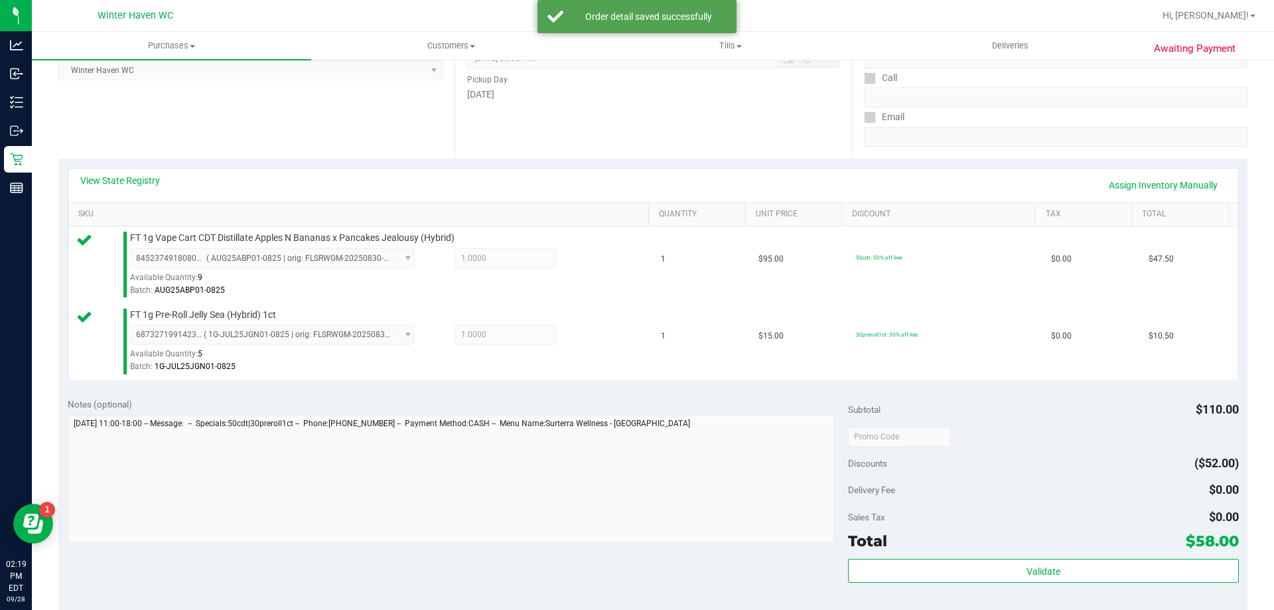
scroll to position [398, 0]
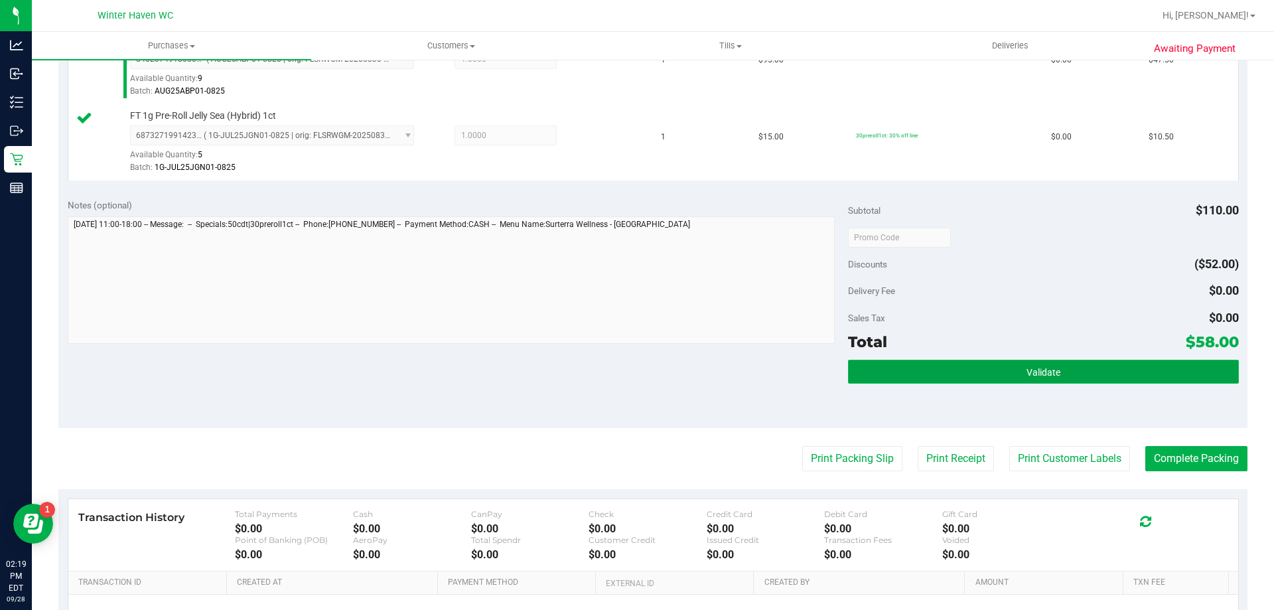
click at [960, 374] on button "Validate" at bounding box center [1043, 372] width 390 height 24
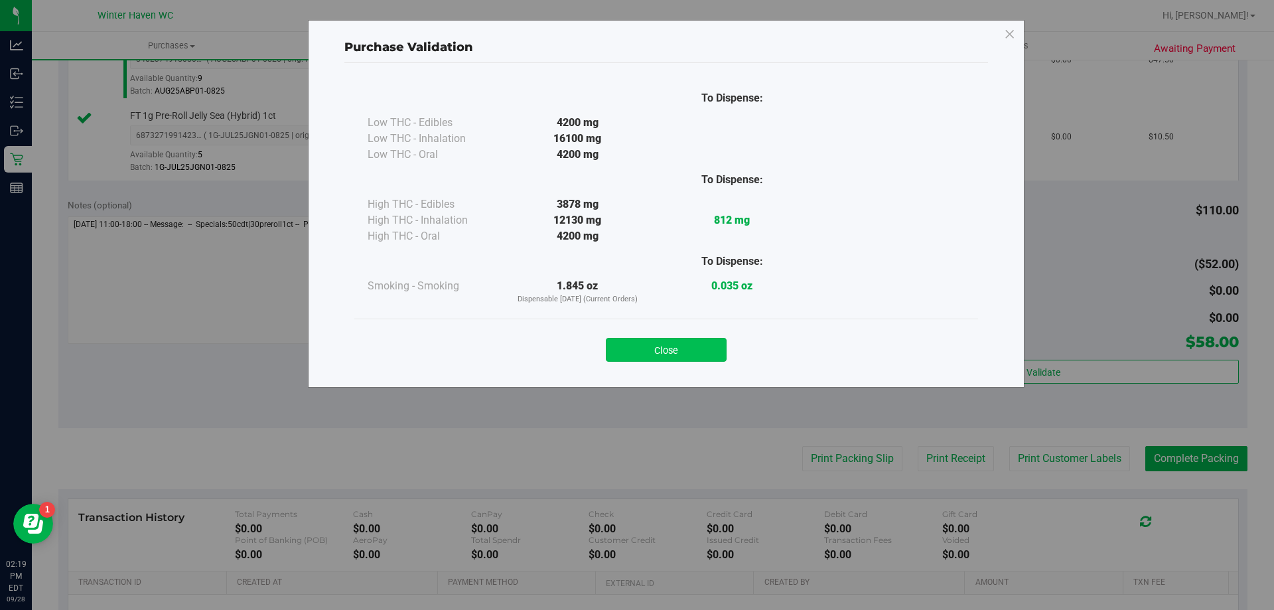
click at [656, 354] on button "Close" at bounding box center [666, 350] width 121 height 24
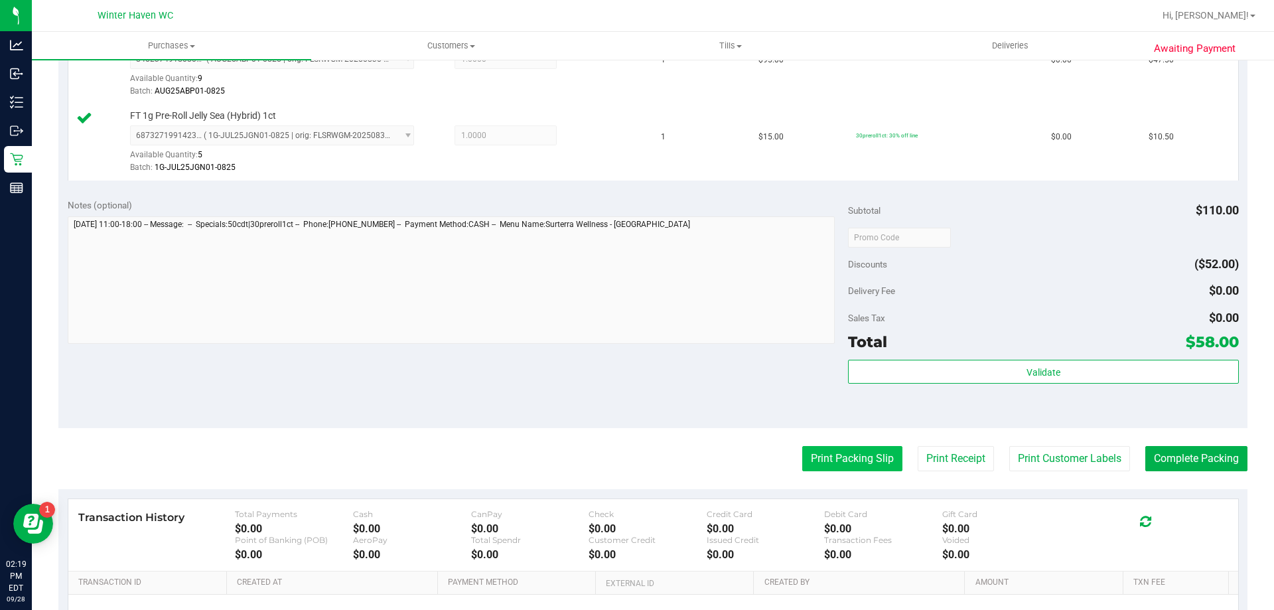
click at [840, 464] on button "Print Packing Slip" at bounding box center [852, 458] width 100 height 25
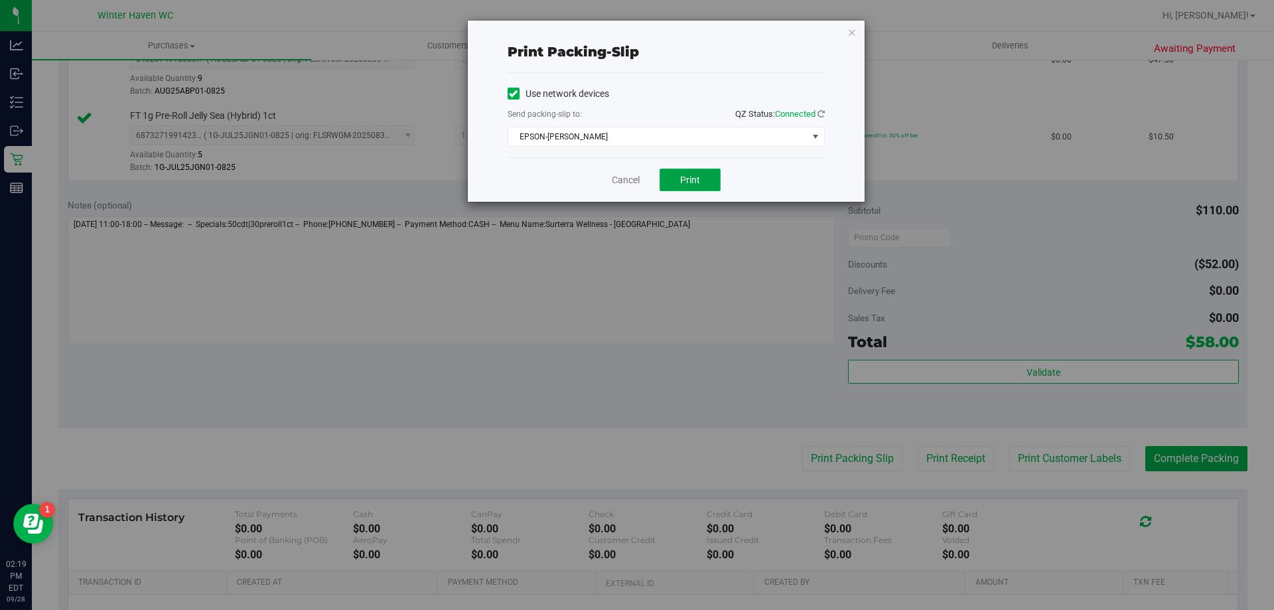
click at [692, 173] on button "Print" at bounding box center [690, 180] width 61 height 23
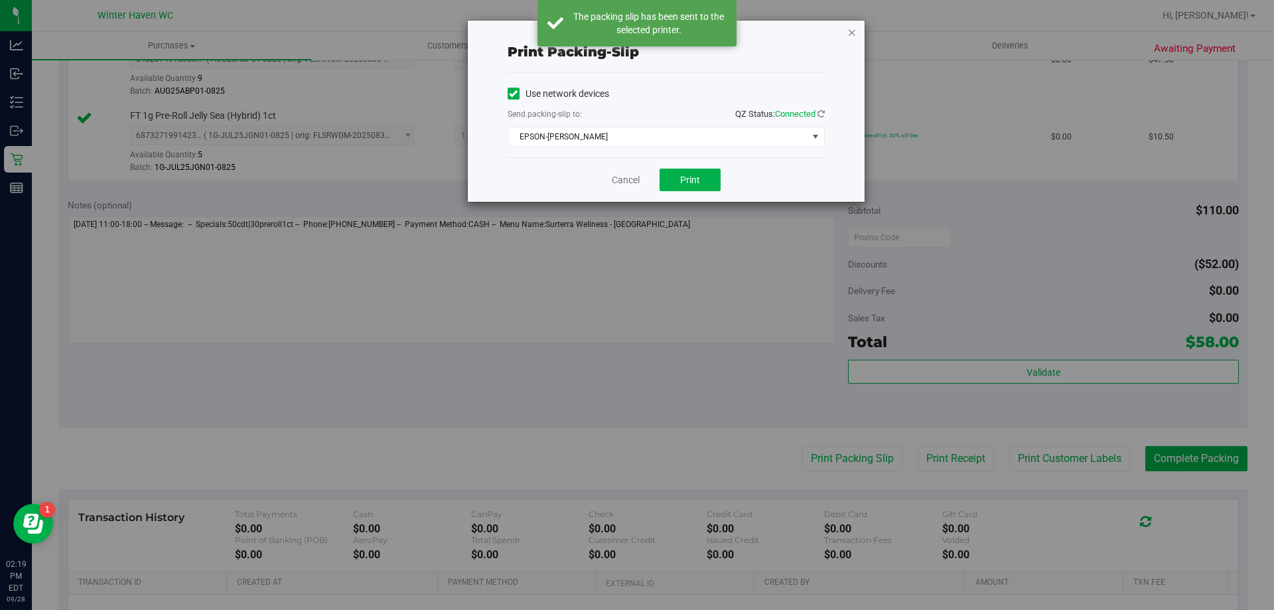
click at [850, 35] on icon "button" at bounding box center [852, 32] width 9 height 16
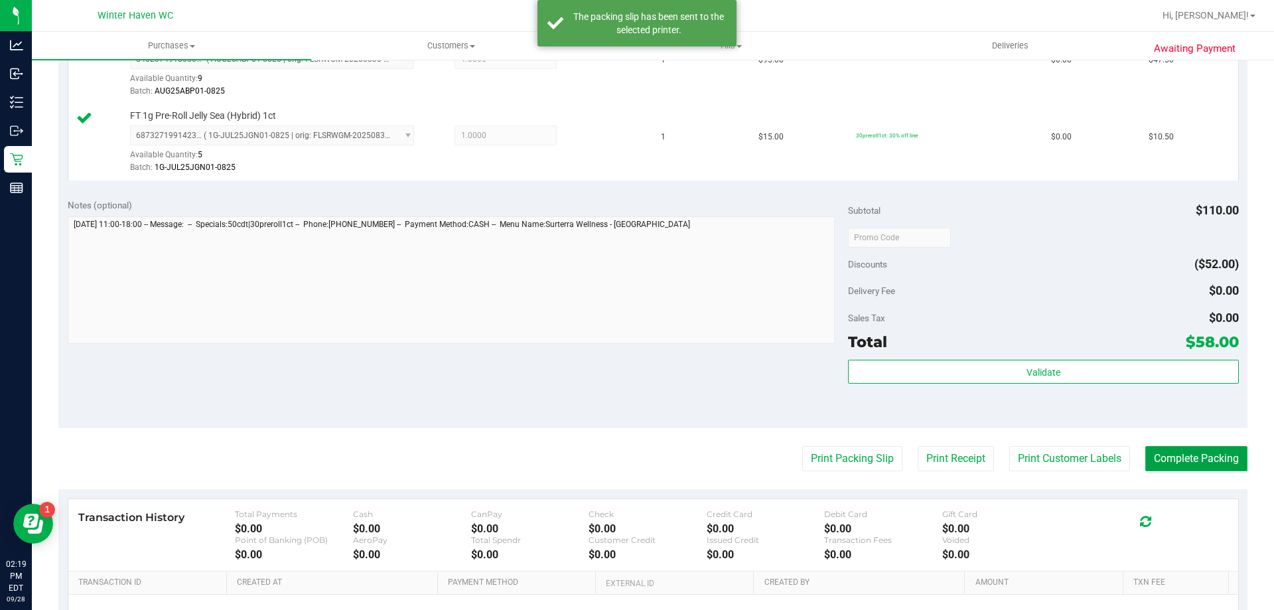
click at [1202, 454] on button "Complete Packing" at bounding box center [1197, 458] width 102 height 25
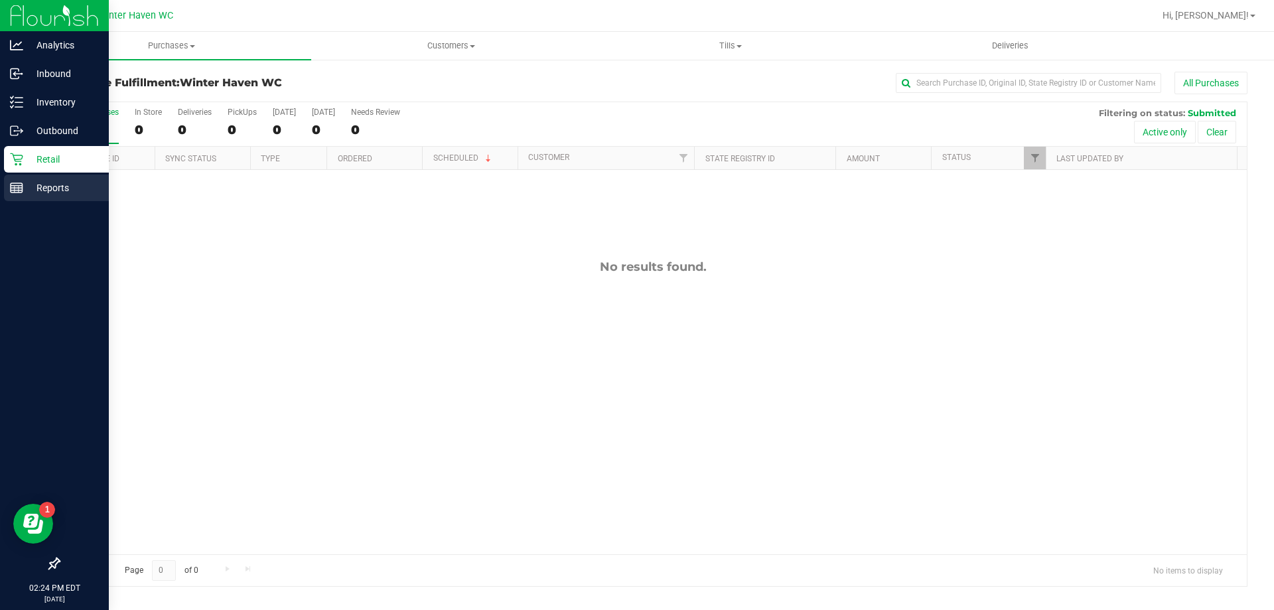
click at [27, 186] on p "Reports" at bounding box center [63, 188] width 80 height 16
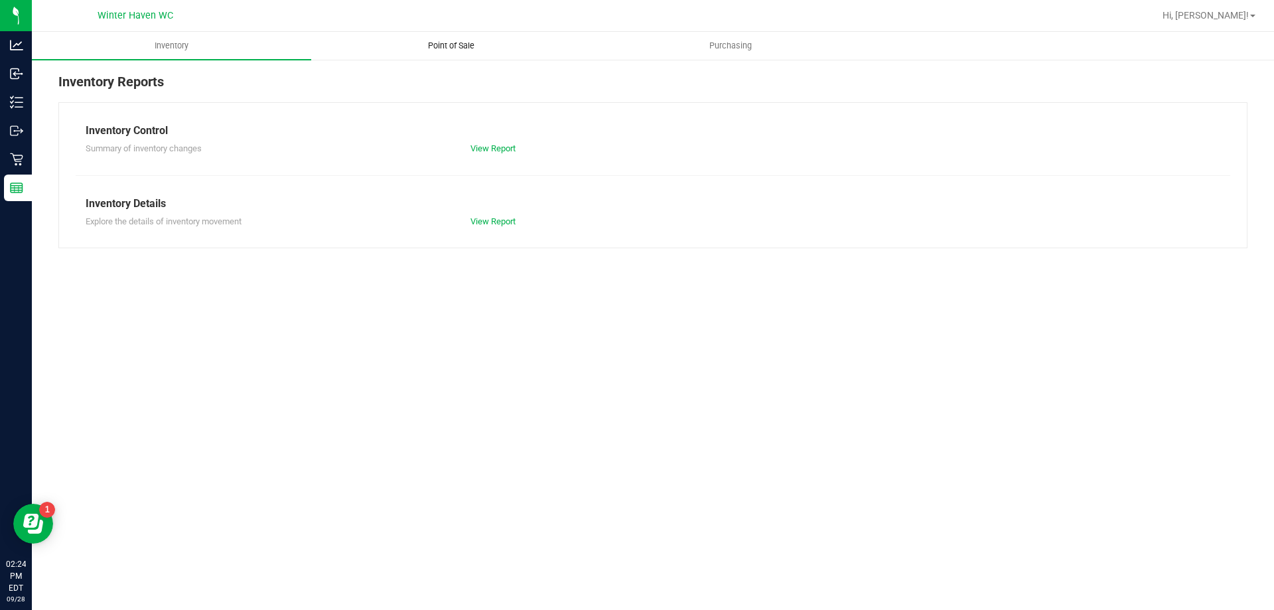
click at [449, 46] on span "Point of Sale" at bounding box center [451, 46] width 82 height 12
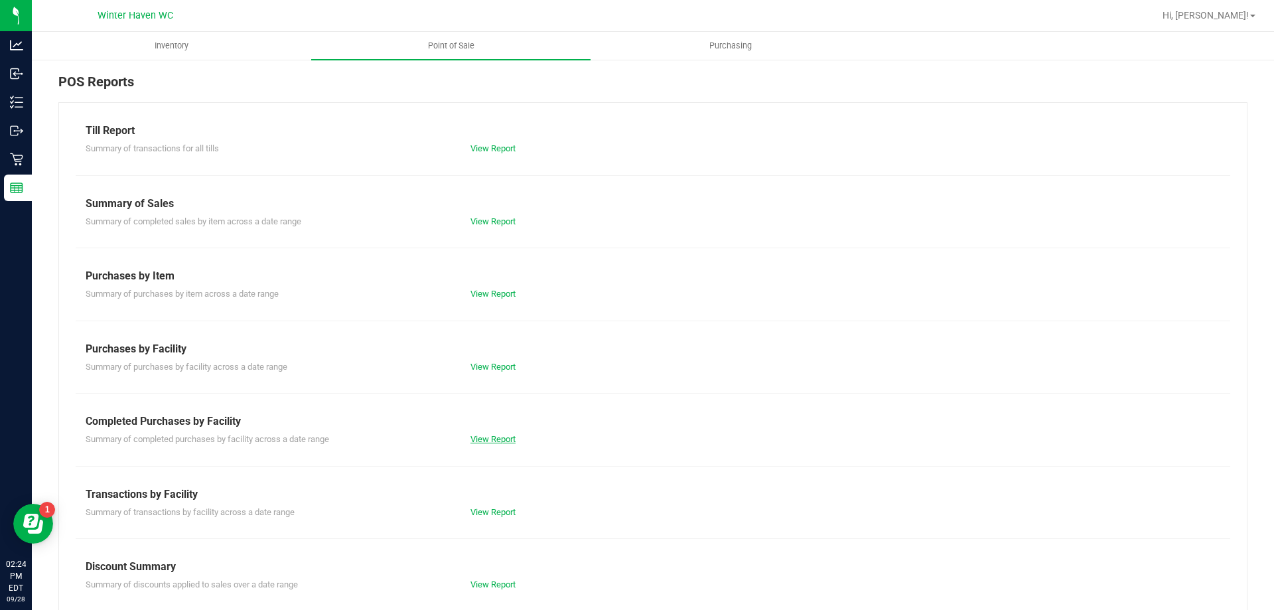
drag, startPoint x: 495, startPoint y: 432, endPoint x: 490, endPoint y: 441, distance: 10.7
click at [494, 432] on div "Summary of completed purchases by facility across a date range View Report" at bounding box center [653, 437] width 1155 height 17
click at [490, 442] on link "View Report" at bounding box center [493, 439] width 45 height 10
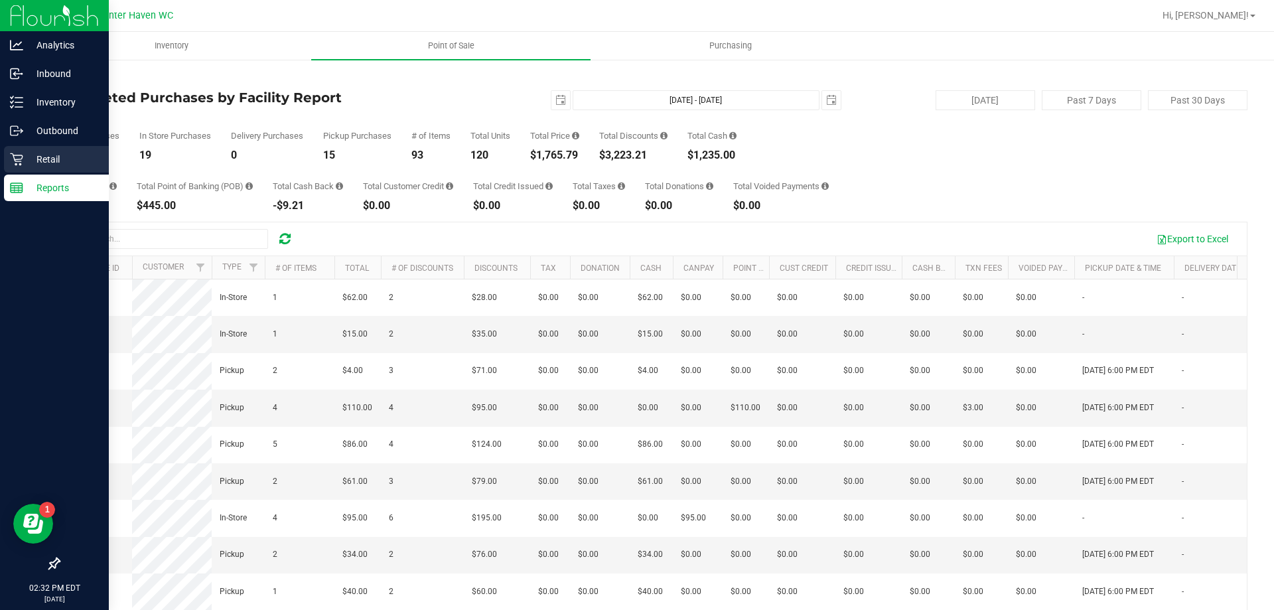
click at [17, 161] on icon at bounding box center [16, 159] width 13 height 13
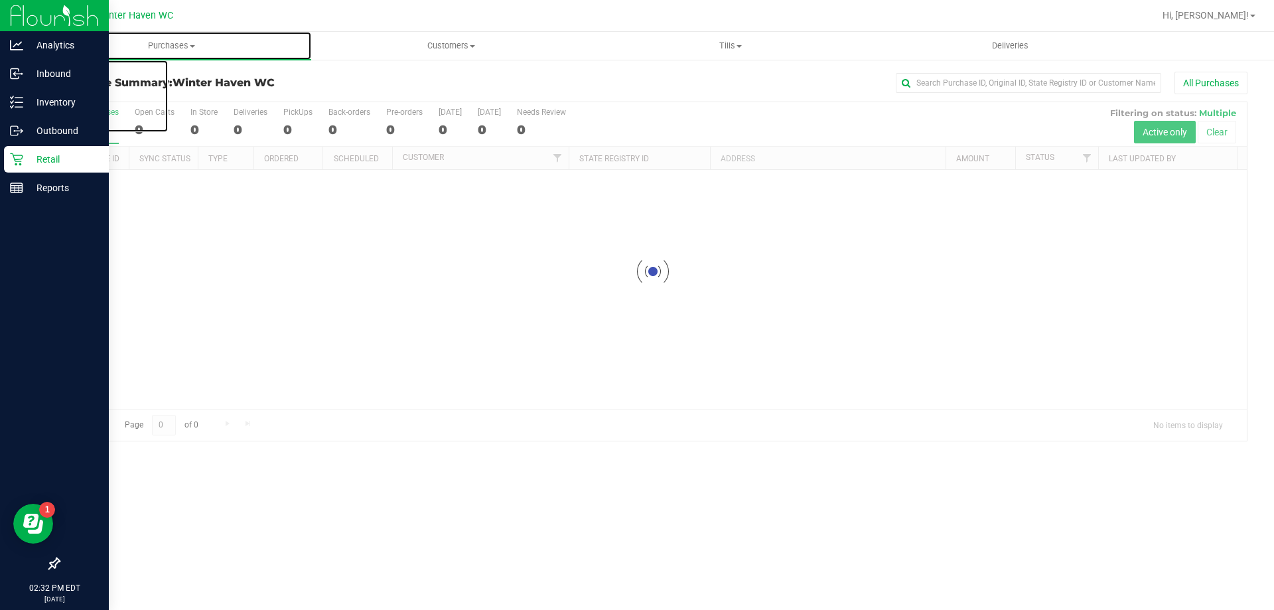
click at [179, 39] on uib-tab-heading "Purchases Summary of purchases Fulfillment All purchases" at bounding box center [171, 46] width 279 height 28
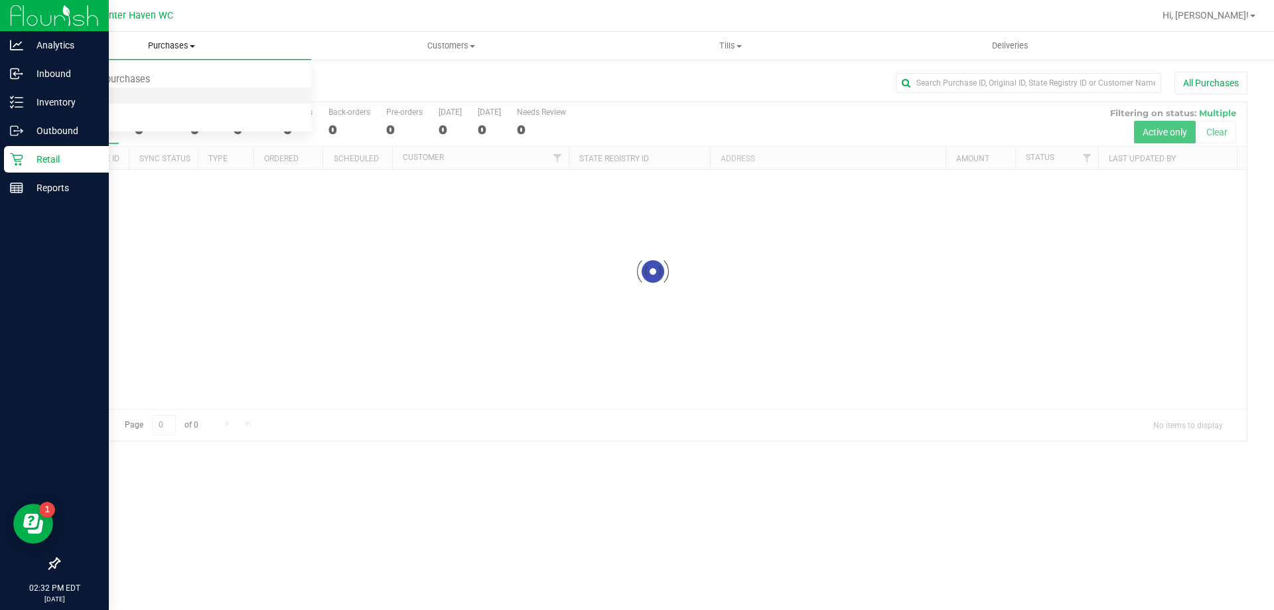
click at [121, 94] on li "Fulfillment" at bounding box center [171, 96] width 279 height 16
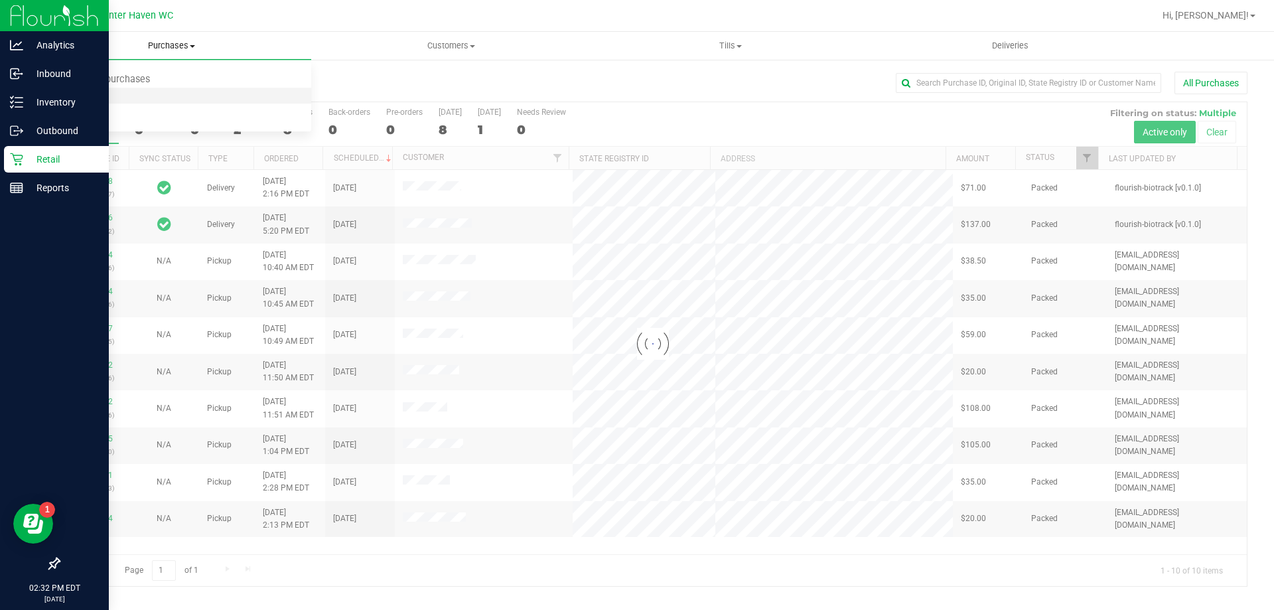
click at [121, 94] on li "Fulfillment" at bounding box center [171, 96] width 279 height 16
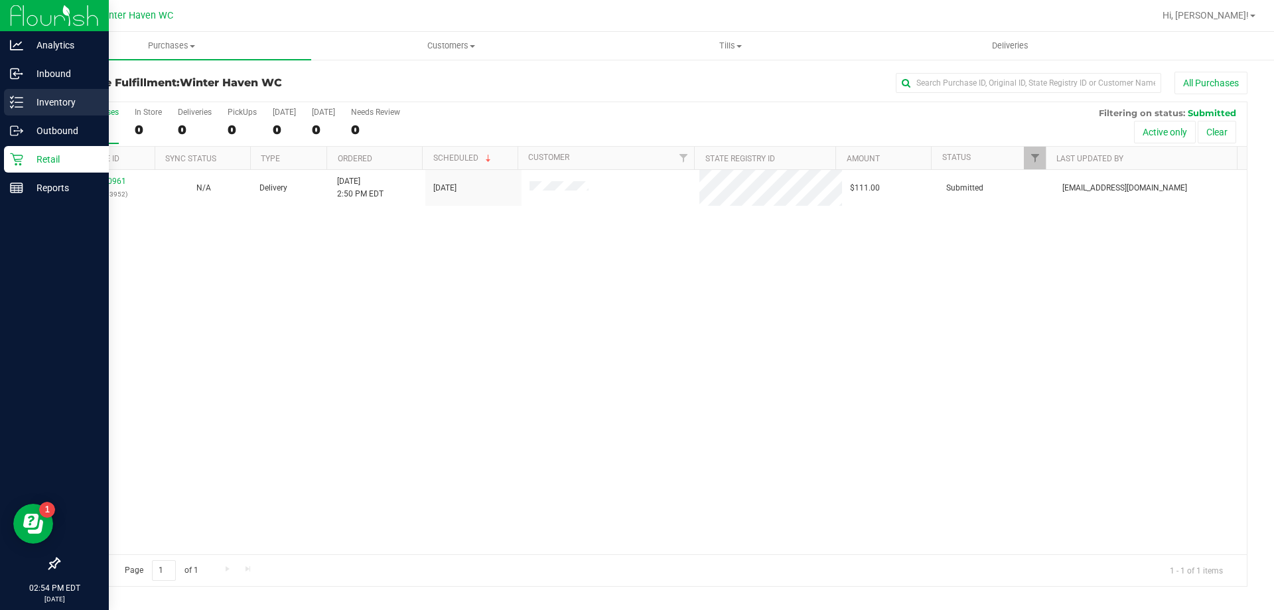
click at [58, 106] on p "Inventory" at bounding box center [63, 102] width 80 height 16
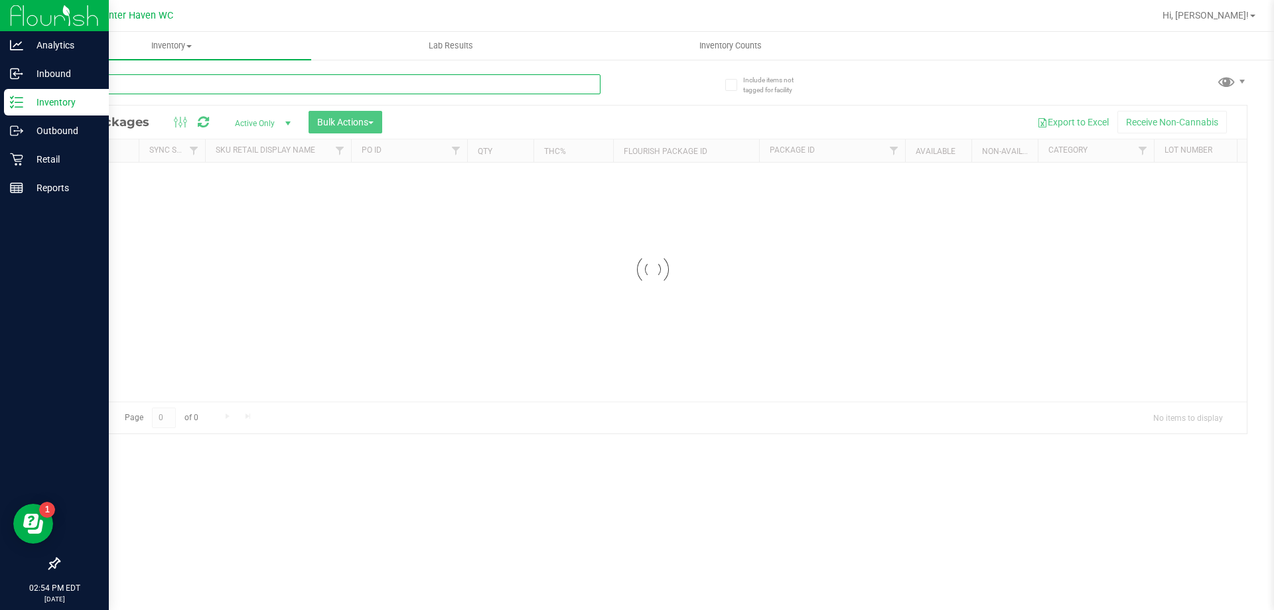
click at [177, 78] on input "text" at bounding box center [329, 84] width 542 height 20
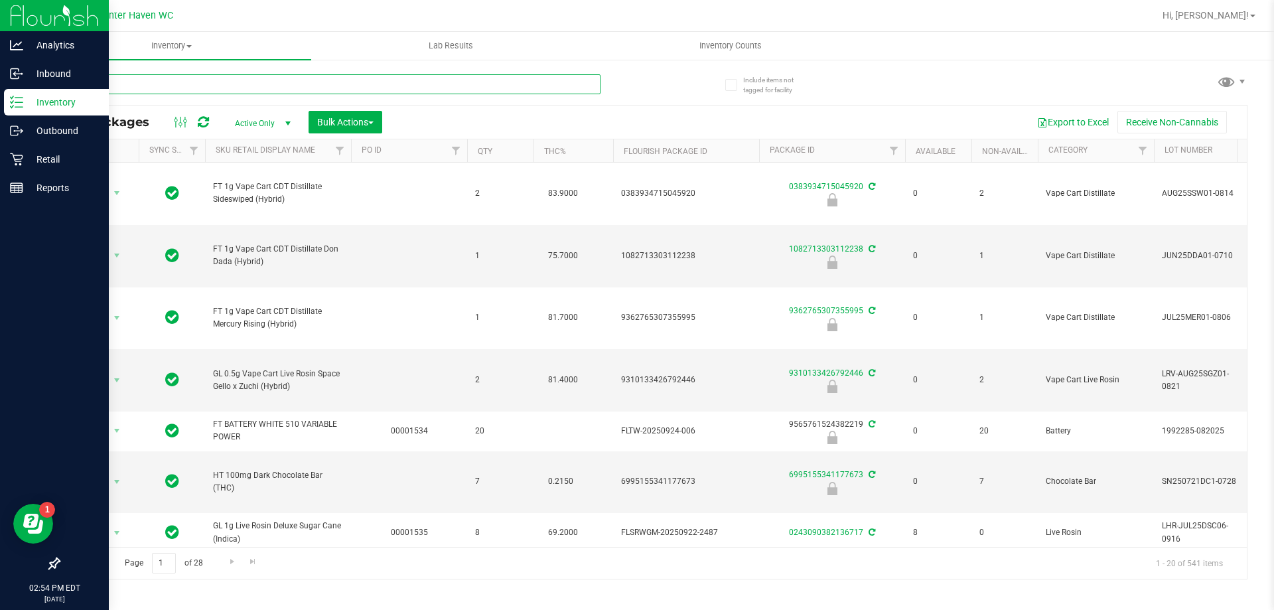
type input "360"
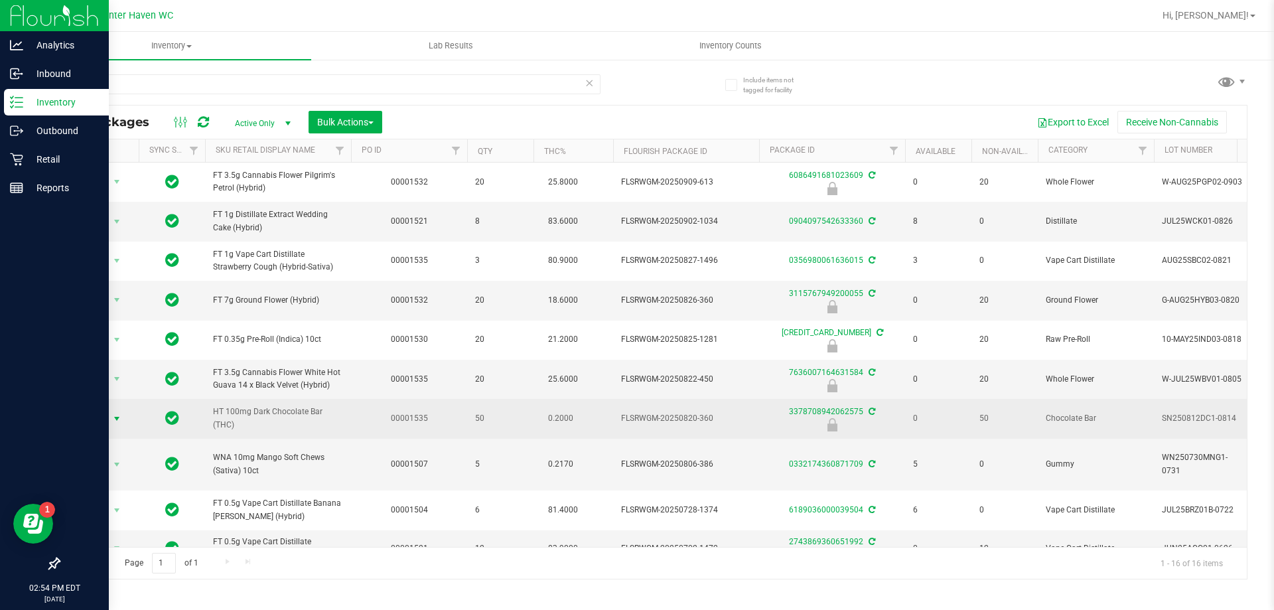
click at [95, 414] on span "Action" at bounding box center [90, 419] width 36 height 19
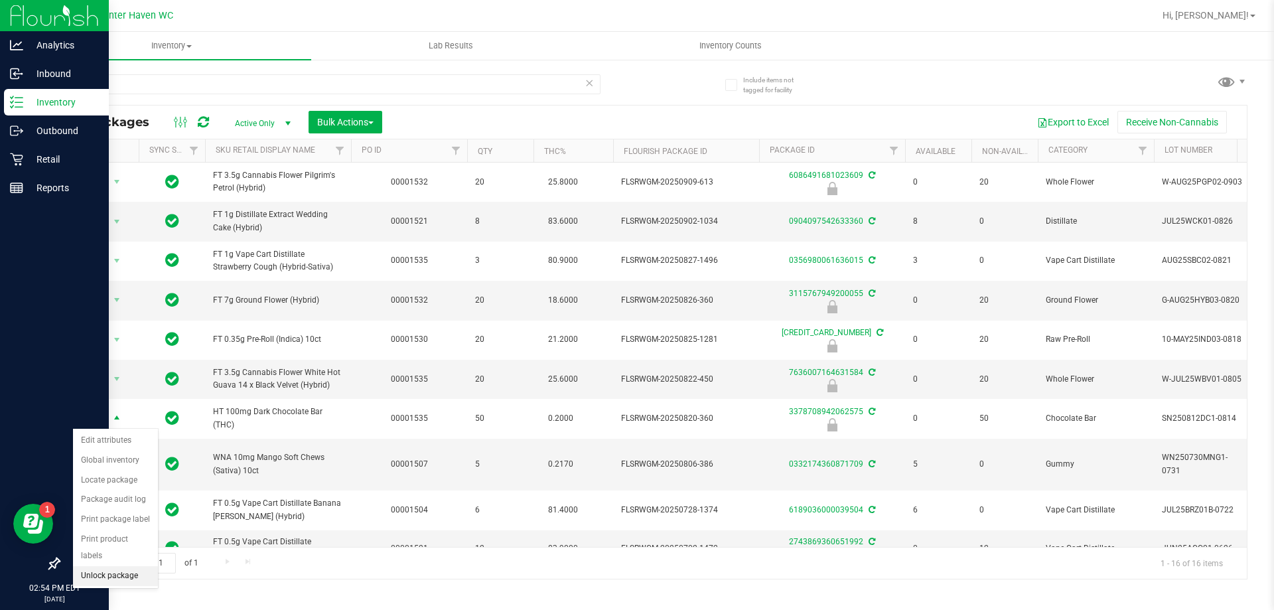
click at [124, 566] on li "Unlock package" at bounding box center [115, 576] width 85 height 20
